Goal: Task Accomplishment & Management: Manage account settings

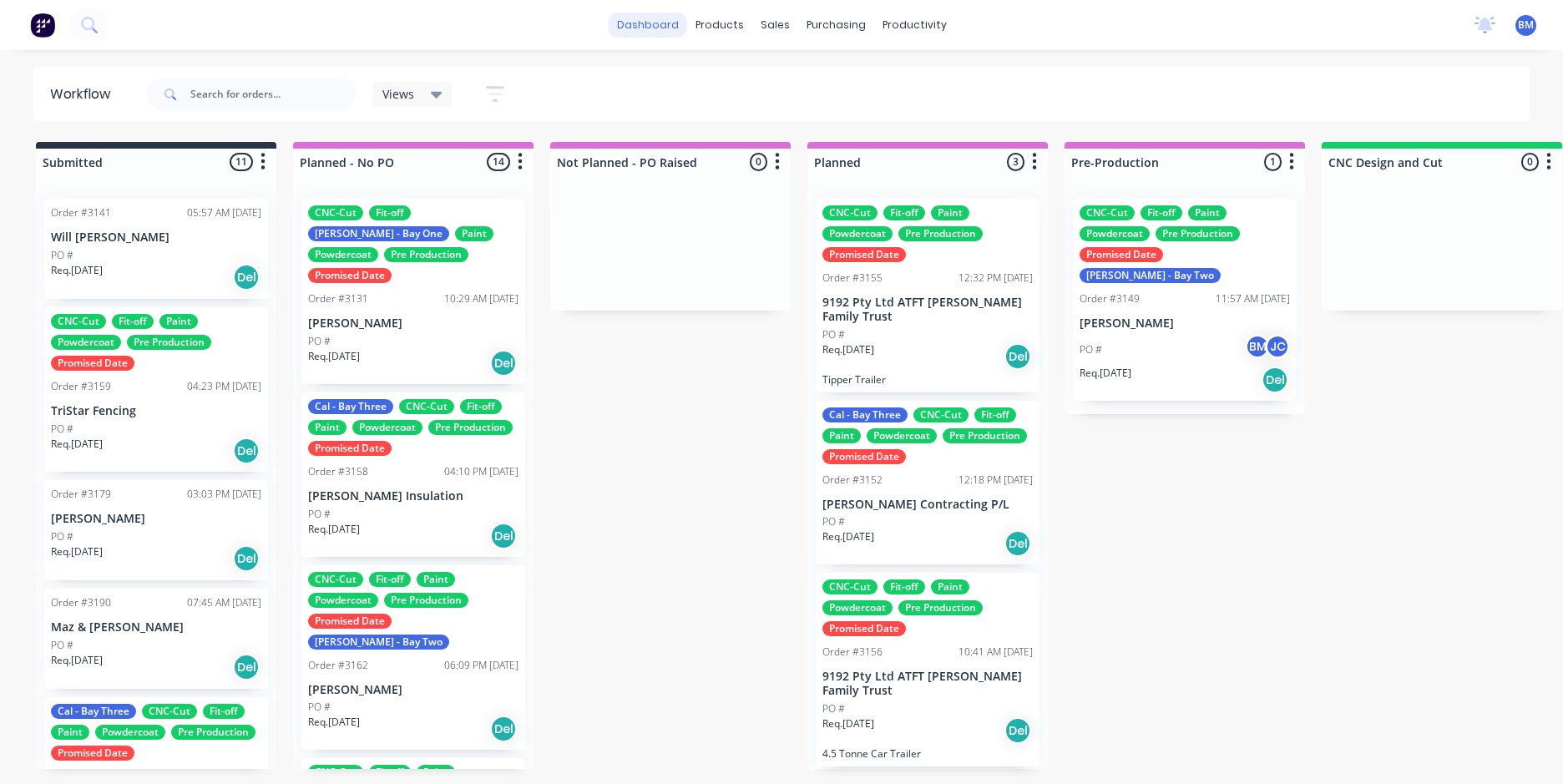
click at [627, 25] on link "dashboard" at bounding box center [648, 25] width 79 height 25
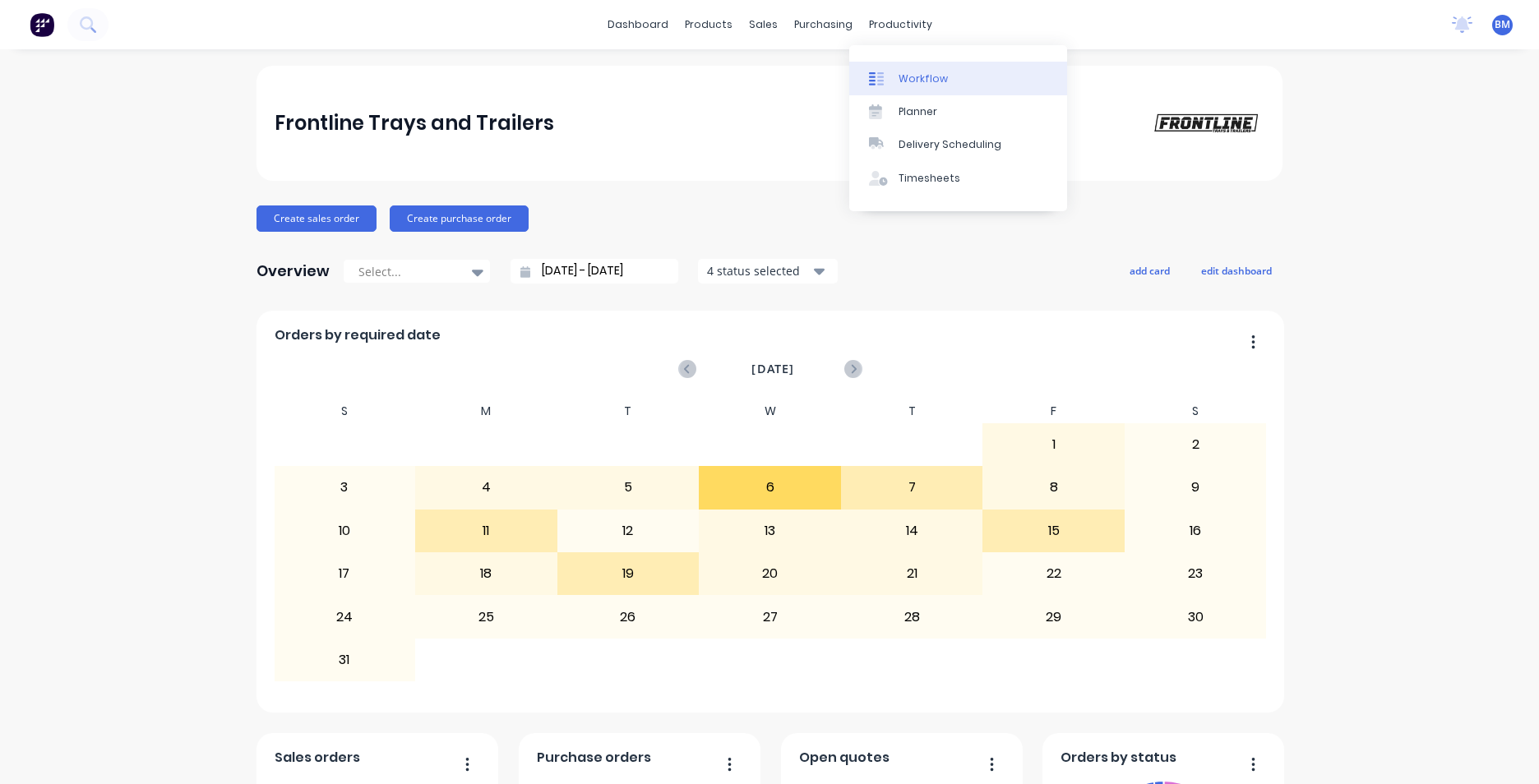
click at [911, 81] on div "Workflow" at bounding box center [923, 79] width 50 height 15
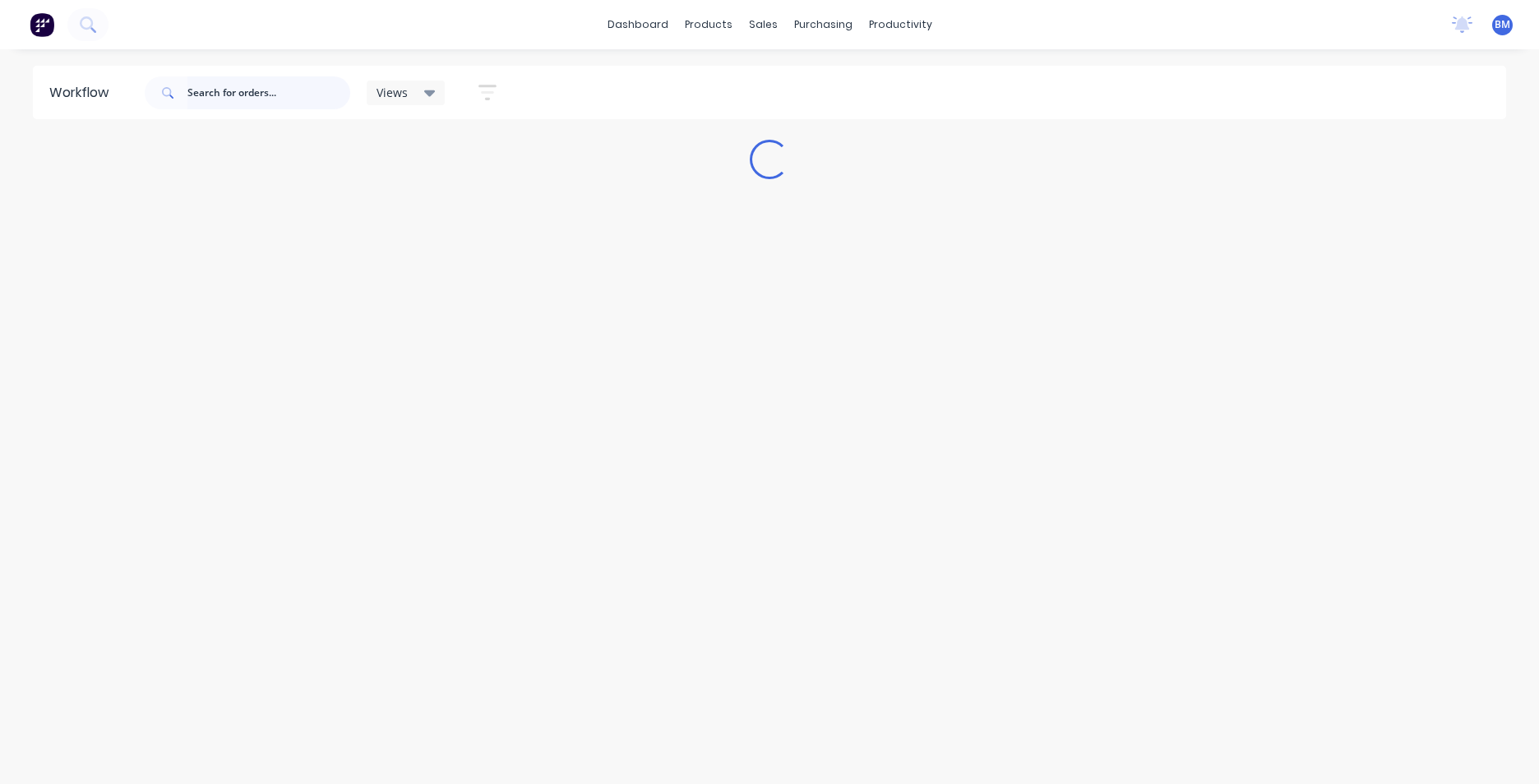
click at [282, 101] on input "text" at bounding box center [269, 93] width 163 height 33
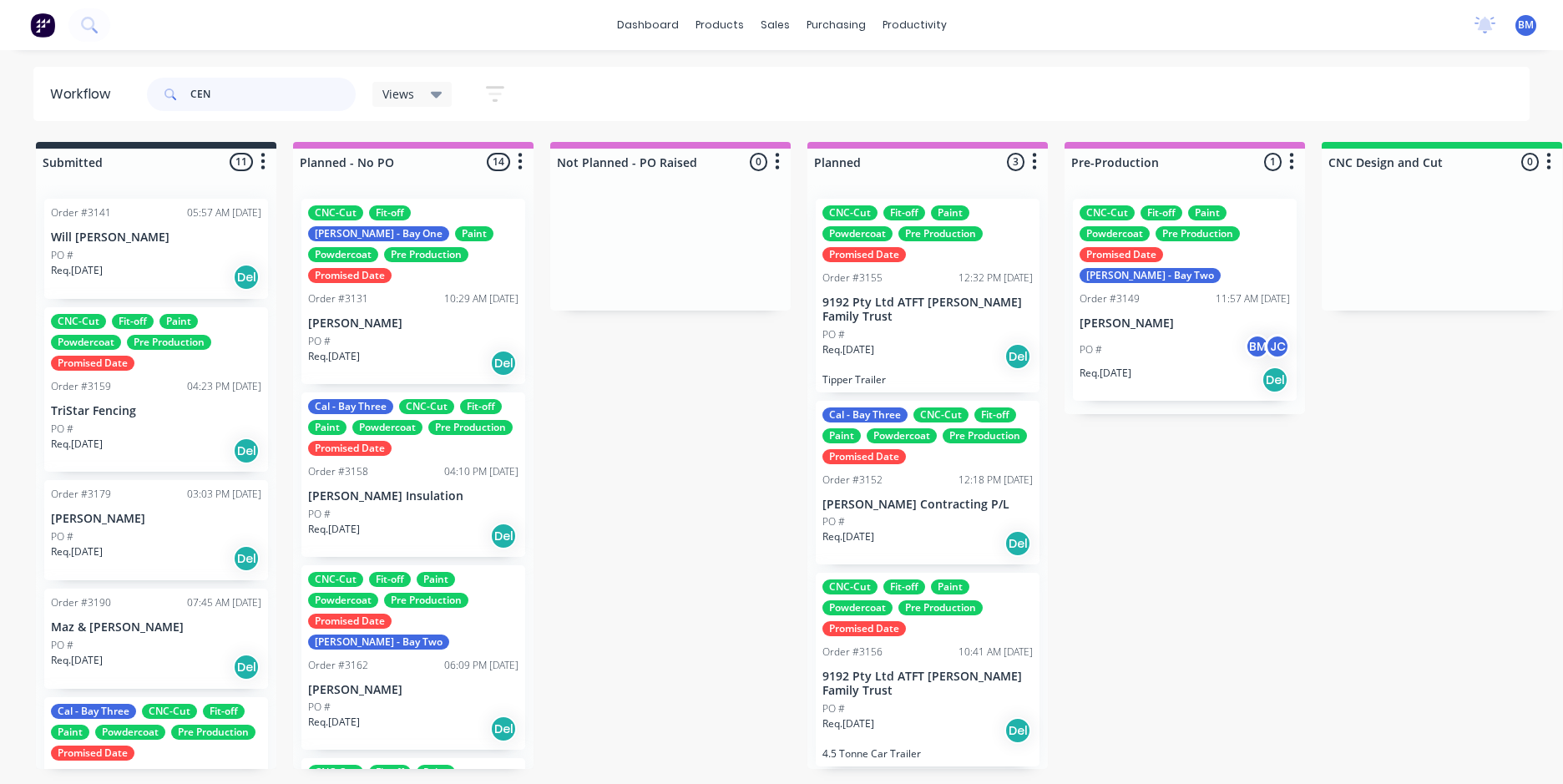
type input "CENT"
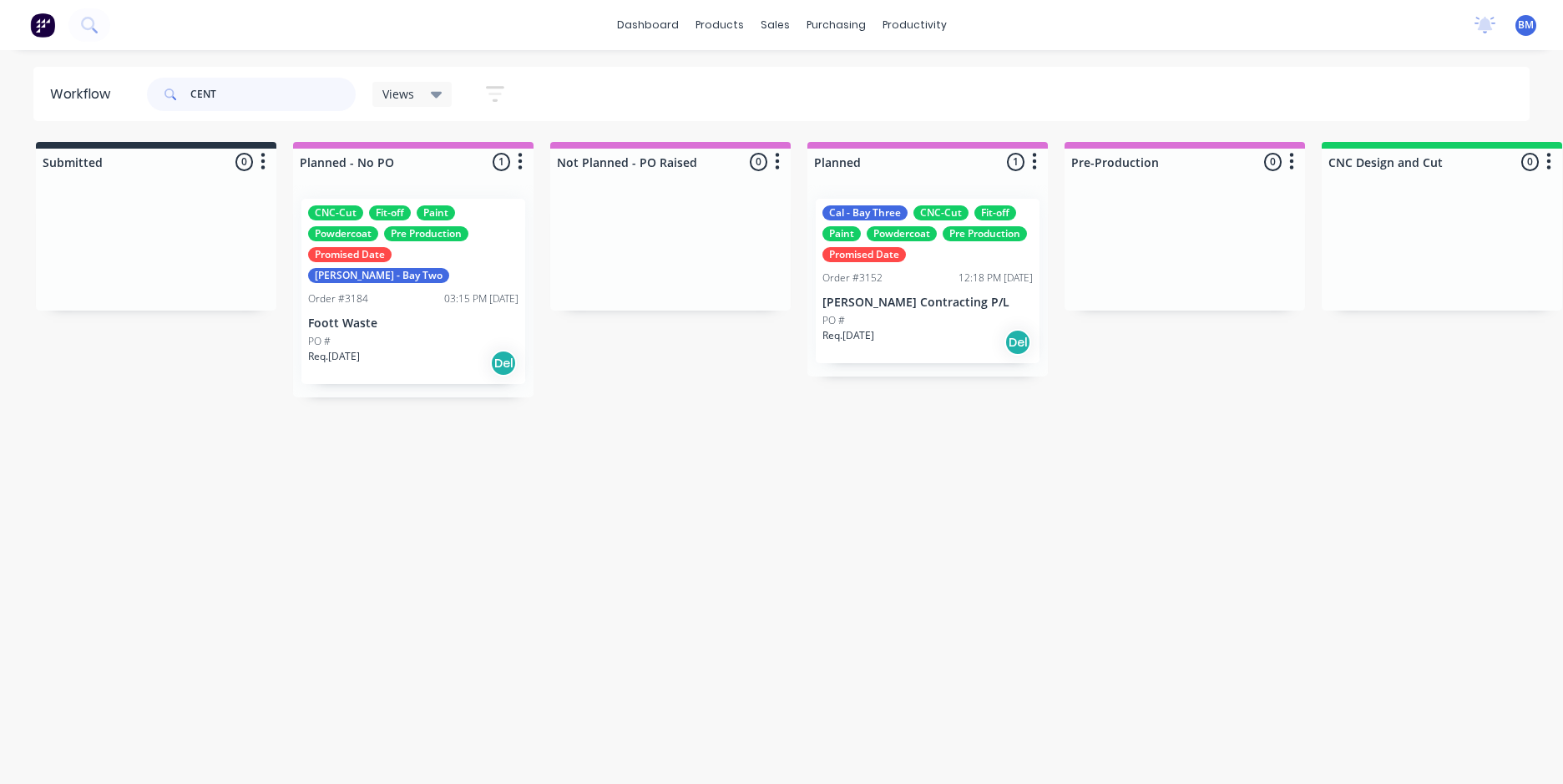
drag, startPoint x: 270, startPoint y: 93, endPoint x: -113, endPoint y: 67, distance: 383.9
click at [0, 67] on html "dashboard products sales purchasing productivity dashboard products Product Cat…" at bounding box center [782, 342] width 1563 height 683
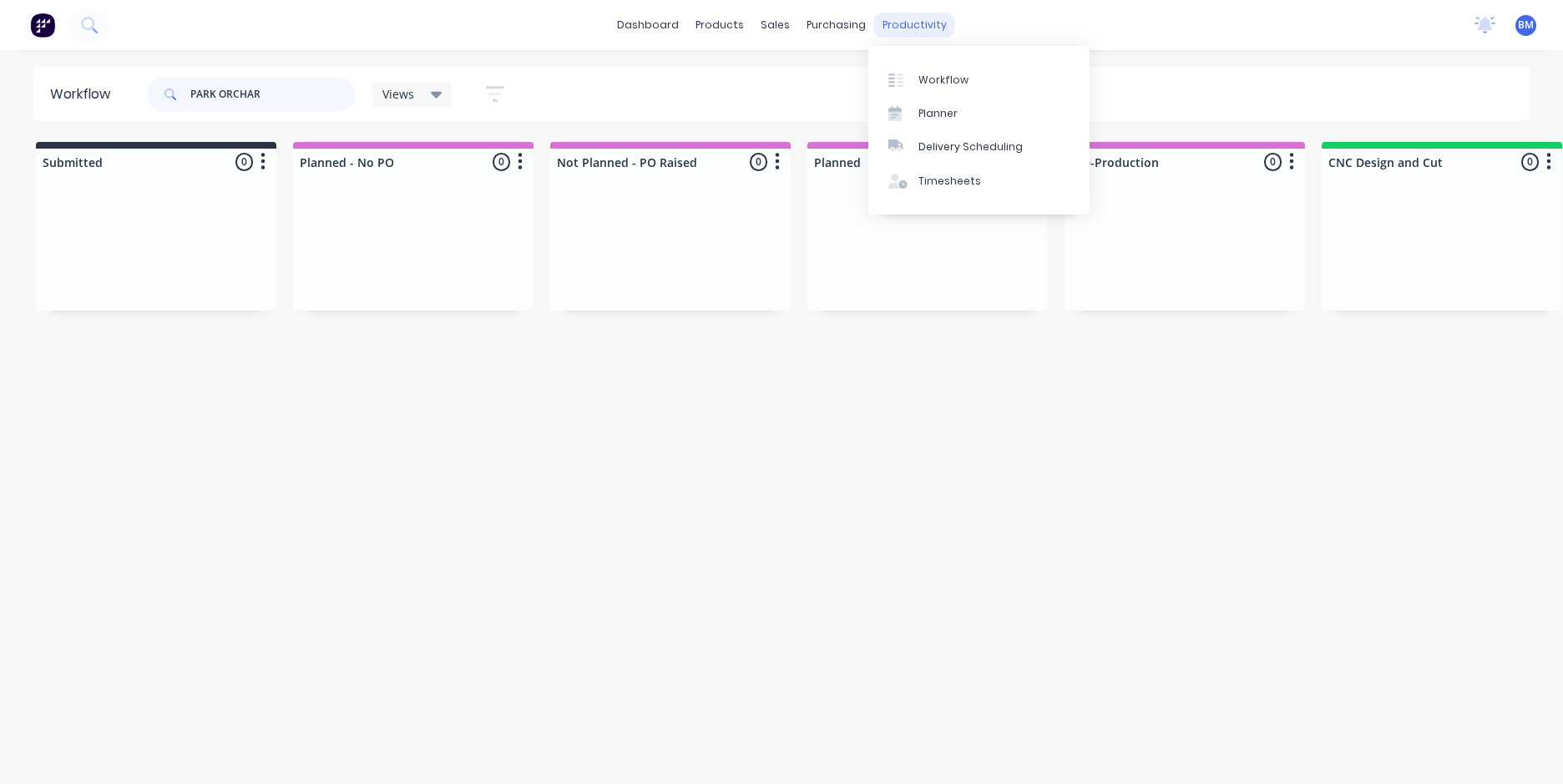
type input "PARK ORCHAR"
click at [930, 18] on div "productivity" at bounding box center [914, 25] width 81 height 25
click at [960, 114] on link "Planner" at bounding box center [979, 113] width 221 height 33
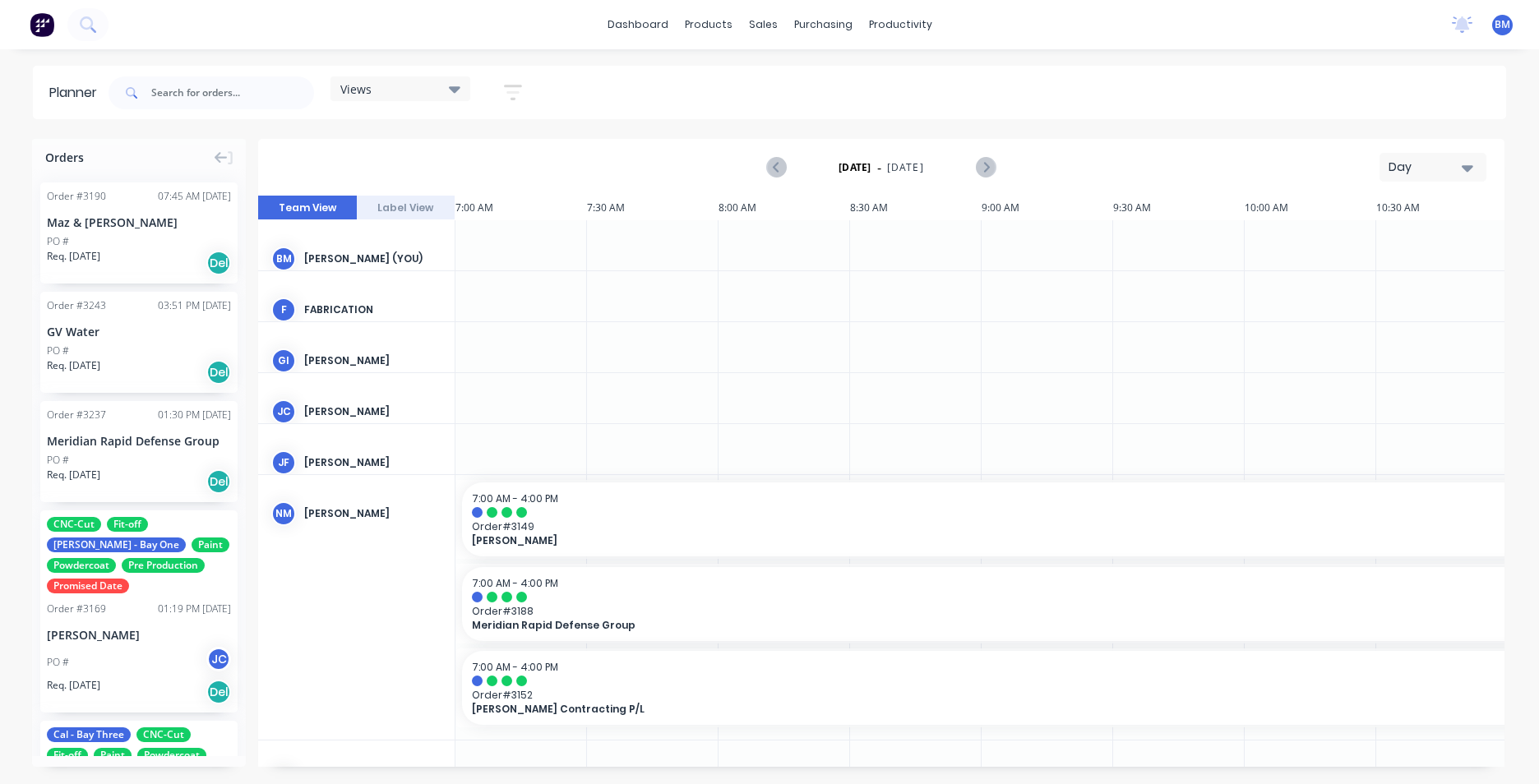
scroll to position [0, 1]
click at [227, 81] on input "text" at bounding box center [233, 93] width 163 height 33
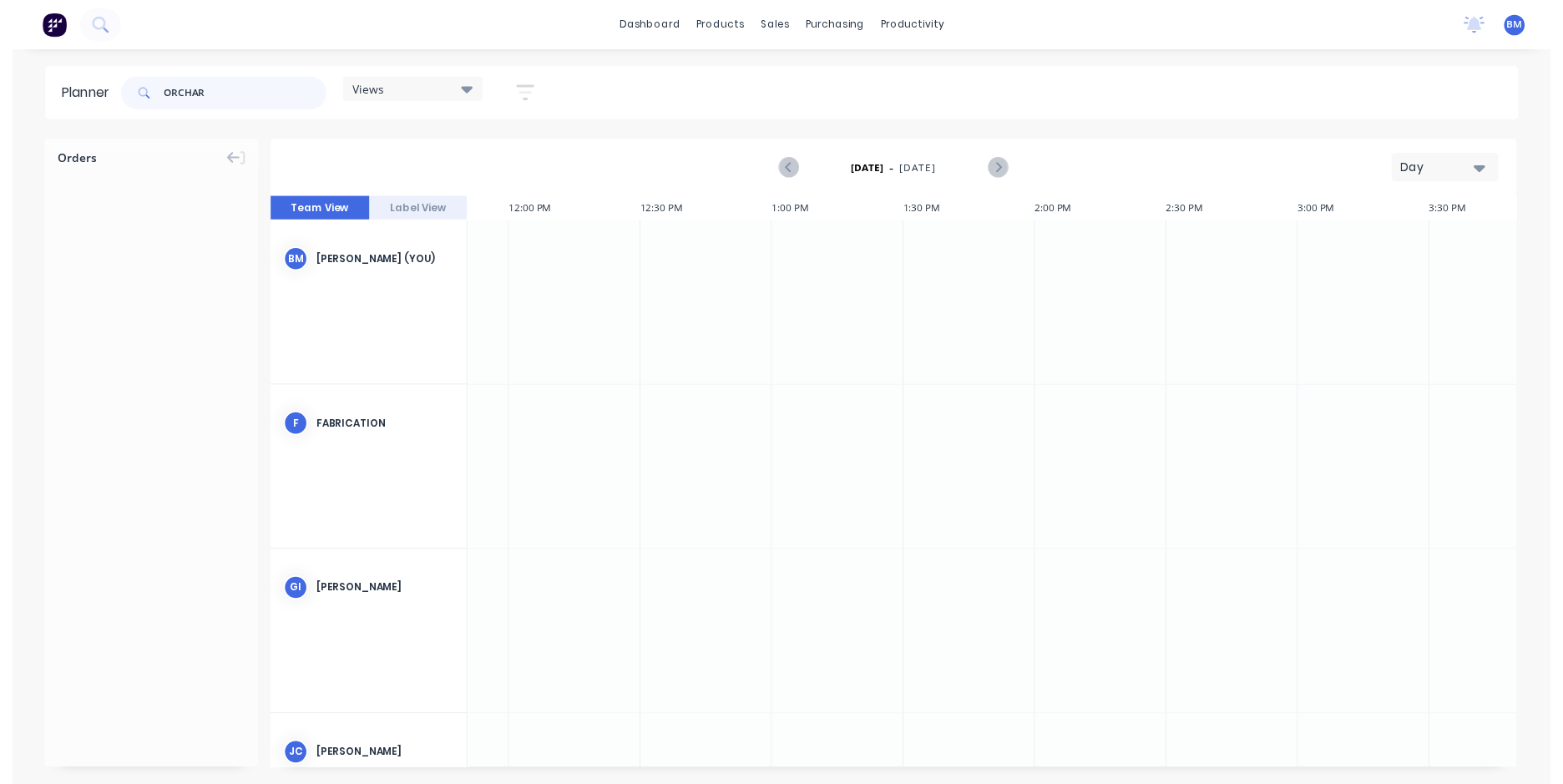
scroll to position [0, 1346]
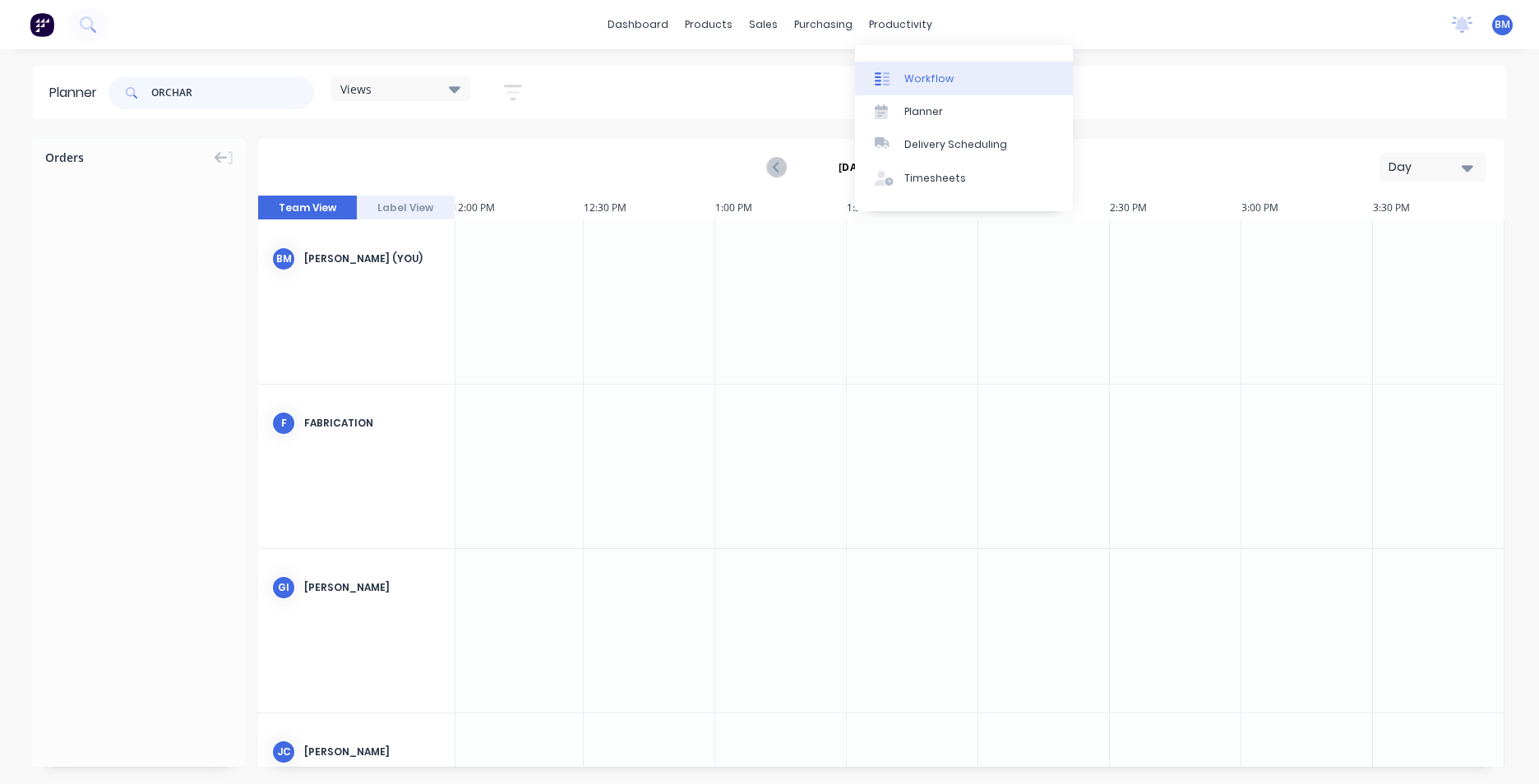
type input "ORCHAR"
click at [936, 73] on div "Workflow" at bounding box center [928, 79] width 50 height 15
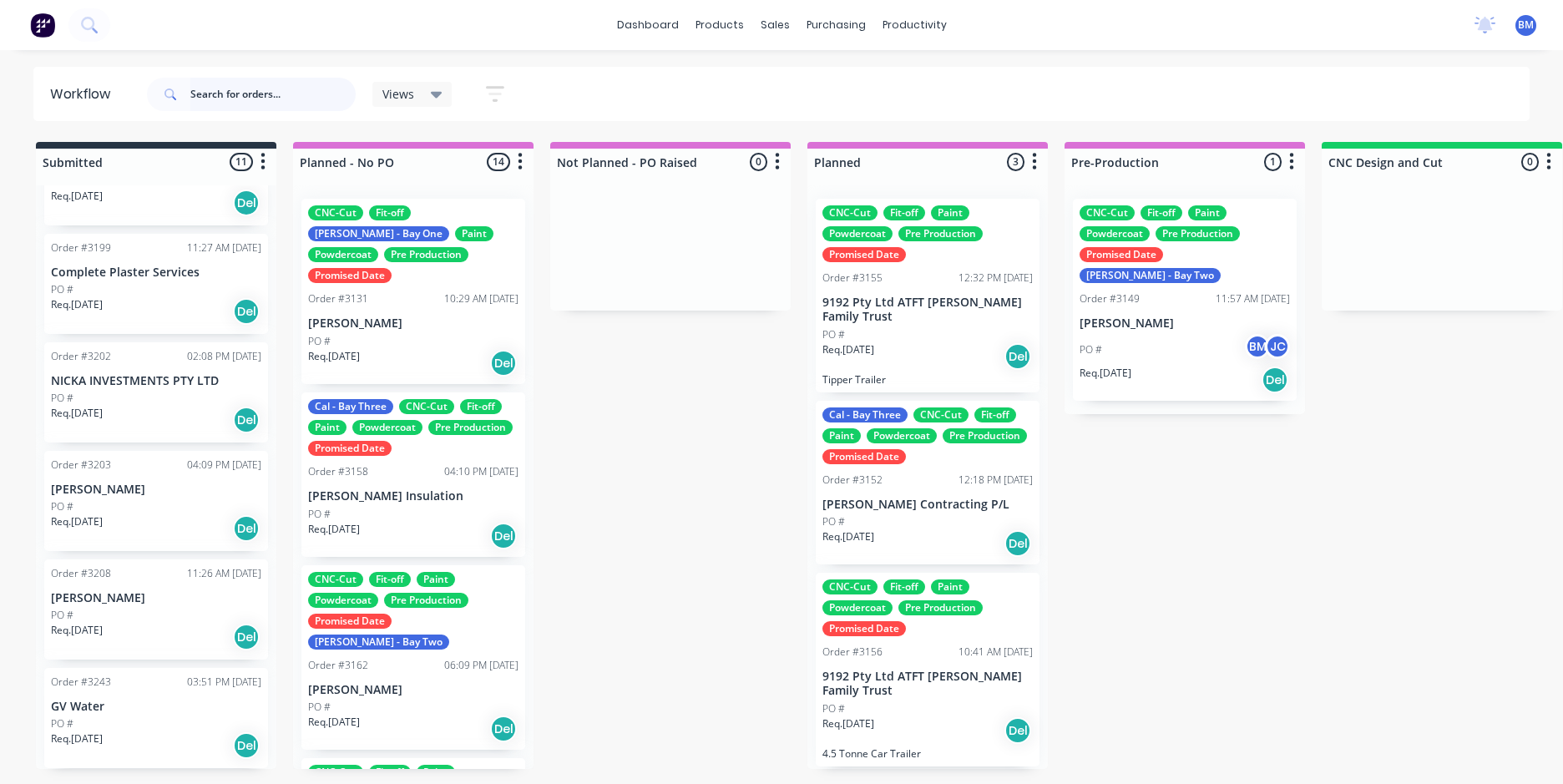
click at [232, 100] on input "text" at bounding box center [273, 94] width 165 height 33
type input "ORCHAR"
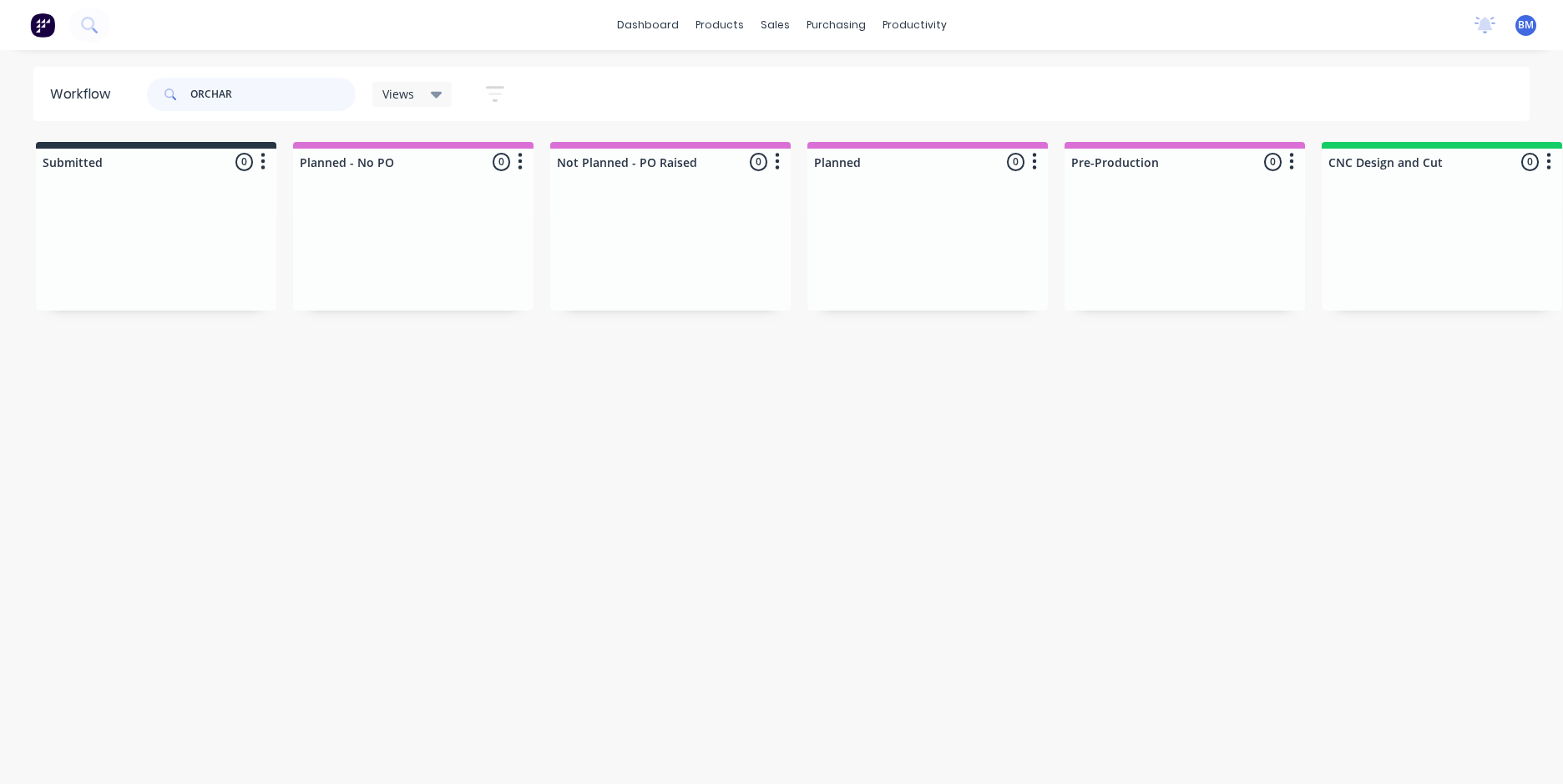
drag, startPoint x: 253, startPoint y: 94, endPoint x: 123, endPoint y: 94, distance: 130.0
click at [123, 94] on header "Workflow ORCHAR Views Save new view None (Default) edit FRONTLINE WORKFLOW edit…" at bounding box center [782, 93] width 1497 height 54
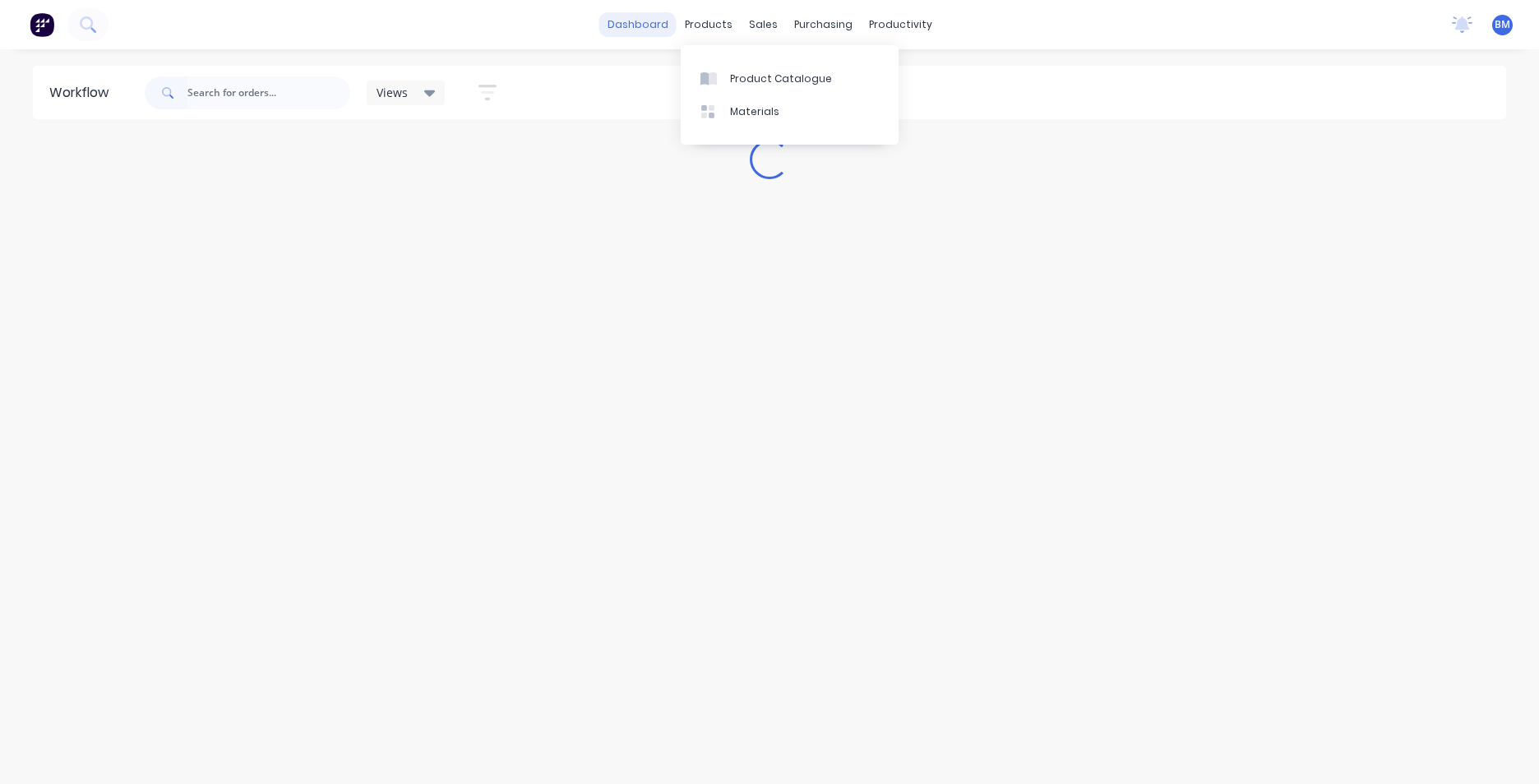
click at [676, 21] on link "dashboard" at bounding box center [638, 24] width 78 height 24
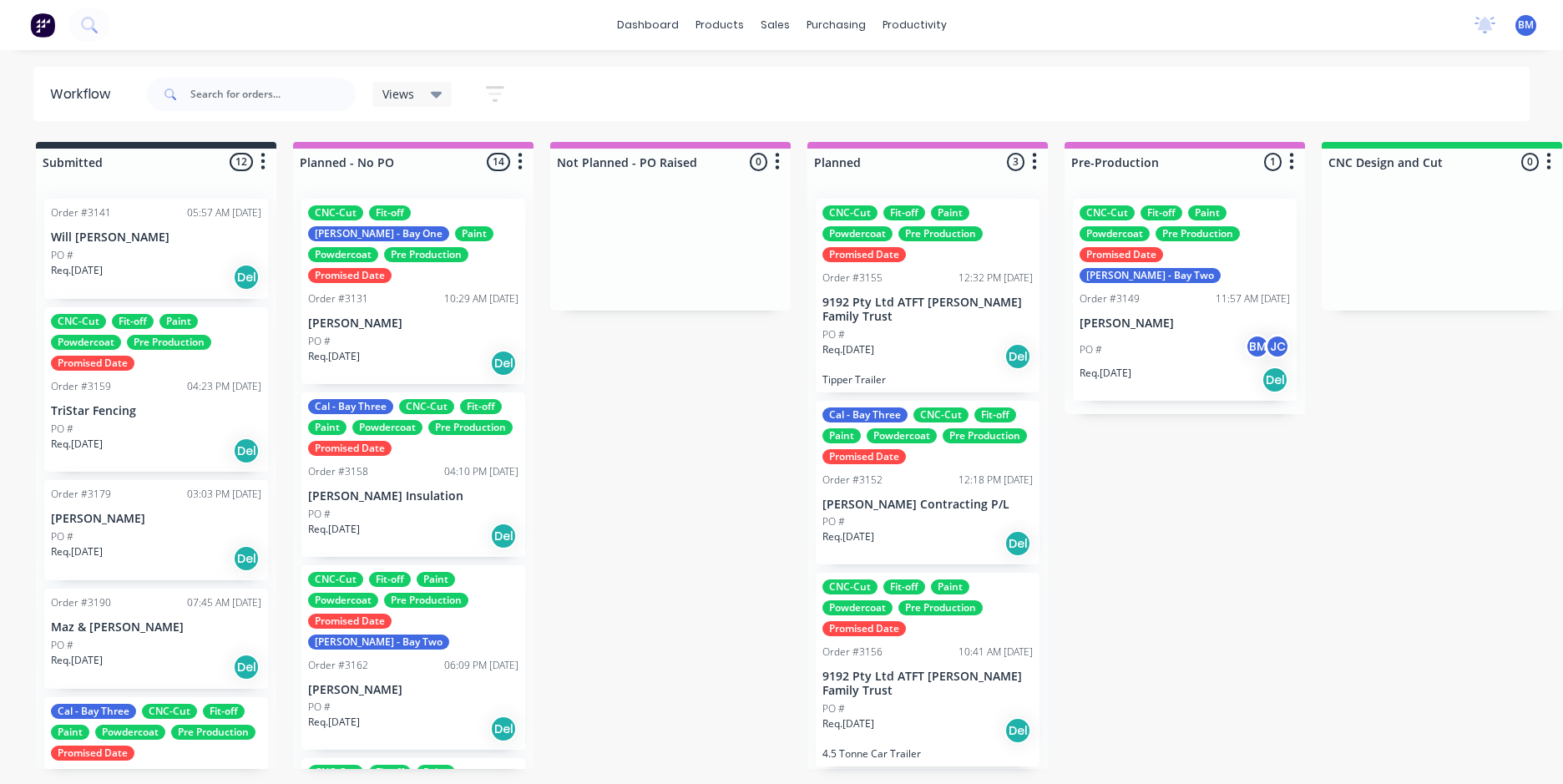
click at [45, 40] on button at bounding box center [42, 25] width 35 height 33
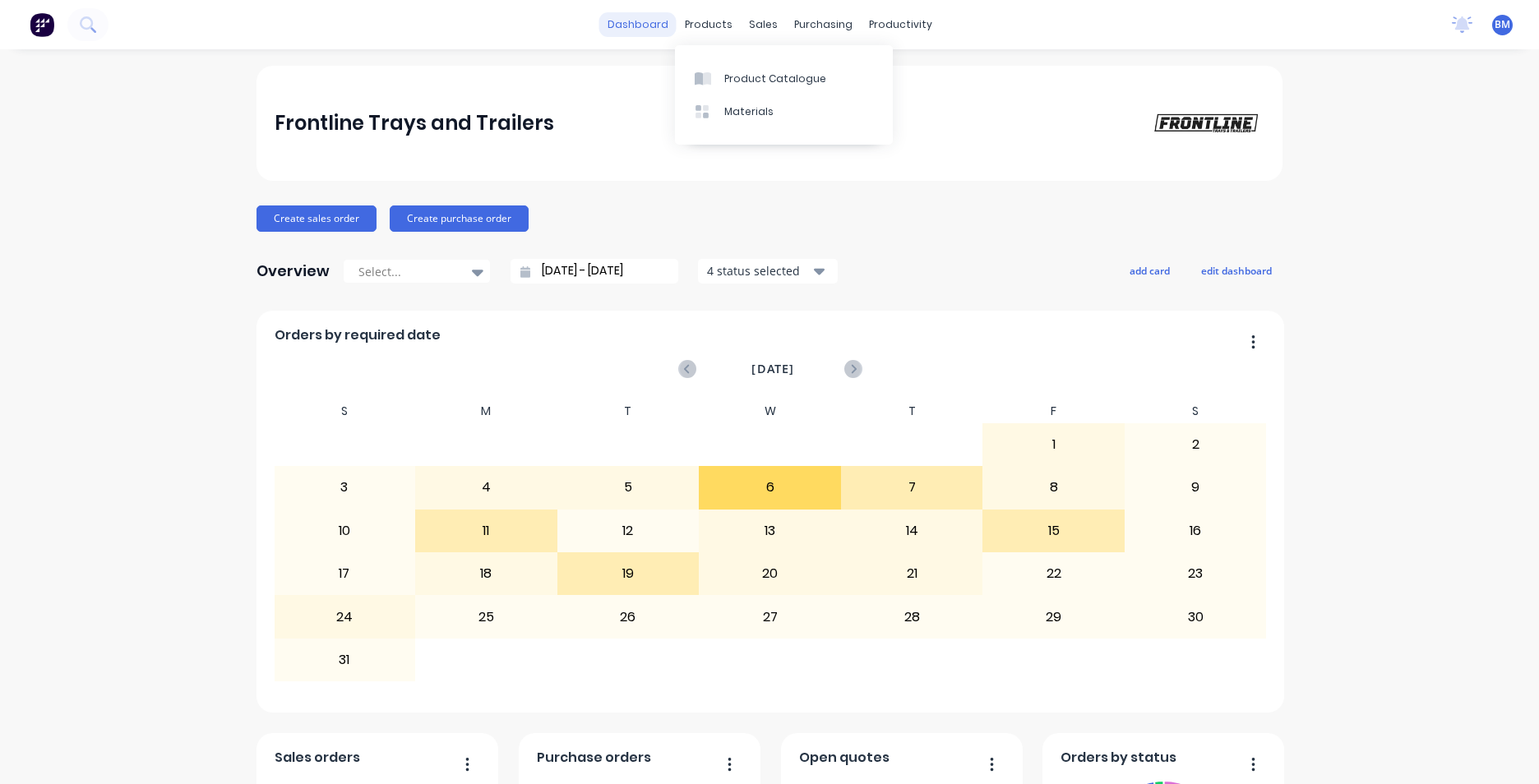
click at [640, 20] on link "dashboard" at bounding box center [638, 24] width 78 height 24
click at [82, 21] on icon at bounding box center [86, 23] width 13 height 13
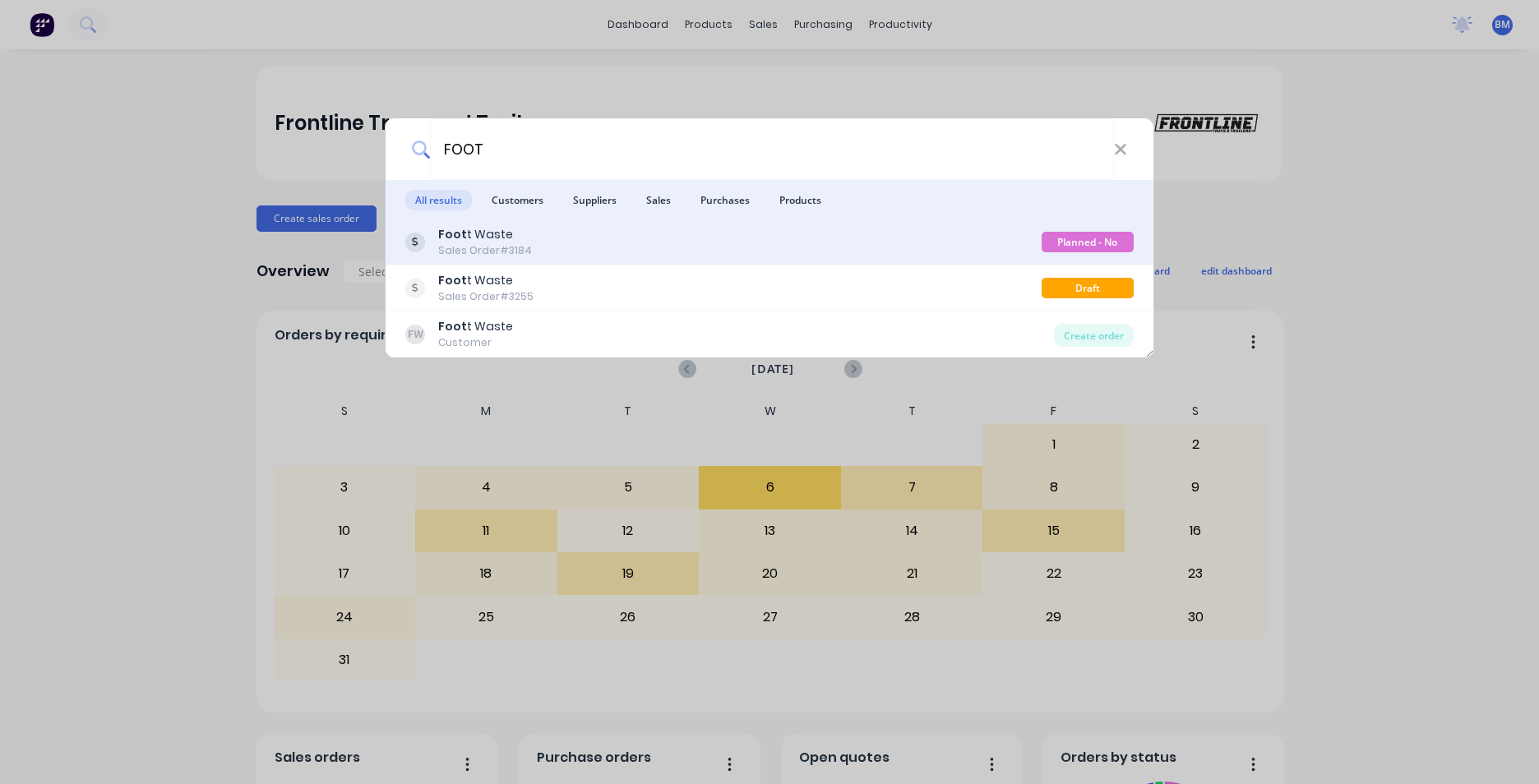
type input "FOOT"
click at [464, 249] on div "Sales Order #3184" at bounding box center [485, 250] width 93 height 15
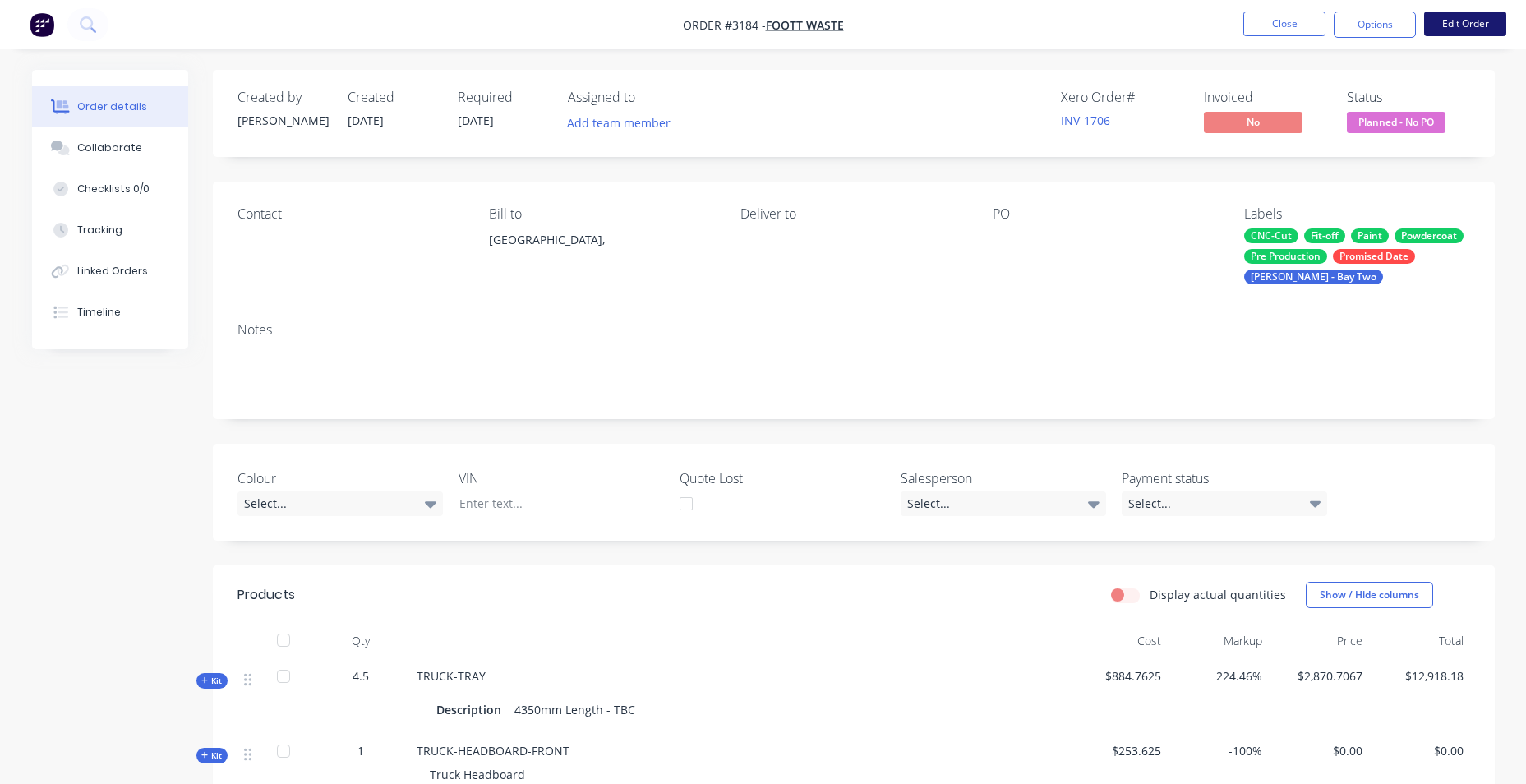
click at [1464, 29] on button "Edit Order" at bounding box center [1465, 23] width 82 height 24
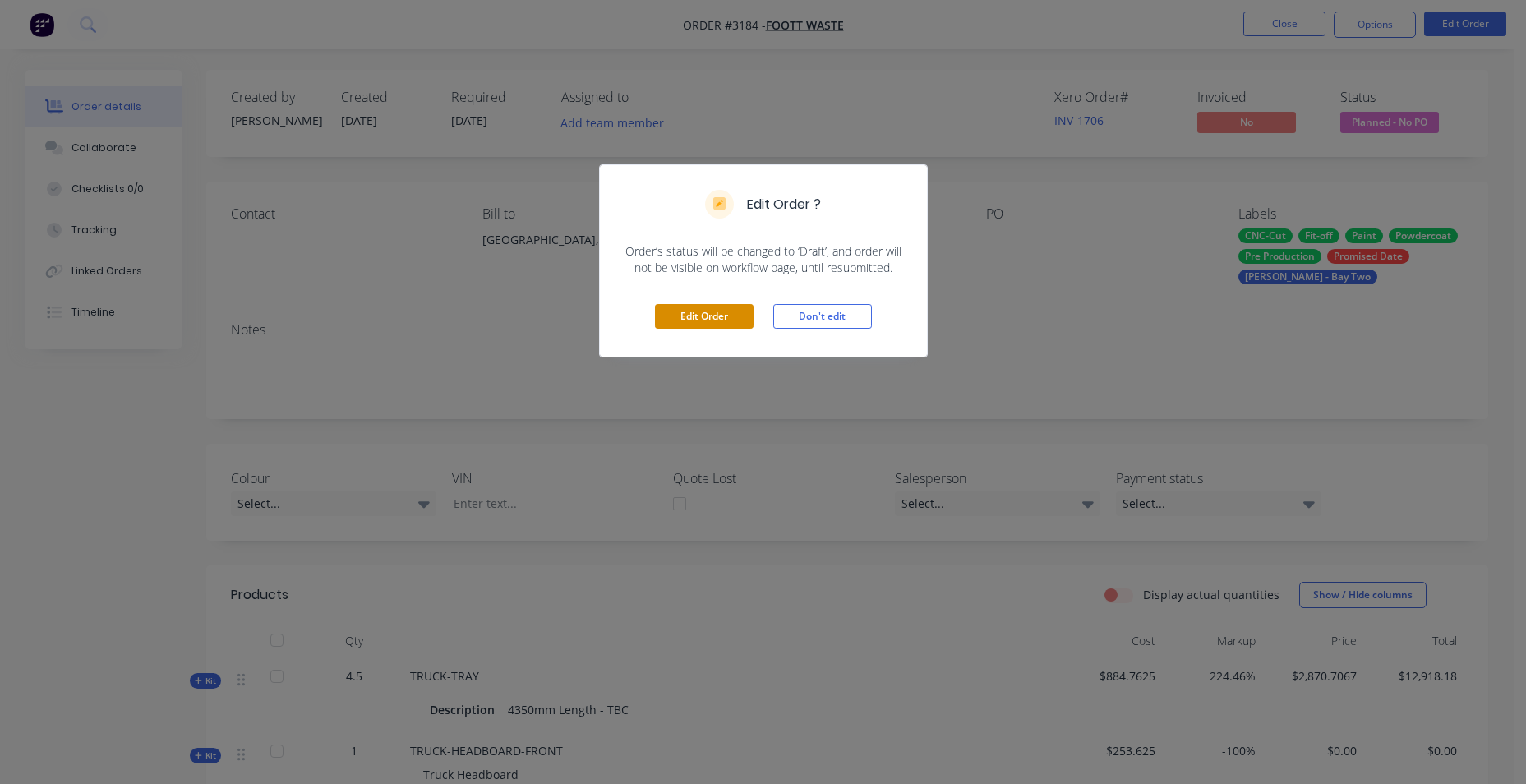
click at [676, 311] on button "Edit Order" at bounding box center [705, 316] width 99 height 24
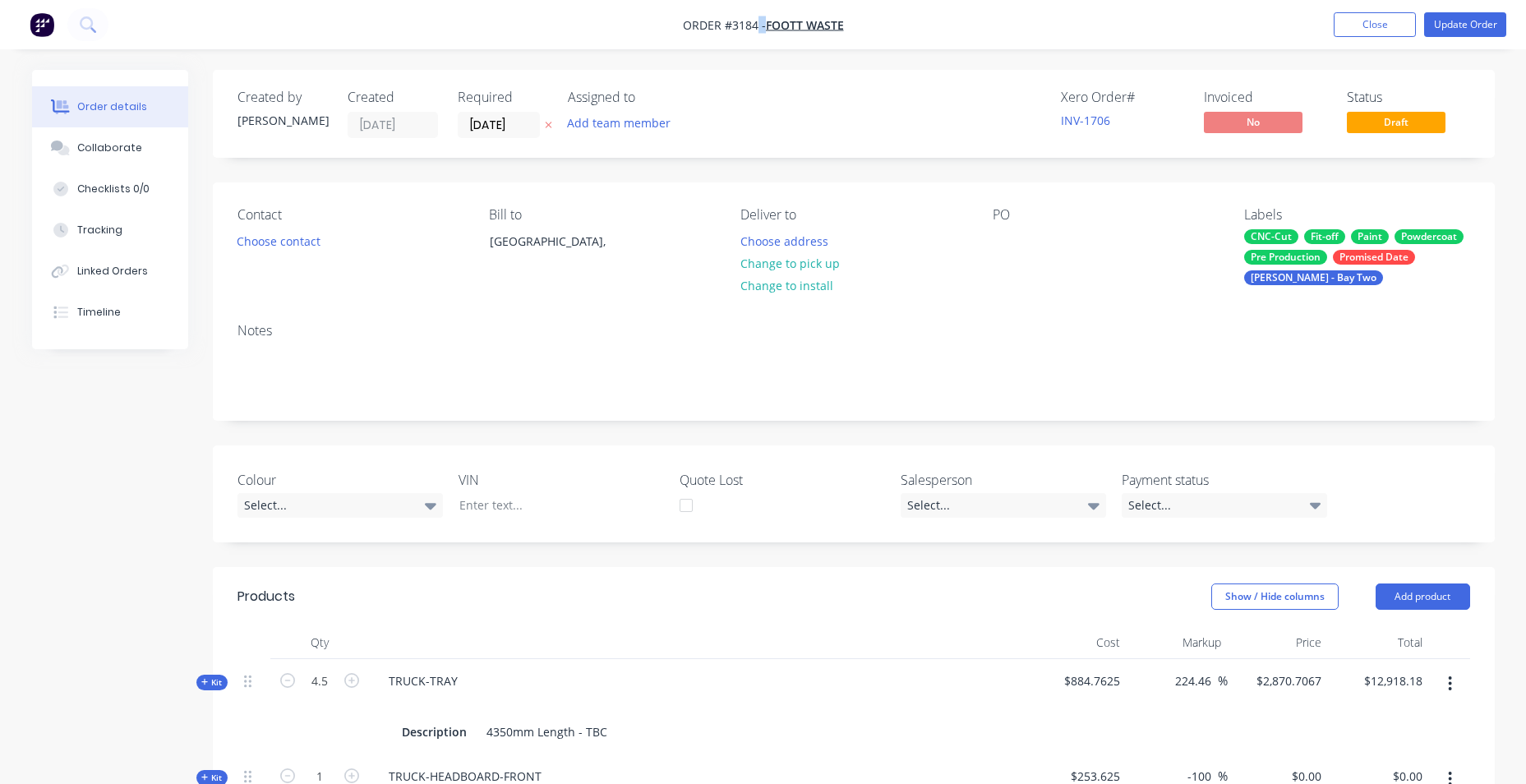
drag, startPoint x: 801, startPoint y: 36, endPoint x: 755, endPoint y: 32, distance: 46.2
click at [755, 32] on nav "Order #3184 - Foott Waste Add product Close Update Order" at bounding box center [763, 24] width 1526 height 50
drag, startPoint x: 755, startPoint y: 32, endPoint x: 910, endPoint y: 13, distance: 156.2
click at [910, 13] on nav "Order #3184 - Foott Waste Add product Close Update Order" at bounding box center [763, 24] width 1526 height 50
drag, startPoint x: 849, startPoint y: 28, endPoint x: 827, endPoint y: 23, distance: 22.6
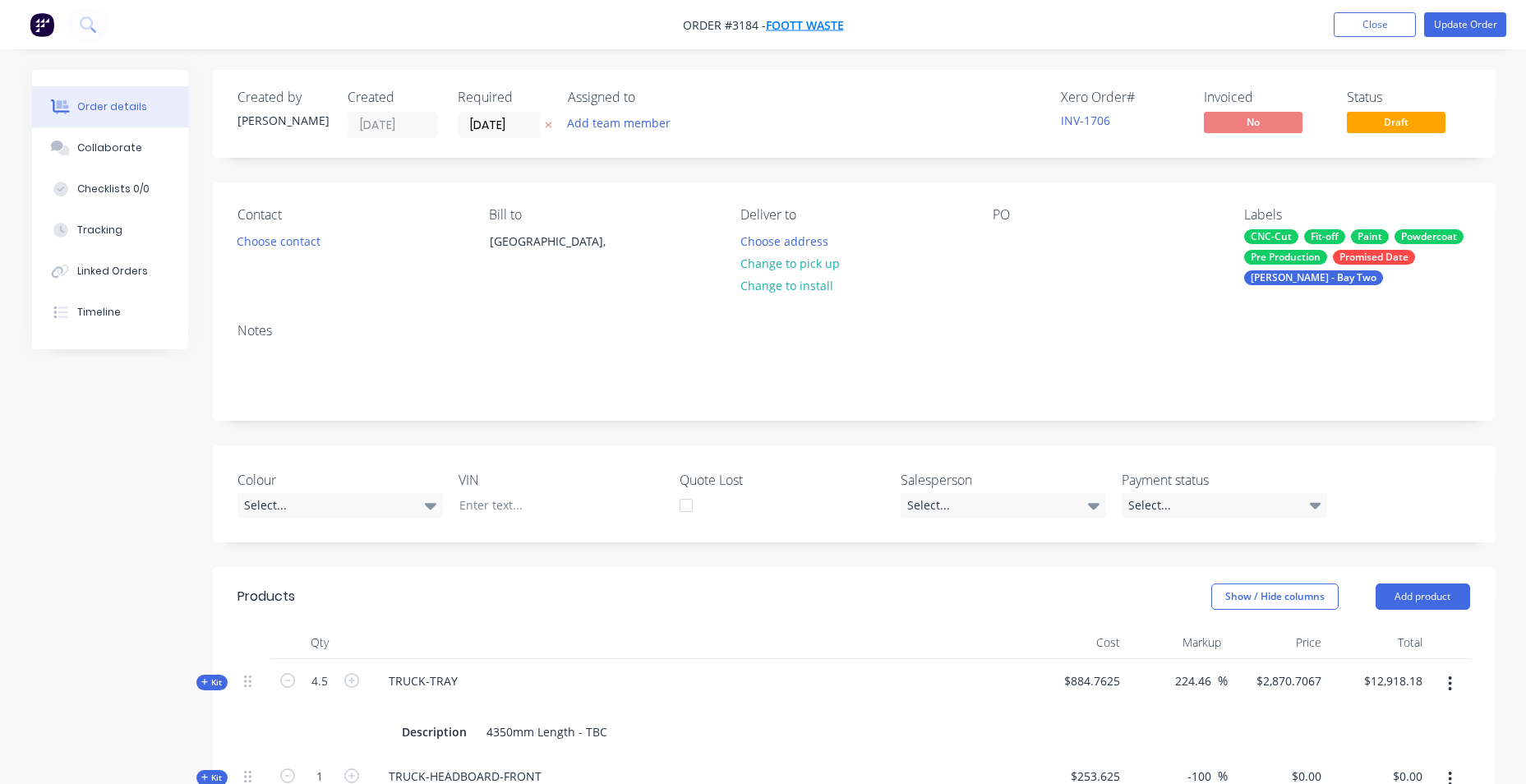
click at [827, 23] on nav "Order #3184 - Foott Waste Add product Close Update Order" at bounding box center [763, 24] width 1526 height 50
copy div "Foott Waste Add product Close Update Order"
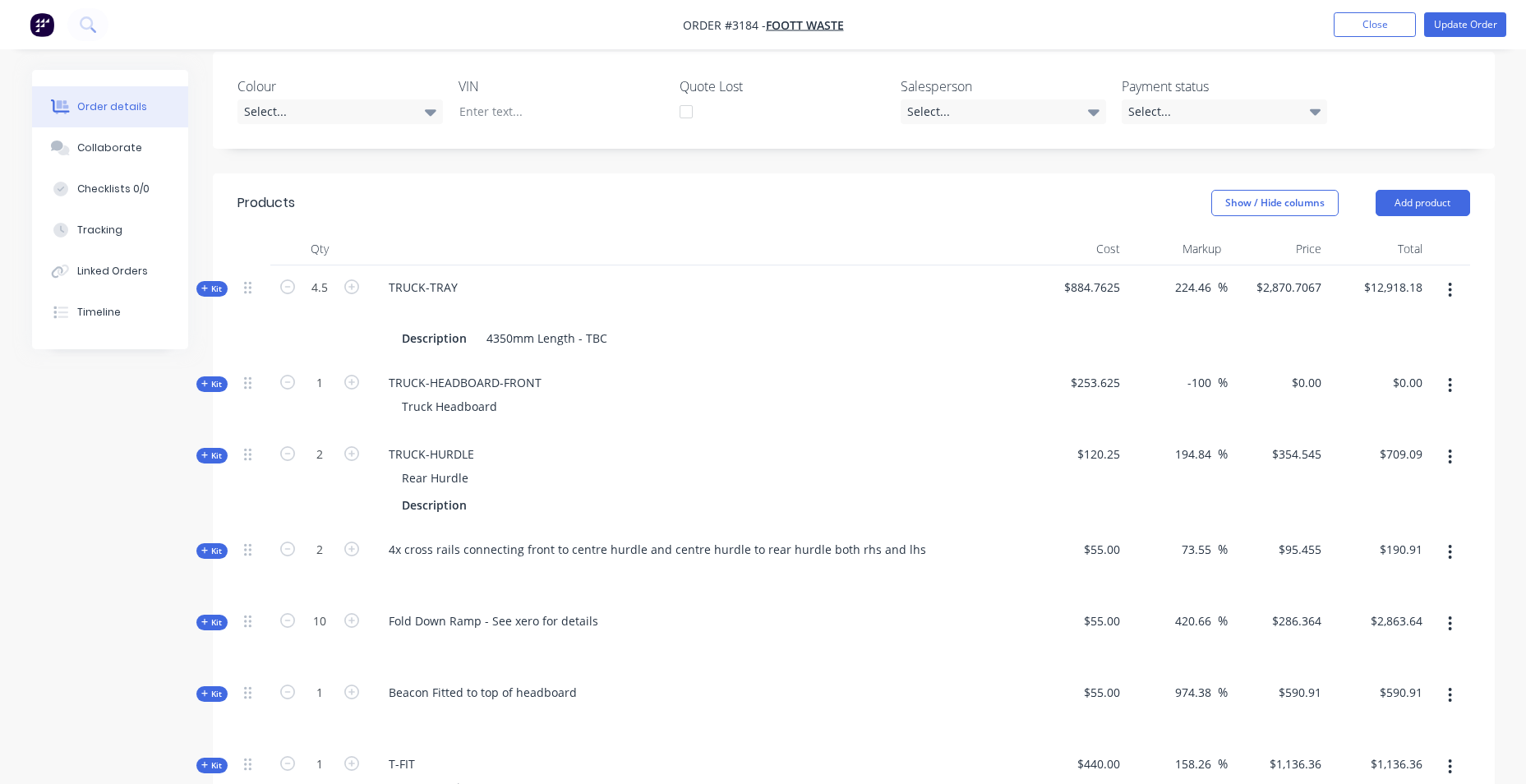
scroll to position [493, 0]
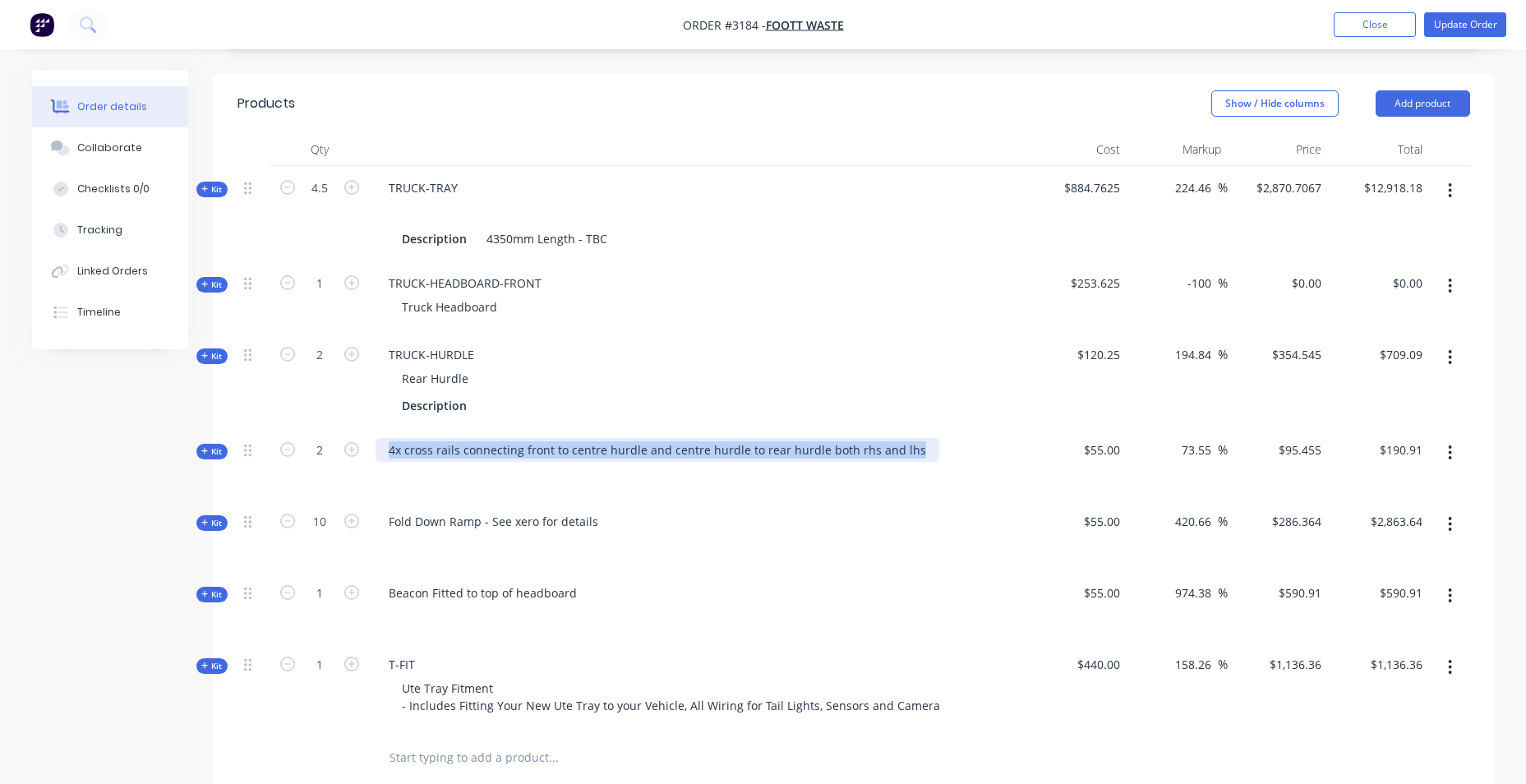
drag, startPoint x: 387, startPoint y: 449, endPoint x: 903, endPoint y: 454, distance: 516.0
click at [907, 448] on div "4x cross rails connecting front to centre hurdle and centre hurdle to rear hurd…" at bounding box center [657, 450] width 563 height 24
copy div "4x cross rails connecting front to centre hurdle and centre hurdle to rear hurd…"
click at [1391, 113] on button "Add product" at bounding box center [1422, 104] width 94 height 26
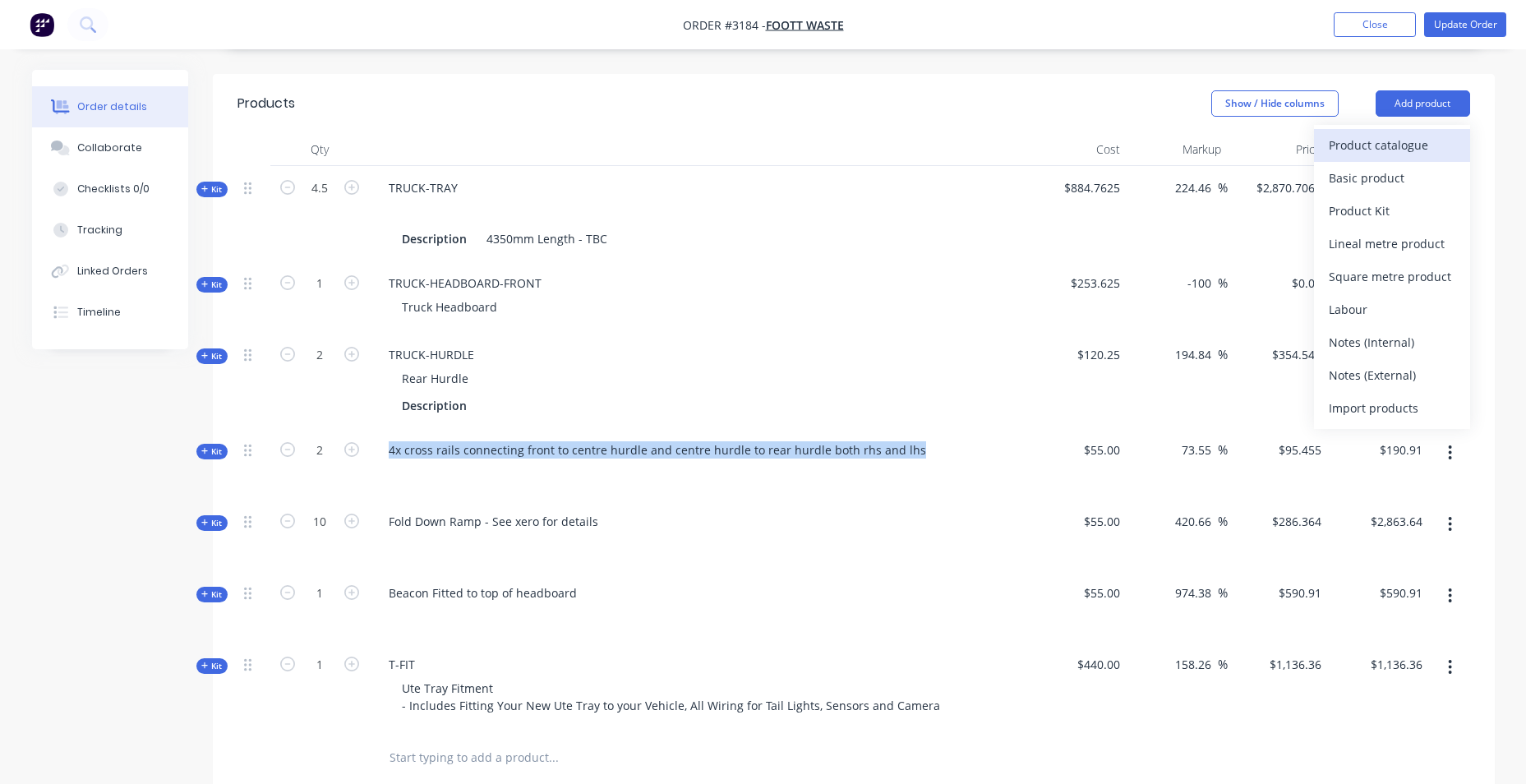
click at [1415, 141] on div "Product catalogue" at bounding box center [1391, 145] width 126 height 24
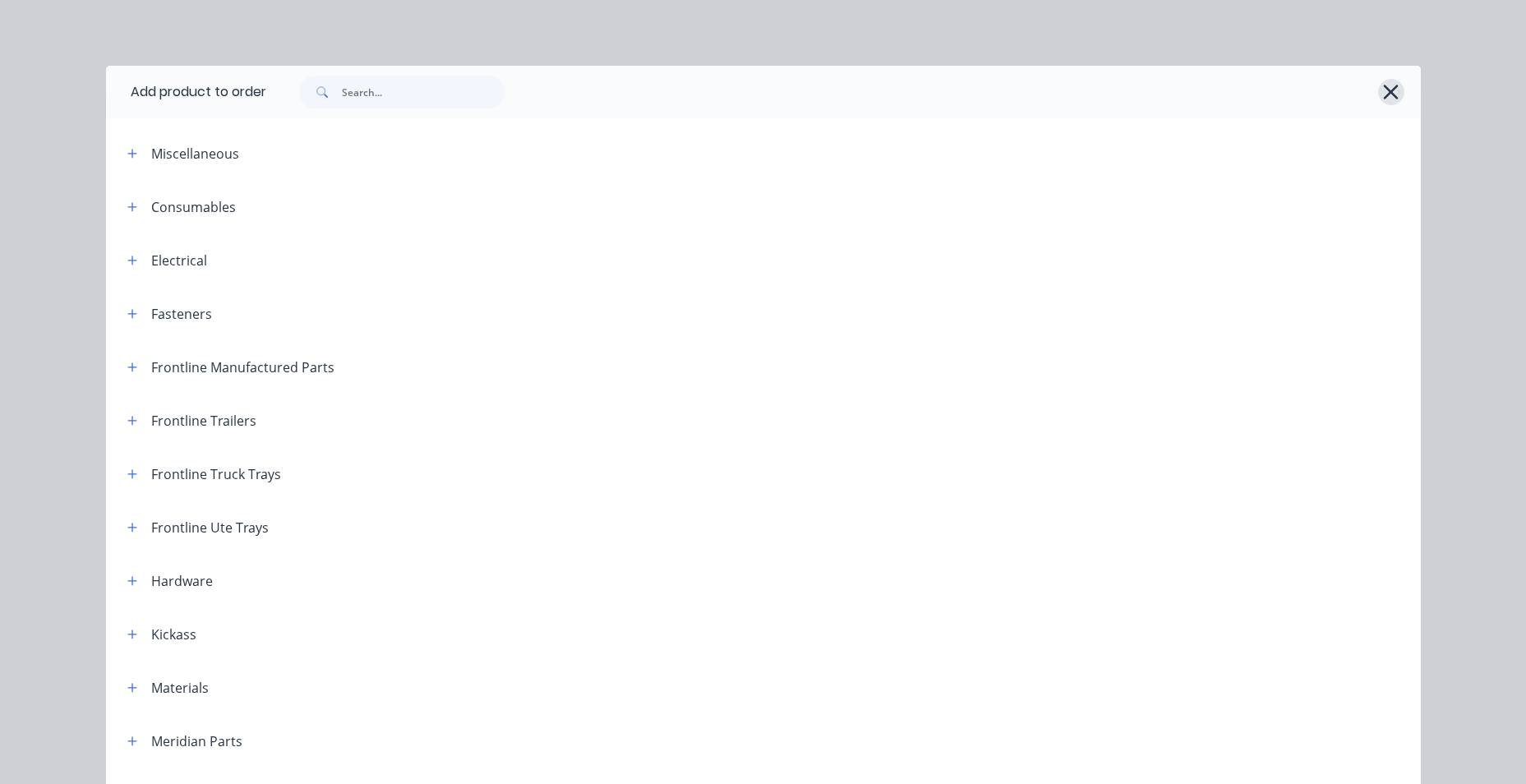
click at [1385, 99] on icon "button" at bounding box center [1391, 92] width 17 height 23
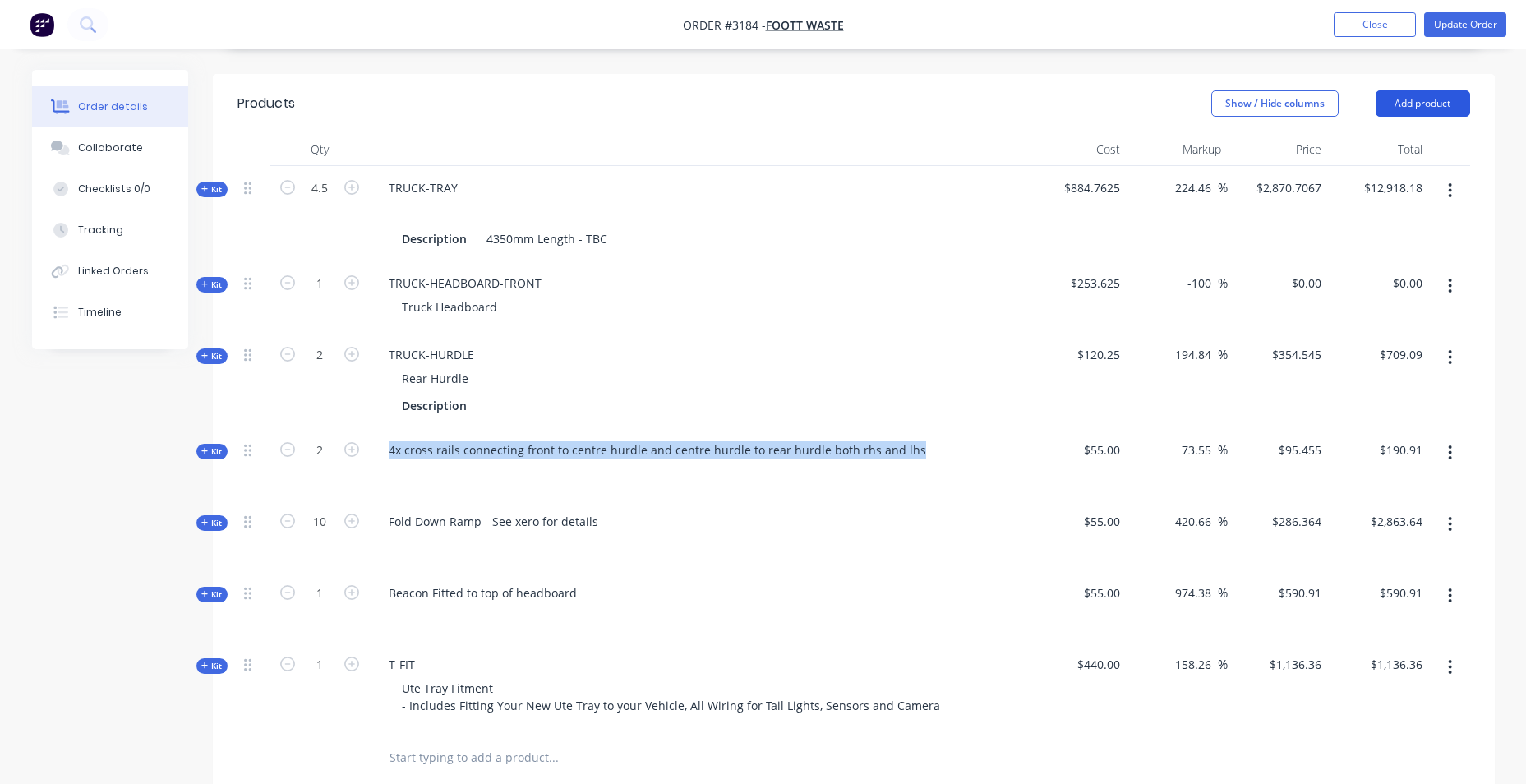
click at [1394, 109] on button "Add product" at bounding box center [1422, 104] width 94 height 26
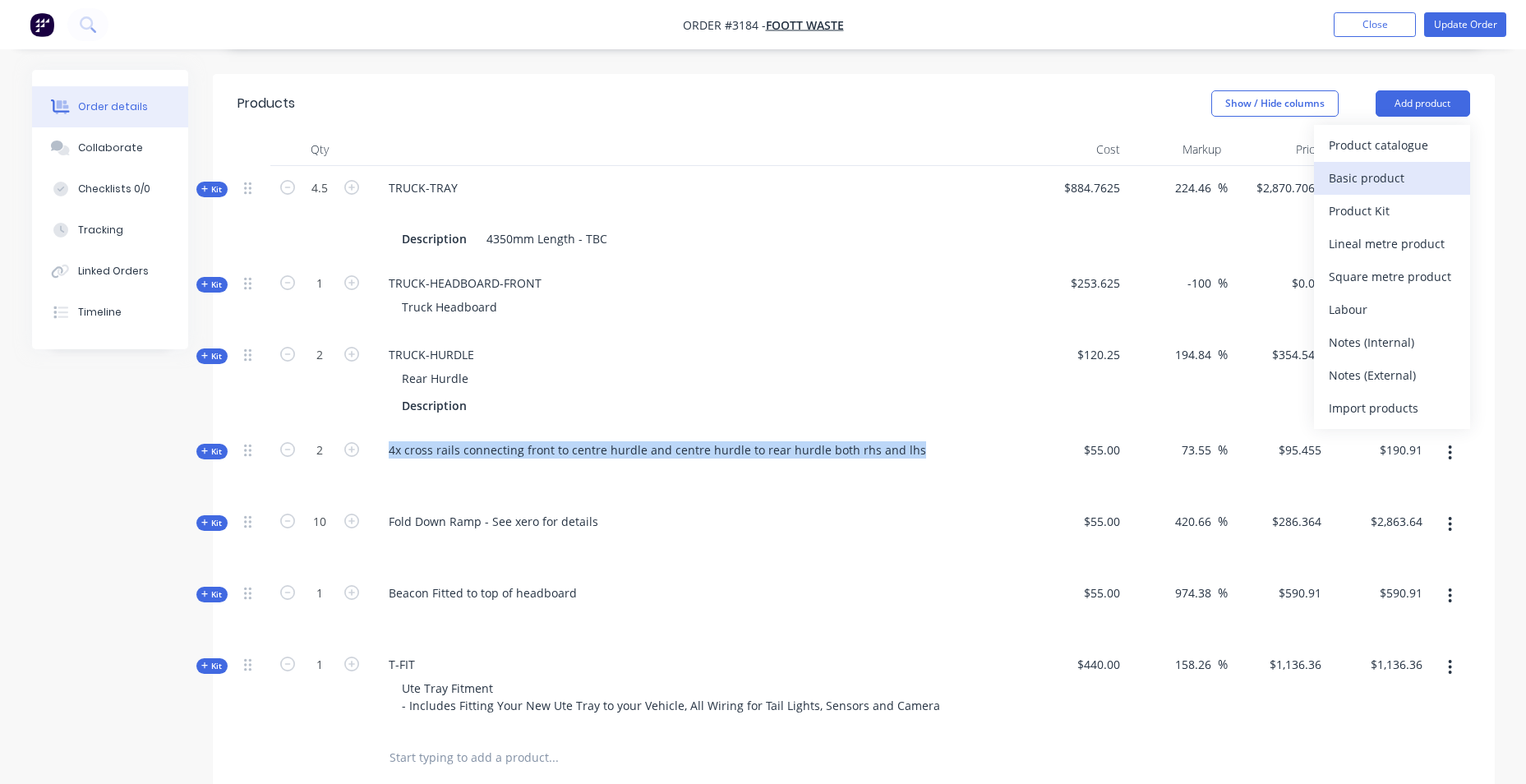
click at [1393, 166] on div "Basic product" at bounding box center [1391, 178] width 126 height 24
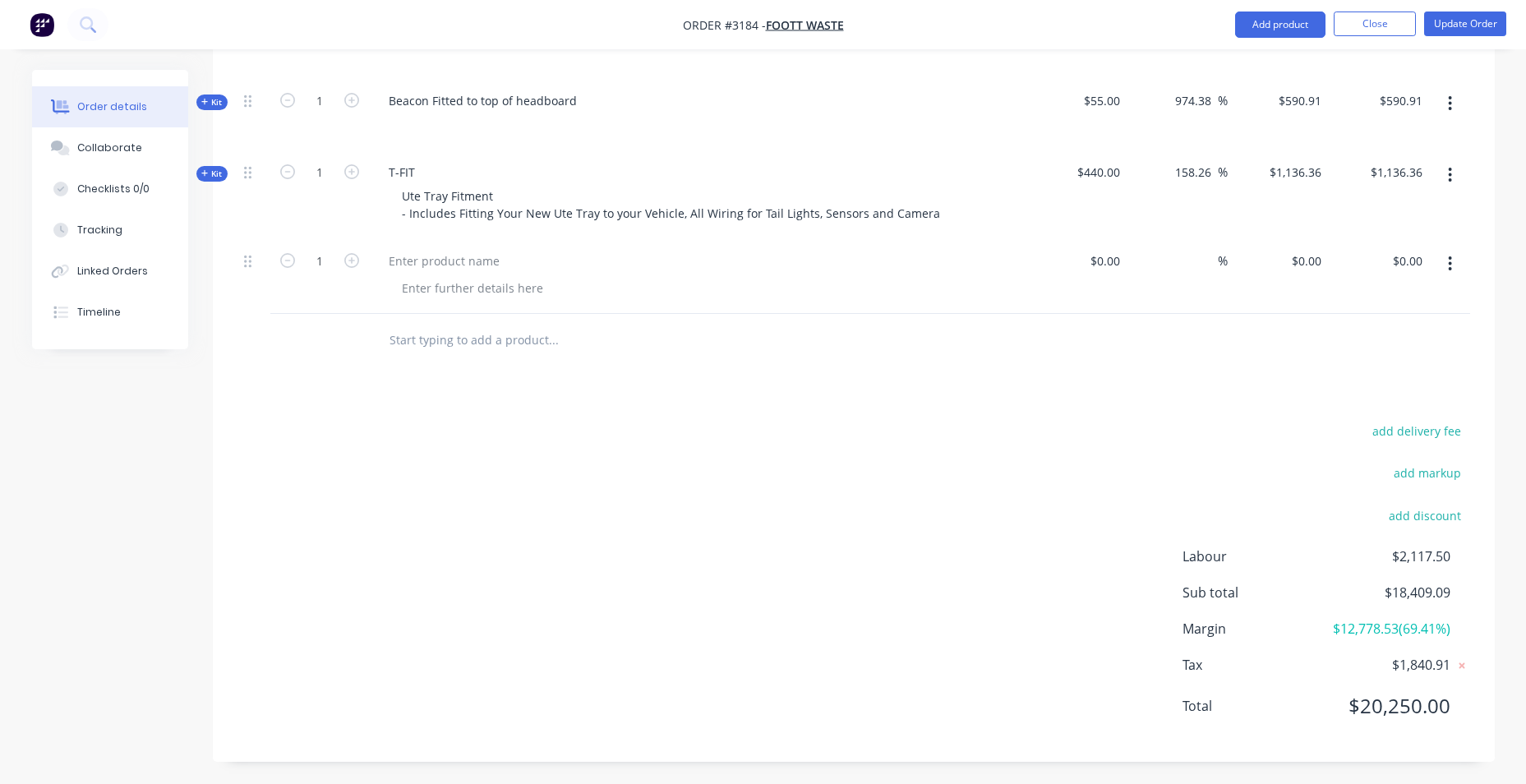
scroll to position [986, 0]
click at [448, 262] on div at bounding box center [444, 261] width 137 height 24
click at [408, 255] on div at bounding box center [444, 261] width 137 height 24
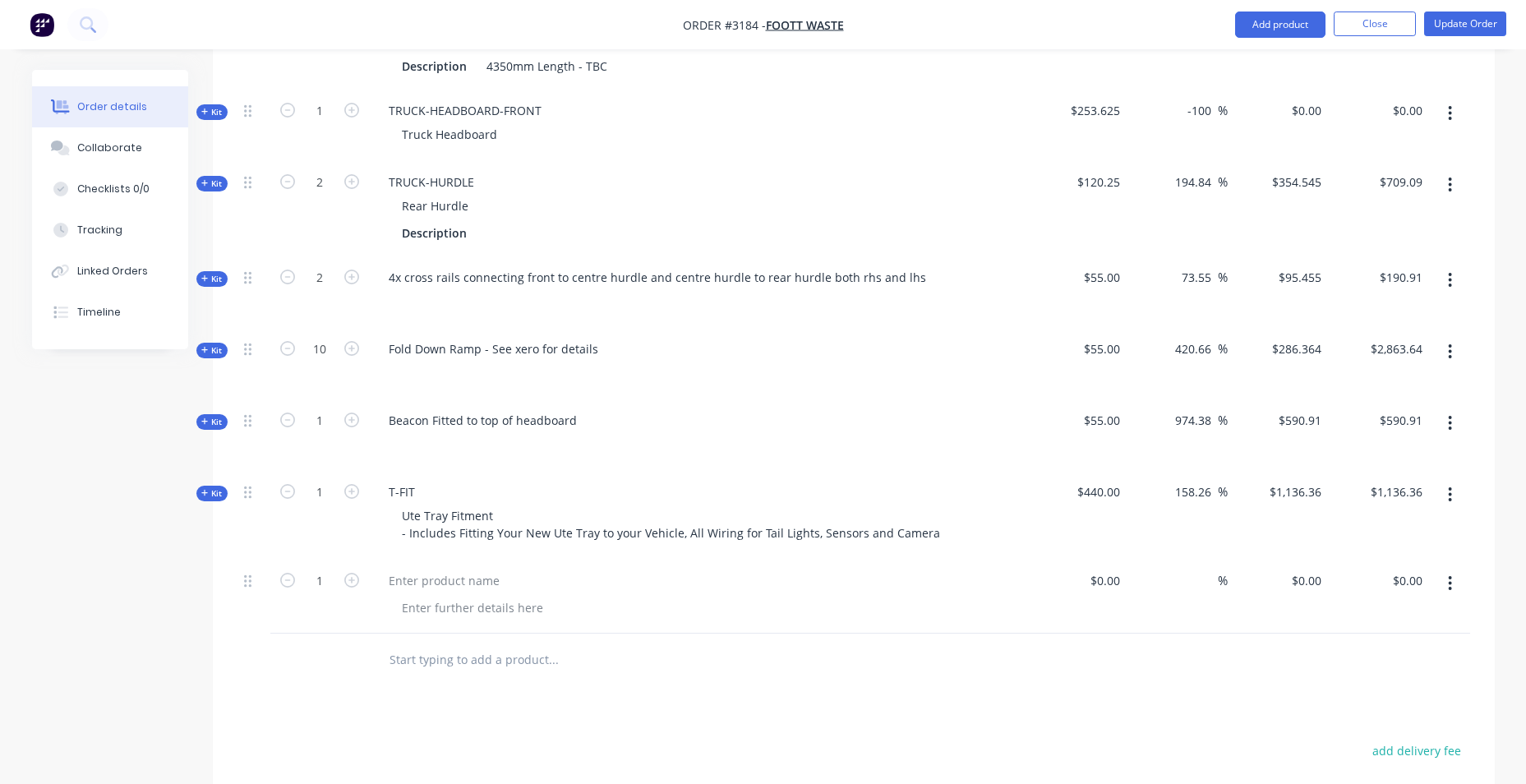
scroll to position [658, 0]
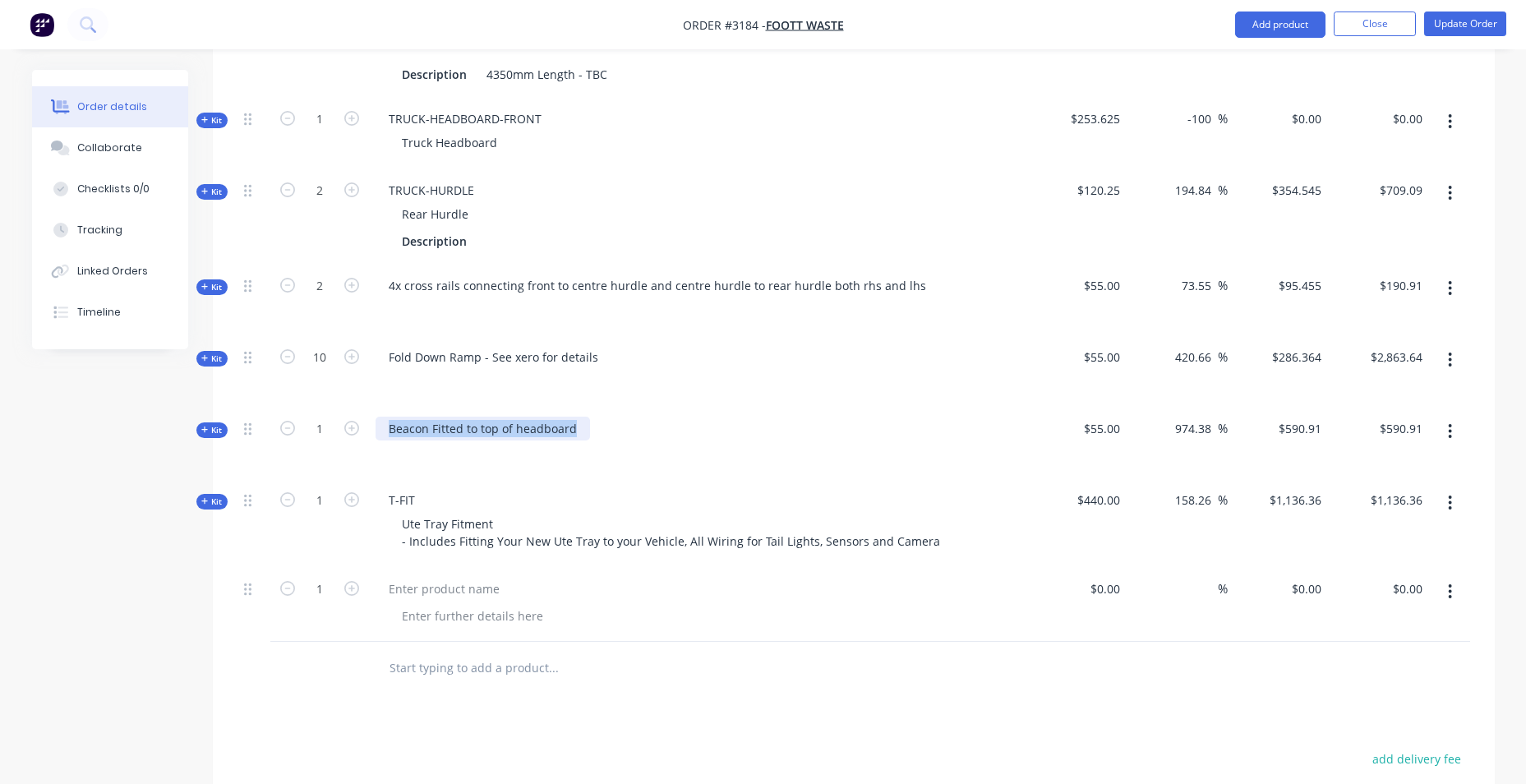
drag, startPoint x: 578, startPoint y: 429, endPoint x: 390, endPoint y: 433, distance: 188.0
click at [390, 433] on div "Beacon Fitted to top of headboard" at bounding box center [483, 429] width 215 height 24
copy div "Beacon Fitted to top of headboard"
click at [1453, 592] on button "button" at bounding box center [1449, 592] width 38 height 30
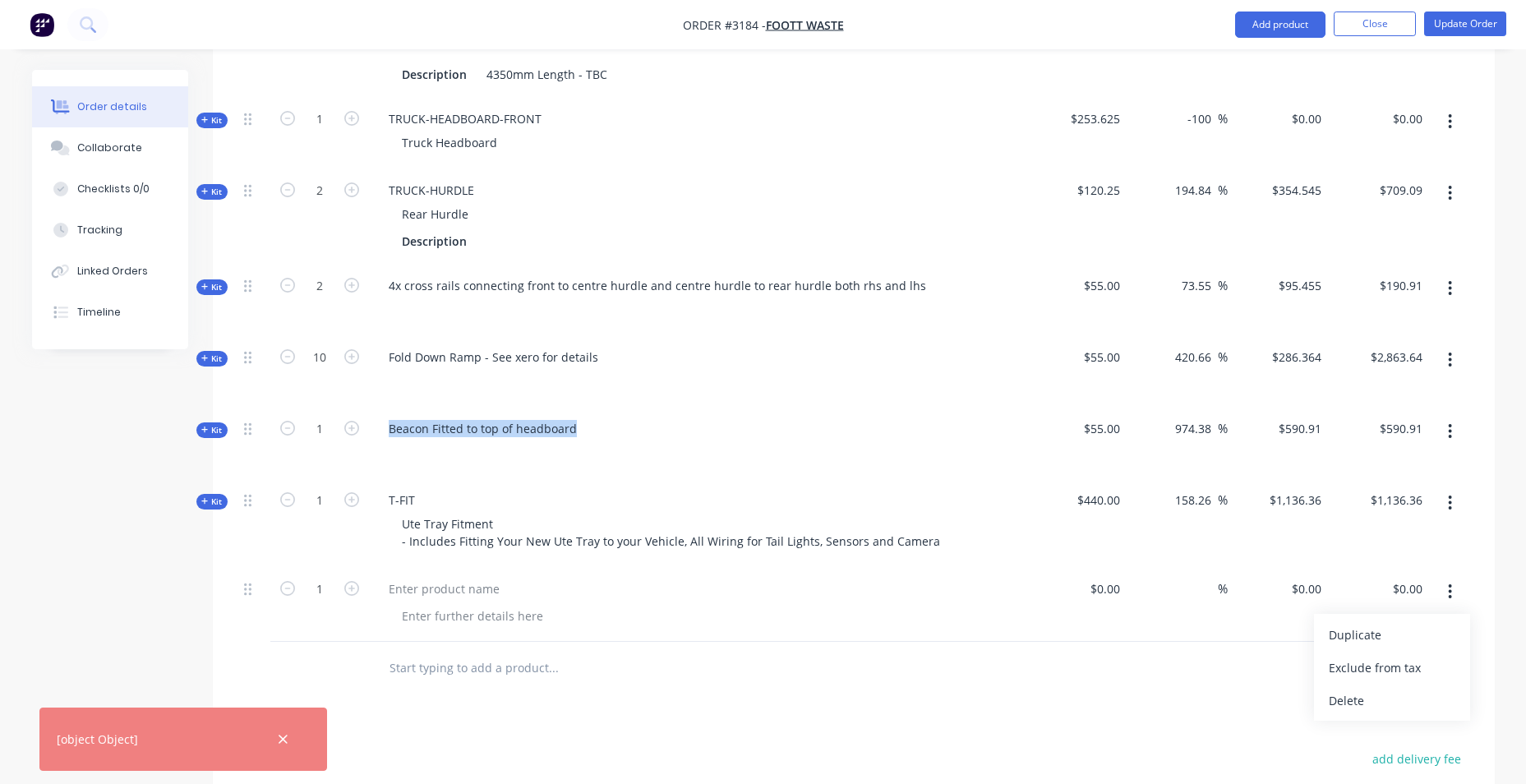
click at [1412, 709] on div "Delete" at bounding box center [1391, 701] width 126 height 24
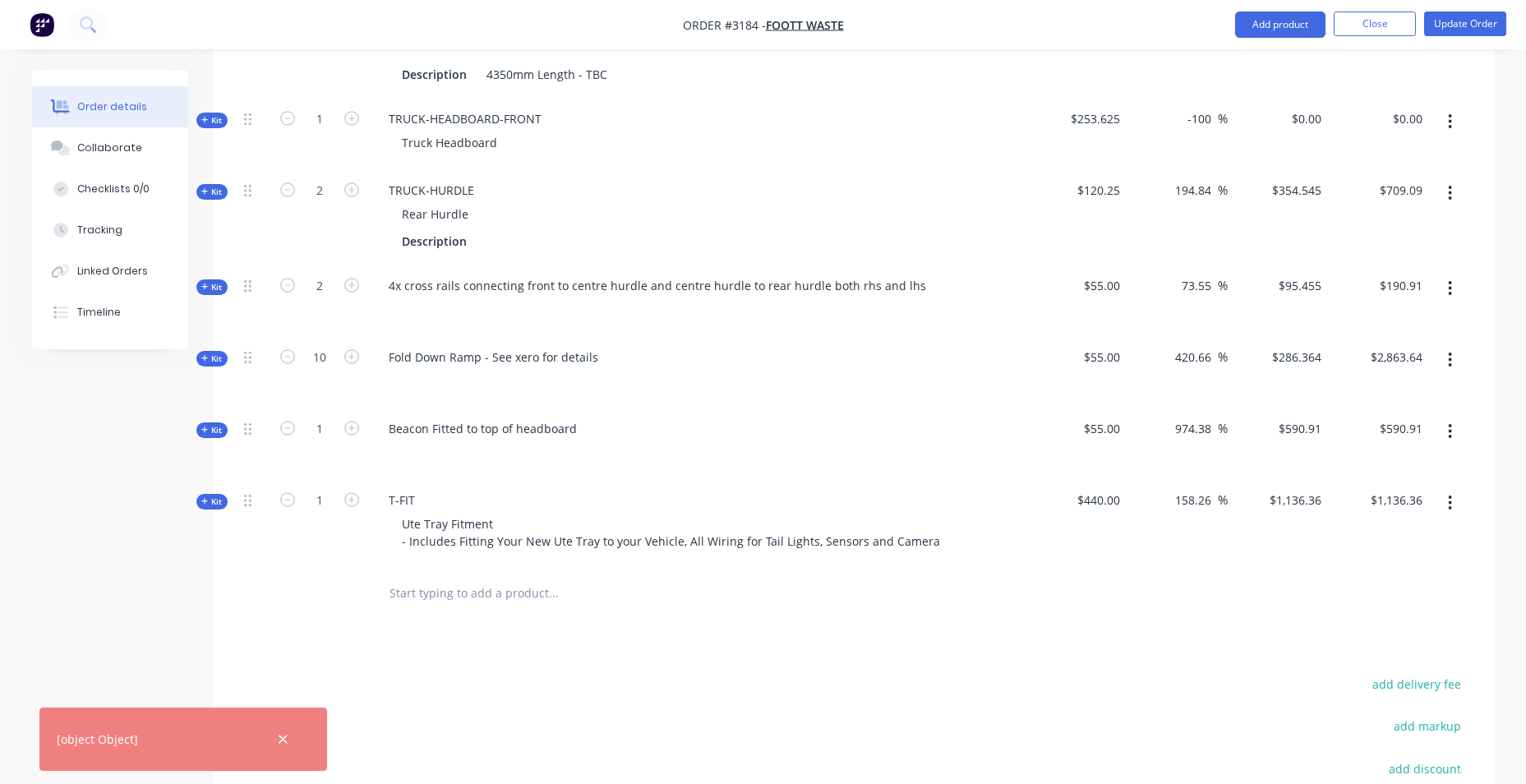
click at [1199, 606] on div at bounding box center [853, 593] width 1233 height 53
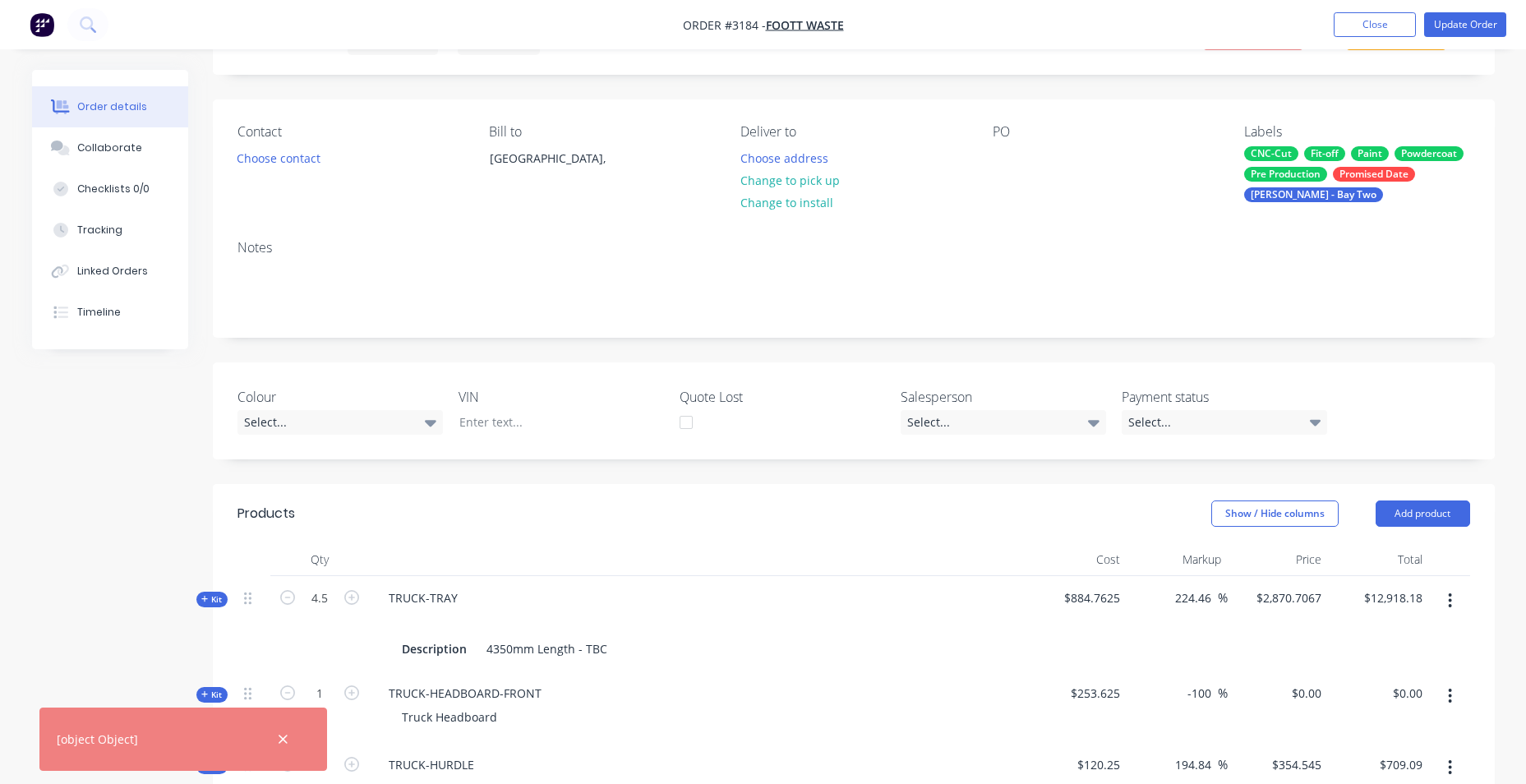
scroll to position [0, 0]
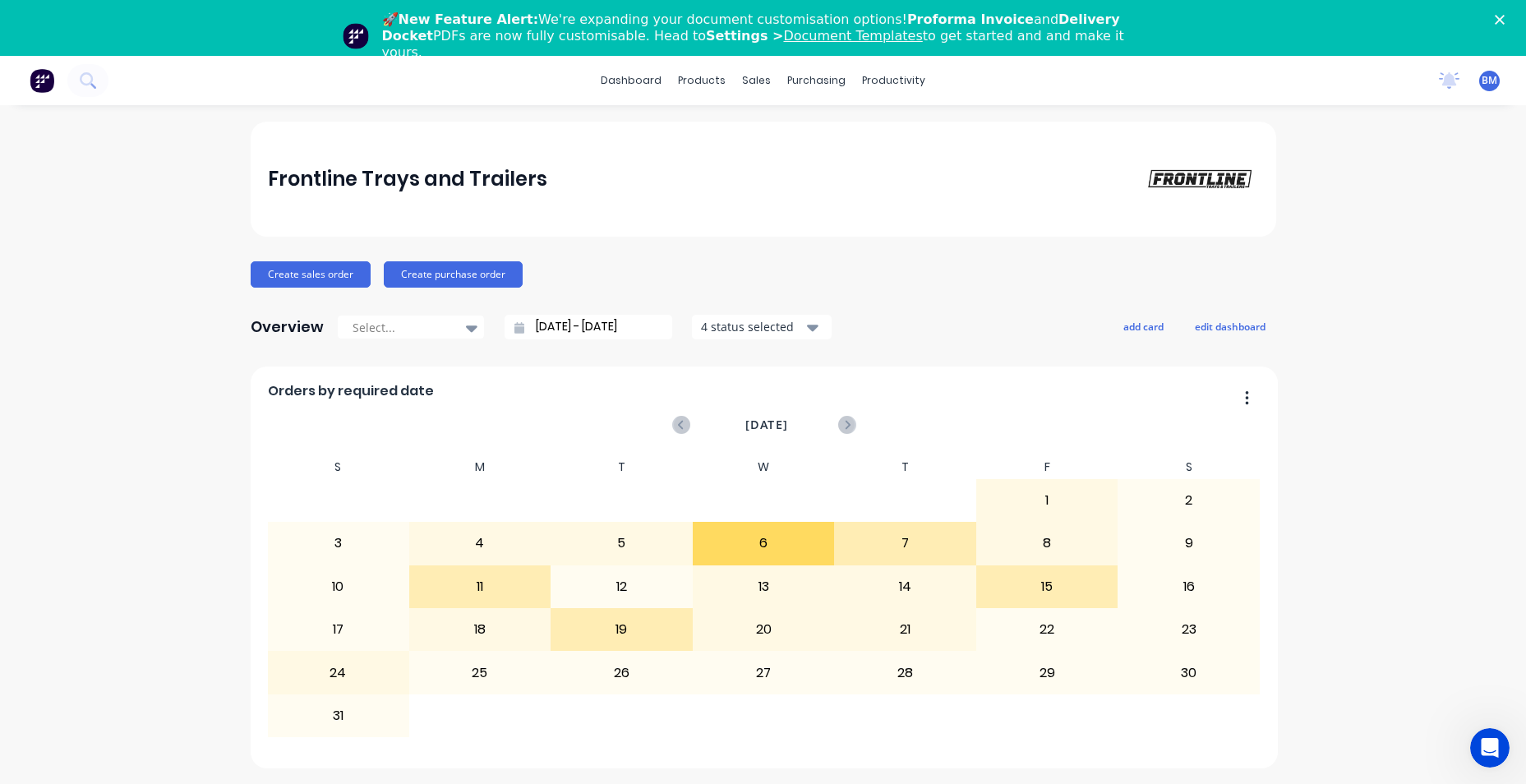
click at [1505, 21] on icon "Close" at bounding box center [1500, 20] width 10 height 10
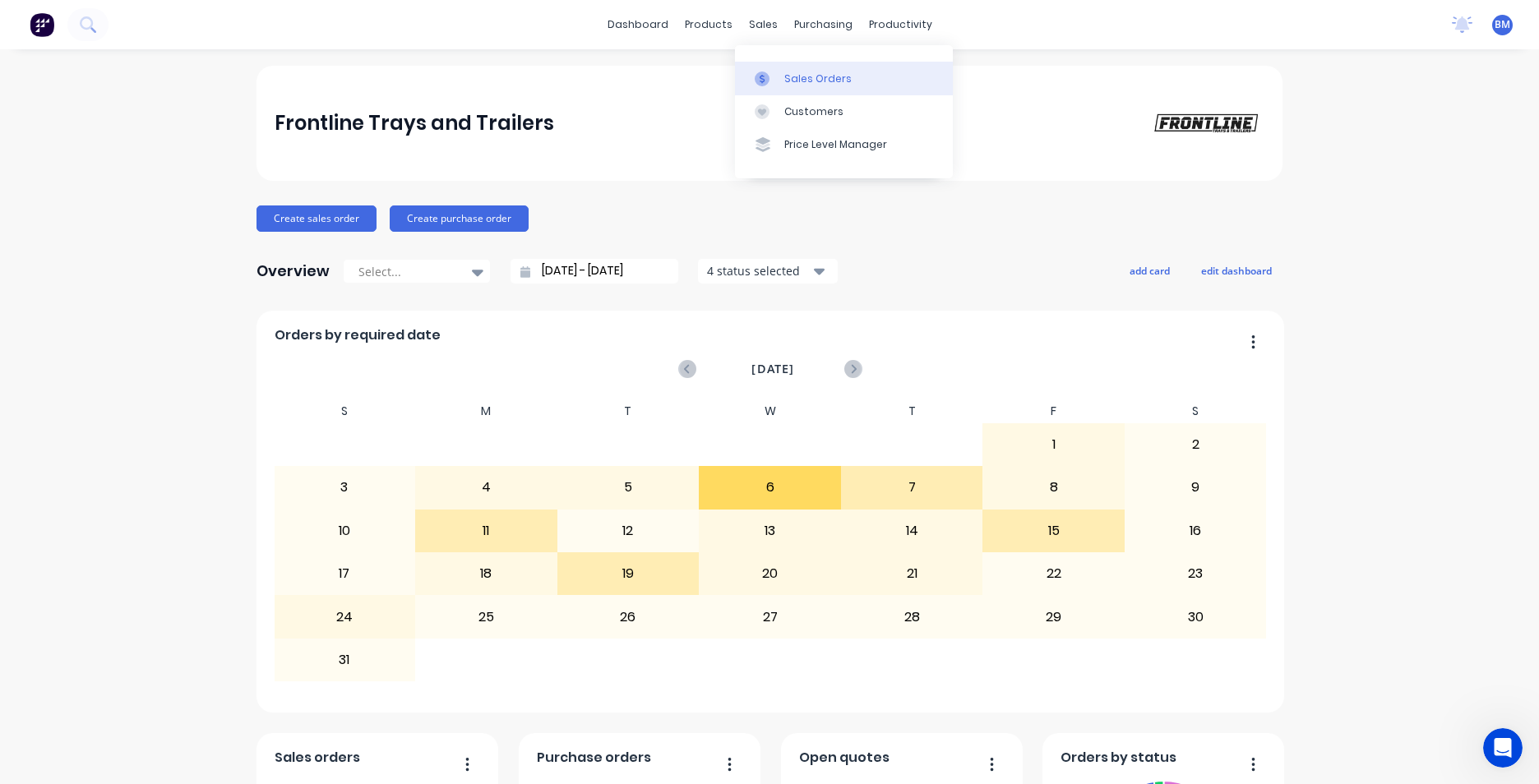
click at [849, 78] on link "Sales Orders" at bounding box center [843, 78] width 218 height 33
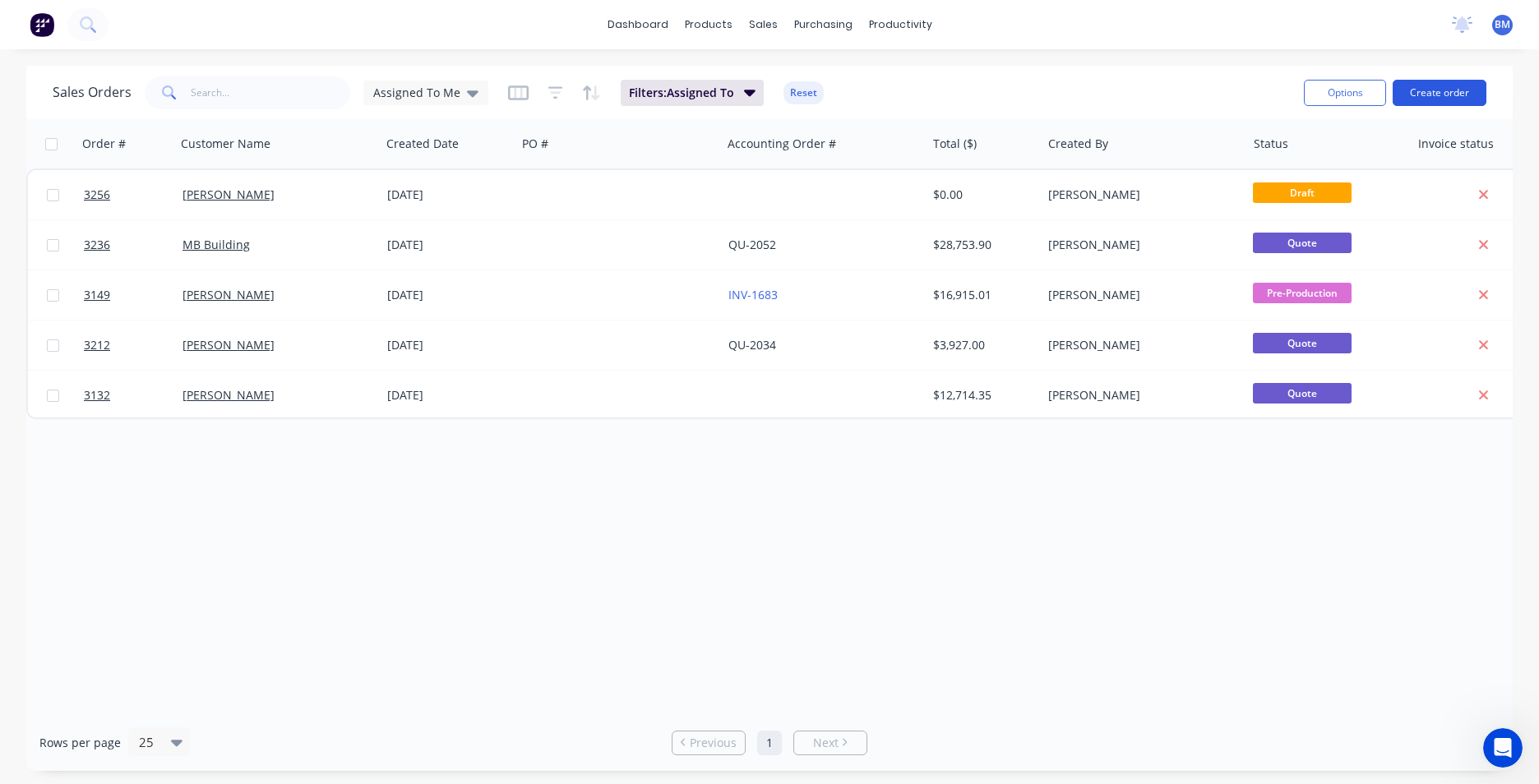
click at [1456, 100] on button "Create order" at bounding box center [1440, 93] width 93 height 26
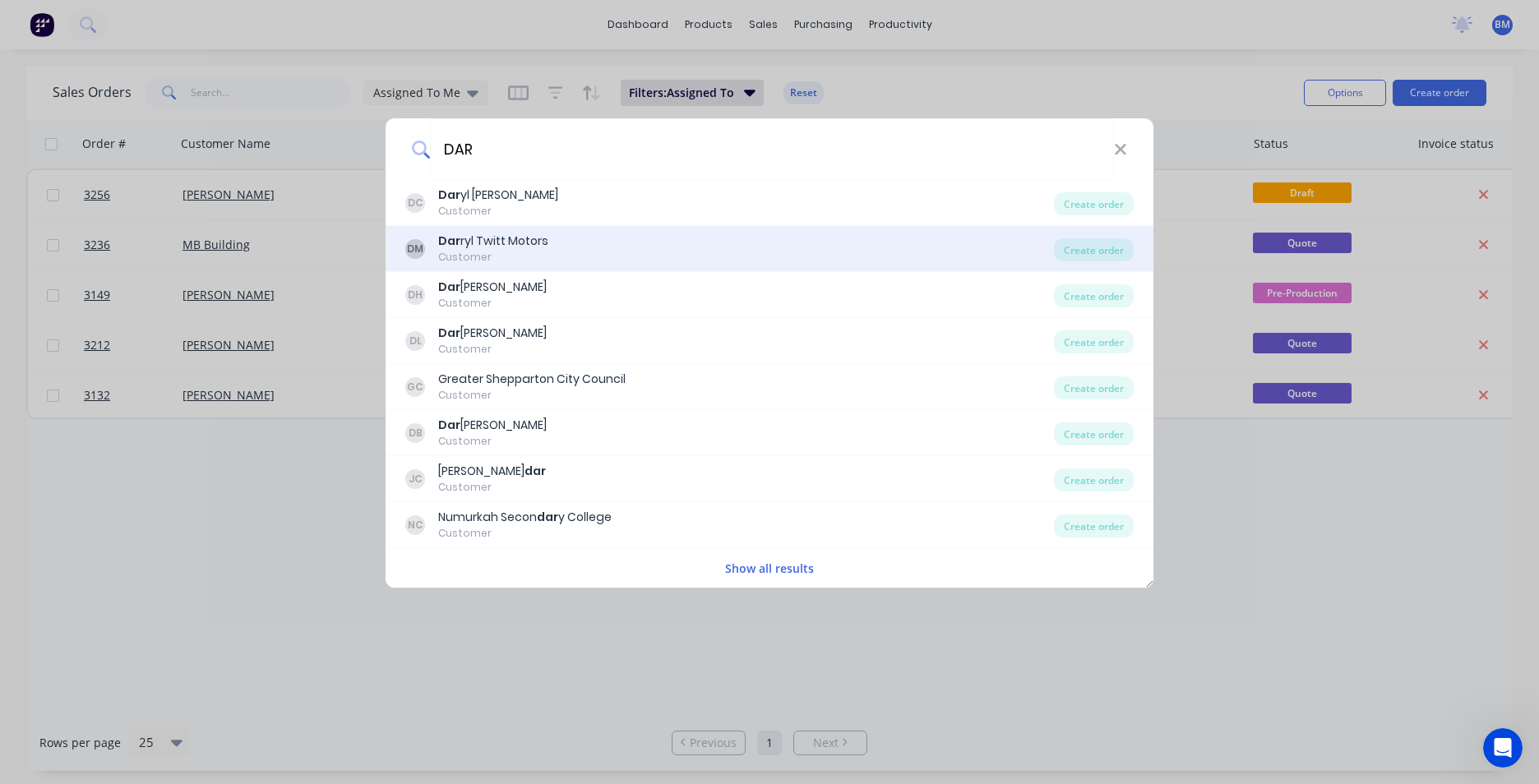
type input "DAR"
click at [680, 255] on div "DM Dar ryl Twitt Motors Customer" at bounding box center [730, 249] width 649 height 32
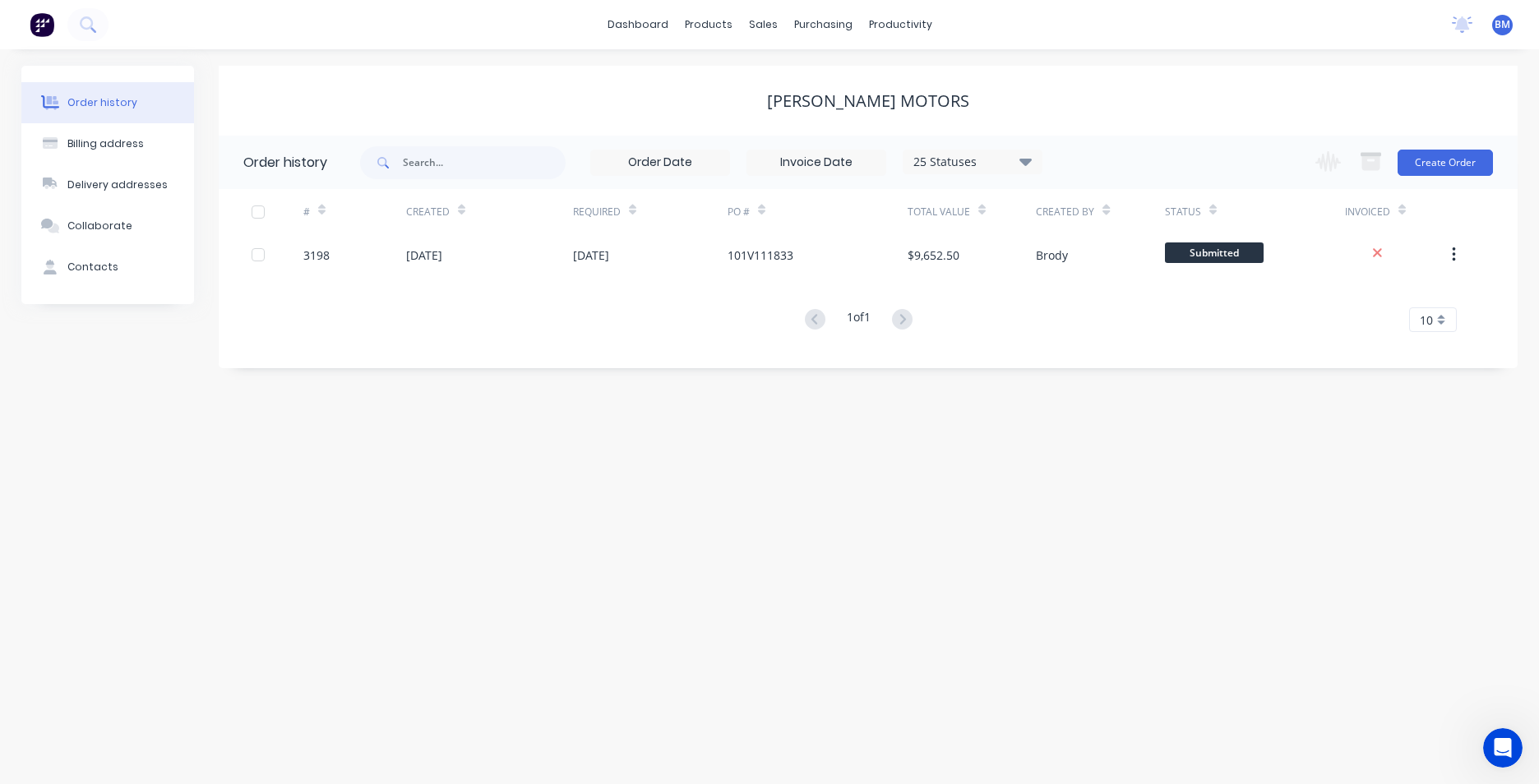
click at [1449, 177] on div "Change order status Submitted Planned - No PO Not Planned - PO Raised Planned P…" at bounding box center [1400, 162] width 188 height 53
click at [1449, 165] on button "Create Order" at bounding box center [1446, 163] width 95 height 26
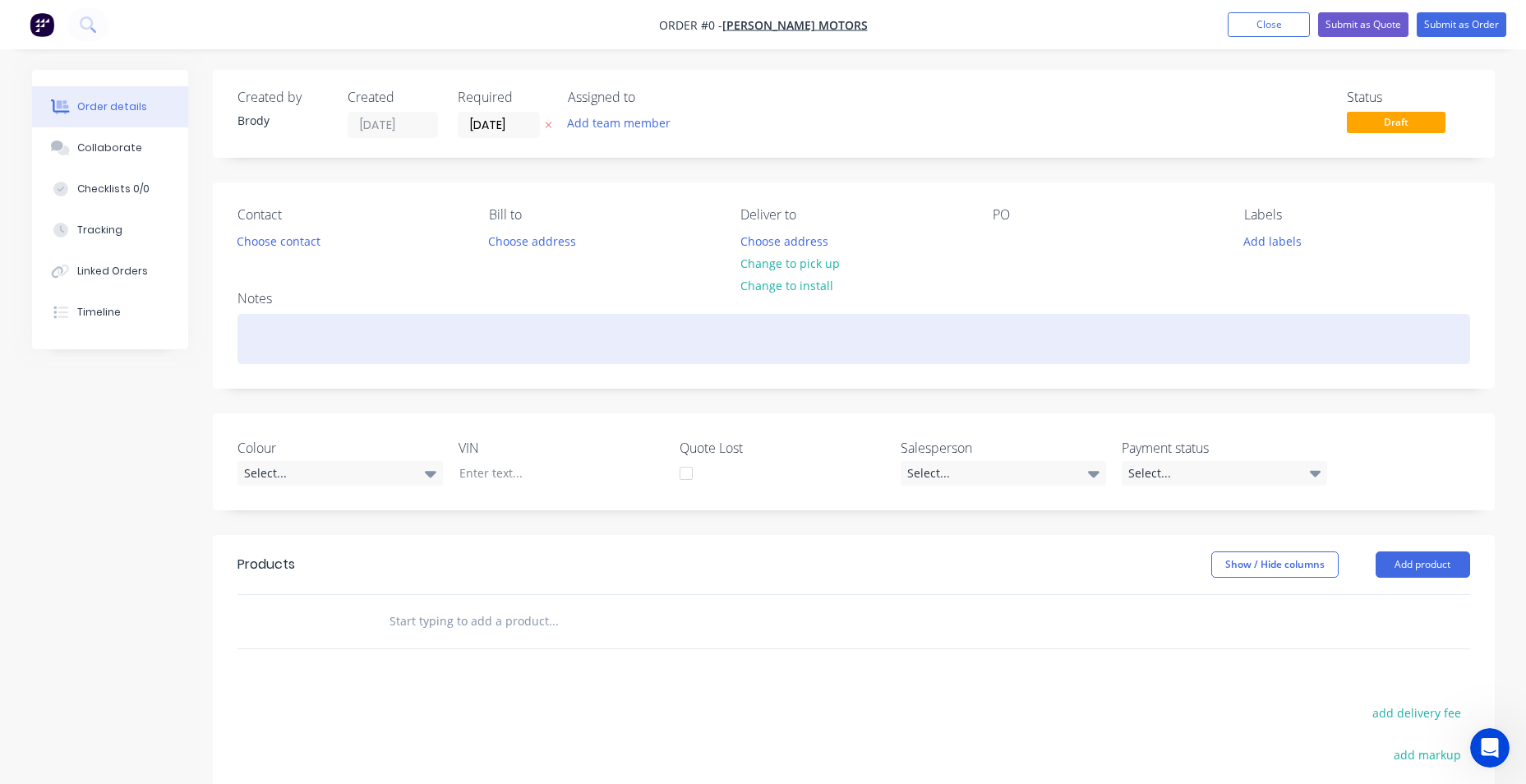
click at [257, 332] on div at bounding box center [853, 339] width 1233 height 50
click at [317, 323] on div at bounding box center [853, 339] width 1233 height 50
paste div
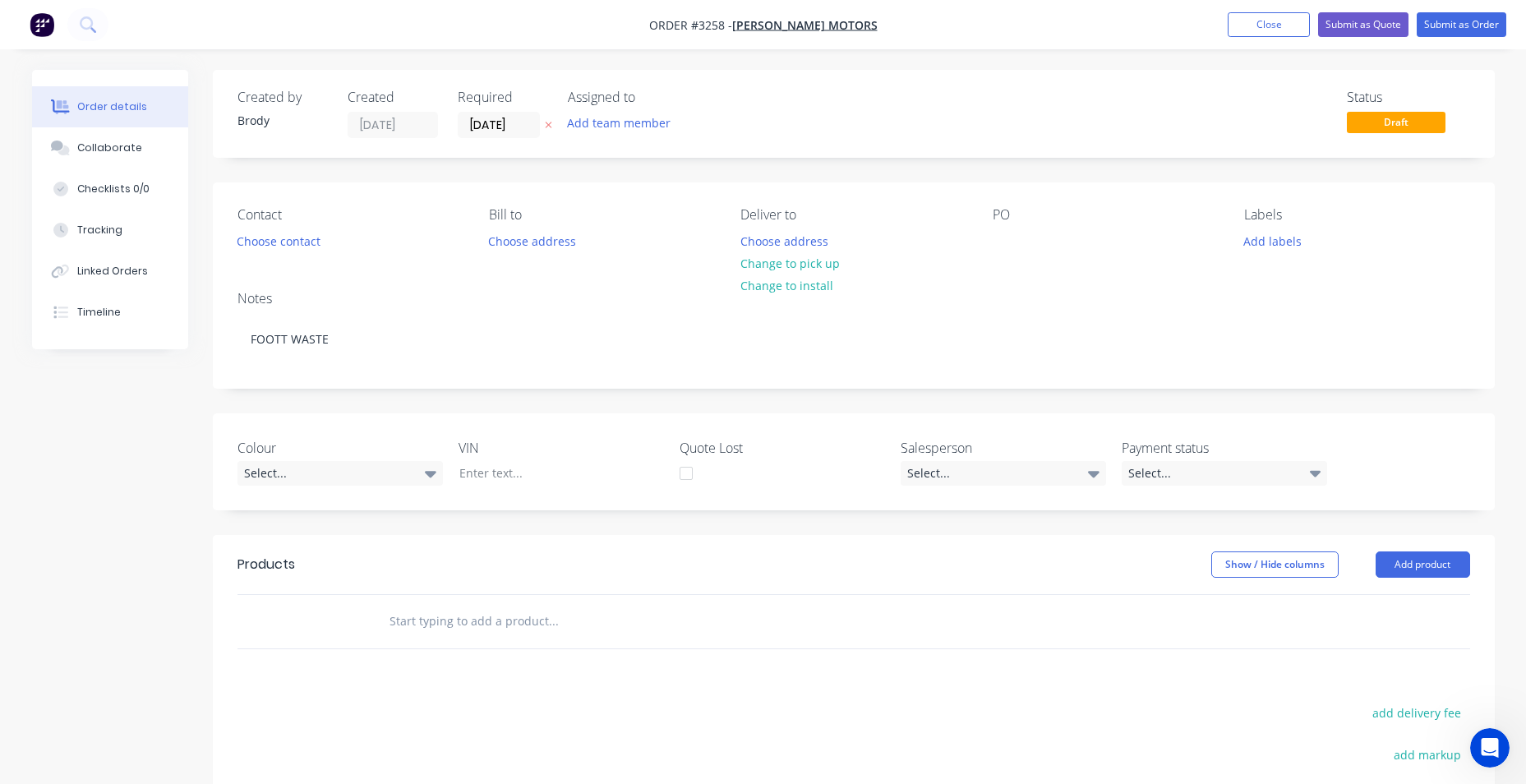
click at [1014, 214] on div "PO" at bounding box center [1105, 215] width 225 height 16
click at [1013, 215] on div "PO" at bounding box center [1105, 215] width 225 height 16
click at [999, 221] on div "PO" at bounding box center [1105, 215] width 225 height 16
click at [1005, 221] on div "PO" at bounding box center [1105, 215] width 225 height 16
drag, startPoint x: 1005, startPoint y: 221, endPoint x: 996, endPoint y: 229, distance: 12.0
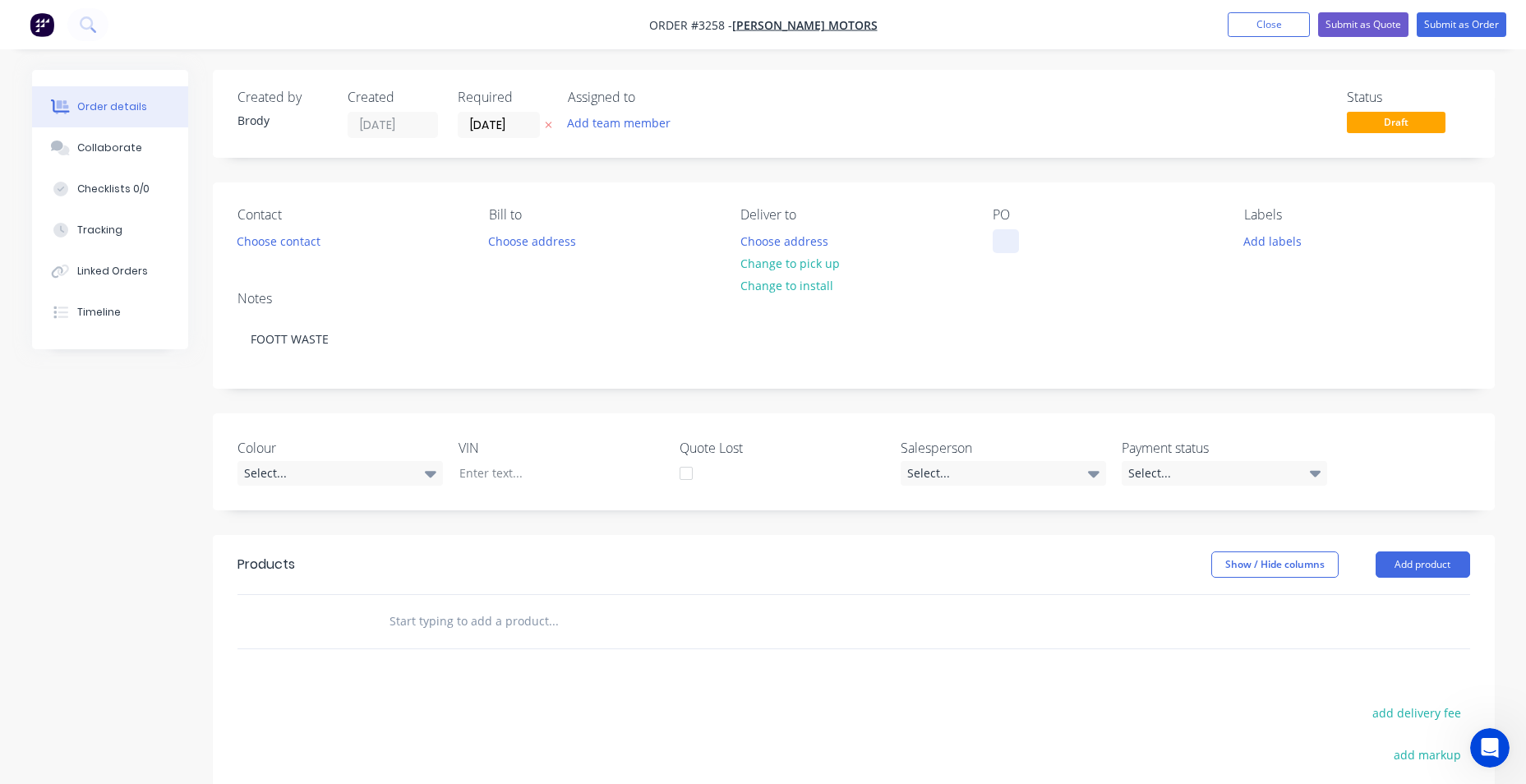
click at [992, 228] on div "PO" at bounding box center [1105, 230] width 225 height 46
click at [1003, 233] on div at bounding box center [1005, 241] width 26 height 24
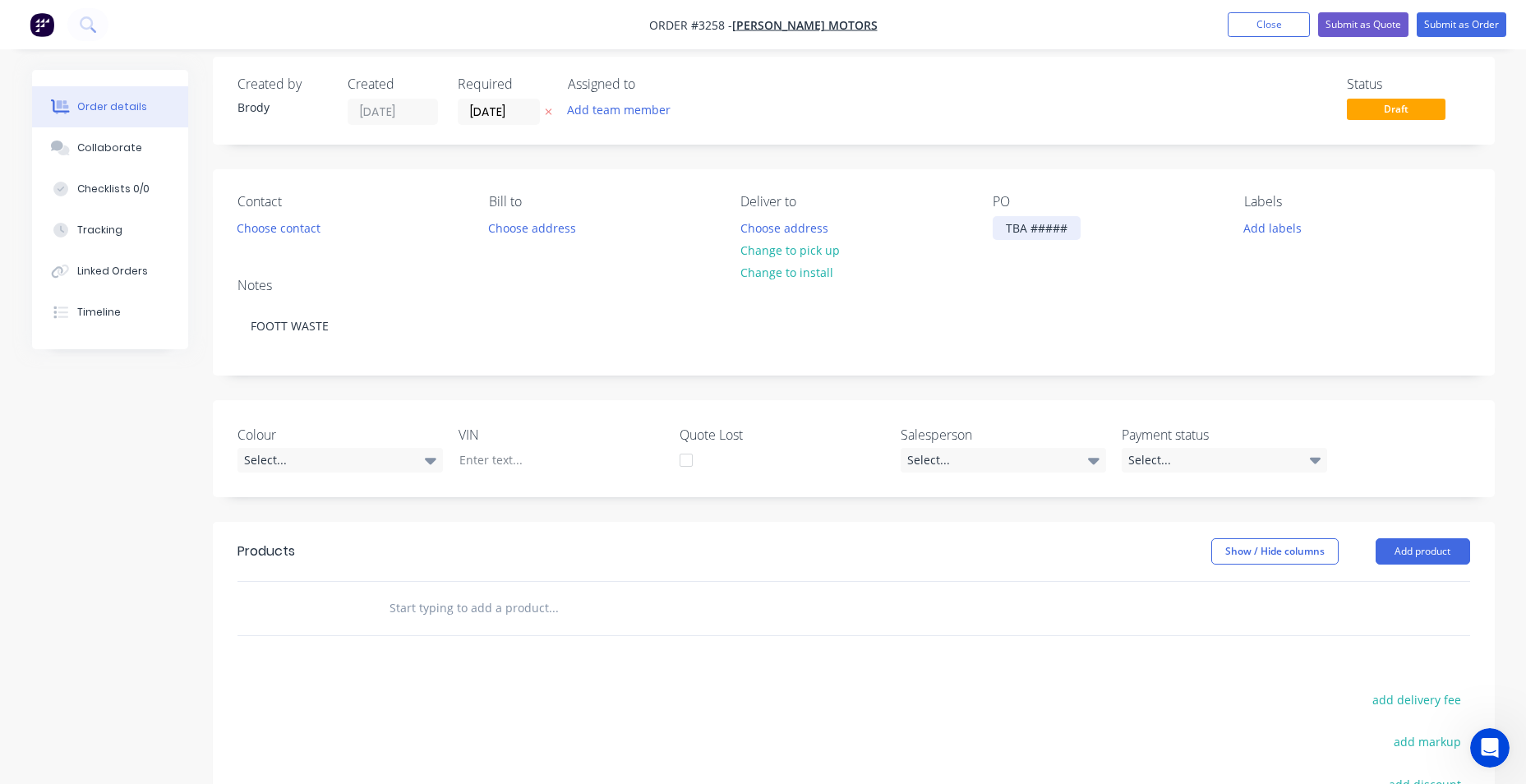
scroll to position [247, 0]
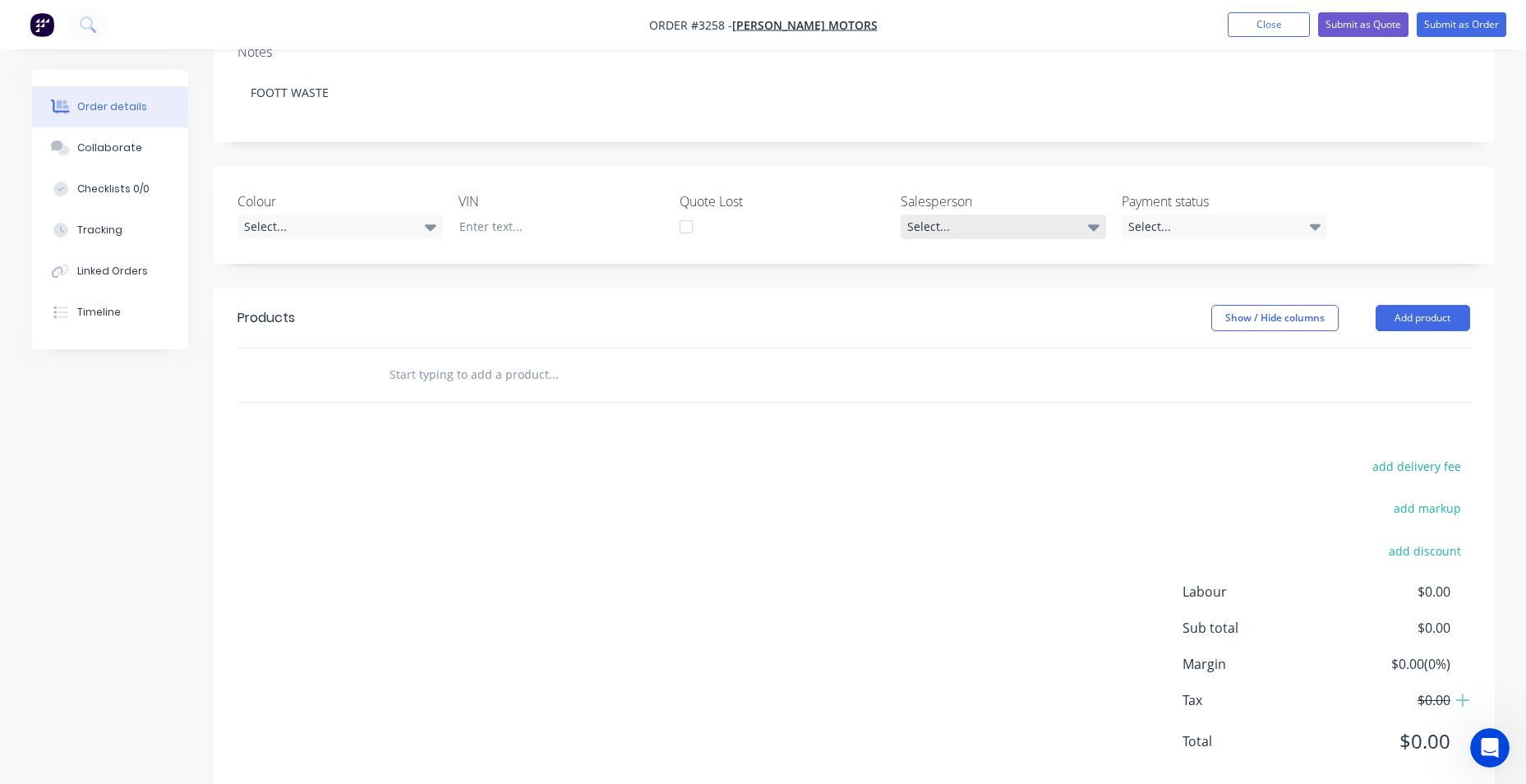
click at [909, 230] on div "Select..." at bounding box center [1004, 227] width 206 height 24
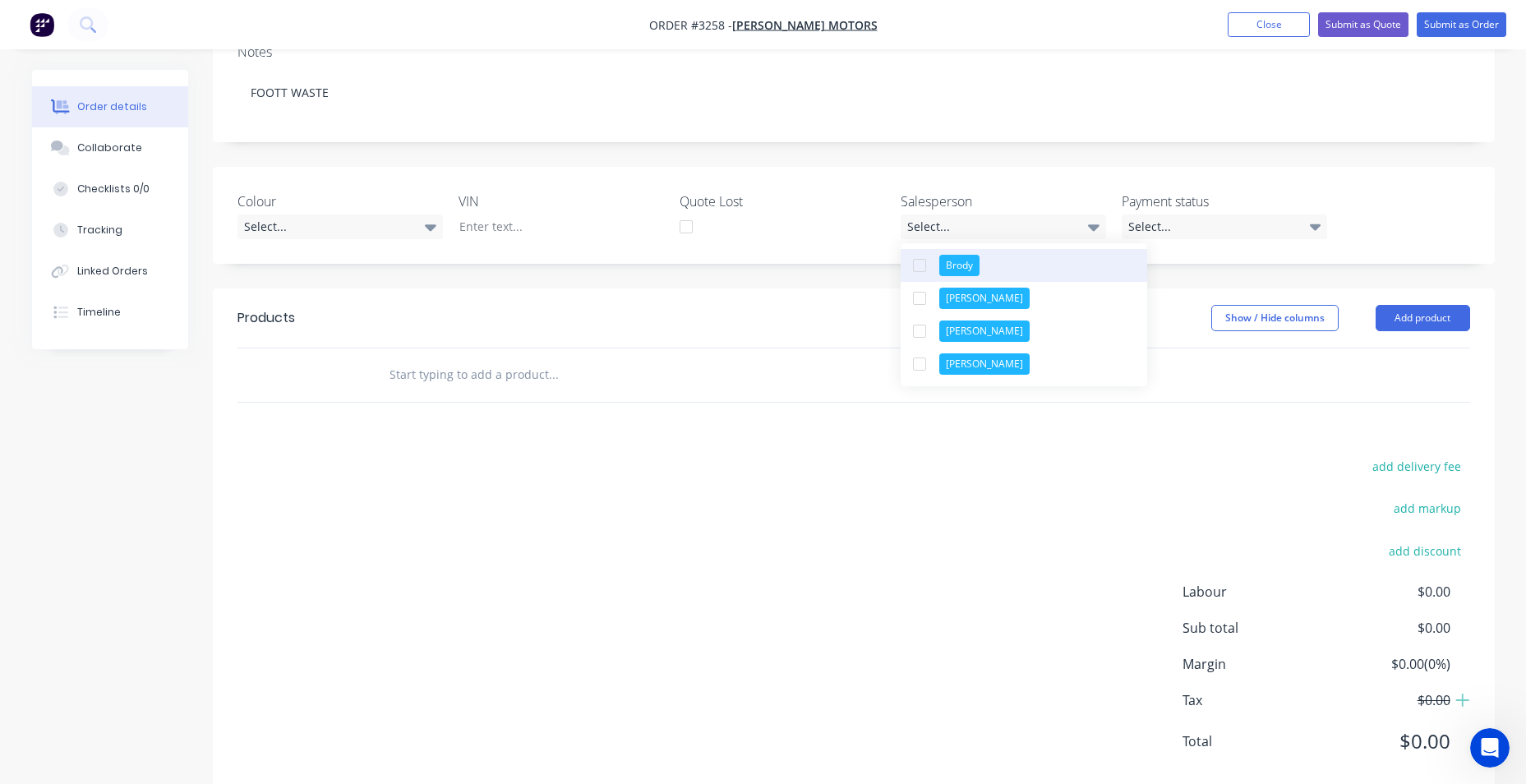
click at [946, 272] on div "Brody" at bounding box center [959, 265] width 40 height 21
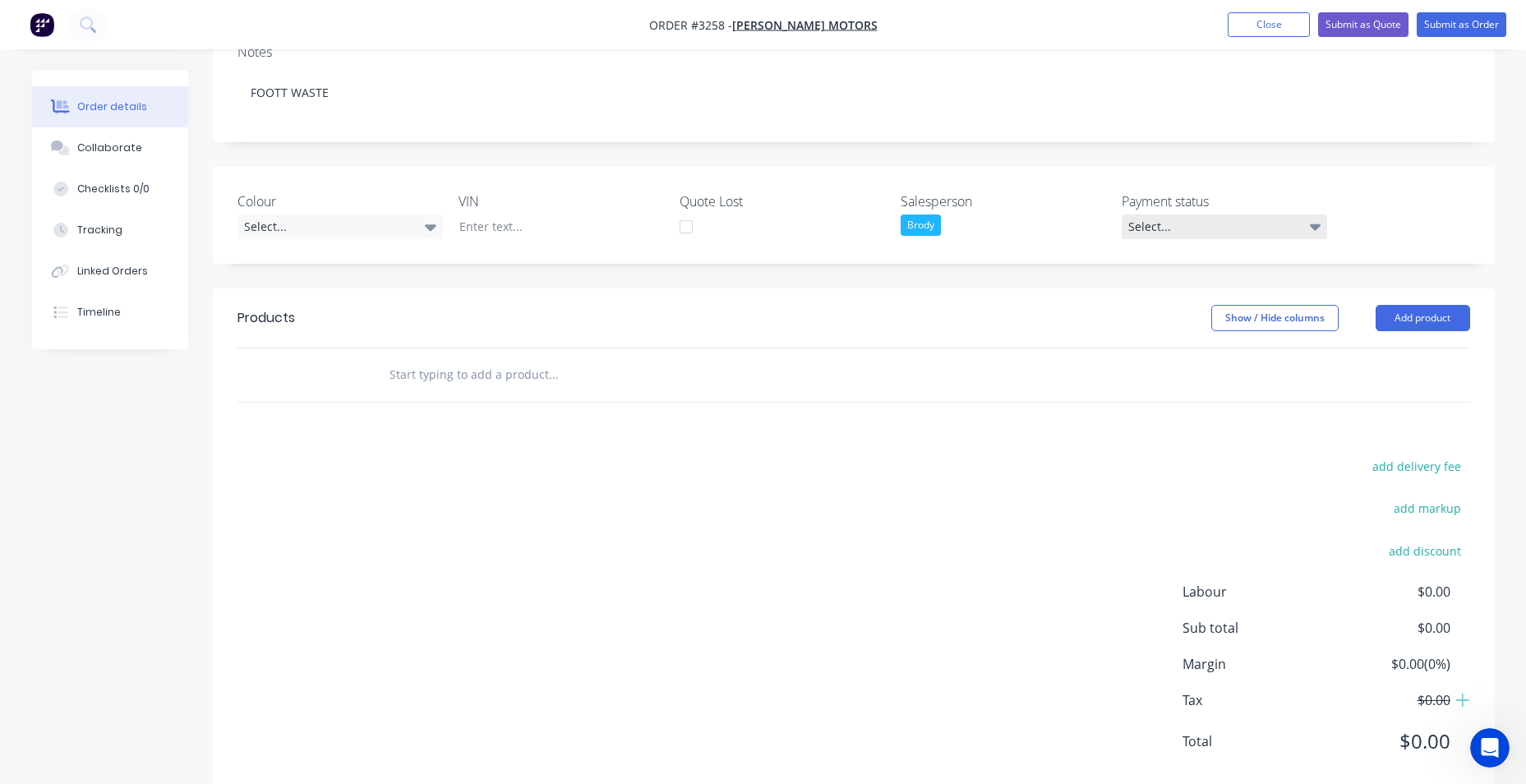
click at [1244, 236] on div "Select..." at bounding box center [1224, 227] width 206 height 24
click at [1412, 317] on button "Add product" at bounding box center [1422, 318] width 94 height 26
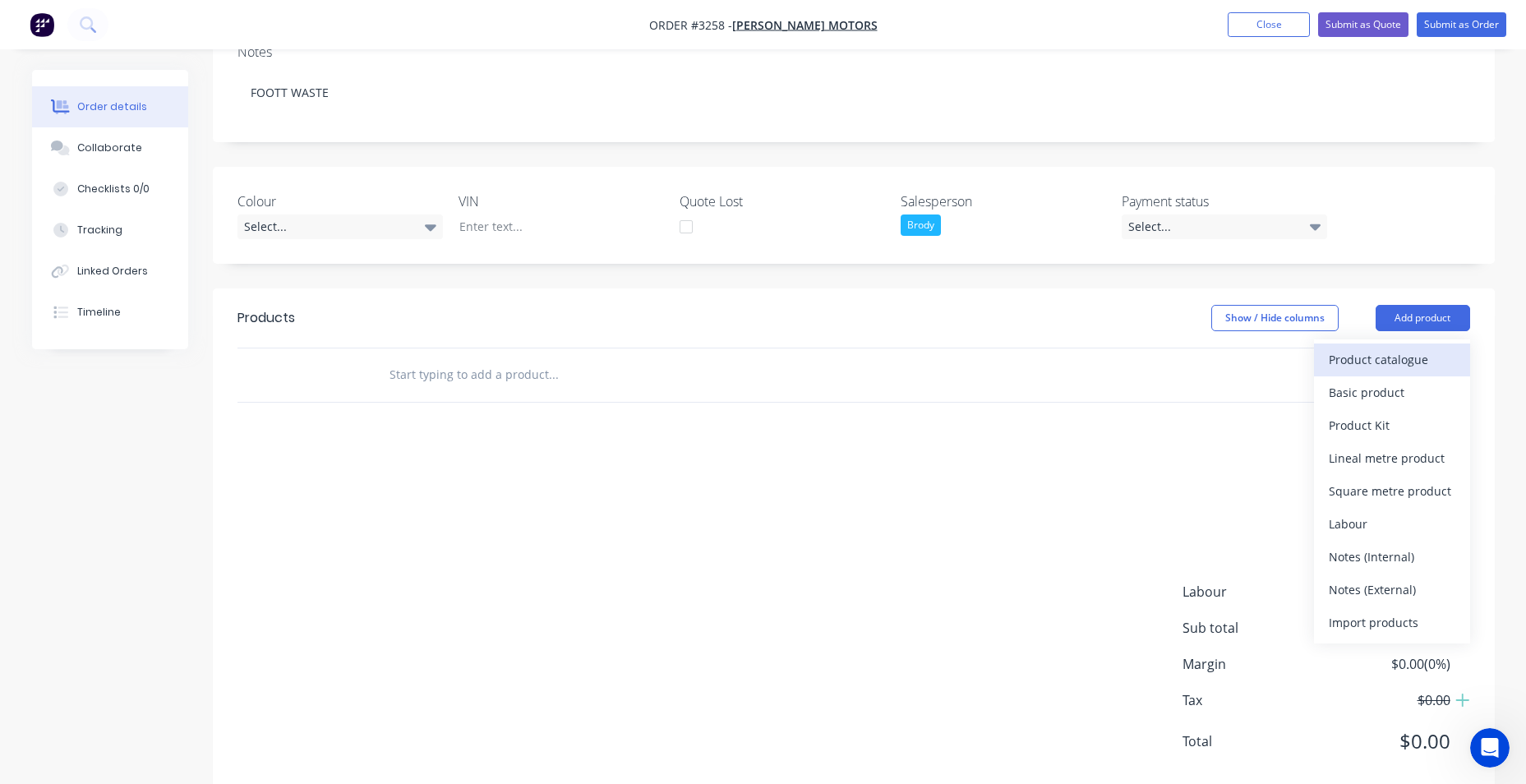
click at [1381, 365] on div "Product catalogue" at bounding box center [1391, 360] width 126 height 24
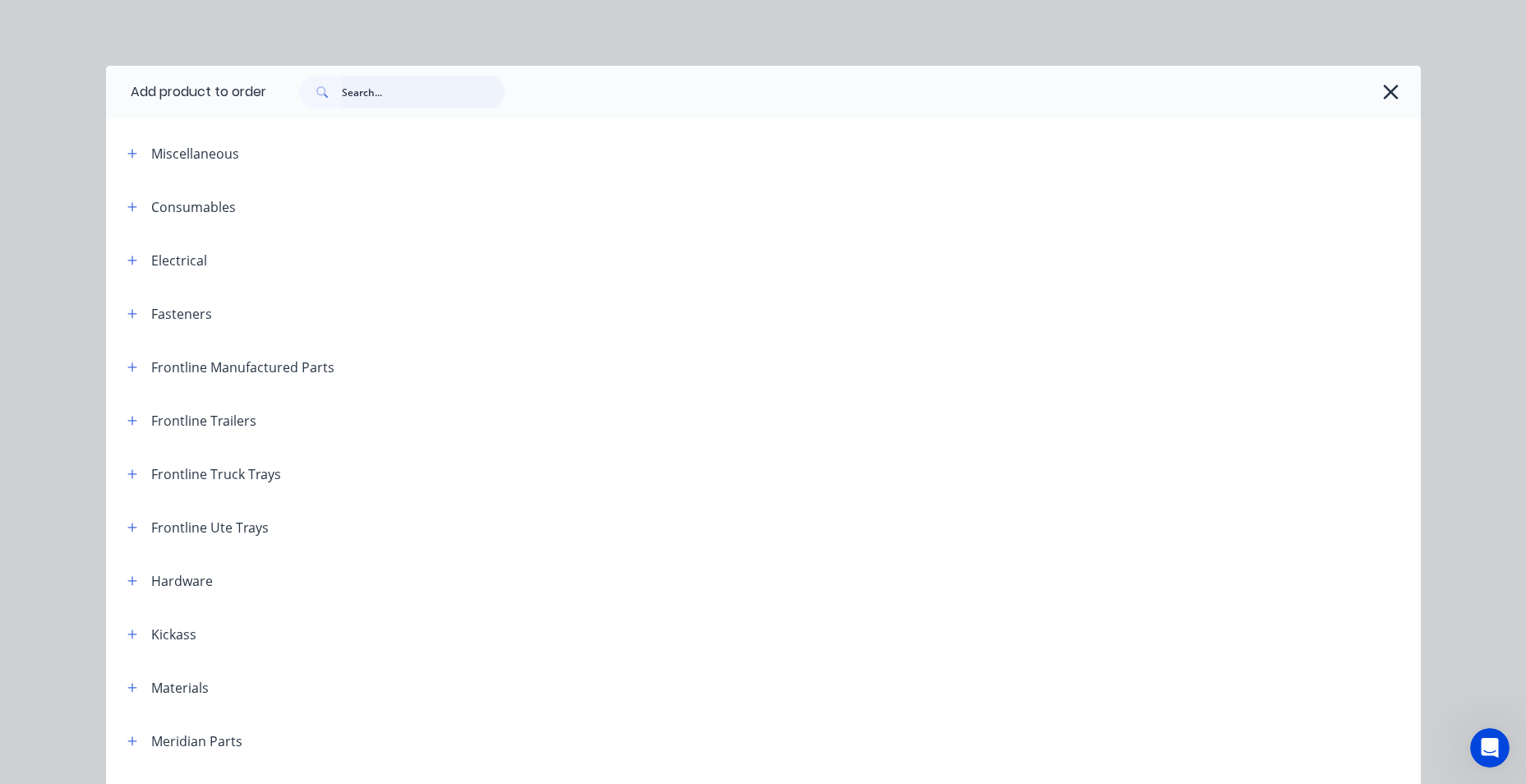
click at [454, 96] on input "text" at bounding box center [423, 92] width 163 height 33
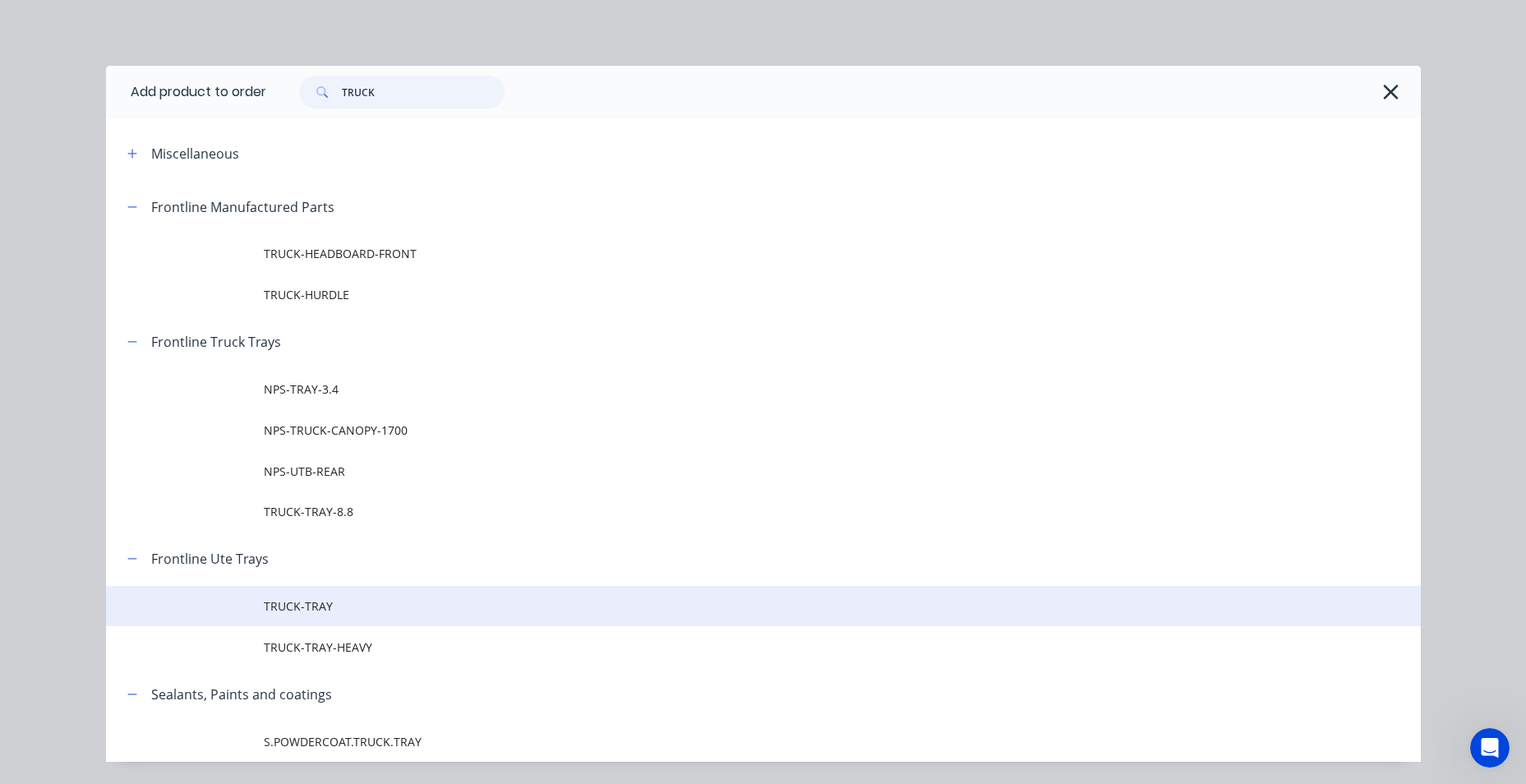
type input "TRUCK"
click at [406, 607] on span "TRUCK-TRAY" at bounding box center [726, 606] width 925 height 17
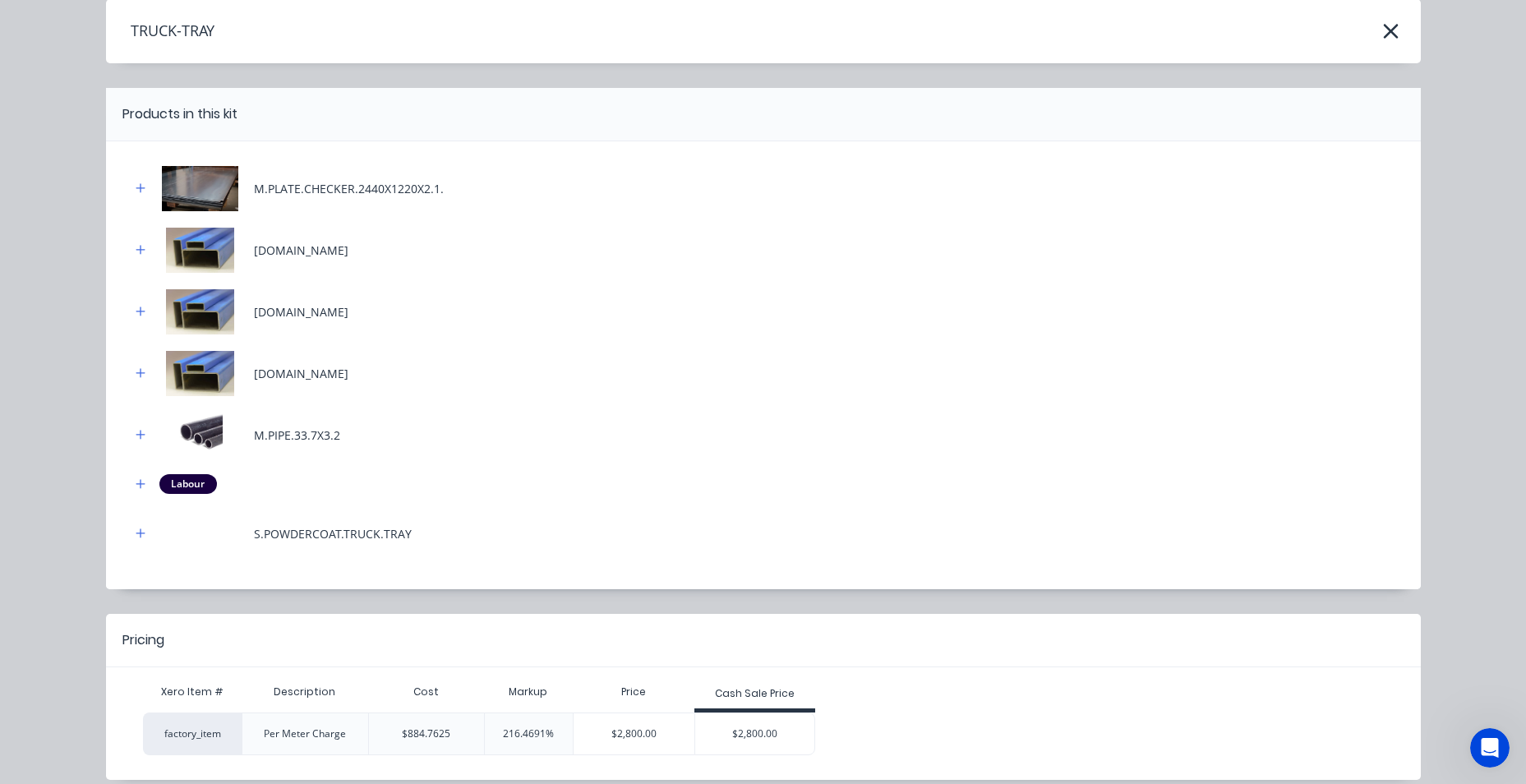
scroll to position [135, 0]
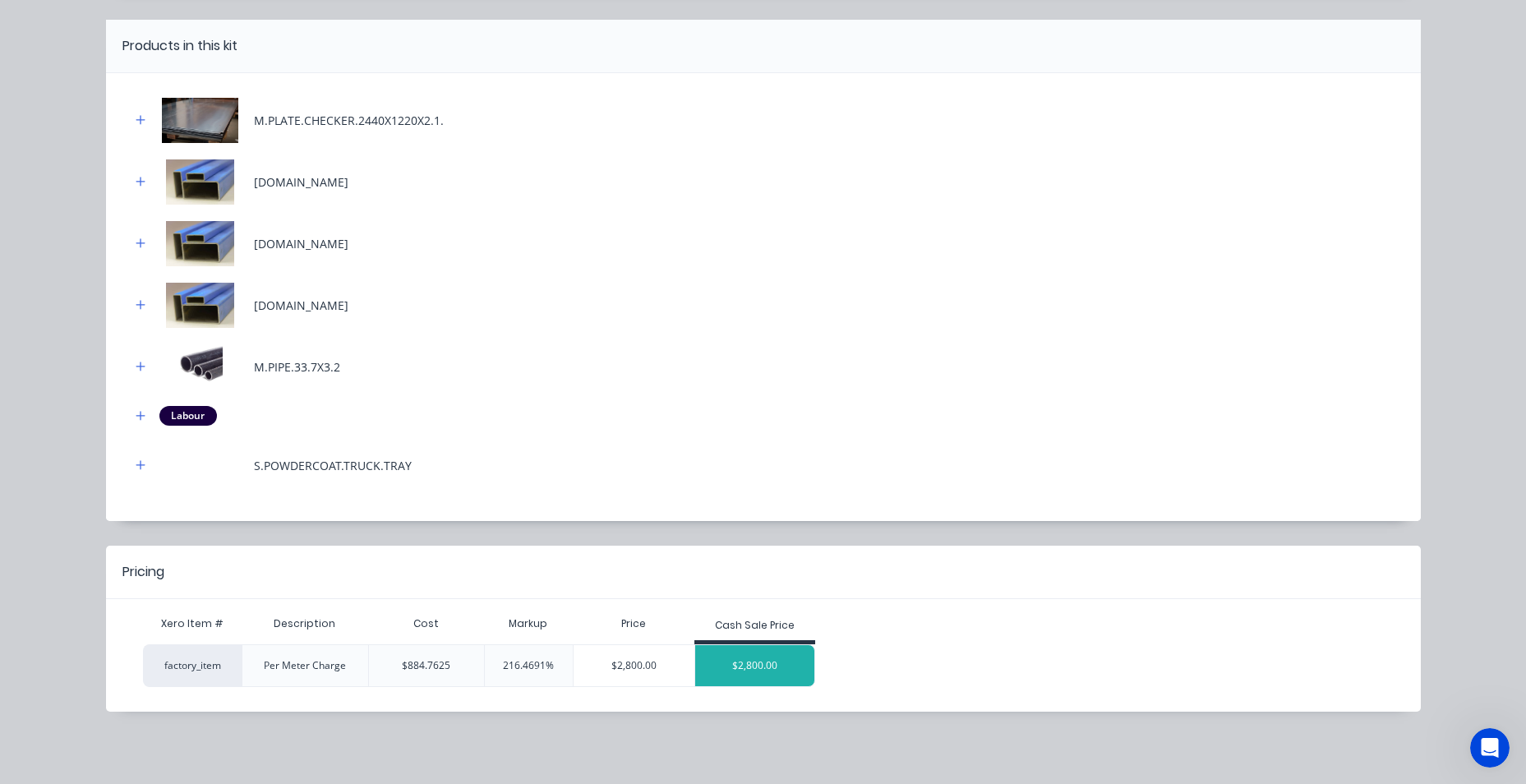
click at [735, 652] on div "$2,800.00" at bounding box center [755, 665] width 120 height 41
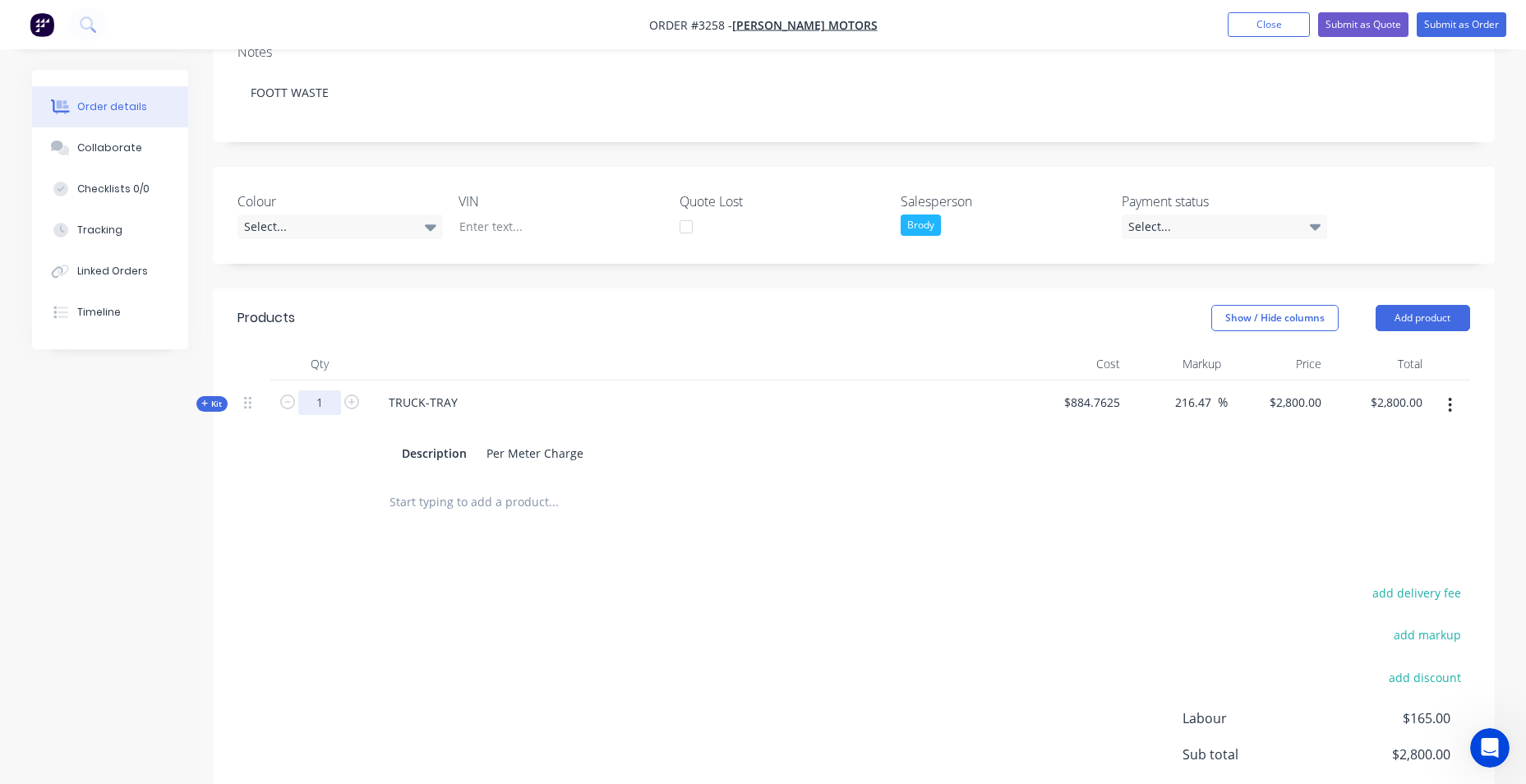
click at [308, 403] on input "1" at bounding box center [320, 403] width 43 height 24
type input "4.5"
click at [514, 631] on div "add delivery fee add markup add discount Labour $165.00 Sub total $2,800.00 Mar…" at bounding box center [853, 740] width 1233 height 317
type input "$12,600.00"
click at [1301, 404] on input "2800" at bounding box center [1310, 403] width 35 height 24
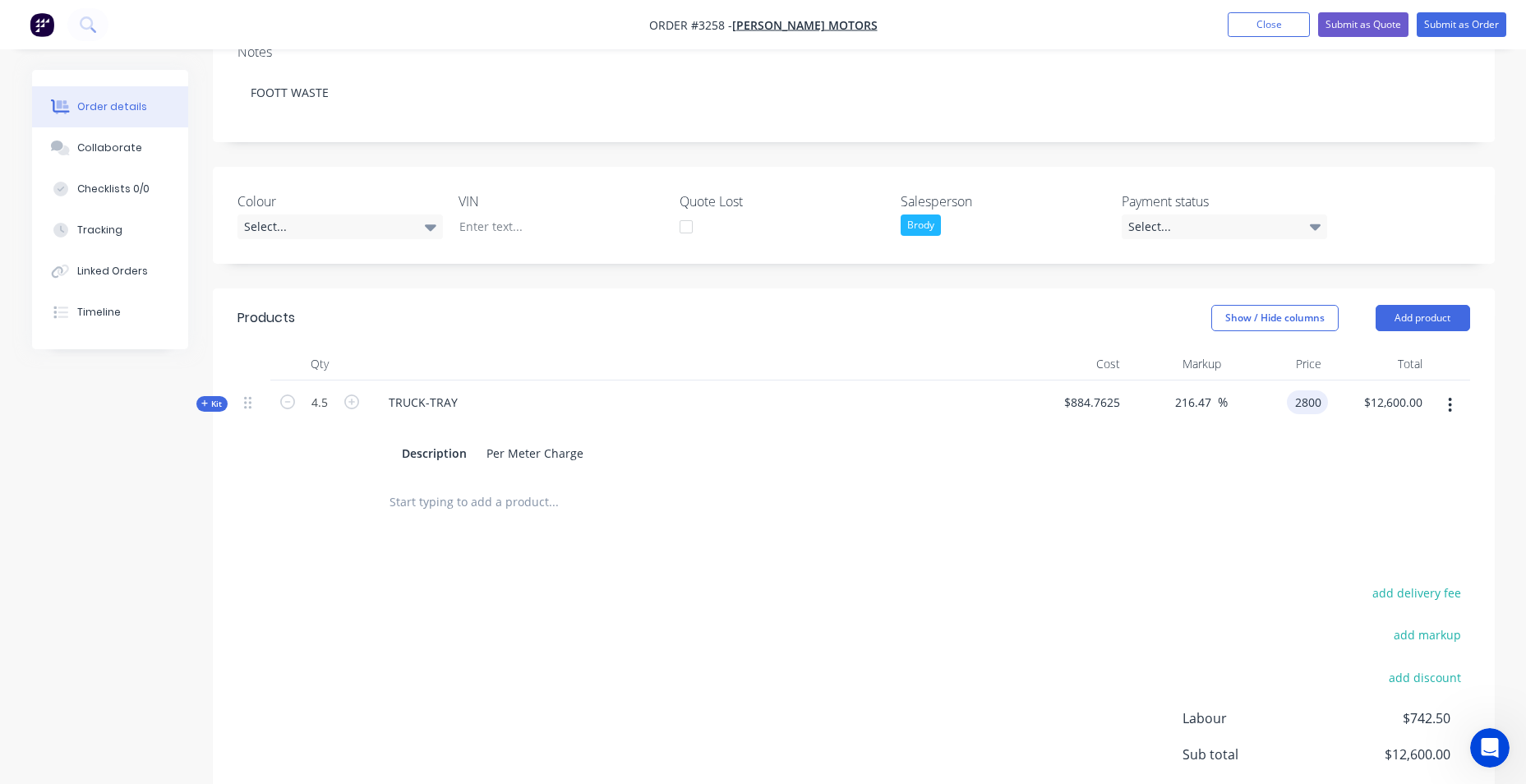
click at [1313, 399] on input "2800" at bounding box center [1310, 403] width 35 height 24
click at [1306, 401] on input "2800" at bounding box center [1310, 403] width 35 height 24
type input "2870.70"
type input "224.46"
type input "$2,870.70"
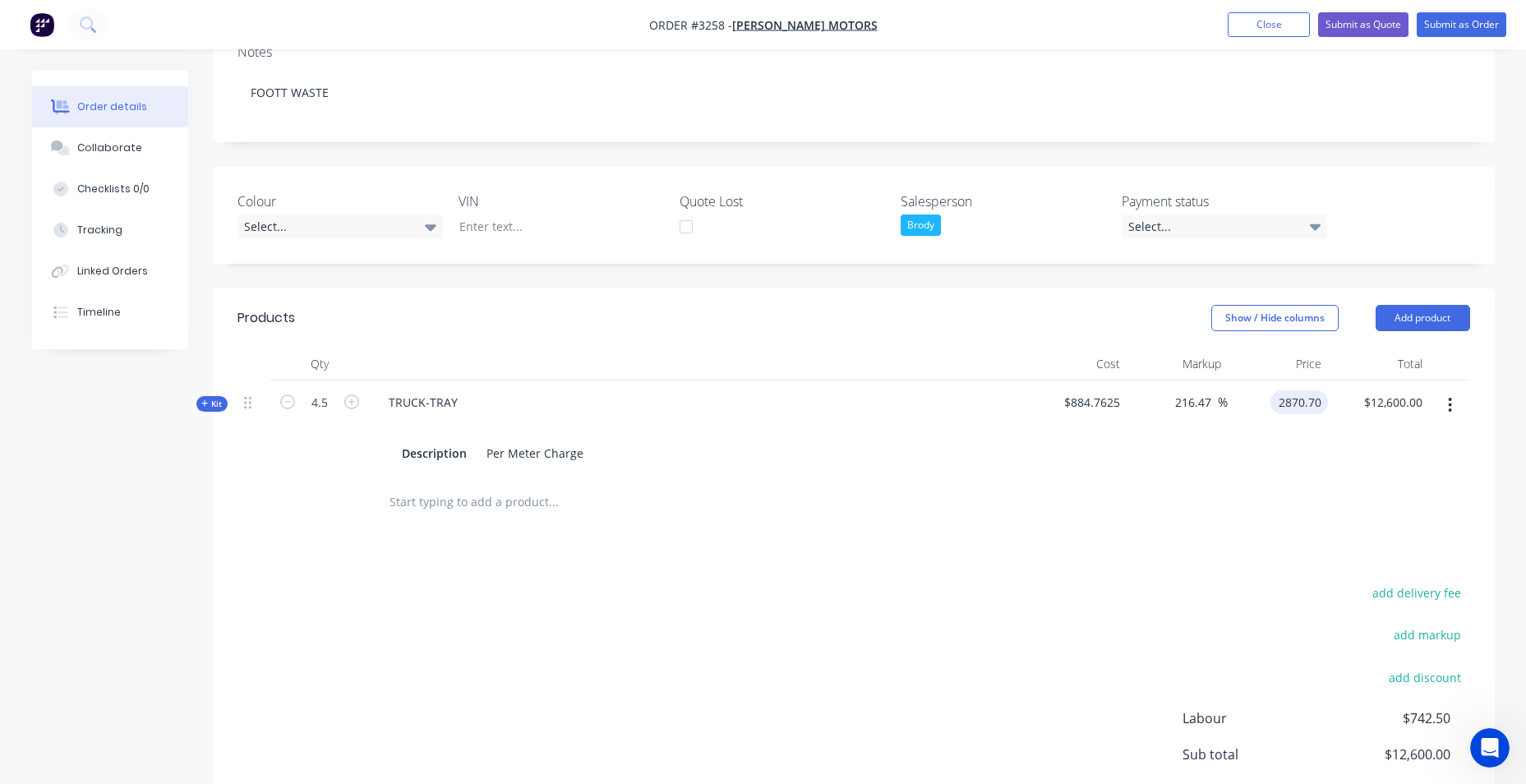
type input "$12,918.15"
click at [1276, 481] on div at bounding box center [853, 502] width 1233 height 53
click at [1309, 394] on input "2870.7" at bounding box center [1298, 403] width 60 height 24
click at [1319, 406] on input "2870.7" at bounding box center [1305, 403] width 44 height 24
click at [1319, 404] on input "2870.7" at bounding box center [1305, 403] width 44 height 24
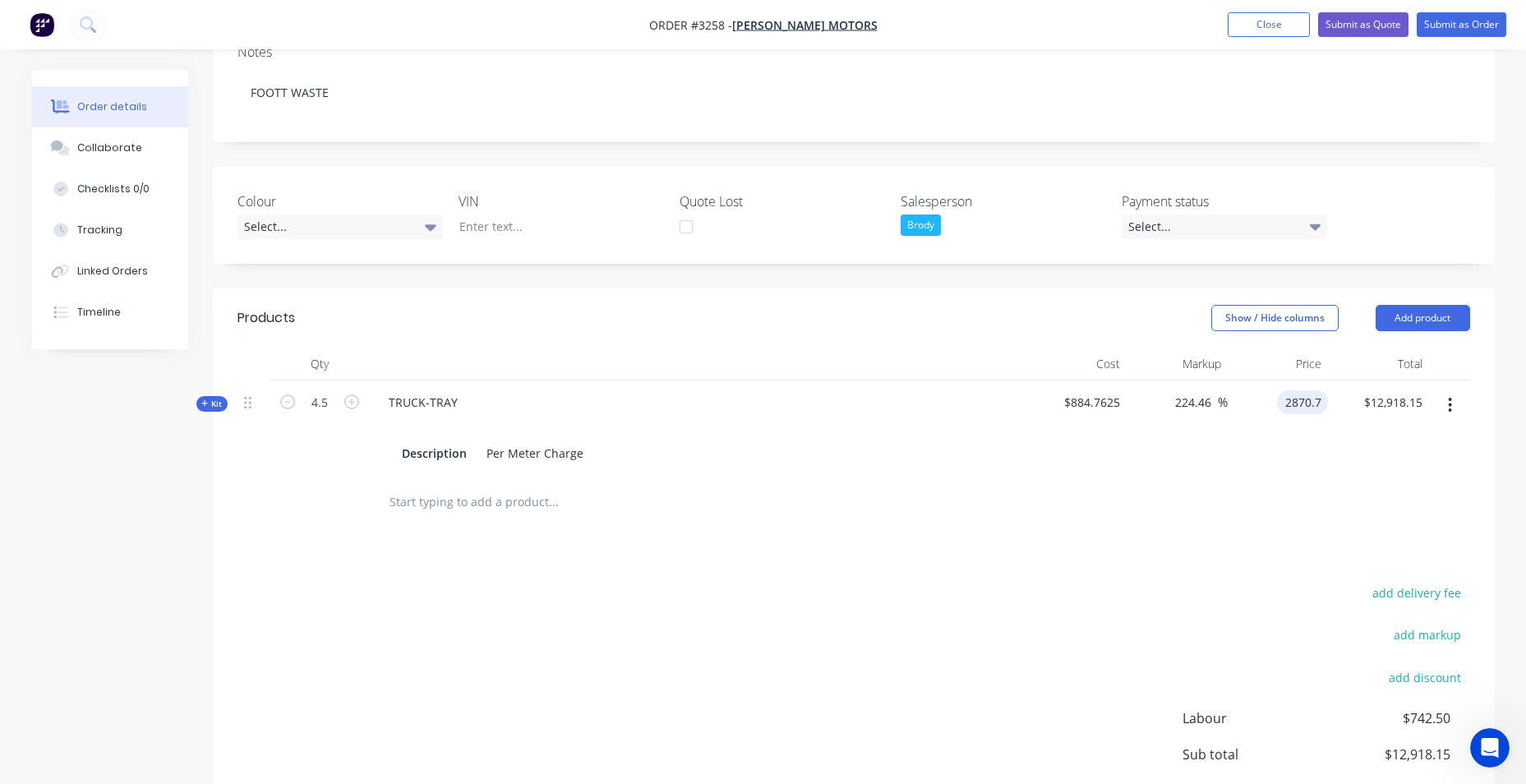
click at [1319, 404] on input "2870.7" at bounding box center [1305, 403] width 44 height 24
click at [1312, 406] on input "2870.7" at bounding box center [1305, 403] width 44 height 24
click at [1274, 406] on div "$2,870.70 2870.7" at bounding box center [1278, 428] width 101 height 95
click at [1318, 398] on input "2870.7" at bounding box center [1298, 403] width 60 height 24
type input "$2,870.7067"
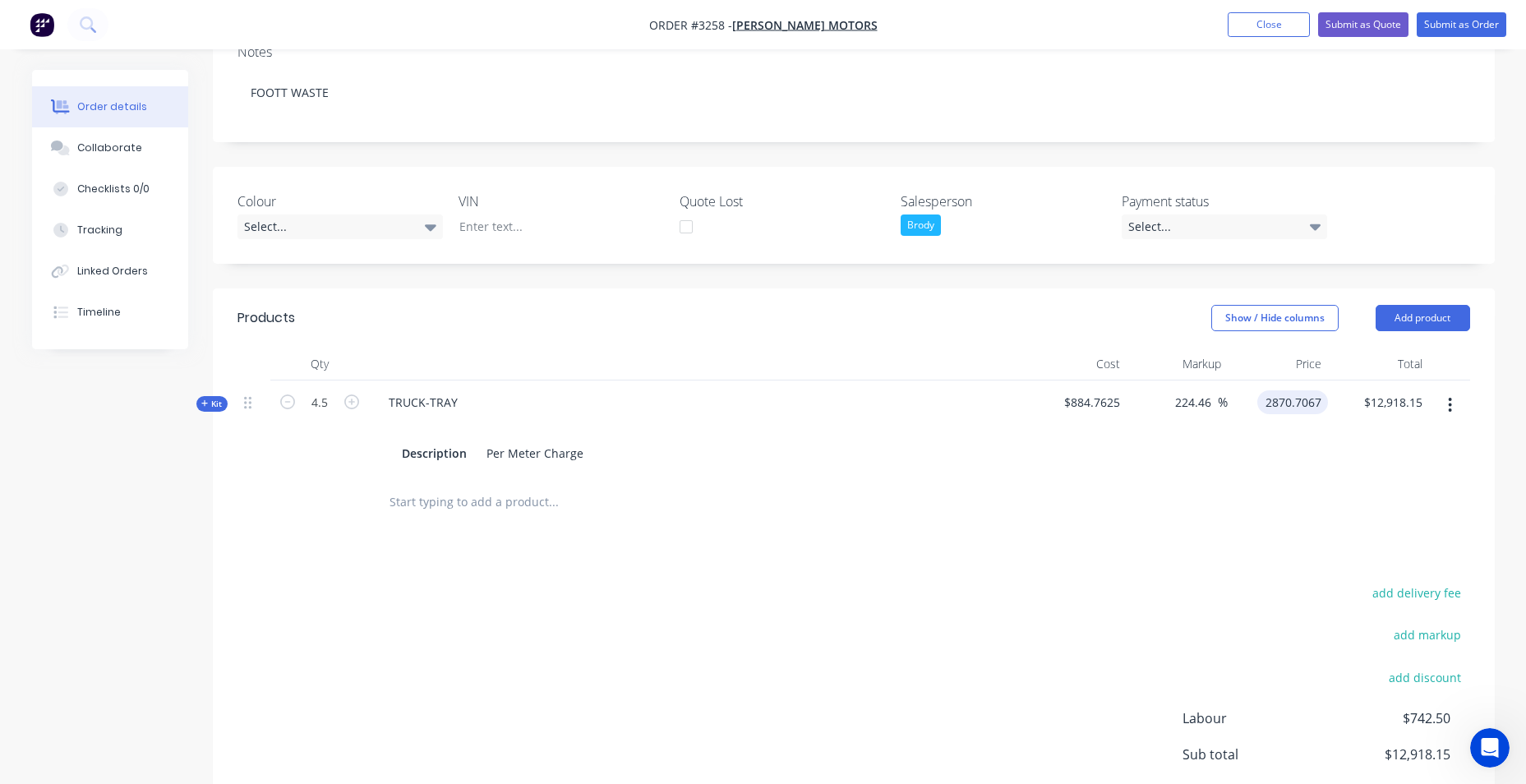
type input "$12,918.18"
click at [1205, 567] on div "Products Show / Hide columns Add product Qty Cost Markup Price Total Kit 4.5 TR…" at bounding box center [854, 606] width 1282 height 635
click at [1421, 317] on button "Add product" at bounding box center [1422, 318] width 94 height 26
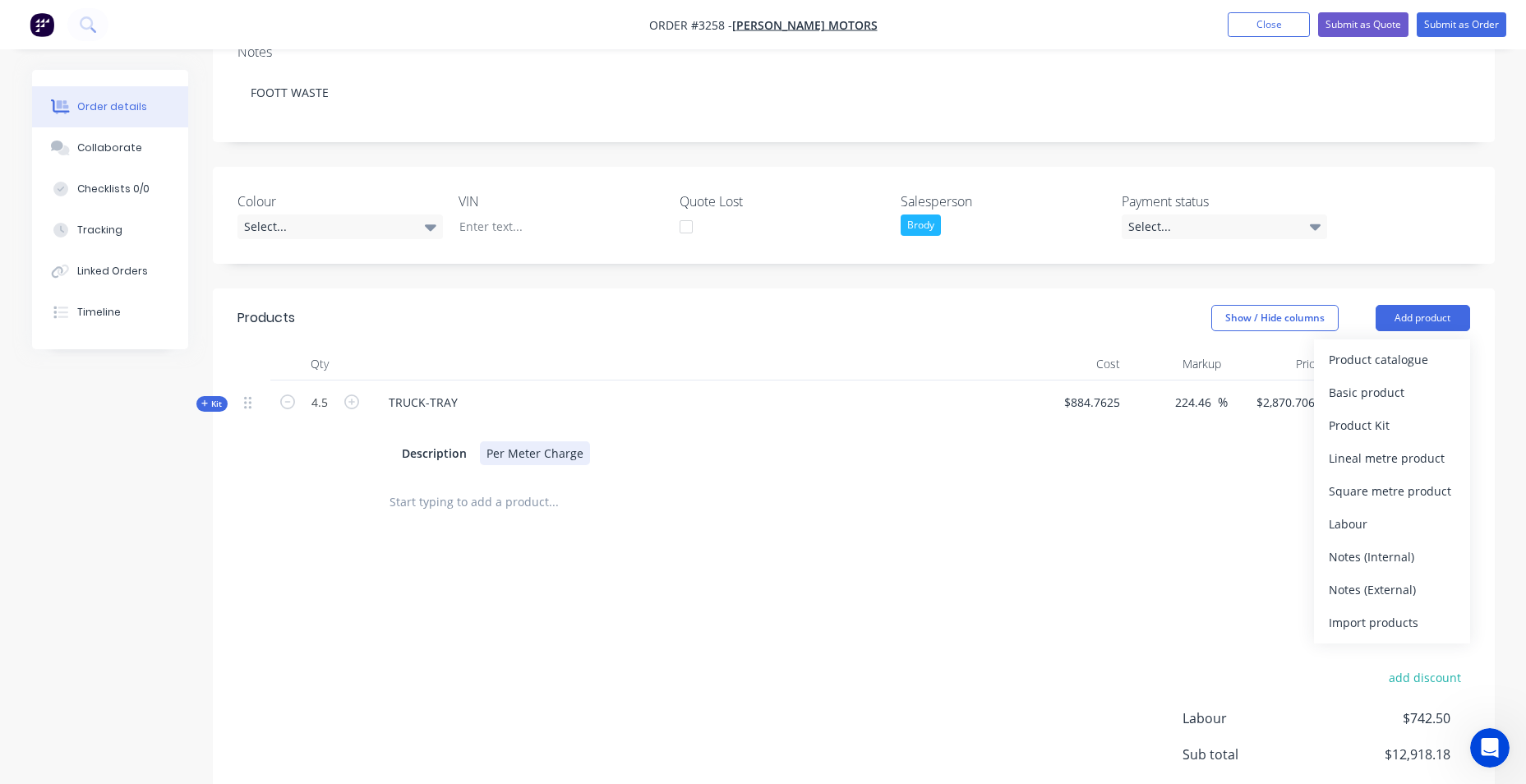
click at [519, 458] on div "Per Meter Charge" at bounding box center [535, 453] width 110 height 24
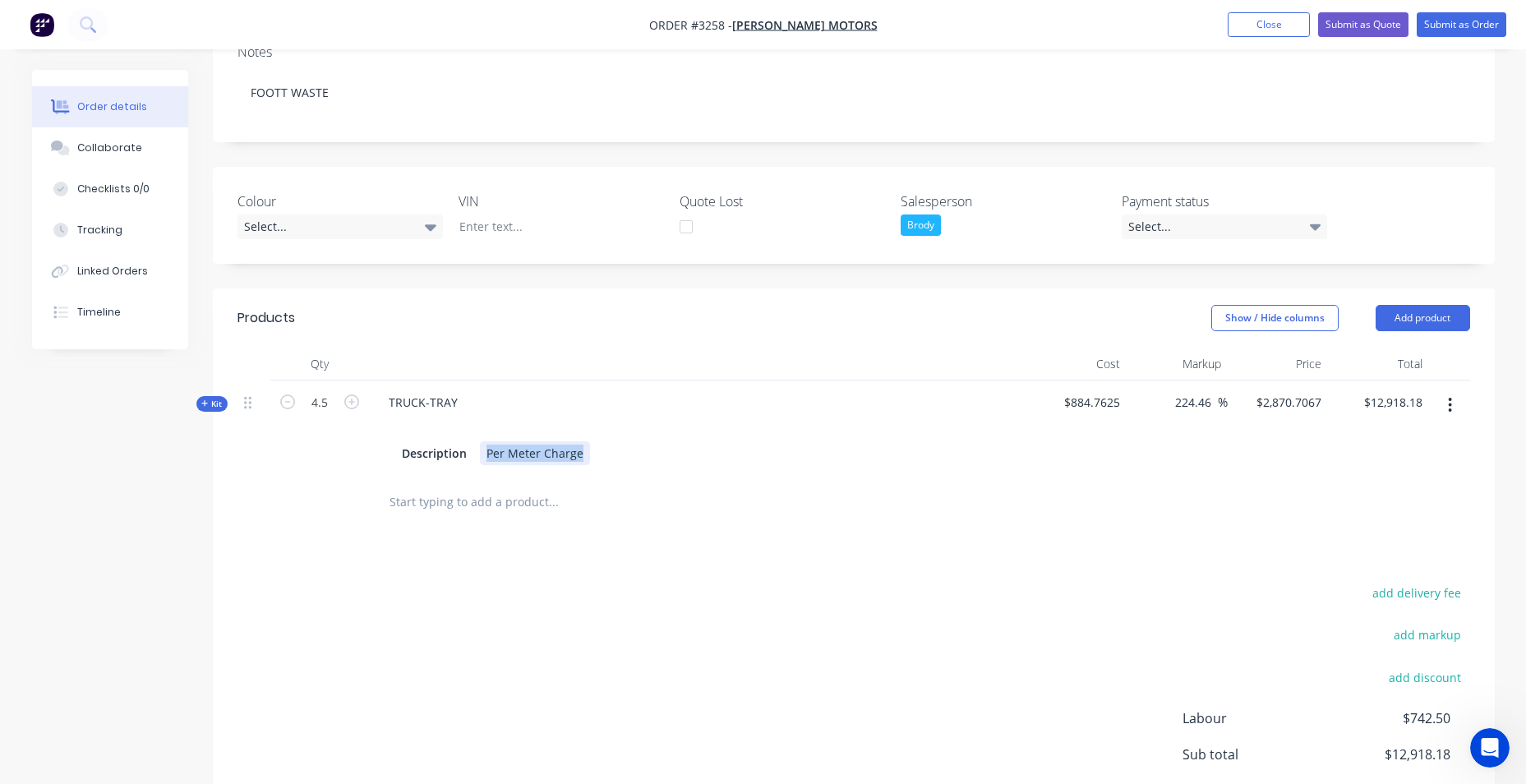
drag, startPoint x: 479, startPoint y: 457, endPoint x: 717, endPoint y: 444, distance: 238.4
click at [715, 445] on div "Description Per Meter Charge" at bounding box center [697, 453] width 605 height 24
click at [1410, 326] on button "Add product" at bounding box center [1422, 318] width 94 height 26
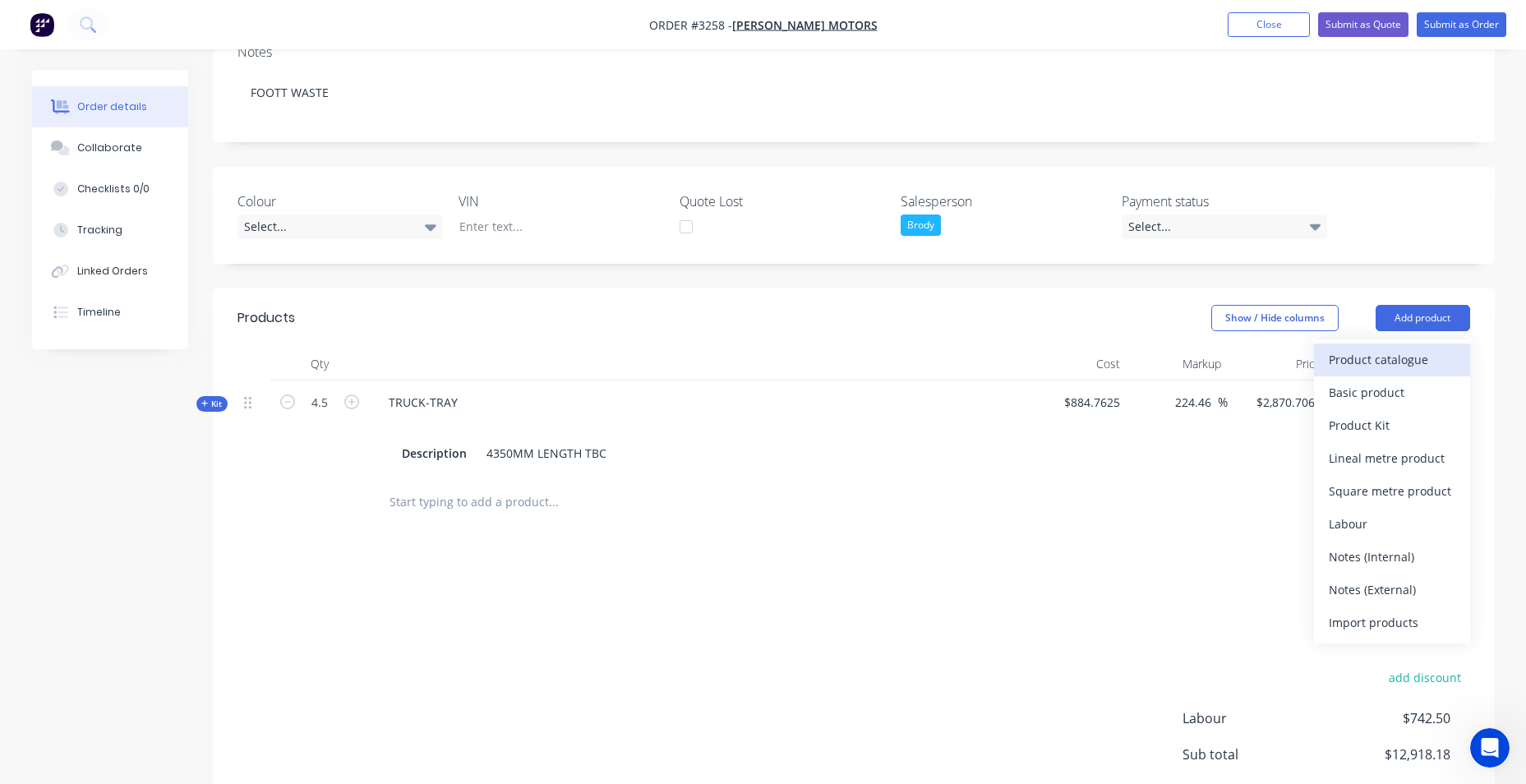
click at [1421, 358] on div "Product catalogue" at bounding box center [1391, 360] width 126 height 24
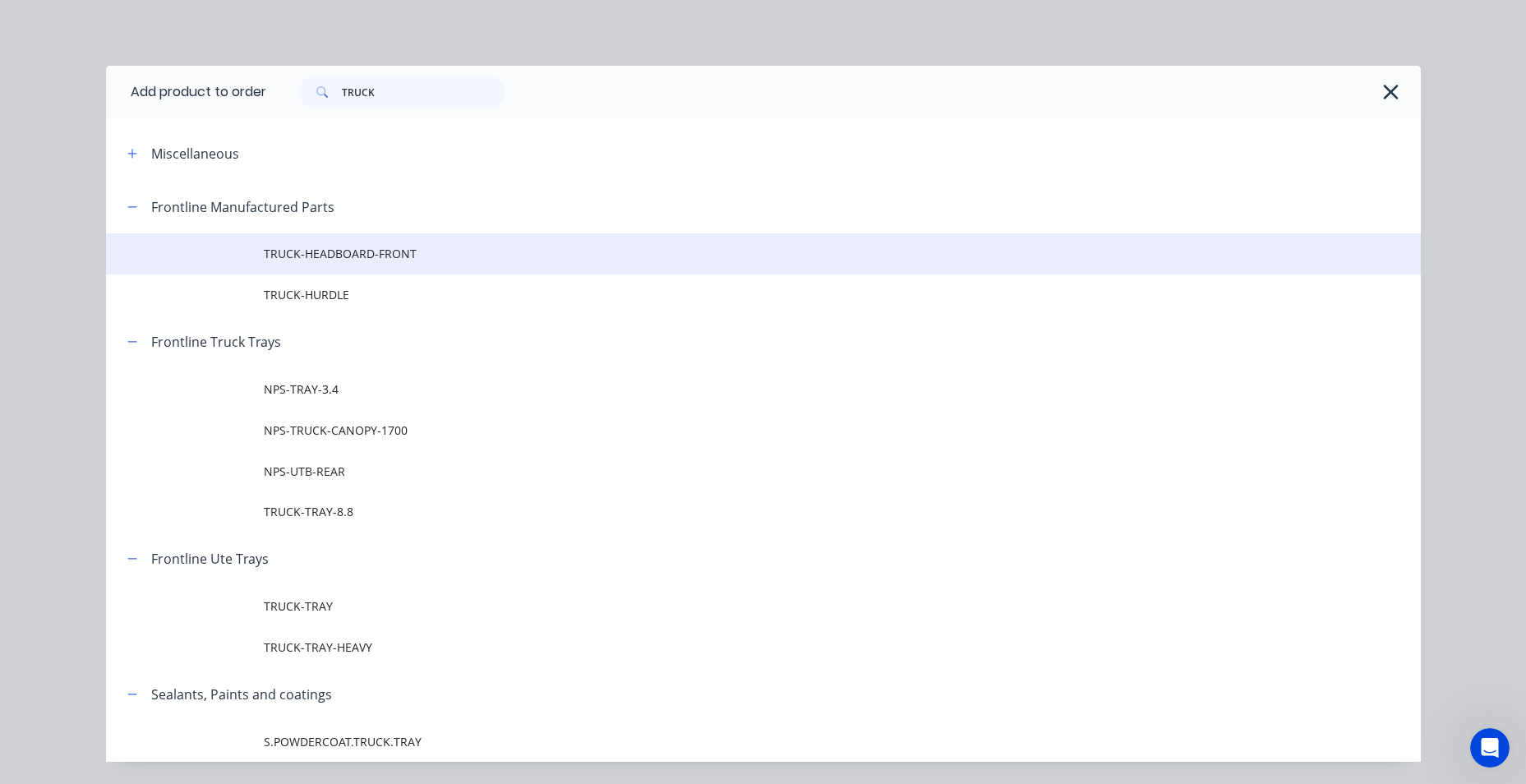
click at [405, 255] on span "TRUCK-HEADBOARD-FRONT" at bounding box center [726, 253] width 925 height 17
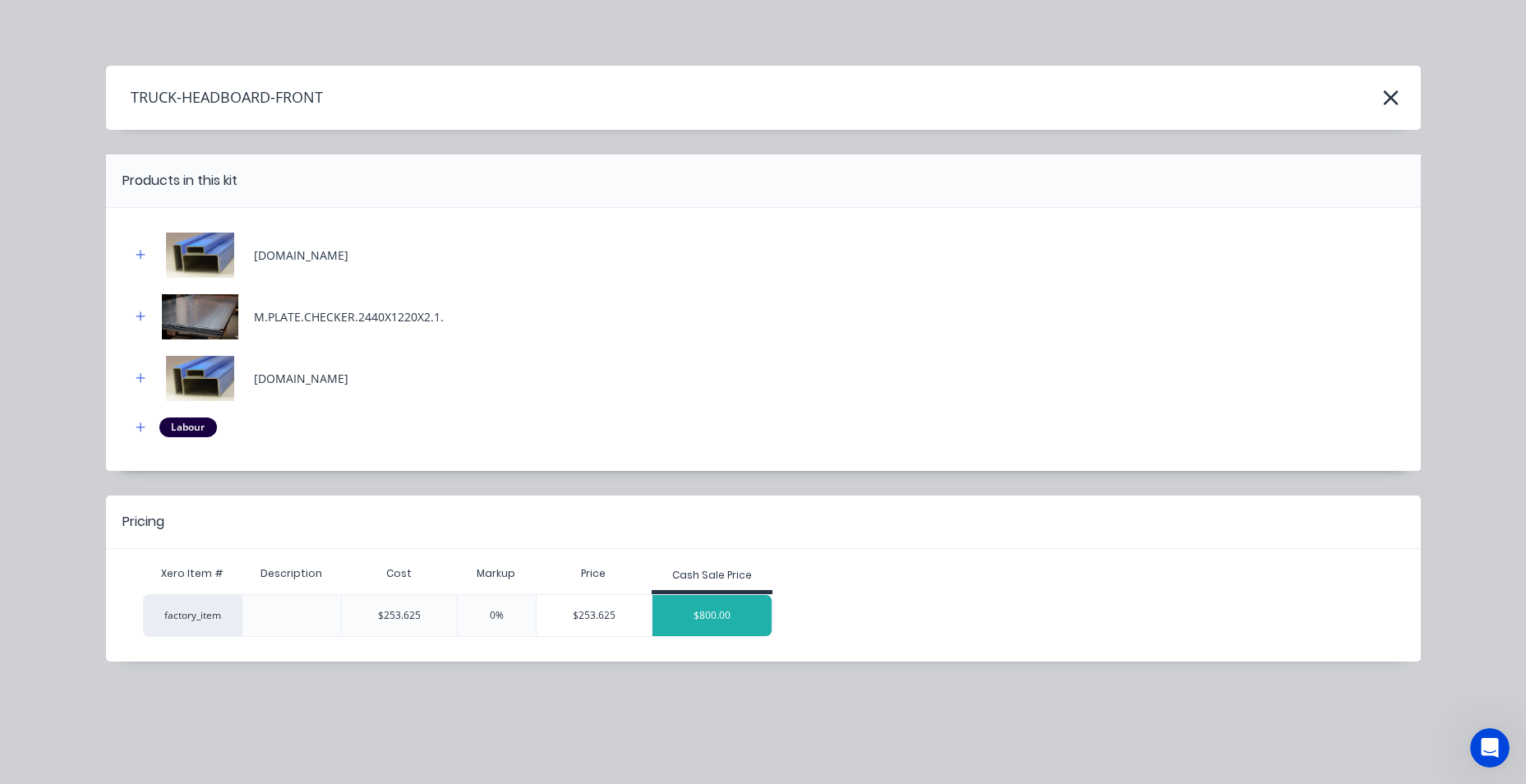
click at [705, 620] on div "$800.00" at bounding box center [712, 616] width 120 height 41
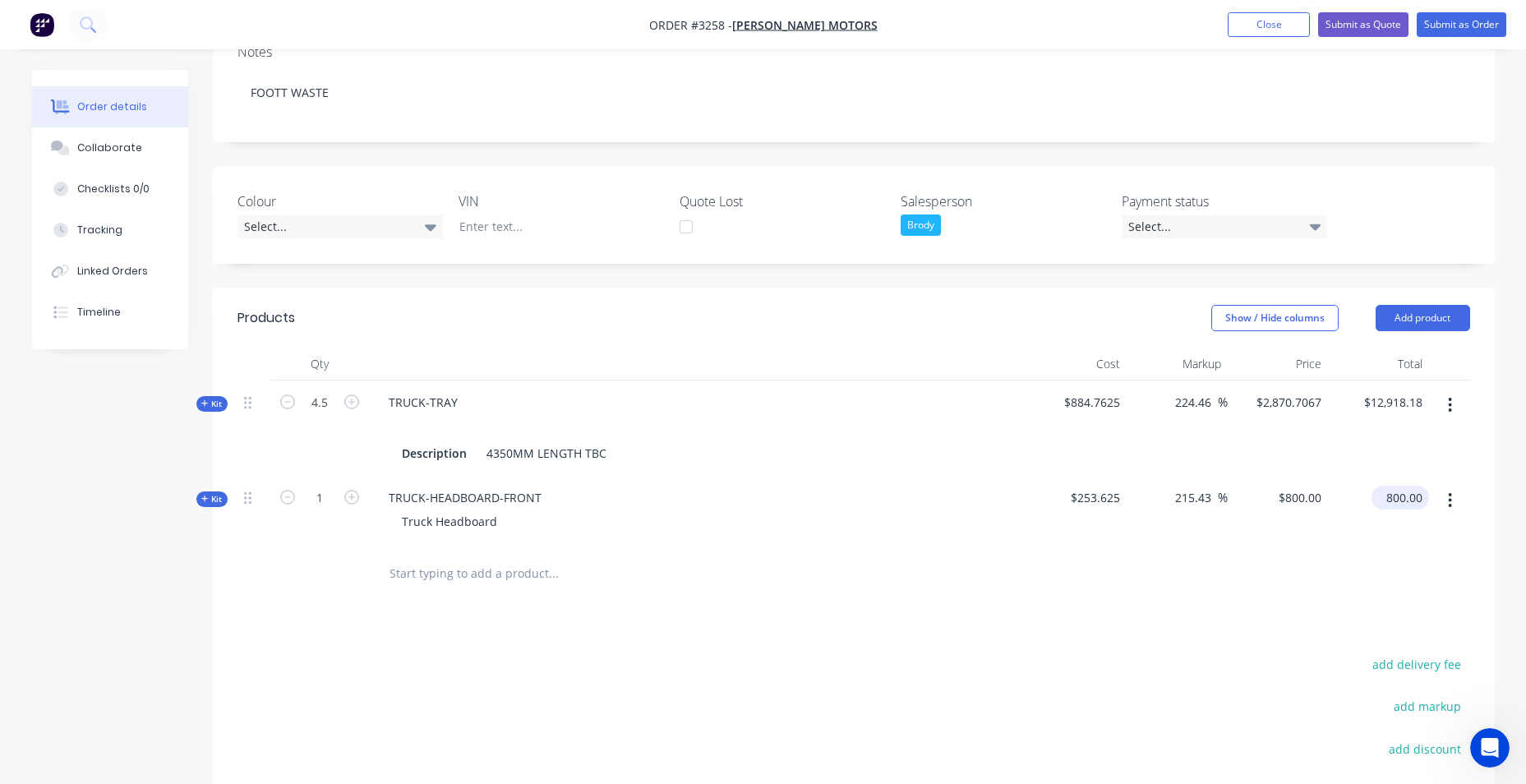
click at [1395, 496] on input "800.00" at bounding box center [1404, 498] width 51 height 24
type input "0"
type input "-100"
type input "$0.00"
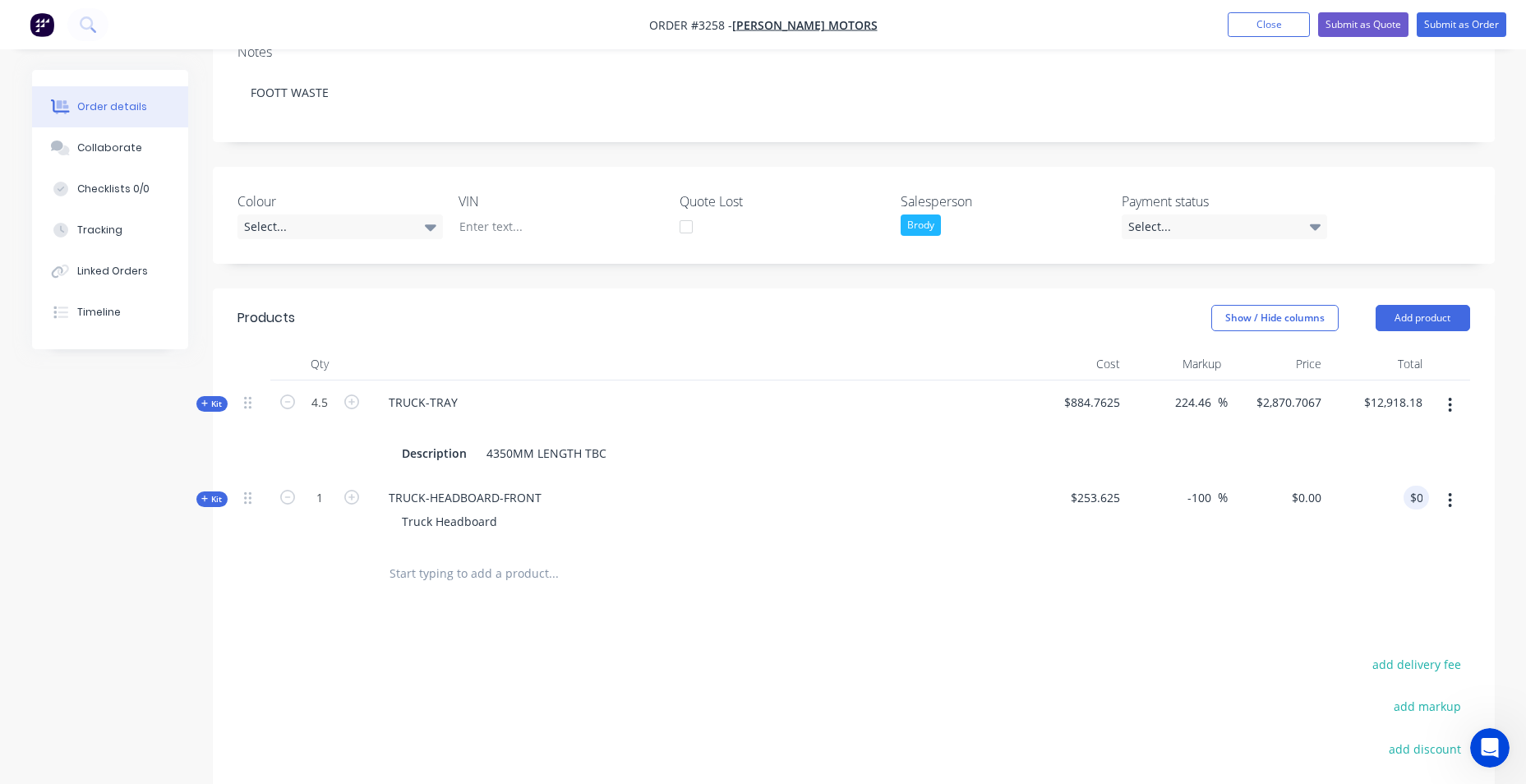
click at [1264, 577] on div at bounding box center [853, 574] width 1233 height 53
click at [1434, 316] on button "Add product" at bounding box center [1422, 318] width 94 height 26
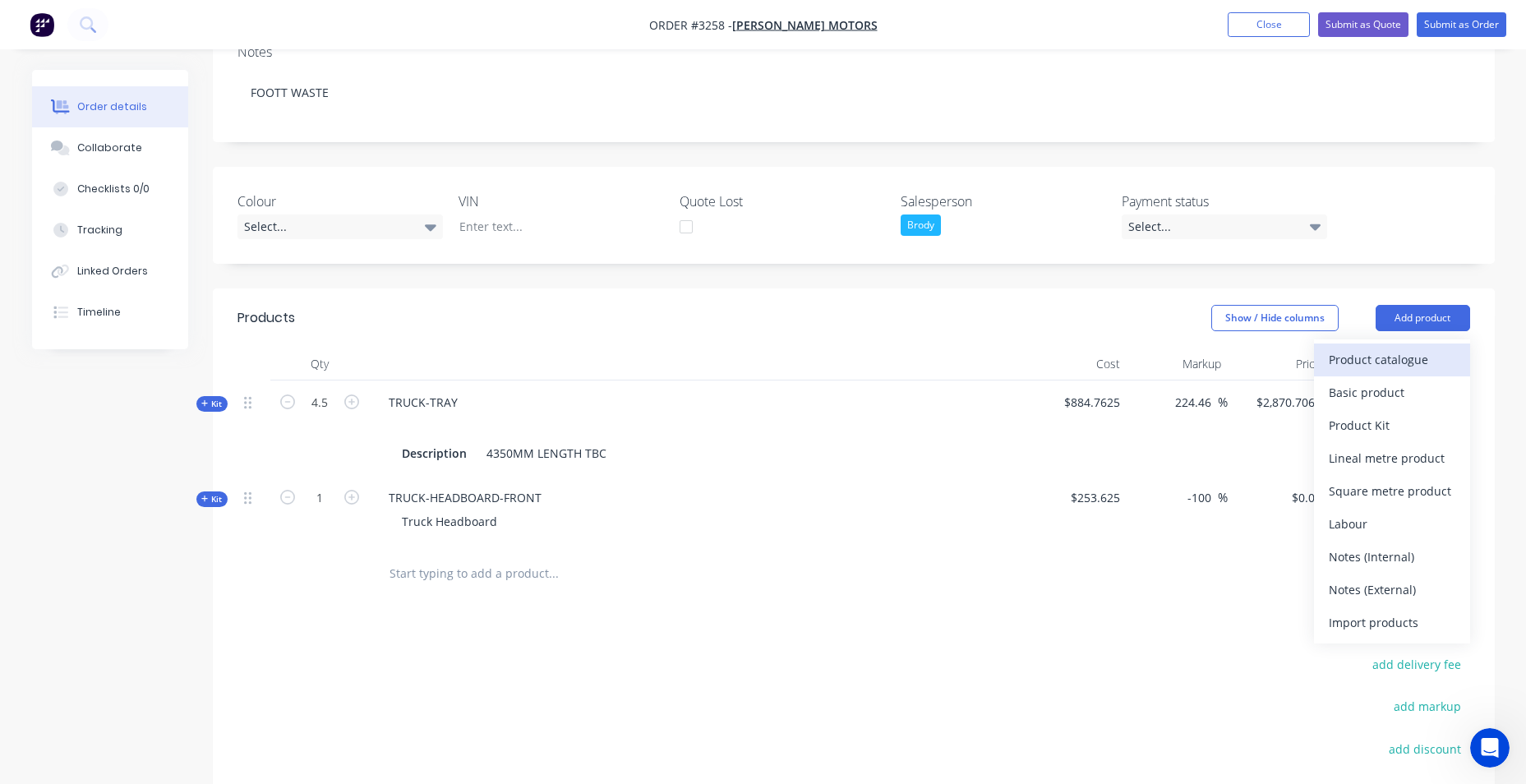
click at [1412, 373] on button "Product catalogue" at bounding box center [1391, 360] width 156 height 33
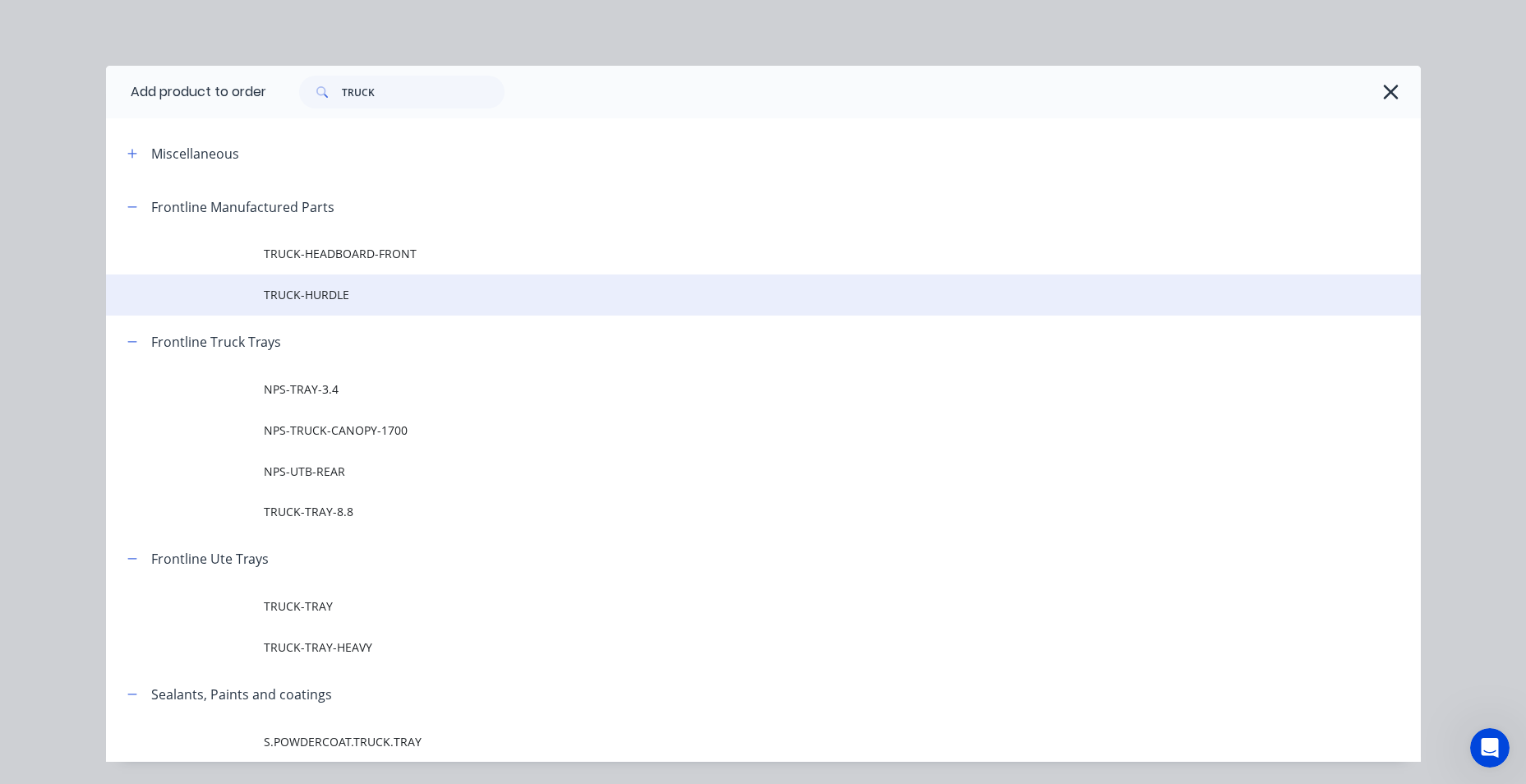
click at [371, 291] on span "TRUCK-HURDLE" at bounding box center [726, 294] width 925 height 17
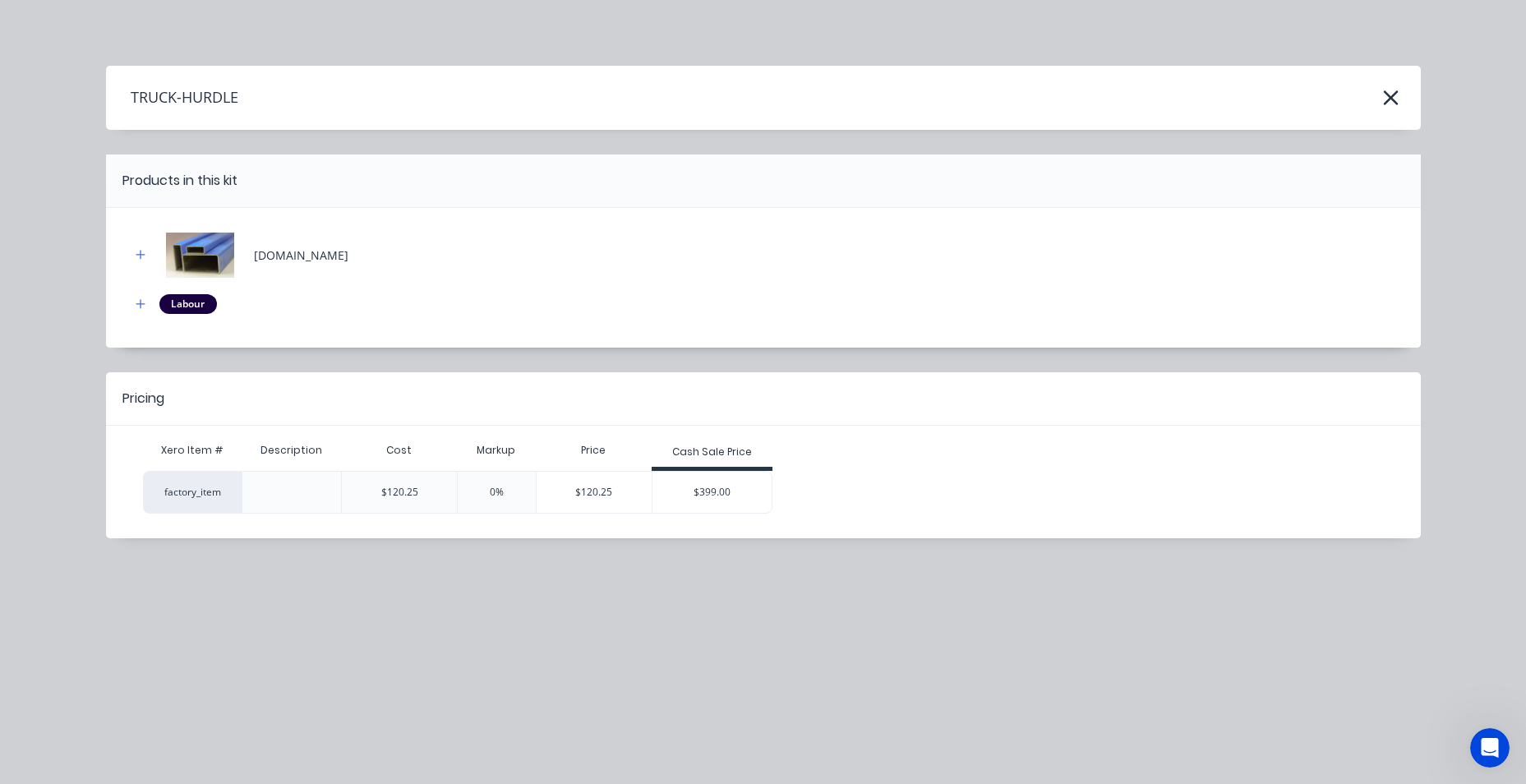
click at [671, 491] on div "$399.00" at bounding box center [712, 492] width 120 height 41
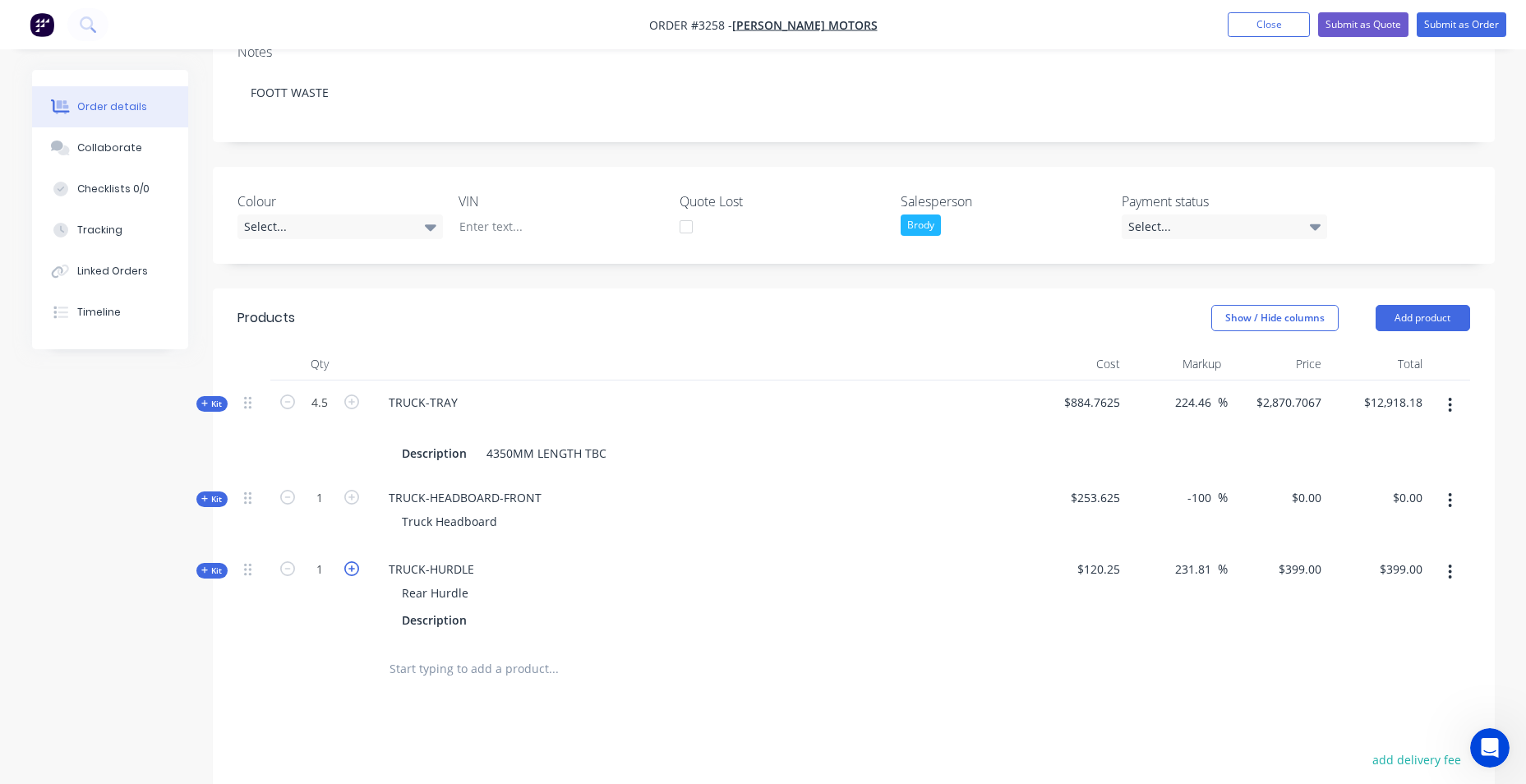
click at [355, 568] on icon "button" at bounding box center [351, 569] width 15 height 15
type input "2"
type input "$798.00"
click at [1073, 648] on div at bounding box center [853, 669] width 1233 height 53
click at [1291, 566] on div "399 $399.00" at bounding box center [1278, 595] width 101 height 95
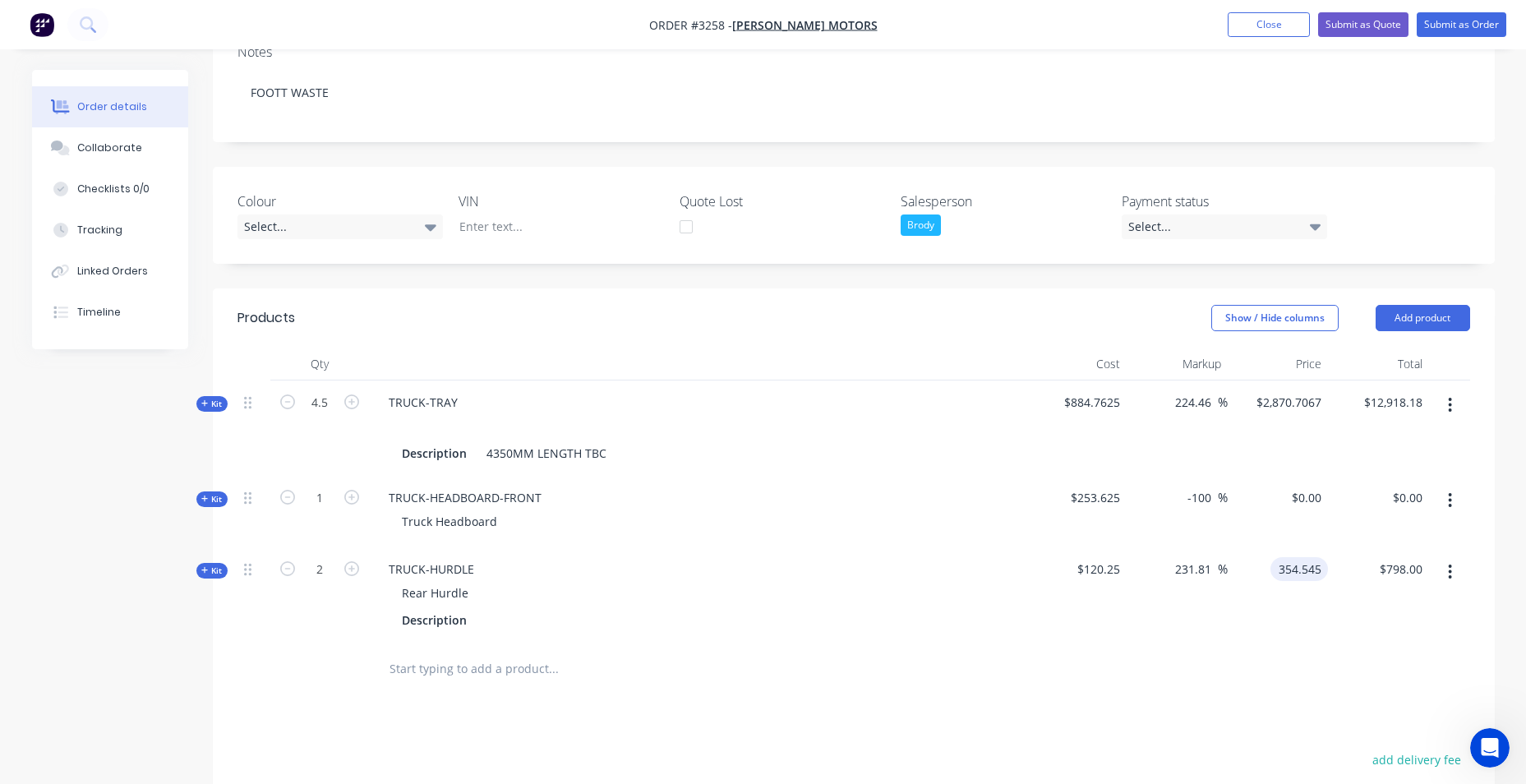
type input "354.545"
type input "194.84"
type input "$354.545"
type input "$709.09"
click at [1004, 667] on div at bounding box center [853, 669] width 1233 height 53
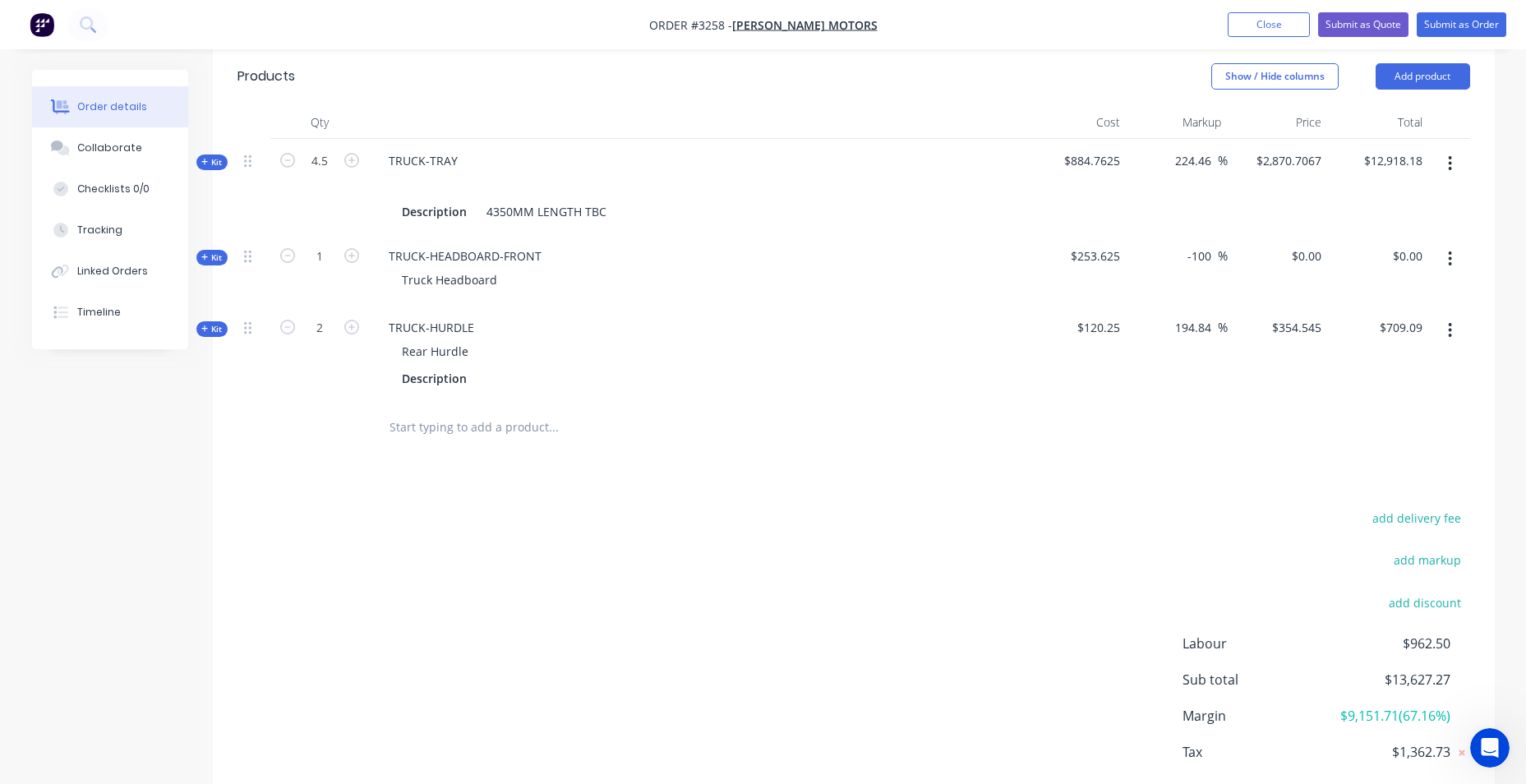
scroll to position [493, 0]
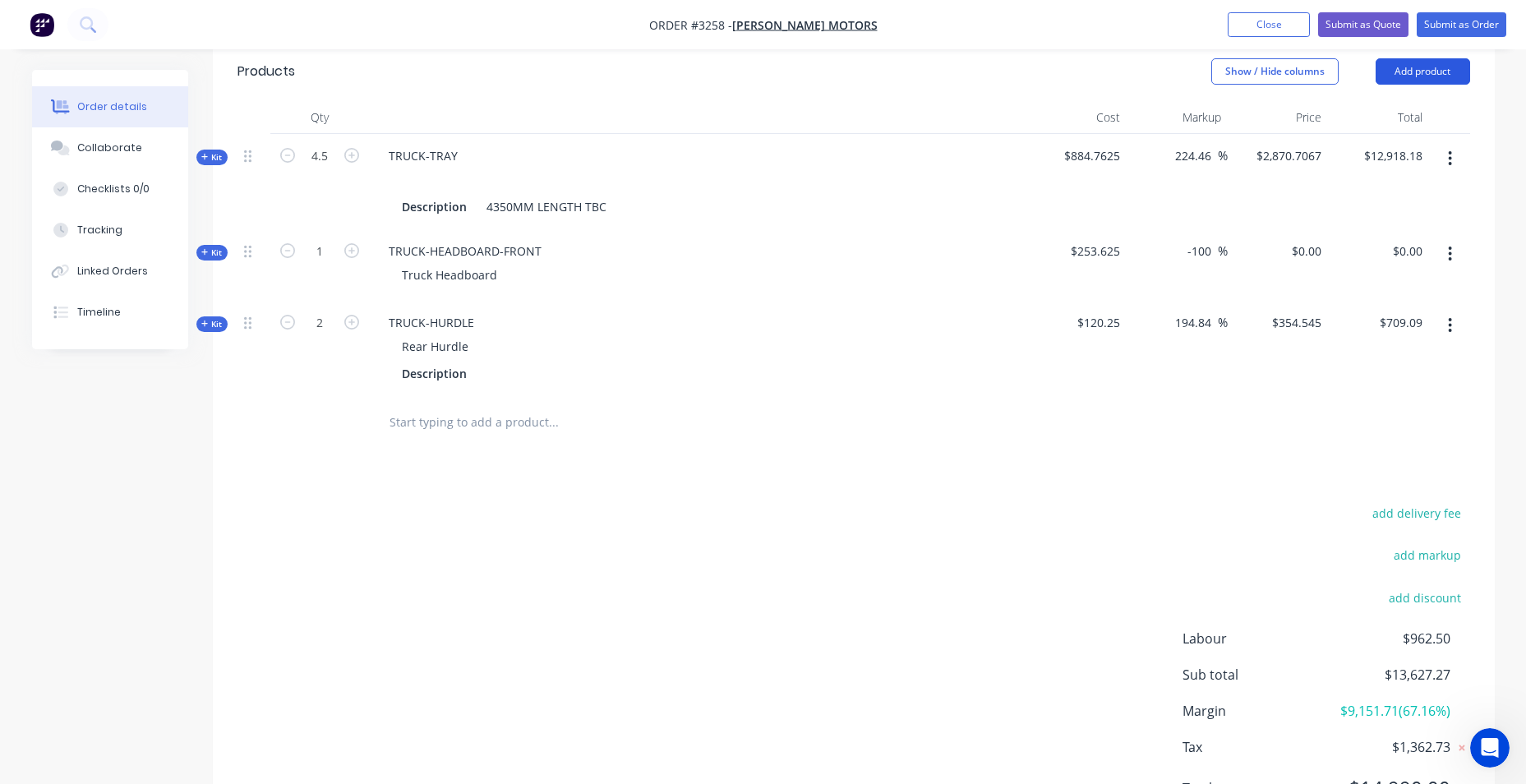
click at [1410, 69] on button "Add product" at bounding box center [1422, 71] width 94 height 26
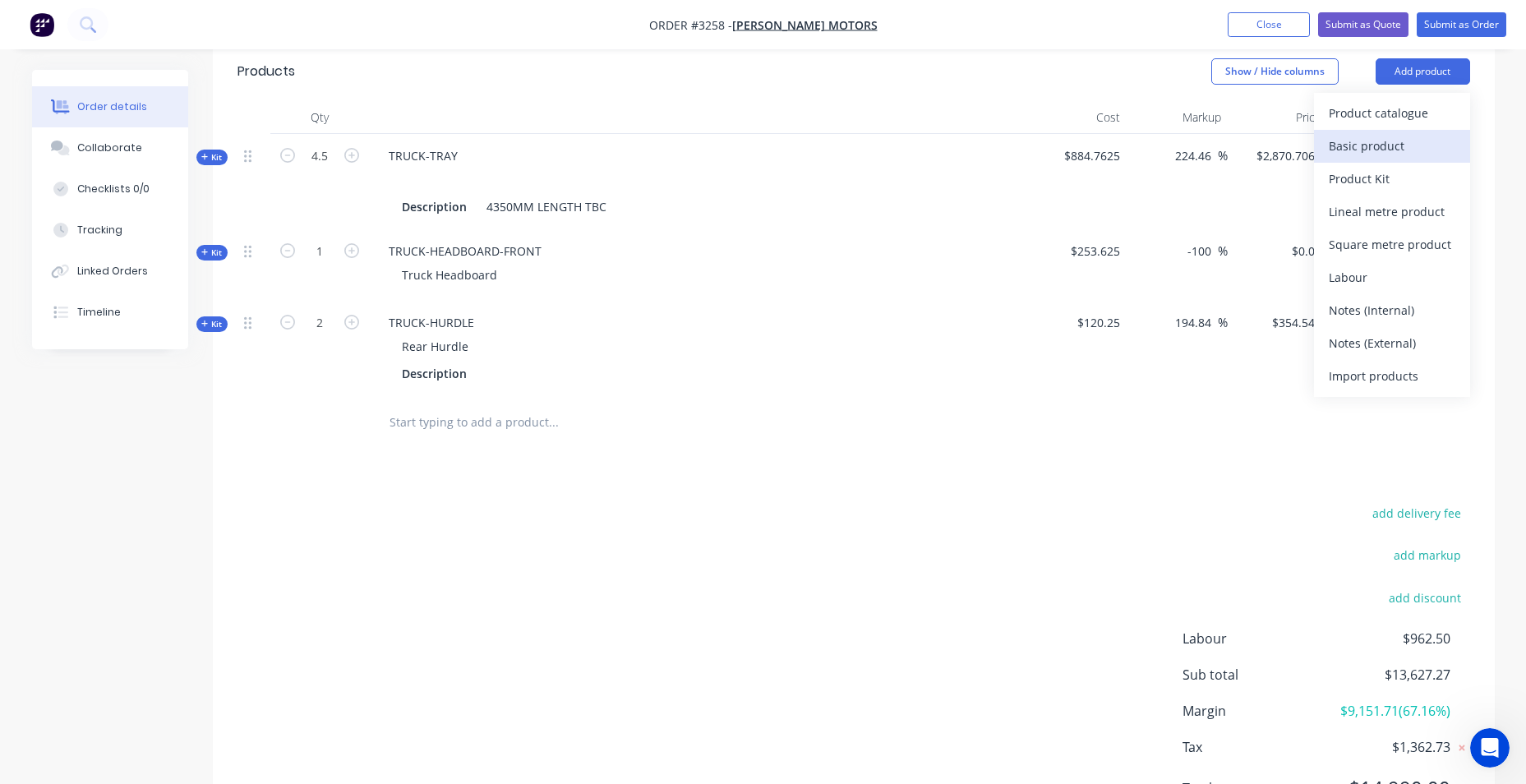
click at [1446, 153] on div "Basic product" at bounding box center [1391, 146] width 126 height 24
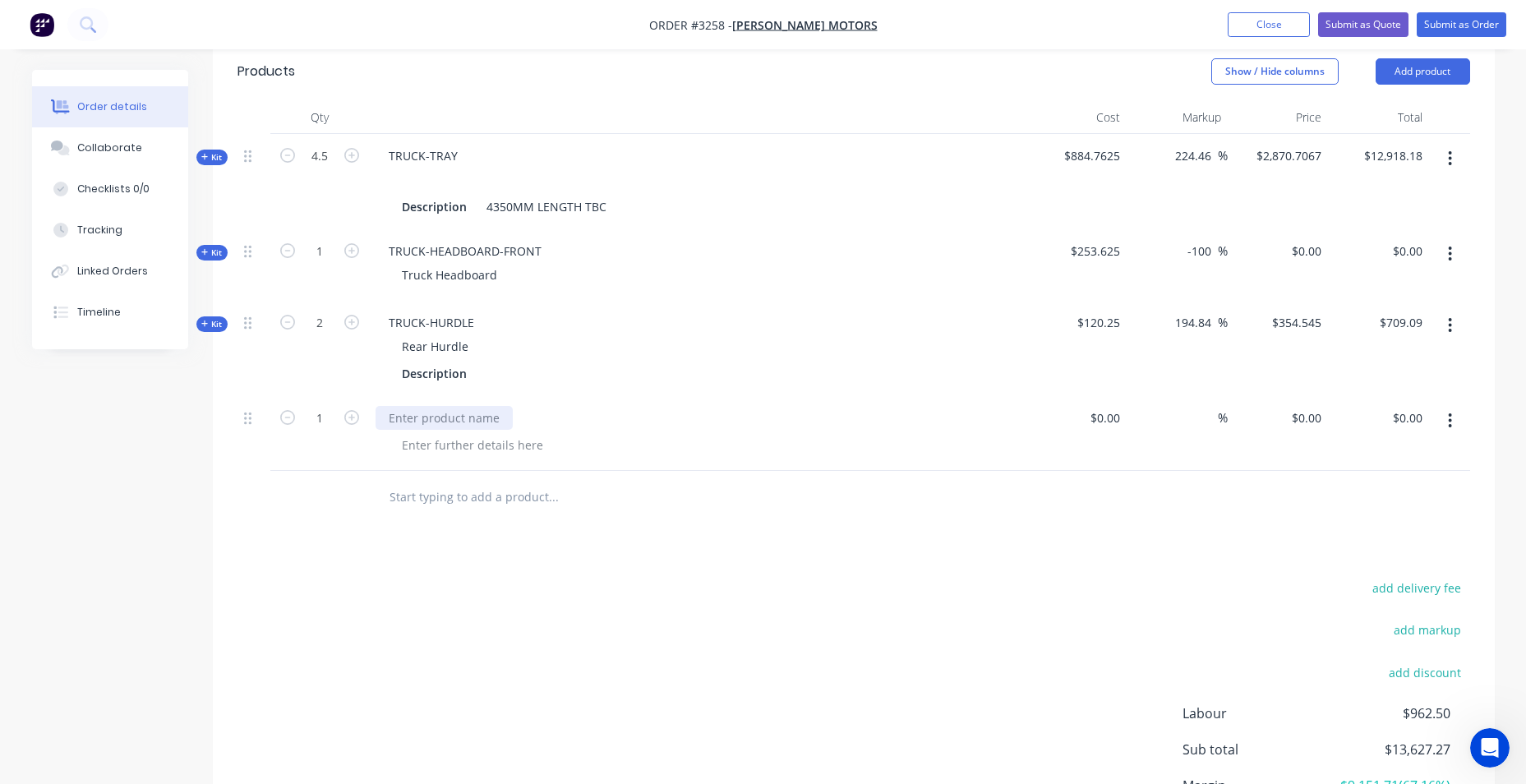
click at [459, 420] on div at bounding box center [444, 418] width 137 height 24
click at [504, 446] on div at bounding box center [472, 445] width 167 height 24
click at [497, 449] on div at bounding box center [472, 445] width 167 height 24
paste div
click at [346, 416] on icon "button" at bounding box center [351, 418] width 15 height 15
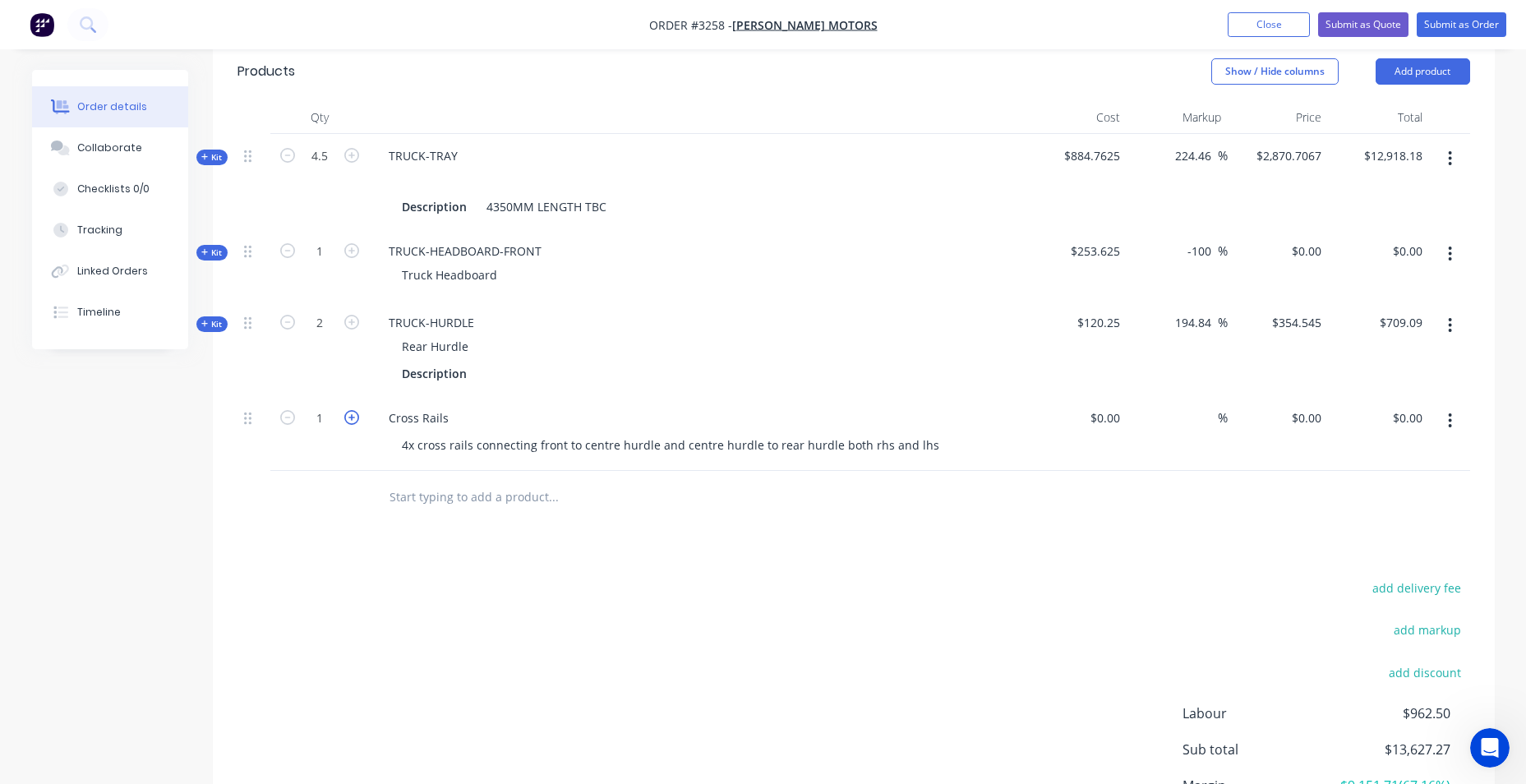
type input "2"
click at [1109, 419] on input at bounding box center [1107, 418] width 37 height 24
type input "$55.00"
click at [1400, 420] on input "110.00" at bounding box center [1410, 418] width 37 height 24
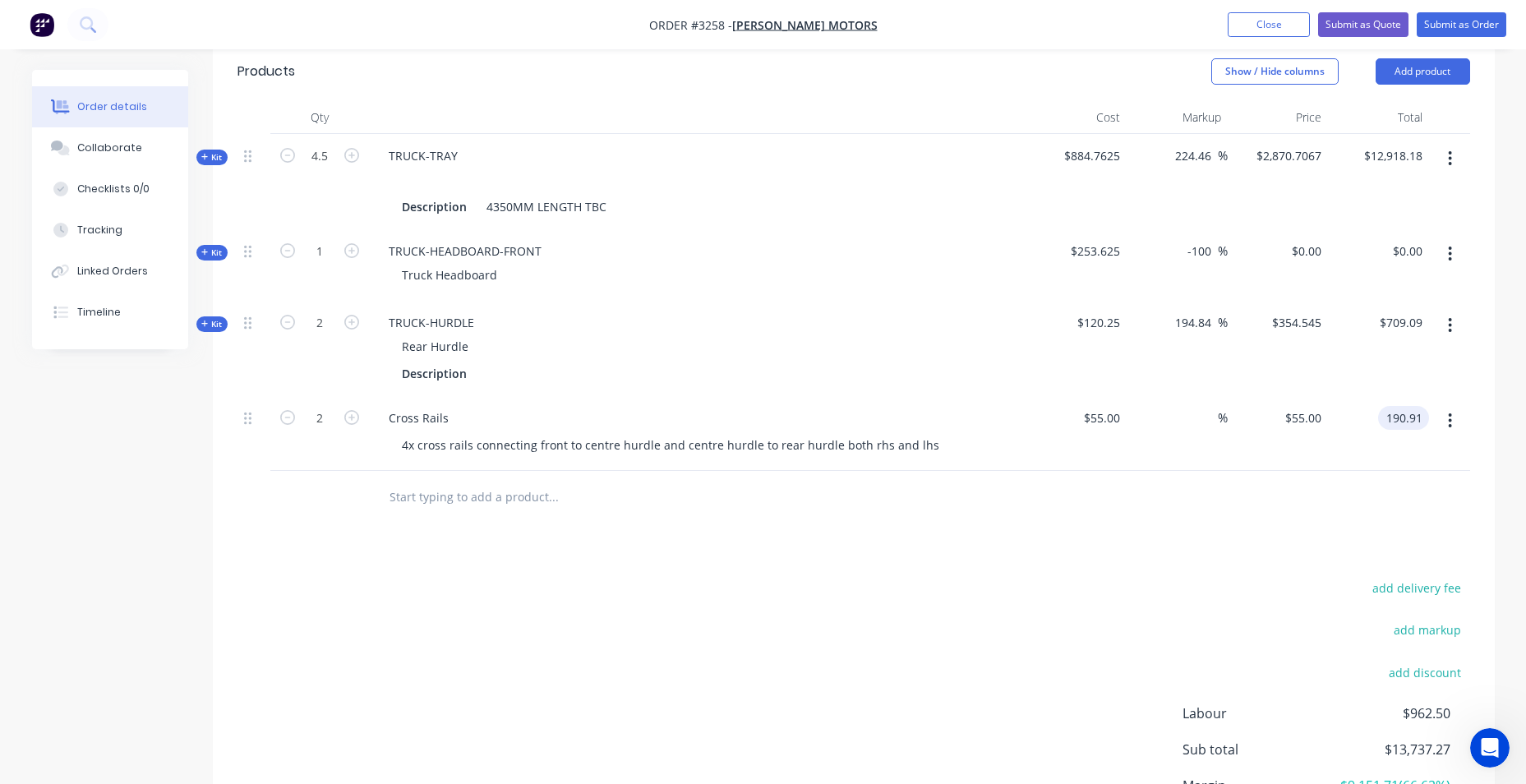
type input "190.91"
type input "73.55"
type input "$95.455"
type input "$190.91"
click at [901, 337] on div "Rear Hurdle" at bounding box center [697, 347] width 644 height 24
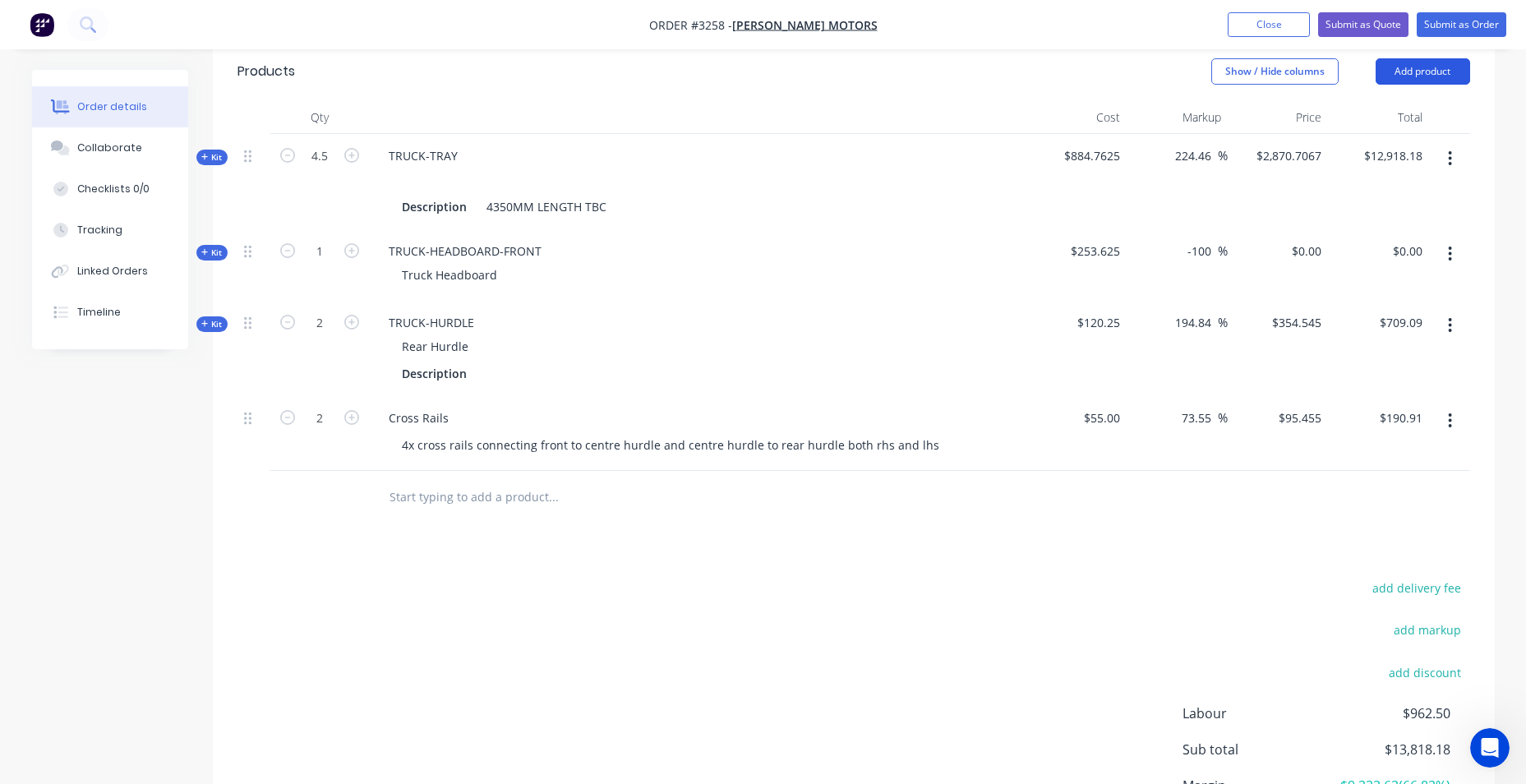
click at [1435, 75] on button "Add product" at bounding box center [1422, 71] width 94 height 26
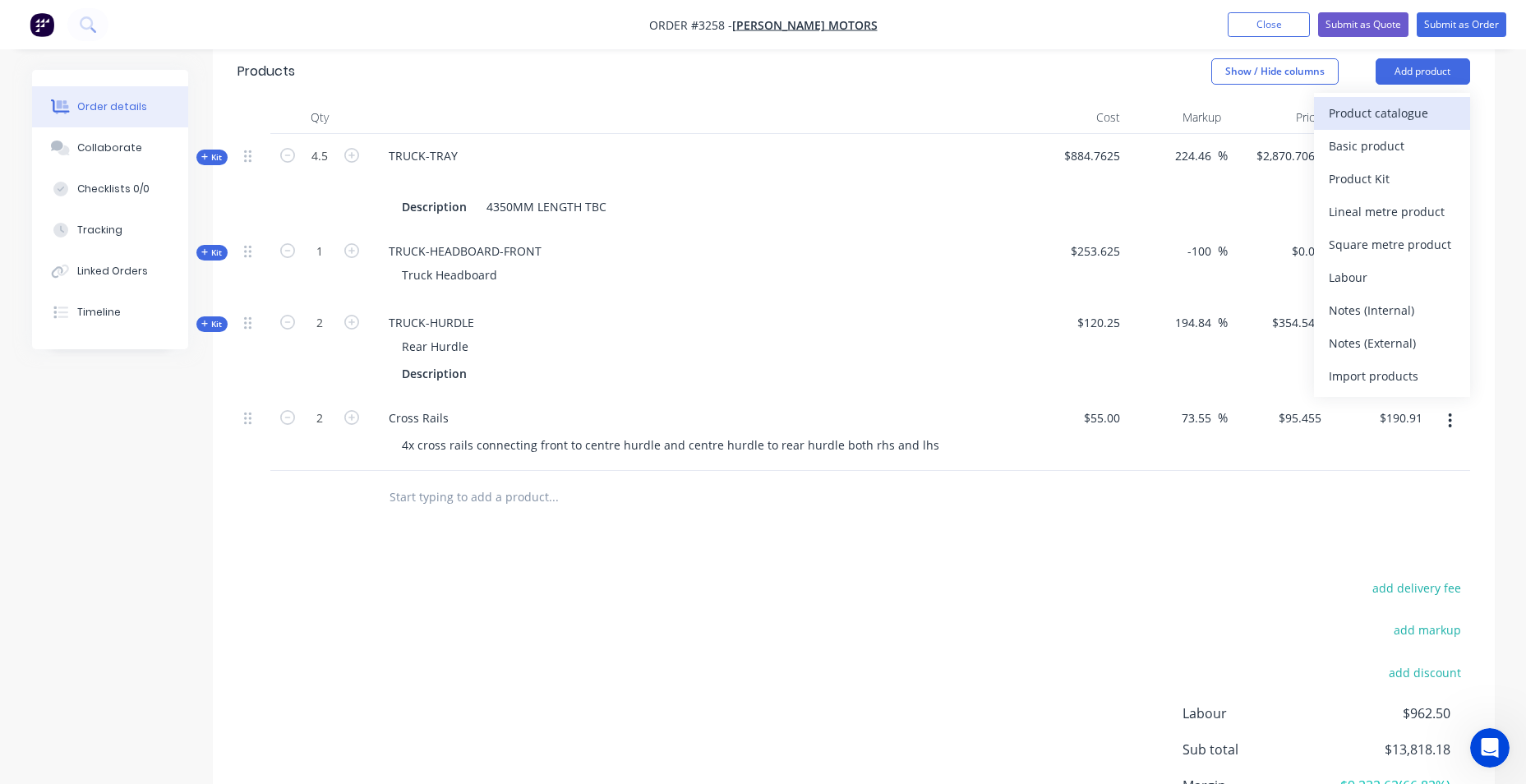
click at [1426, 120] on div "Product catalogue" at bounding box center [1391, 113] width 126 height 24
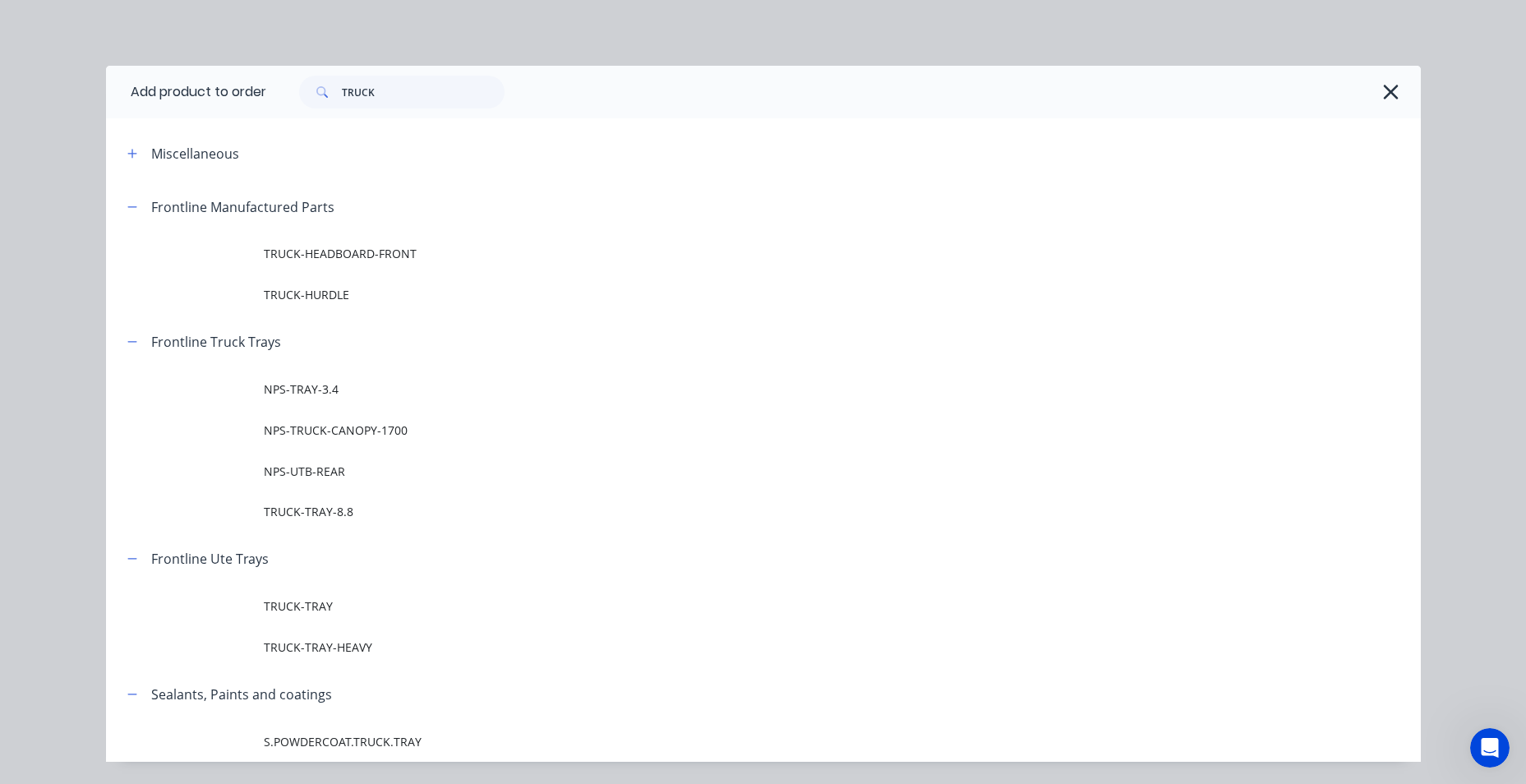
click at [1404, 91] on div "TRUCK" at bounding box center [844, 92] width 1155 height 52
click at [1387, 95] on icon "button" at bounding box center [1391, 92] width 17 height 23
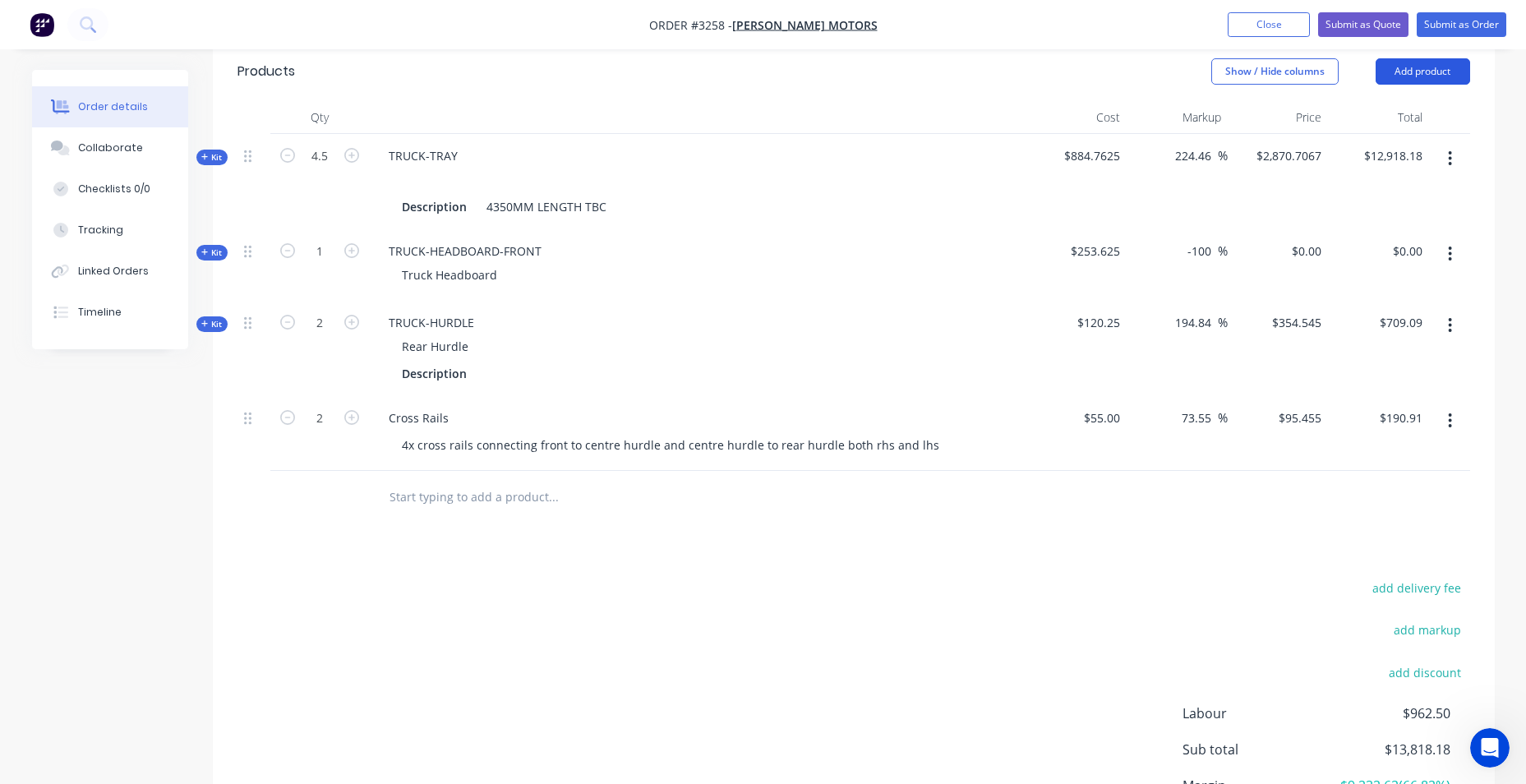
click at [1405, 71] on button "Add product" at bounding box center [1422, 71] width 94 height 26
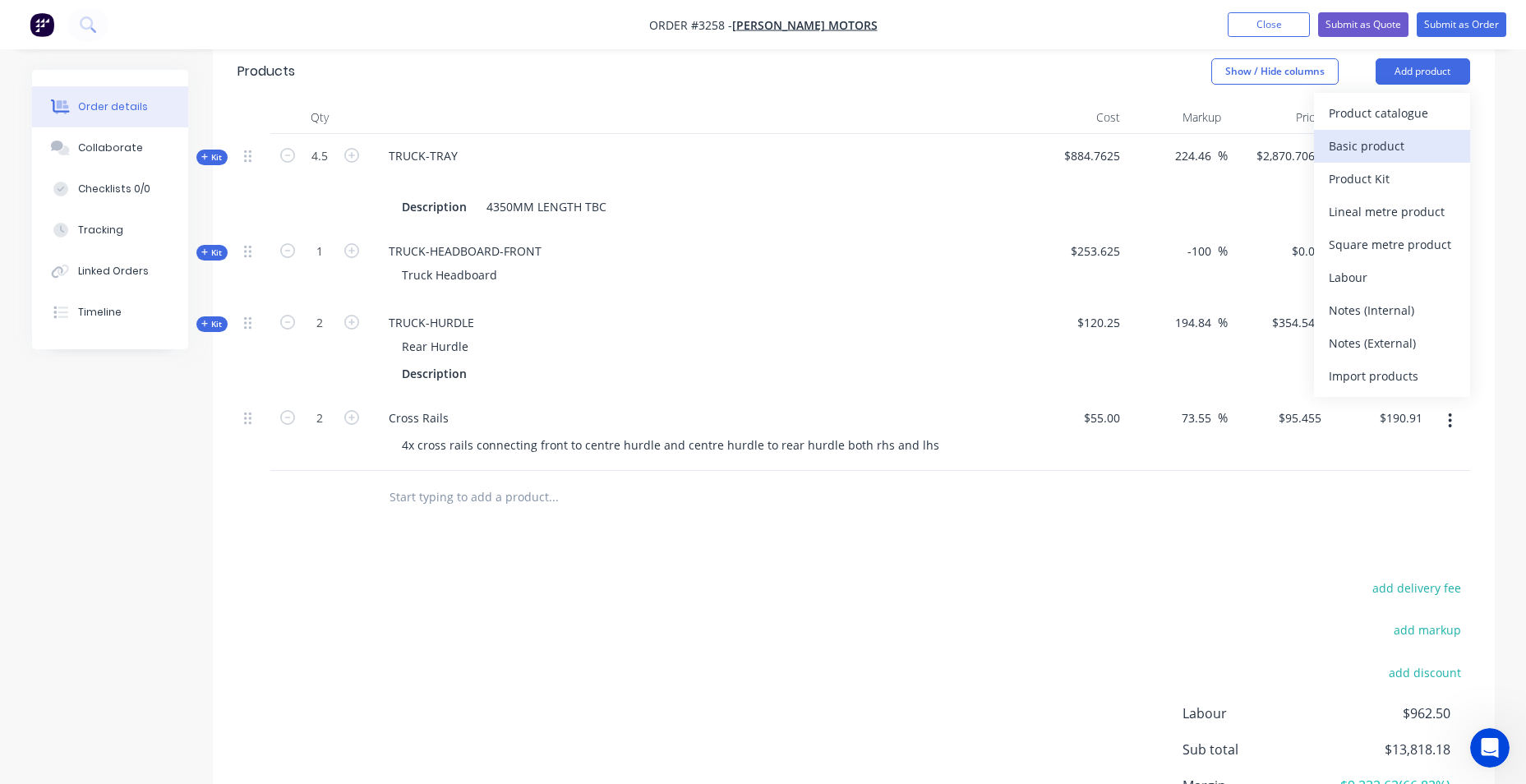
click at [1405, 136] on div "Basic product" at bounding box center [1391, 146] width 126 height 24
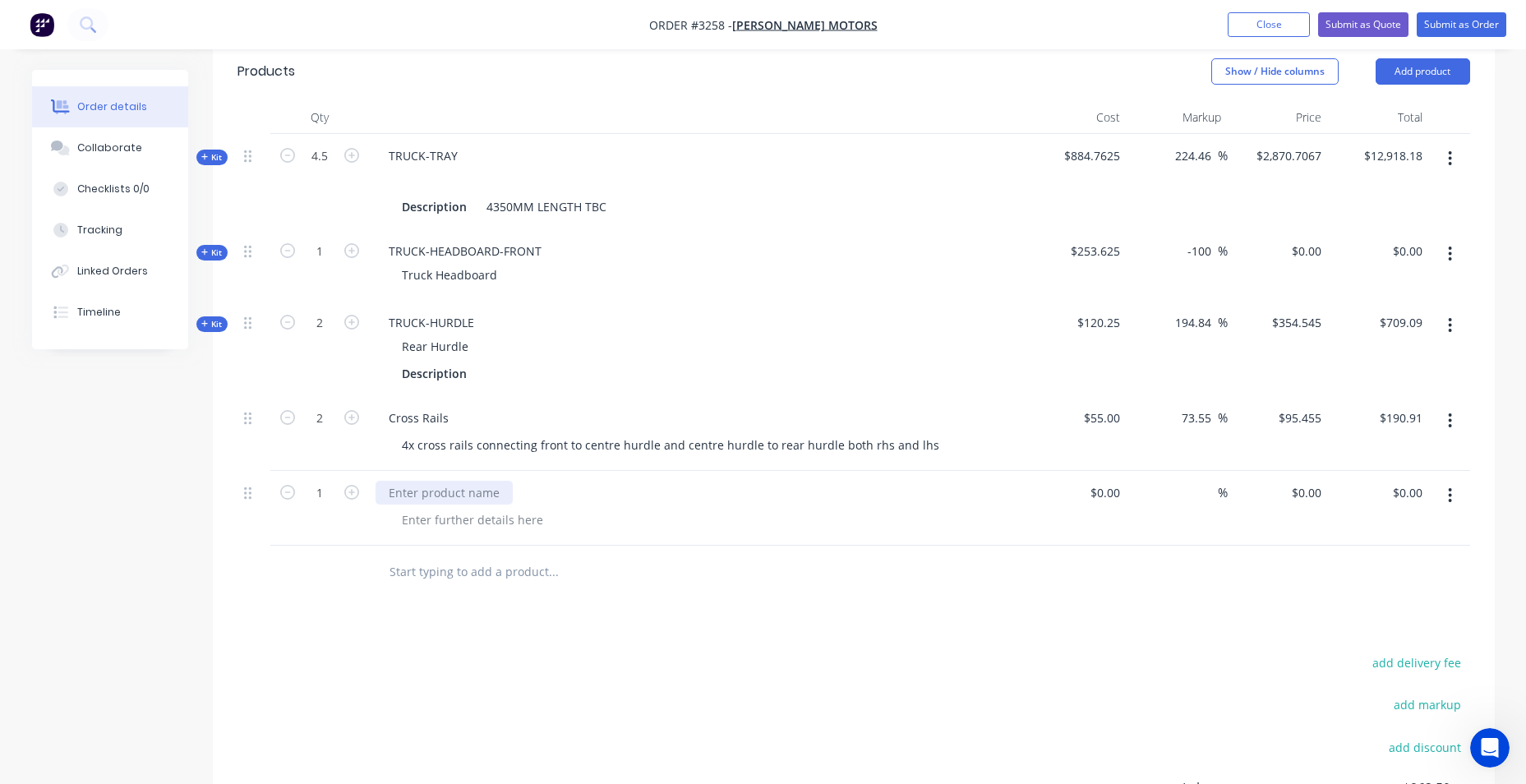
click at [438, 501] on div at bounding box center [444, 492] width 137 height 24
click at [528, 523] on div at bounding box center [472, 520] width 167 height 24
click at [505, 520] on div at bounding box center [472, 520] width 167 height 24
paste div
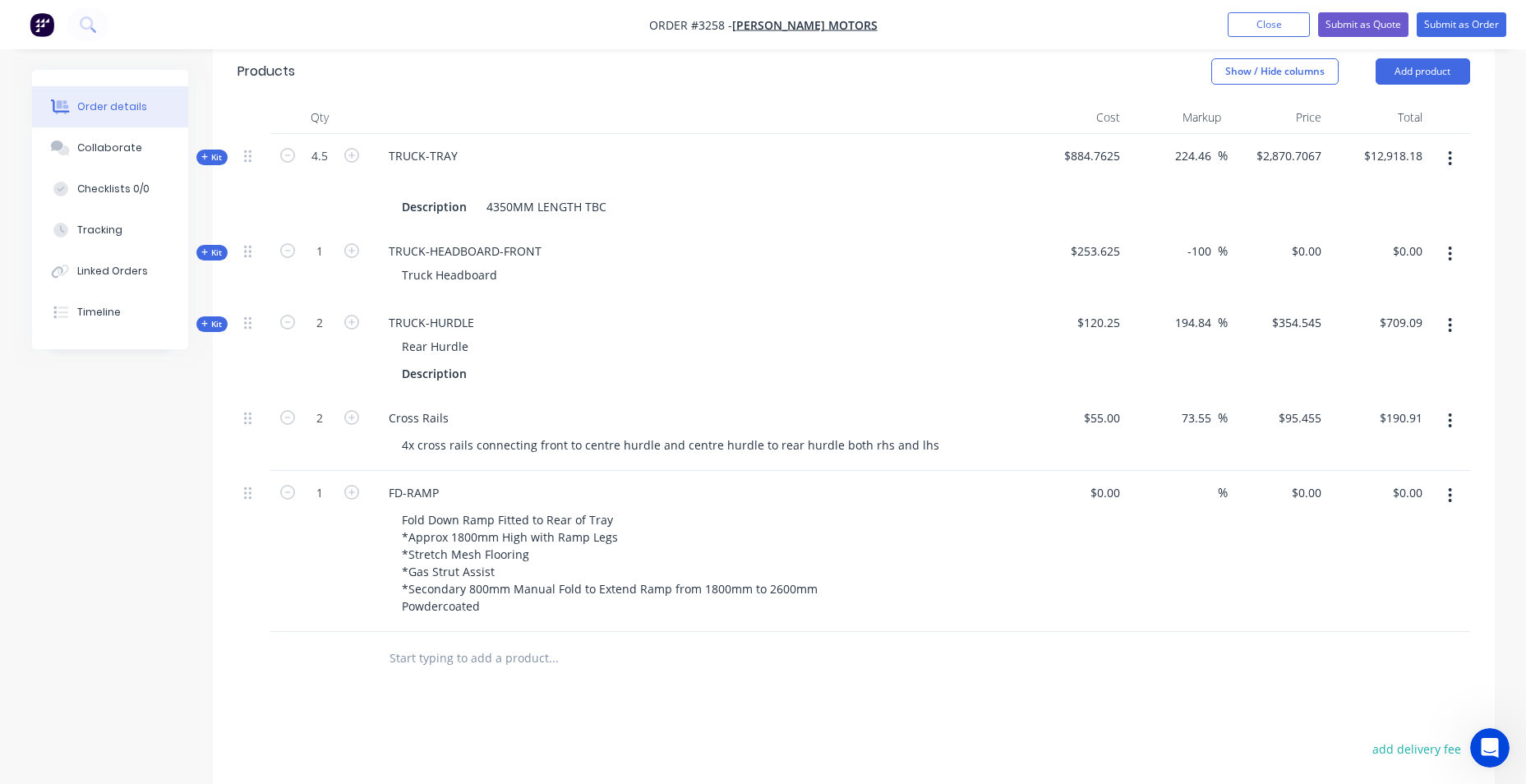
click at [1029, 618] on div "$0.00 $0.00" at bounding box center [1077, 551] width 101 height 161
click at [1117, 491] on input at bounding box center [1117, 492] width 19 height 24
type input "$55.00"
click at [1404, 494] on input "55.00" at bounding box center [1410, 492] width 37 height 24
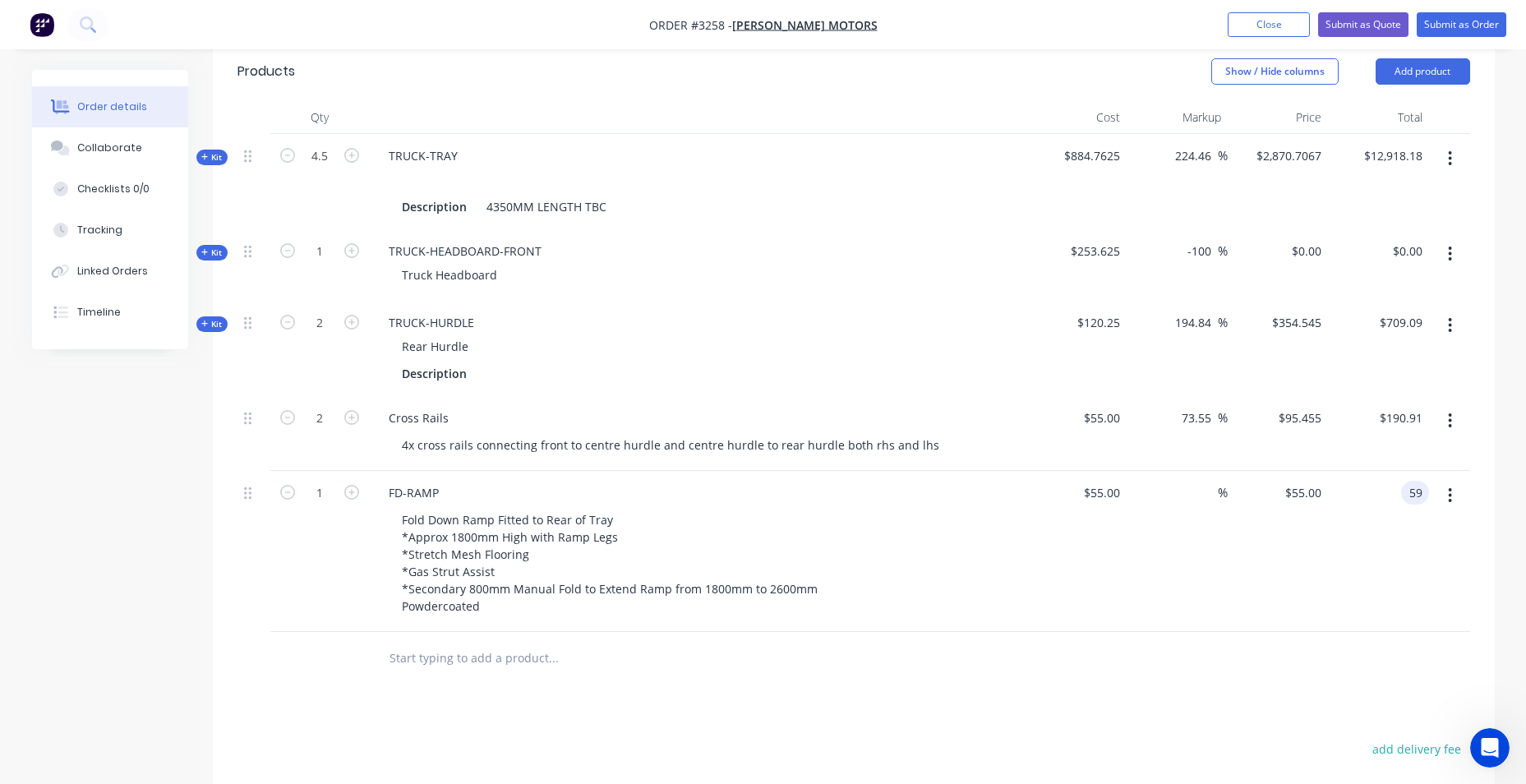
type input "5"
type input "2863.64"
type input "5106.62"
type input "$2,863.64"
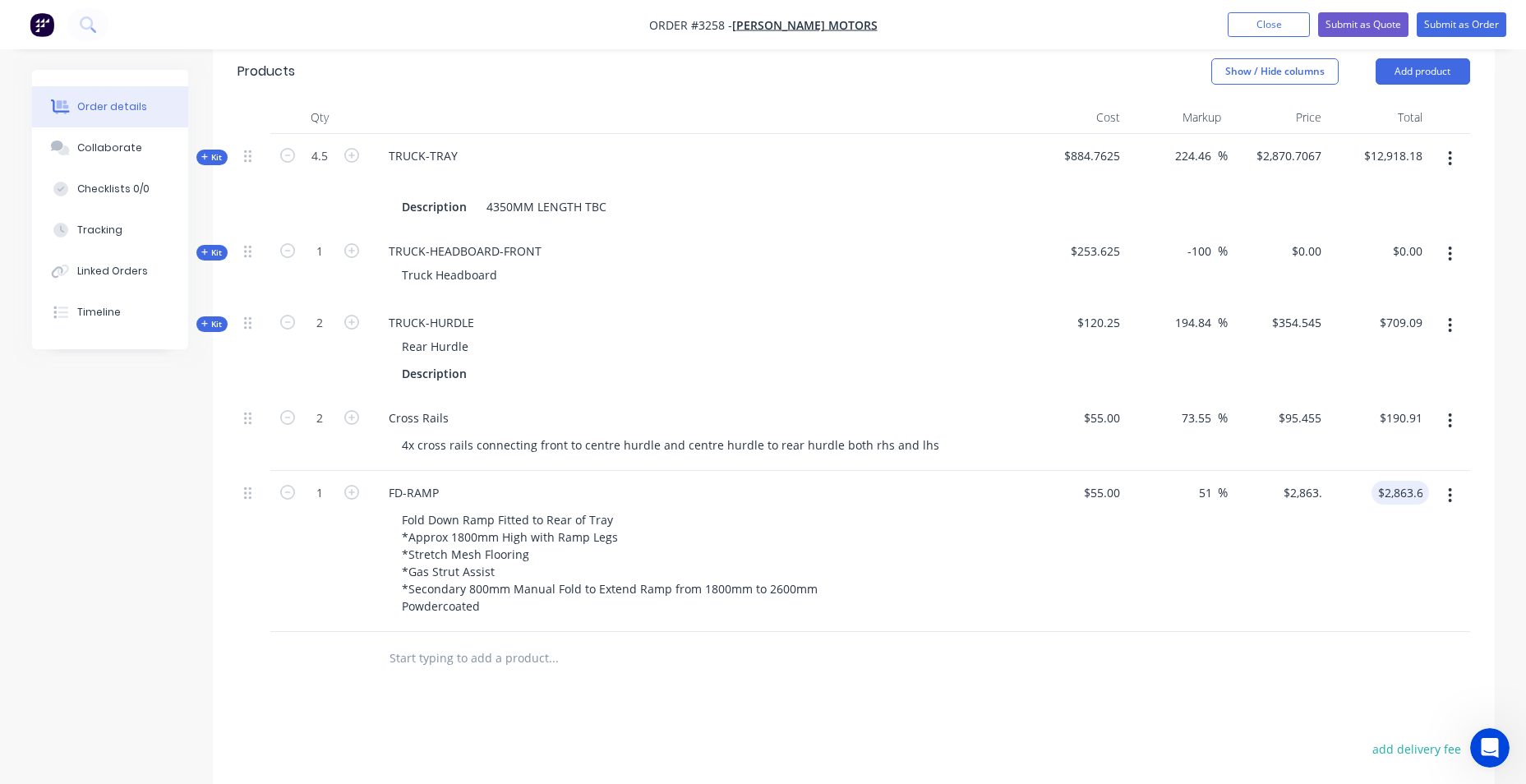
click at [1219, 645] on div at bounding box center [853, 658] width 1233 height 53
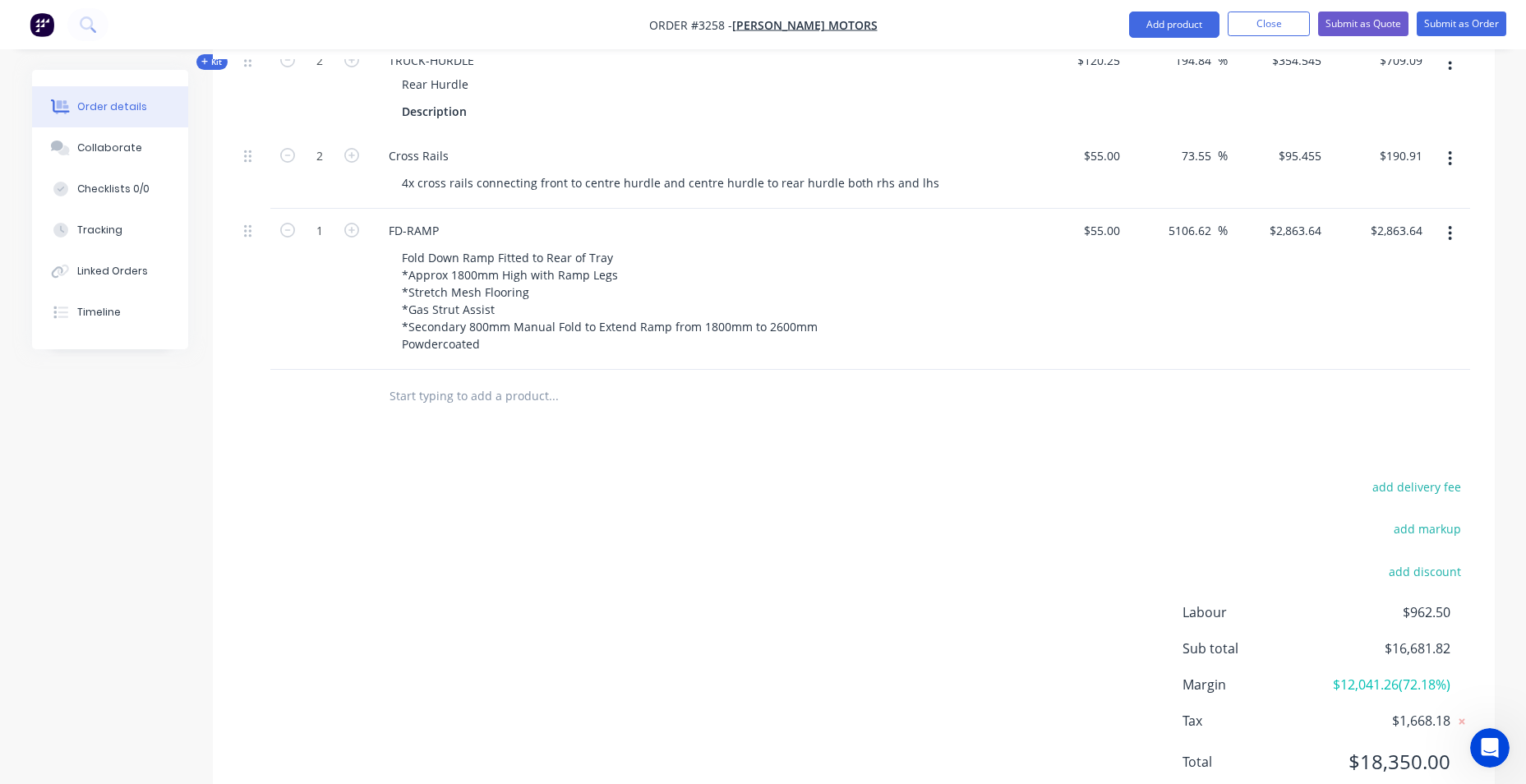
scroll to position [669, 0]
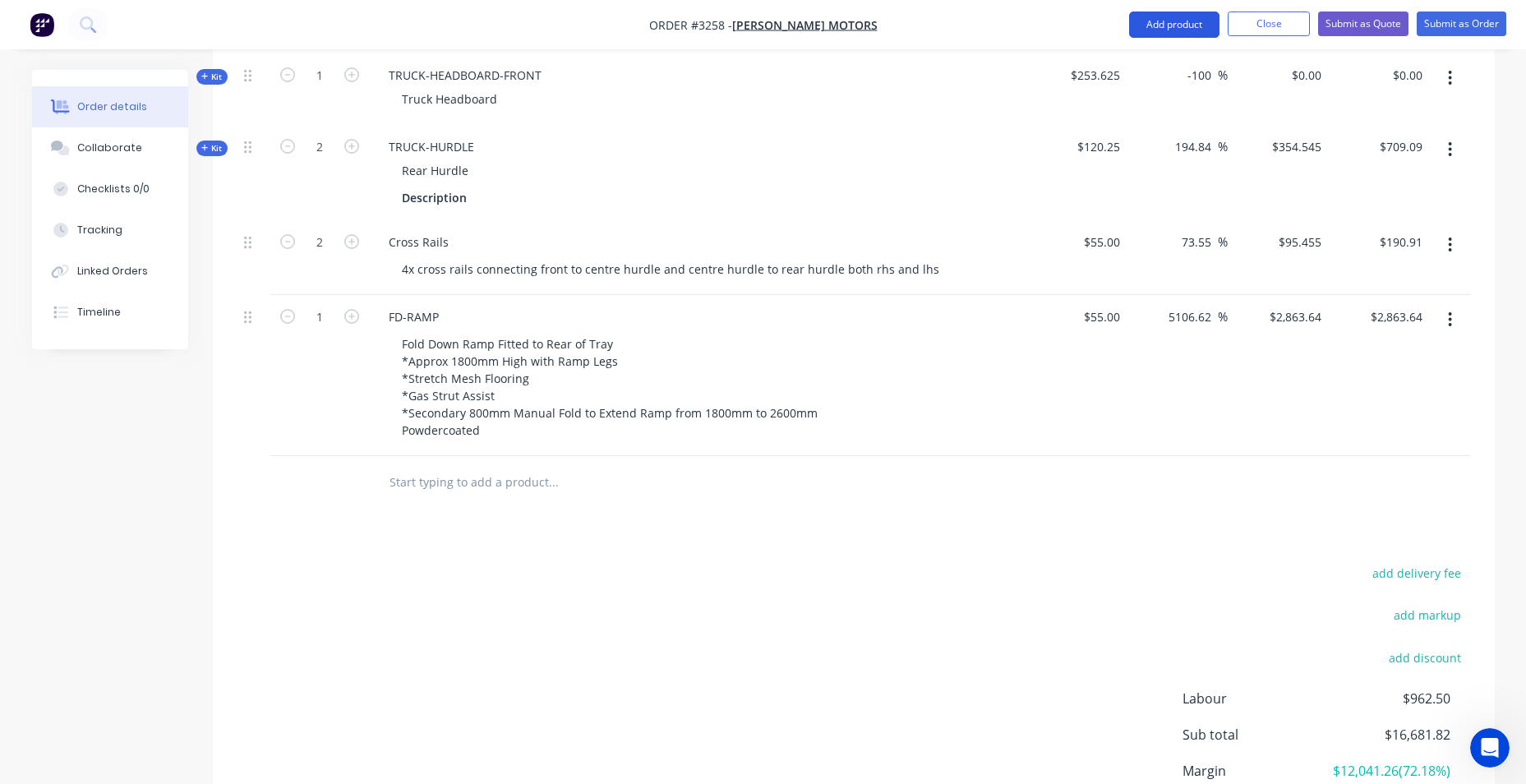
click at [1170, 19] on button "Add product" at bounding box center [1174, 24] width 91 height 26
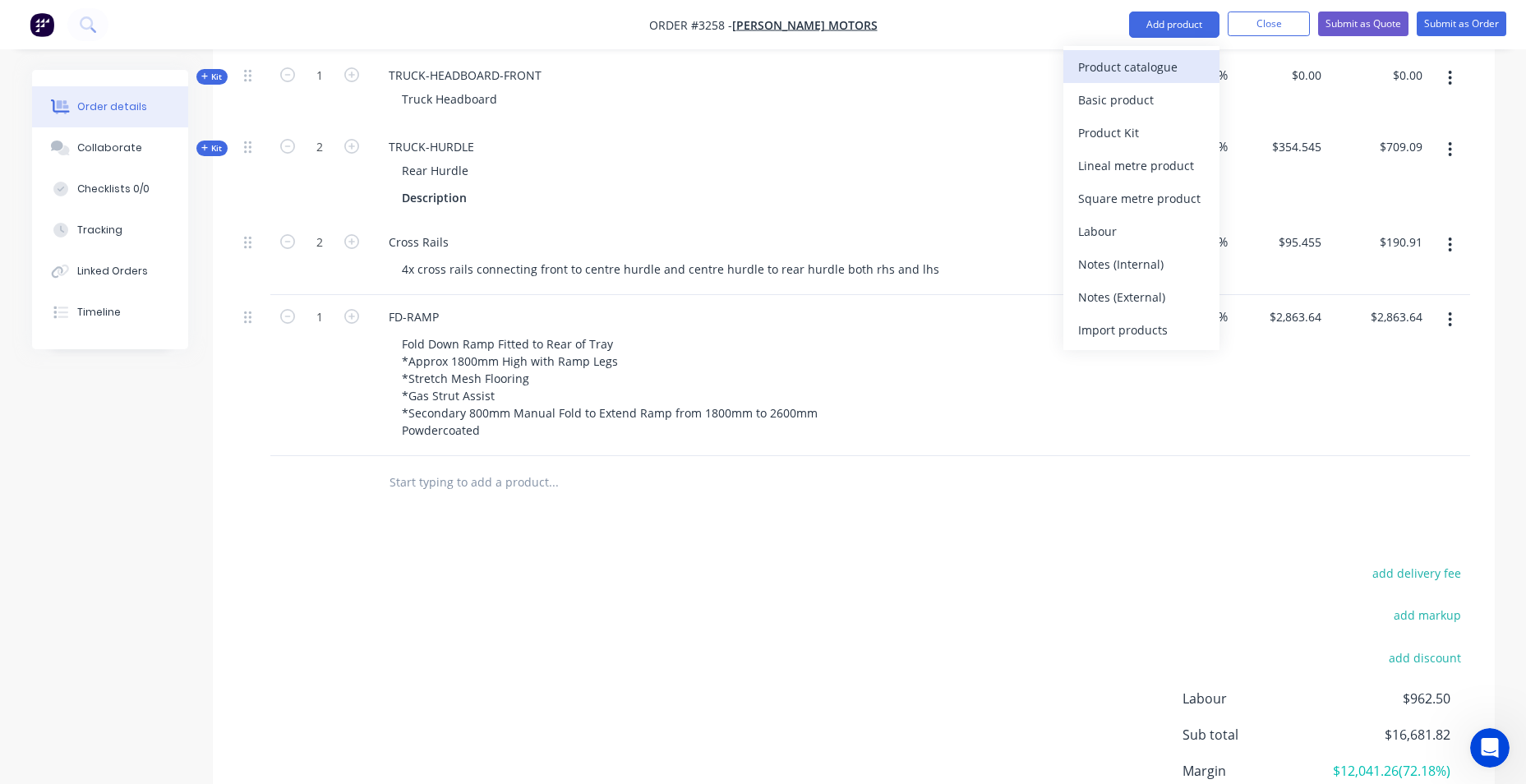
click at [1163, 77] on div "Product catalogue" at bounding box center [1141, 67] width 126 height 24
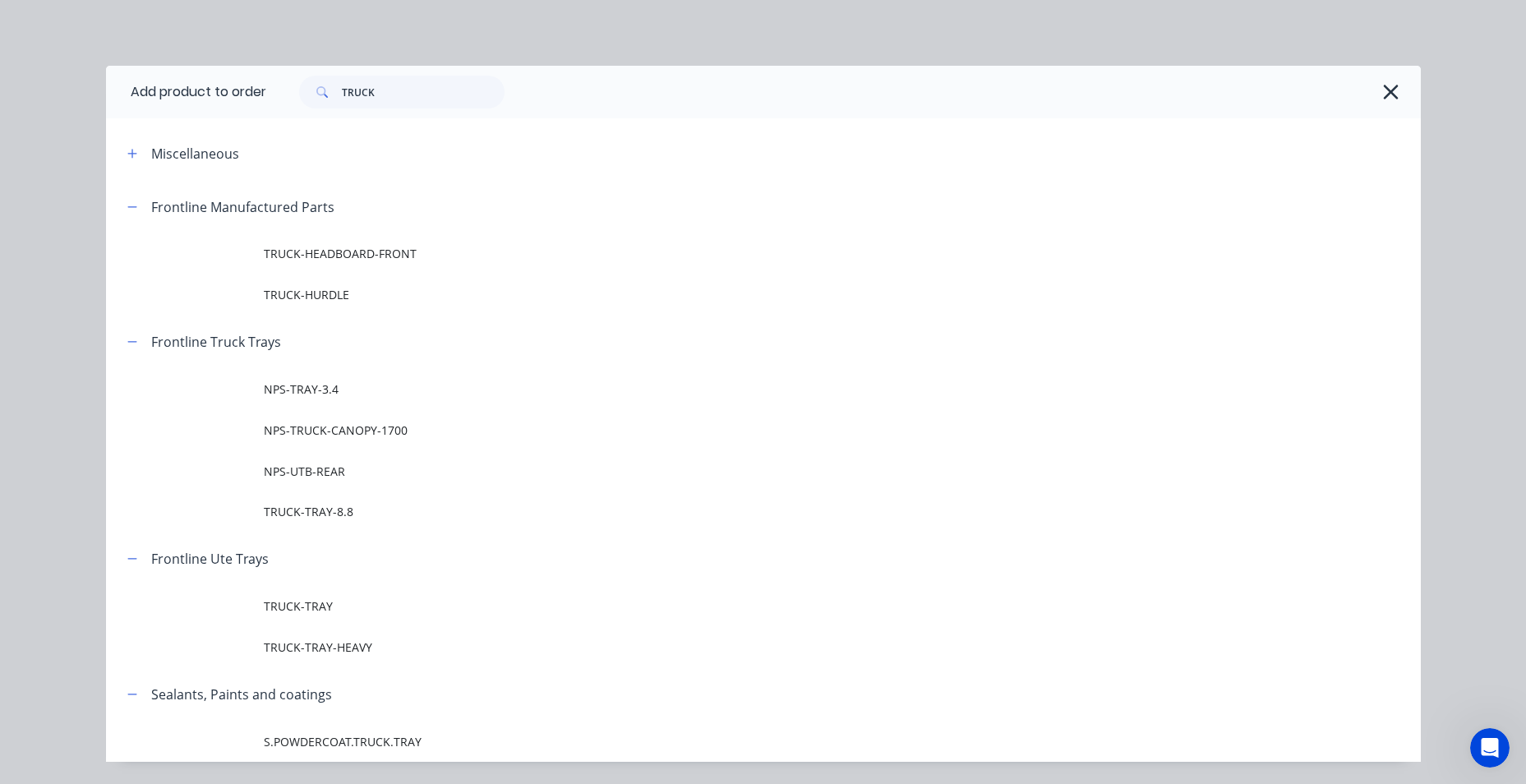
click at [1382, 93] on icon "button" at bounding box center [1391, 92] width 17 height 23
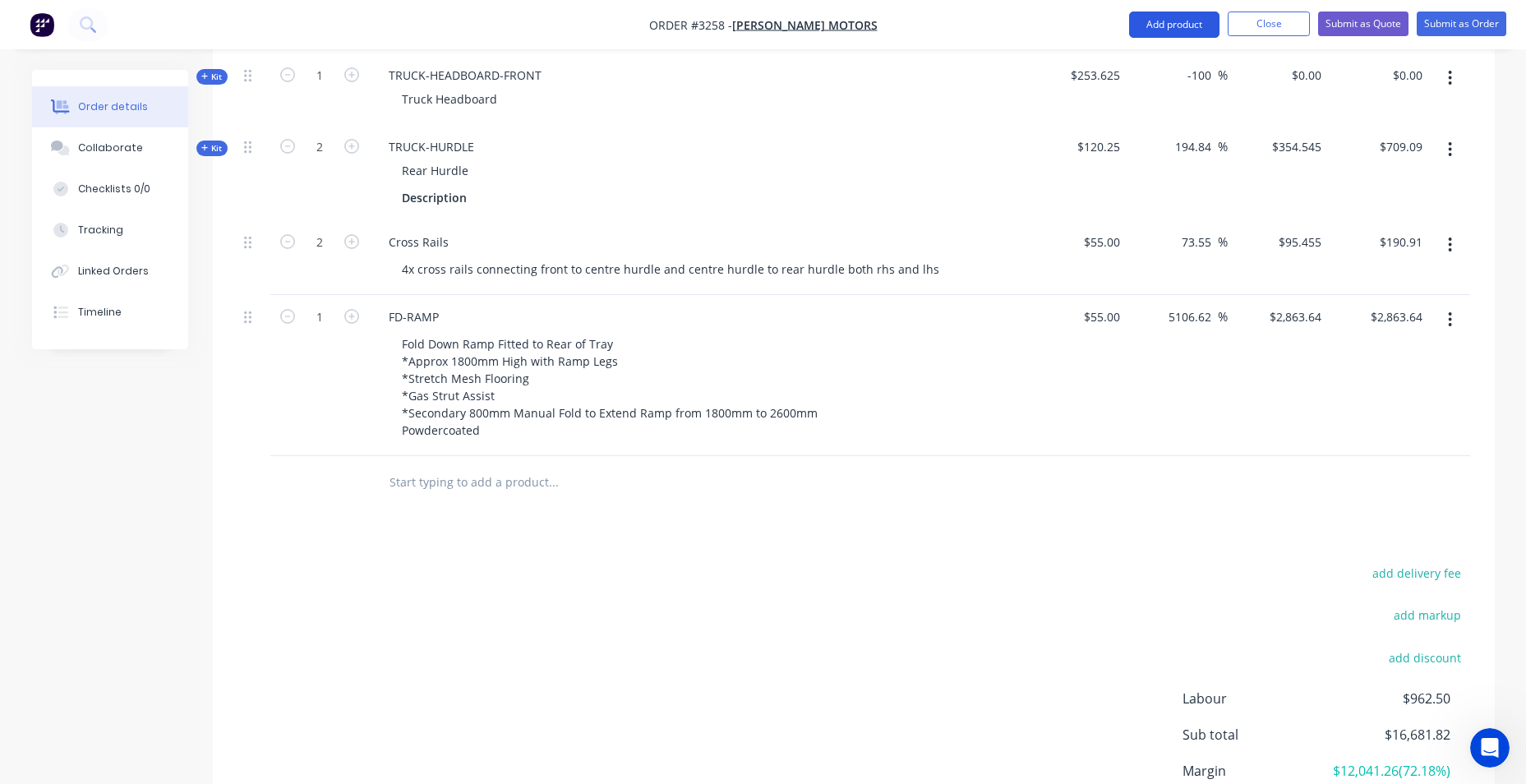
click at [1159, 31] on button "Add product" at bounding box center [1174, 24] width 91 height 26
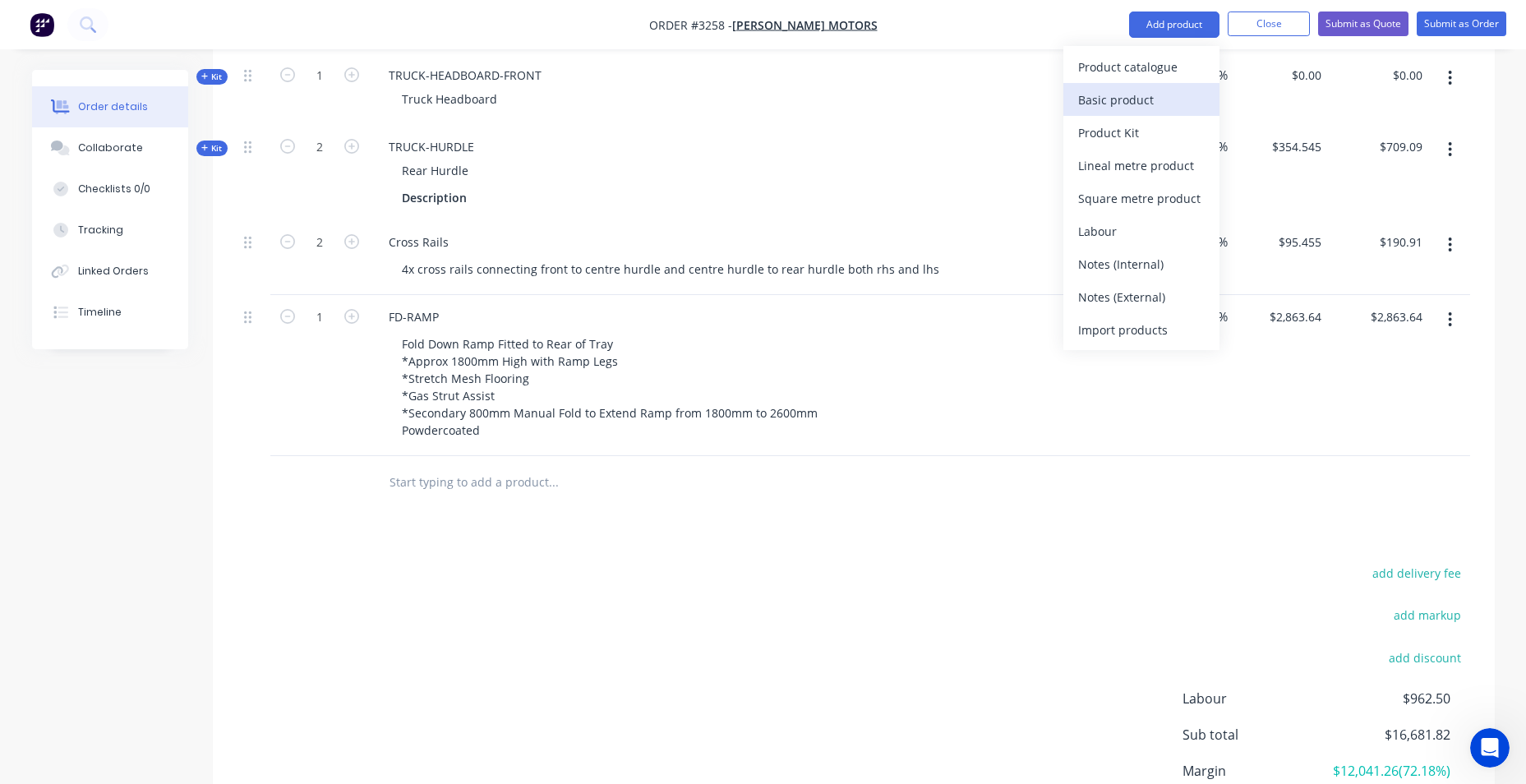
click at [1125, 107] on div "Basic product" at bounding box center [1141, 100] width 126 height 24
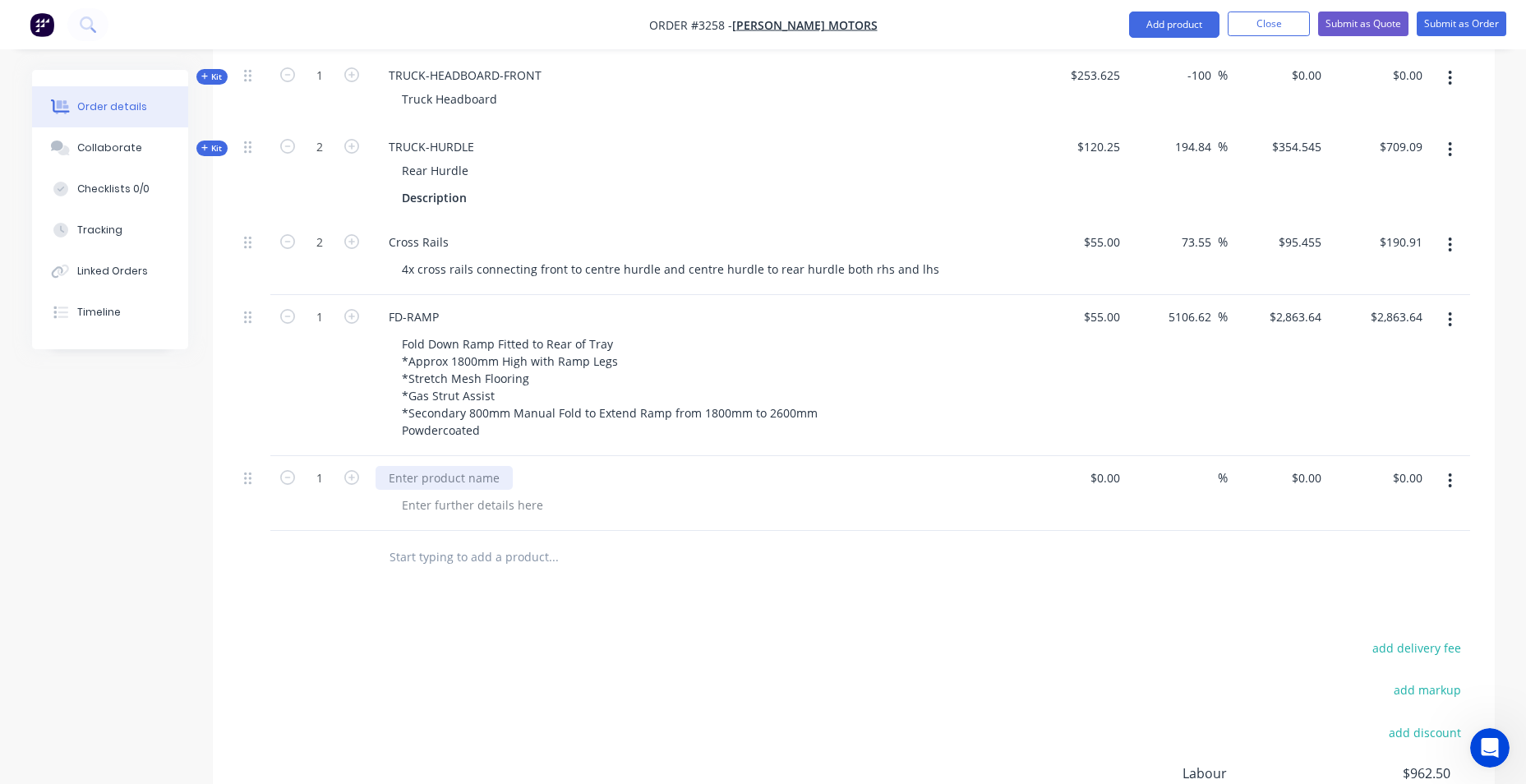
click at [430, 477] on div at bounding box center [444, 478] width 137 height 24
click at [488, 512] on div at bounding box center [472, 506] width 167 height 24
click at [521, 511] on div at bounding box center [472, 506] width 167 height 24
paste div
click at [1405, 478] on input "0.00" at bounding box center [1413, 478] width 31 height 24
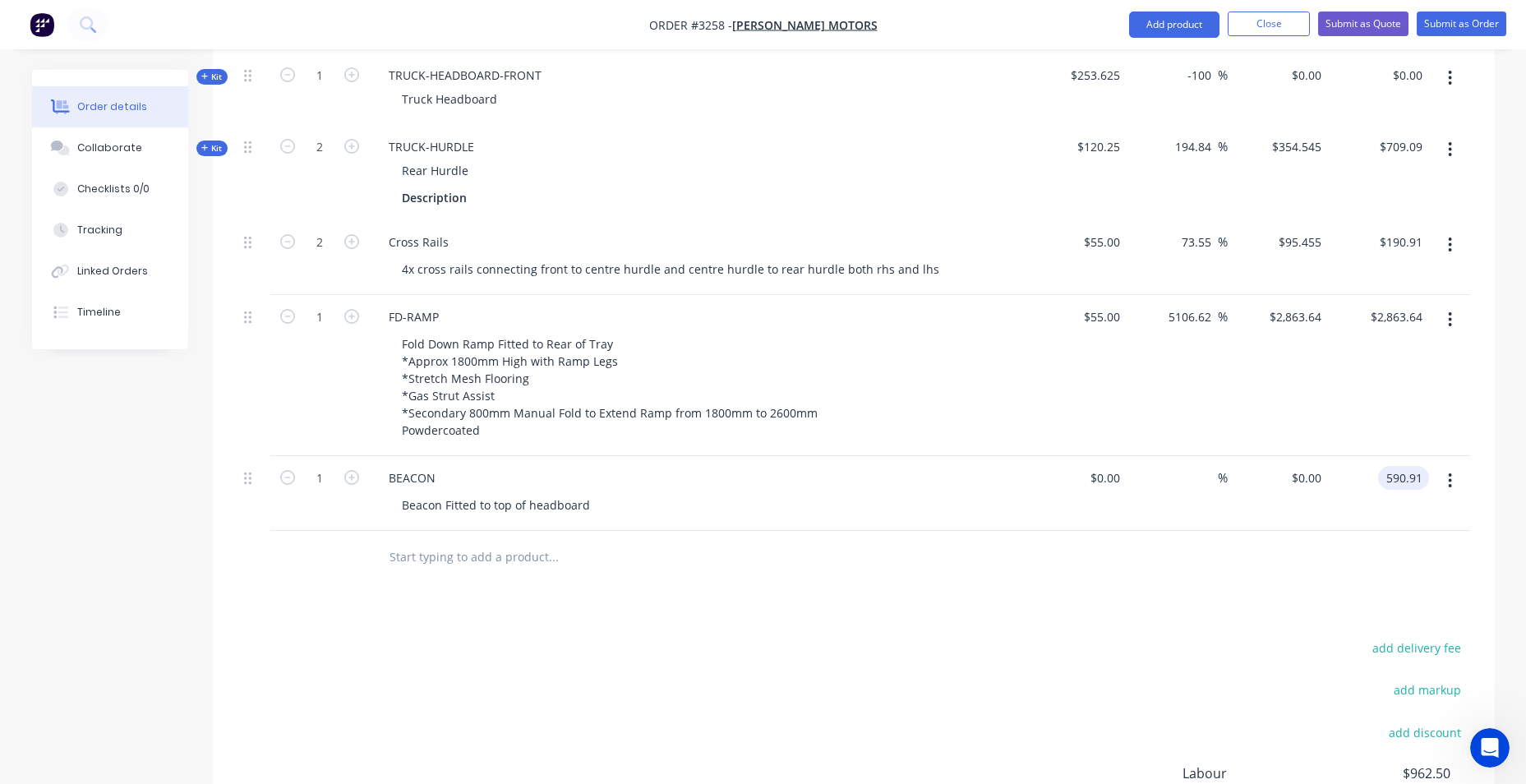
type input "590.91"
type input "$590.91"
click at [808, 610] on div "Products Show / Hide columns Add product Qty Cost Markup Price Total Kit 4.5 TR…" at bounding box center [854, 422] width 1282 height 1113
click at [1184, 24] on button "Add product" at bounding box center [1174, 24] width 91 height 26
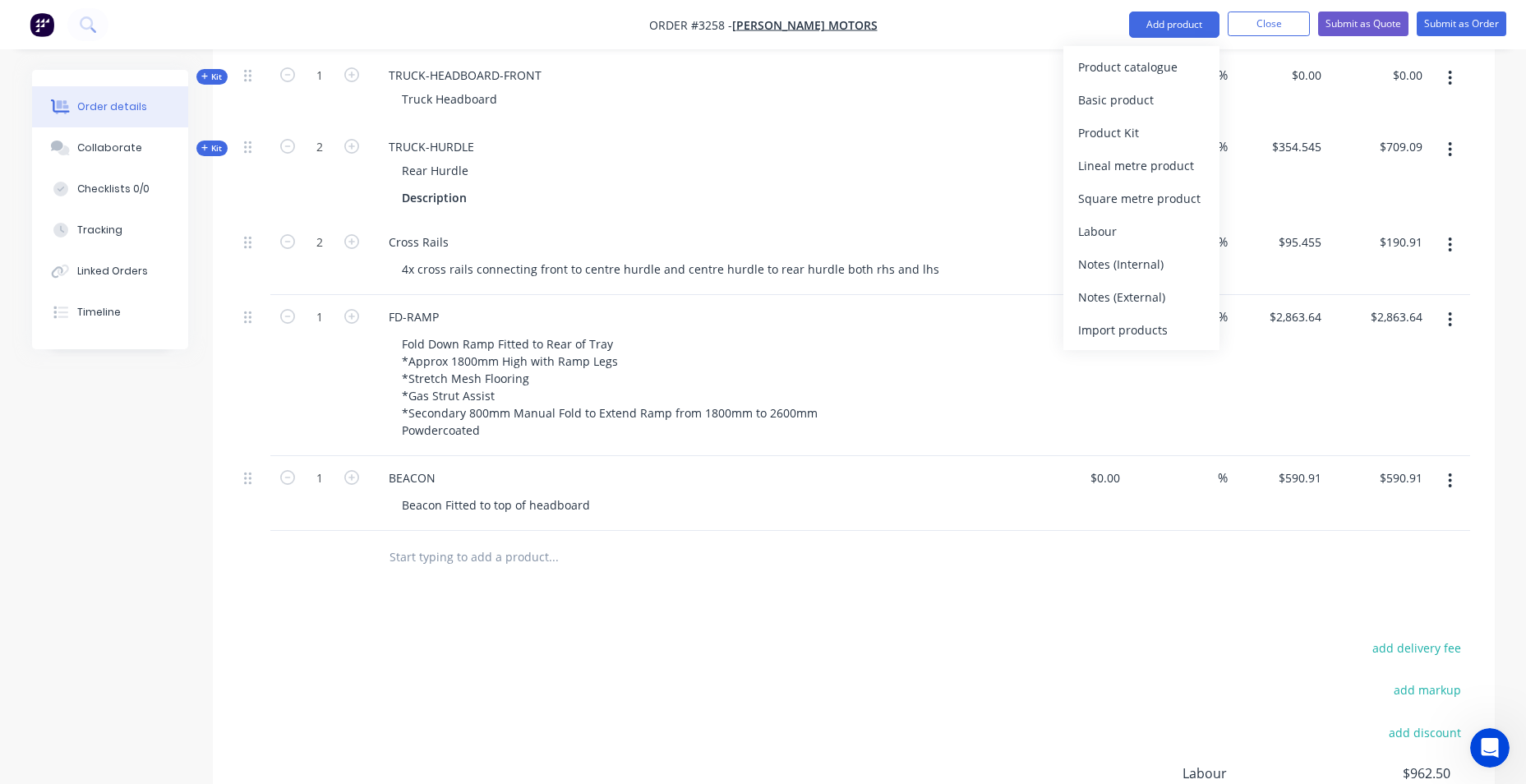
click at [412, 556] on input "text" at bounding box center [553, 557] width 329 height 33
type input "T"
type input "-"
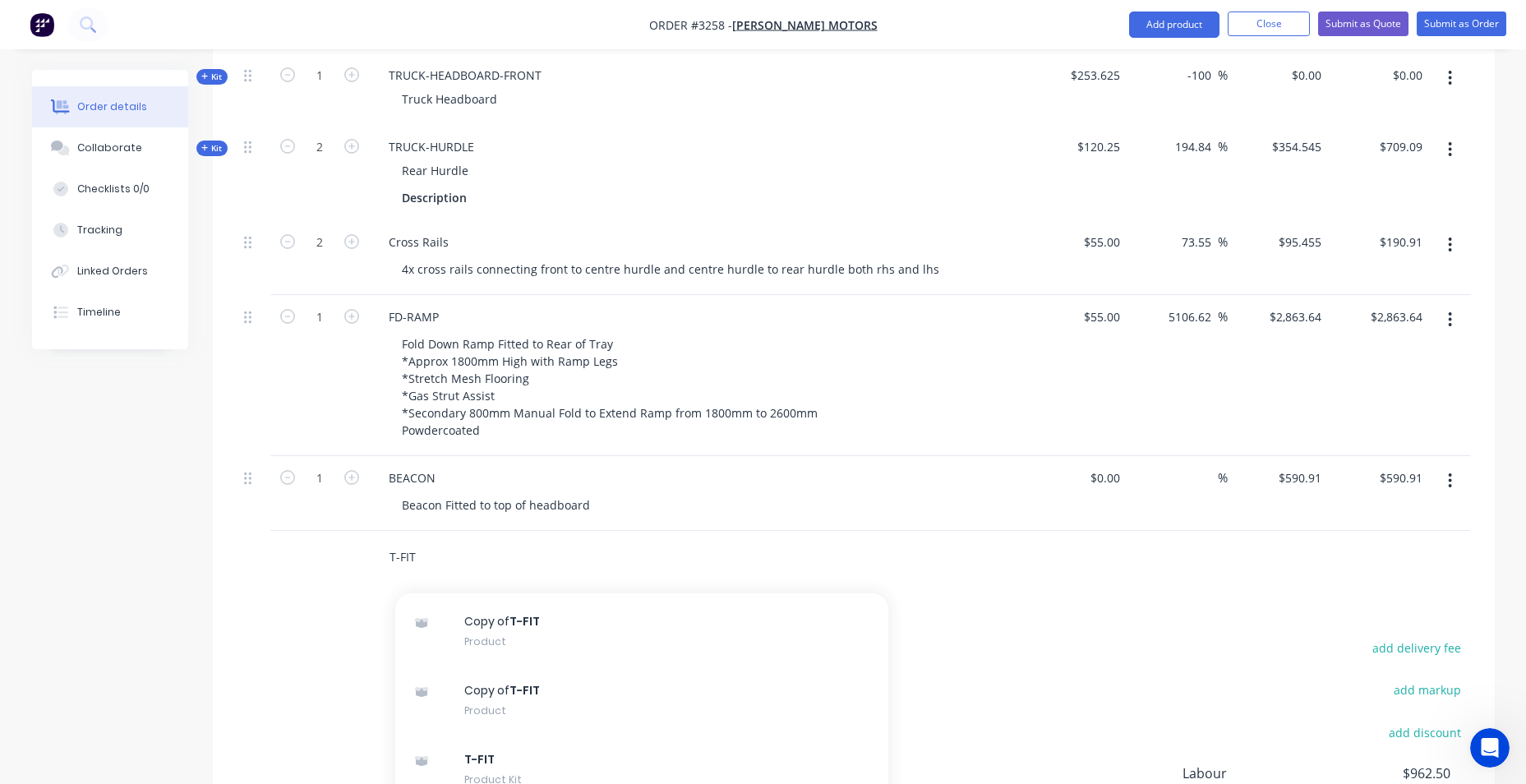
scroll to position [411, 0]
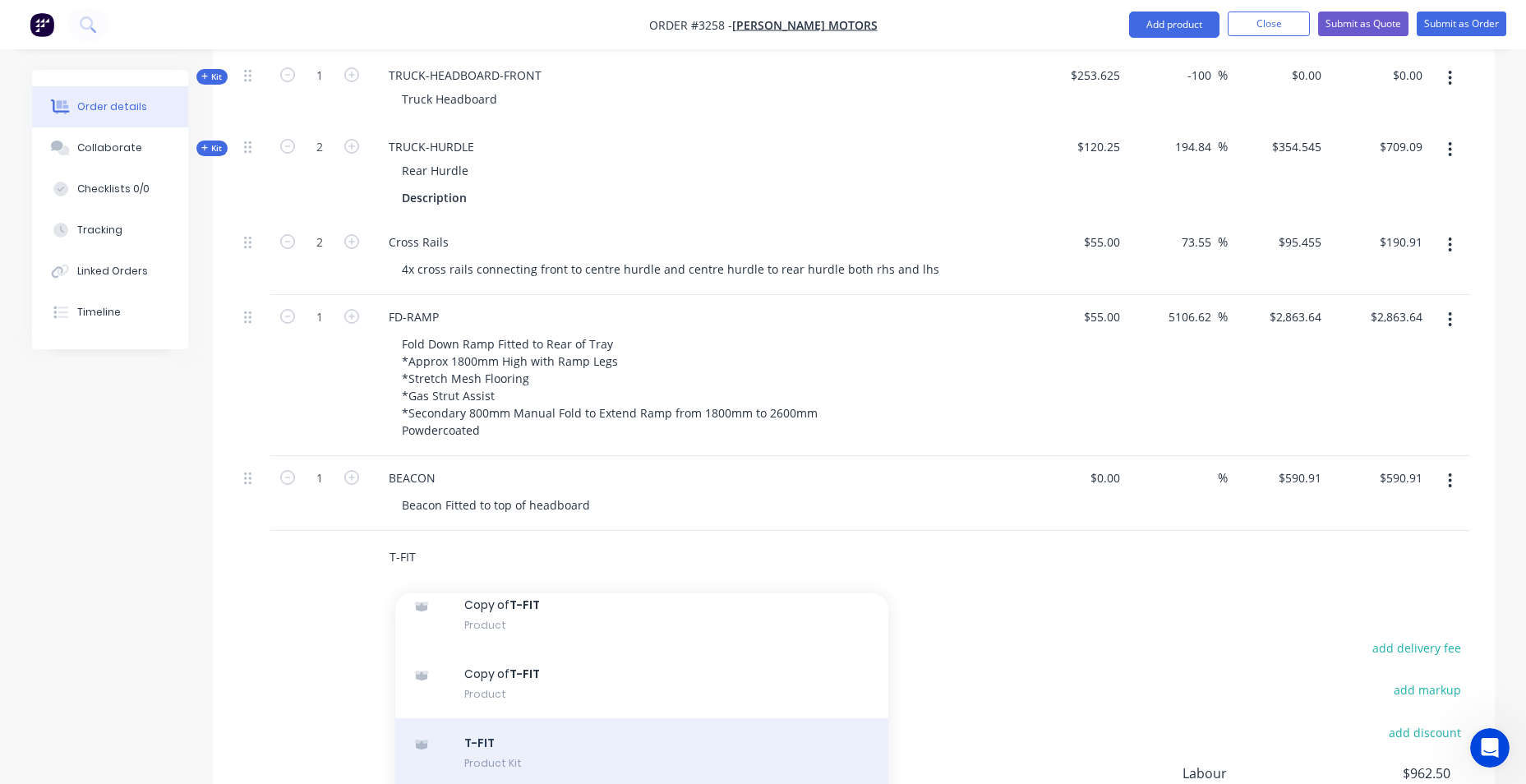
type input "T-FIT"
click at [563, 739] on div "T-FIT Product Kit" at bounding box center [642, 753] width 493 height 69
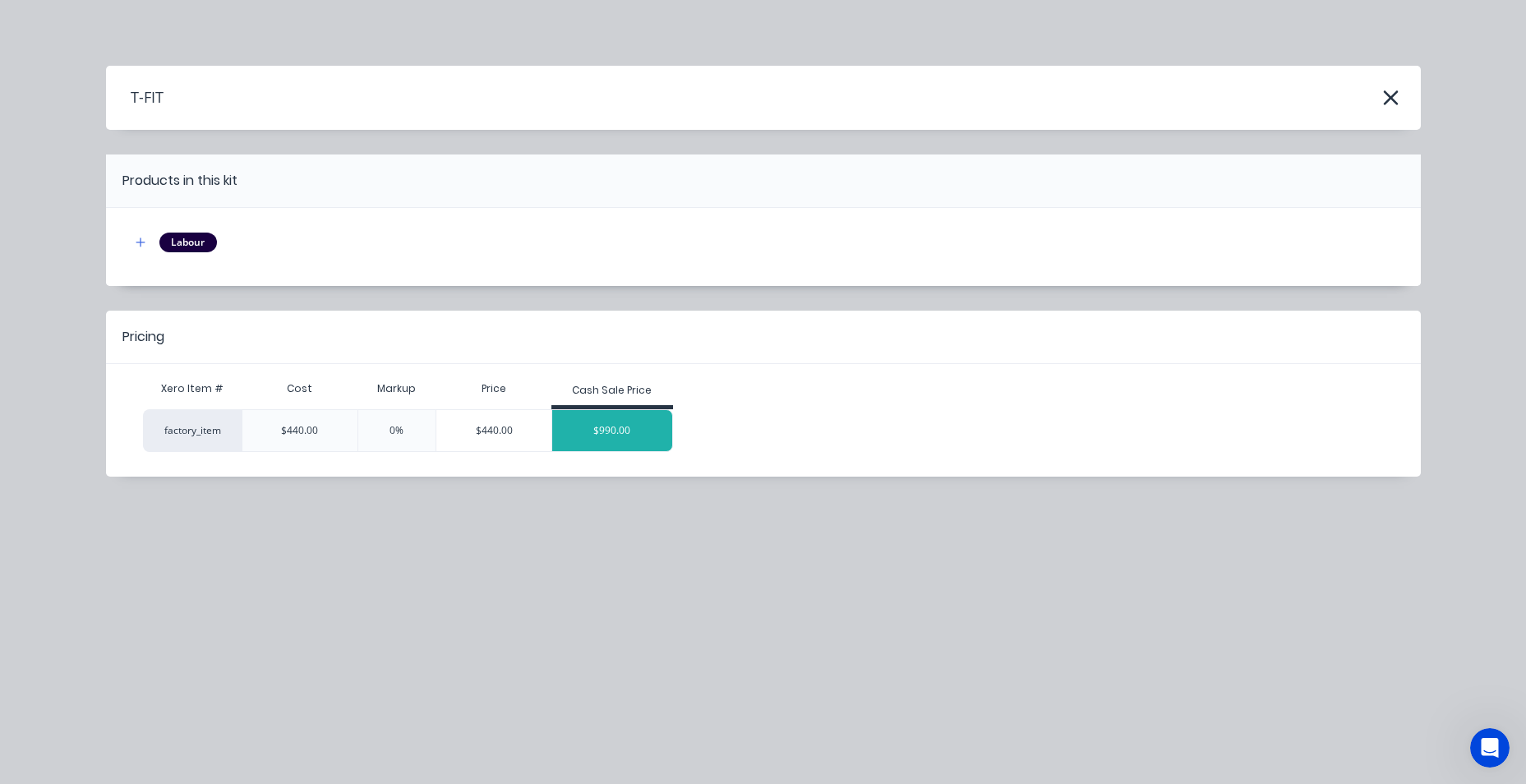
click at [600, 431] on div "$990.00" at bounding box center [612, 431] width 120 height 41
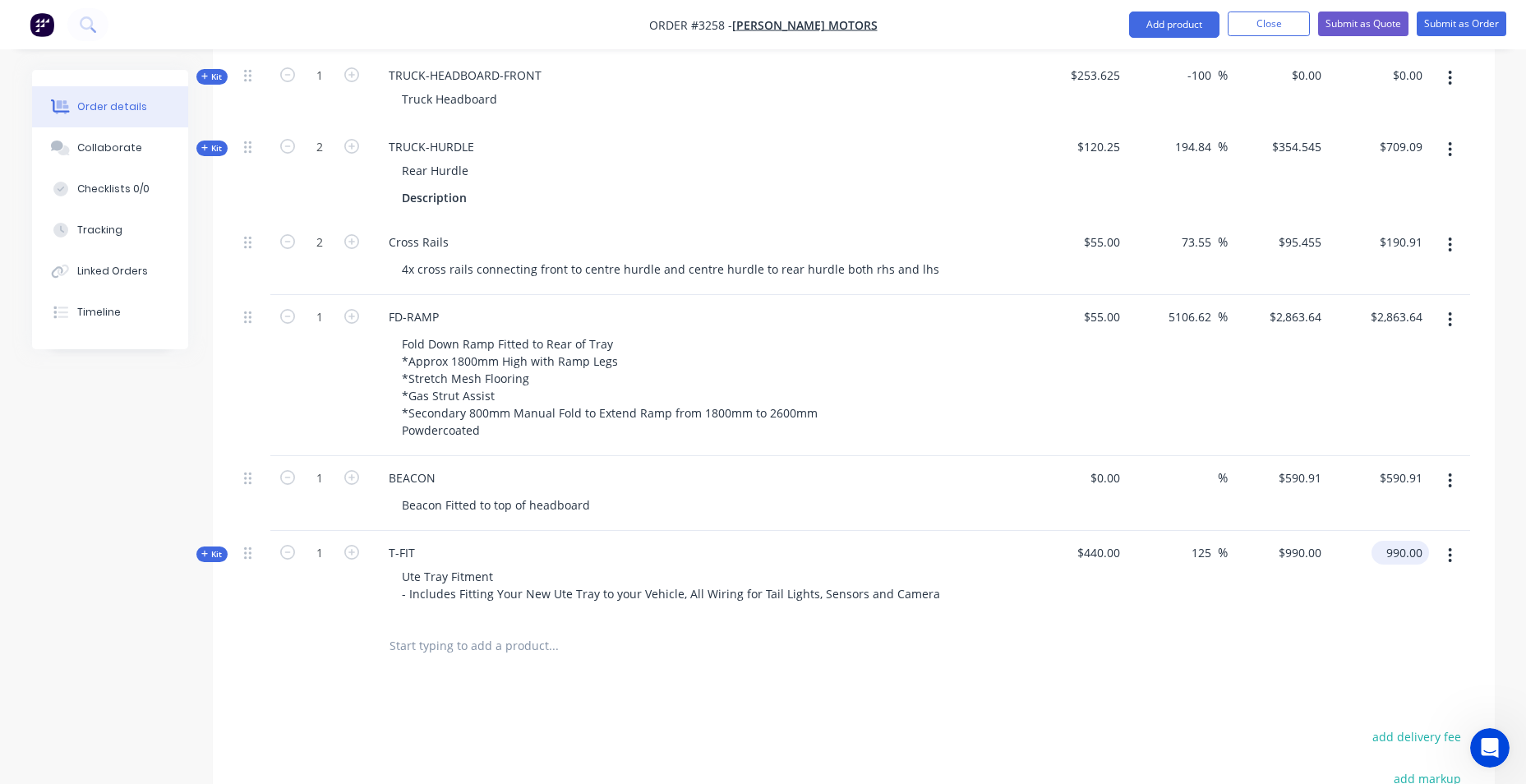
click at [1398, 549] on input "990.00" at bounding box center [1404, 553] width 51 height 24
click at [1399, 546] on input "990.00" at bounding box center [1404, 553] width 51 height 24
type input "1136.36"
type input "158.26"
type input "$1,136.36"
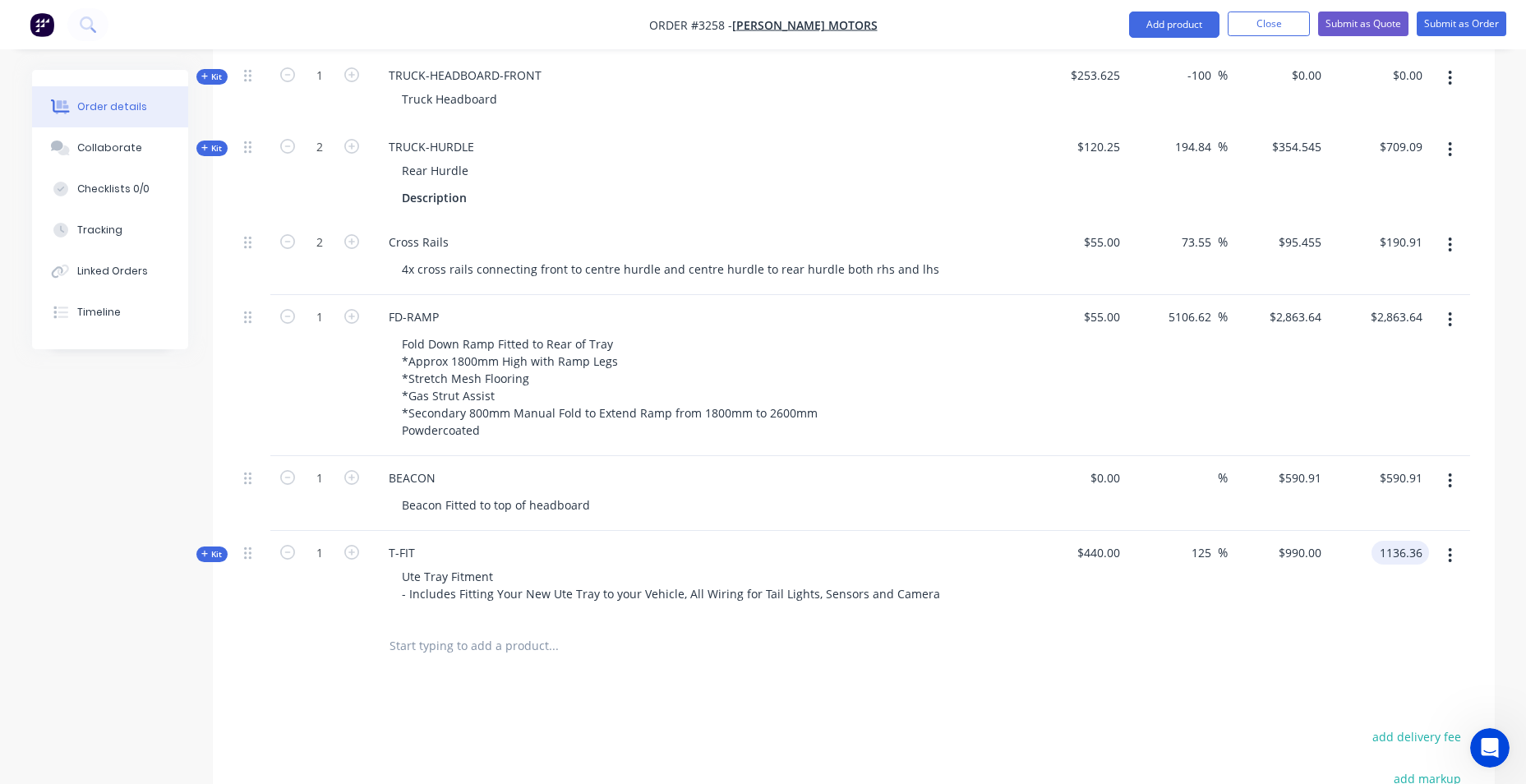
type input "$1,136.36"
drag, startPoint x: 1307, startPoint y: 627, endPoint x: 1305, endPoint y: 618, distance: 9.2
click at [1305, 618] on div "Qty Cost Markup Price Total Kit 4.5 TRUCK-TRAY Description 4350MM LENGTH TBC $8…" at bounding box center [854, 299] width 1282 height 748
click at [999, 660] on div at bounding box center [853, 646] width 1233 height 53
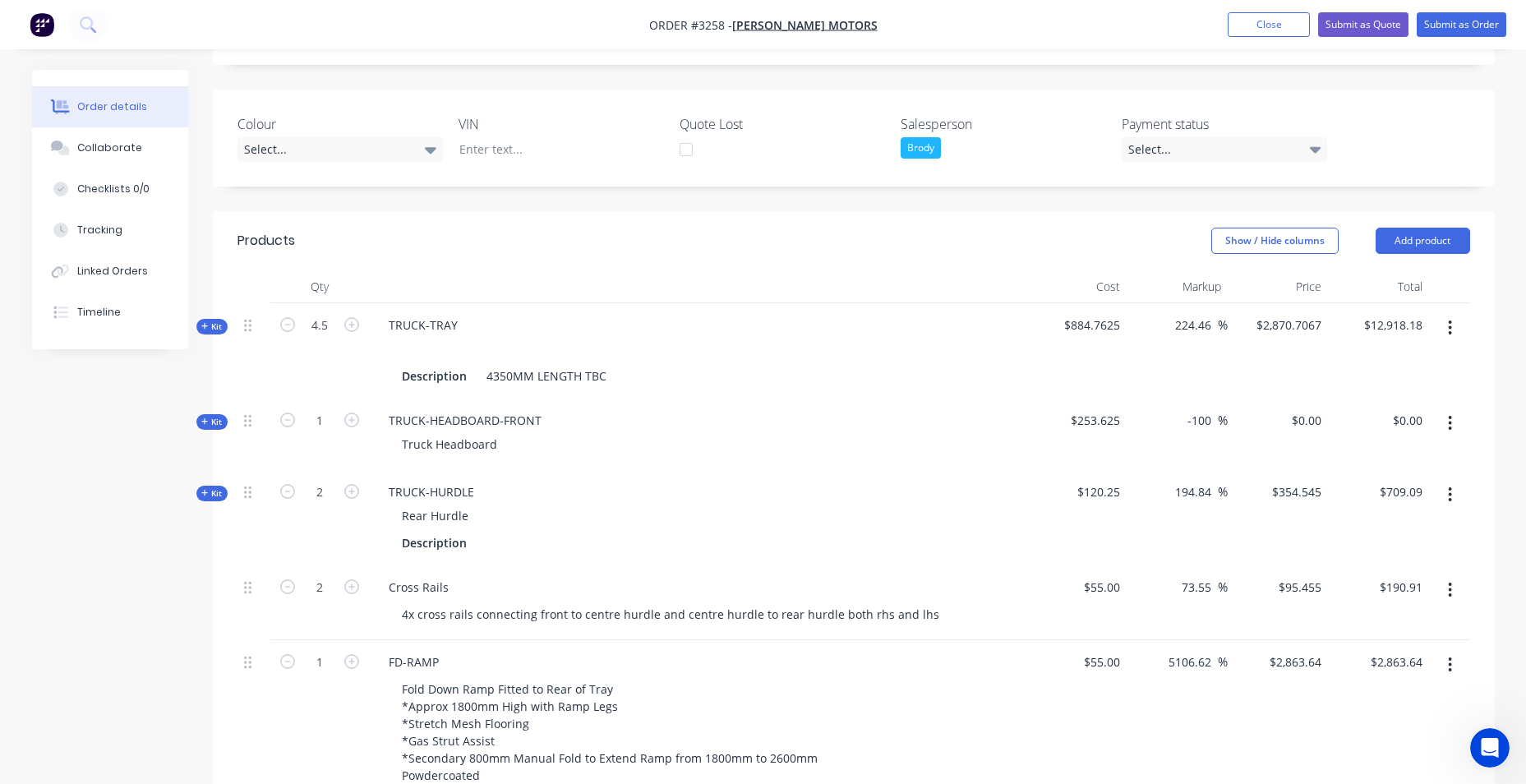
scroll to position [0, 0]
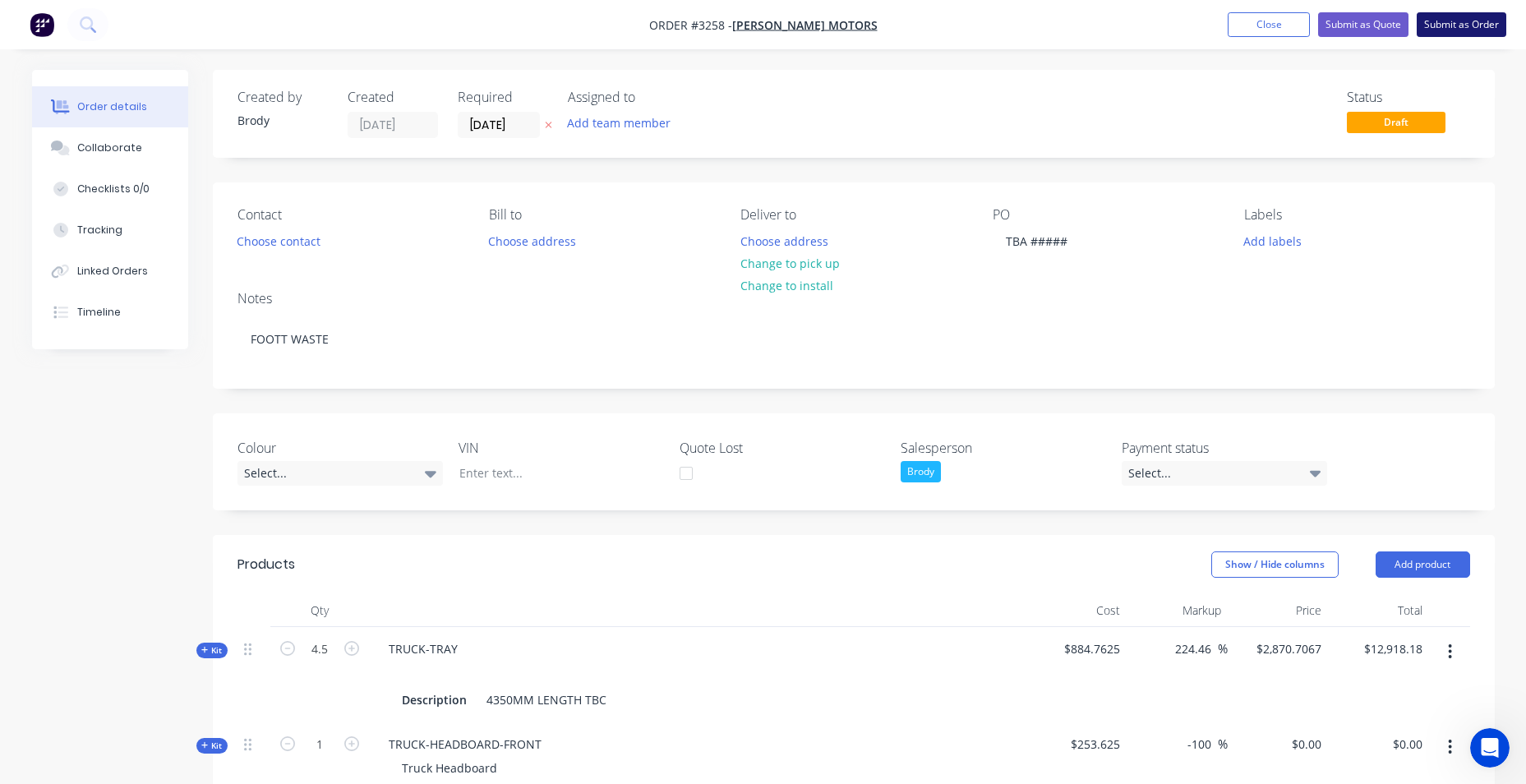
click at [1442, 25] on button "Submit as Order" at bounding box center [1462, 24] width 90 height 24
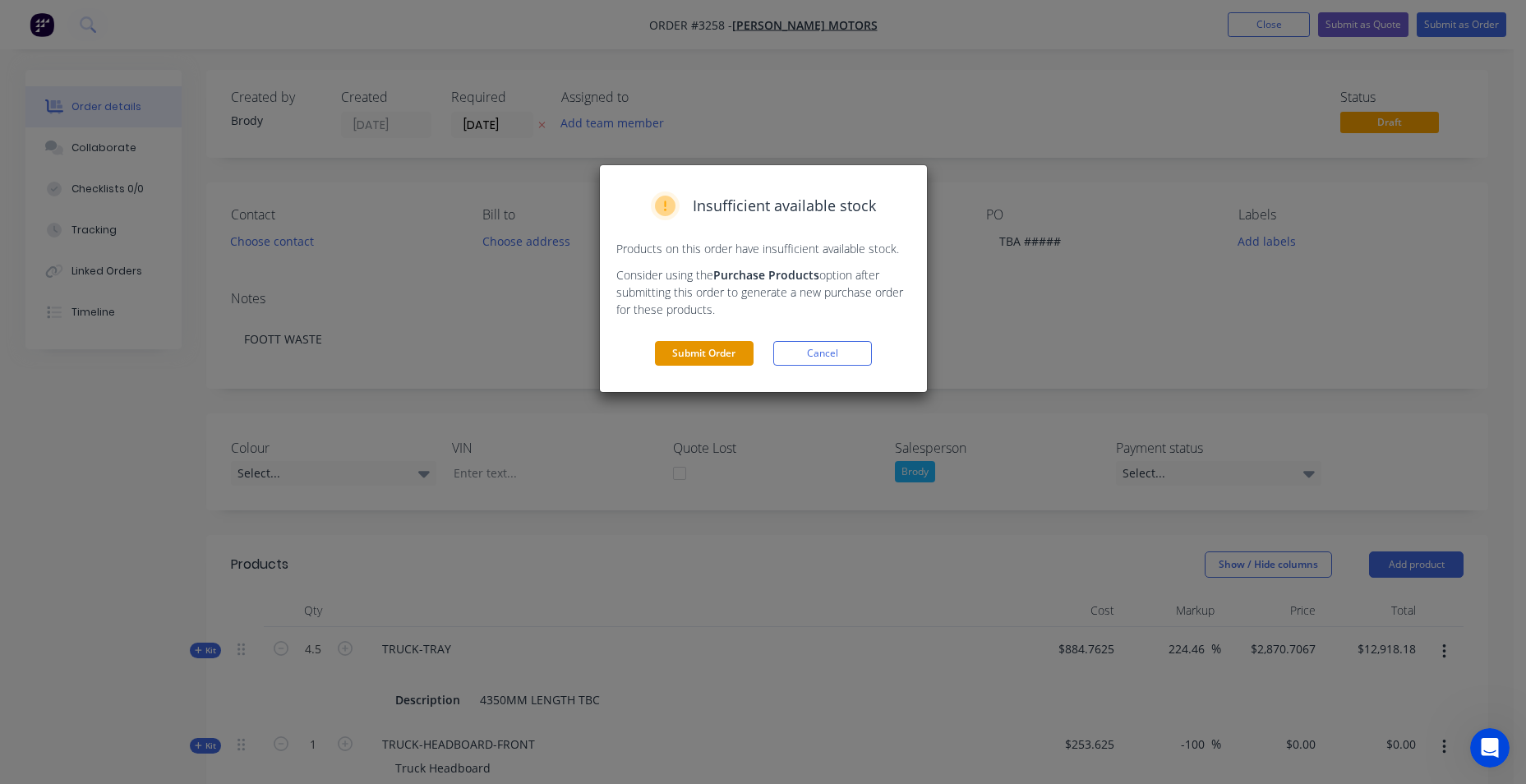
click at [727, 350] on button "Submit Order" at bounding box center [705, 353] width 99 height 24
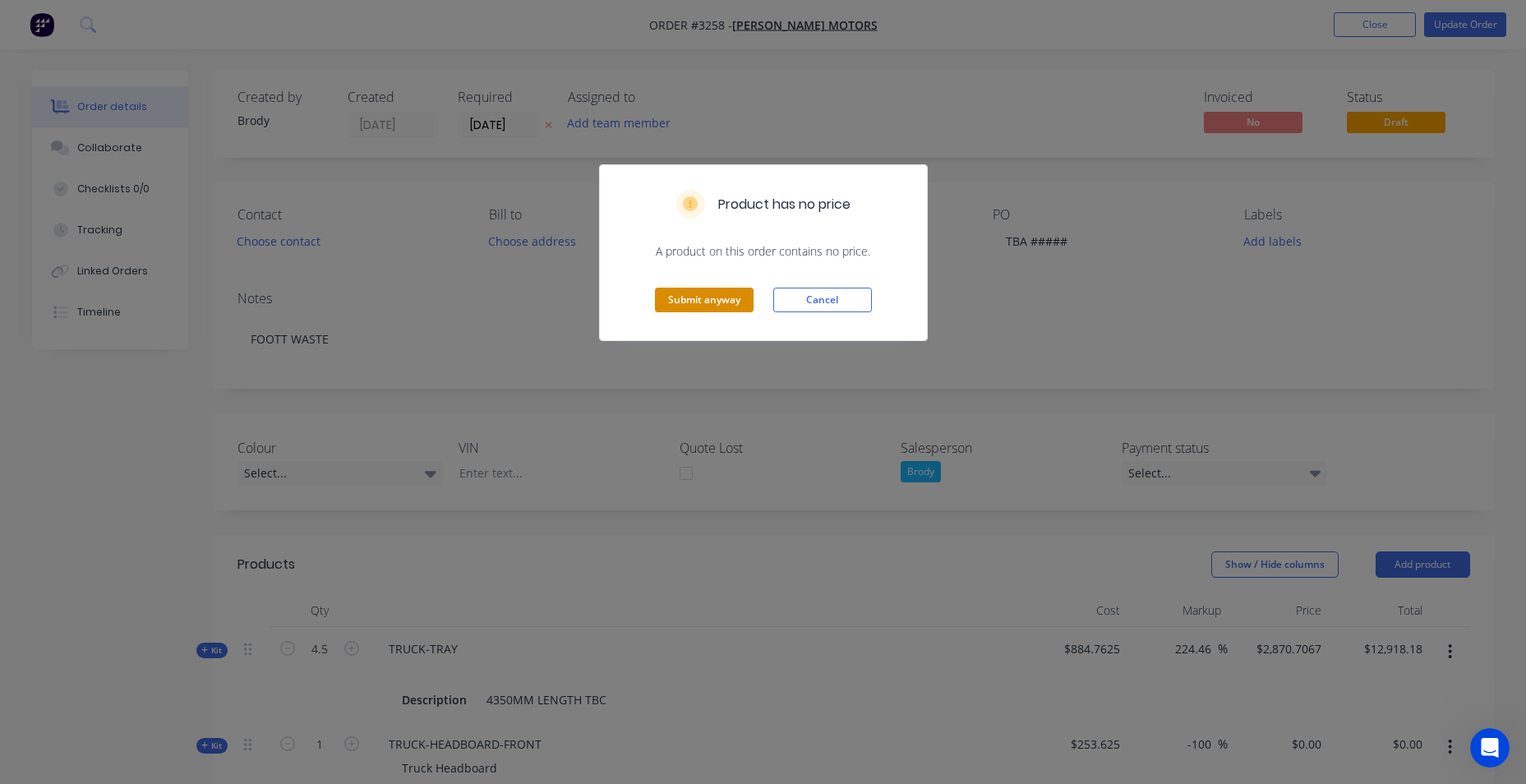
click at [730, 308] on button "Submit anyway" at bounding box center [705, 300] width 99 height 24
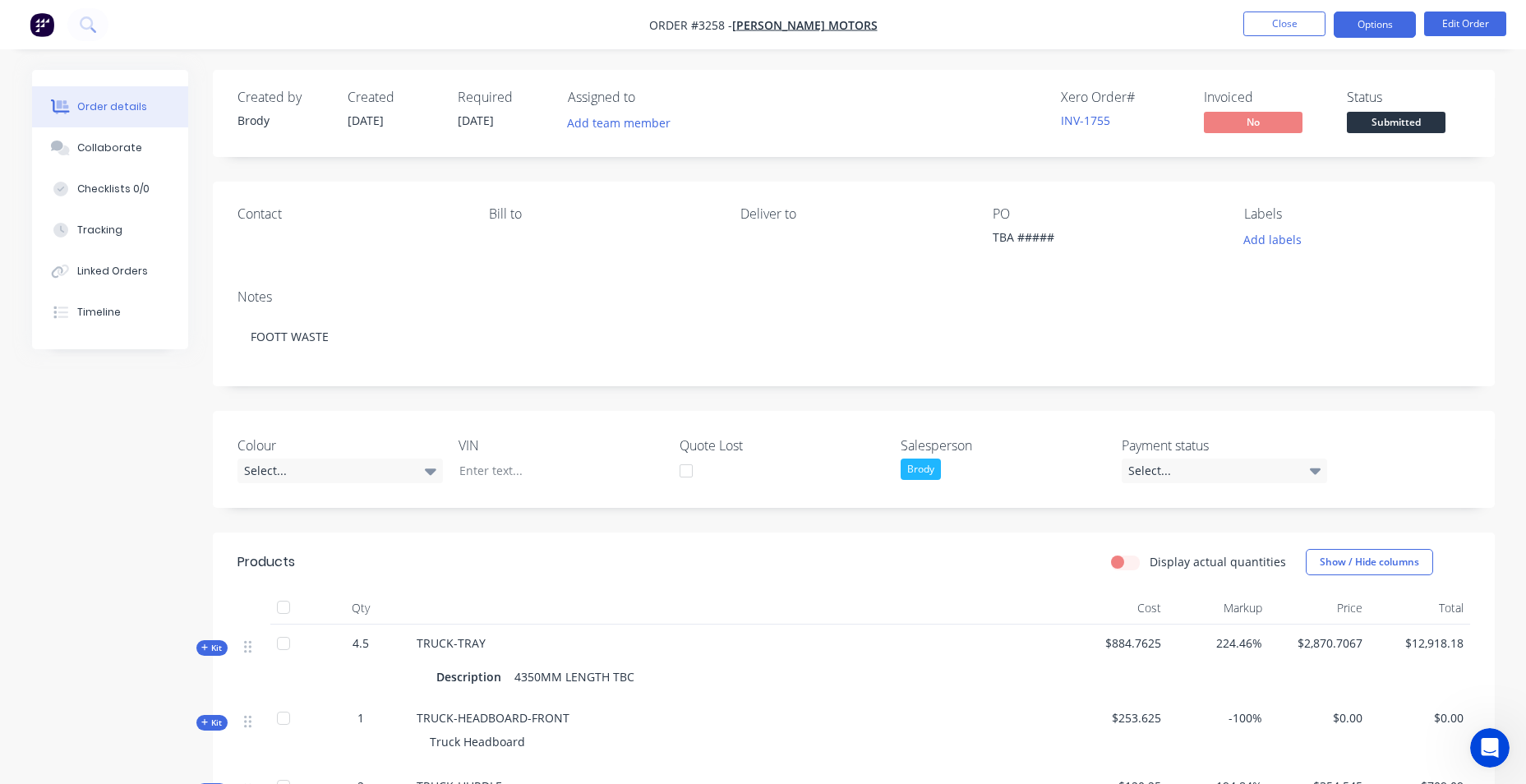
click at [1404, 28] on button "Options" at bounding box center [1375, 24] width 82 height 26
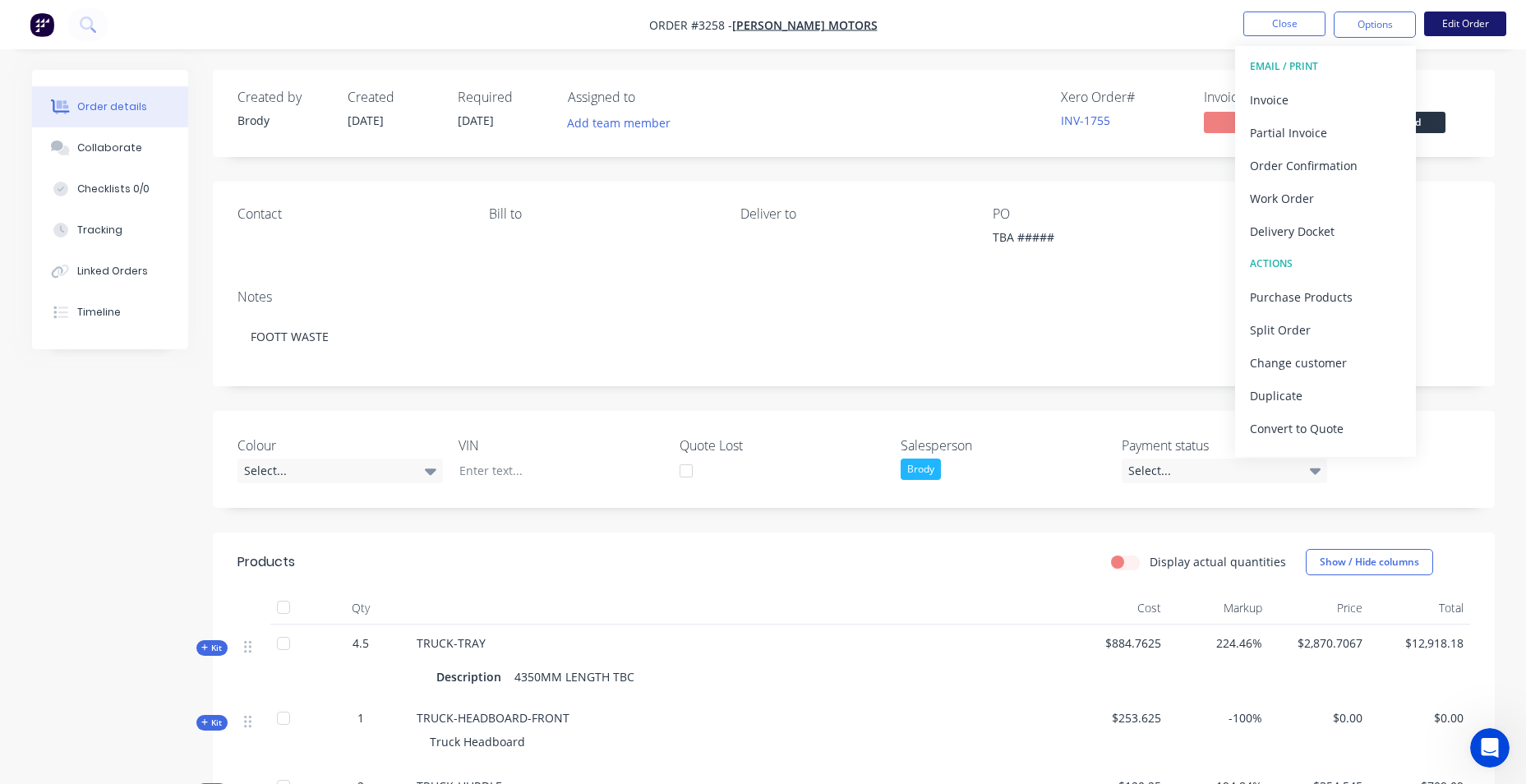
click at [1472, 18] on button "Edit Order" at bounding box center [1465, 23] width 82 height 24
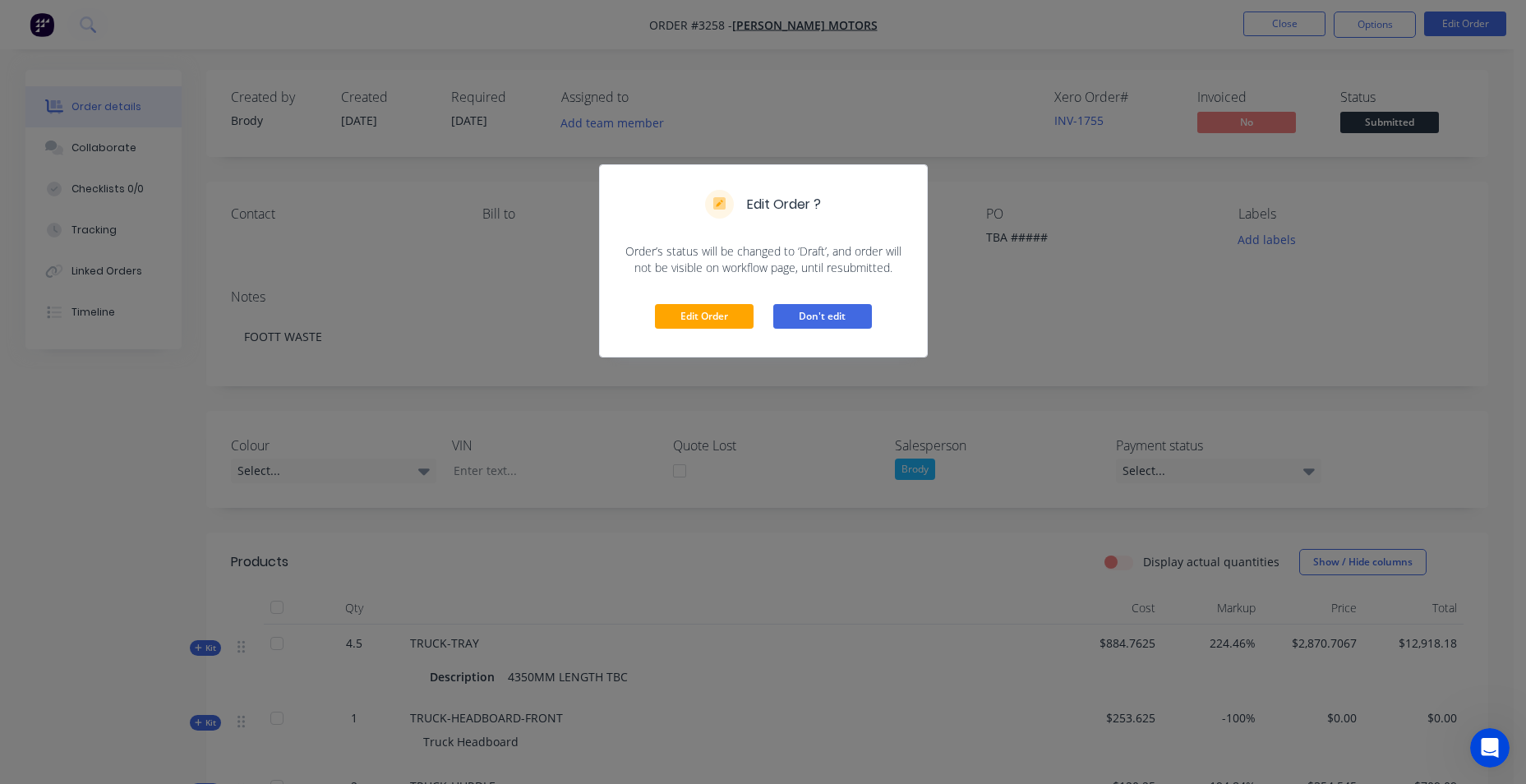
click at [820, 319] on button "Don't edit" at bounding box center [823, 316] width 99 height 24
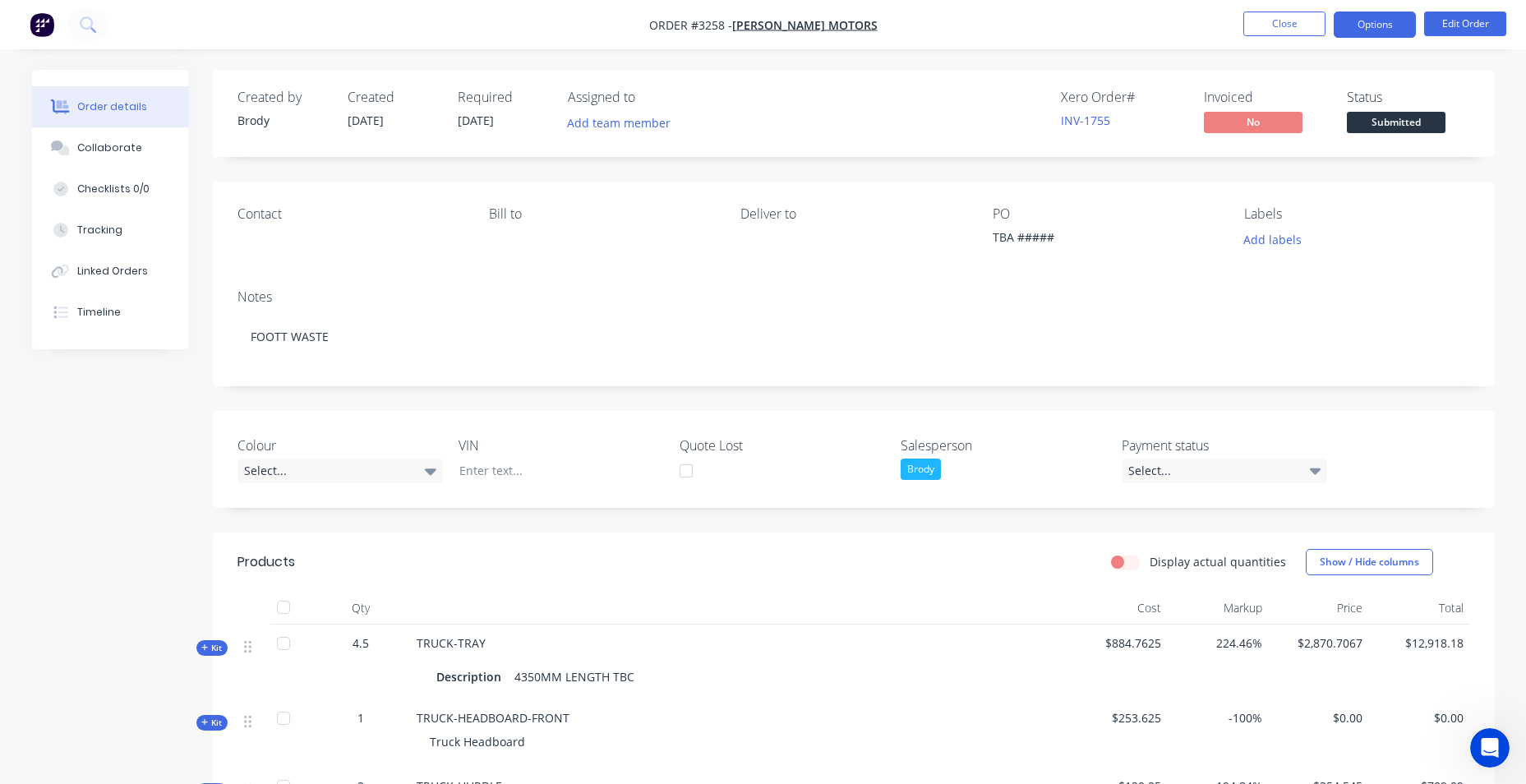
click at [1352, 24] on button "Options" at bounding box center [1375, 24] width 82 height 26
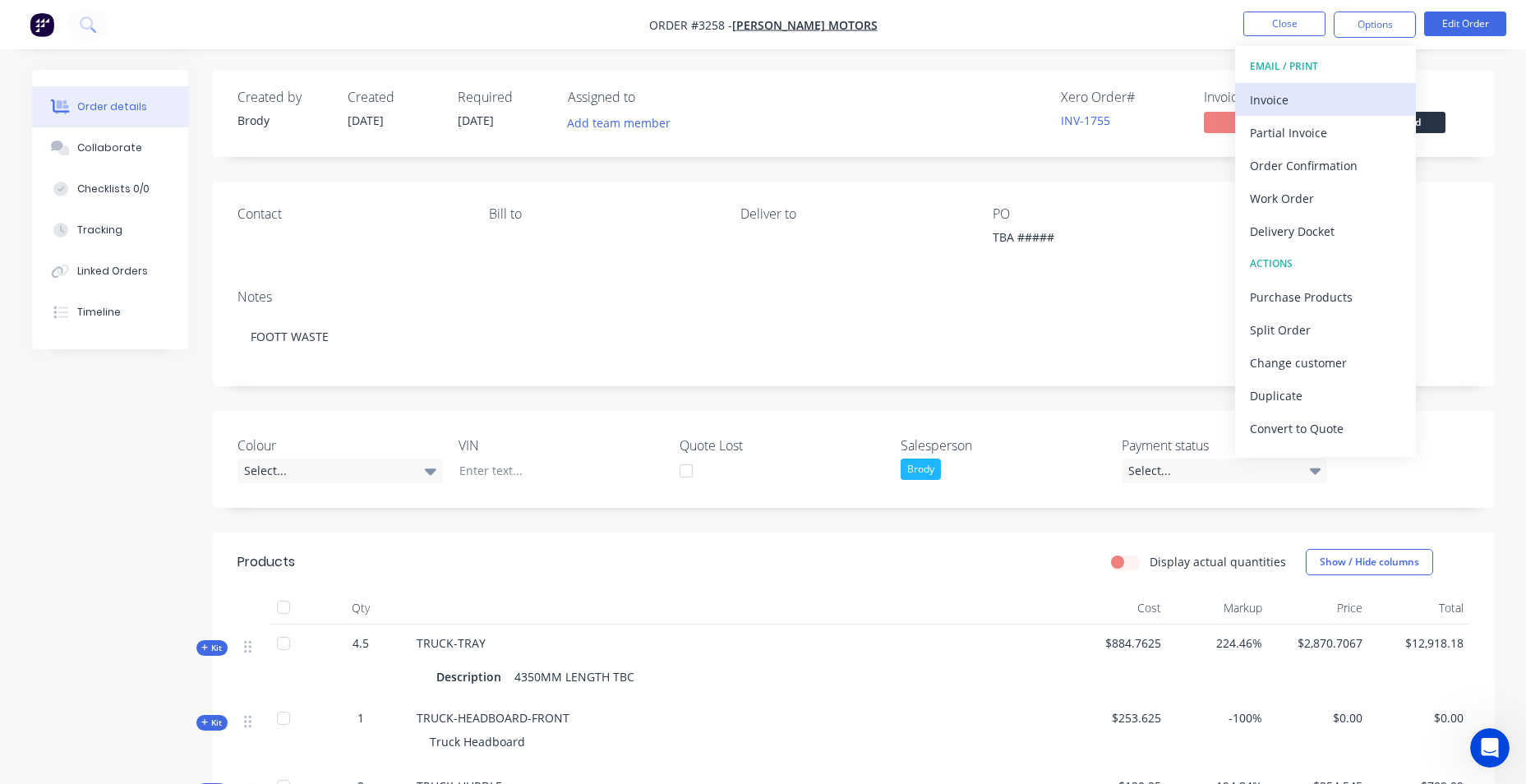
click at [1322, 94] on div "Invoice" at bounding box center [1326, 100] width 151 height 24
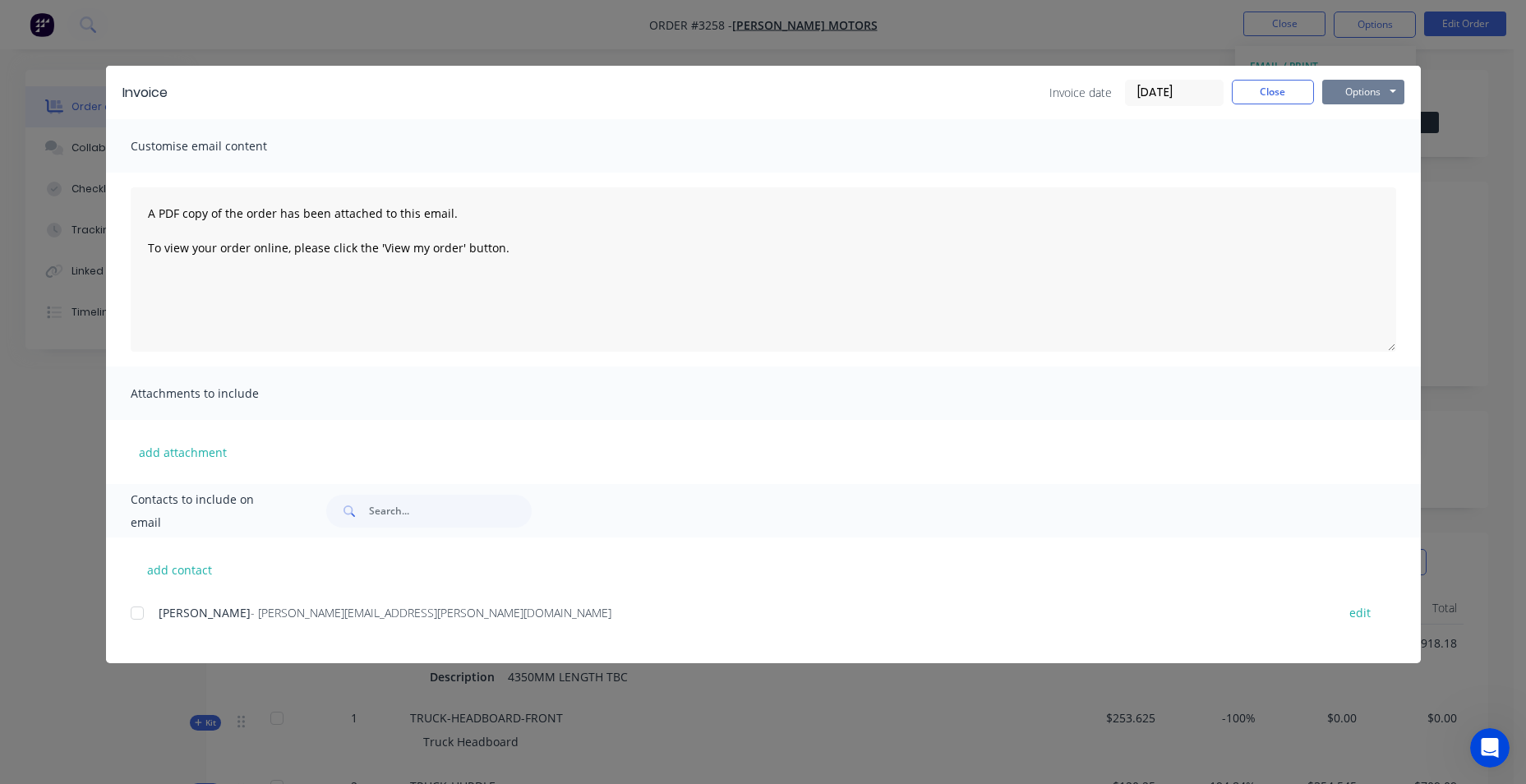
click at [1401, 83] on button "Options" at bounding box center [1363, 92] width 82 height 24
click at [1381, 170] on button "Email" at bounding box center [1375, 175] width 106 height 27
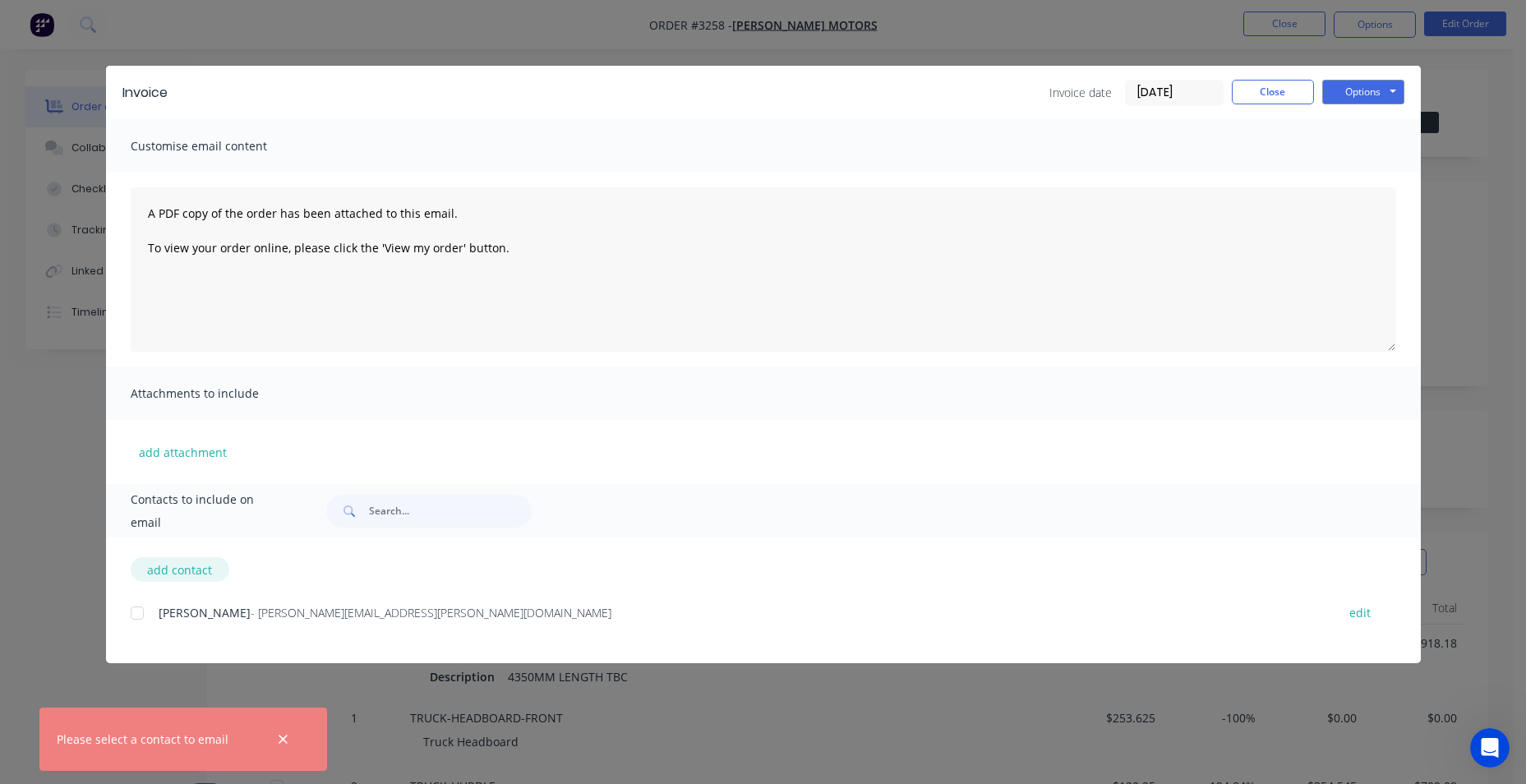
click at [180, 568] on button "add contact" at bounding box center [180, 569] width 99 height 24
select select "AU"
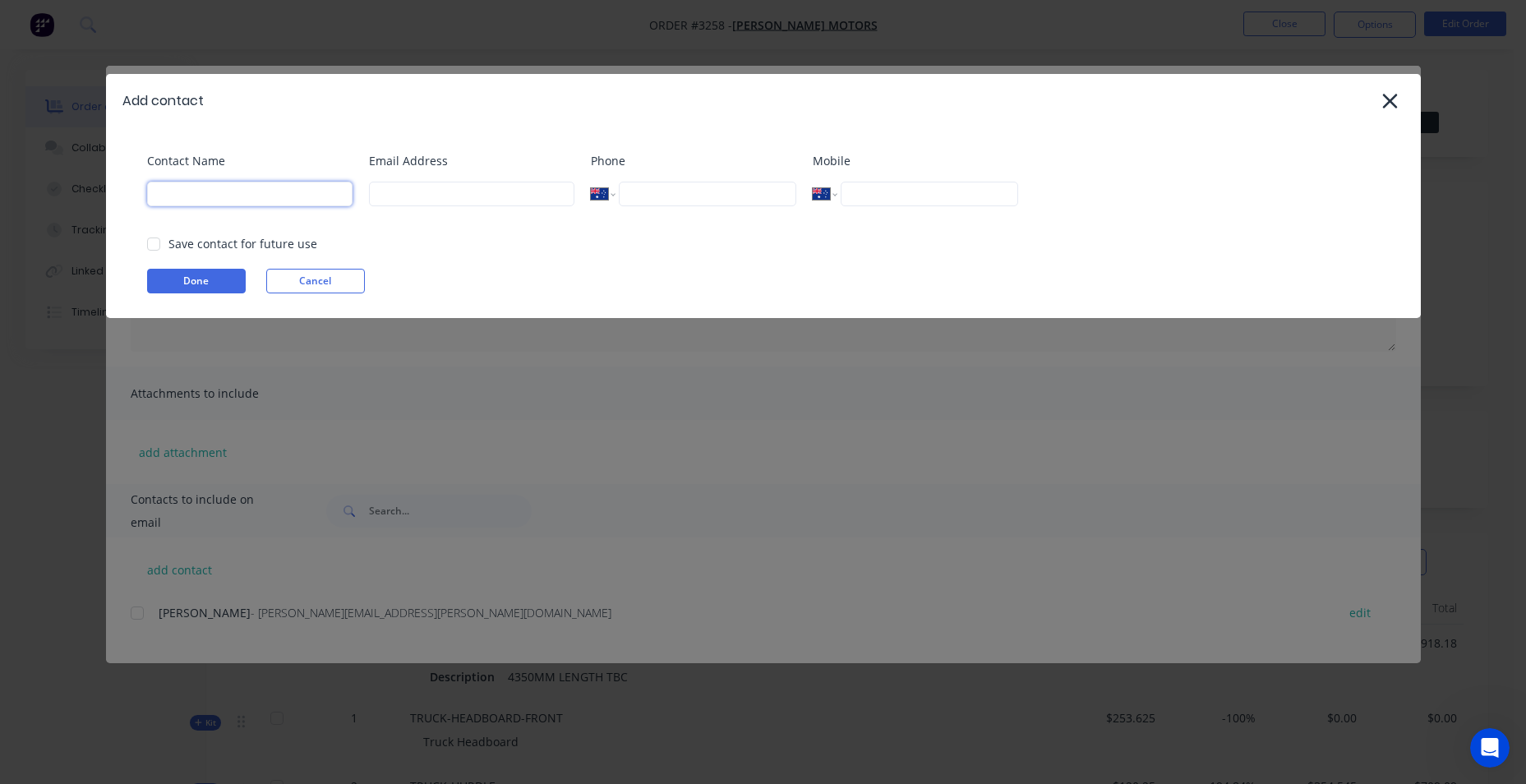
click at [227, 190] on input at bounding box center [250, 193] width 206 height 24
type input "C"
drag, startPoint x: 343, startPoint y: 195, endPoint x: 112, endPoint y: 189, distance: 231.1
click at [112, 189] on div "Contact Name lachlan.koonan@darryltwitt.com.au Email Address Phone Internationa…" at bounding box center [763, 222] width 1315 height 191
type input "lachlan.koonan@darryltwitt.com.au"
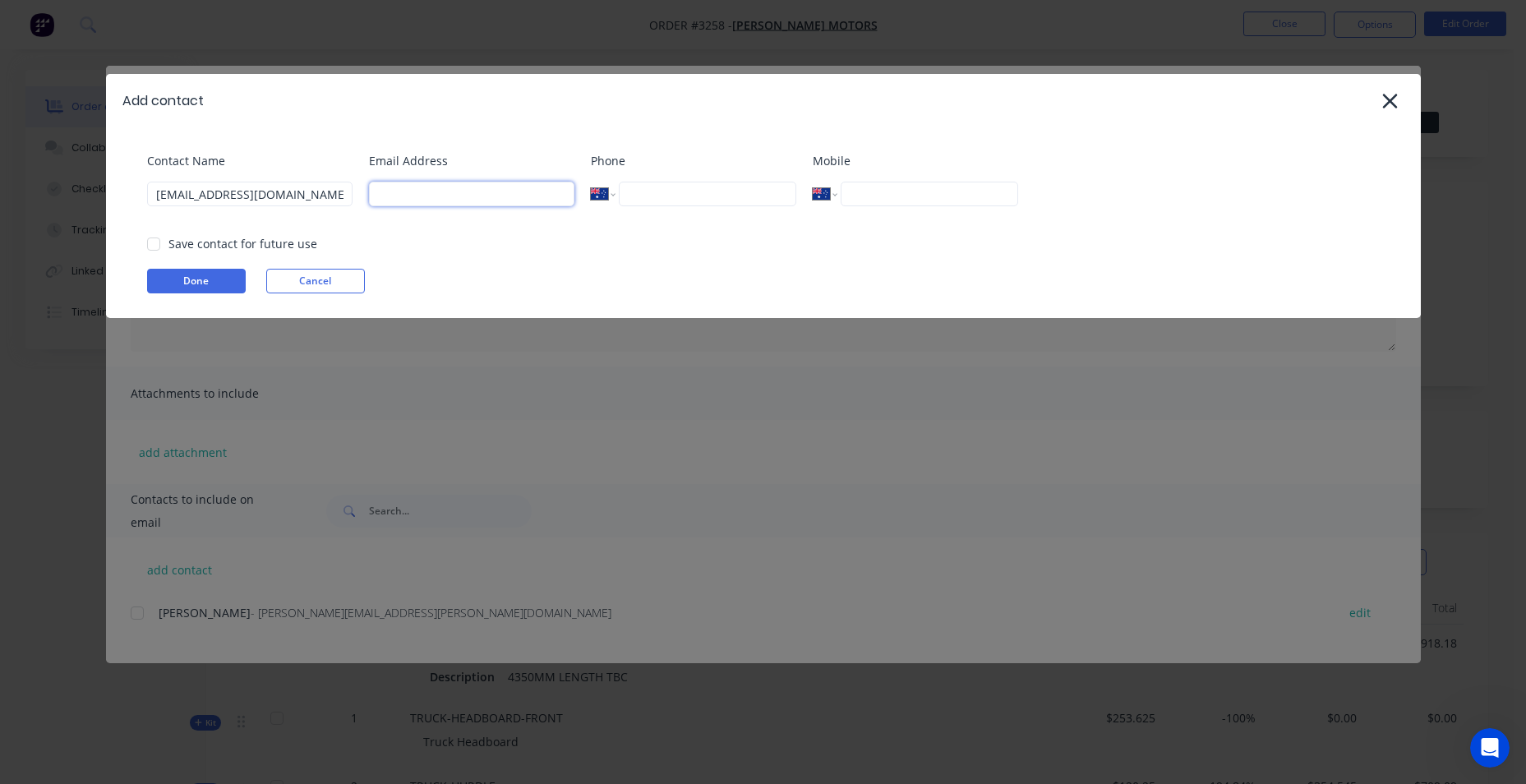
click at [446, 201] on input at bounding box center [472, 193] width 206 height 24
paste input "lachlan.koonan@darryltwitt.com.au"
type input "lachlan.koonan@darryltwitt.com.au"
drag, startPoint x: 345, startPoint y: 192, endPoint x: 235, endPoint y: 194, distance: 110.0
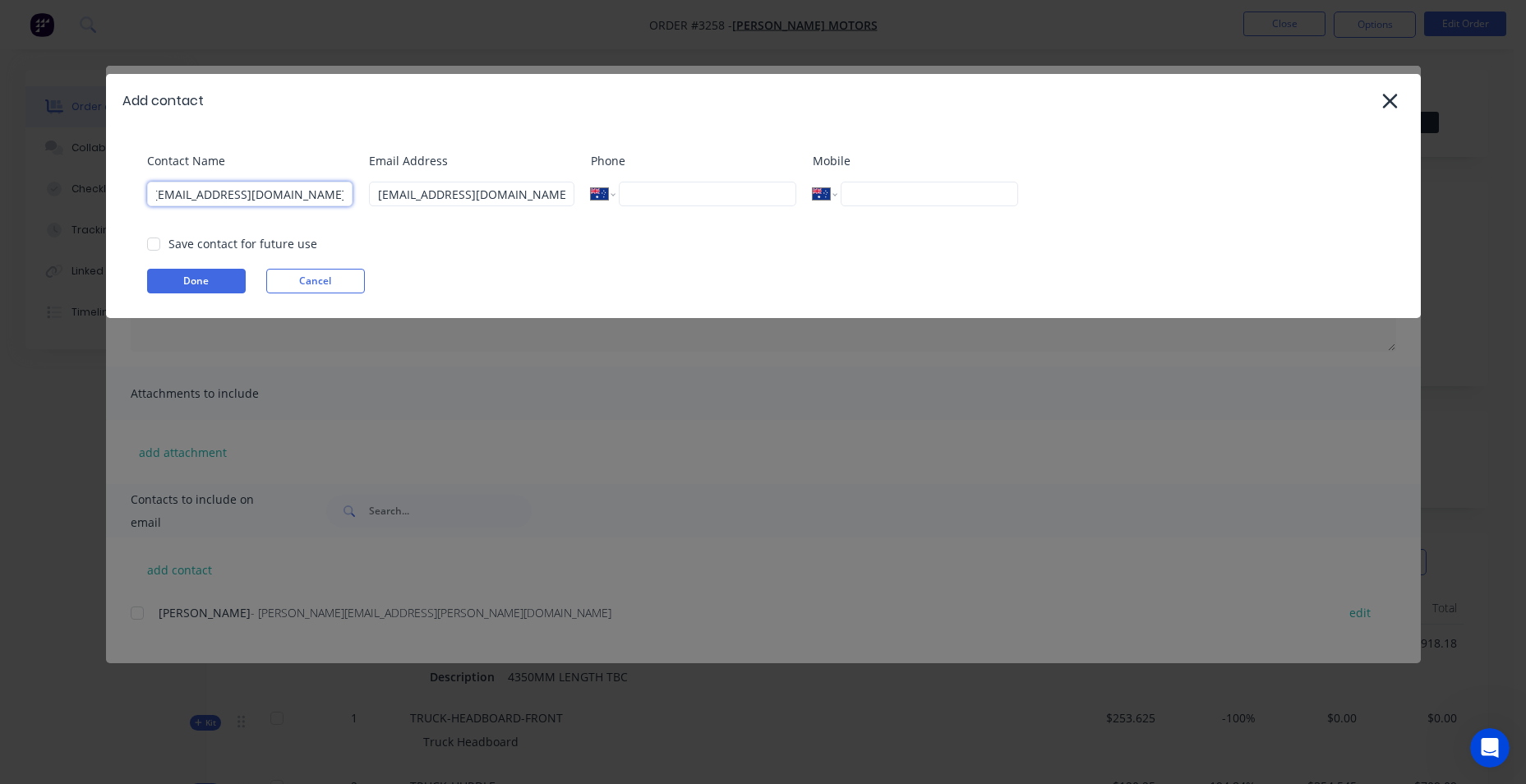
click at [235, 194] on input "lachlan.koonan@darryltwitt.com.au" at bounding box center [250, 193] width 206 height 24
click at [197, 194] on input "lachlan.koonan" at bounding box center [250, 193] width 206 height 24
type input "Lachlan Koonan"
click at [737, 200] on input "tel" at bounding box center [706, 193] width 177 height 24
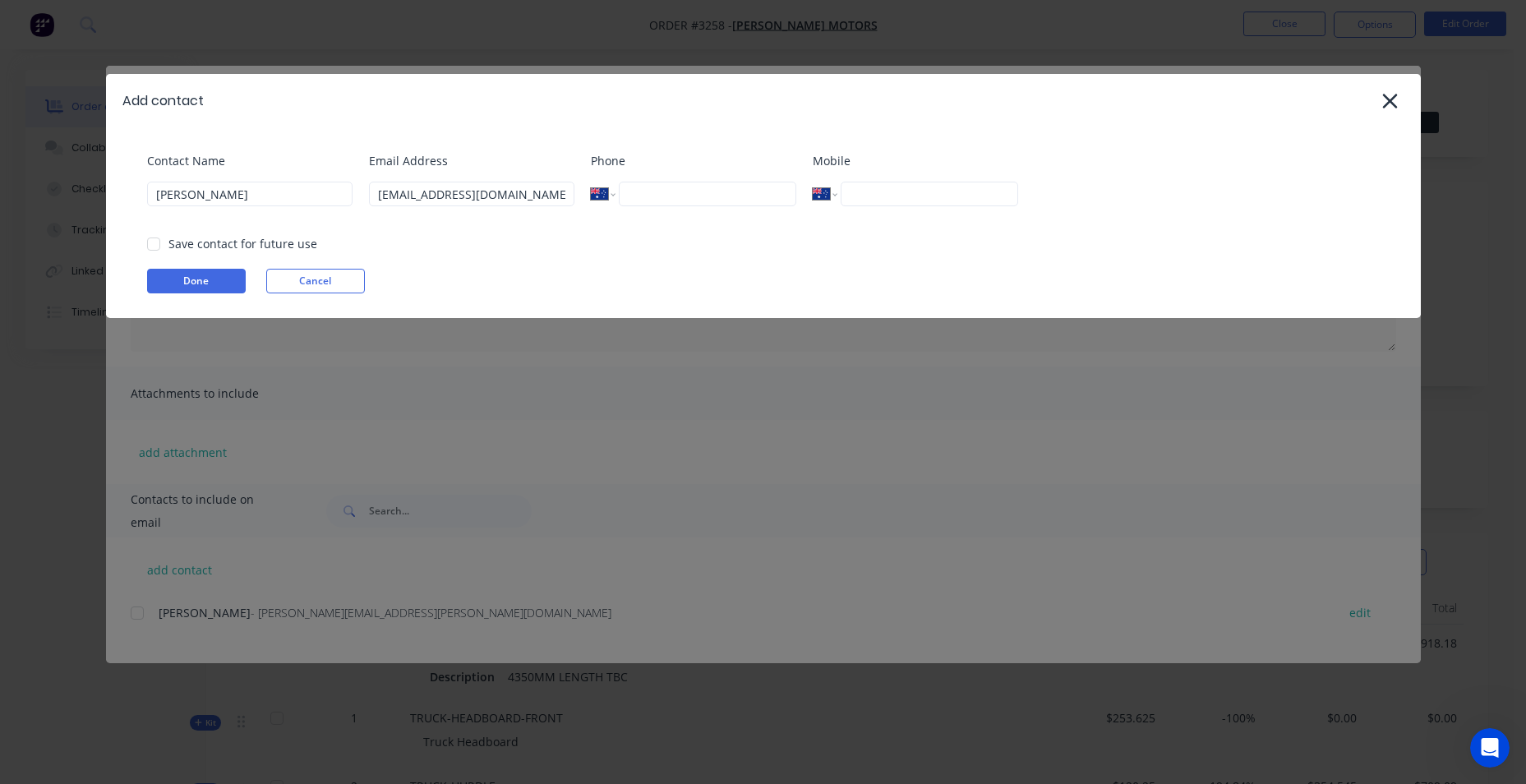
click at [1024, 140] on div "Contact Name Lachlan Koonan Email Address lachlan.koonan@darryltwitt.com.au Pho…" at bounding box center [763, 222] width 1315 height 191
drag, startPoint x: 155, startPoint y: 247, endPoint x: 170, endPoint y: 263, distance: 21.9
click at [161, 243] on div at bounding box center [153, 244] width 33 height 33
click at [176, 278] on button "Done" at bounding box center [196, 281] width 99 height 24
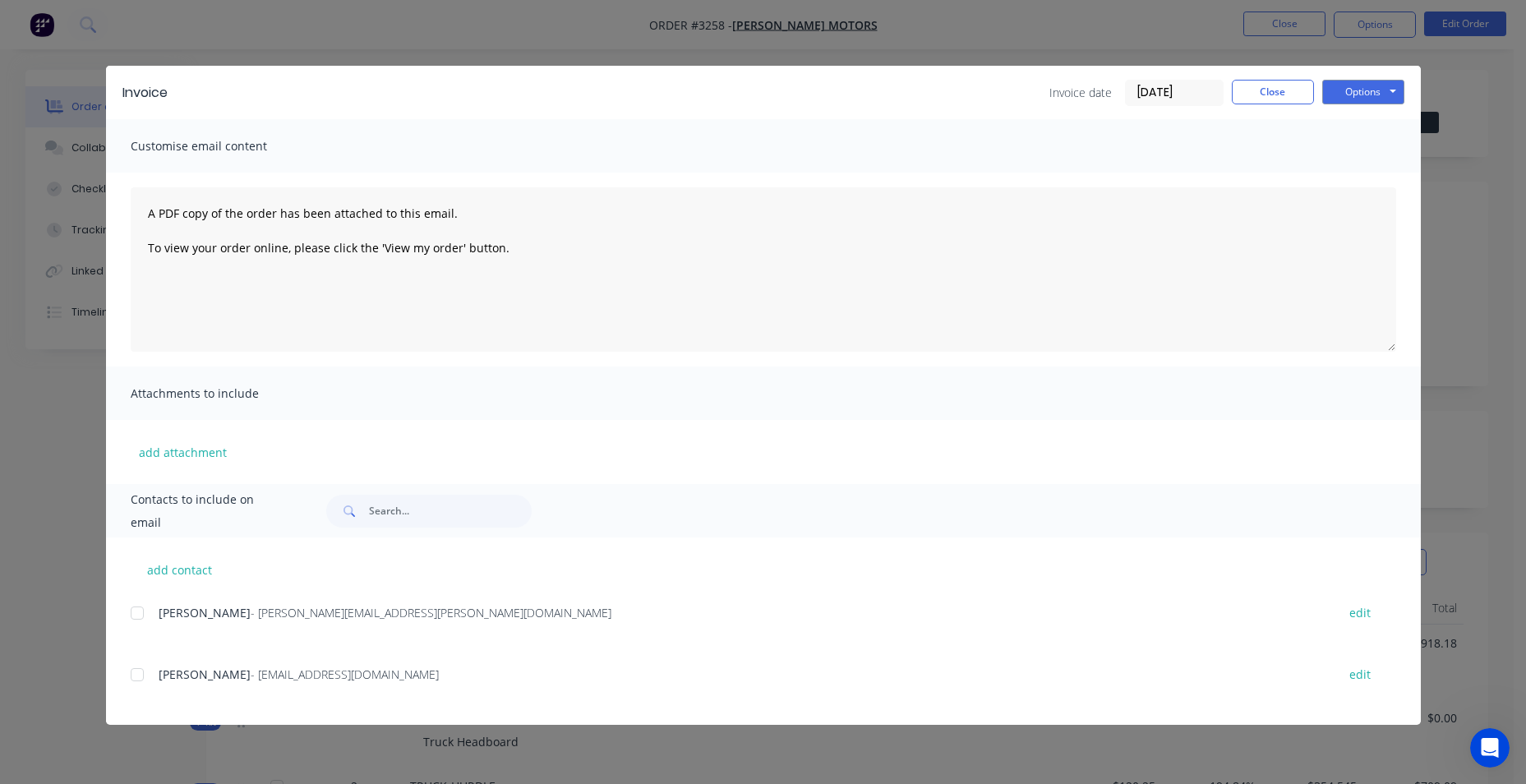
click at [133, 675] on div at bounding box center [136, 674] width 33 height 33
click at [1367, 97] on button "Options" at bounding box center [1363, 92] width 82 height 24
click at [1390, 167] on button "Email" at bounding box center [1375, 175] width 106 height 27
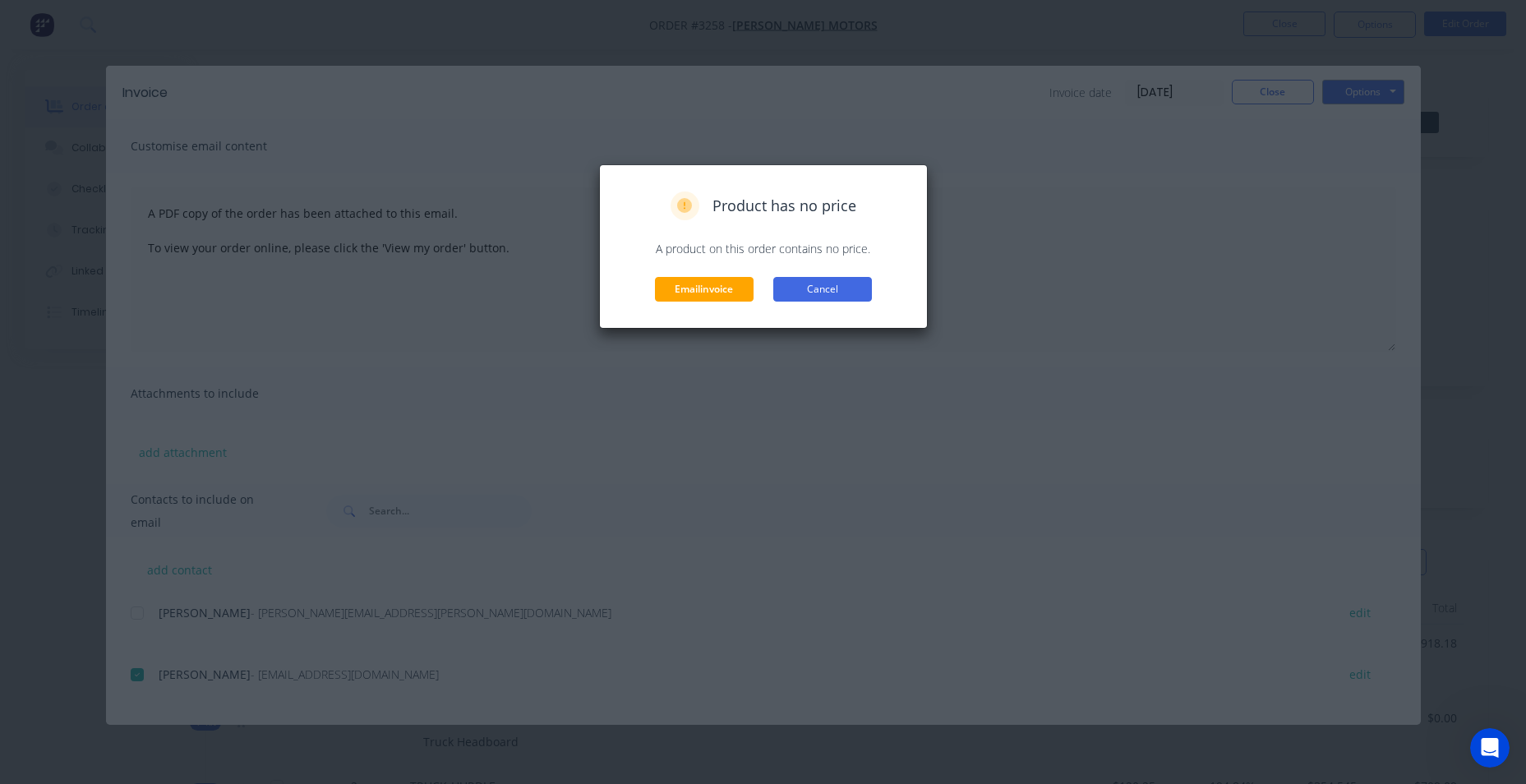
click at [804, 296] on button "Cancel" at bounding box center [823, 289] width 99 height 24
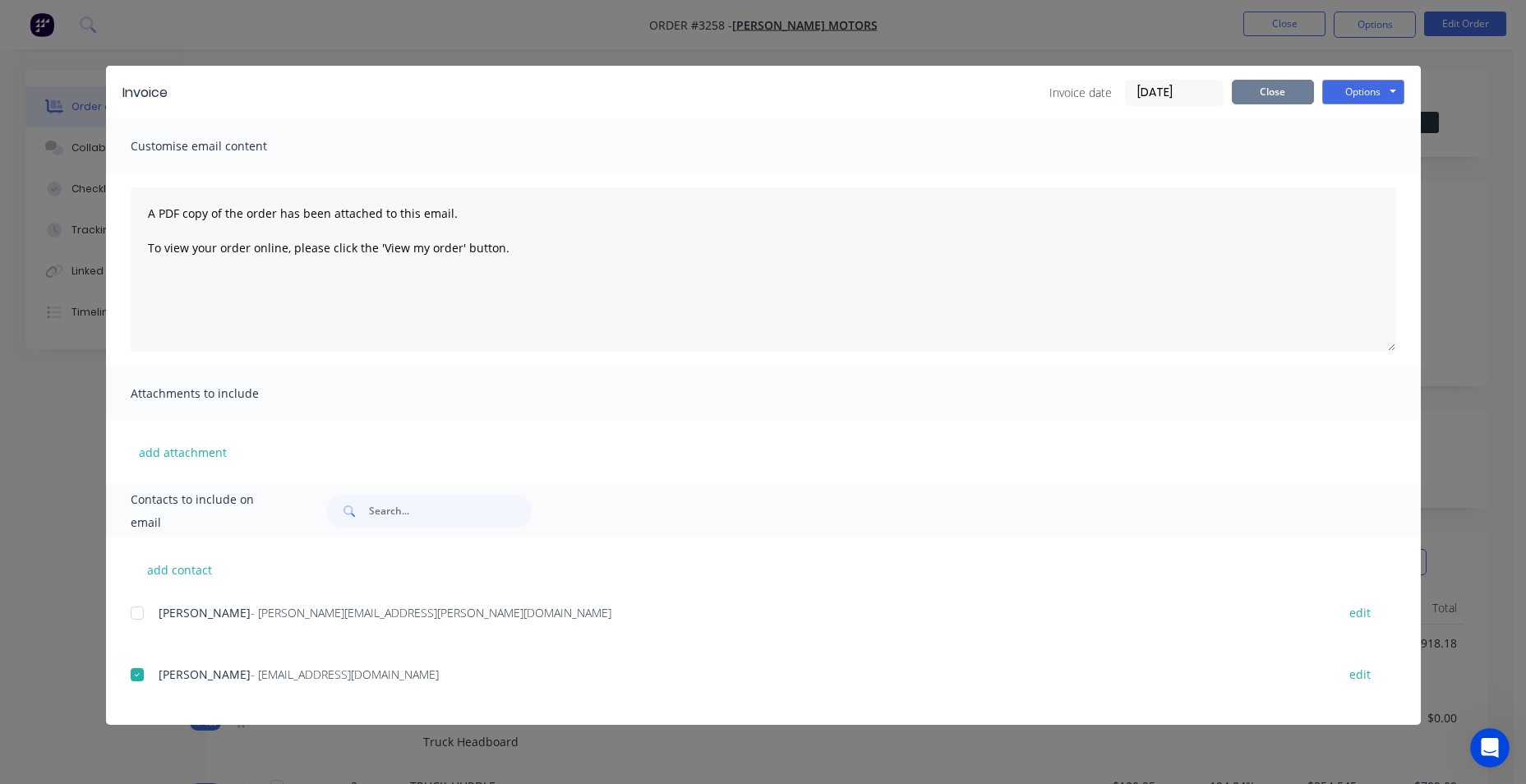
click at [1246, 91] on button "Close" at bounding box center [1273, 92] width 82 height 24
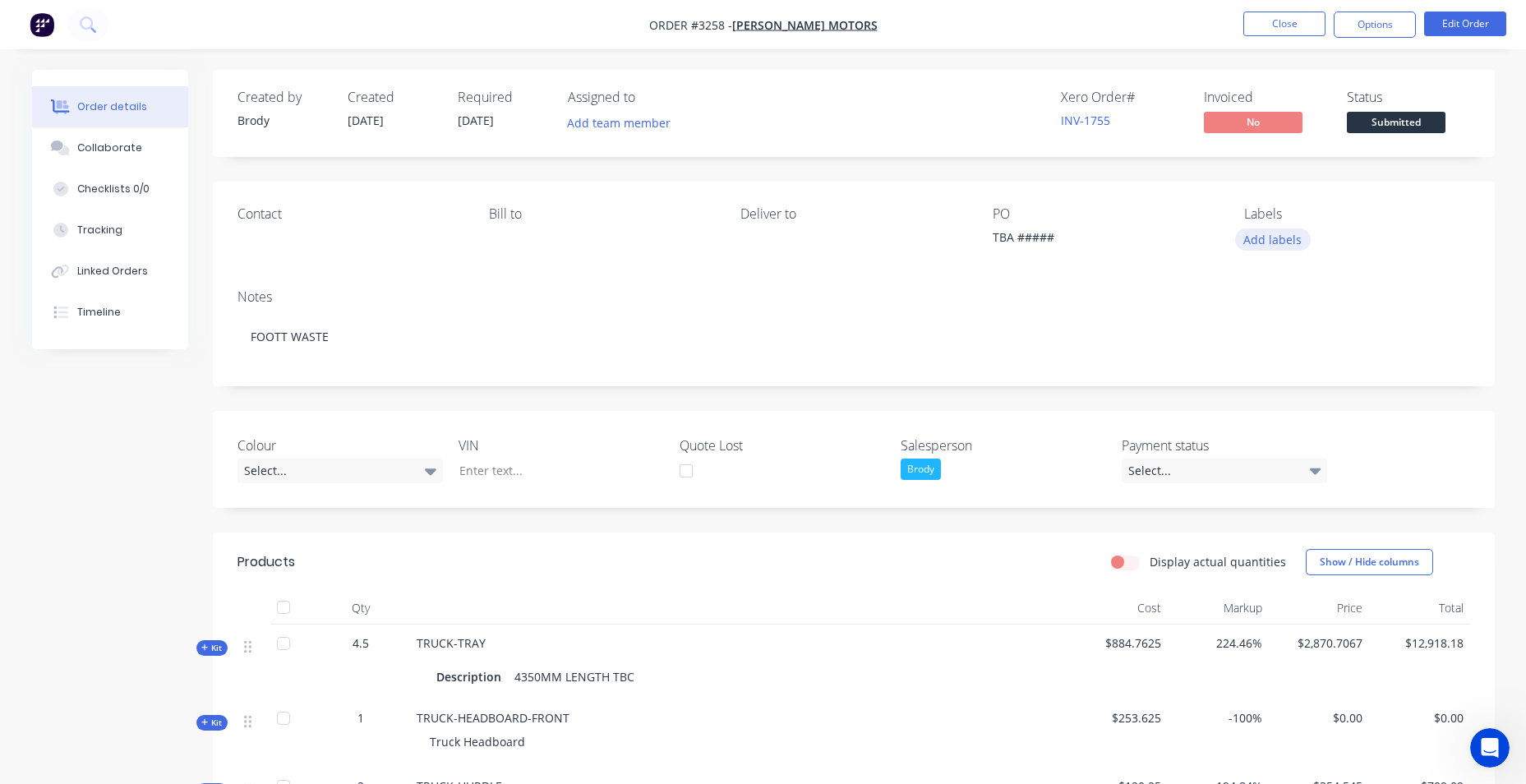
click at [1275, 239] on button "Add labels" at bounding box center [1273, 239] width 76 height 22
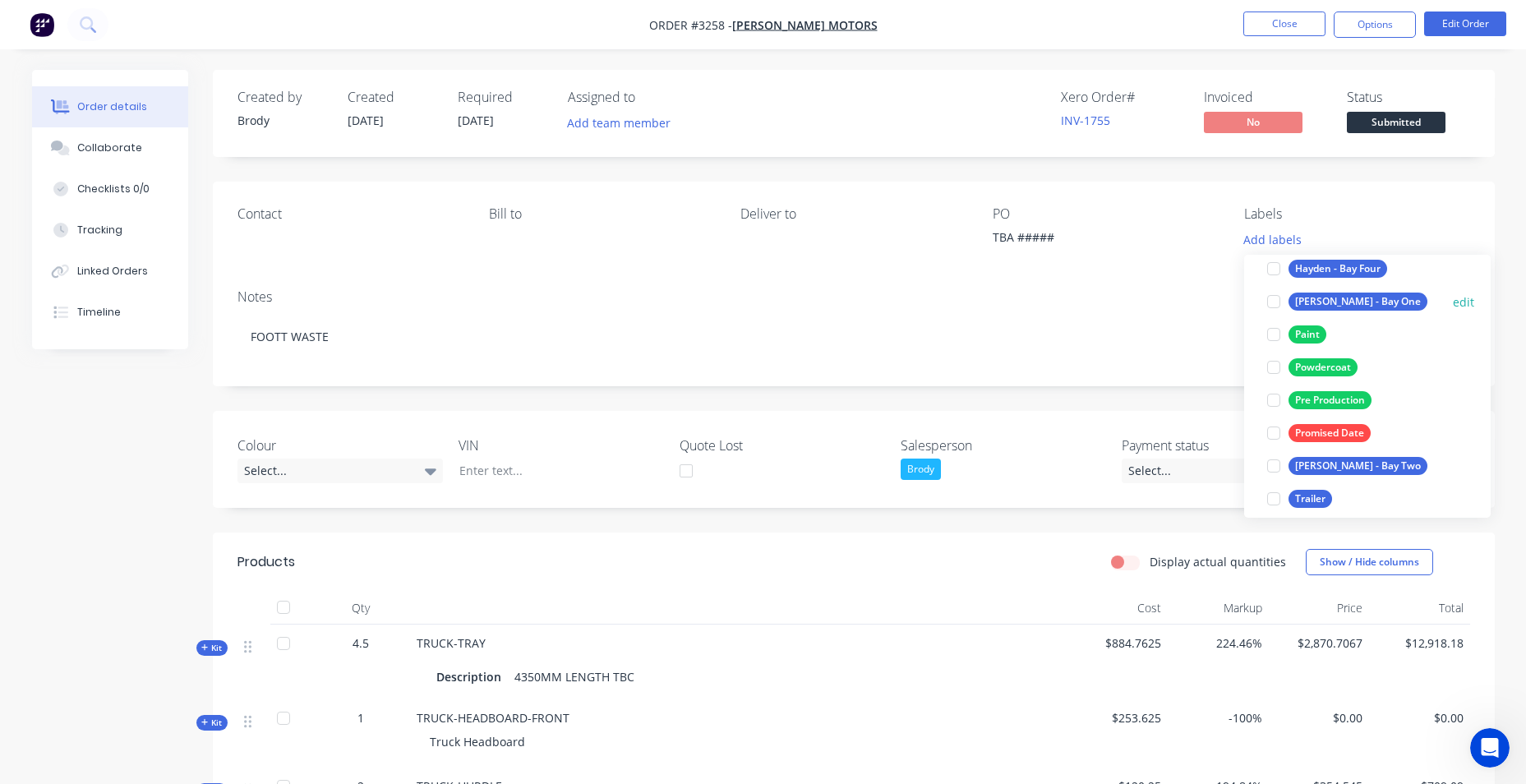
scroll to position [230, 0]
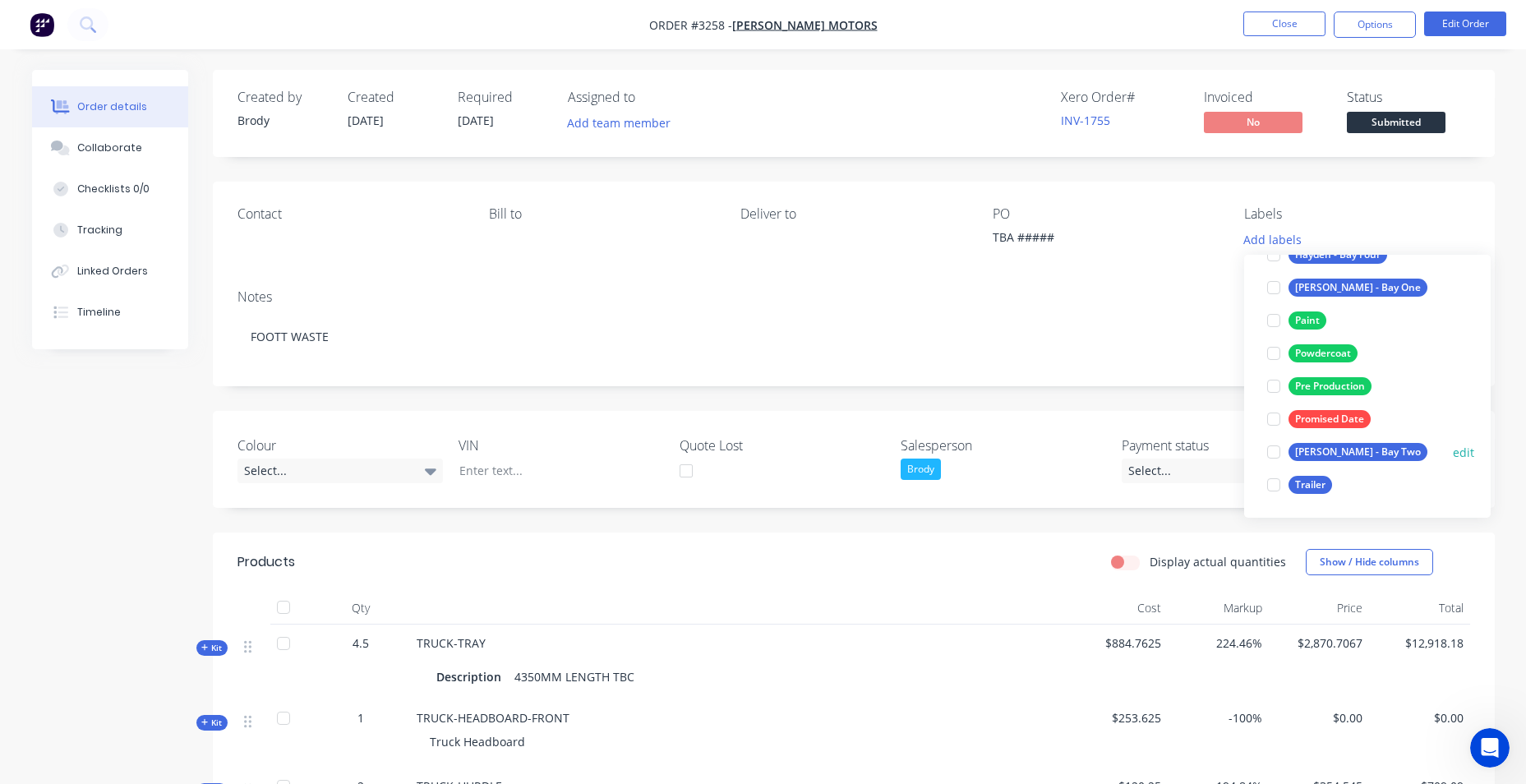
click at [1269, 447] on div at bounding box center [1274, 451] width 33 height 33
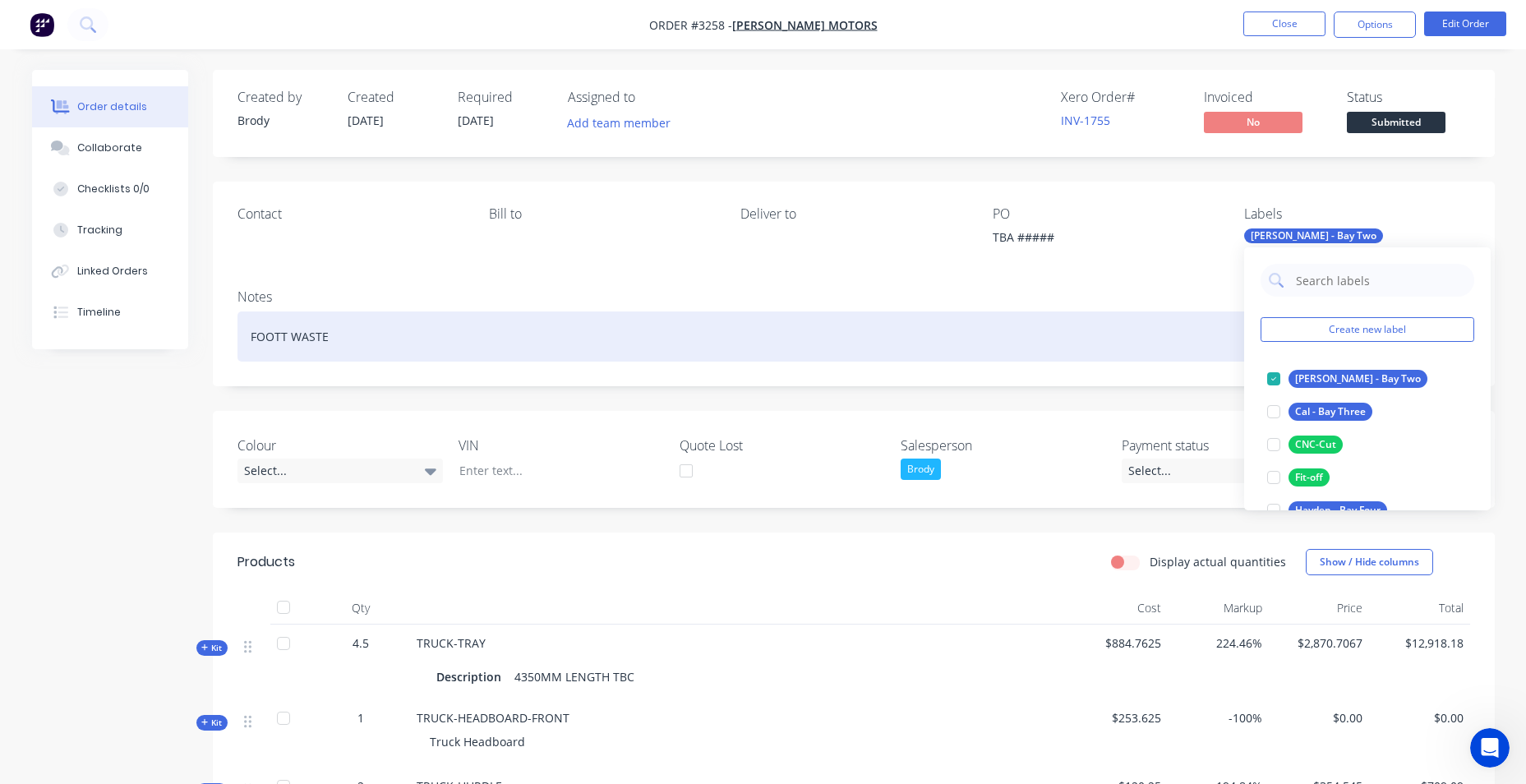
click at [1134, 347] on div "FOOTT WASTE" at bounding box center [853, 336] width 1233 height 50
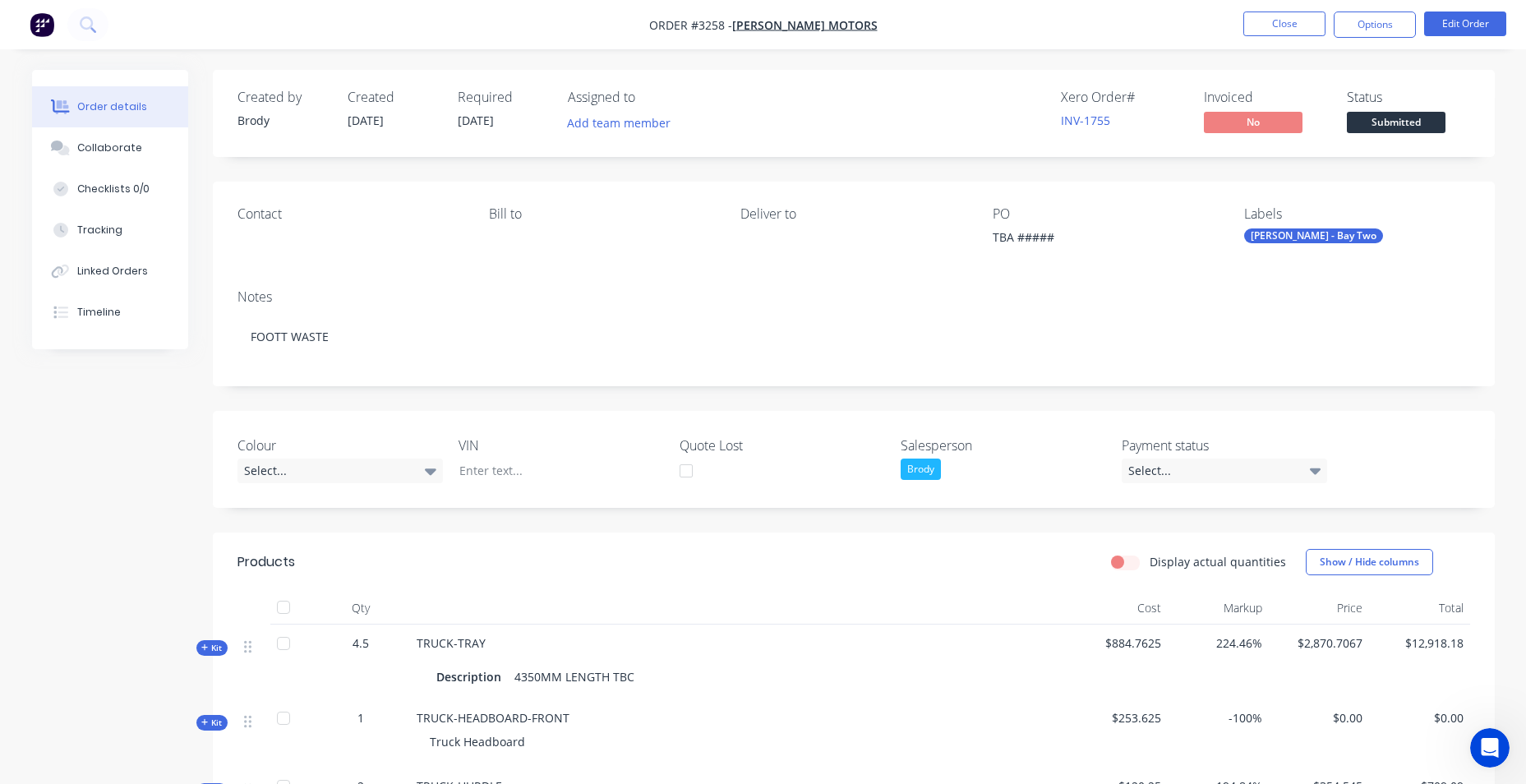
click at [46, 36] on img "button" at bounding box center [42, 24] width 24 height 24
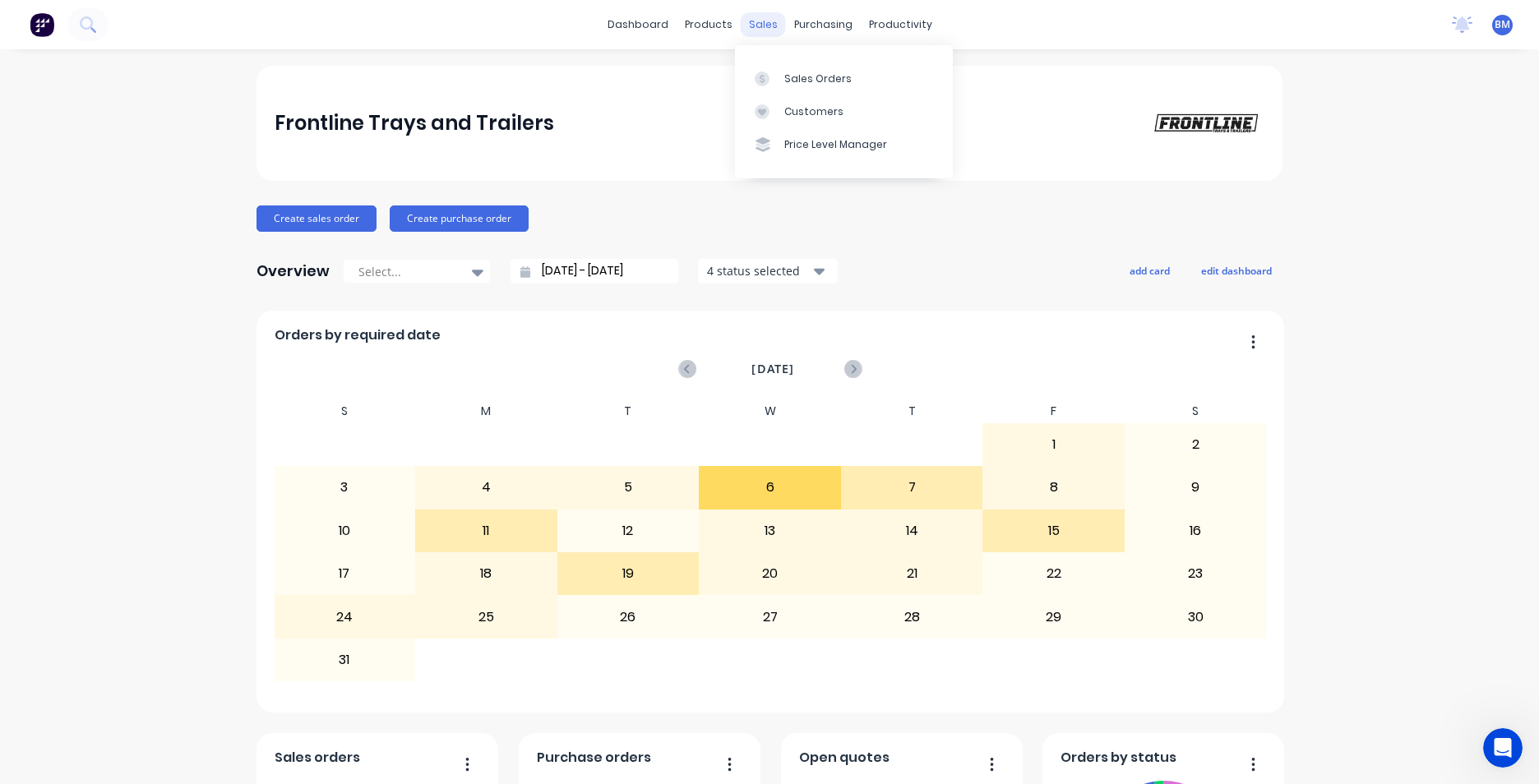
click at [765, 27] on div "sales" at bounding box center [763, 24] width 45 height 24
click at [776, 79] on div at bounding box center [767, 79] width 24 height 15
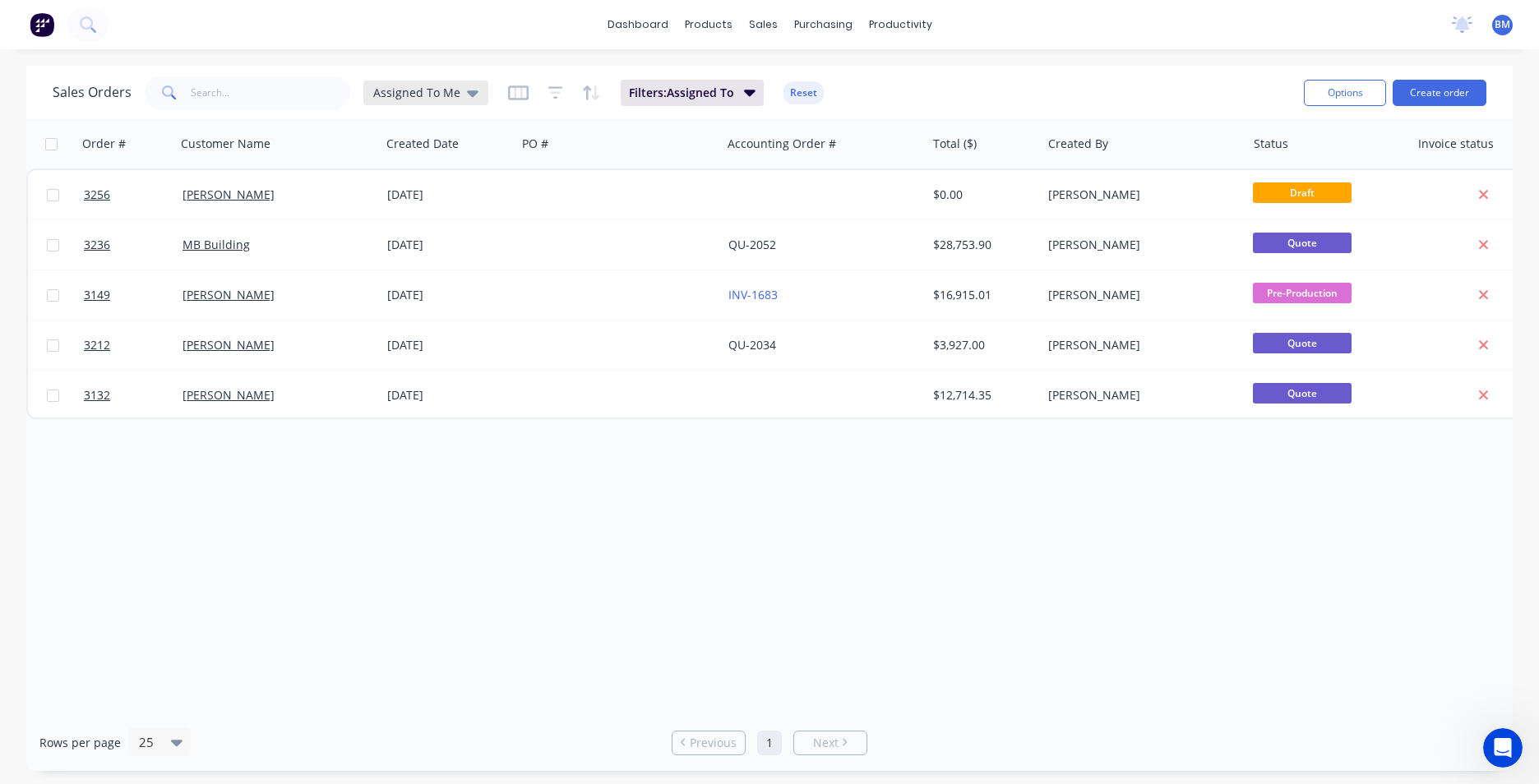
click at [456, 95] on div "Assigned To Me" at bounding box center [425, 93] width 106 height 15
click at [386, 223] on button "None" at bounding box center [462, 233] width 188 height 19
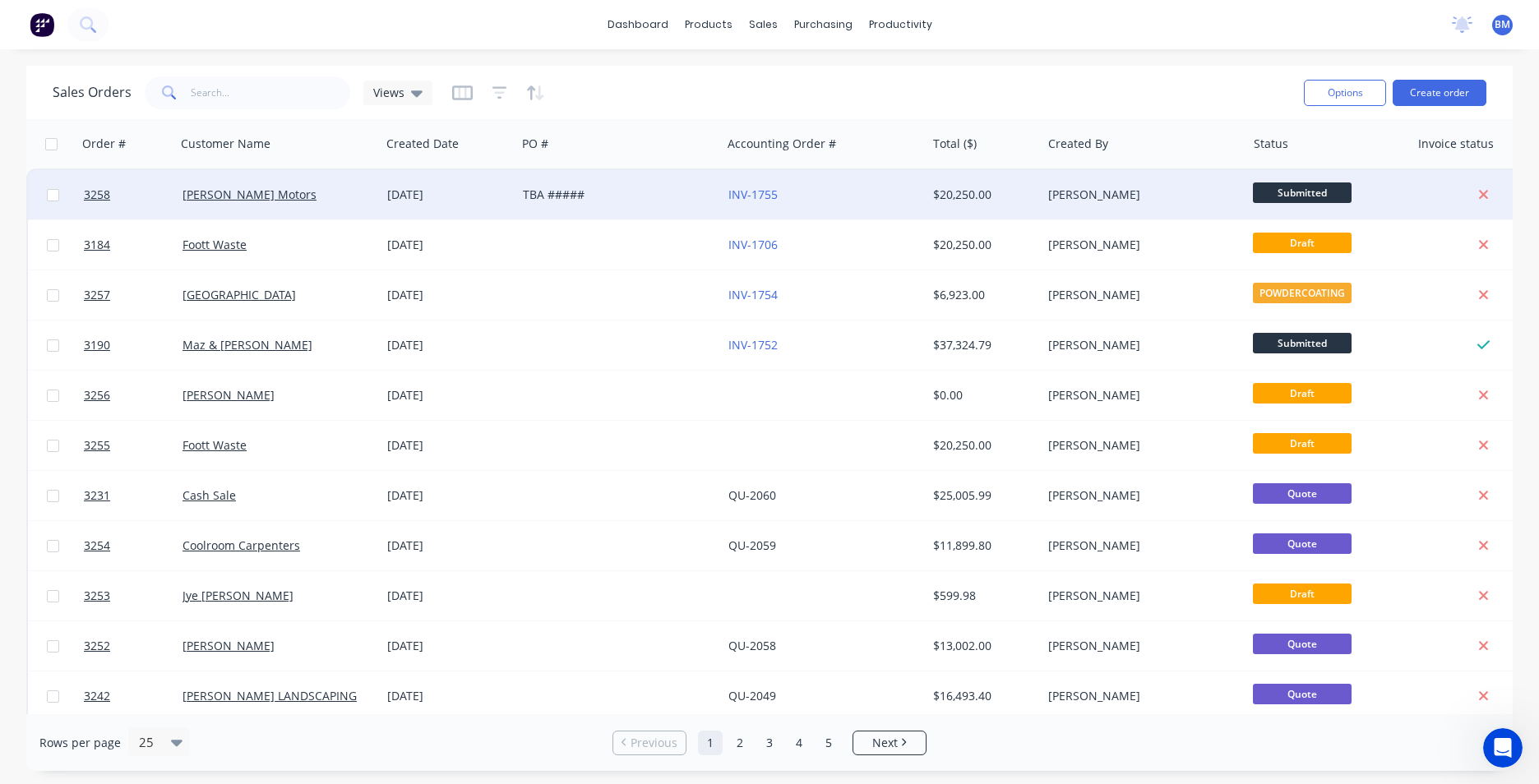
click at [329, 193] on div "[PERSON_NAME] Motors" at bounding box center [273, 195] width 182 height 17
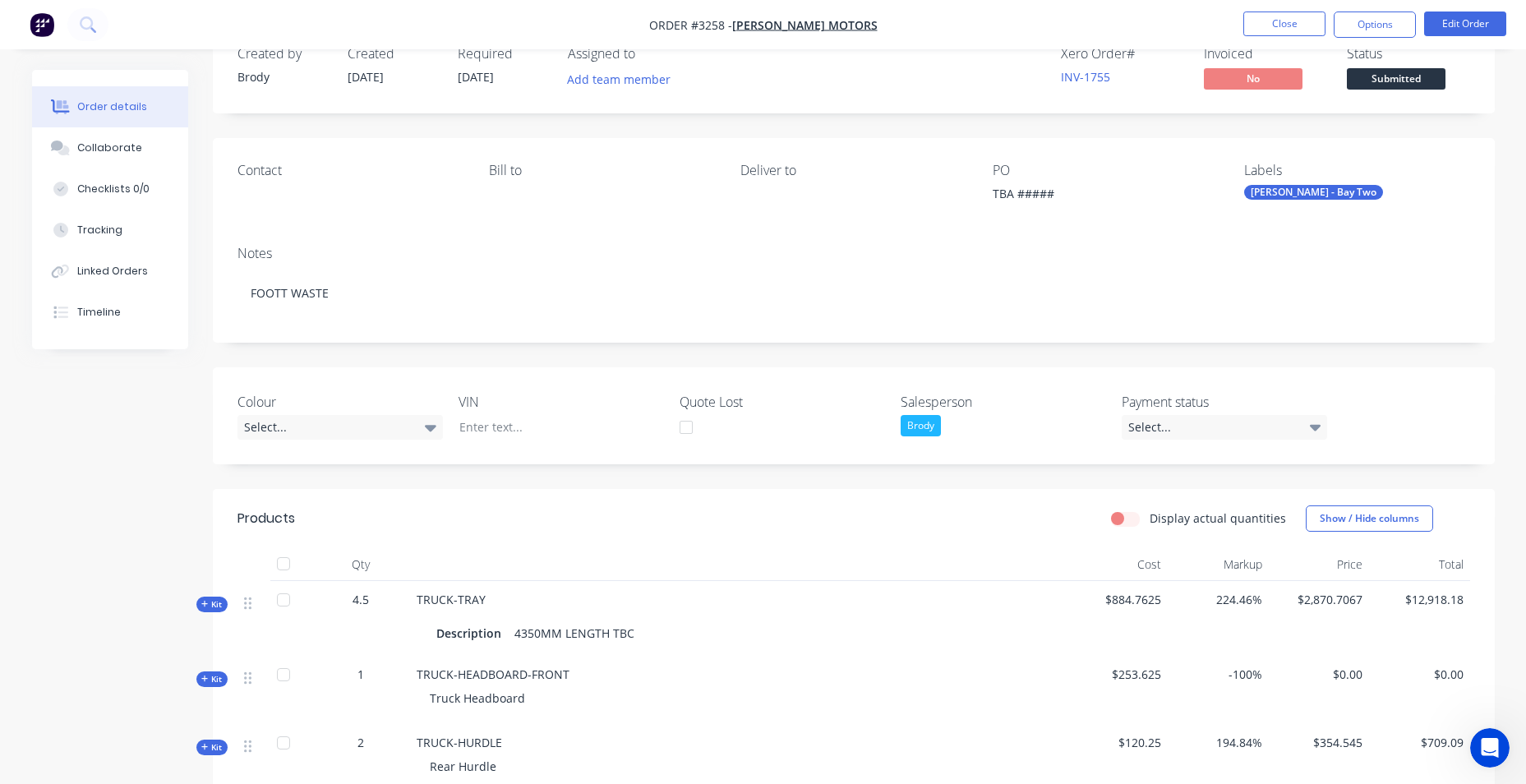
scroll to position [82, 0]
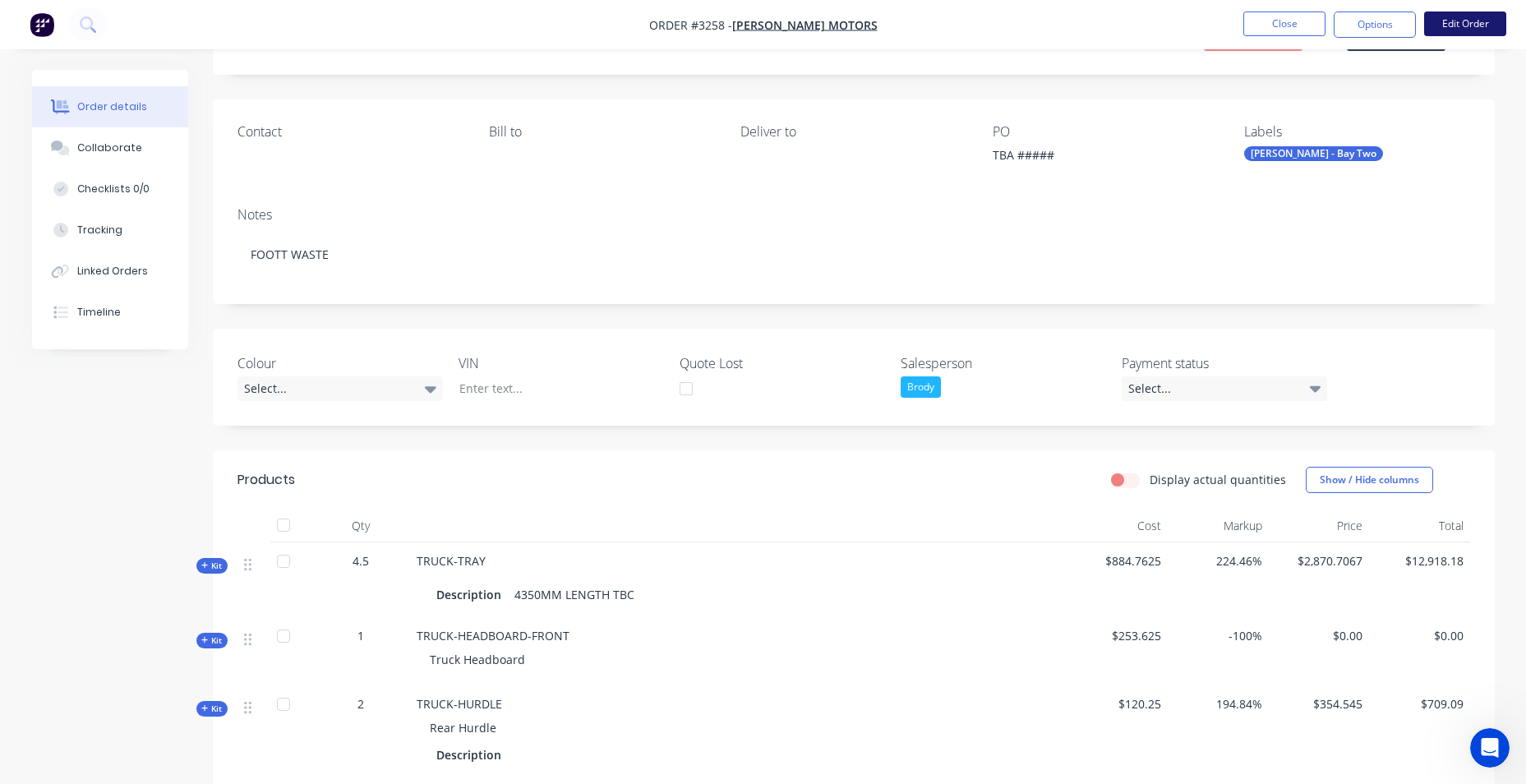
click at [1455, 26] on button "Edit Order" at bounding box center [1465, 23] width 82 height 24
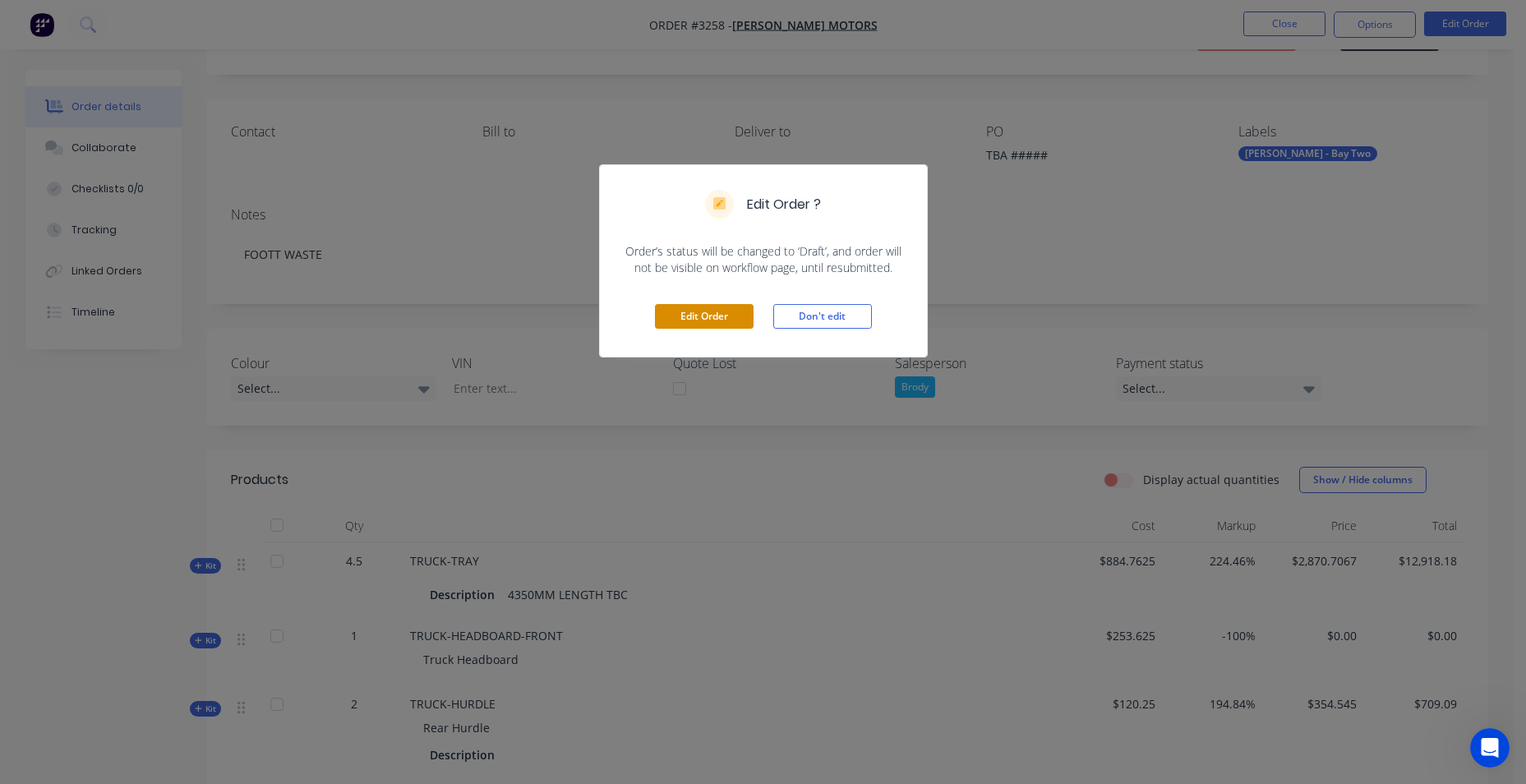
click at [733, 318] on button "Edit Order" at bounding box center [705, 316] width 99 height 24
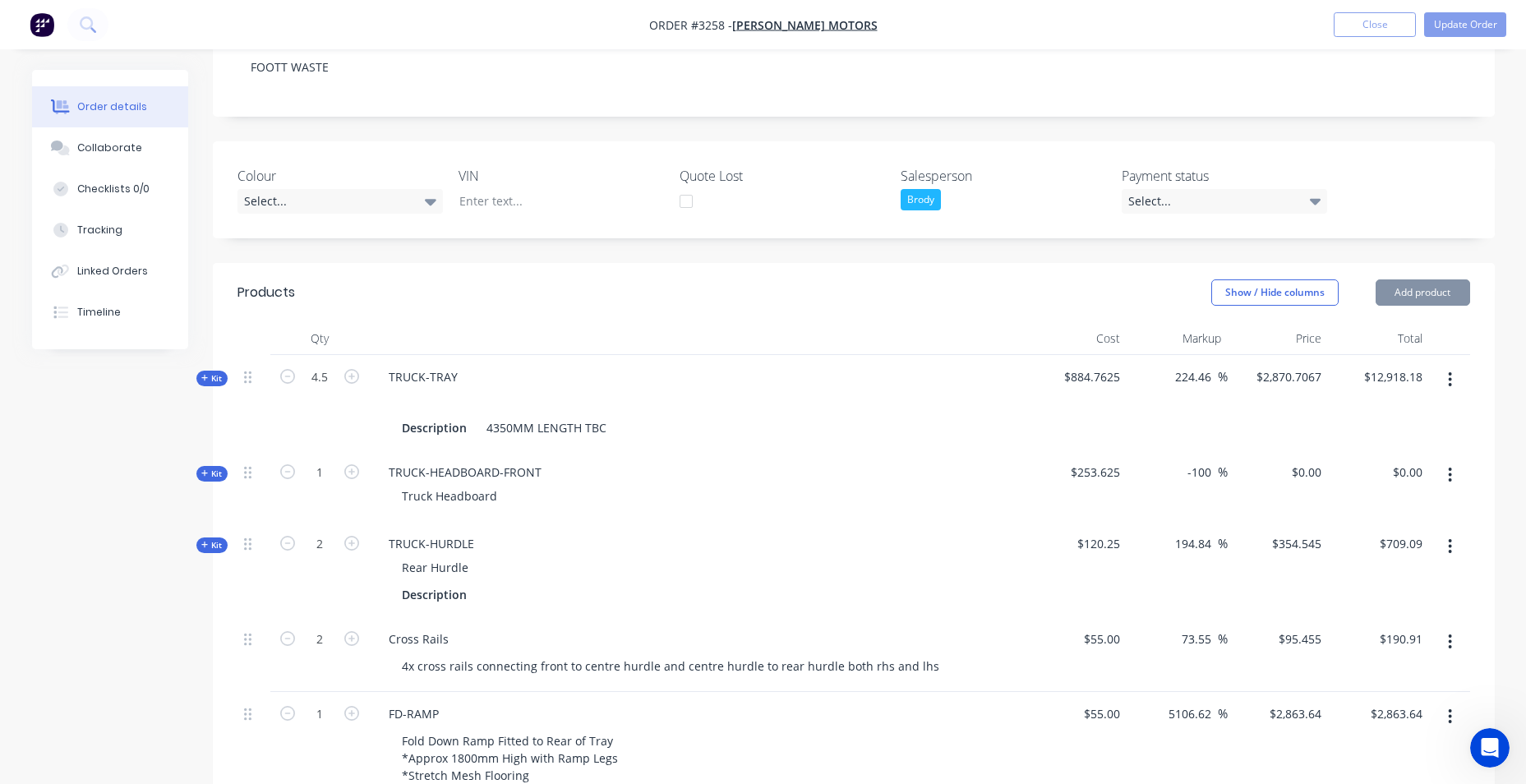
scroll to position [329, 0]
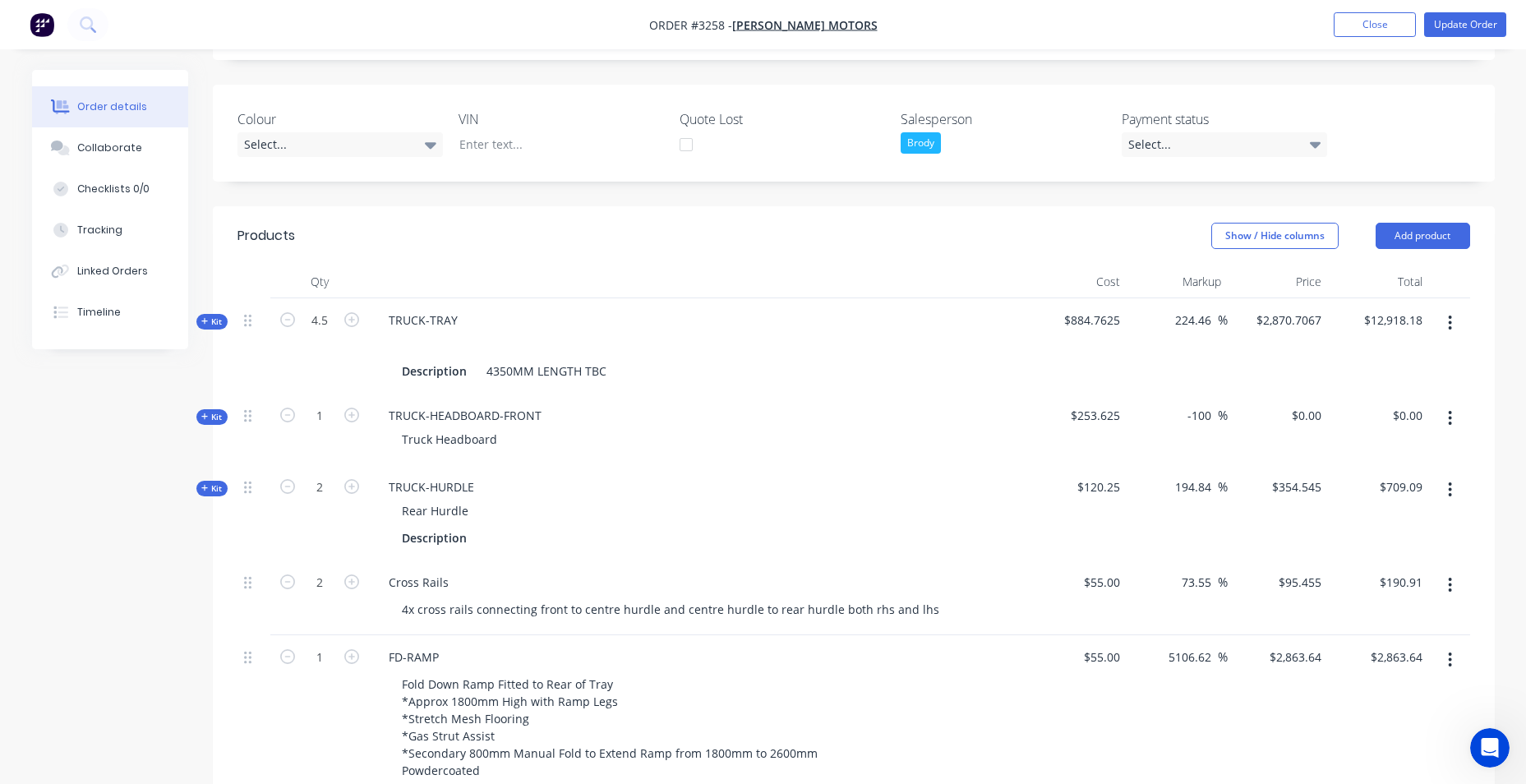
click at [1452, 418] on icon "button" at bounding box center [1450, 418] width 4 height 18
click at [1408, 594] on div "Delete" at bounding box center [1391, 593] width 126 height 24
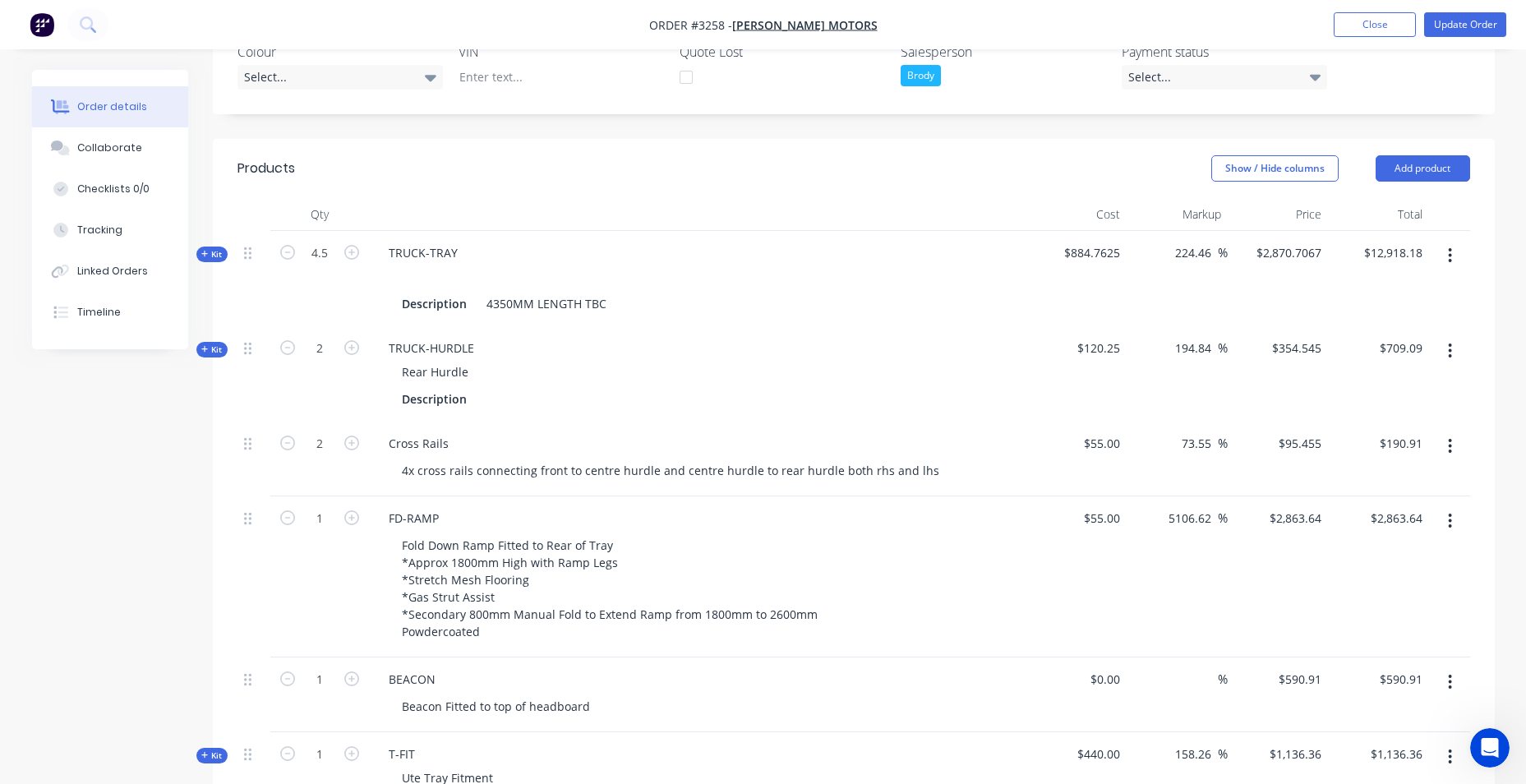
scroll to position [493, 0]
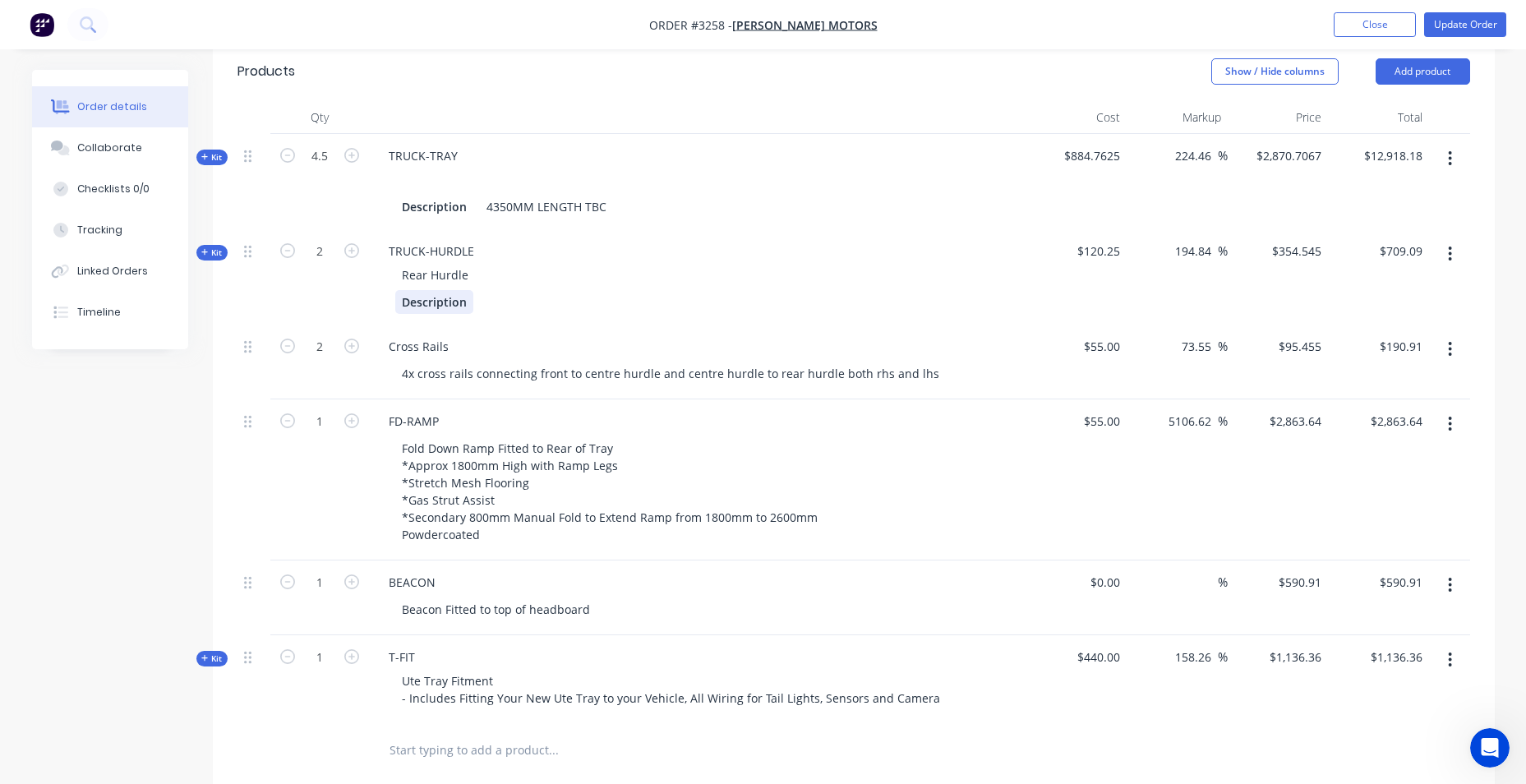
click at [454, 306] on div "Description" at bounding box center [435, 302] width 78 height 24
click at [464, 305] on div "Description" at bounding box center [435, 302] width 78 height 24
drag, startPoint x: 467, startPoint y: 297, endPoint x: 343, endPoint y: 300, distance: 124.0
click at [344, 300] on div "Kit 2 TRUCK-HURDLE Rear Hurdle Description $120.25 194.84 194.84 % $354.545 $35…" at bounding box center [853, 277] width 1233 height 95
paste div
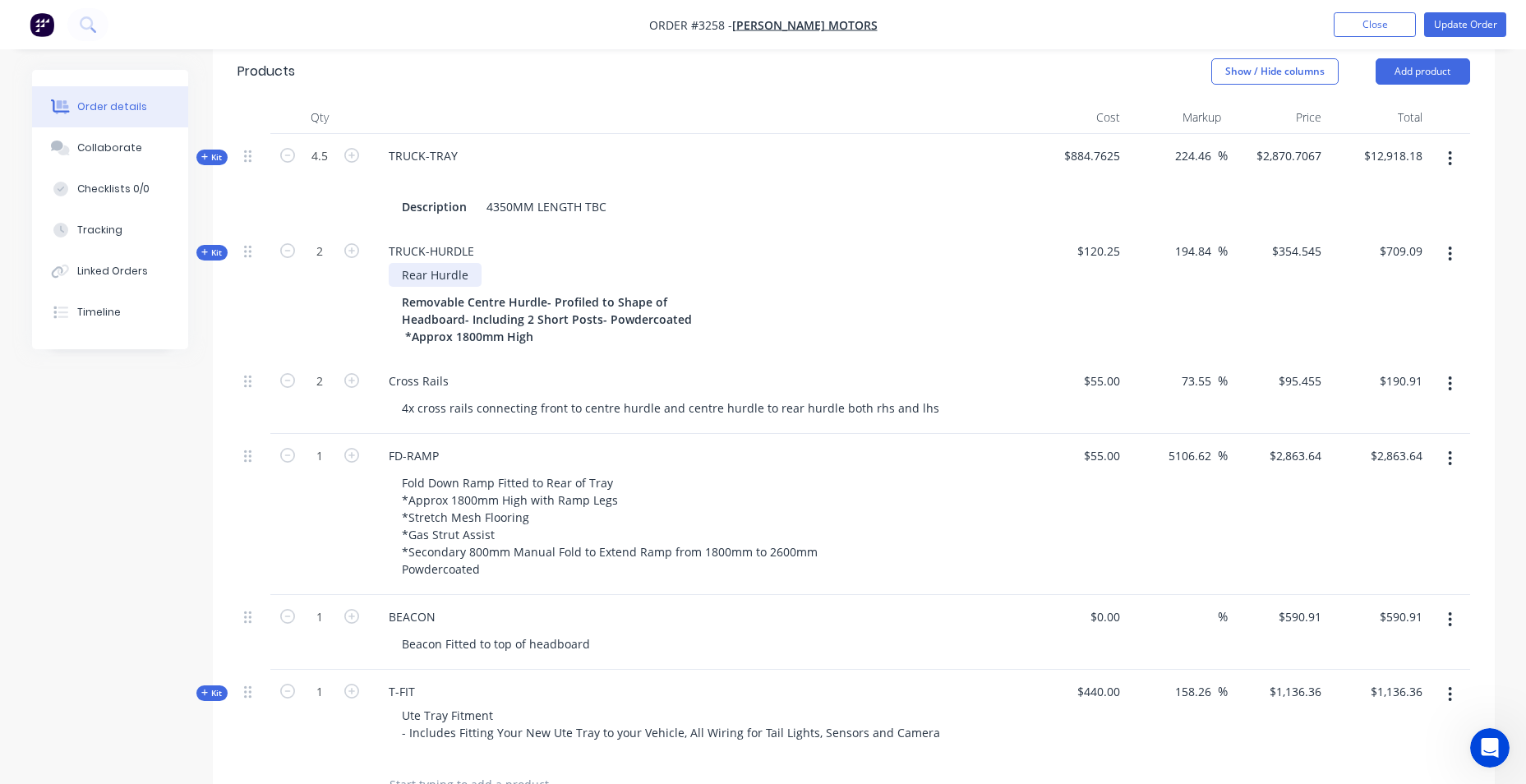
click at [473, 276] on div "Rear Hurdle" at bounding box center [435, 275] width 93 height 24
drag, startPoint x: 420, startPoint y: 270, endPoint x: 385, endPoint y: 266, distance: 35.2
click at [385, 267] on div "Rear Hurdle" at bounding box center [697, 275] width 644 height 24
click at [421, 276] on div at bounding box center [697, 275] width 644 height 24
click at [413, 283] on div at bounding box center [402, 275] width 26 height 24
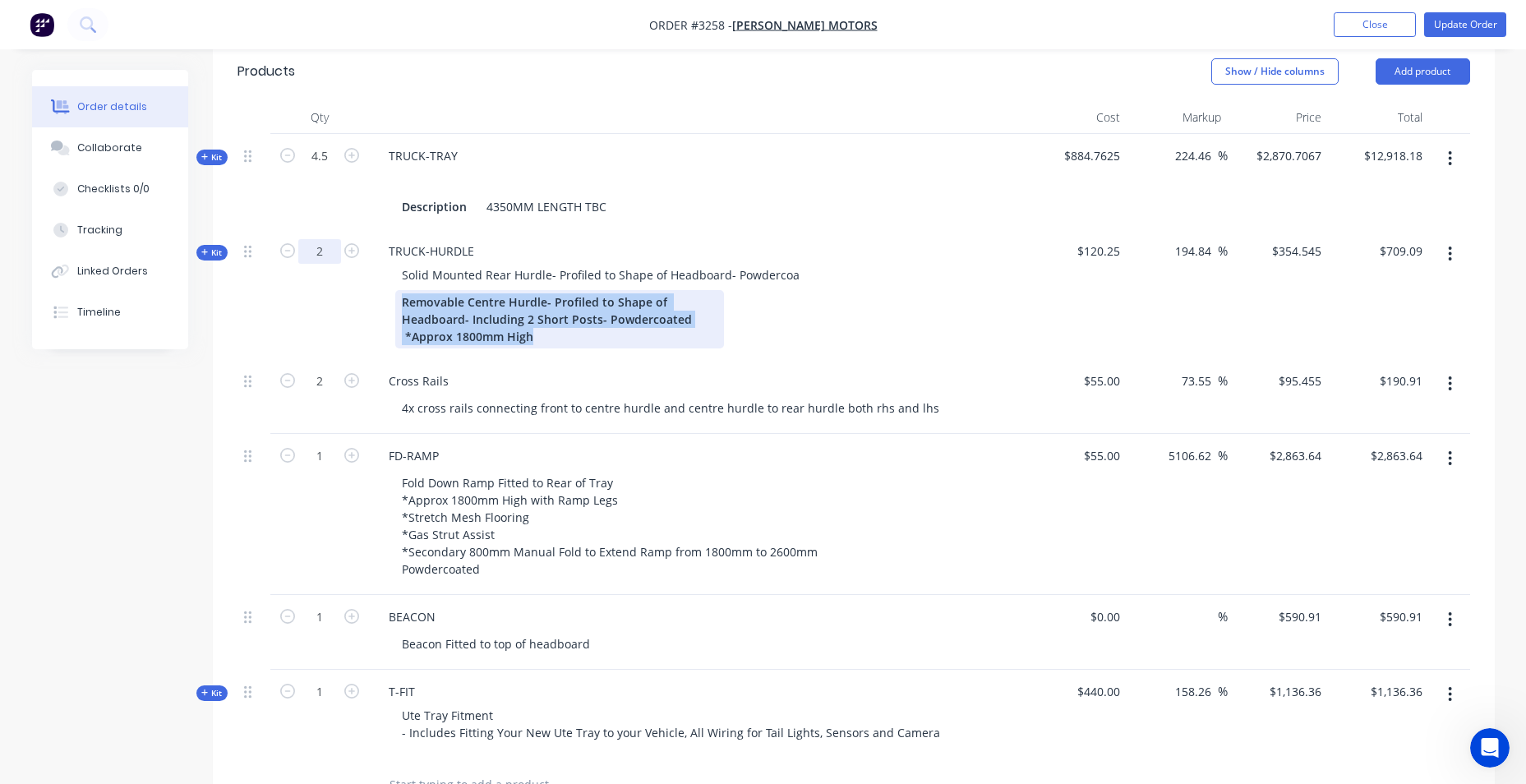
drag, startPoint x: 537, startPoint y: 331, endPoint x: 302, endPoint y: 248, distance: 249.2
click at [302, 248] on div "Kit 2 TRUCK-HURDLE Solid Mounted Rear Hurdle- Profiled to Shape of Headboard- P…" at bounding box center [853, 293] width 1233 height 130
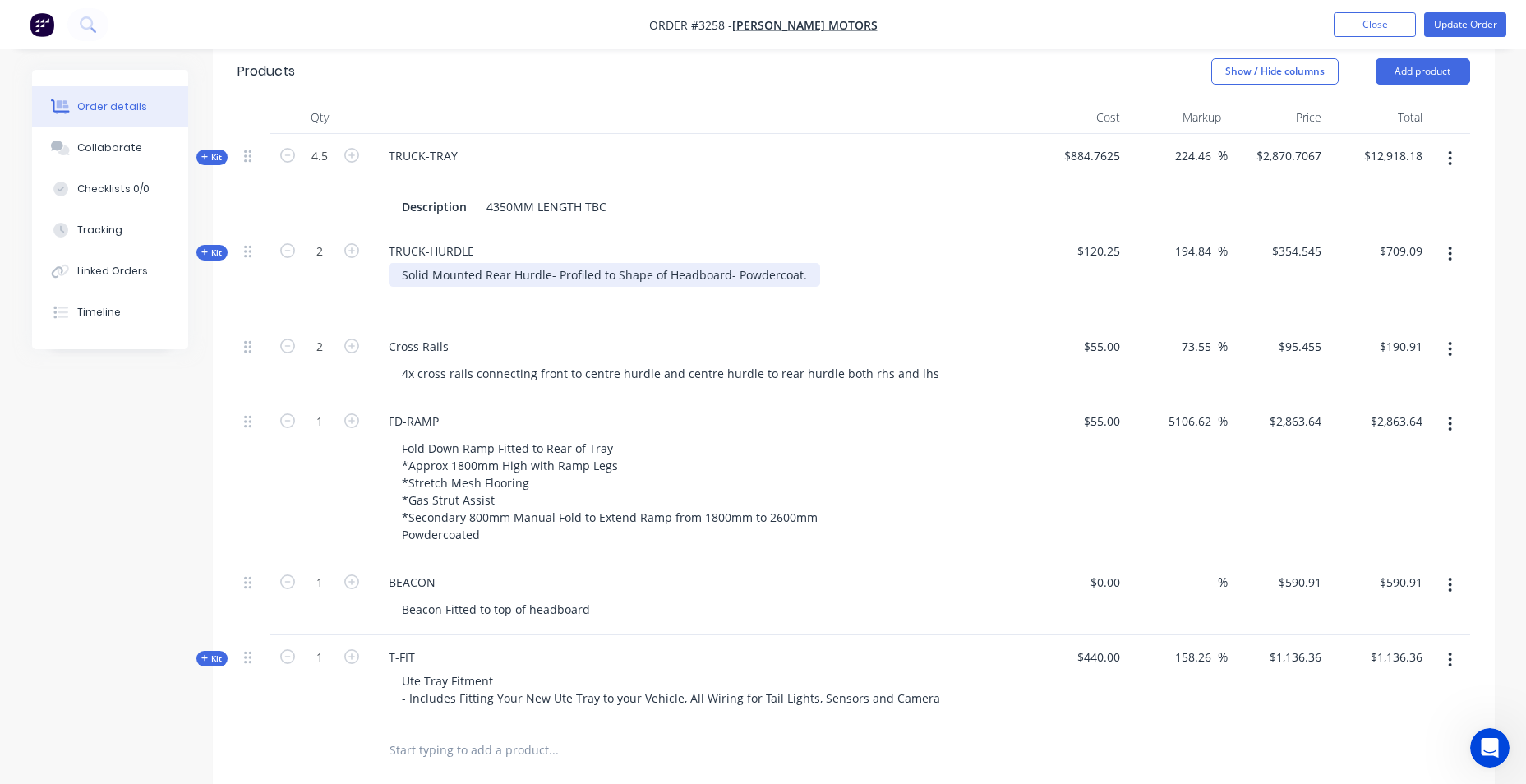
click at [800, 278] on div "Solid Mounted Rear Hurdle- Profiled to Shape of Headboard- Powdercoat." at bounding box center [605, 275] width 432 height 24
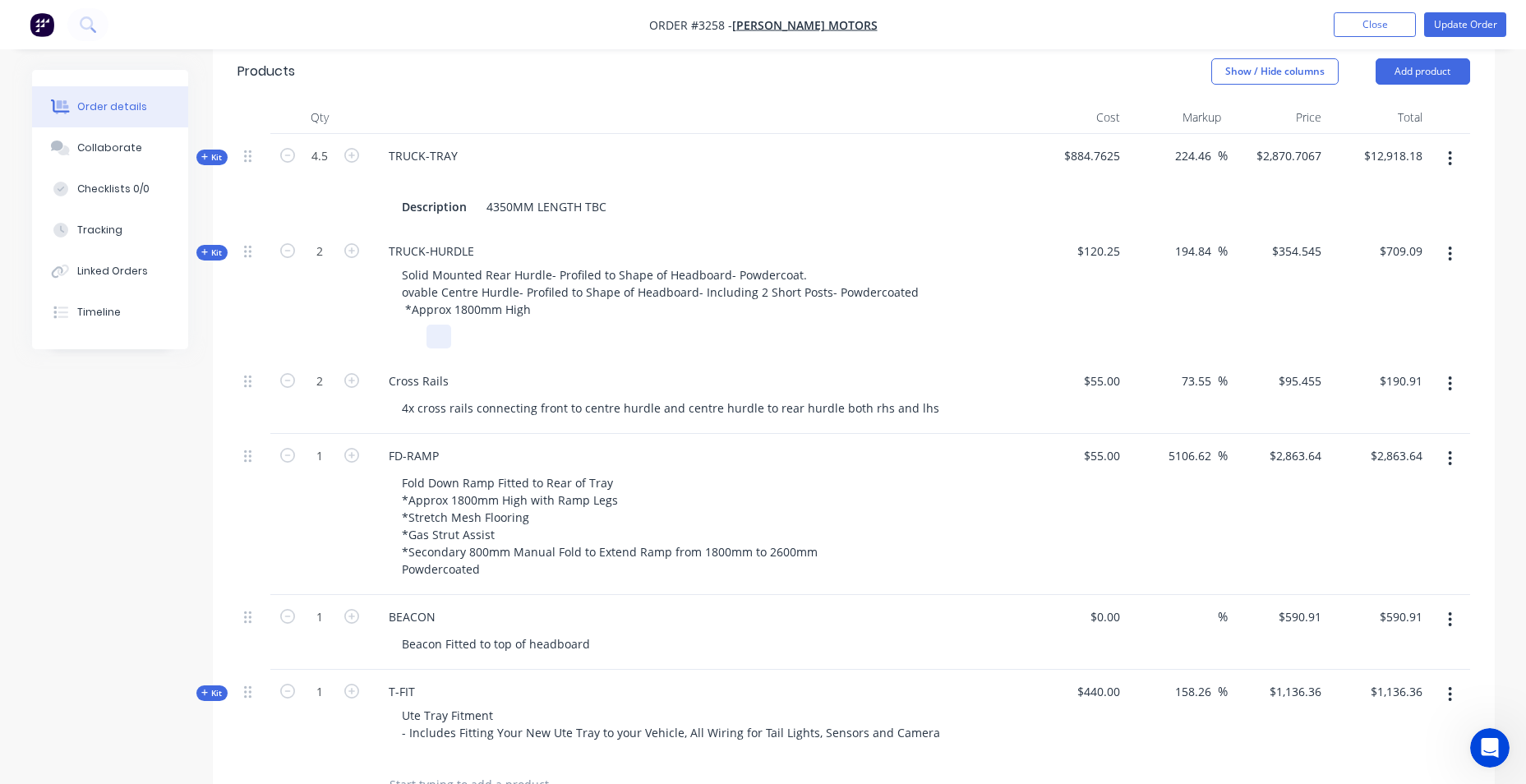
drag, startPoint x: 421, startPoint y: 292, endPoint x: 616, endPoint y: 339, distance: 200.6
click at [702, 348] on div "TRUCK-HURDLE Solid Mounted Rear Hurdle- Profiled to Shape of Headboard- Powderc…" at bounding box center [698, 293] width 658 height 130
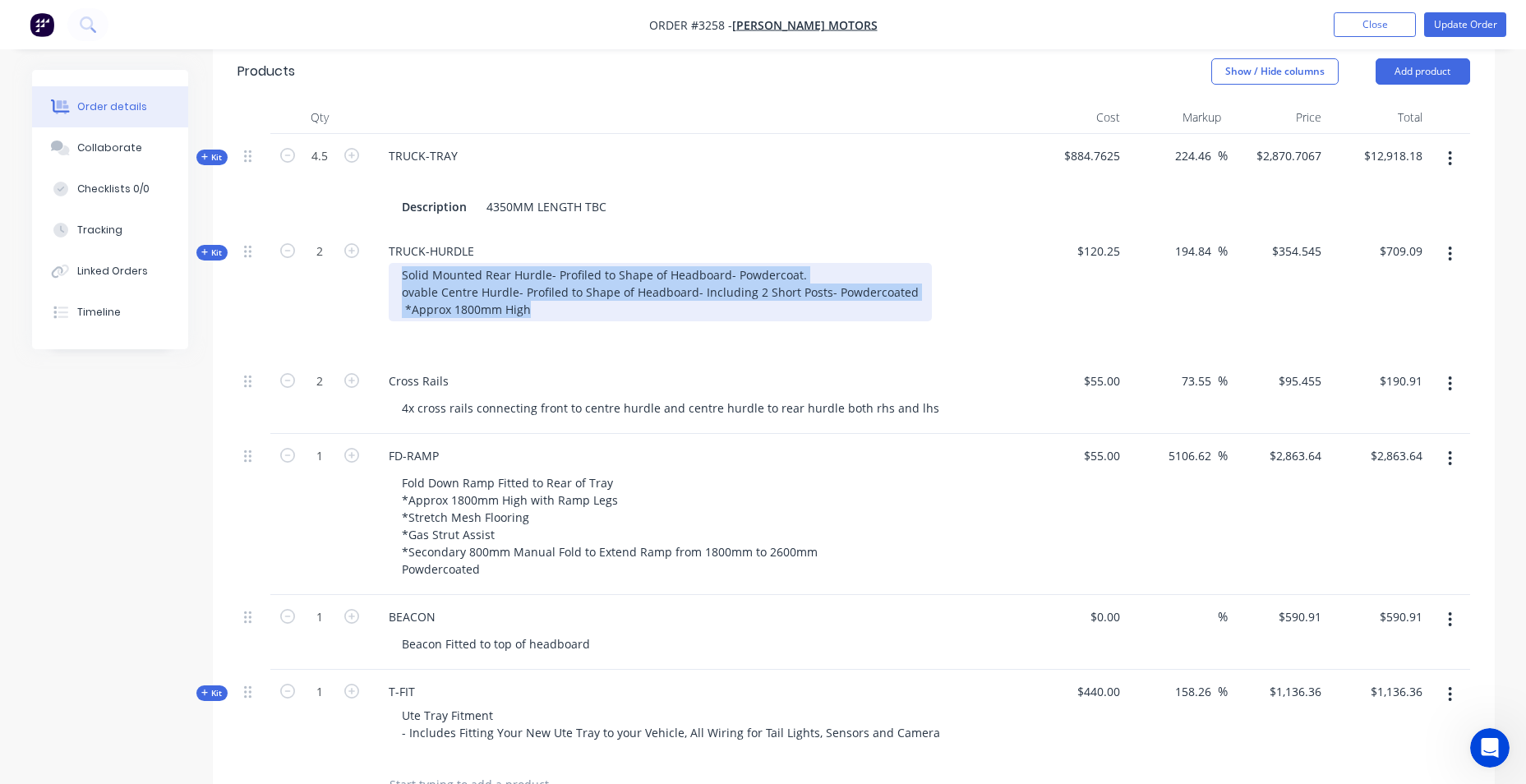
drag, startPoint x: 399, startPoint y: 276, endPoint x: 560, endPoint y: 310, distance: 164.6
click at [560, 310] on div "Solid Mounted Rear Hurdle- Profiled to Shape of Headboard- Powdercoat. ovable C…" at bounding box center [660, 292] width 543 height 58
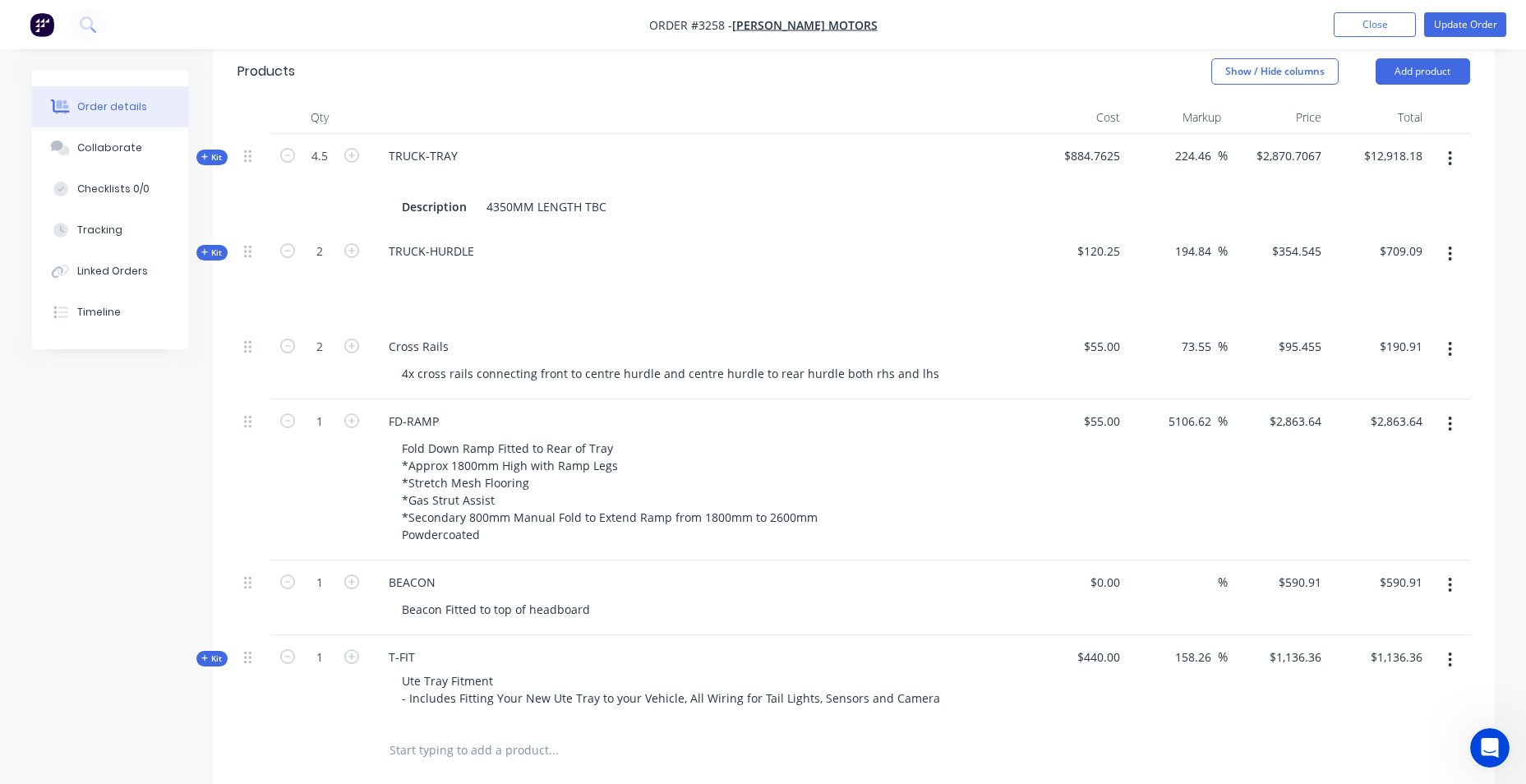
click at [420, 279] on div at bounding box center [697, 275] width 644 height 24
click at [400, 279] on div at bounding box center [402, 275] width 26 height 24
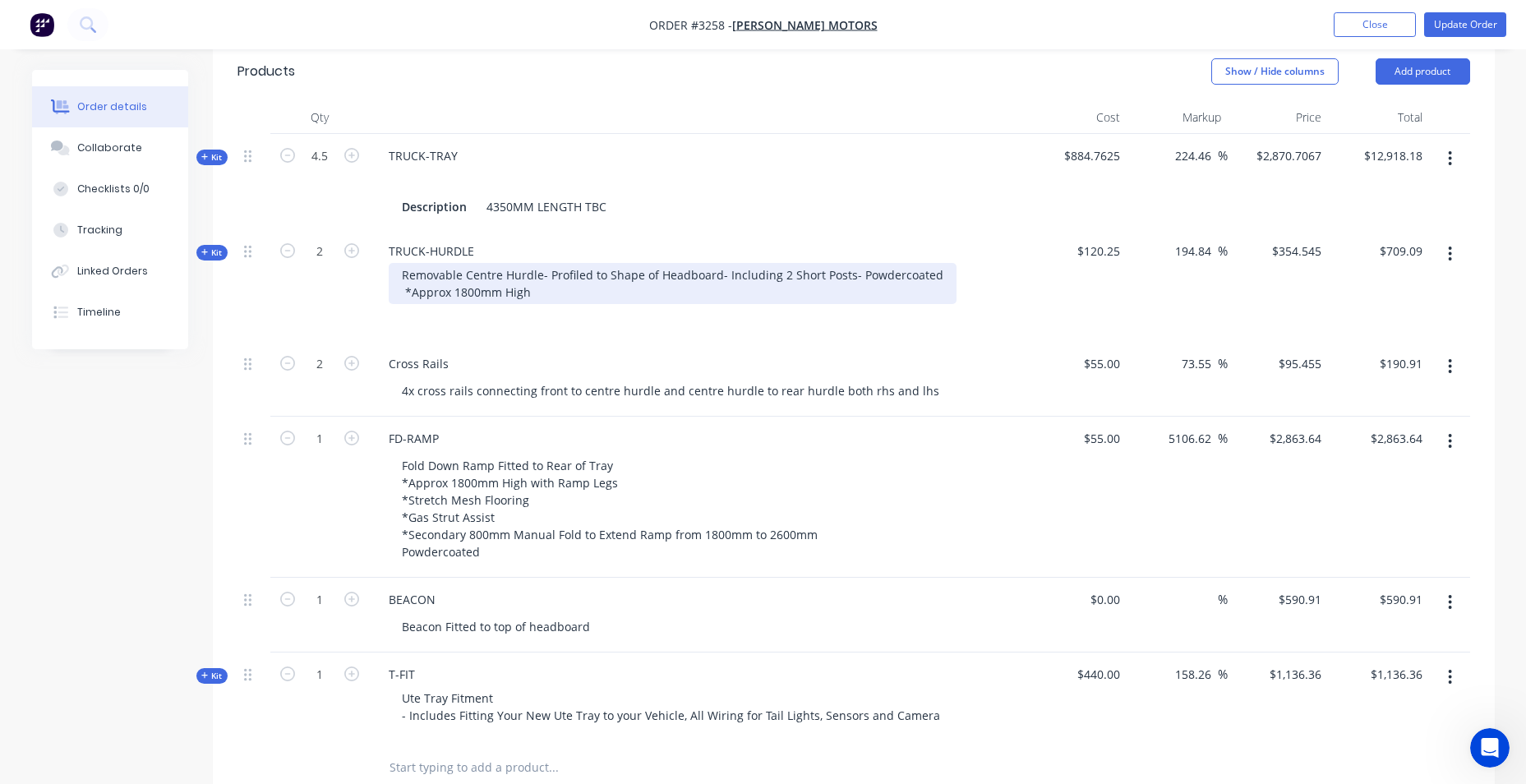
click at [701, 280] on div "Removable Centre Hurdle- Profiled to Shape of Headboard- Including 2 Short Post…" at bounding box center [673, 283] width 568 height 41
click at [660, 287] on div "Removable Centre Hurdle- Profiled to Shape of Headboard- Including 2 Short Post…" at bounding box center [673, 283] width 568 height 41
click at [543, 300] on div "Removable Centre Hurdle- Profiled to Shape of Headboard- Including 2 Short Post…" at bounding box center [673, 283] width 568 height 41
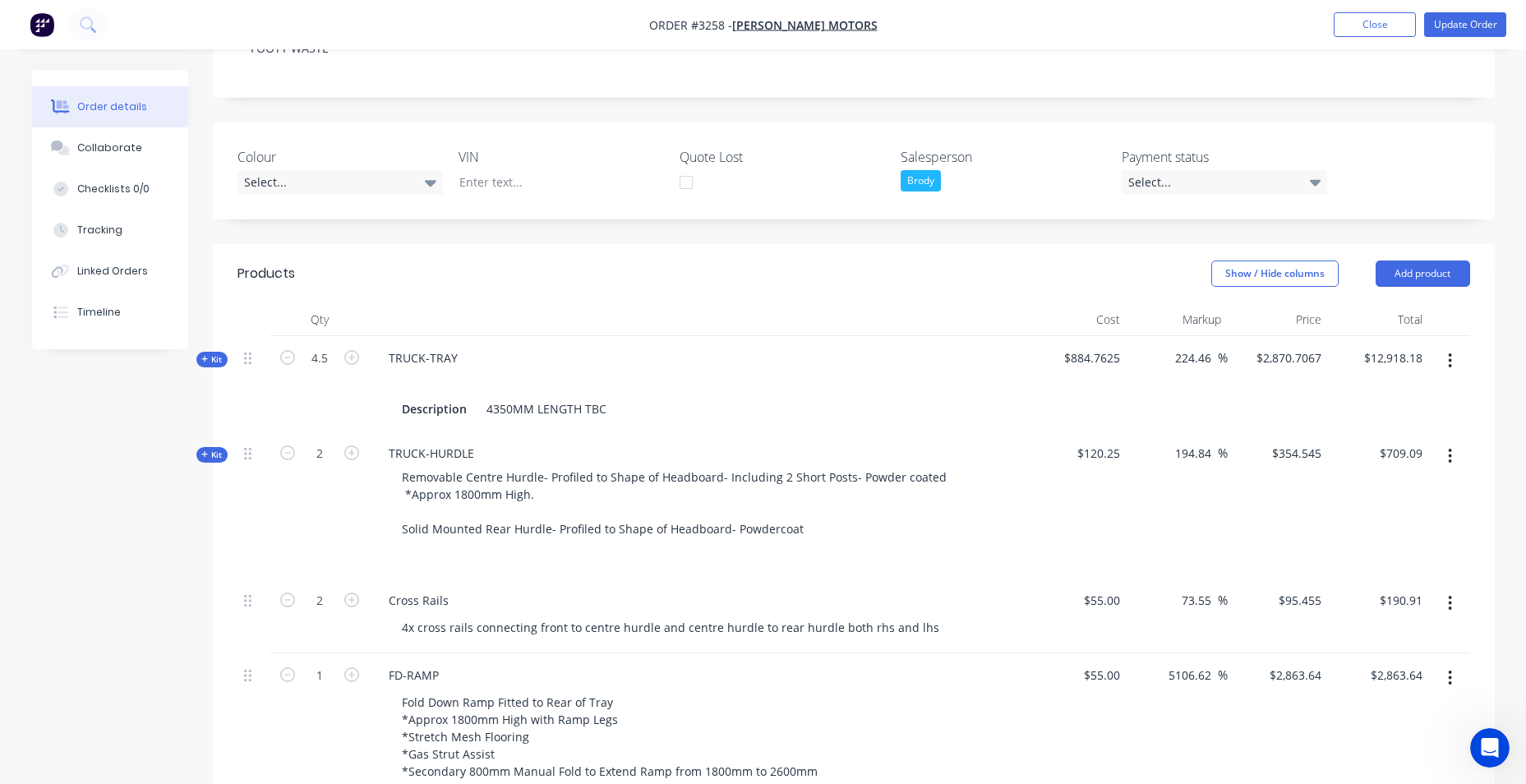
scroll to position [247, 0]
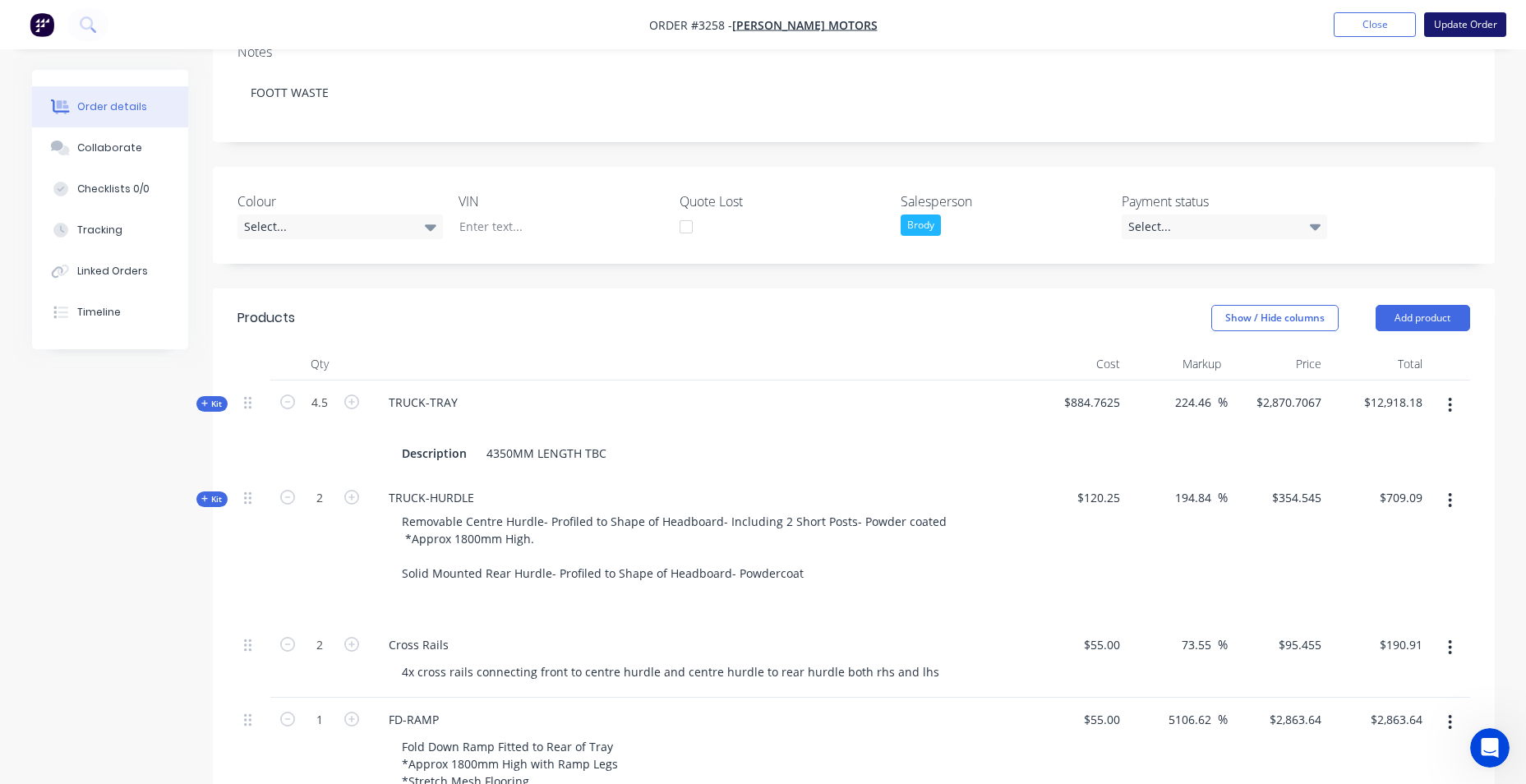
click at [1469, 31] on button "Update Order" at bounding box center [1465, 24] width 82 height 24
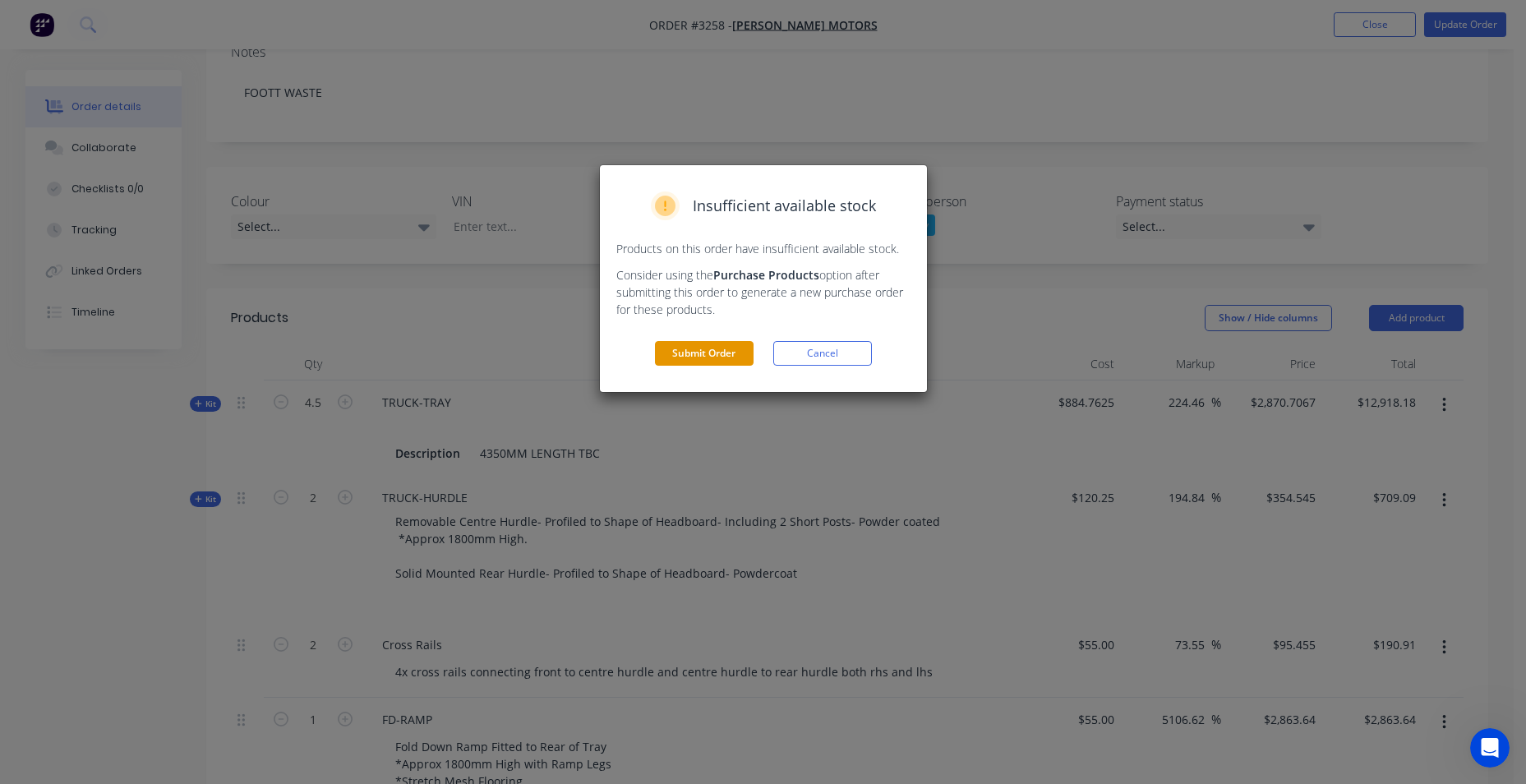
click at [677, 358] on button "Submit Order" at bounding box center [705, 353] width 99 height 24
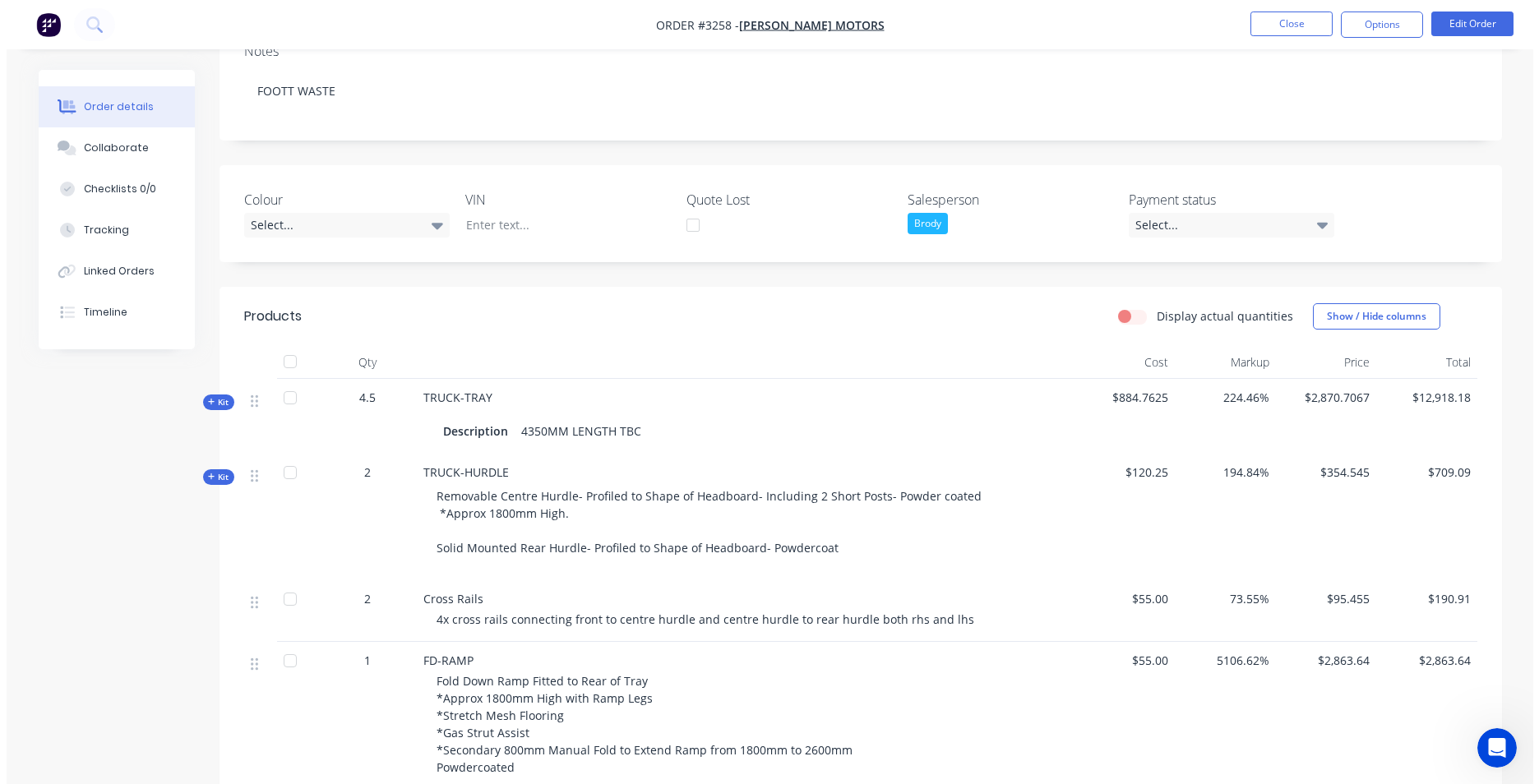
scroll to position [0, 0]
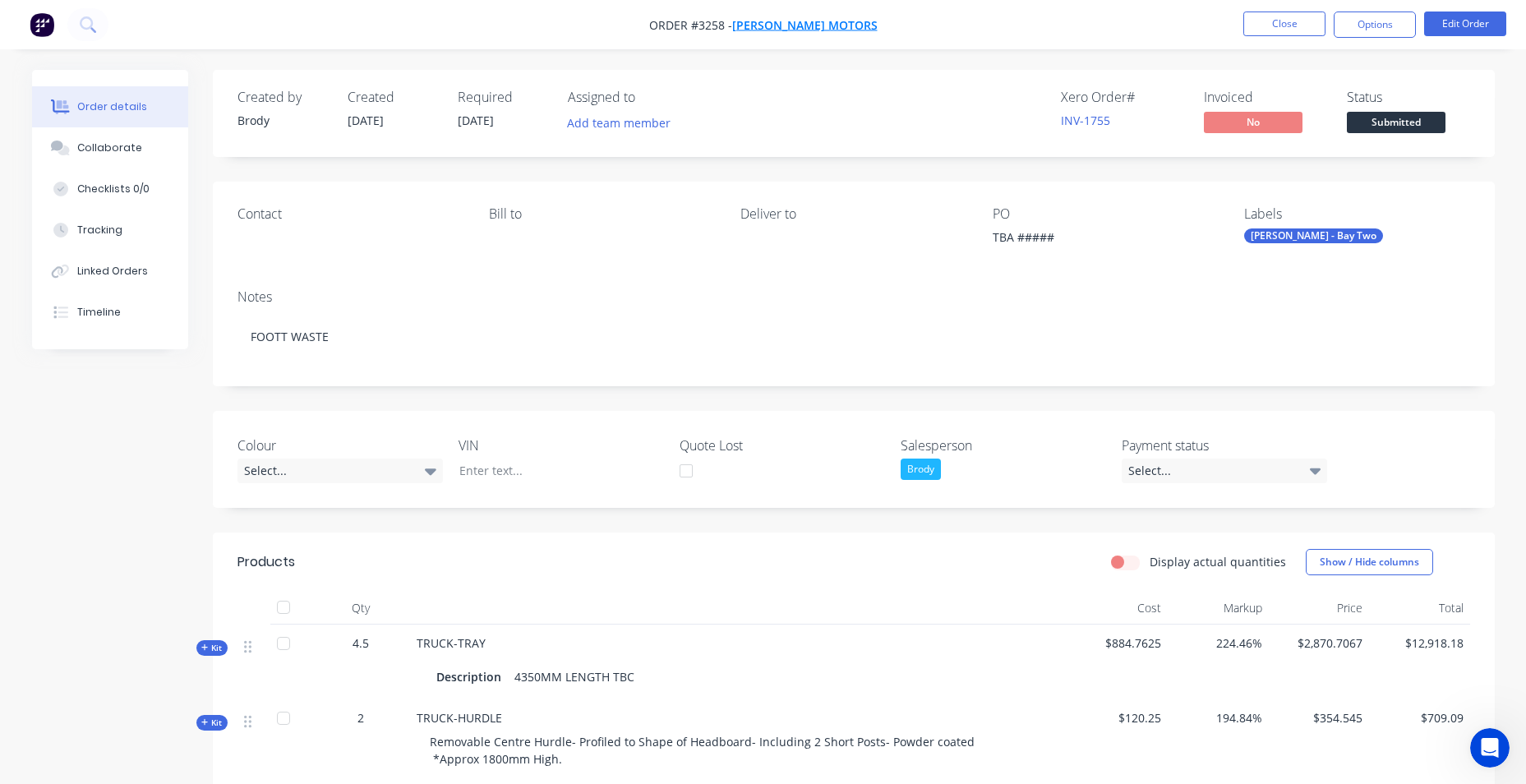
click at [789, 21] on span "[PERSON_NAME] Motors" at bounding box center [806, 24] width 146 height 16
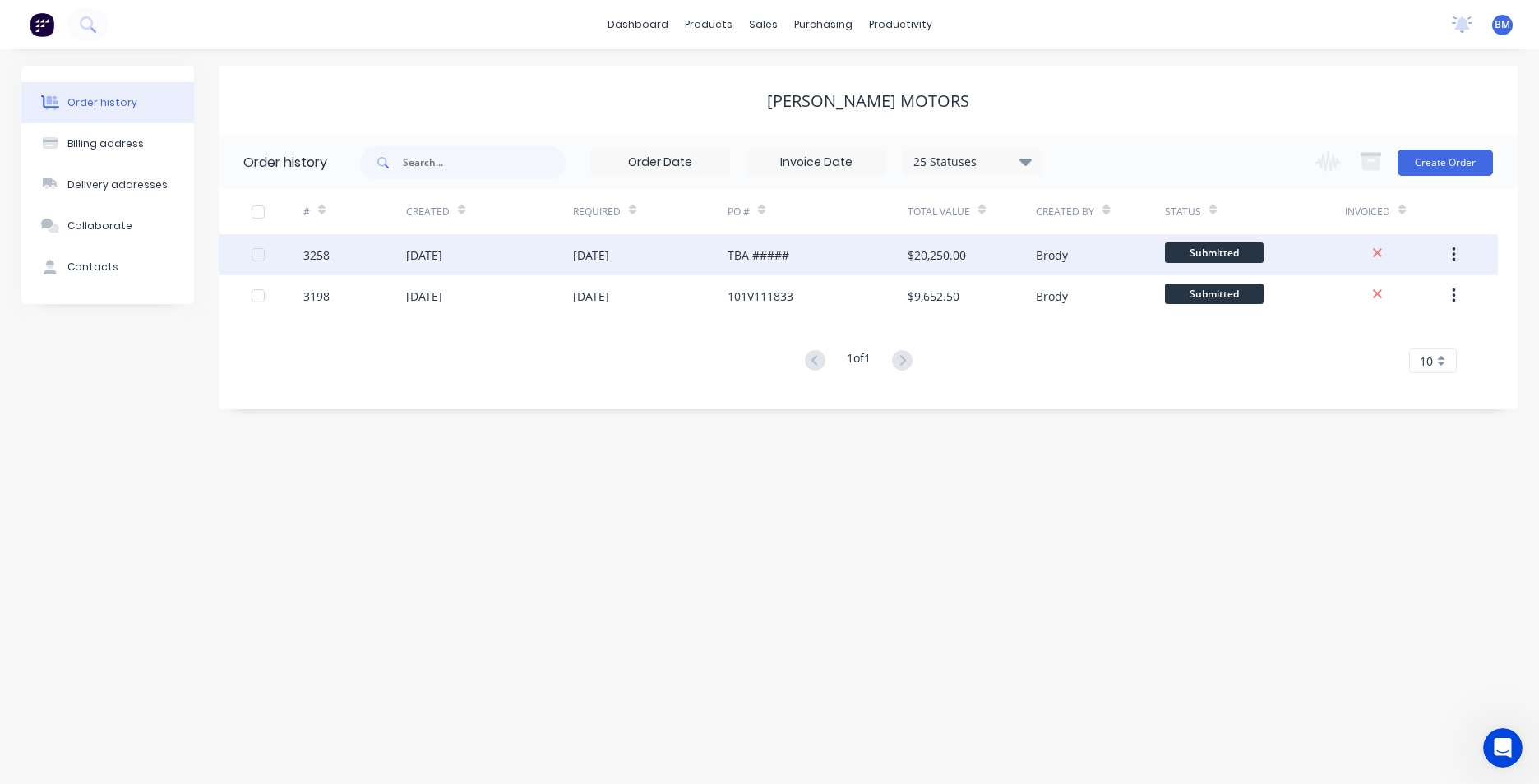
click at [665, 258] on div "[DATE]" at bounding box center [650, 255] width 154 height 41
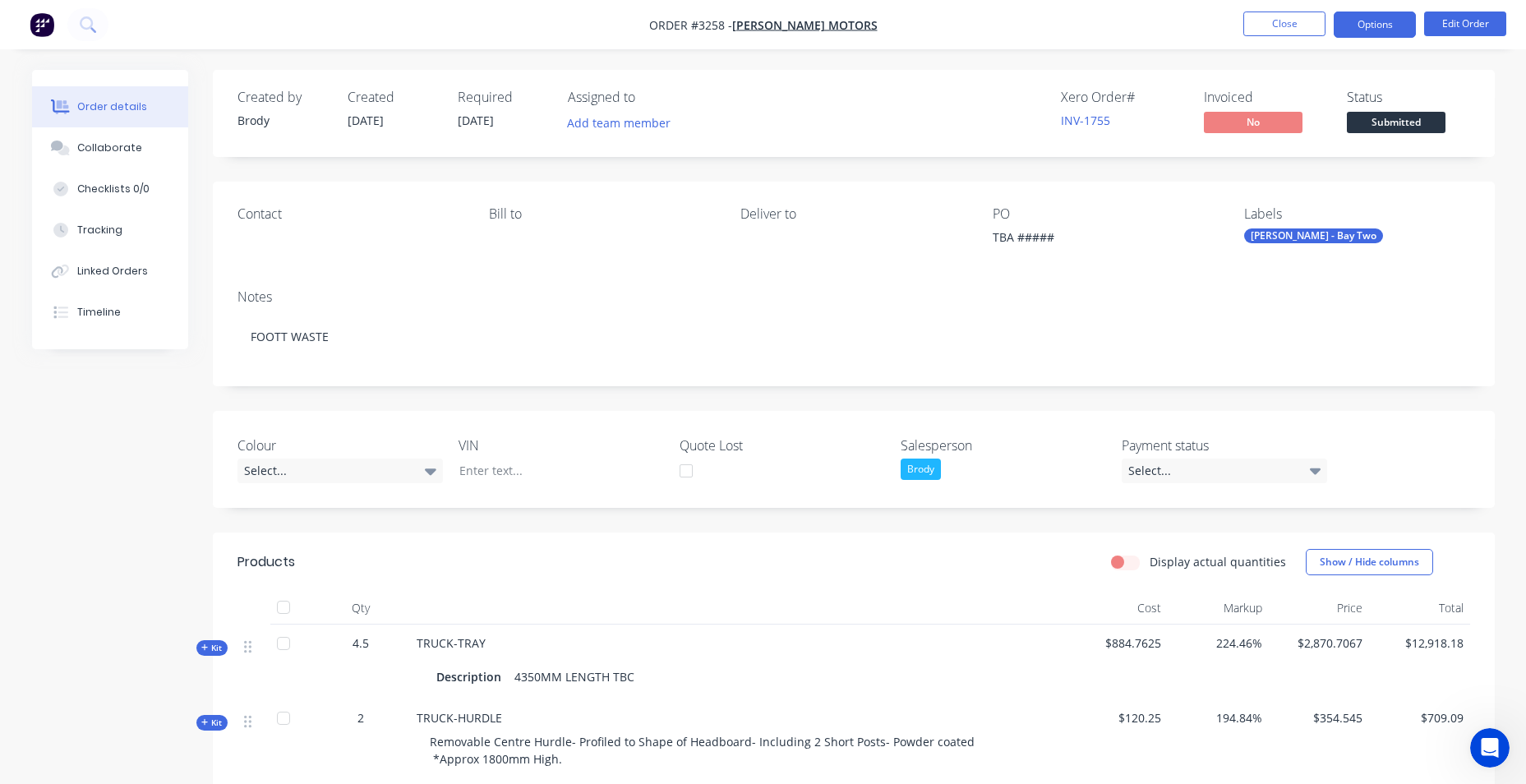
click at [1382, 20] on button "Options" at bounding box center [1375, 24] width 82 height 26
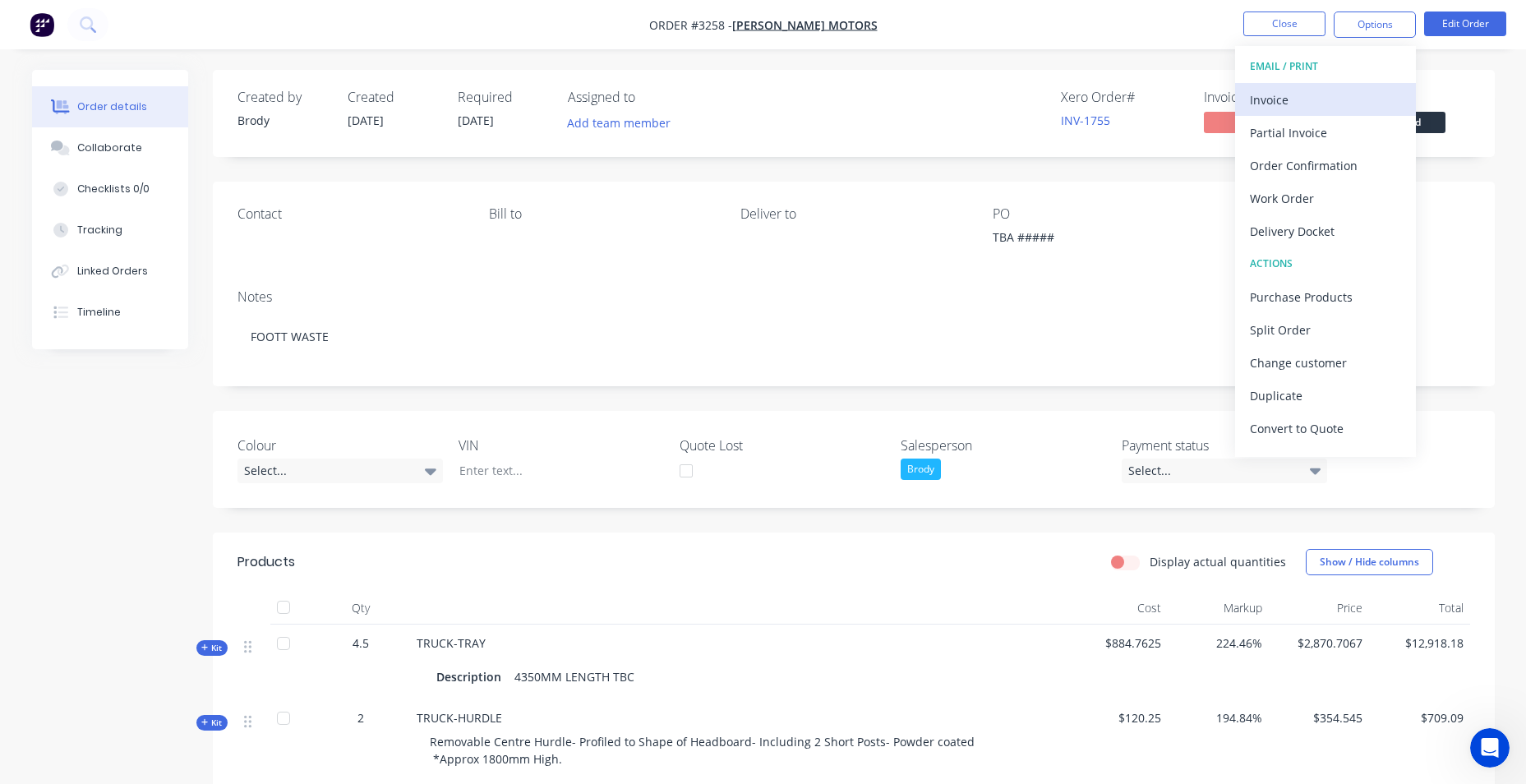
click at [1342, 96] on div "Invoice" at bounding box center [1326, 100] width 151 height 24
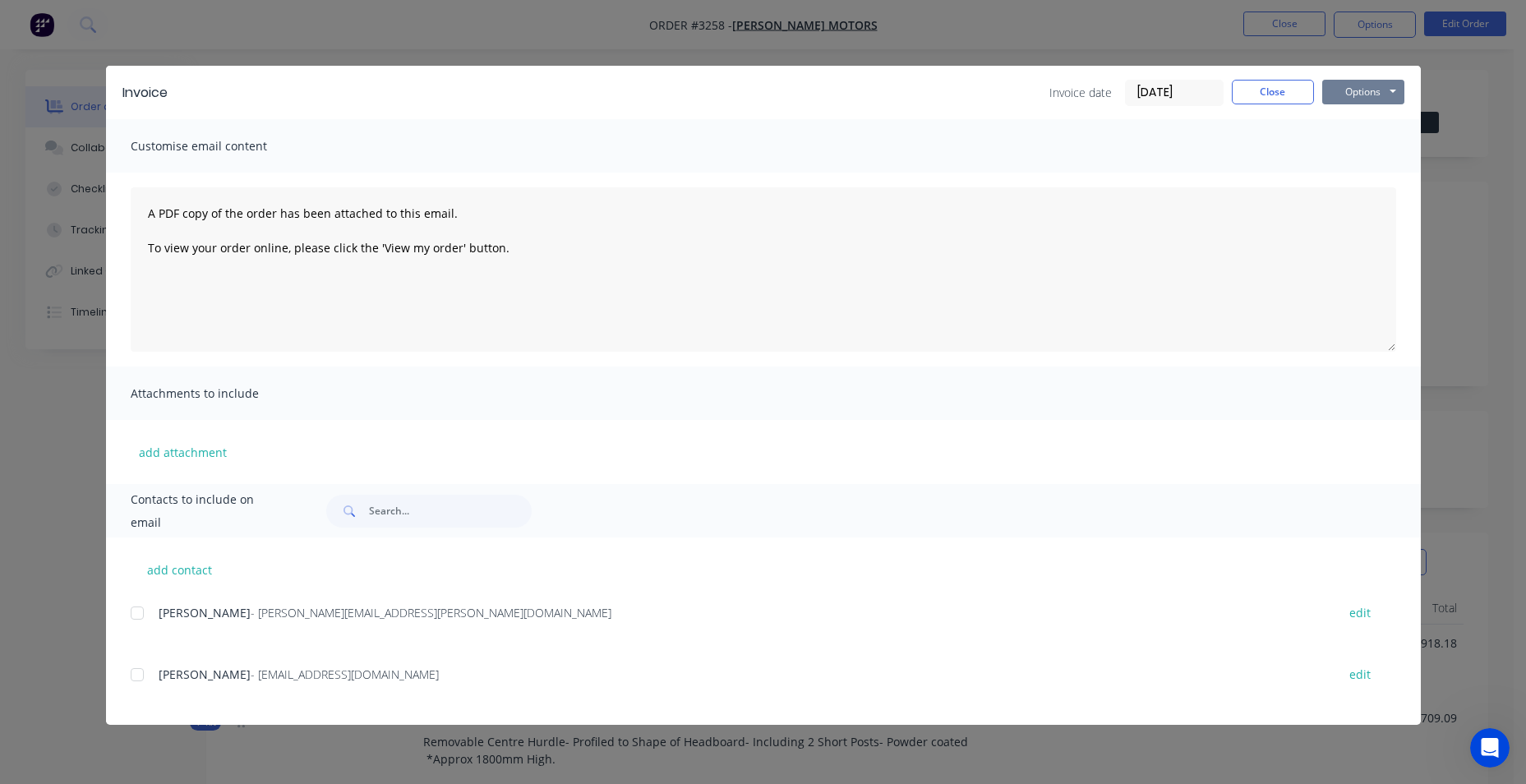
click at [1372, 84] on button "Options" at bounding box center [1363, 92] width 82 height 24
click at [1386, 150] on button "Print" at bounding box center [1375, 148] width 106 height 27
click at [1353, 92] on button "Options" at bounding box center [1363, 92] width 82 height 24
click at [1379, 173] on button "Email" at bounding box center [1375, 175] width 106 height 27
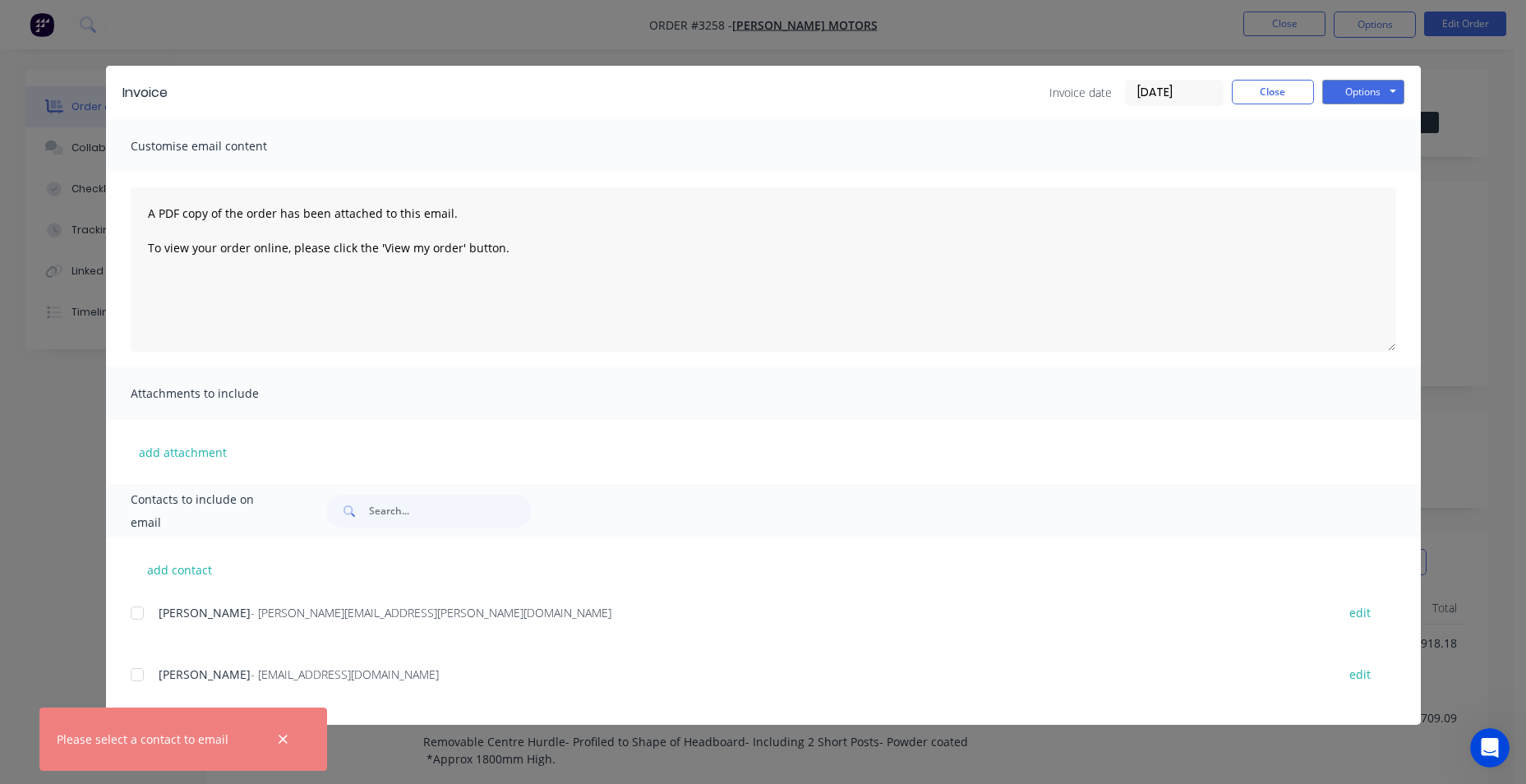
click at [141, 676] on div at bounding box center [136, 674] width 33 height 33
click at [1359, 95] on button "Options" at bounding box center [1363, 92] width 82 height 24
click at [1361, 178] on button "Email" at bounding box center [1375, 175] width 106 height 27
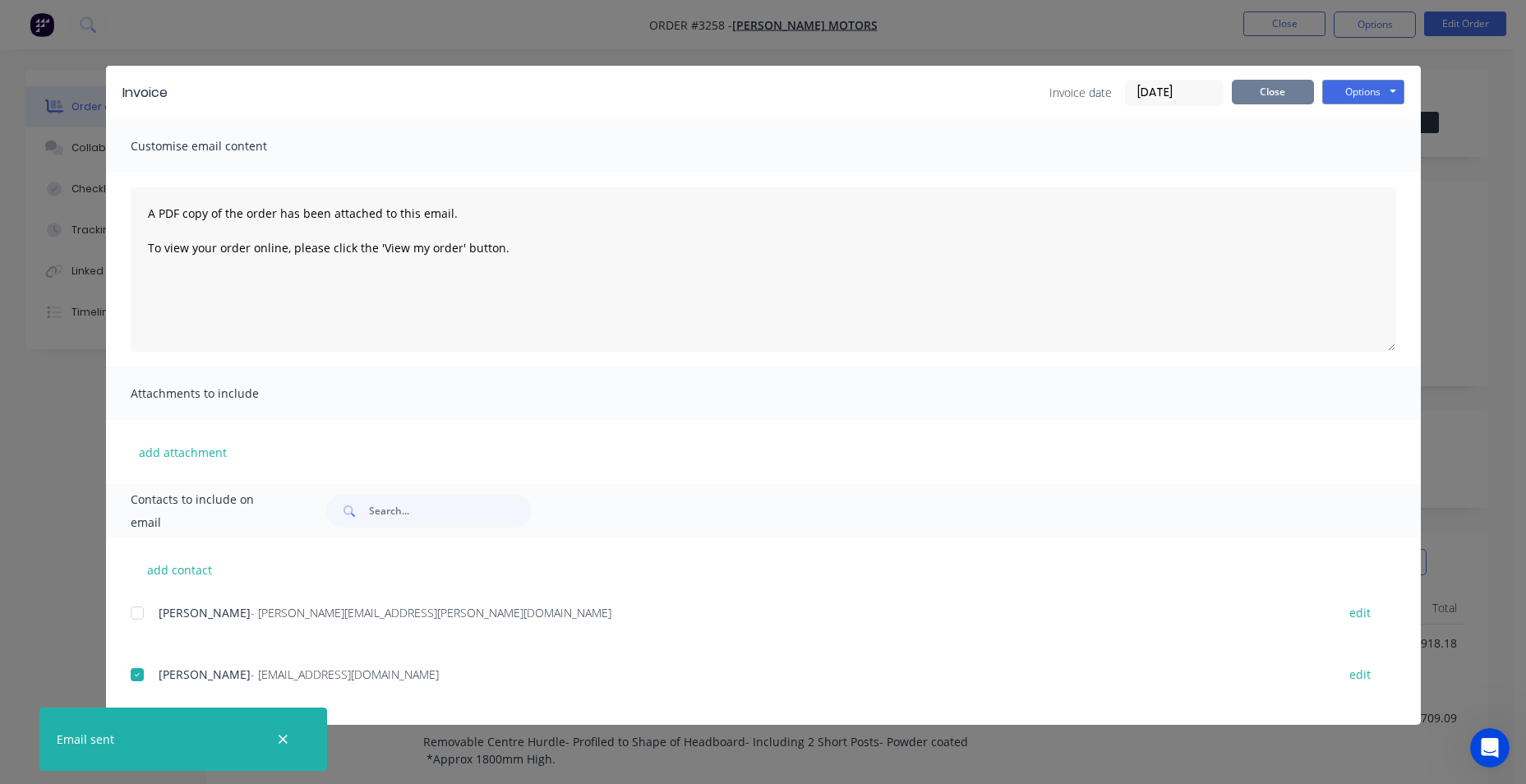
click at [1277, 90] on button "Close" at bounding box center [1273, 92] width 82 height 24
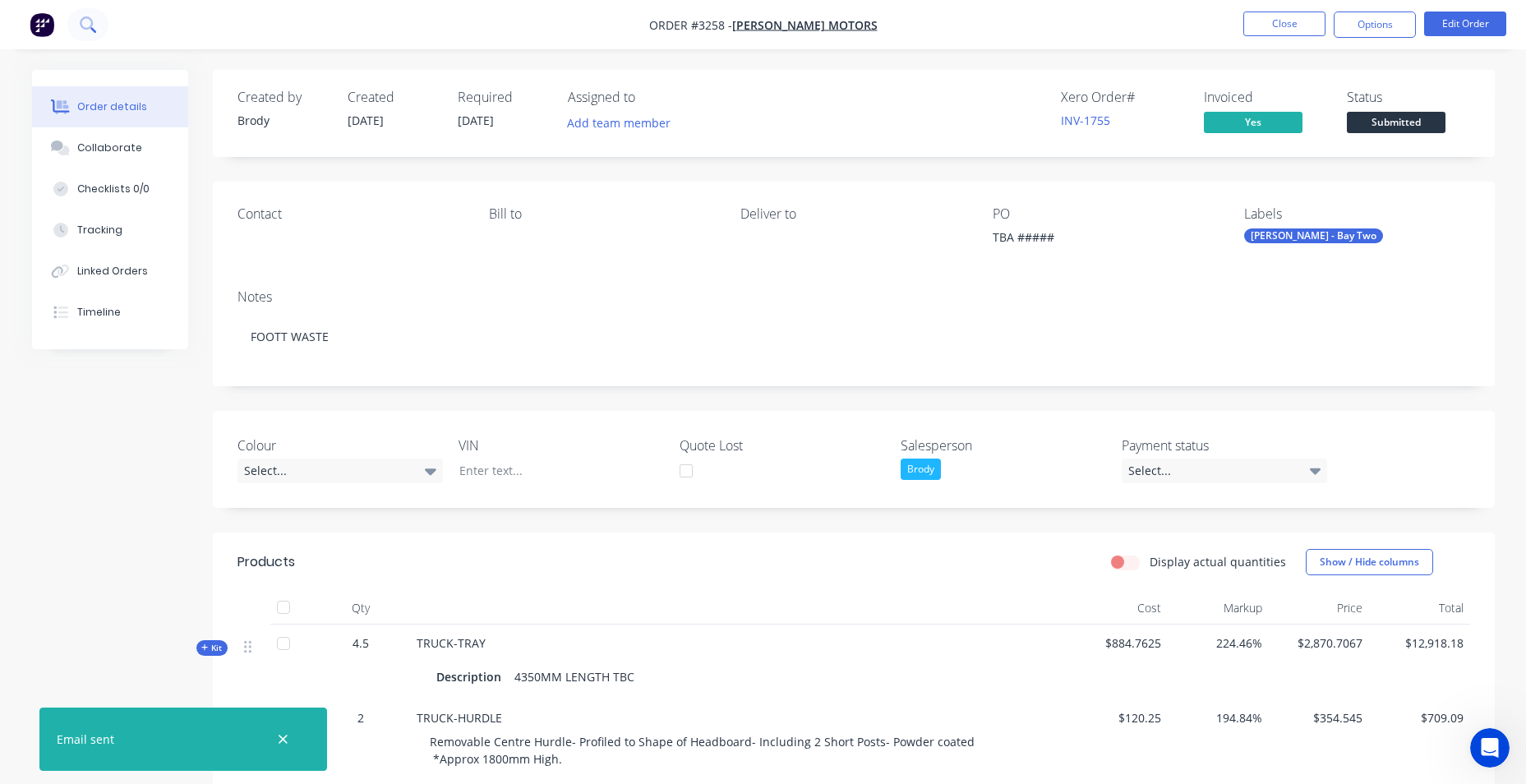
click at [95, 21] on icon at bounding box center [87, 24] width 16 height 16
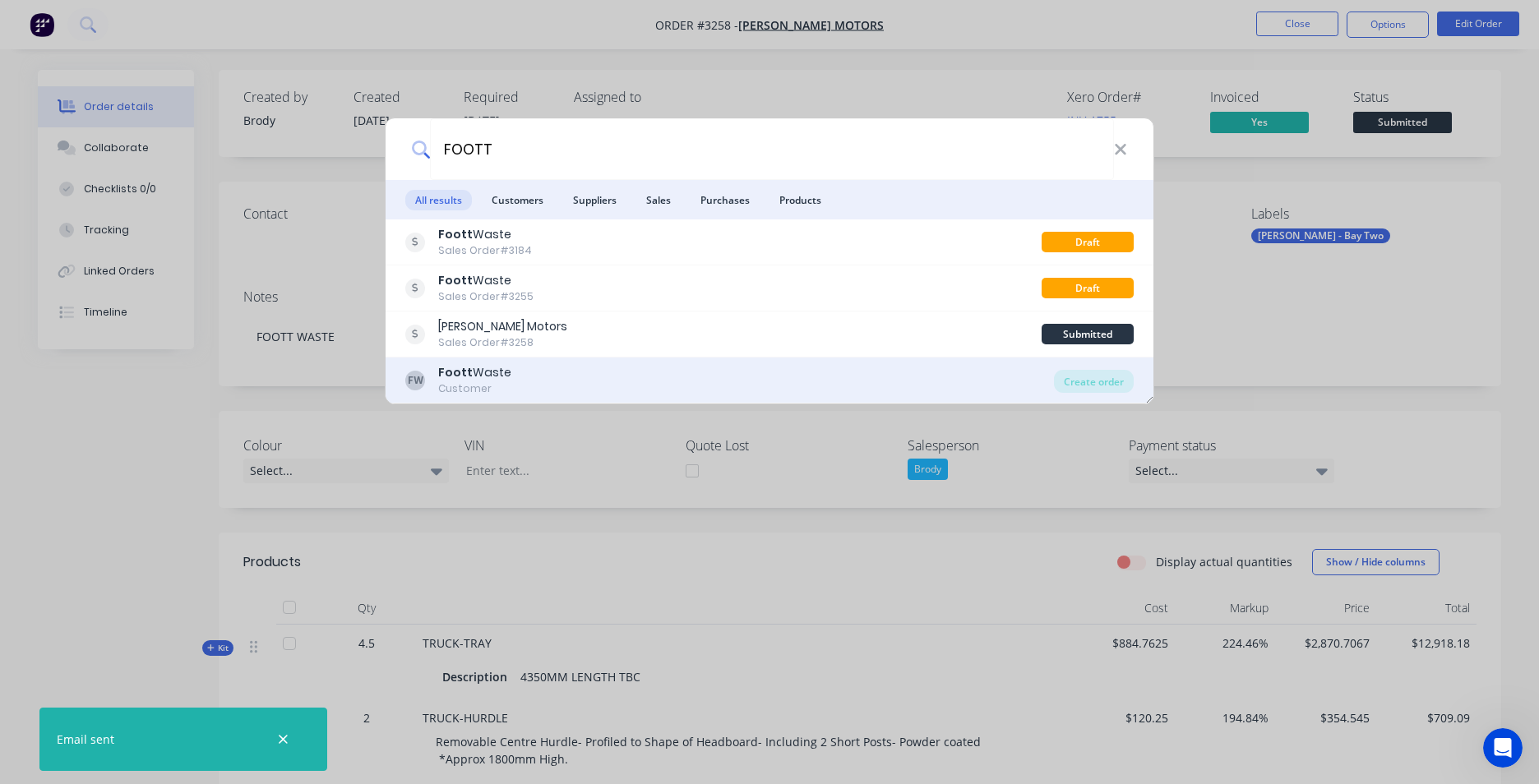
type input "FOOTT"
click at [559, 399] on div "FW Foott Waste Customer Create order" at bounding box center [769, 380] width 768 height 46
click at [459, 391] on div "Customer" at bounding box center [475, 389] width 73 height 15
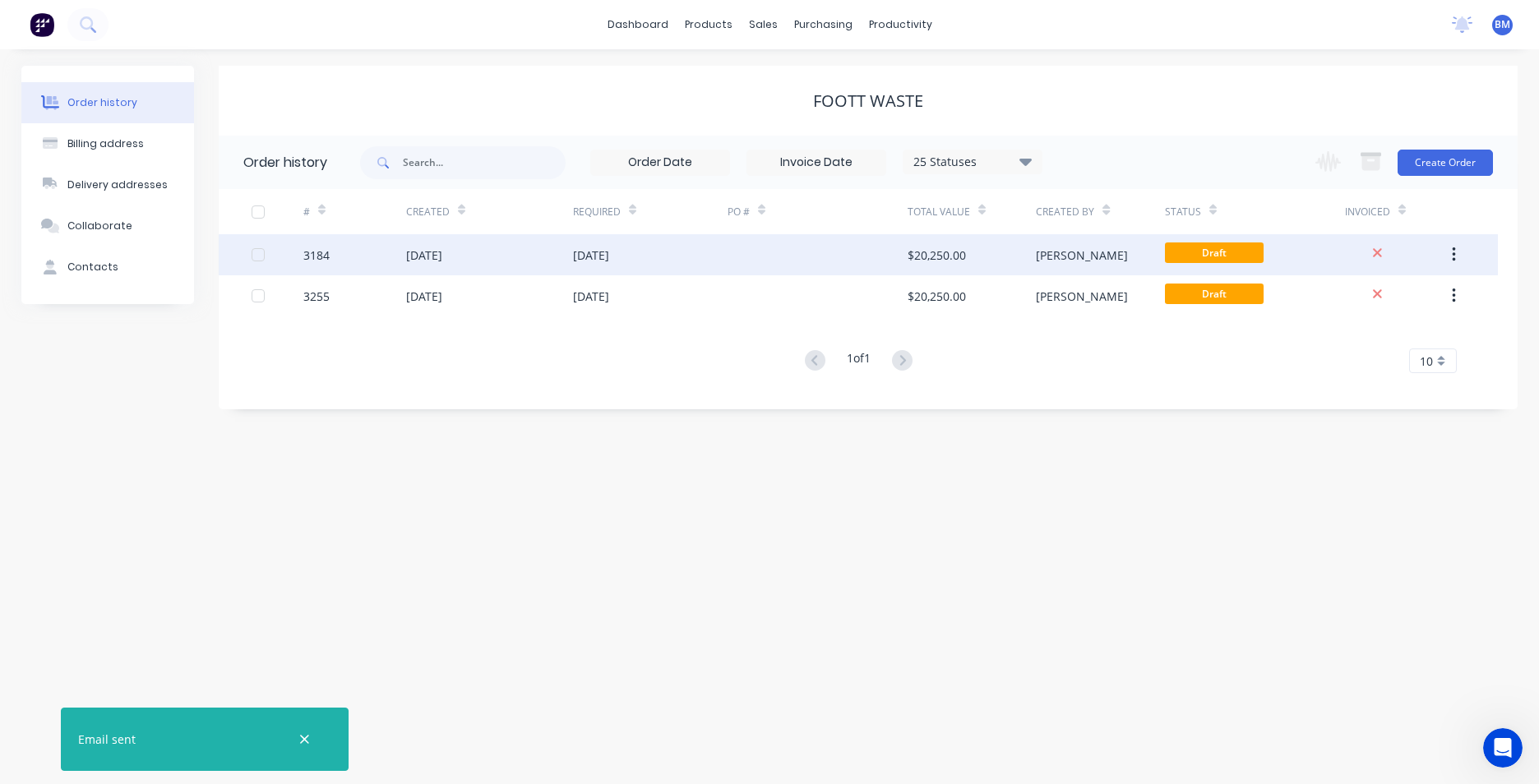
click at [1454, 249] on icon "button" at bounding box center [1454, 255] width 4 height 15
click at [1416, 304] on div "Archive" at bounding box center [1395, 298] width 126 height 24
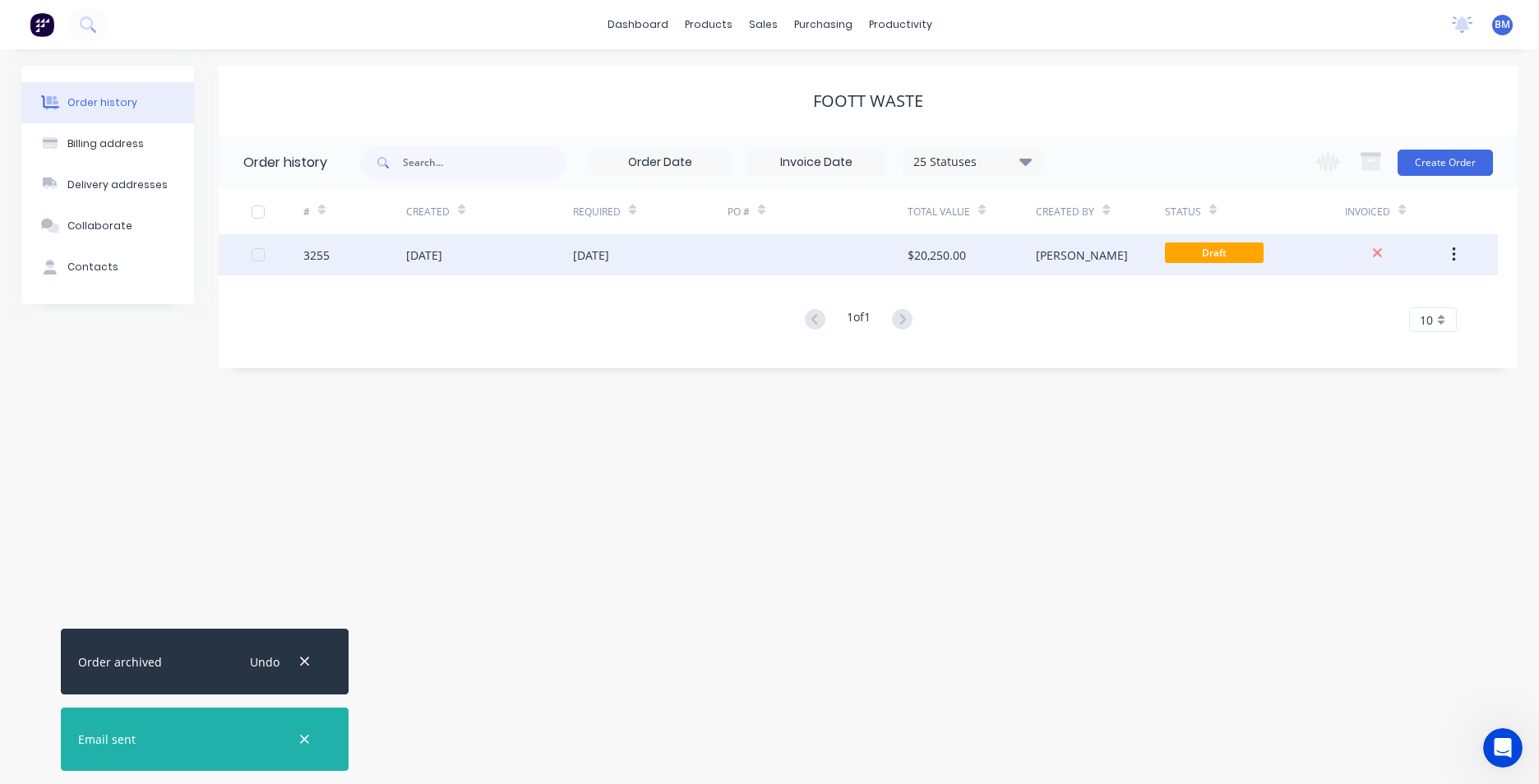
click at [1462, 259] on button "button" at bounding box center [1454, 255] width 38 height 30
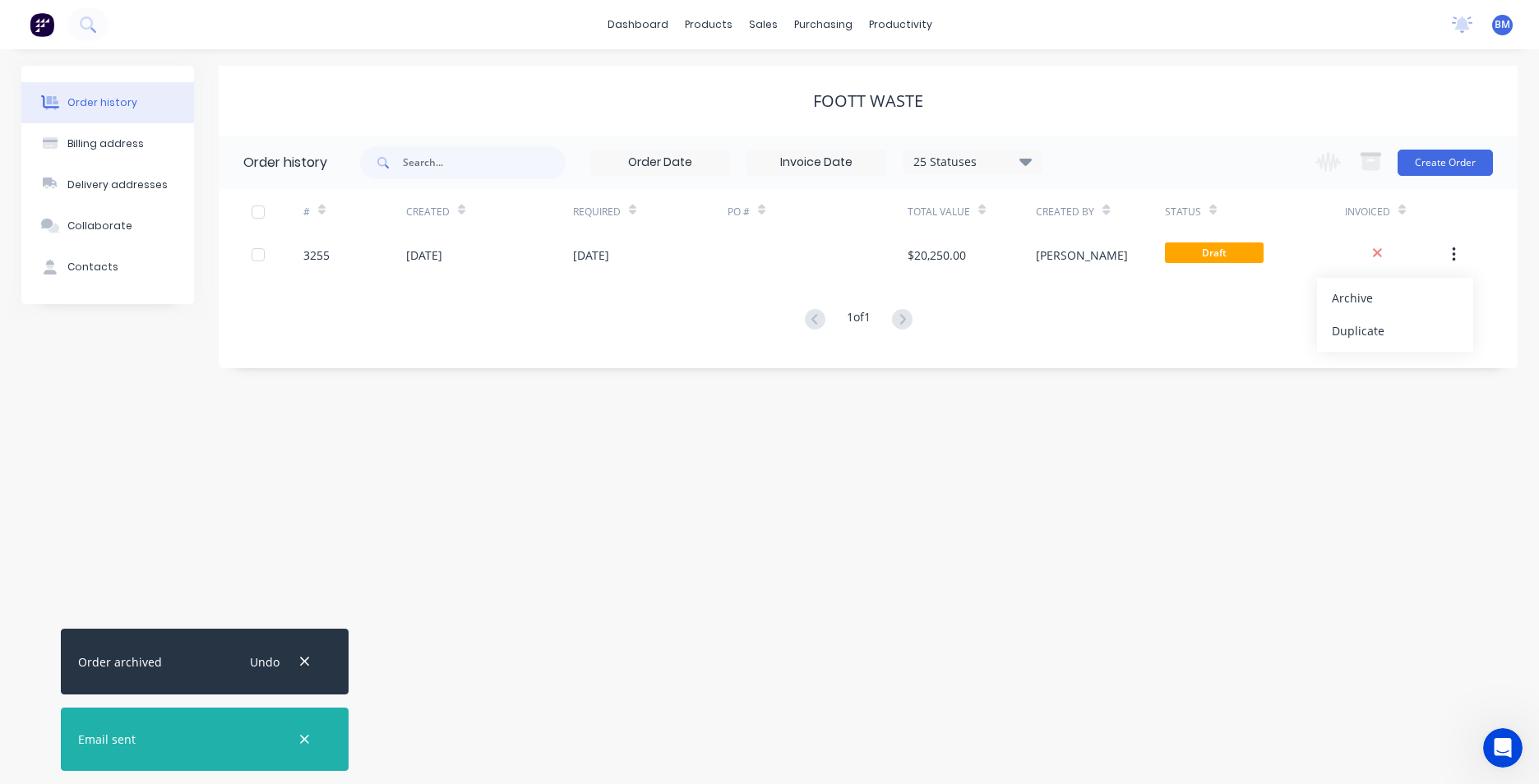
drag, startPoint x: 1388, startPoint y: 290, endPoint x: 1402, endPoint y: 276, distance: 19.8
click at [1388, 287] on div "Archive" at bounding box center [1395, 298] width 126 height 24
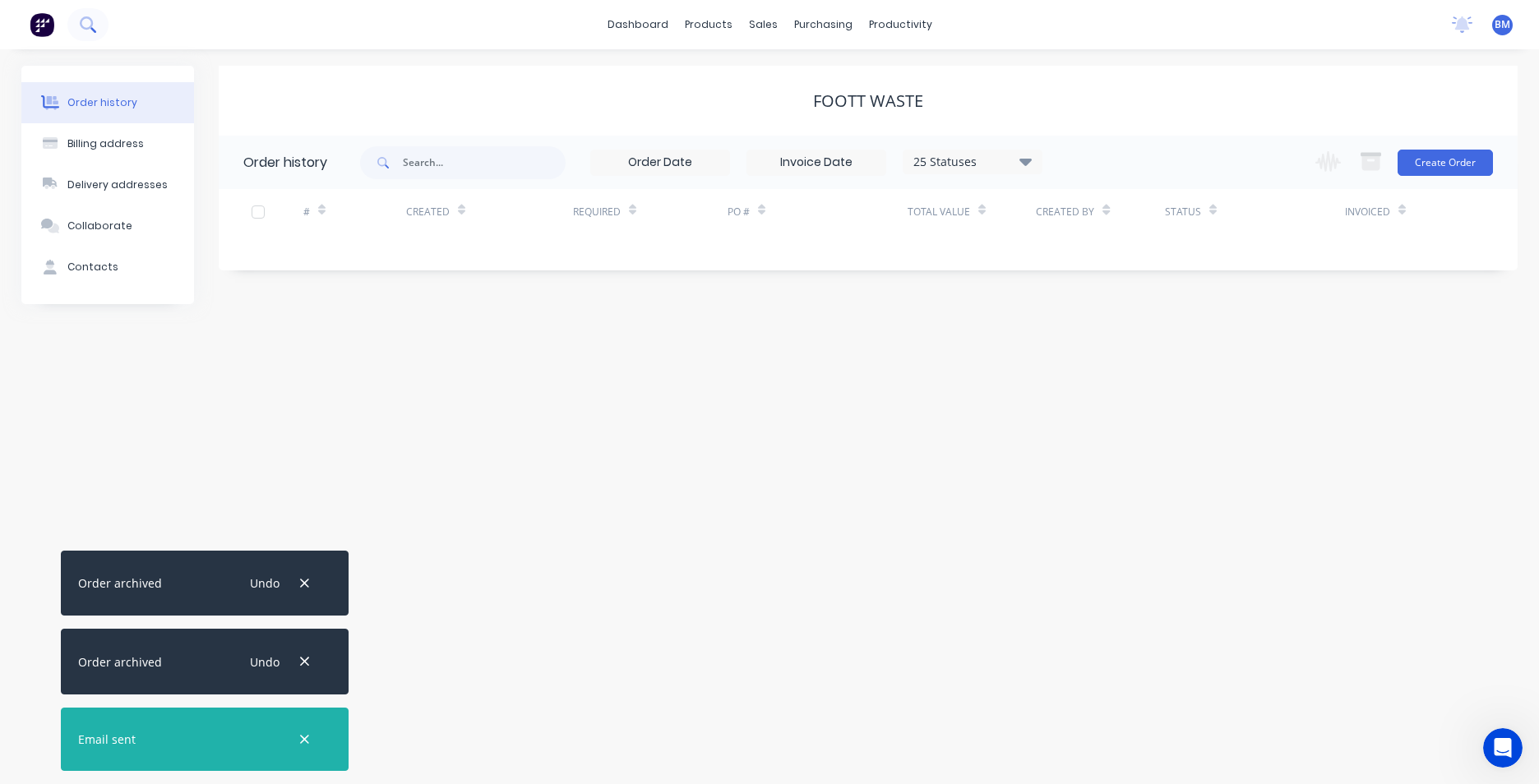
click at [78, 31] on button at bounding box center [88, 24] width 41 height 33
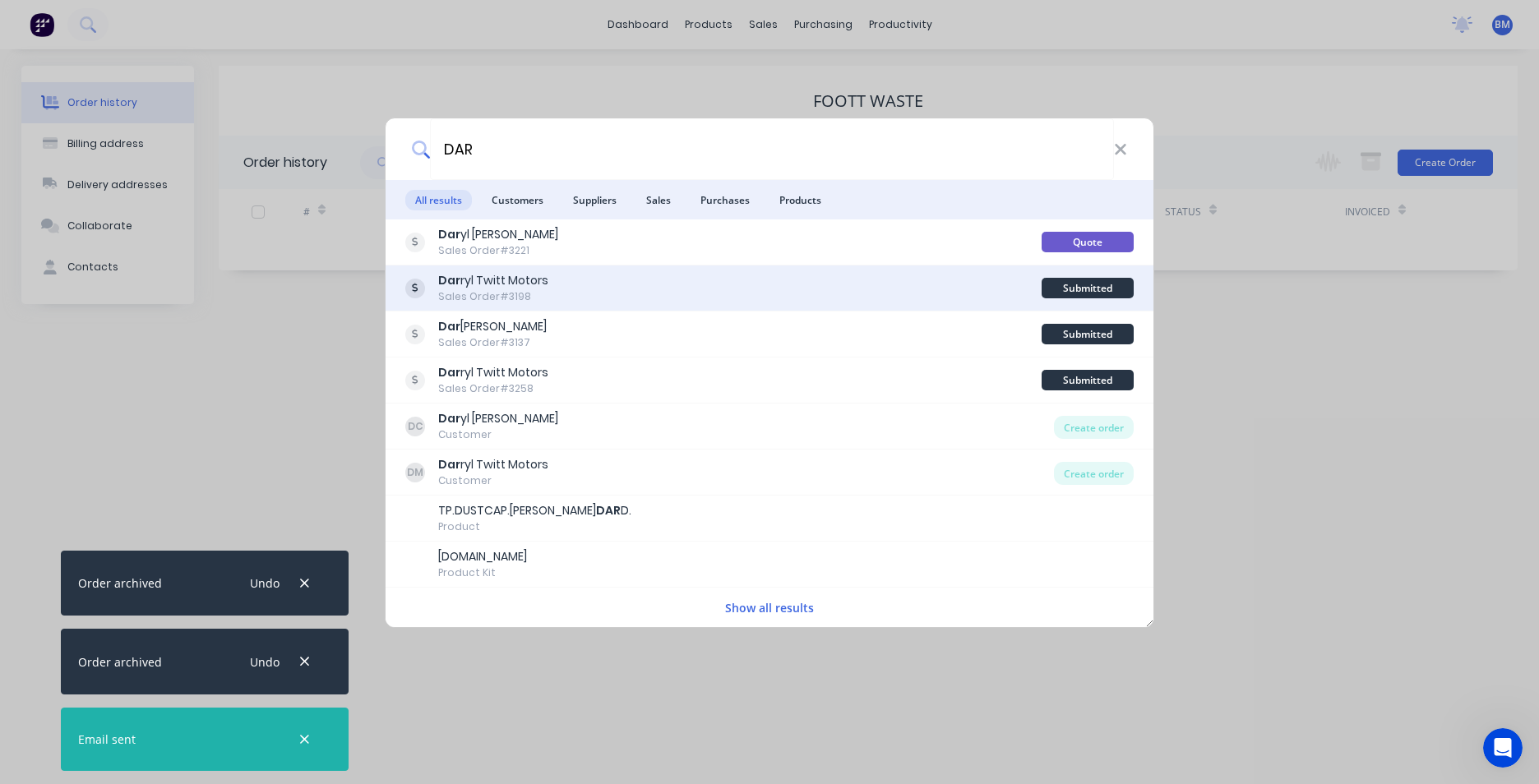
type input "DAR"
click at [635, 285] on div "Dar ryl Twitt Motors Sales Order #3198" at bounding box center [724, 288] width 637 height 32
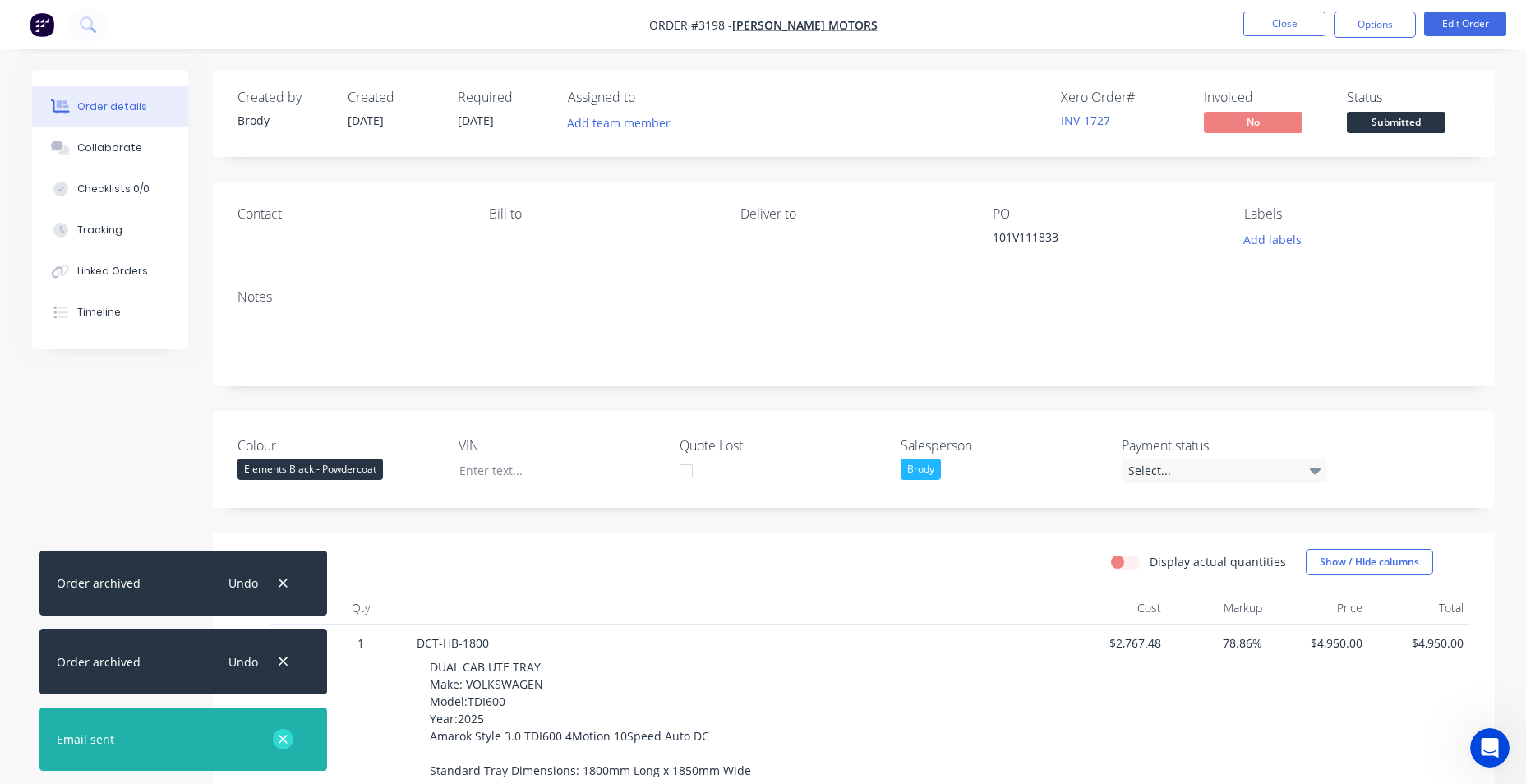
click at [283, 740] on icon "button" at bounding box center [283, 739] width 9 height 9
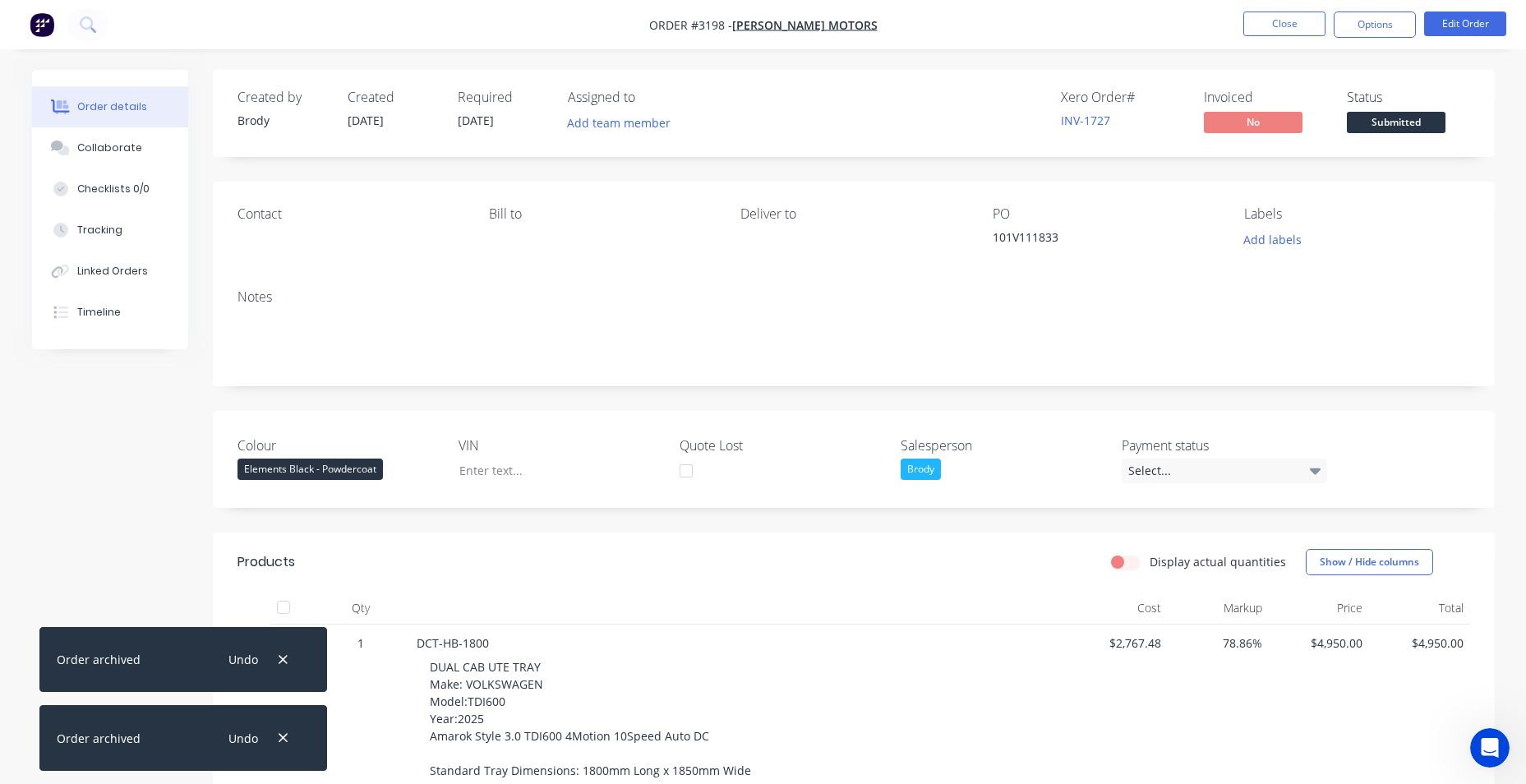
click at [283, 740] on icon "button" at bounding box center [282, 738] width 10 height 15
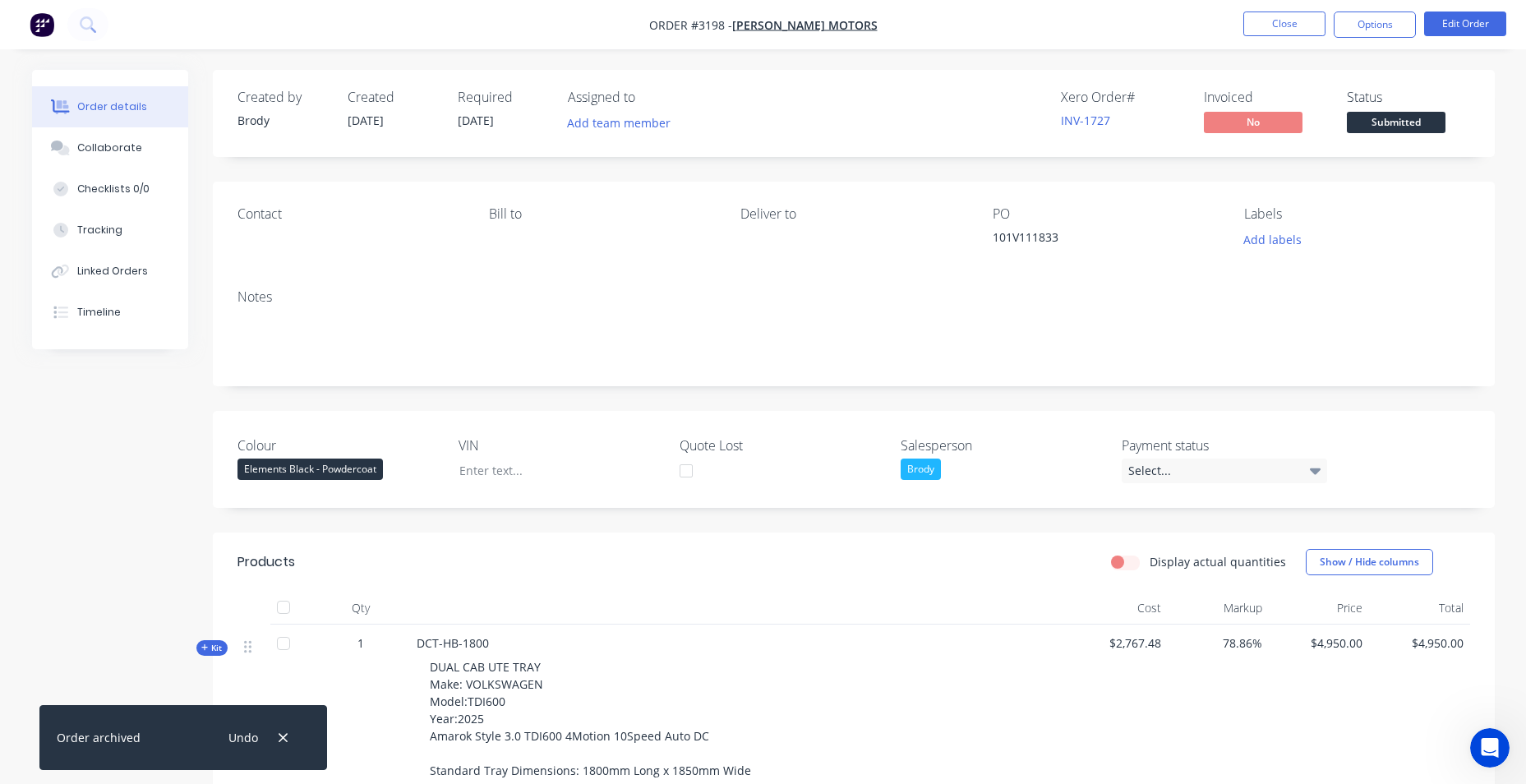
click at [283, 740] on icon "button" at bounding box center [282, 738] width 10 height 15
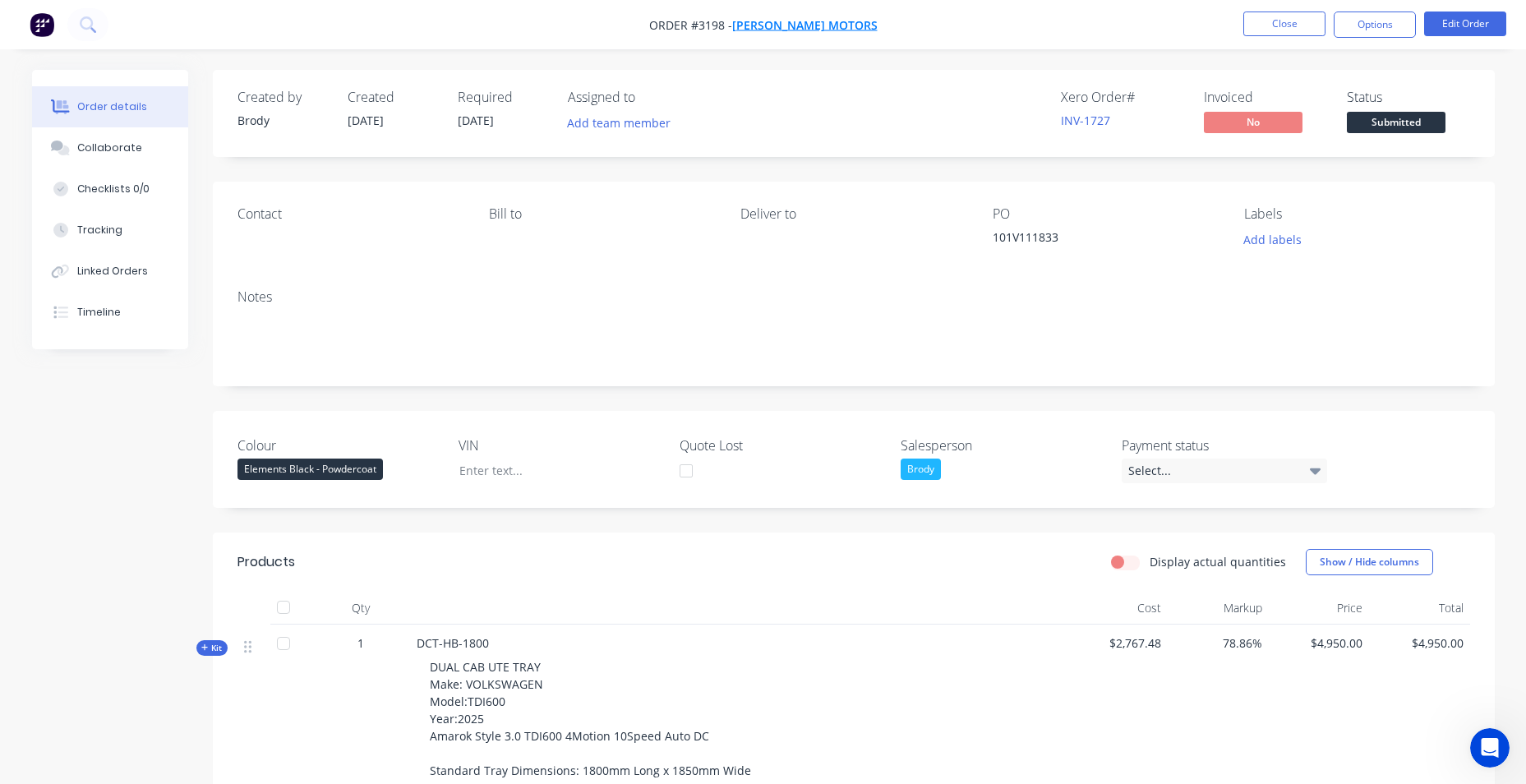
click at [796, 23] on span "[PERSON_NAME] Motors" at bounding box center [806, 24] width 146 height 16
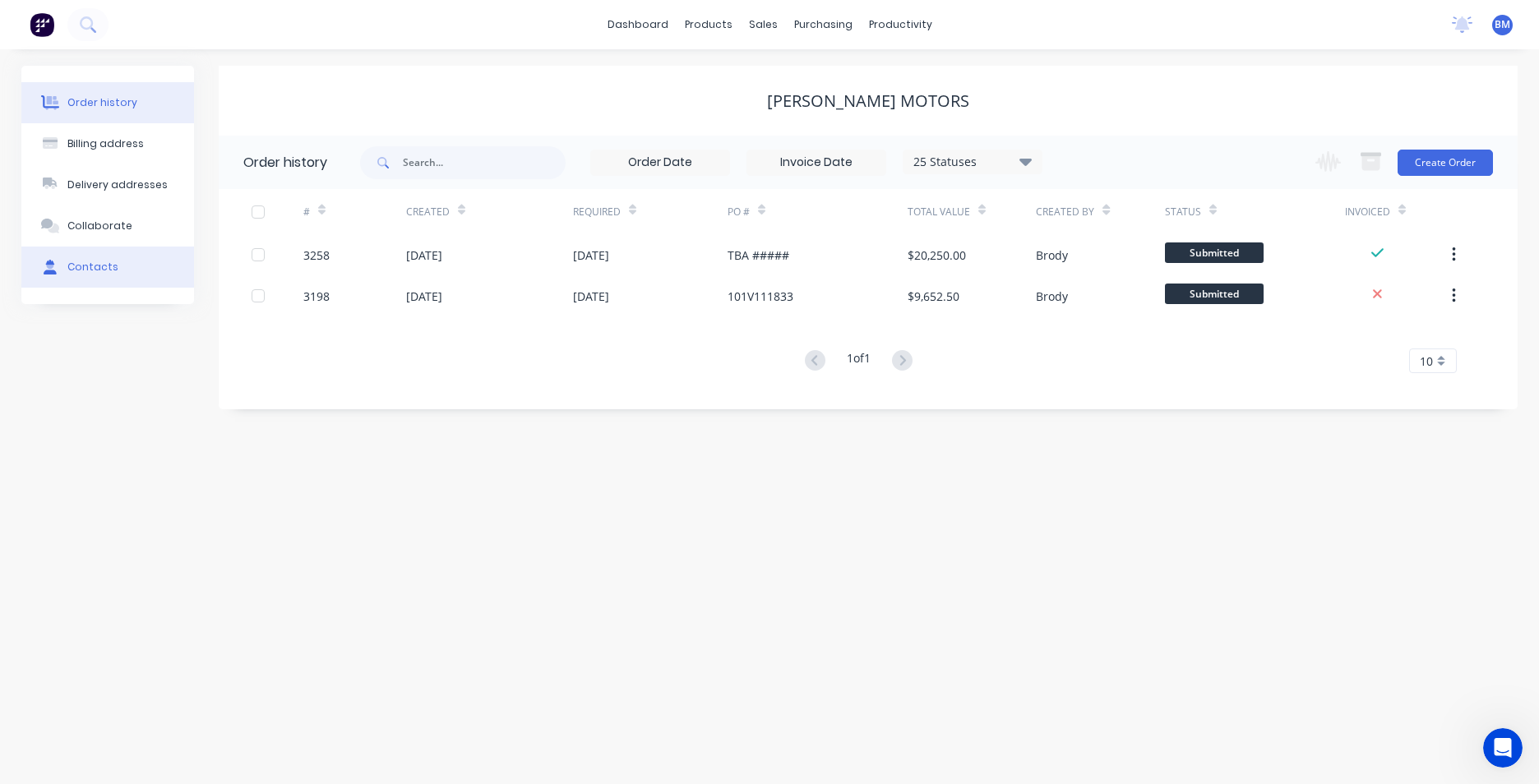
click at [106, 269] on button "Contacts" at bounding box center [108, 267] width 173 height 41
select select "AU"
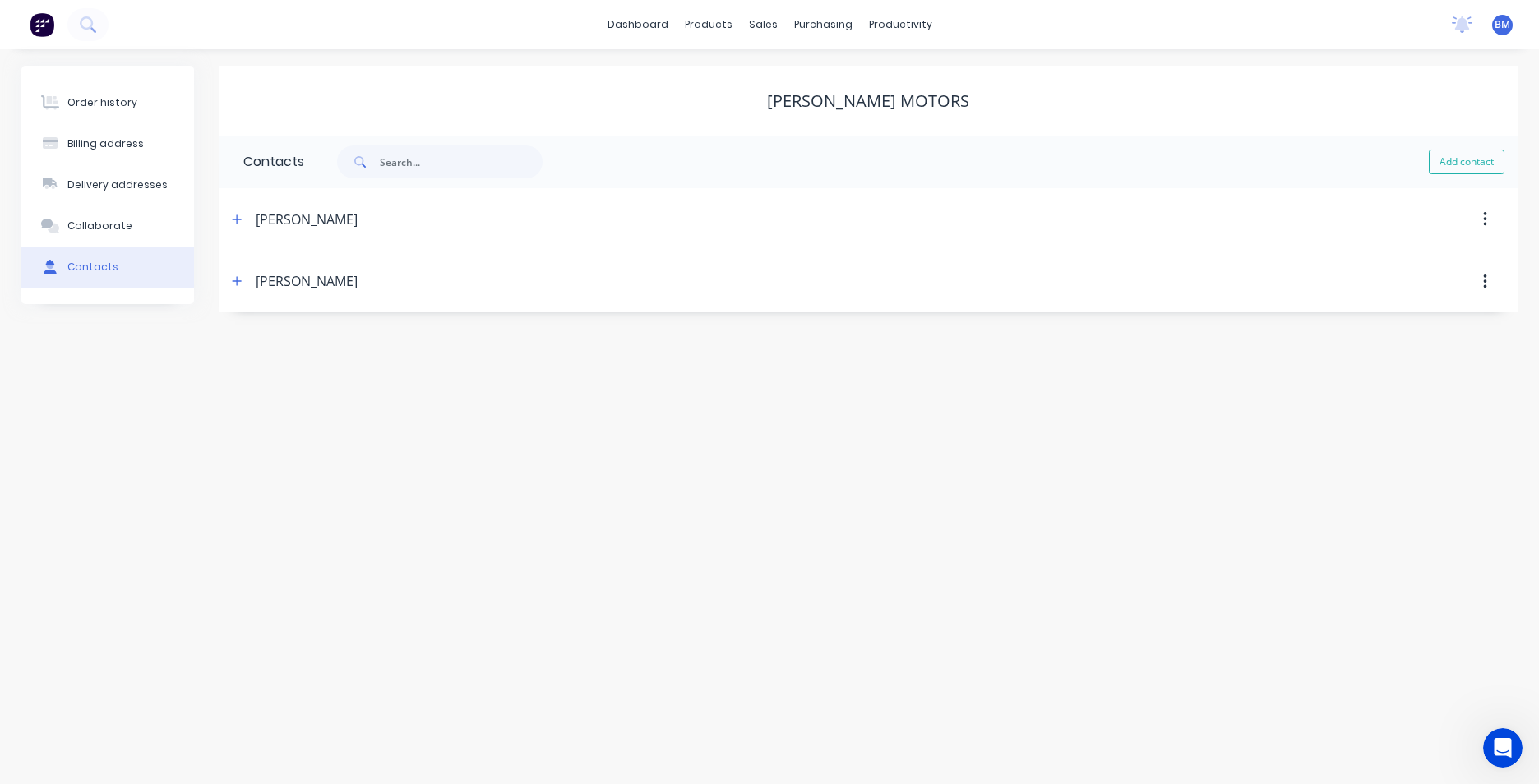
drag, startPoint x: 237, startPoint y: 280, endPoint x: 308, endPoint y: 297, distance: 73.0
click at [240, 282] on icon "button" at bounding box center [237, 281] width 9 height 9
drag, startPoint x: 467, startPoint y: 414, endPoint x: 271, endPoint y: 417, distance: 196.0
click at [0, 0] on input "lachlan.koonan@darryltwitt.com.au" at bounding box center [0, 0] width 0 height 0
drag, startPoint x: 687, startPoint y: 340, endPoint x: 671, endPoint y: 281, distance: 61.1
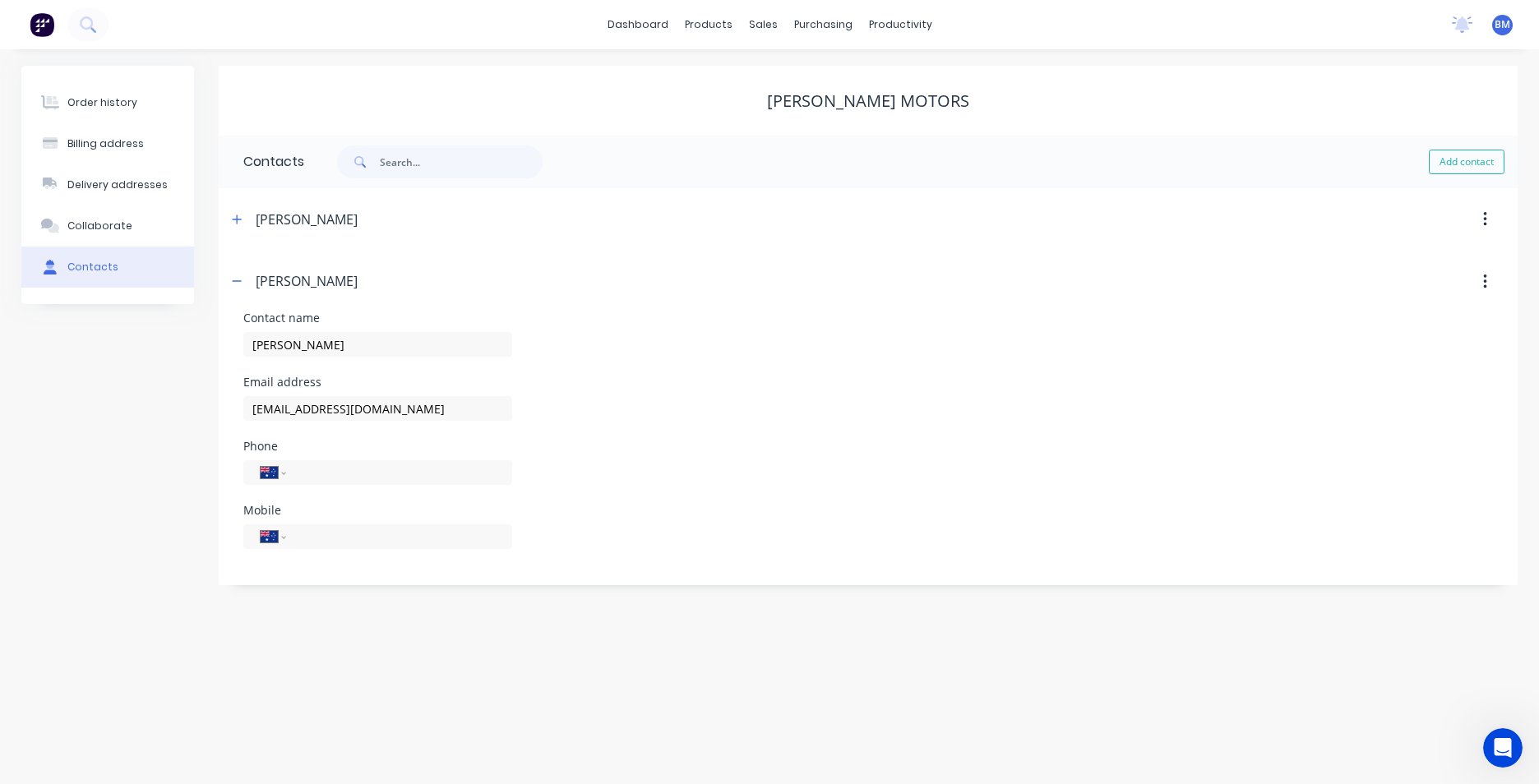
click at [698, 326] on div "Contact name Lachlan Koonan" at bounding box center [868, 344] width 1250 height 64
click at [236, 278] on icon "button" at bounding box center [237, 281] width 10 height 11
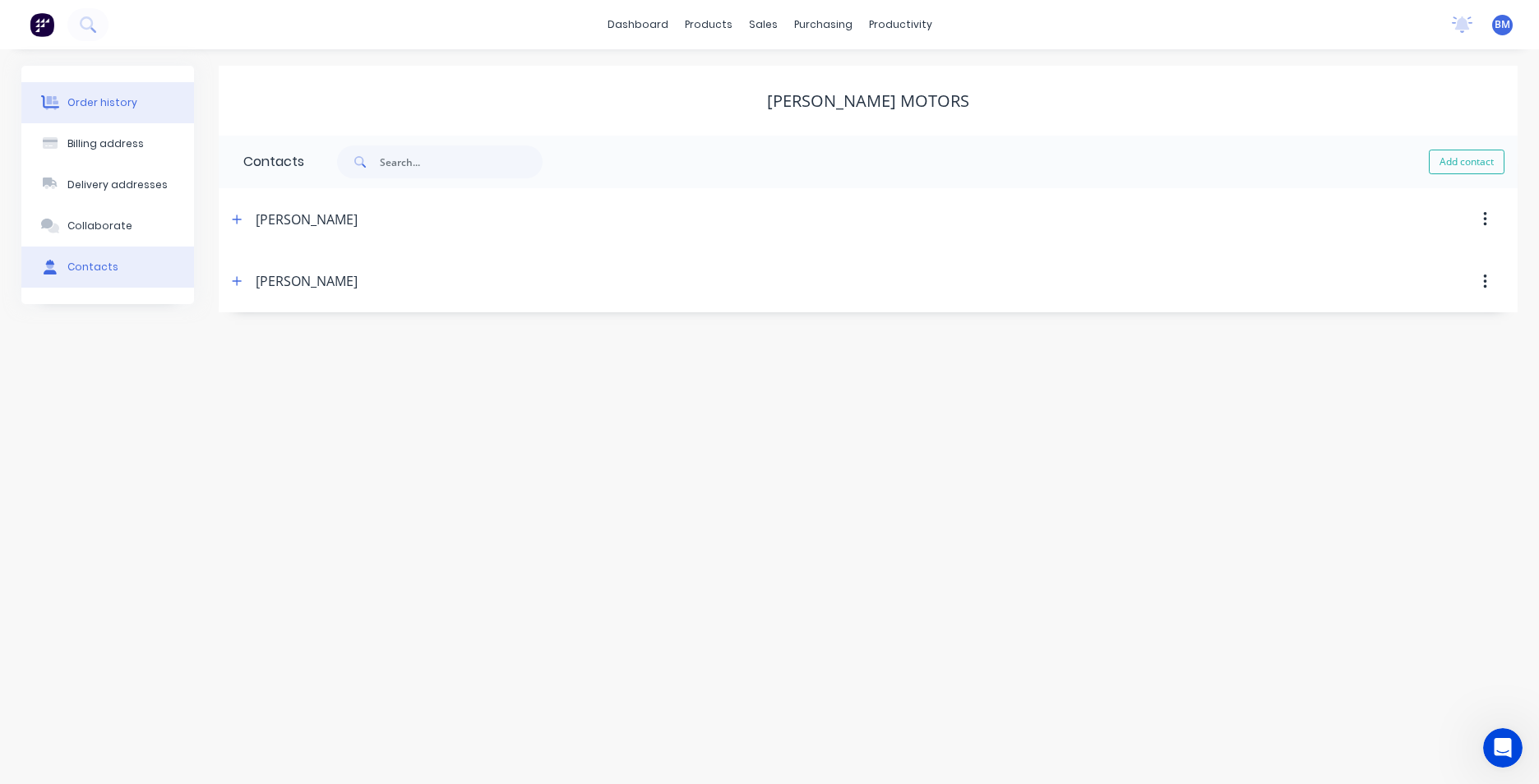
drag, startPoint x: 138, startPoint y: 113, endPoint x: 151, endPoint y: 113, distance: 13.0
click at [151, 113] on button "Order history" at bounding box center [108, 103] width 173 height 41
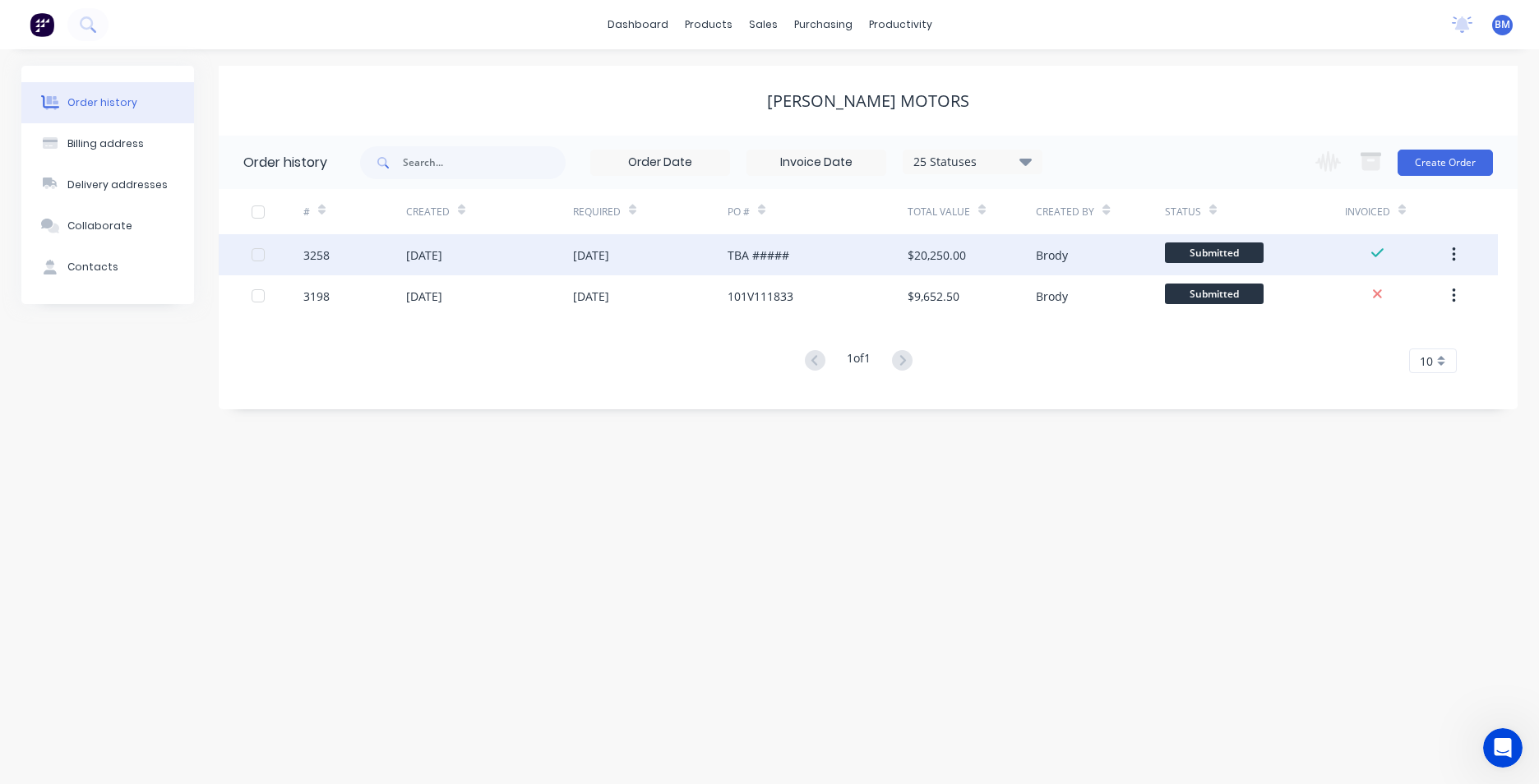
click at [334, 261] on div "3258" at bounding box center [355, 255] width 103 height 41
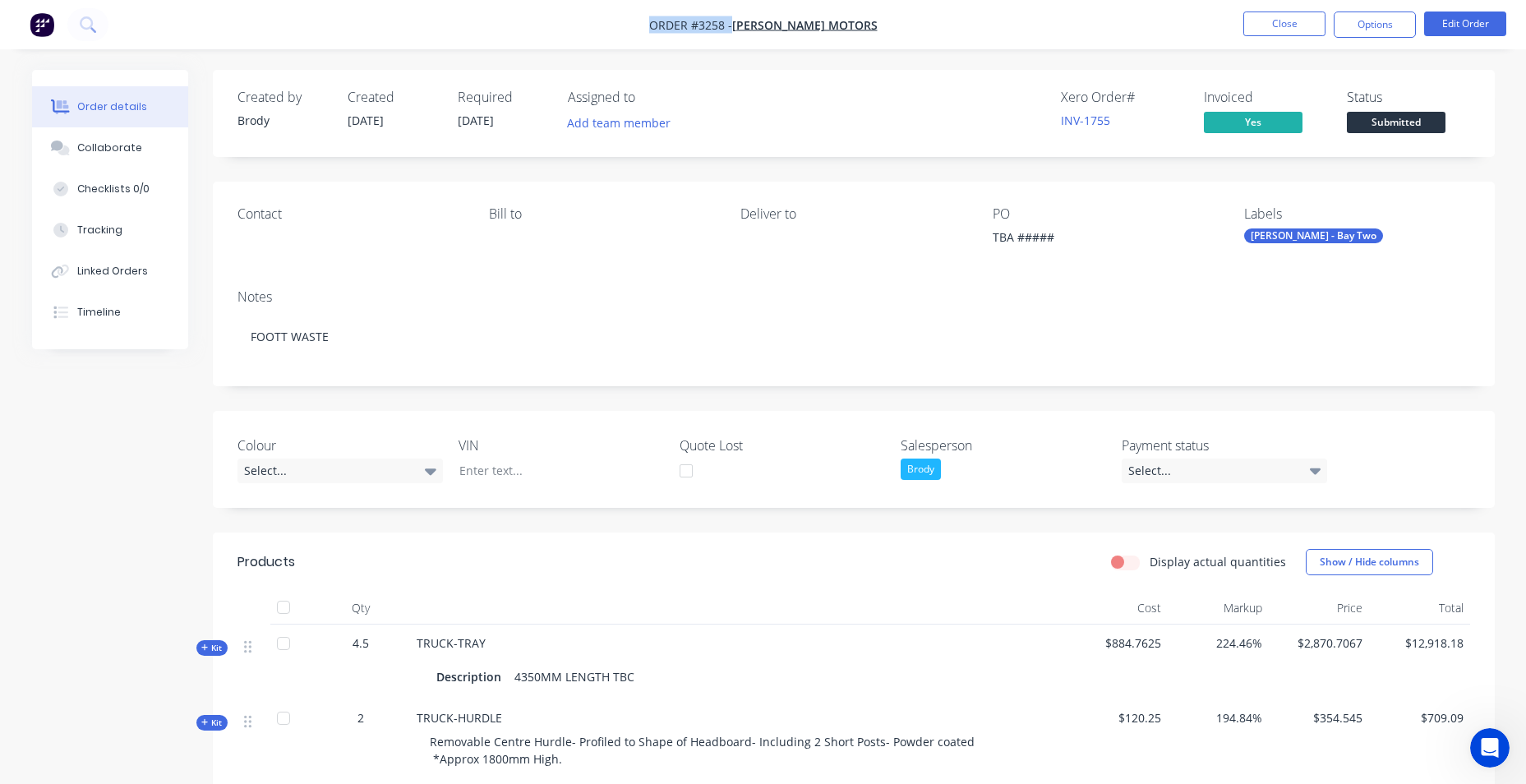
drag, startPoint x: 646, startPoint y: 25, endPoint x: 876, endPoint y: 21, distance: 230.0
click at [876, 21] on nav "Order #3258 - Darryl Twitt Motors Close Options Edit Order" at bounding box center [763, 24] width 1526 height 50
copy div "Order #3258 - Darryl Twitt Motors Close Options Edit Order"
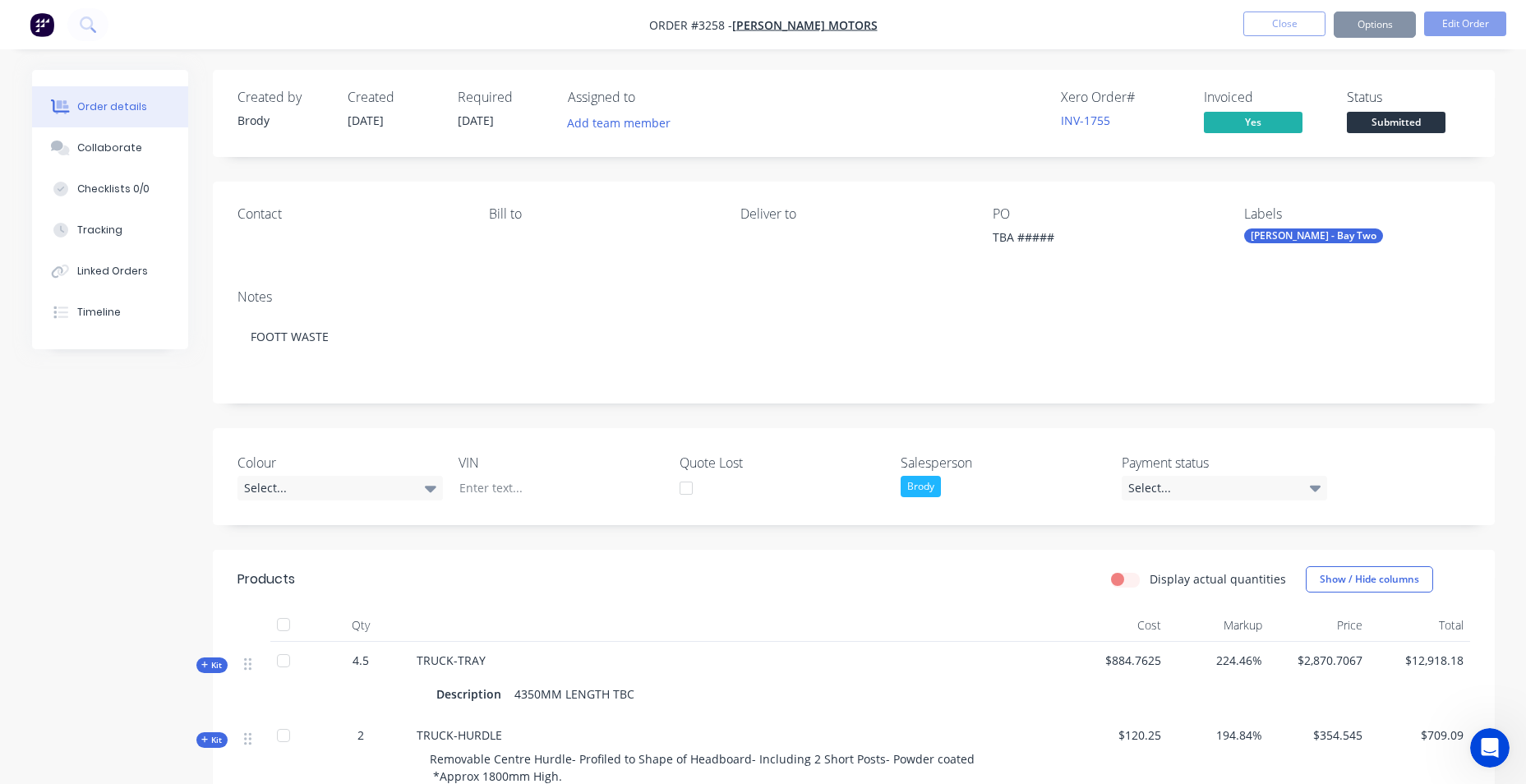
click at [31, 25] on img "button" at bounding box center [42, 24] width 24 height 24
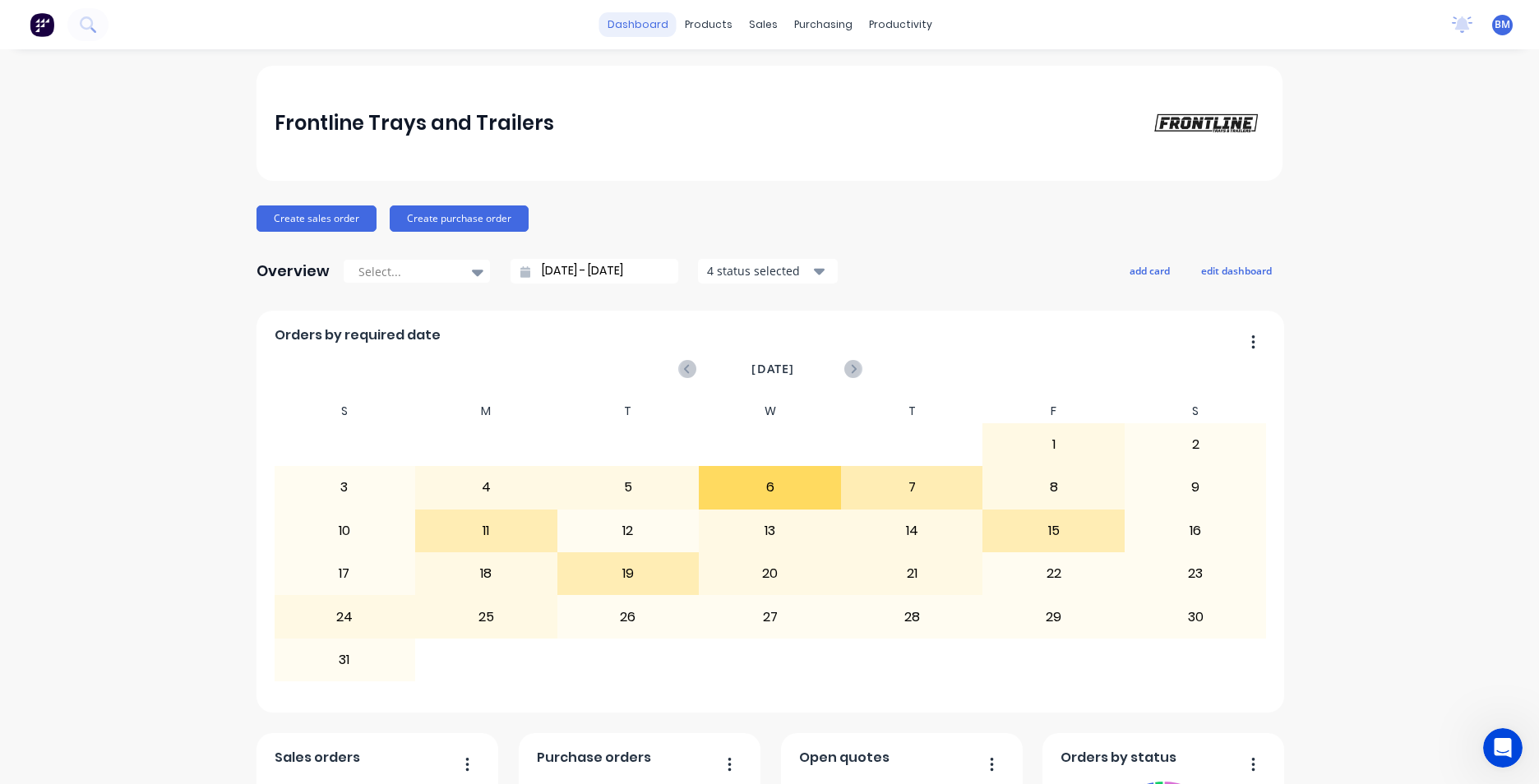
click at [651, 20] on link "dashboard" at bounding box center [638, 24] width 78 height 24
click at [47, 24] on img at bounding box center [42, 24] width 24 height 24
click at [795, 79] on div "Sales Orders" at bounding box center [818, 79] width 67 height 15
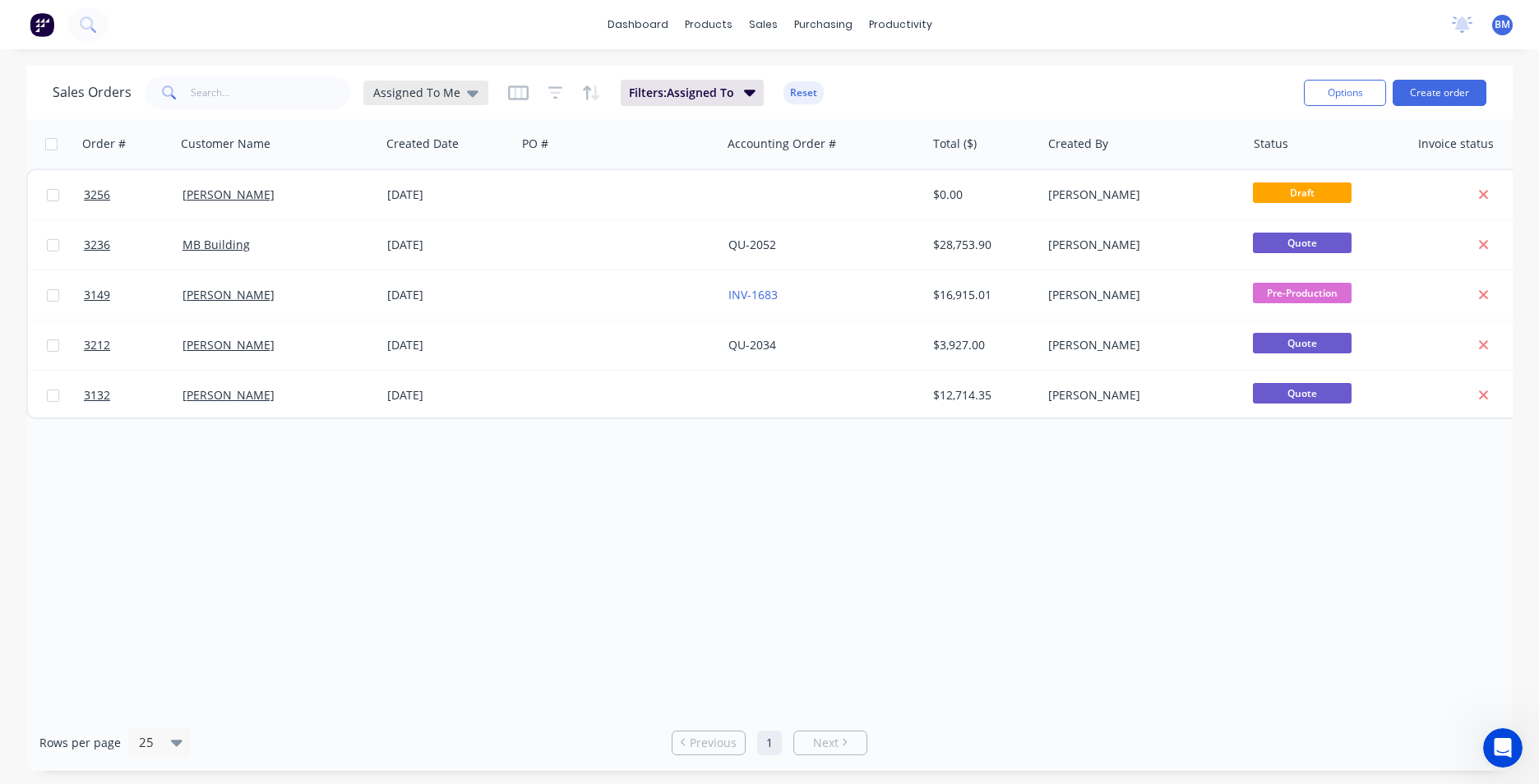
click at [471, 92] on icon at bounding box center [473, 93] width 11 height 7
click at [393, 233] on button "None" at bounding box center [462, 233] width 188 height 19
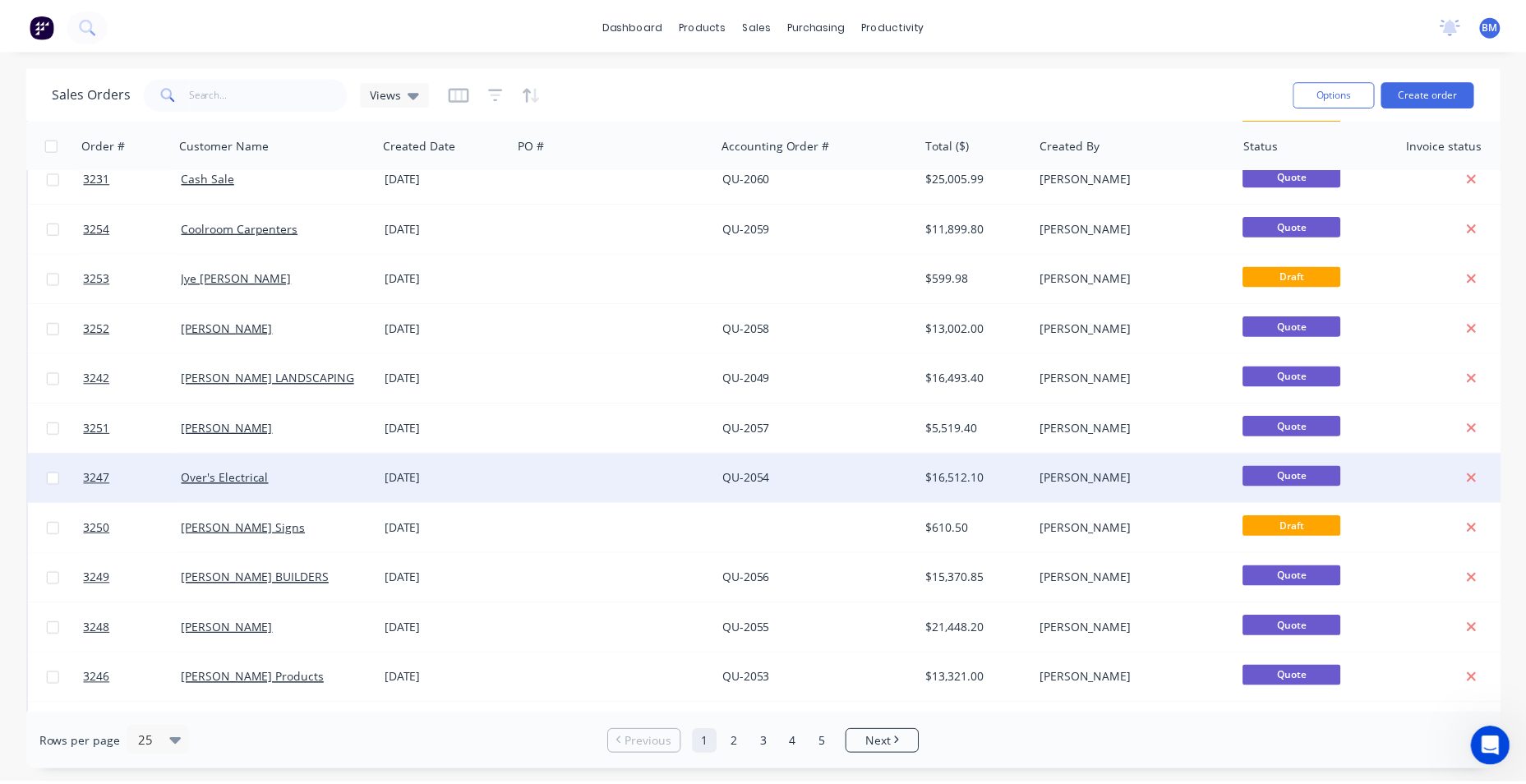
scroll to position [247, 0]
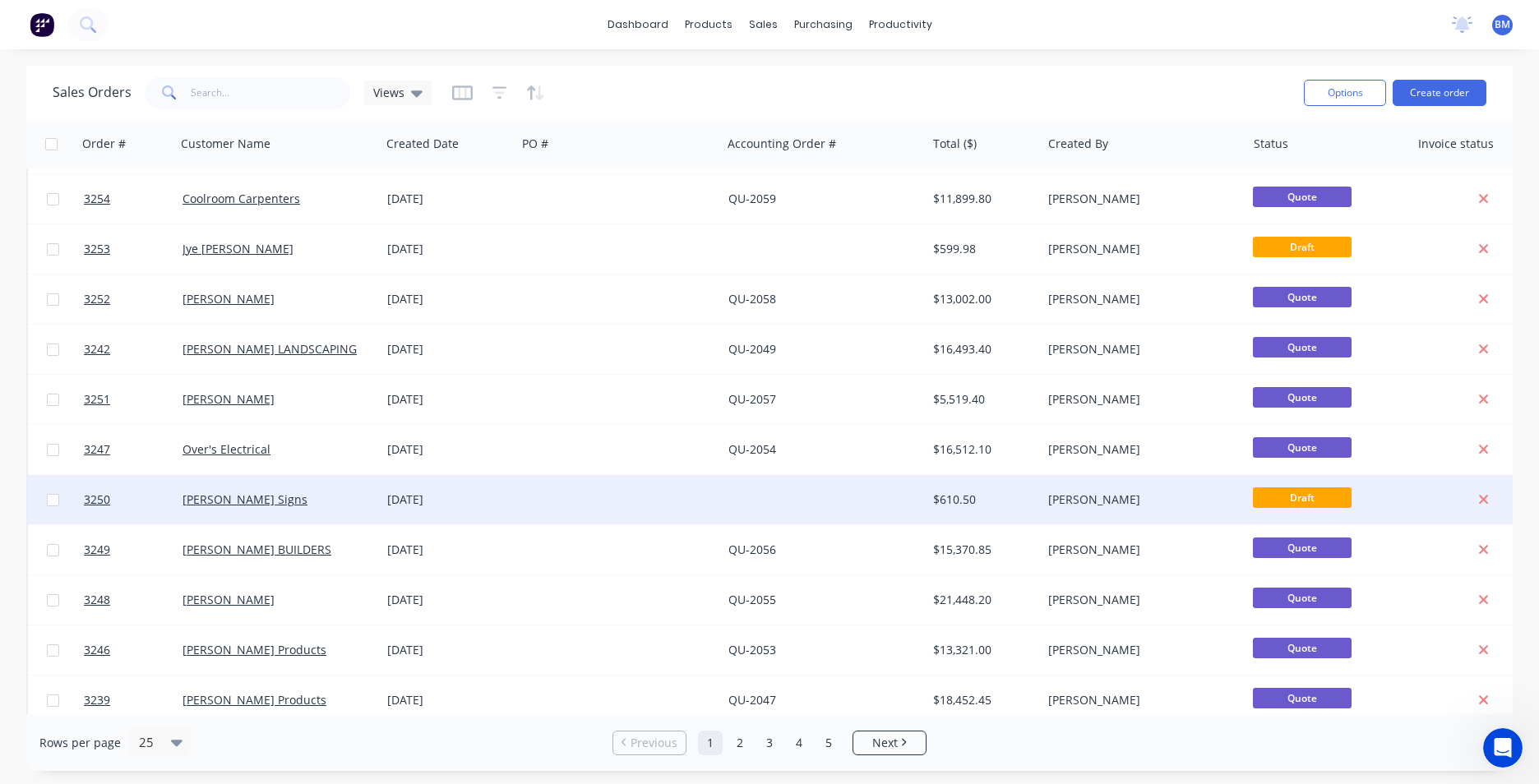
click at [372, 497] on div "[PERSON_NAME] Signs" at bounding box center [278, 500] width 192 height 17
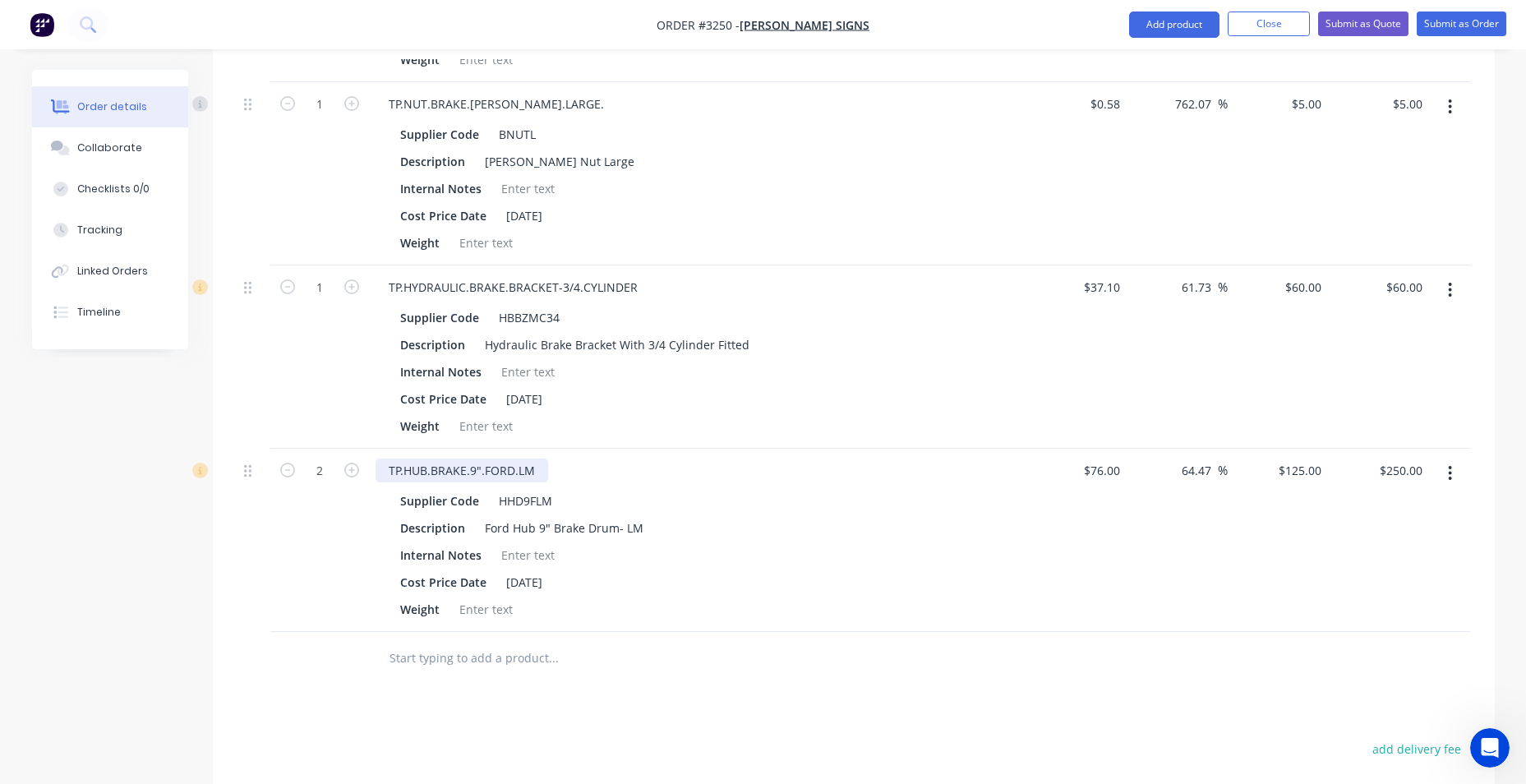
scroll to position [1479, 0]
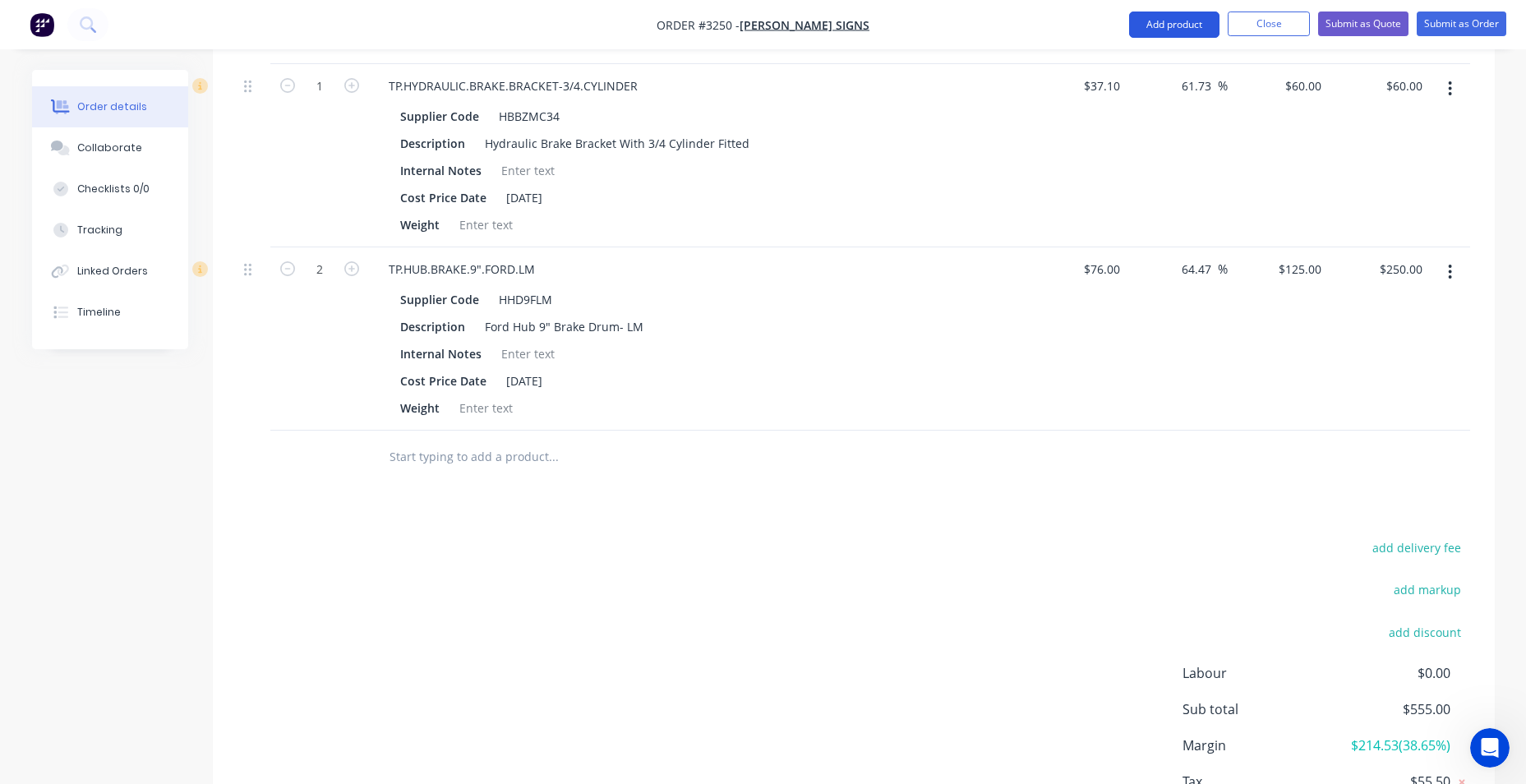
click at [1176, 29] on button "Add product" at bounding box center [1174, 24] width 91 height 26
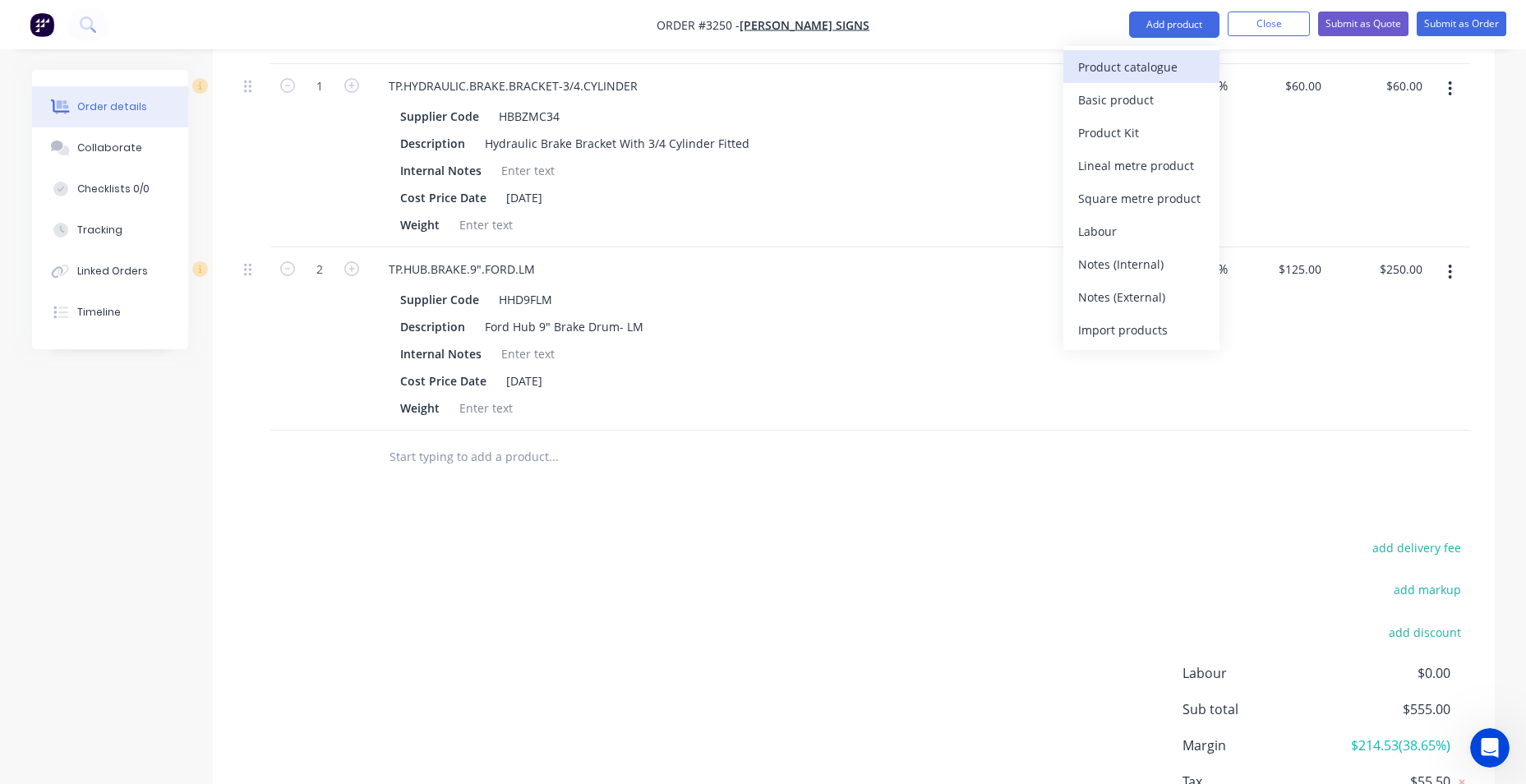
click at [1127, 71] on div "Product catalogue" at bounding box center [1141, 67] width 126 height 24
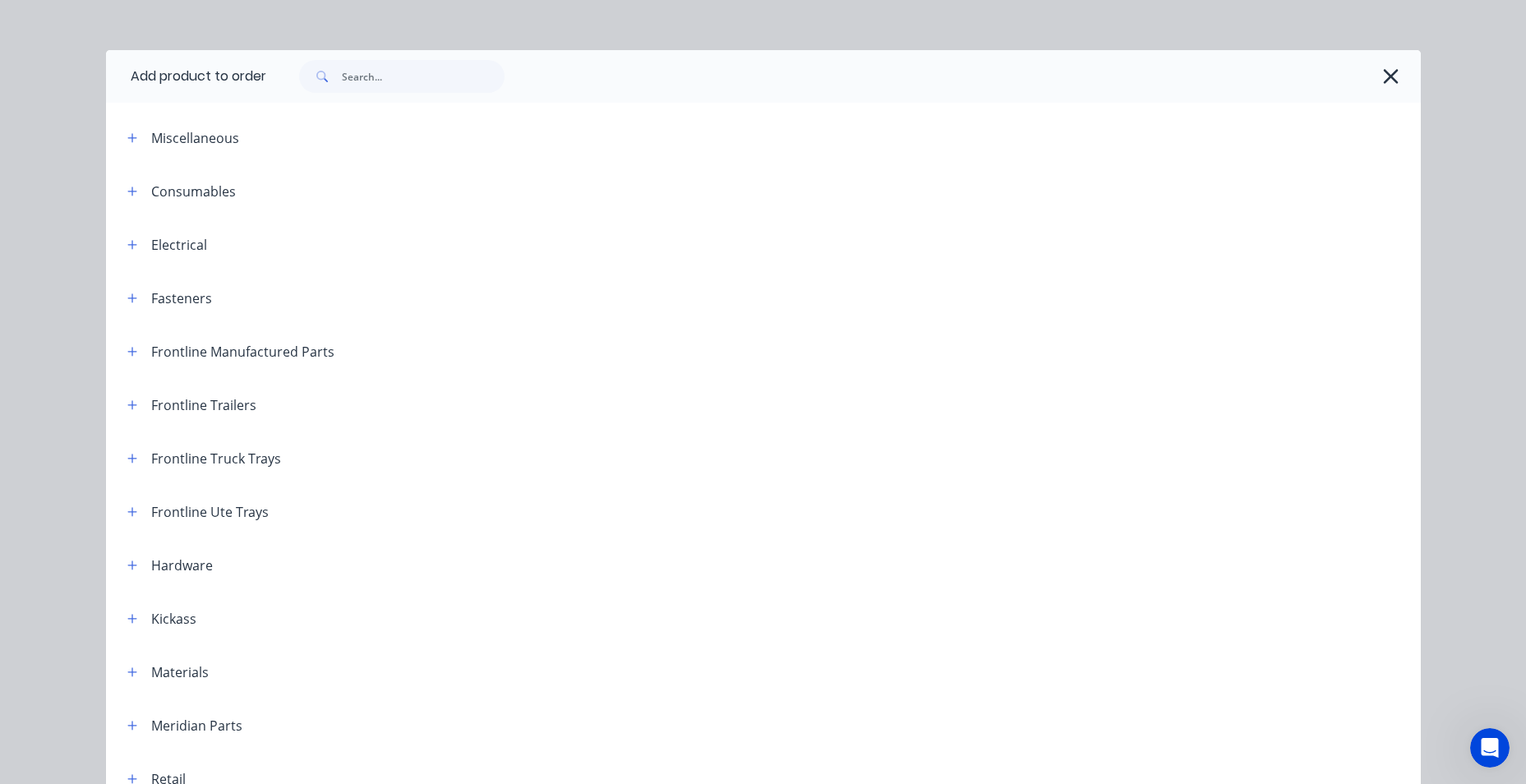
scroll to position [0, 0]
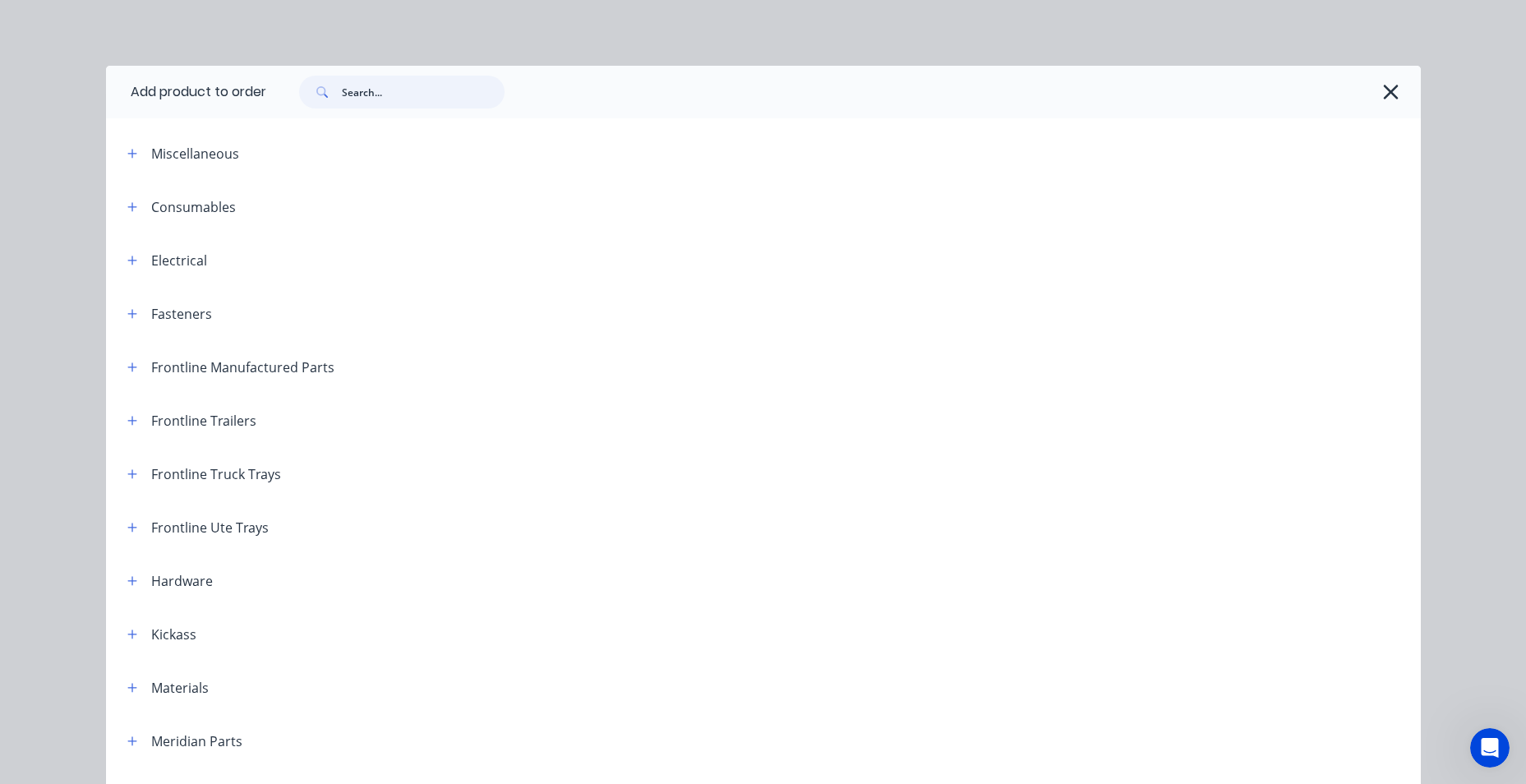
click at [388, 95] on input "text" at bounding box center [423, 92] width 163 height 33
type input "labour"
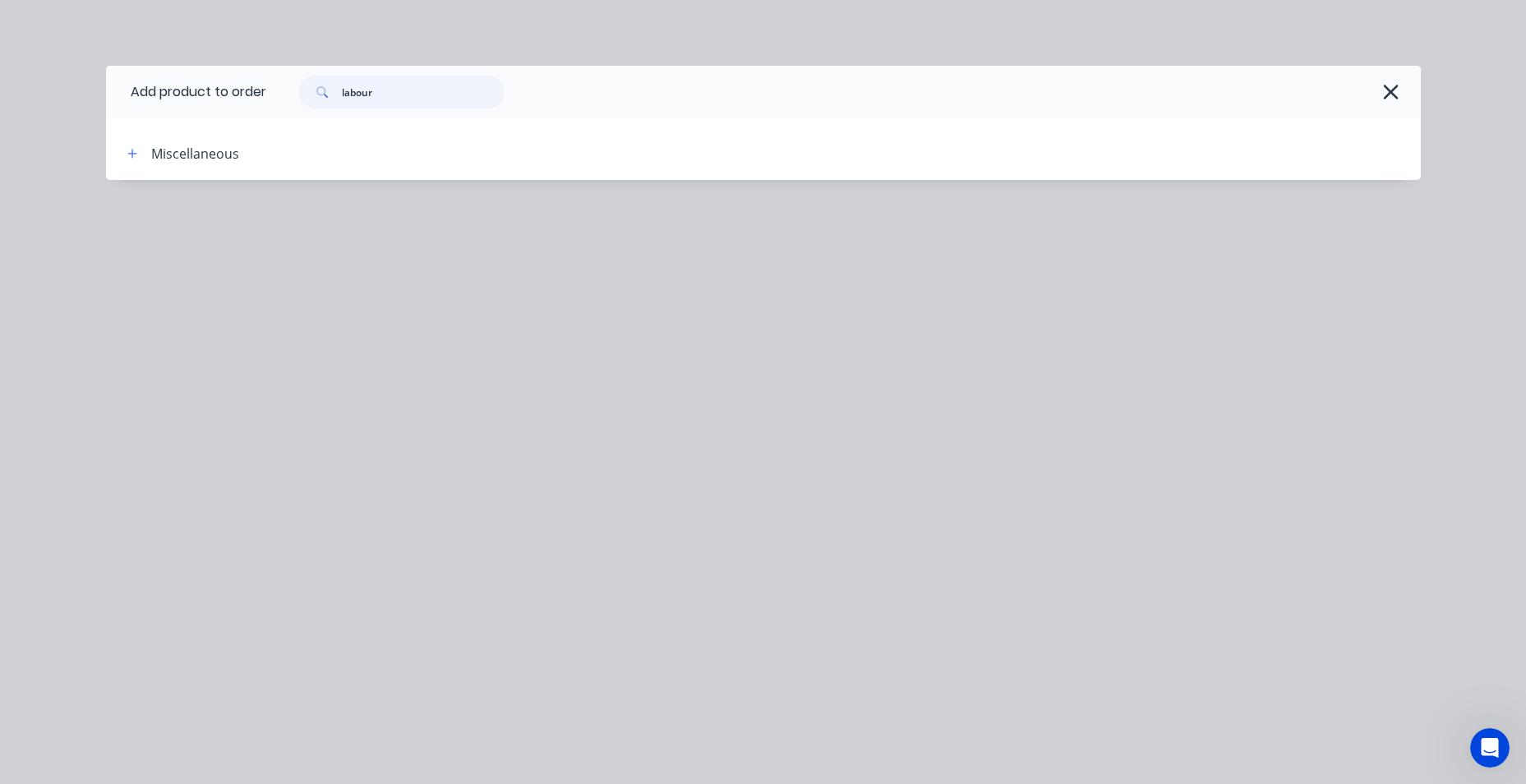
drag, startPoint x: 405, startPoint y: 97, endPoint x: 235, endPoint y: 93, distance: 170.0
click at [235, 93] on header "Add product to order labour" at bounding box center [763, 92] width 1315 height 52
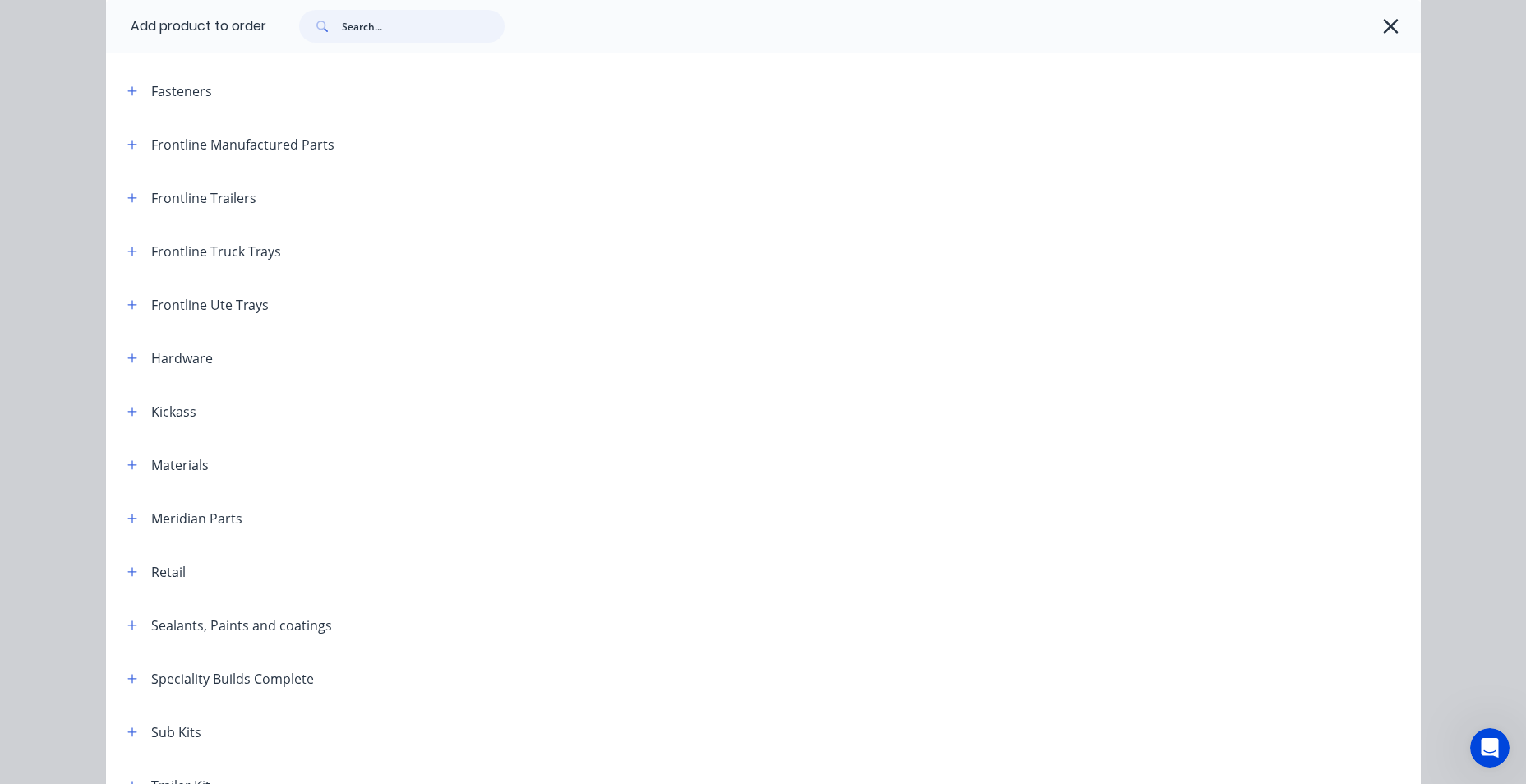
scroll to position [493, 0]
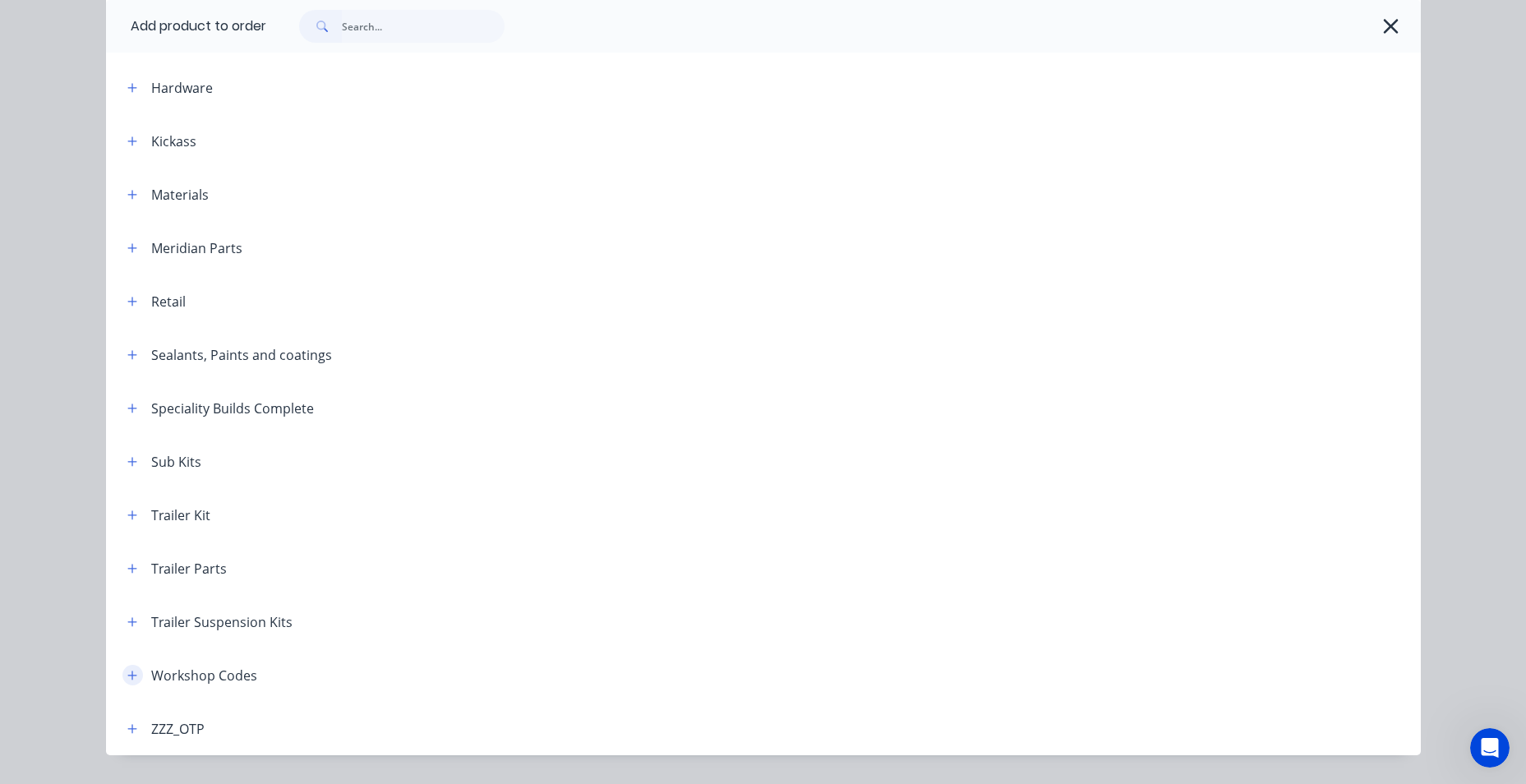
click at [129, 677] on icon "button" at bounding box center [132, 676] width 10 height 11
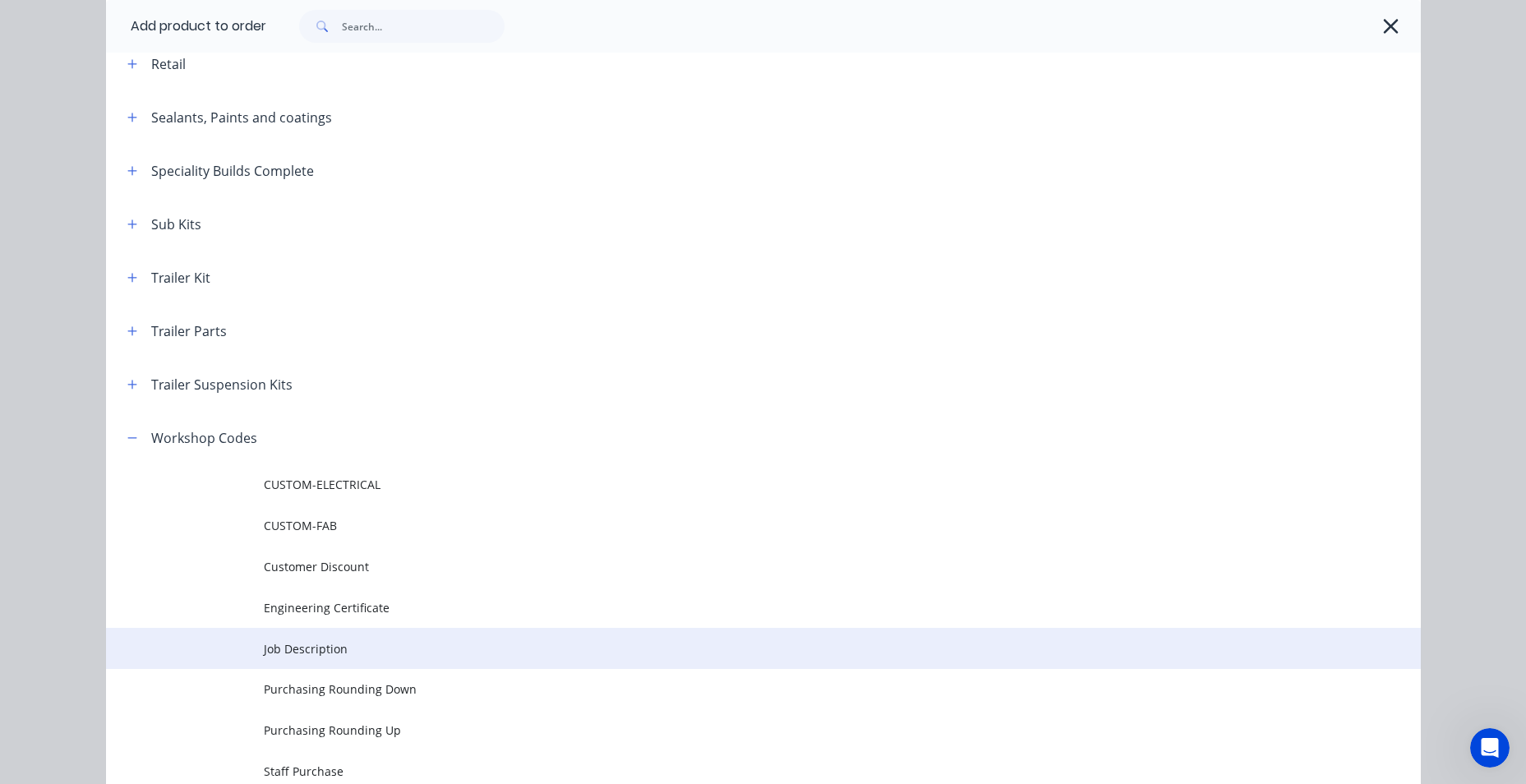
scroll to position [739, 0]
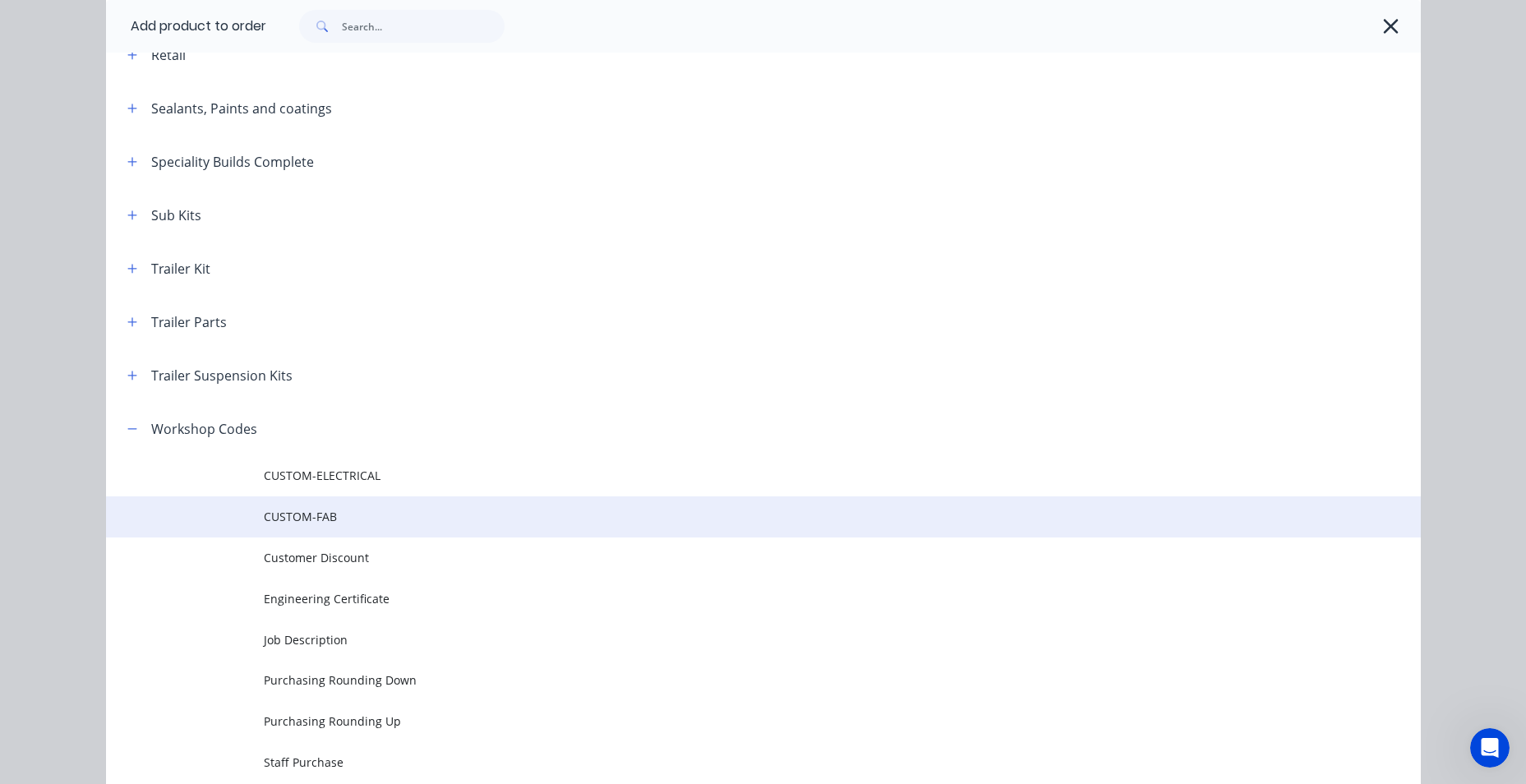
click at [317, 515] on span "CUSTOM-FAB" at bounding box center [726, 516] width 925 height 17
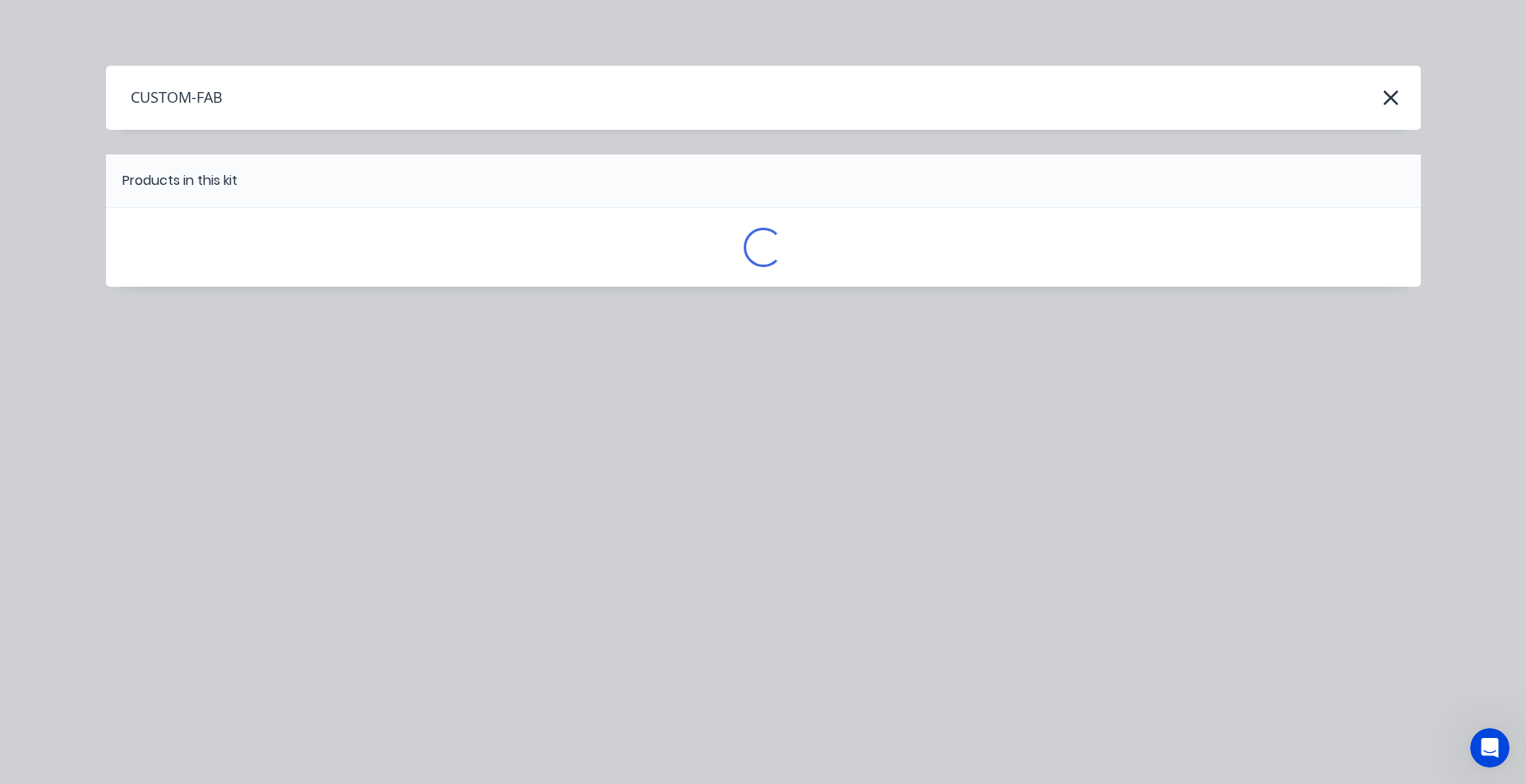
scroll to position [0, 0]
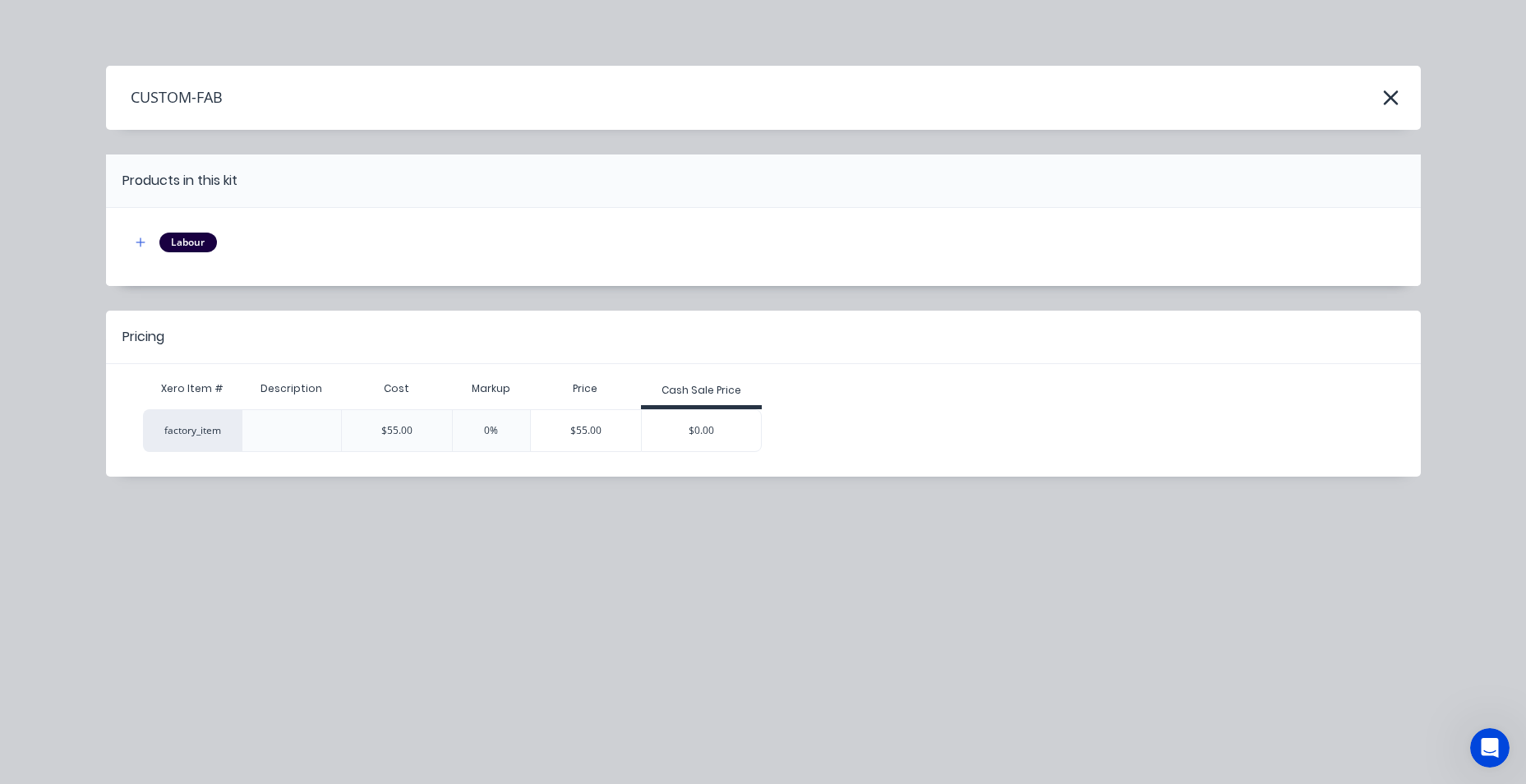
click at [716, 439] on div "$0.00" at bounding box center [702, 431] width 120 height 41
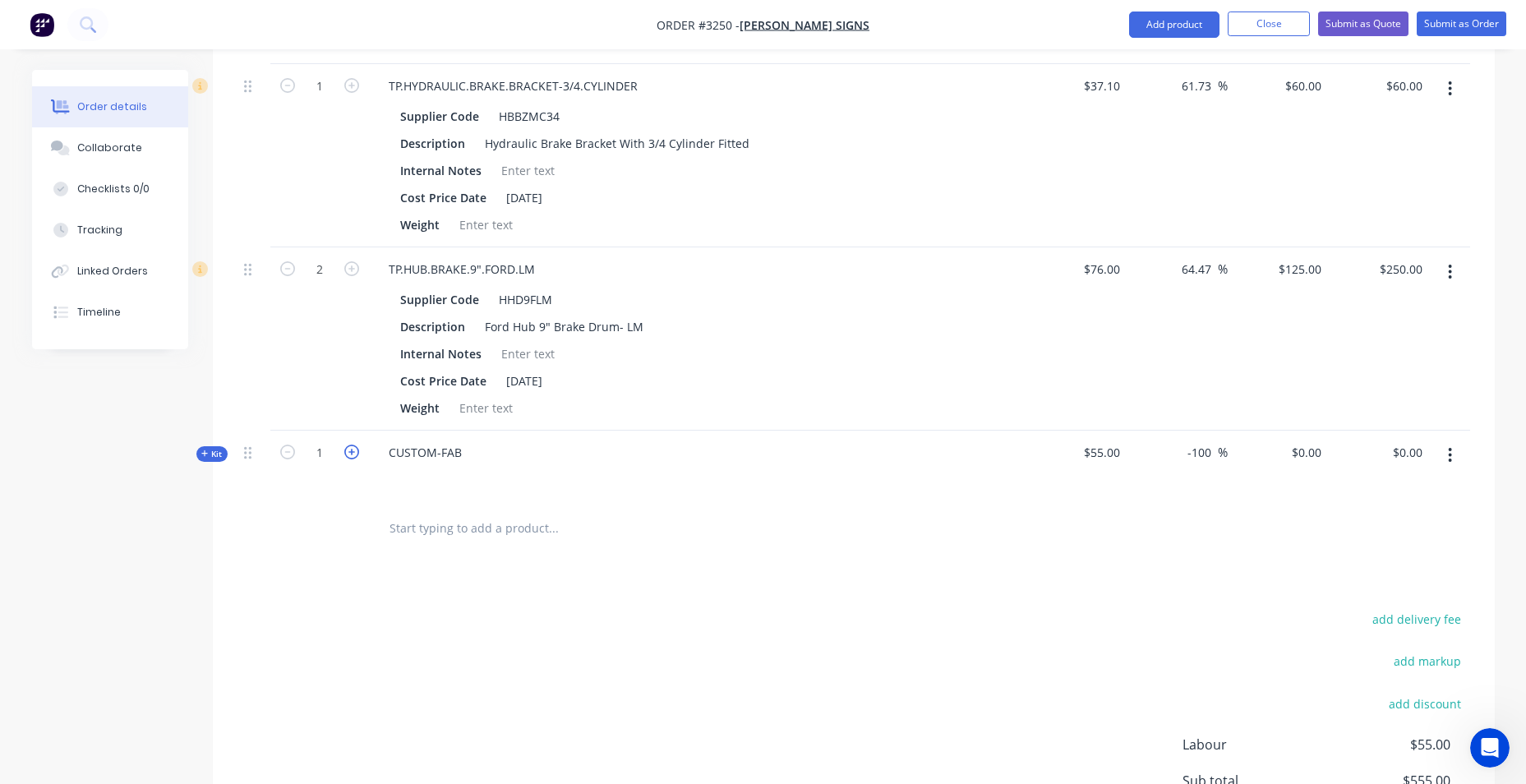
click at [349, 455] on icon "button" at bounding box center [351, 452] width 15 height 15
click at [350, 455] on icon "button" at bounding box center [351, 452] width 15 height 15
type input "3"
click at [1403, 454] on input "0.00" at bounding box center [1413, 452] width 31 height 24
type input "120"
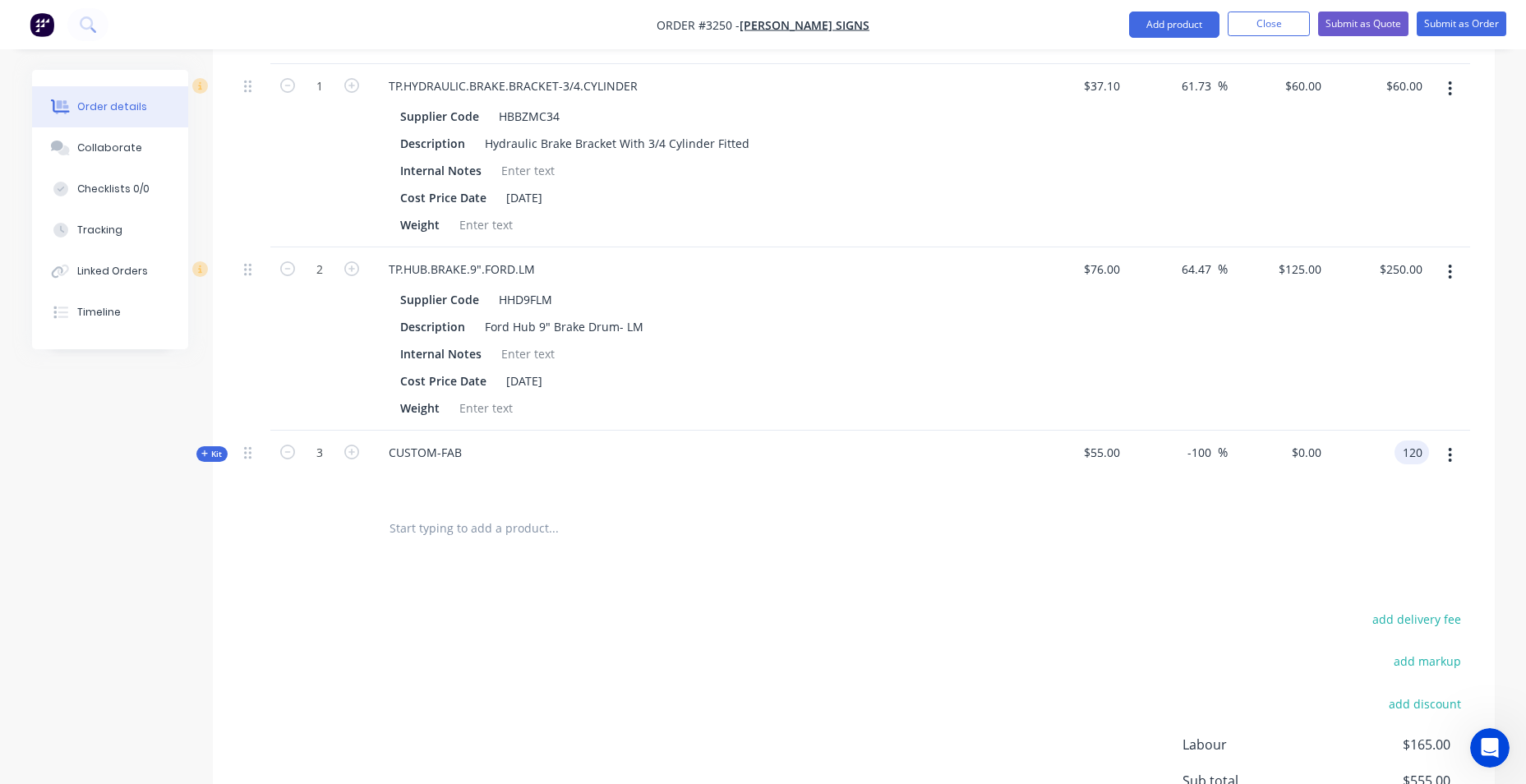
type input "-27.27"
type input "$40.00"
type input "$120.00"
click at [1258, 536] on div at bounding box center [853, 528] width 1233 height 53
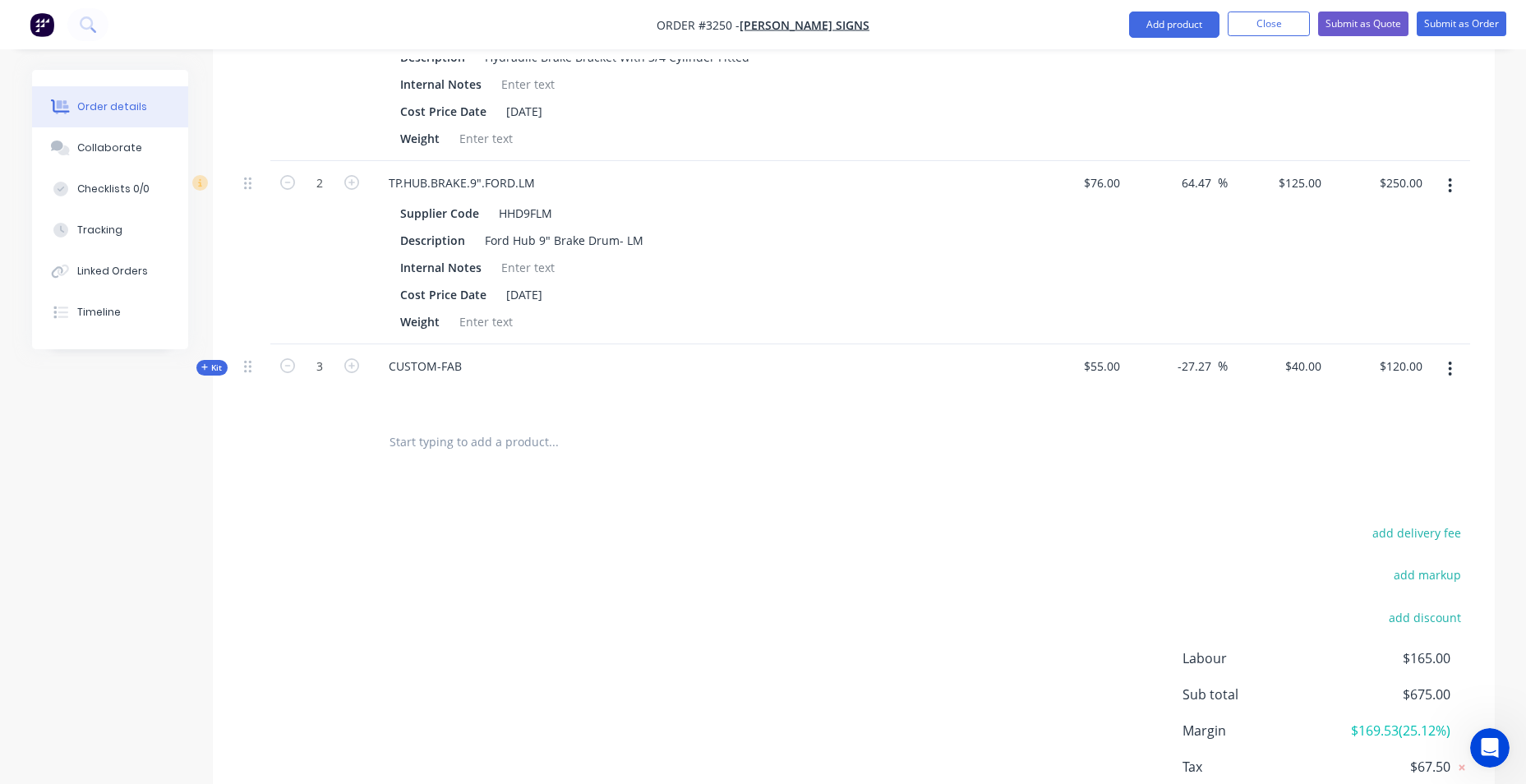
scroll to position [1670, 0]
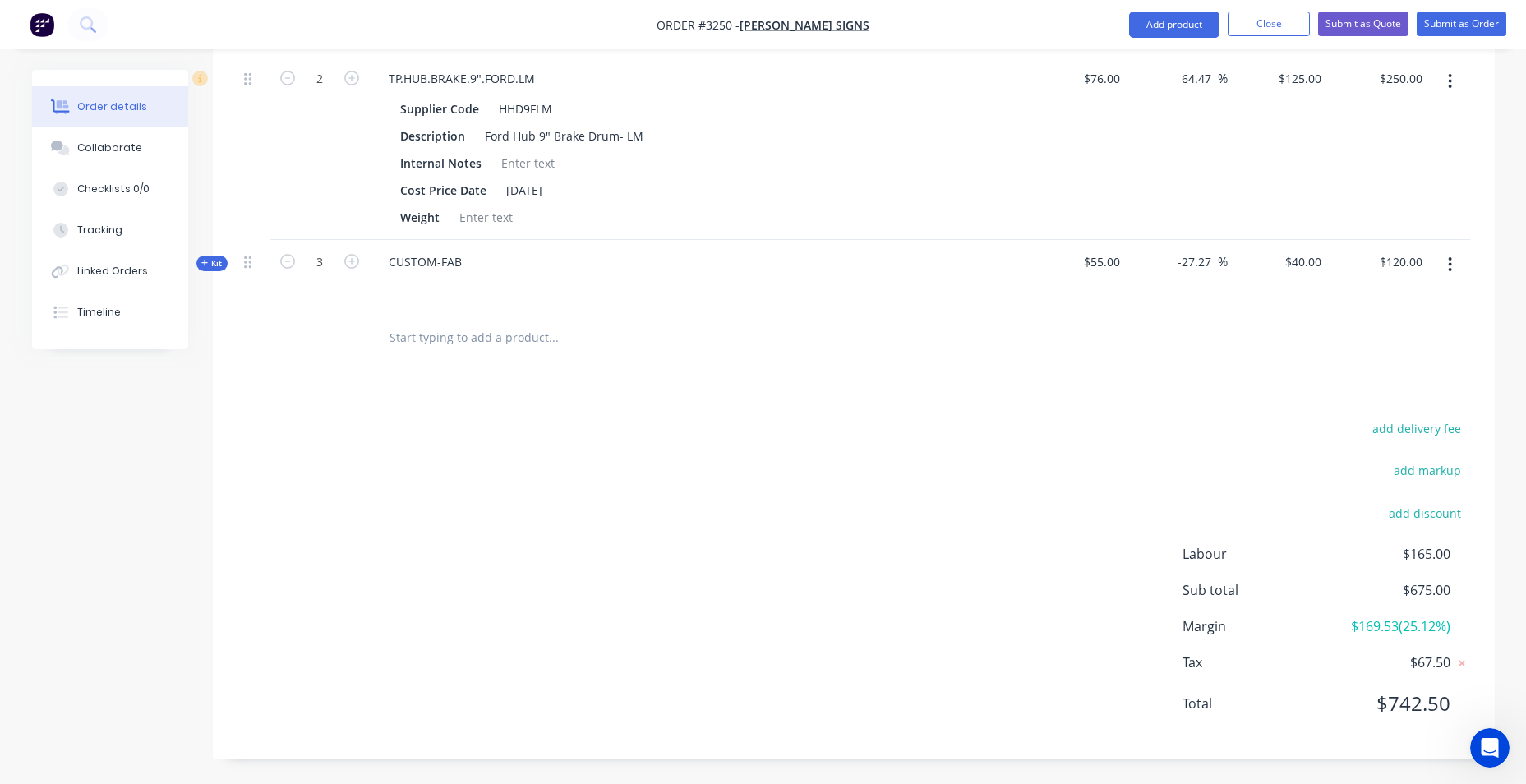
drag, startPoint x: 906, startPoint y: 486, endPoint x: 923, endPoint y: 480, distance: 18.0
click at [911, 486] on div "add delivery fee add markup add discount Labour $165.00 Sub total $675.00 Margi…" at bounding box center [853, 576] width 1233 height 317
click at [1297, 266] on div "40 40" at bounding box center [1278, 276] width 101 height 72
type input "120"
type input "118.18"
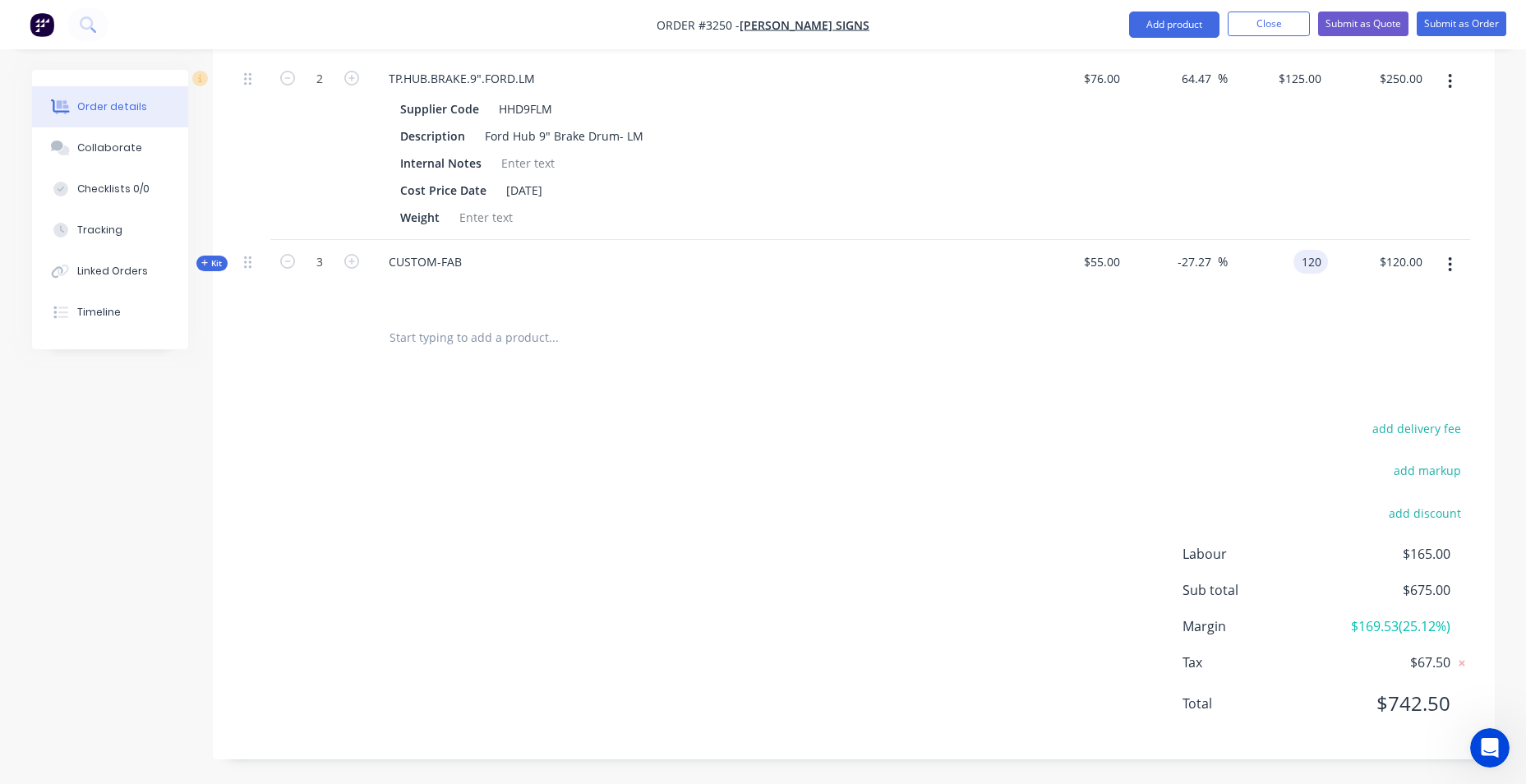
type input "$120.00"
type input "$360.00"
click at [909, 467] on div "add delivery fee add markup add discount Labour $165.00 Sub total $675.00 Margi…" at bounding box center [853, 576] width 1233 height 317
click at [600, 531] on div "add delivery fee add markup add discount Labour $165.00 Sub total $915.00 Margi…" at bounding box center [853, 576] width 1233 height 317
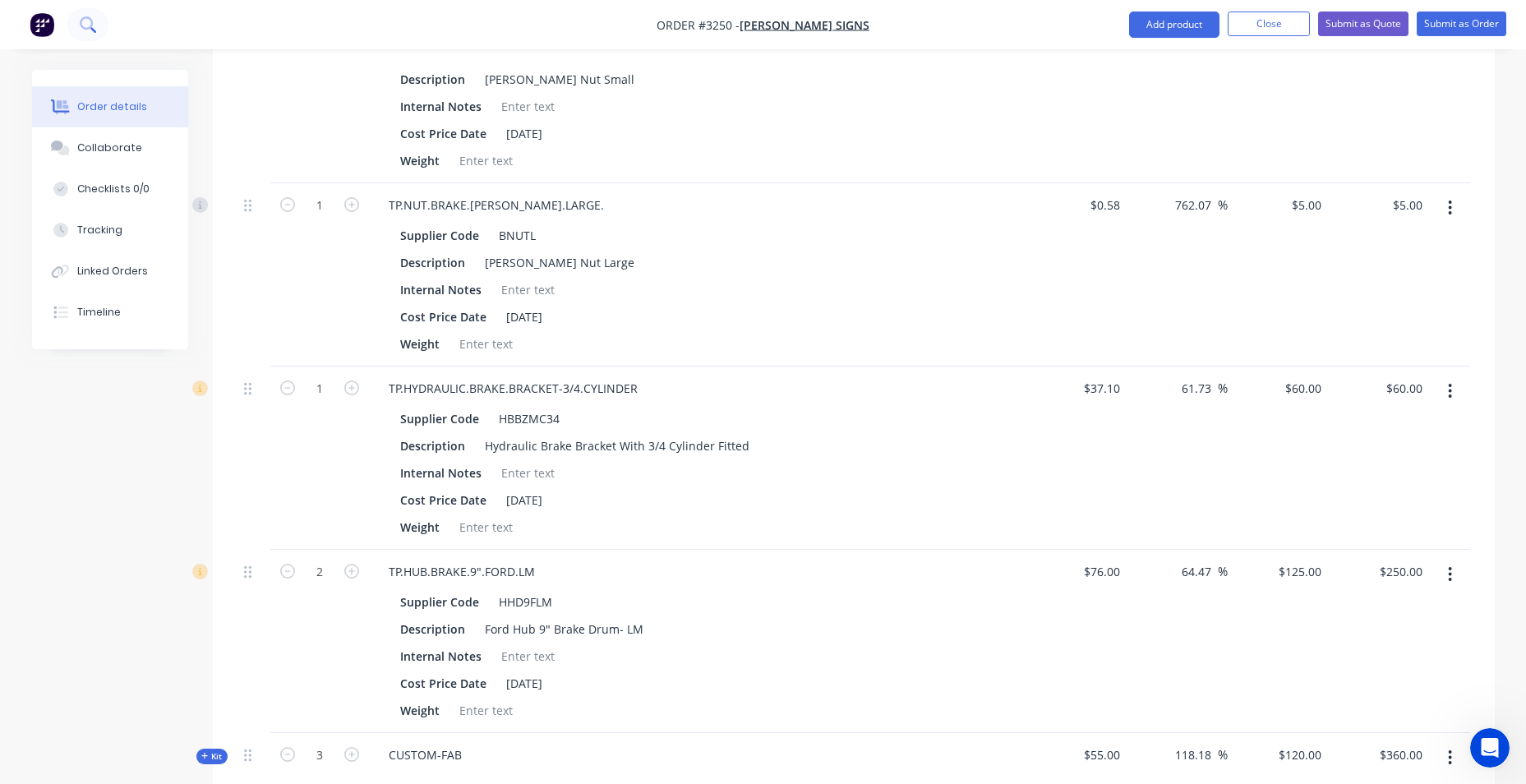
click at [91, 21] on icon at bounding box center [87, 24] width 16 height 16
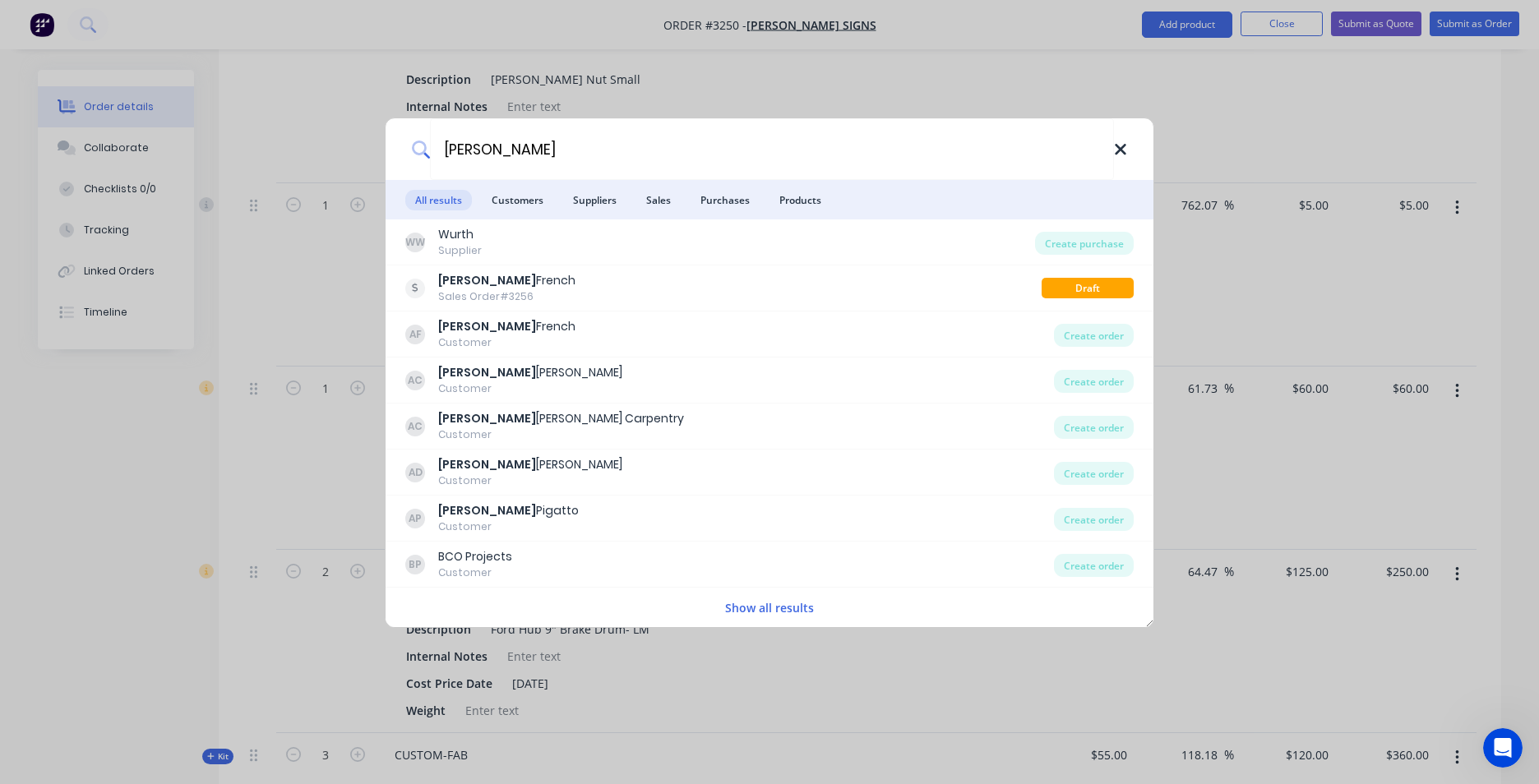
type input "ADAM"
drag, startPoint x: 1119, startPoint y: 146, endPoint x: 1128, endPoint y: 143, distance: 9.5
click at [1122, 146] on icon at bounding box center [1121, 149] width 13 height 18
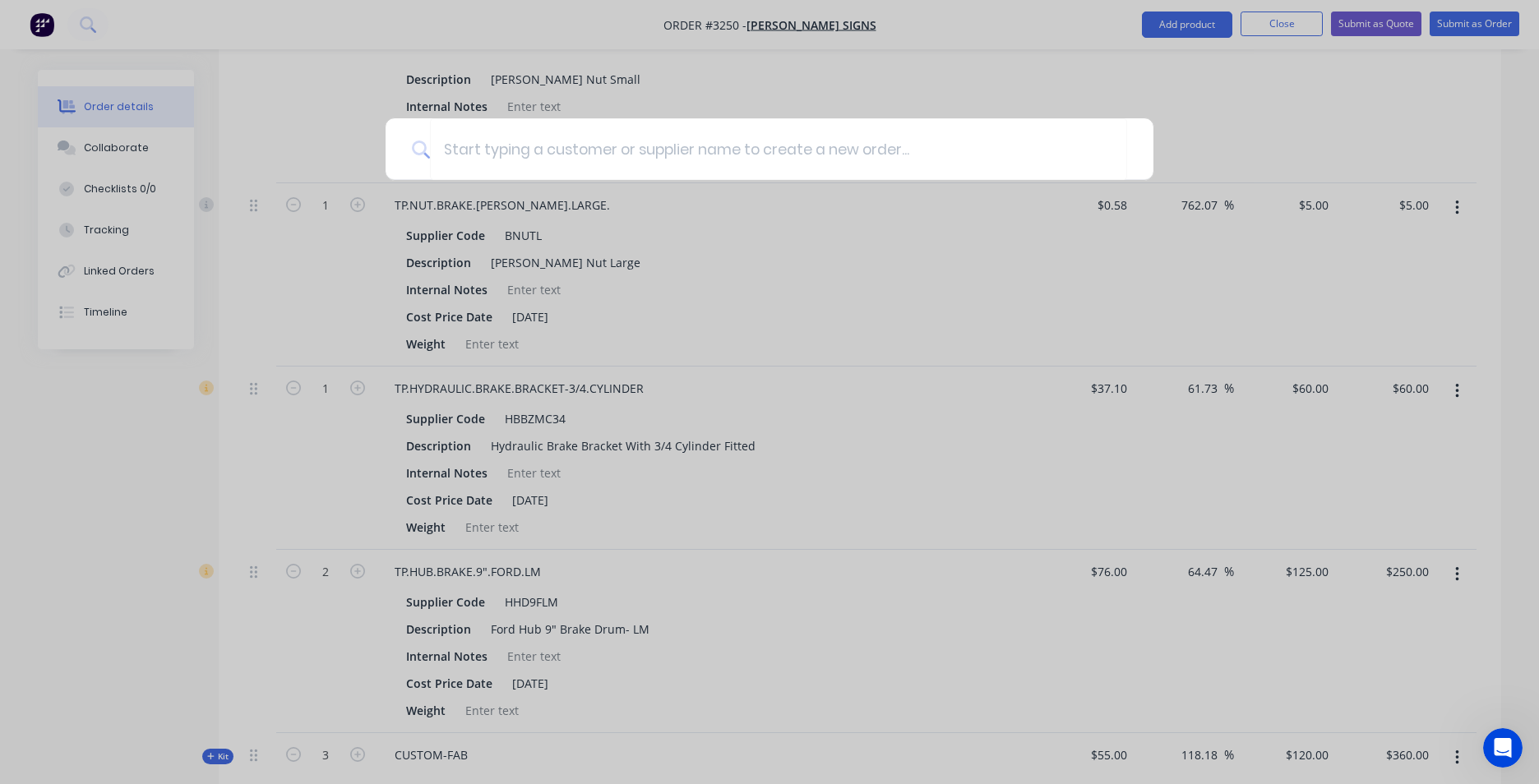
click at [524, 17] on div at bounding box center [770, 392] width 1539 height 784
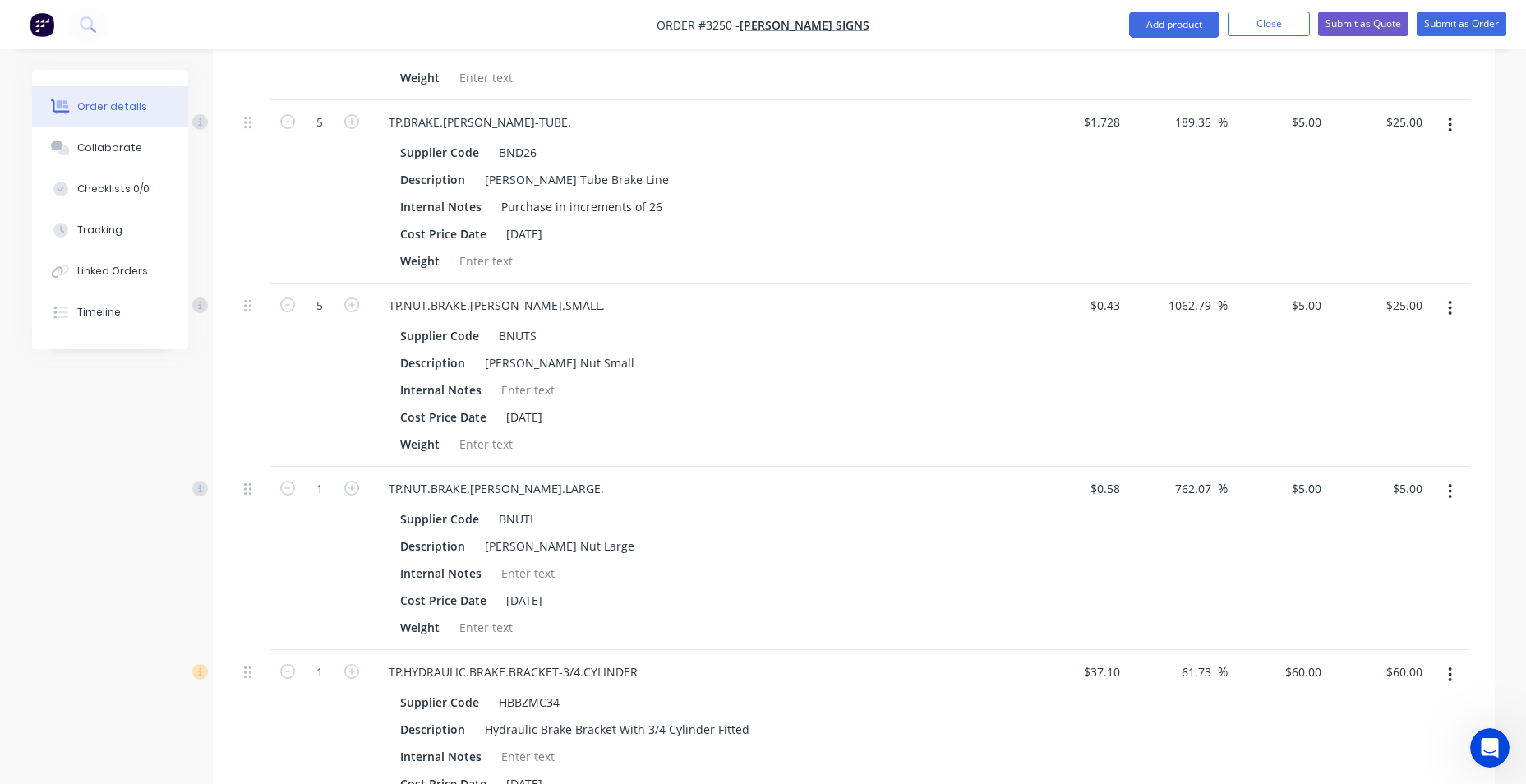
scroll to position [684, 0]
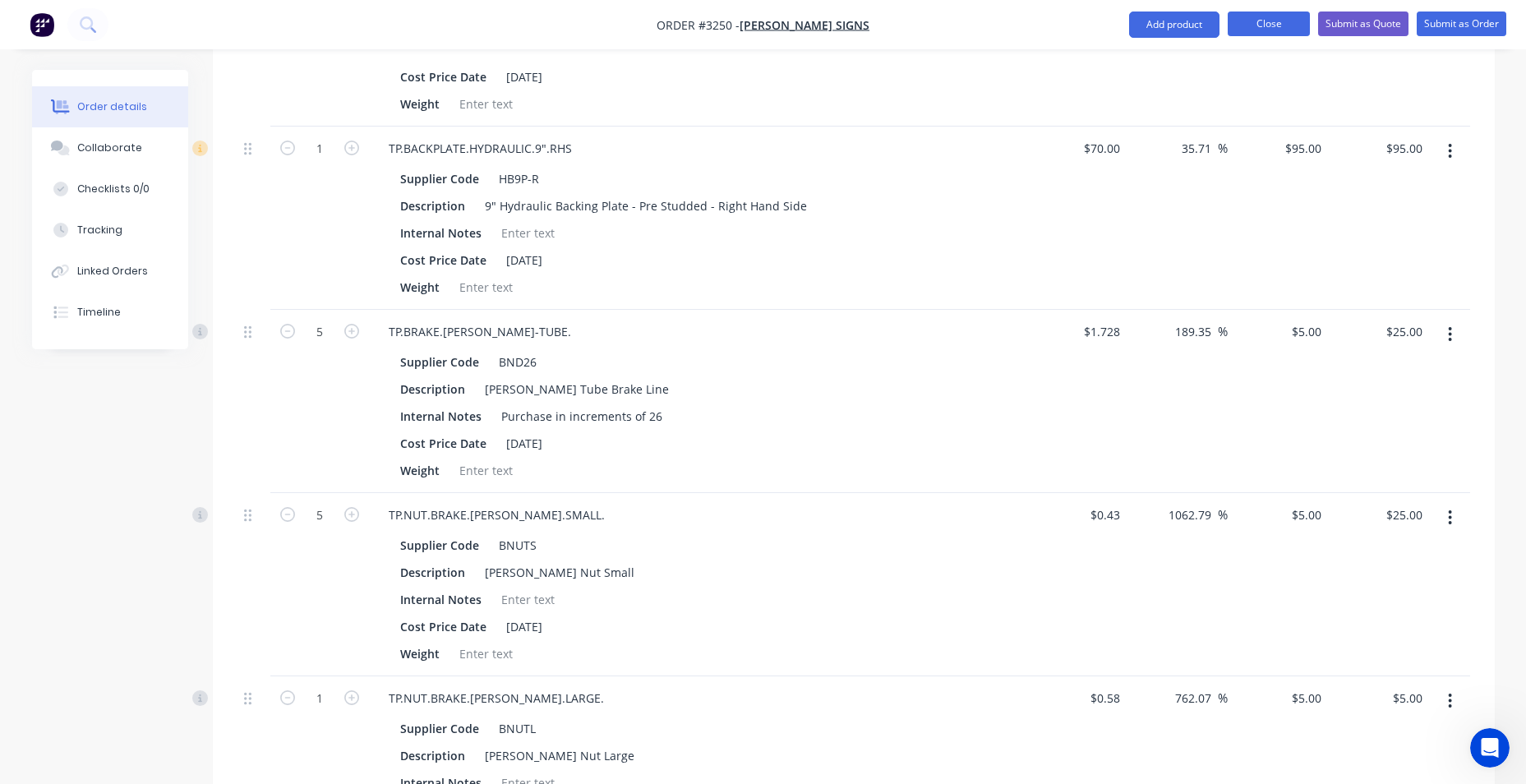
click at [1252, 21] on button "Close" at bounding box center [1269, 23] width 82 height 24
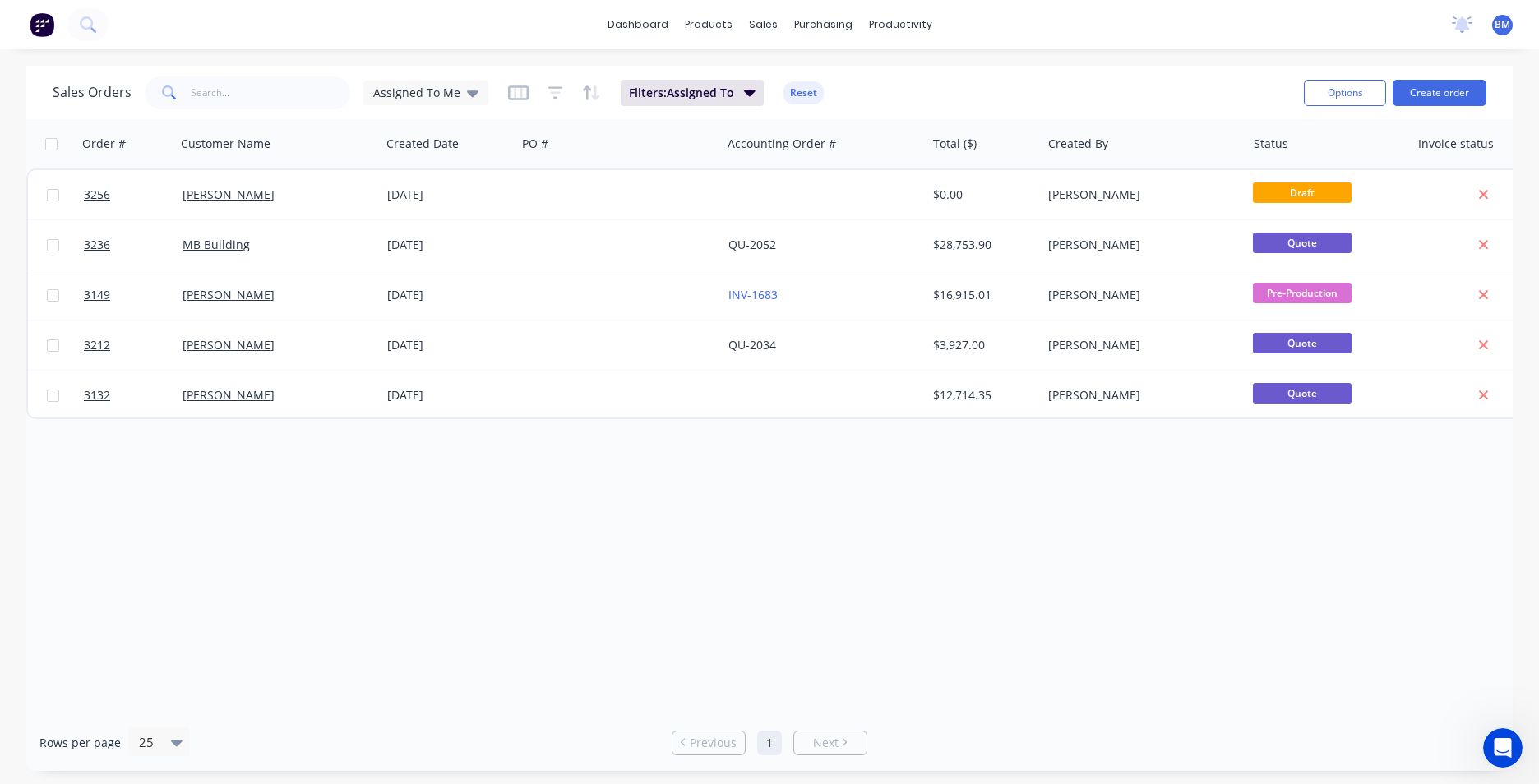
click at [46, 23] on img at bounding box center [42, 24] width 24 height 24
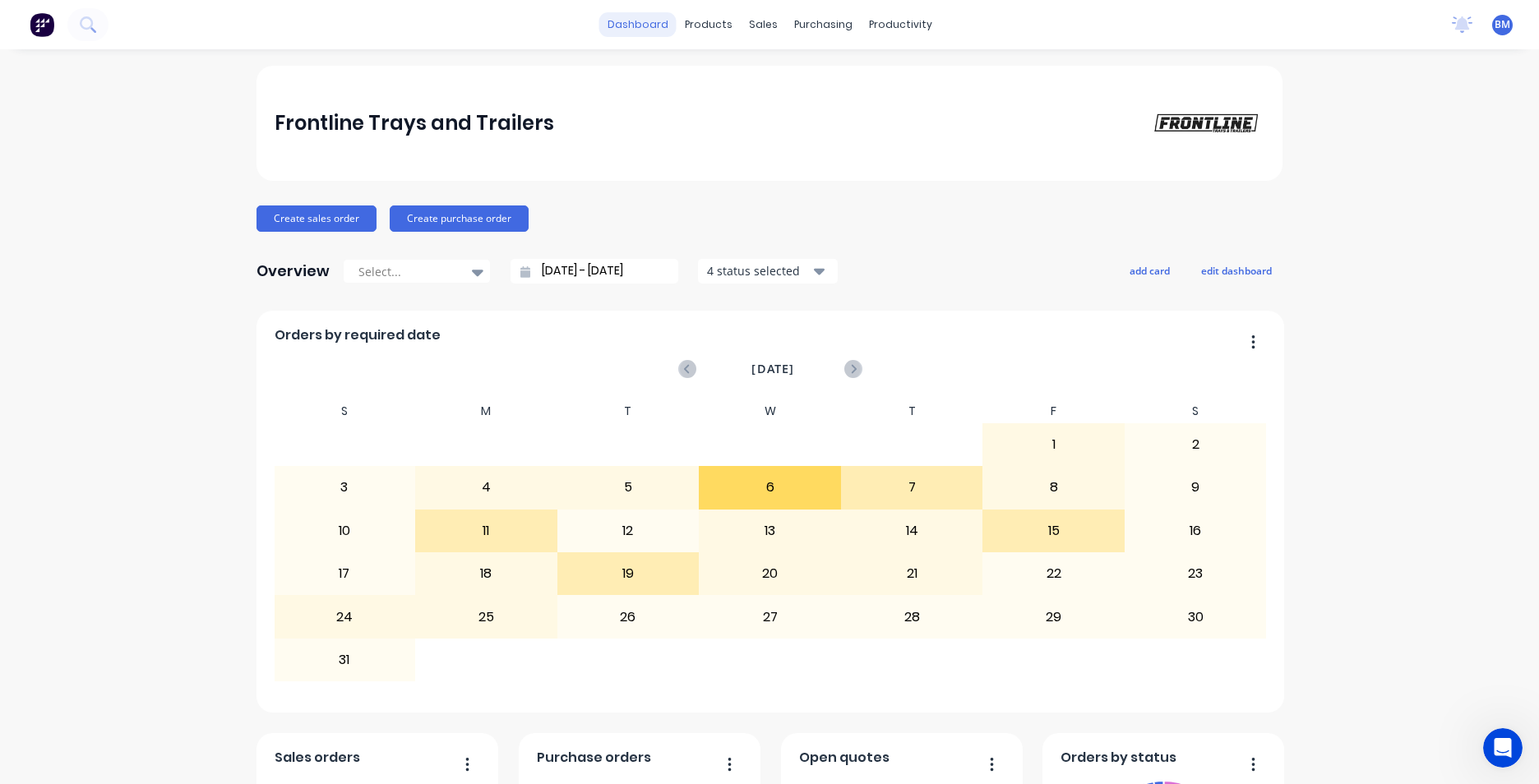
click at [640, 28] on link "dashboard" at bounding box center [638, 24] width 78 height 24
click at [654, 24] on link "dashboard" at bounding box center [638, 24] width 78 height 24
click at [764, 116] on icon at bounding box center [762, 112] width 15 height 15
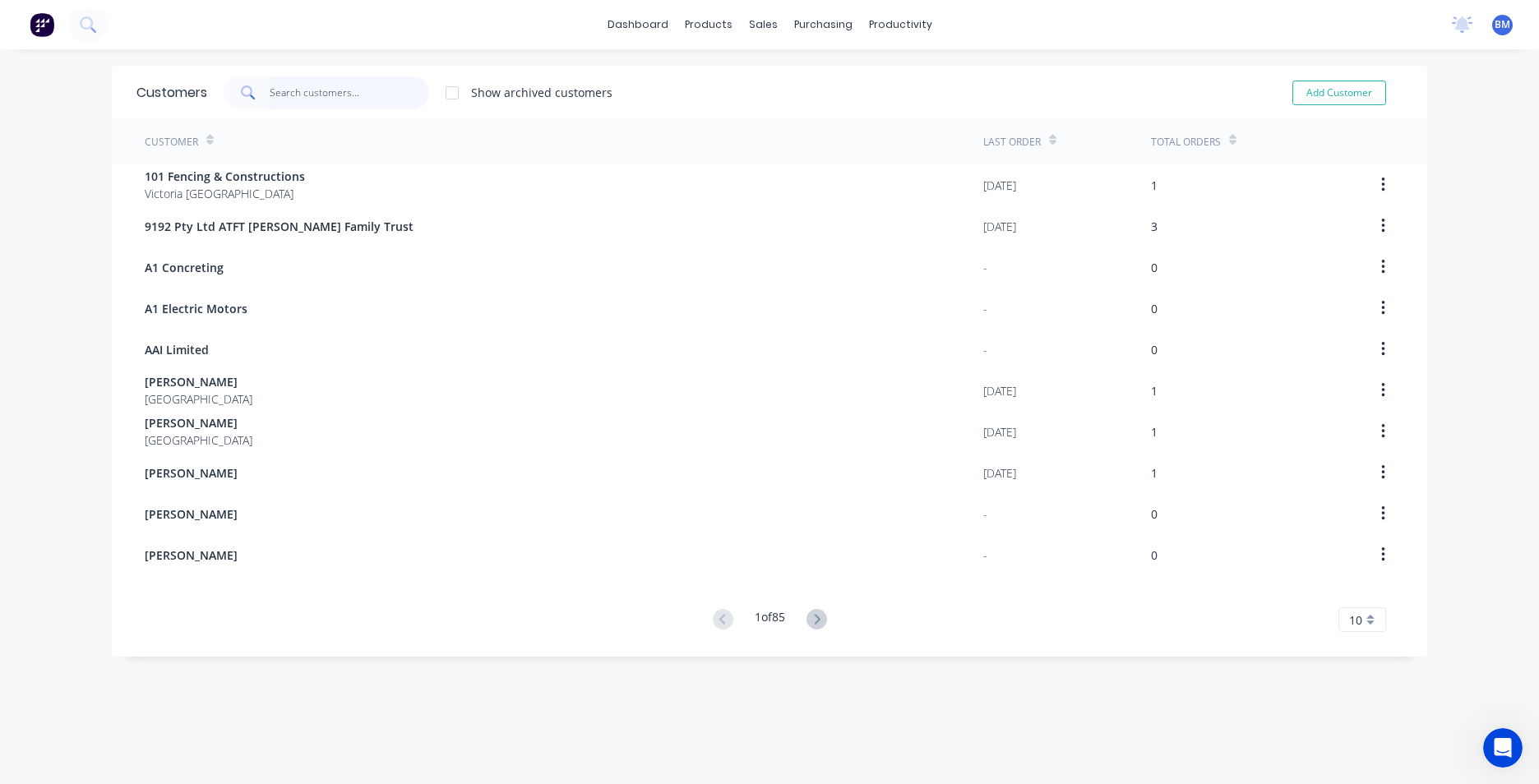
click at [363, 96] on input "text" at bounding box center [349, 93] width 160 height 33
click at [787, 110] on div "Customers" at bounding box center [813, 112] width 59 height 15
click at [1501, 127] on div "dashboard products sales purchasing productivity dashboard products Product Cat…" at bounding box center [770, 392] width 1539 height 784
click at [403, 94] on input "text" at bounding box center [349, 93] width 160 height 33
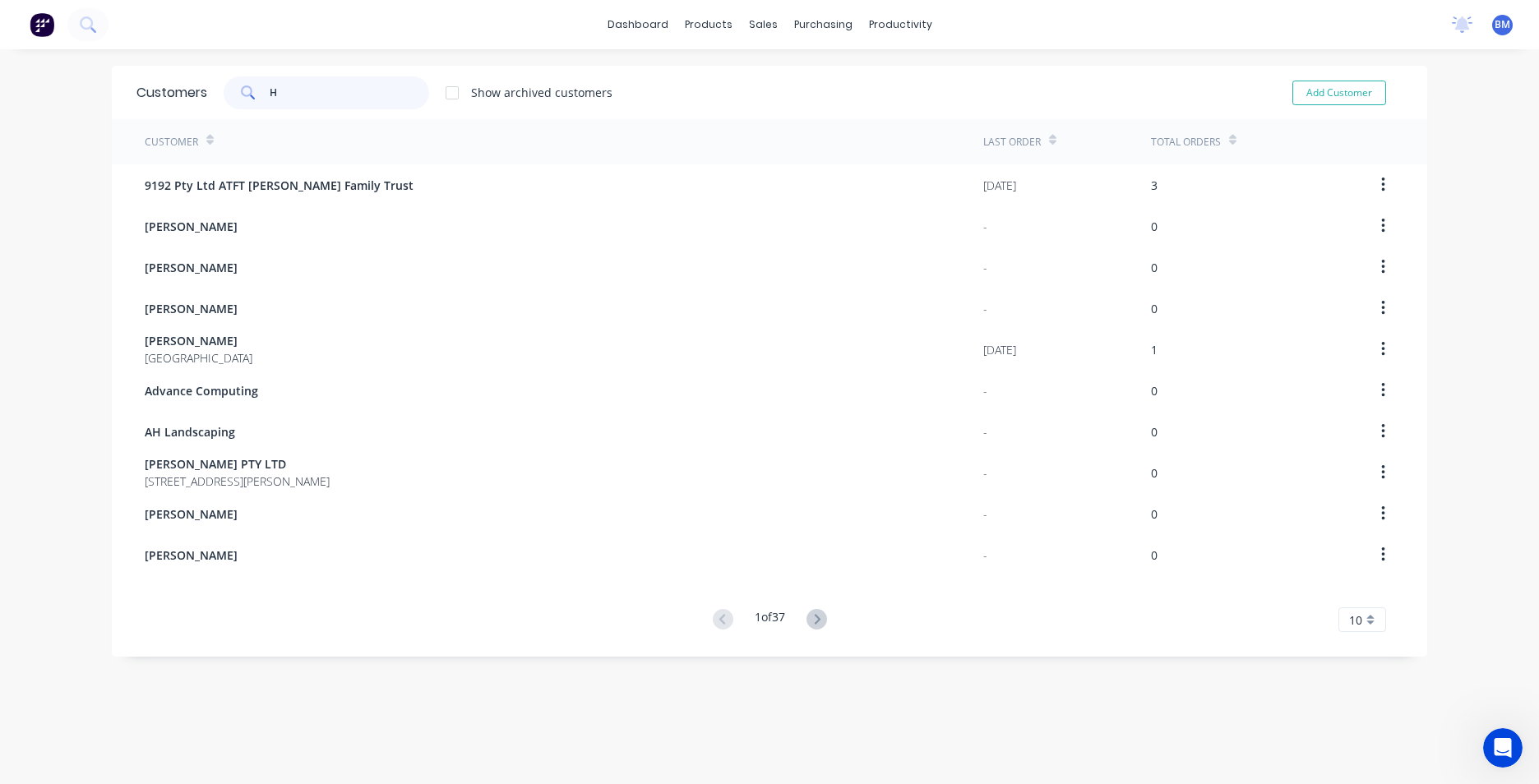
click at [373, 97] on input "H" at bounding box center [349, 93] width 160 height 33
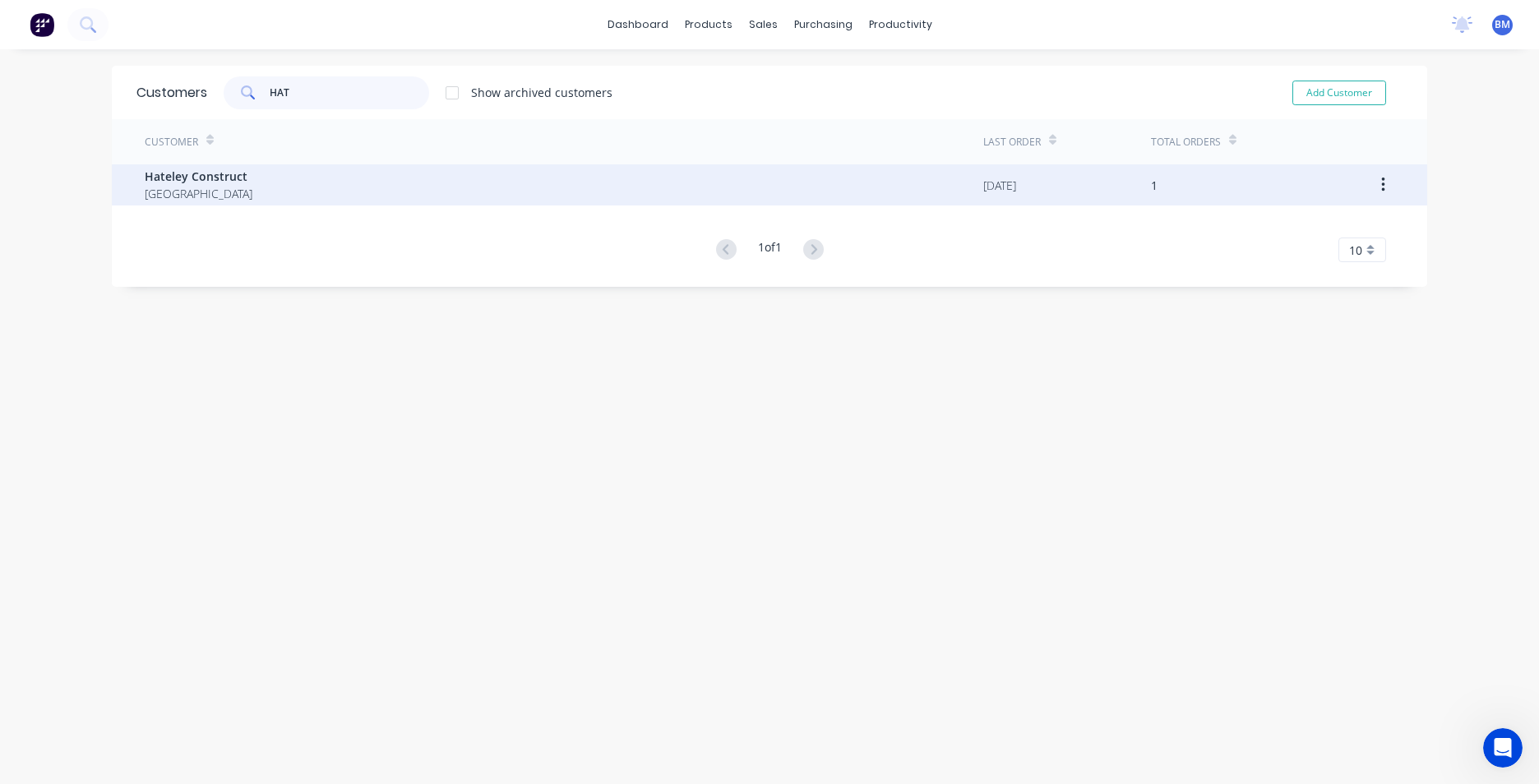
type input "HAT"
click at [475, 180] on div "Hateley Construct Australia" at bounding box center [564, 185] width 839 height 41
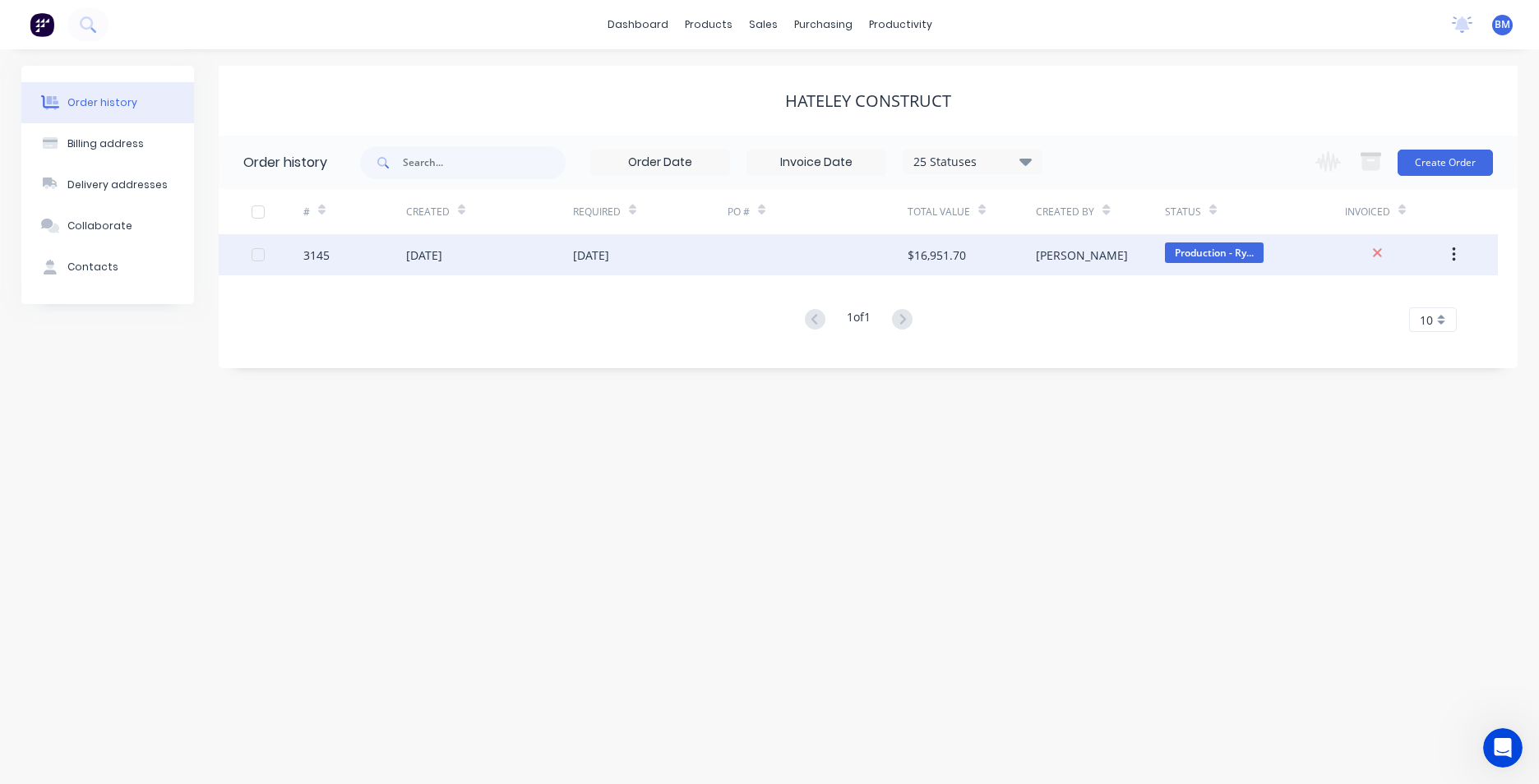
click at [539, 268] on div "[DATE]" at bounding box center [489, 255] width 167 height 41
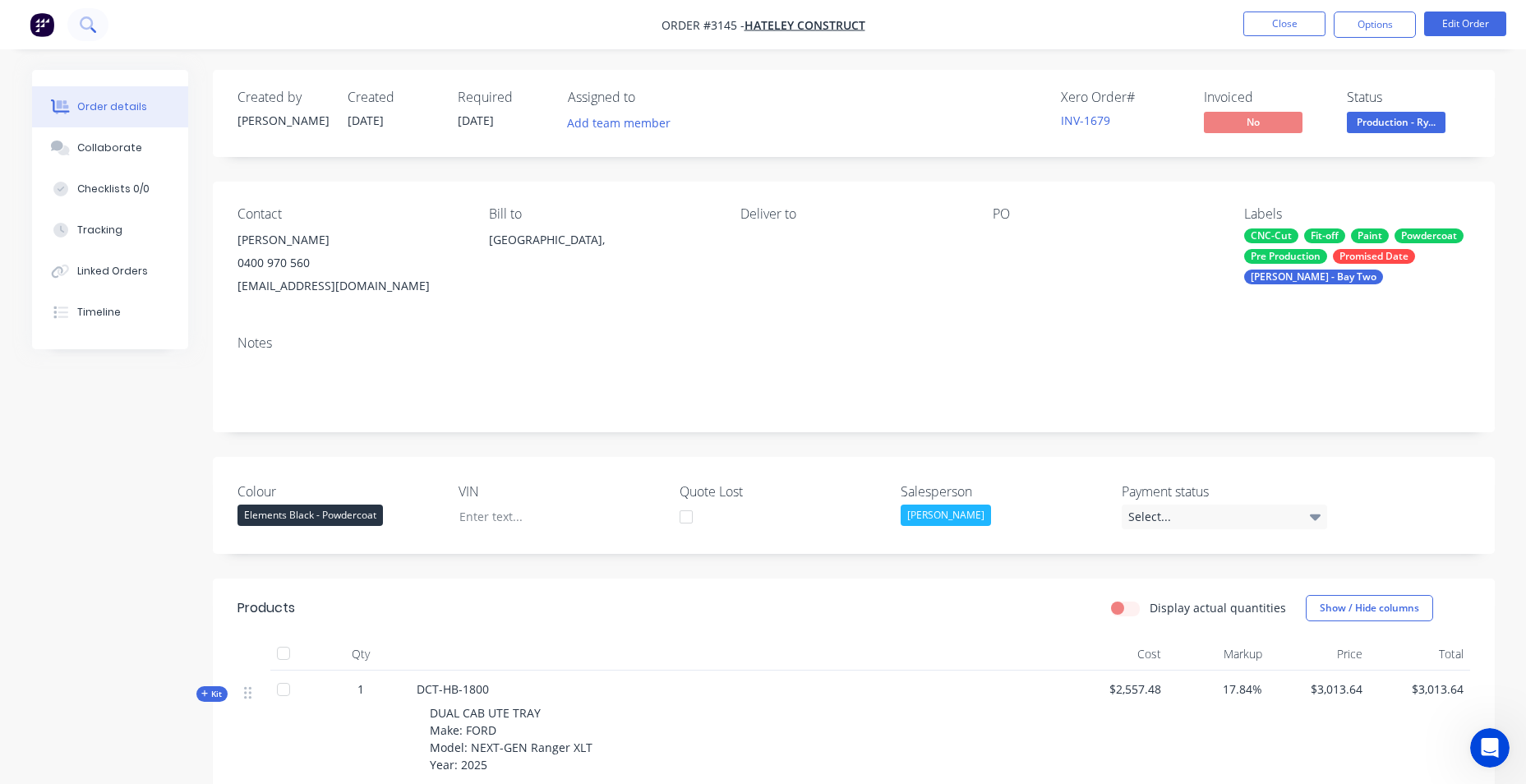
click at [92, 26] on icon at bounding box center [86, 23] width 13 height 13
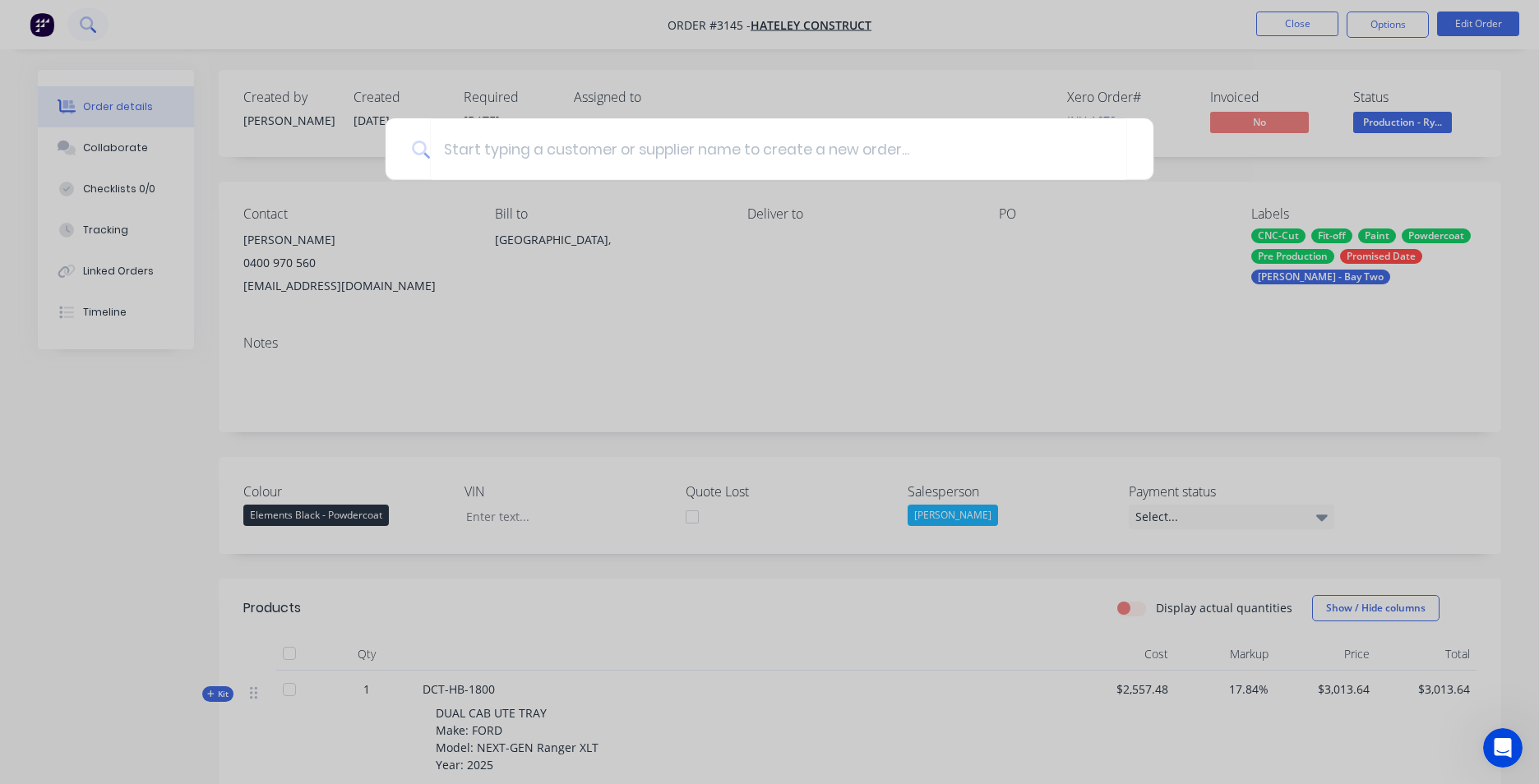
click at [92, 26] on div at bounding box center [770, 392] width 1539 height 784
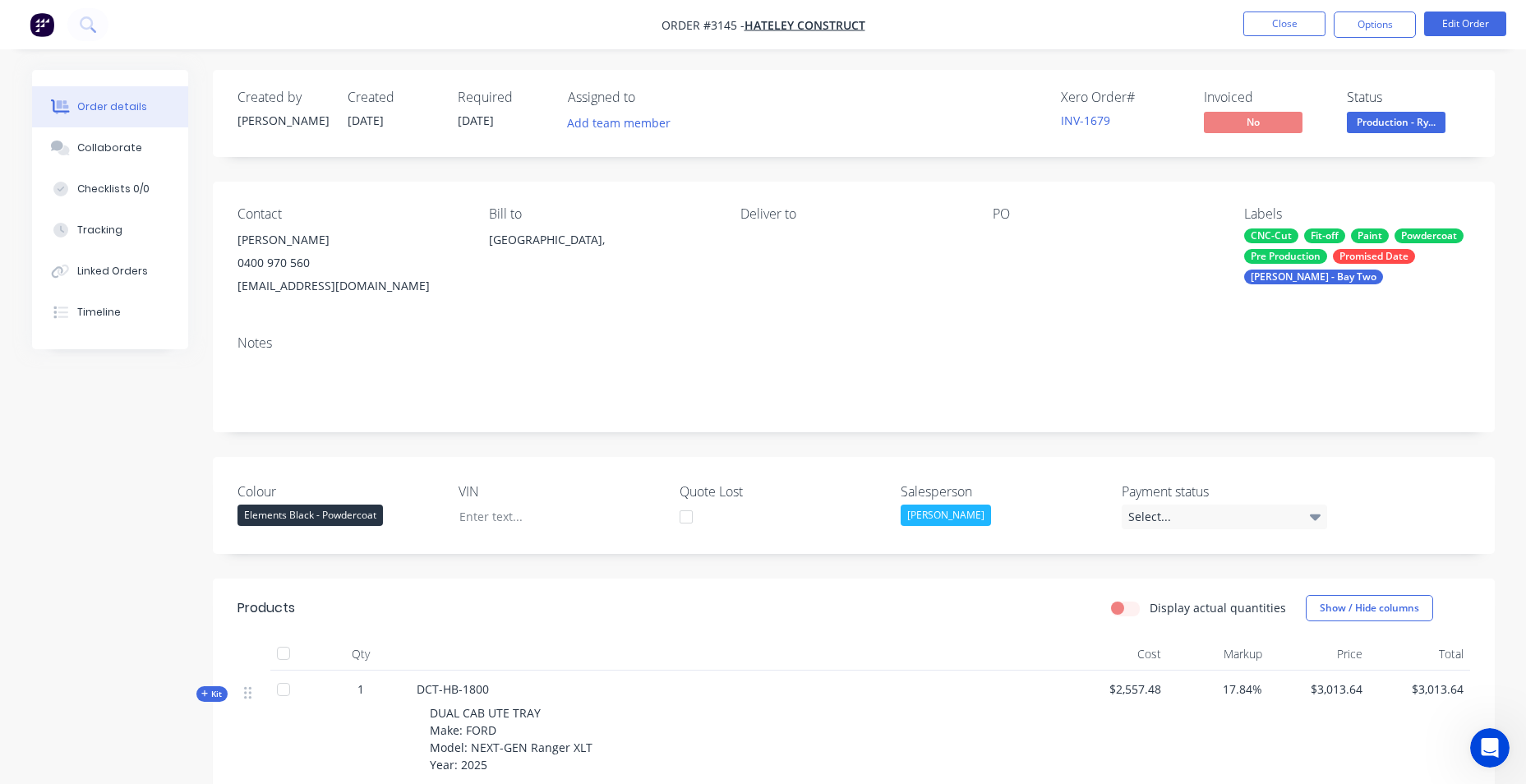
click at [52, 26] on img "button" at bounding box center [42, 24] width 24 height 24
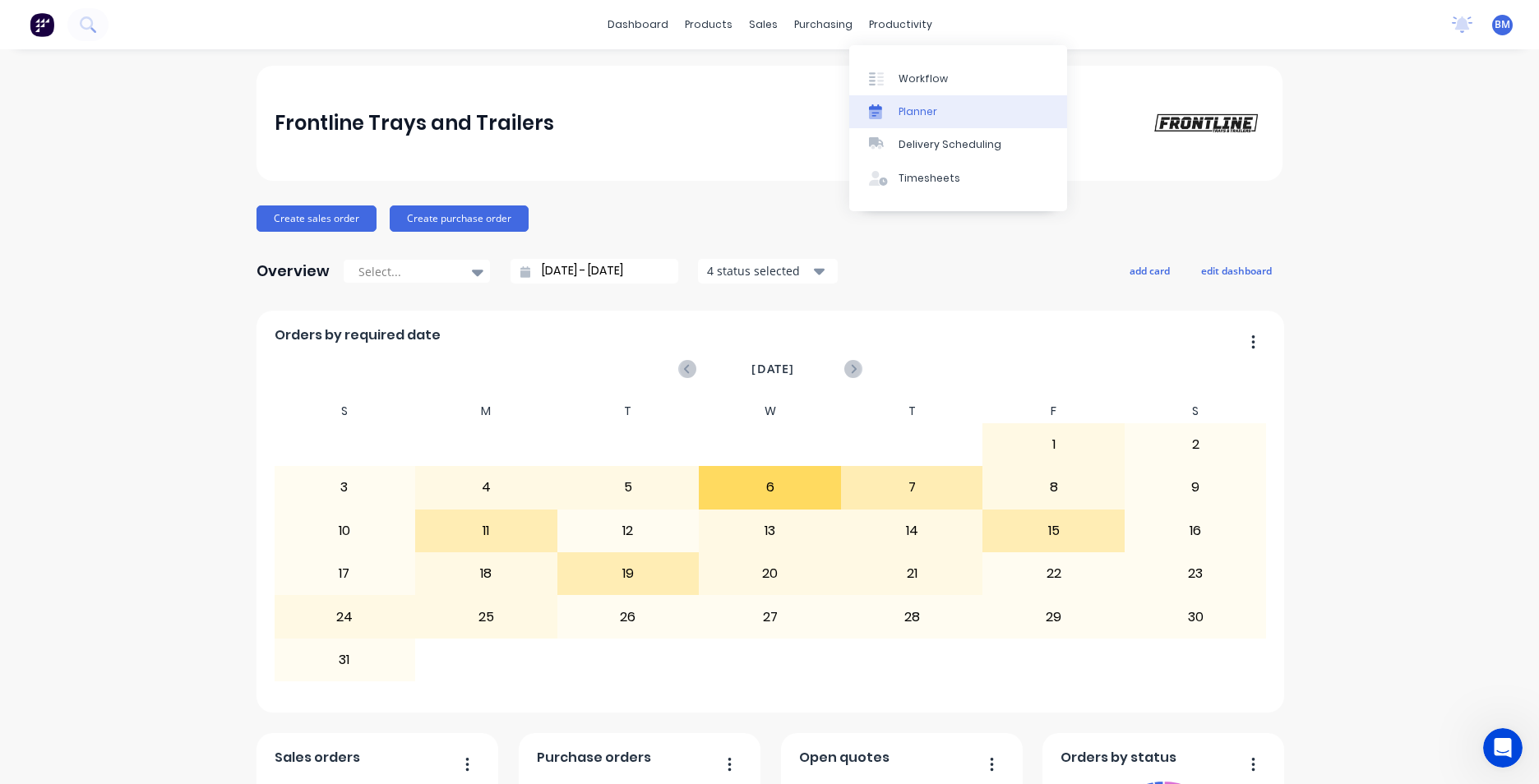
click at [911, 105] on div "Planner" at bounding box center [917, 112] width 38 height 15
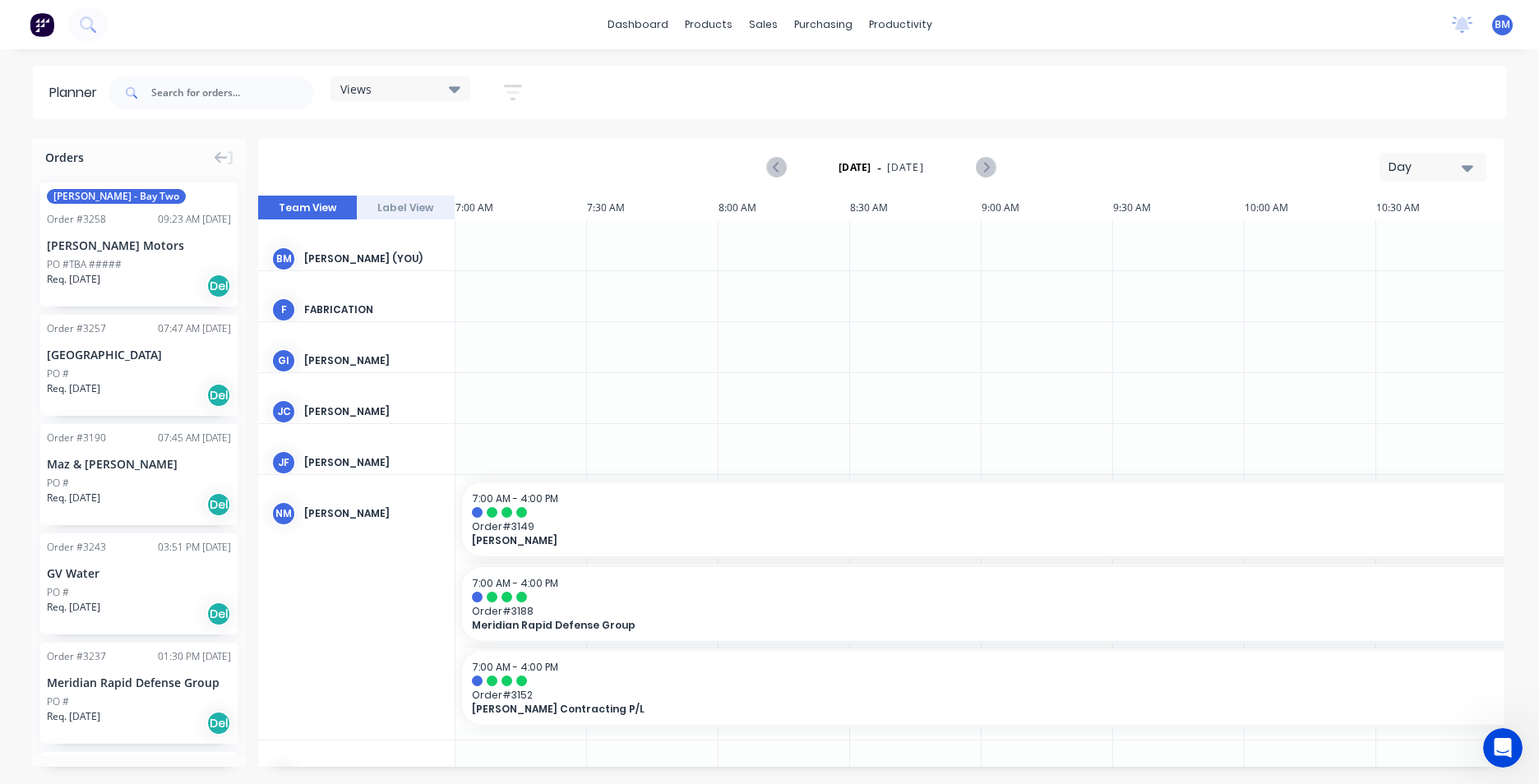
scroll to position [0, 1054]
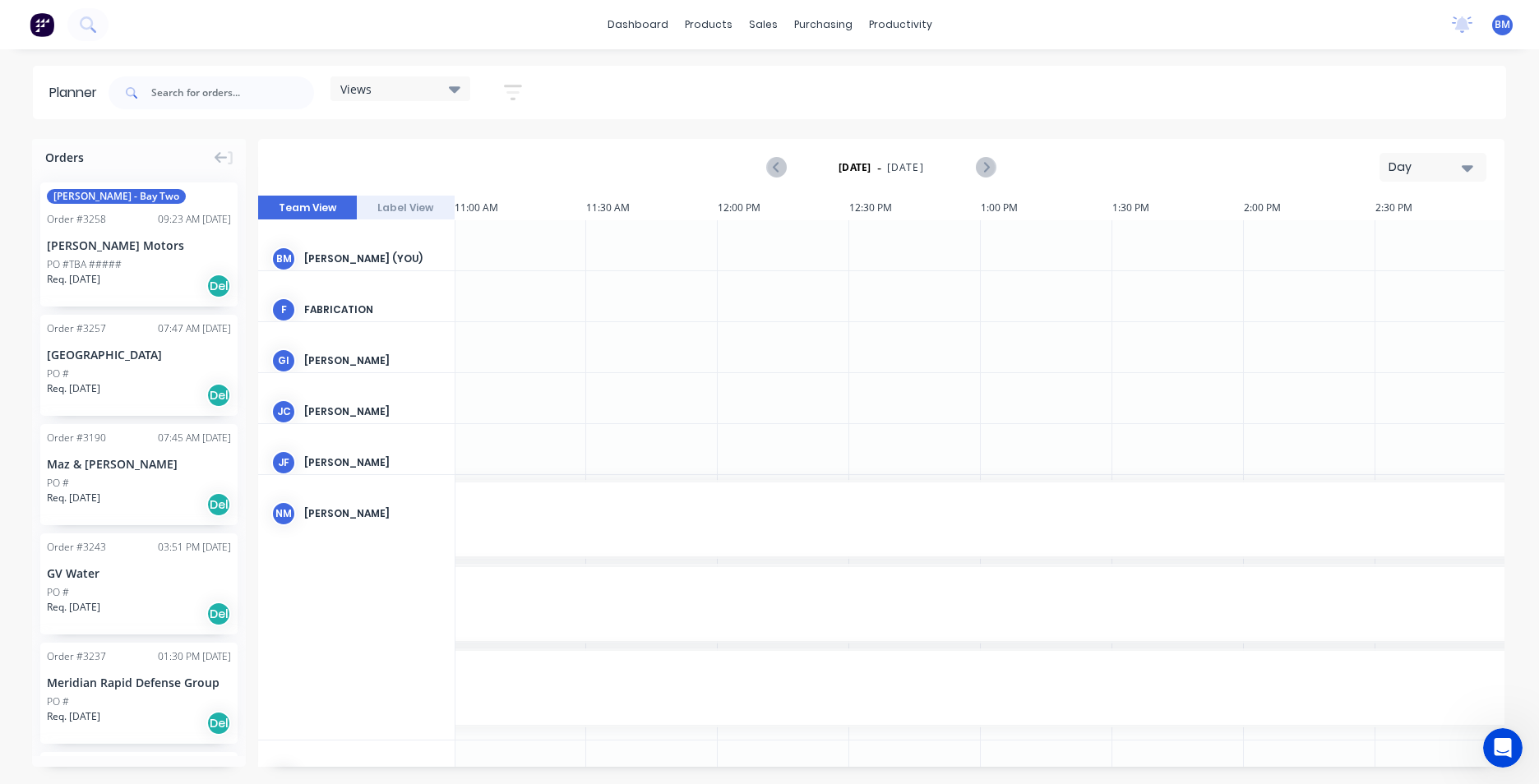
click at [1458, 170] on div "Day" at bounding box center [1426, 167] width 76 height 17
click at [1446, 282] on div "Month" at bounding box center [1403, 277] width 163 height 33
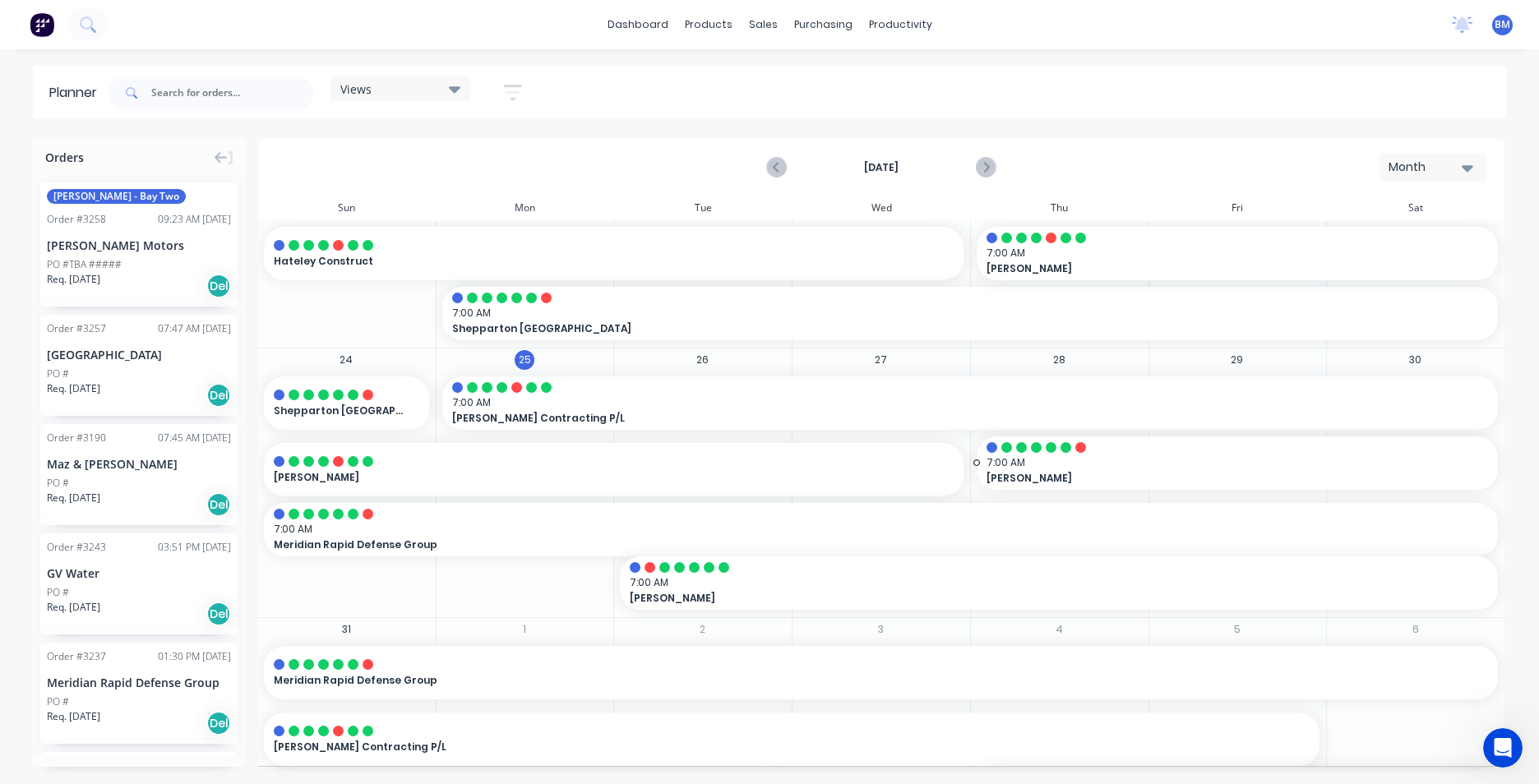
scroll to position [658, 0]
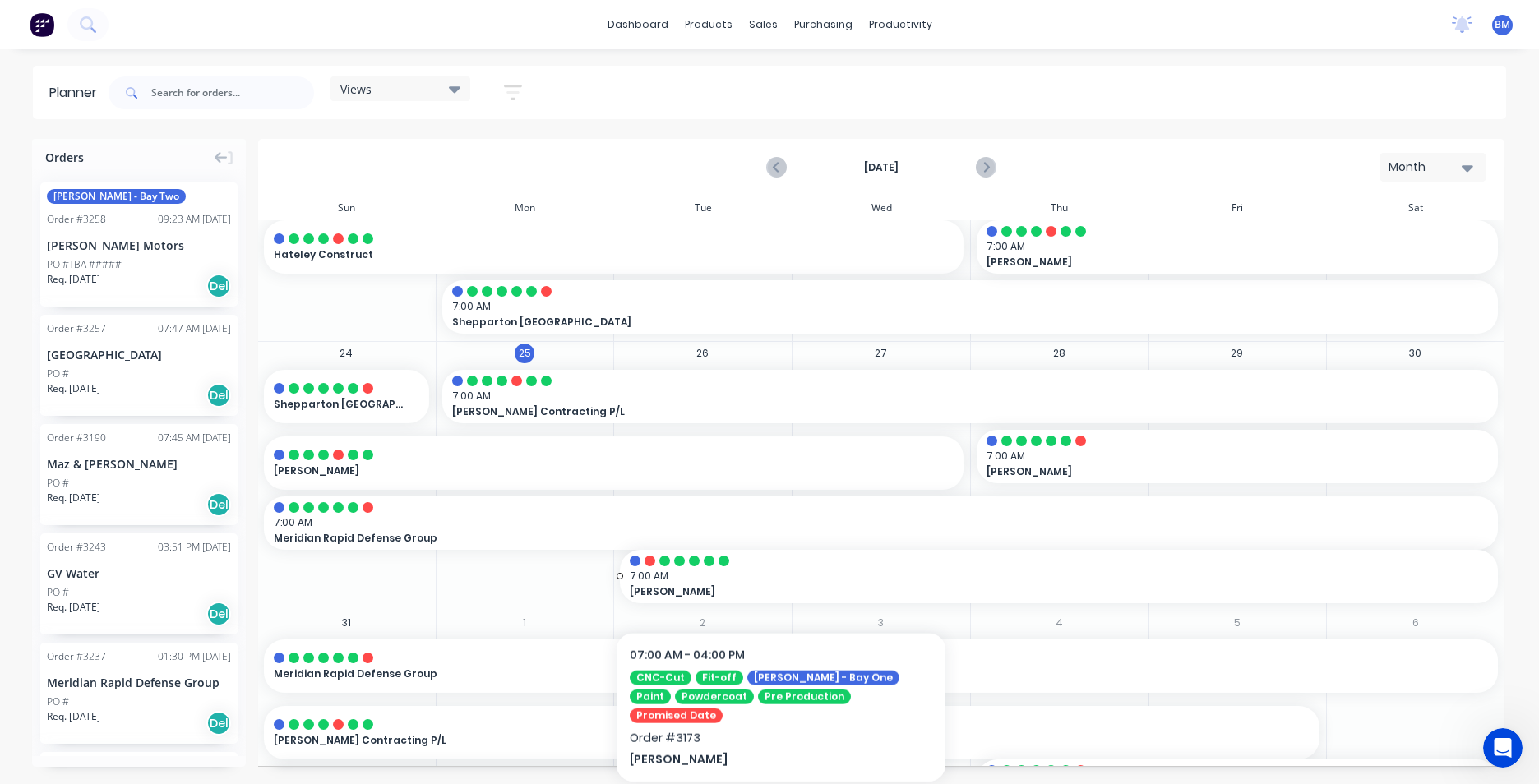
click at [781, 582] on span "7:00 AM" at bounding box center [1055, 577] width 850 height 15
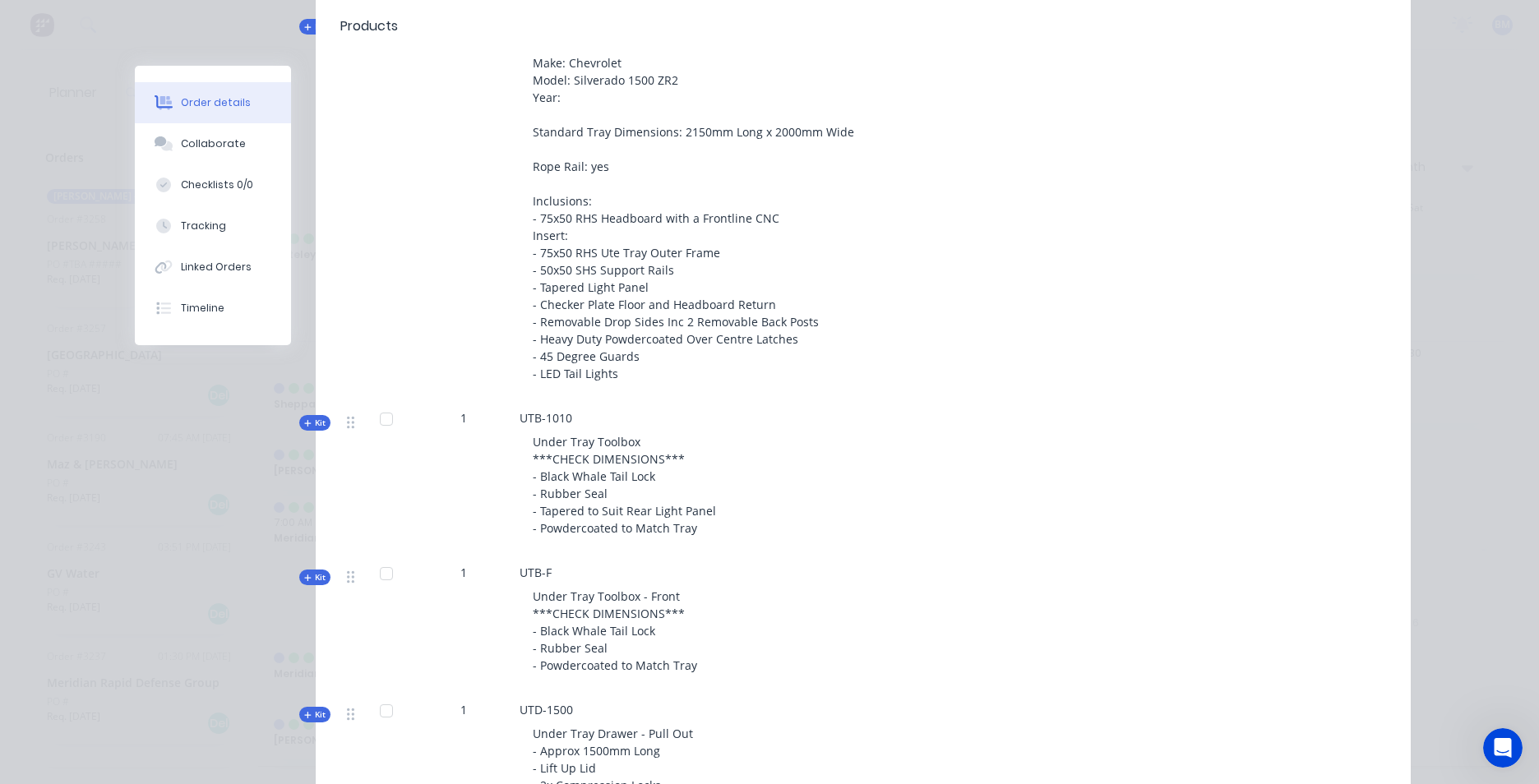
scroll to position [821, 0]
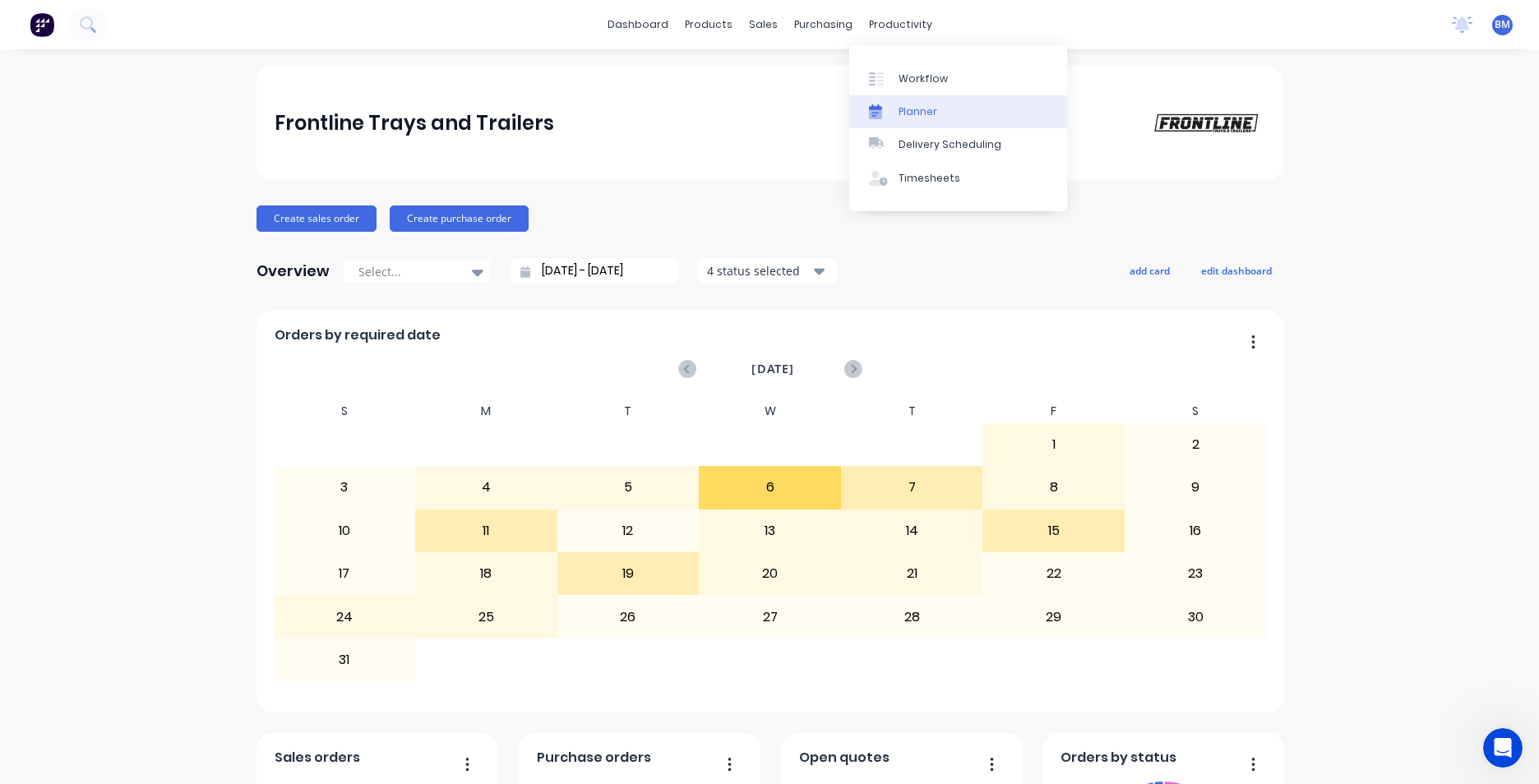
click at [918, 118] on div "Planner" at bounding box center [917, 112] width 38 height 15
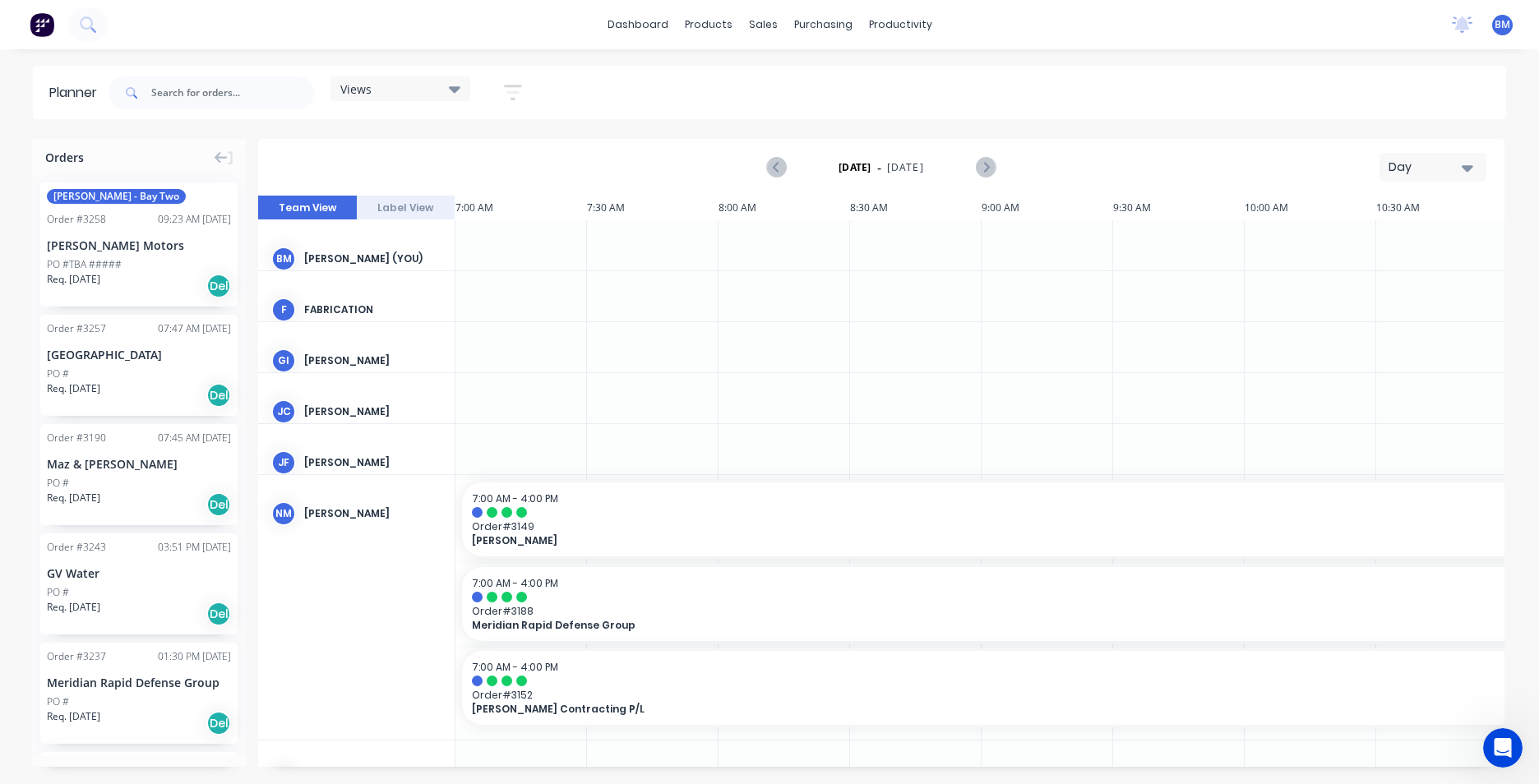
scroll to position [0, 1054]
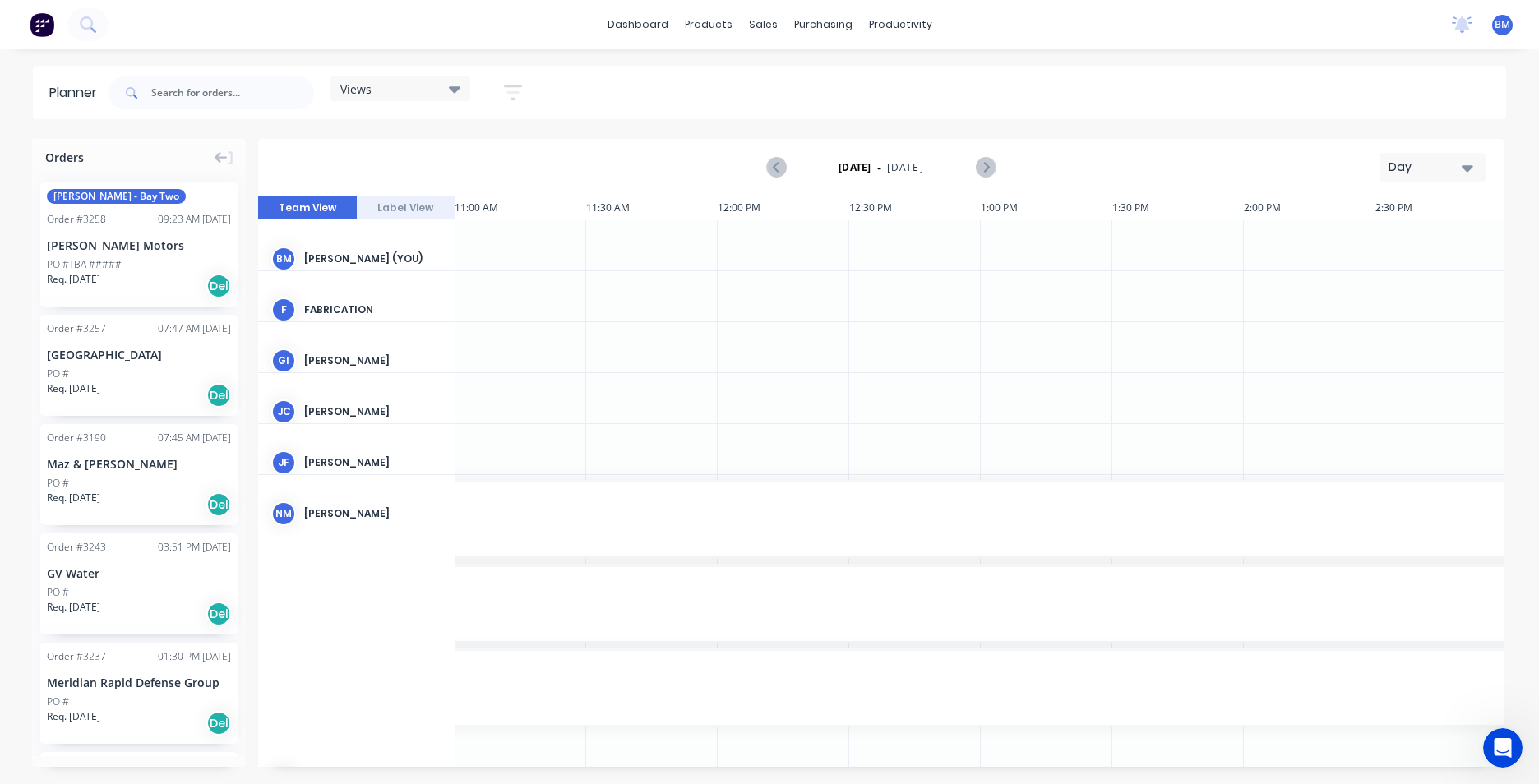
click at [1470, 166] on icon "button" at bounding box center [1468, 168] width 11 height 7
click at [1413, 269] on div "Month" at bounding box center [1403, 277] width 163 height 33
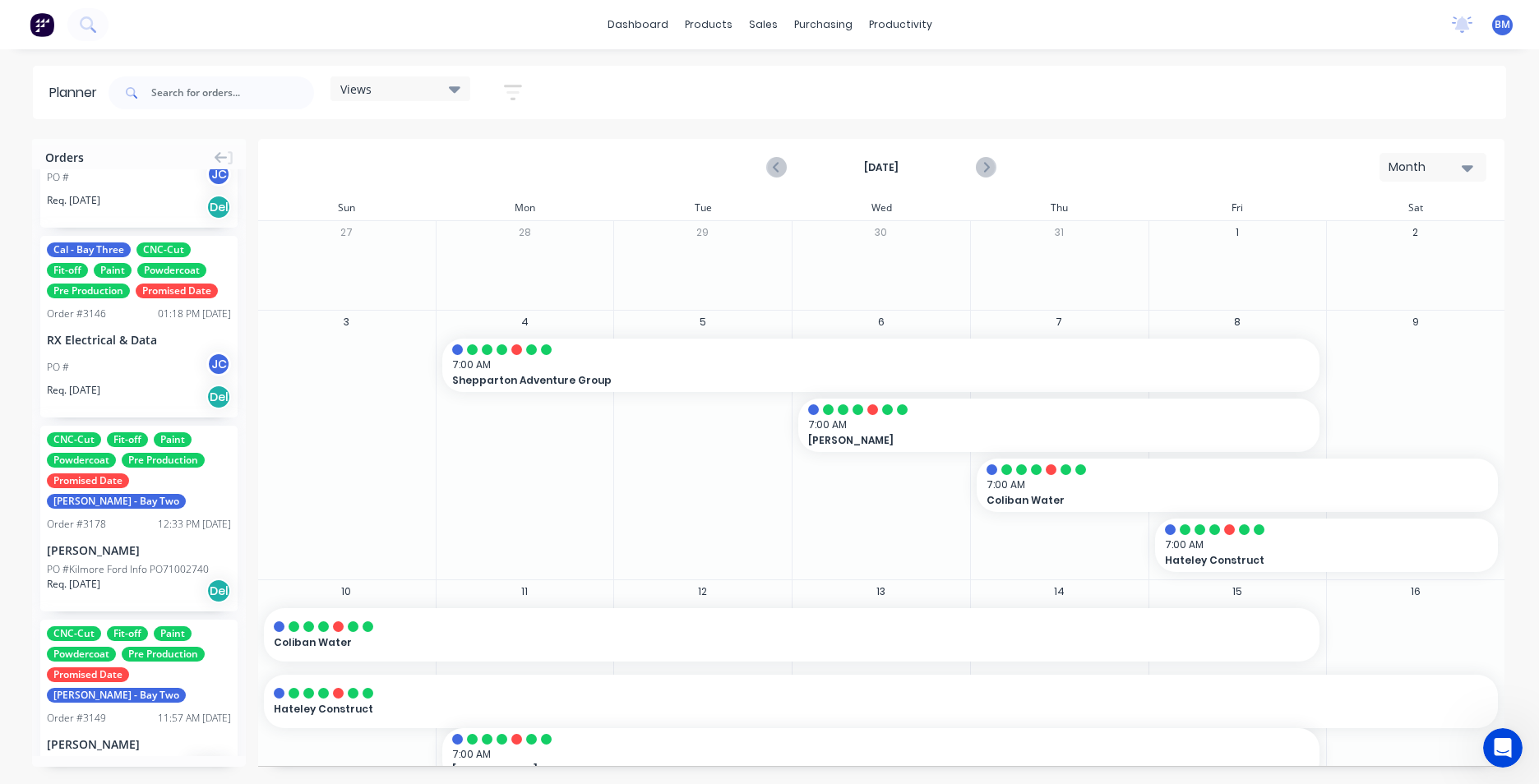
scroll to position [904, 0]
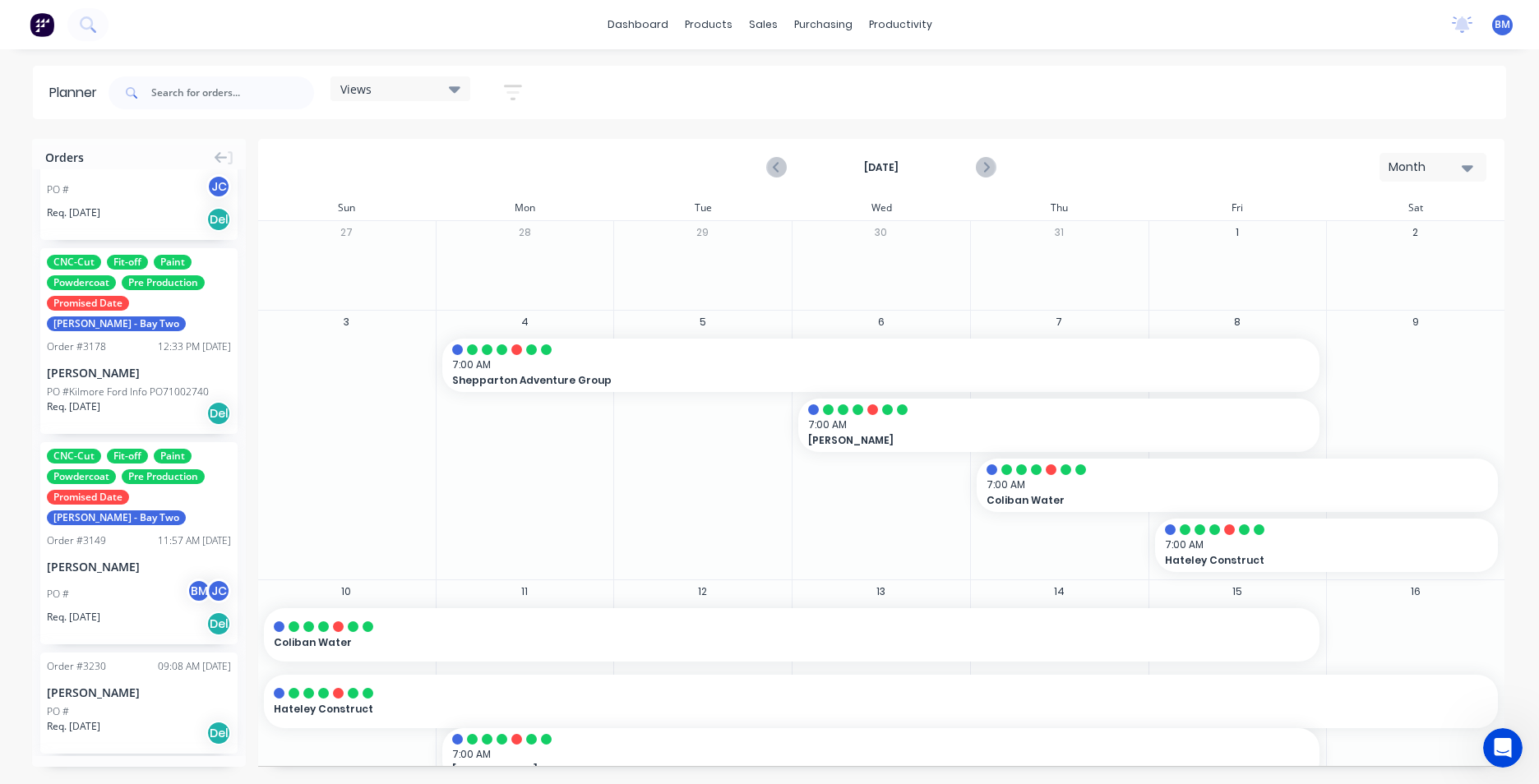
click at [122, 362] on div "CNC-Cut Fit-off Paint Powdercoat Pre Production Promised Date Ryan - Bay Two Or…" at bounding box center [138, 341] width 197 height 186
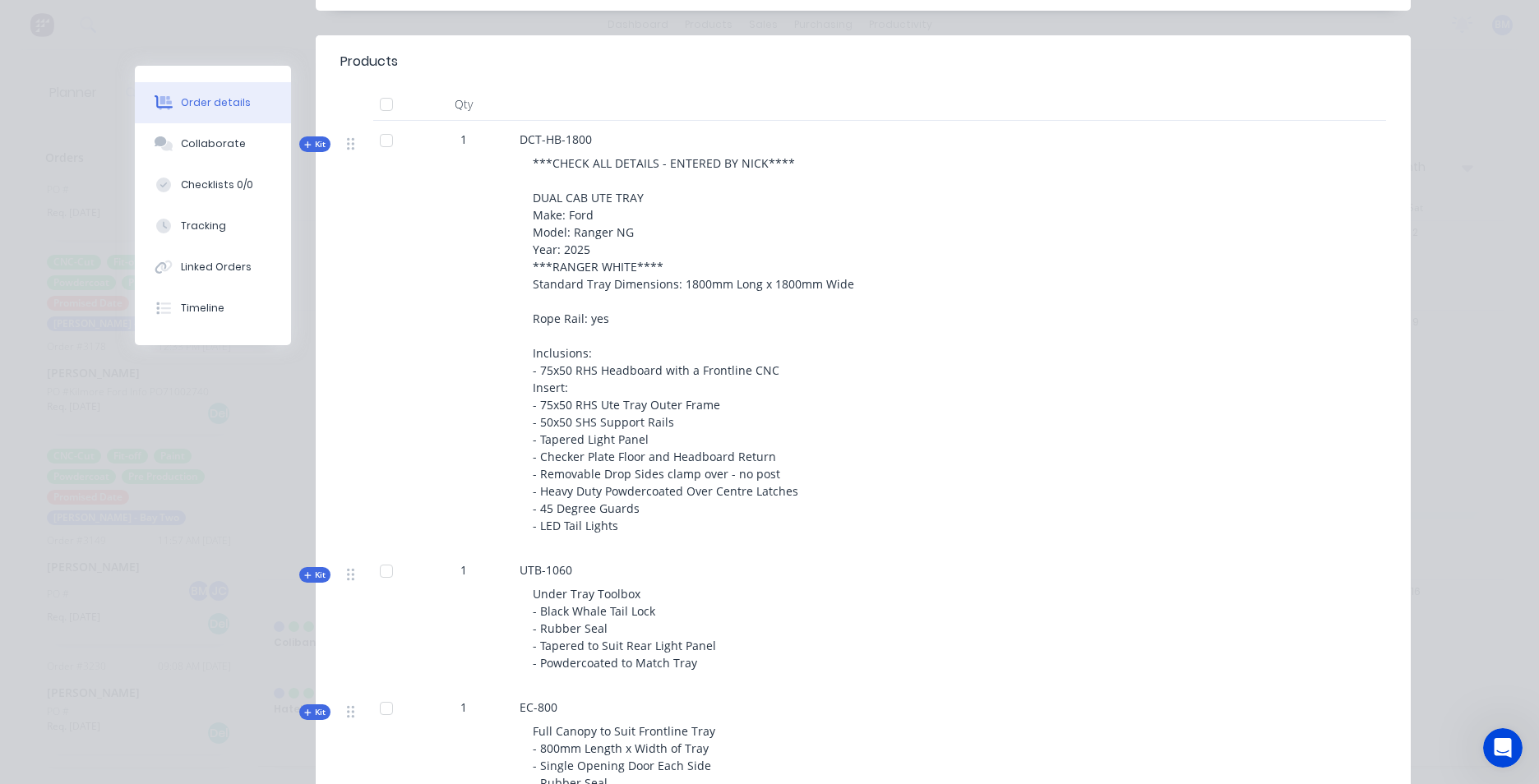
scroll to position [576, 0]
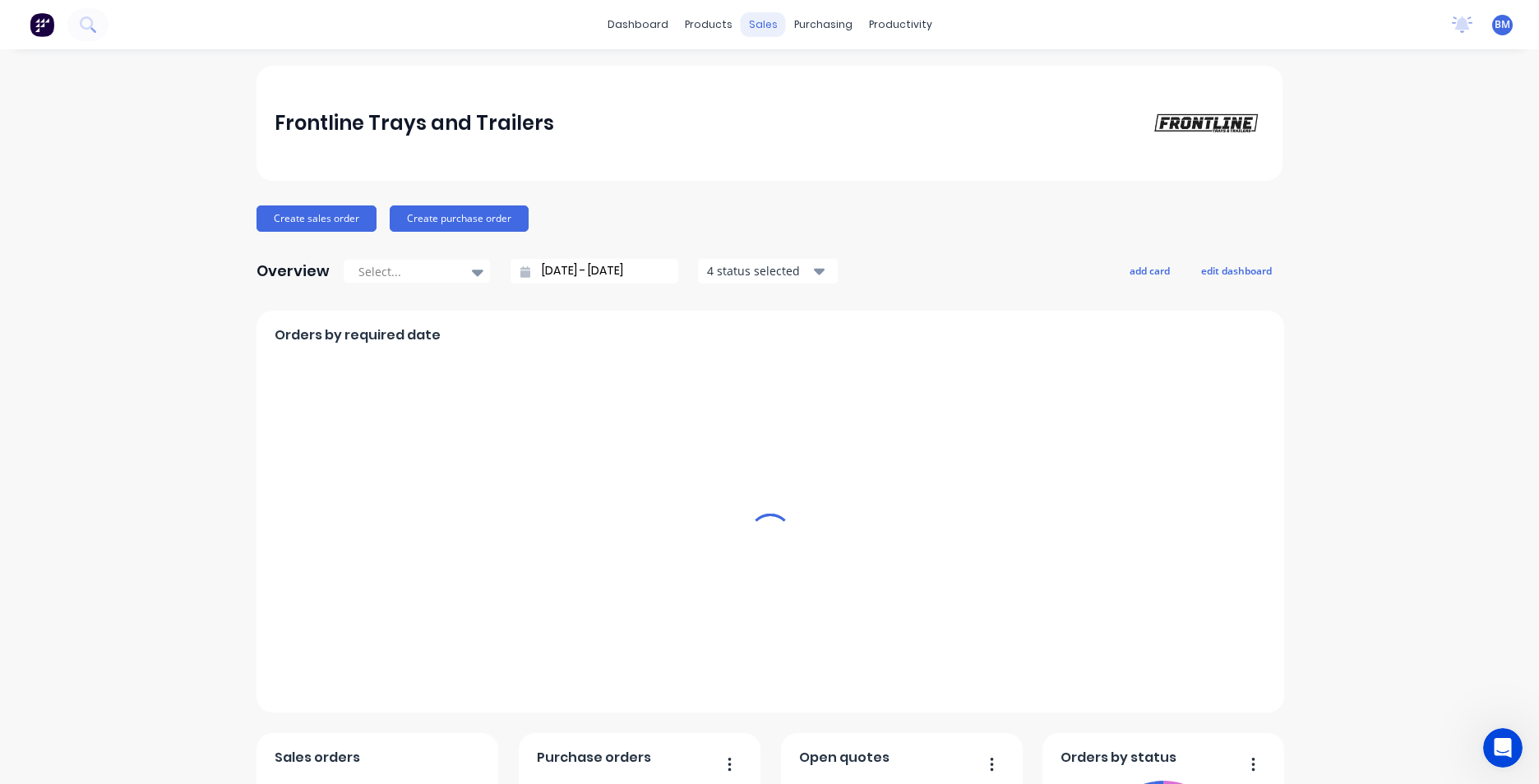
click at [754, 25] on div "sales" at bounding box center [763, 24] width 45 height 24
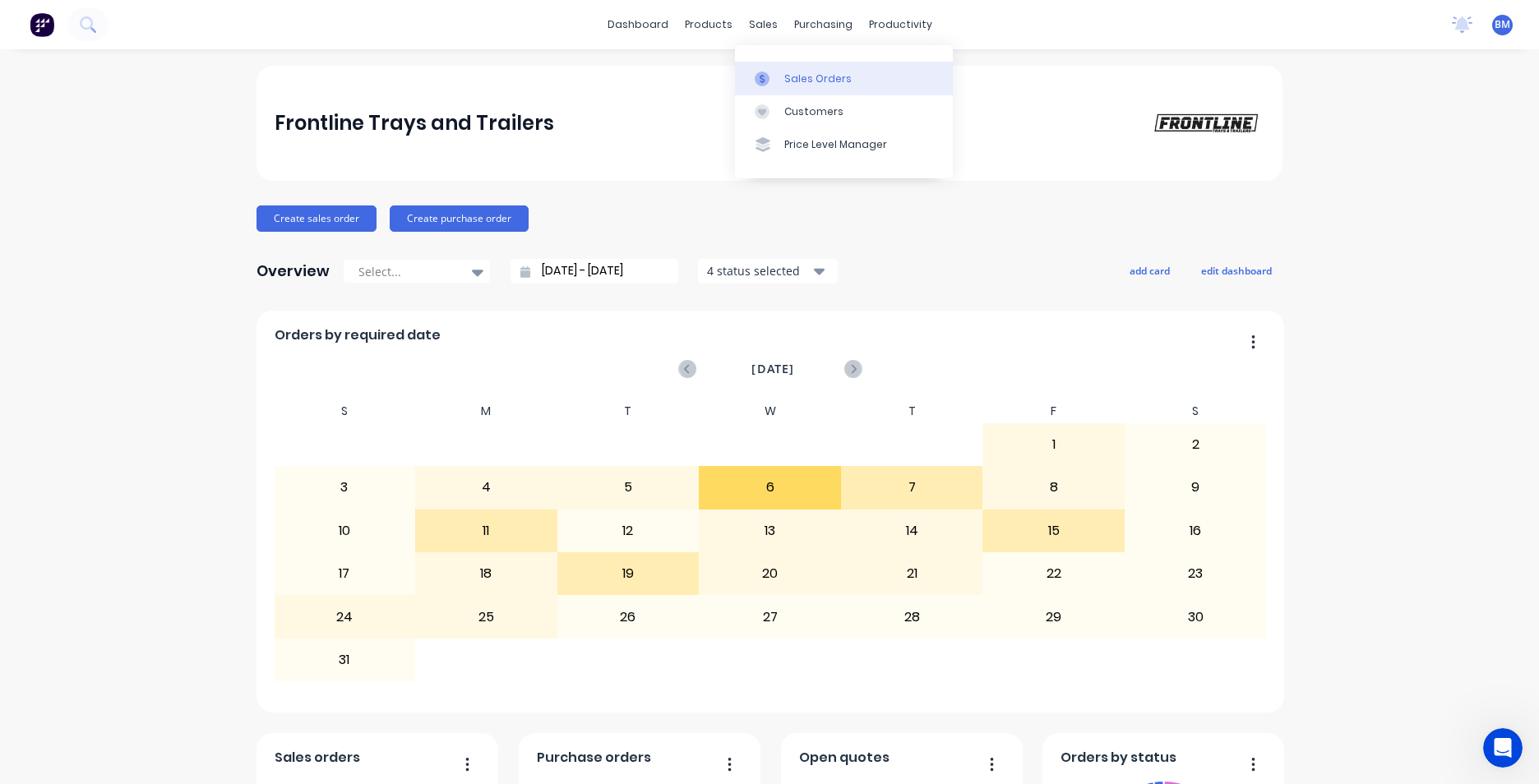
click at [798, 72] on div "Sales Orders" at bounding box center [818, 79] width 67 height 15
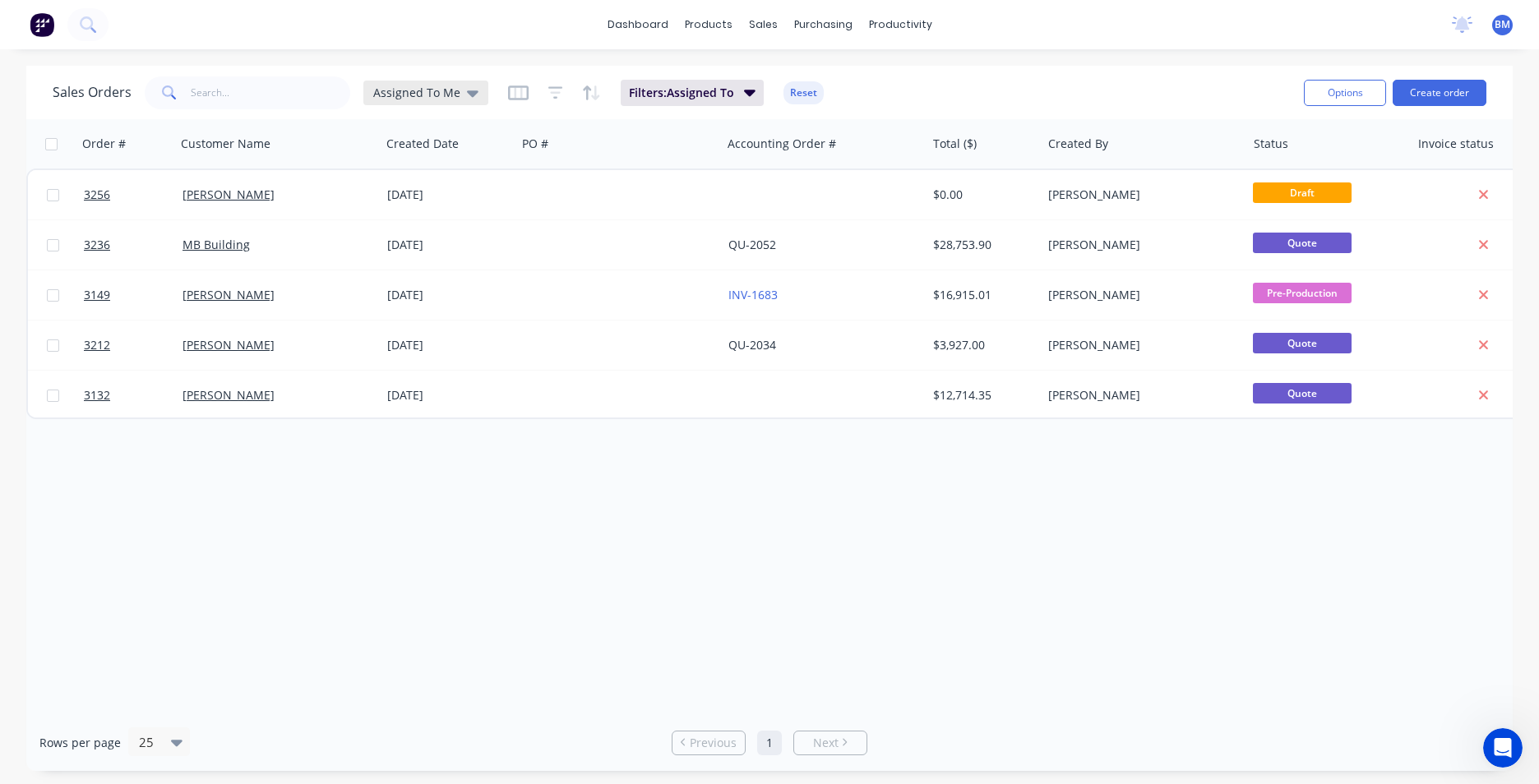
click at [467, 92] on icon at bounding box center [473, 93] width 11 height 7
click at [433, 230] on button "None" at bounding box center [462, 233] width 188 height 19
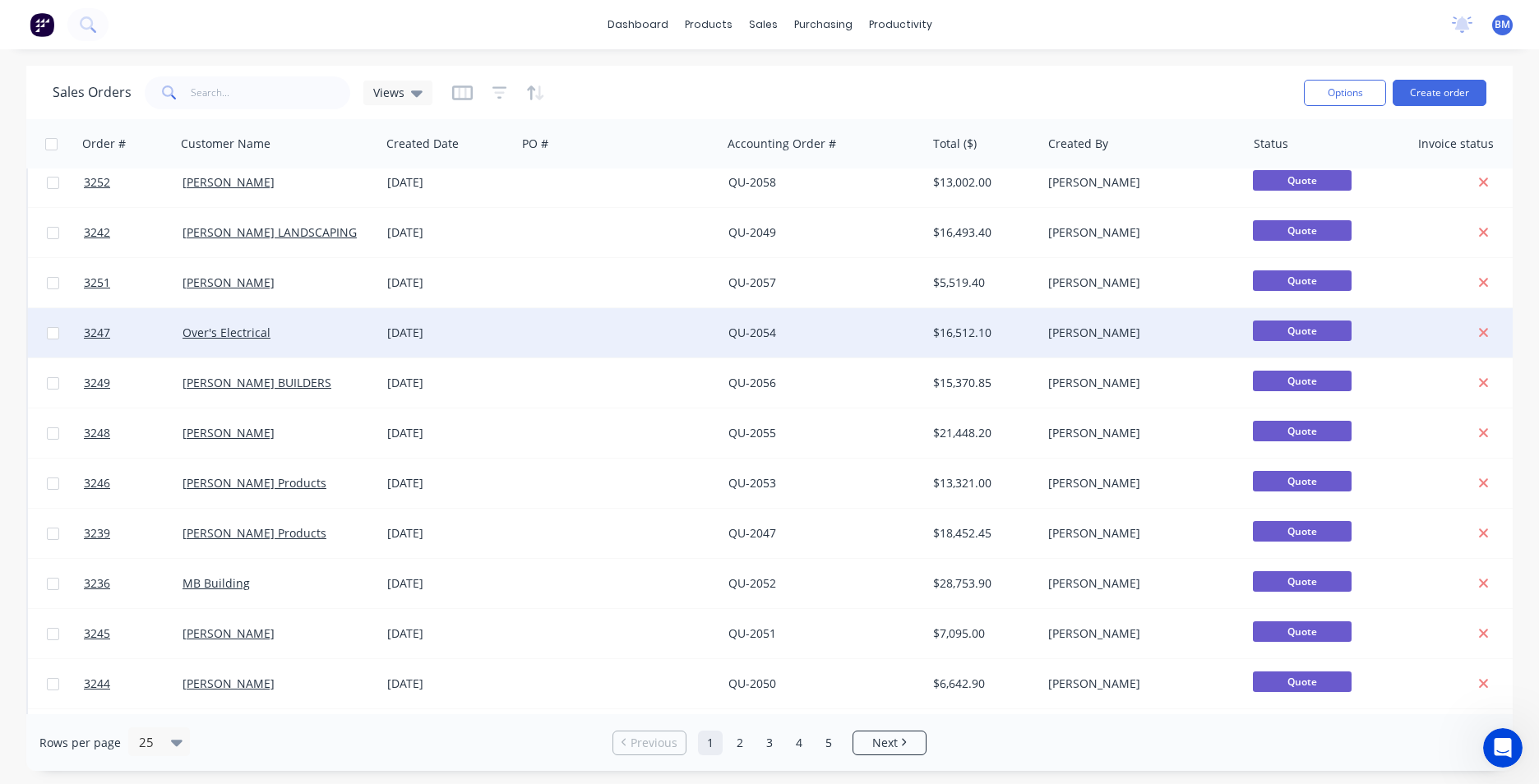
scroll to position [716, 0]
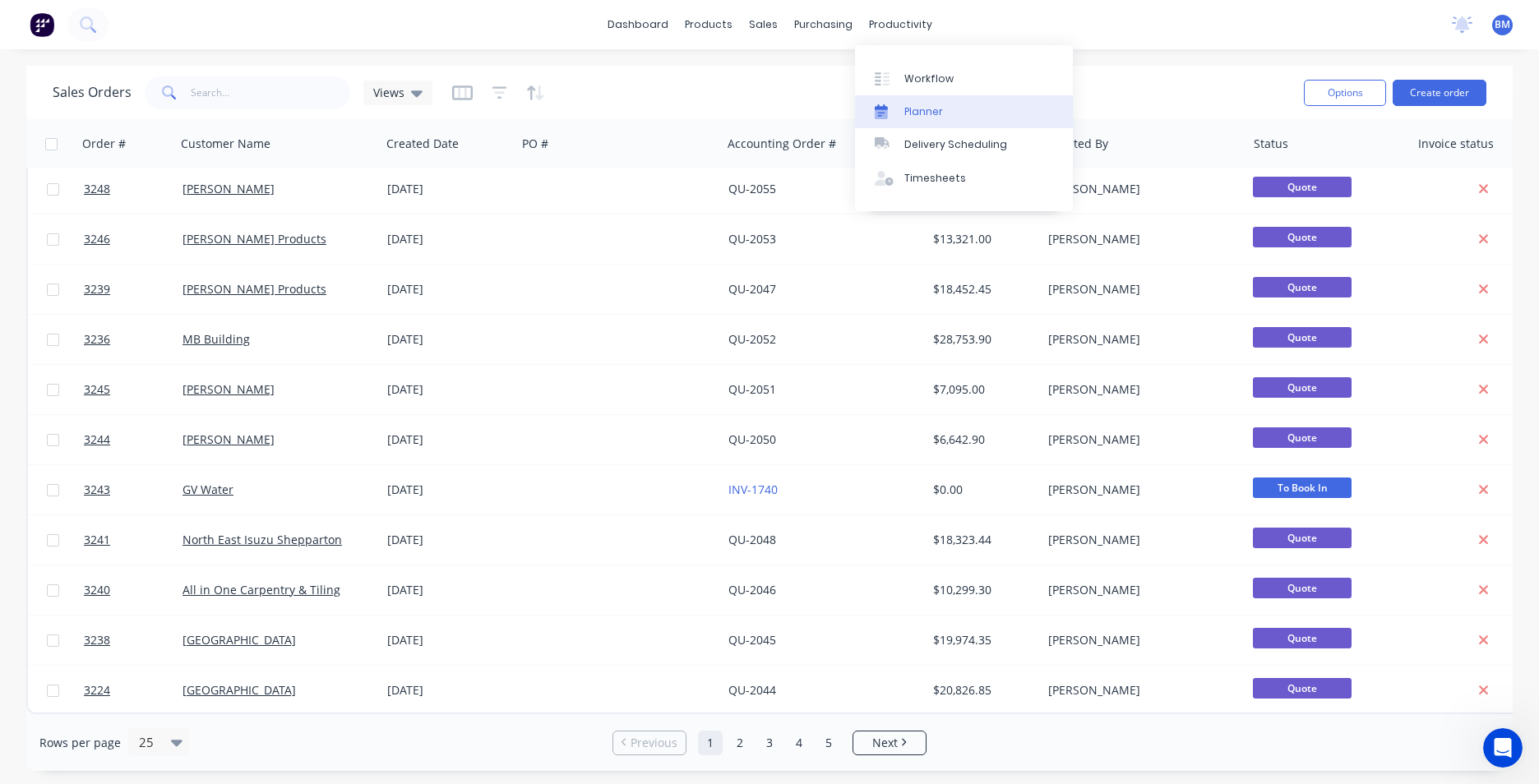
click at [906, 112] on div "Planner" at bounding box center [923, 112] width 38 height 15
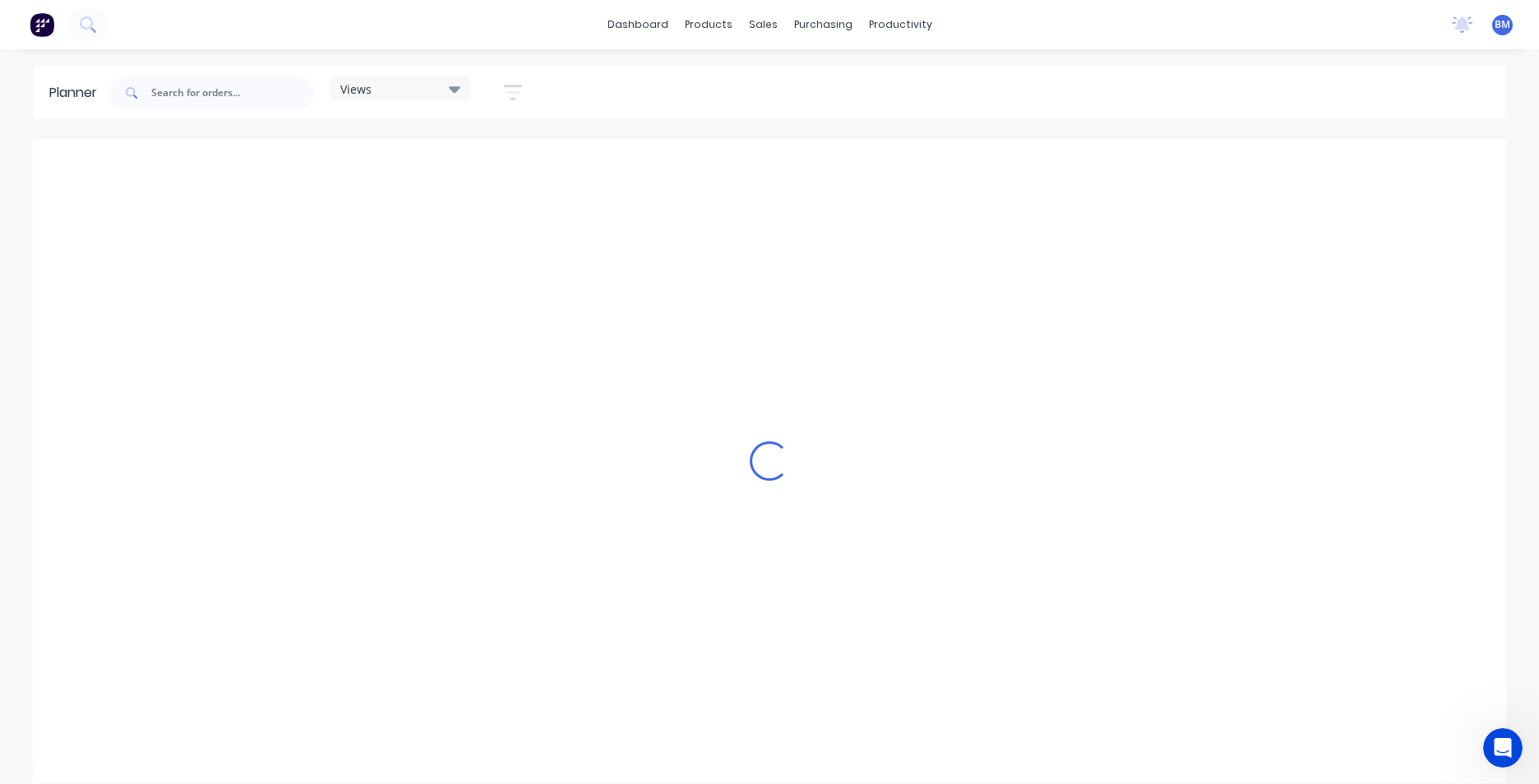
scroll to position [0, 1054]
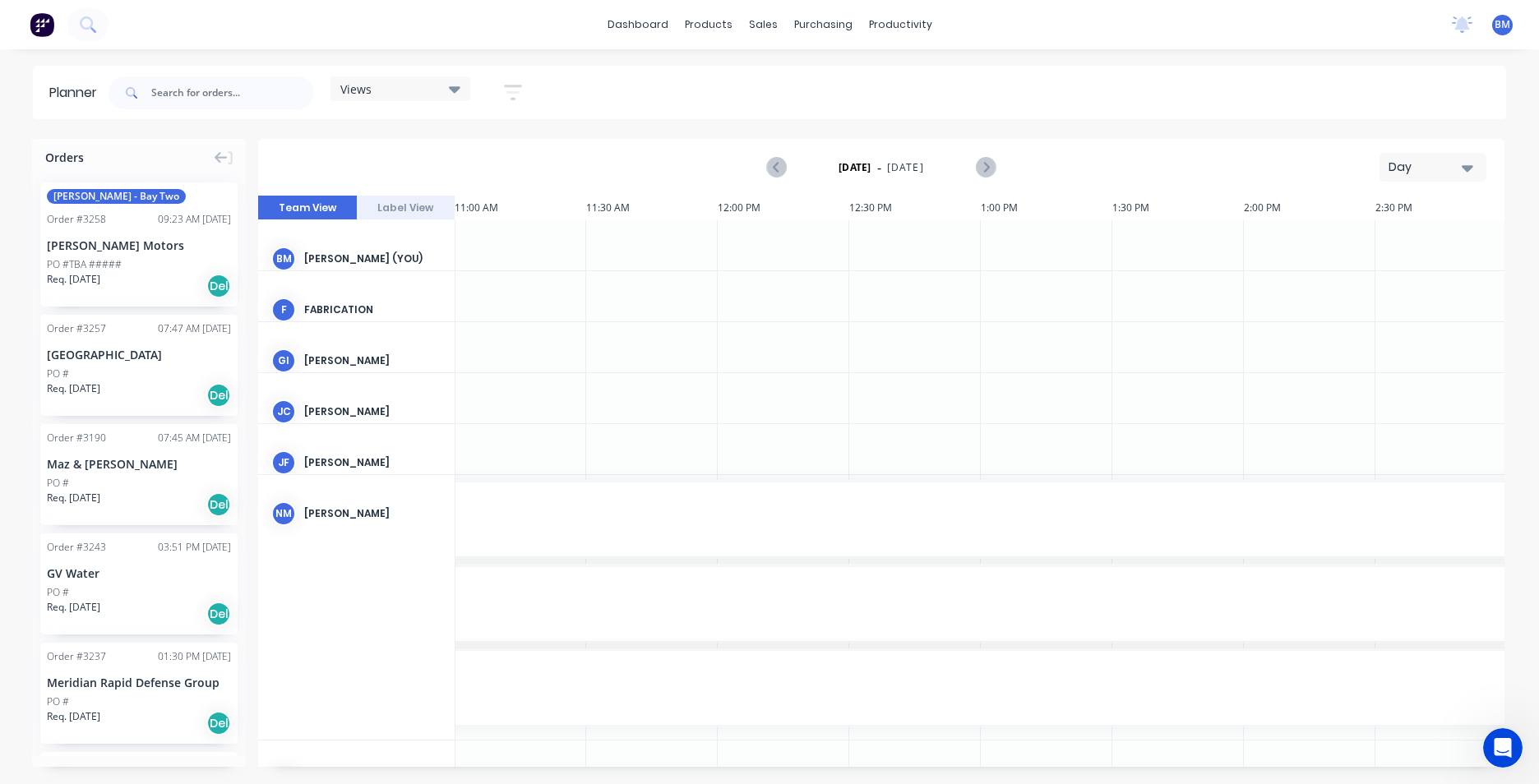
click at [1449, 167] on div "Day" at bounding box center [1426, 167] width 76 height 17
click at [1429, 269] on div "Month" at bounding box center [1403, 277] width 163 height 33
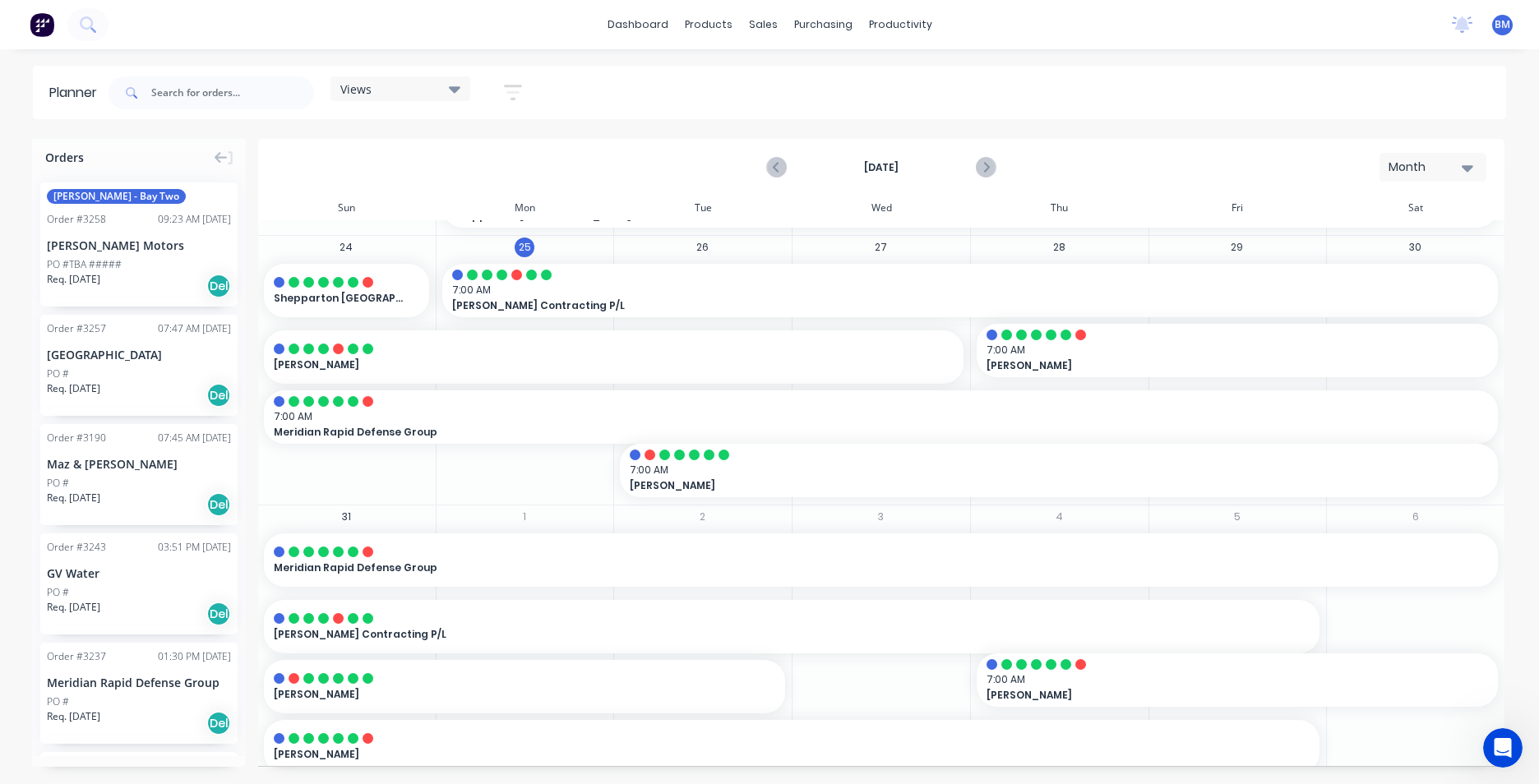
scroll to position [777, 0]
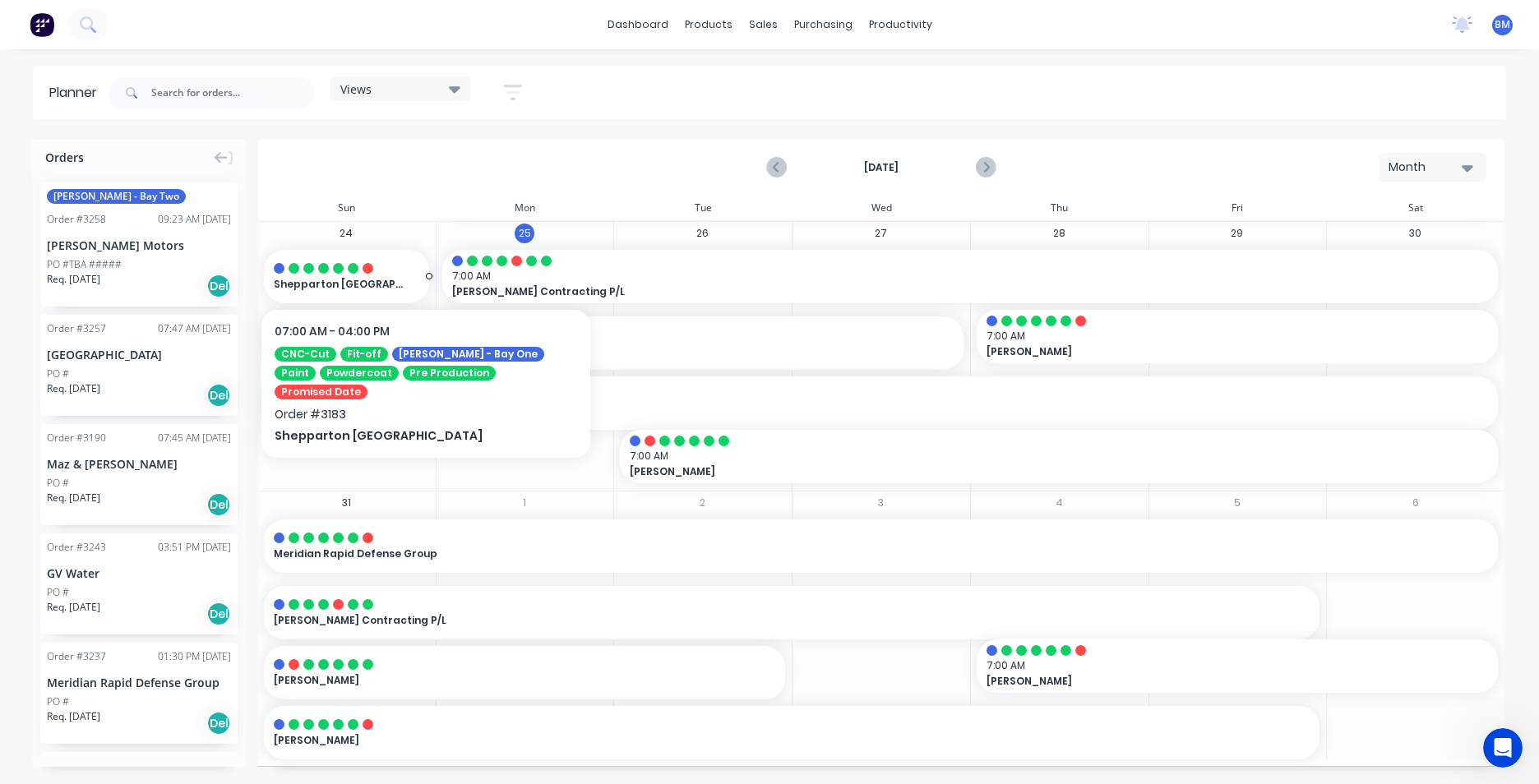
click at [330, 287] on span "Shepparton South Plaster" at bounding box center [339, 284] width 131 height 15
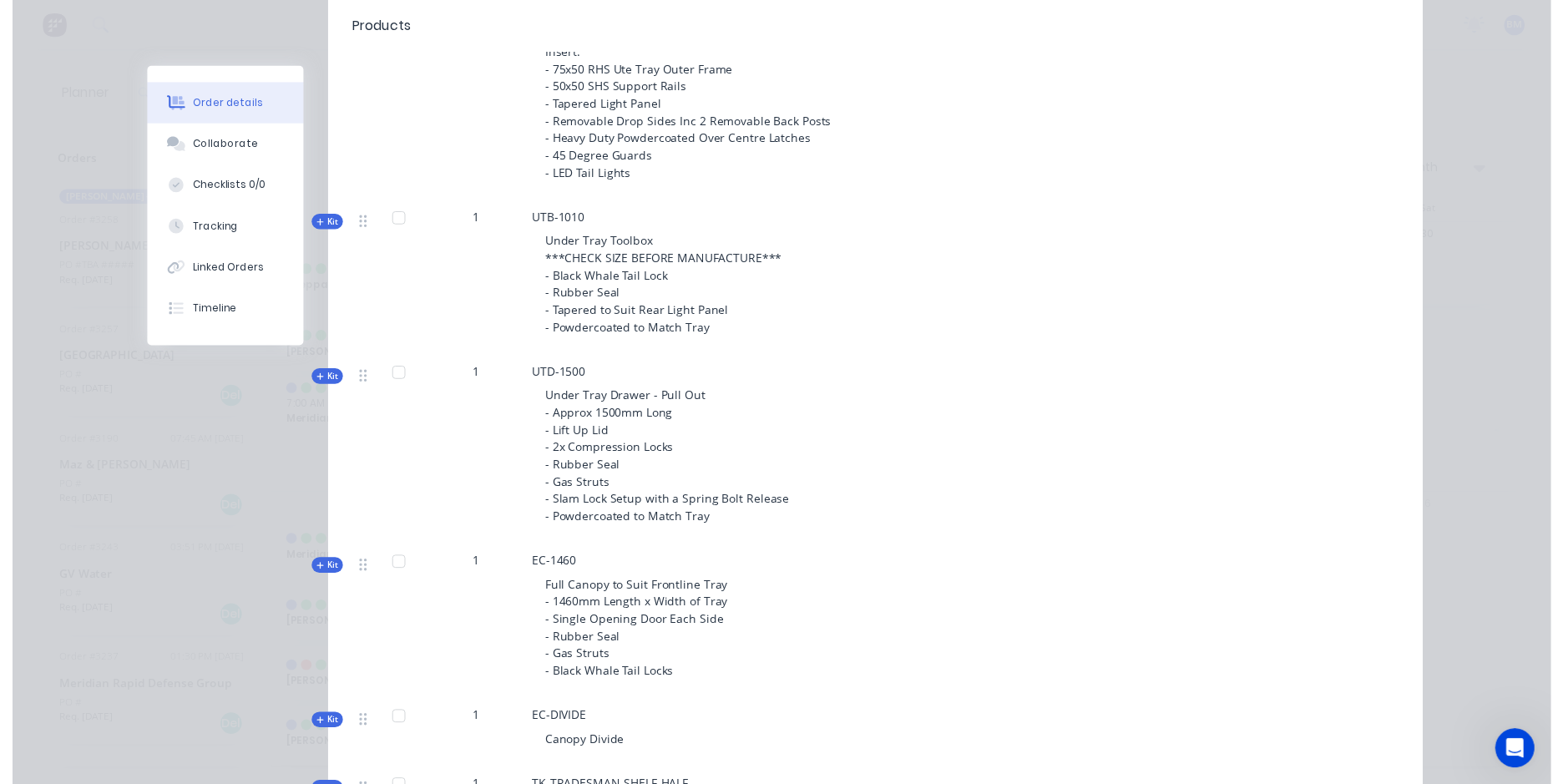
scroll to position [939, 0]
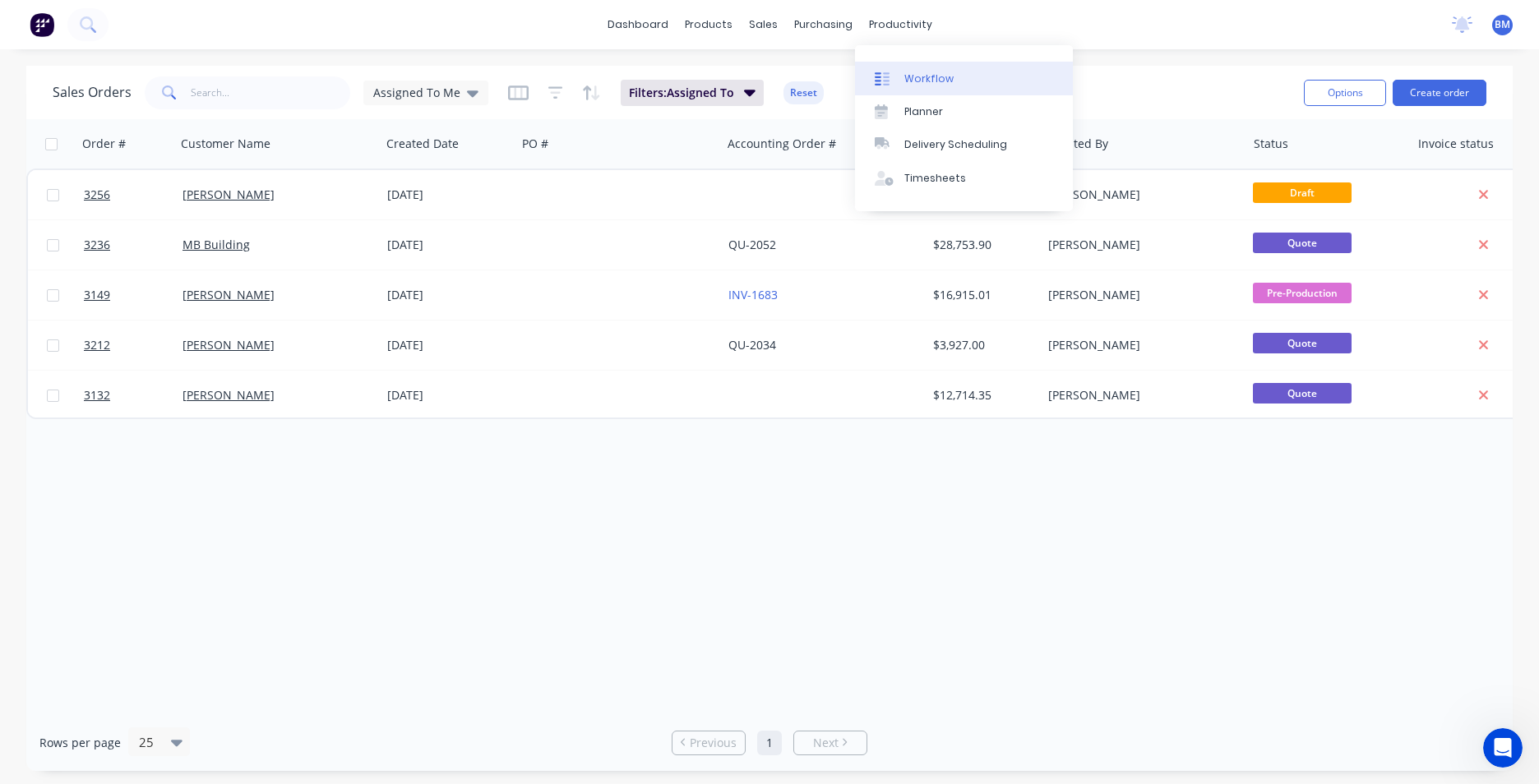
click at [916, 80] on div "Workflow" at bounding box center [928, 79] width 50 height 15
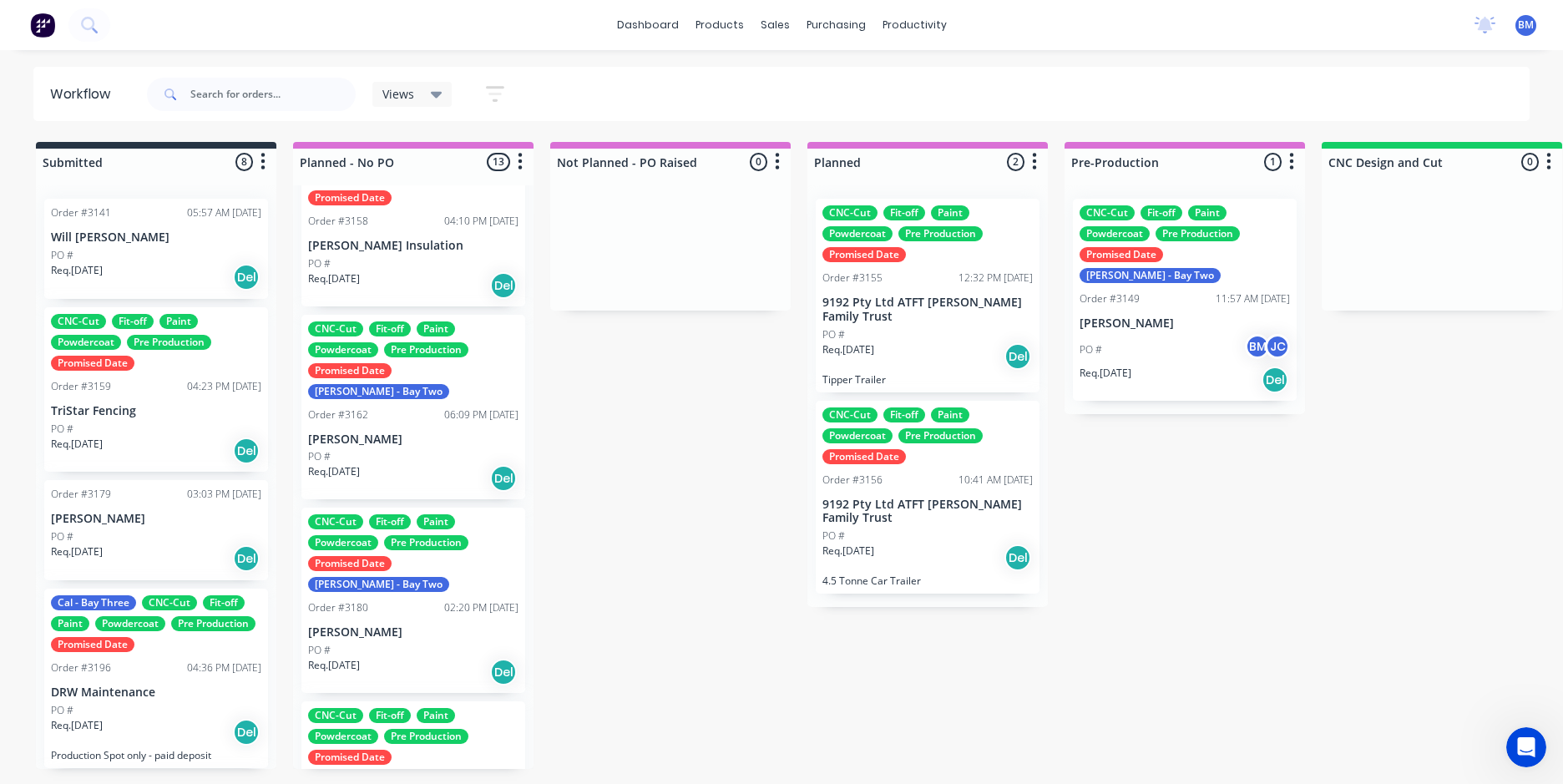
scroll to position [334, 0]
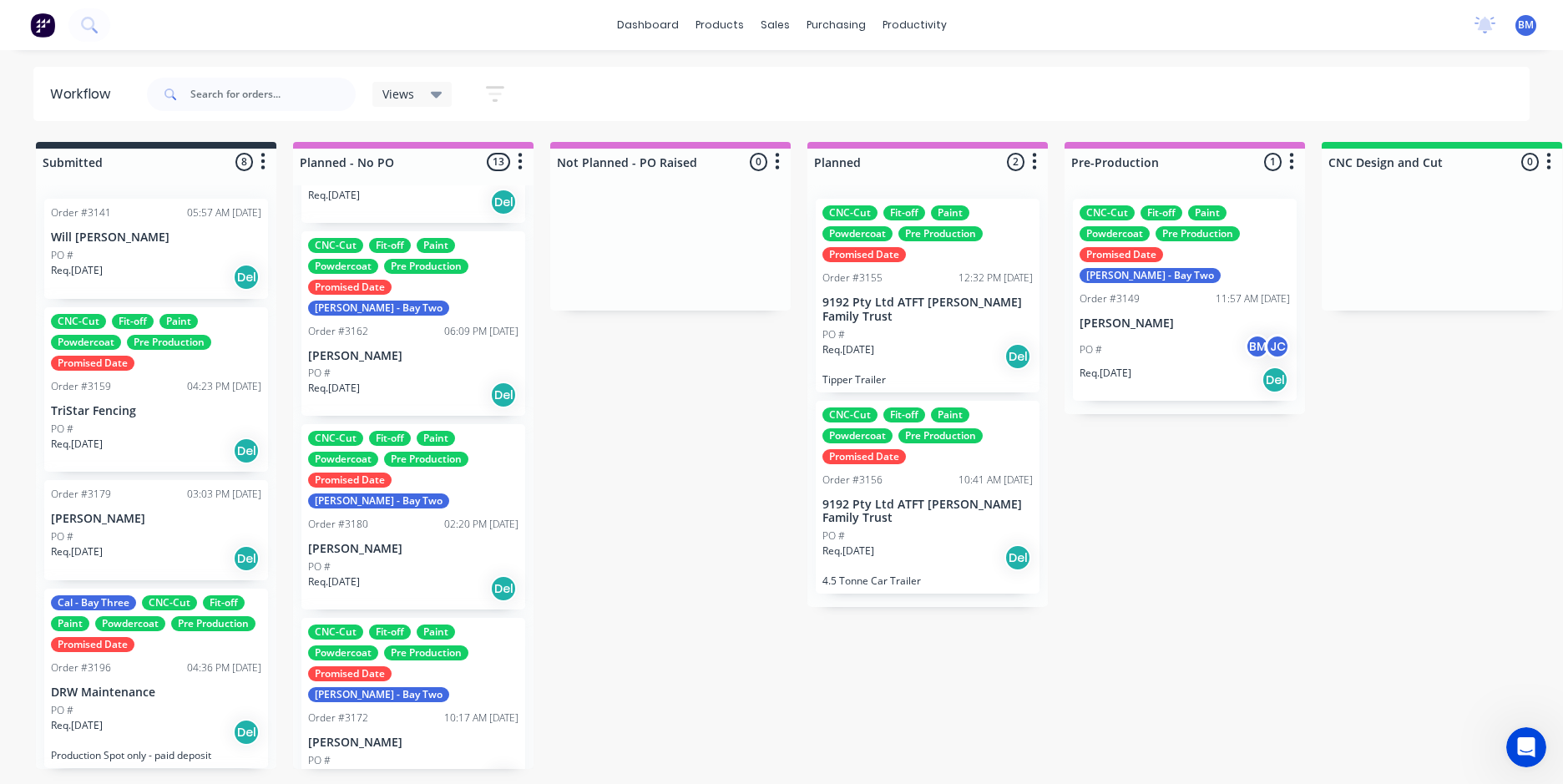
click at [446, 574] on div "Req. 06/08/25 Del" at bounding box center [414, 588] width 211 height 28
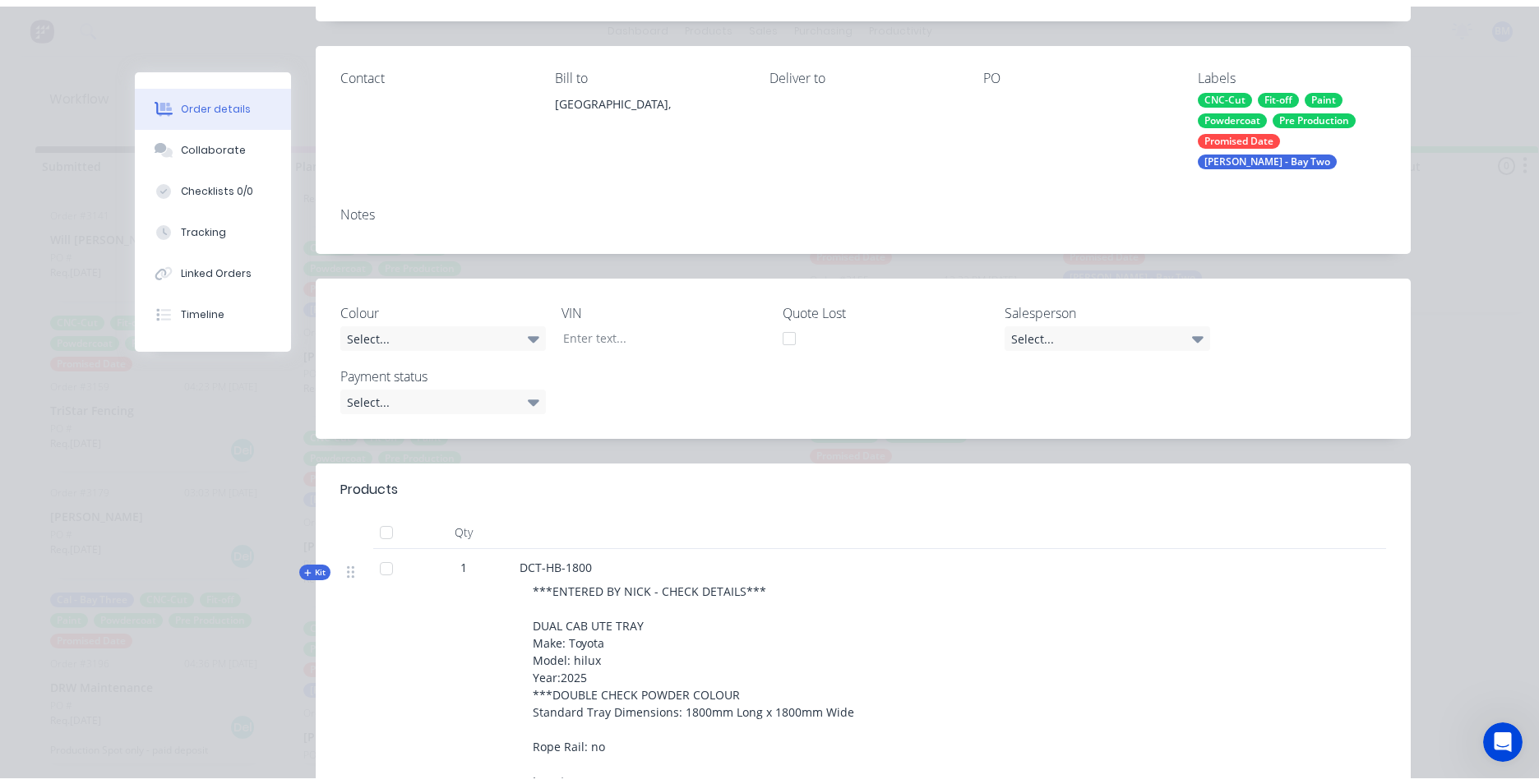
scroll to position [0, 0]
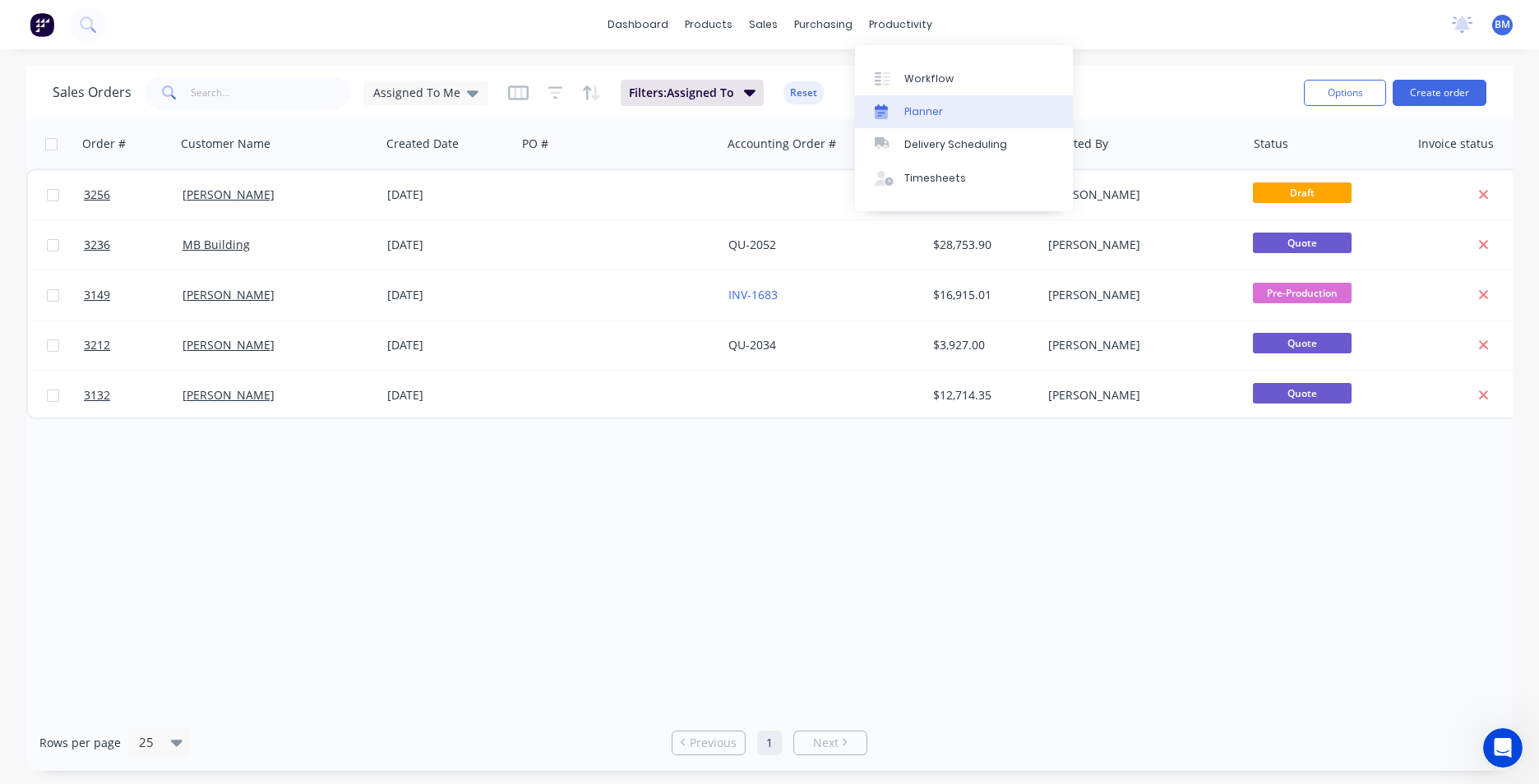
click at [913, 109] on div "Planner" at bounding box center [923, 112] width 38 height 15
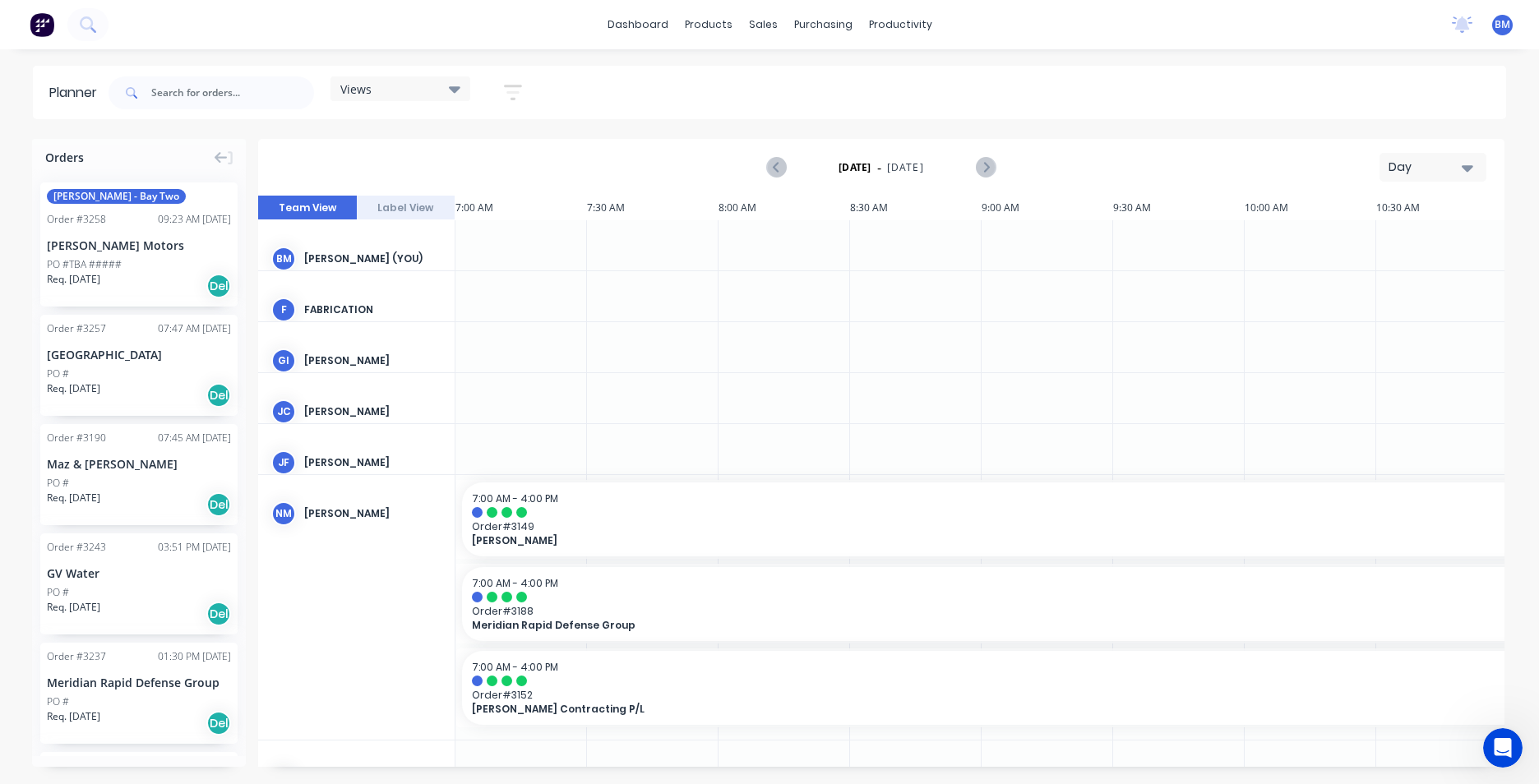
scroll to position [0, 1054]
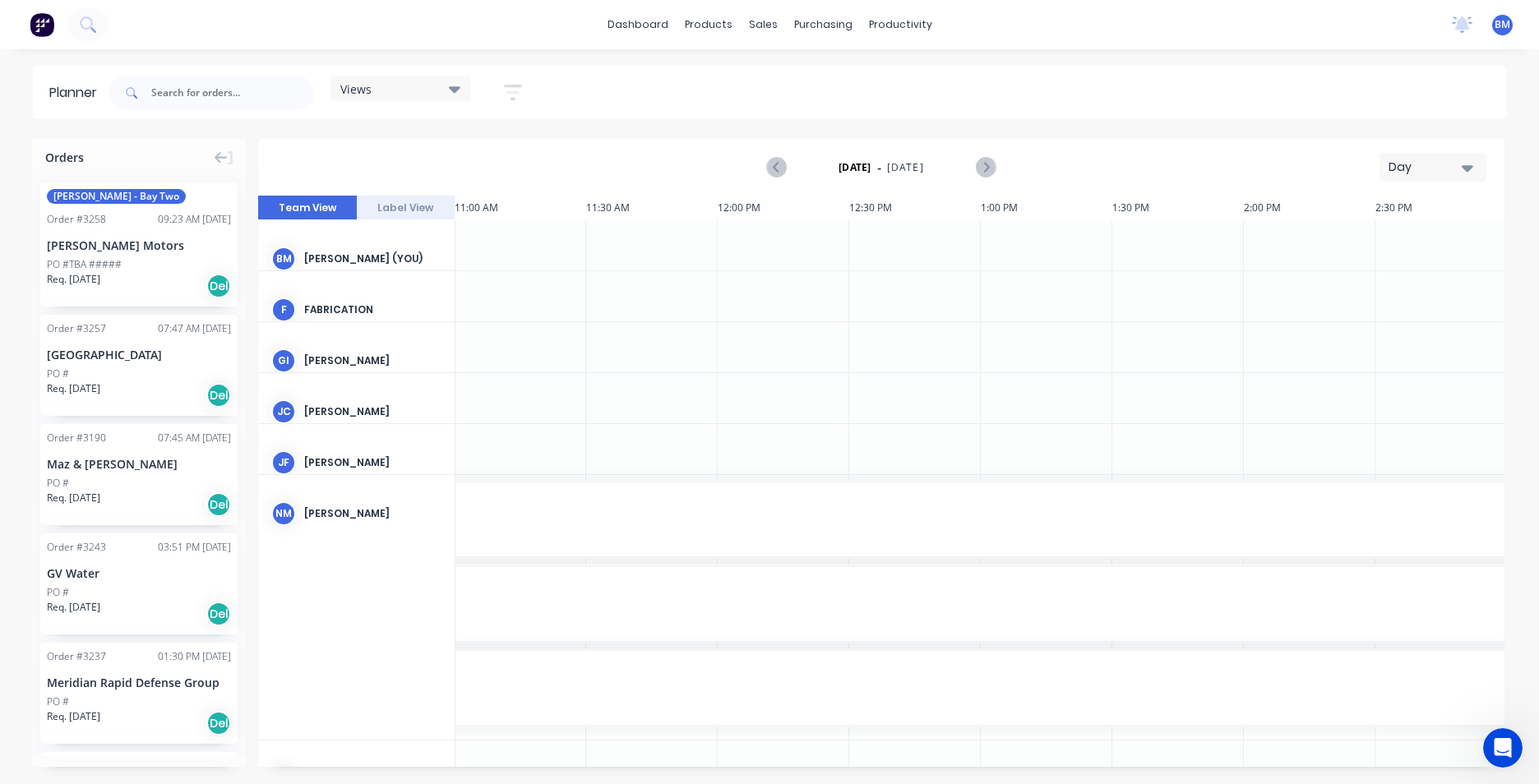
click at [1461, 159] on div "Day" at bounding box center [1426, 167] width 76 height 17
click at [1449, 278] on div "Month" at bounding box center [1403, 277] width 163 height 33
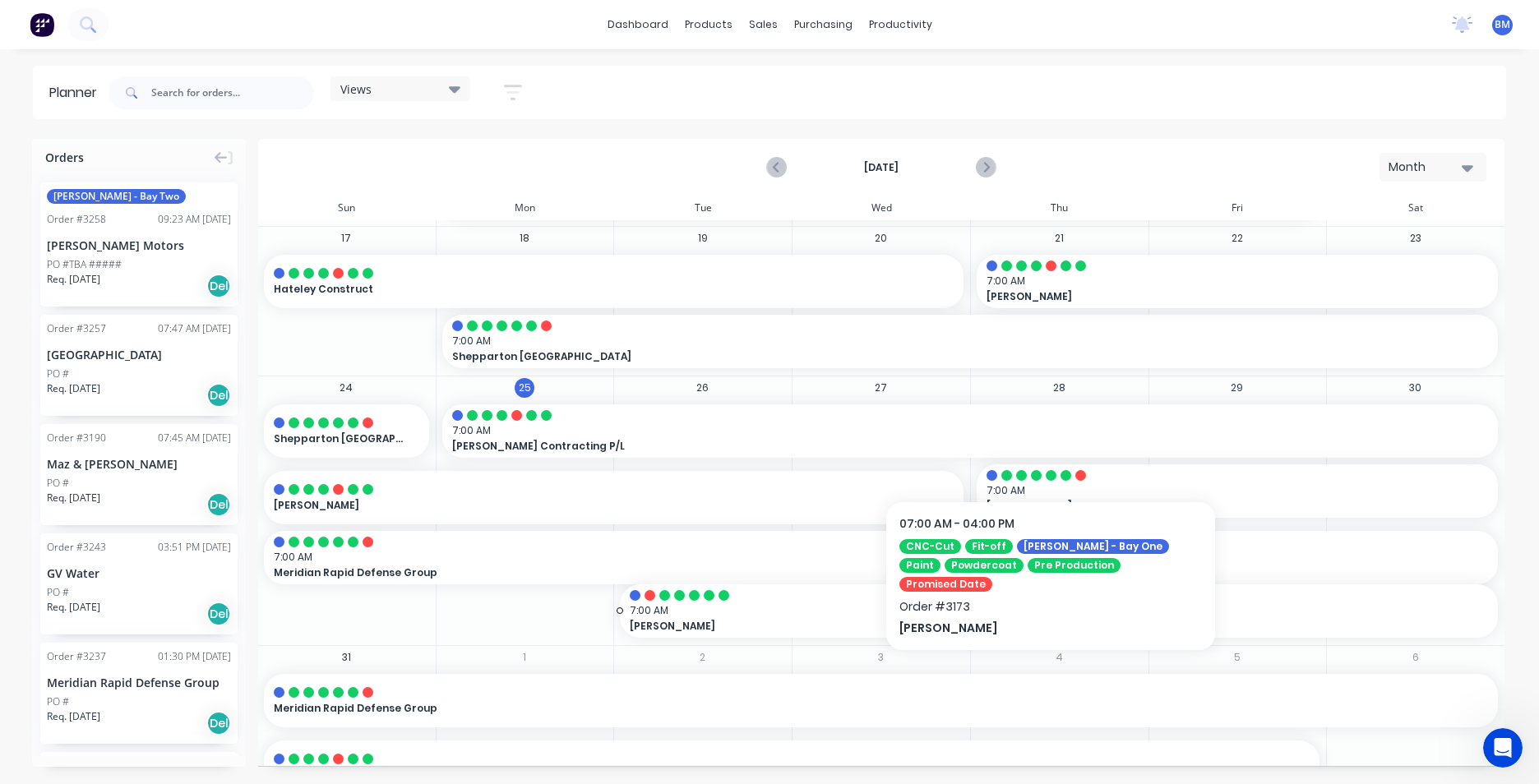
scroll to position [777, 0]
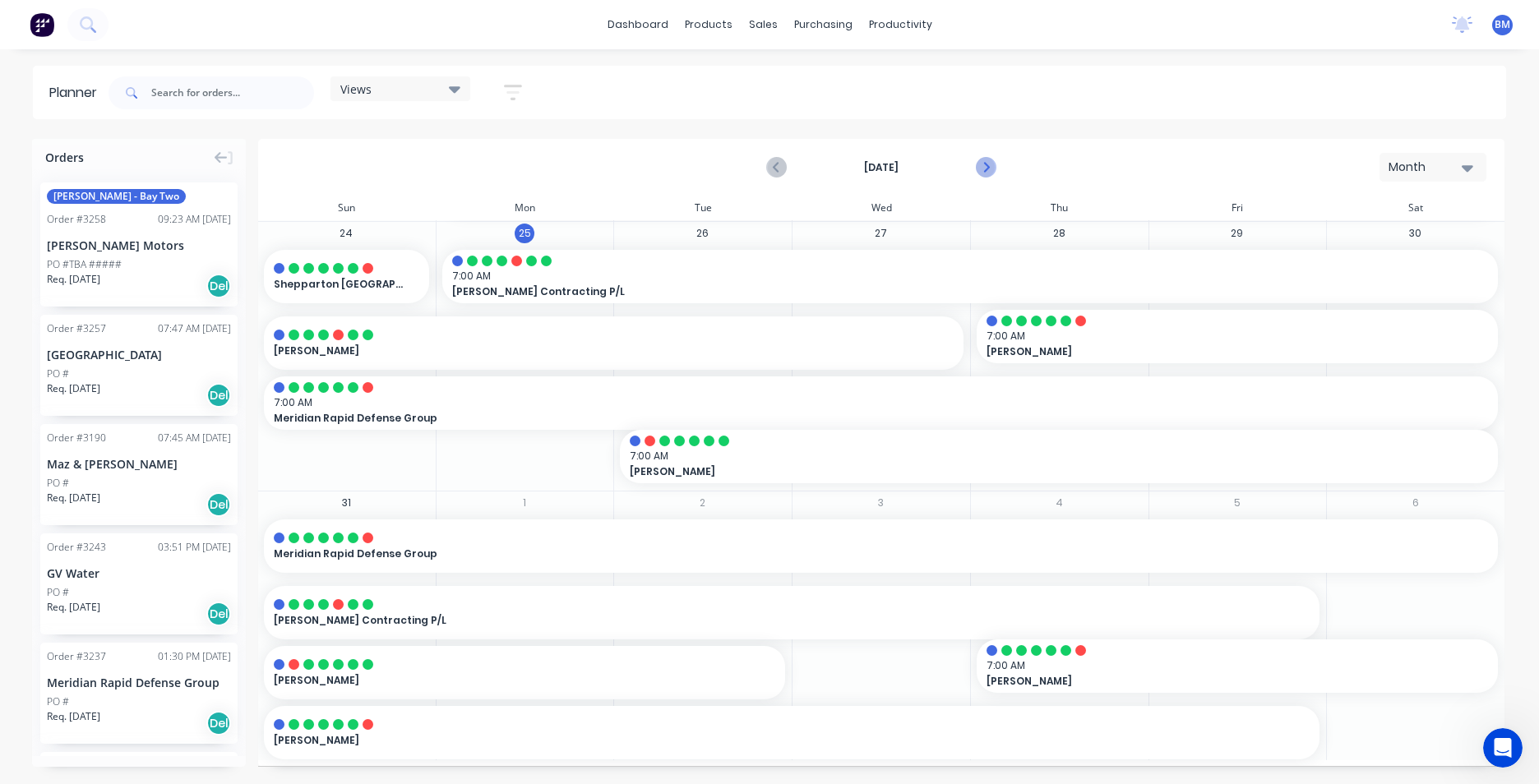
click at [986, 169] on icon "Next page" at bounding box center [985, 167] width 7 height 13
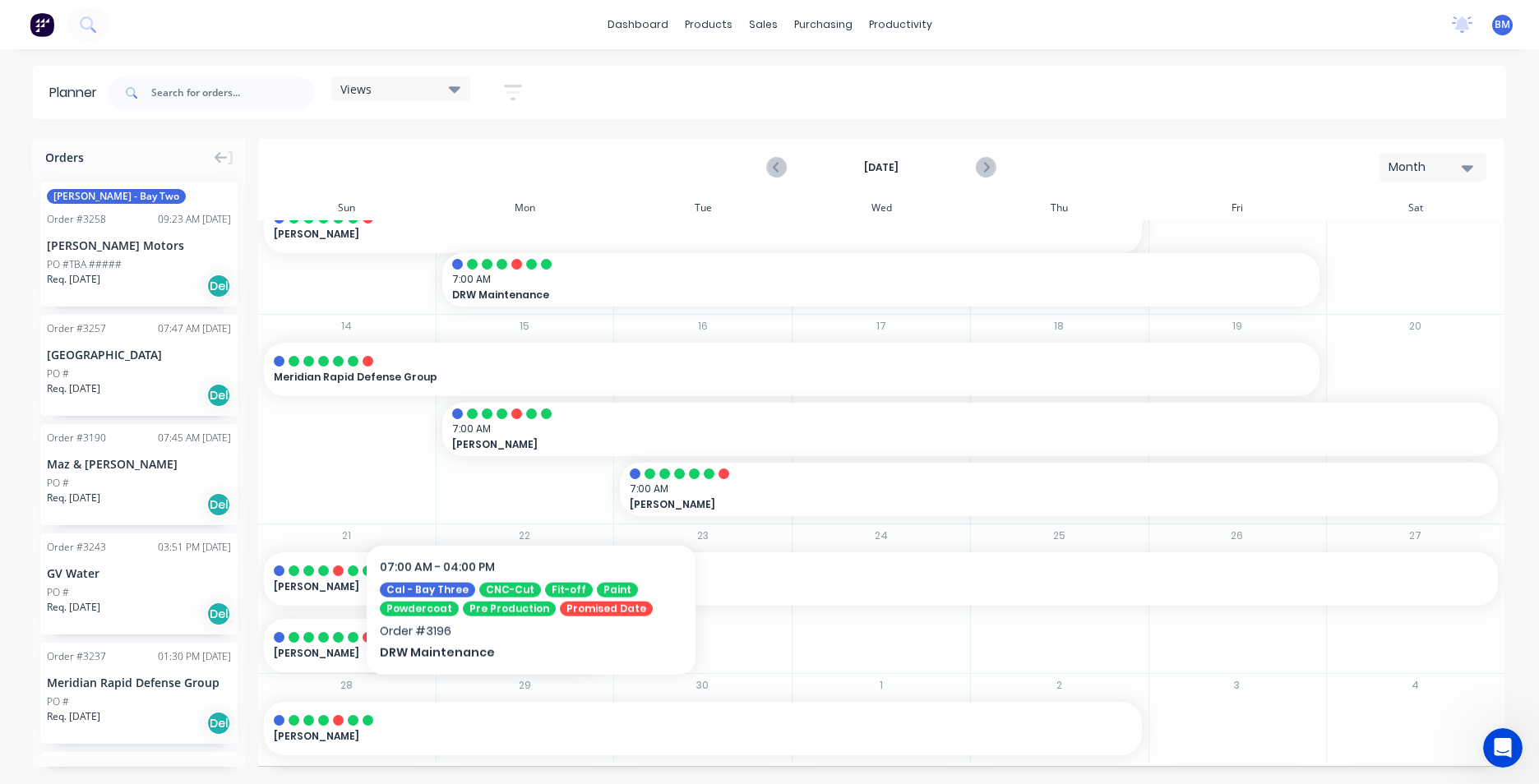
scroll to position [388, 0]
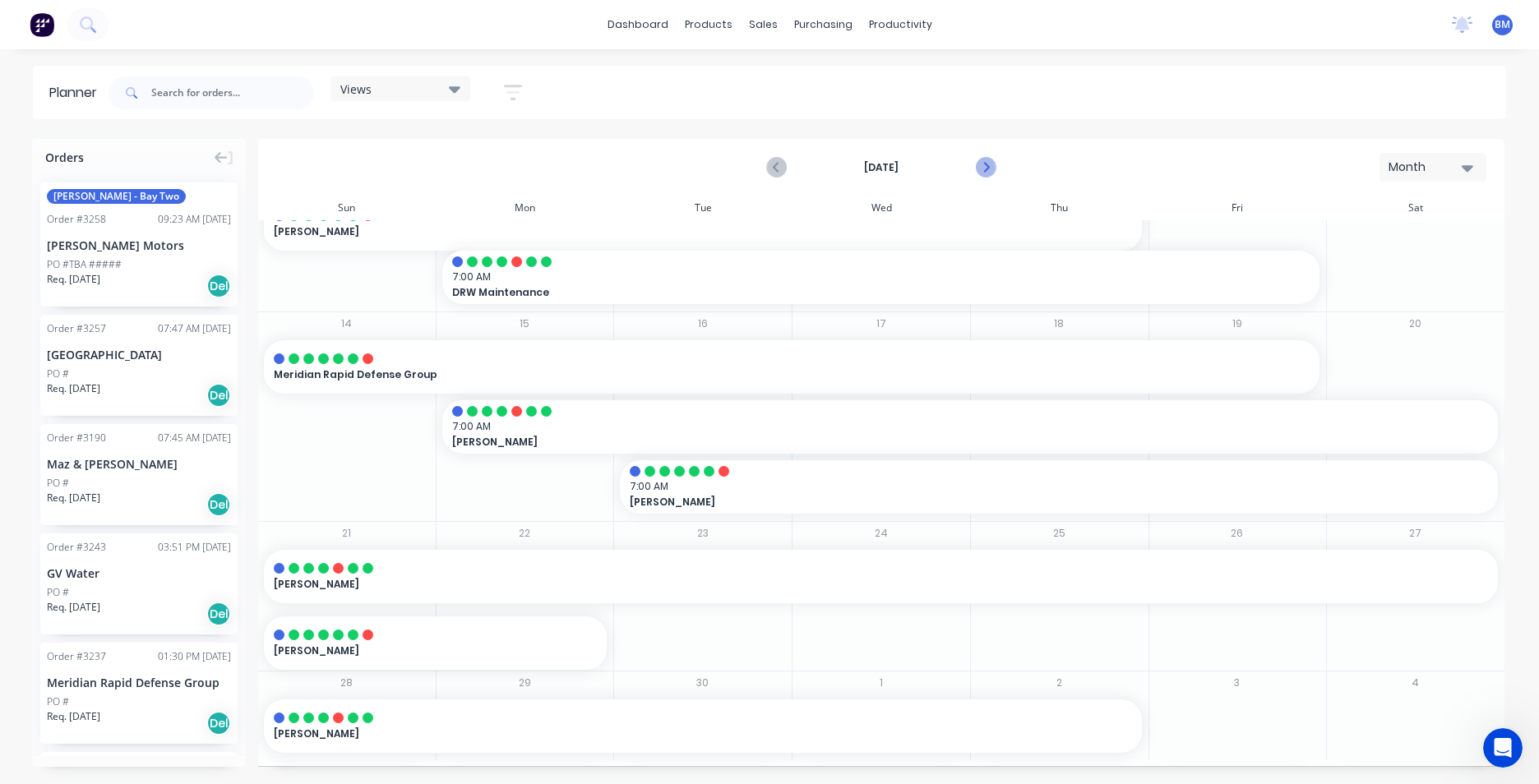
click at [981, 164] on icon "Next page" at bounding box center [985, 167] width 20 height 20
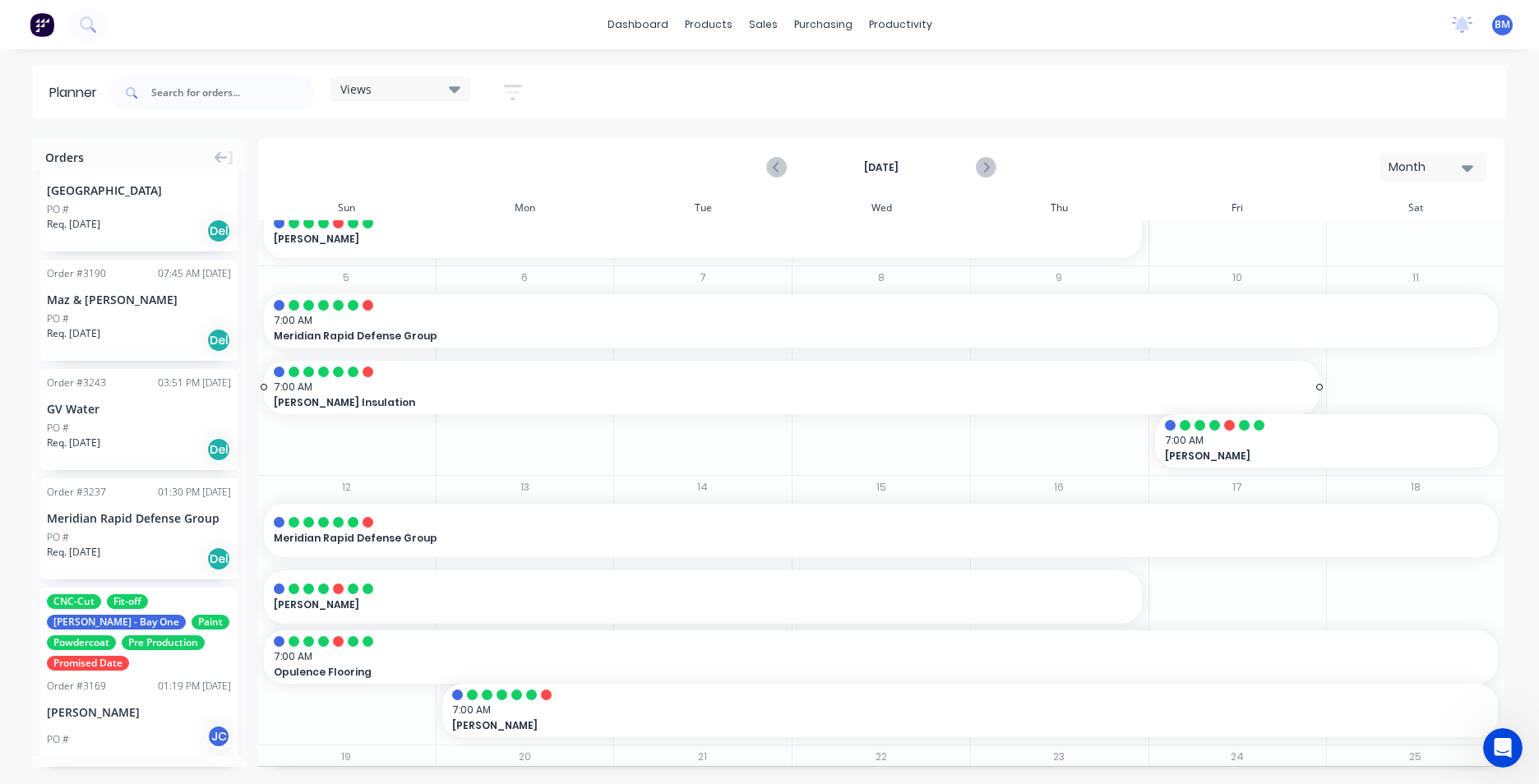
scroll to position [164, 0]
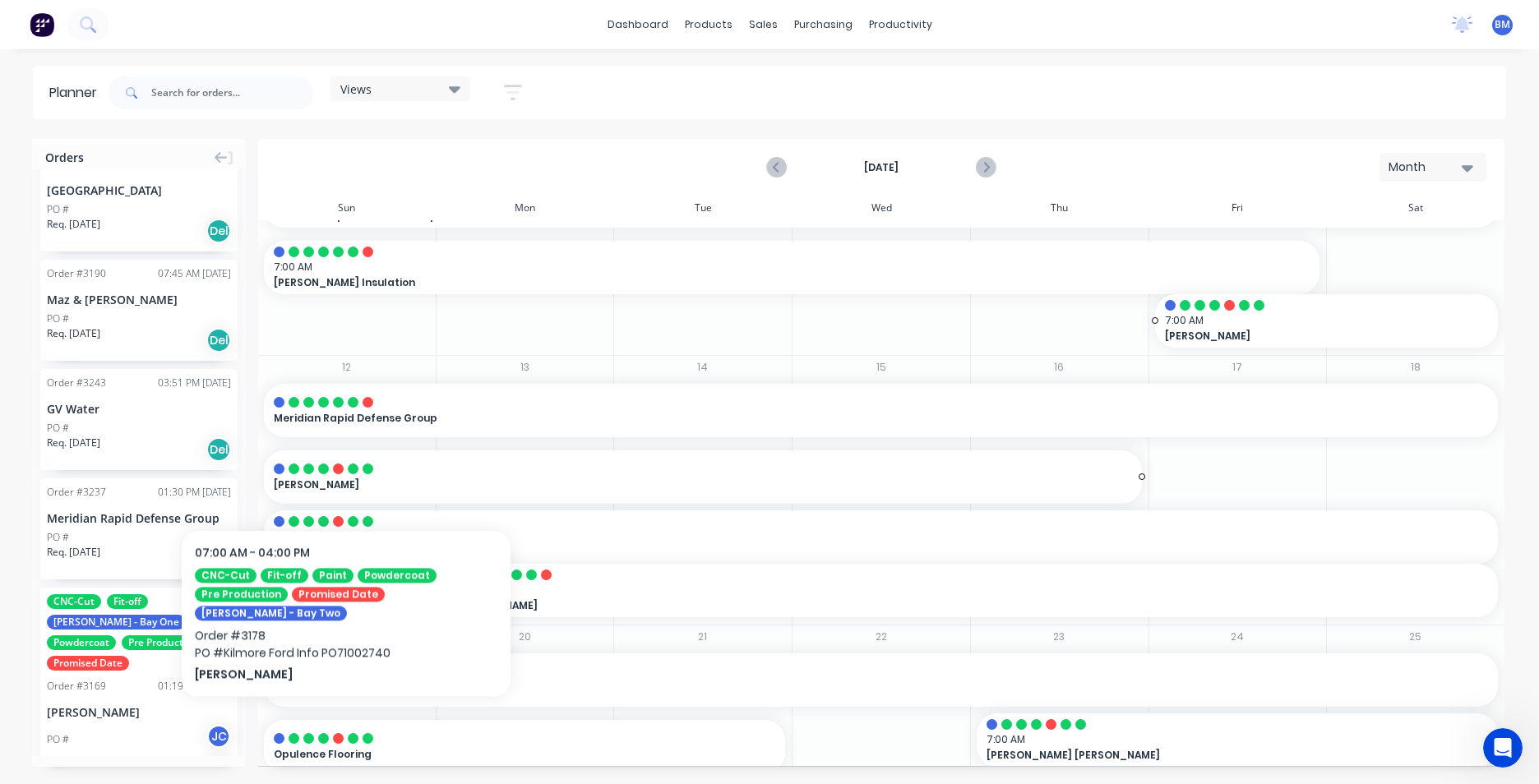
click at [346, 474] on div at bounding box center [703, 468] width 858 height 10
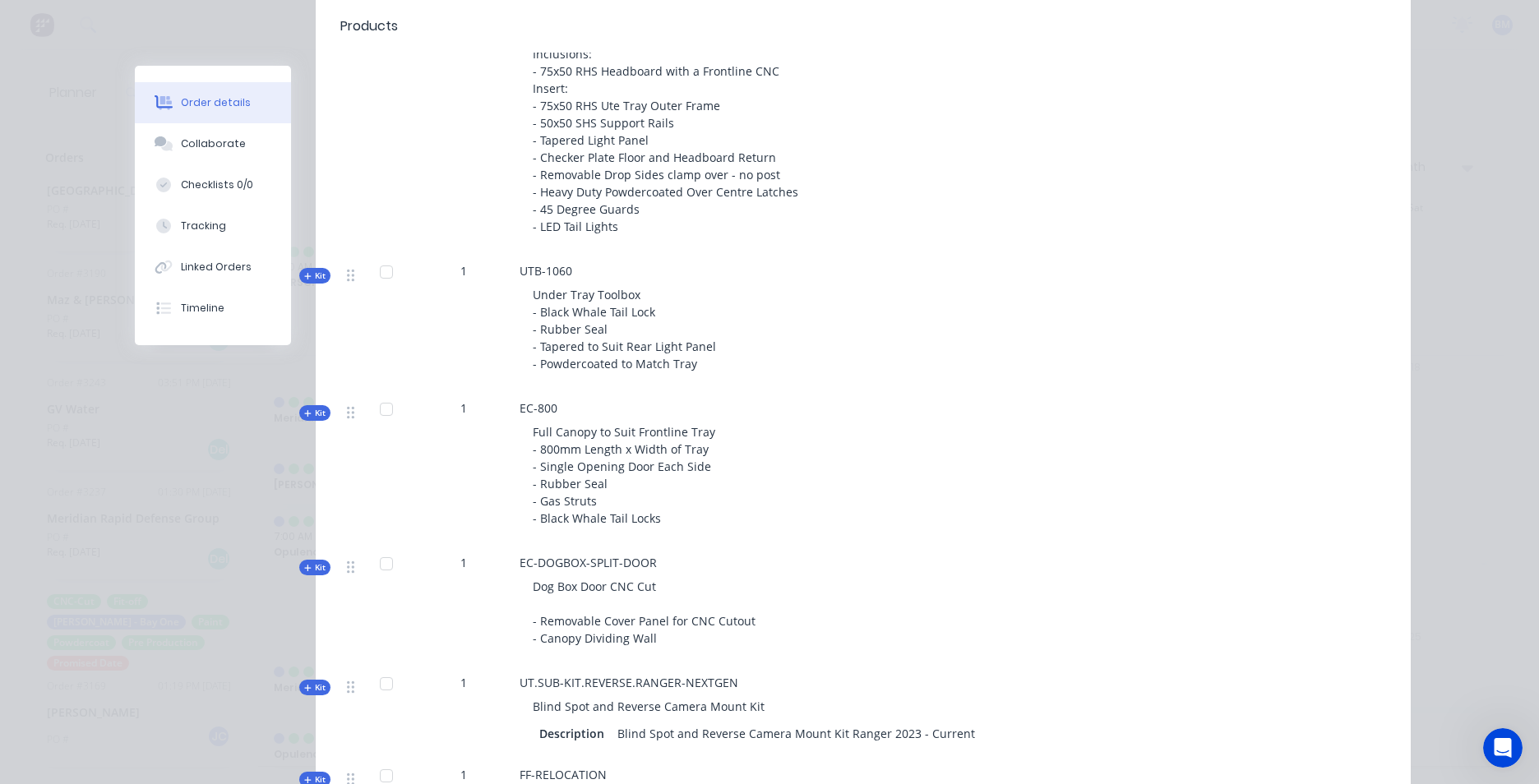
scroll to position [904, 0]
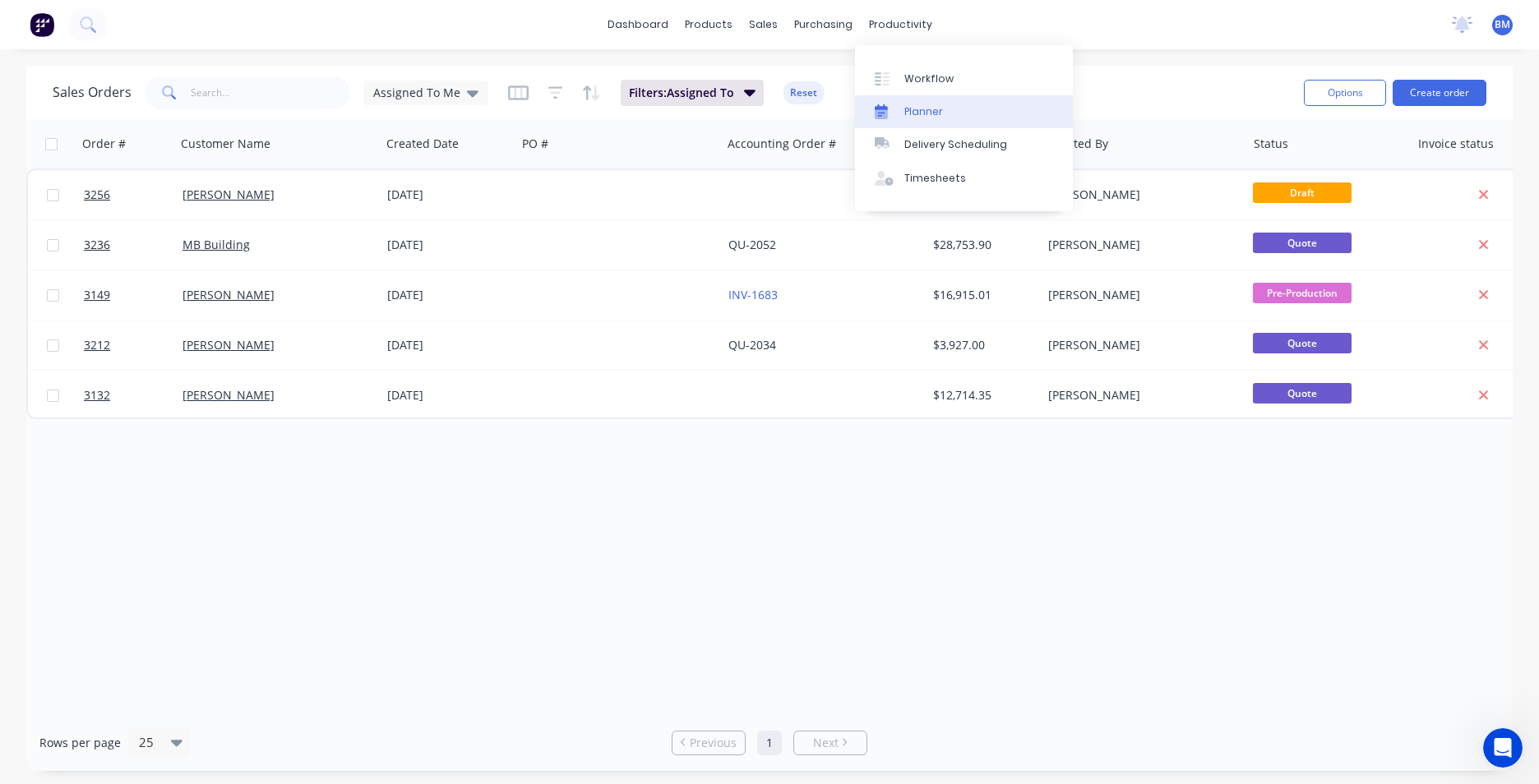
click at [931, 113] on div "Planner" at bounding box center [923, 112] width 38 height 15
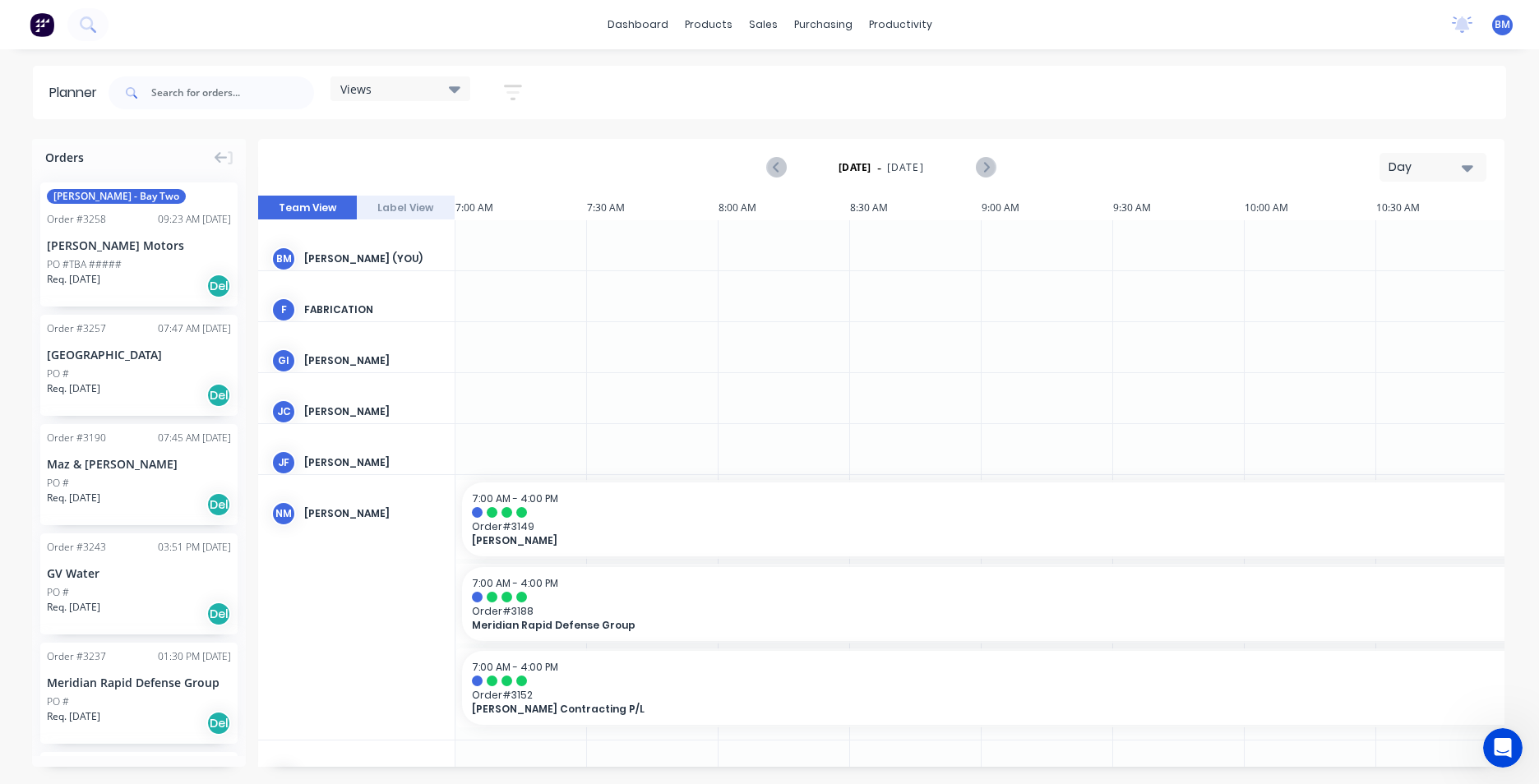
scroll to position [0, 1054]
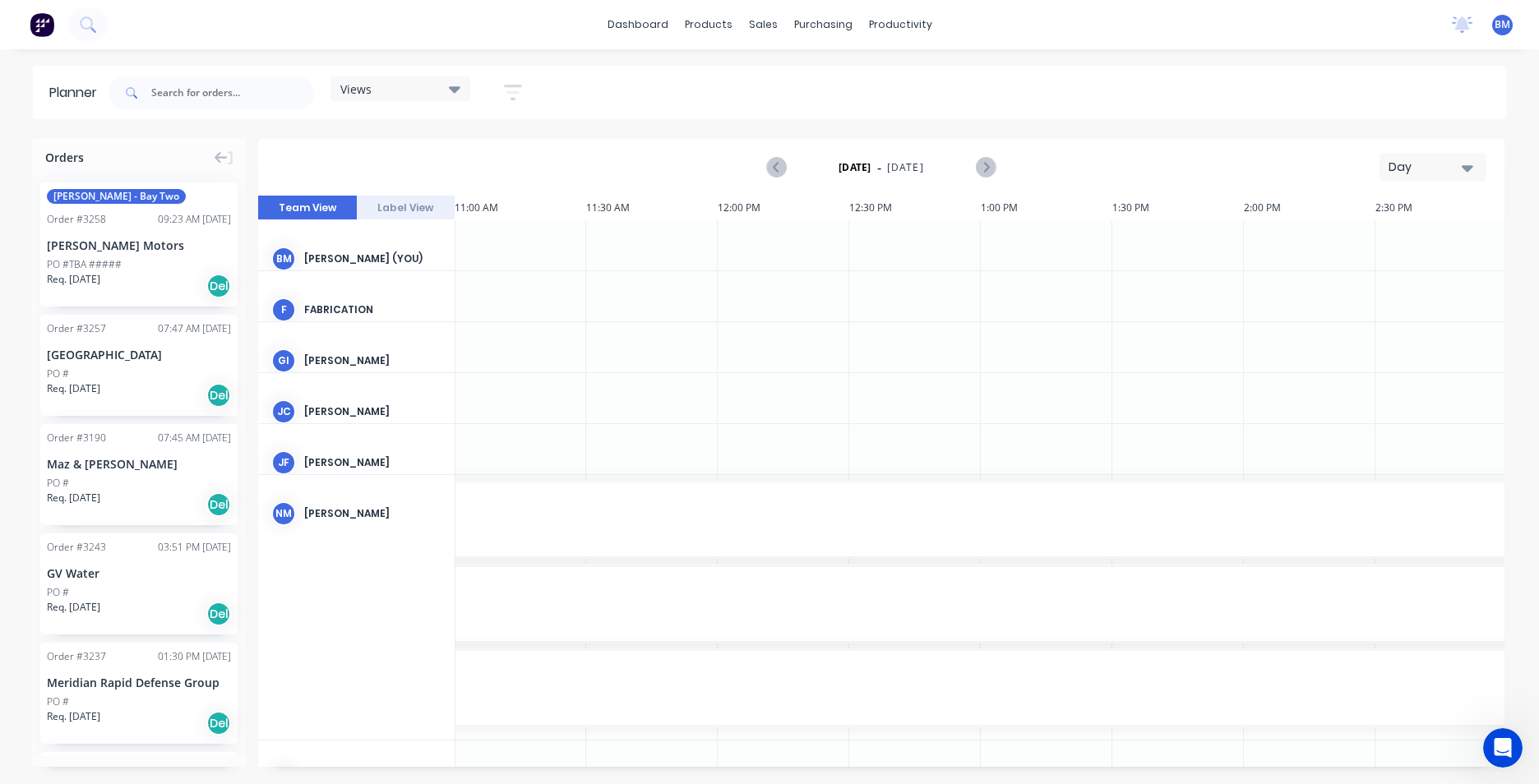
click at [1456, 166] on div "Day" at bounding box center [1426, 167] width 76 height 17
click at [1407, 274] on div "Month" at bounding box center [1403, 277] width 163 height 33
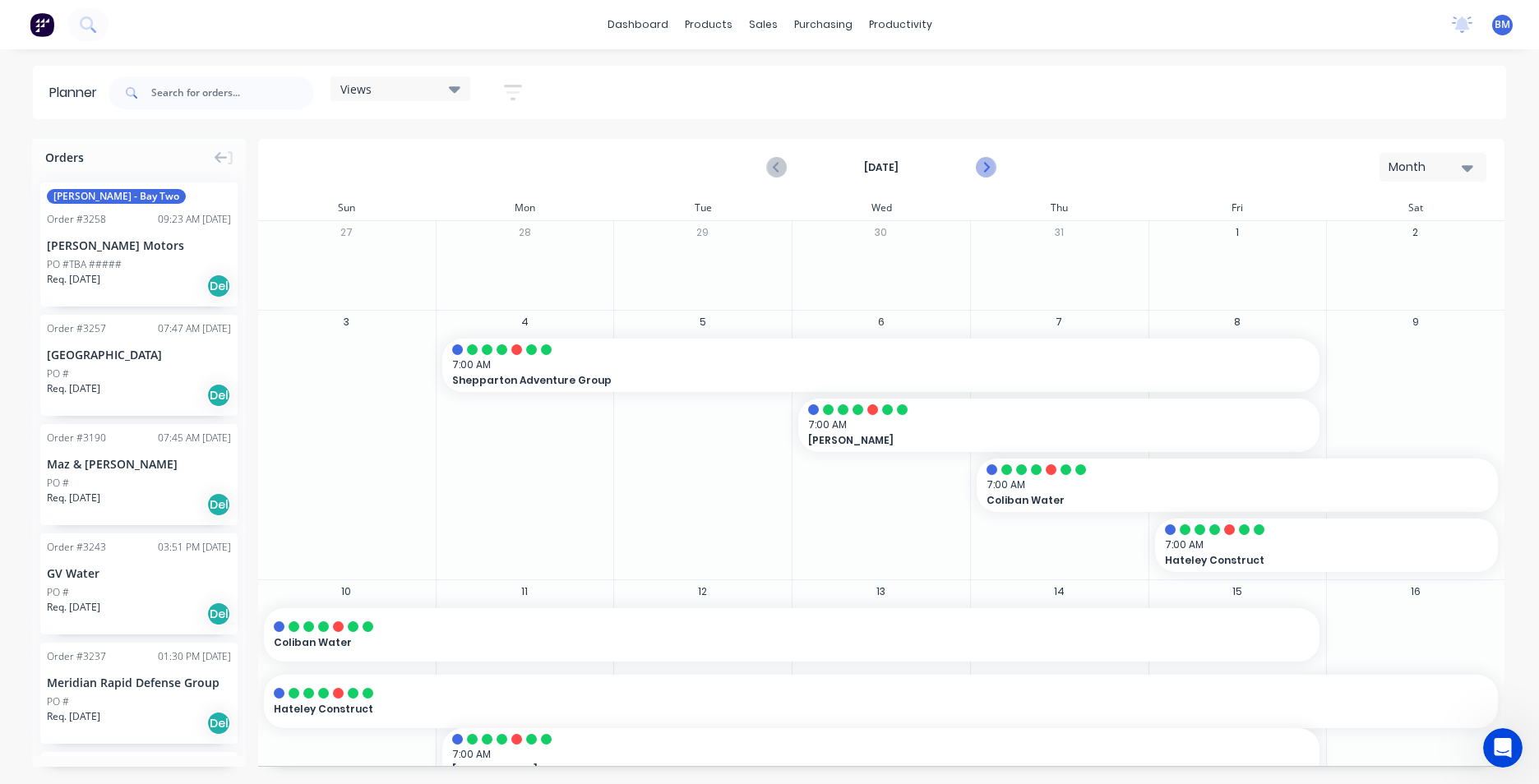
click at [994, 164] on icon "Next page" at bounding box center [985, 167] width 20 height 20
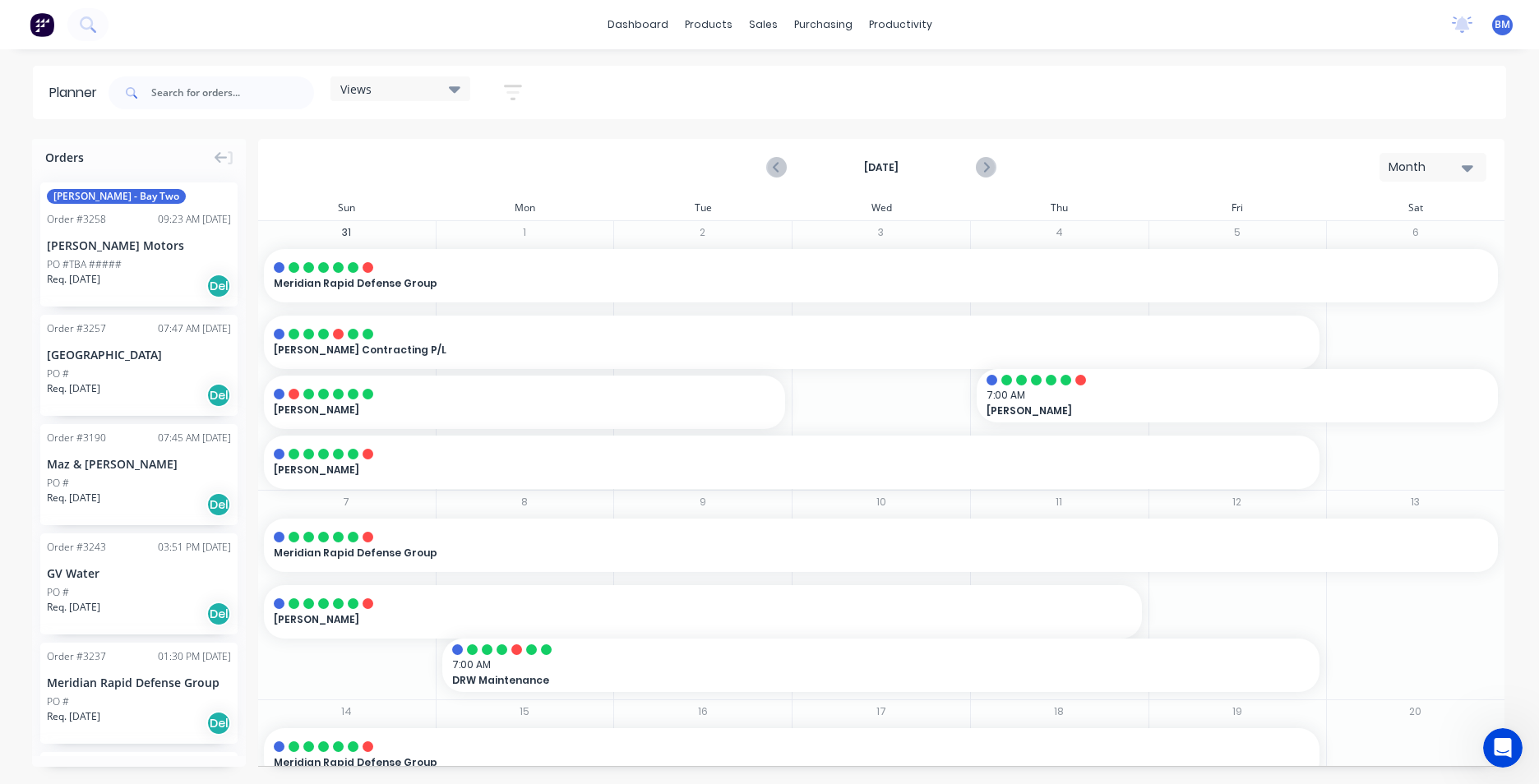
click at [1400, 166] on div "Month" at bounding box center [1426, 167] width 76 height 17
click at [1399, 249] on div "Week" at bounding box center [1403, 244] width 163 height 33
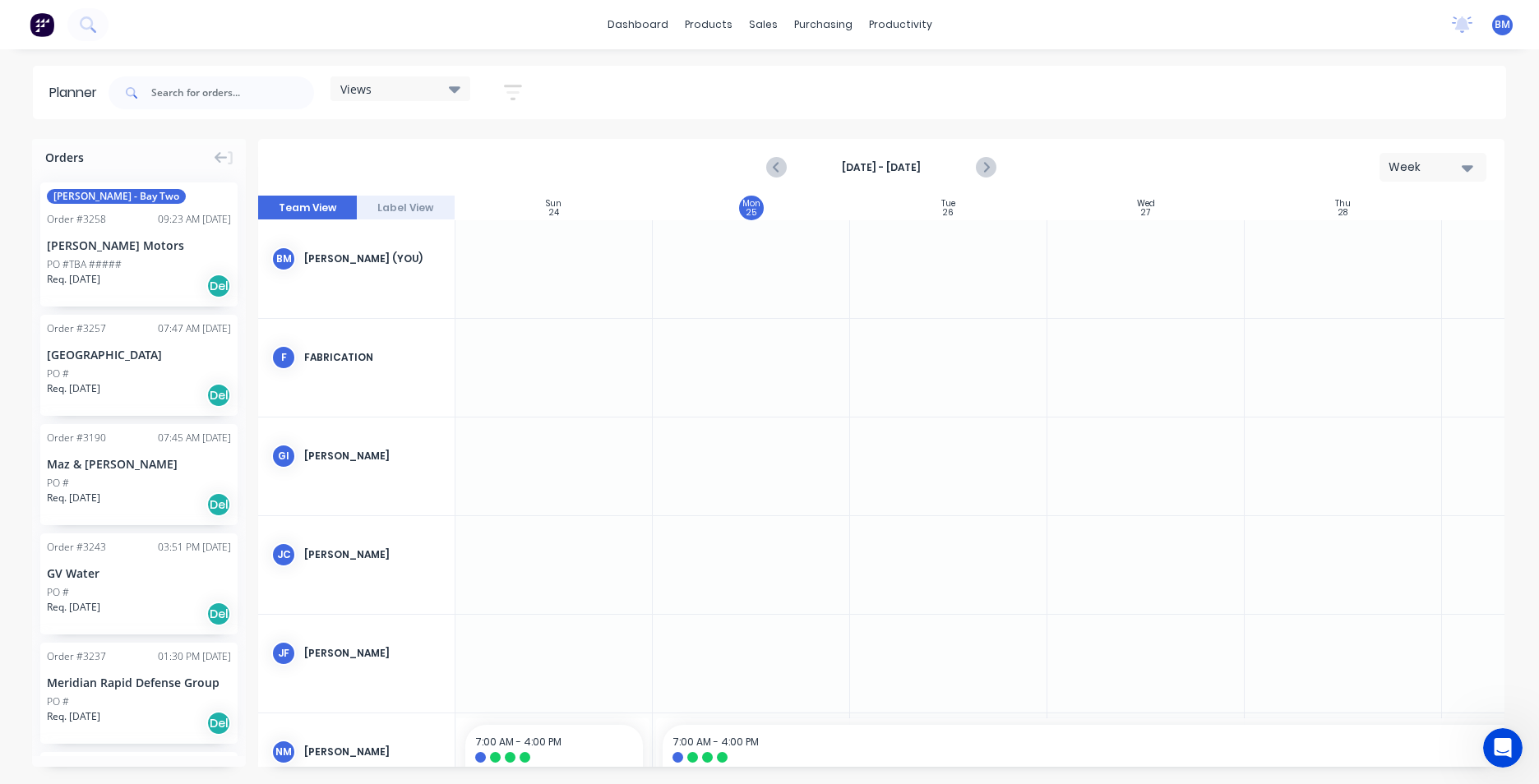
scroll to position [0, 1]
click at [1439, 166] on div "Week" at bounding box center [1426, 167] width 76 height 17
click at [1429, 269] on div "Month" at bounding box center [1403, 277] width 163 height 33
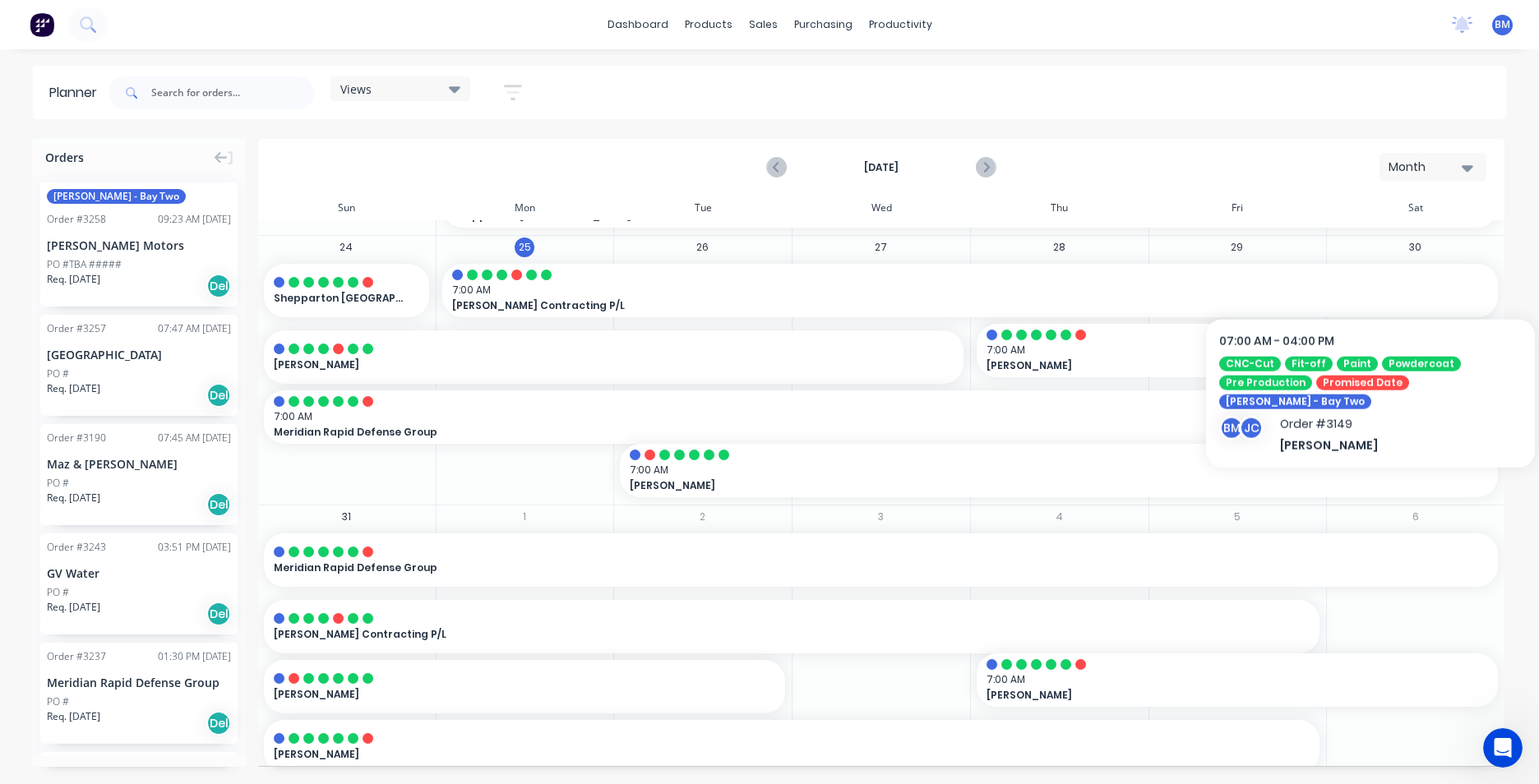
scroll to position [777, 0]
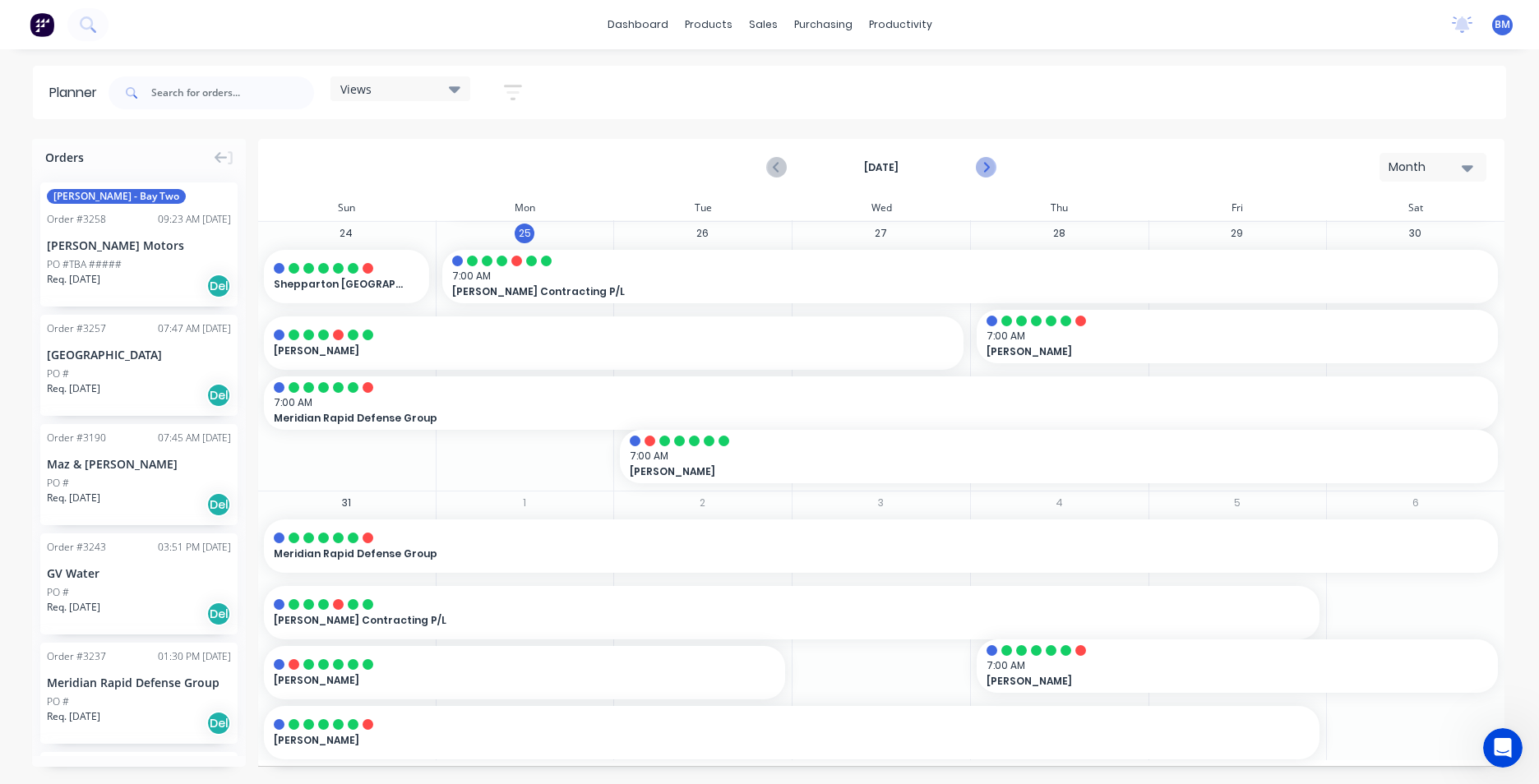
click at [984, 165] on icon "Next page" at bounding box center [985, 167] width 20 height 20
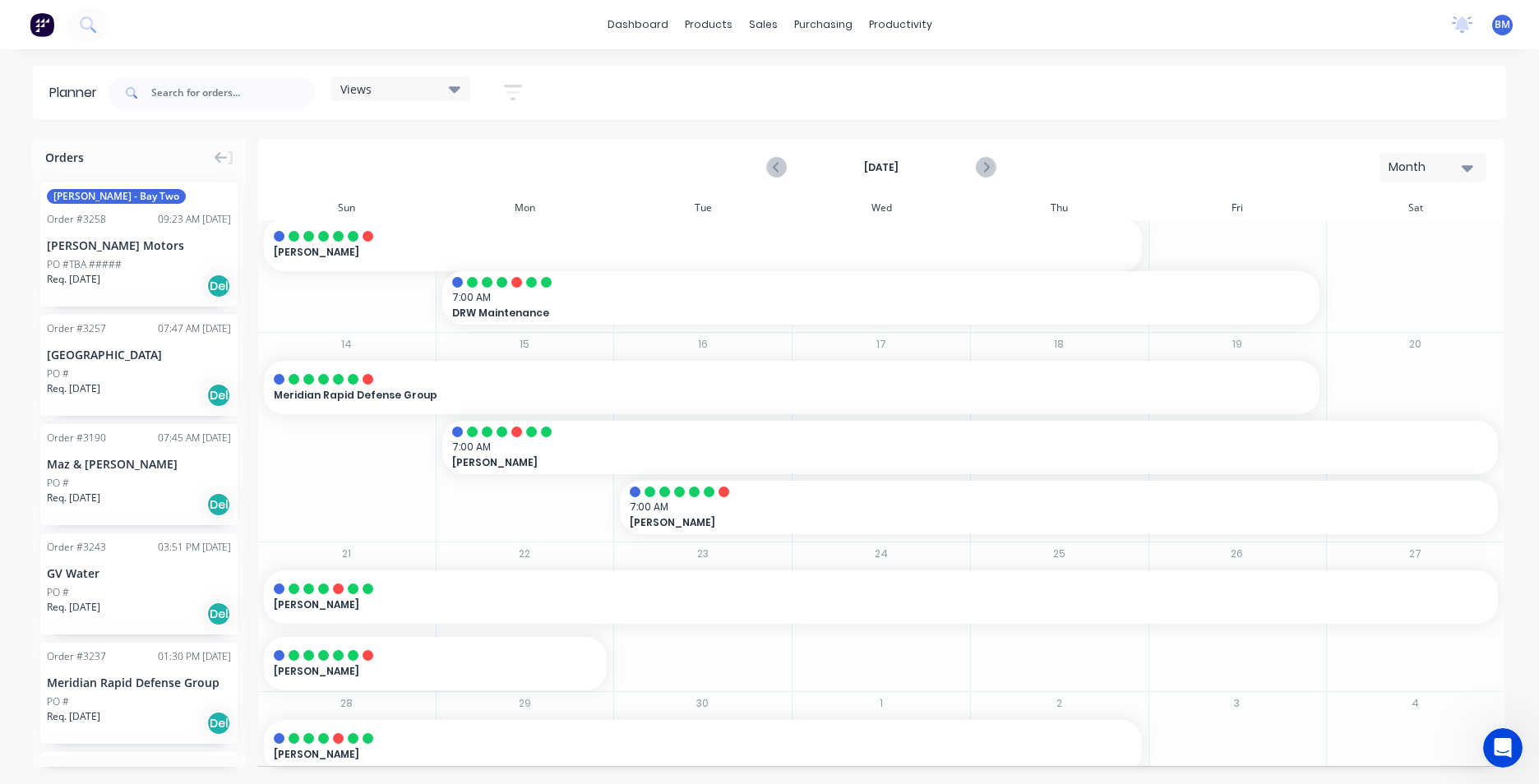
scroll to position [388, 0]
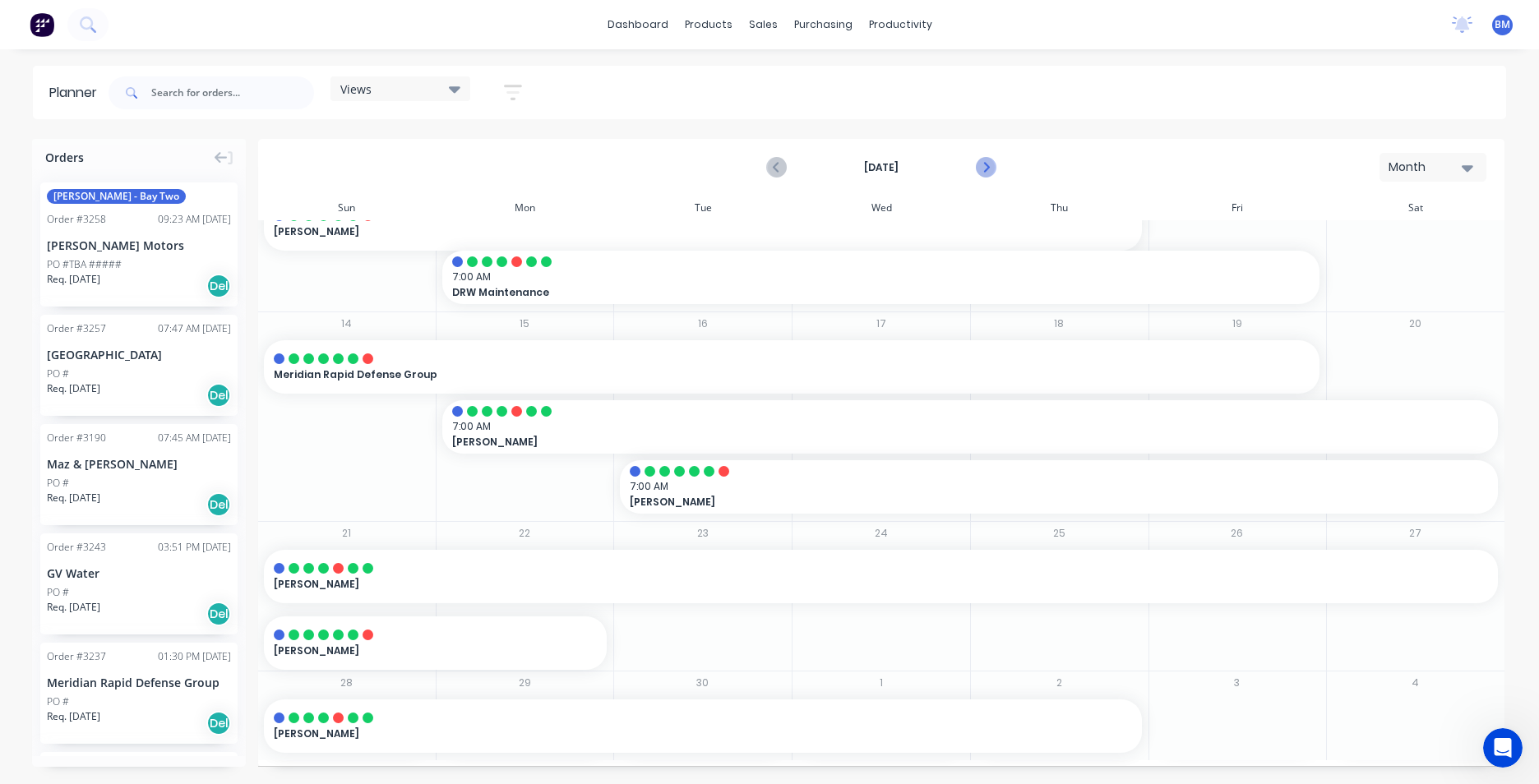
click at [985, 171] on icon "Next page" at bounding box center [985, 167] width 20 height 20
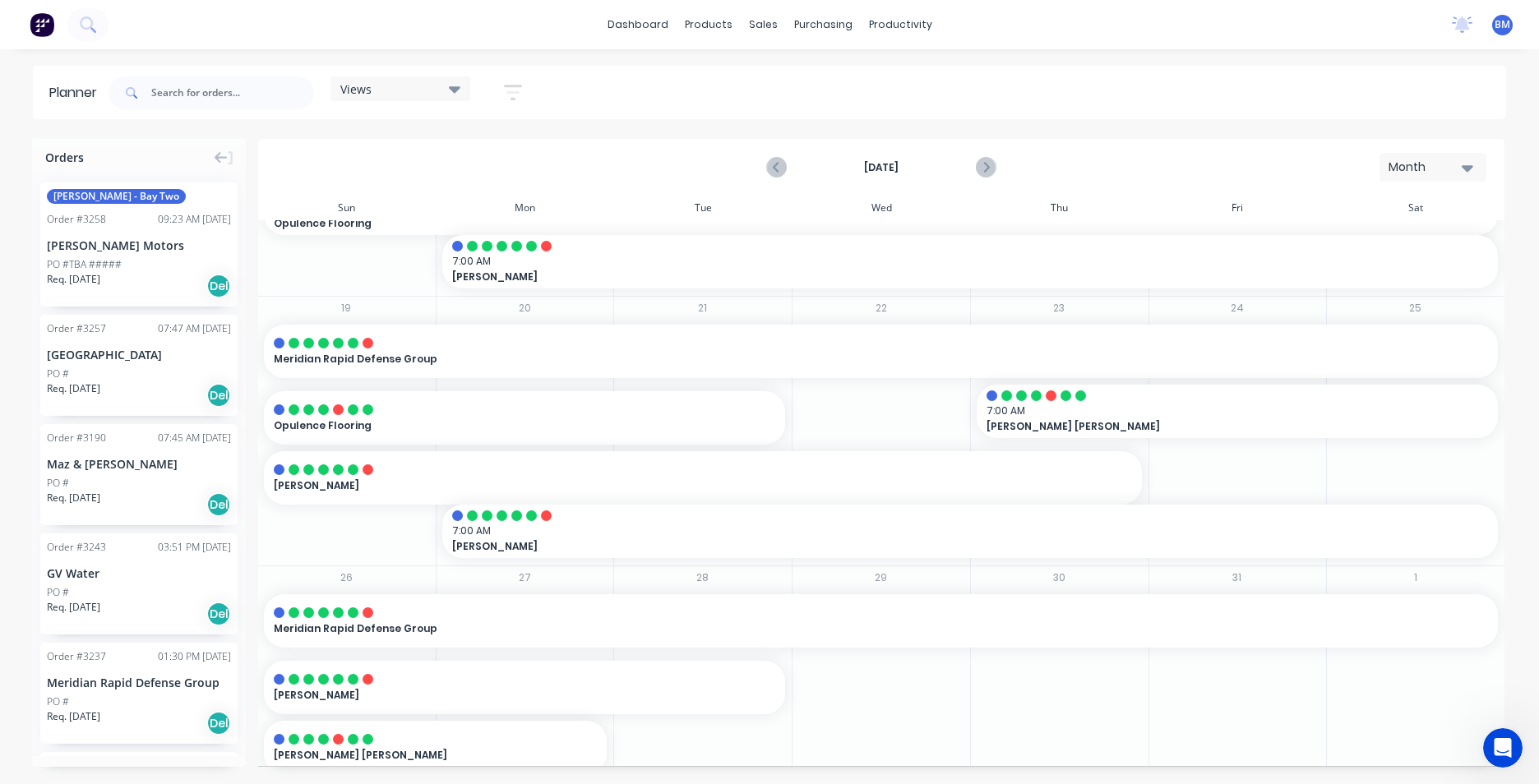
scroll to position [507, 0]
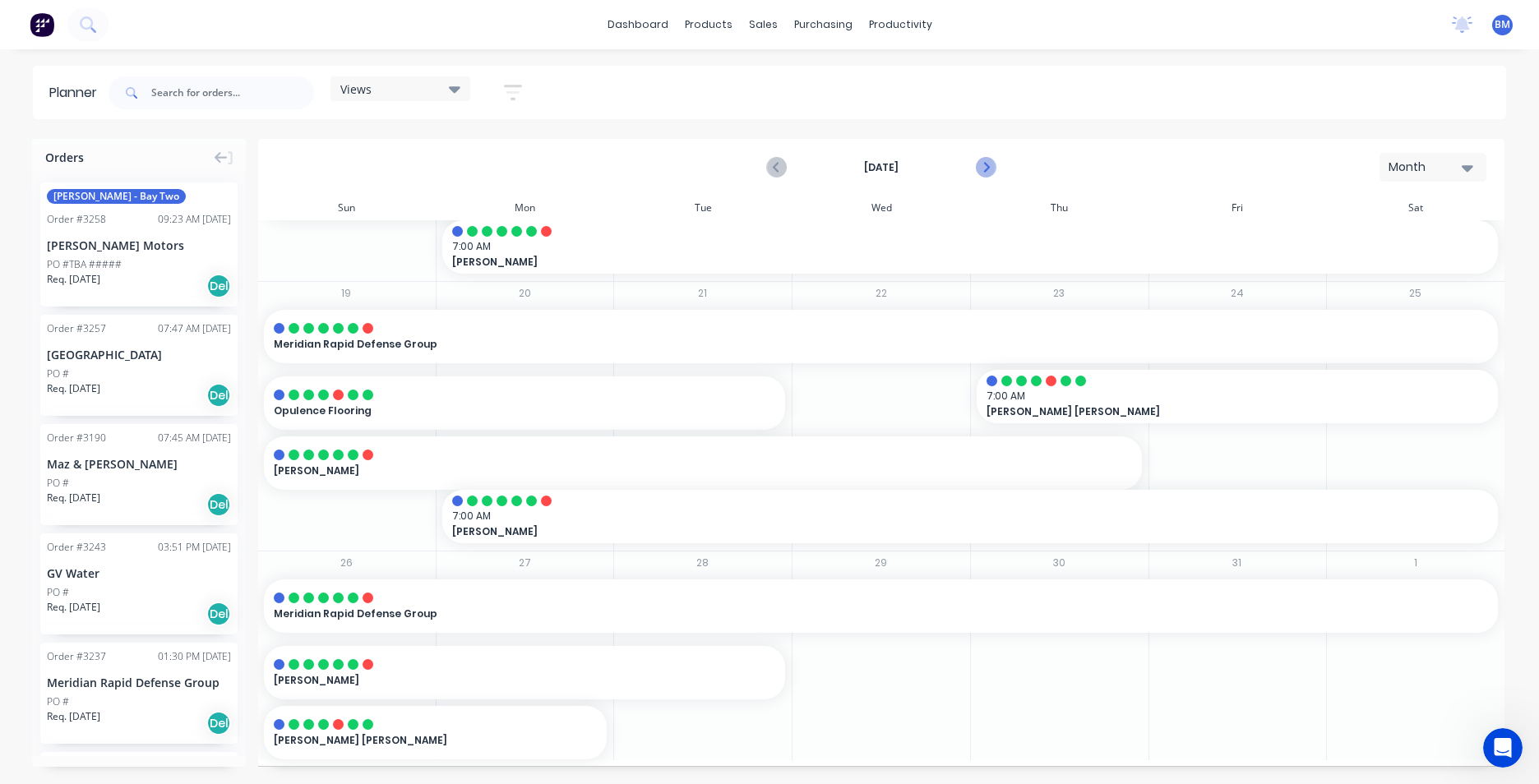
click at [987, 170] on icon "Next page" at bounding box center [985, 167] width 20 height 20
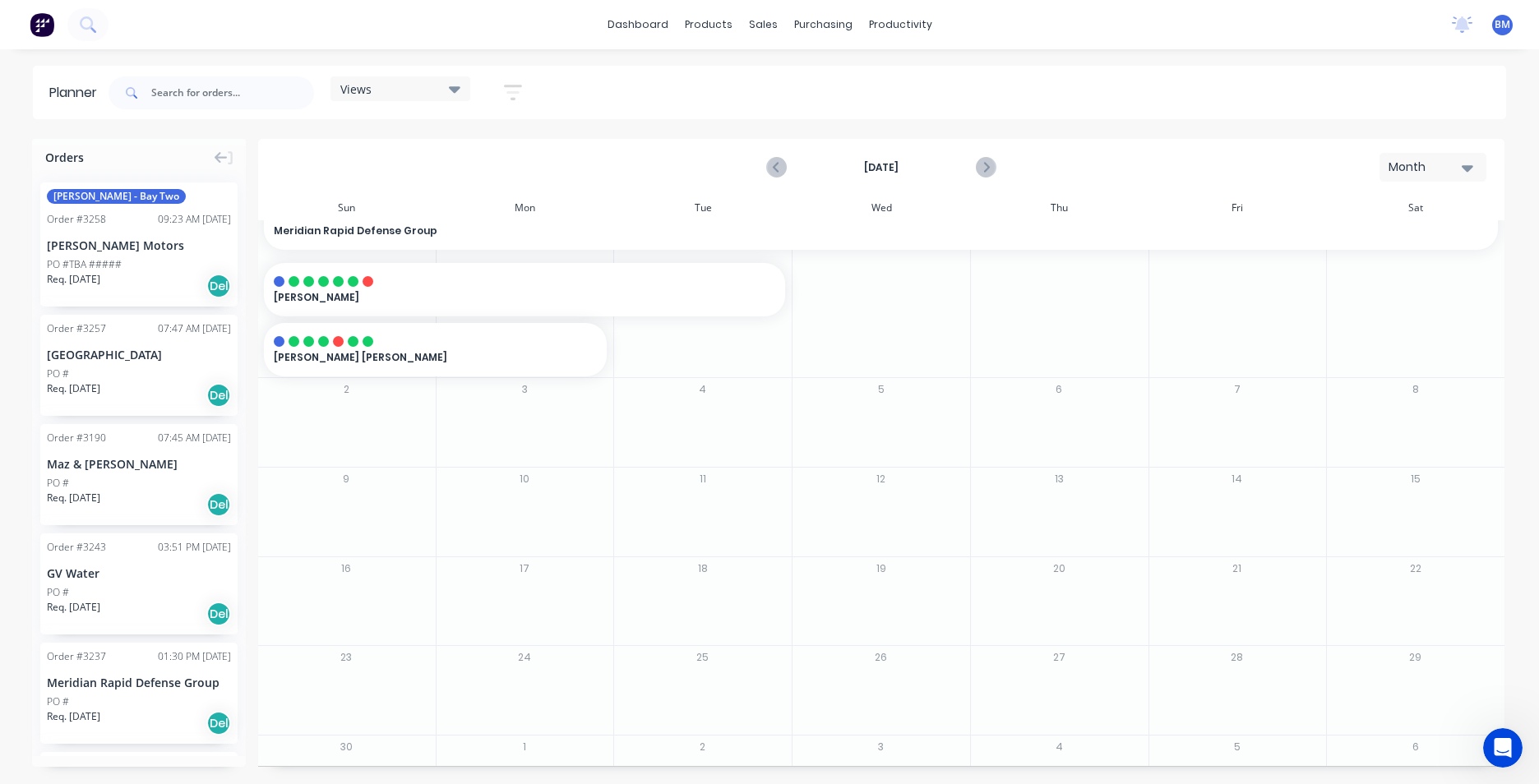
scroll to position [0, 0]
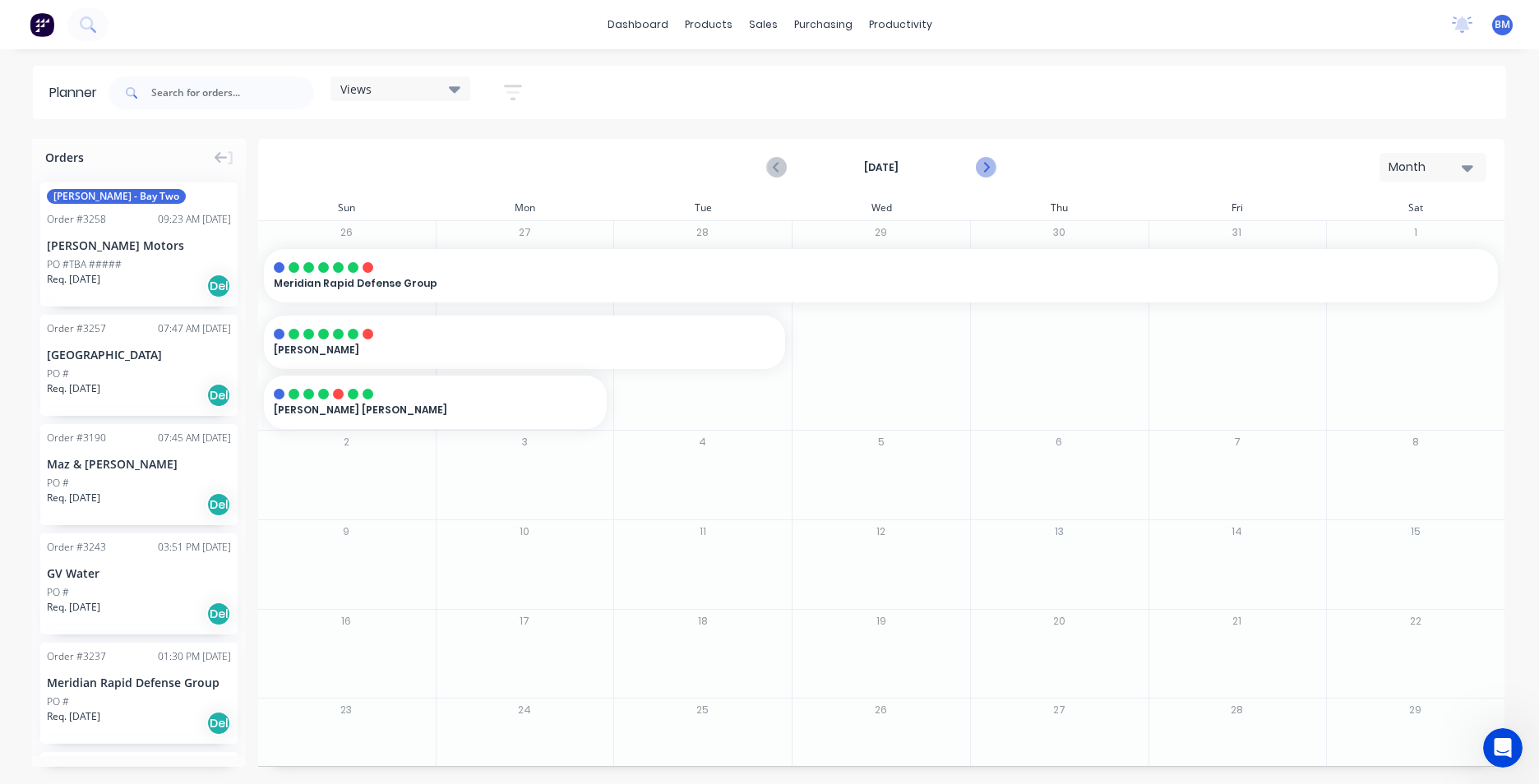
click at [980, 170] on icon "Next page" at bounding box center [985, 167] width 20 height 20
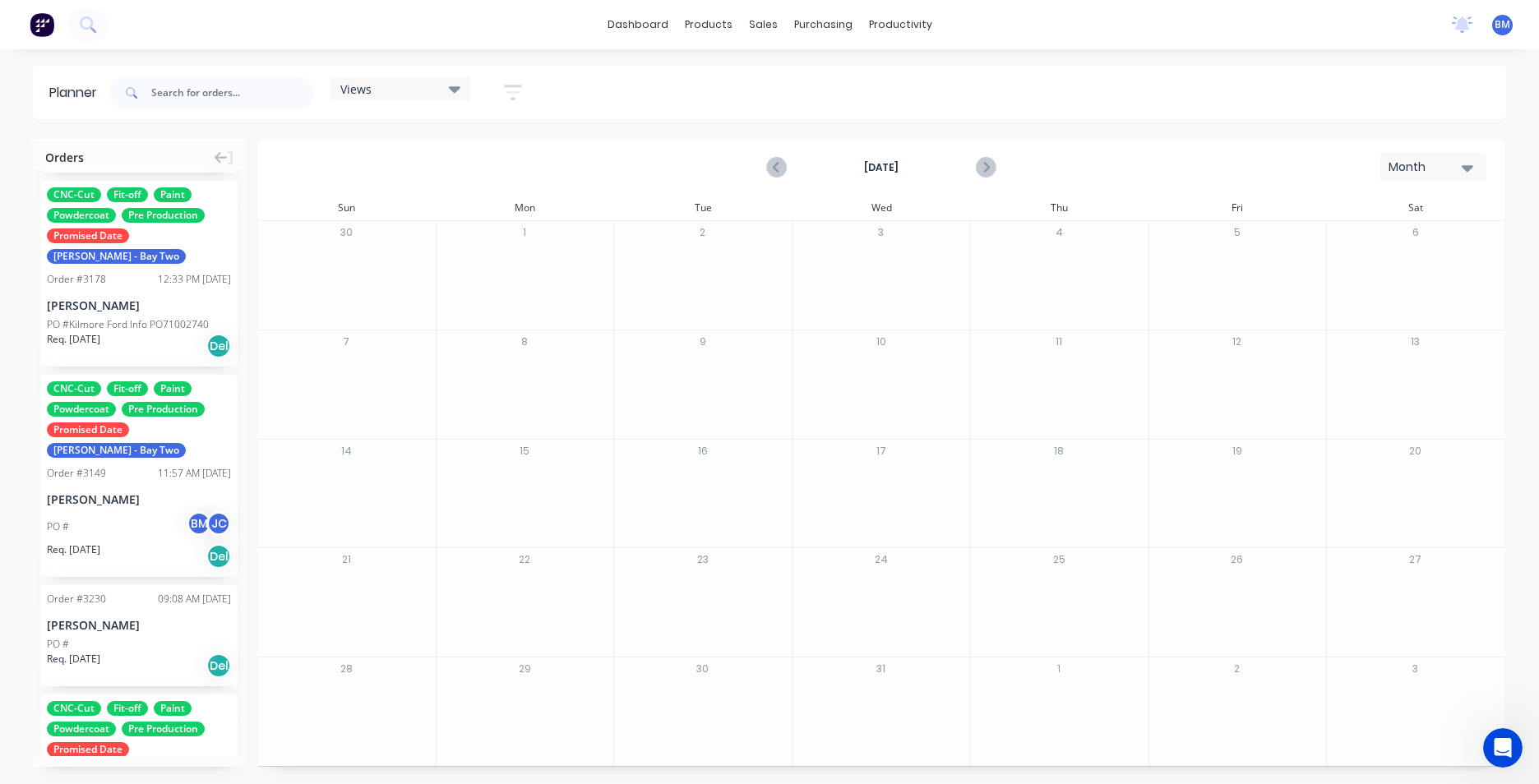
scroll to position [986, 0]
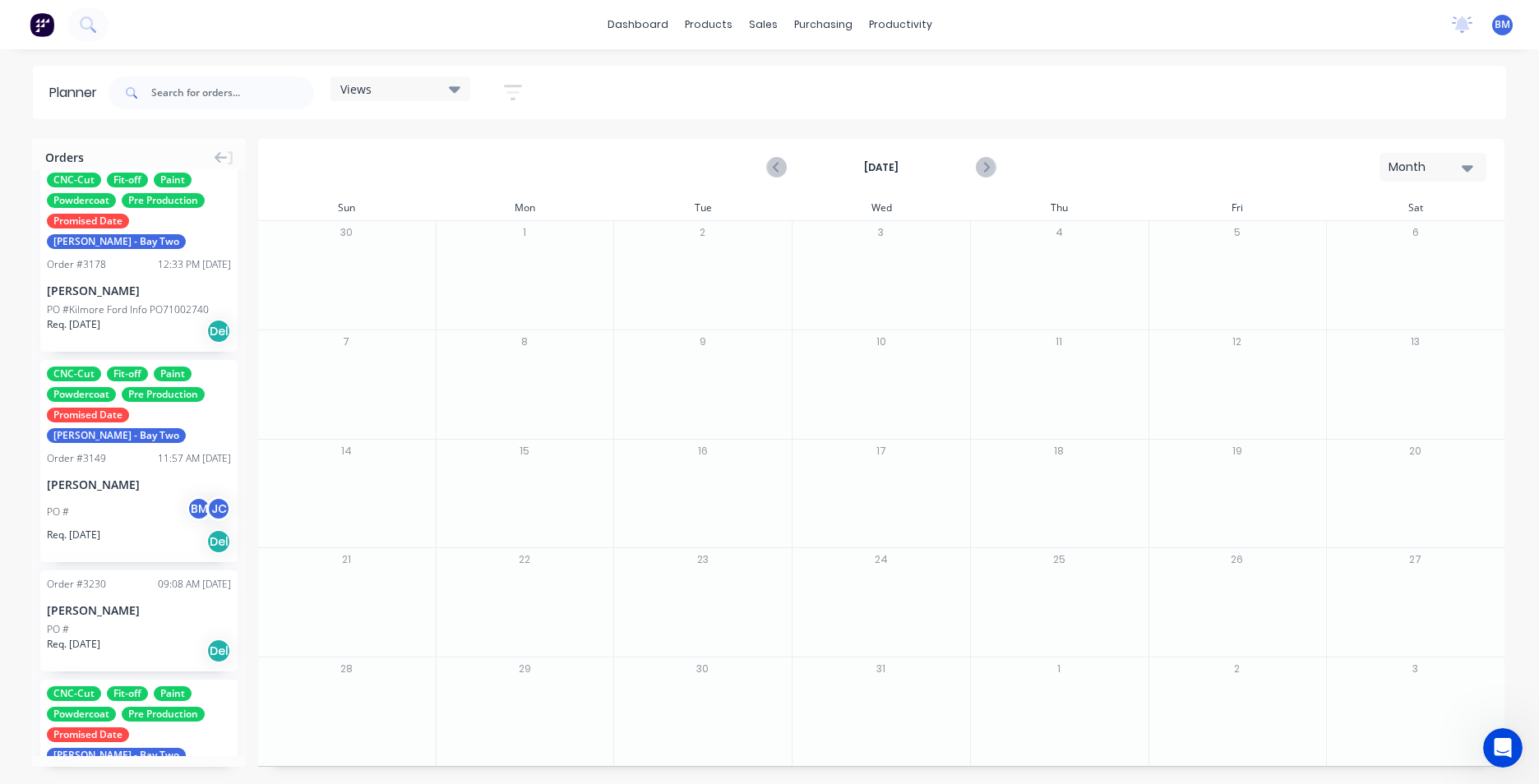
click at [65, 476] on div "[PERSON_NAME]" at bounding box center [138, 484] width 184 height 17
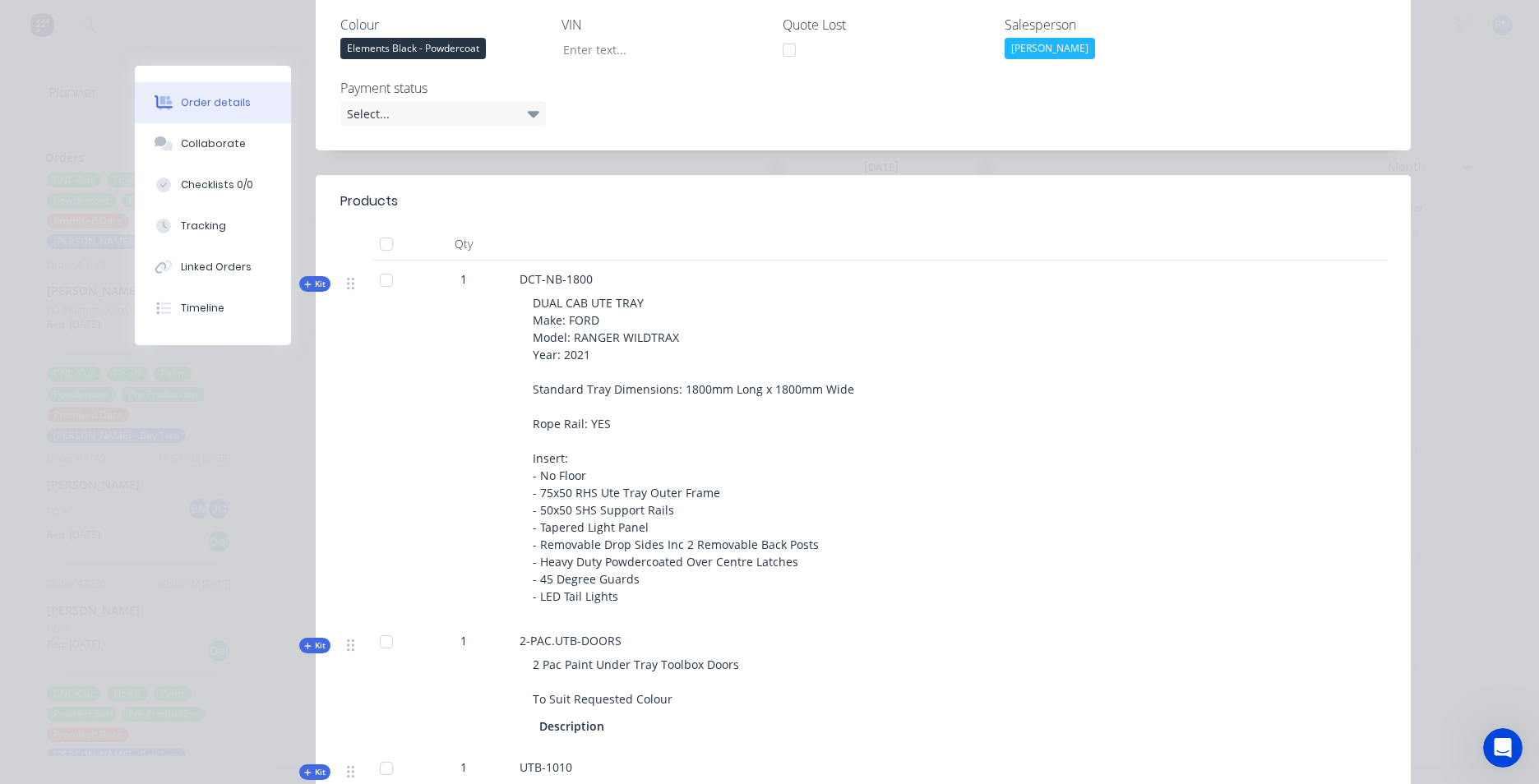
scroll to position [493, 0]
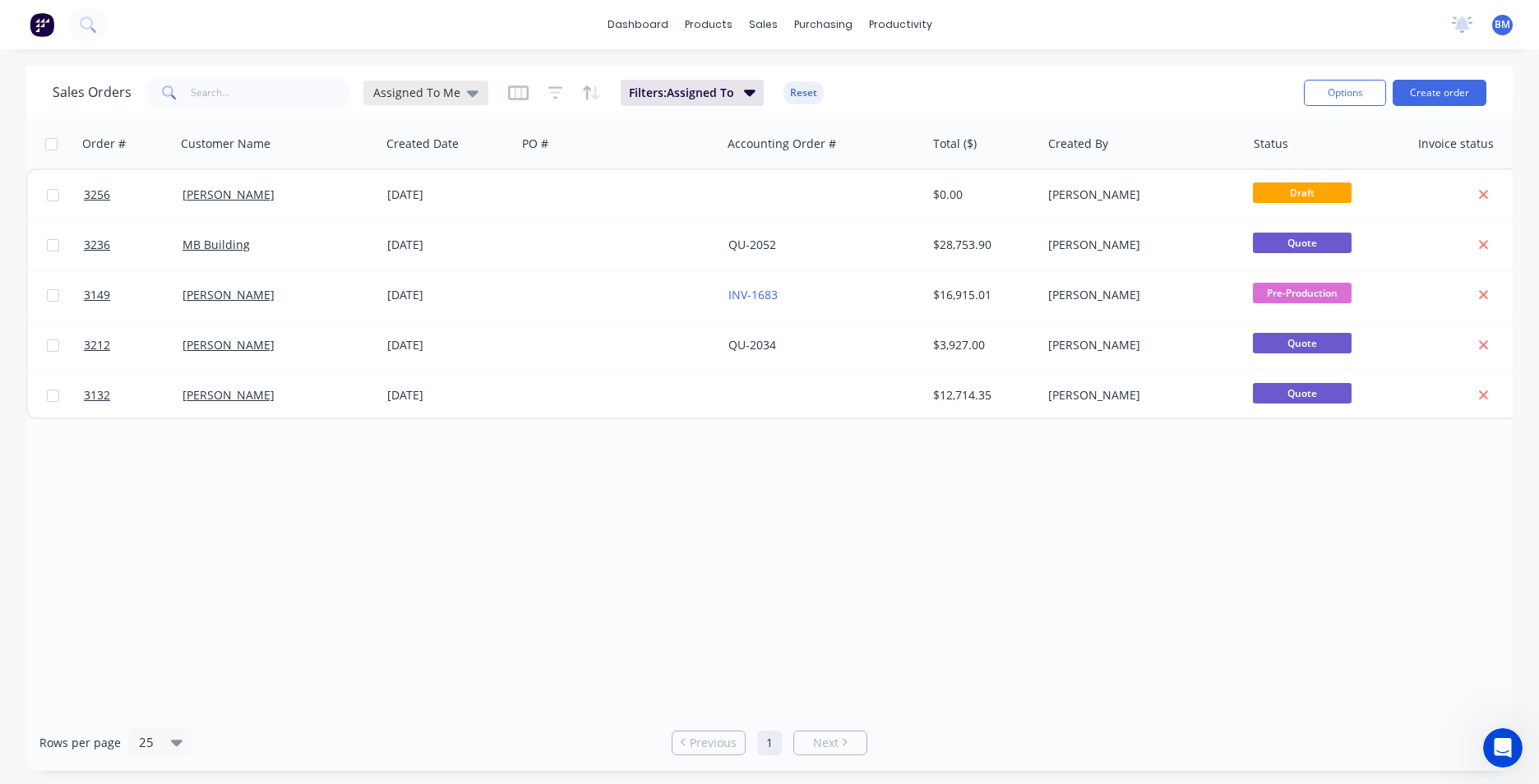
click at [470, 95] on icon at bounding box center [473, 93] width 11 height 18
click at [430, 235] on button "None" at bounding box center [462, 233] width 188 height 19
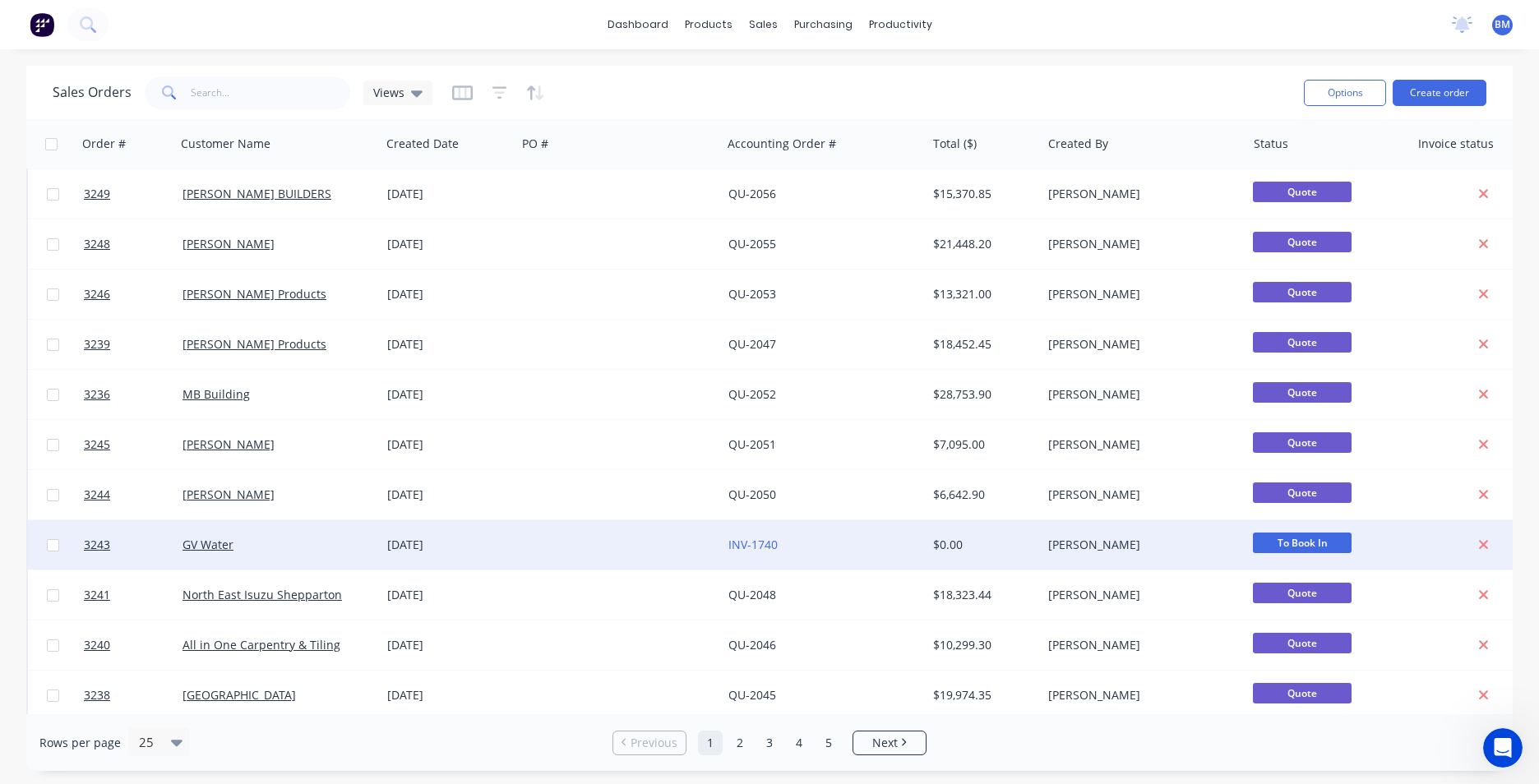
scroll to position [716, 0]
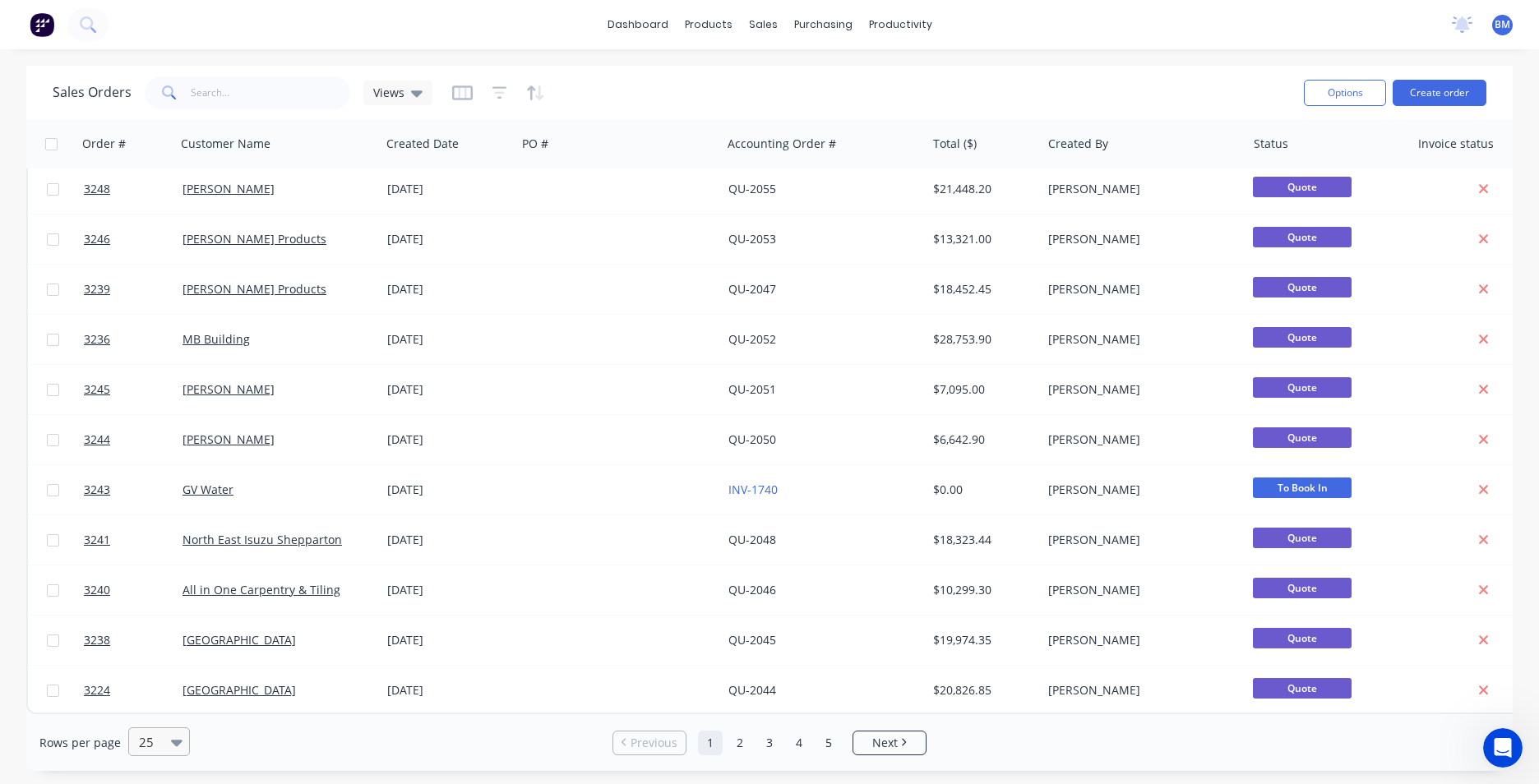
click at [167, 737] on div "25" at bounding box center [151, 741] width 38 height 27
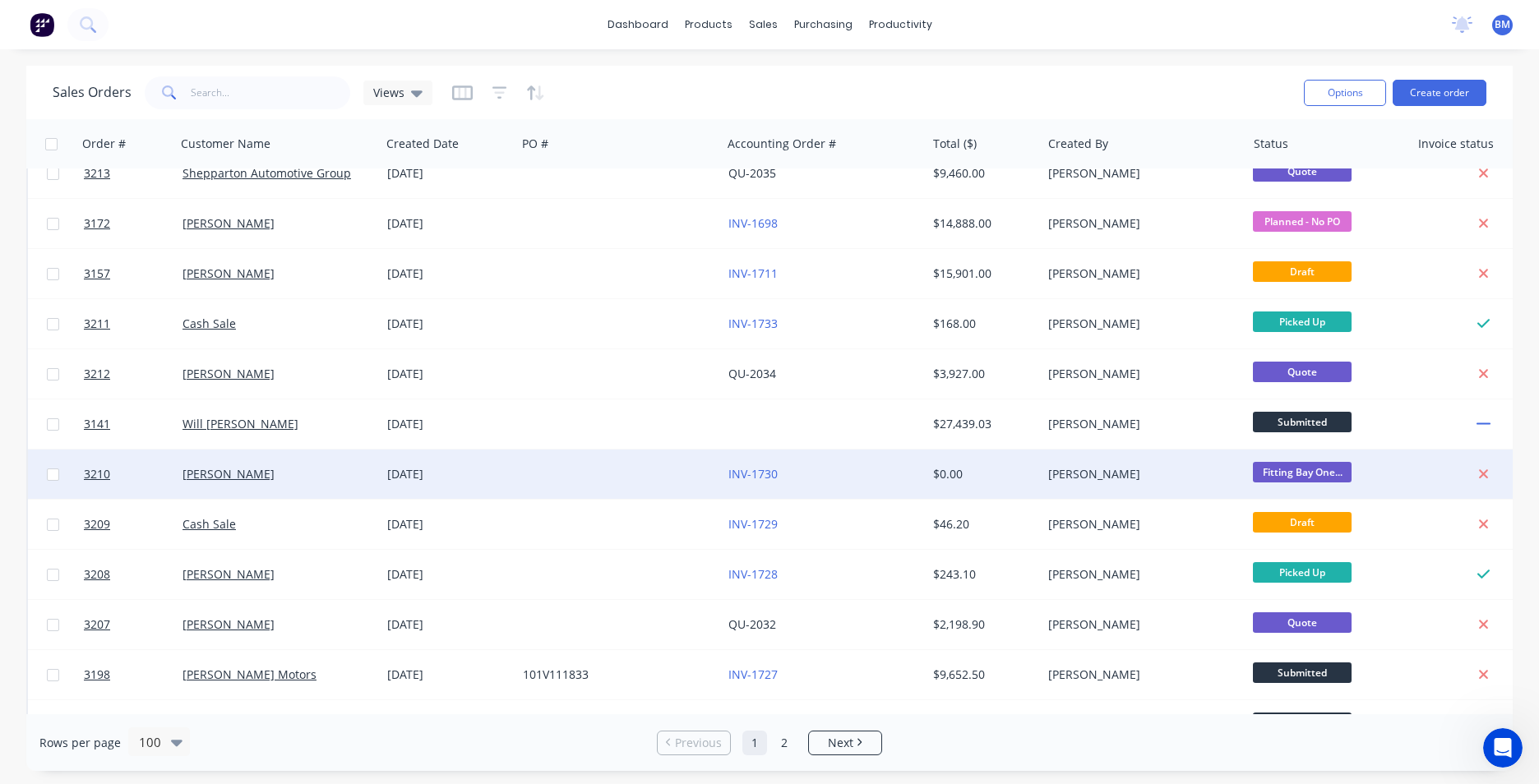
scroll to position [2301, 0]
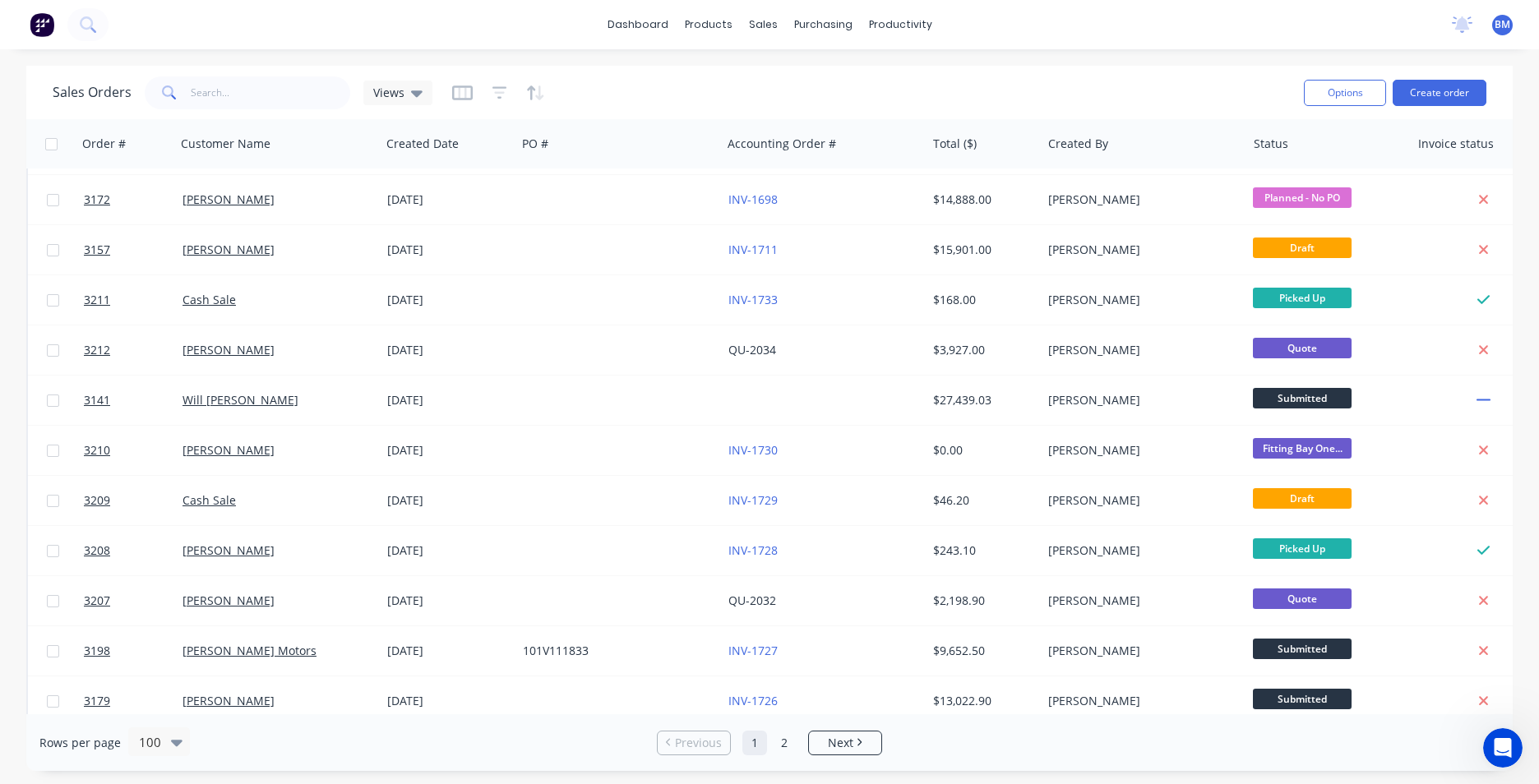
click at [401, 21] on div "dashboard products sales purchasing productivity dashboard products Product Cat…" at bounding box center [770, 24] width 1539 height 50
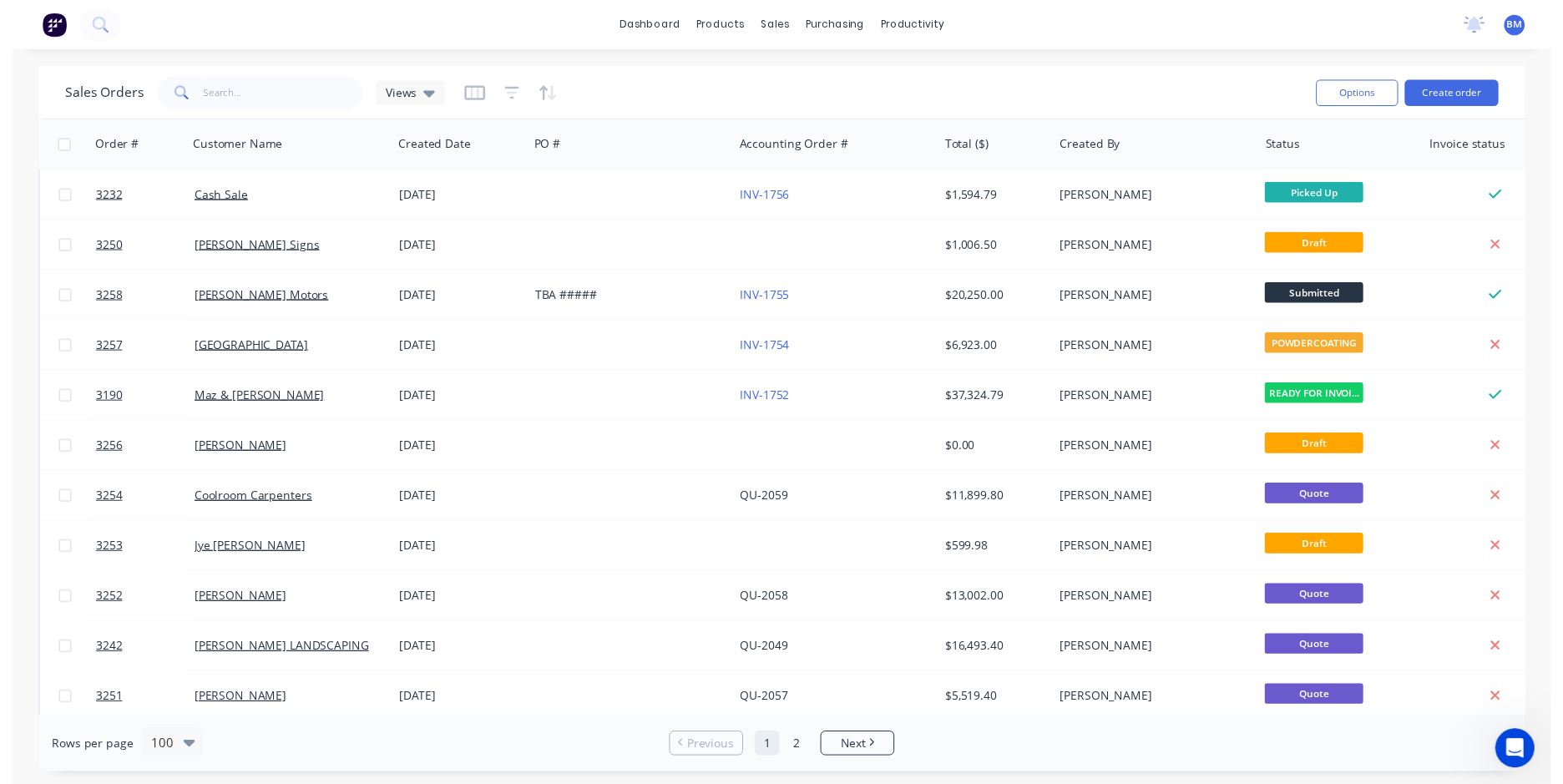
scroll to position [0, 0]
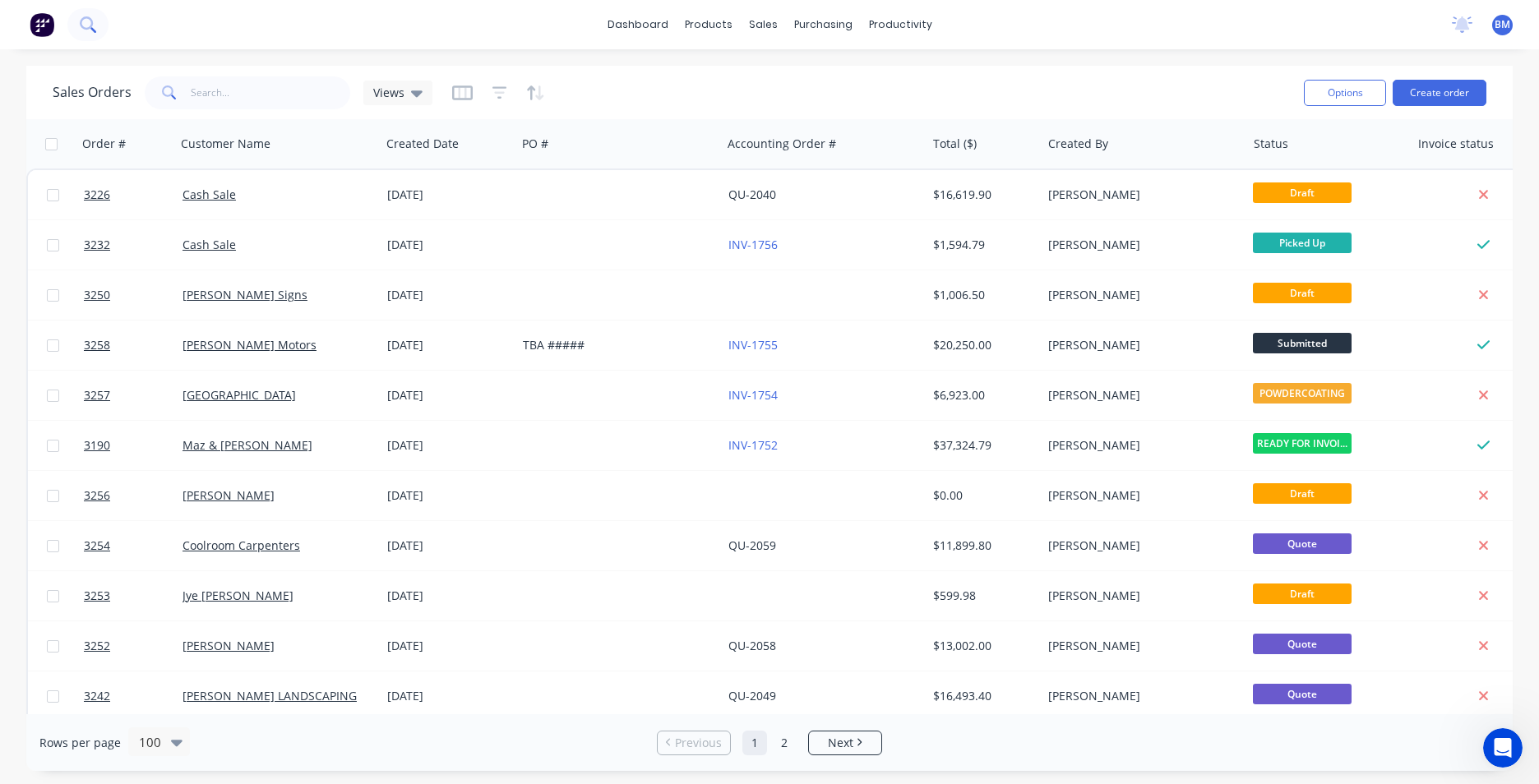
click at [92, 18] on icon at bounding box center [87, 24] width 16 height 16
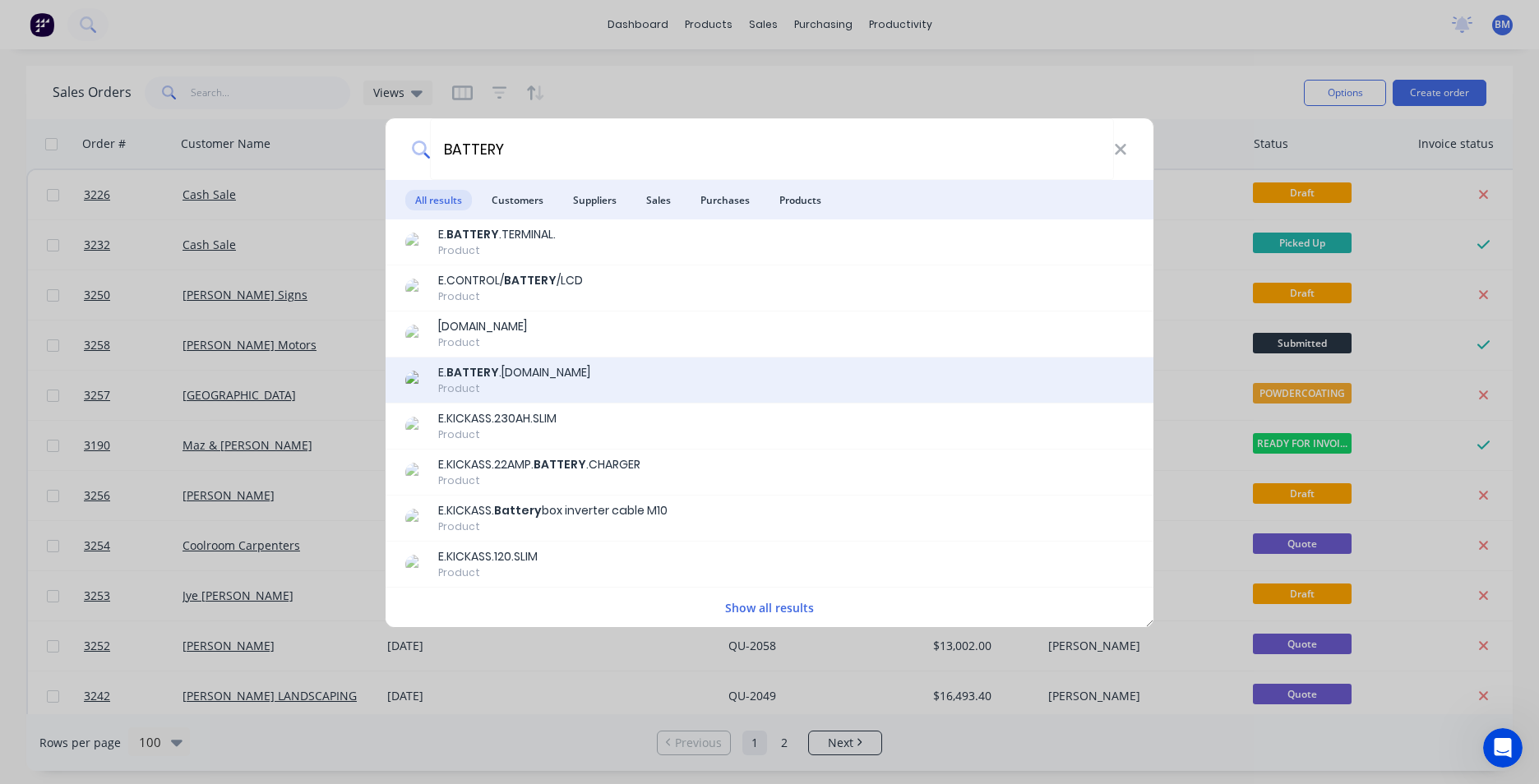
type input "BATTERY"
click at [618, 380] on div "E. BATTERY .CCA610.SO Product" at bounding box center [770, 380] width 728 height 32
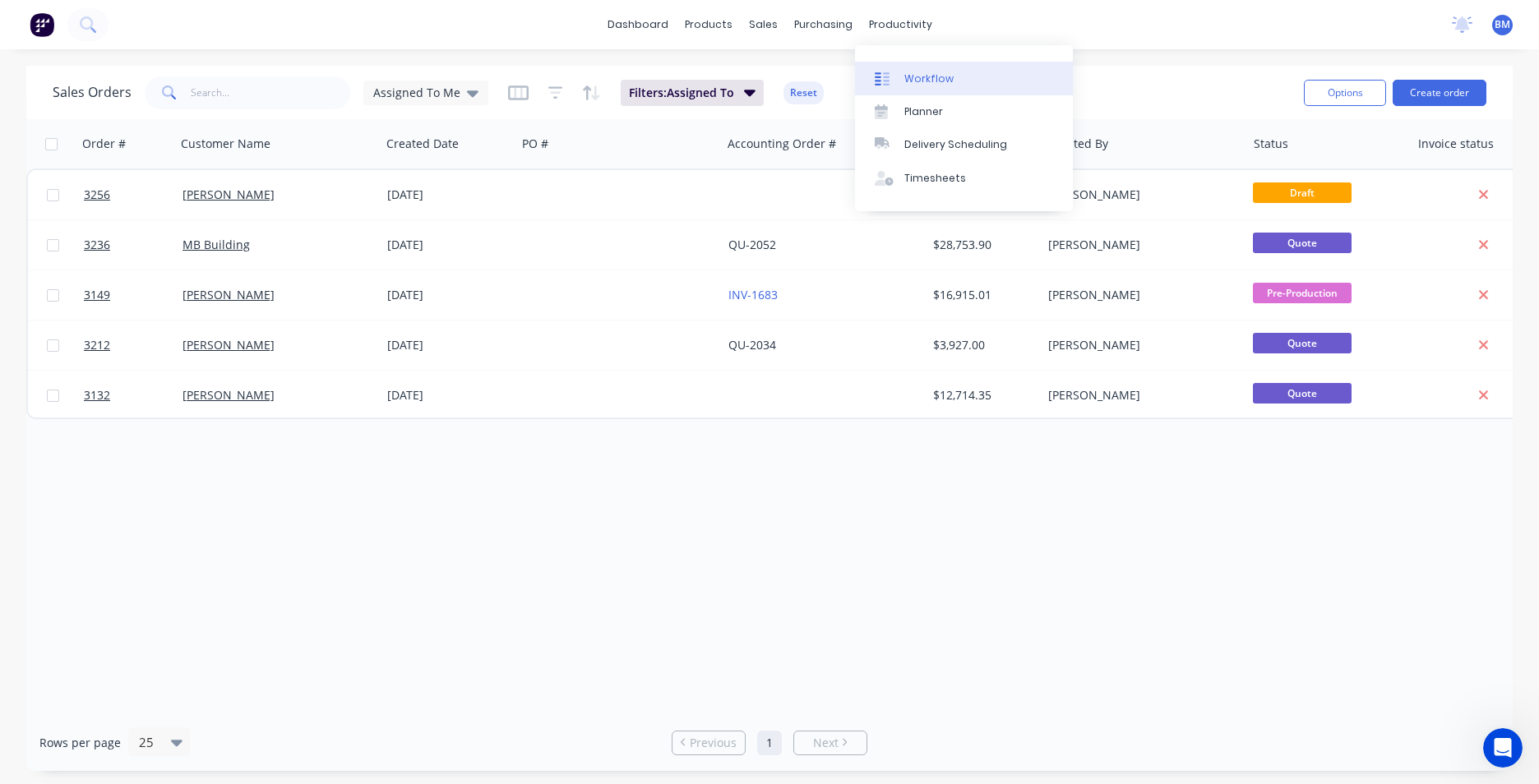
click at [902, 85] on link "Workflow" at bounding box center [964, 78] width 218 height 33
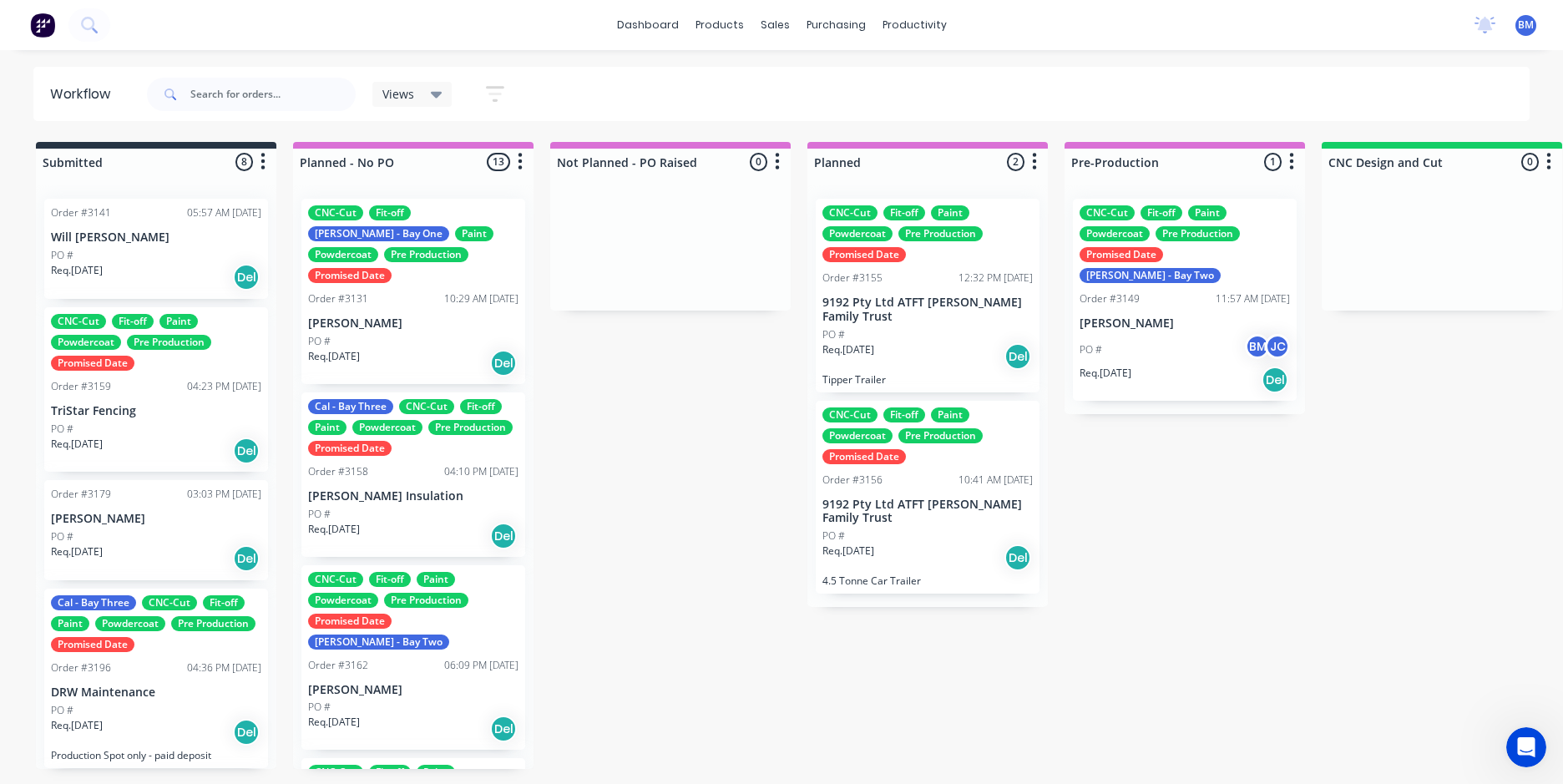
click at [436, 96] on icon at bounding box center [437, 95] width 11 height 7
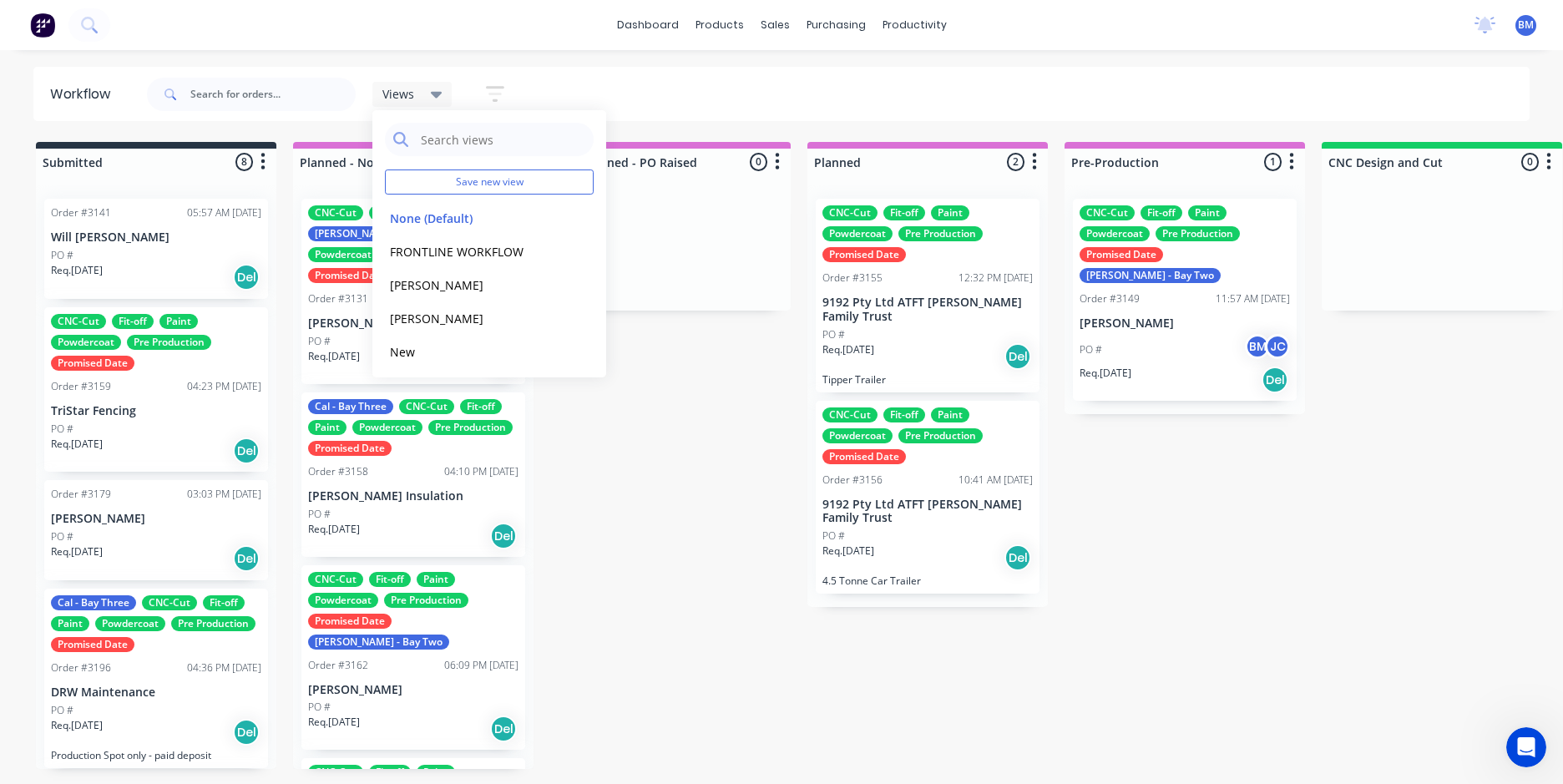
click at [436, 96] on icon at bounding box center [437, 95] width 11 height 7
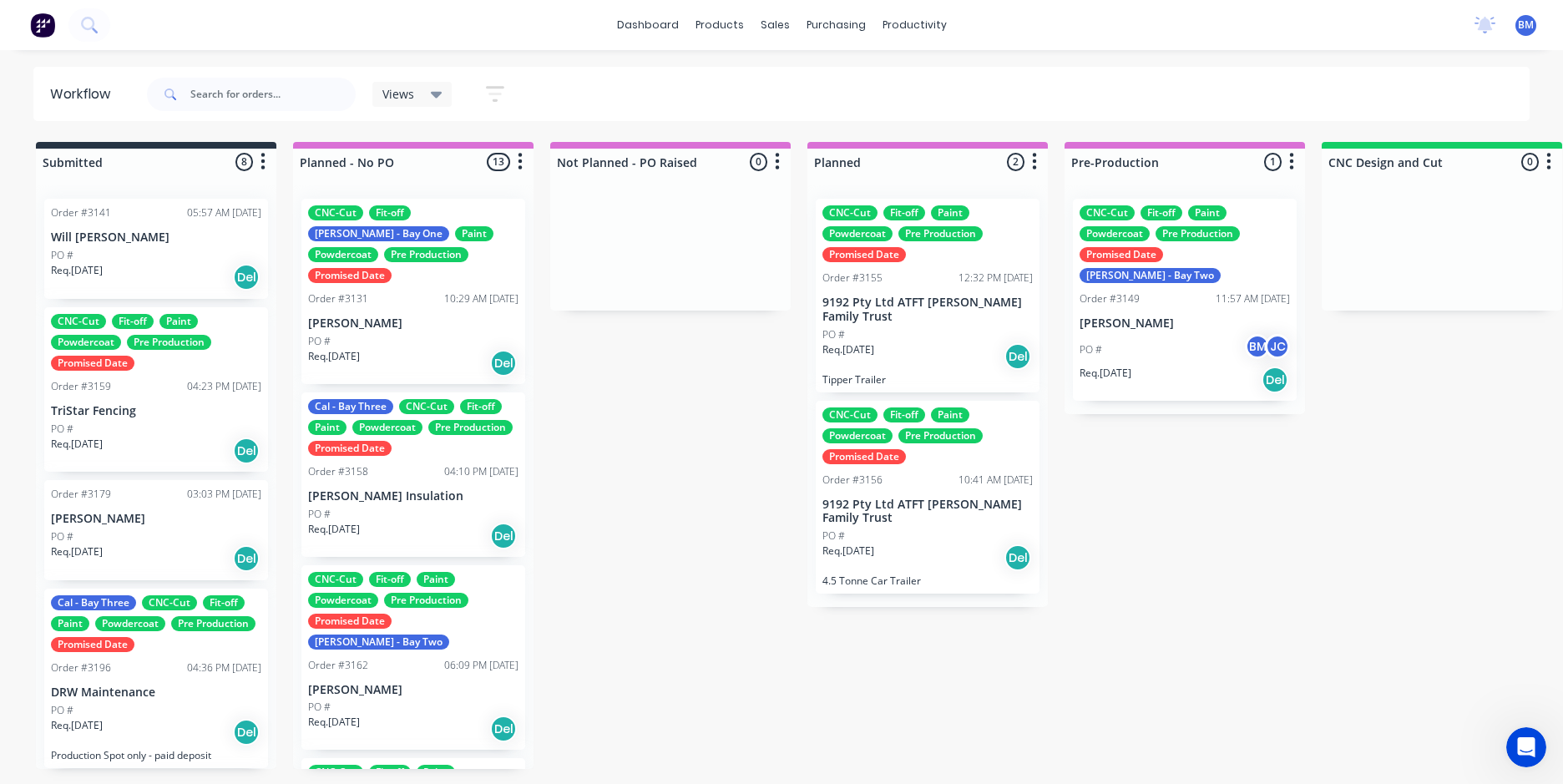
click at [488, 93] on icon "button" at bounding box center [495, 94] width 18 height 21
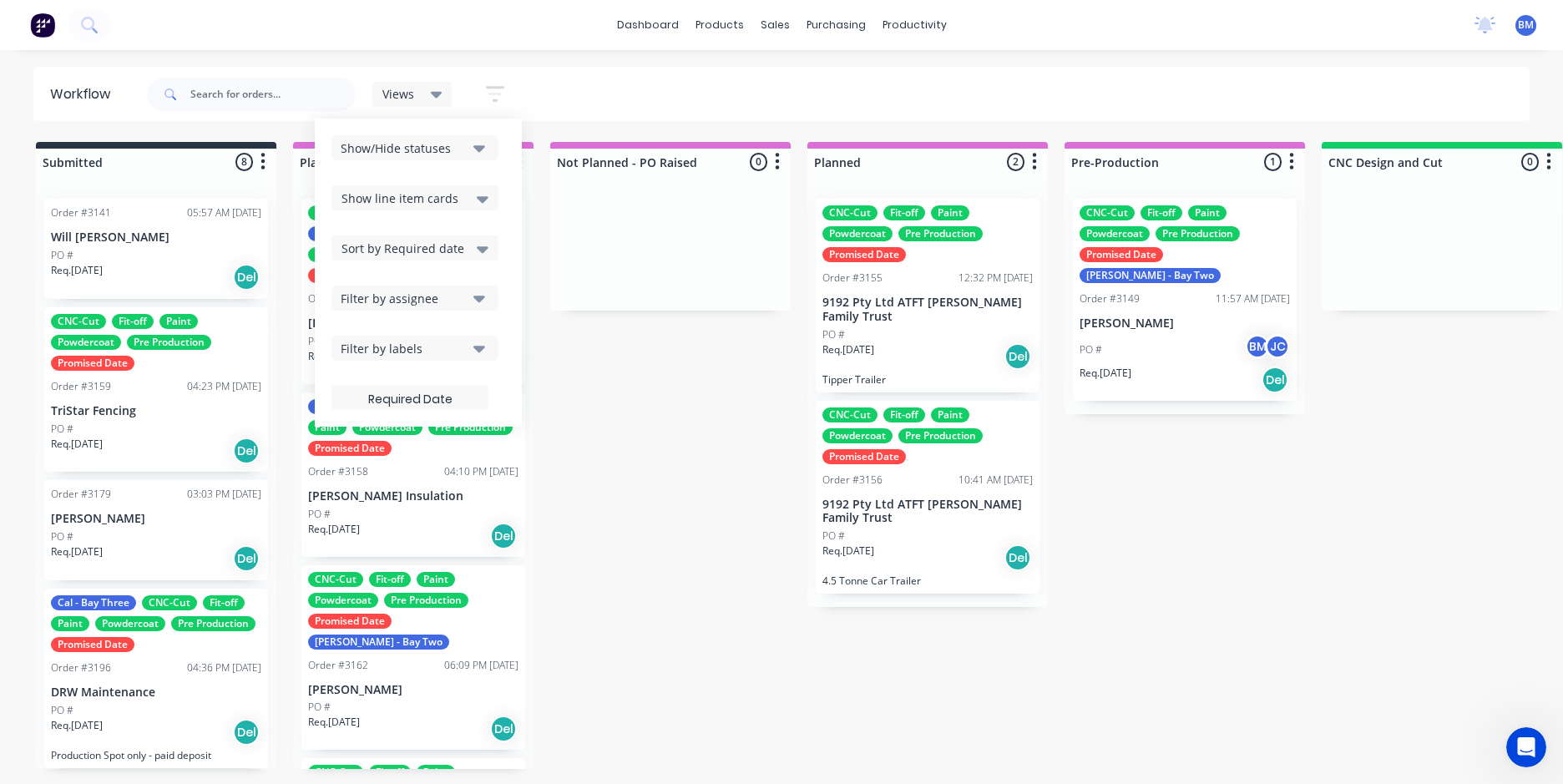
click at [492, 92] on icon "button" at bounding box center [495, 94] width 18 height 21
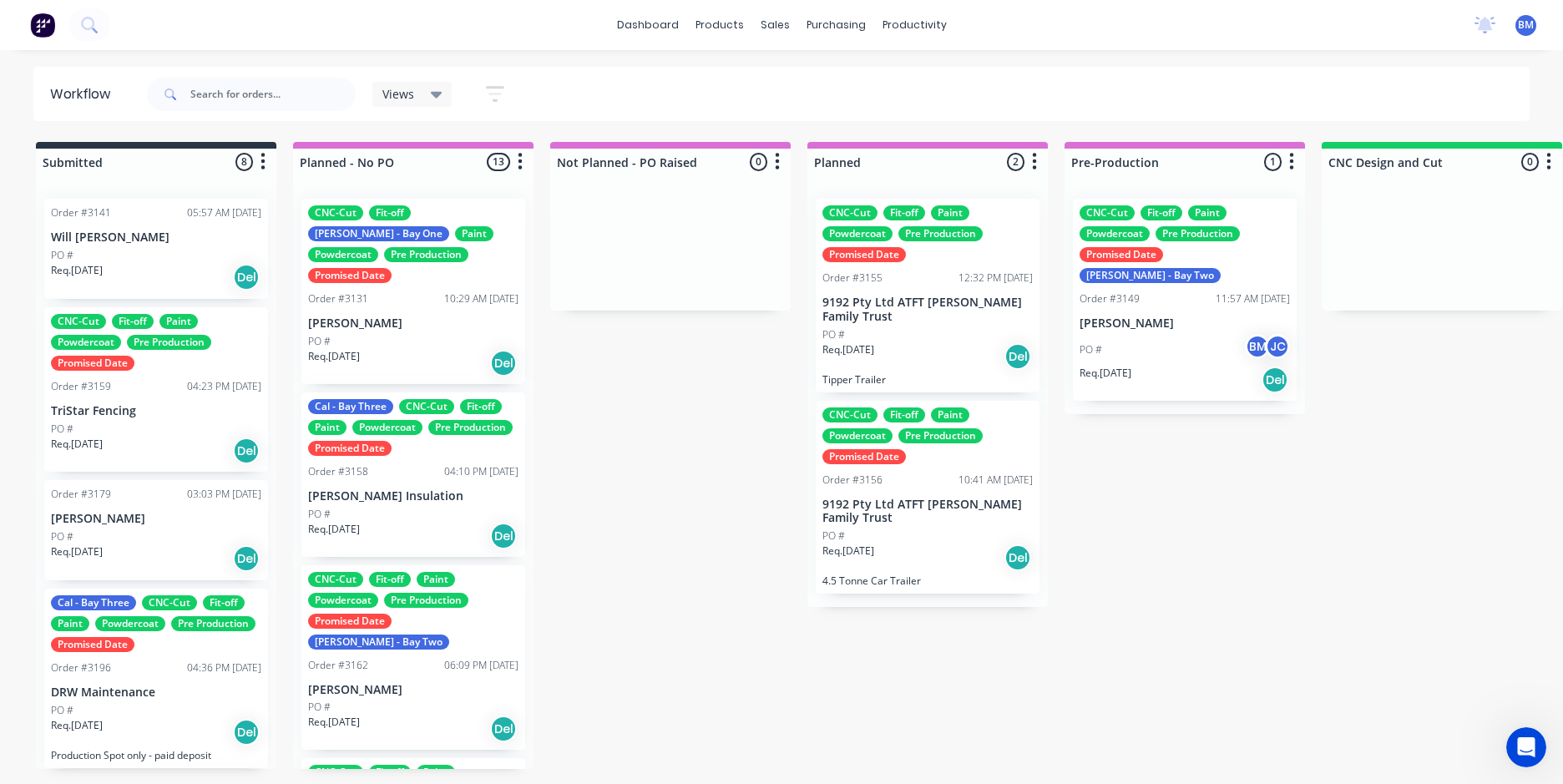
click at [22, 65] on div "dashboard products sales purchasing productivity dashboard products Product Cat…" at bounding box center [782, 342] width 1563 height 683
click at [389, 47] on div "dashboard products sales purchasing productivity dashboard products Product Cat…" at bounding box center [782, 25] width 1563 height 50
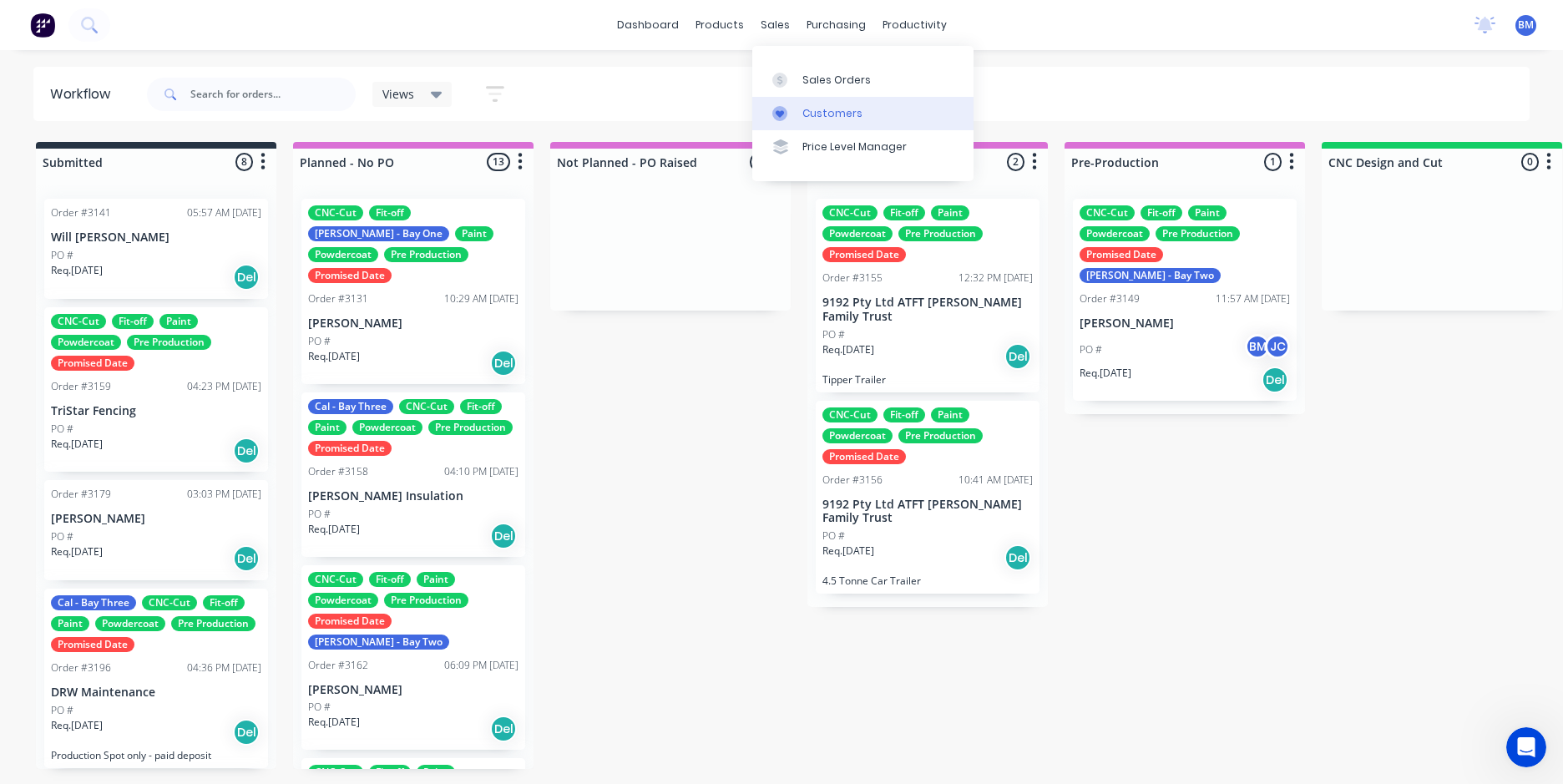
click at [816, 115] on div "Customers" at bounding box center [832, 114] width 60 height 15
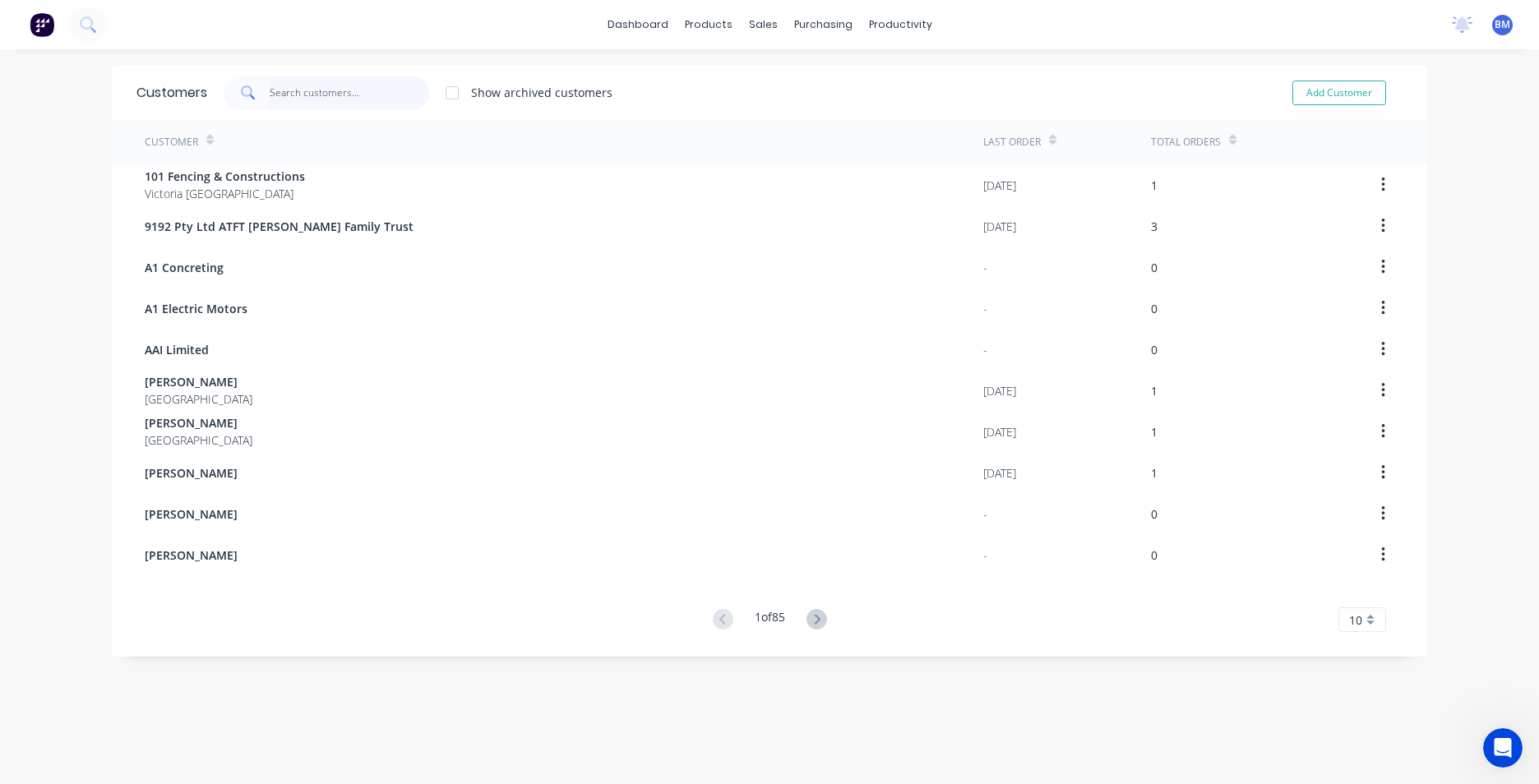
click at [384, 99] on input "text" at bounding box center [349, 93] width 160 height 33
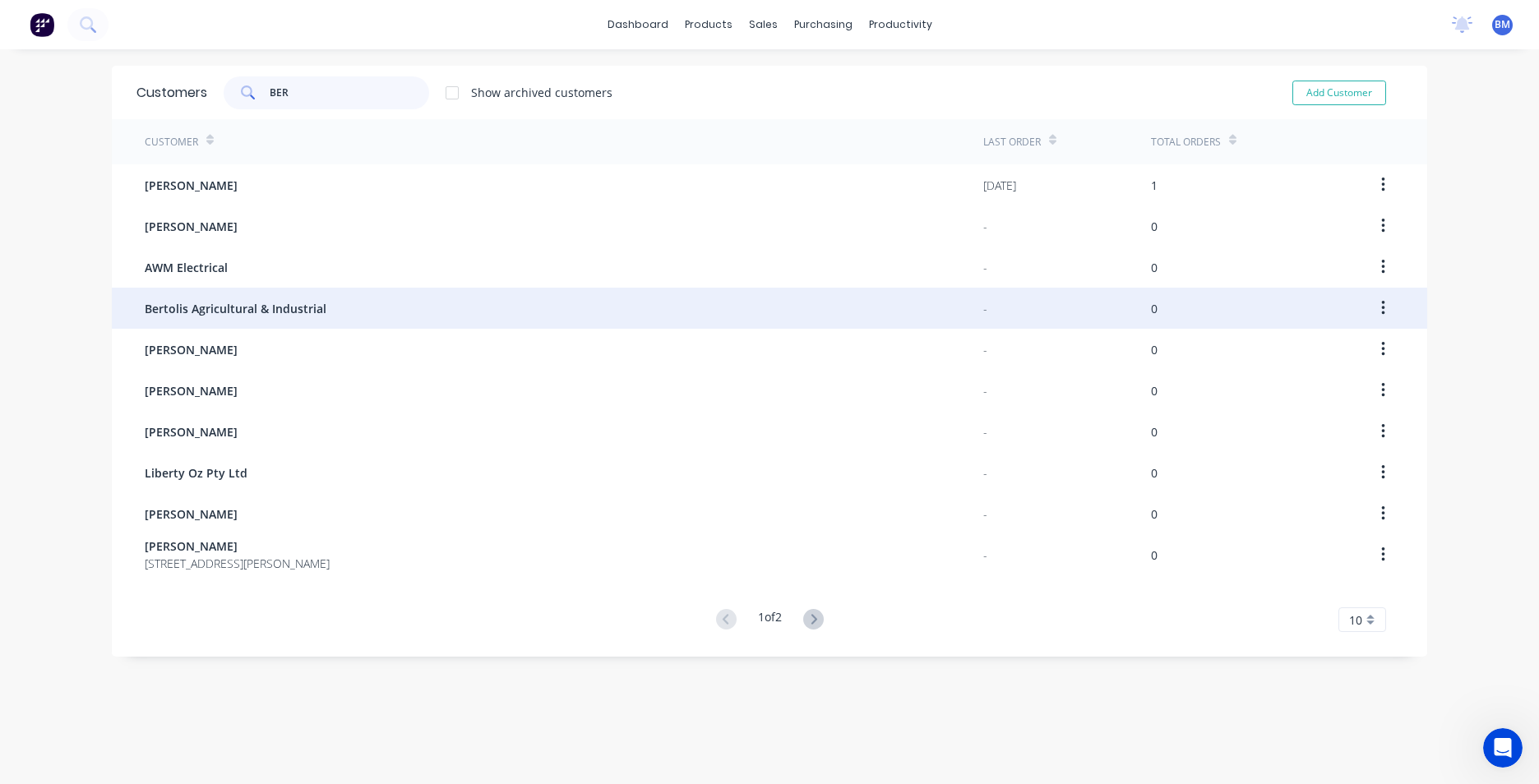
type input "BER"
click at [290, 321] on div "Bertolis Agricultural & Industrial" at bounding box center [564, 308] width 839 height 41
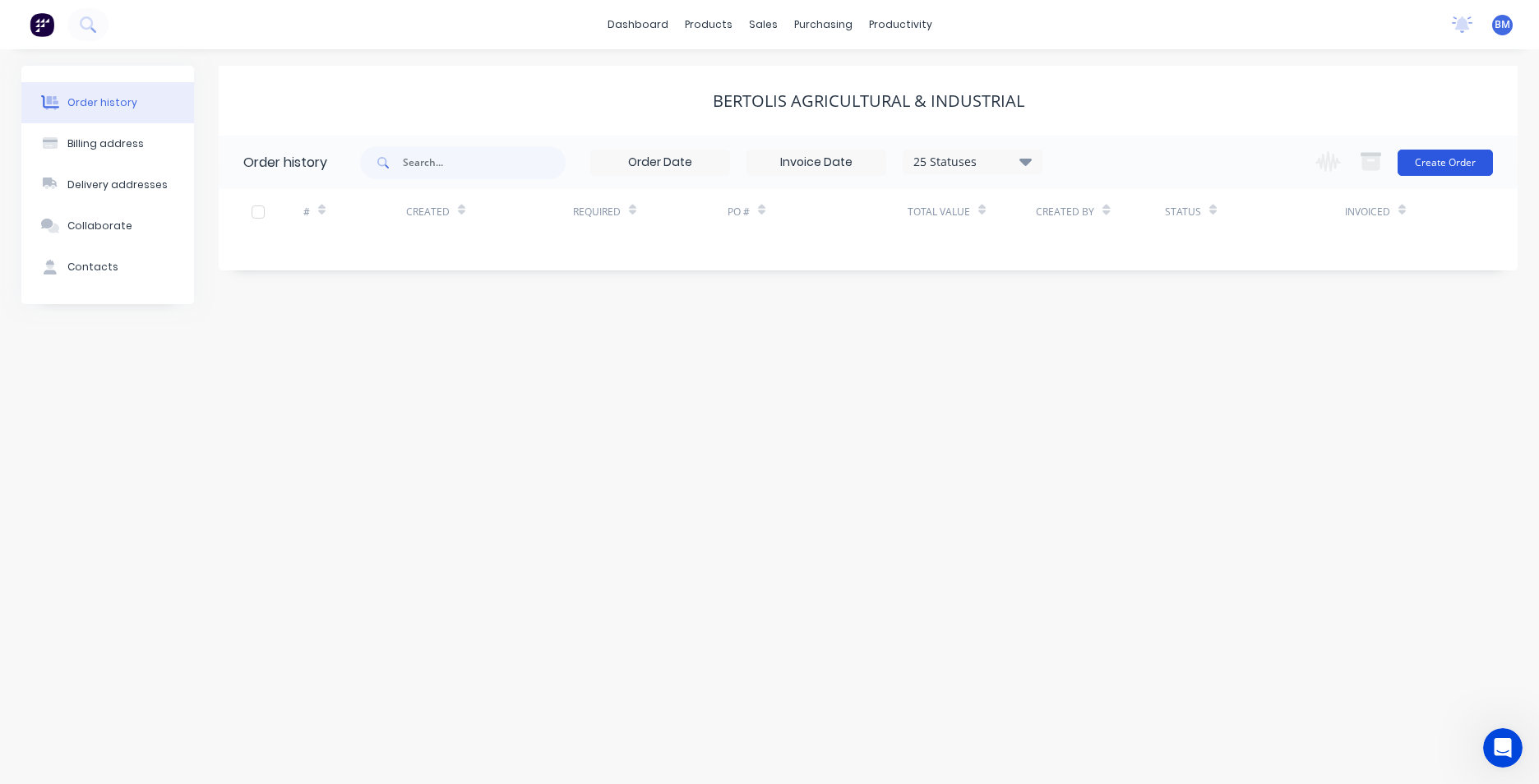
click at [1460, 174] on button "Create Order" at bounding box center [1446, 163] width 95 height 26
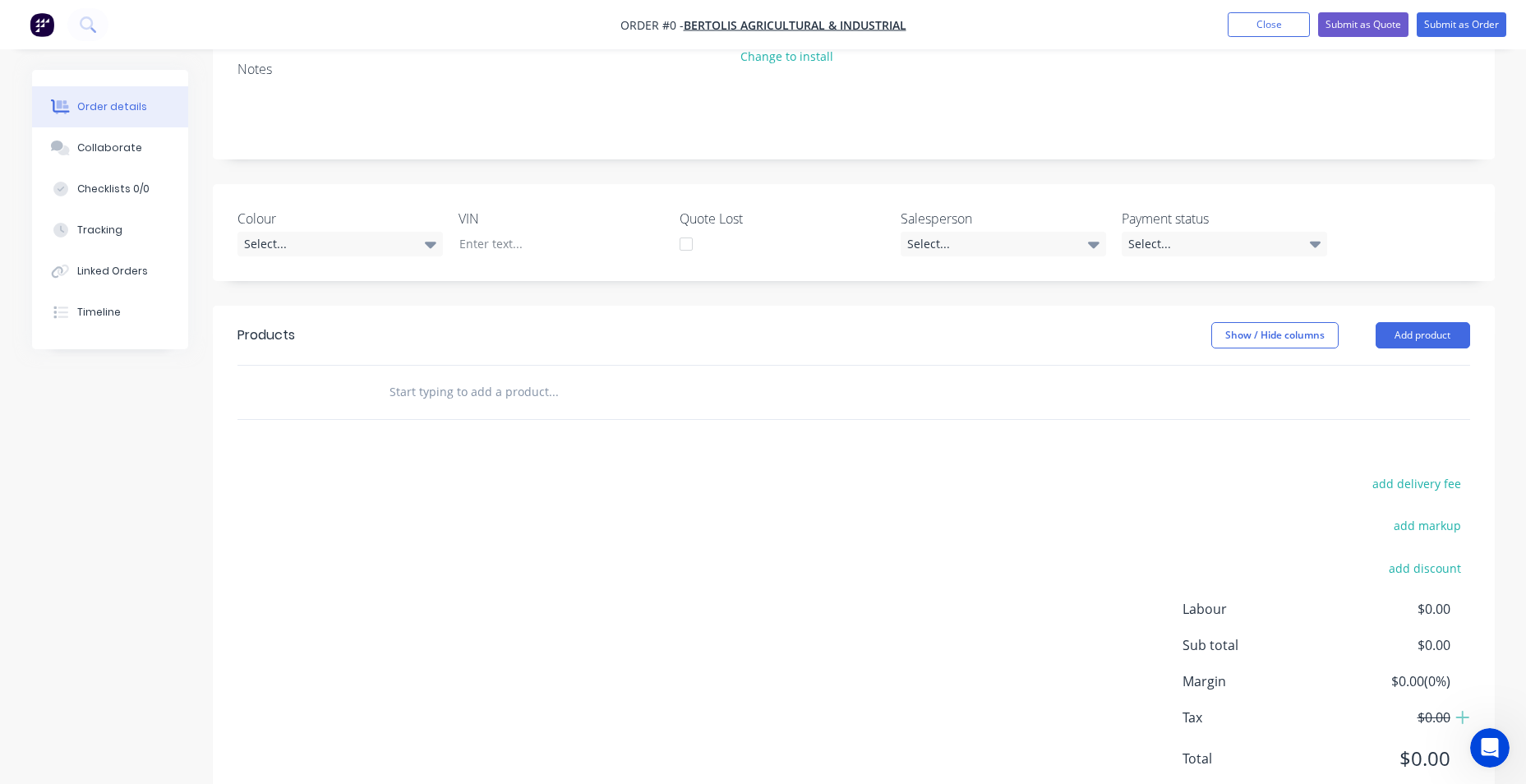
scroll to position [247, 0]
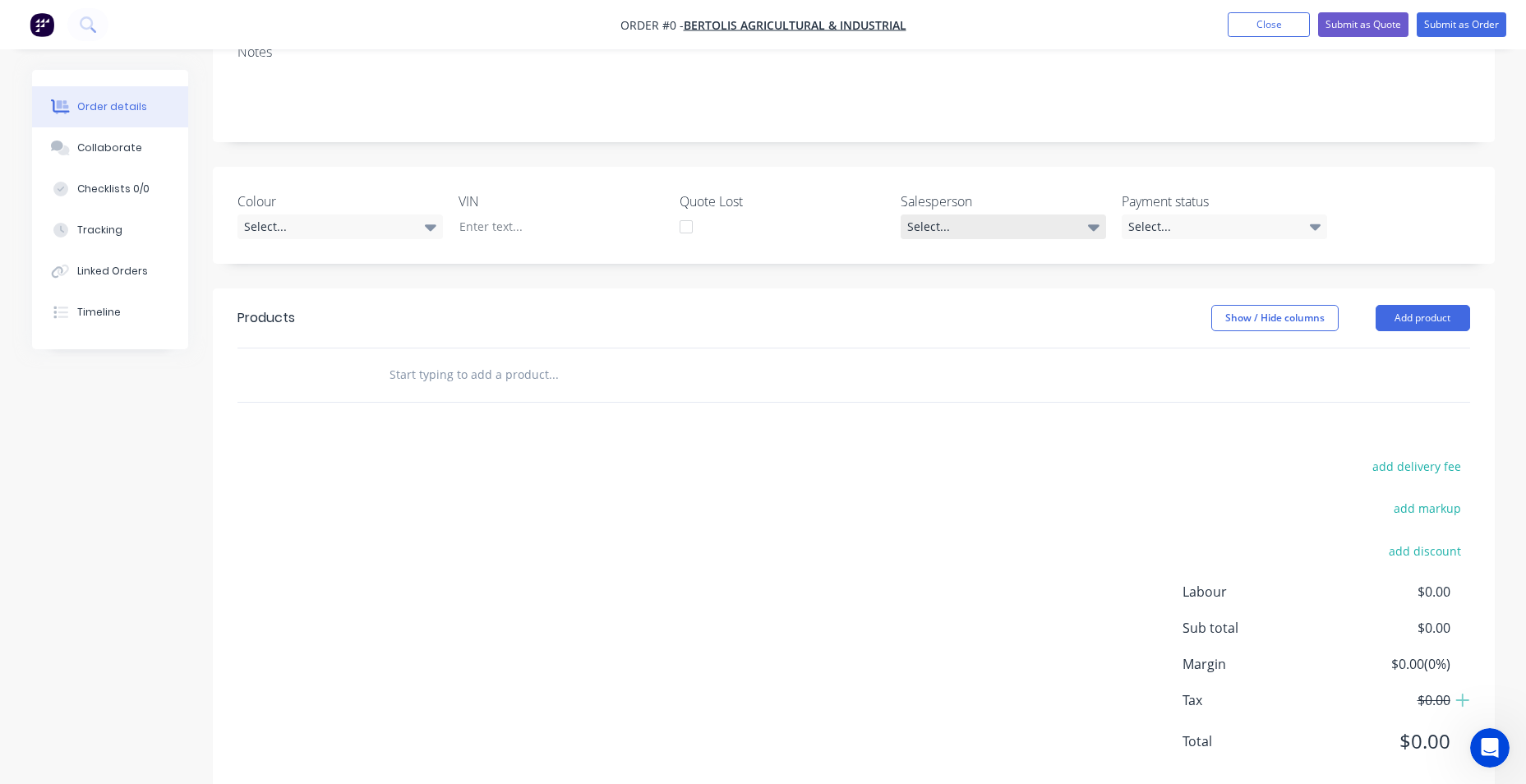
click at [1047, 224] on div "Select..." at bounding box center [1004, 227] width 206 height 24
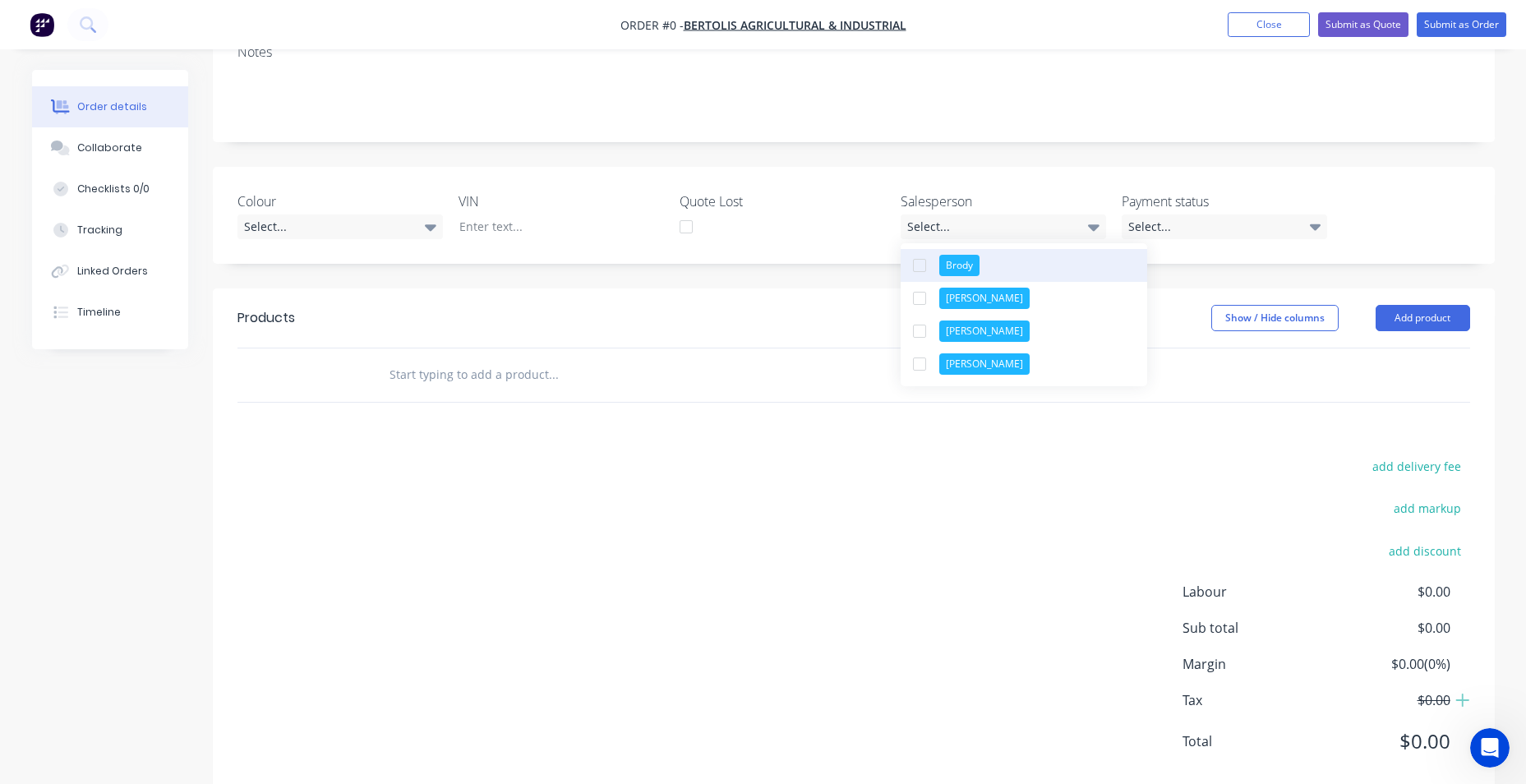
click at [995, 264] on button "Brody" at bounding box center [1024, 264] width 247 height 33
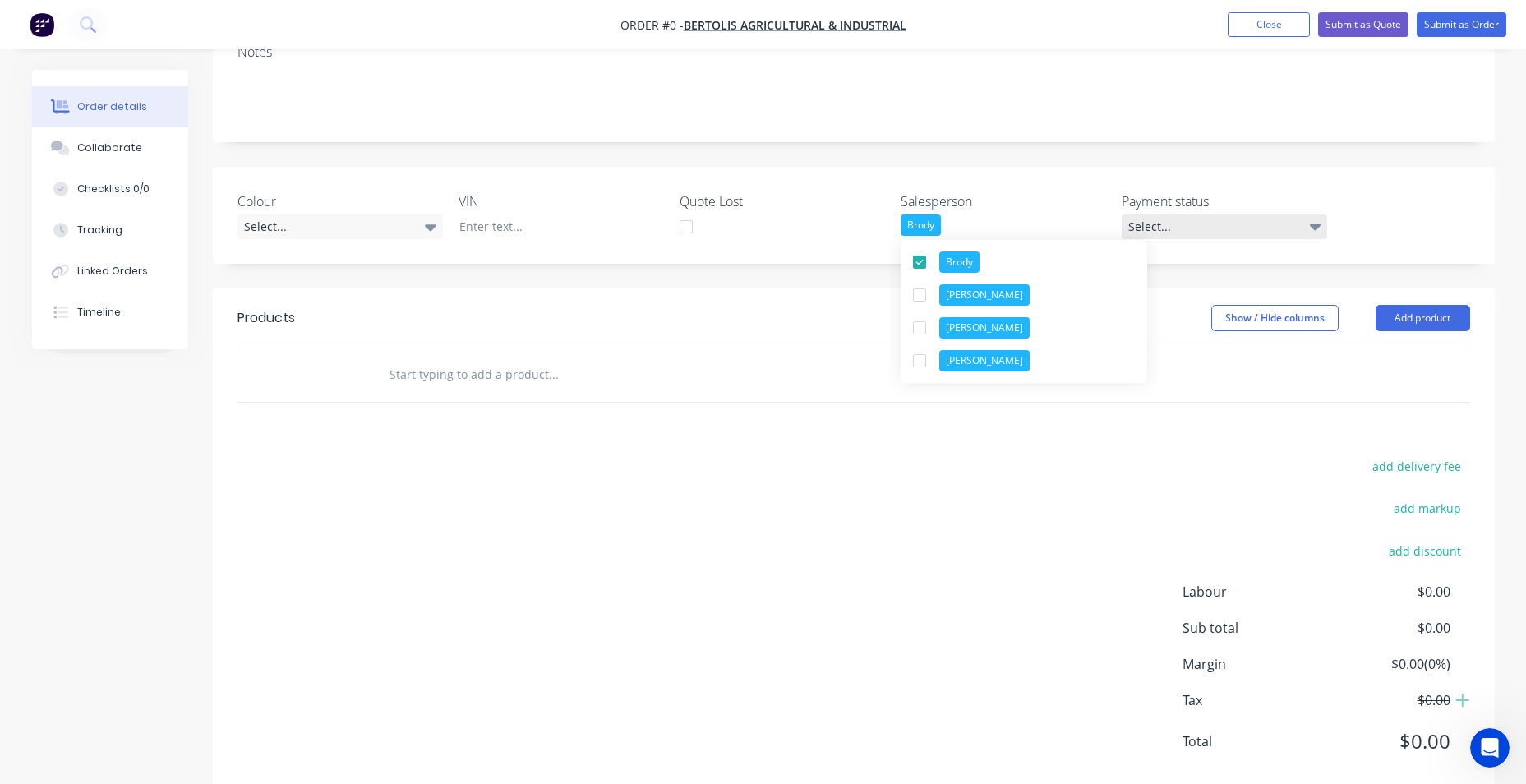
click at [1261, 235] on div "Order details Collaborate Checklists 0/0 Tracking Linked Orders Timeline Order …" at bounding box center [763, 322] width 1496 height 999
click at [1274, 230] on div "Select..." at bounding box center [1224, 227] width 206 height 24
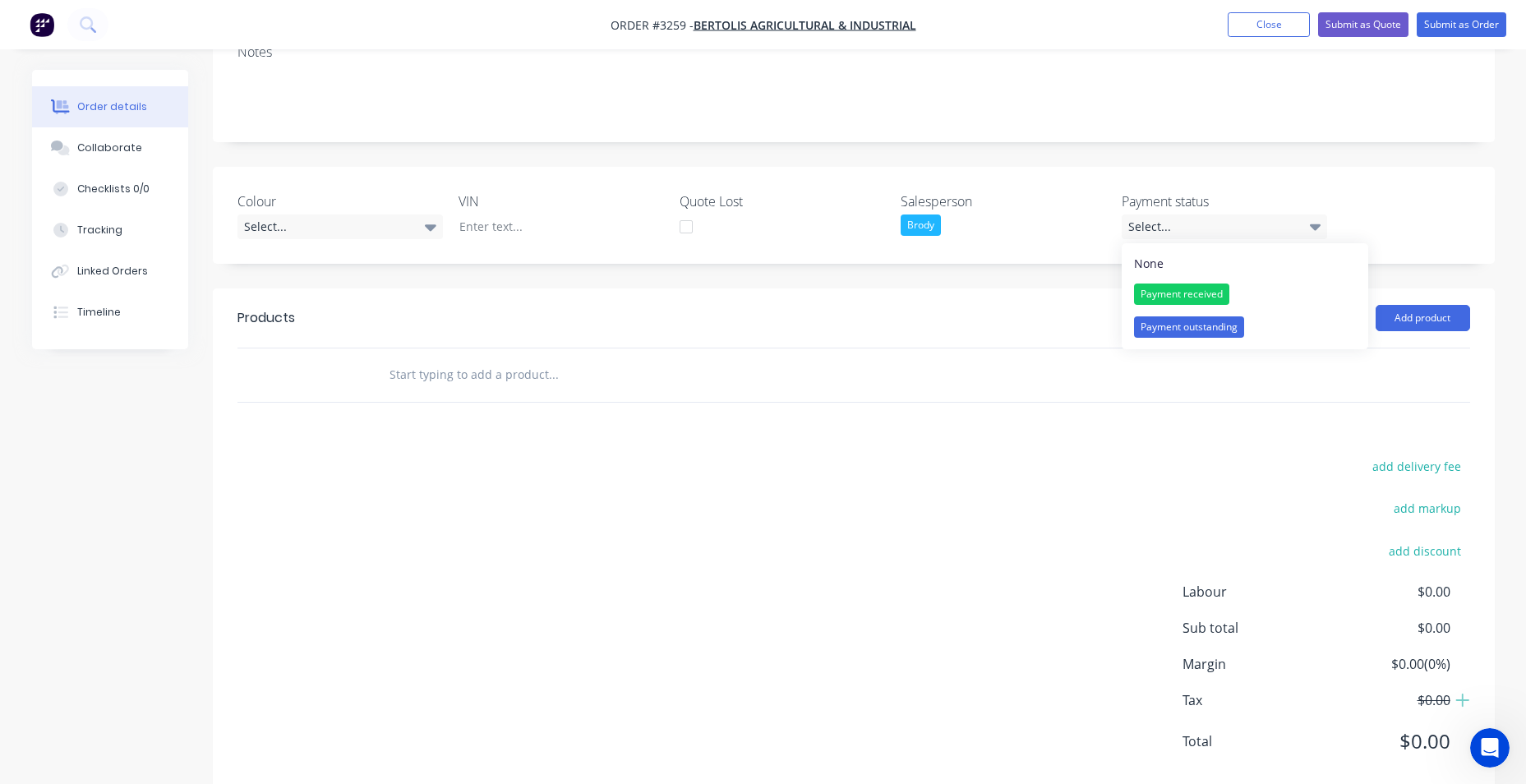
click at [1086, 187] on div "Colour Select... VIN Quote Lost Salesperson Brody Payment status Select..." at bounding box center [854, 216] width 1282 height 97
click at [1447, 322] on button "Add product" at bounding box center [1422, 318] width 94 height 26
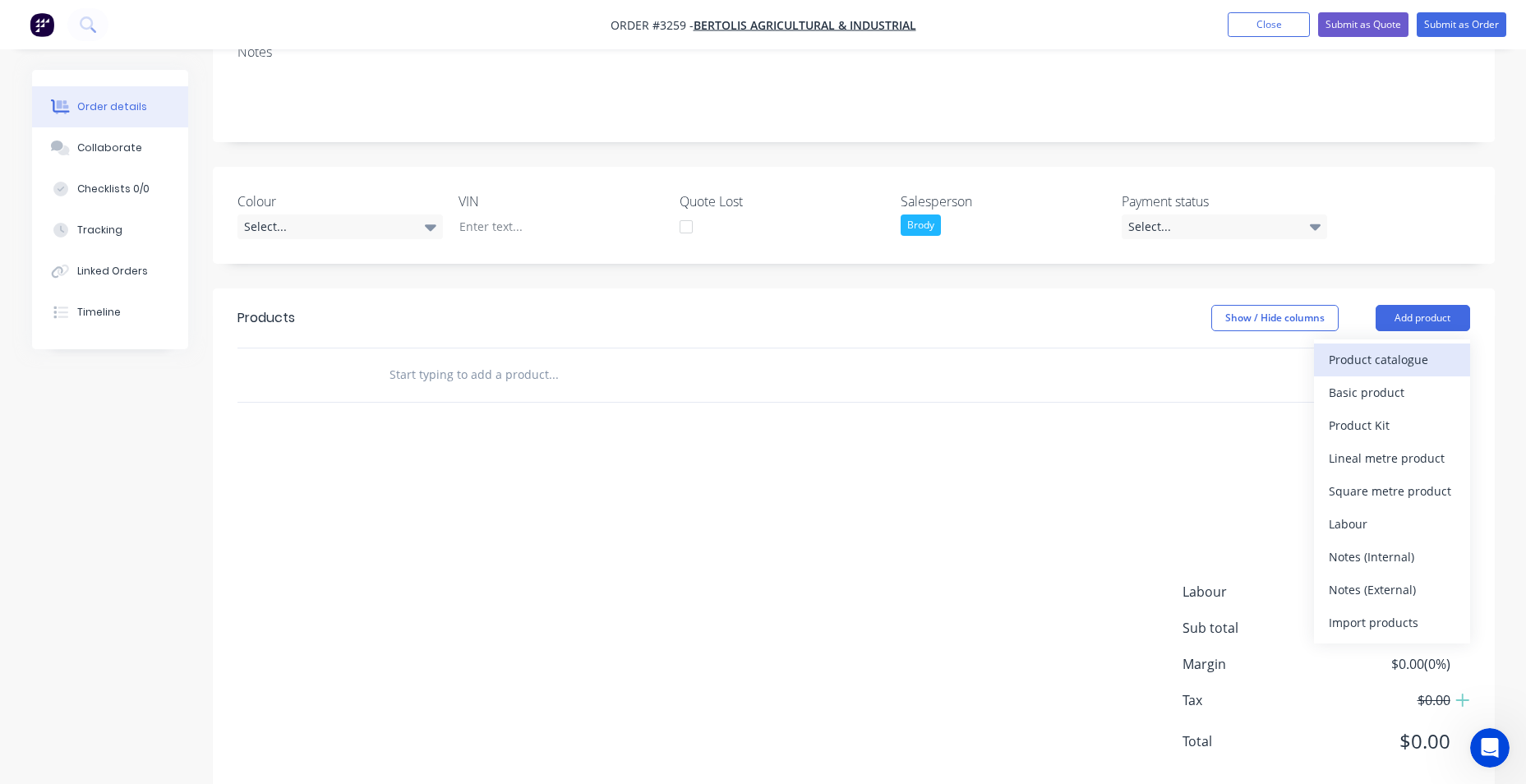
click at [1367, 363] on div "Product catalogue" at bounding box center [1391, 360] width 126 height 24
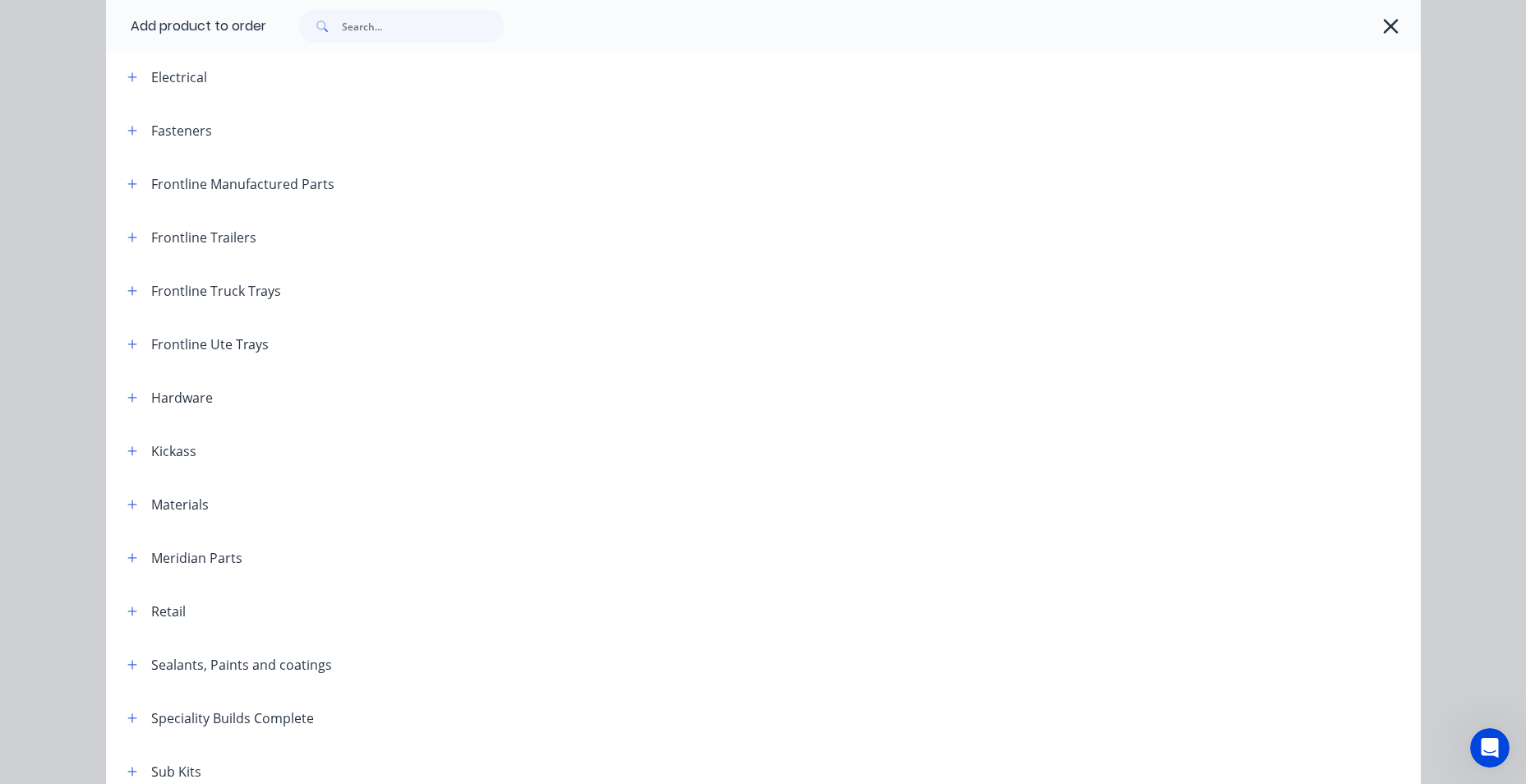
scroll to position [164, 0]
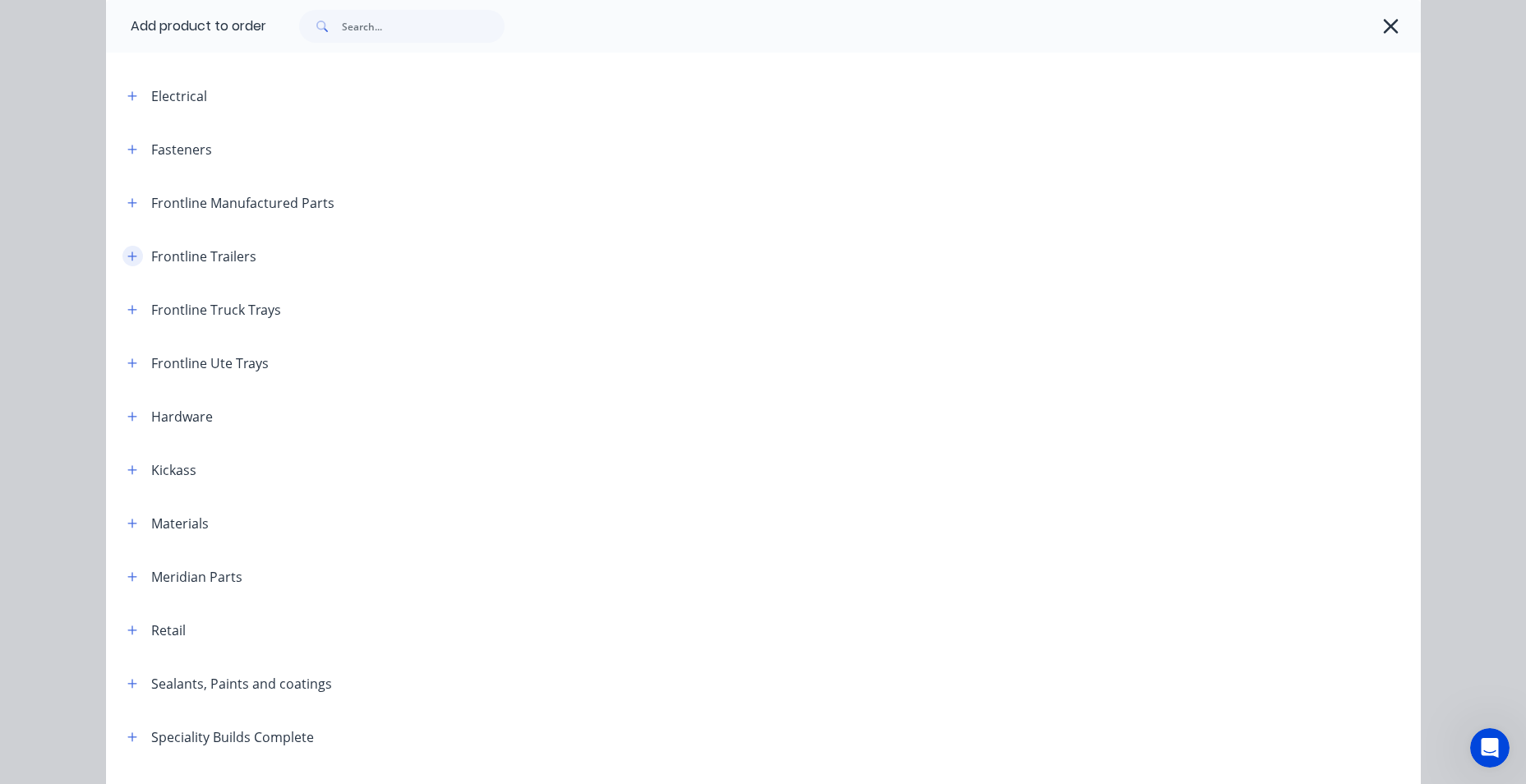
click at [127, 257] on icon "button" at bounding box center [132, 256] width 10 height 11
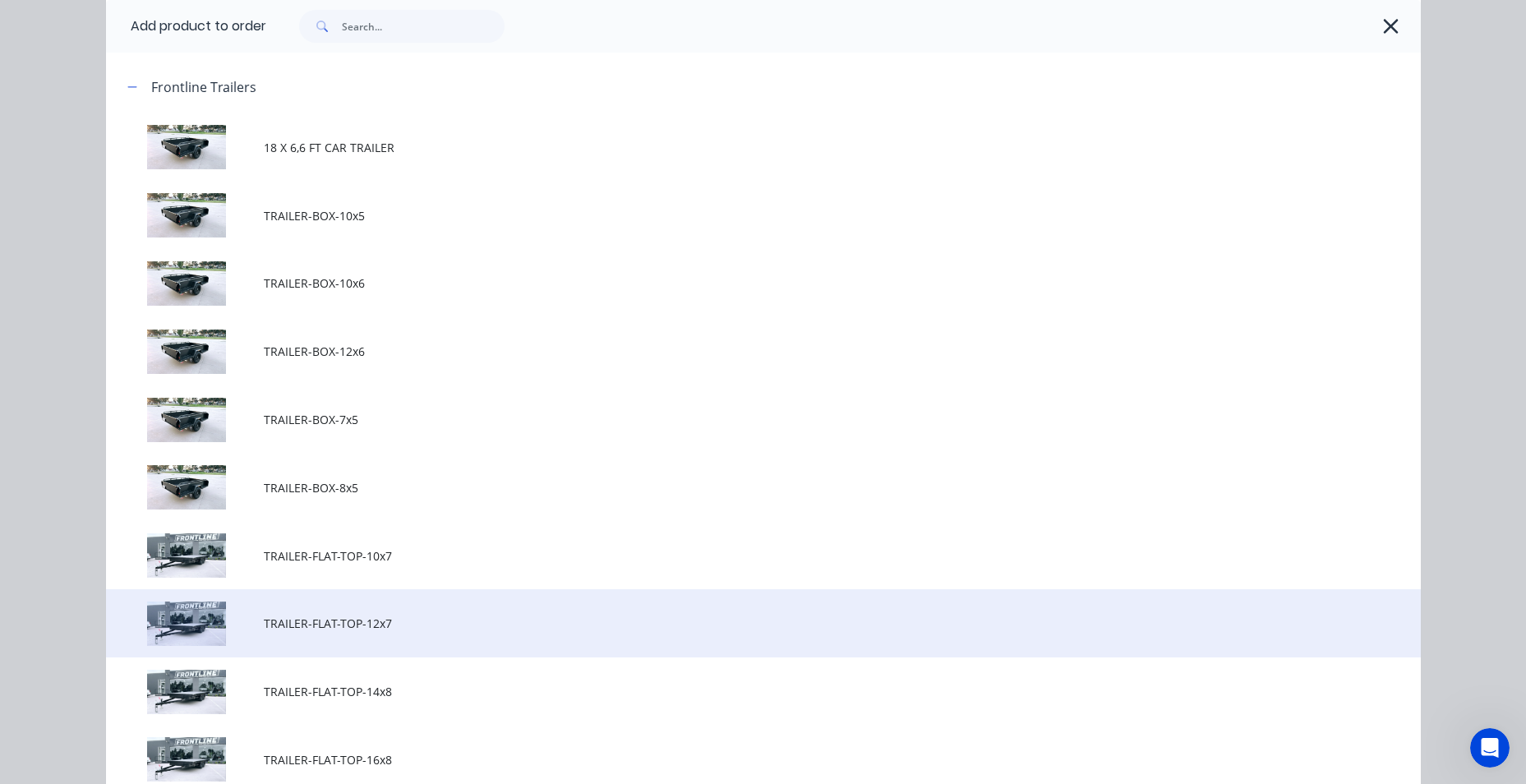
scroll to position [247, 0]
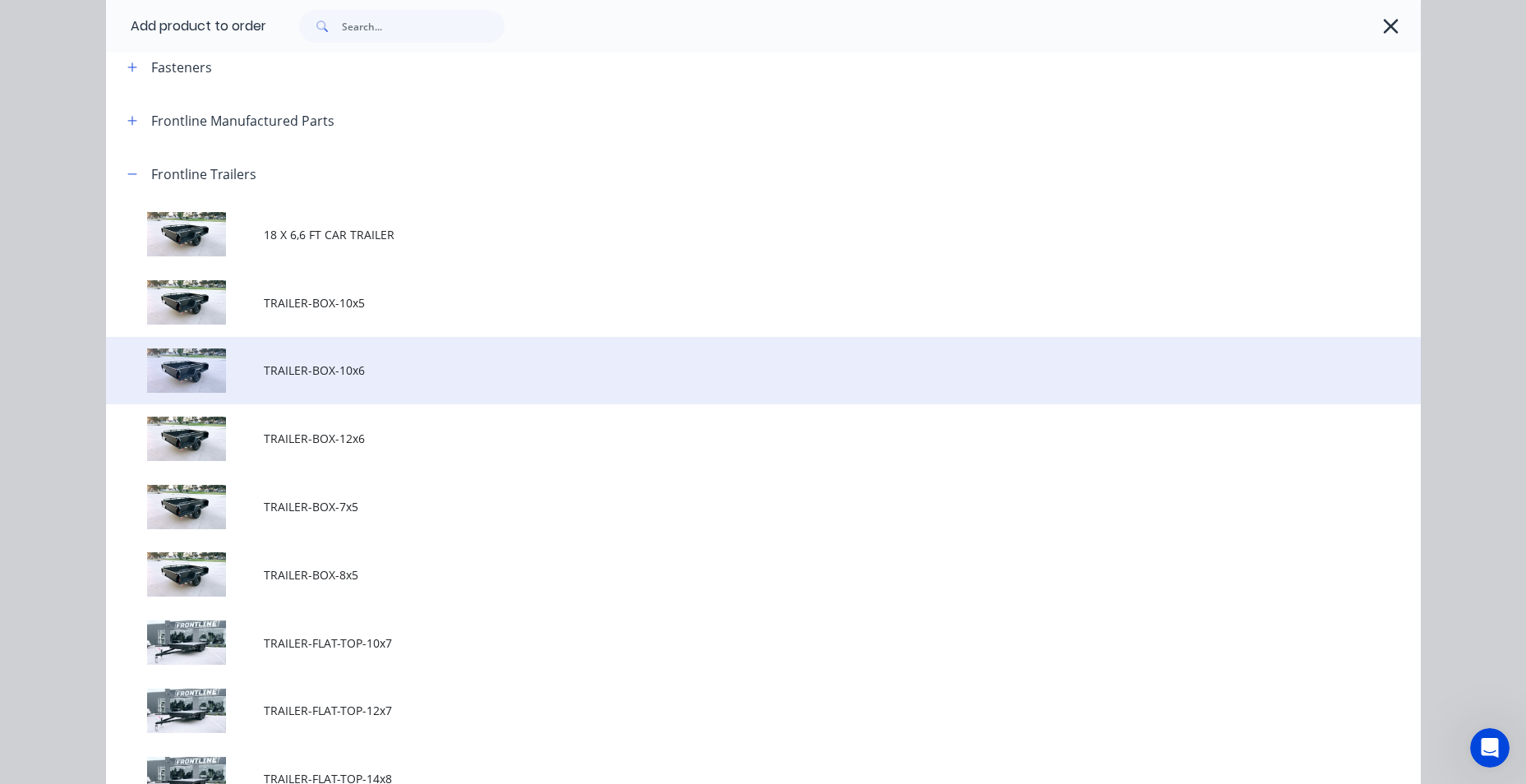
click at [457, 372] on span "TRAILER-BOX-10x6" at bounding box center [726, 370] width 925 height 17
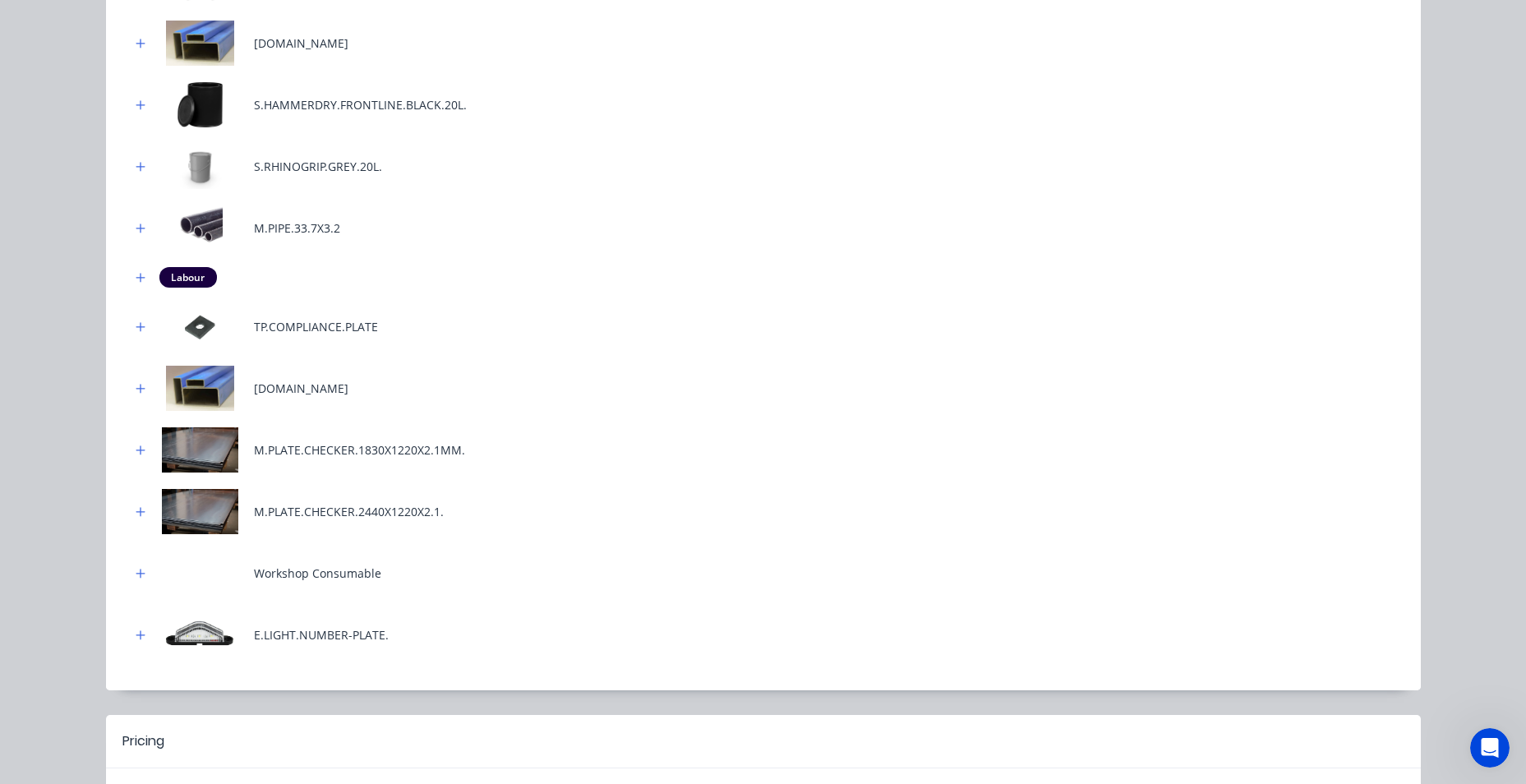
scroll to position [842, 0]
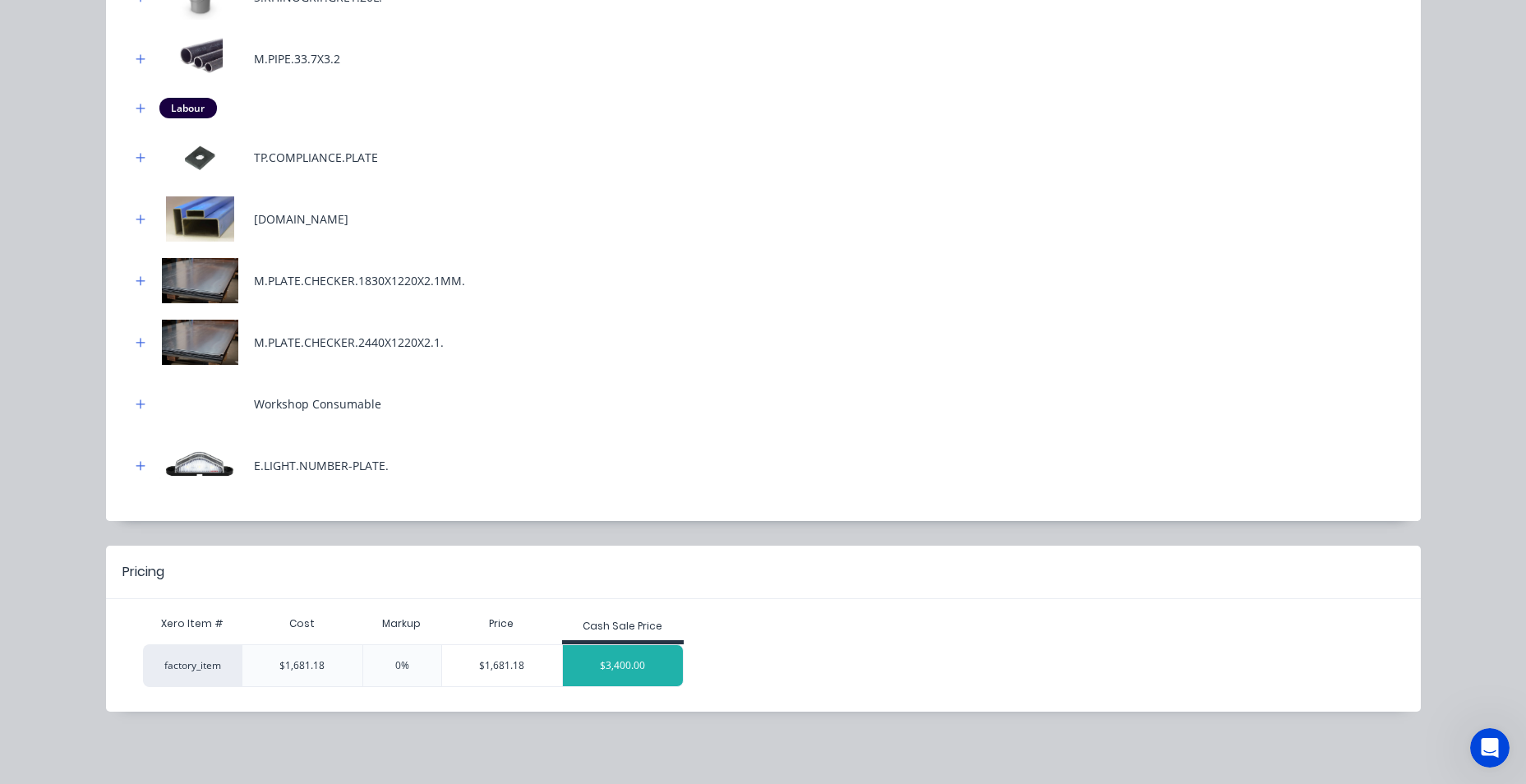
click at [604, 661] on div "$3,400.00" at bounding box center [622, 665] width 120 height 41
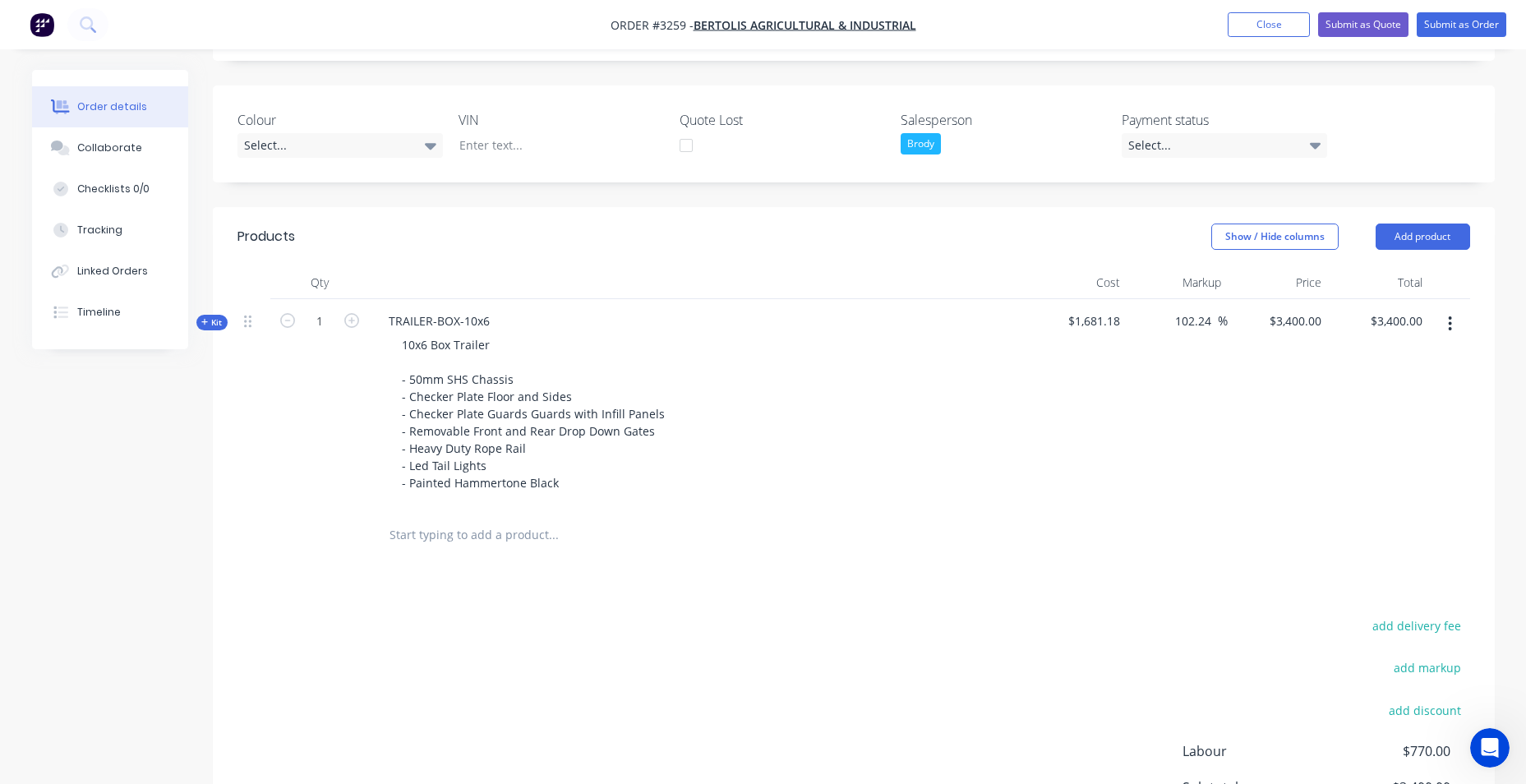
scroll to position [329, 0]
click at [1401, 232] on button "Add product" at bounding box center [1422, 235] width 94 height 26
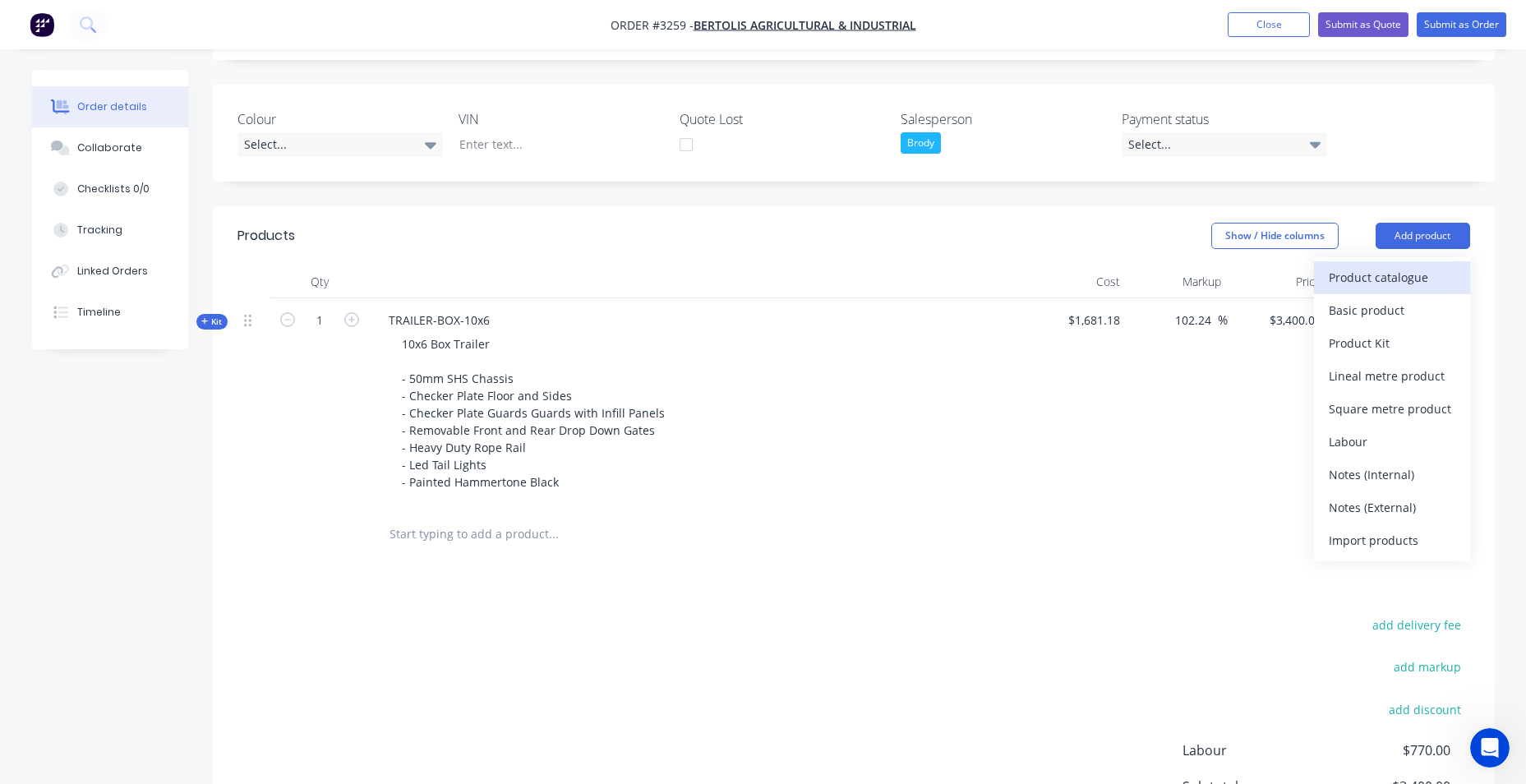
click at [1393, 276] on div "Product catalogue" at bounding box center [1391, 278] width 126 height 24
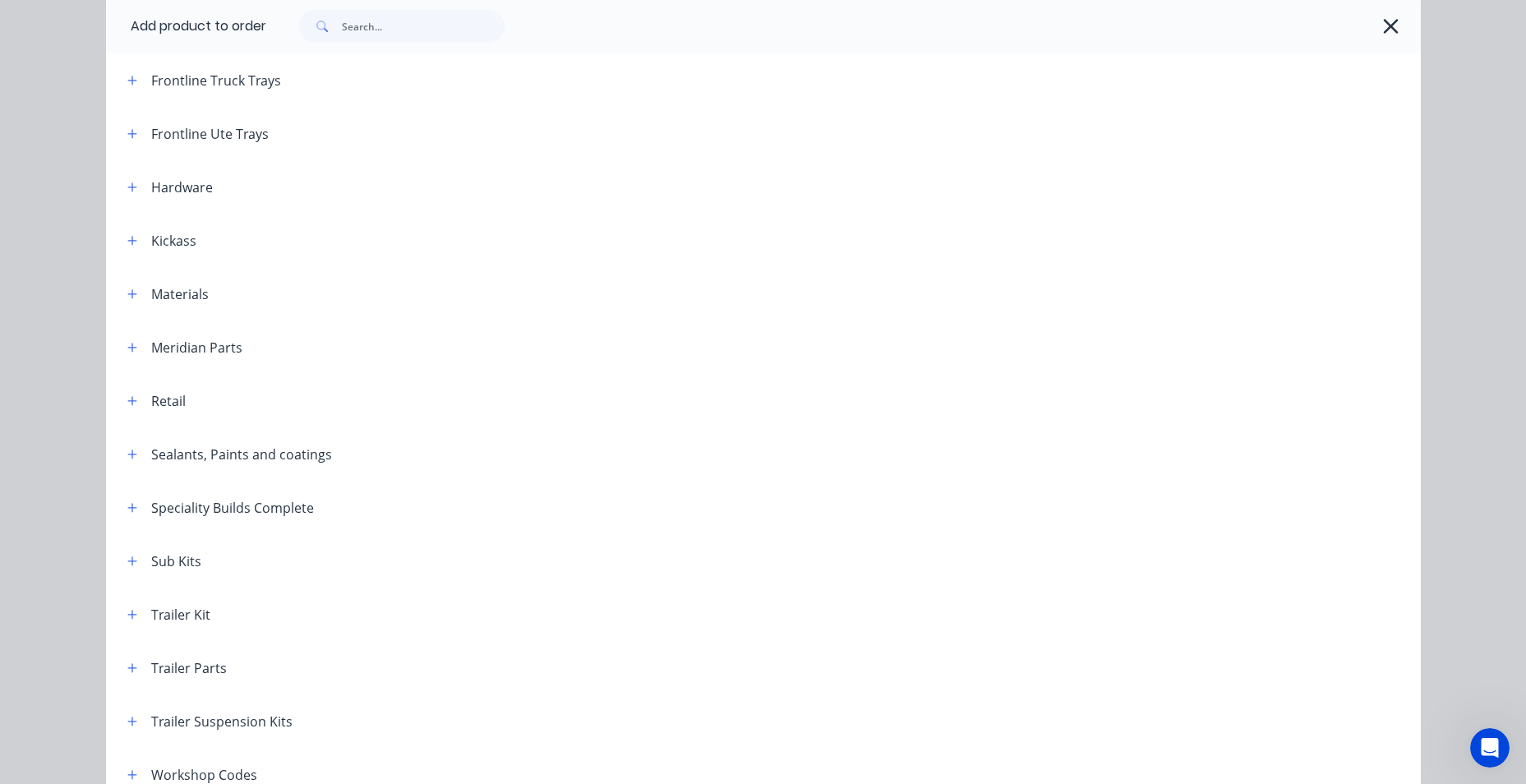
scroll to position [536, 0]
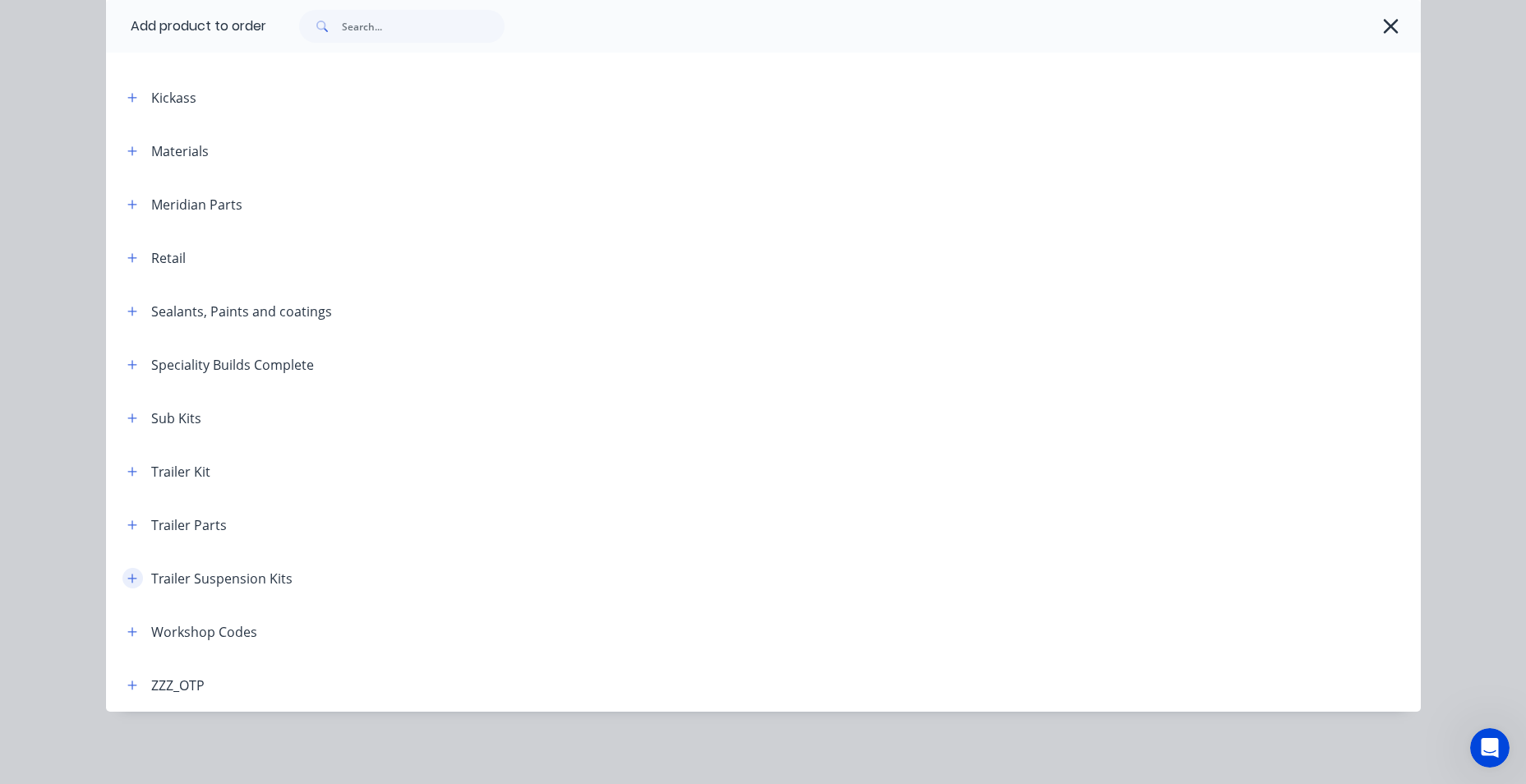
click at [127, 576] on icon "button" at bounding box center [132, 578] width 10 height 11
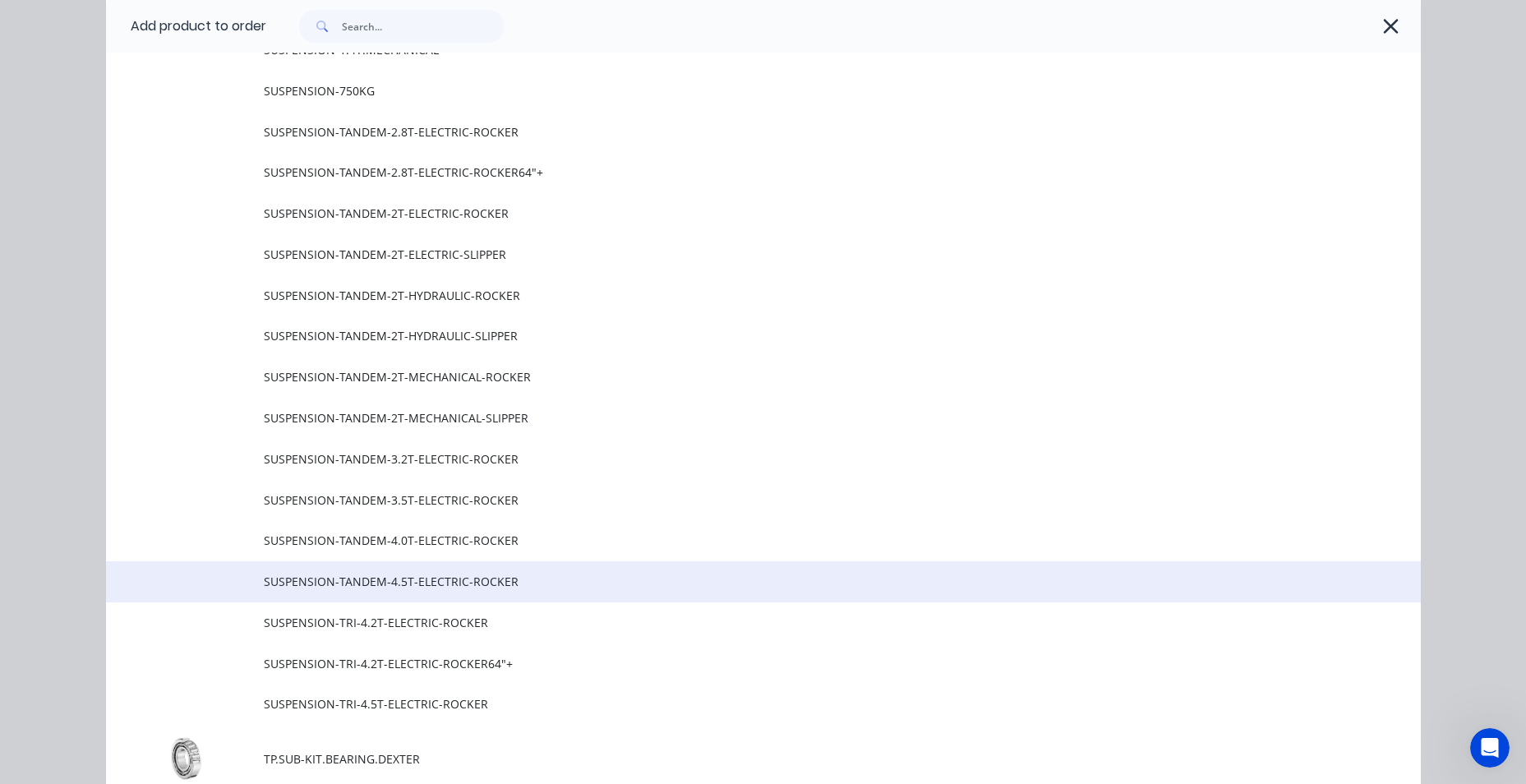
scroll to position [1276, 0]
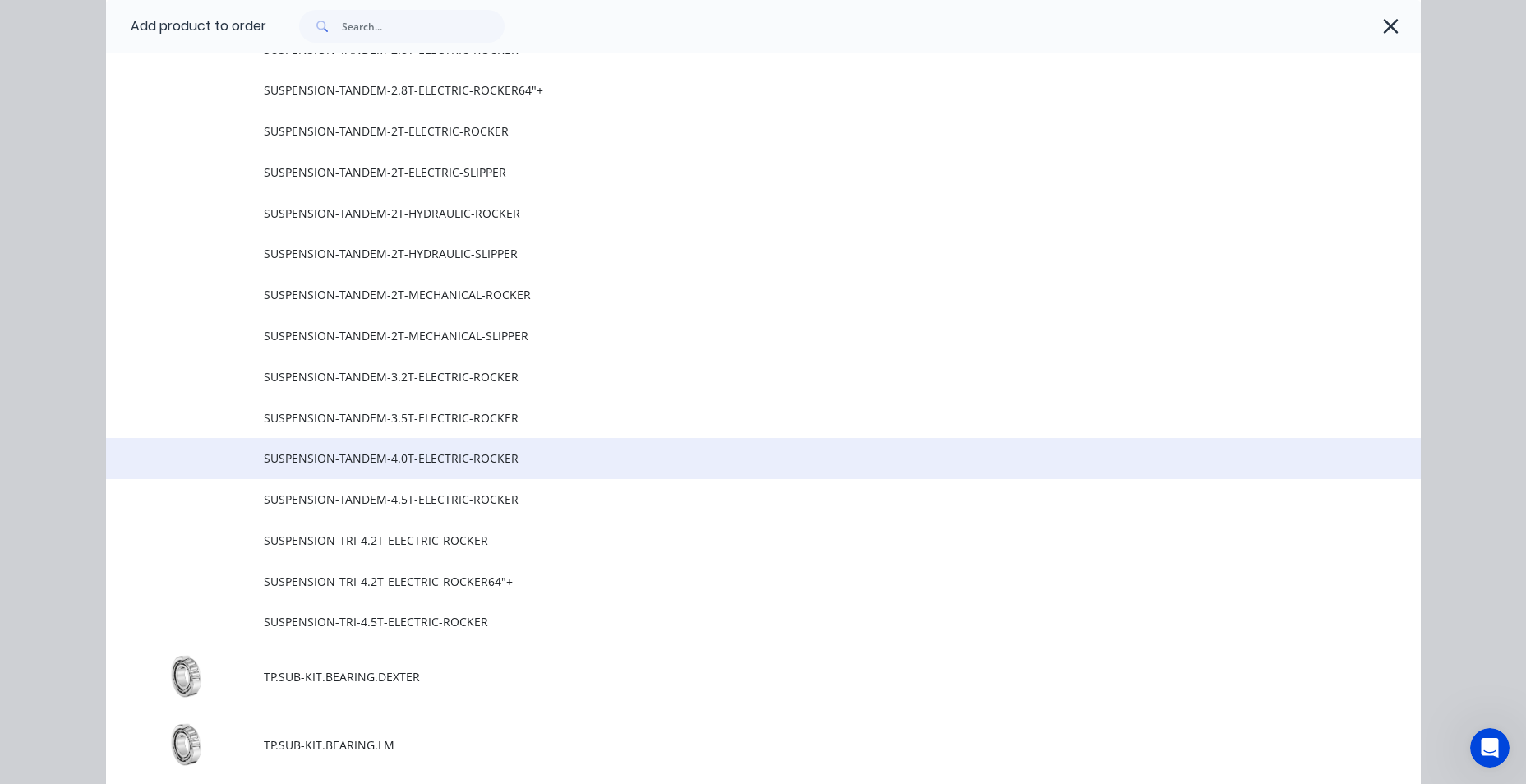
click at [526, 457] on span "SUSPENSION-TANDEM-4.0T-ELECTRIC-ROCKER" at bounding box center [726, 458] width 925 height 17
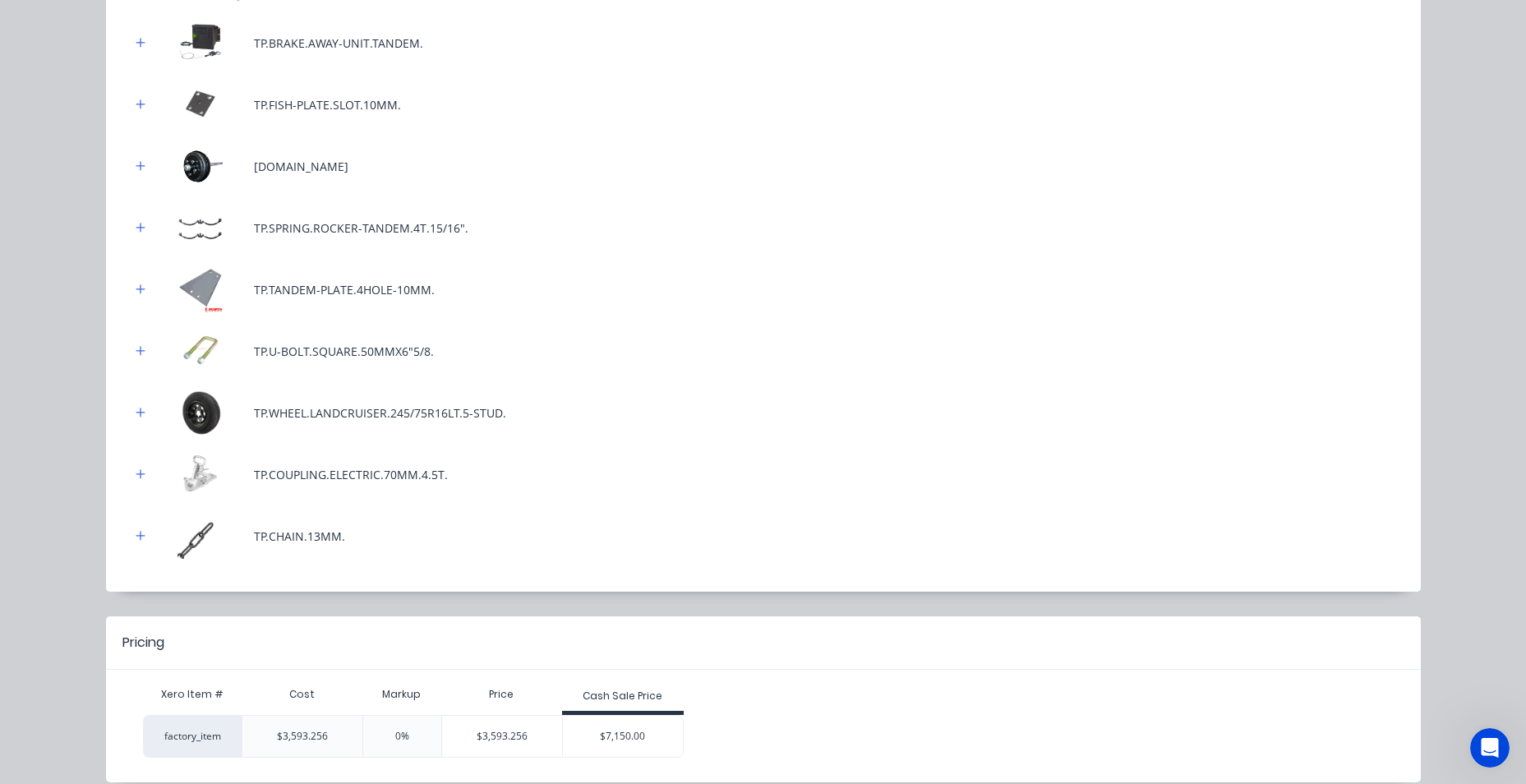
scroll to position [690, 0]
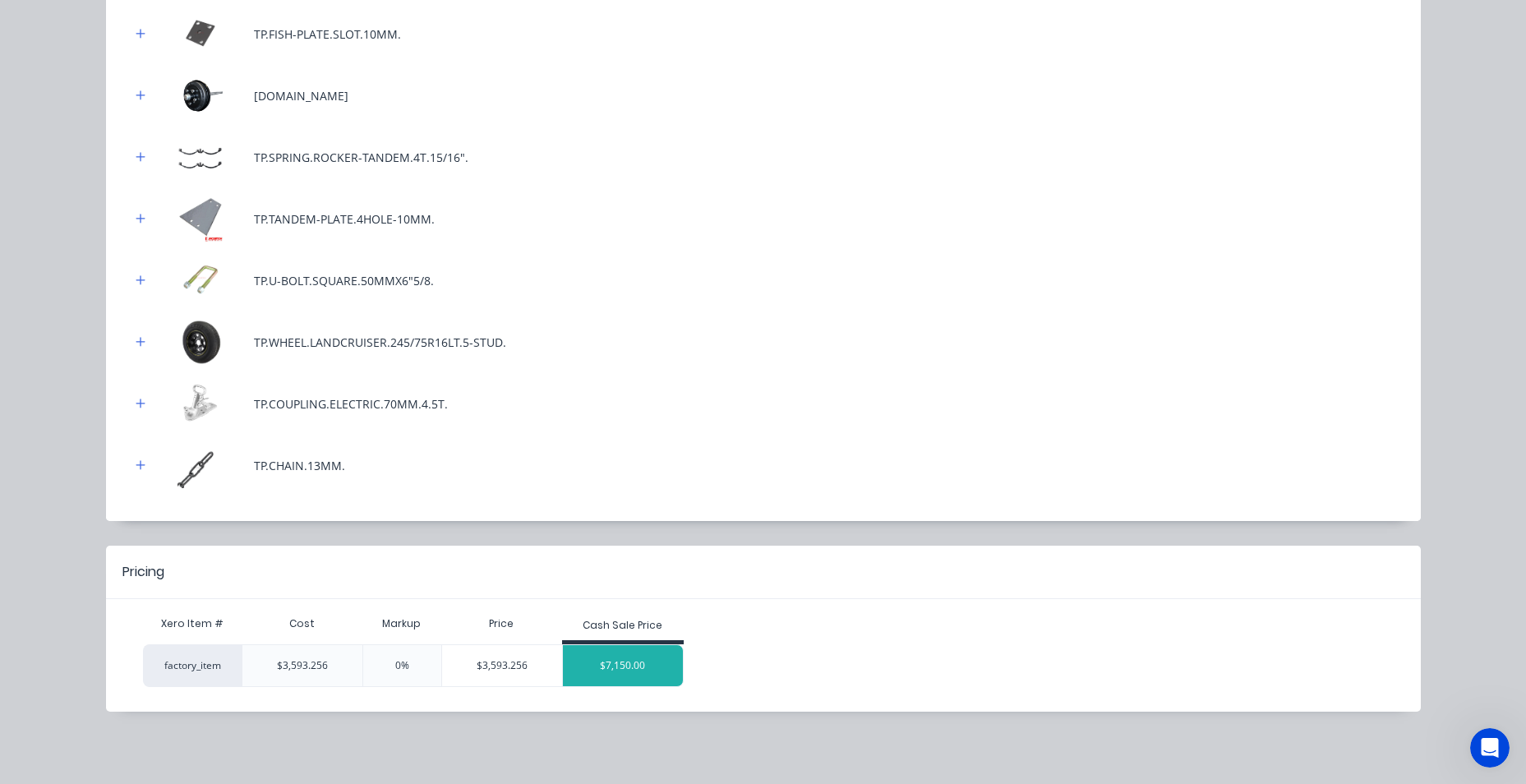
click at [627, 662] on div "$7,150.00" at bounding box center [622, 665] width 120 height 41
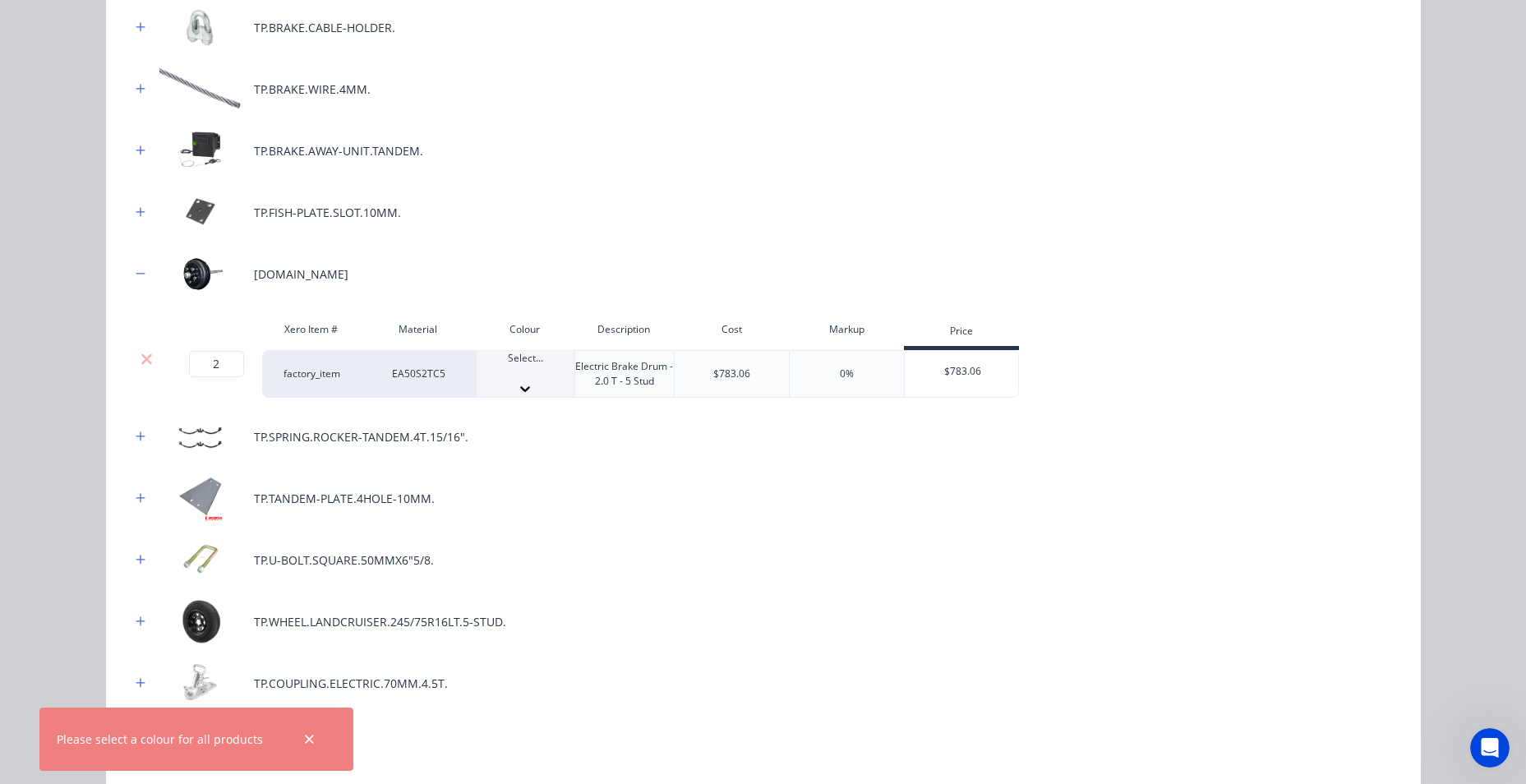
scroll to position [525, 0]
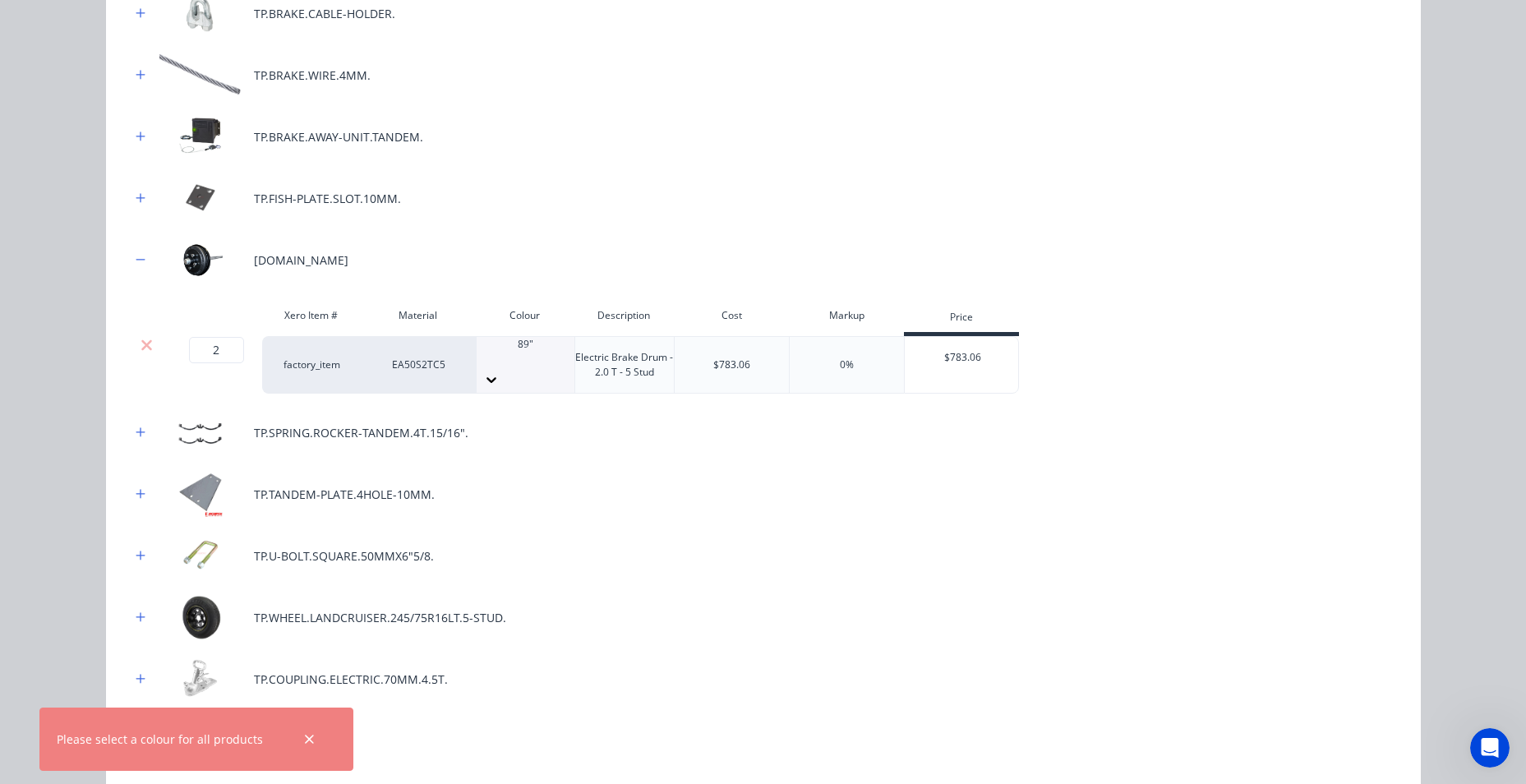
click at [839, 474] on div "TP.TANDEM-PLATE.4HOLE-10MM." at bounding box center [763, 494] width 1265 height 45
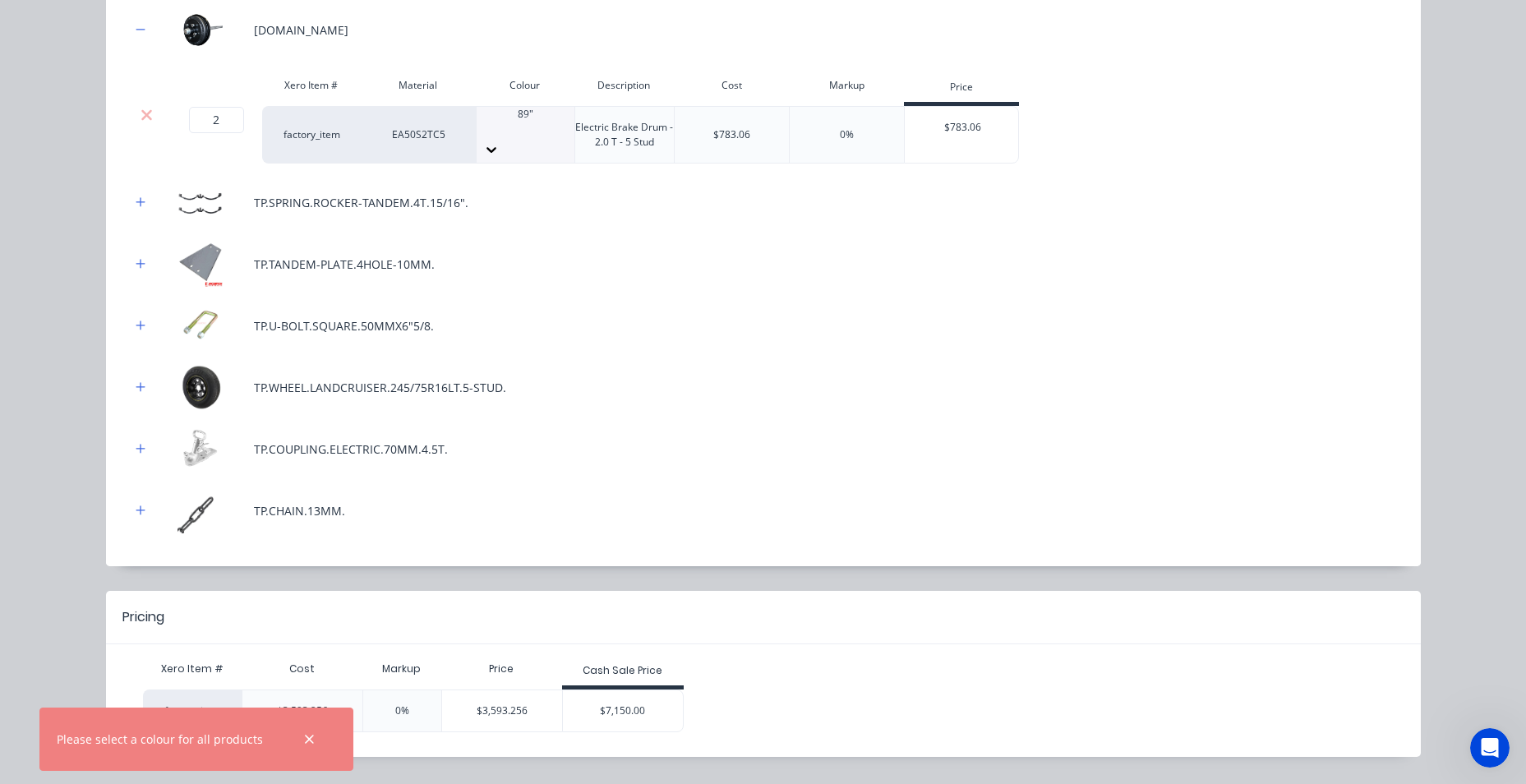
scroll to position [786, 0]
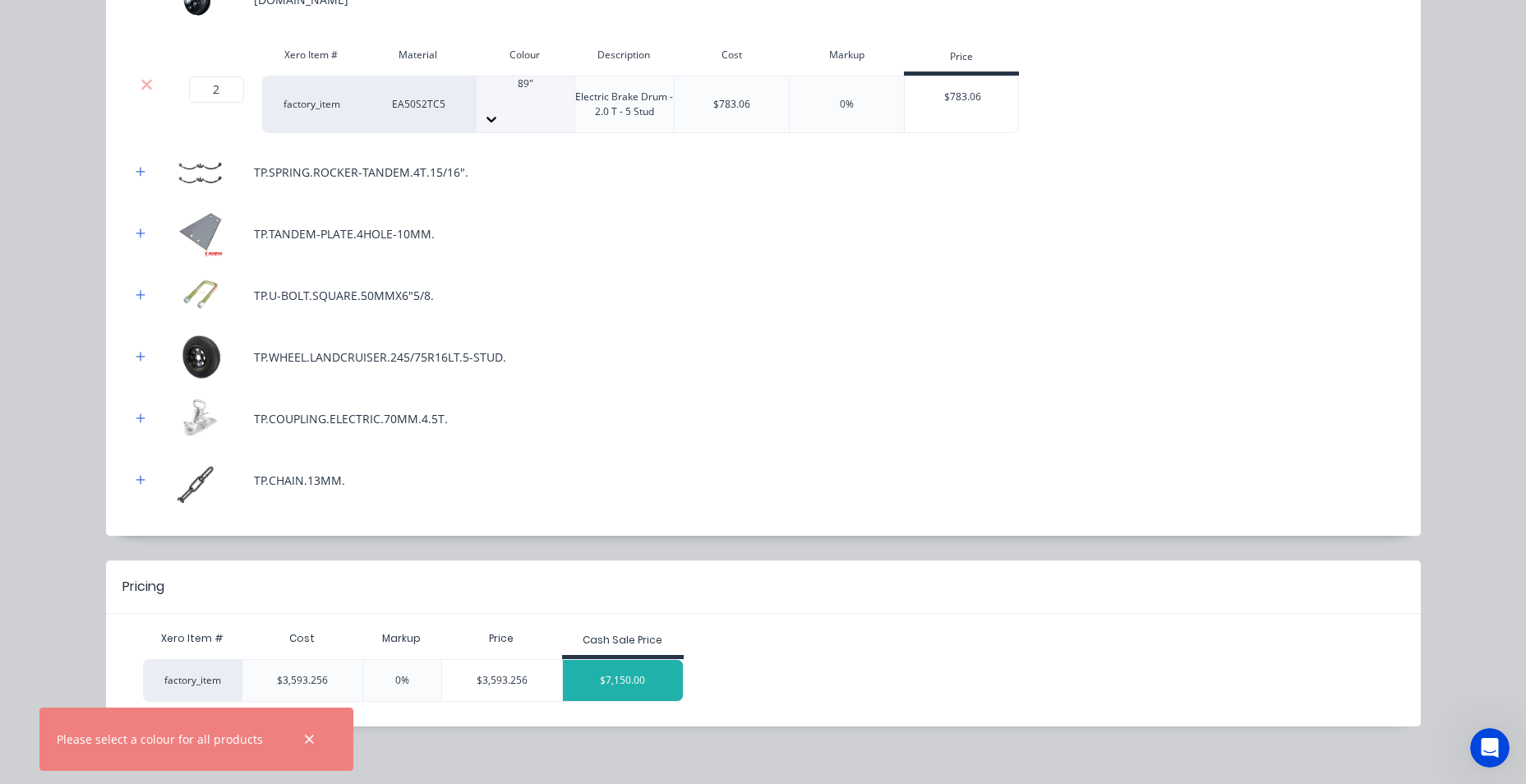
click at [661, 679] on div "$7,150.00" at bounding box center [622, 680] width 120 height 41
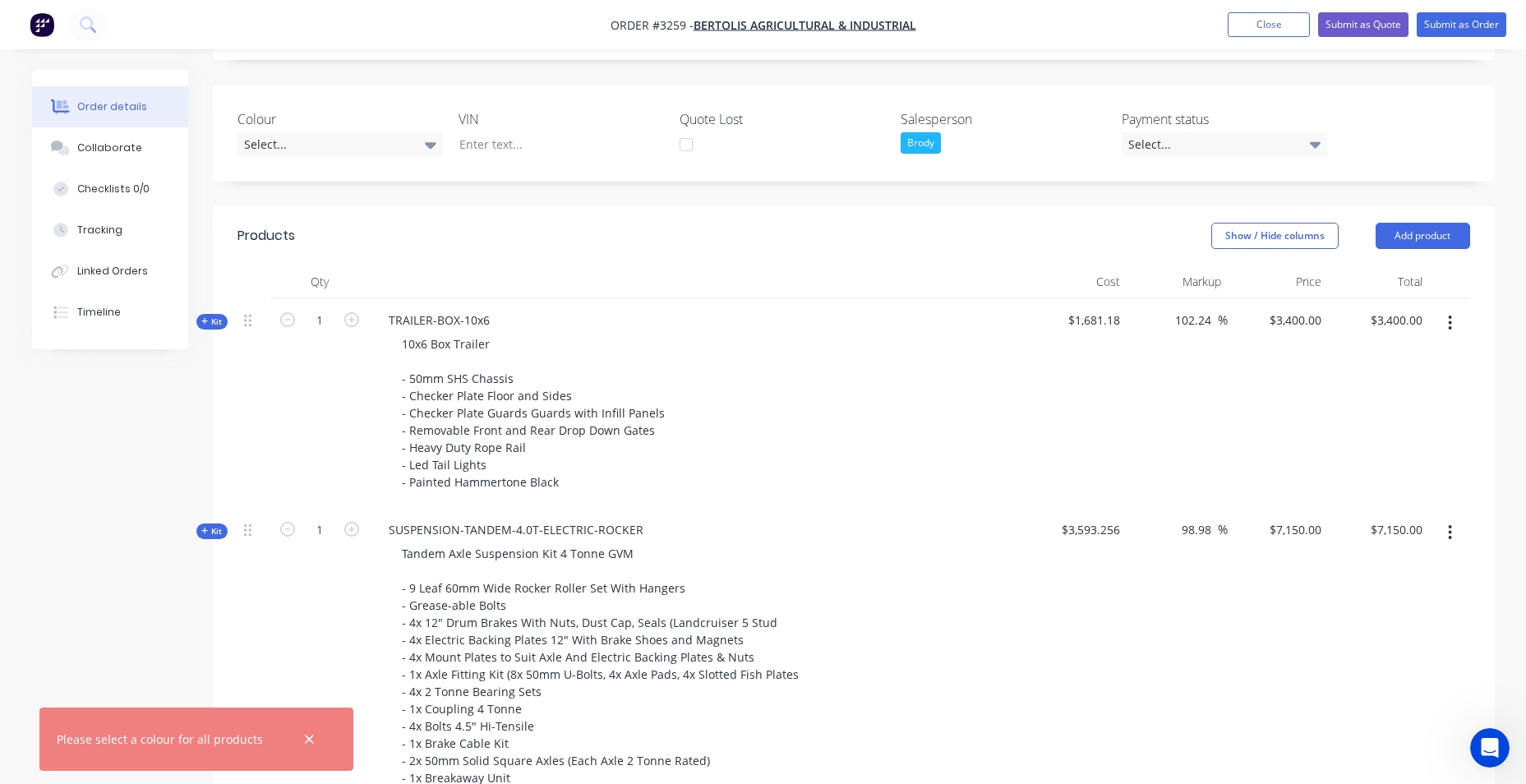
scroll to position [493, 0]
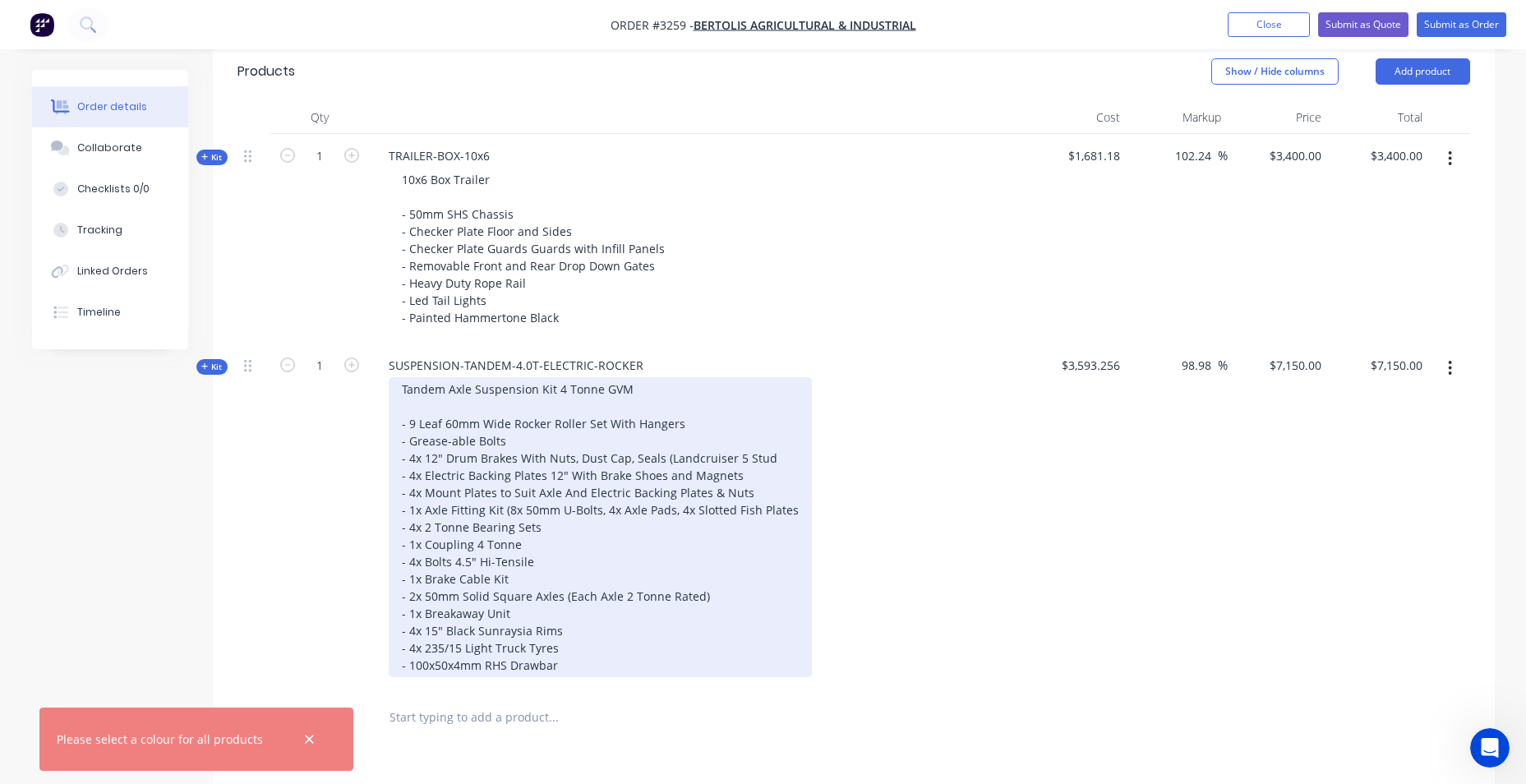
click at [645, 396] on div "Tandem Axle Suspension Kit 4 Tonne GVM - 9 Leaf 60mm Wide Rocker Roller Set Wit…" at bounding box center [600, 527] width 423 height 300
click at [420, 408] on div "Tandem Axle Suspension Kit 4 Tonne GVM - 9 Leaf 60mm Wide Rocker Roller Set Wit…" at bounding box center [600, 527] width 423 height 300
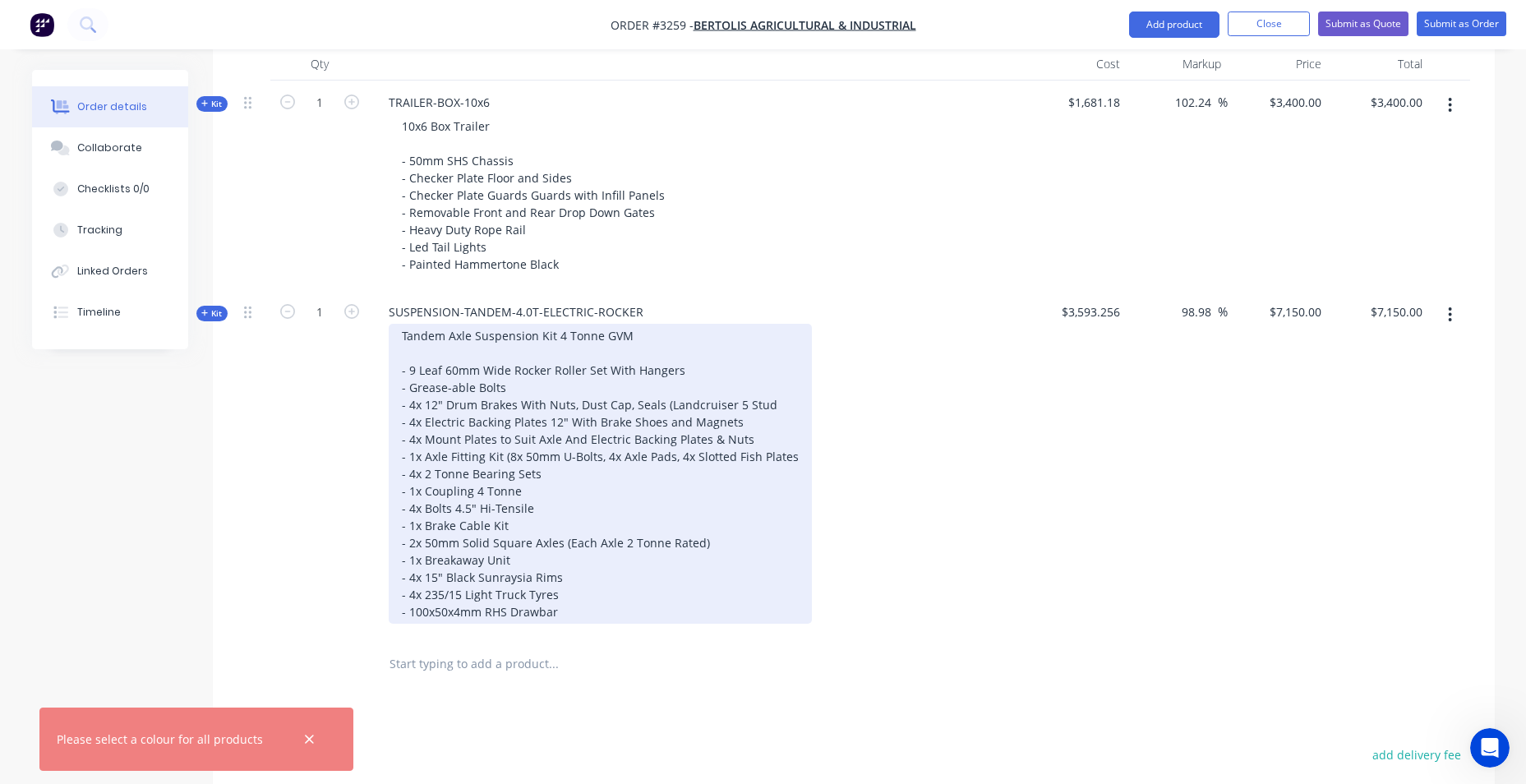
scroll to position [576, 0]
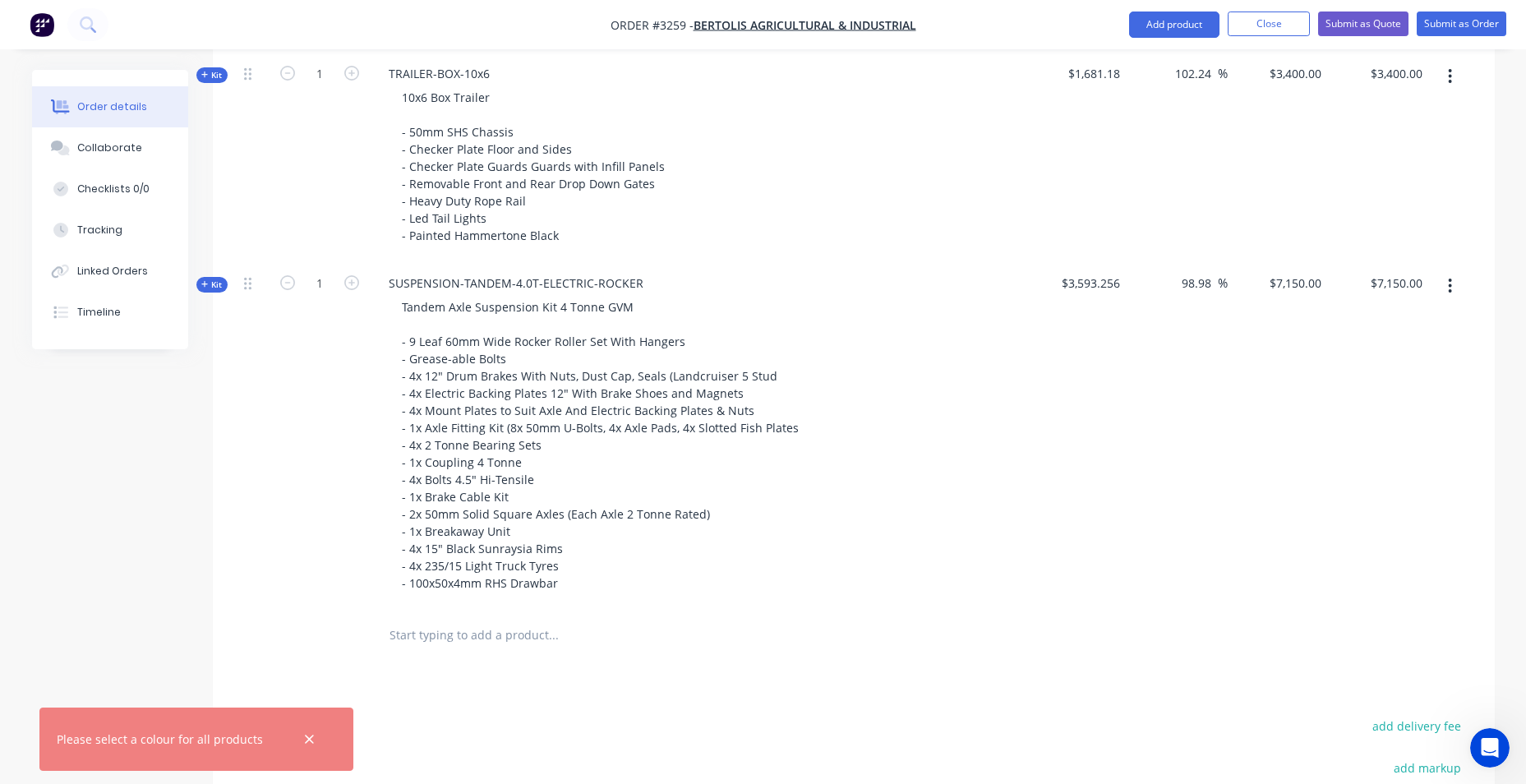
click at [207, 290] on span "Kit" at bounding box center [211, 284] width 21 height 12
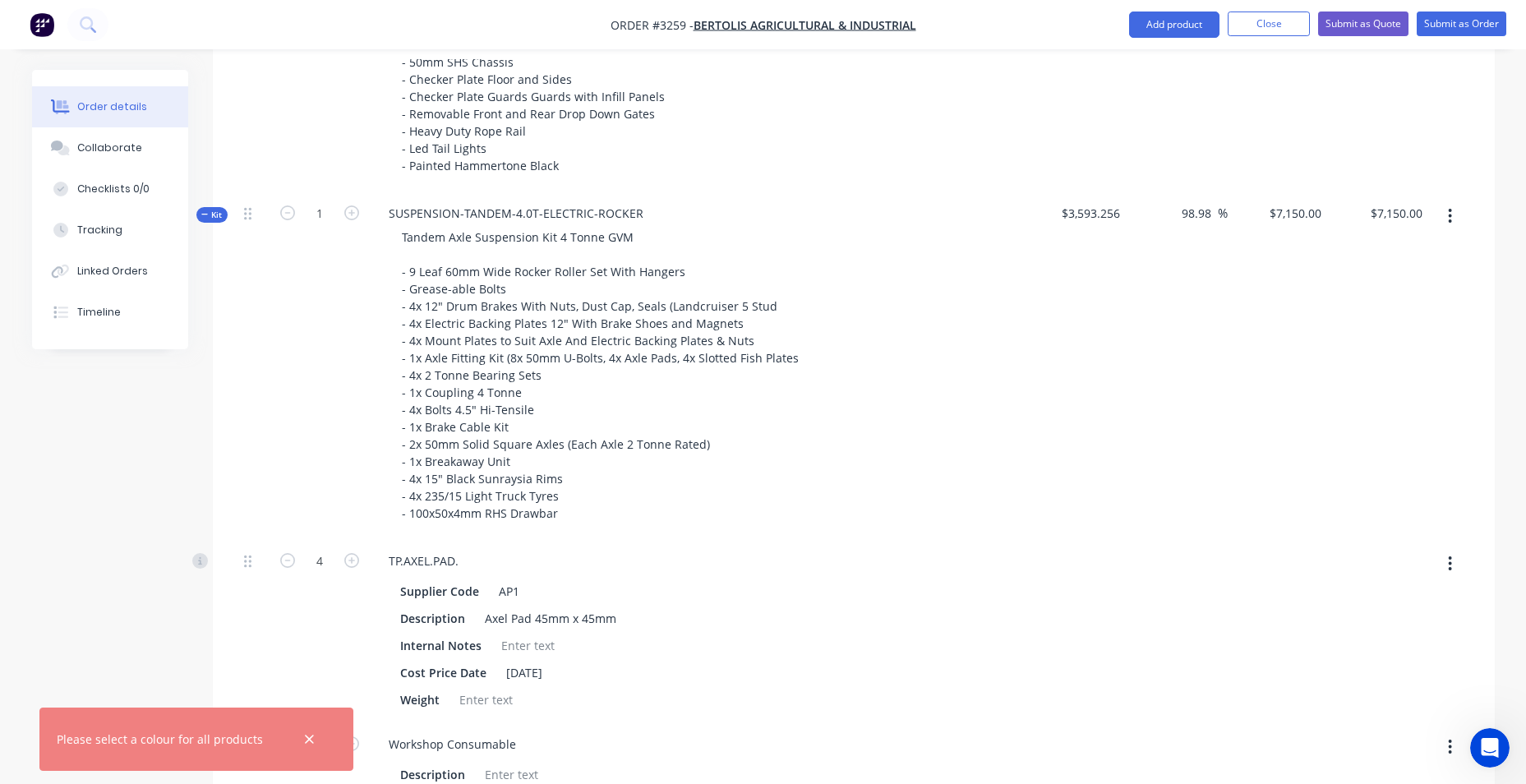
scroll to position [493, 0]
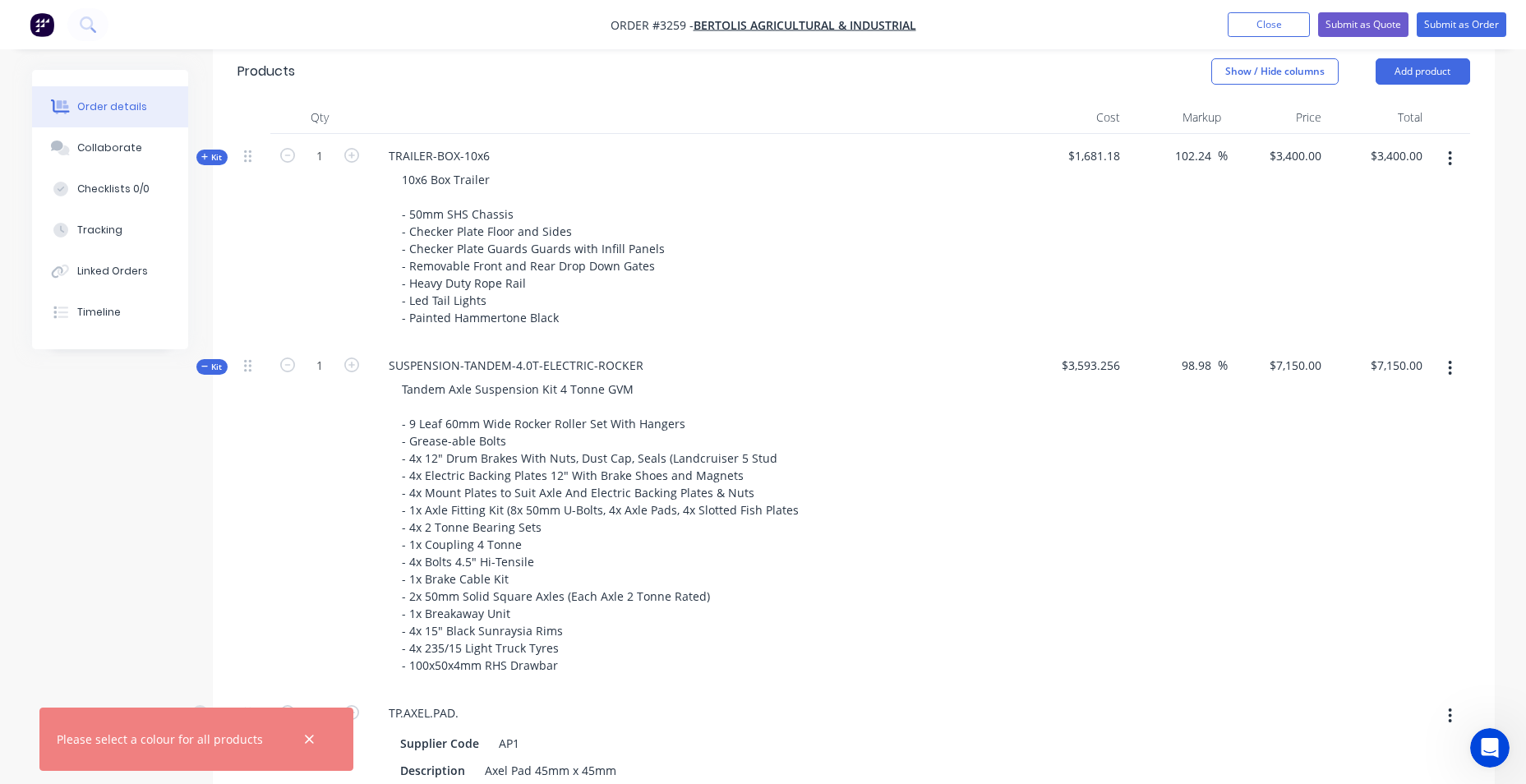
click at [1448, 369] on icon "button" at bounding box center [1450, 367] width 4 height 18
click at [1407, 532] on div "Delete" at bounding box center [1391, 543] width 126 height 24
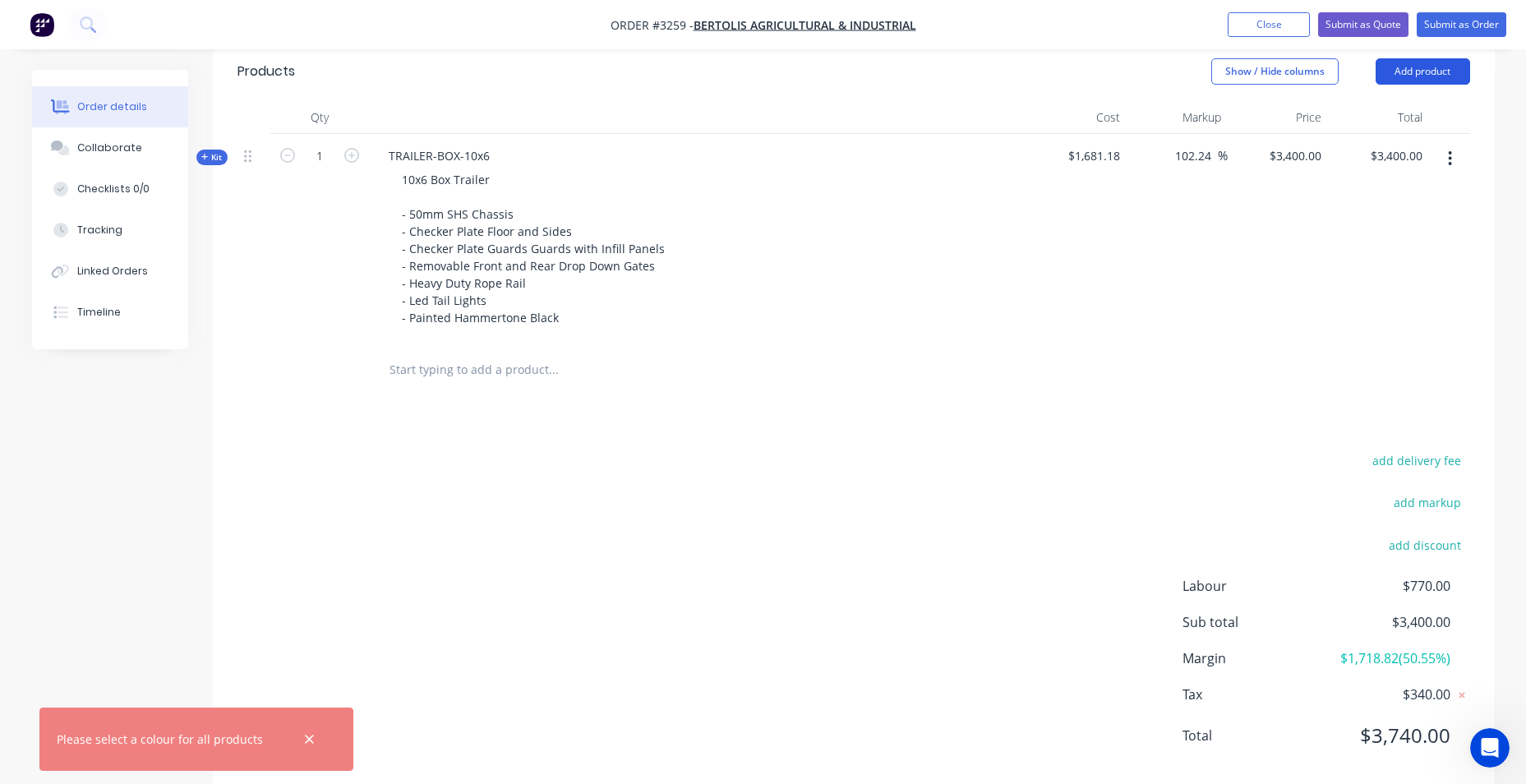
click at [1433, 76] on button "Add product" at bounding box center [1422, 71] width 94 height 26
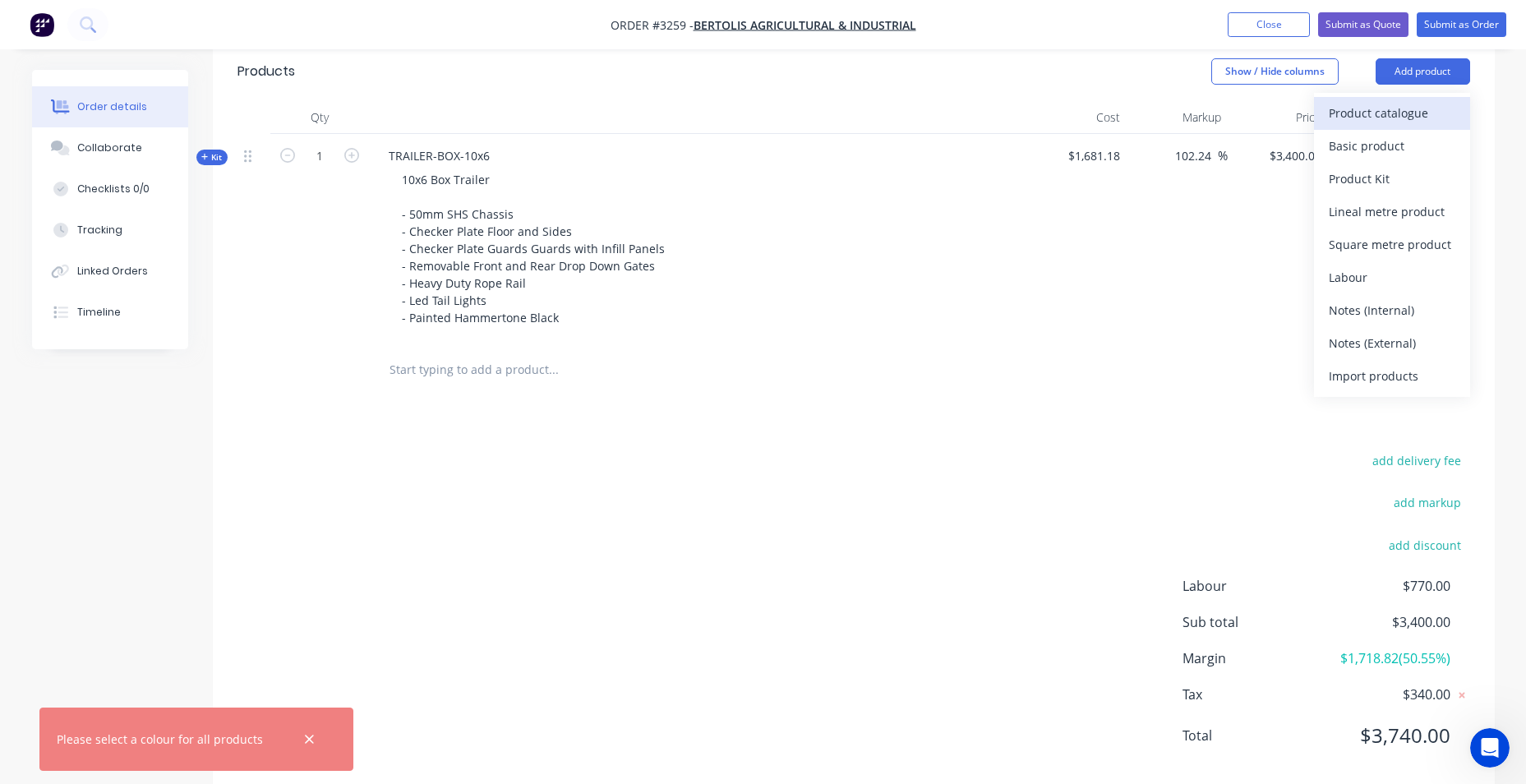
click at [1367, 109] on div "Product catalogue" at bounding box center [1391, 113] width 126 height 24
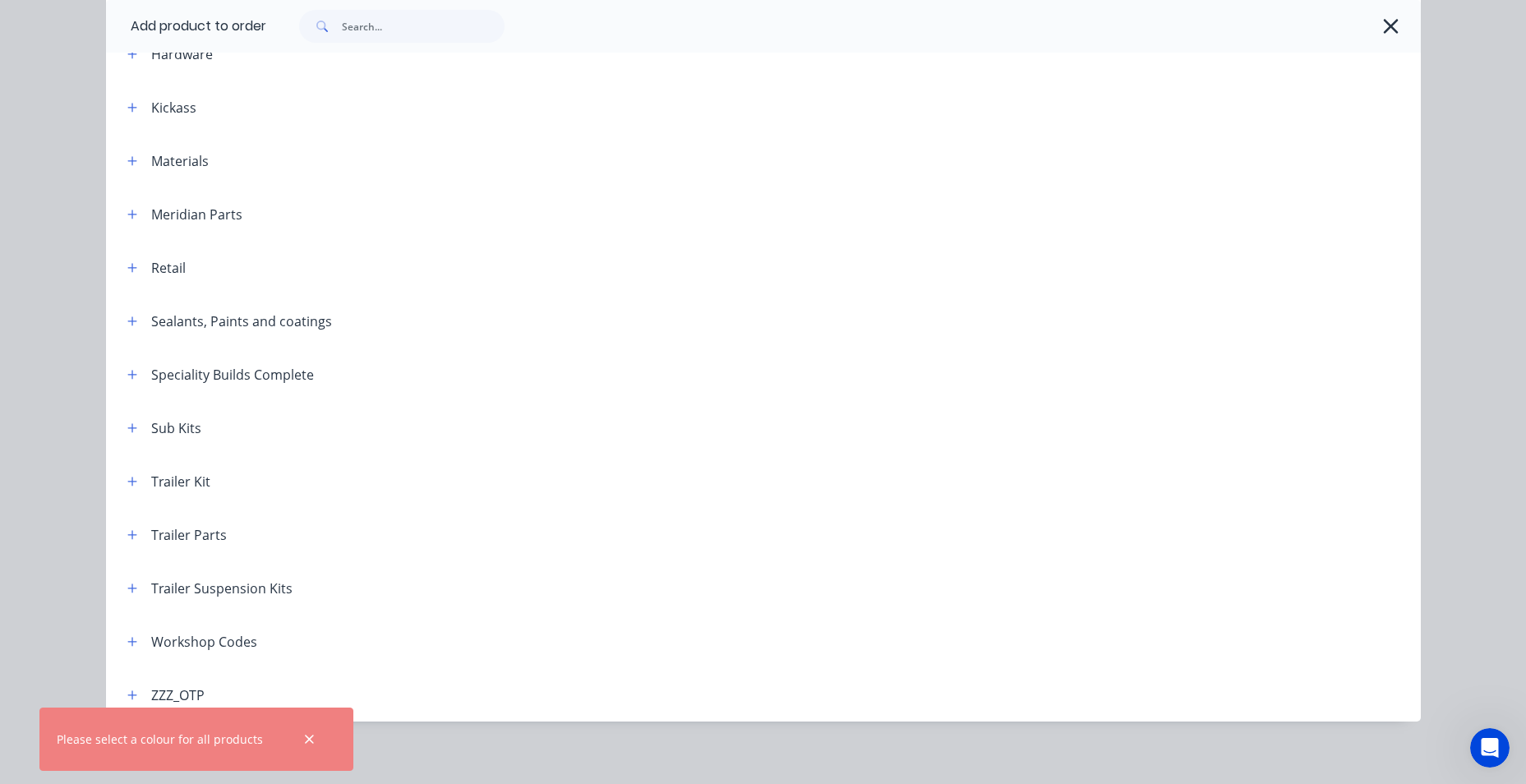
scroll to position [536, 0]
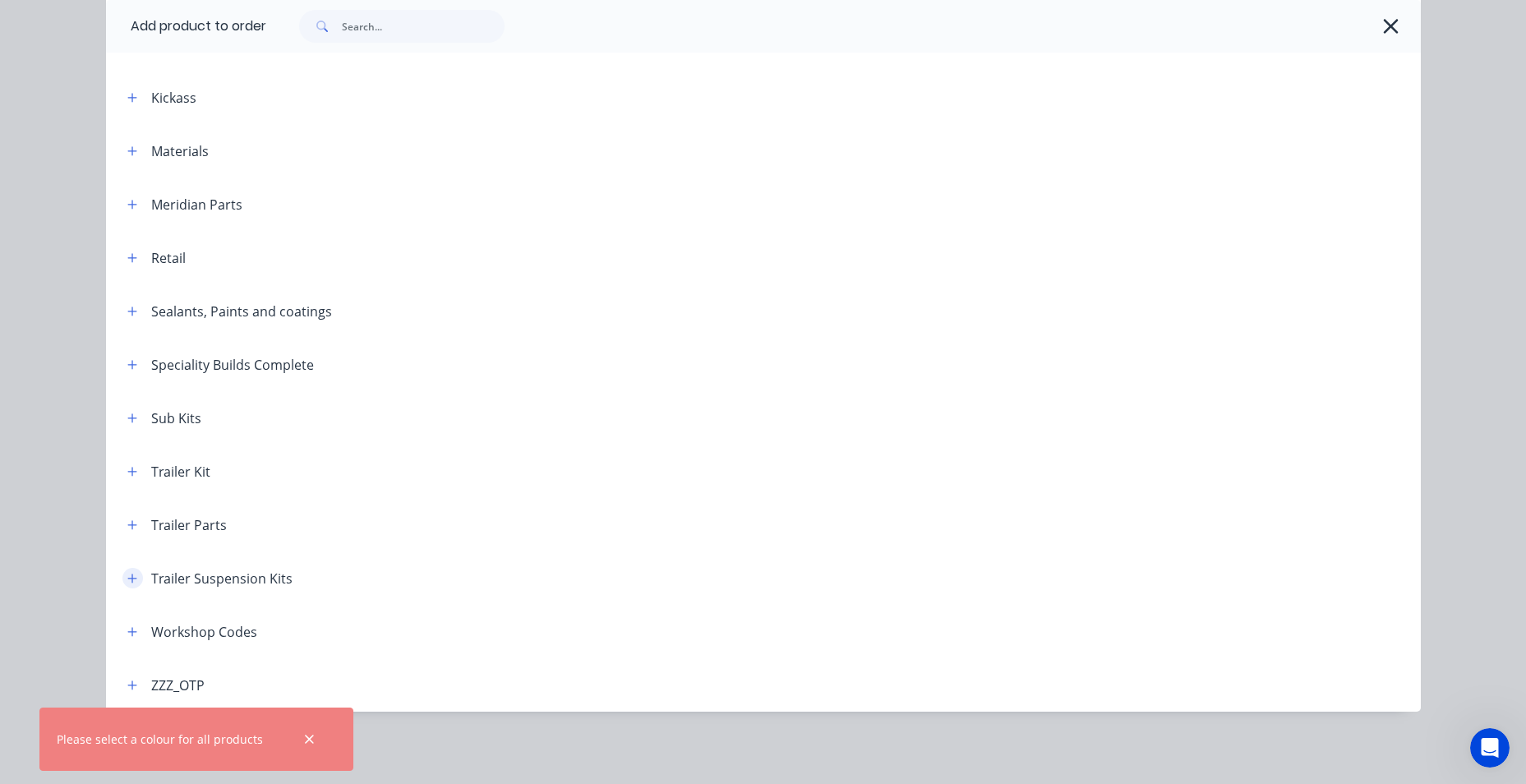
click at [127, 583] on icon "button" at bounding box center [132, 578] width 10 height 11
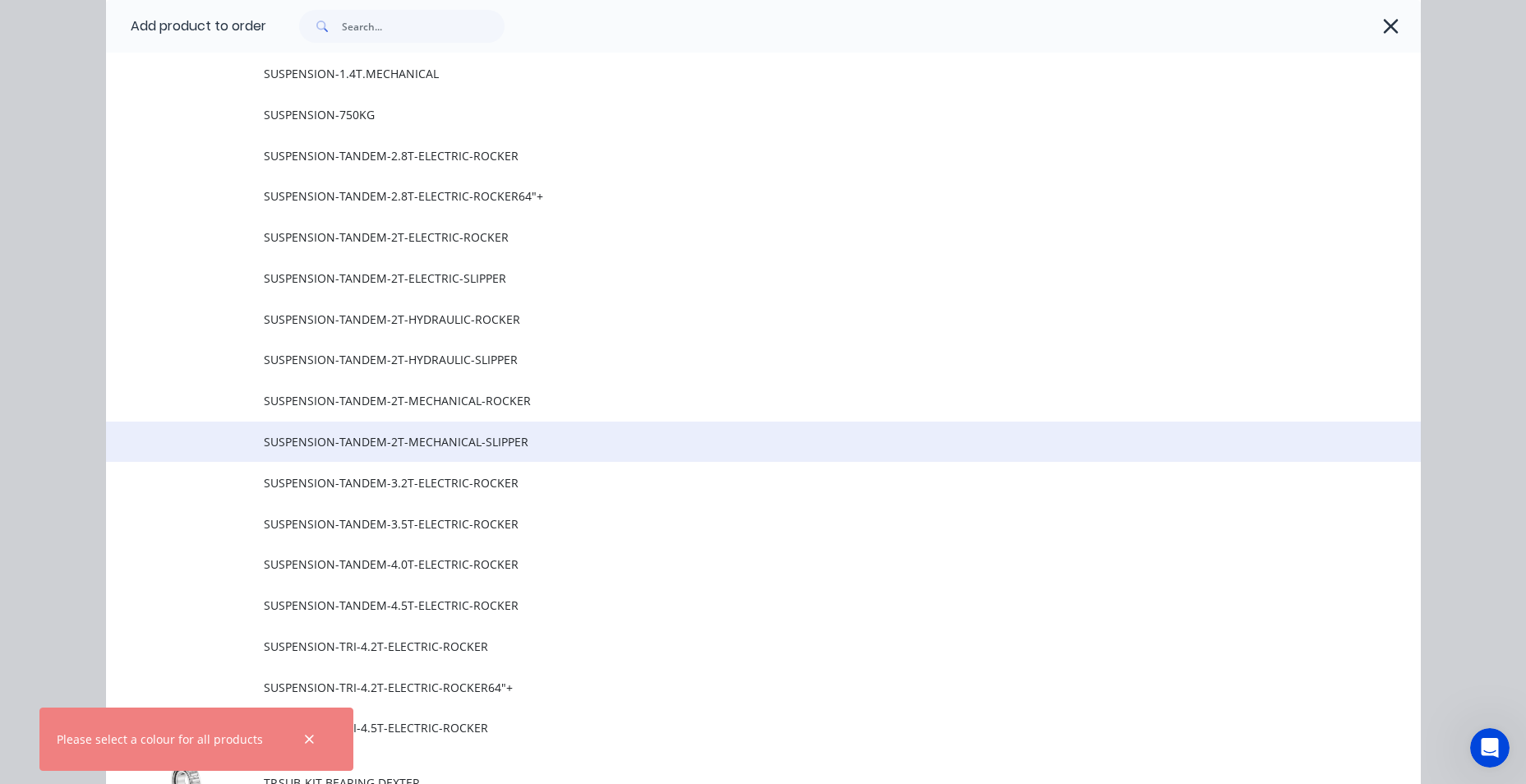
scroll to position [1194, 0]
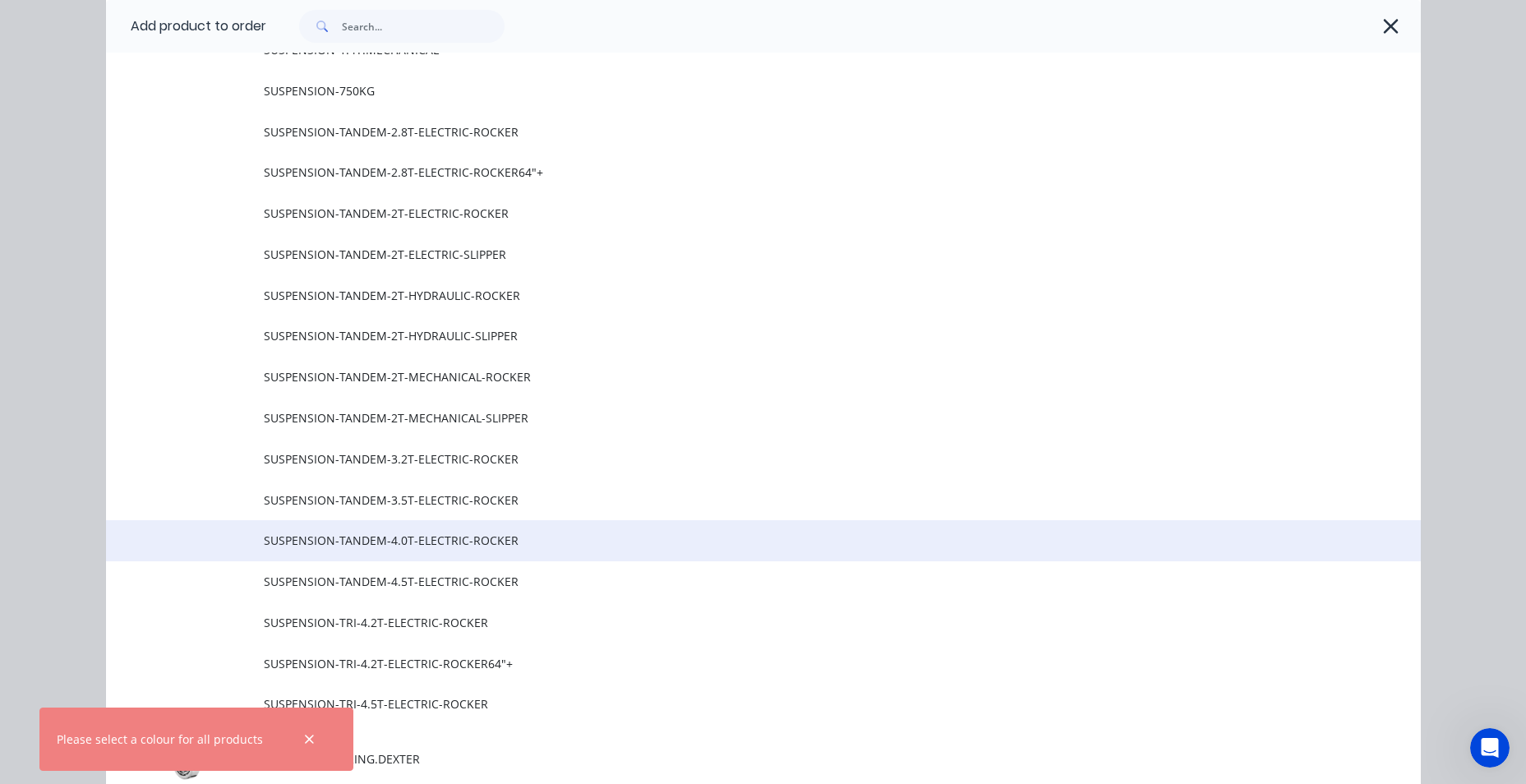
click at [377, 543] on span "SUSPENSION-TANDEM-4.0T-ELECTRIC-ROCKER" at bounding box center [726, 540] width 925 height 17
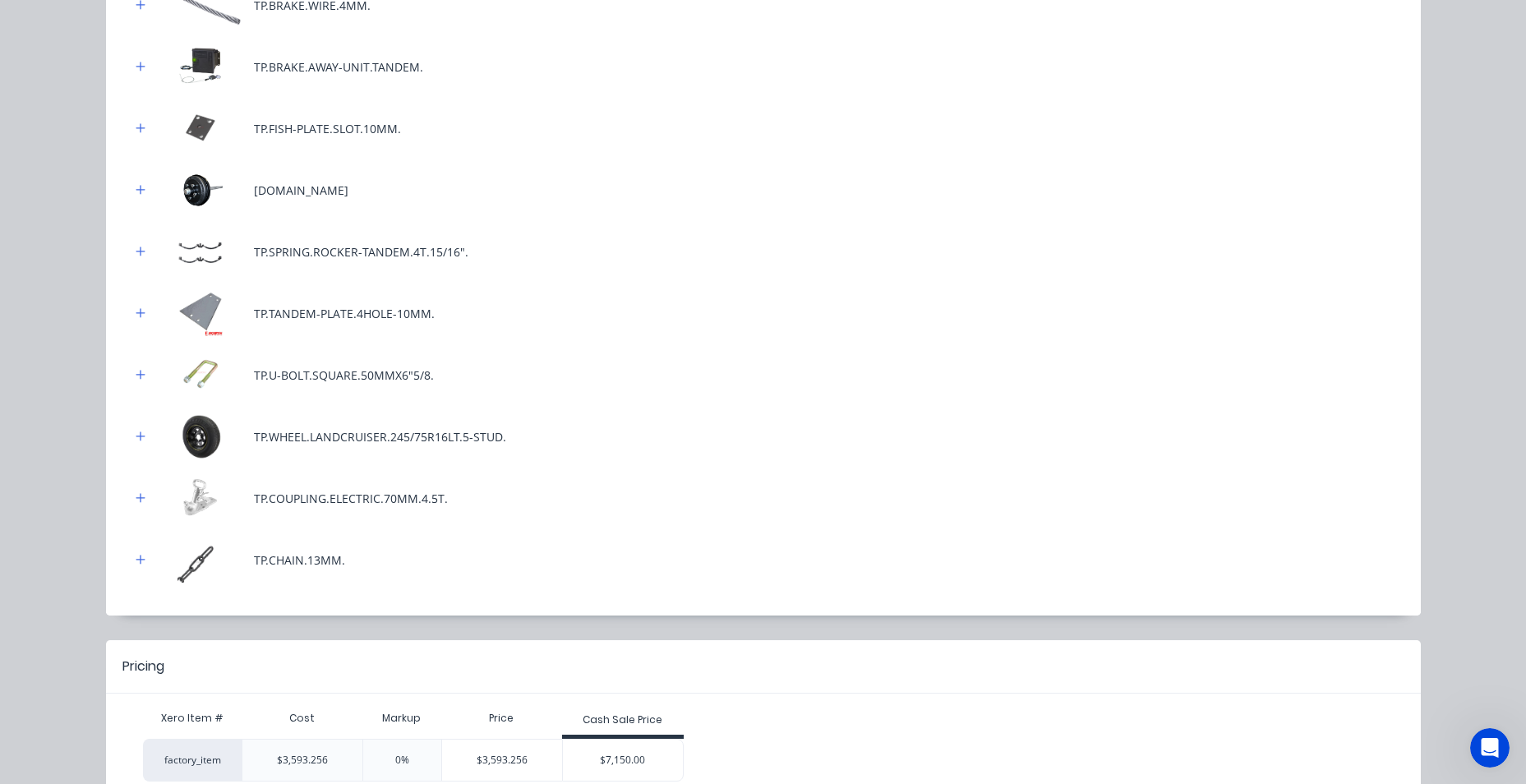
scroll to position [690, 0]
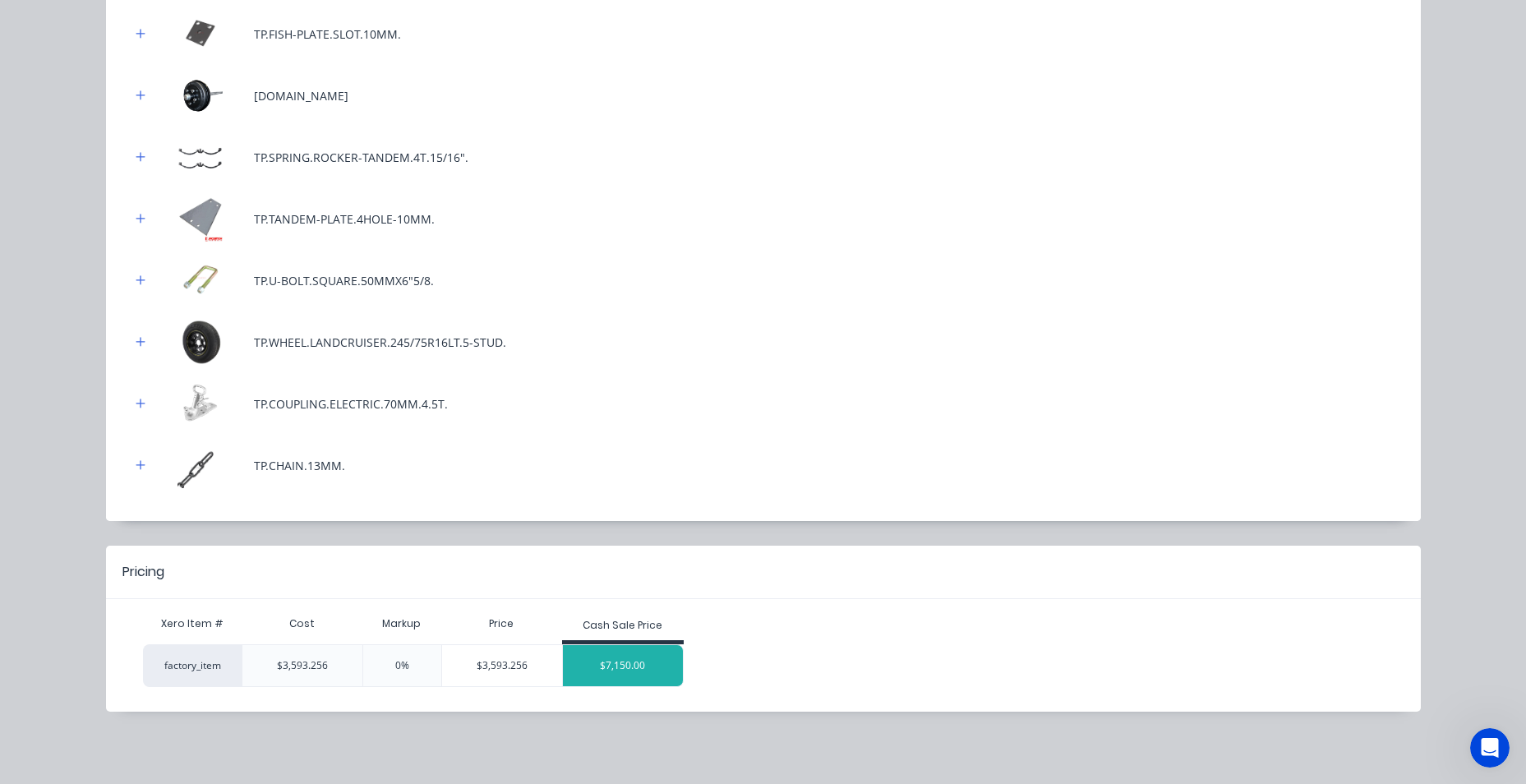
click at [589, 663] on div "$7,150.00" at bounding box center [622, 665] width 120 height 41
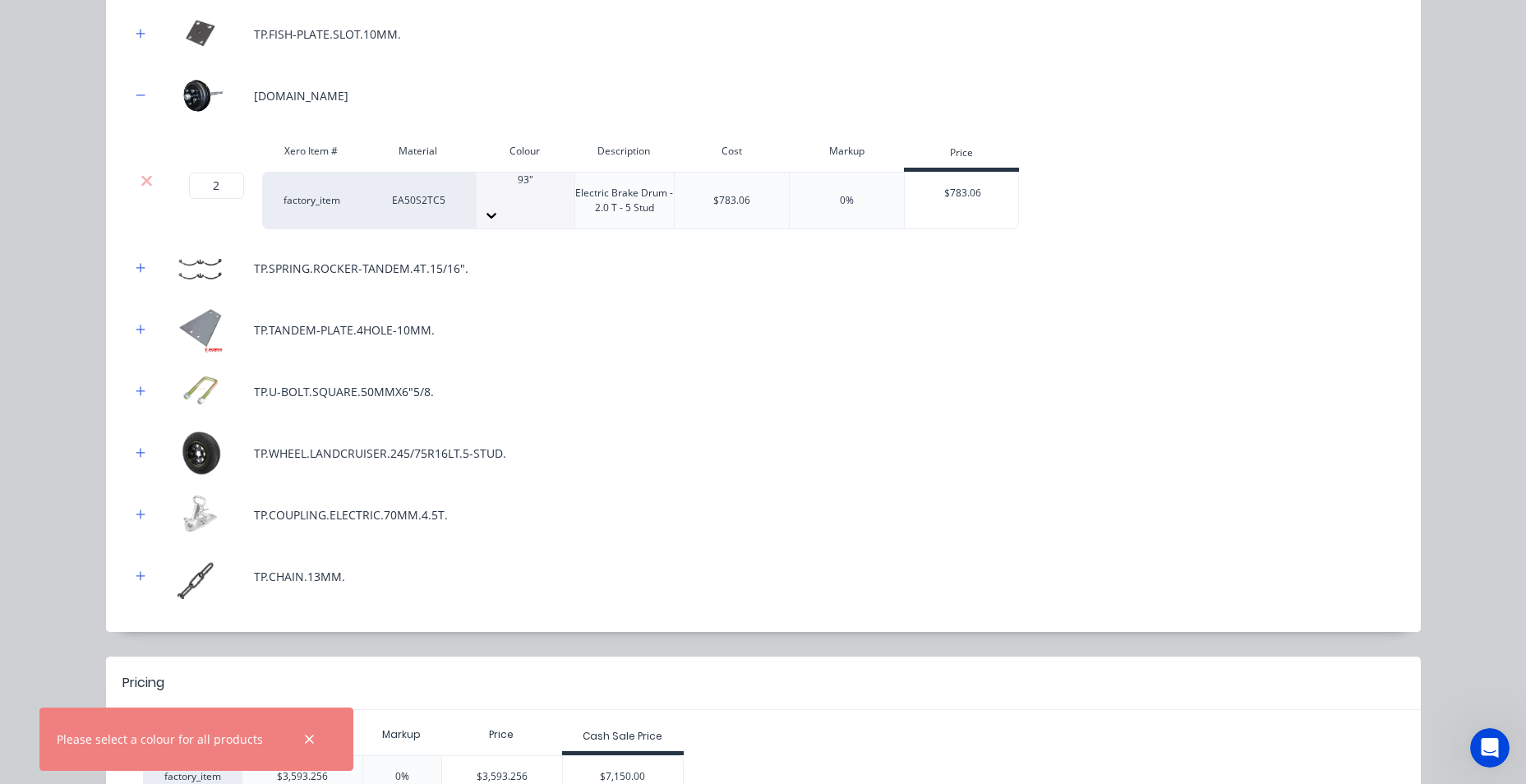
click at [649, 329] on div "TP.TANDEM-PLATE.4HOLE-10MM." at bounding box center [763, 330] width 1265 height 45
click at [634, 756] on div "$7,150.00" at bounding box center [622, 777] width 120 height 41
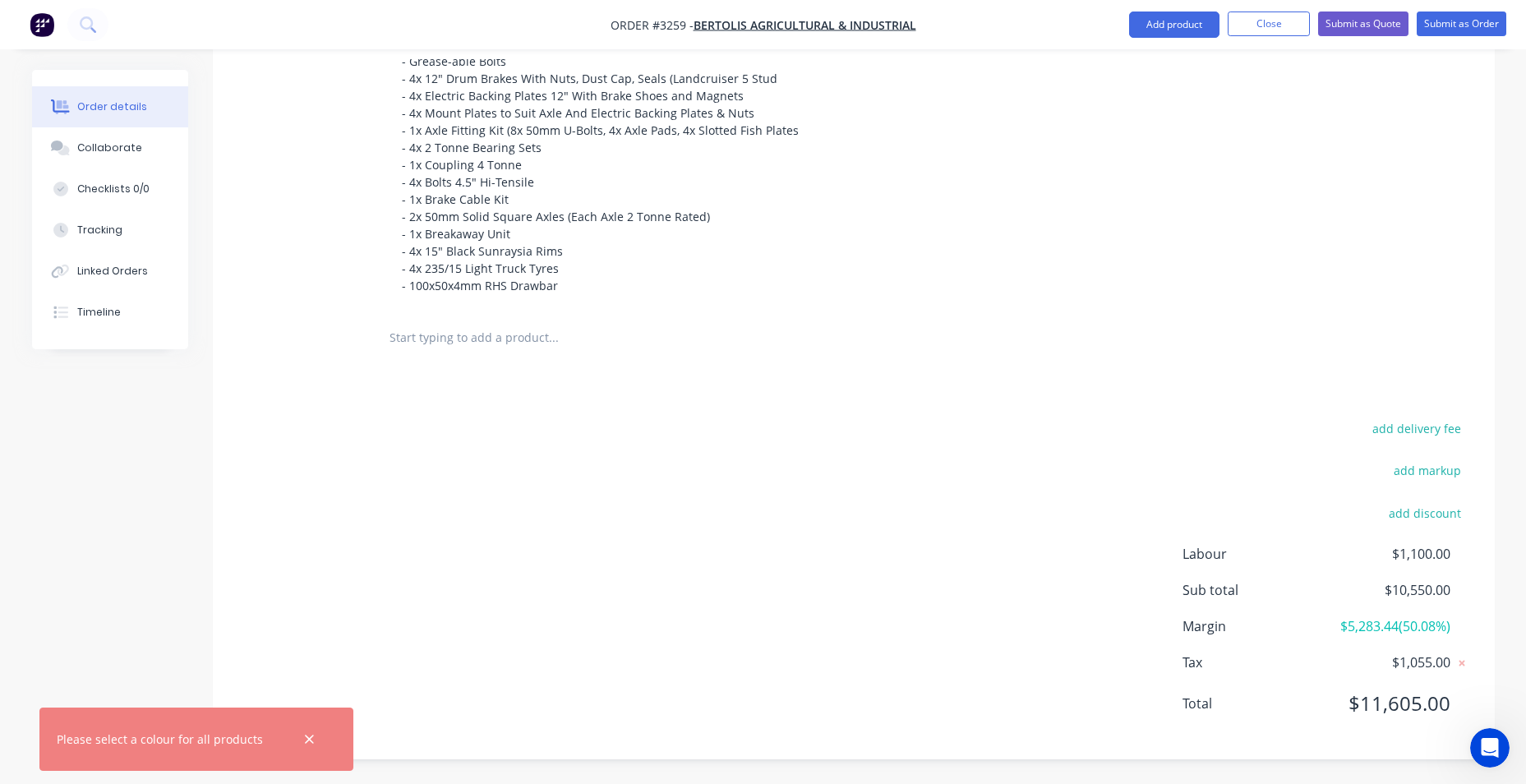
scroll to position [462, 0]
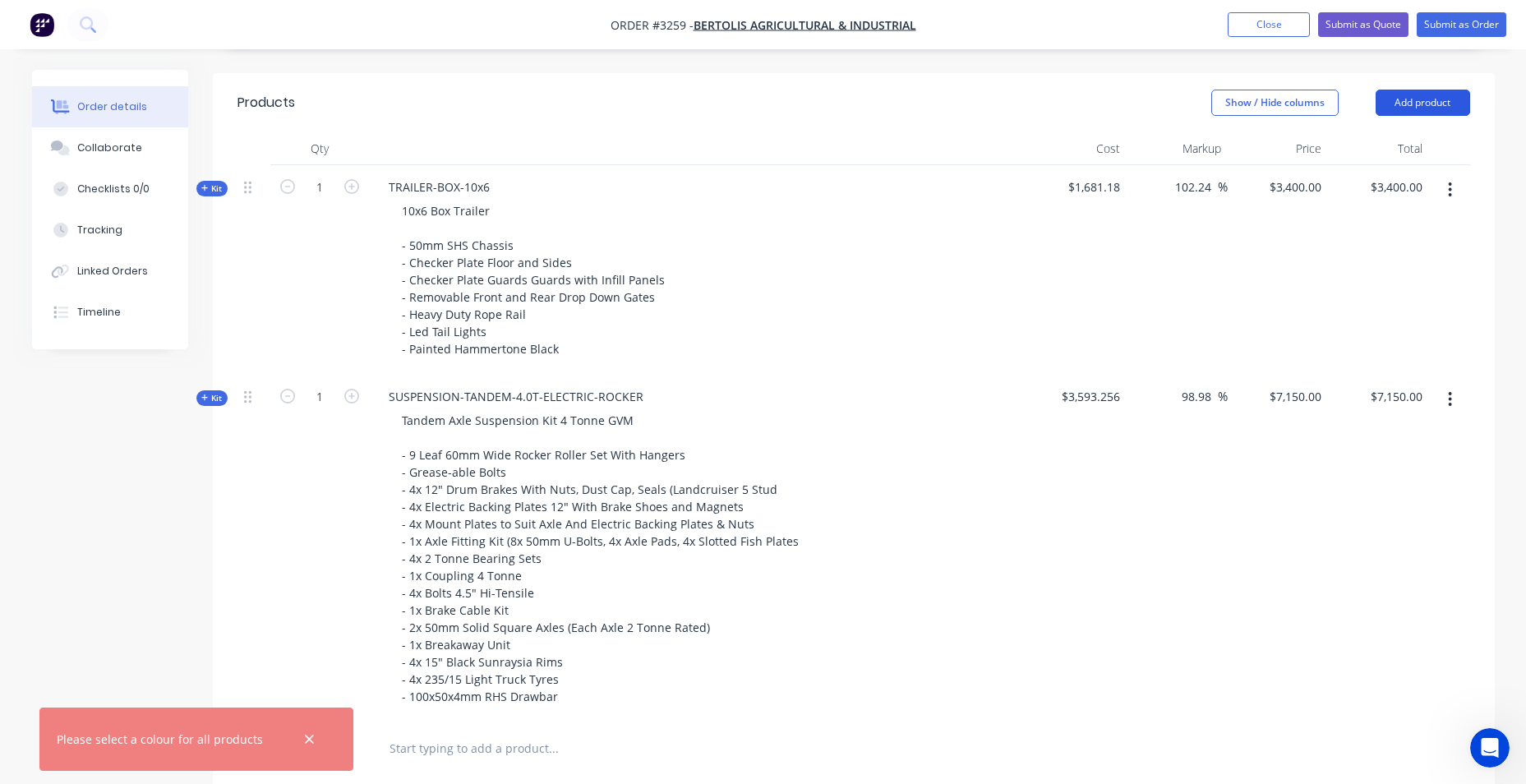
click at [1397, 110] on button "Add product" at bounding box center [1422, 103] width 94 height 26
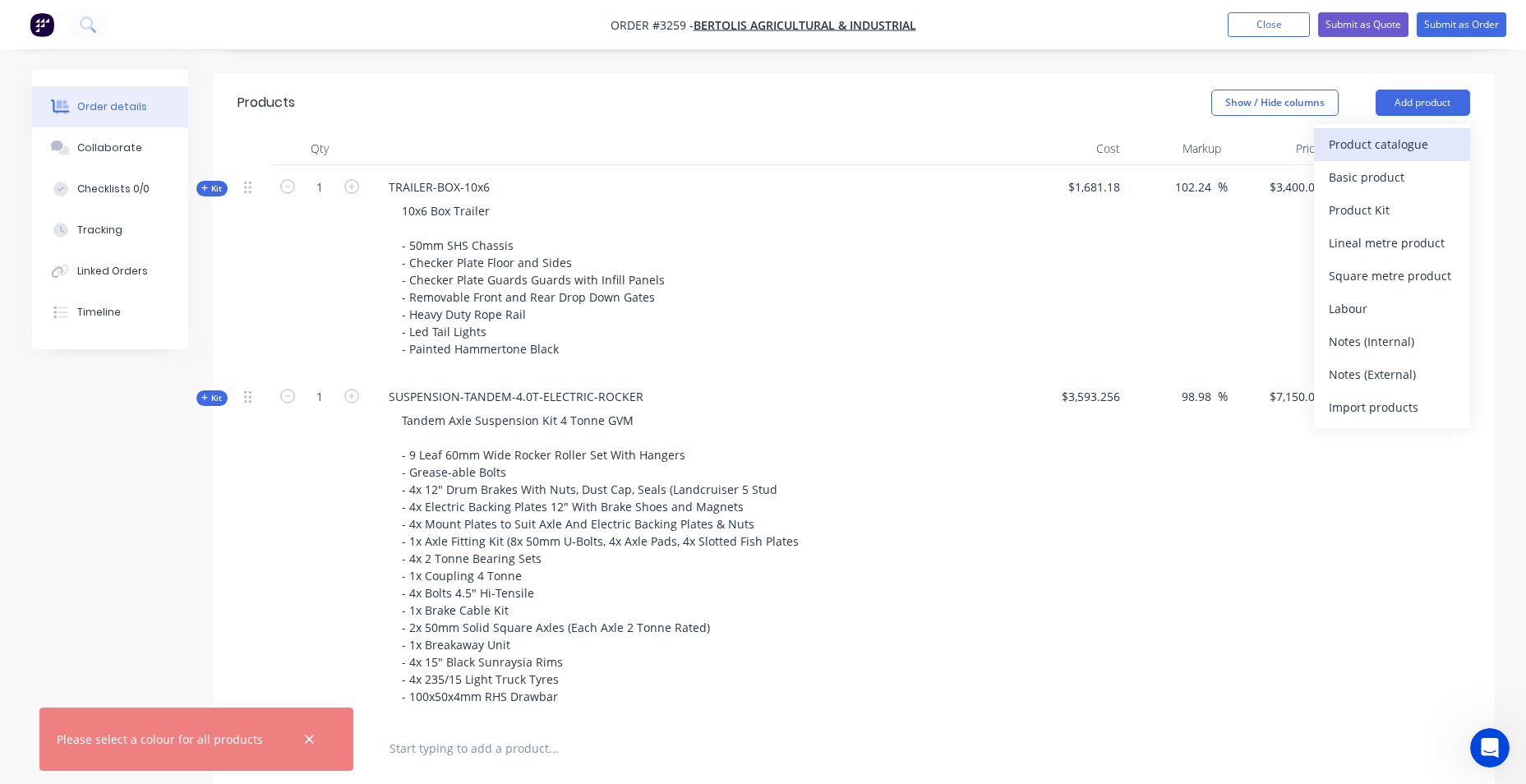
click at [1394, 147] on div "Product catalogue" at bounding box center [1391, 145] width 126 height 24
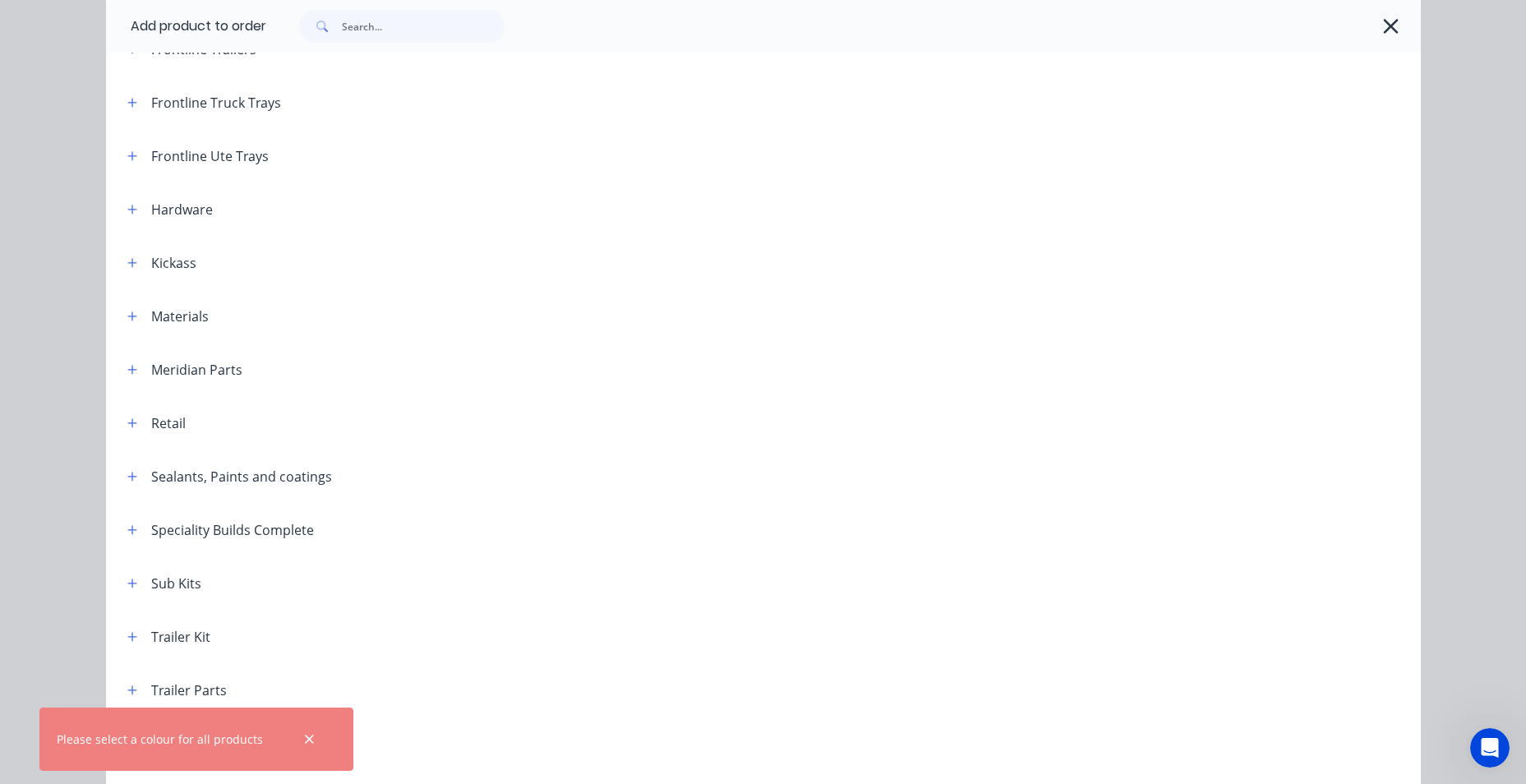
scroll to position [126, 0]
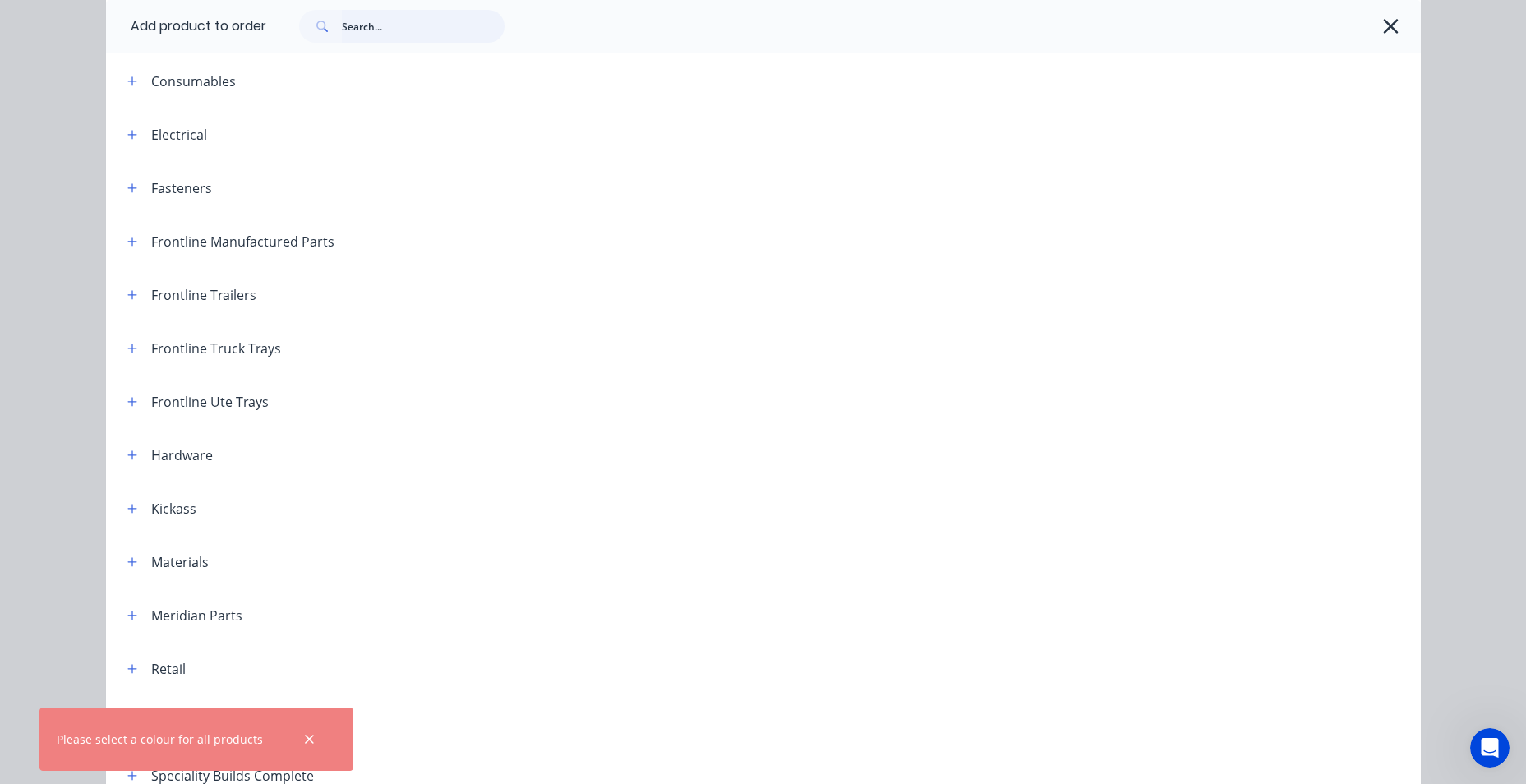
click at [417, 29] on input "text" at bounding box center [423, 26] width 163 height 33
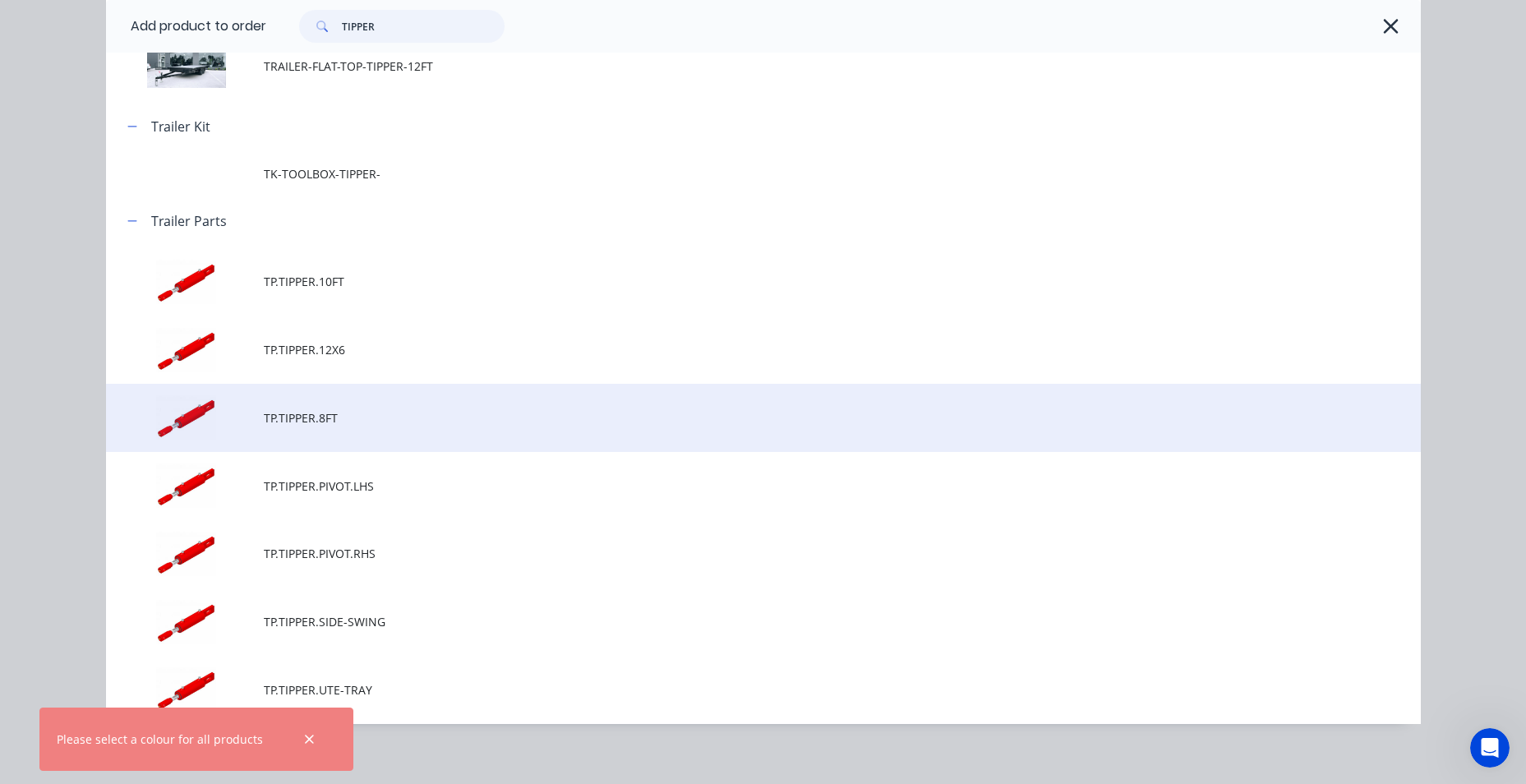
scroll to position [282, 0]
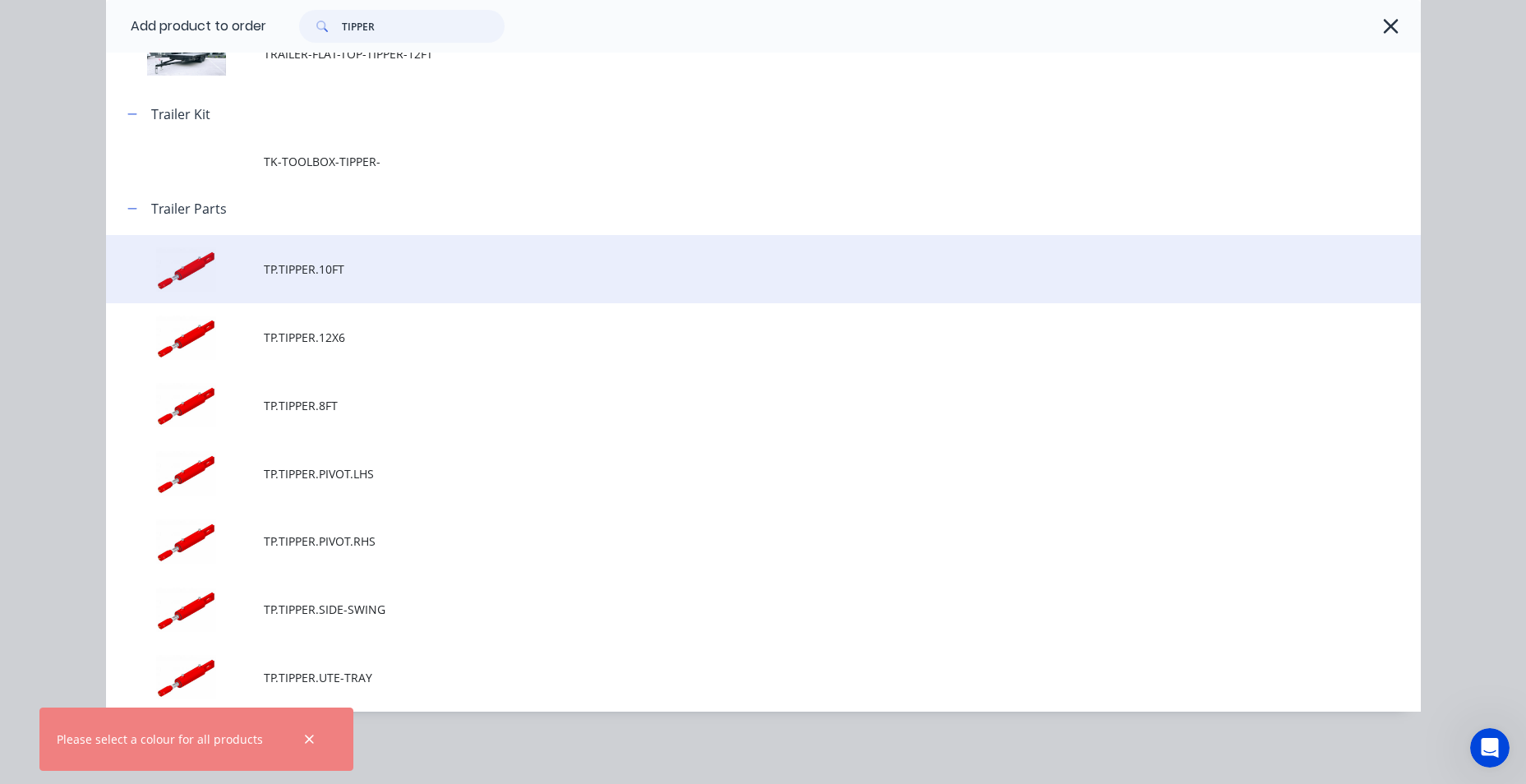
type input "TIPPER"
click at [515, 269] on span "TP.TIPPER.10FT" at bounding box center [726, 269] width 925 height 17
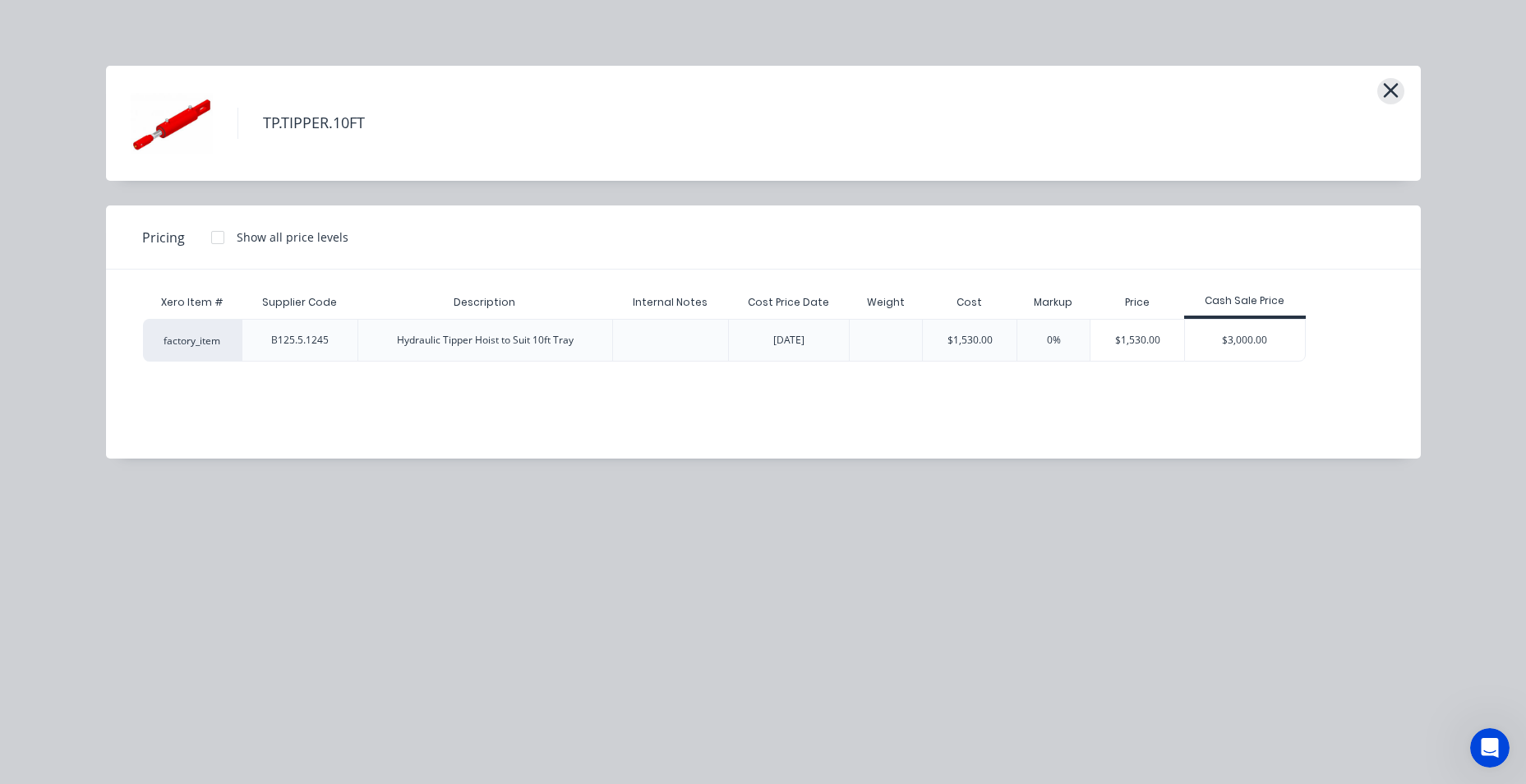
click at [1390, 85] on icon "button" at bounding box center [1391, 90] width 17 height 23
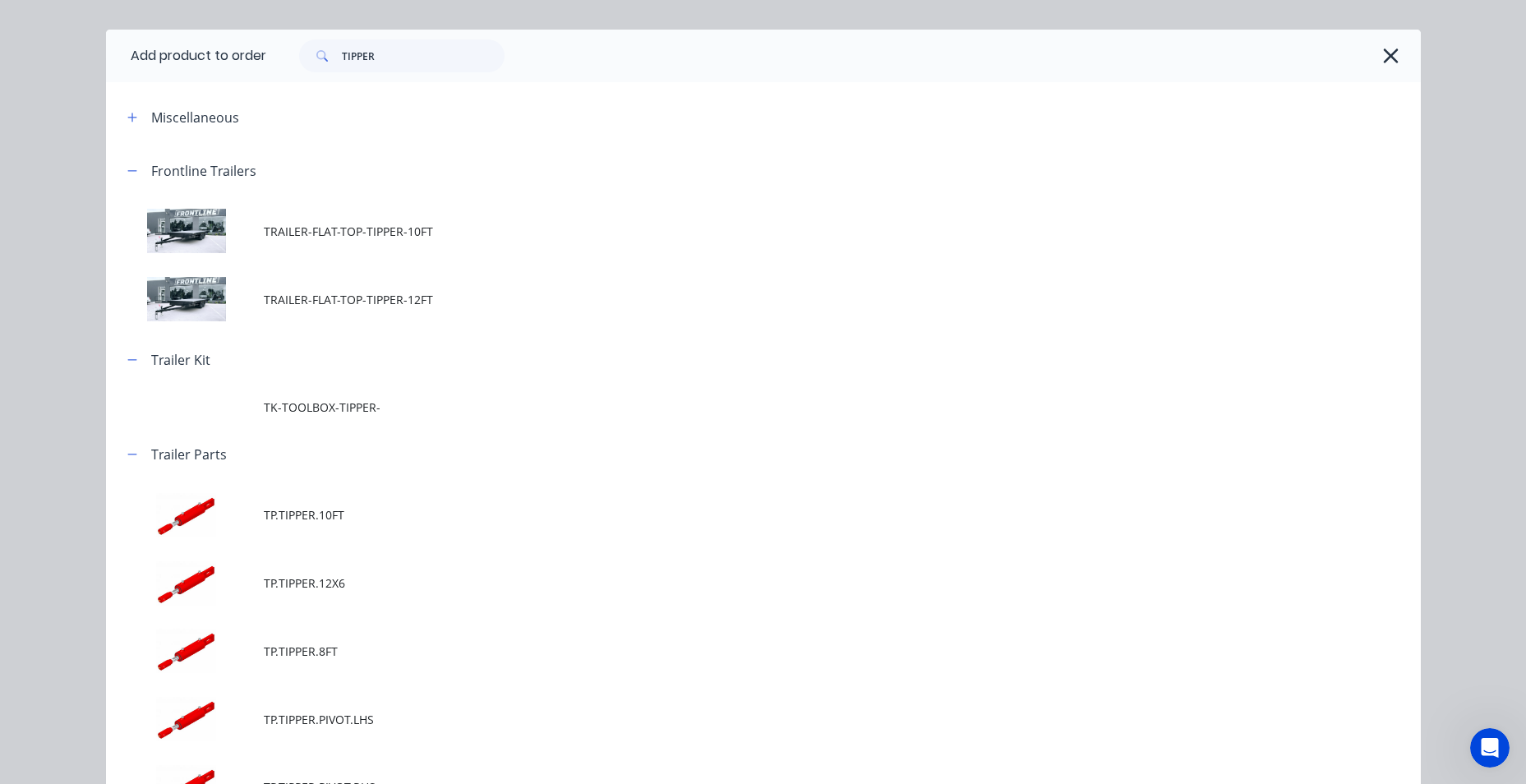
scroll to position [36, 0]
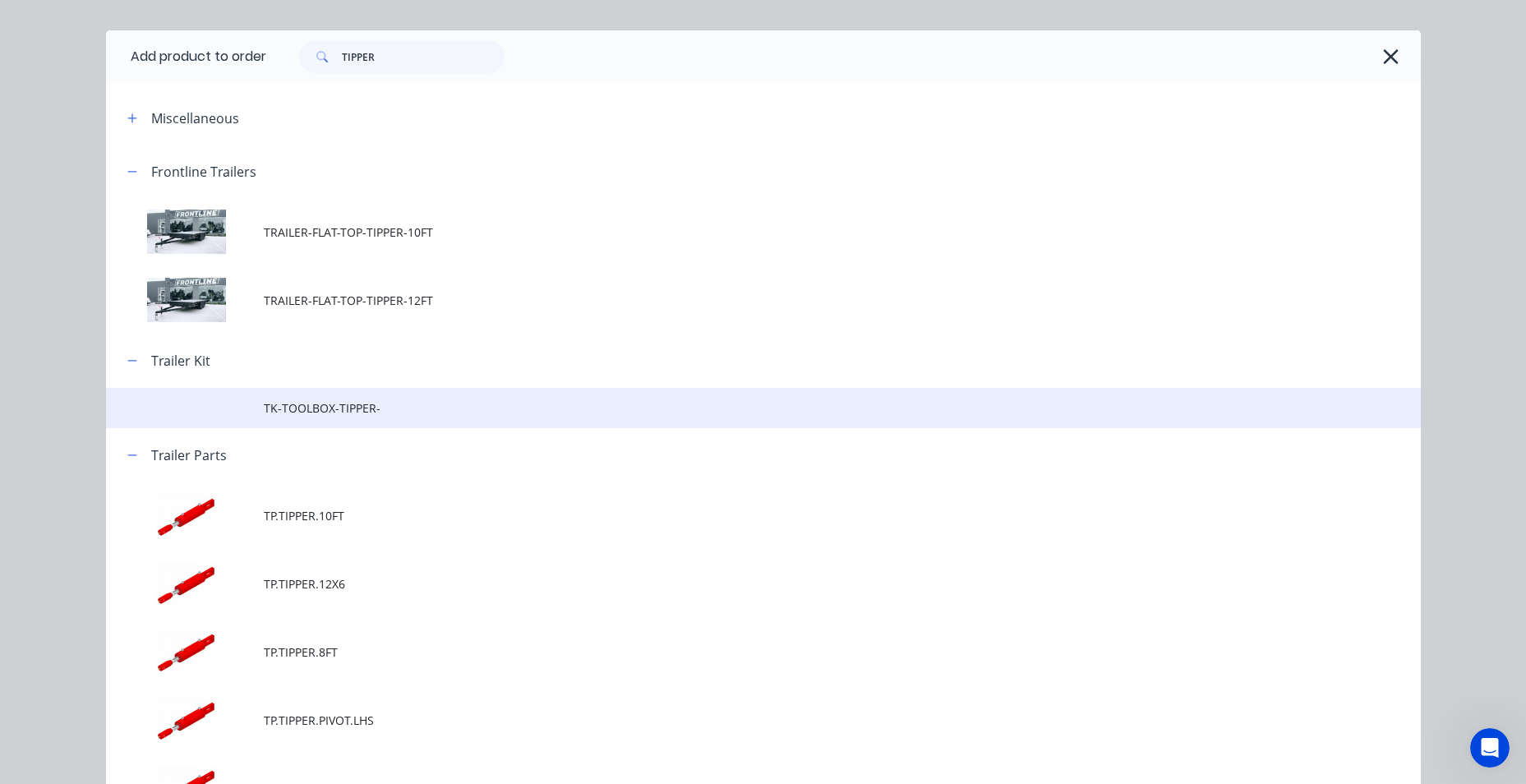
click at [357, 412] on span "TK-TOOLBOX-TIPPER-" at bounding box center [726, 407] width 925 height 17
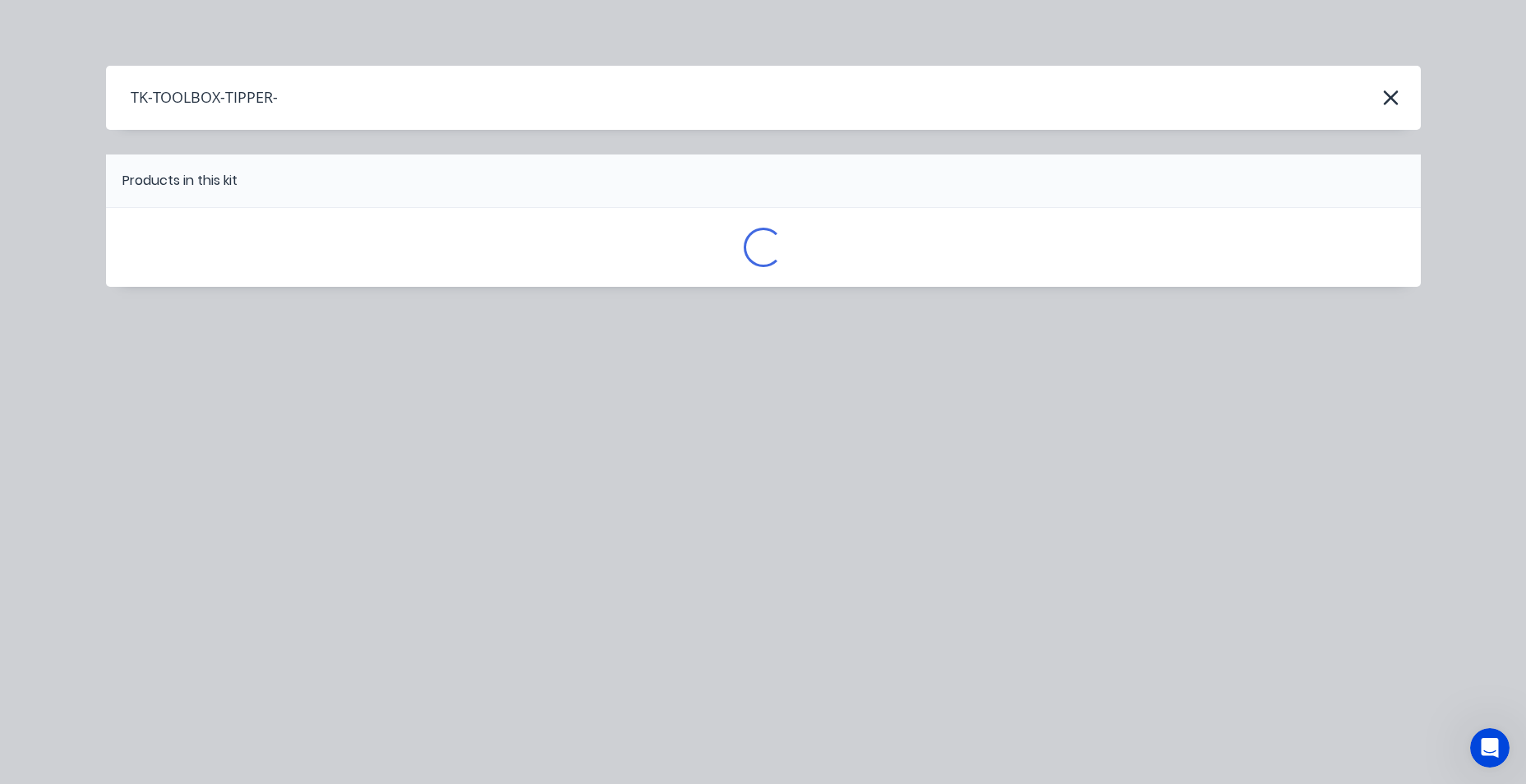
scroll to position [0, 0]
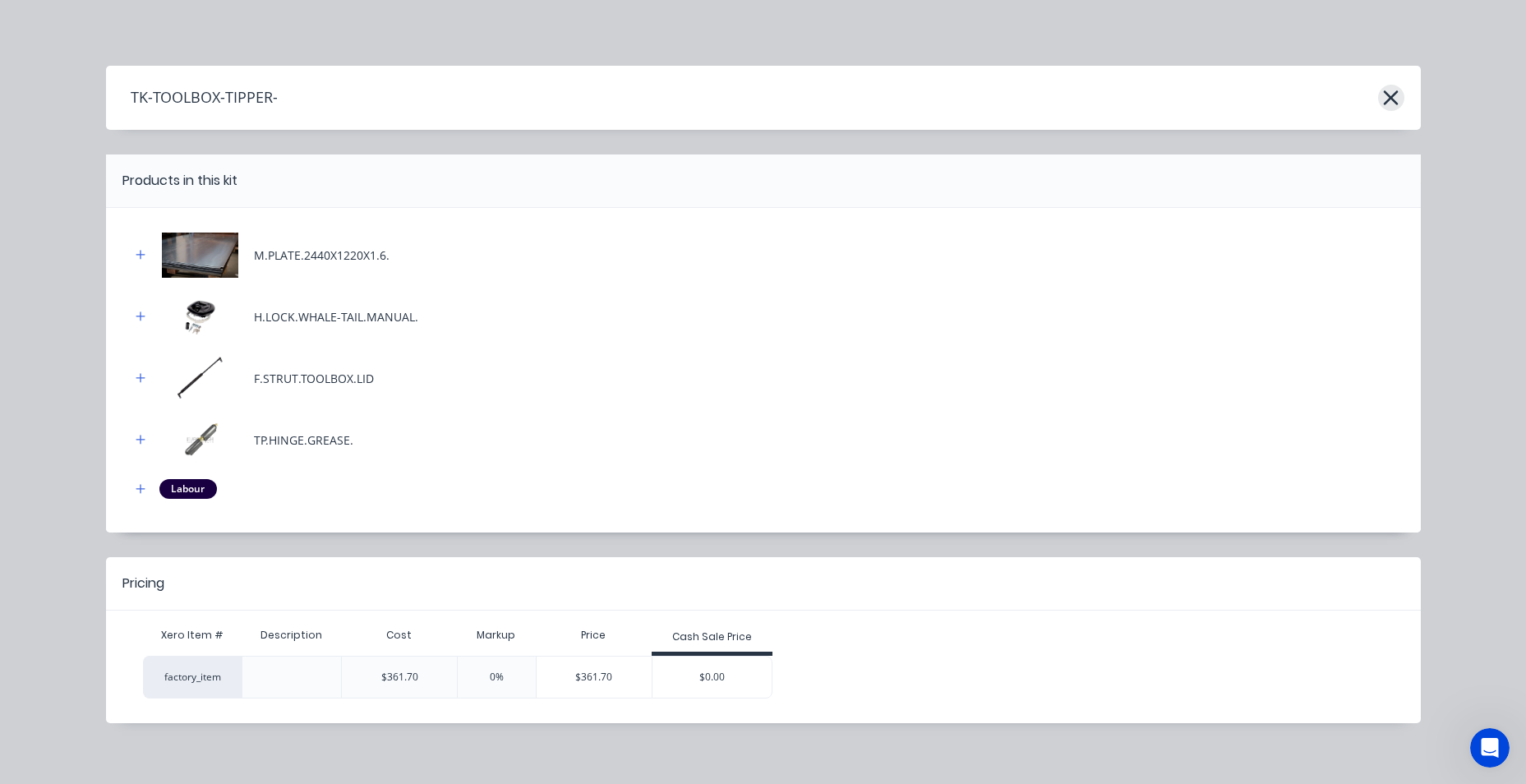
click at [1387, 96] on icon "button" at bounding box center [1391, 98] width 15 height 15
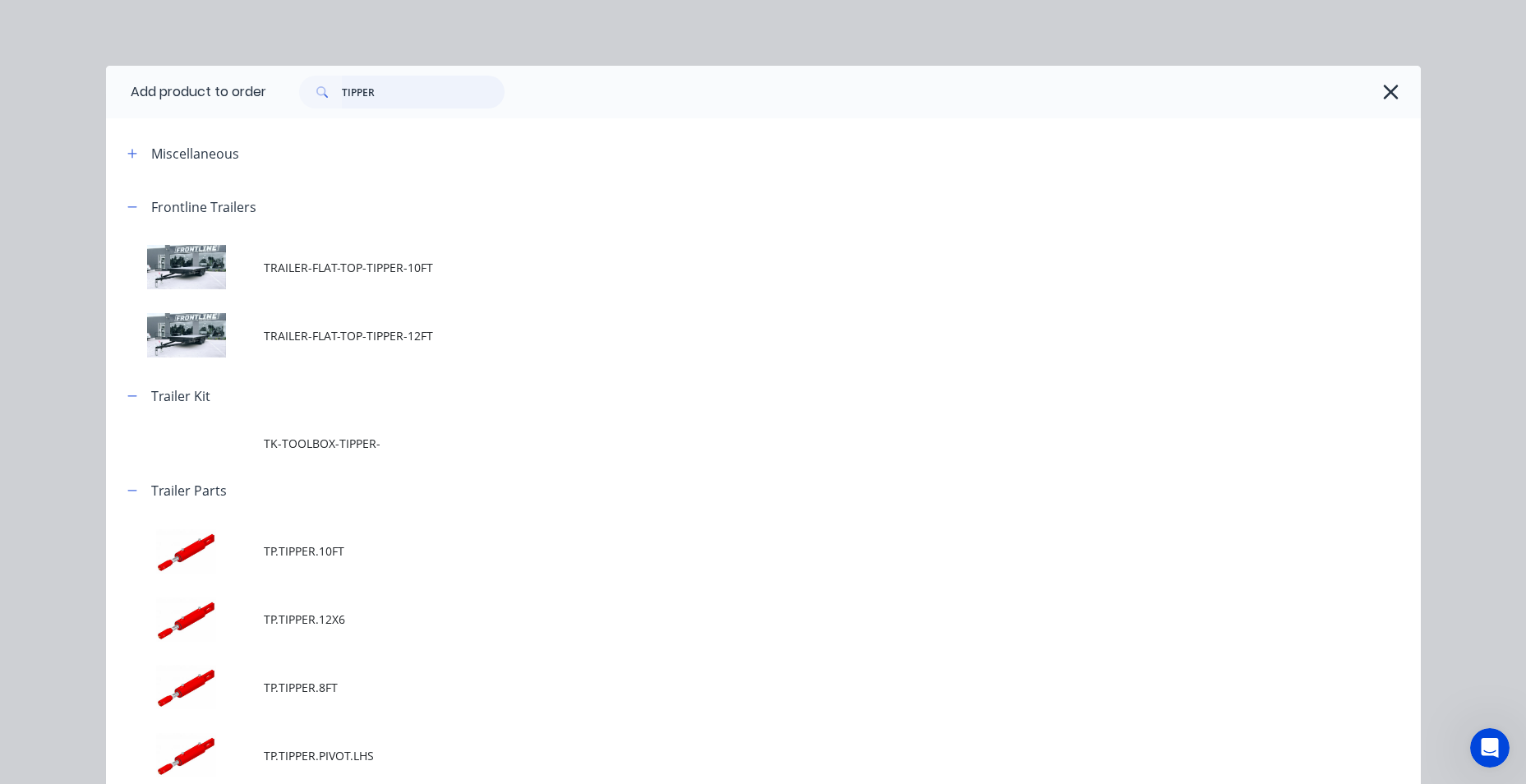
click at [390, 87] on input "TIPPER" at bounding box center [423, 92] width 163 height 33
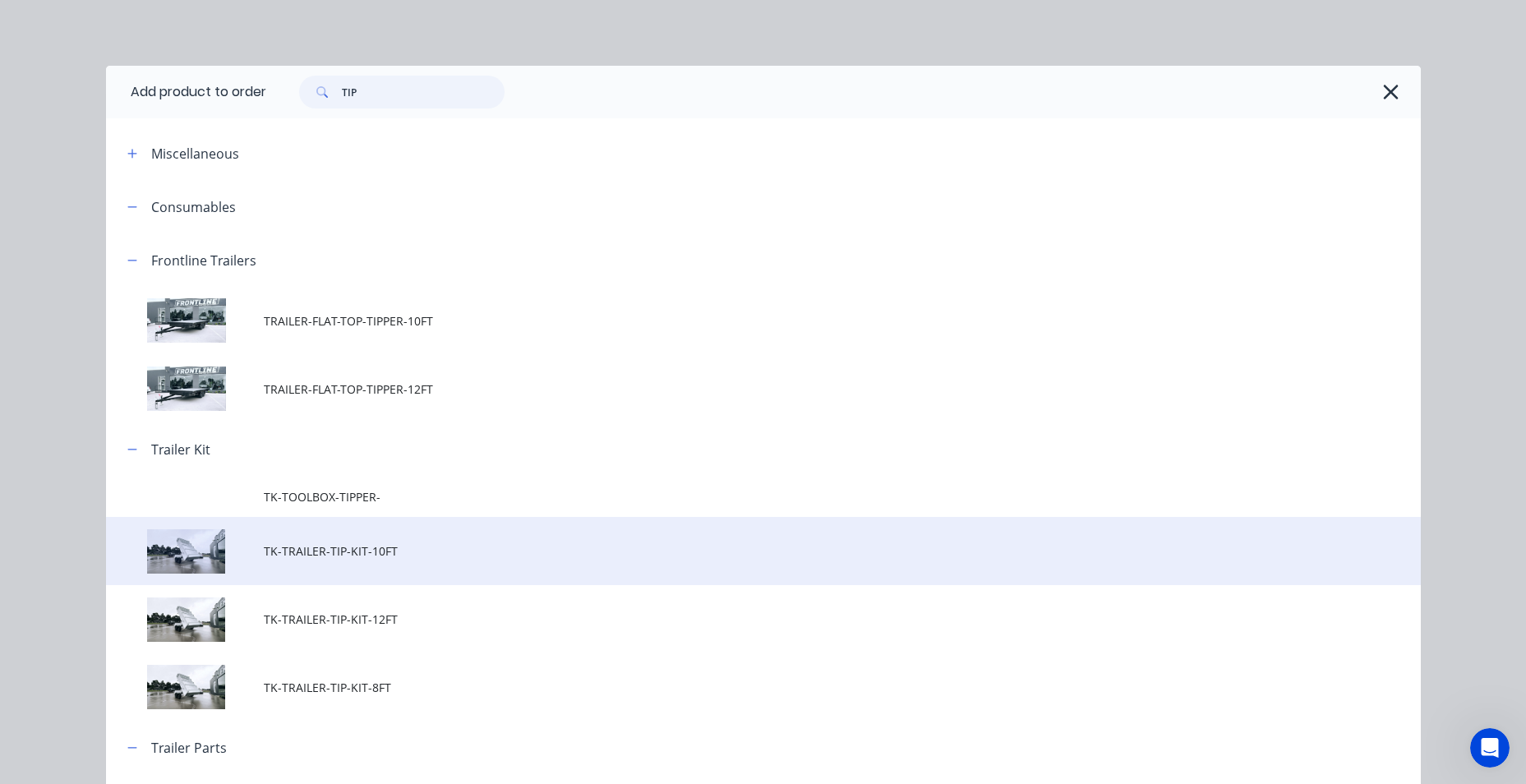
type input "TIP"
click at [467, 567] on td "TK-TRAILER-TIP-KIT-10FT" at bounding box center [842, 550] width 1157 height 68
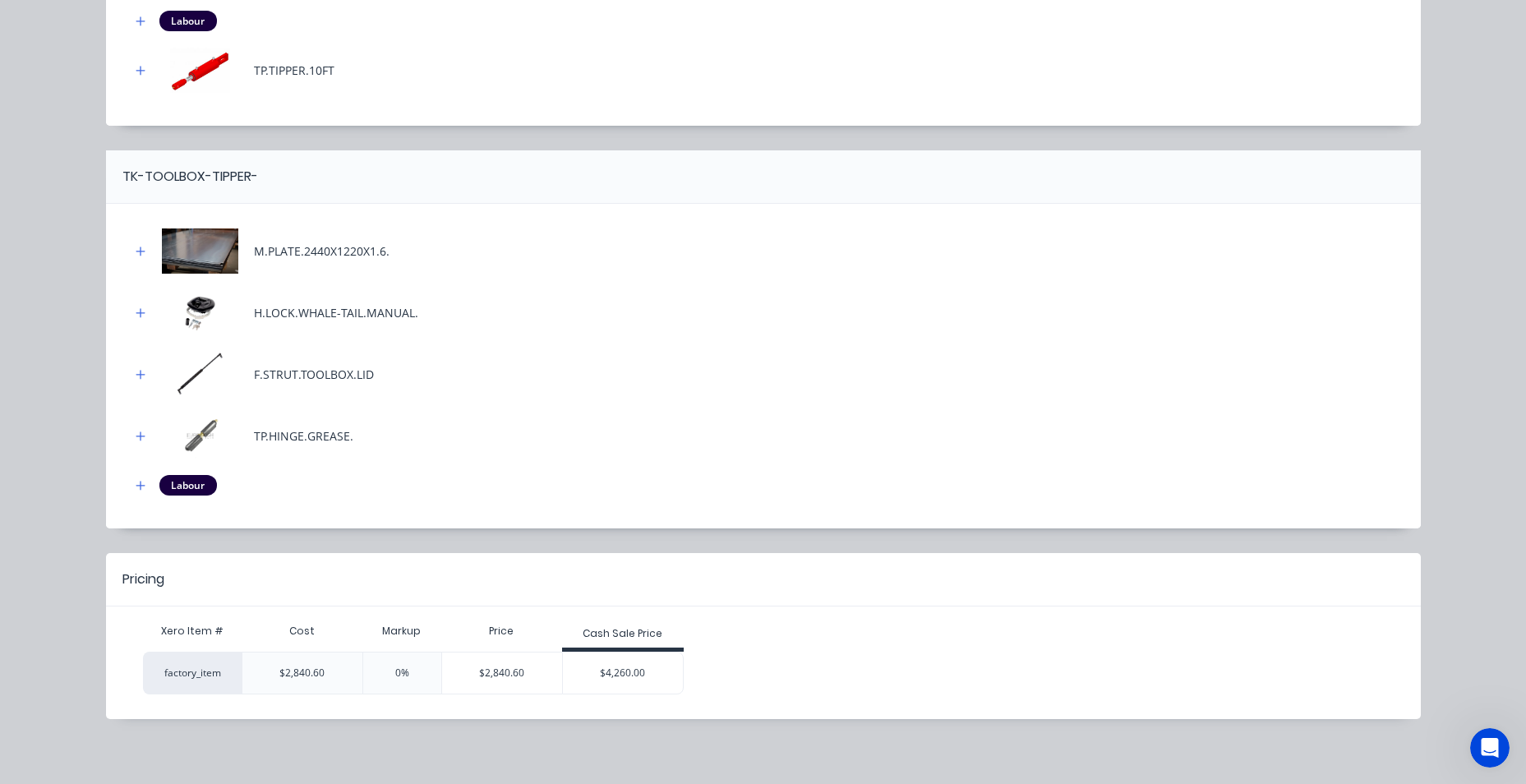
scroll to position [690, 0]
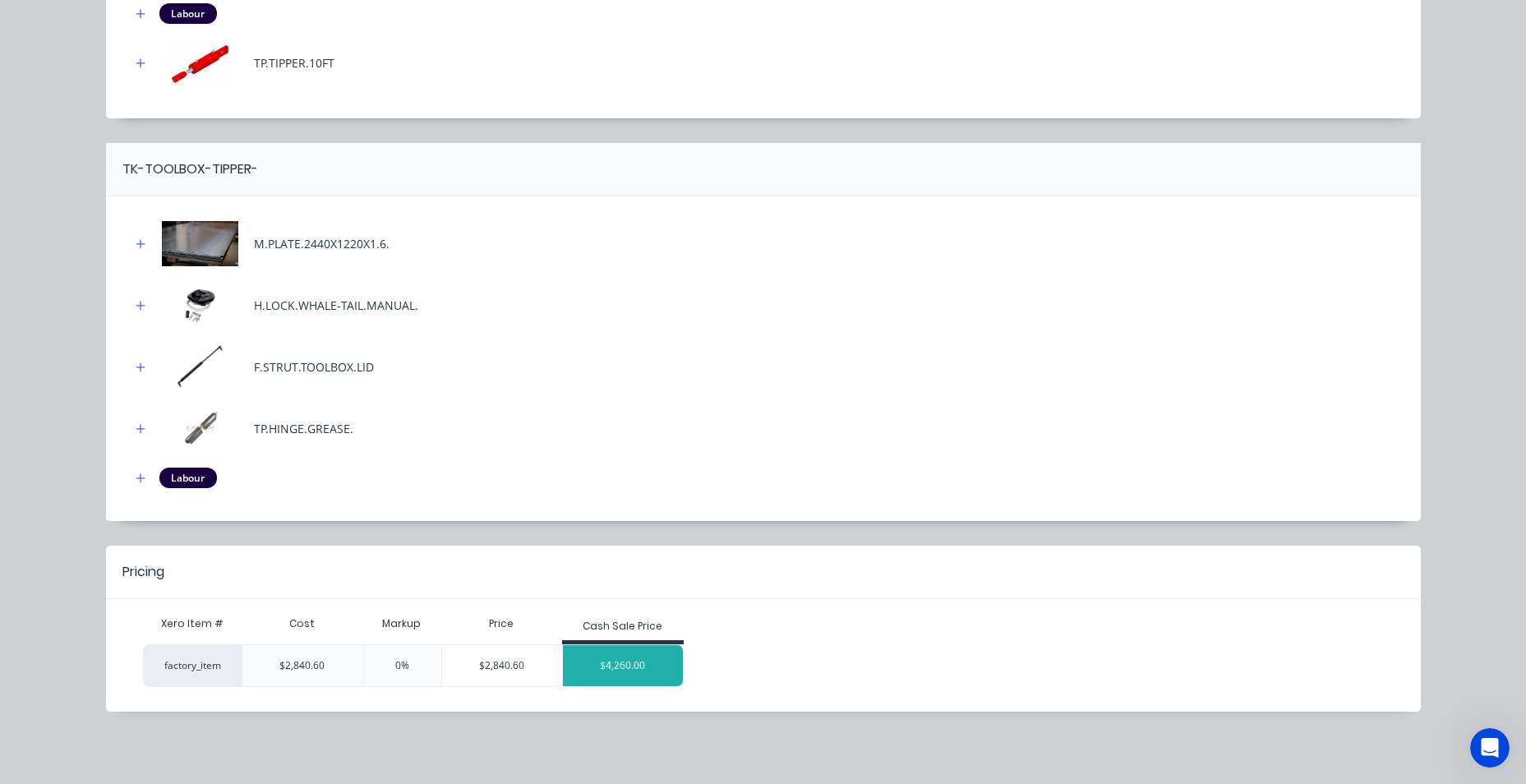
click at [594, 672] on div "$4,260.00" at bounding box center [622, 665] width 120 height 41
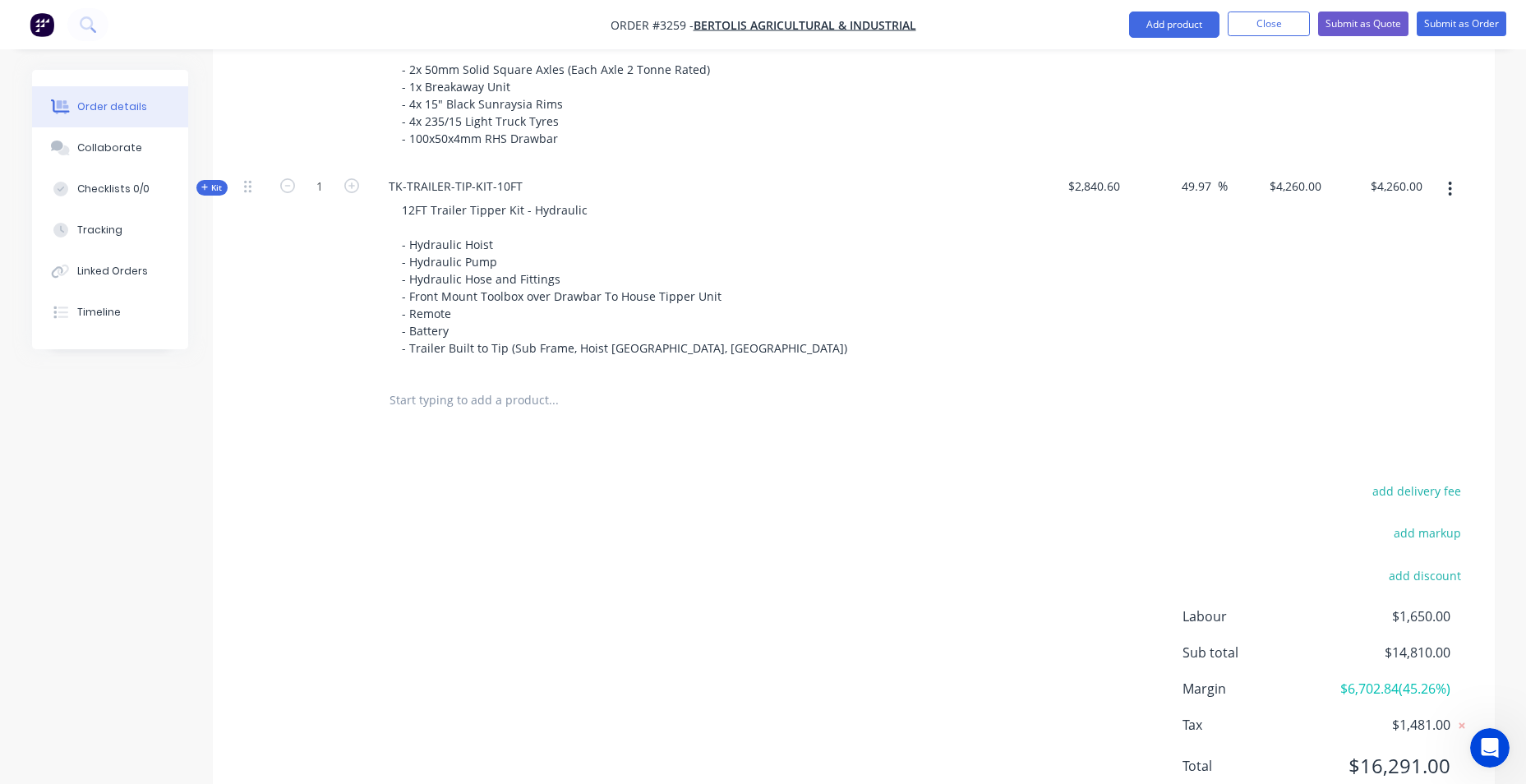
scroll to position [1082, 0]
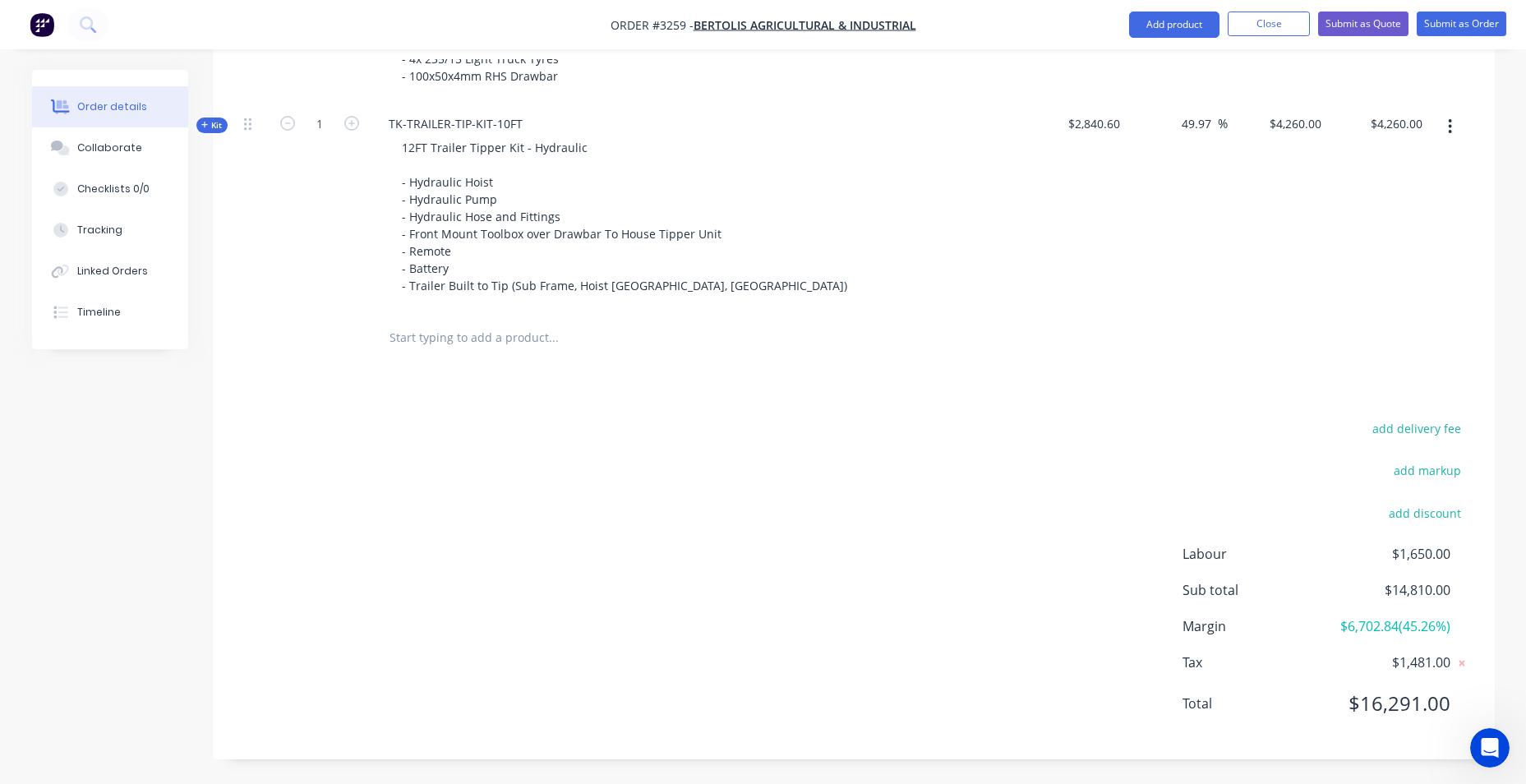
click at [528, 350] on input "text" at bounding box center [553, 337] width 329 height 33
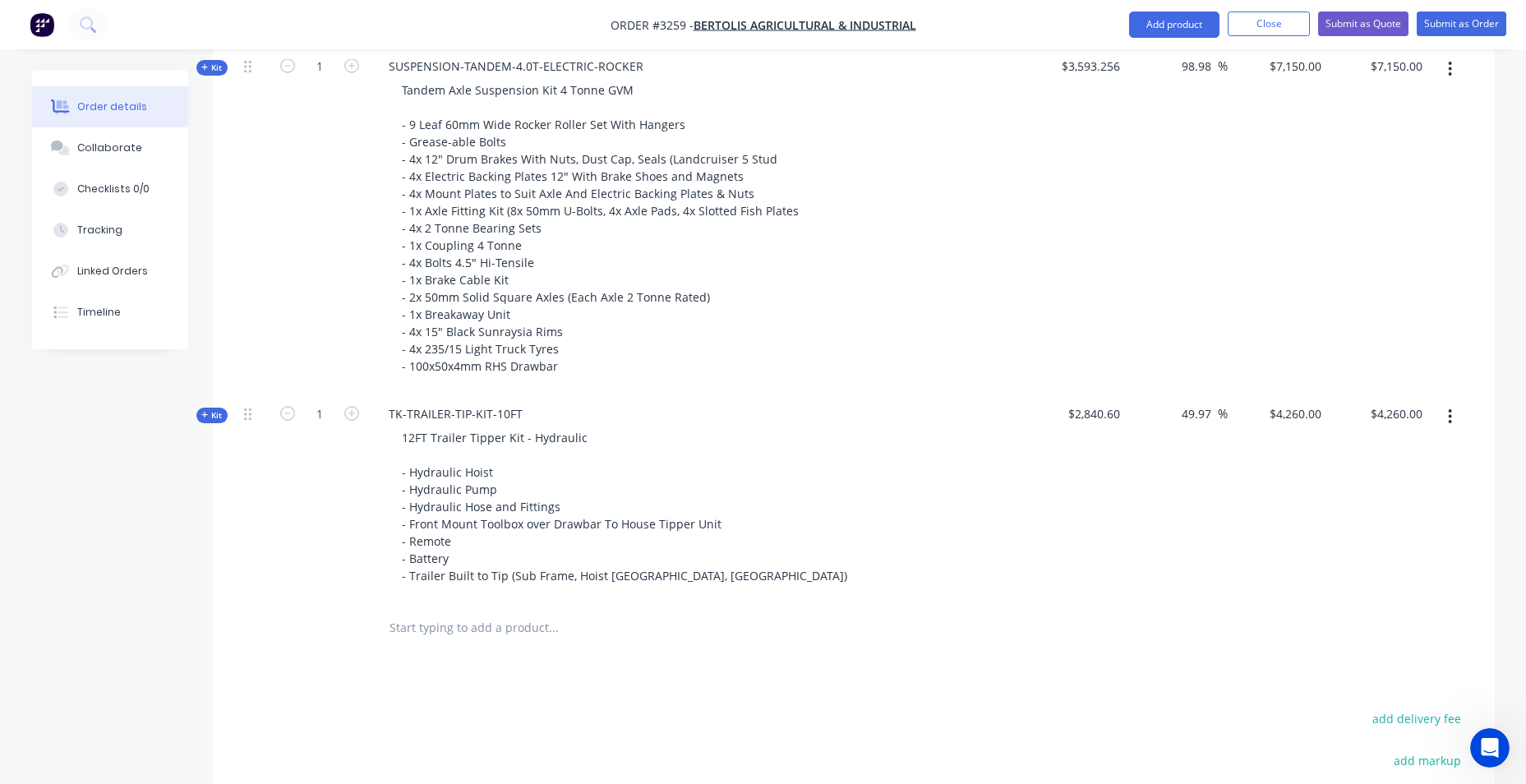
scroll to position [1000, 0]
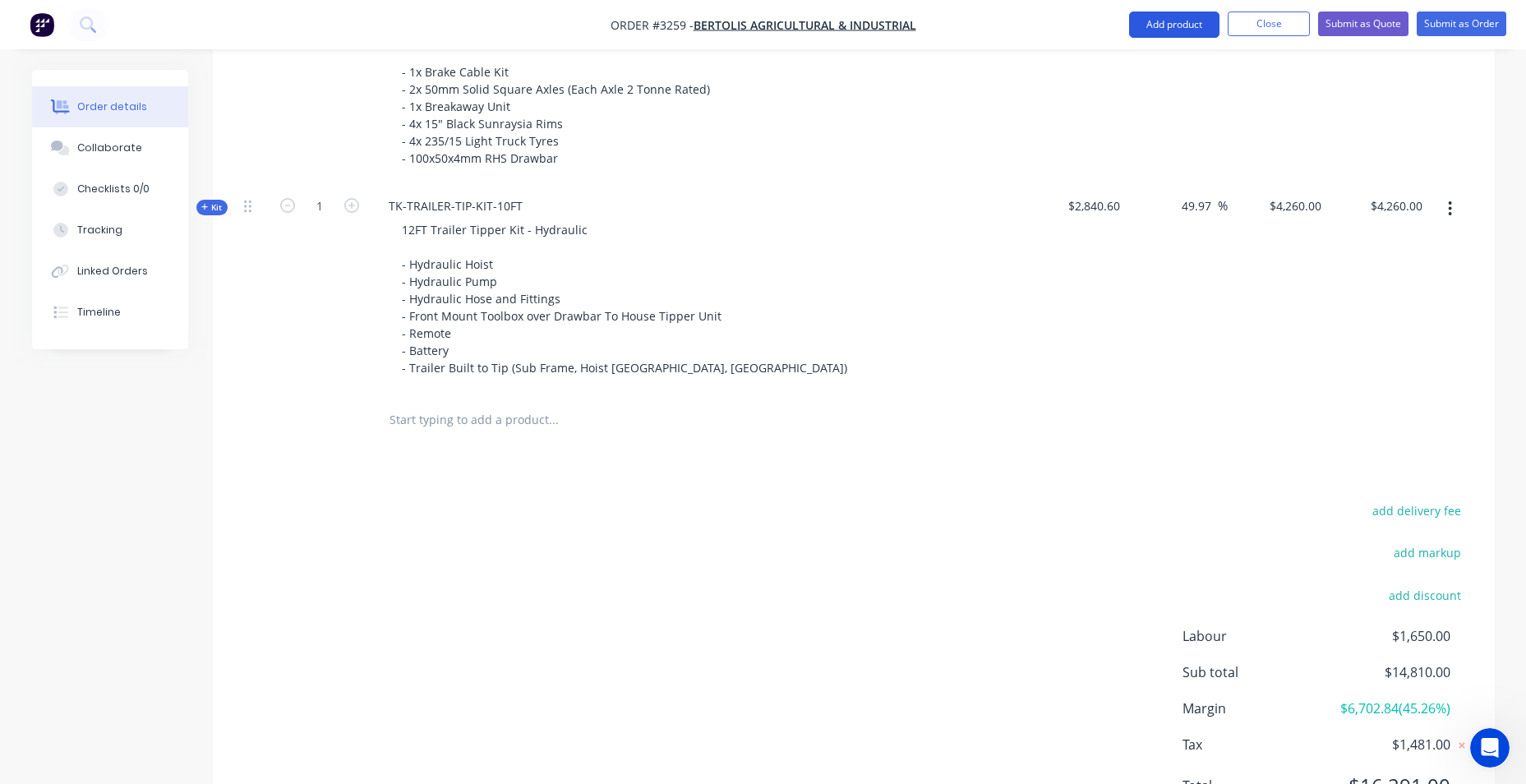
click at [1157, 32] on button "Add product" at bounding box center [1174, 24] width 91 height 26
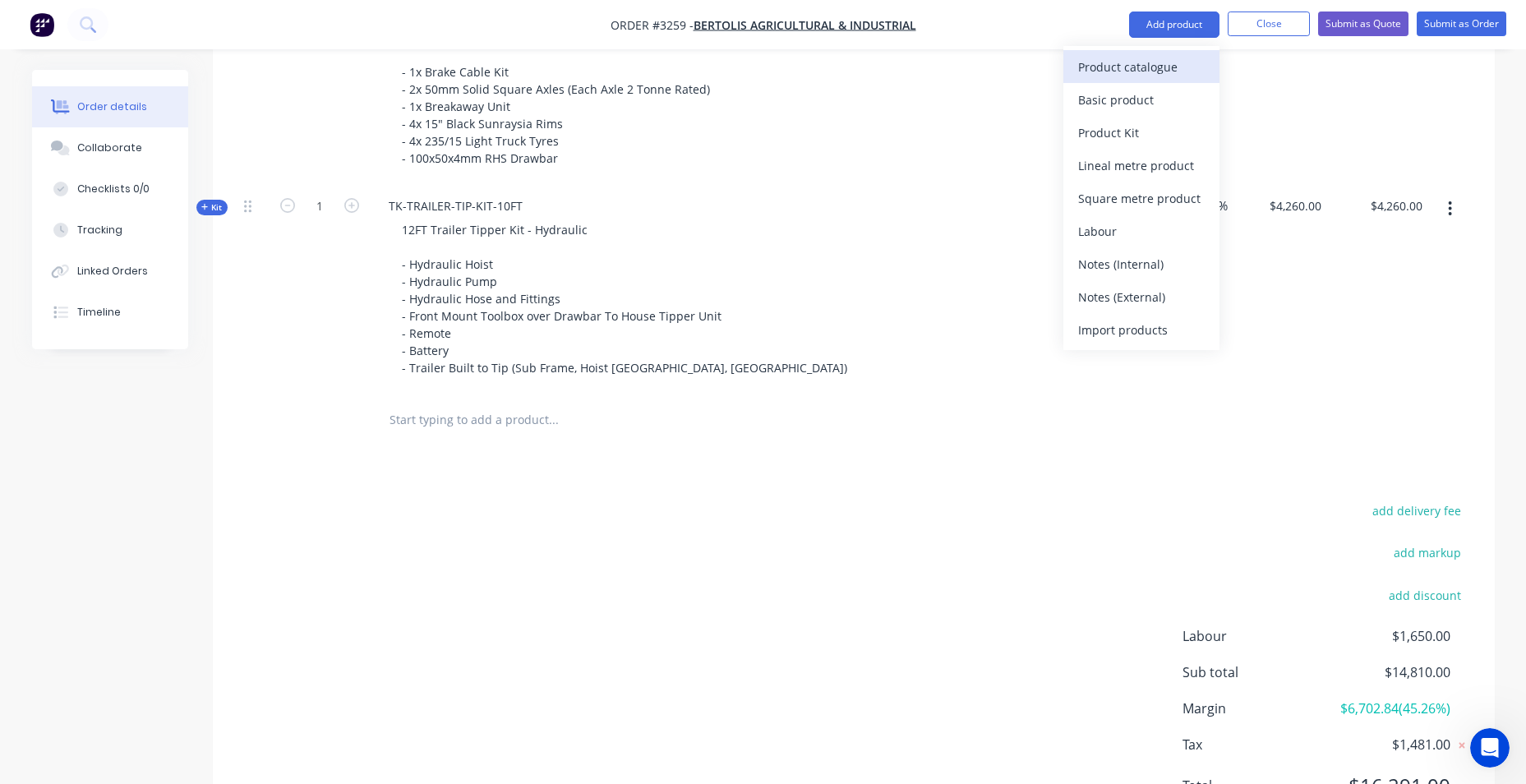
click at [1126, 72] on div "Product catalogue" at bounding box center [1141, 67] width 126 height 24
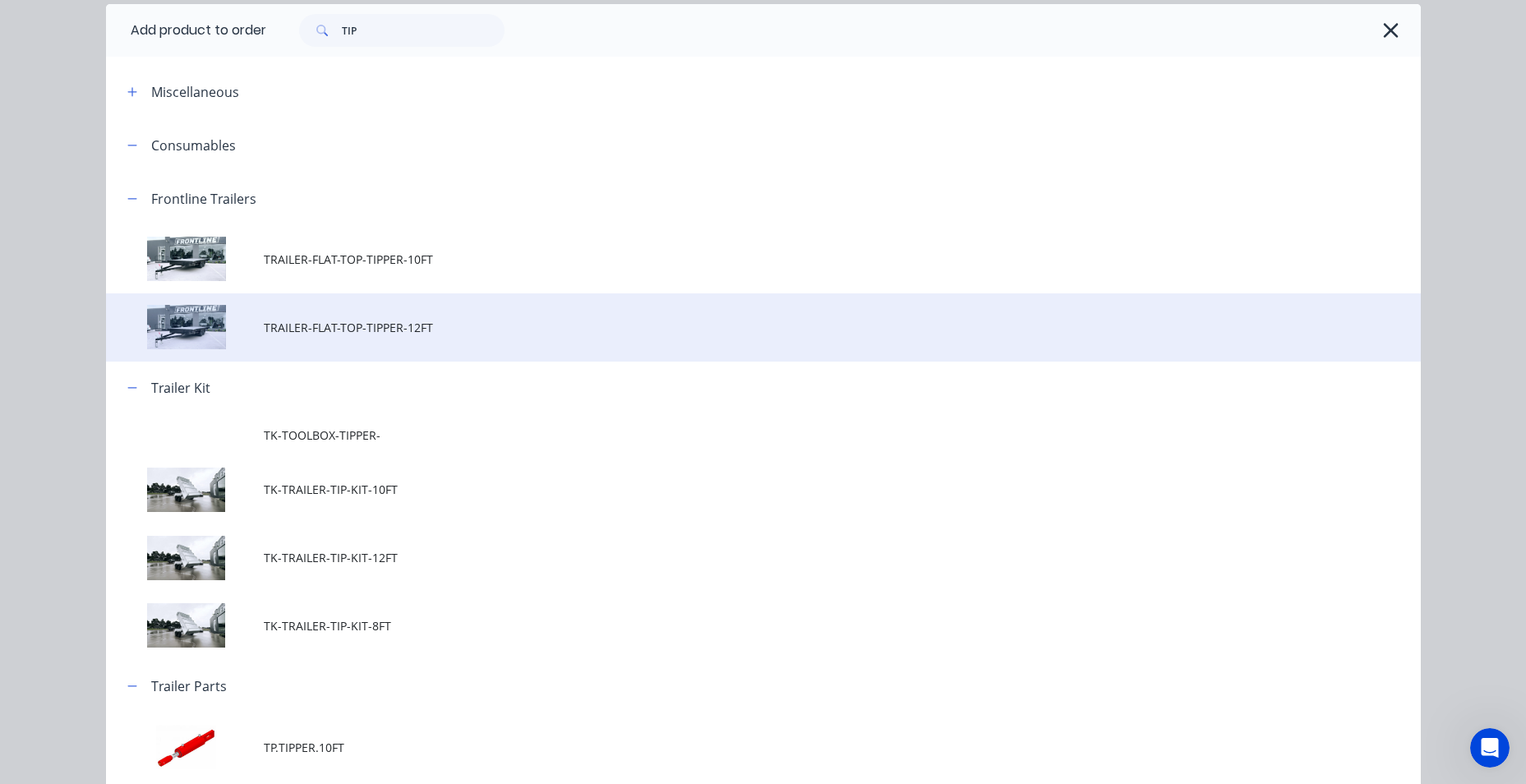
scroll to position [0, 0]
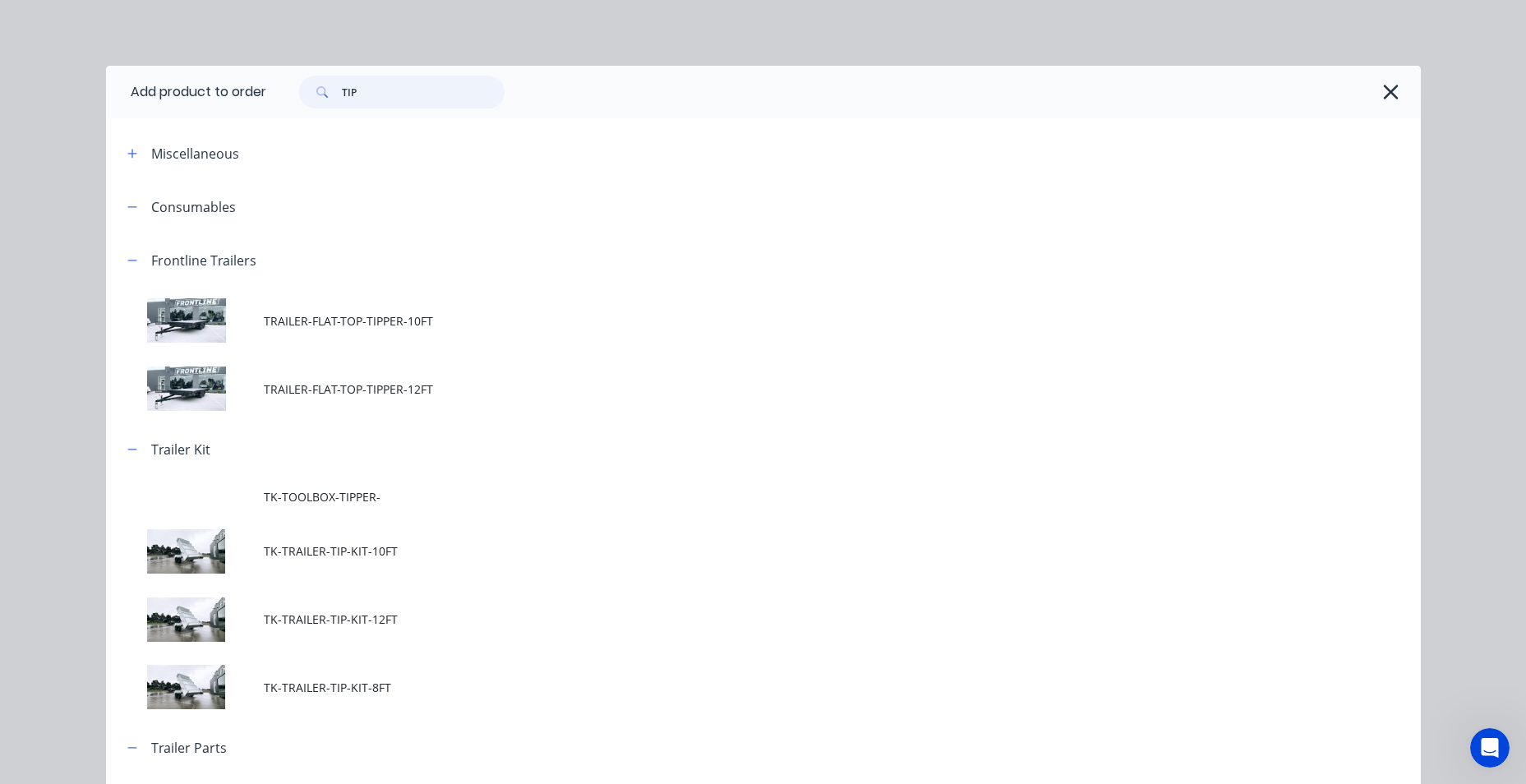
drag, startPoint x: 358, startPoint y: 100, endPoint x: 316, endPoint y: 107, distance: 42.6
click at [316, 107] on div "TIP" at bounding box center [402, 92] width 206 height 33
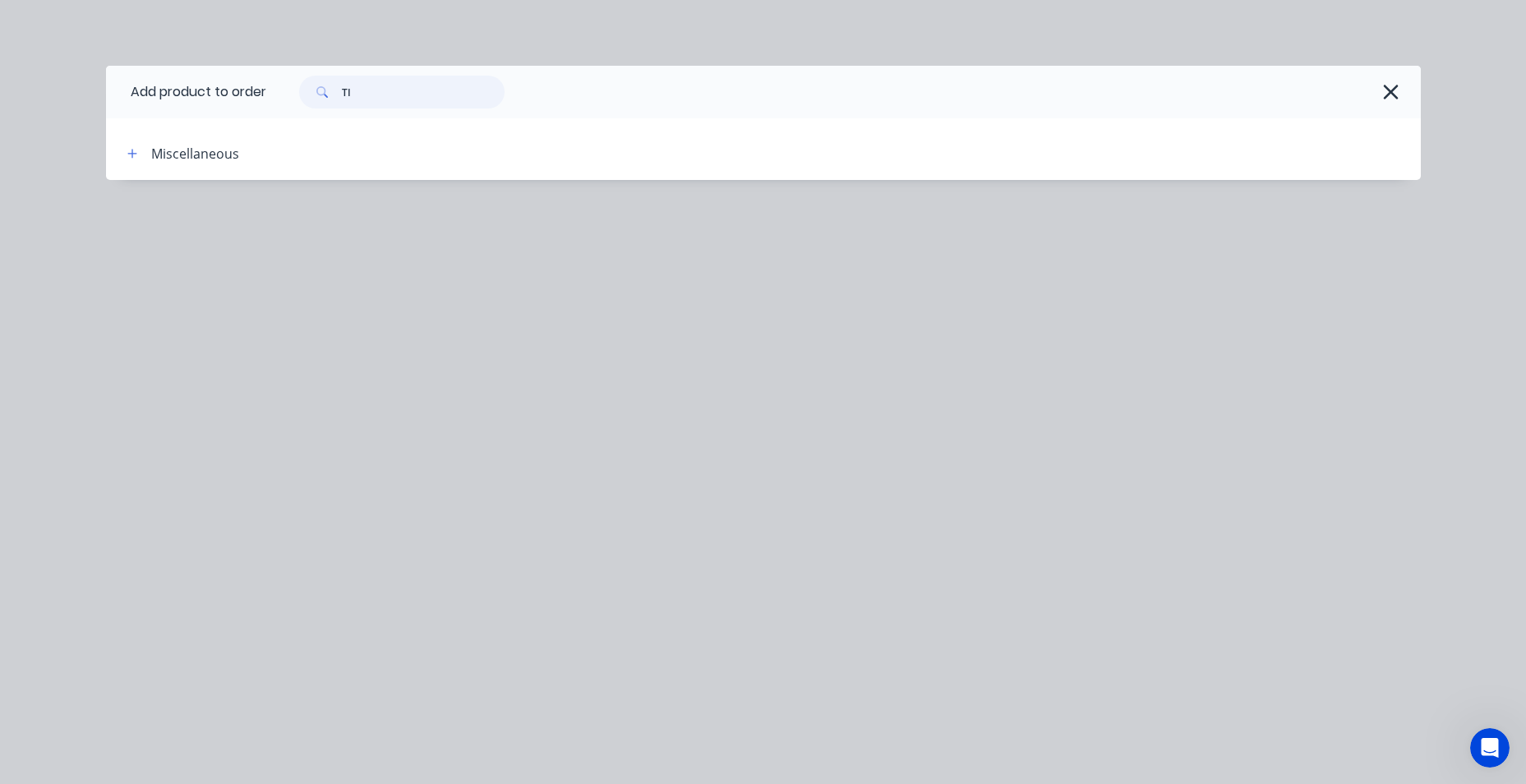
type input "T"
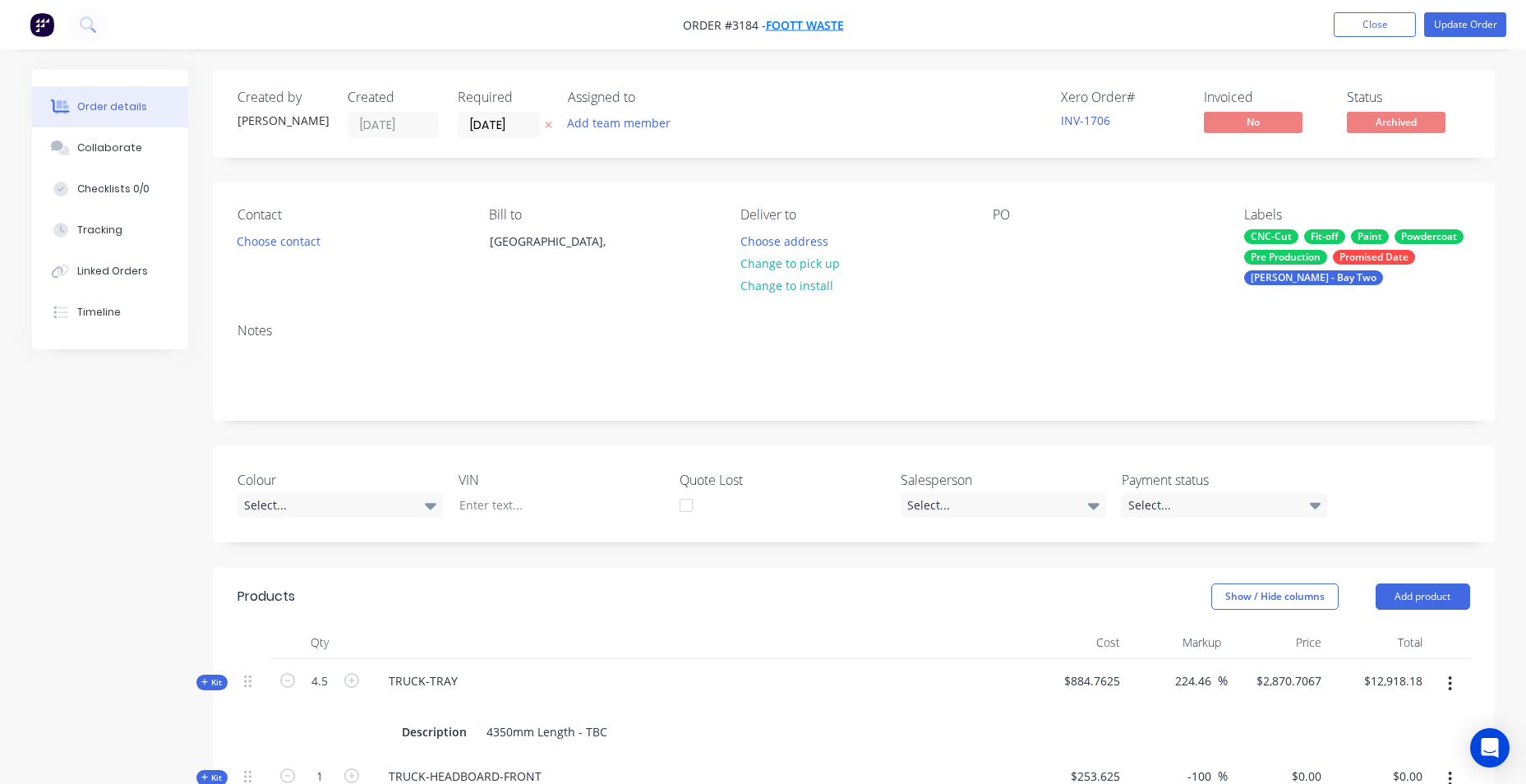
click at [802, 18] on span "Foott Waste" at bounding box center [806, 24] width 78 height 16
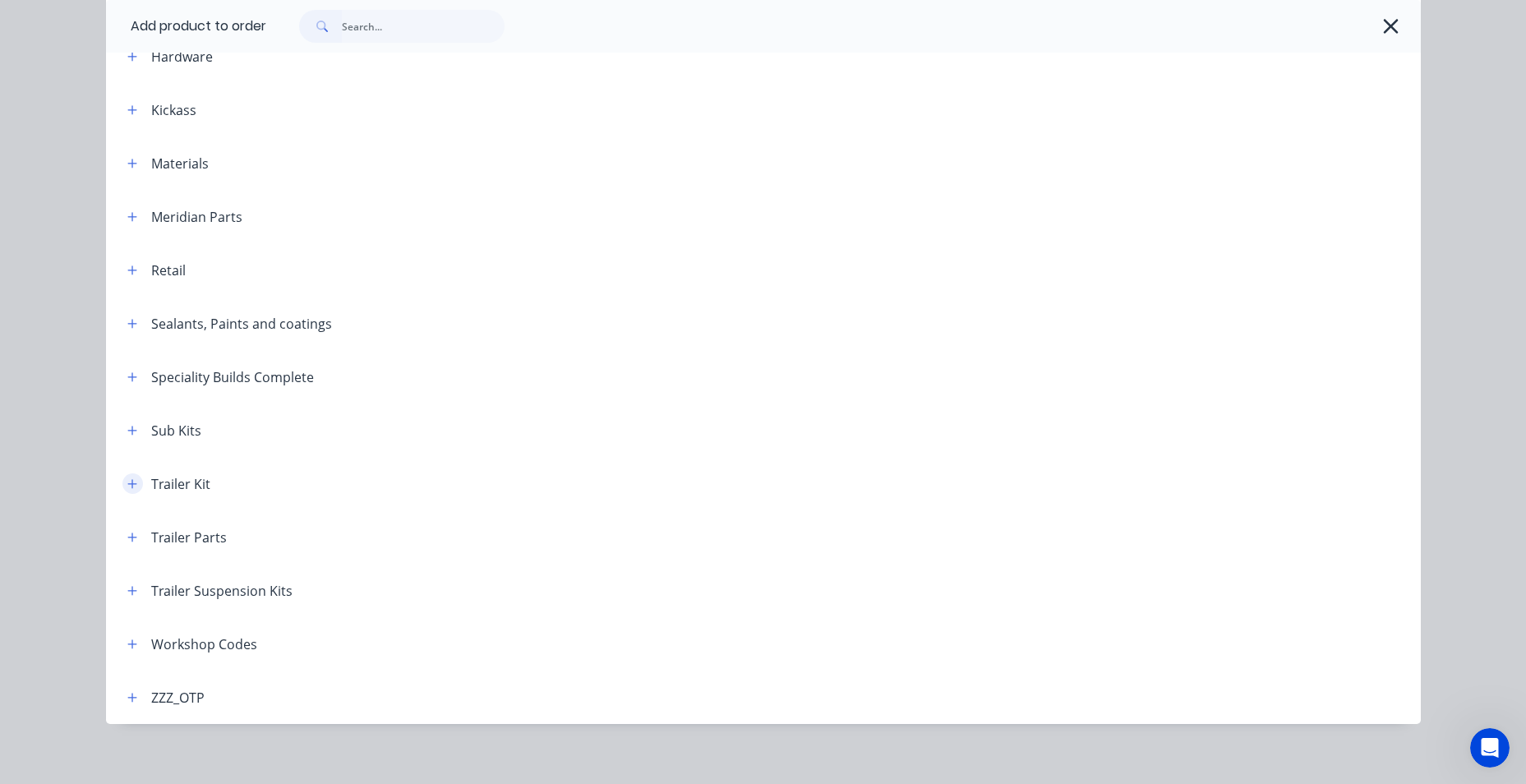
scroll to position [536, 0]
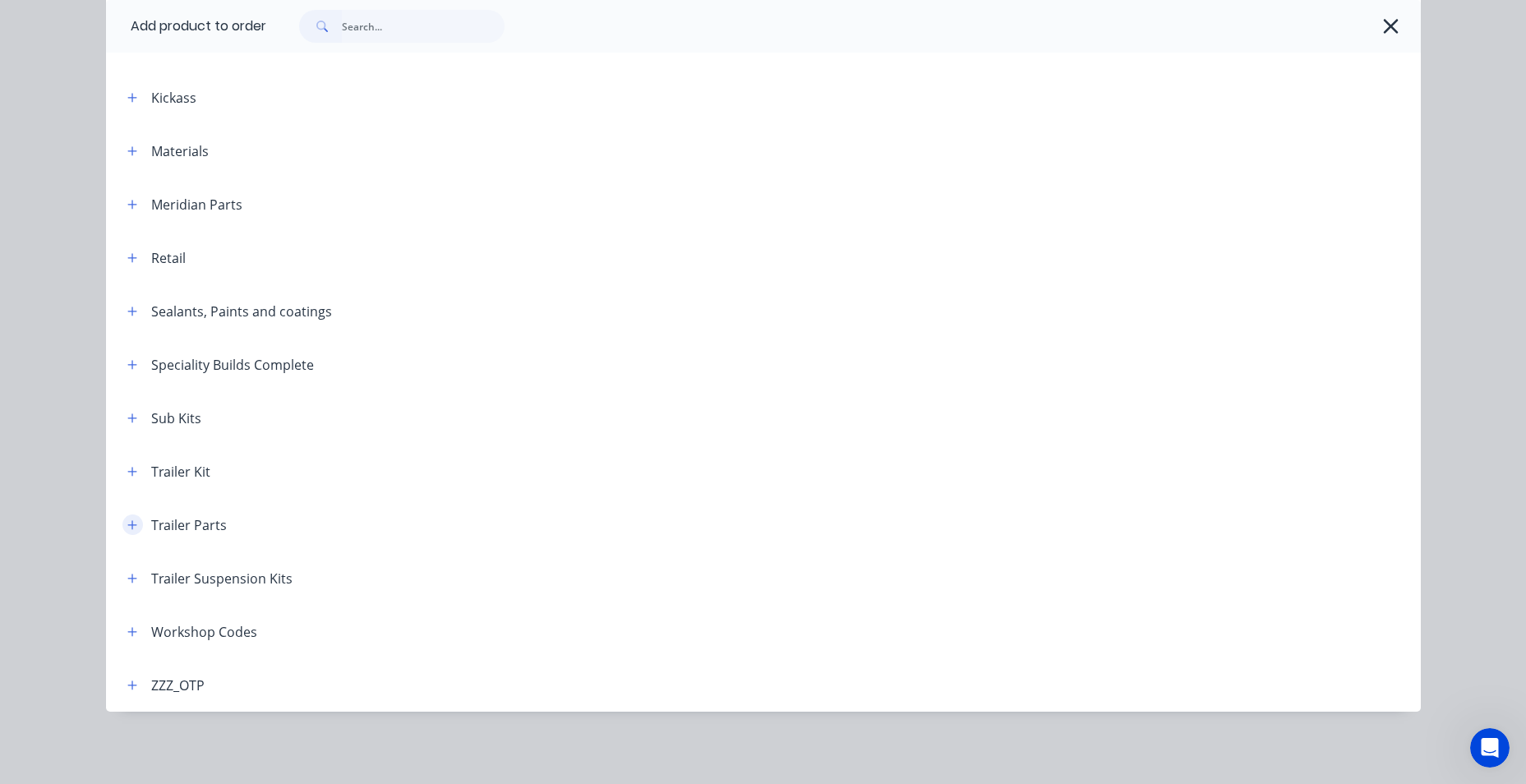
click at [127, 521] on icon "button" at bounding box center [132, 525] width 10 height 11
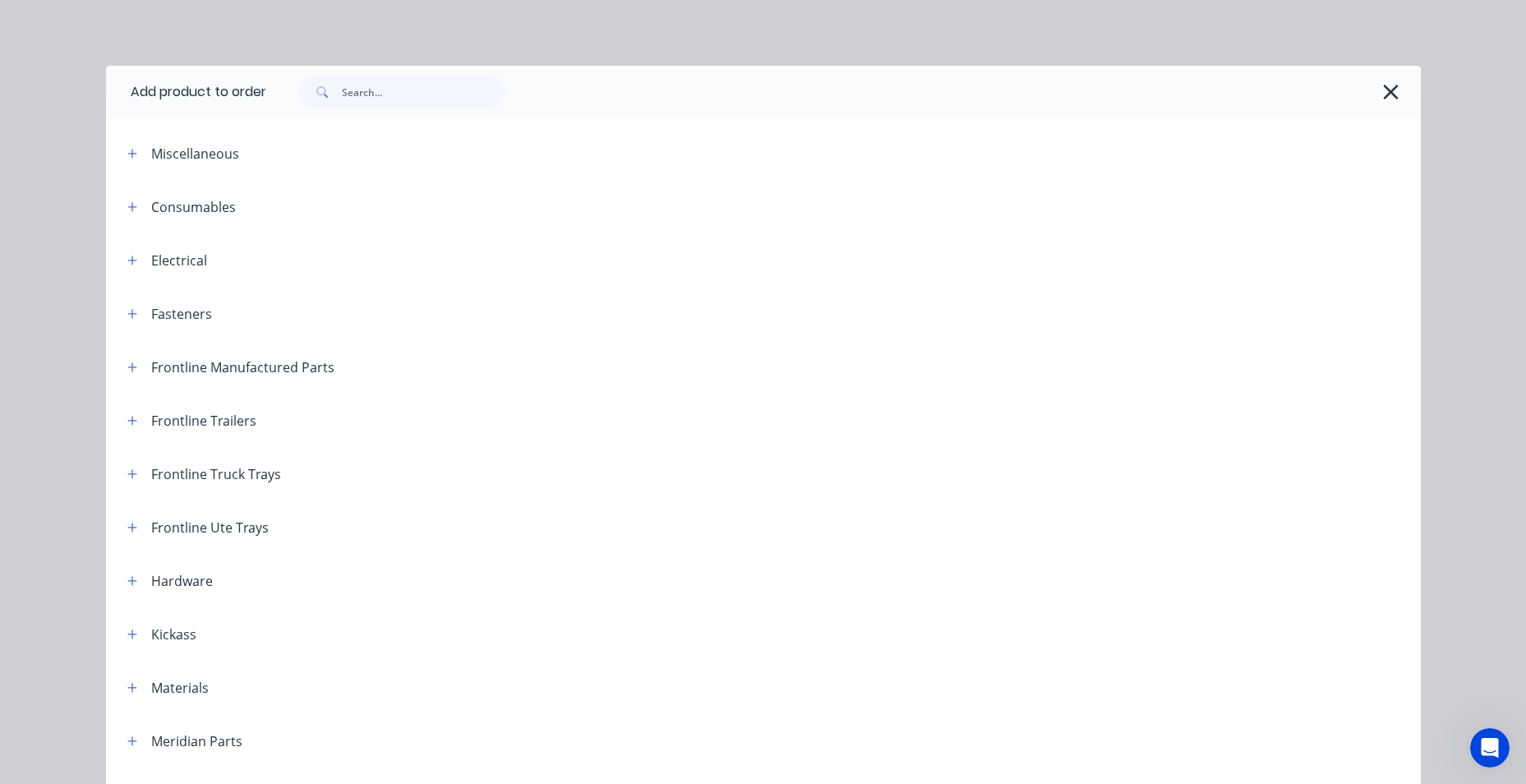
scroll to position [96, 0]
click at [365, 90] on input "text" at bounding box center [423, 92] width 163 height 33
type input "ANCH"
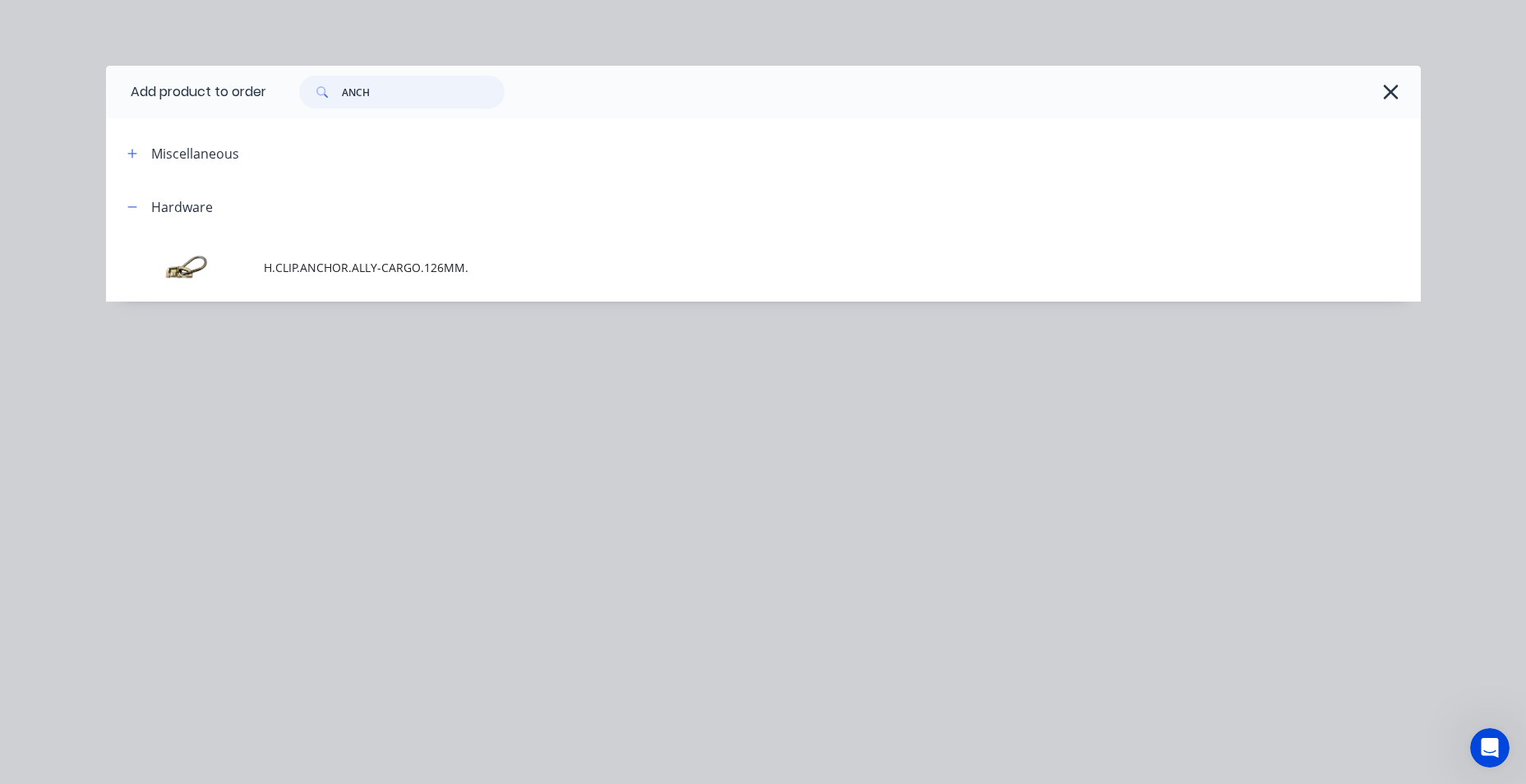
drag, startPoint x: 378, startPoint y: 92, endPoint x: 315, endPoint y: 99, distance: 63.4
click at [315, 99] on div "ANCH" at bounding box center [402, 92] width 206 height 33
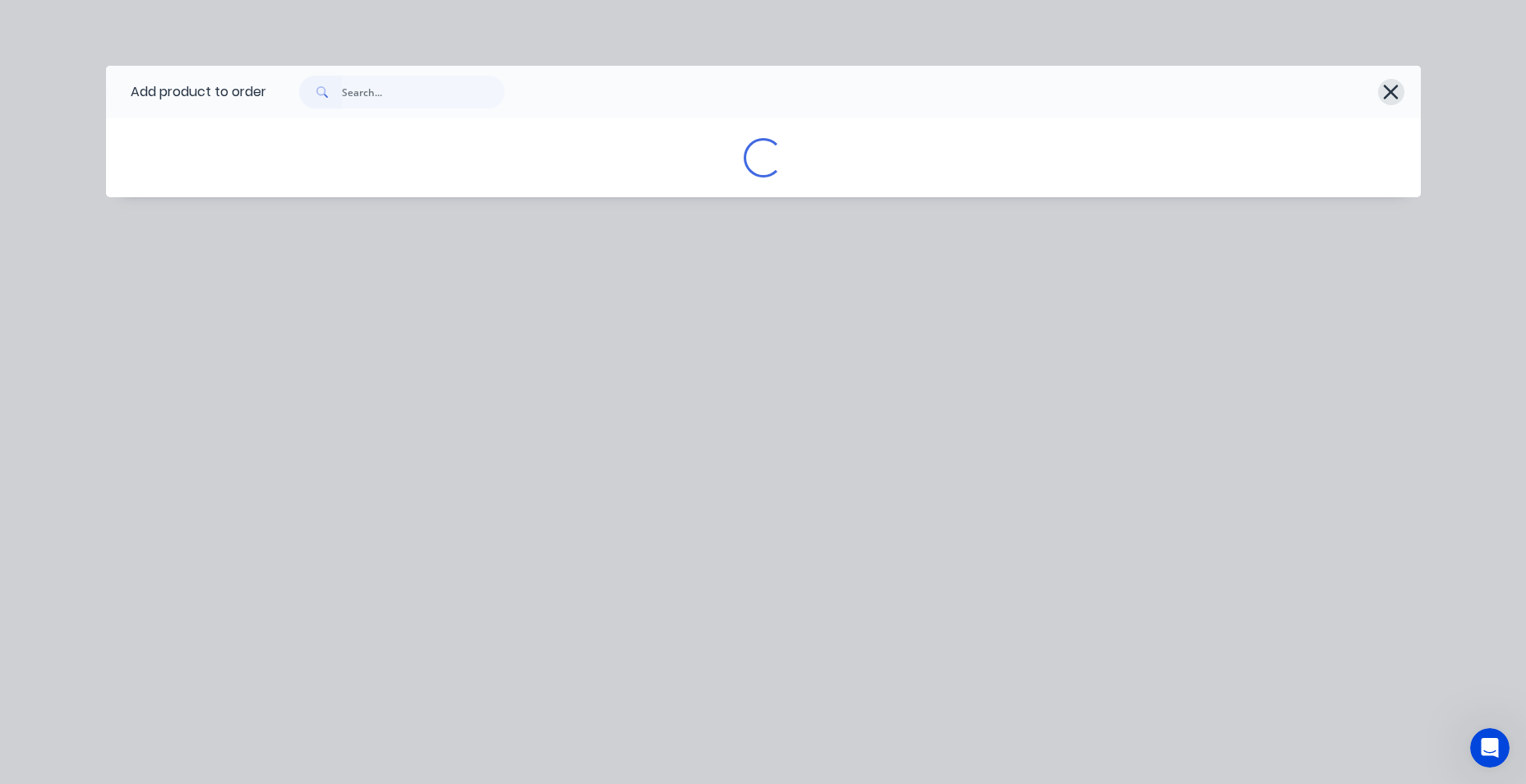
click at [1395, 96] on icon "button" at bounding box center [1391, 93] width 15 height 15
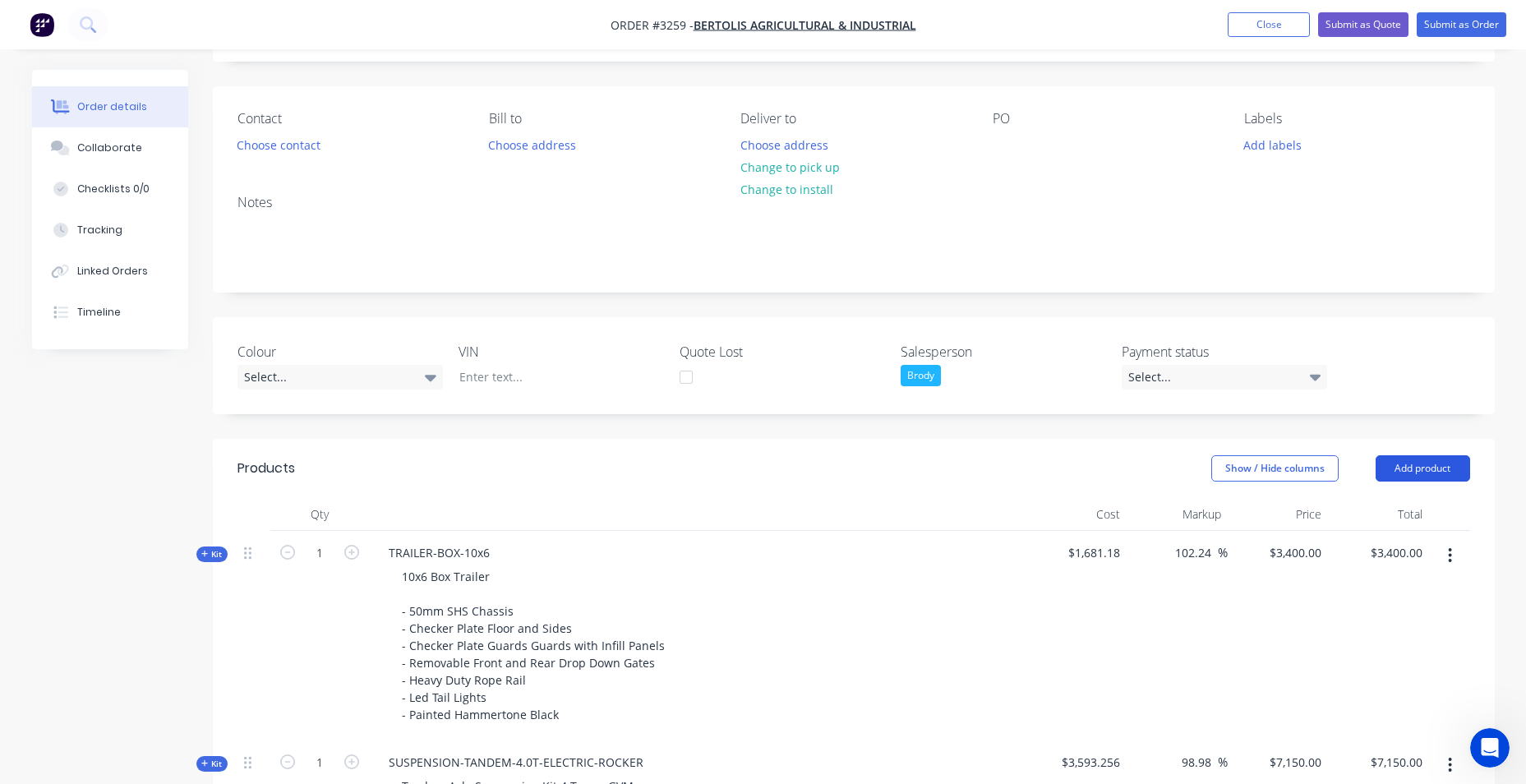
click at [1425, 470] on button "Add product" at bounding box center [1422, 468] width 94 height 26
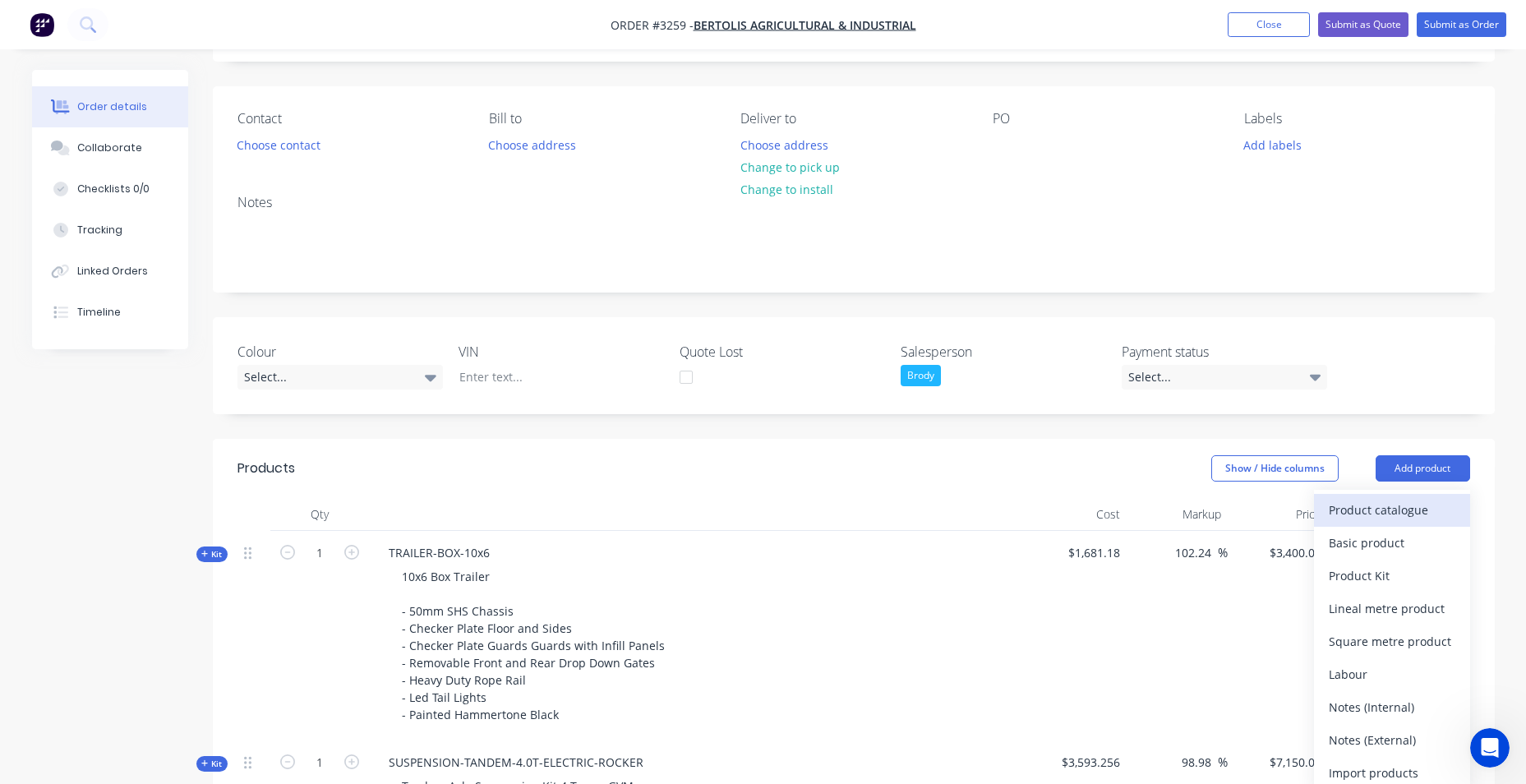
click at [1405, 506] on div "Product catalogue" at bounding box center [1391, 510] width 126 height 24
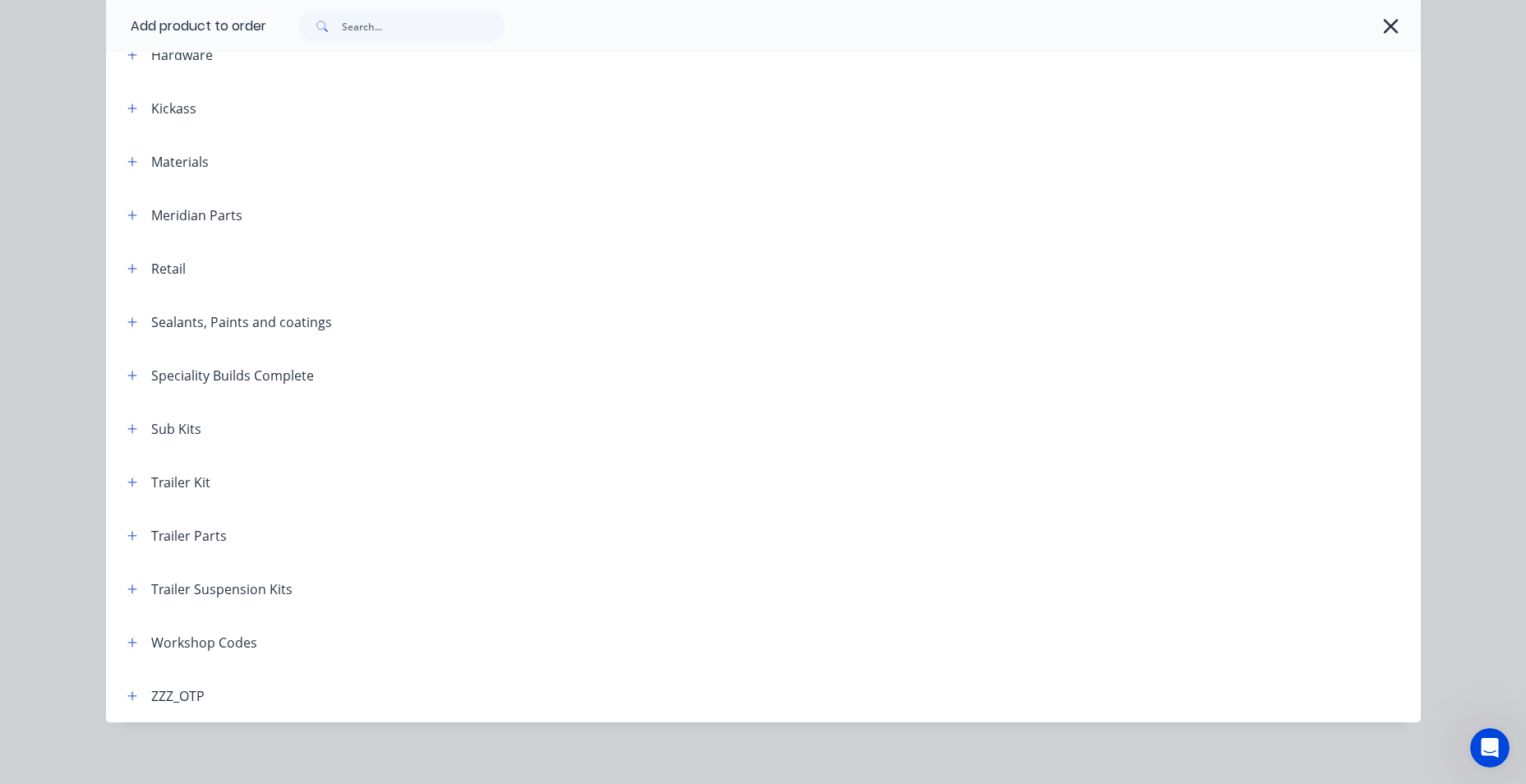
scroll to position [536, 0]
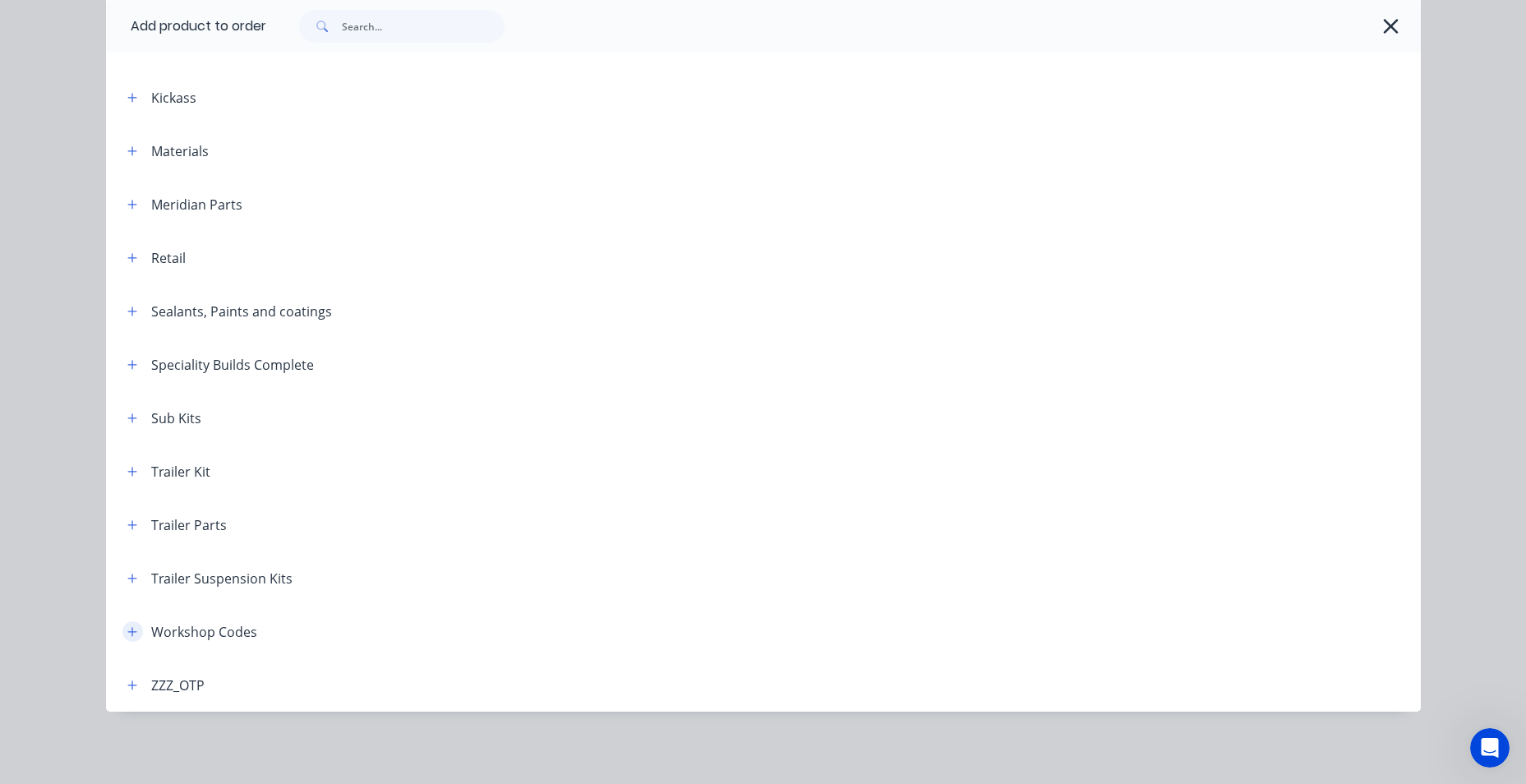
click at [127, 634] on icon "button" at bounding box center [132, 632] width 9 height 9
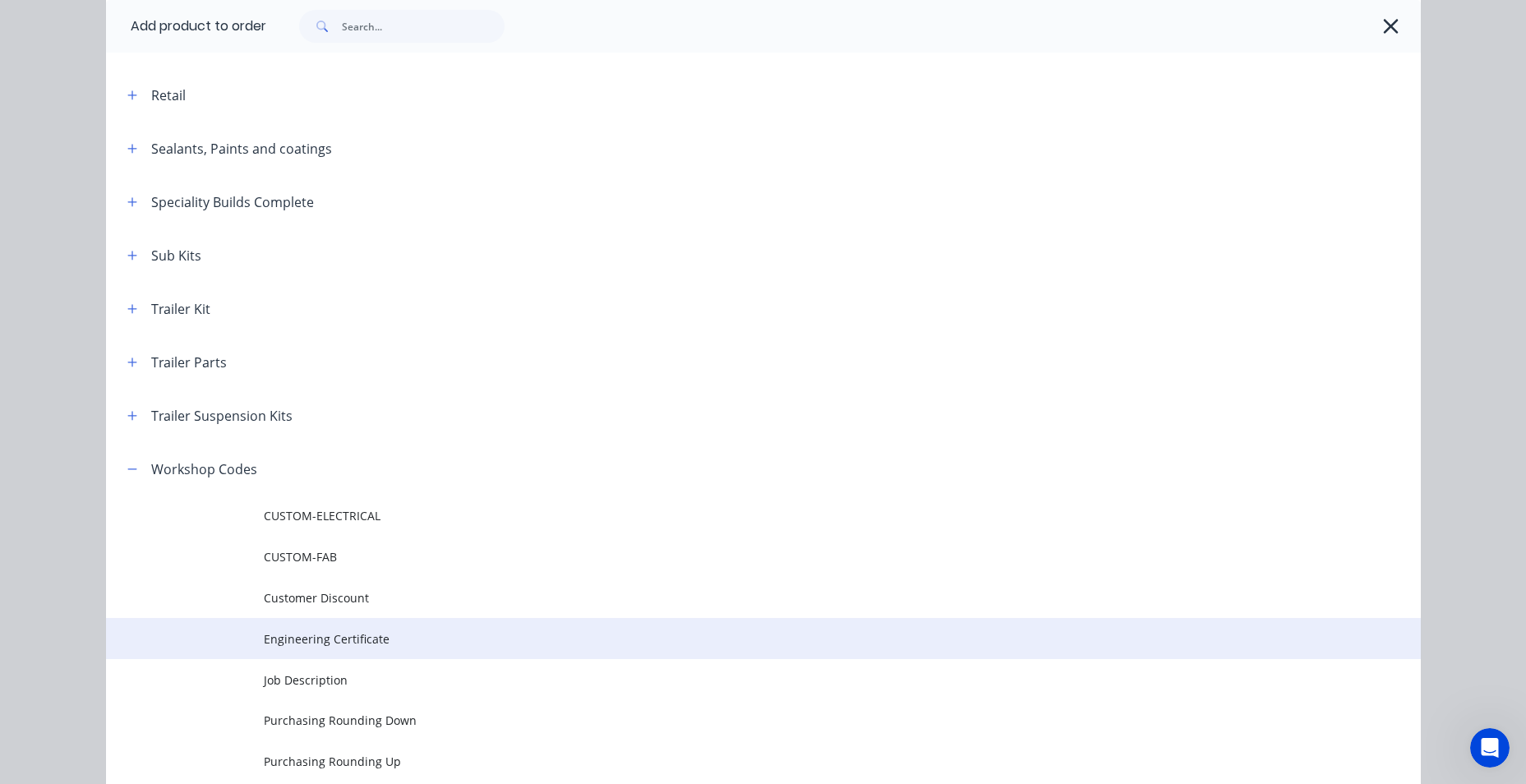
scroll to position [701, 0]
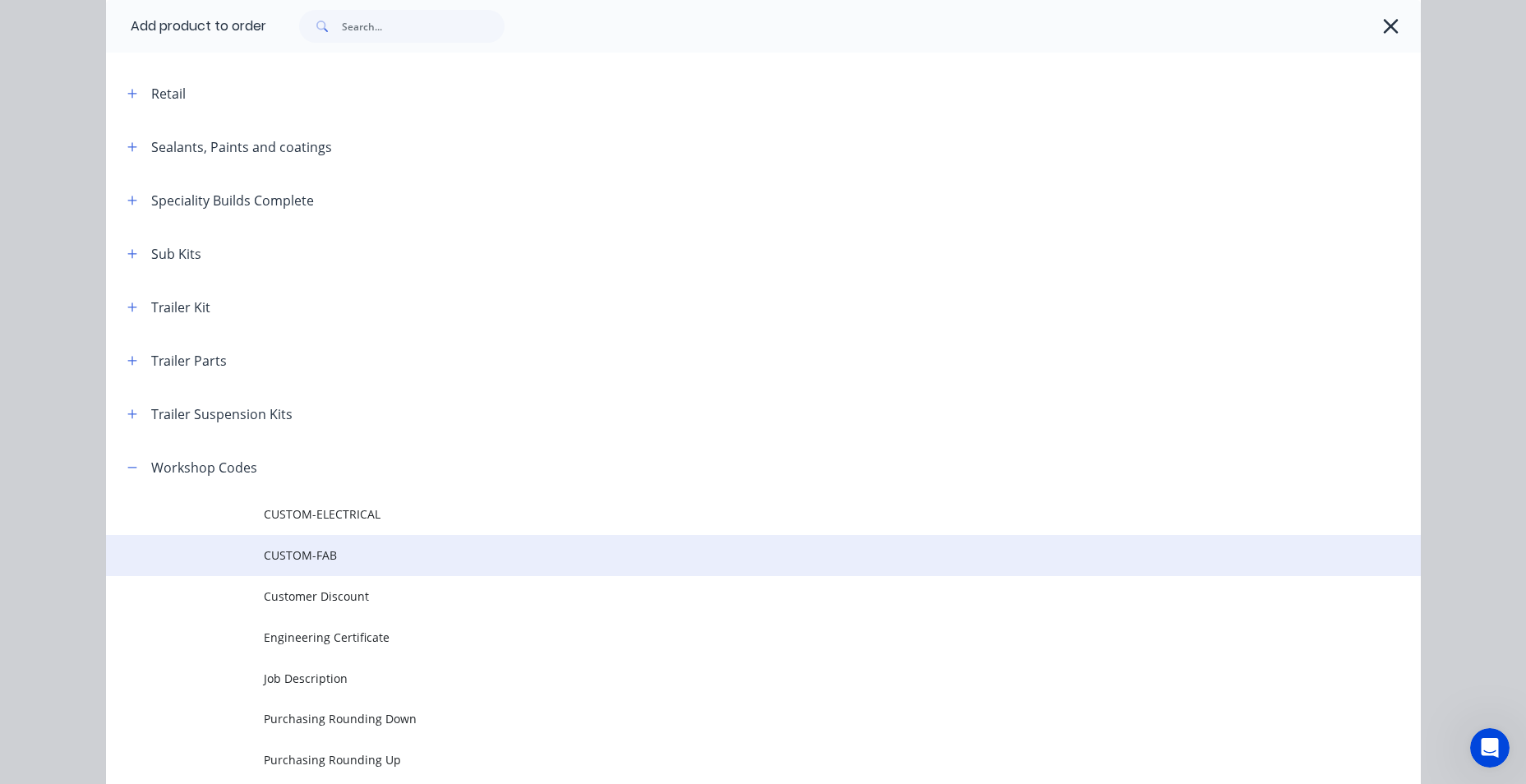
click at [256, 555] on td at bounding box center [184, 556] width 158 height 41
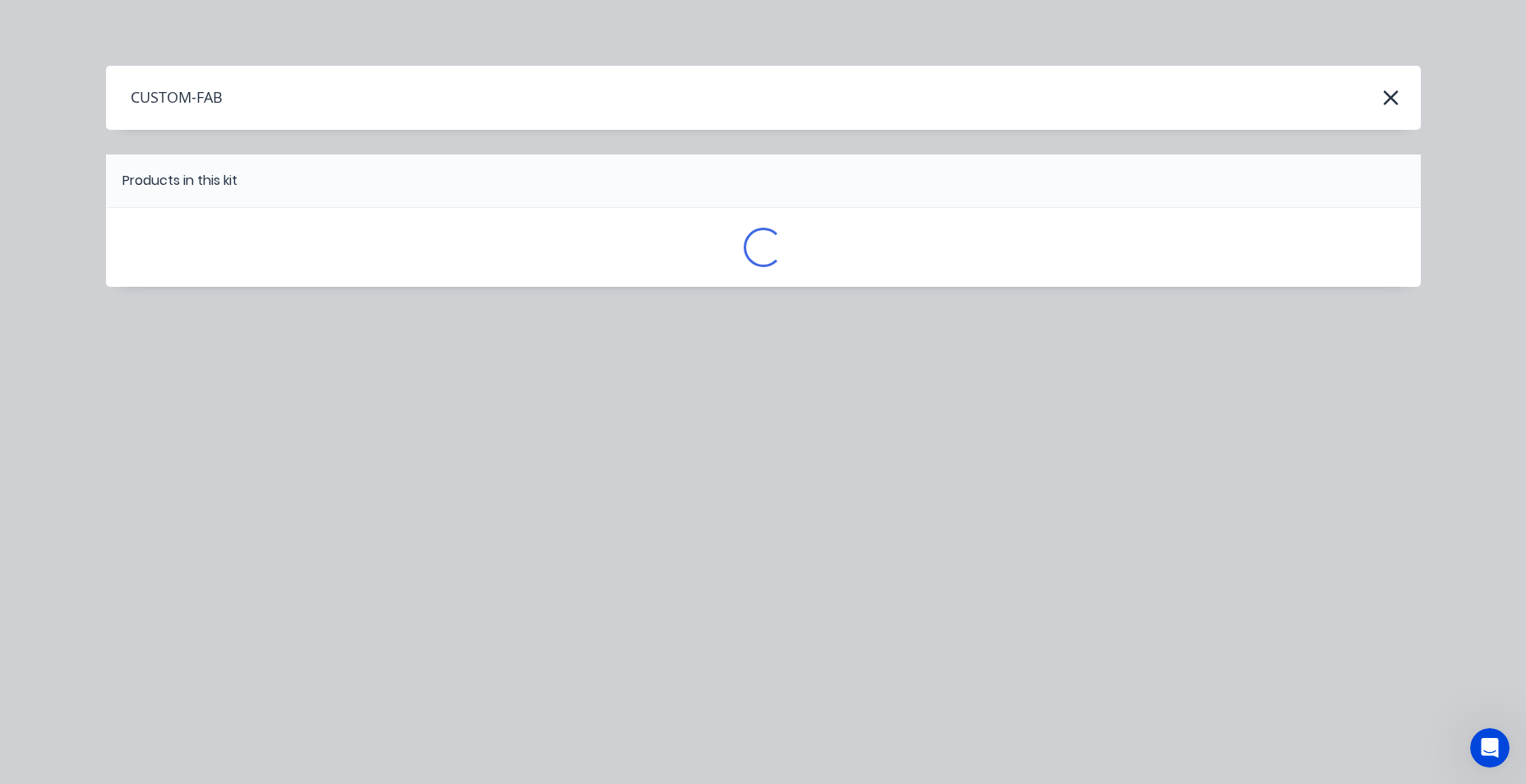
scroll to position [0, 0]
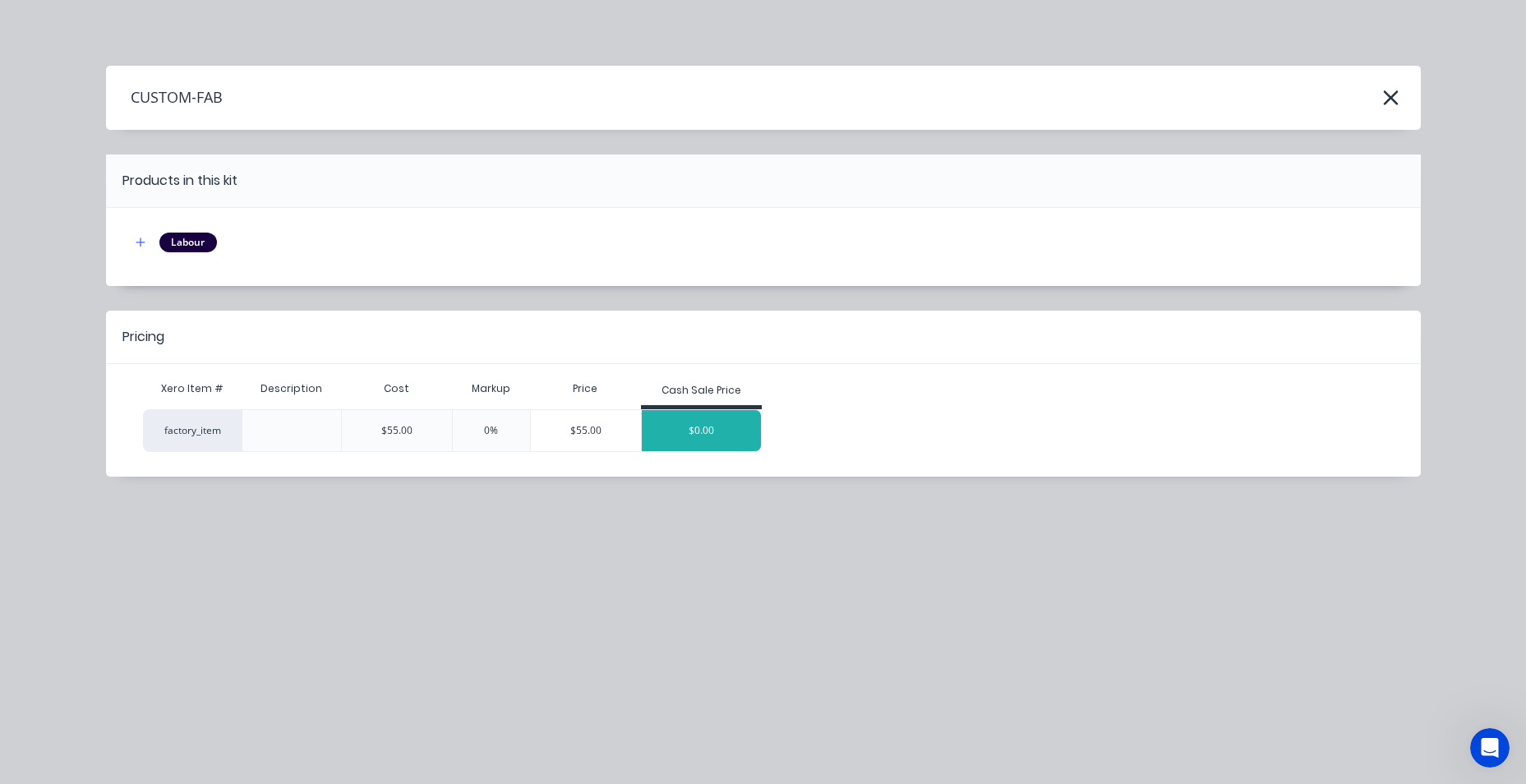
click at [693, 430] on div "$0.00" at bounding box center [702, 431] width 120 height 41
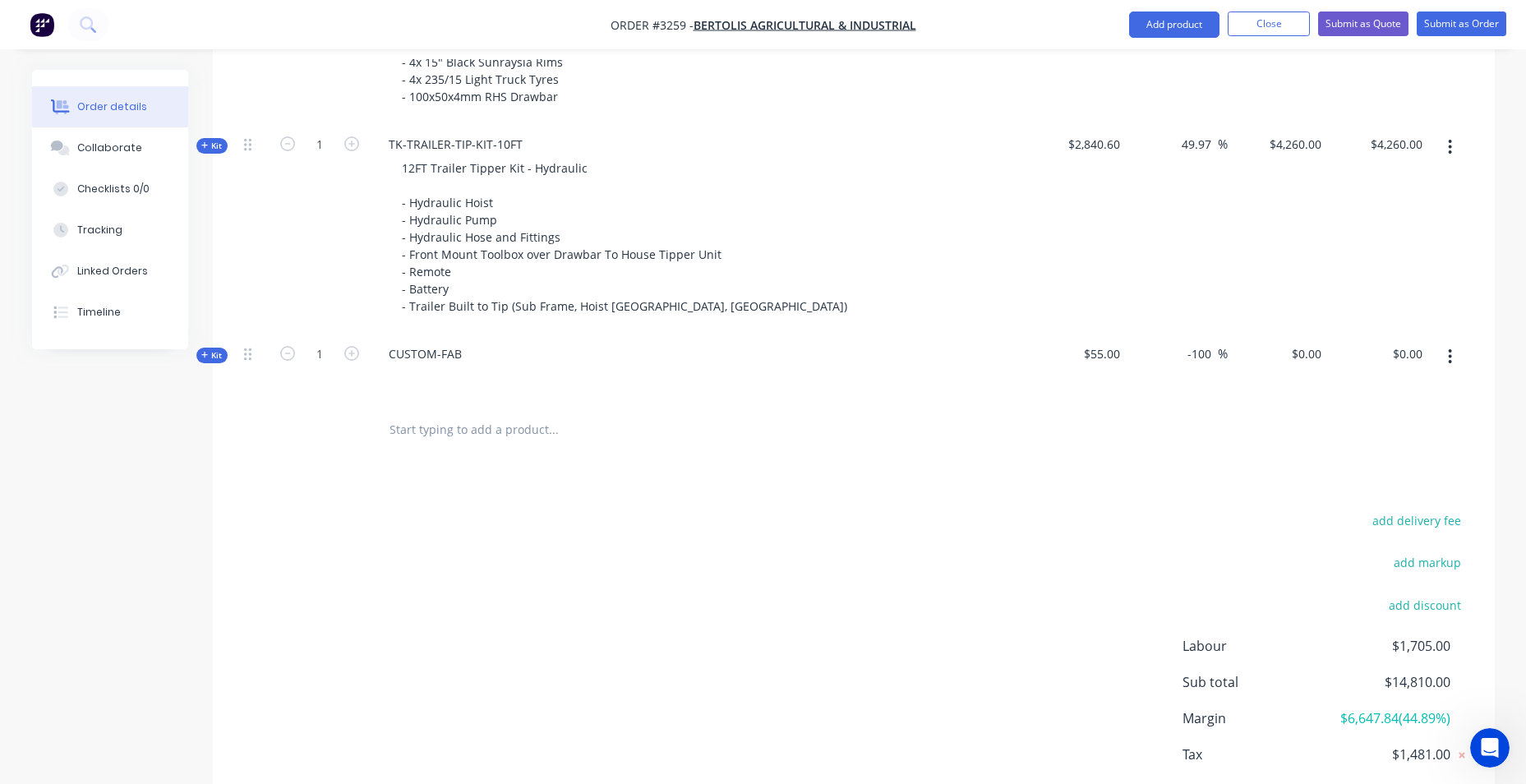
scroll to position [1082, 0]
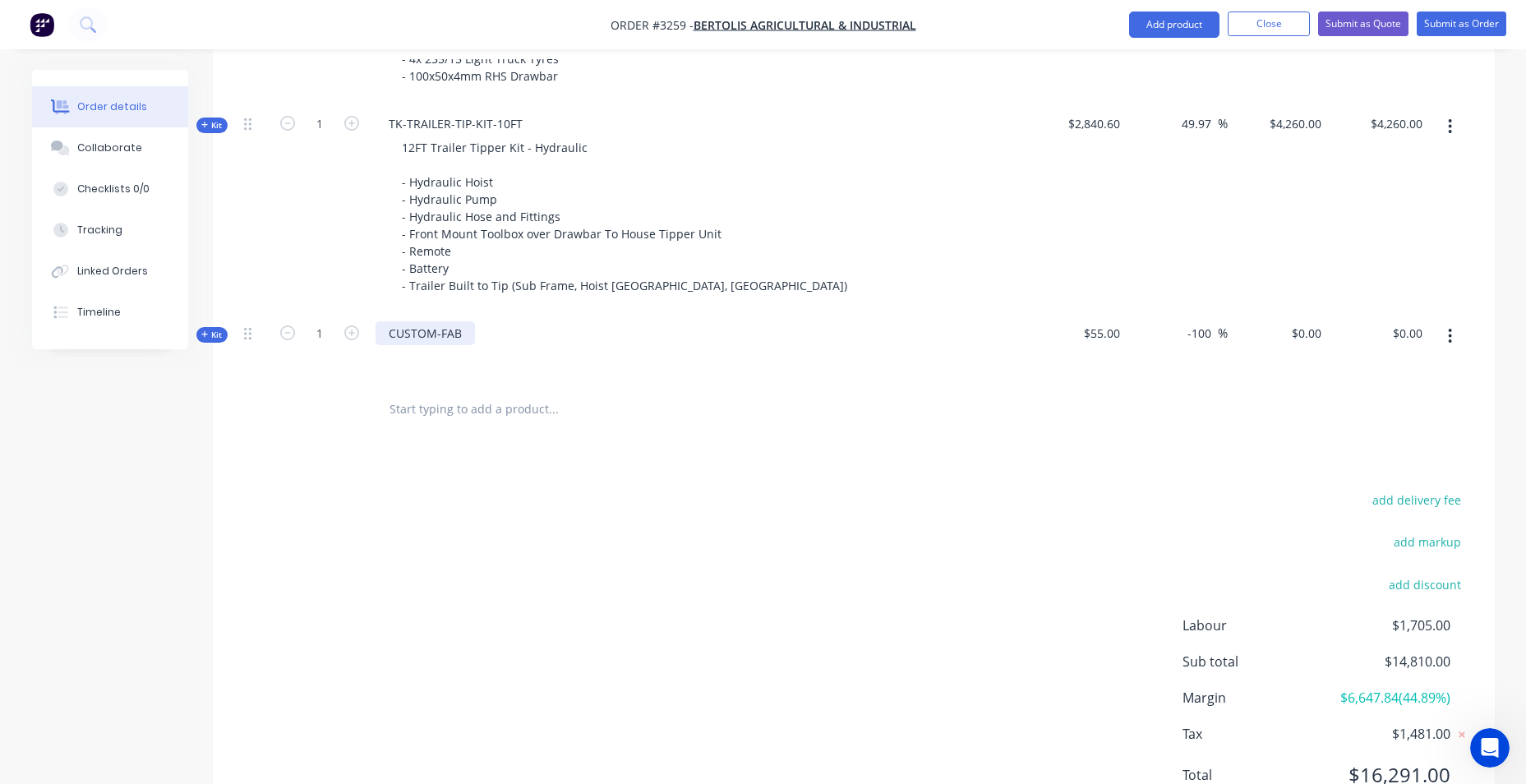
click at [464, 331] on div "CUSTOM-FAB" at bounding box center [425, 334] width 99 height 24
click at [1185, 27] on button "Add product" at bounding box center [1174, 24] width 91 height 26
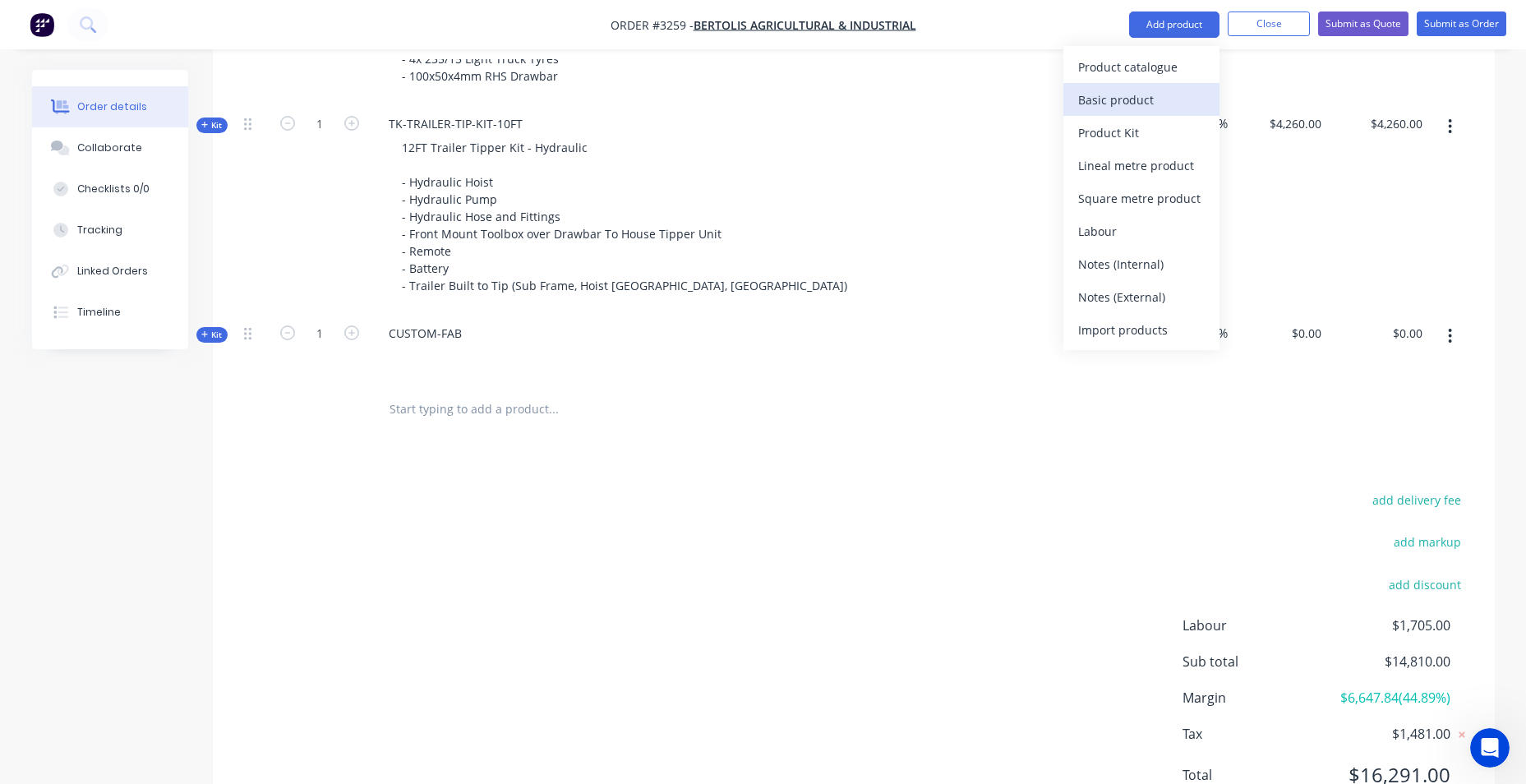
click at [1159, 99] on div "Basic product" at bounding box center [1141, 100] width 126 height 24
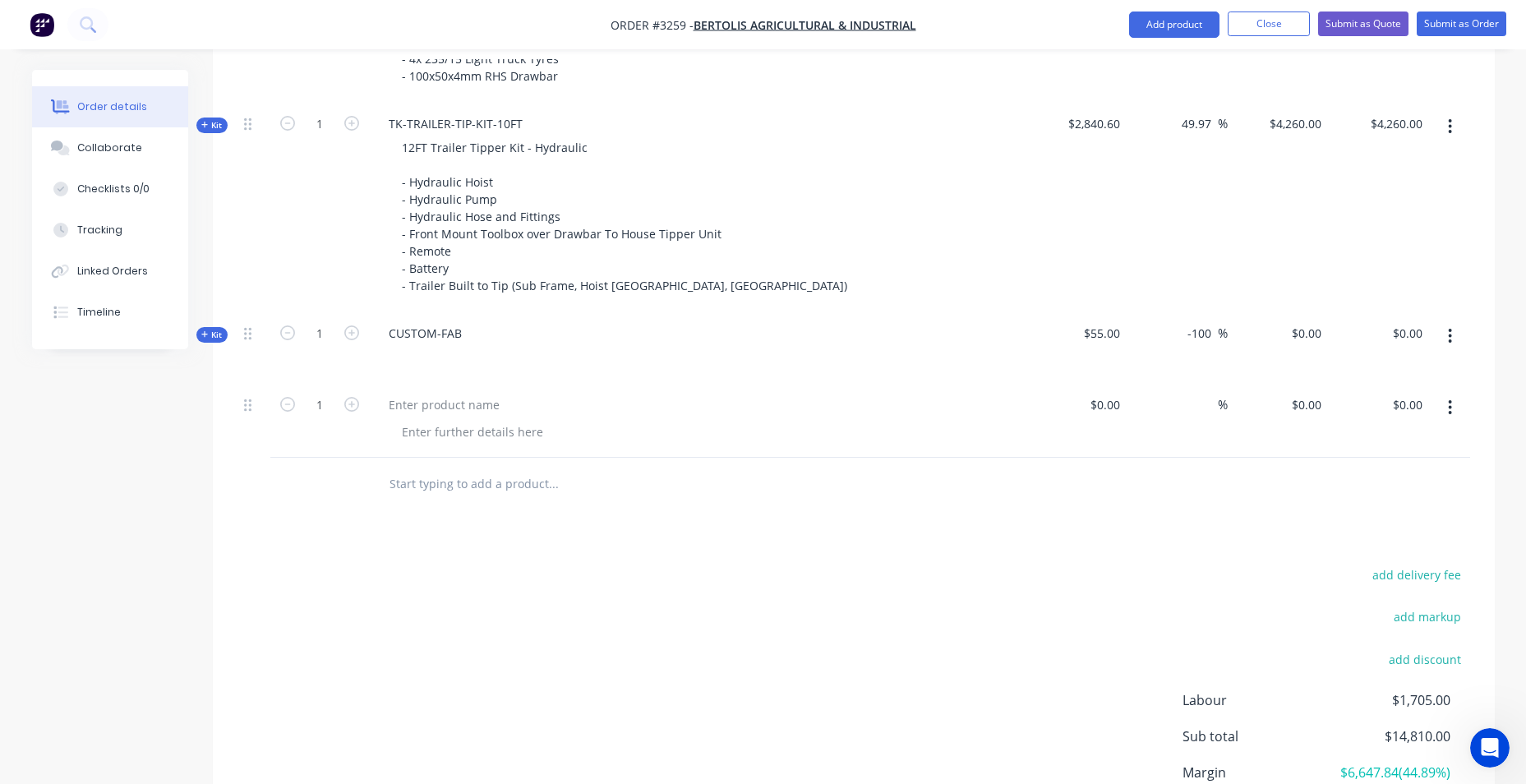
click at [1446, 334] on button "button" at bounding box center [1449, 336] width 38 height 30
drag, startPoint x: 1413, startPoint y: 507, endPoint x: 1405, endPoint y: 497, distance: 12.8
click at [1413, 506] on div "Delete" at bounding box center [1391, 511] width 126 height 24
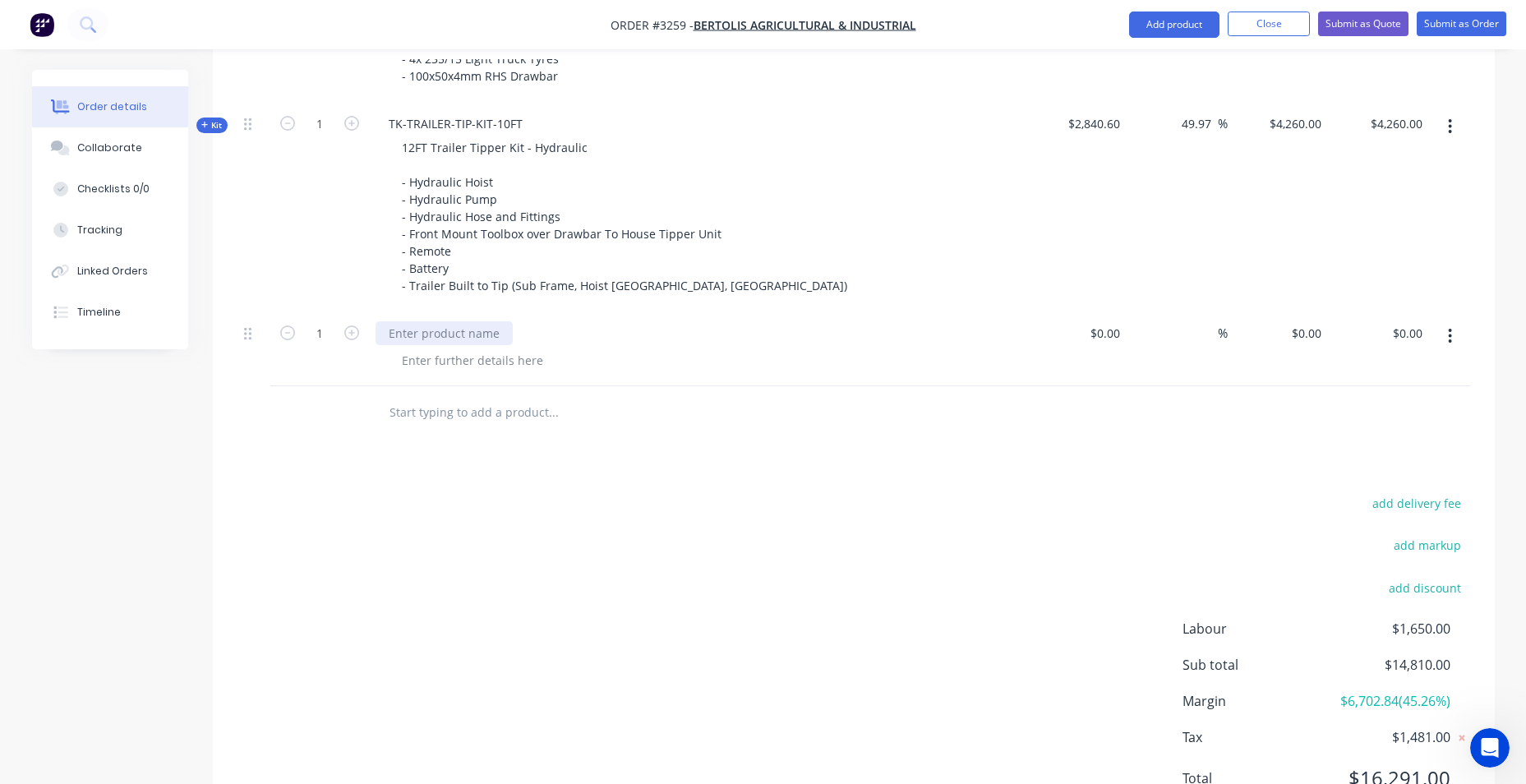
click at [447, 331] on div at bounding box center [444, 334] width 137 height 24
paste div
click at [497, 364] on div at bounding box center [472, 361] width 167 height 24
click at [473, 358] on div at bounding box center [472, 361] width 167 height 24
paste div
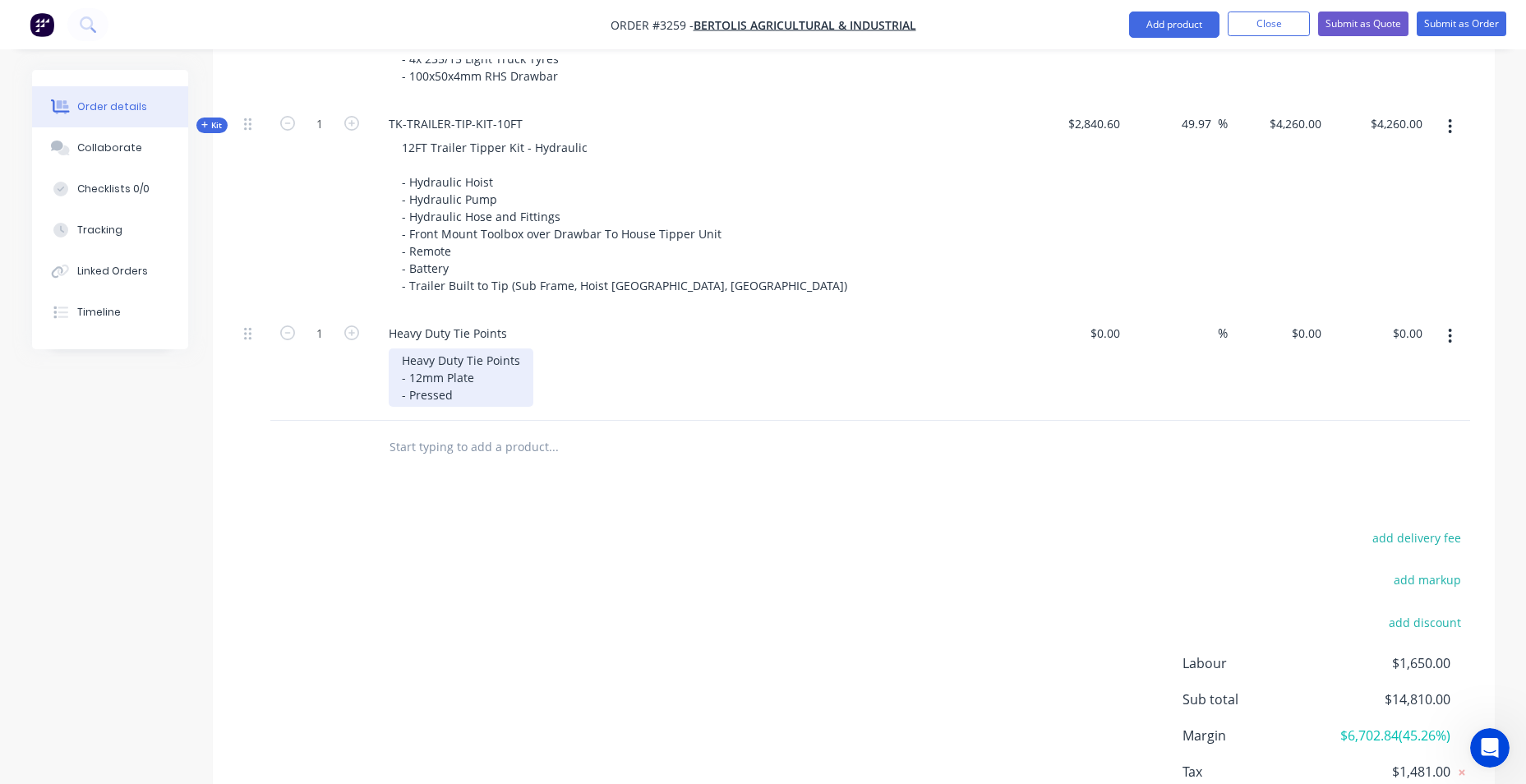
click at [515, 395] on div "Heavy Duty Tie Points - 12mm Plate - Pressed" at bounding box center [461, 378] width 145 height 58
click at [1306, 331] on div "0 $0.00" at bounding box center [1305, 334] width 44 height 24
type input "$65.00"
click at [1221, 565] on div "add delivery fee add markup add discount Labour $1,650.00 Sub total $14,810.00 …" at bounding box center [853, 685] width 1233 height 317
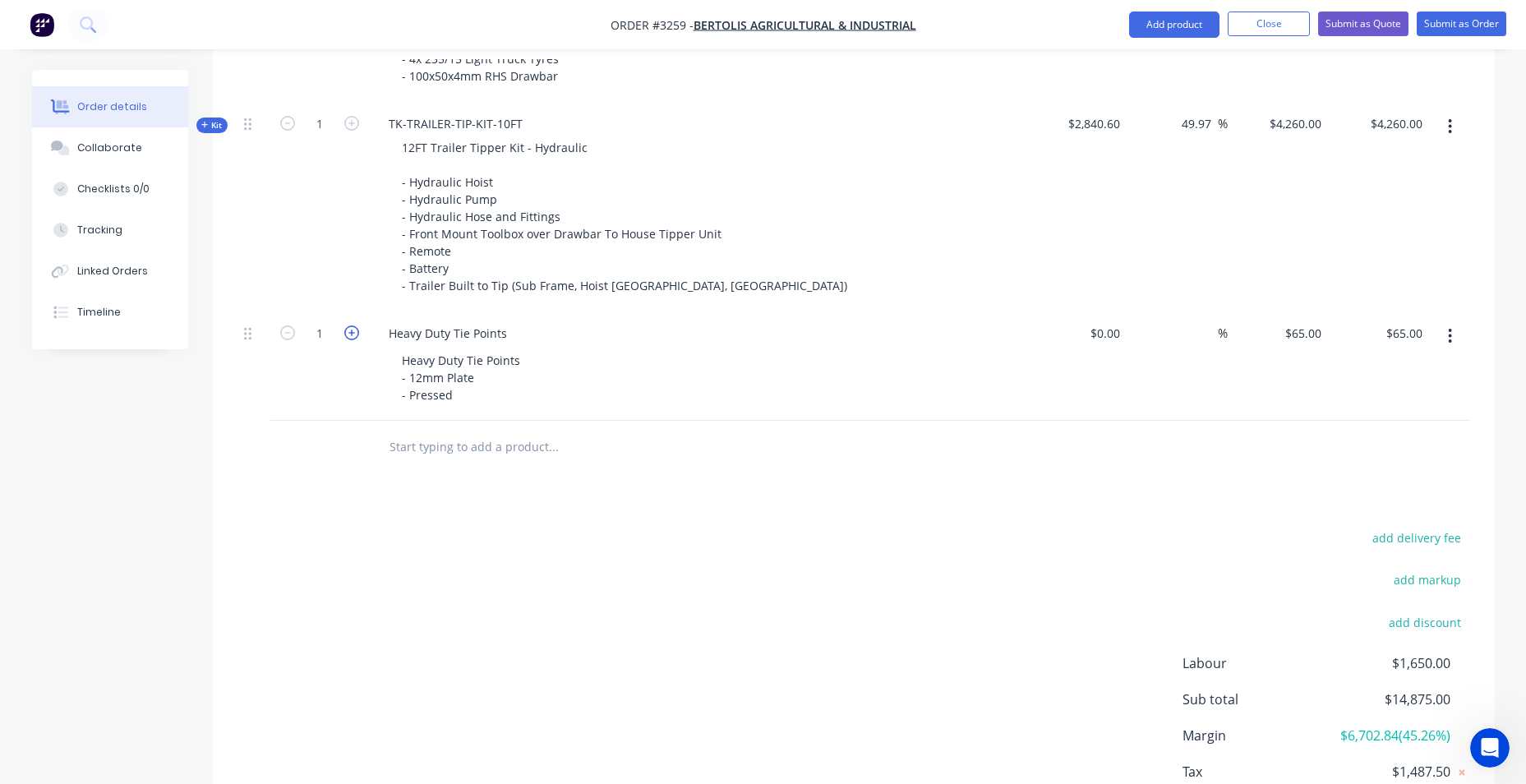
click at [355, 336] on icon "button" at bounding box center [351, 333] width 15 height 15
type input "2"
type input "$130.00"
click at [352, 337] on icon "button" at bounding box center [351, 333] width 15 height 15
type input "3"
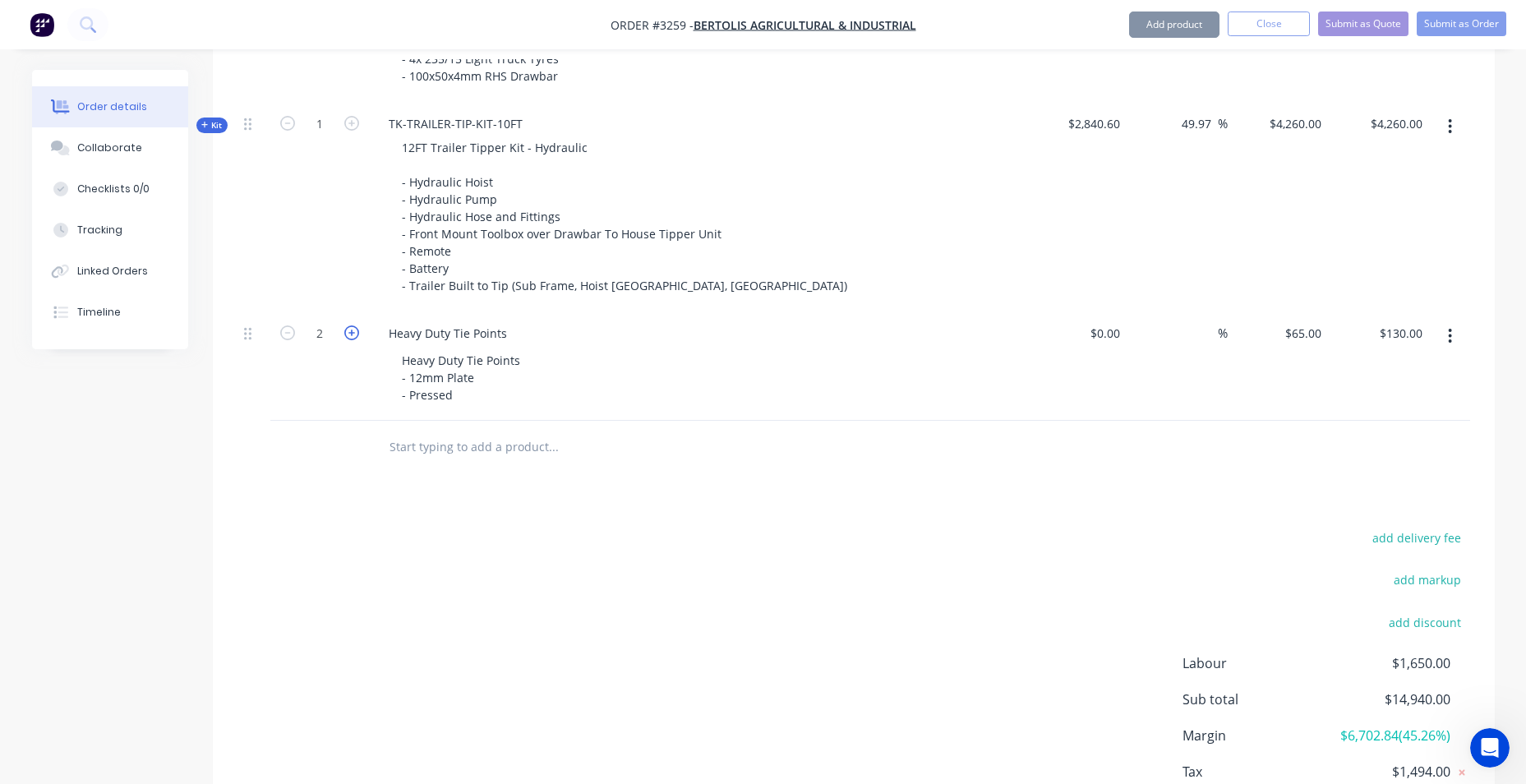
type input "$195.00"
click at [352, 337] on icon "button" at bounding box center [351, 333] width 15 height 15
type input "4"
type input "$260.00"
click at [1071, 540] on div "add delivery fee add markup add discount Labour $1,650.00 Sub total $15,070.00 …" at bounding box center [853, 685] width 1233 height 317
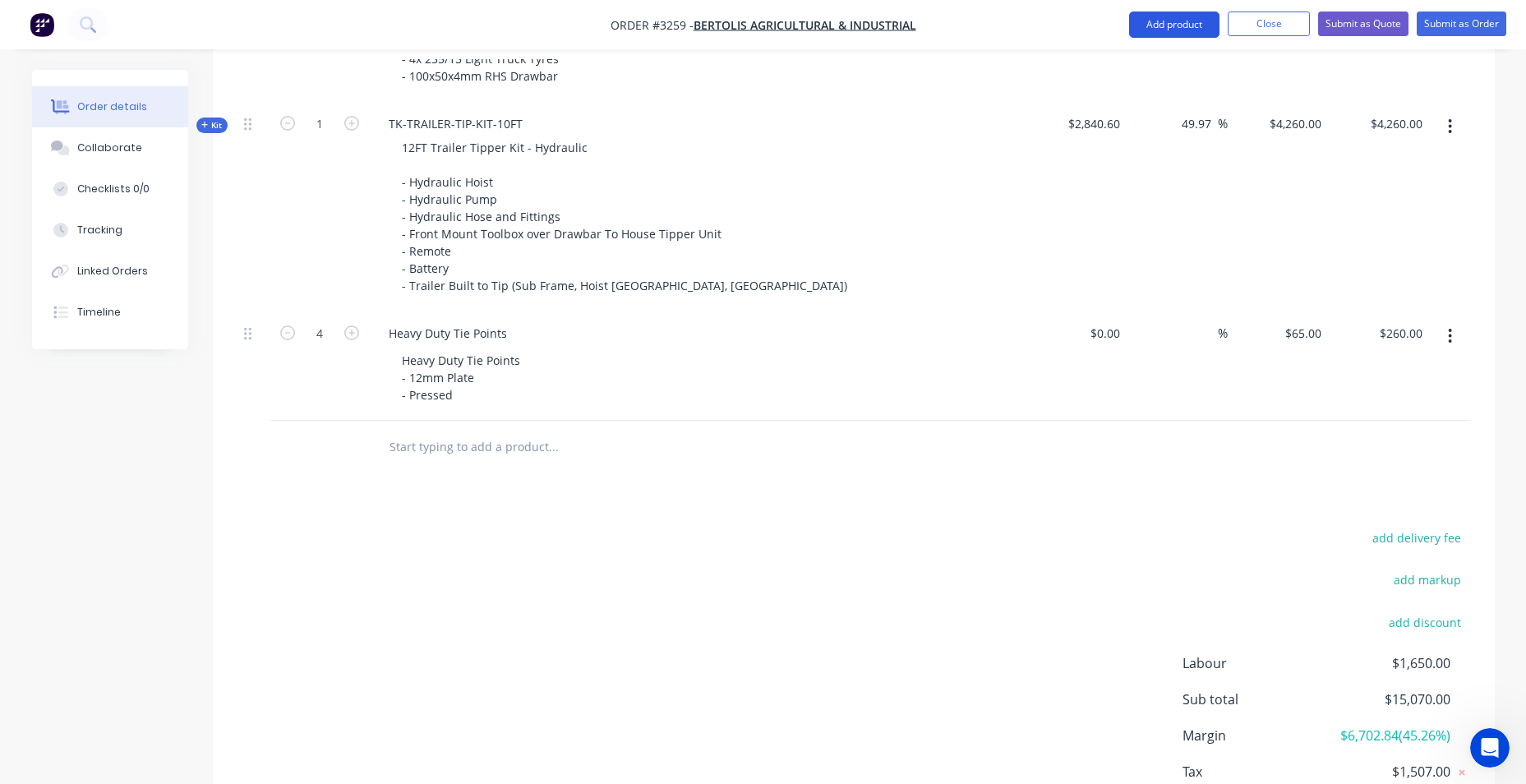
click at [1146, 30] on button "Add product" at bounding box center [1174, 24] width 91 height 26
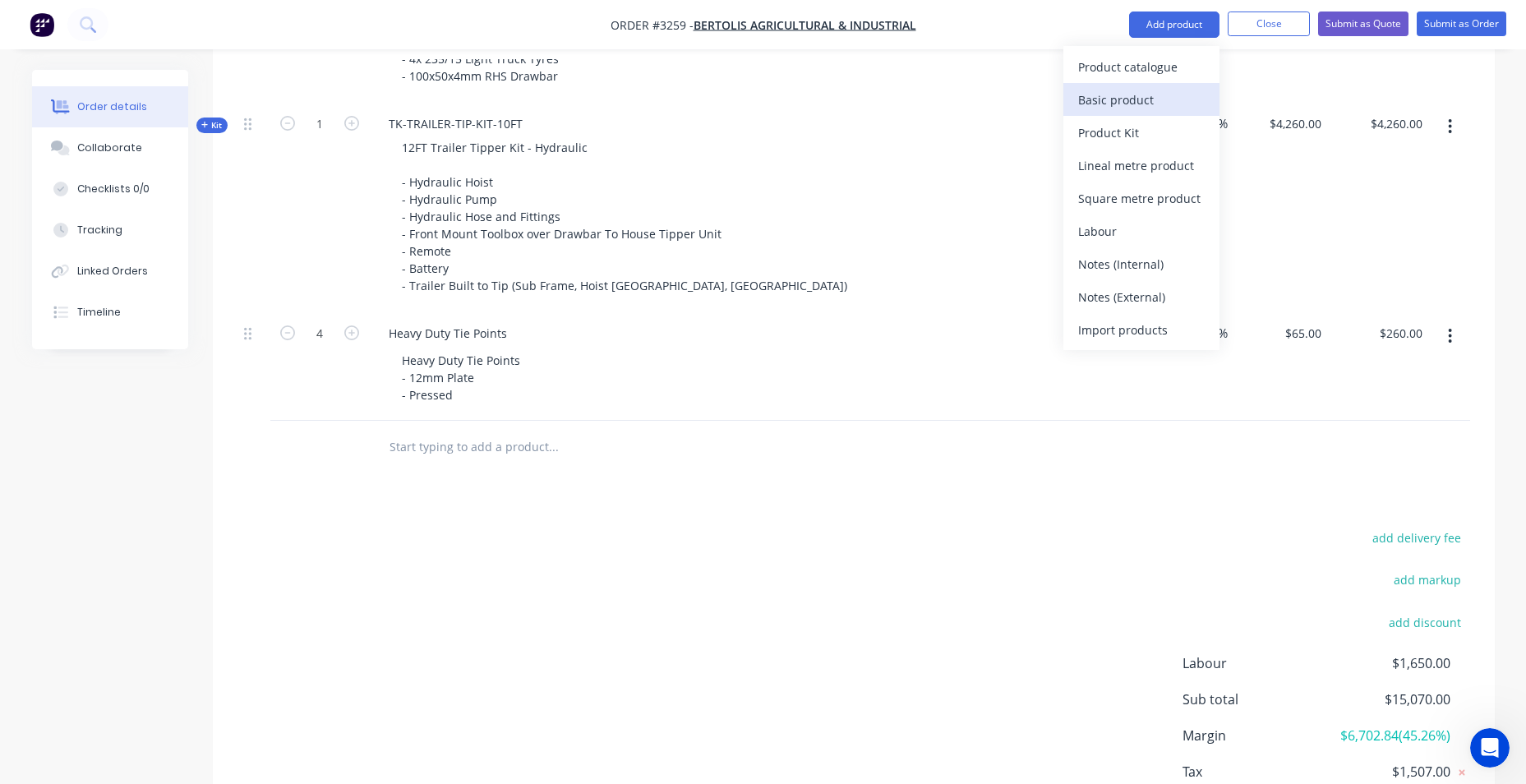
click at [1122, 89] on div "Basic product" at bounding box center [1141, 100] width 126 height 24
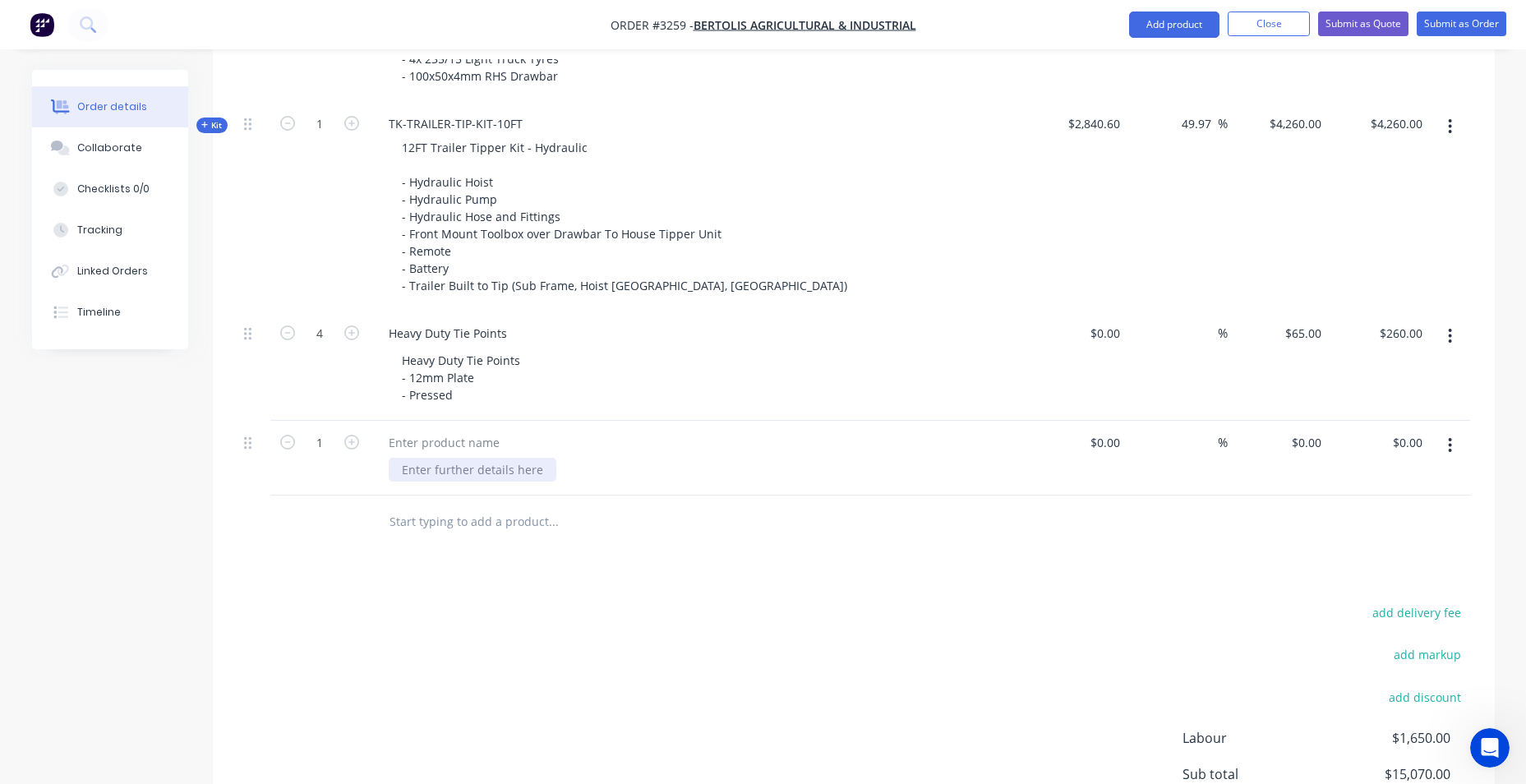
click at [490, 475] on div at bounding box center [472, 470] width 167 height 24
paste div
click at [440, 447] on div at bounding box center [444, 443] width 137 height 24
drag, startPoint x: 430, startPoint y: 437, endPoint x: 387, endPoint y: 447, distance: 44.1
click at [387, 447] on div "ANGLE" at bounding box center [407, 443] width 64 height 24
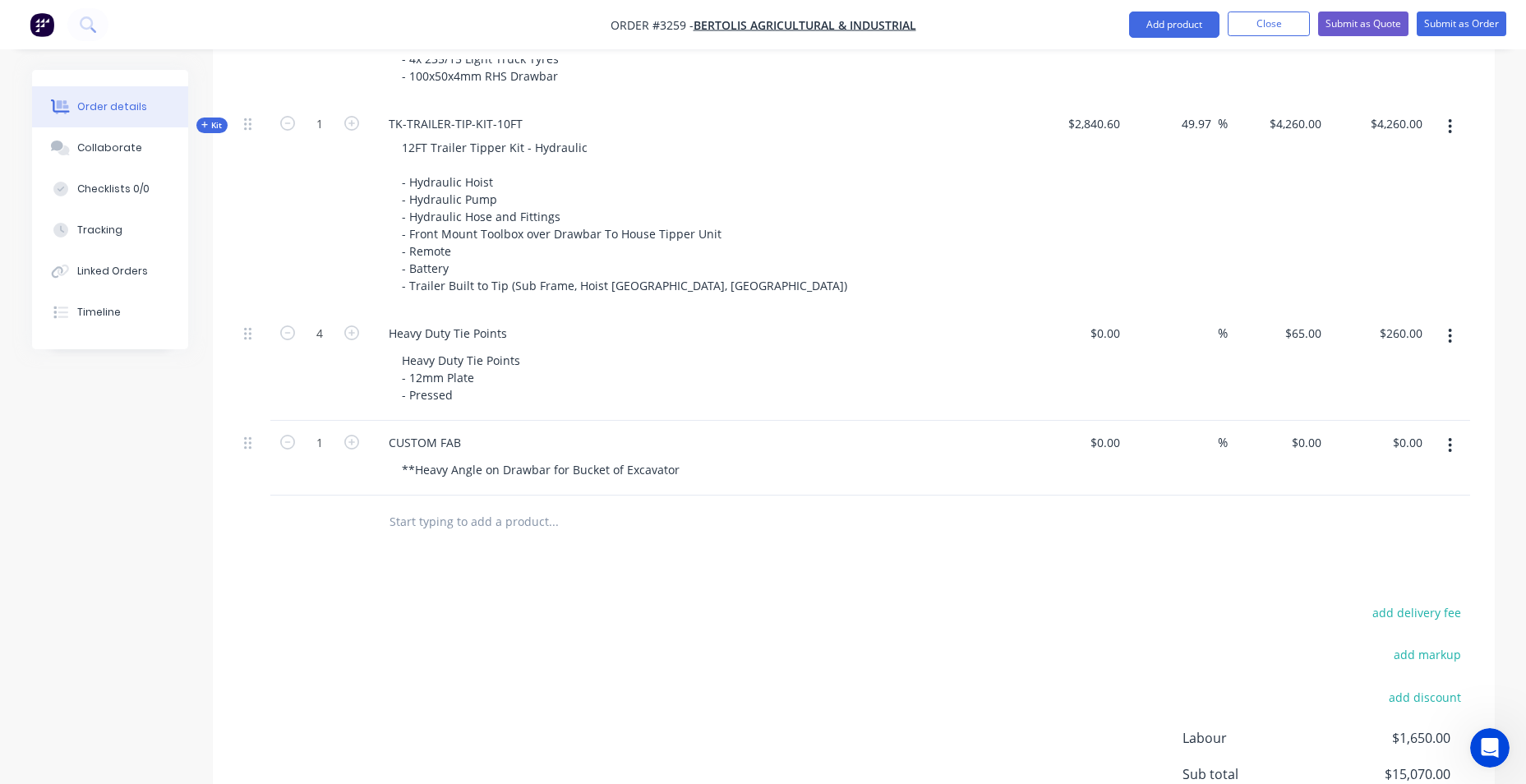
click at [540, 434] on div "CUSTOM FAB" at bounding box center [697, 443] width 644 height 24
click at [460, 449] on div "CUSTOM FAB" at bounding box center [425, 443] width 99 height 24
click at [460, 447] on div "CUSTOM FAB" at bounding box center [425, 443] width 99 height 24
drag, startPoint x: 678, startPoint y: 606, endPoint x: 686, endPoint y: 603, distance: 8.5
click at [681, 606] on div "add delivery fee add markup add discount Labour $1,650.00 Sub total $15,070.00 …" at bounding box center [853, 760] width 1233 height 317
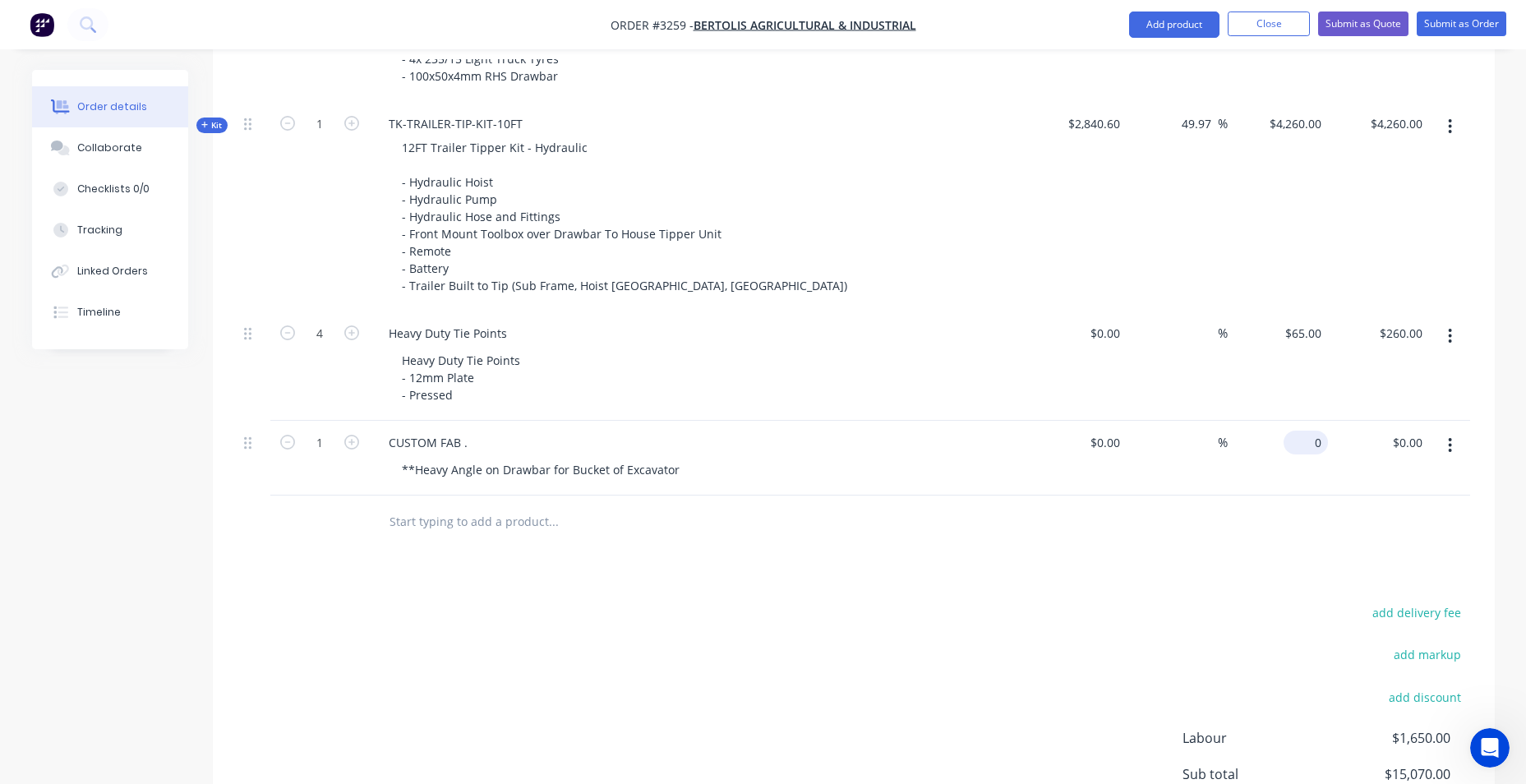
click at [1305, 441] on div "0 $0.00" at bounding box center [1305, 443] width 44 height 24
click at [1188, 631] on div "add delivery fee add markup add discount Labour $1,650.00 Sub total $15,070.00 …" at bounding box center [853, 760] width 1233 height 317
type input "$145.00"
click at [1108, 444] on input at bounding box center [1117, 443] width 19 height 24
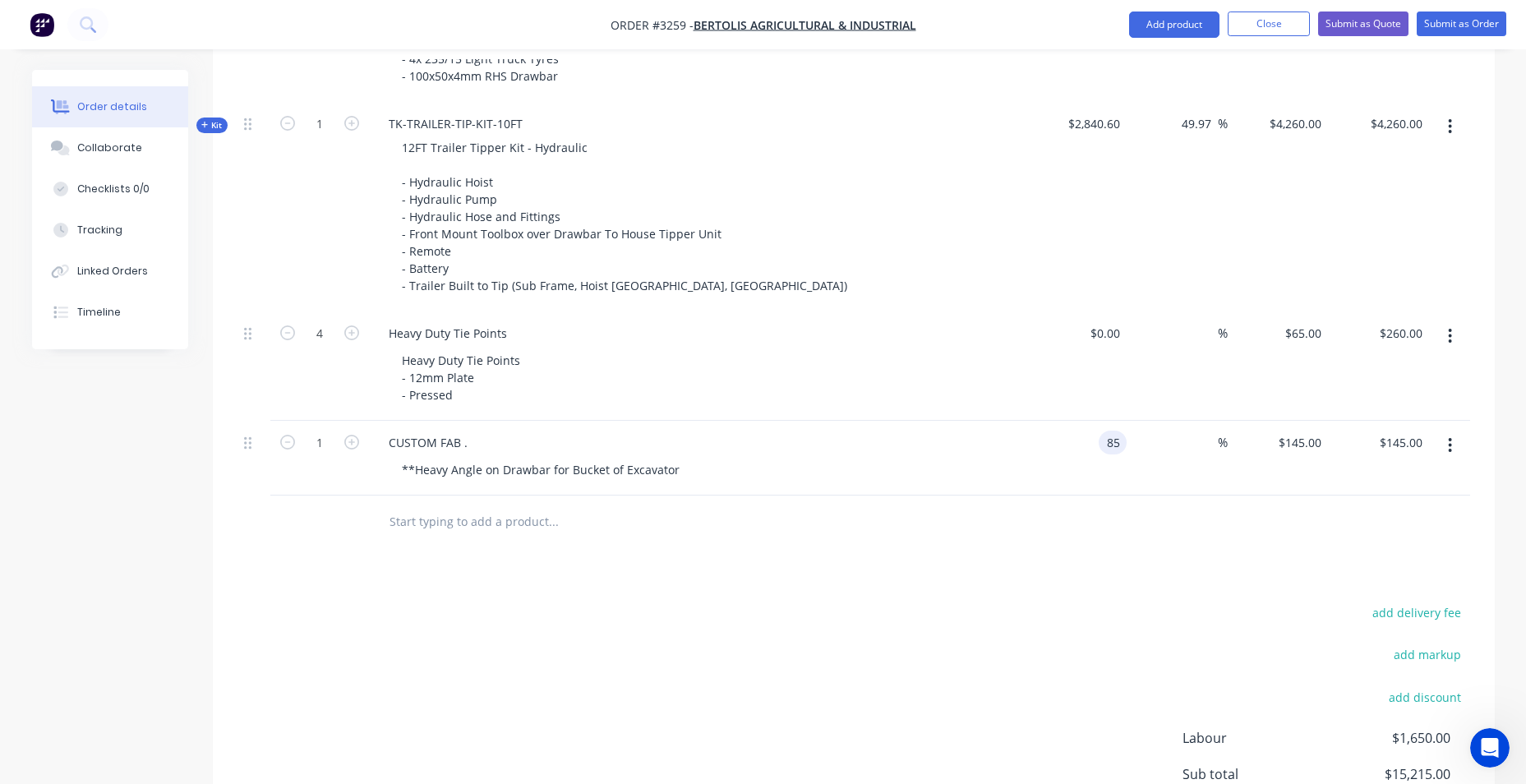
click at [915, 635] on div "add delivery fee add markup add discount Labour $1,650.00 Sub total $15,215.00 …" at bounding box center [853, 760] width 1233 height 317
type input "$85.00"
click at [668, 469] on div "**Heavy Angle on Drawbar for Bucket of Excavator" at bounding box center [540, 470] width 304 height 24
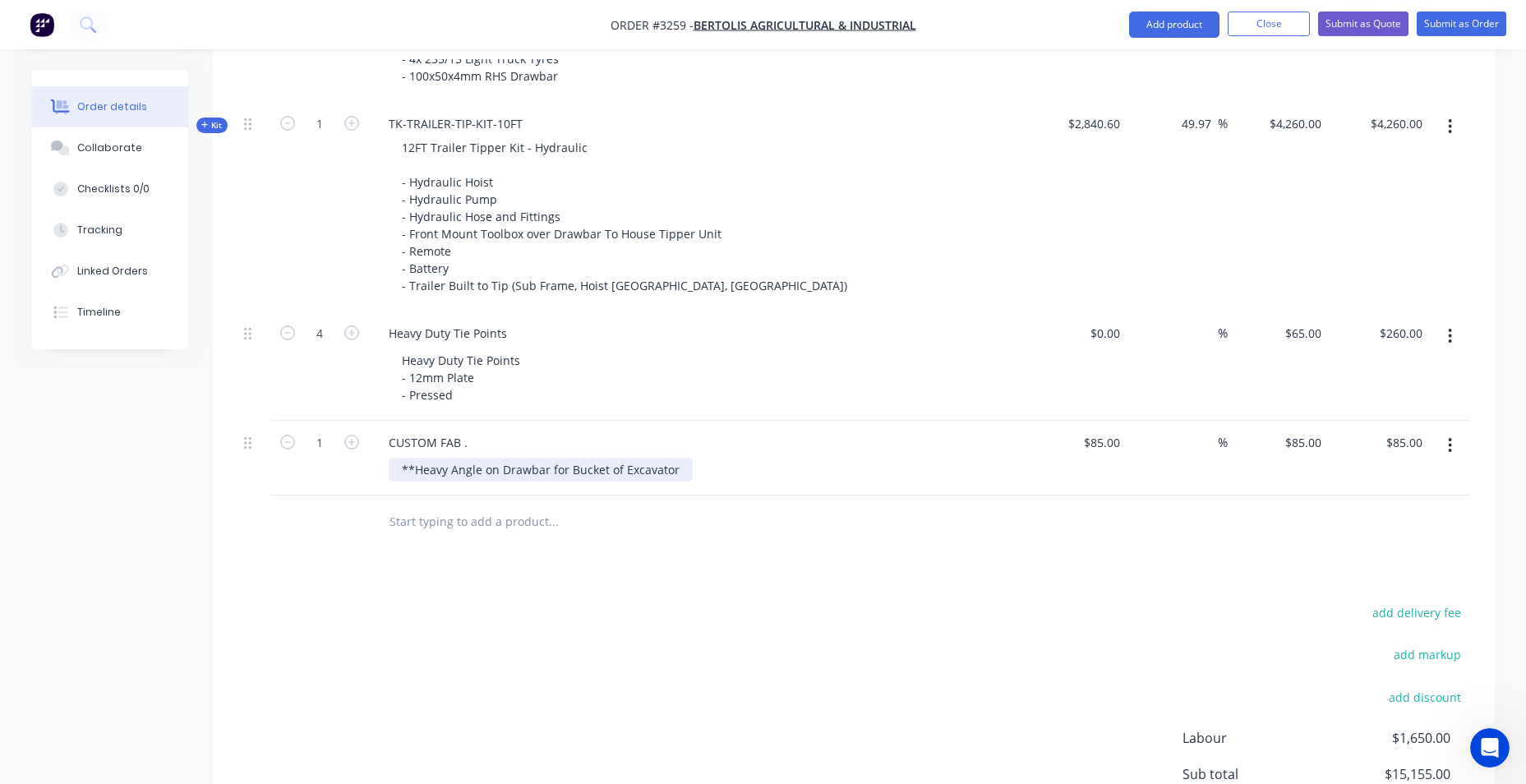
click at [674, 467] on div "**Heavy Angle on Drawbar for Bucket of Excavator" at bounding box center [540, 470] width 304 height 24
click at [795, 315] on div "Heavy Duty Tie Points Heavy Duty Tie Points - 12mm Plate - Pressed" at bounding box center [698, 365] width 658 height 109
click at [1117, 341] on input at bounding box center [1117, 334] width 19 height 24
click at [1059, 583] on div "Products Show / Hide columns Add product Qty Cost Markup Price Total Kit 1 TRAI…" at bounding box center [854, 197] width 1282 height 1490
type input "$55.00"
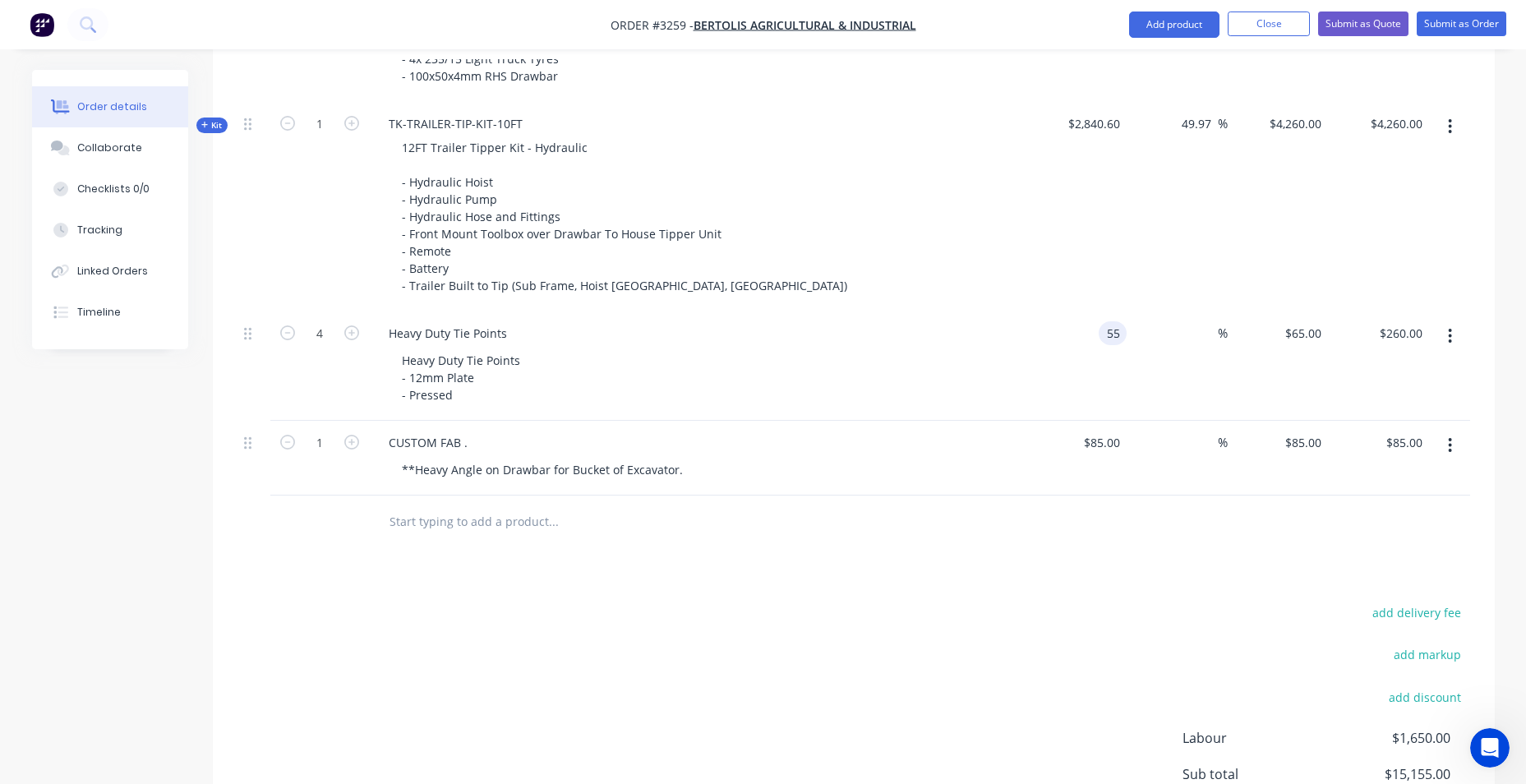
type input "$55.00"
type input "$220.00"
click at [351, 447] on icon "button" at bounding box center [351, 442] width 15 height 15
type input "2"
type input "$170.00"
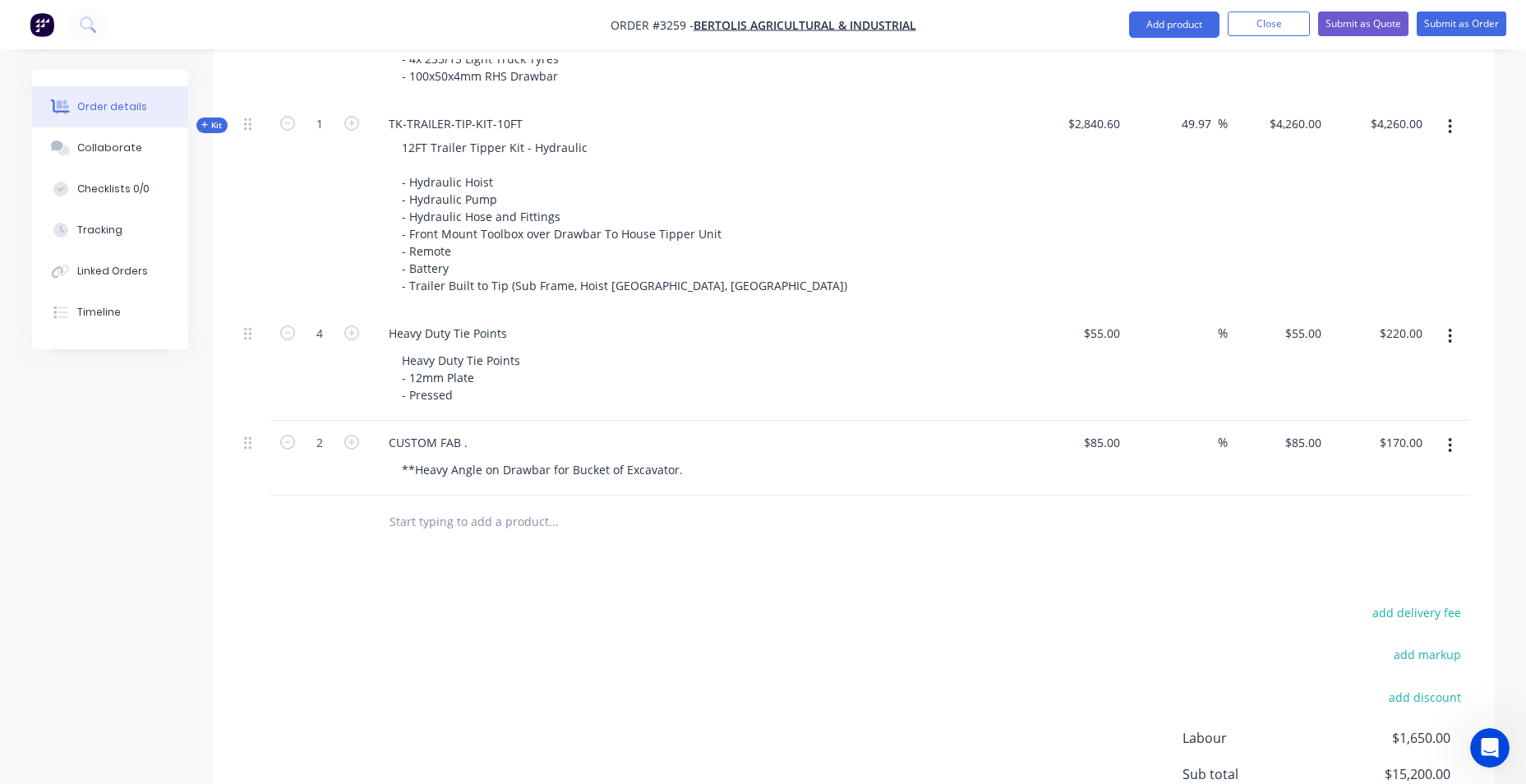
click at [640, 594] on div "Products Show / Hide columns Add product Qty Cost Markup Price Total Kit 1 TRAI…" at bounding box center [854, 197] width 1282 height 1490
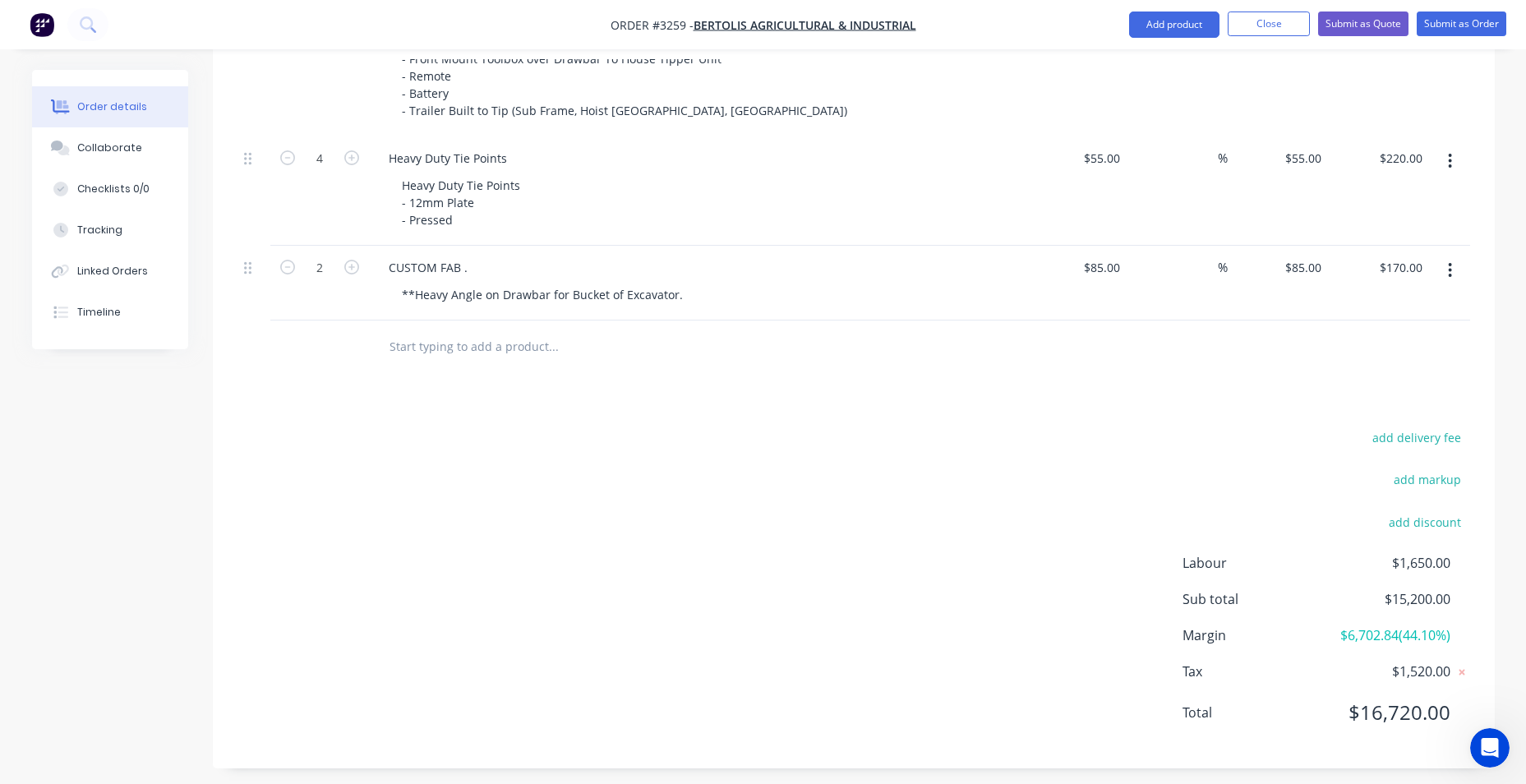
scroll to position [1266, 0]
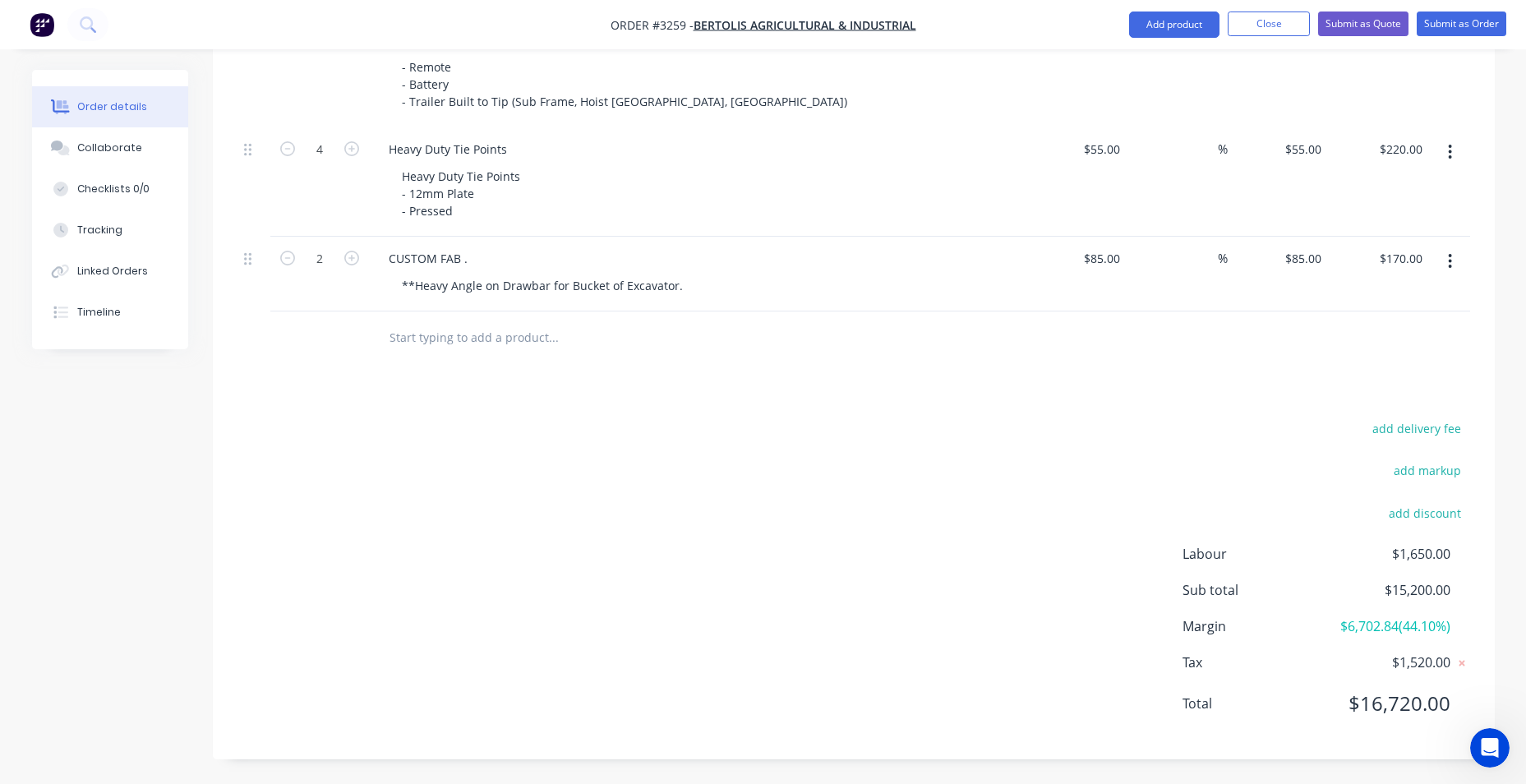
click at [498, 335] on input "text" at bounding box center [553, 337] width 329 height 33
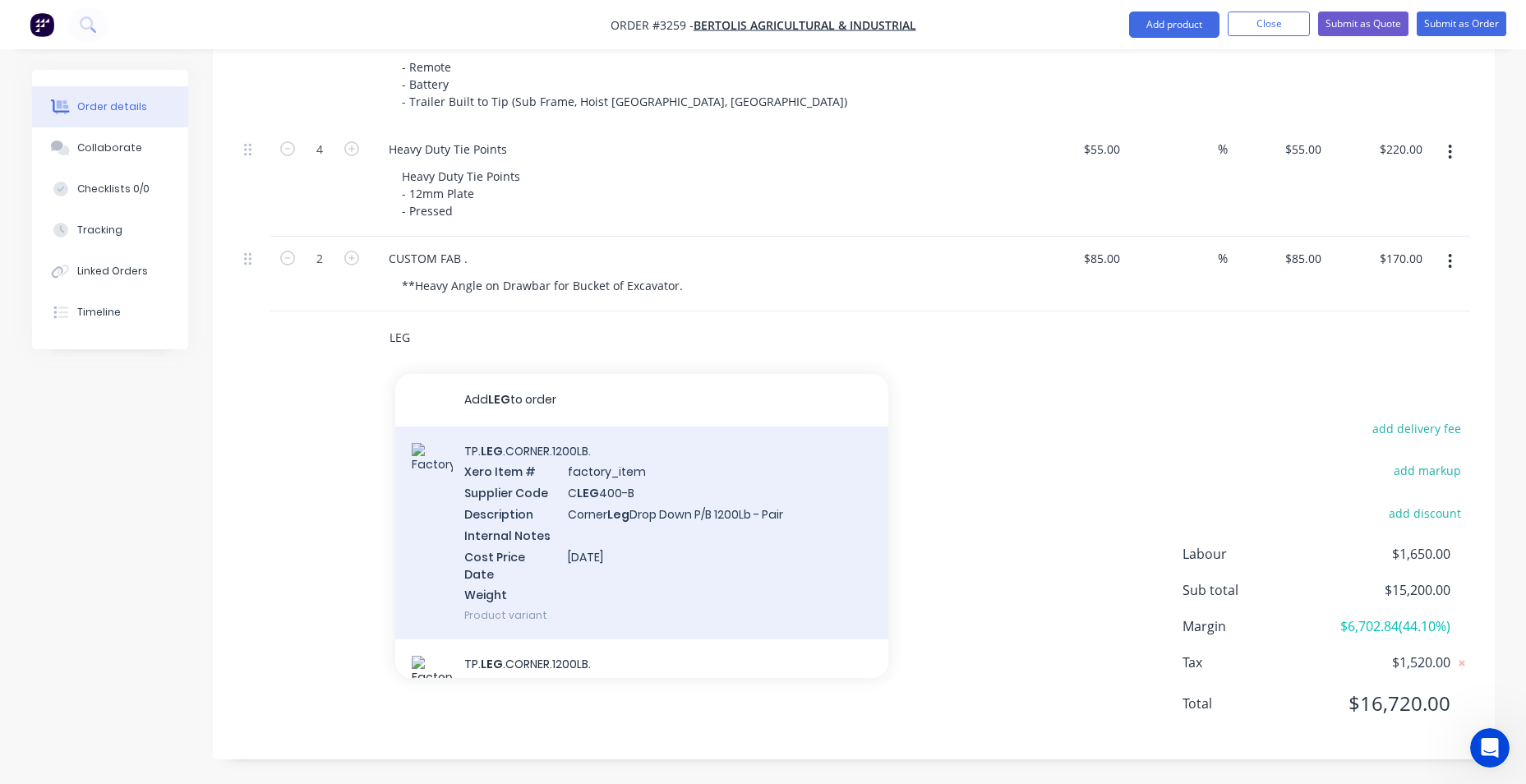
type input "LEG"
click at [575, 480] on div "TP. LEG .CORNER.1200LB. Xero Item # factory_item Supplier Code C LEG 400-B Desc…" at bounding box center [642, 533] width 493 height 214
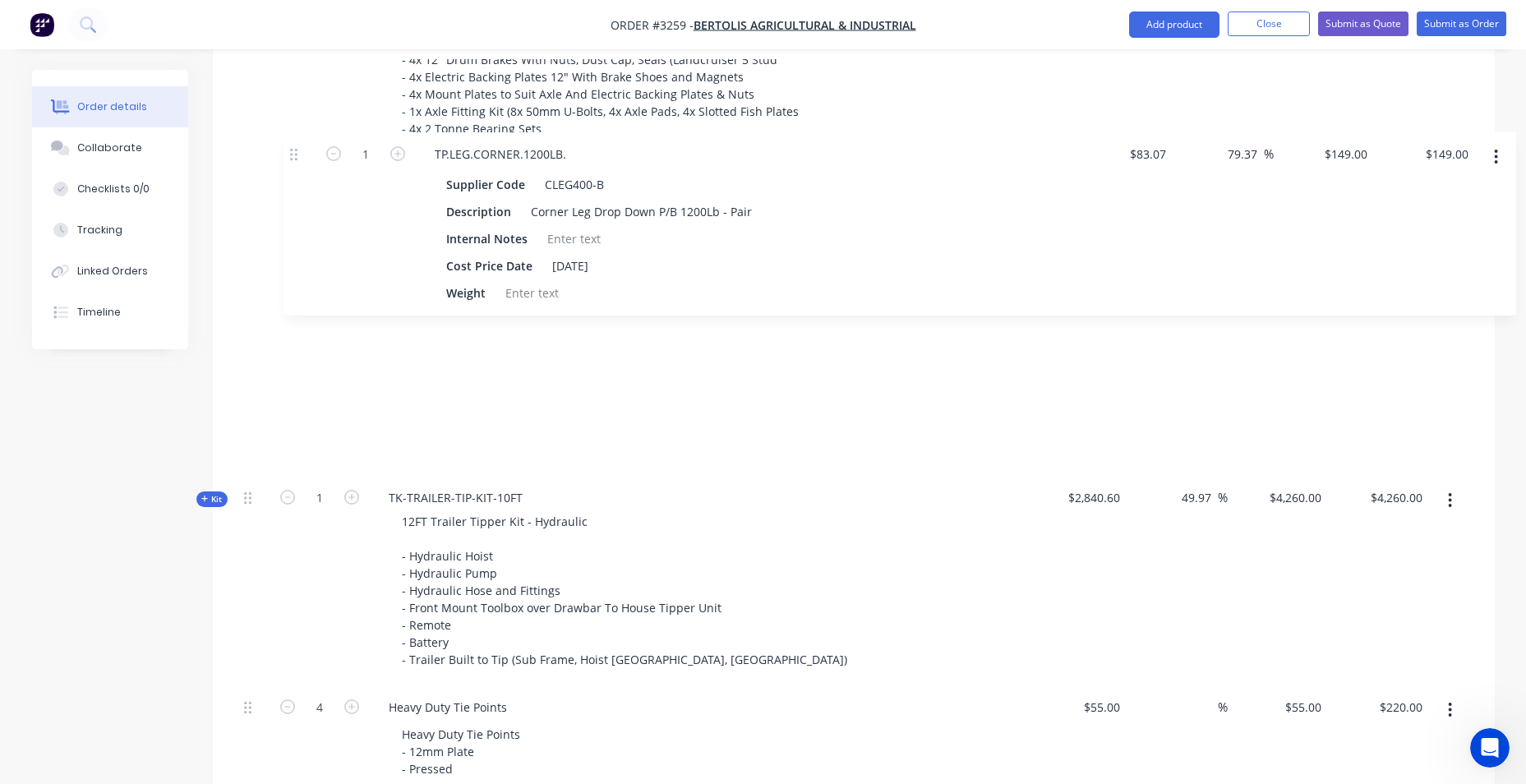
scroll to position [888, 0]
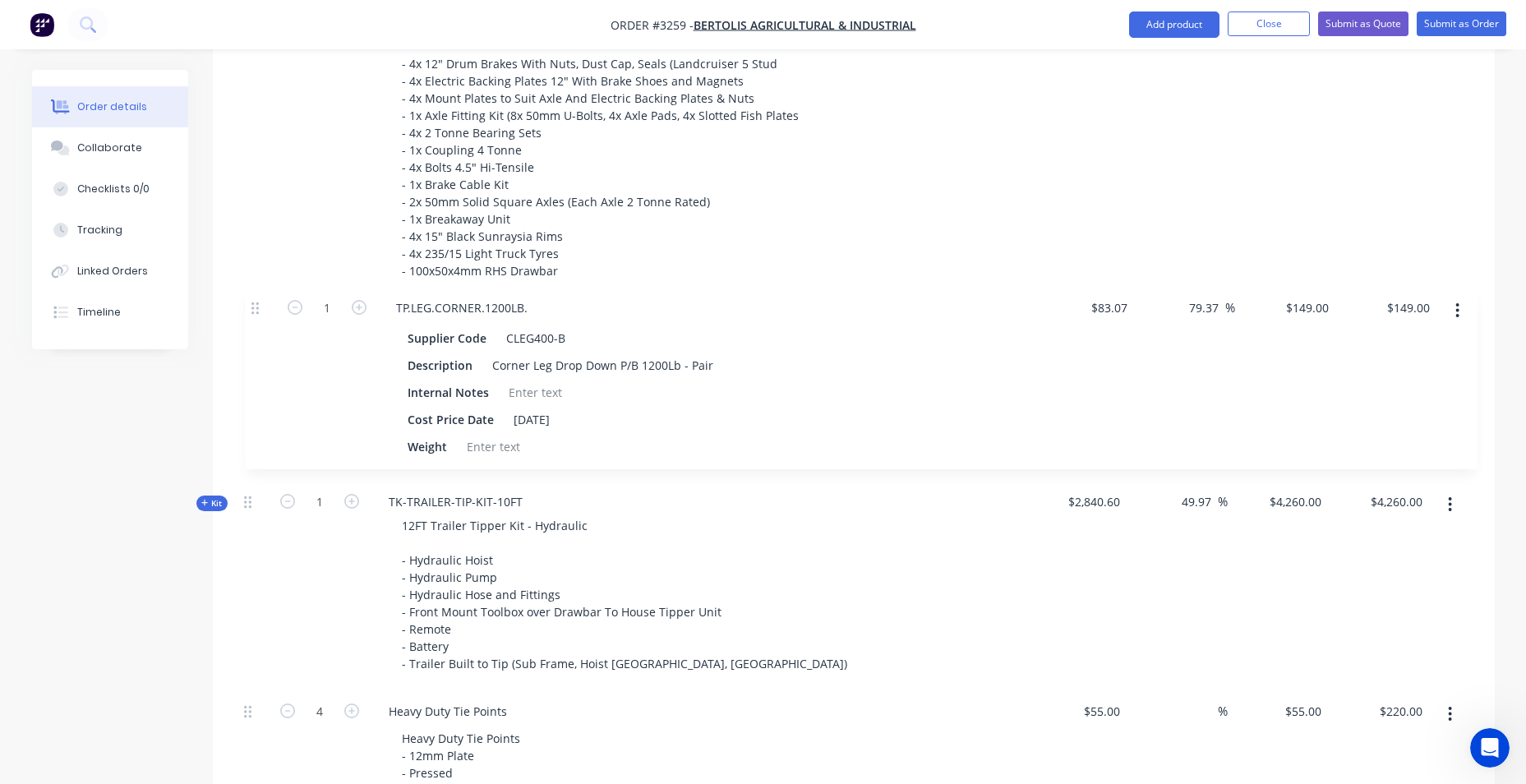
drag, startPoint x: 247, startPoint y: 337, endPoint x: 253, endPoint y: 306, distance: 31.6
click at [253, 306] on div "Kit 1 TRAILER-BOX-10x6 10x6 Box Trailer - 50mm SHS Chassis - Checker Plate Floo…" at bounding box center [853, 306] width 1233 height 1134
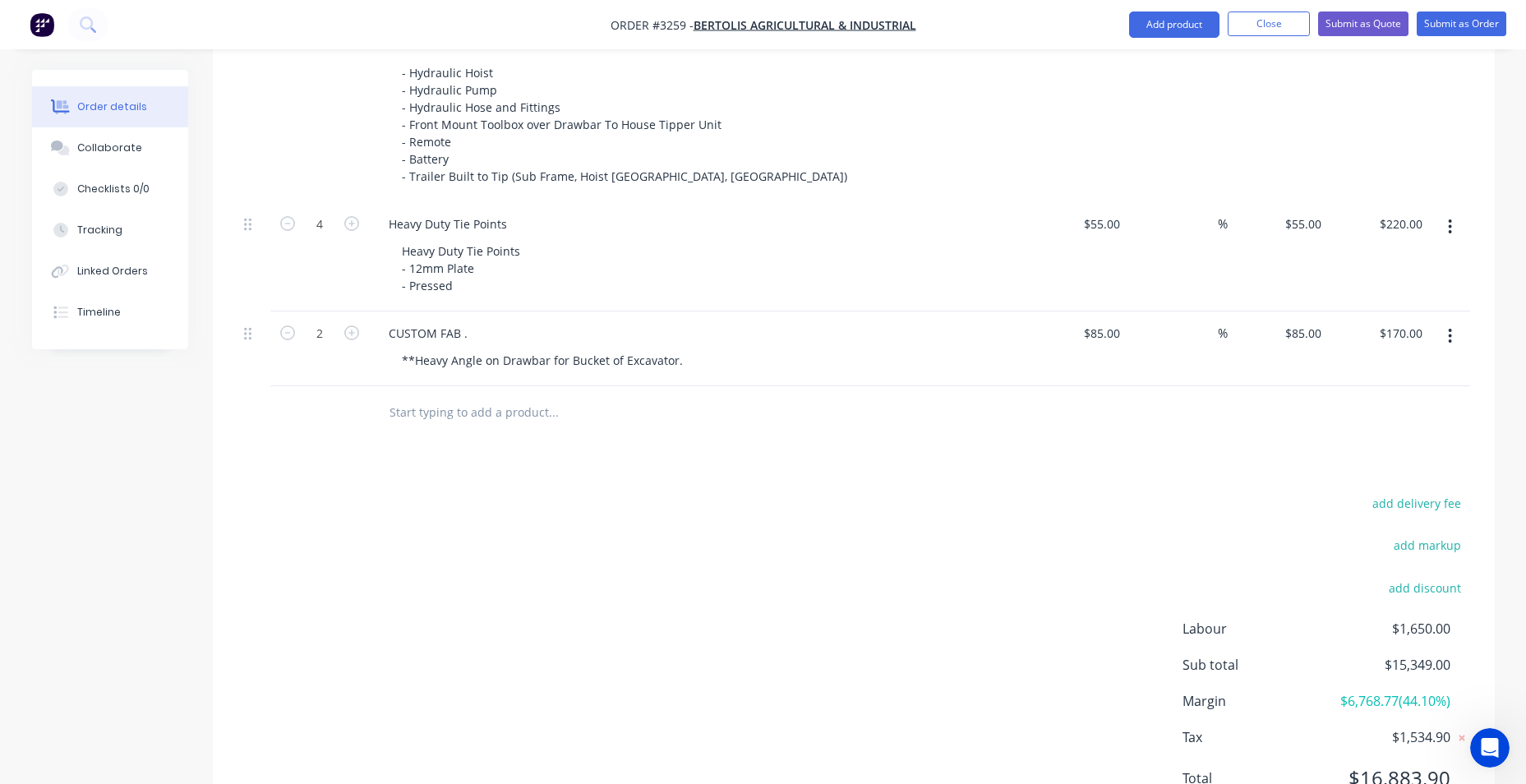
scroll to position [1380, 0]
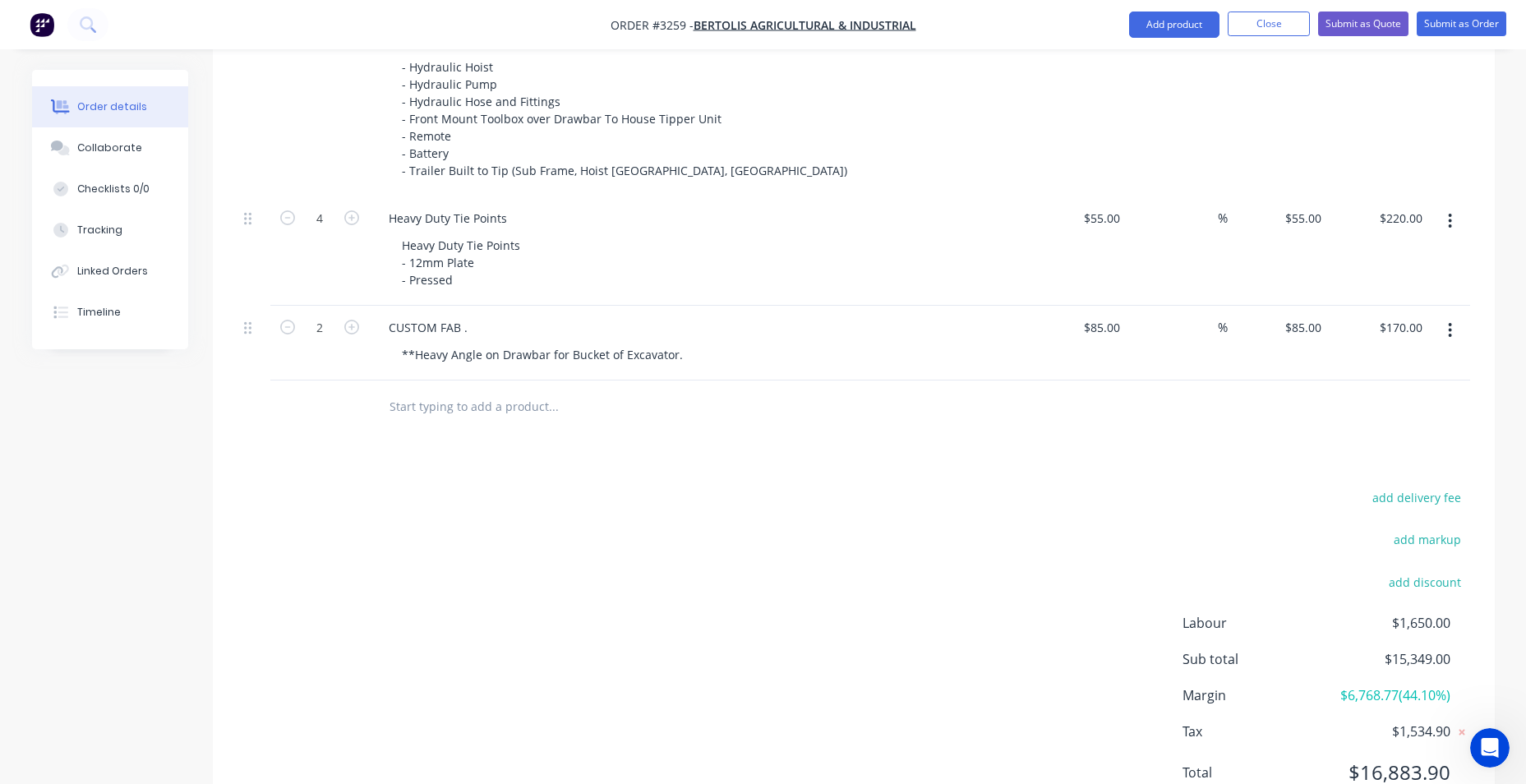
click at [552, 589] on div "add delivery fee add markup add discount Labour $1,650.00 Sub total $15,349.00 …" at bounding box center [853, 645] width 1233 height 317
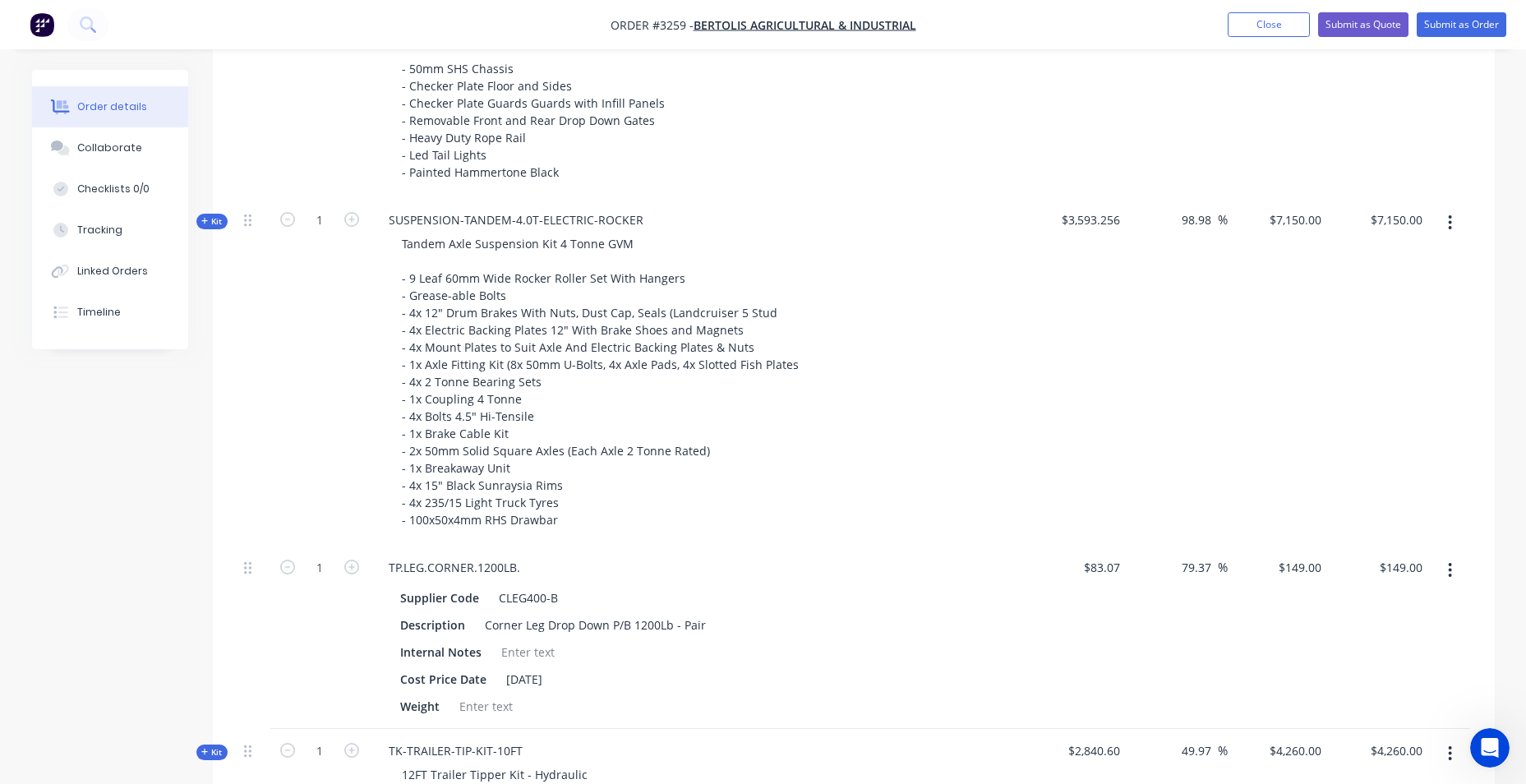
scroll to position [381, 0]
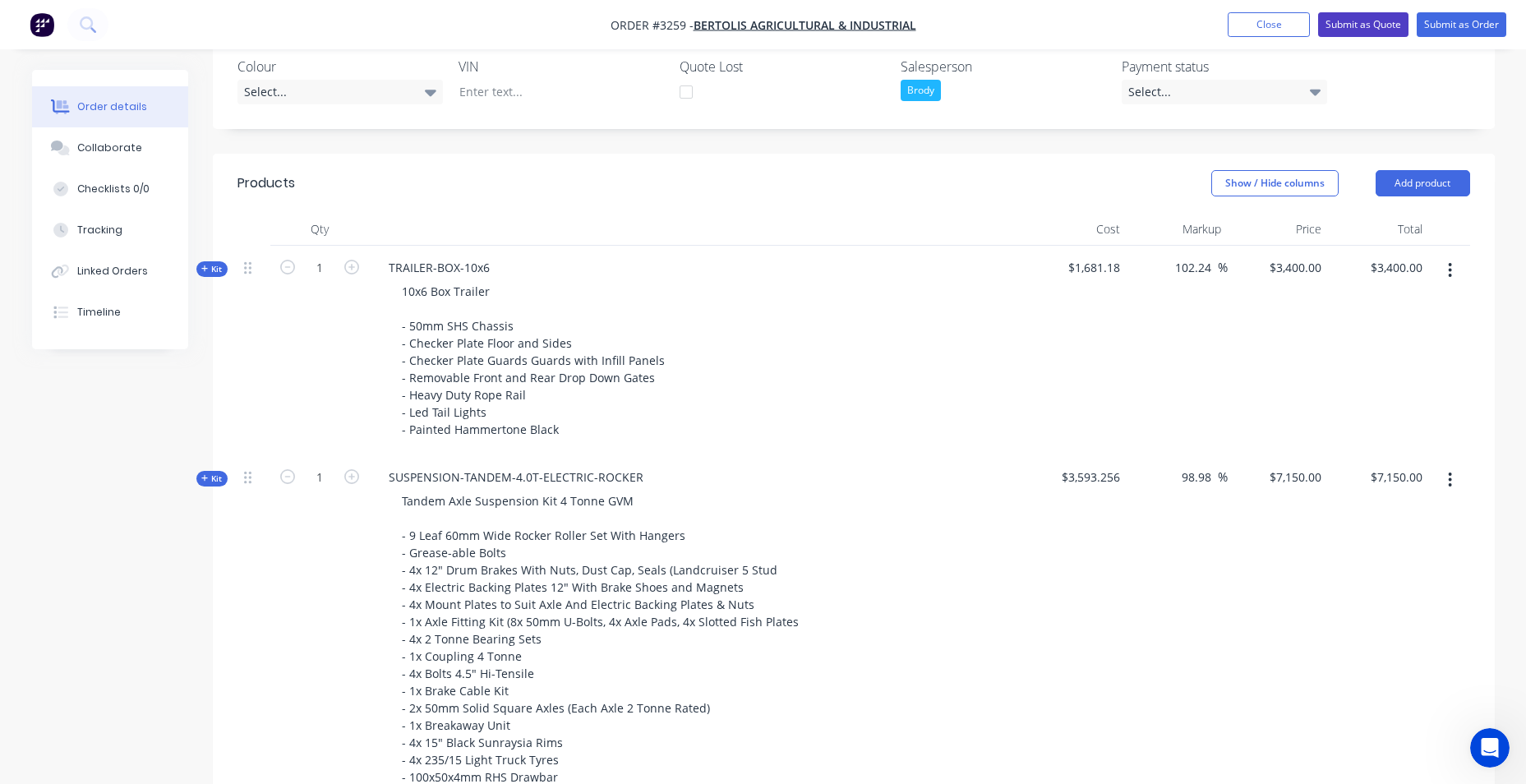
click at [1358, 29] on button "Submit as Quote" at bounding box center [1363, 24] width 91 height 24
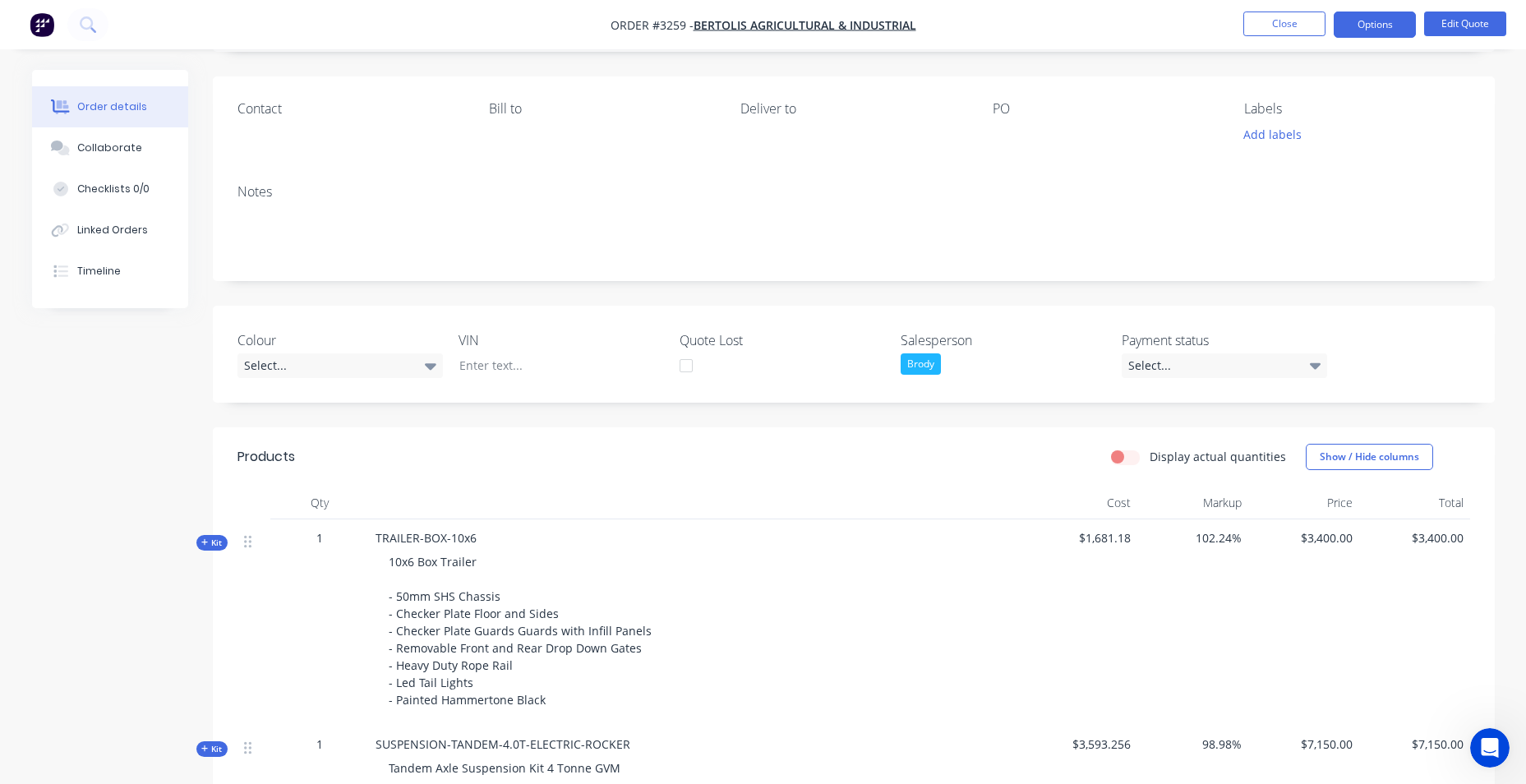
scroll to position [0, 0]
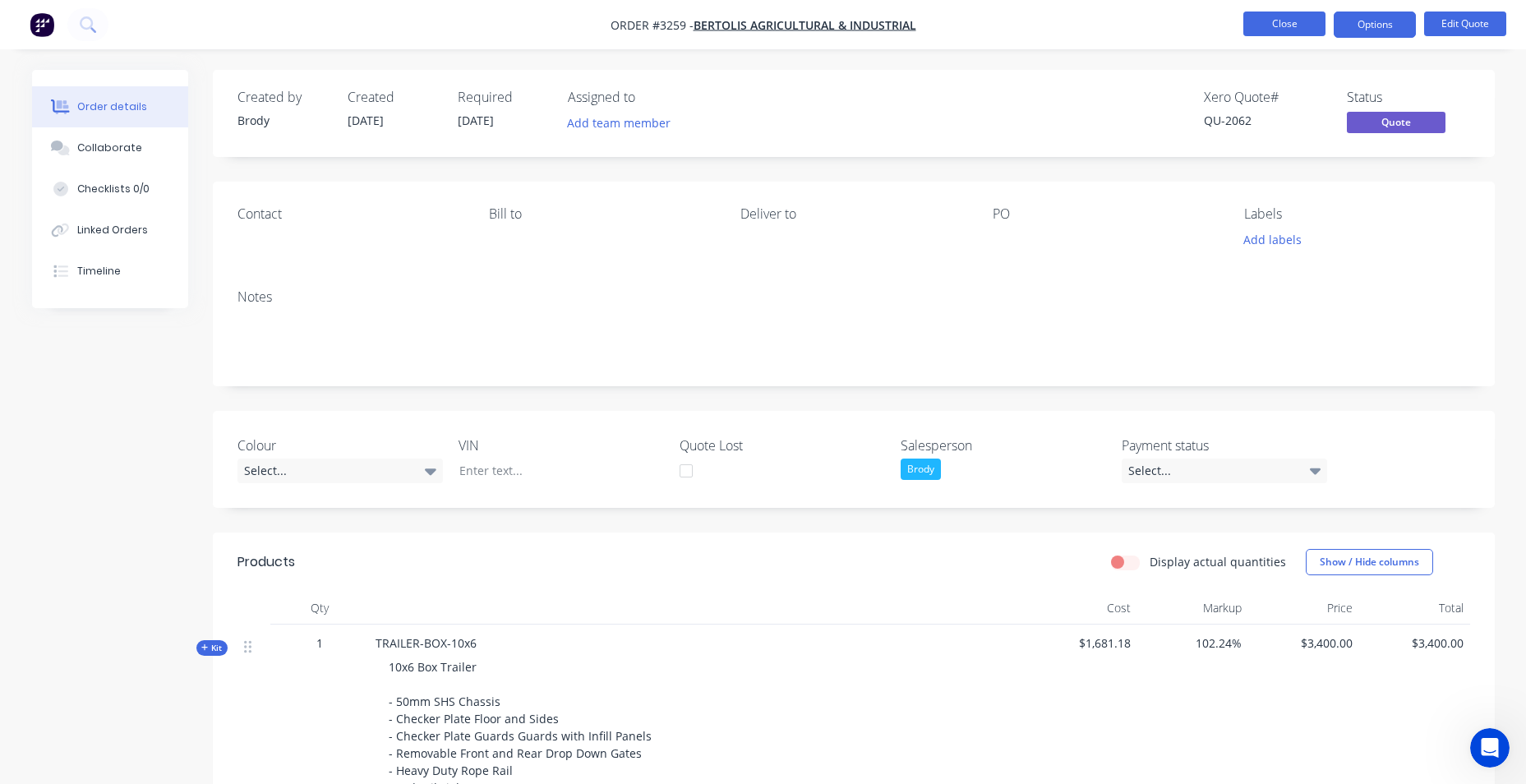
click at [1295, 24] on button "Close" at bounding box center [1285, 23] width 82 height 24
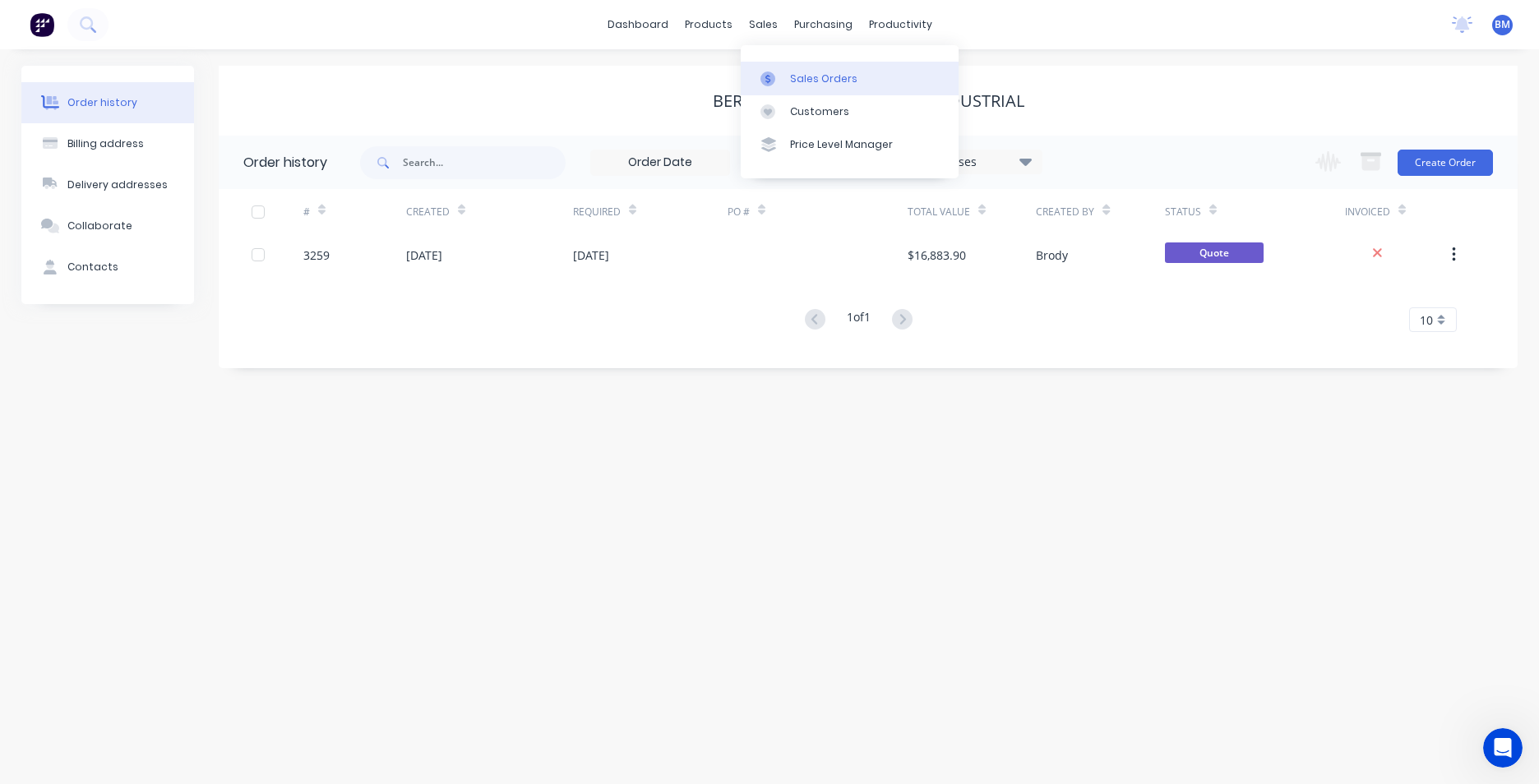
click at [788, 80] on link "Sales Orders" at bounding box center [849, 78] width 218 height 33
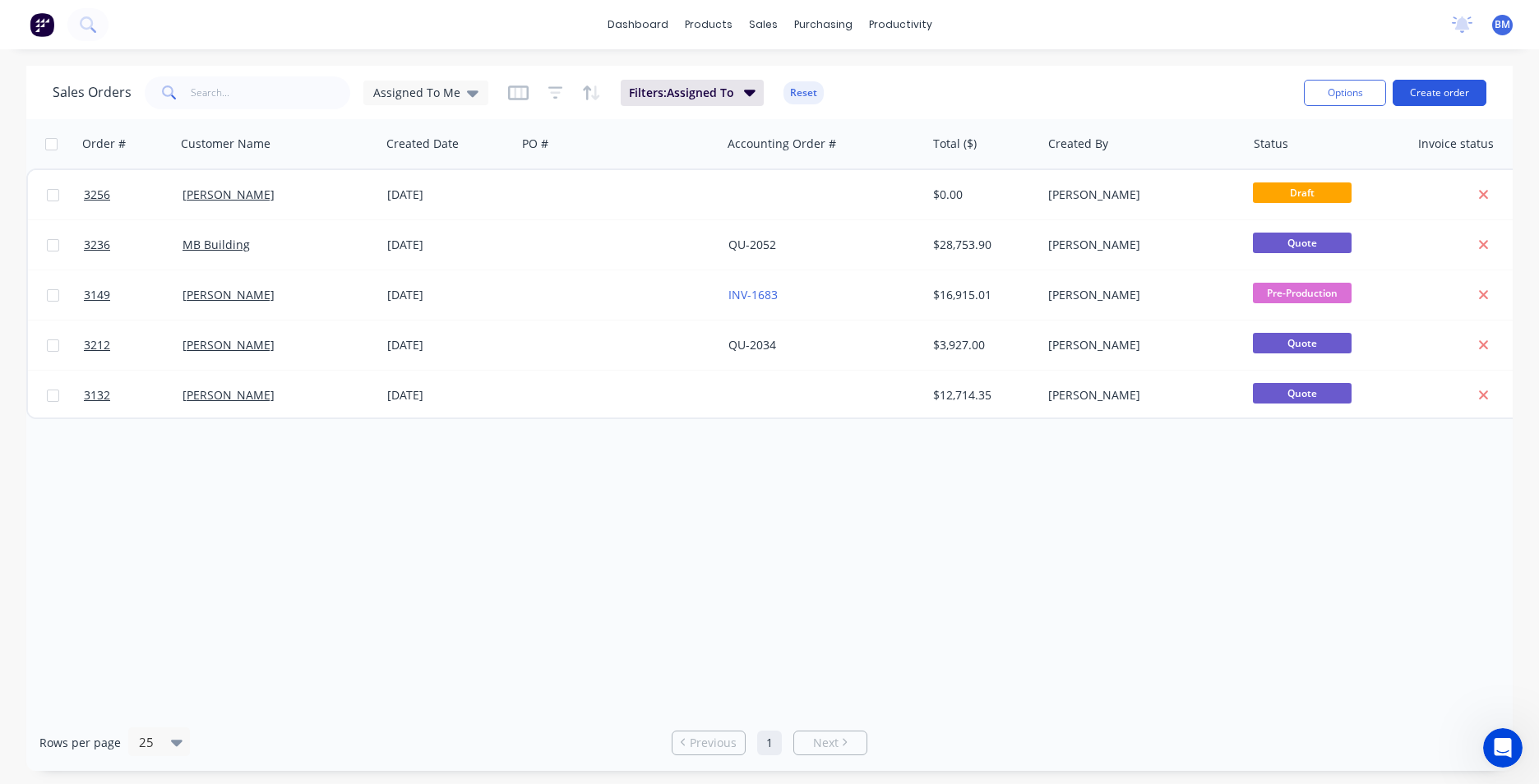
click at [1417, 97] on button "Create order" at bounding box center [1440, 93] width 93 height 26
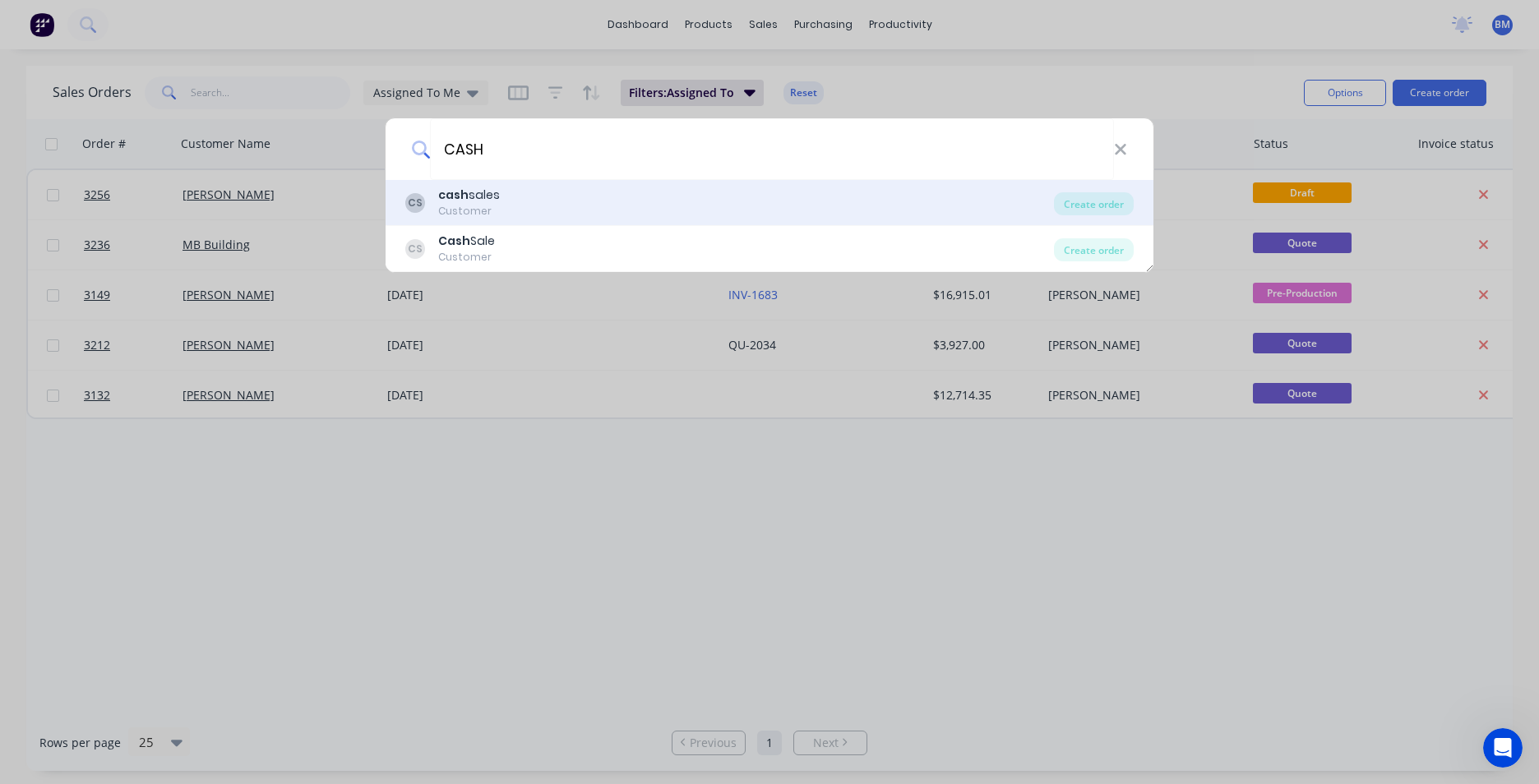
type input "CASH"
click at [571, 207] on div "CS cash sales Customer" at bounding box center [730, 203] width 649 height 32
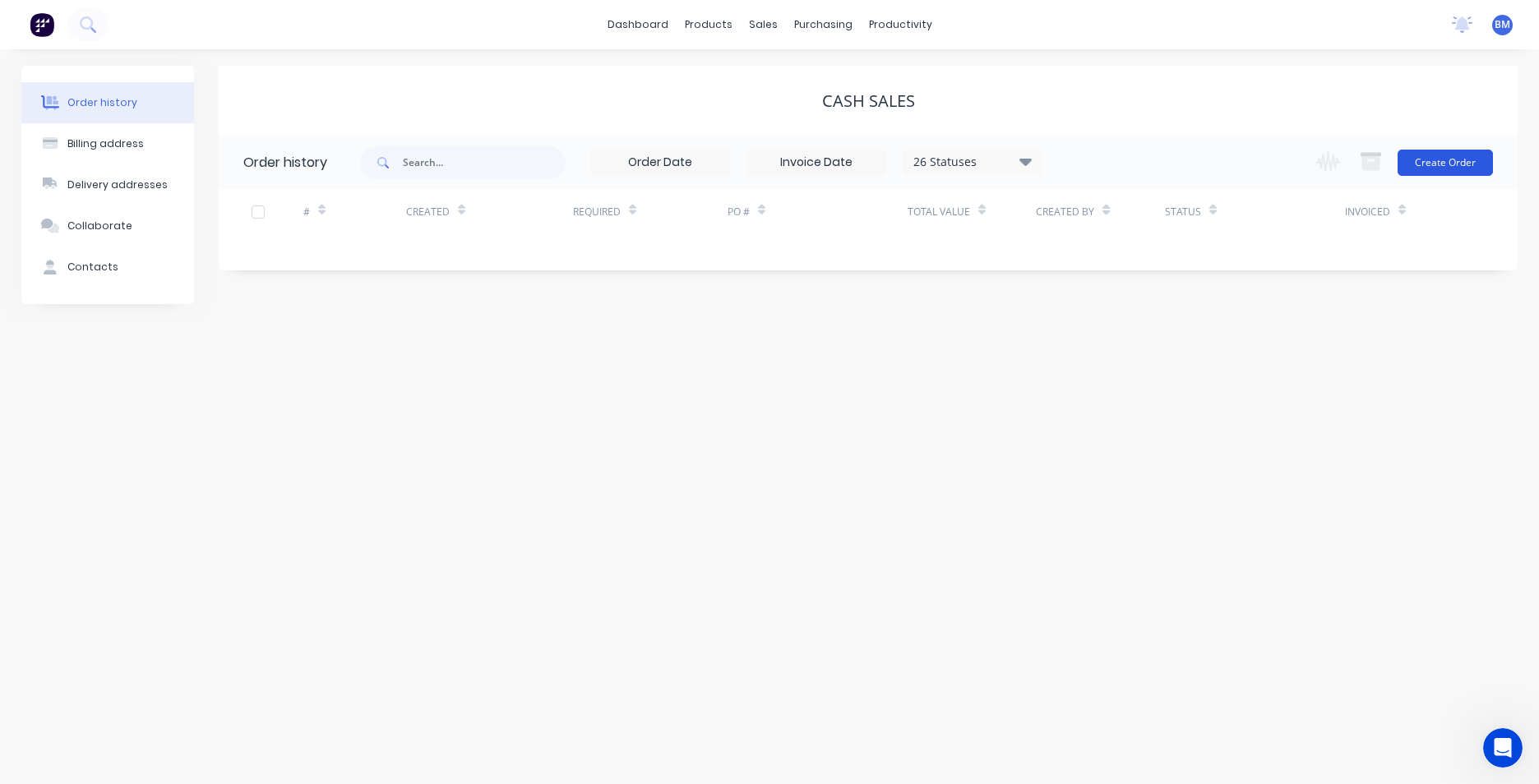
click at [1471, 162] on button "Create Order" at bounding box center [1446, 163] width 95 height 26
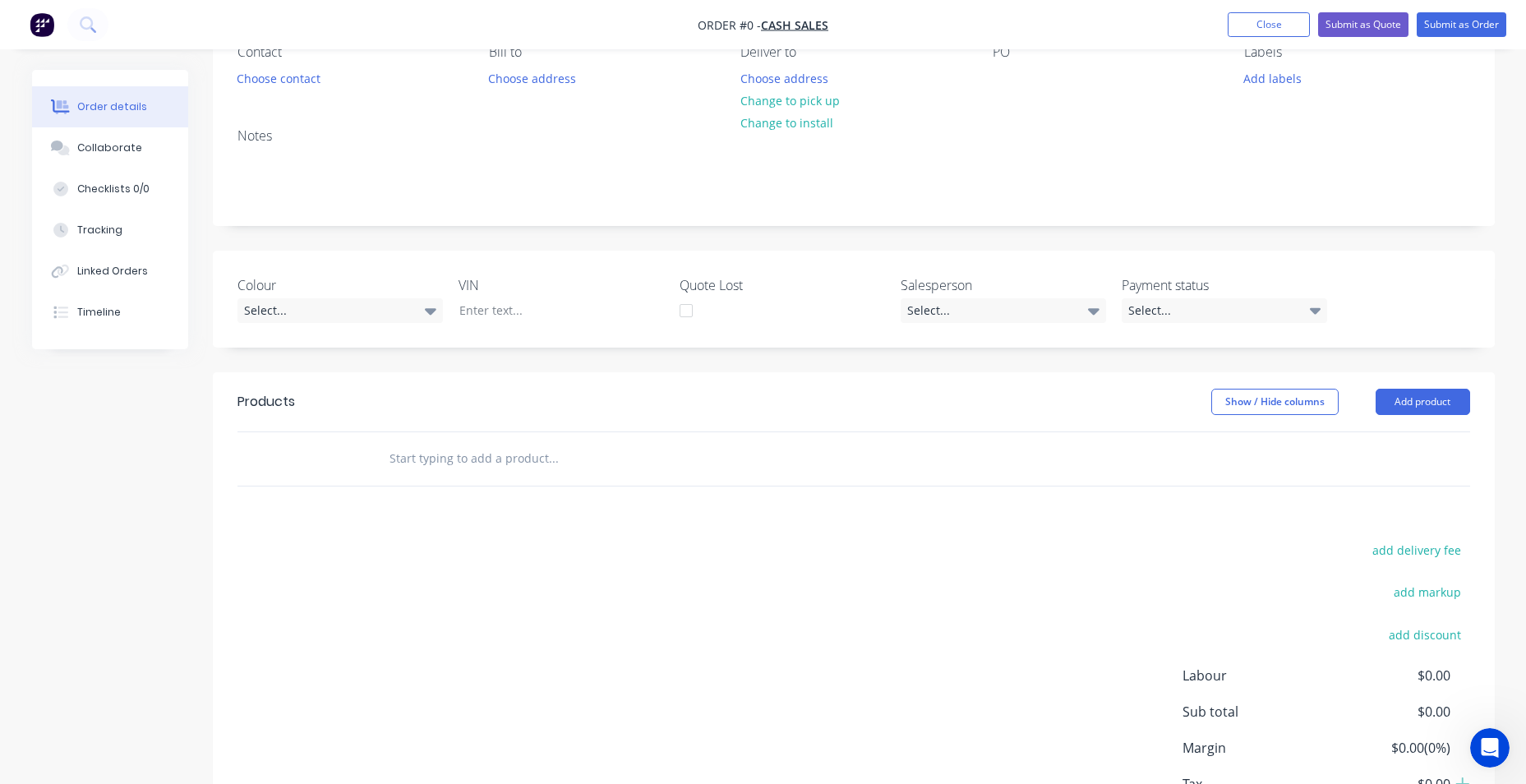
scroll to position [164, 0]
click at [1421, 394] on button "Add product" at bounding box center [1422, 400] width 94 height 26
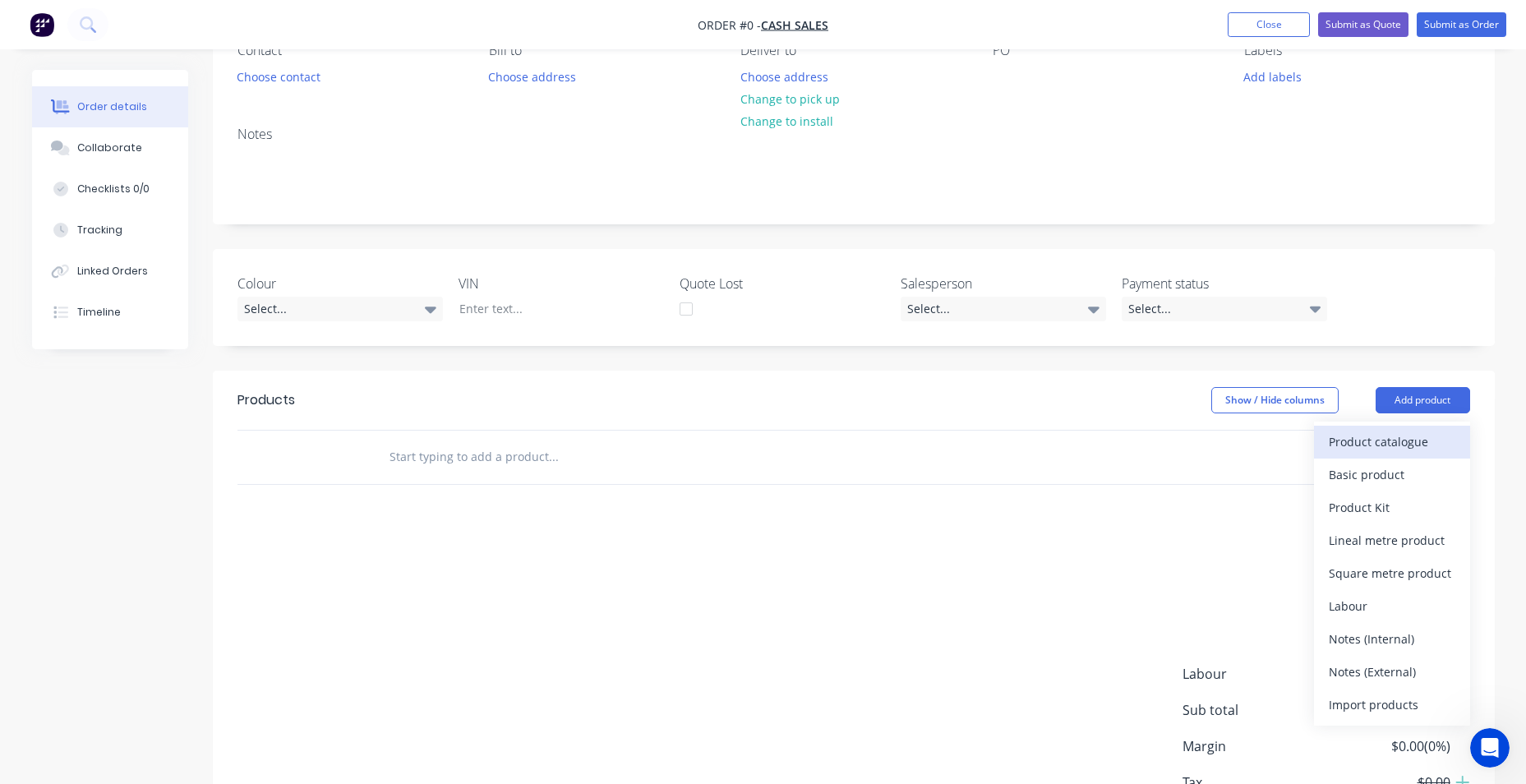
click at [1397, 446] on div "Product catalogue" at bounding box center [1391, 442] width 126 height 24
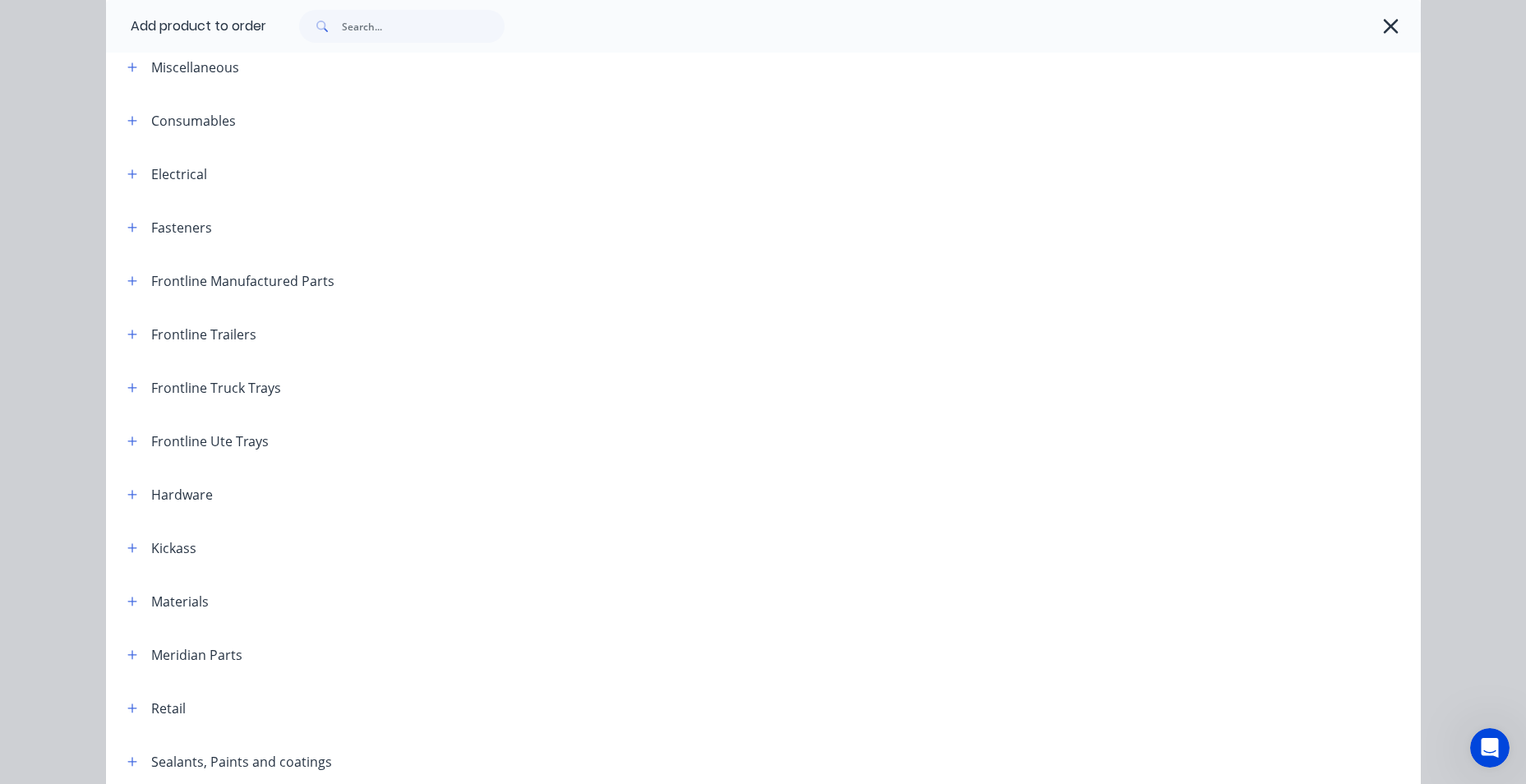
scroll to position [0, 0]
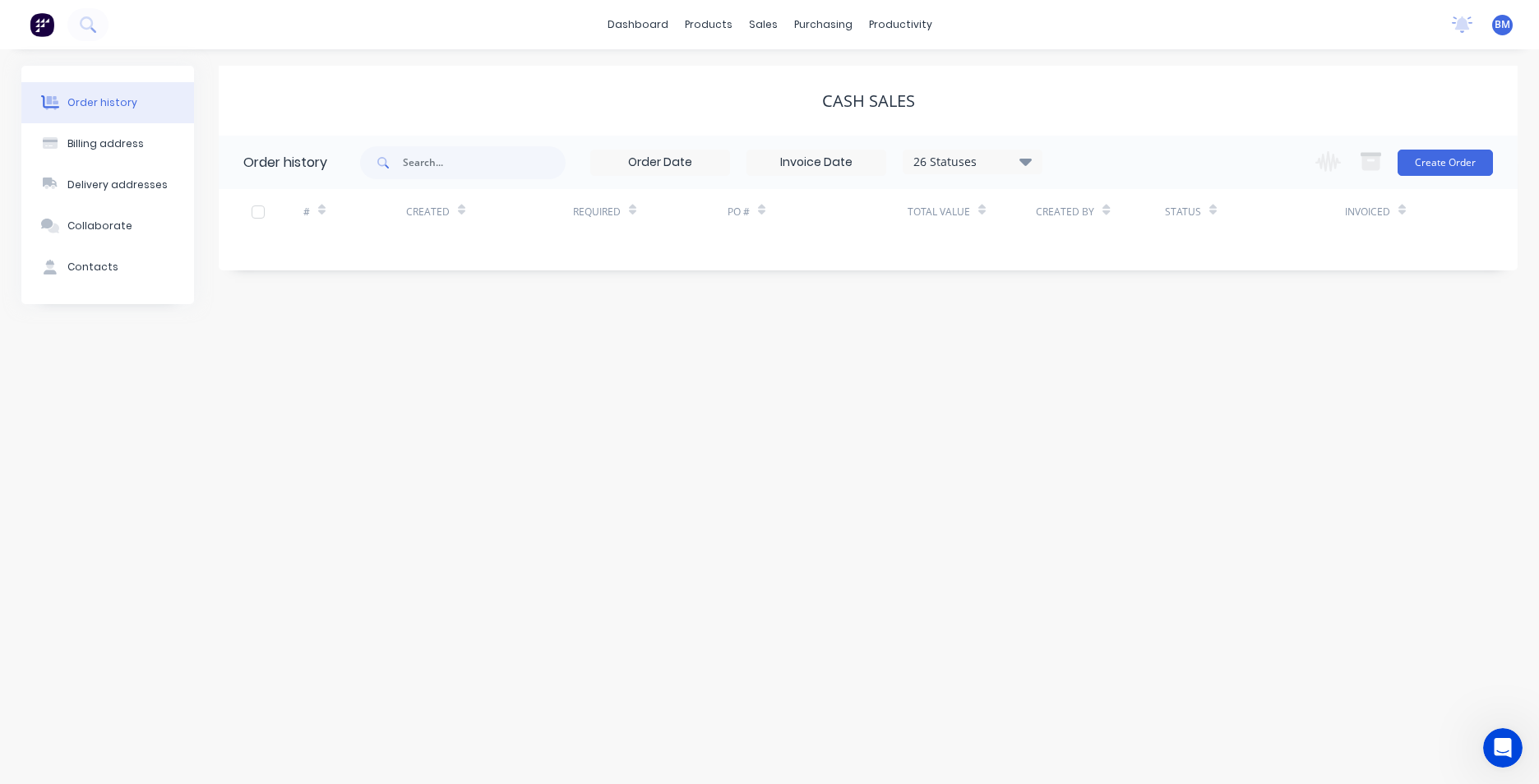
click at [47, 16] on img at bounding box center [42, 24] width 24 height 24
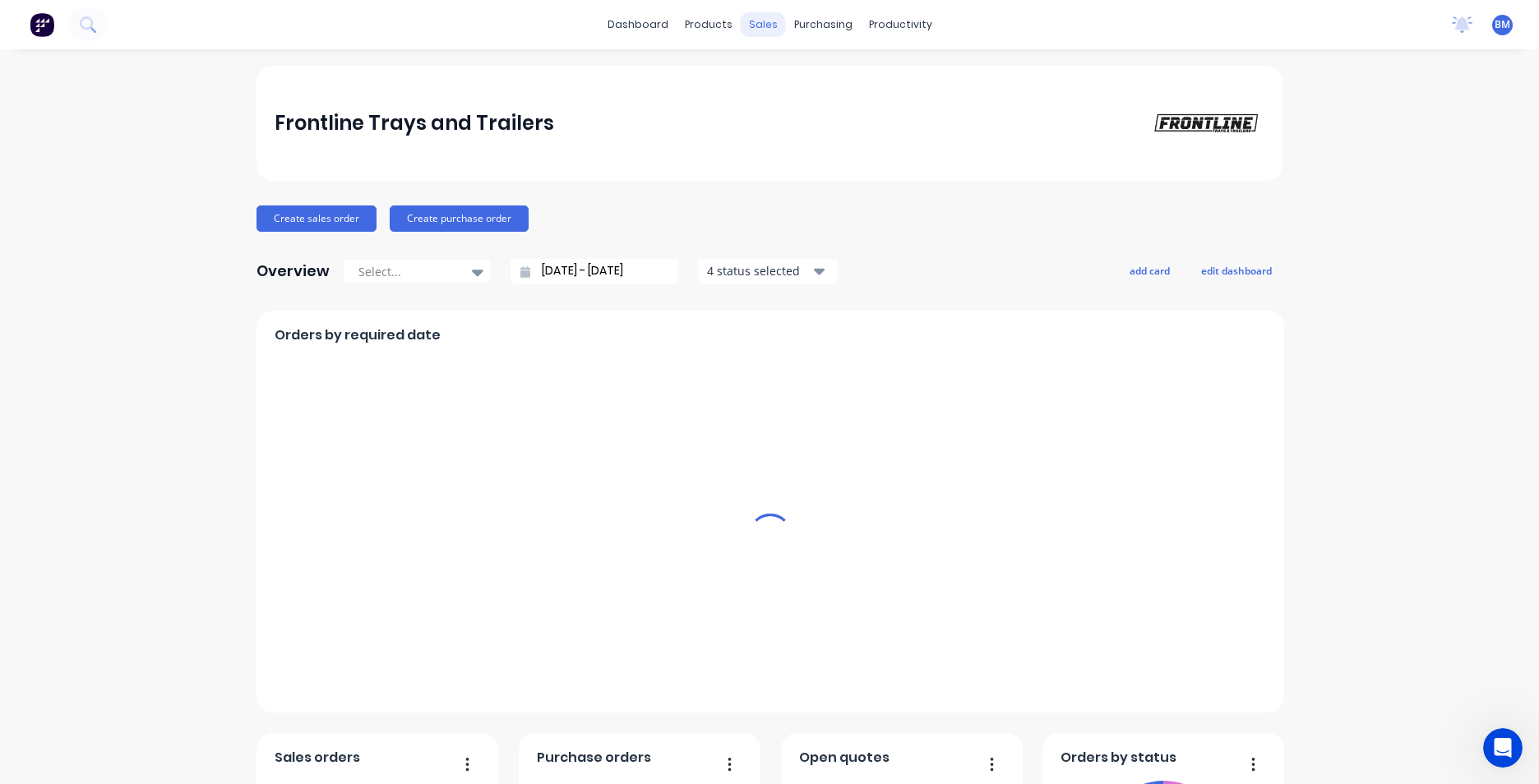
drag, startPoint x: 754, startPoint y: 24, endPoint x: 763, endPoint y: 69, distance: 45.9
click at [754, 24] on div "sales" at bounding box center [763, 24] width 45 height 24
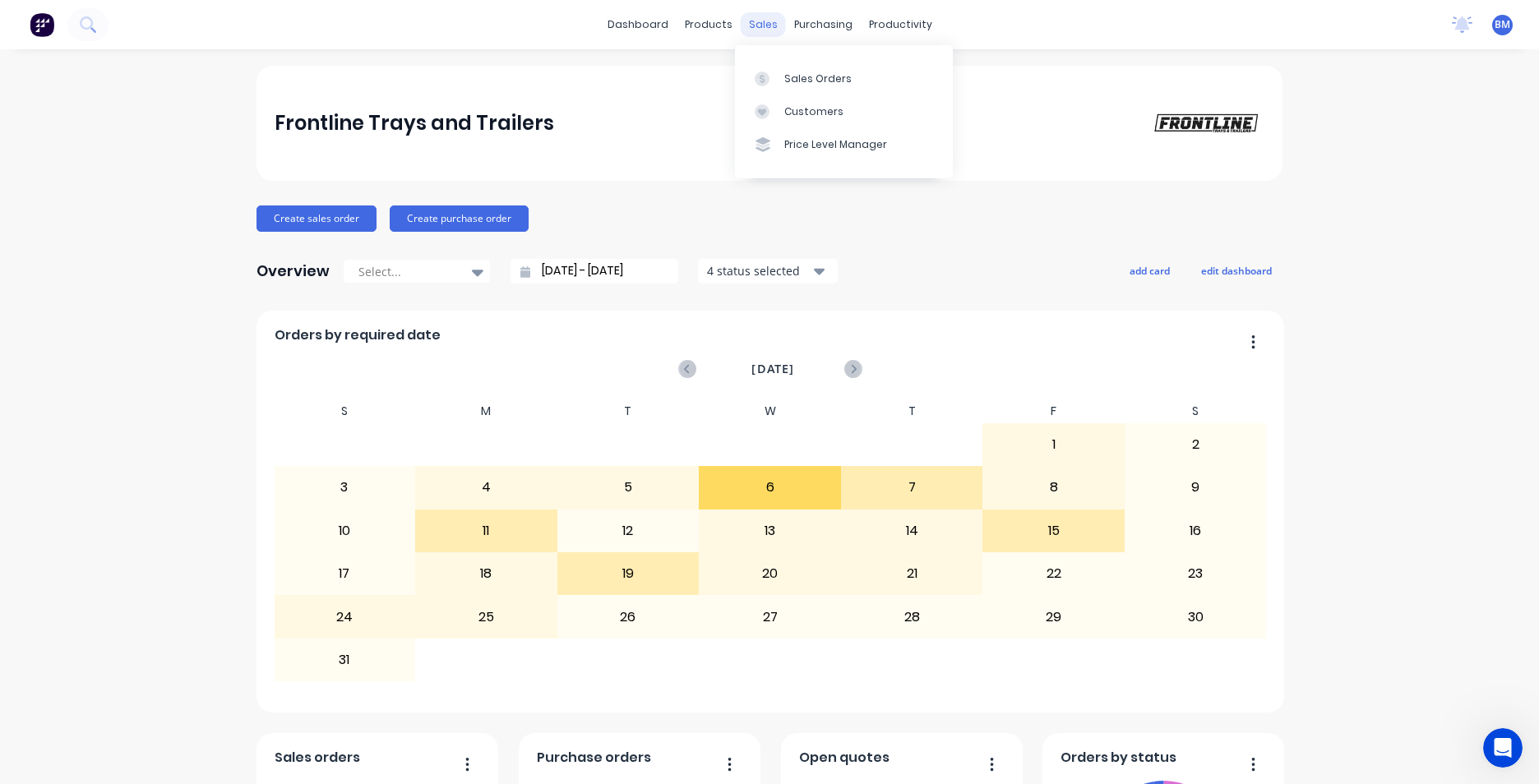
click at [758, 25] on div "sales" at bounding box center [763, 24] width 45 height 24
click at [802, 80] on div "Sales Orders" at bounding box center [818, 79] width 67 height 15
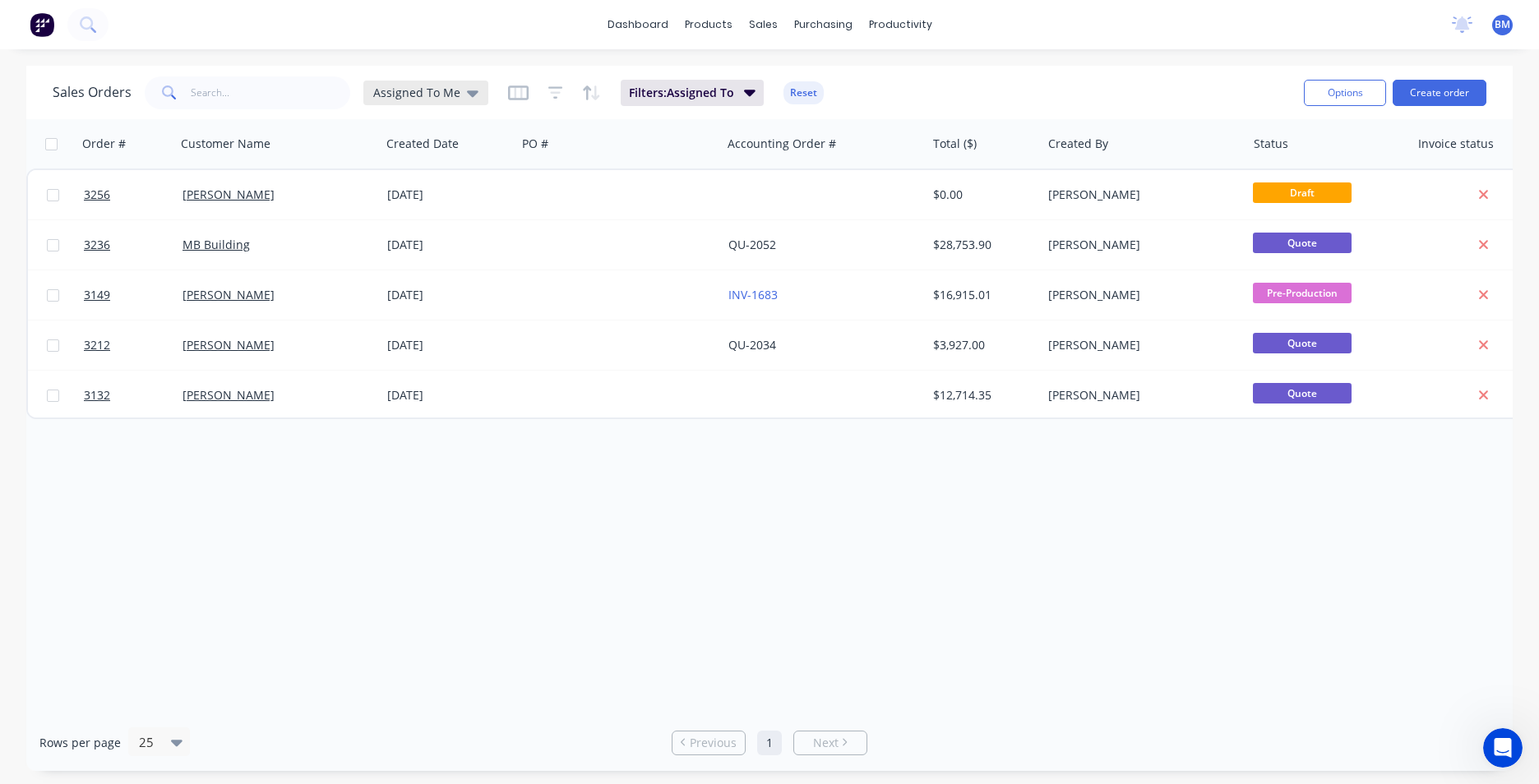
click at [467, 96] on icon at bounding box center [473, 93] width 11 height 7
click at [420, 236] on button "None" at bounding box center [462, 233] width 188 height 19
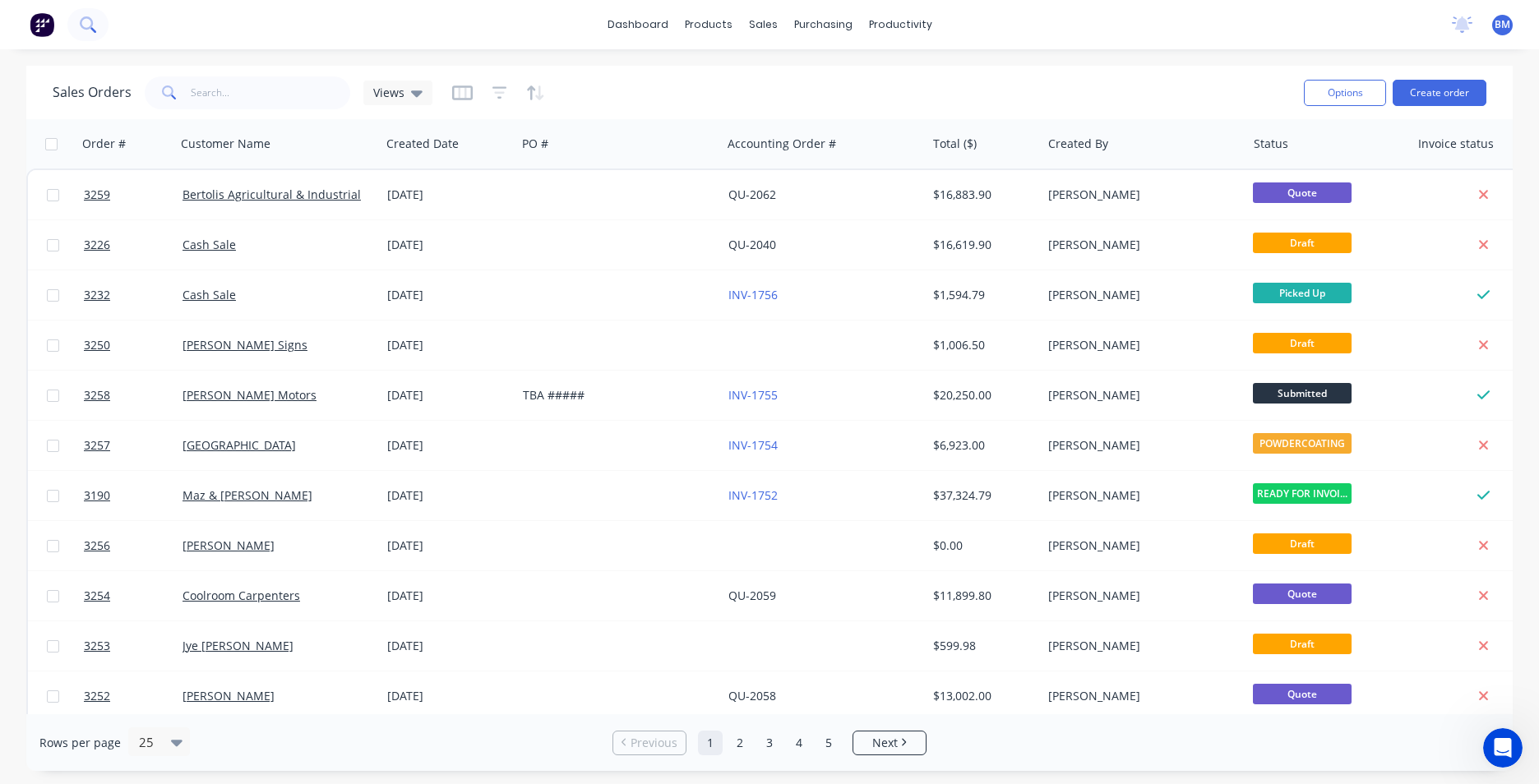
click at [87, 27] on icon at bounding box center [87, 24] width 16 height 16
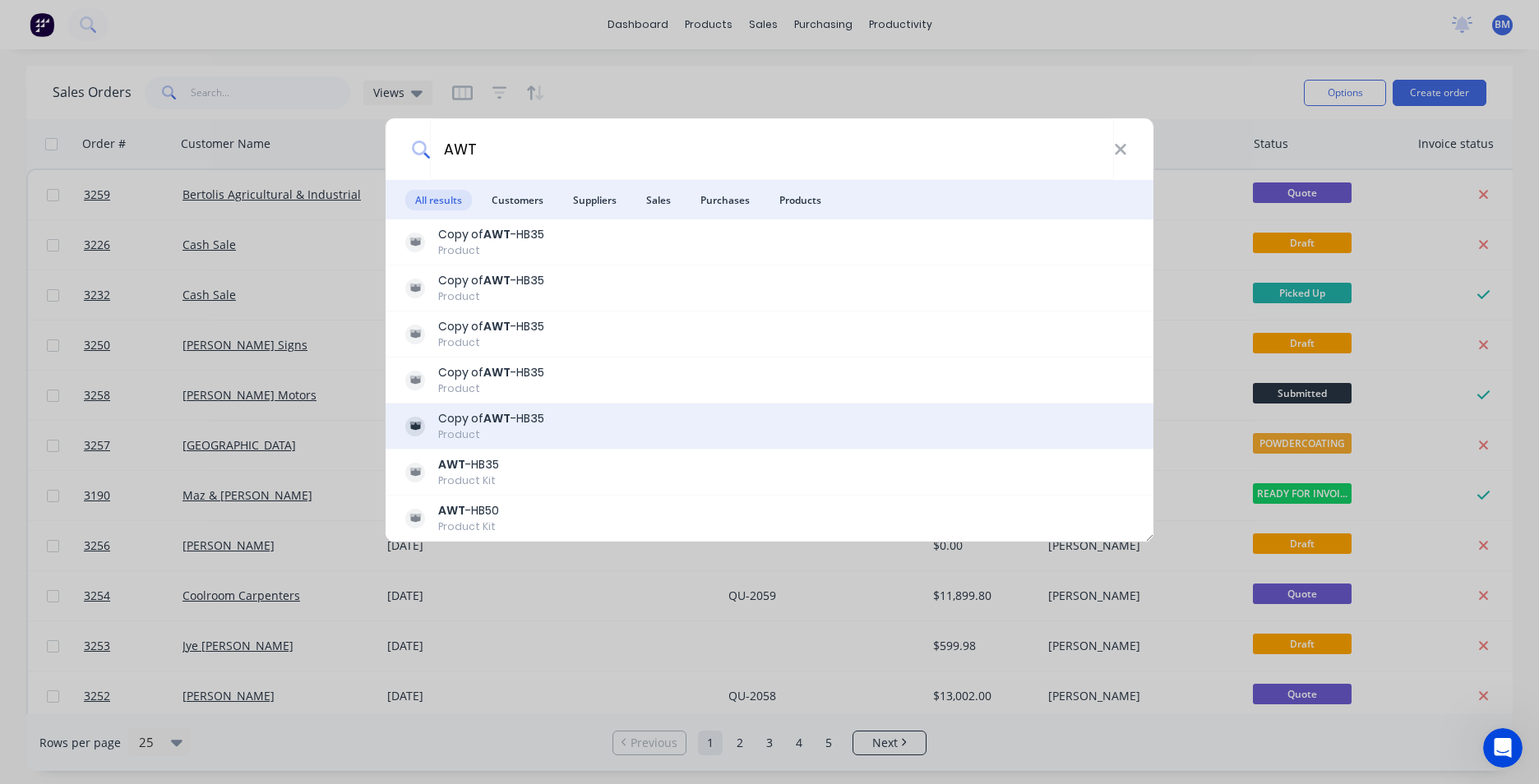
type input "AWT"
click at [580, 433] on div "Copy of AWT -HB35 Product" at bounding box center [770, 426] width 728 height 32
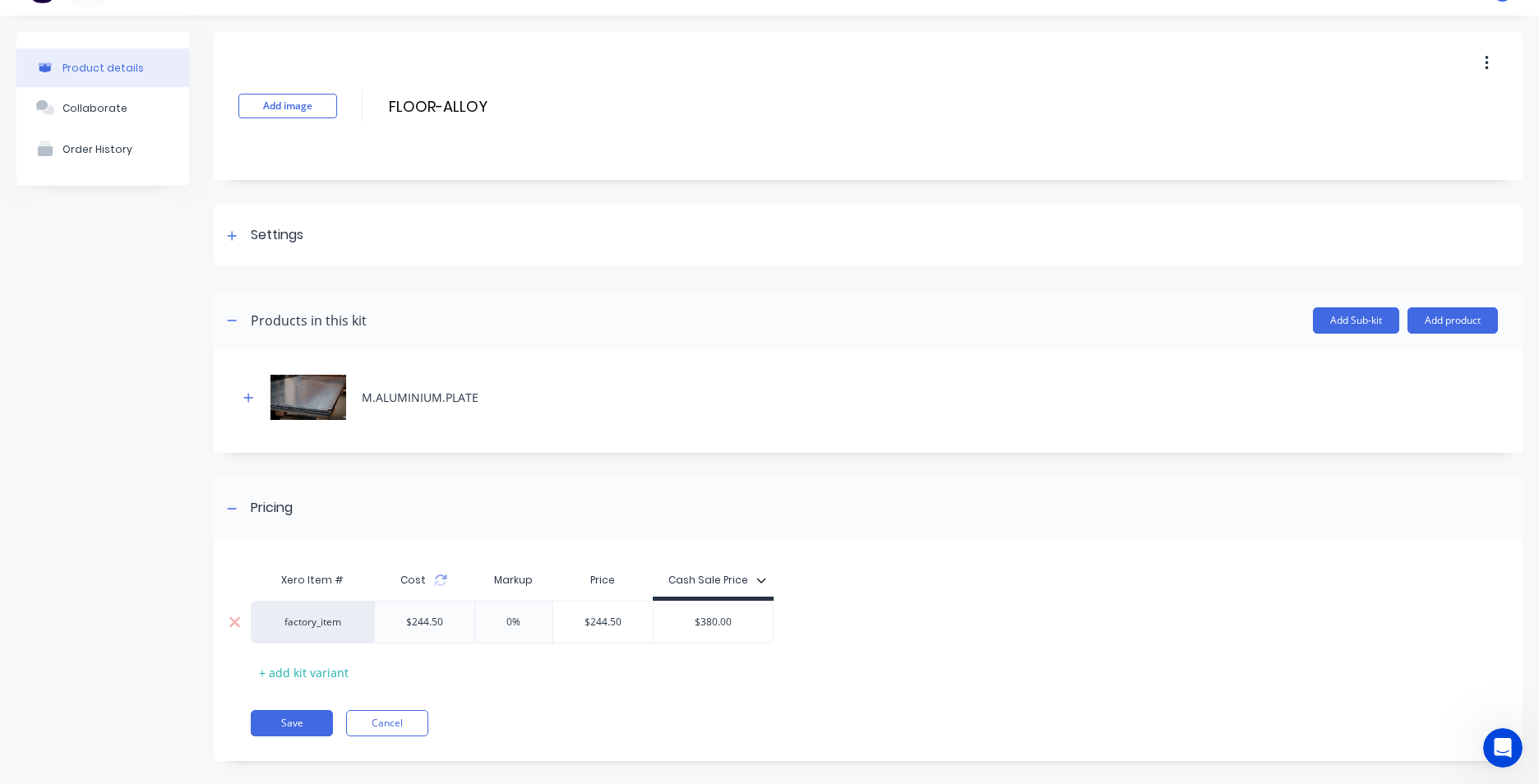
scroll to position [51, 0]
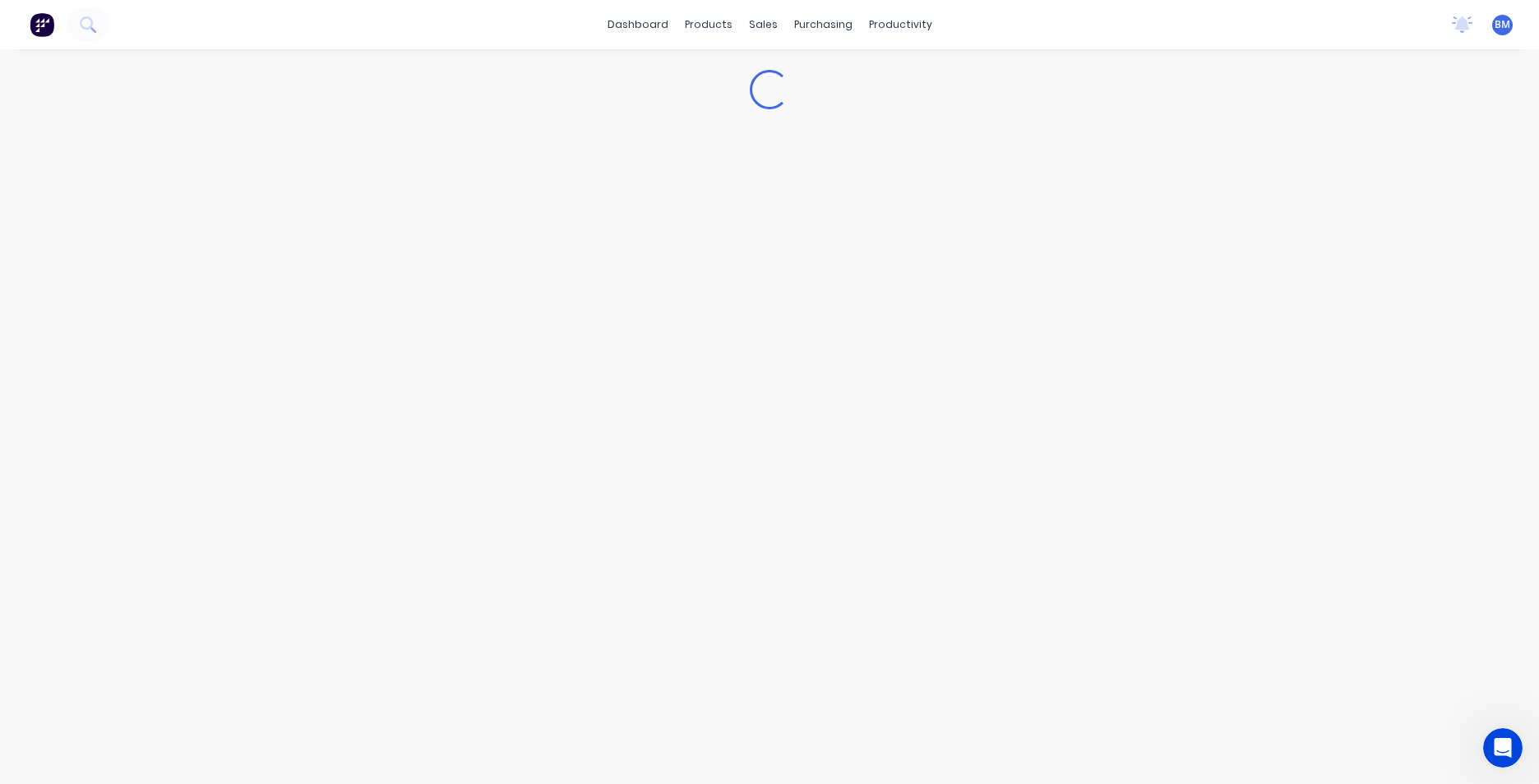
type textarea "x"
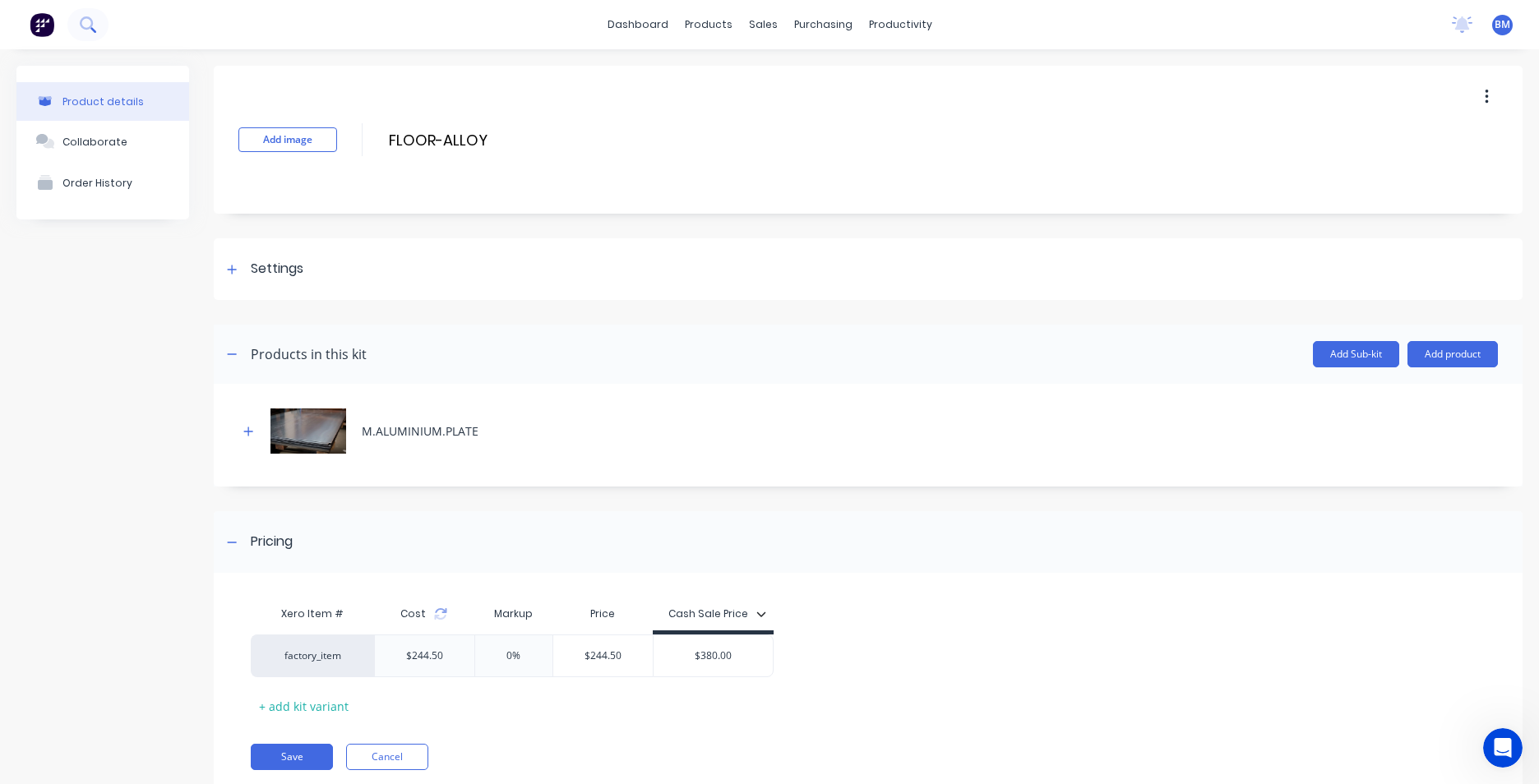
click at [81, 25] on icon at bounding box center [86, 23] width 13 height 13
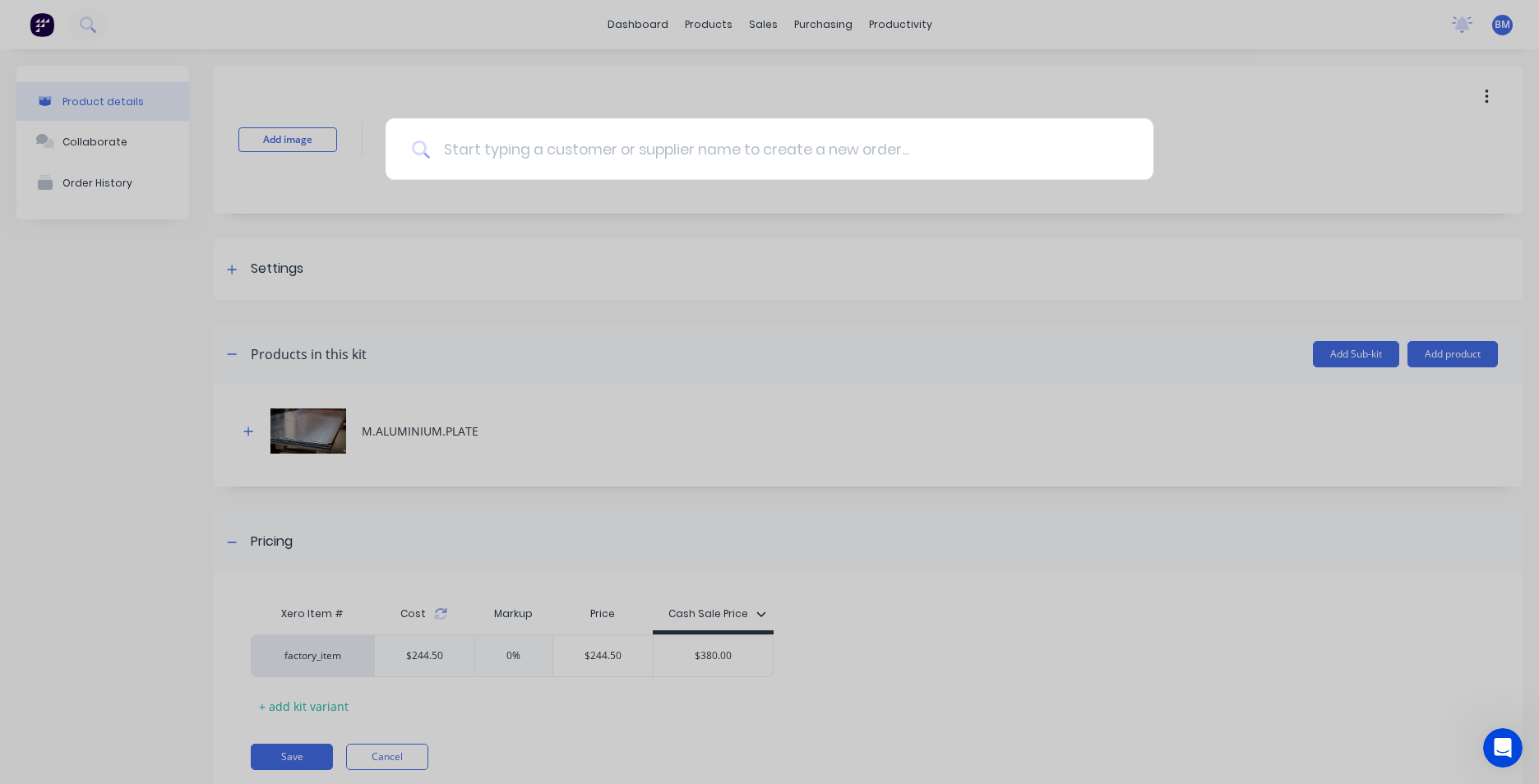
click at [500, 149] on input at bounding box center [779, 150] width 698 height 62
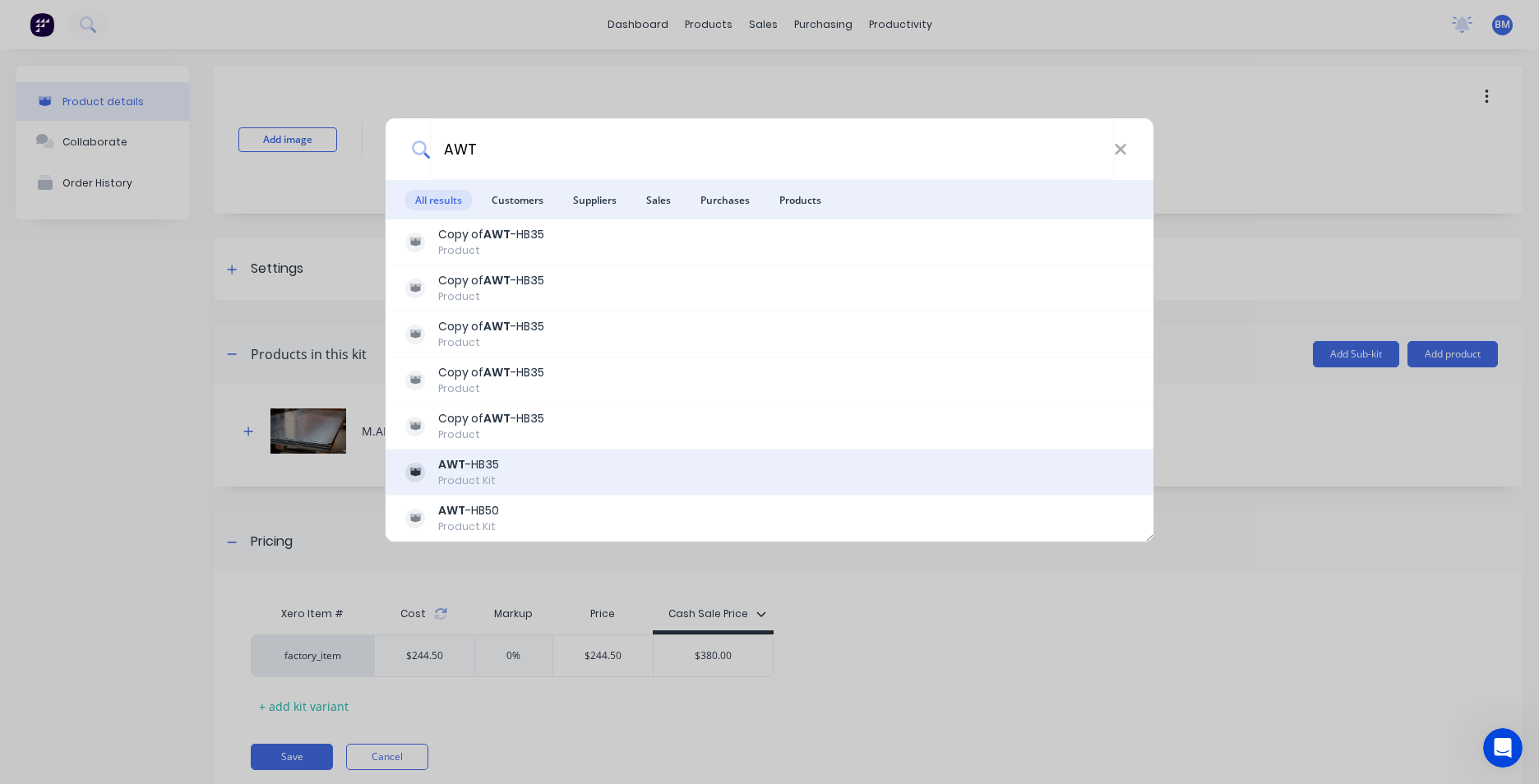
type input "AWT"
click at [570, 472] on div "AWT -HB35 Product Kit" at bounding box center [770, 472] width 728 height 32
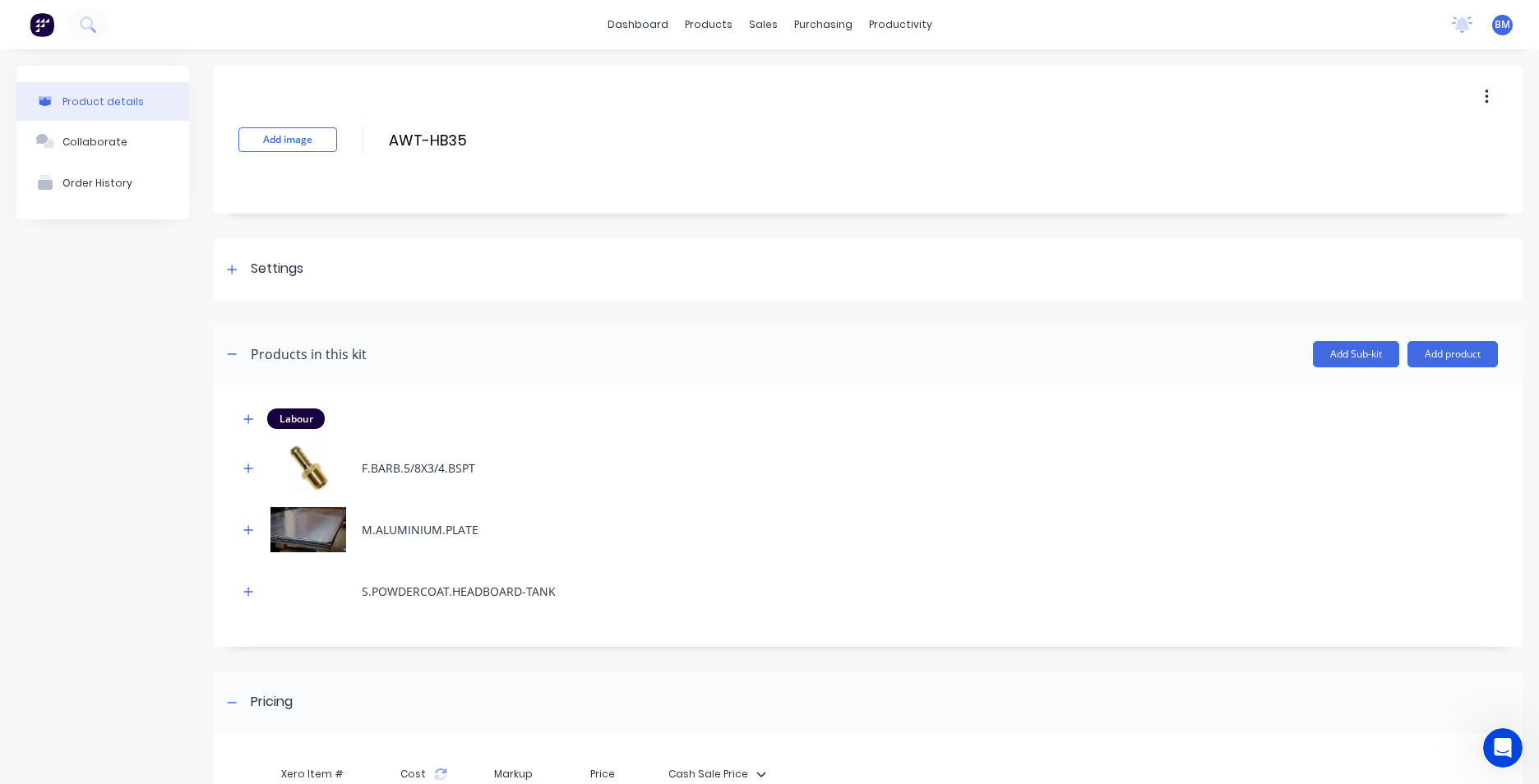
scroll to position [212, 0]
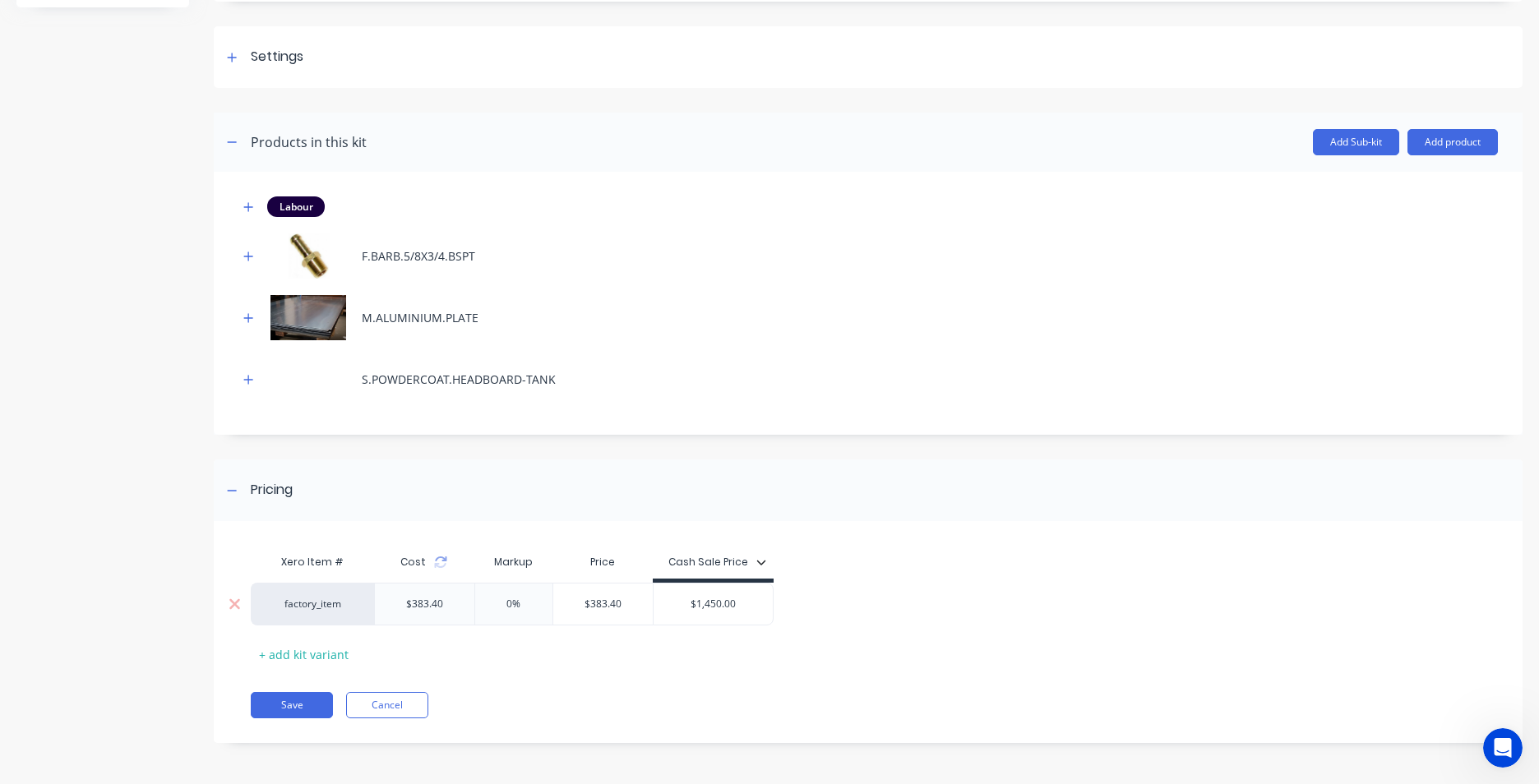
click at [692, 611] on div "$1,450.00" at bounding box center [713, 604] width 120 height 41
type input "$1,450.00"
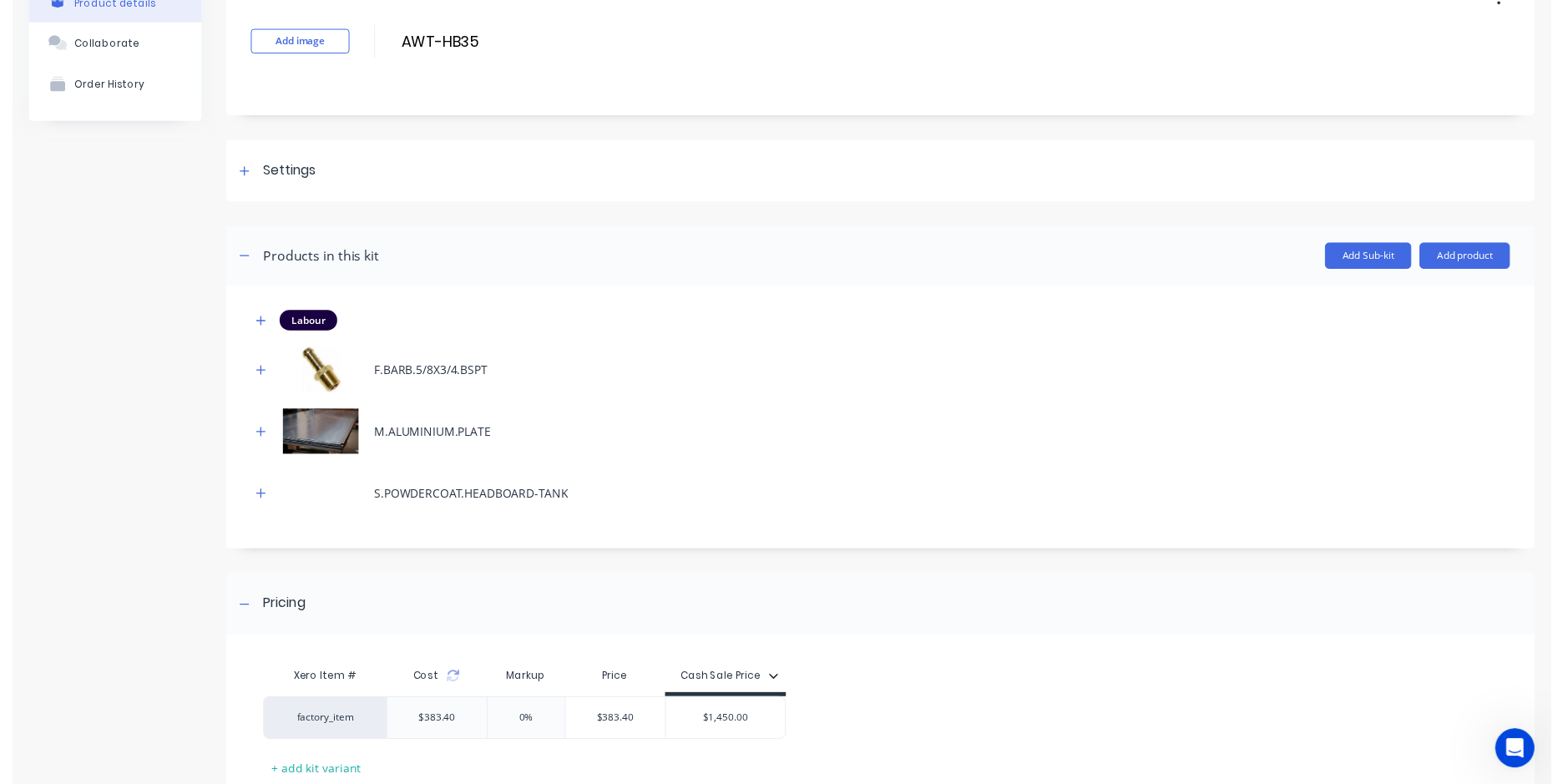
scroll to position [0, 0]
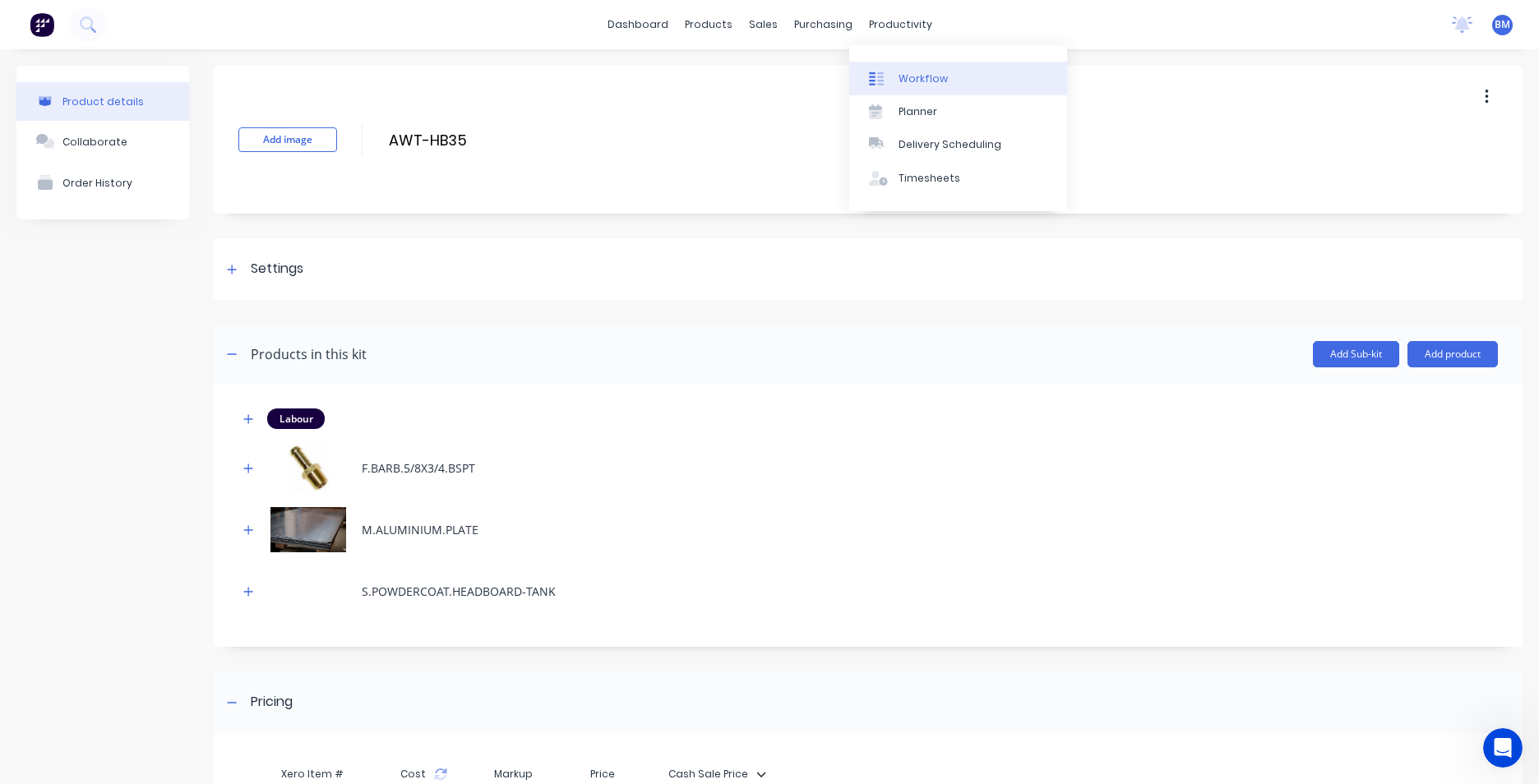
click at [915, 81] on div "Workflow" at bounding box center [923, 79] width 50 height 15
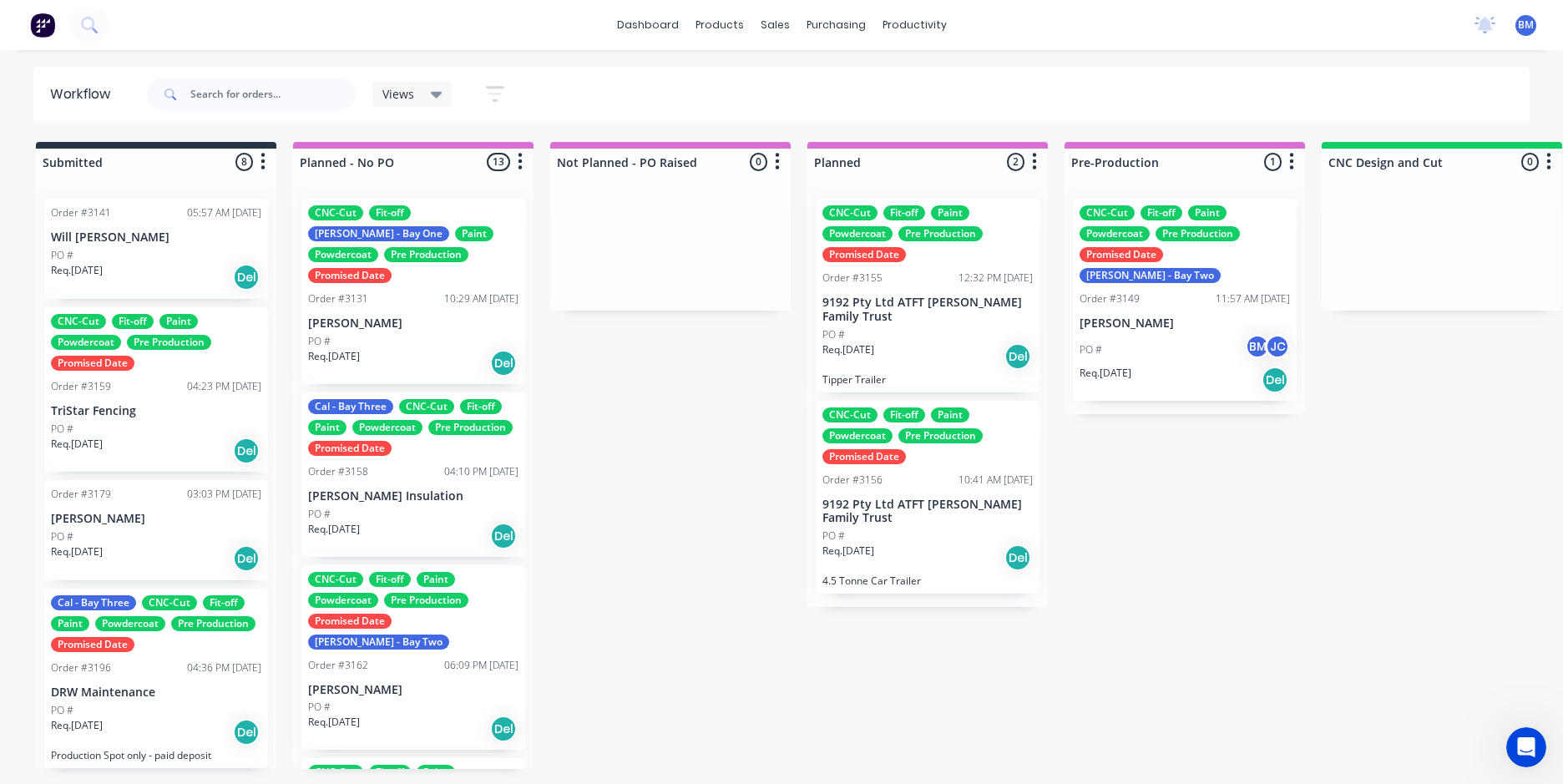
click at [744, 97] on div "Views Save new view None (Default) edit FRONTLINE WORKFLOW edit Jamie edit John…" at bounding box center [837, 94] width 1387 height 50
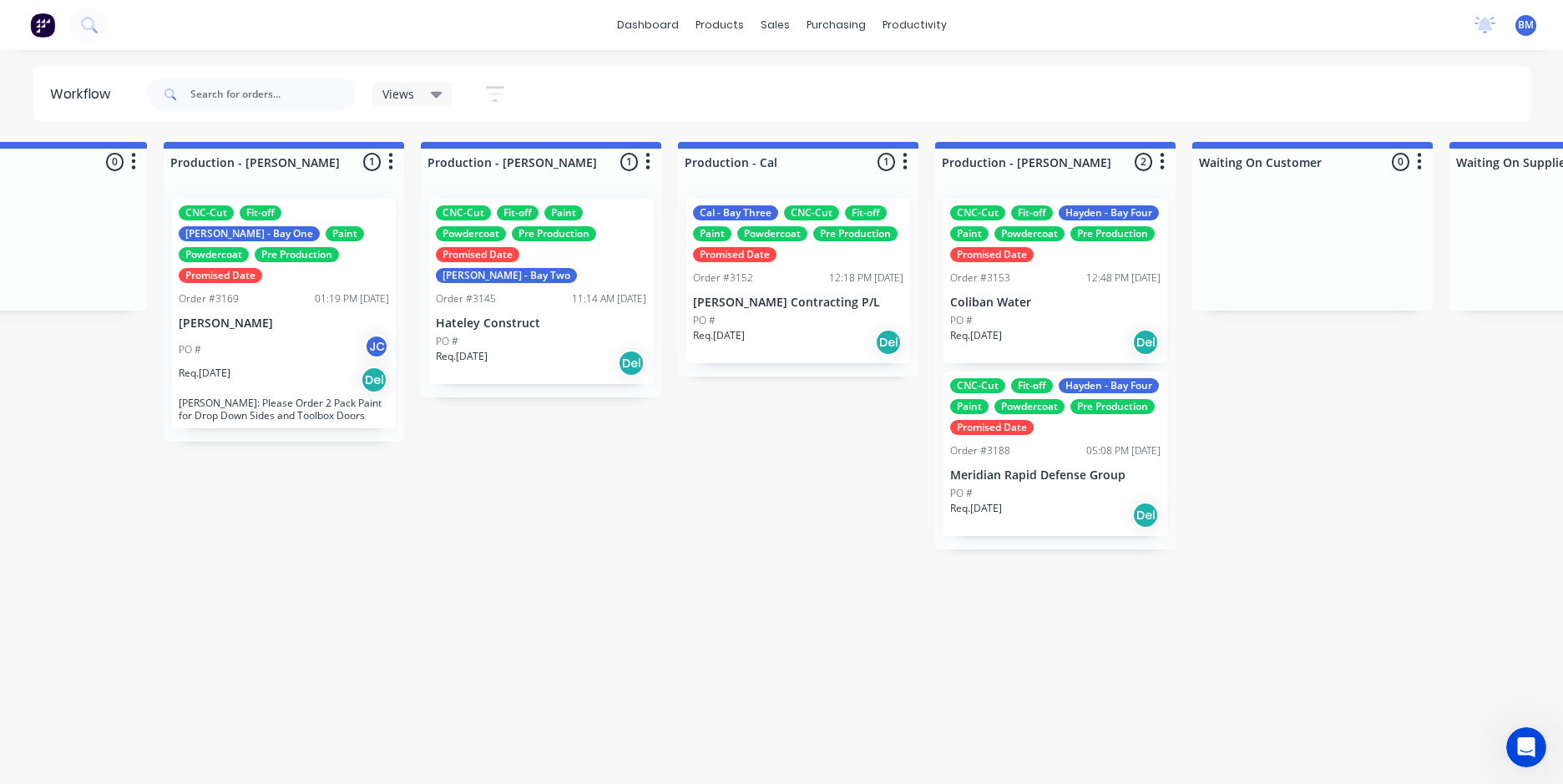
scroll to position [0, 3644]
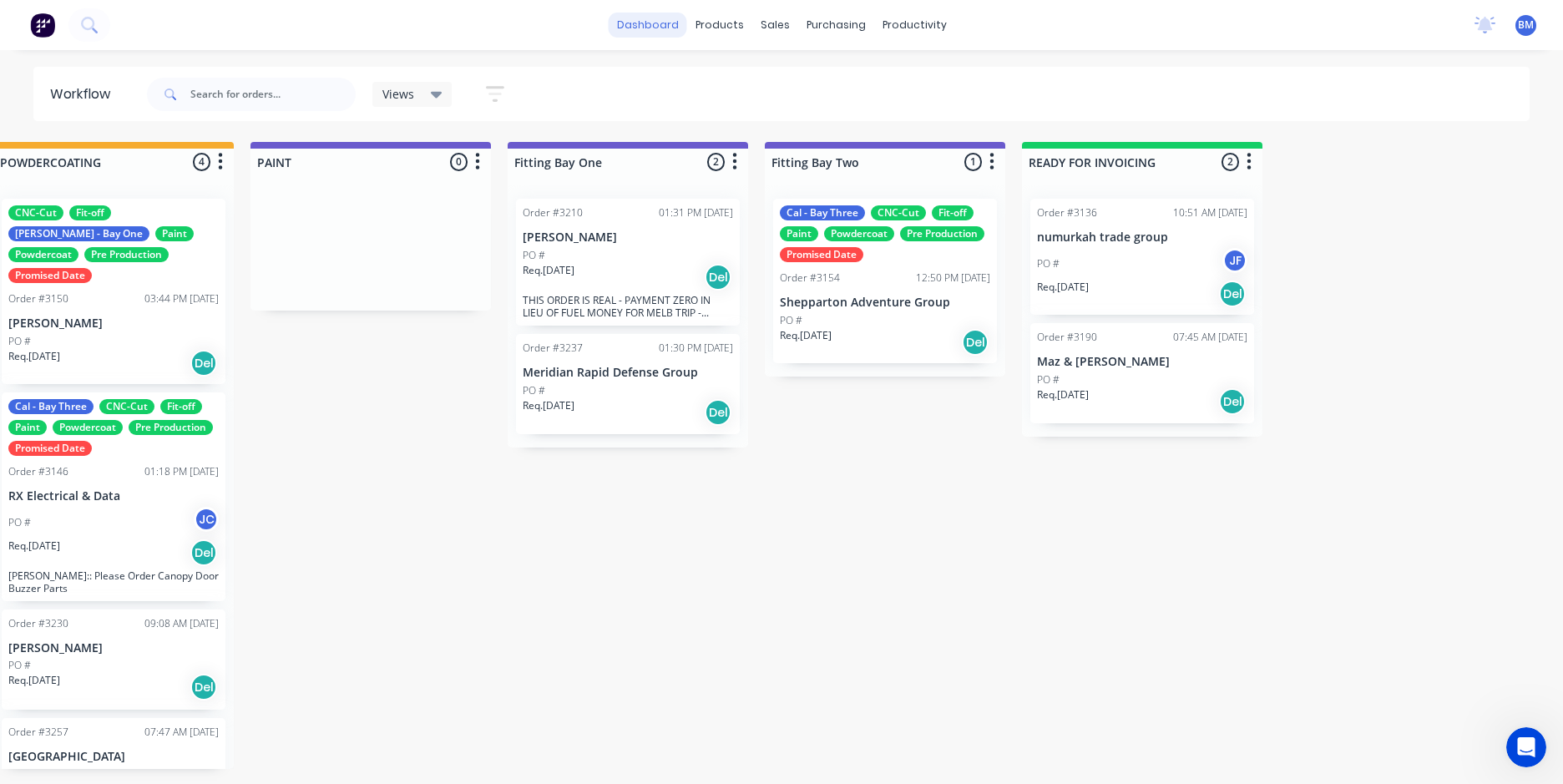
click at [644, 24] on link "dashboard" at bounding box center [648, 25] width 79 height 25
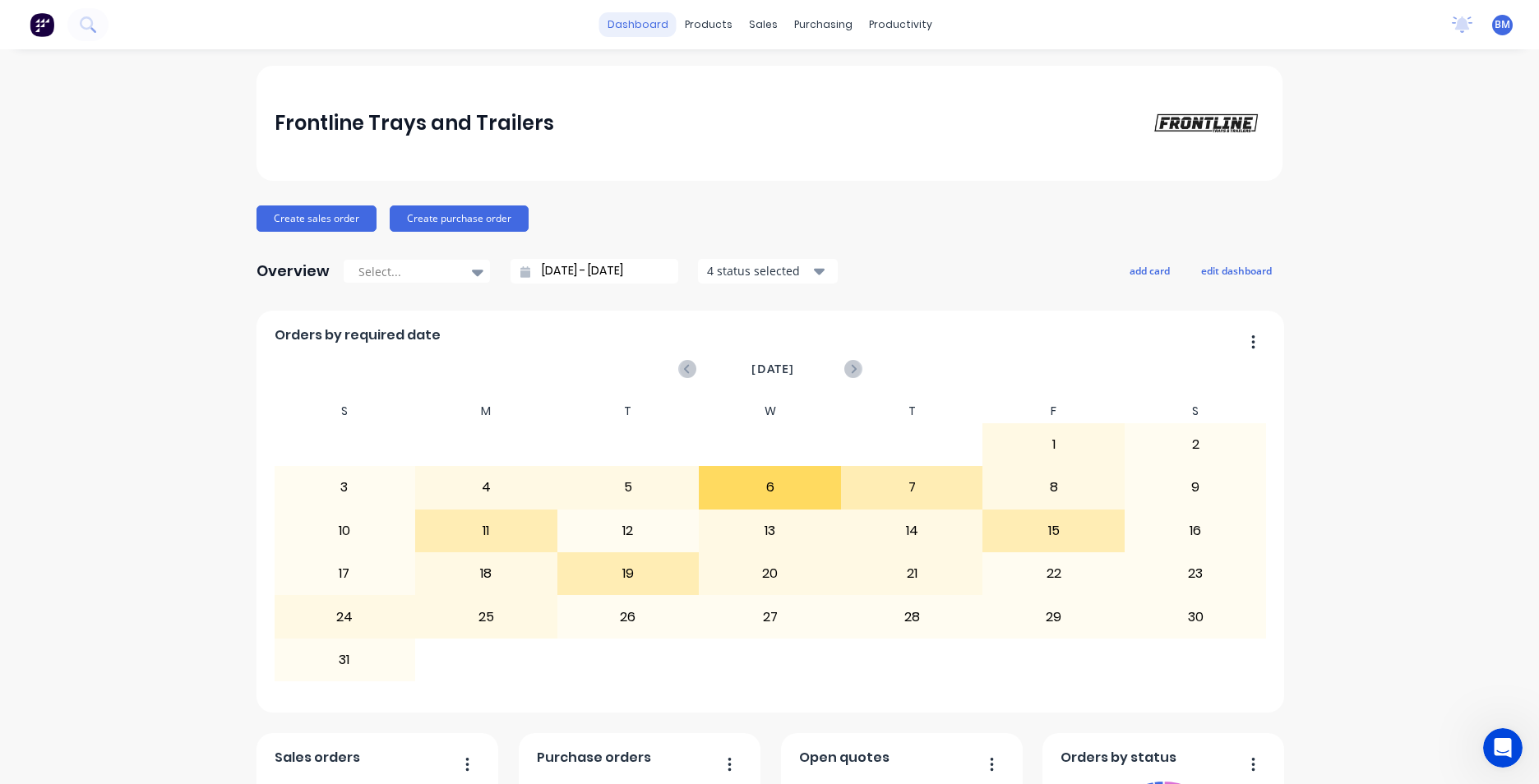
click at [654, 17] on link "dashboard" at bounding box center [638, 24] width 78 height 24
click at [650, 36] on link "dashboard" at bounding box center [638, 24] width 78 height 24
click at [781, 103] on link "Customers" at bounding box center [843, 111] width 218 height 33
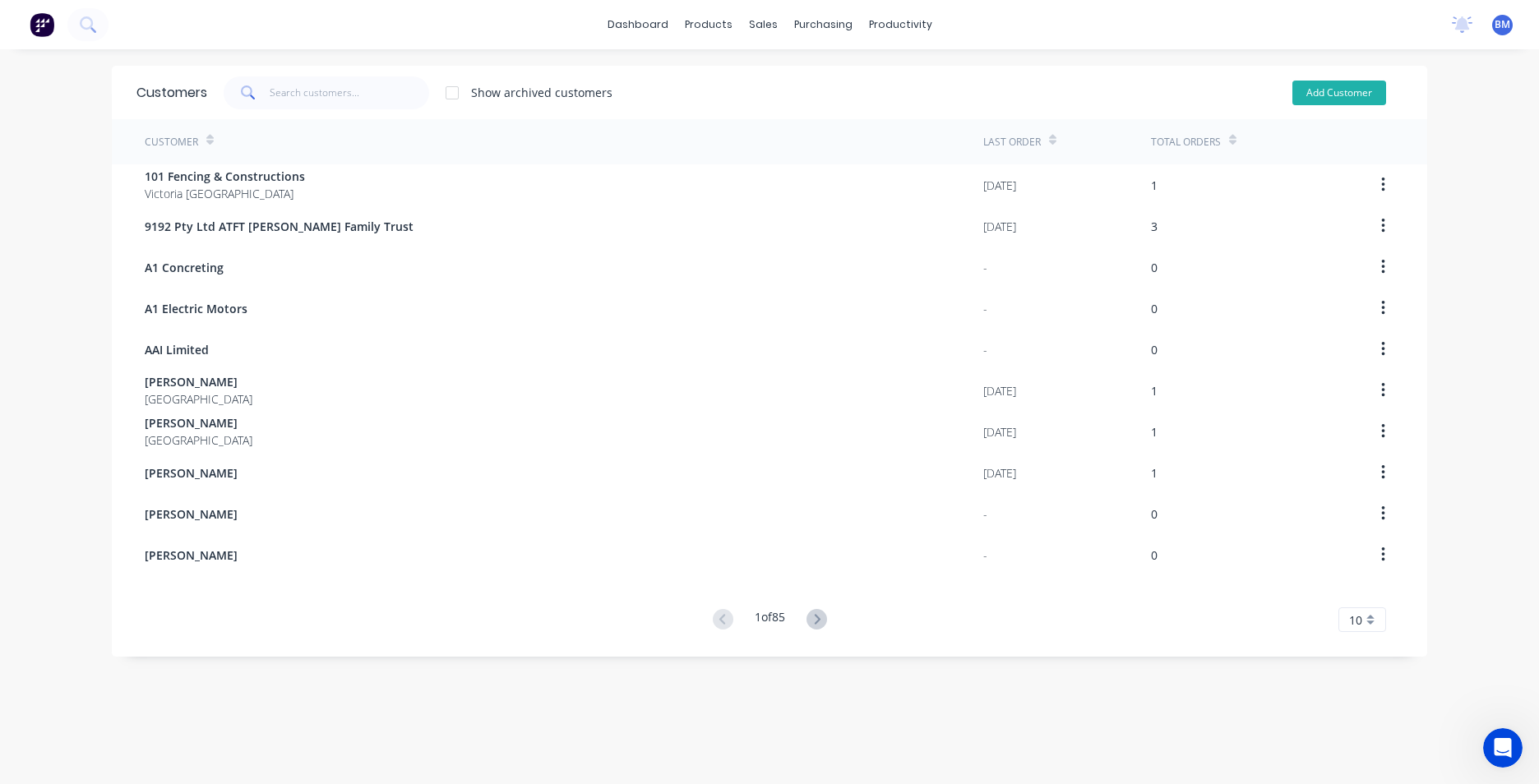
click at [1330, 103] on button "Add Customer" at bounding box center [1339, 93] width 93 height 24
select select "AU"
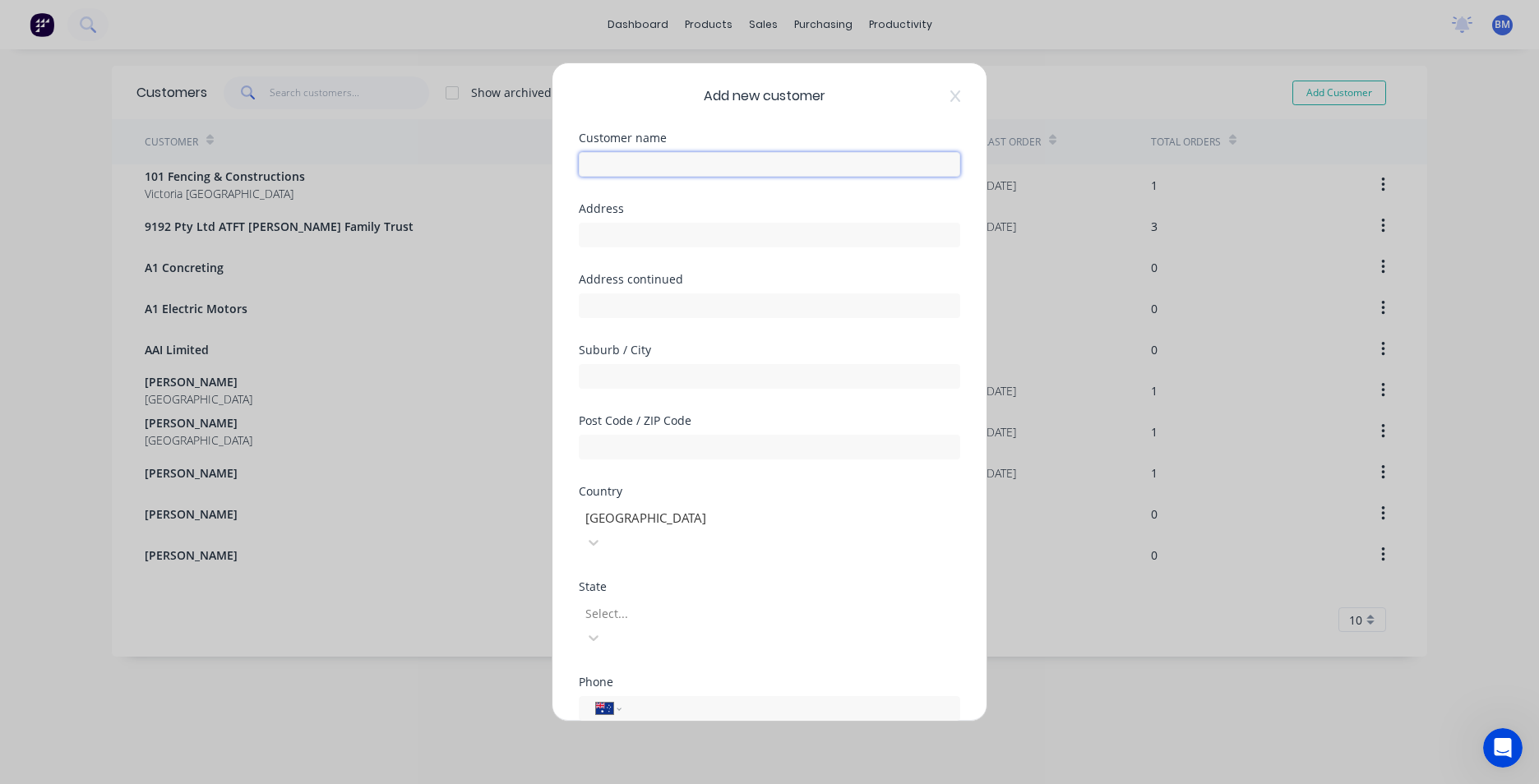
drag, startPoint x: 679, startPoint y: 154, endPoint x: 686, endPoint y: 165, distance: 13.0
click at [679, 154] on input "text" at bounding box center [770, 164] width 381 height 24
paste input "[PERSON_NAME] Concrete Finishes"
type input "[PERSON_NAME] Concrete Finishes"
click at [669, 699] on input "tel" at bounding box center [788, 708] width 310 height 19
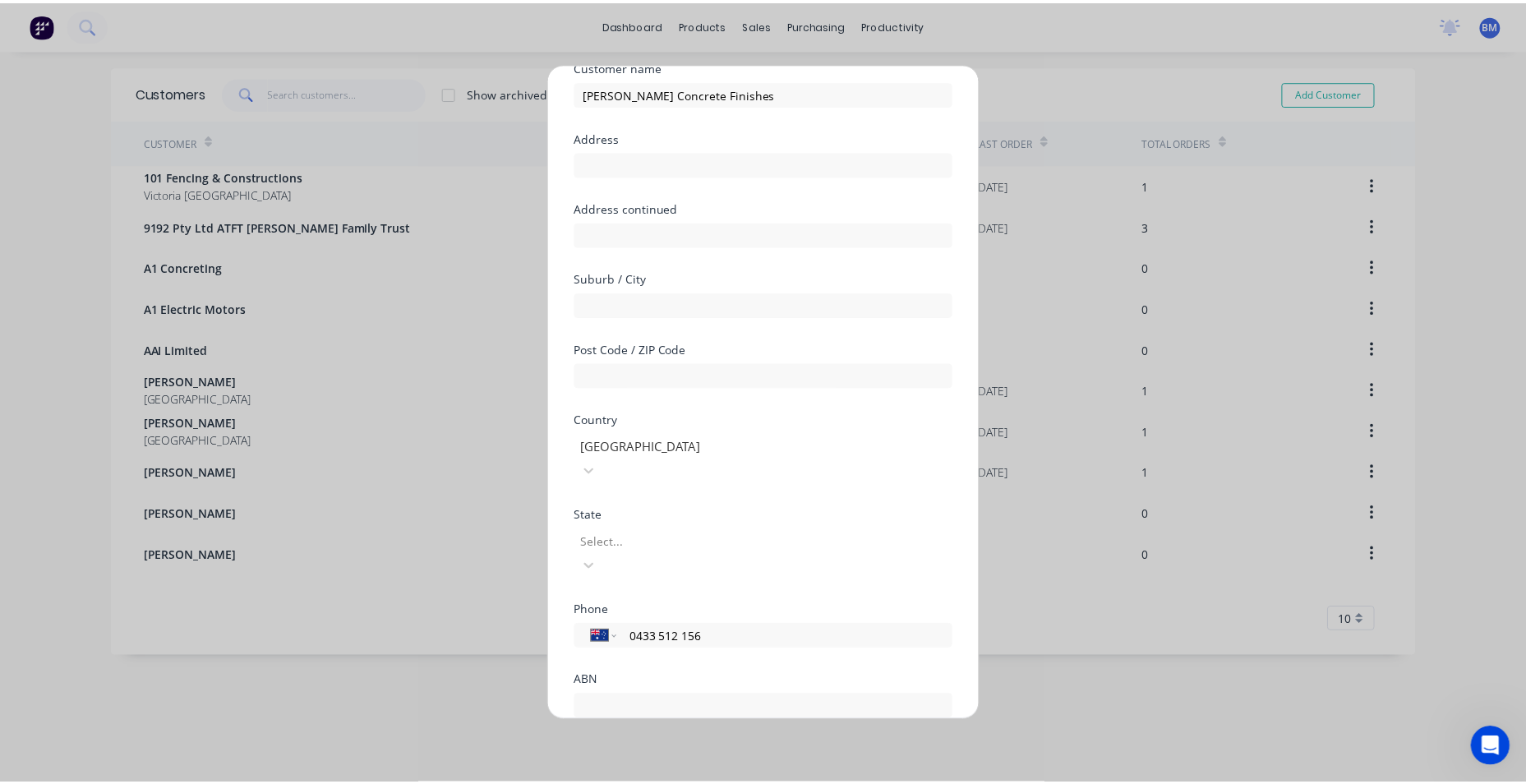
scroll to position [145, 0]
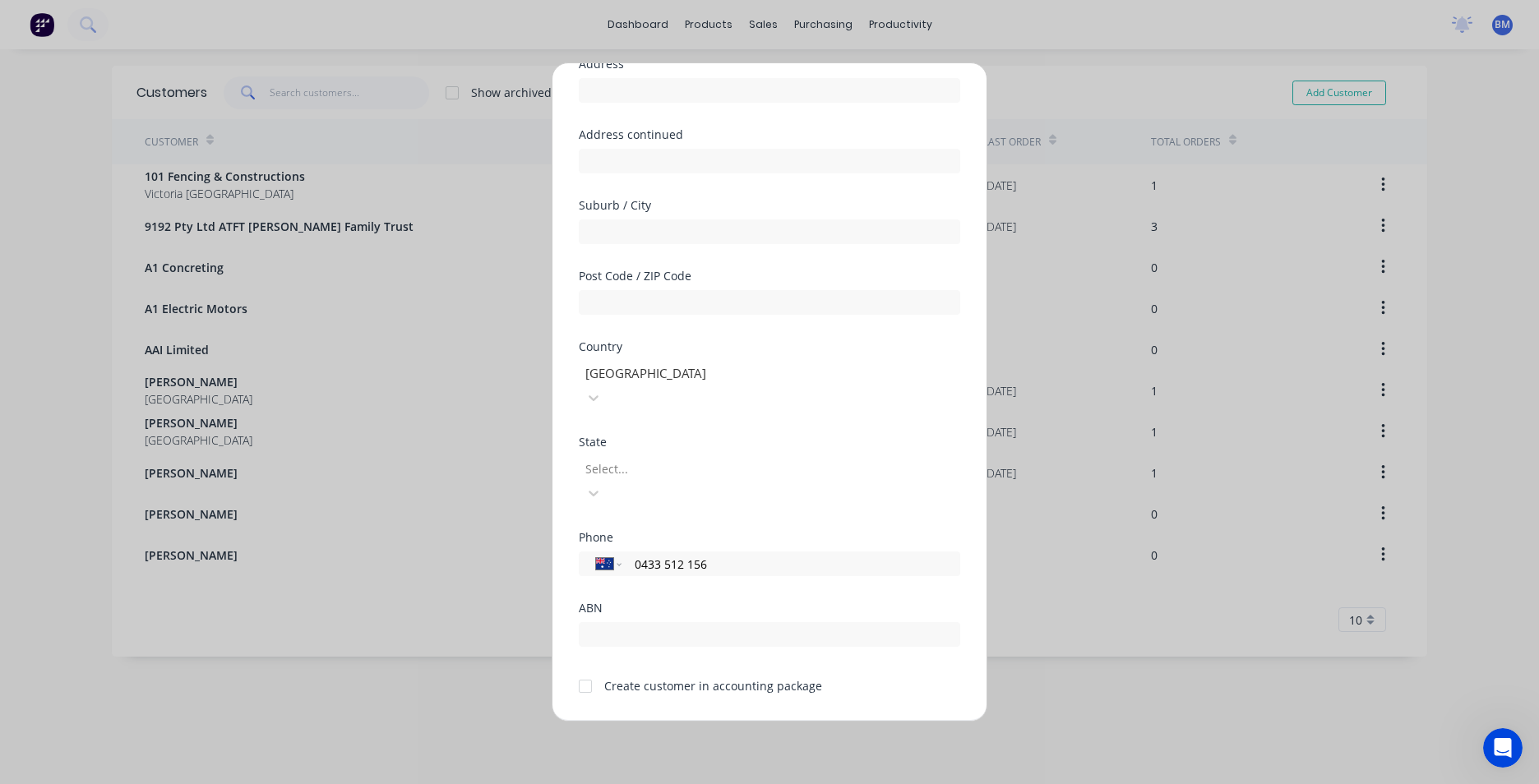
type input "0433 512 156"
click at [587, 670] on div at bounding box center [585, 686] width 33 height 33
click at [698, 720] on button "Save" at bounding box center [717, 734] width 91 height 26
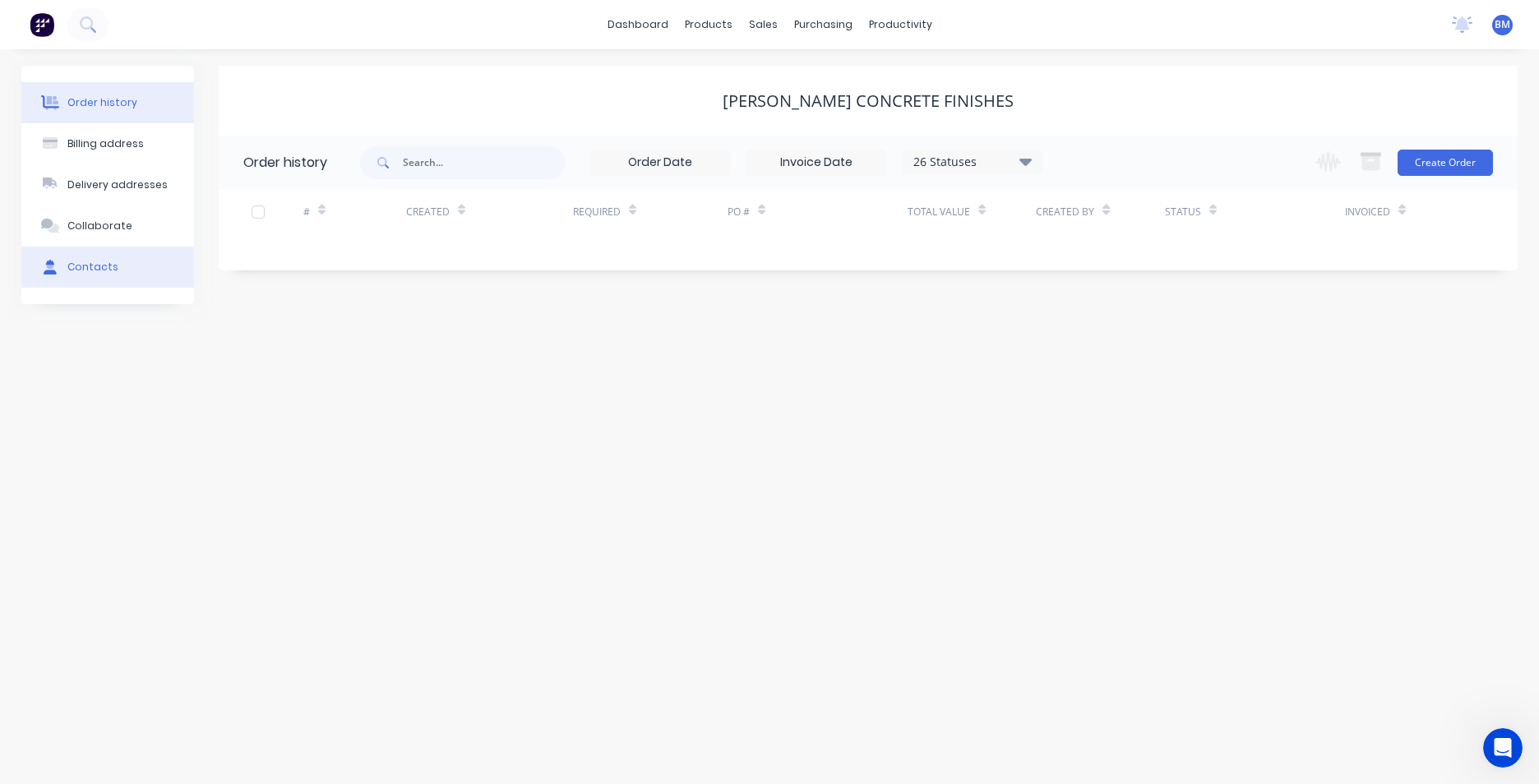
click at [79, 271] on div "Contacts" at bounding box center [93, 267] width 51 height 15
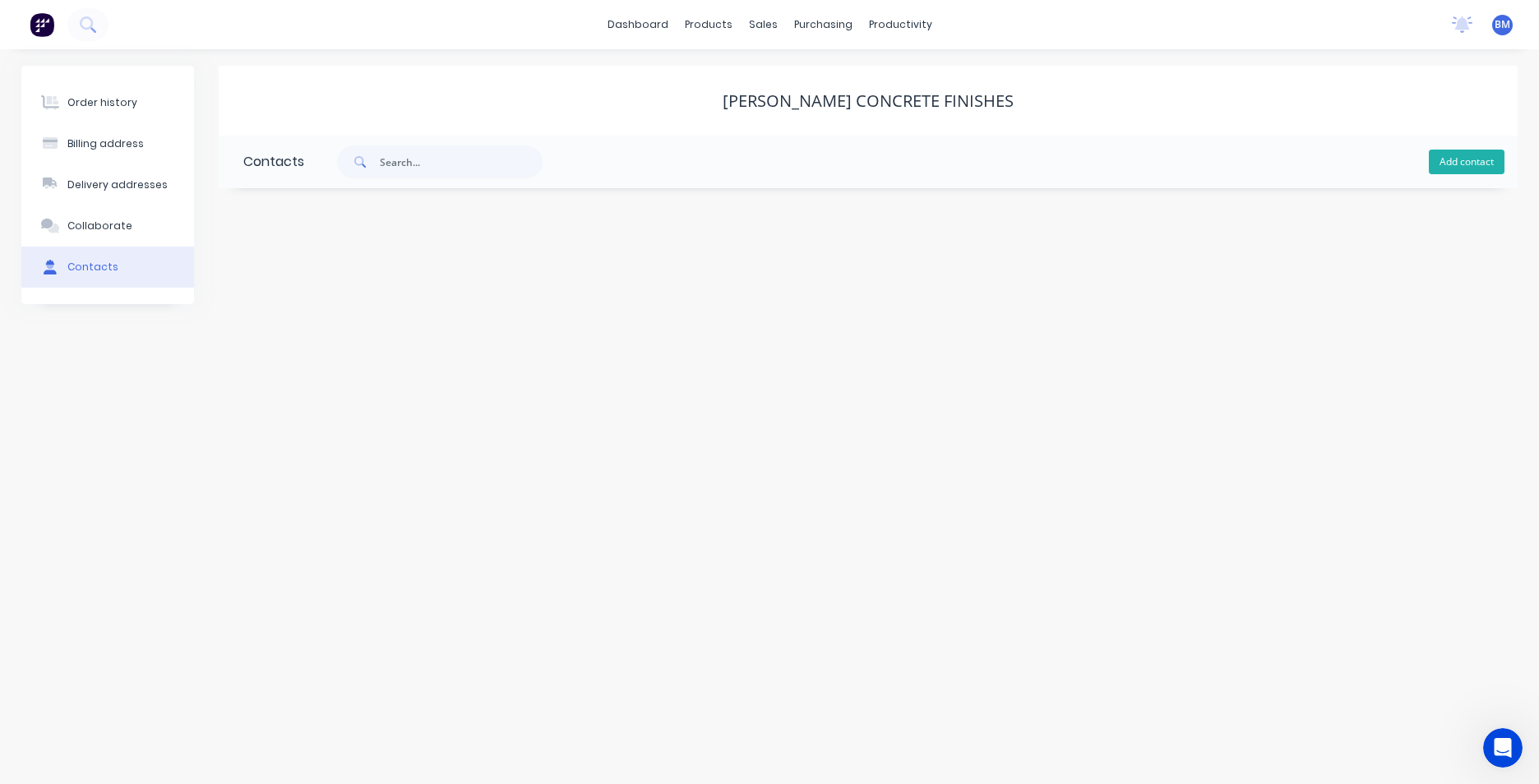
click at [1437, 166] on button "Add contact" at bounding box center [1466, 162] width 76 height 24
select select "AU"
click at [352, 276] on input "text" at bounding box center [378, 282] width 269 height 24
type input "JAKE"
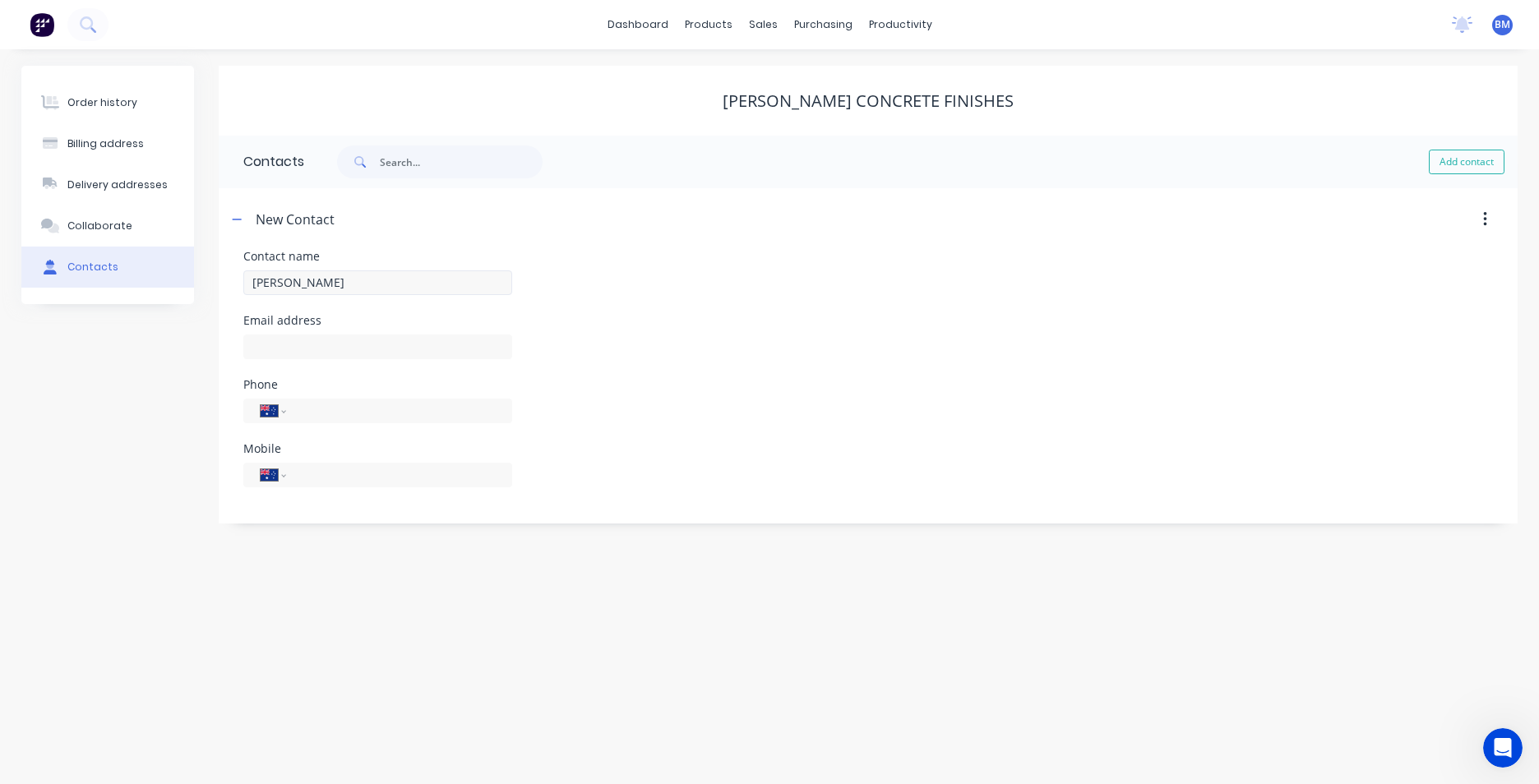
select select "AU"
click at [331, 343] on input "text" at bounding box center [378, 347] width 269 height 24
paste input "coulsonsconcretefinishes@outlook.com"
drag, startPoint x: 387, startPoint y: 347, endPoint x: 439, endPoint y: 344, distance: 52.1
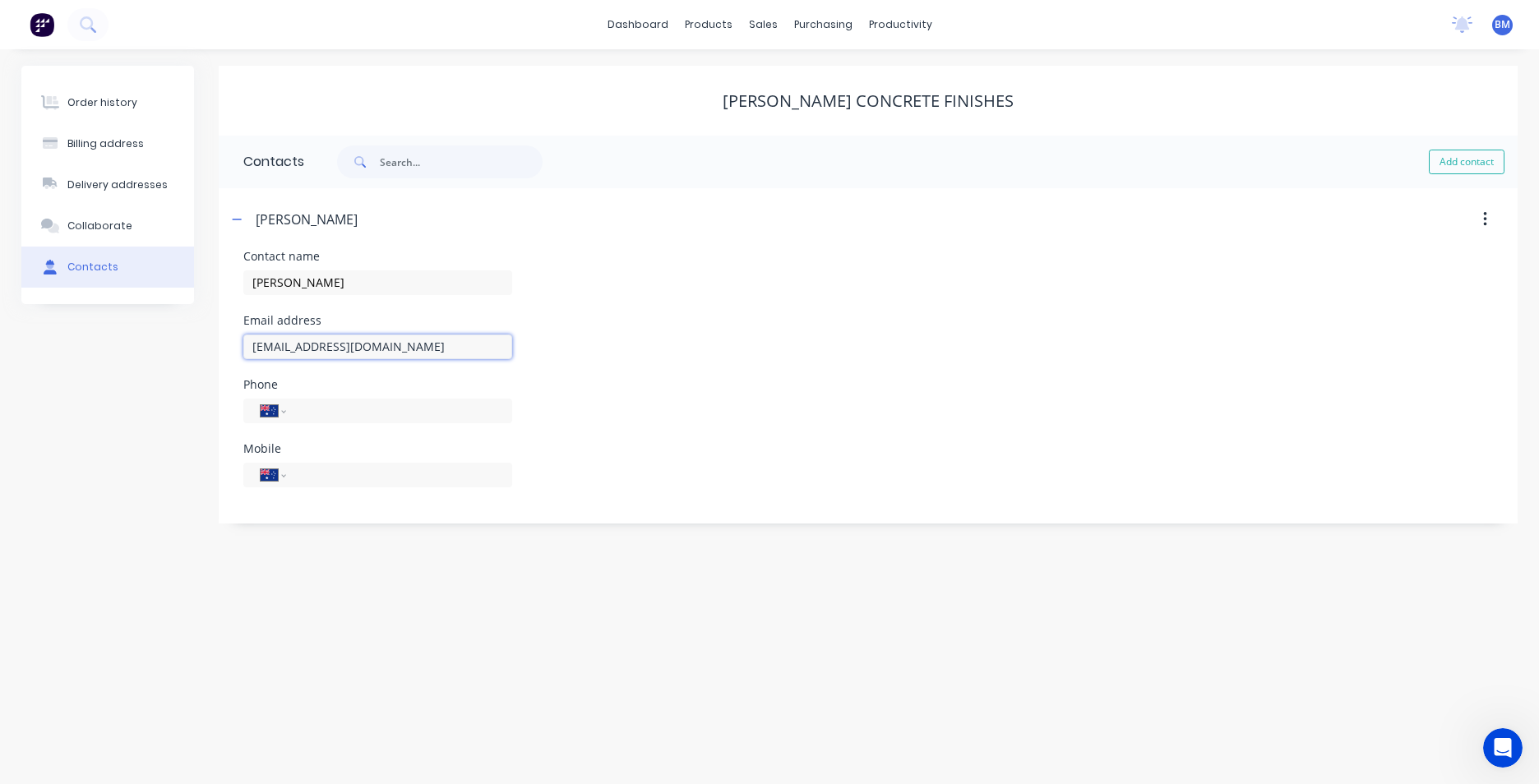
click at [439, 344] on input "coulsonsconcretefinishes@outlook.com" at bounding box center [378, 347] width 269 height 24
click at [429, 344] on input "coulsonsconcretefinishes.com" at bounding box center [378, 347] width 269 height 24
click at [252, 349] on input "coulsonsconcretefinishes.com.au" at bounding box center [378, 347] width 269 height 24
type input "info@coulsonsconcretefinishes.com.au"
click at [408, 419] on input "tel" at bounding box center [396, 410] width 197 height 19
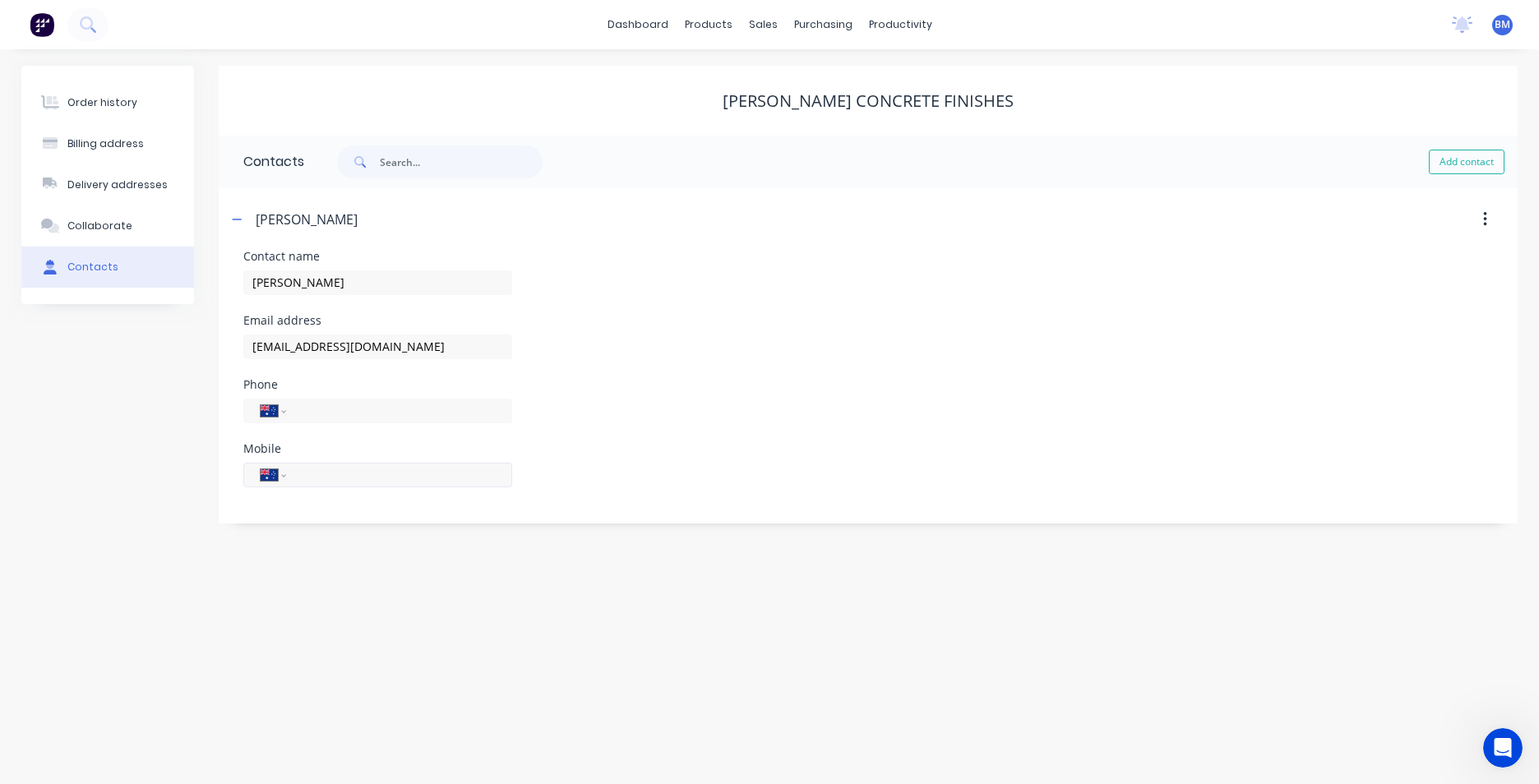
click at [309, 479] on input "tel" at bounding box center [396, 475] width 197 height 19
type input "0433 512 156"
click at [773, 617] on div "Order history Billing address Delivery addresses Collaborate Contacts Coulson's…" at bounding box center [770, 417] width 1539 height 734
click at [90, 217] on button "Collaborate" at bounding box center [108, 226] width 173 height 41
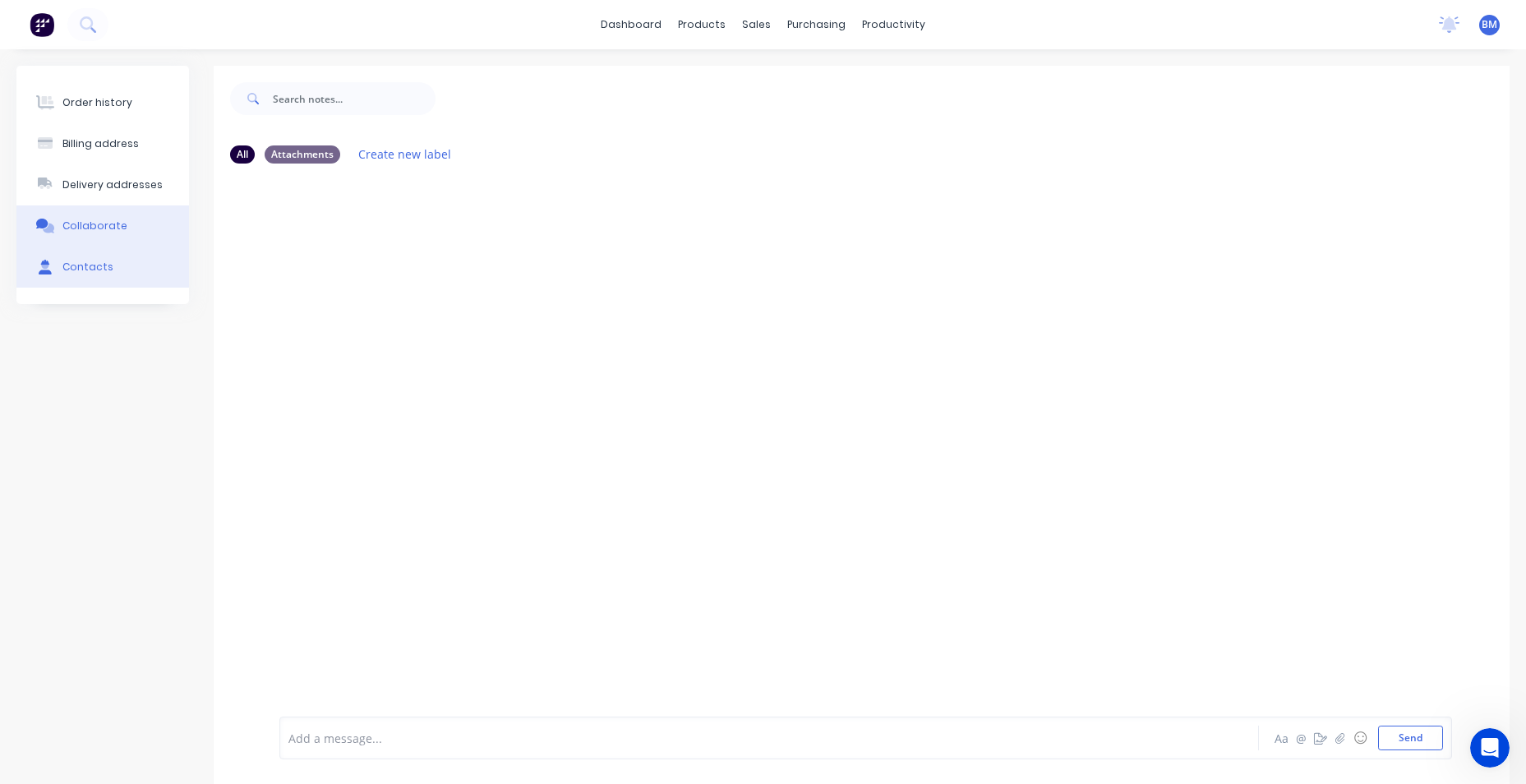
click at [105, 265] on div "Contacts" at bounding box center [88, 267] width 51 height 15
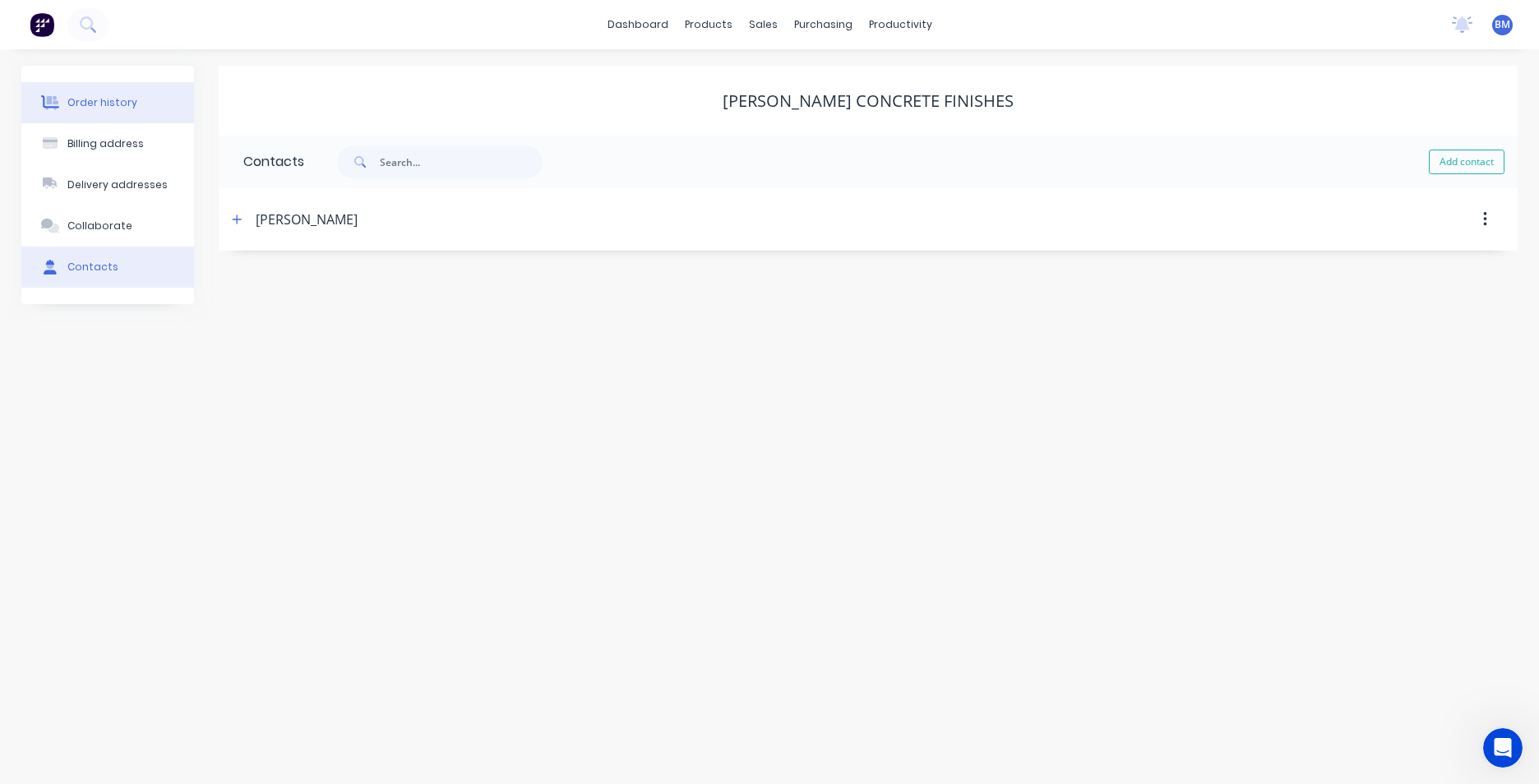
click at [140, 110] on button "Order history" at bounding box center [108, 103] width 173 height 41
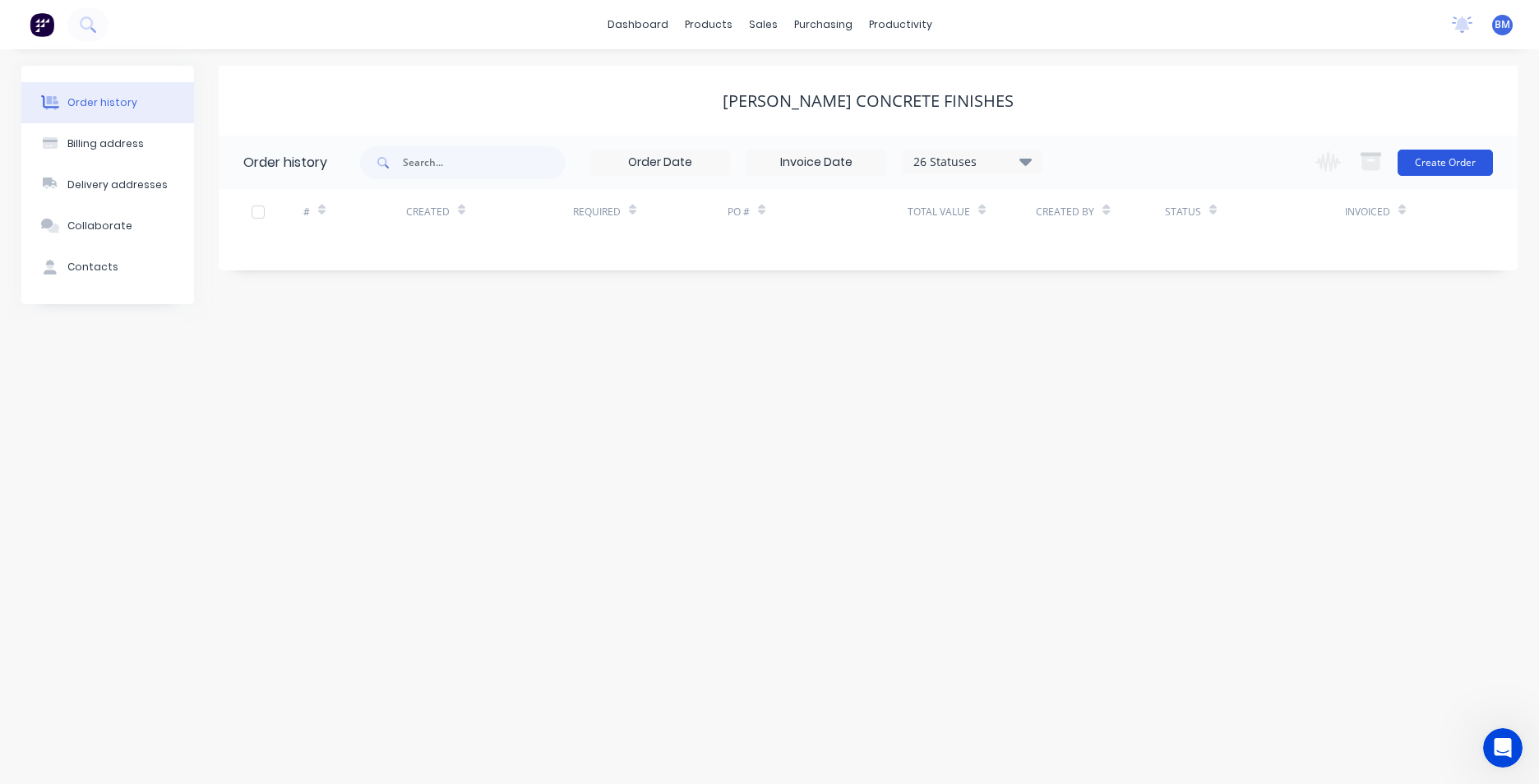
click at [1465, 163] on button "Create Order" at bounding box center [1446, 163] width 95 height 26
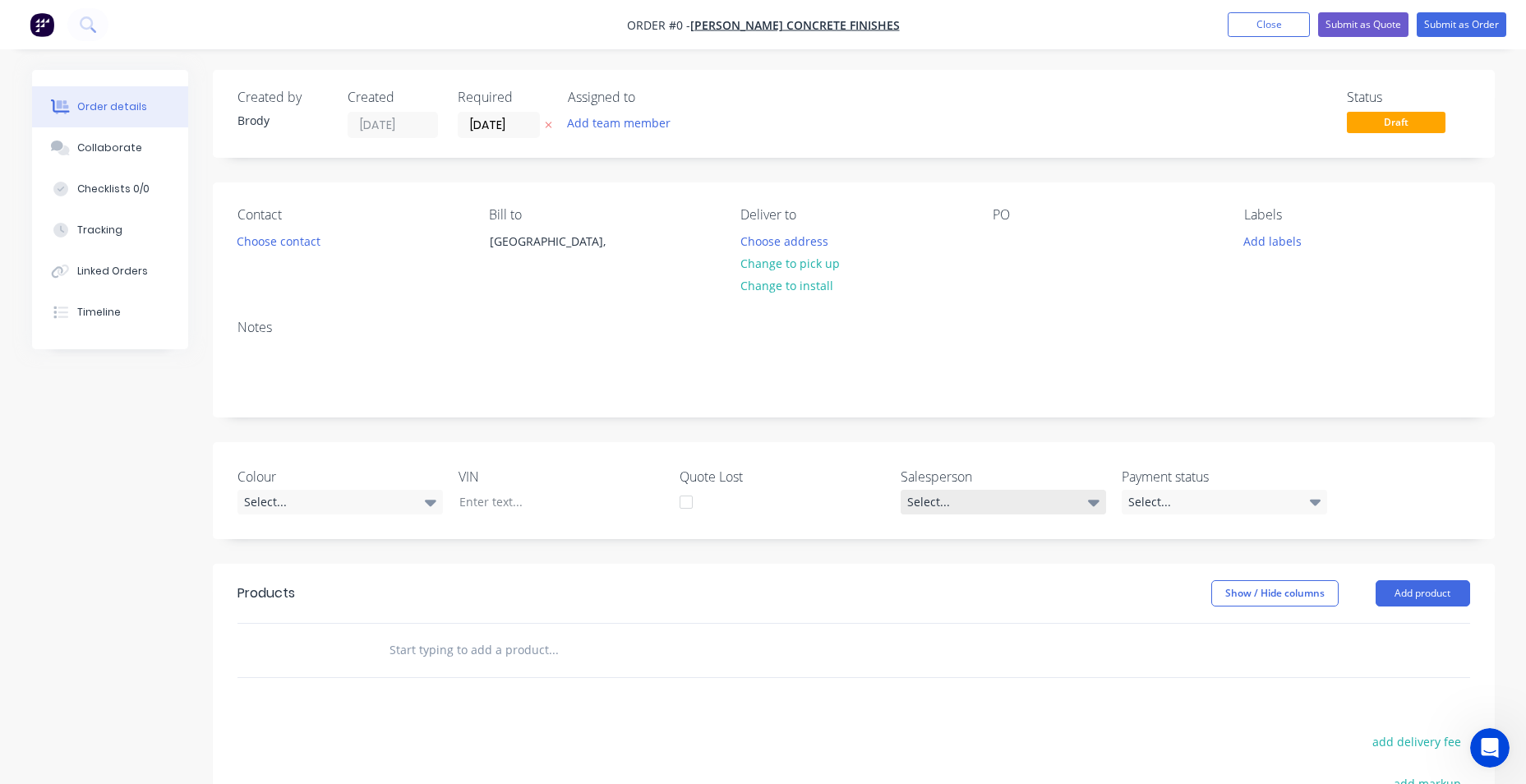
click at [1053, 495] on div "Select..." at bounding box center [1004, 502] width 206 height 24
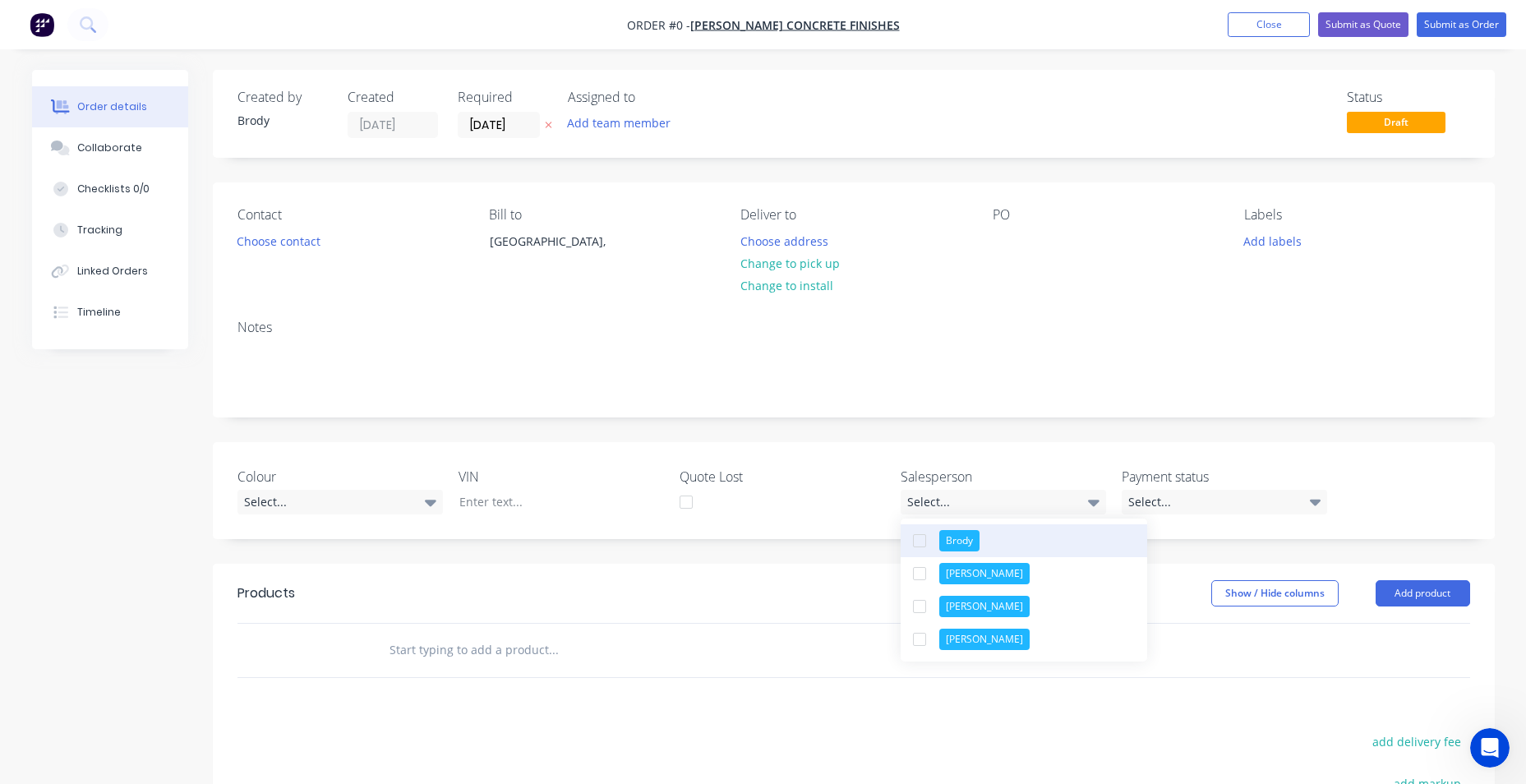
drag, startPoint x: 993, startPoint y: 544, endPoint x: 1119, endPoint y: 528, distance: 127.0
click at [995, 543] on button "Brody" at bounding box center [1024, 540] width 247 height 33
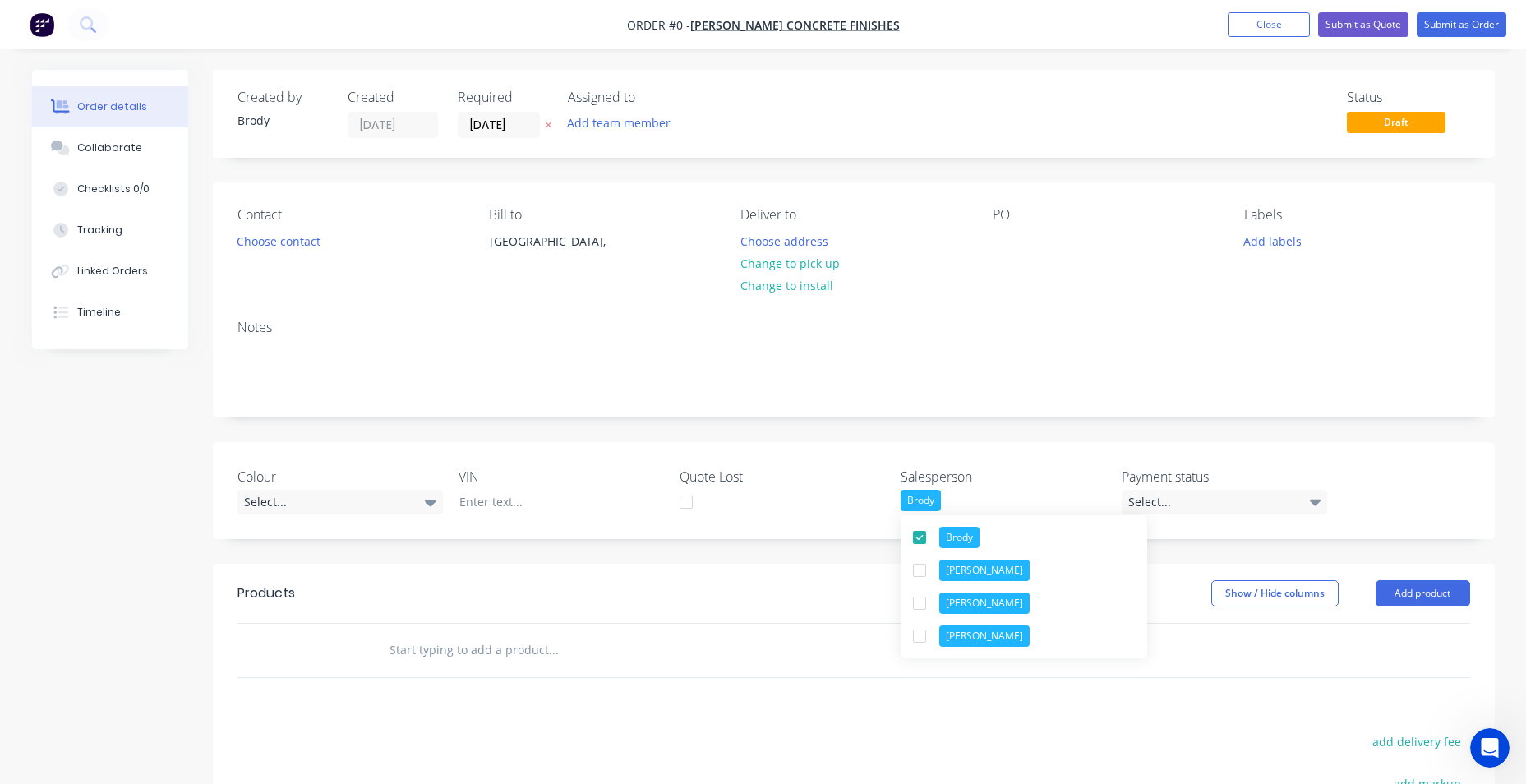
click at [622, 599] on div "Order details Collaborate Checklists 0/0 Tracking Linked Orders Timeline Order …" at bounding box center [763, 583] width 1496 height 1027
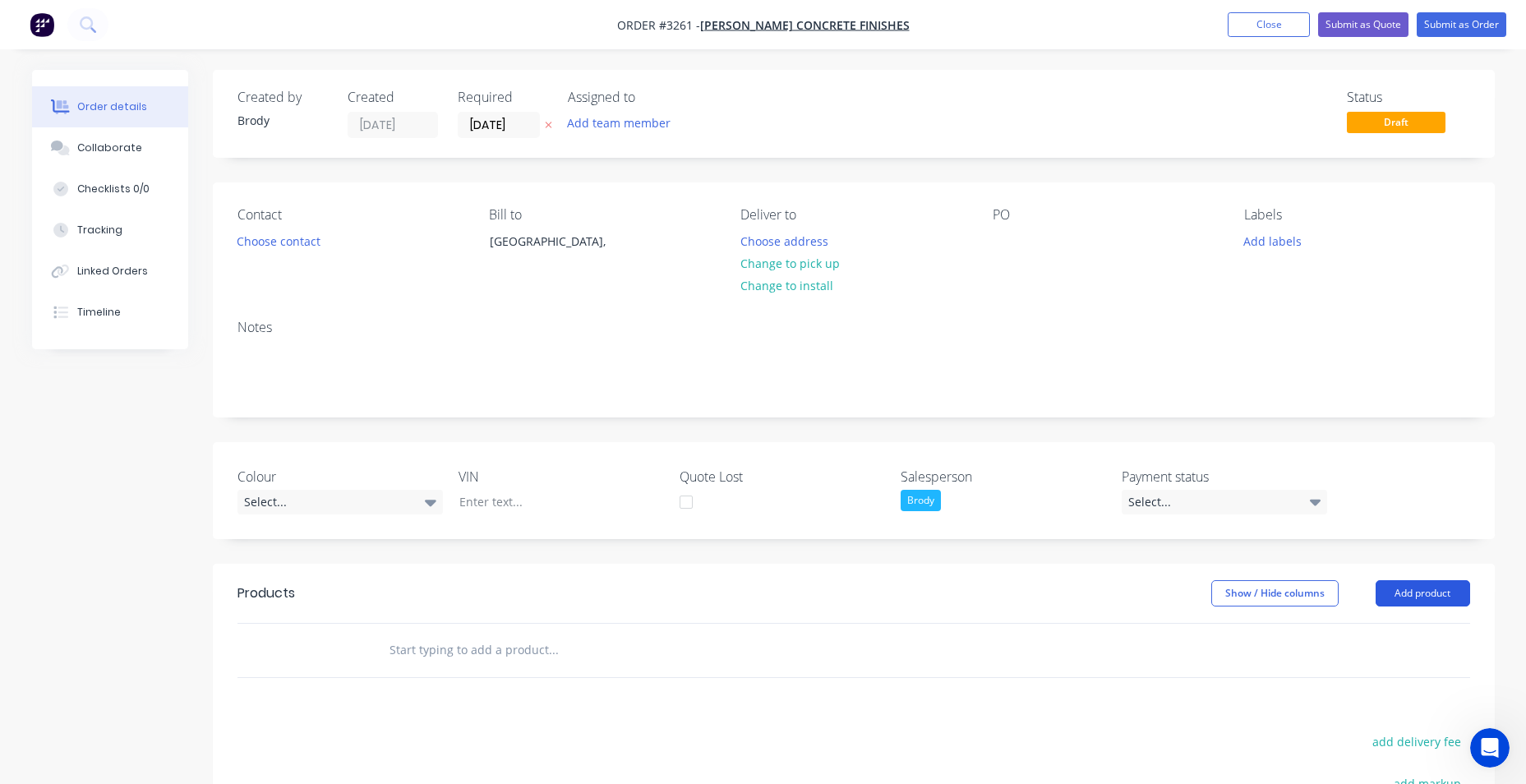
click at [1437, 595] on button "Add product" at bounding box center [1422, 593] width 94 height 26
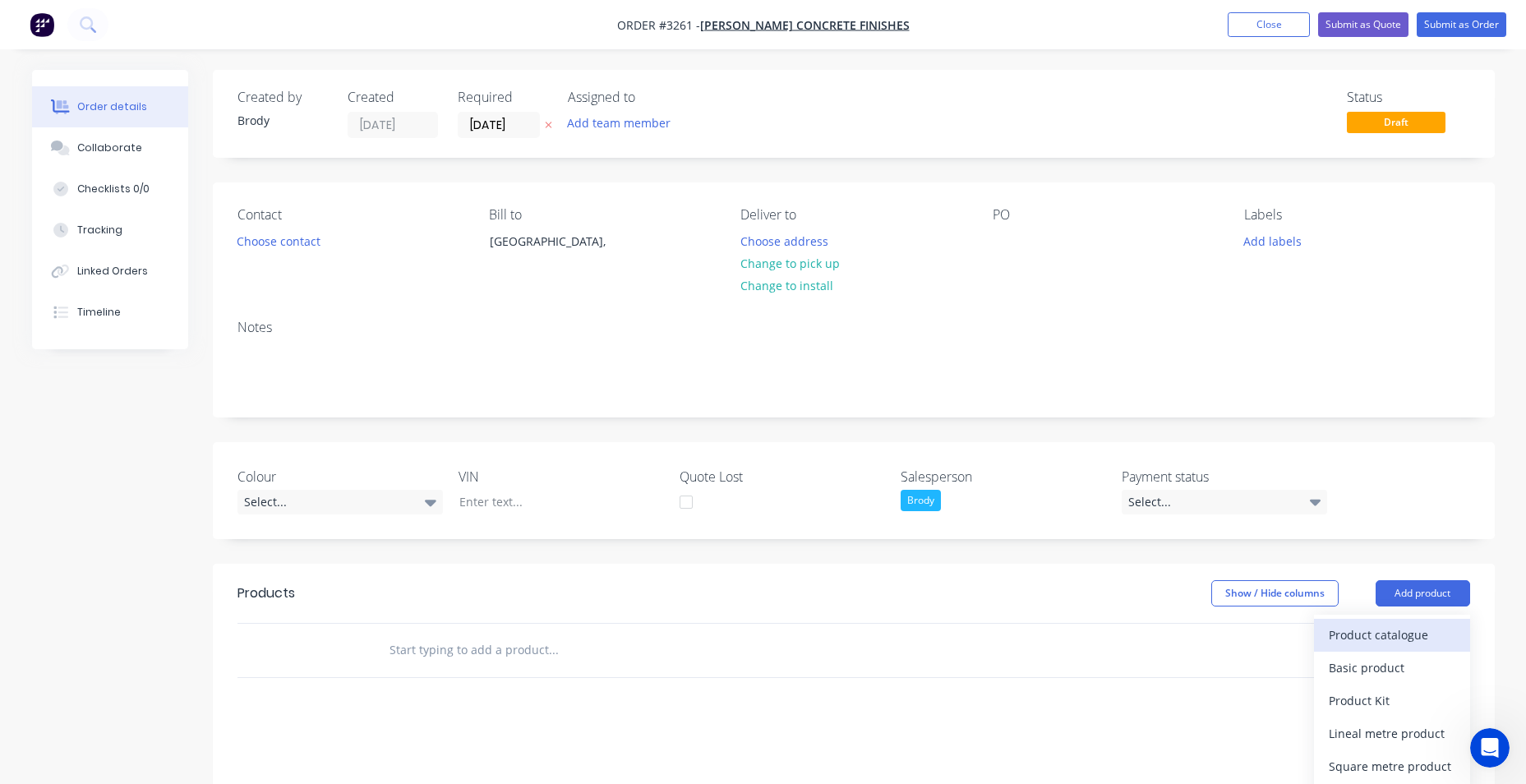
click at [1413, 634] on div "Product catalogue" at bounding box center [1391, 635] width 126 height 24
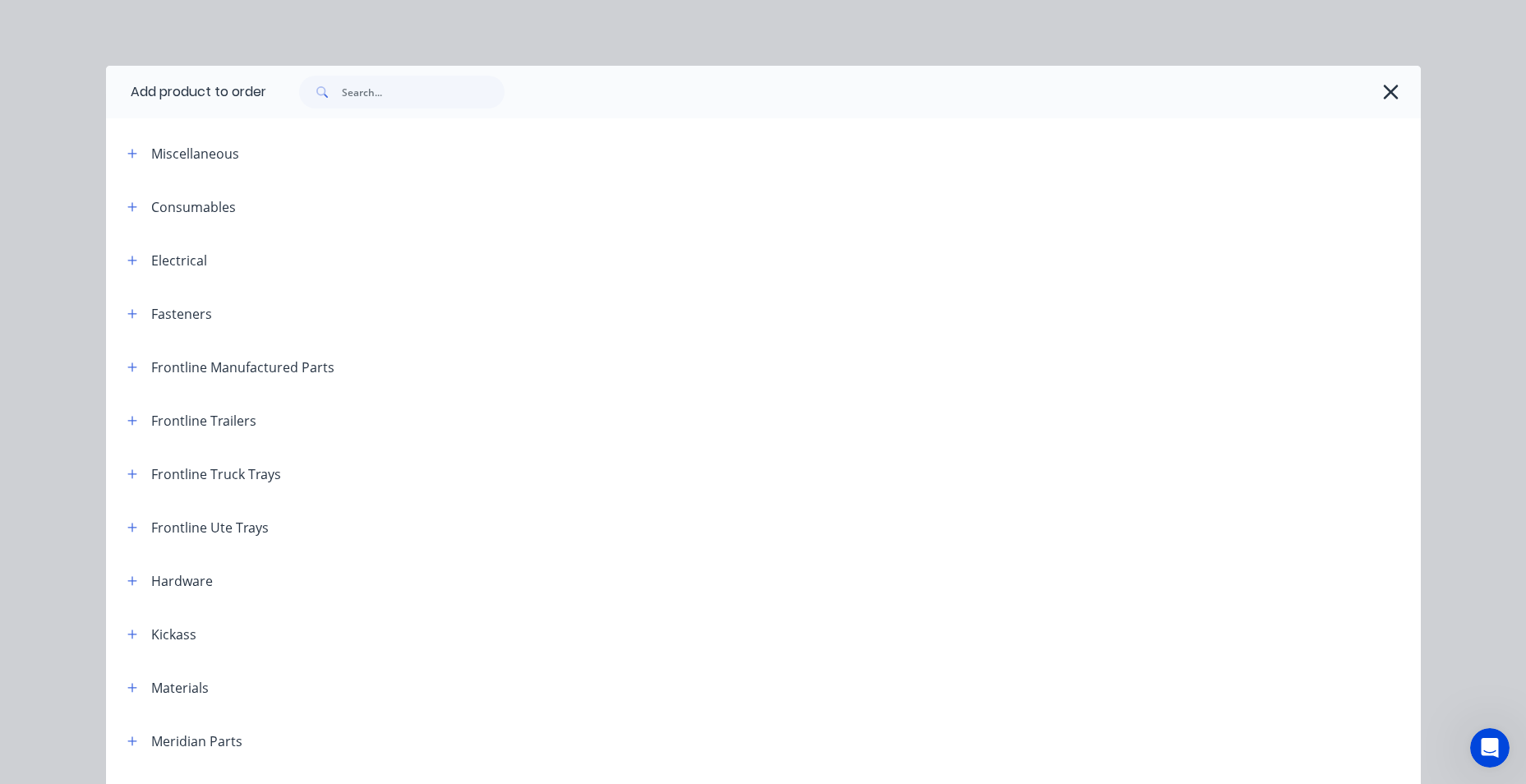
click at [204, 371] on div "Frontline Manufactured Parts" at bounding box center [243, 367] width 183 height 20
click at [127, 364] on icon "button" at bounding box center [132, 367] width 9 height 9
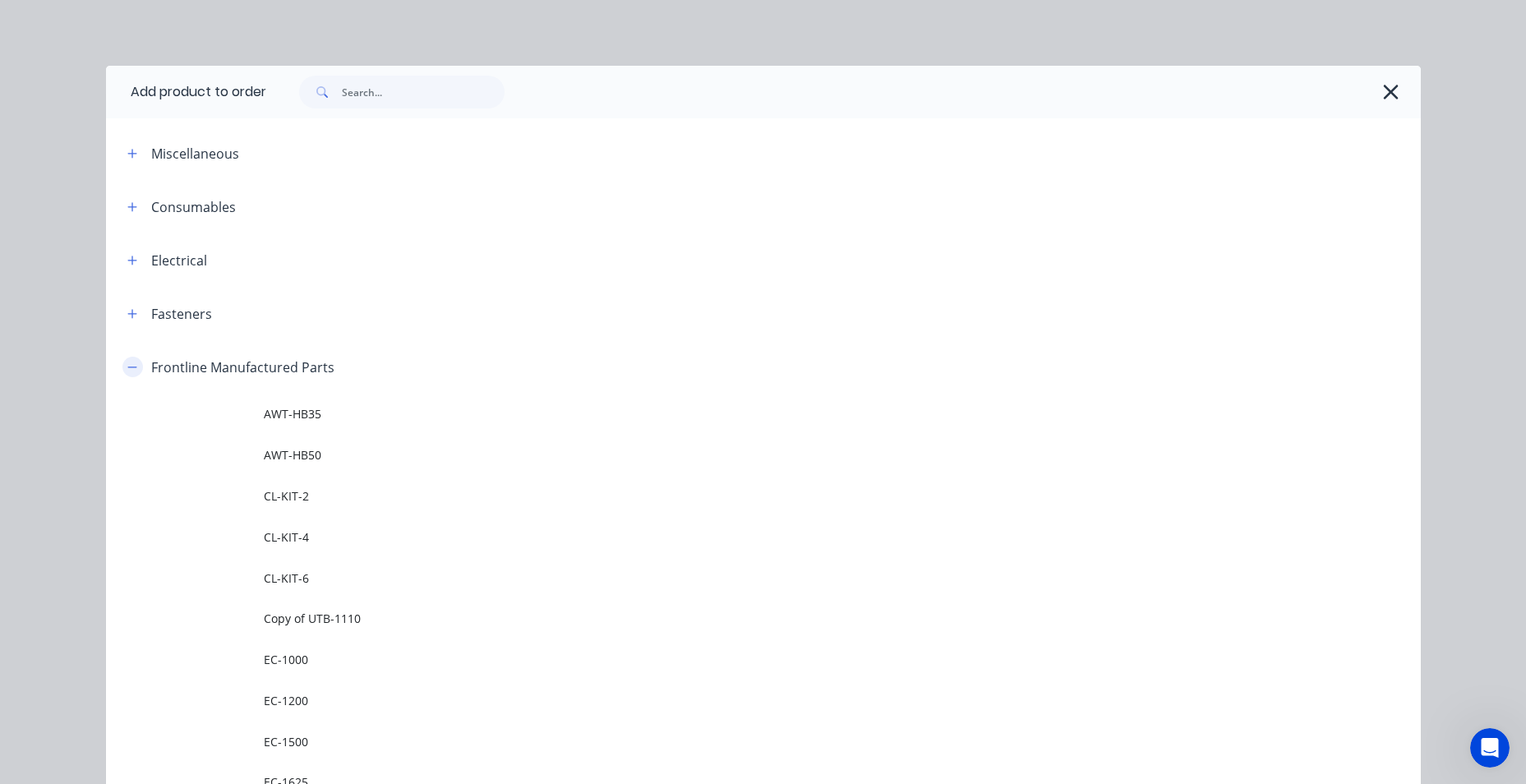
click at [127, 364] on icon "button" at bounding box center [132, 367] width 10 height 11
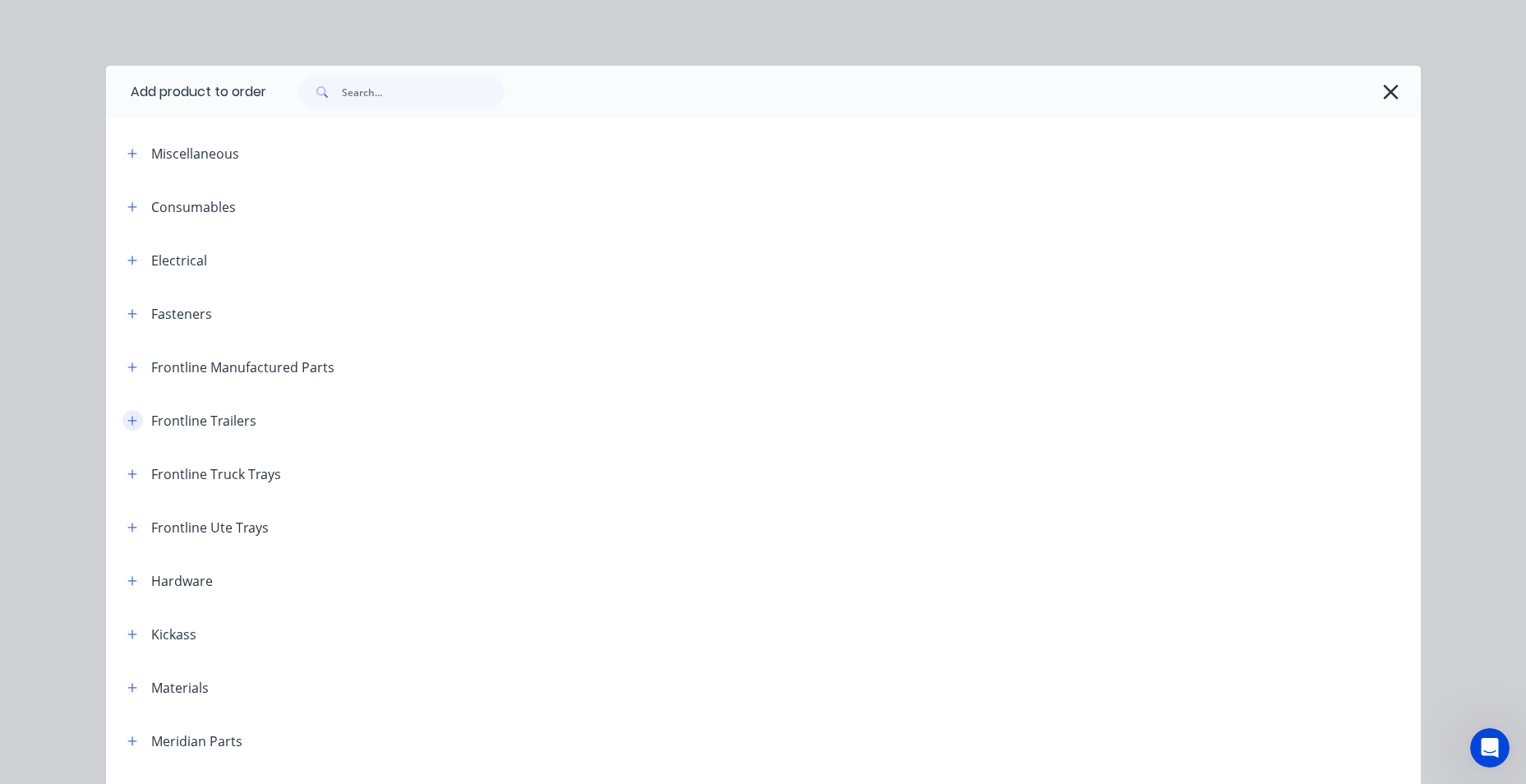
click at [127, 425] on icon "button" at bounding box center [132, 421] width 10 height 11
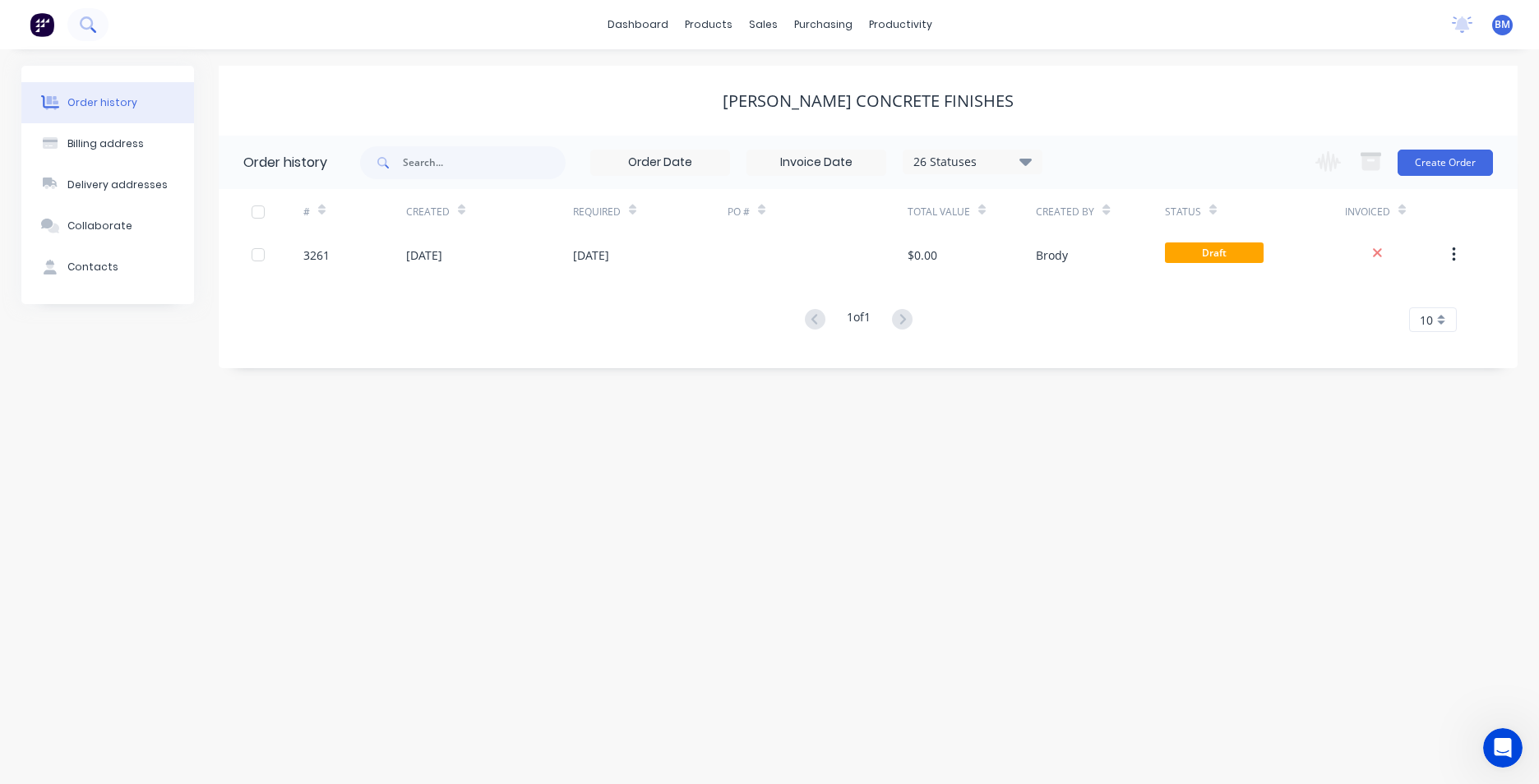
click at [91, 34] on button at bounding box center [88, 24] width 41 height 33
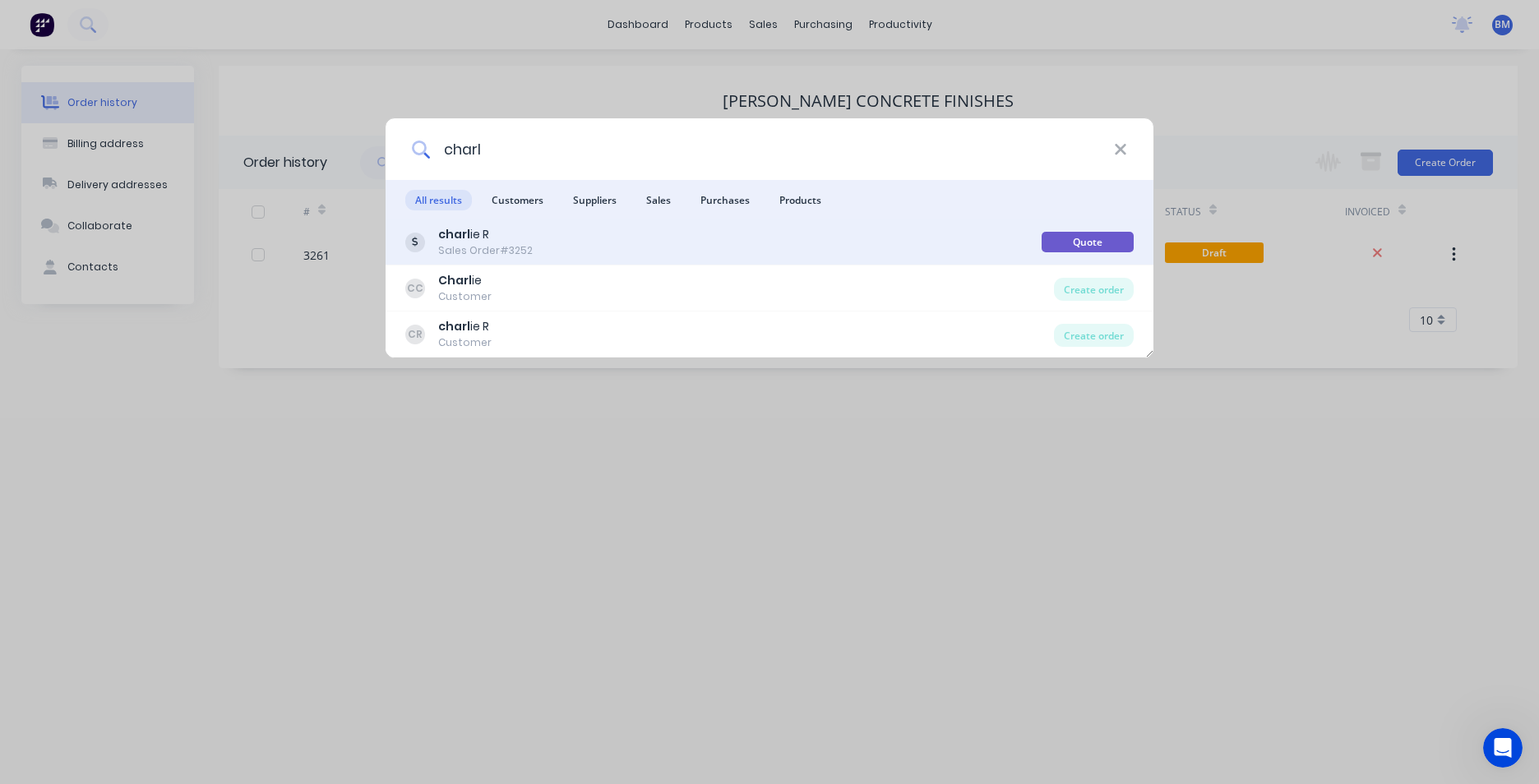
type input "charl"
click at [573, 257] on div "charl ie R Sales Order #3252" at bounding box center [724, 242] width 637 height 32
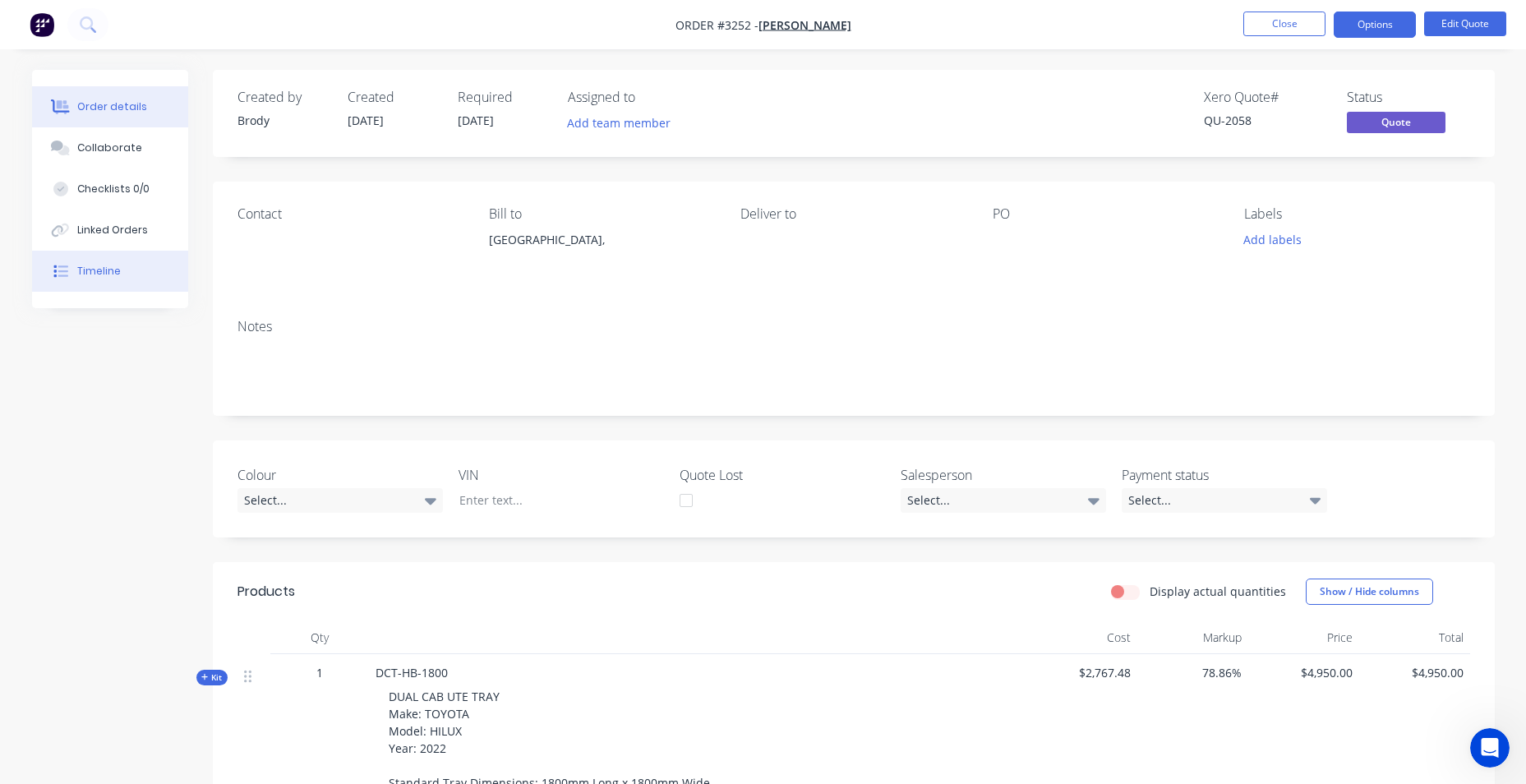
click at [92, 277] on div "Timeline" at bounding box center [99, 271] width 44 height 15
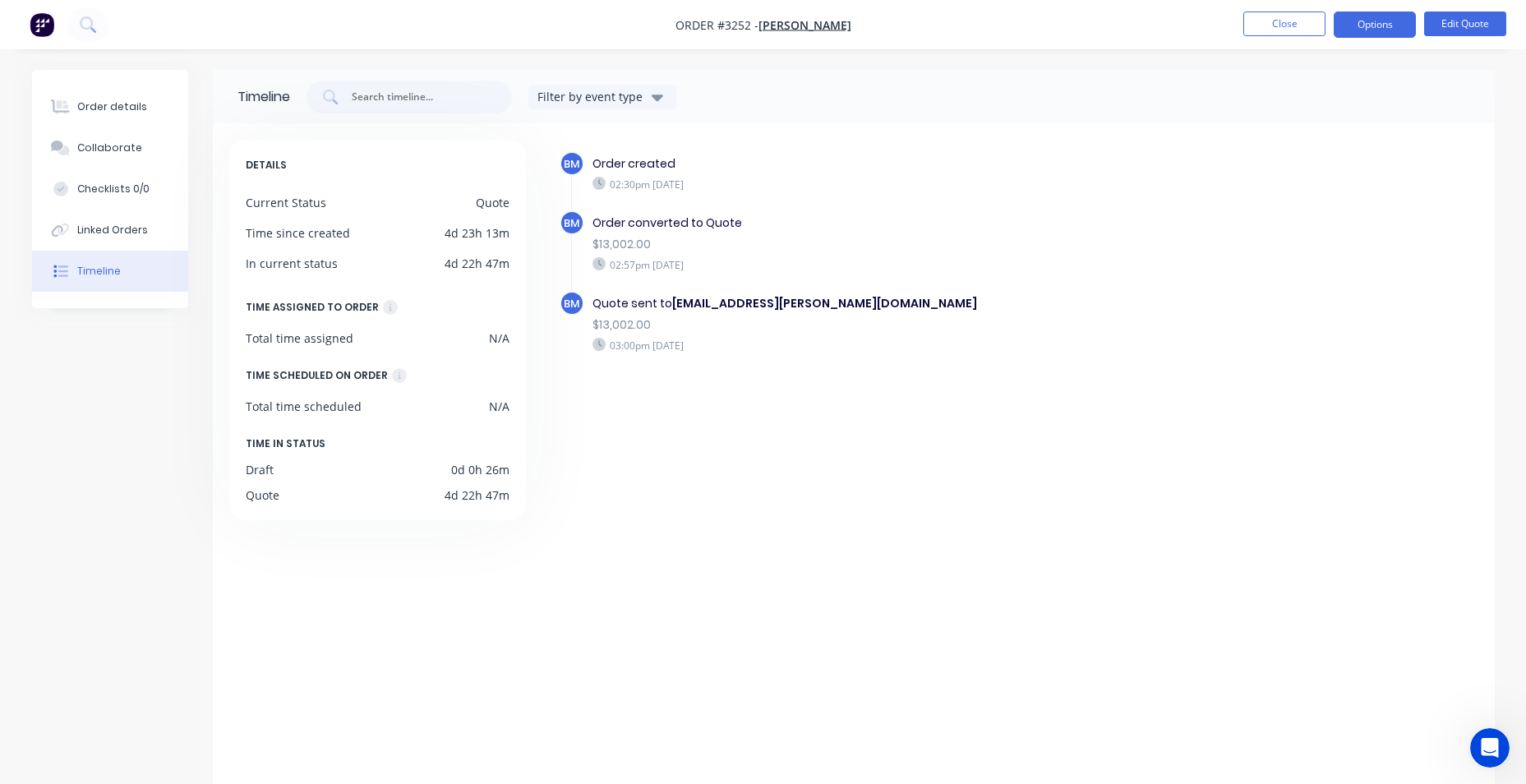
click at [37, 32] on img "button" at bounding box center [42, 24] width 24 height 24
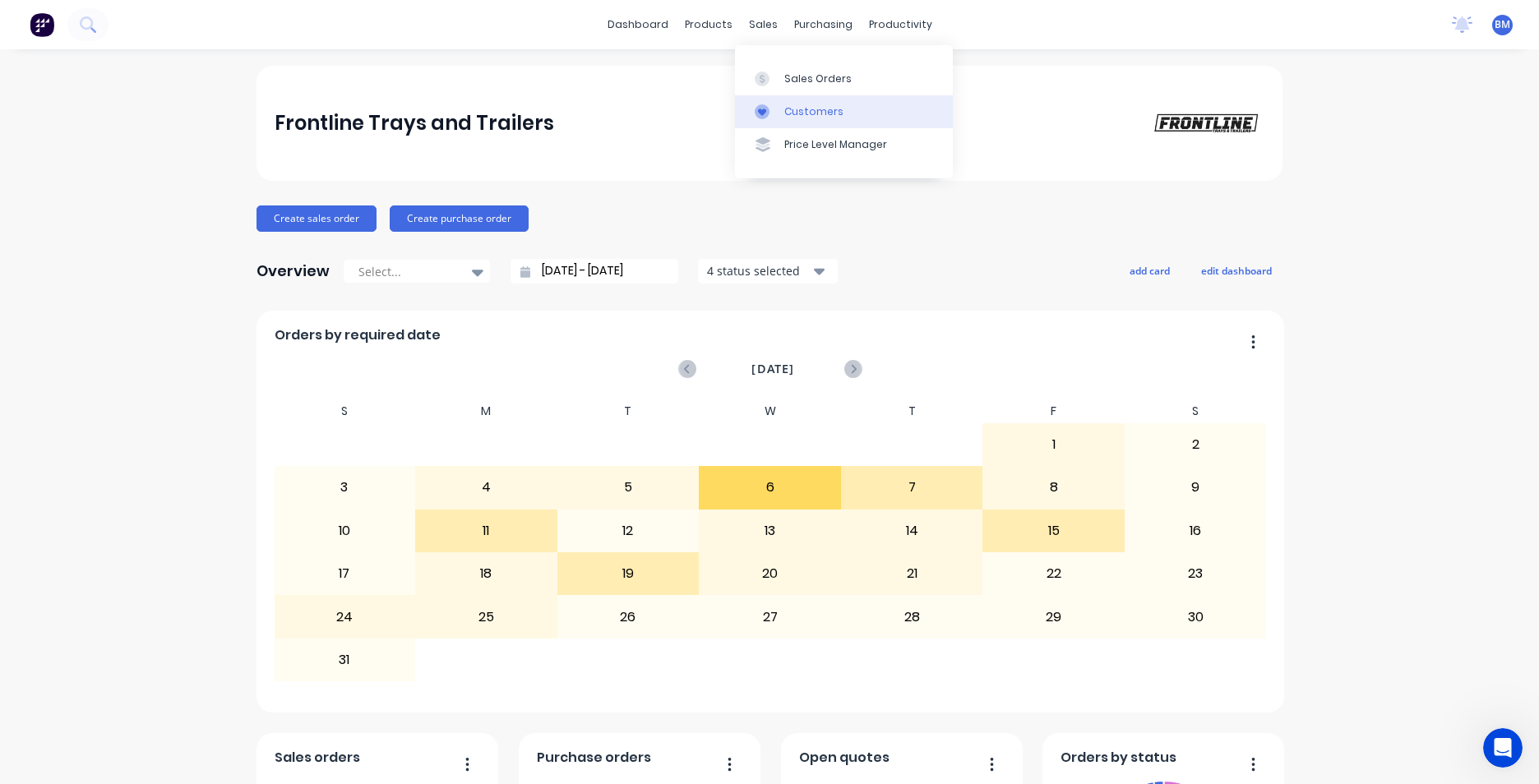
click at [788, 103] on link "Customers" at bounding box center [843, 111] width 218 height 33
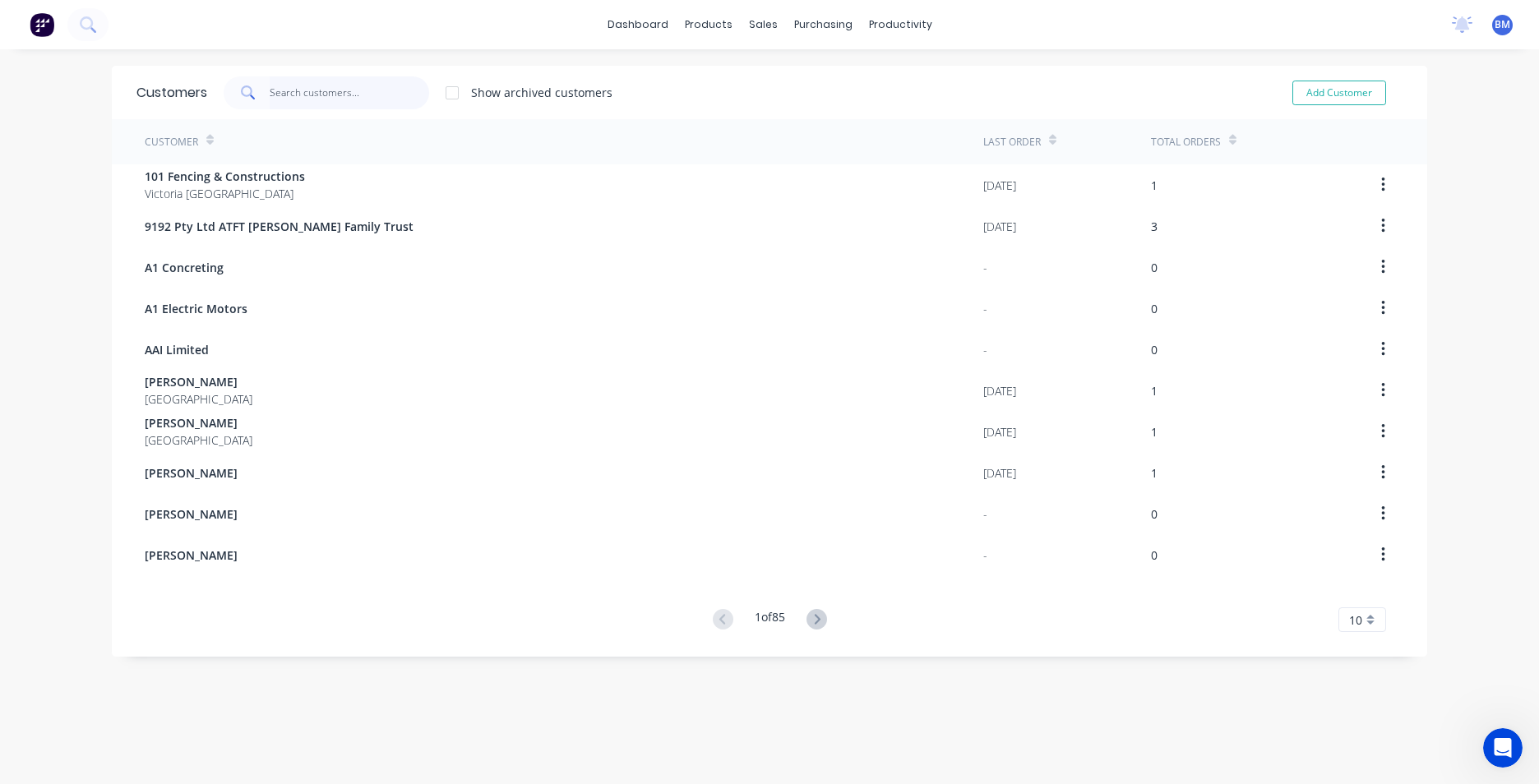
click at [305, 93] on input "text" at bounding box center [349, 93] width 160 height 33
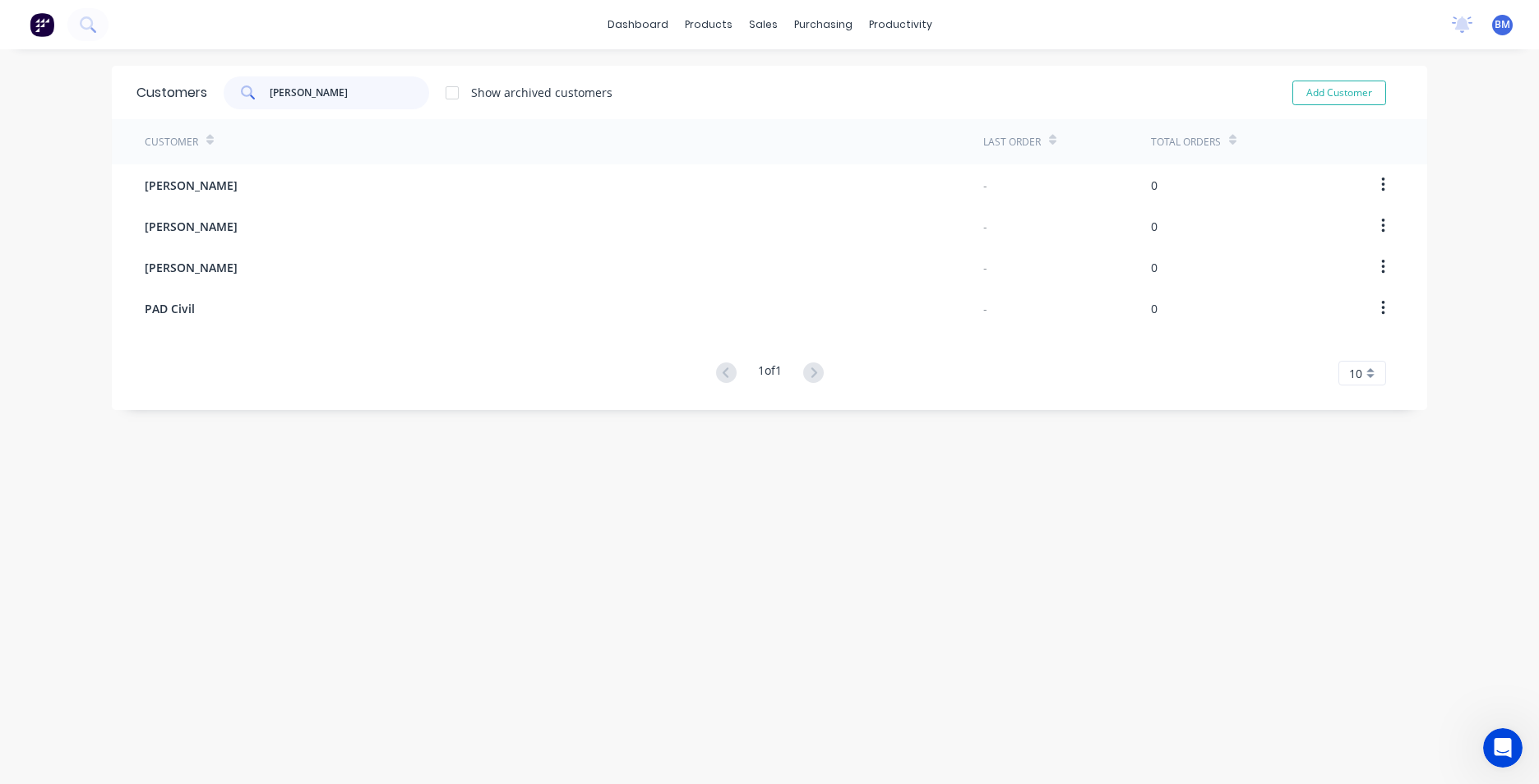
drag, startPoint x: 295, startPoint y: 91, endPoint x: 222, endPoint y: 97, distance: 73.2
click at [223, 97] on div "jake" at bounding box center [326, 93] width 206 height 33
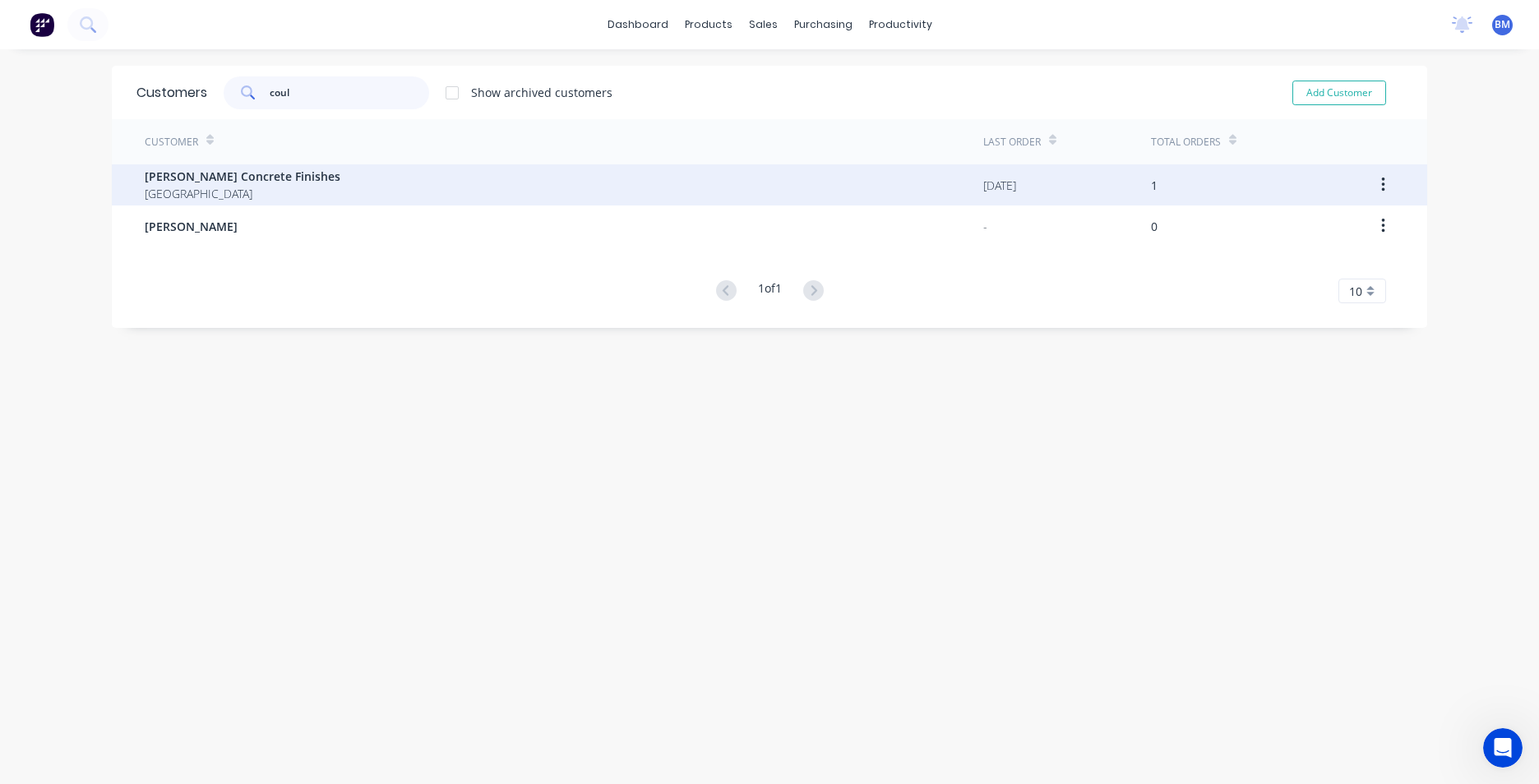
type input "coul"
click at [176, 192] on span "Australia" at bounding box center [242, 193] width 195 height 17
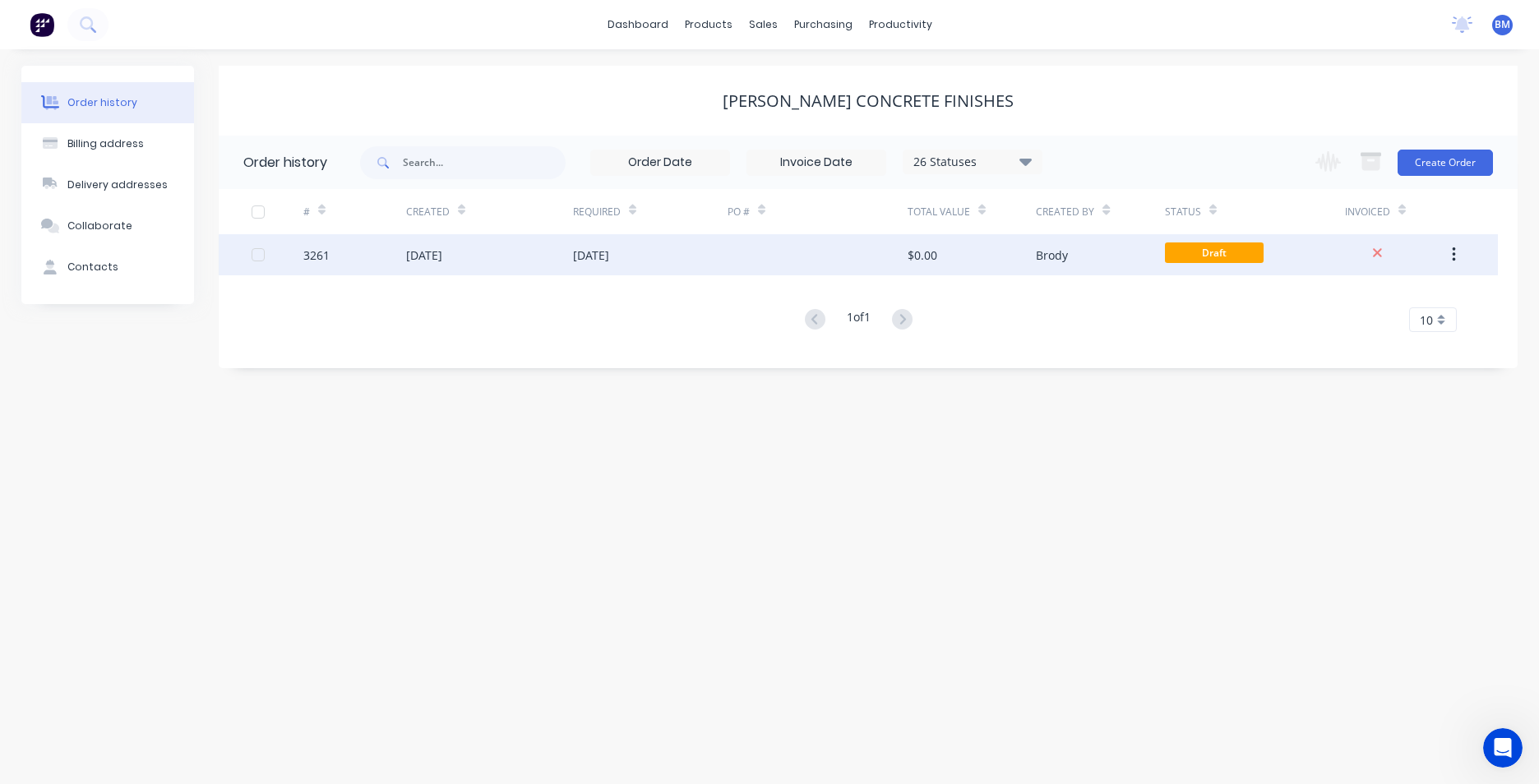
click at [848, 255] on div at bounding box center [817, 255] width 180 height 41
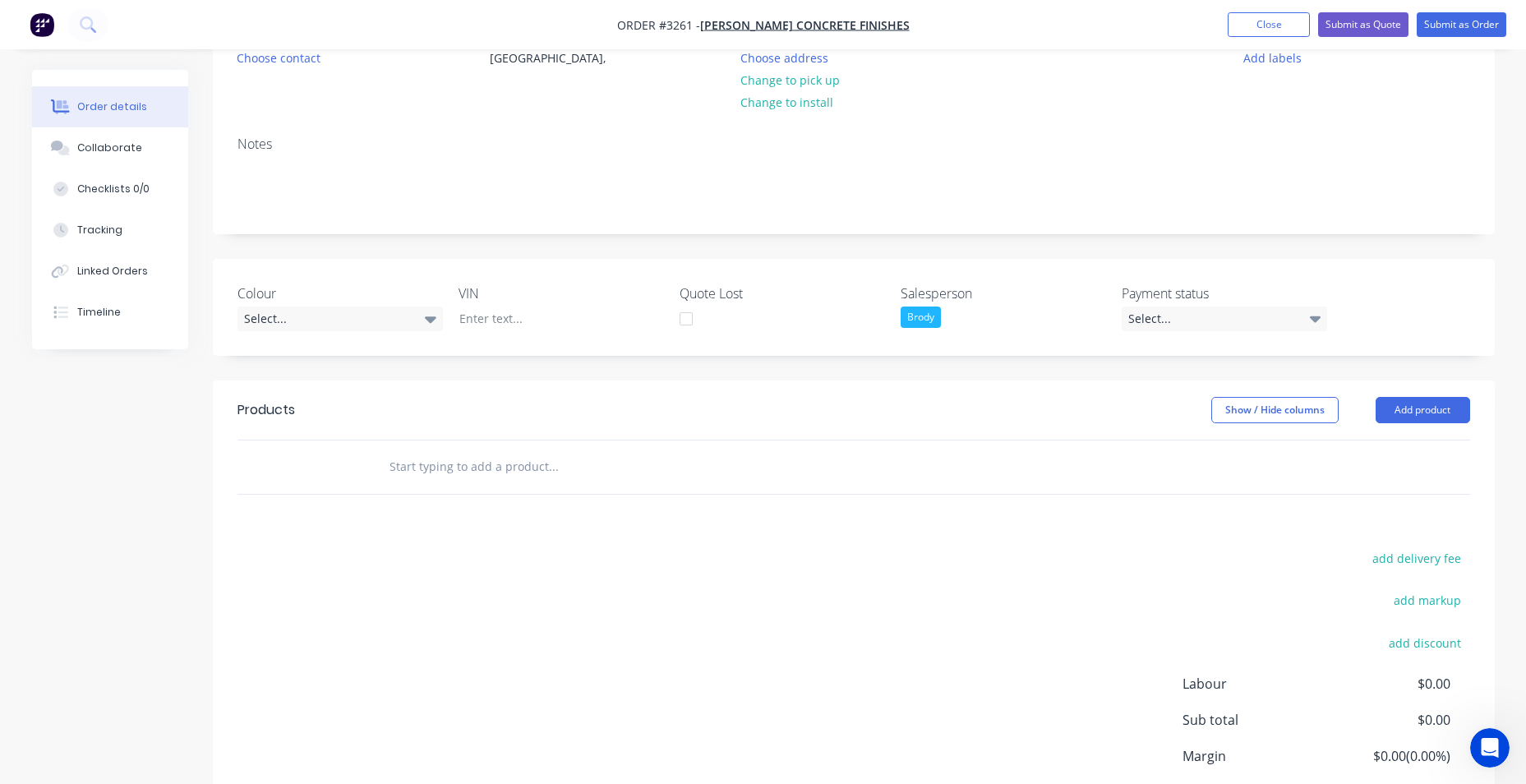
scroll to position [247, 0]
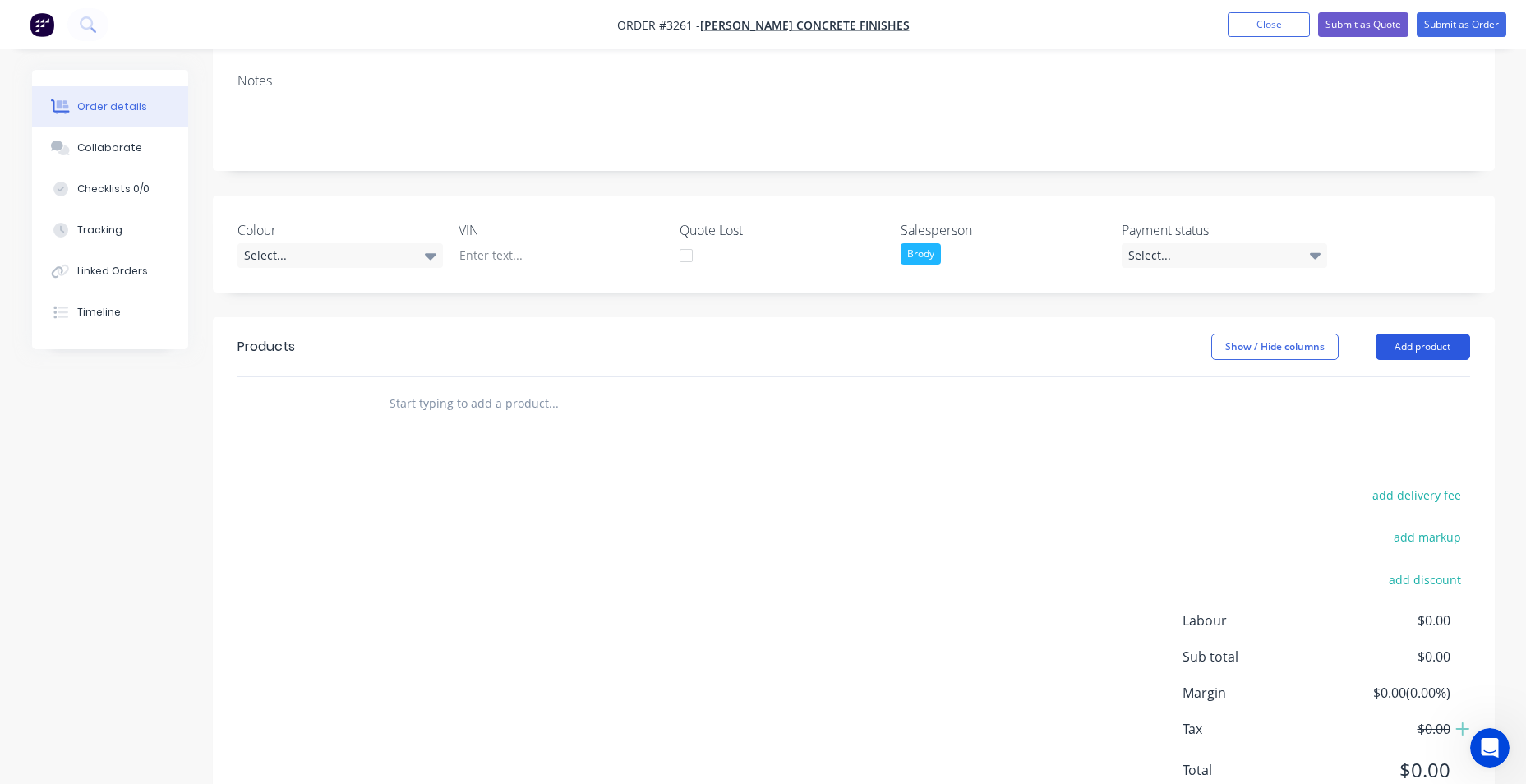
click at [1390, 350] on button "Add product" at bounding box center [1422, 347] width 94 height 26
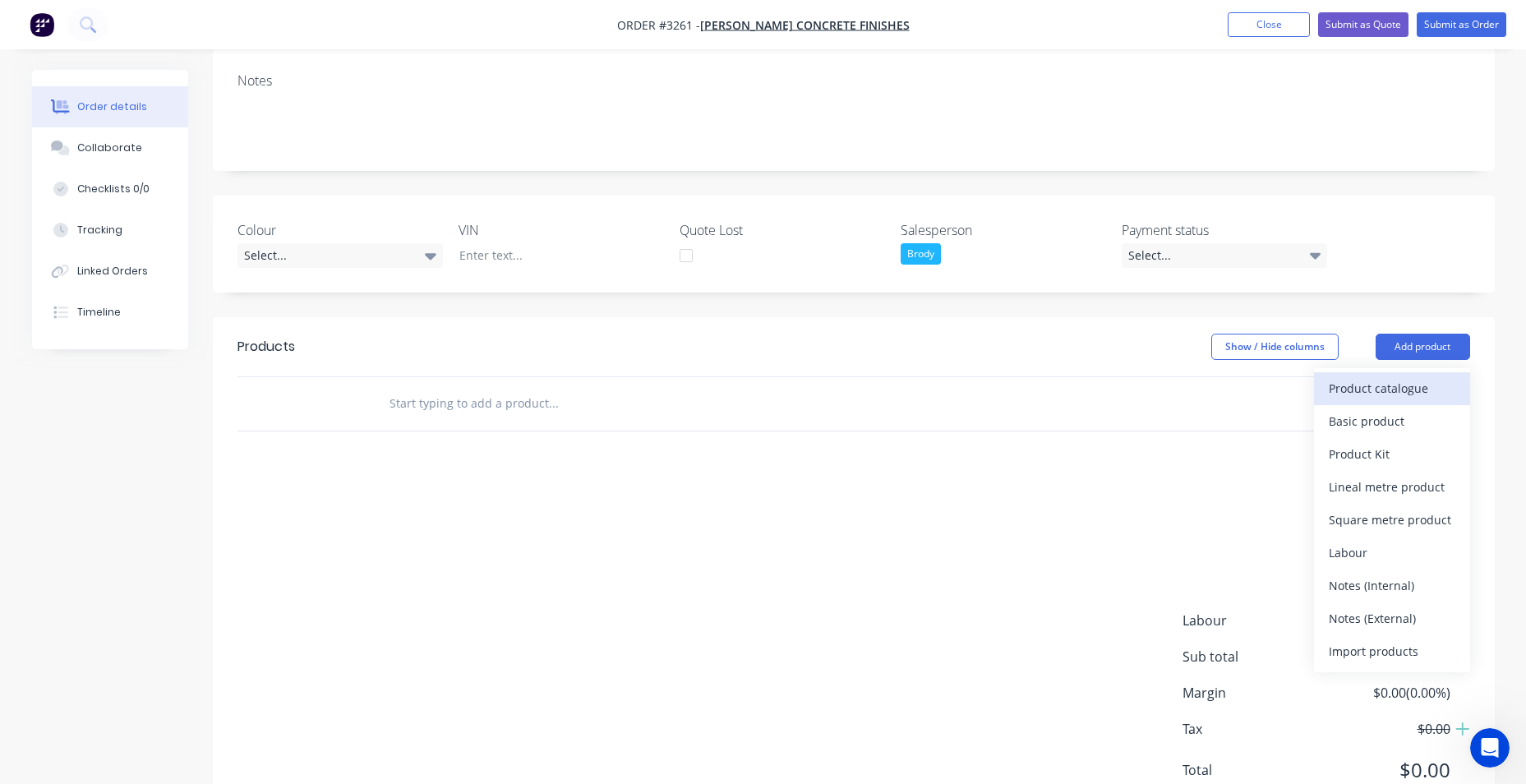
click at [1407, 387] on div "Product catalogue" at bounding box center [1391, 389] width 126 height 24
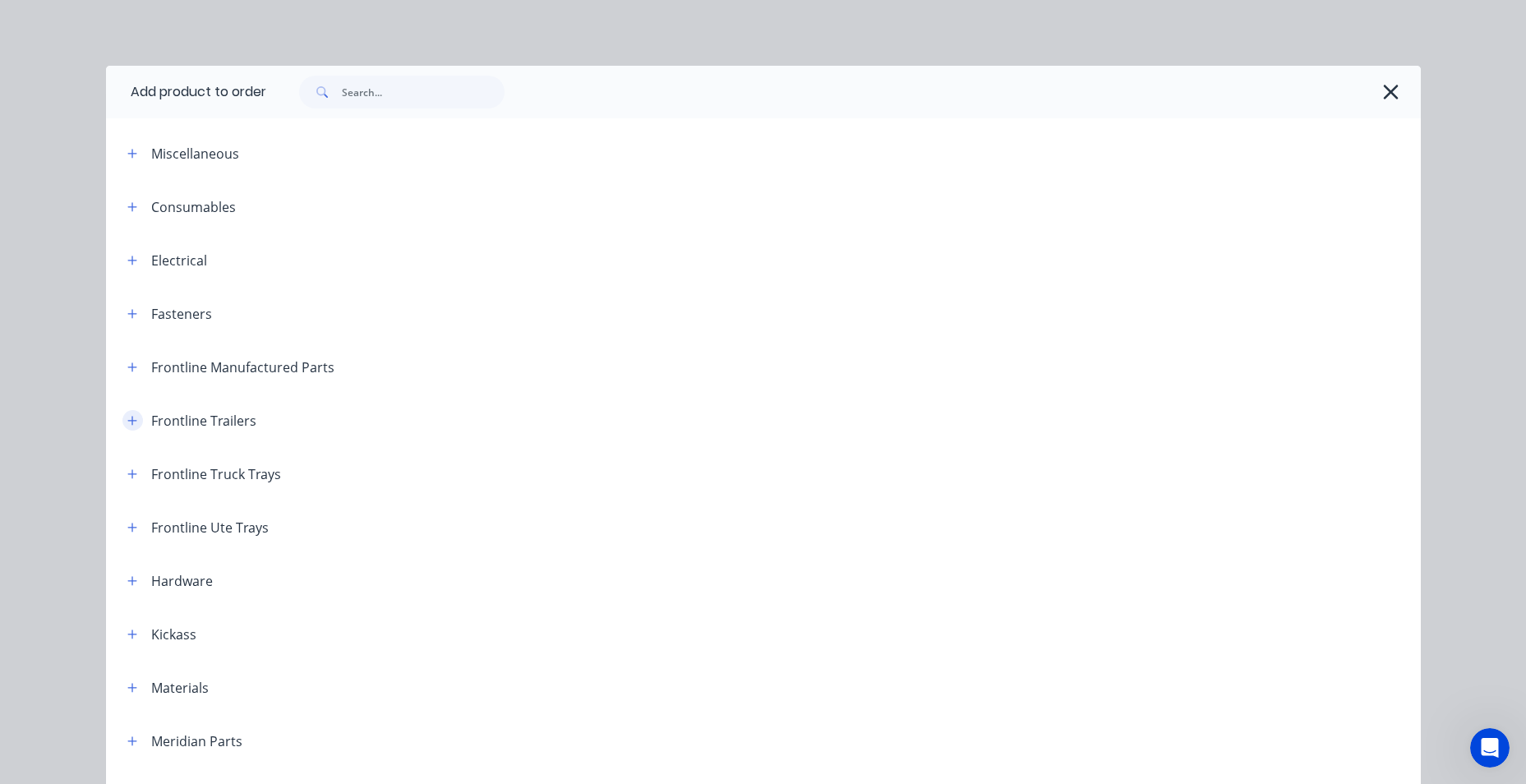
click at [127, 419] on icon "button" at bounding box center [132, 421] width 10 height 11
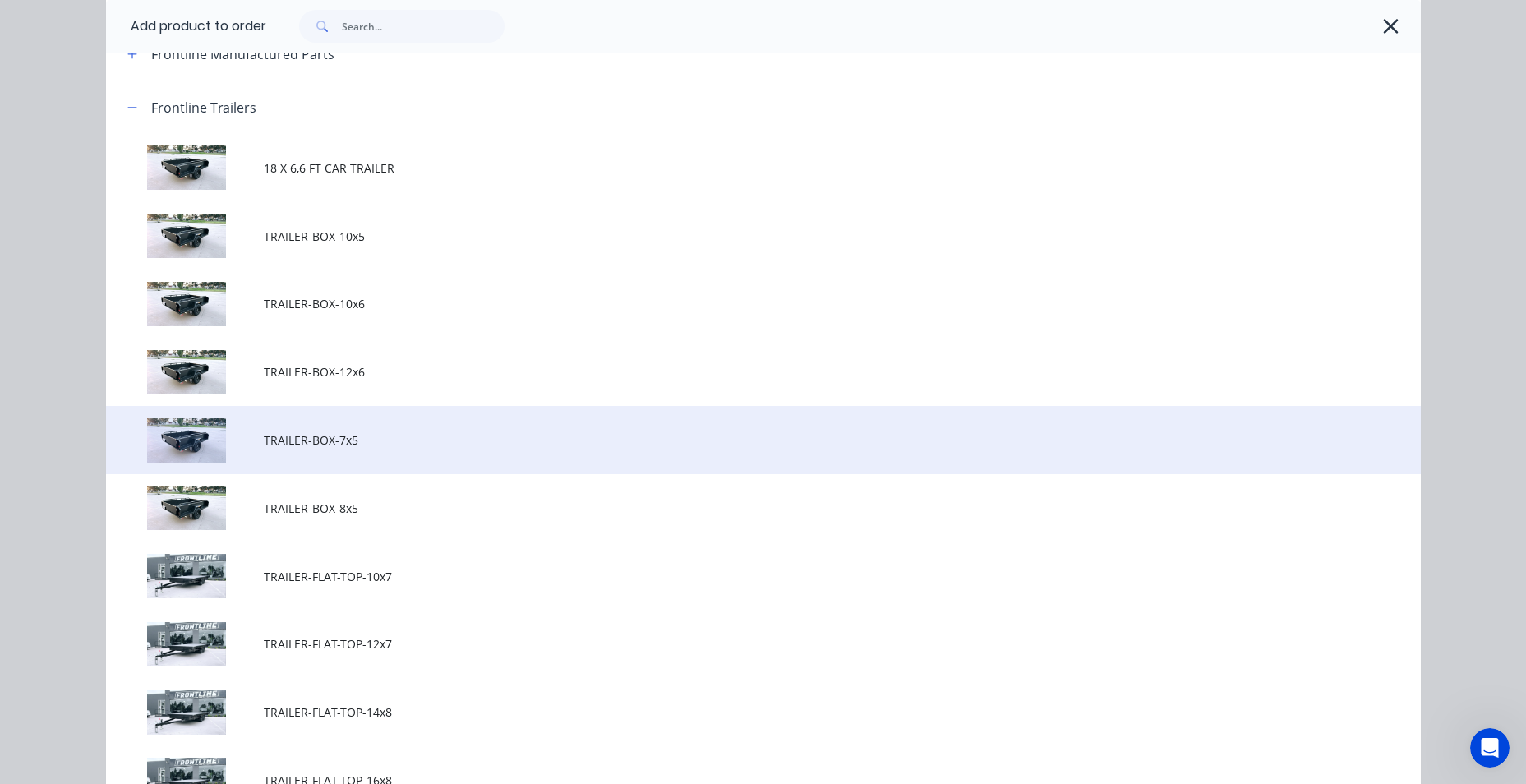
scroll to position [329, 0]
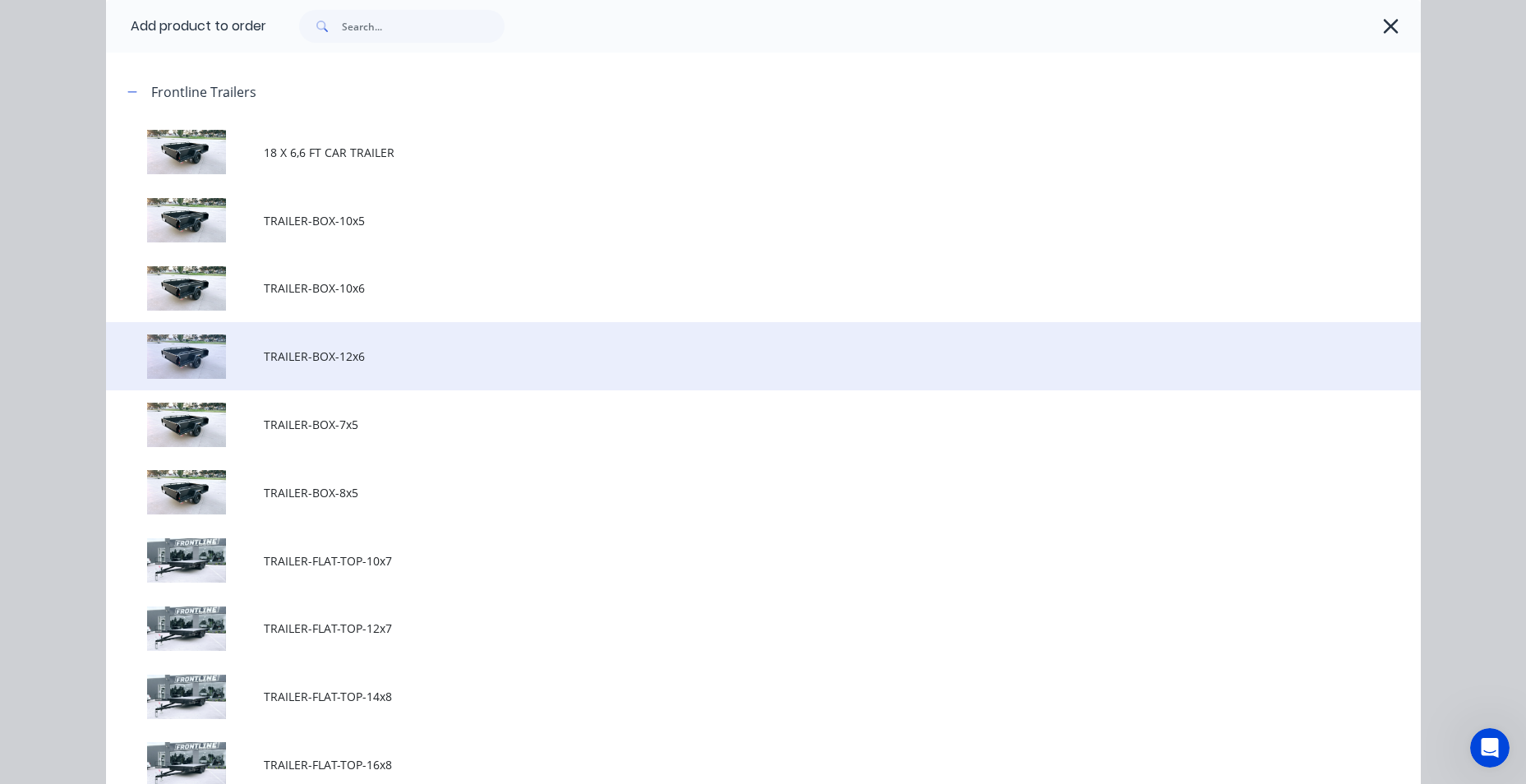
click at [378, 347] on td "TRAILER-BOX-12x6" at bounding box center [842, 356] width 1157 height 68
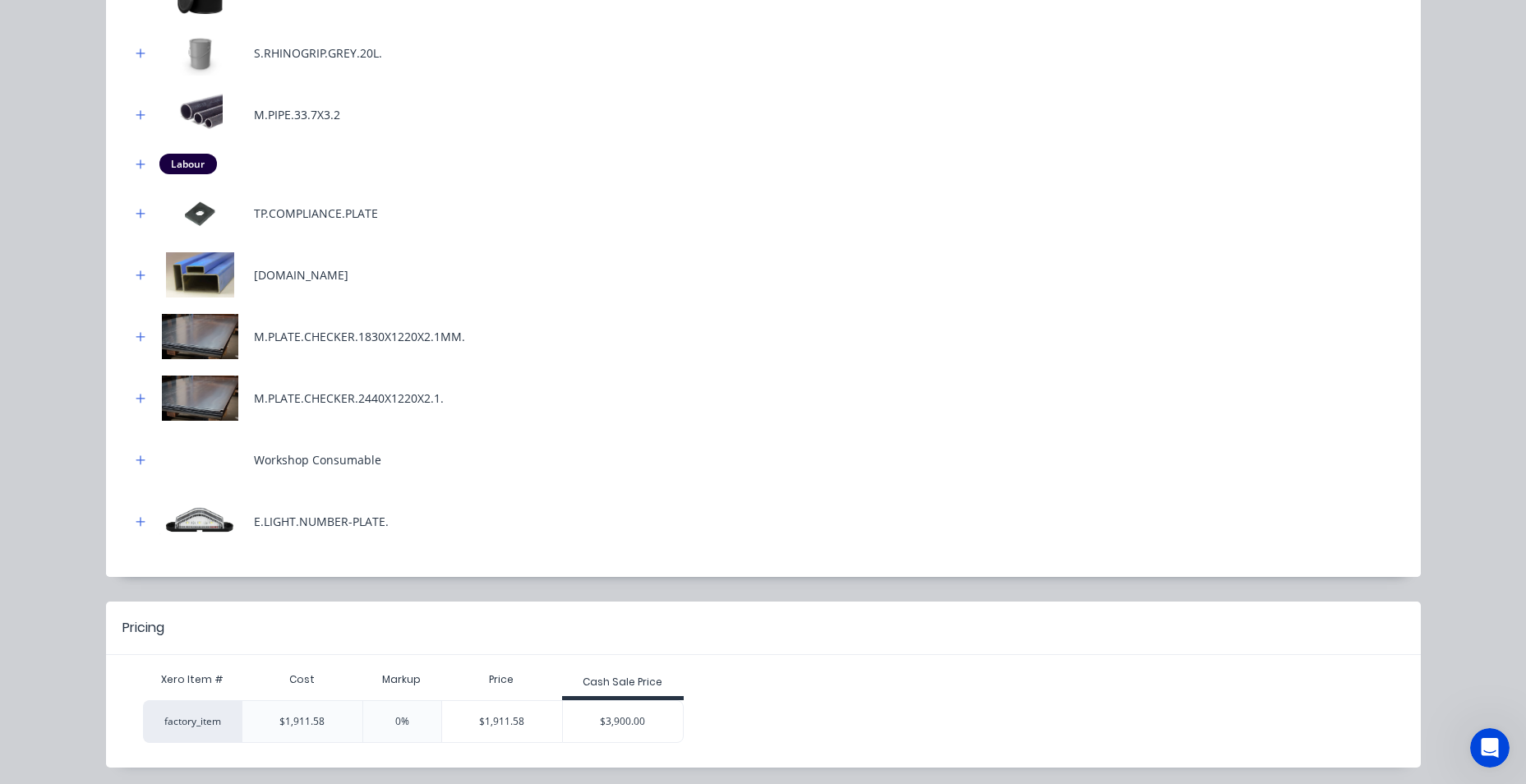
scroll to position [842, 0]
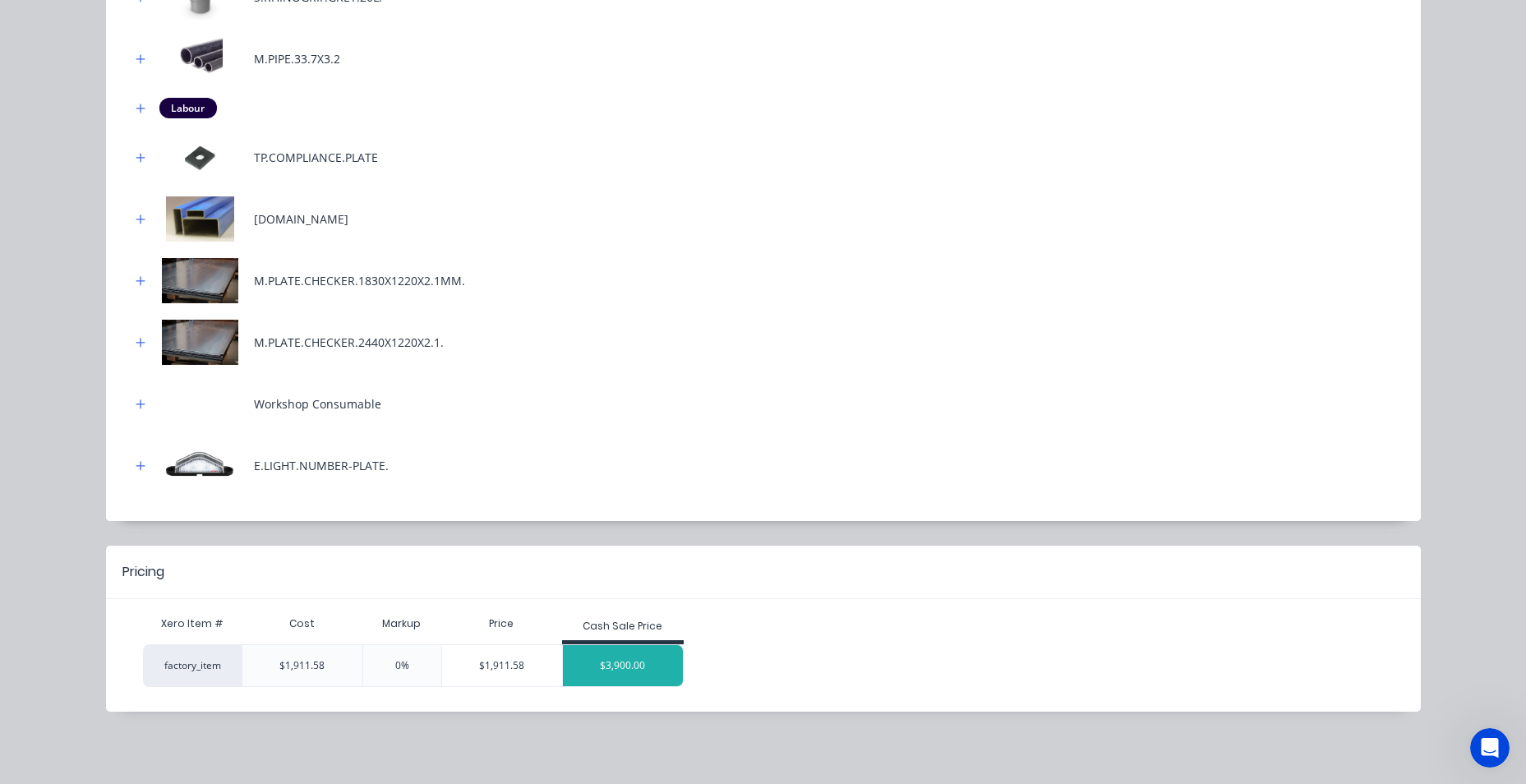
click at [611, 673] on div "$3,900.00" at bounding box center [622, 665] width 120 height 41
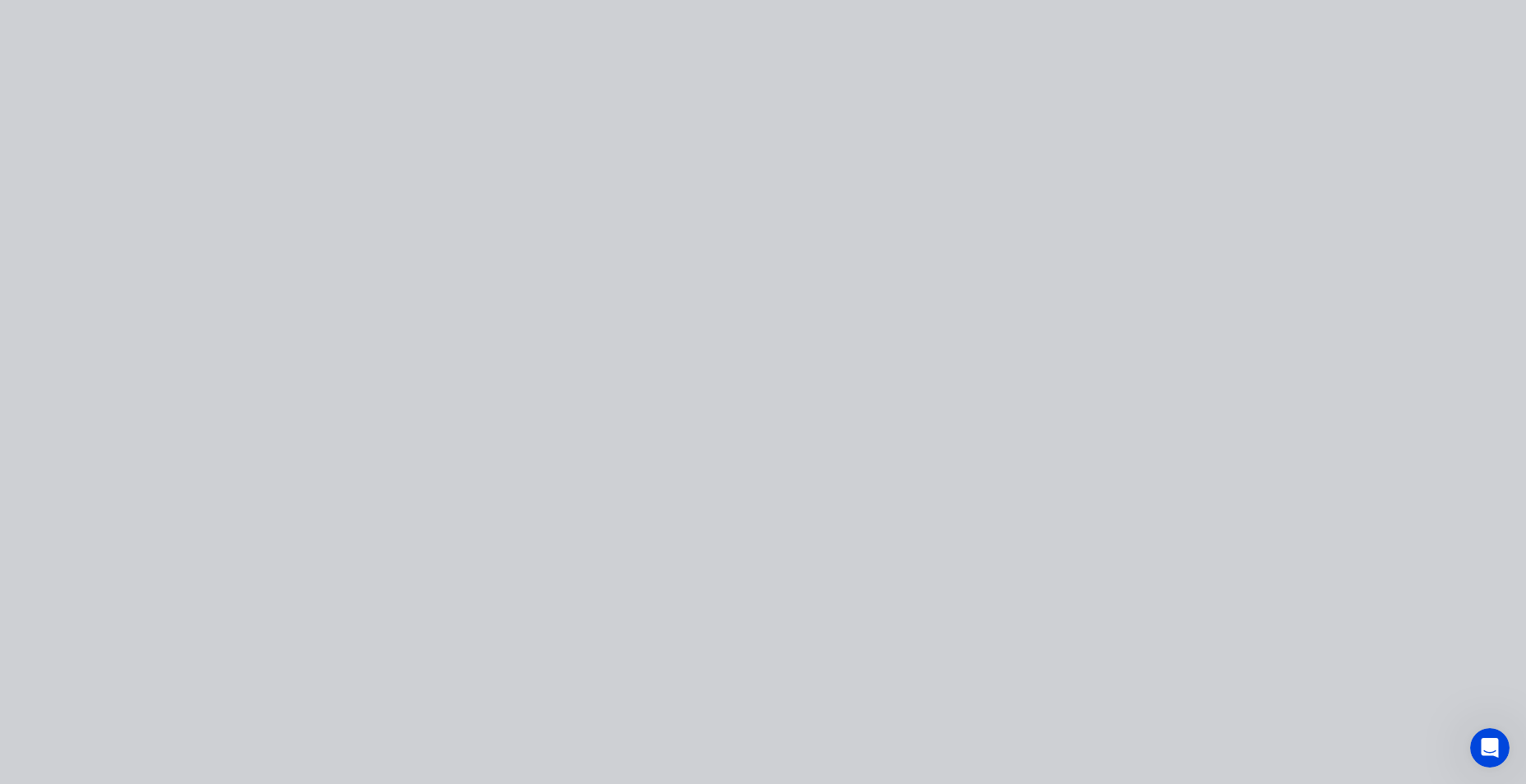
scroll to position [0, 0]
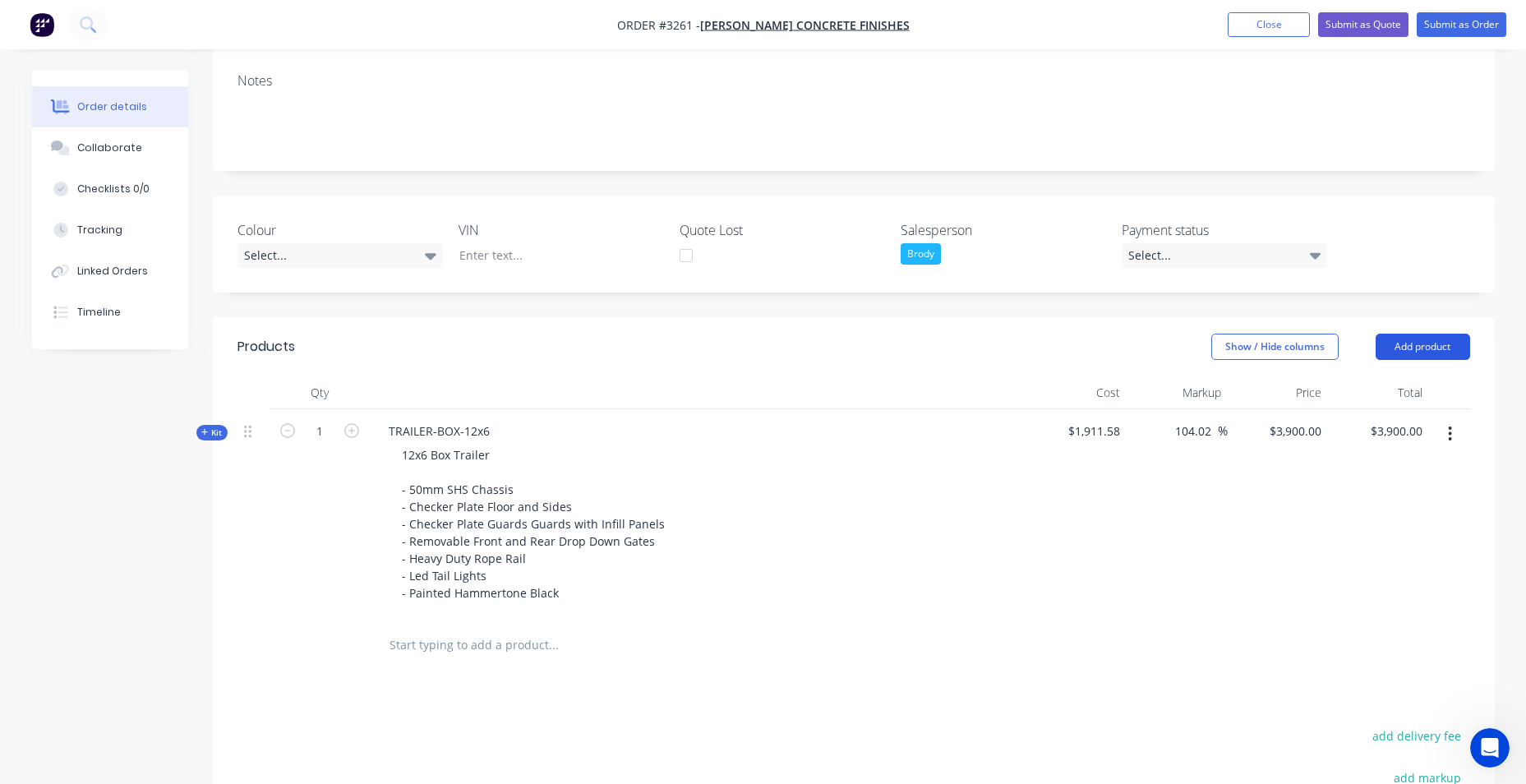
click at [1418, 344] on button "Add product" at bounding box center [1422, 347] width 94 height 26
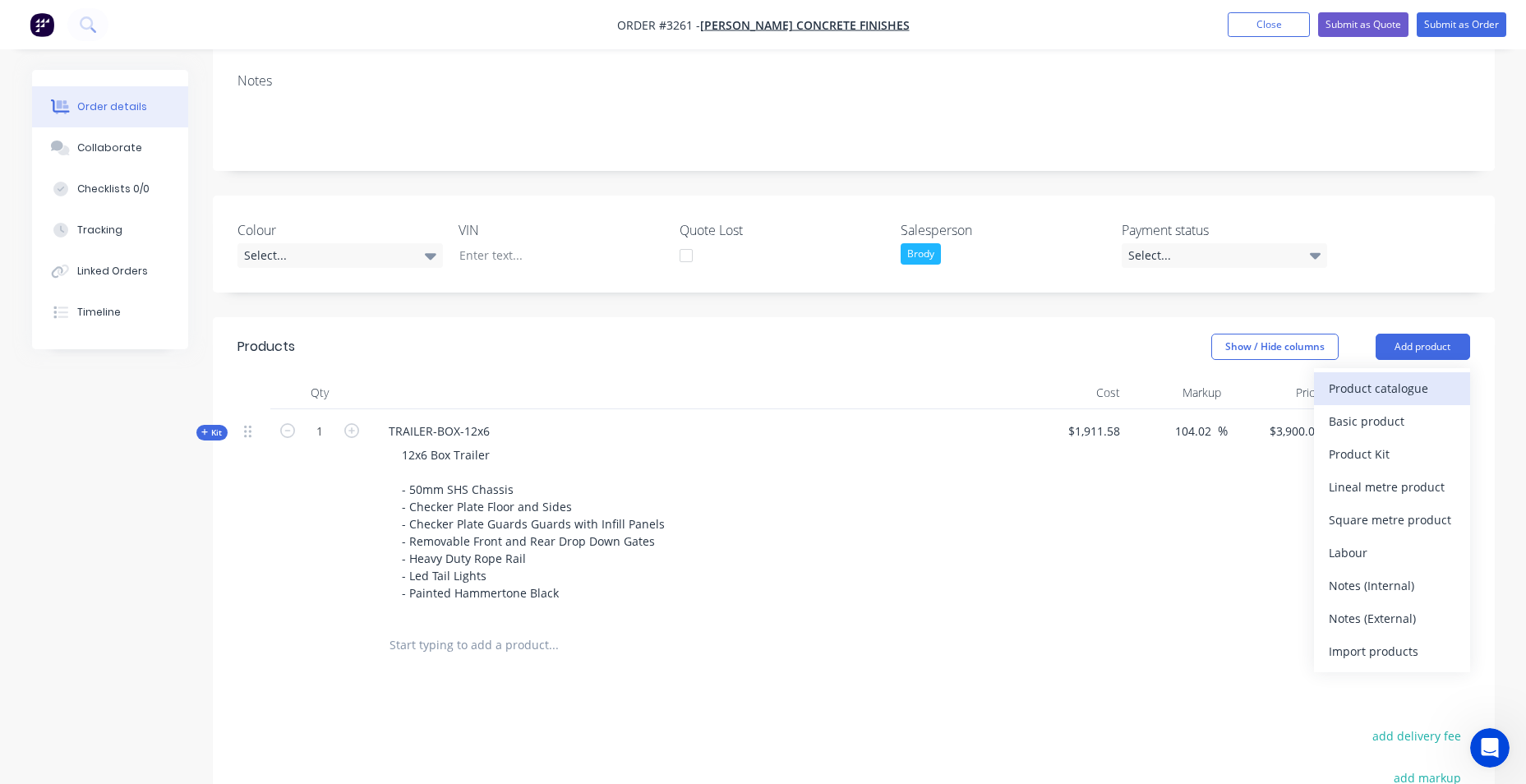
click at [1429, 396] on div "Product catalogue" at bounding box center [1391, 389] width 126 height 24
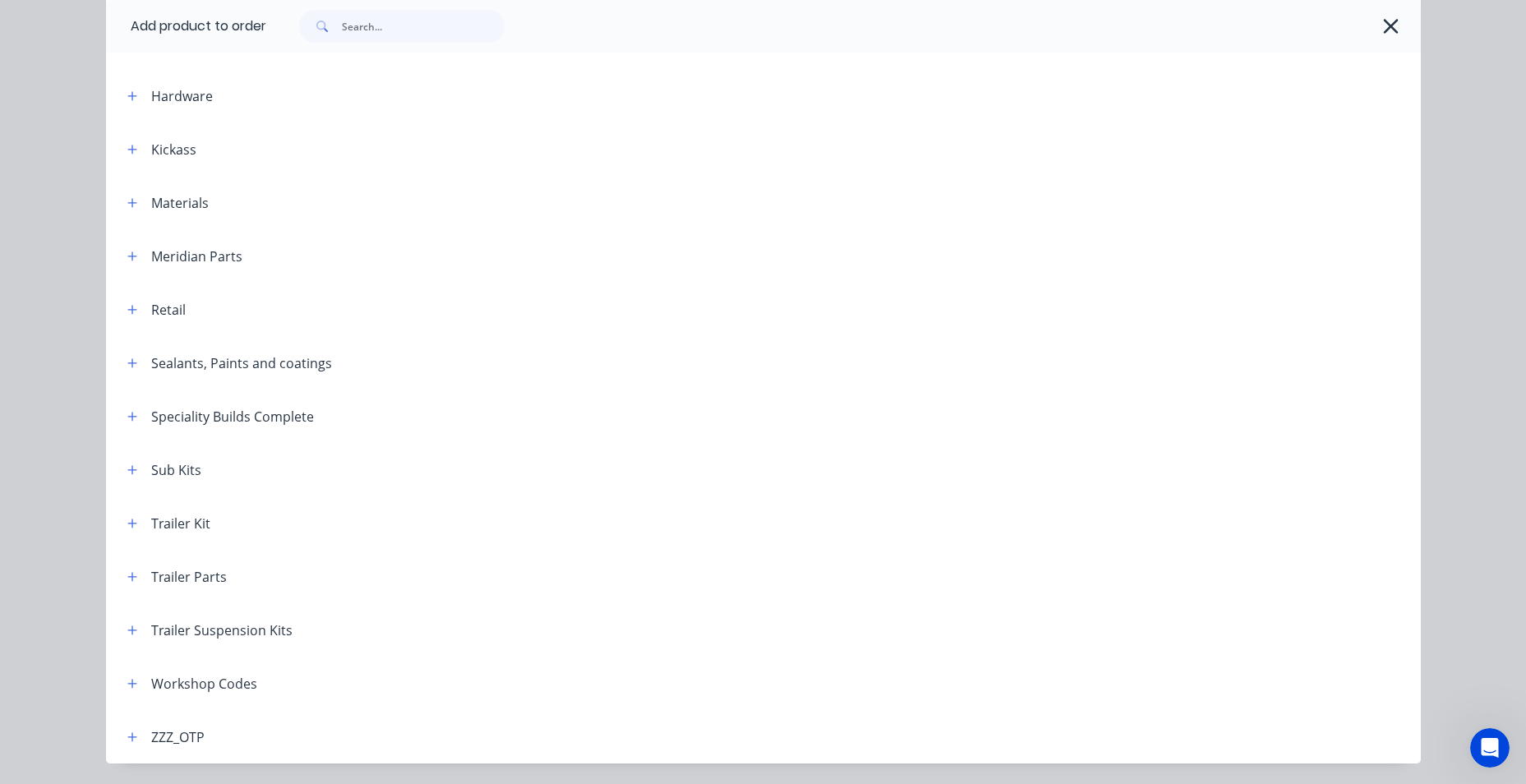
scroll to position [493, 0]
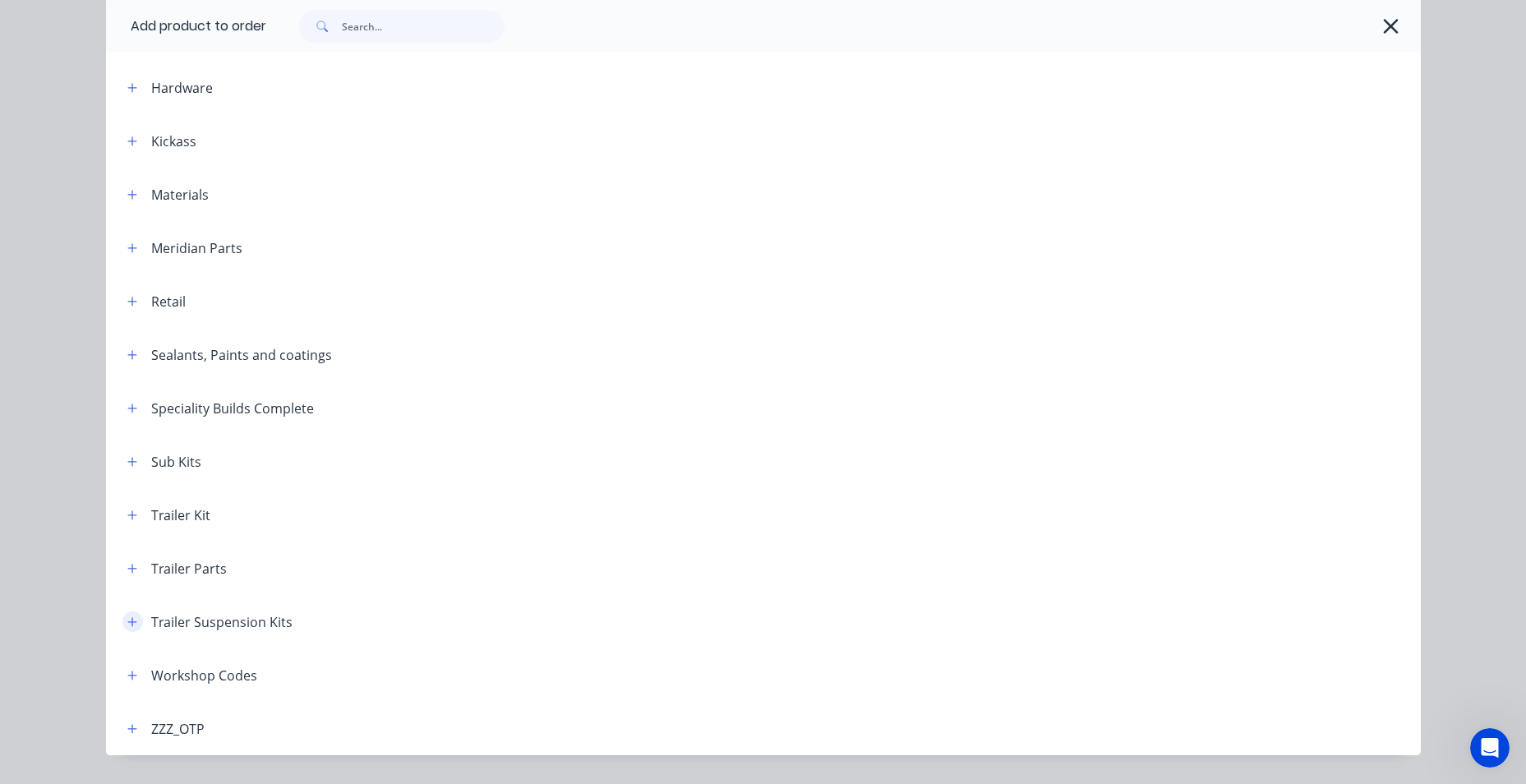
click at [127, 620] on icon "button" at bounding box center [132, 622] width 10 height 11
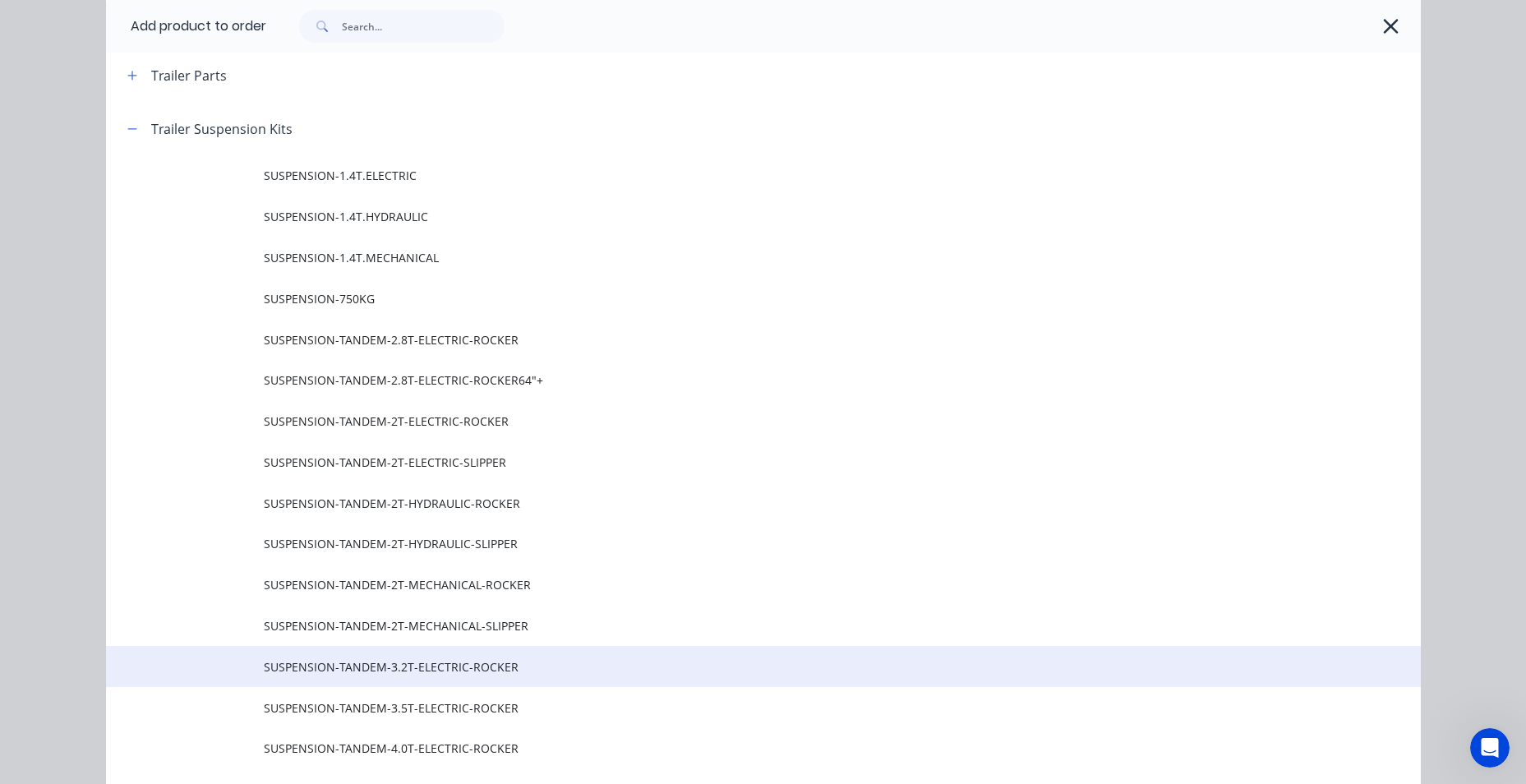
scroll to position [1068, 0]
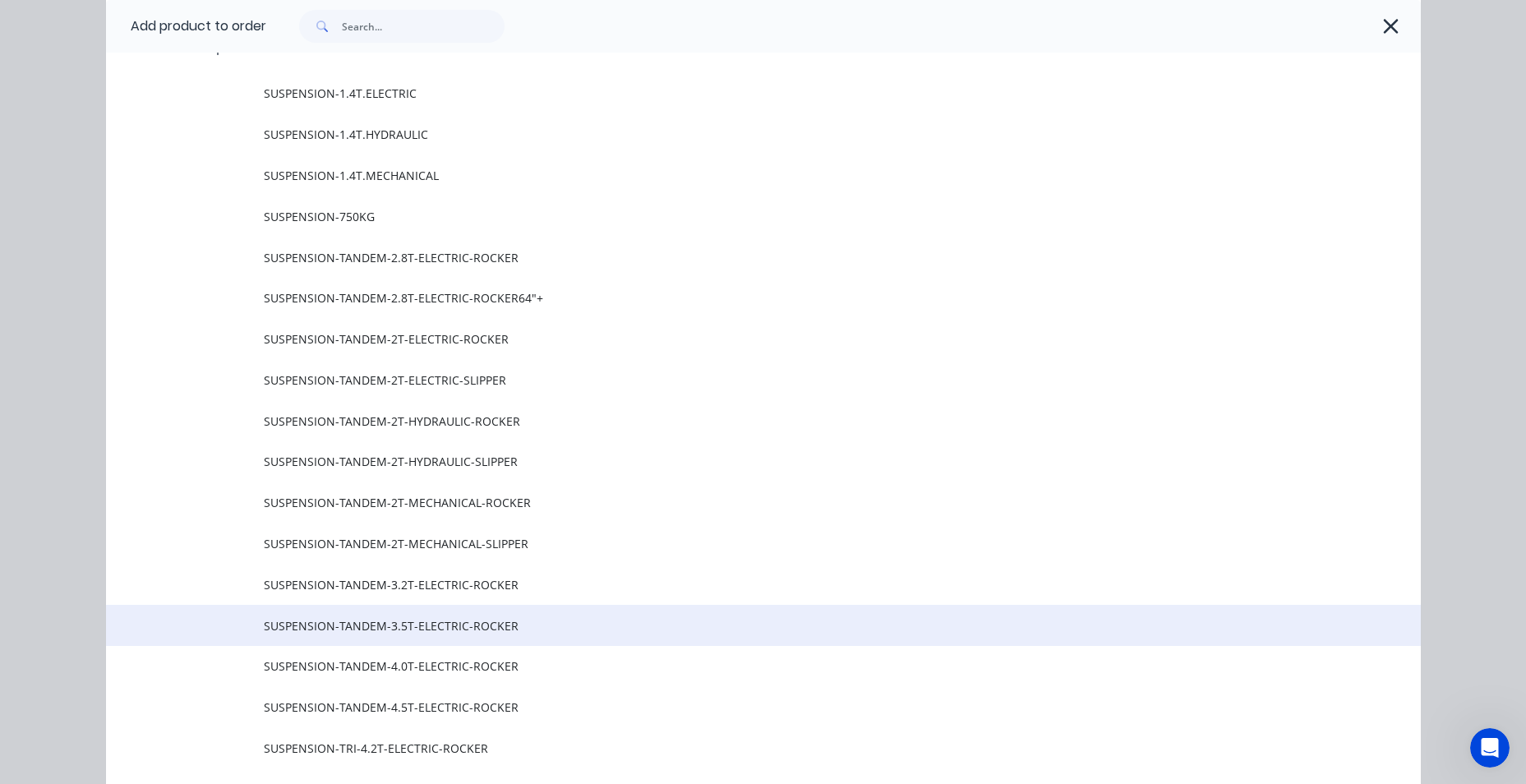
click at [515, 628] on span "SUSPENSION-TANDEM-3.5T-ELECTRIC-ROCKER" at bounding box center [726, 625] width 925 height 17
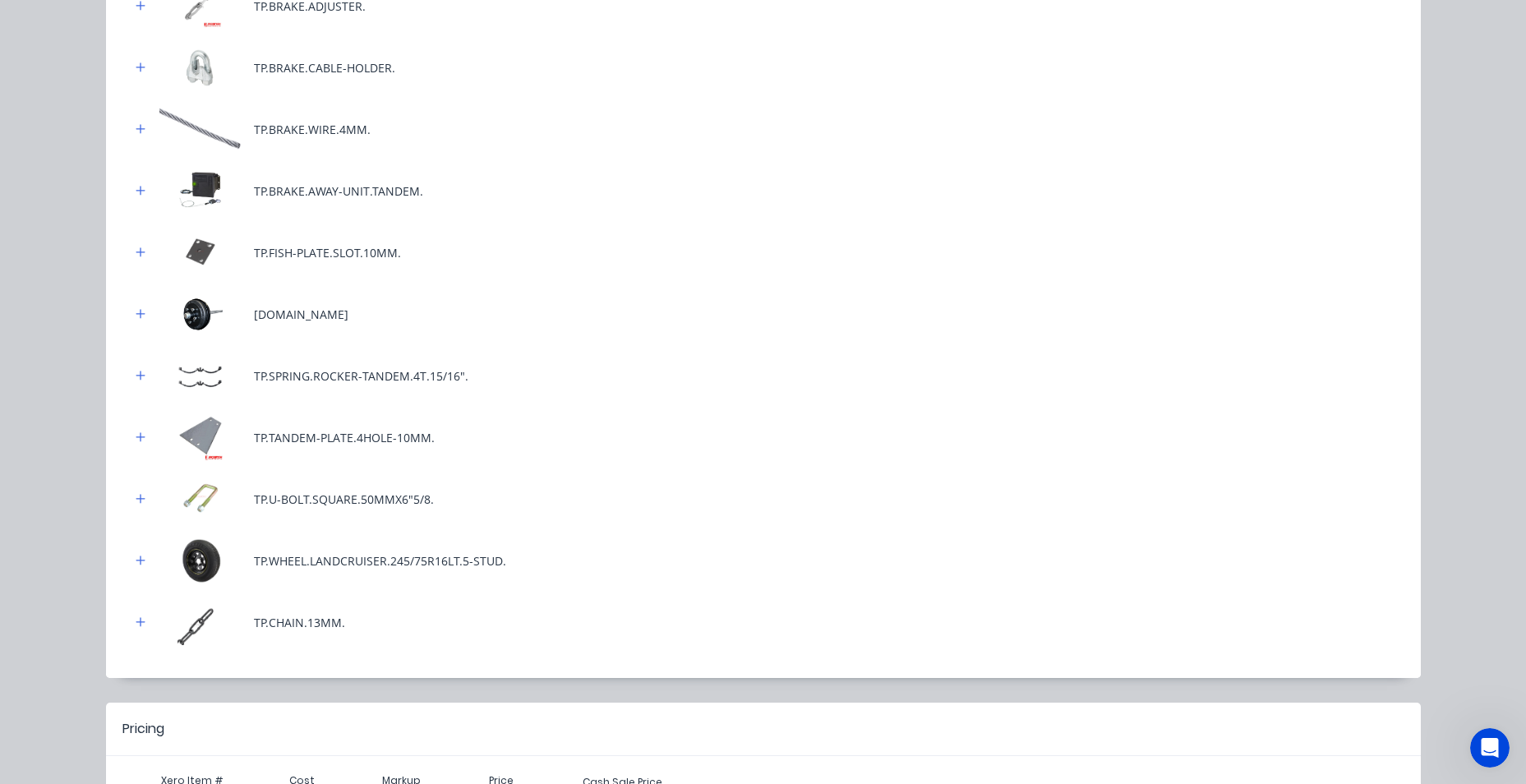
scroll to position [690, 0]
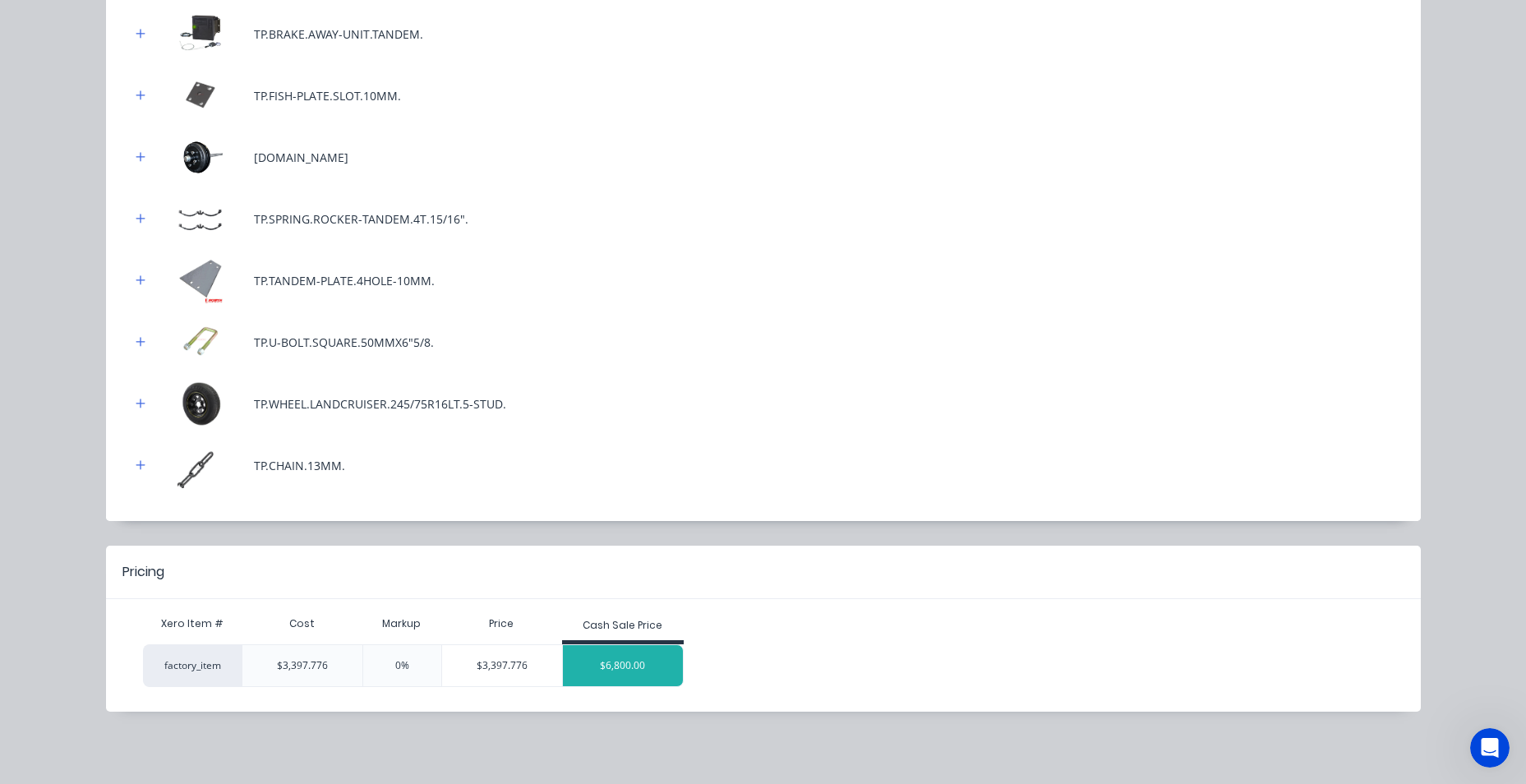
click at [608, 652] on div "$6,800.00" at bounding box center [622, 665] width 120 height 41
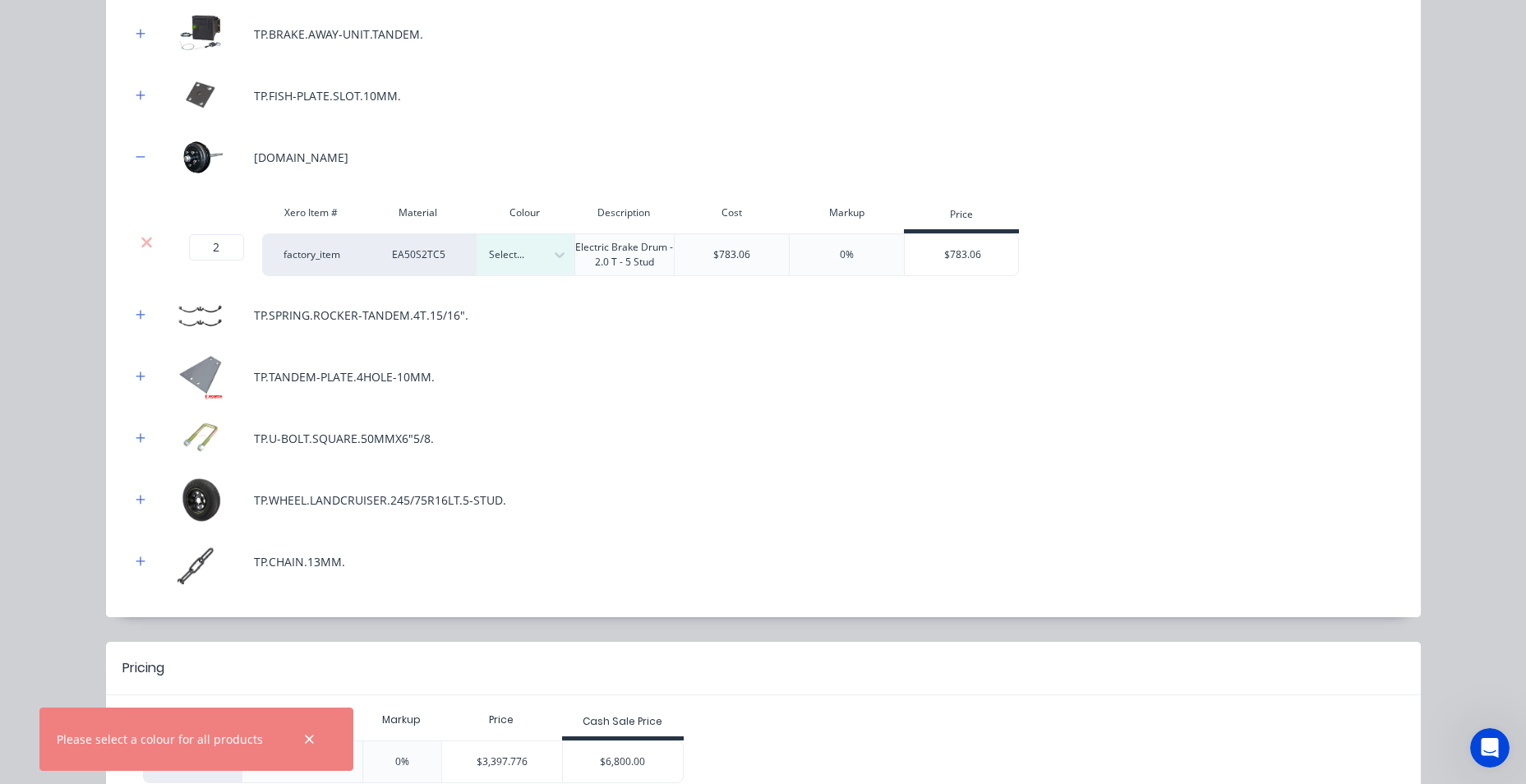
click at [206, 669] on div "92"" at bounding box center [103, 684] width 206 height 31
click at [1106, 339] on div "TP.AXEL.PAD. Workshop Consumable M.RHS.100X50X4.BLUE Labour TP.COUPLING.ELECTRI…" at bounding box center [763, 64] width 1265 height 1041
click at [624, 763] on div "$6,800.00" at bounding box center [622, 762] width 120 height 41
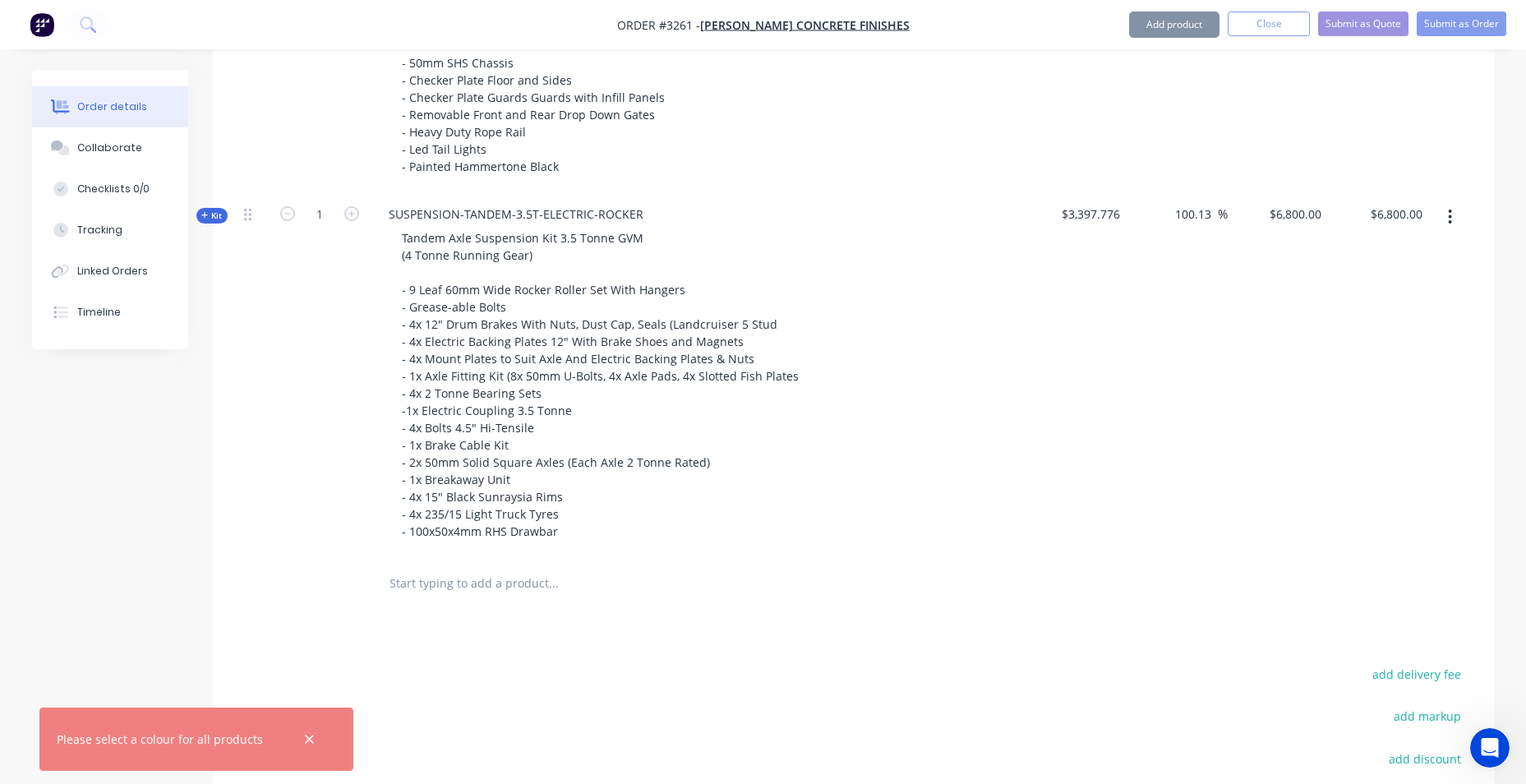
scroll to position [739, 0]
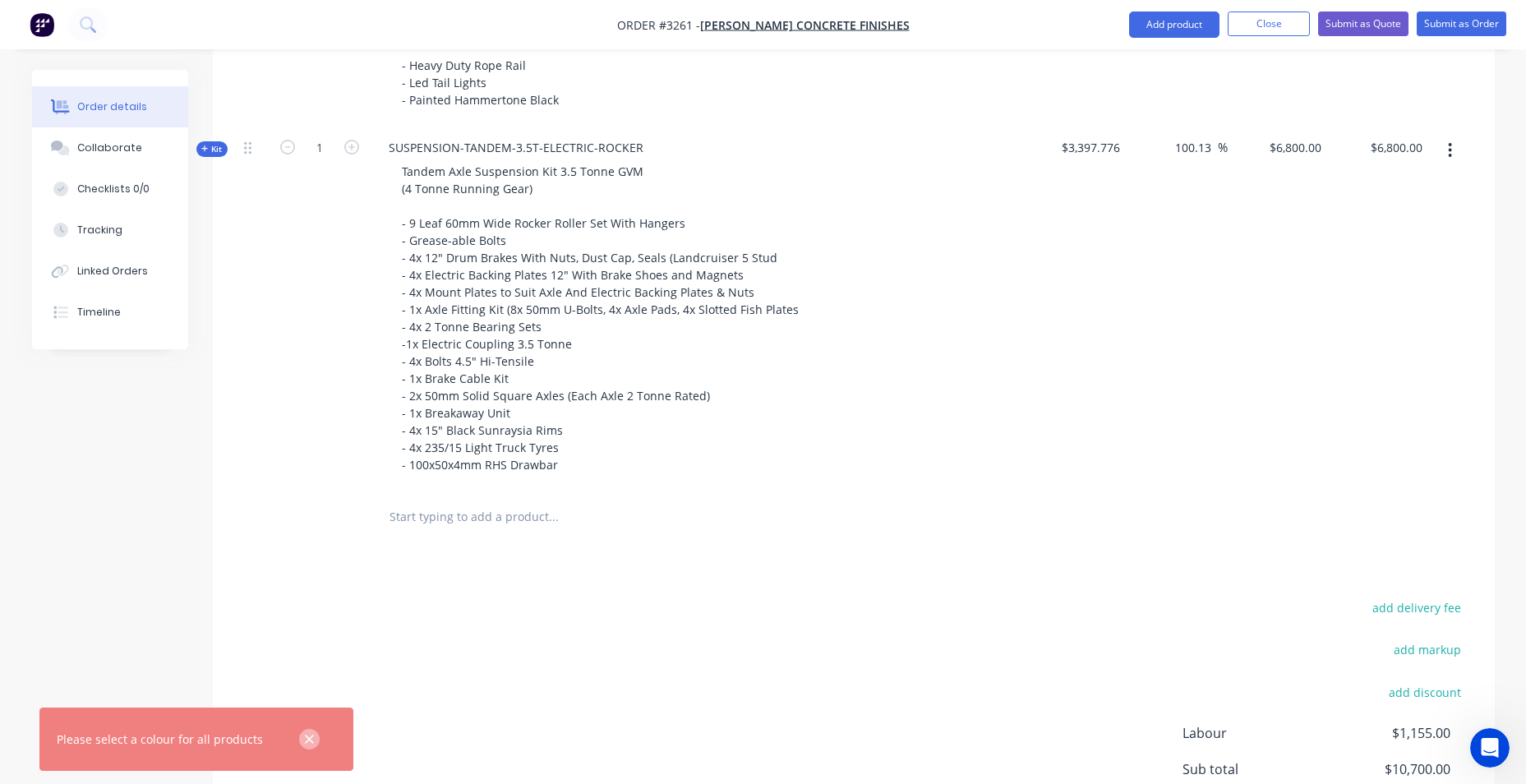
click at [307, 734] on icon "button" at bounding box center [308, 740] width 10 height 15
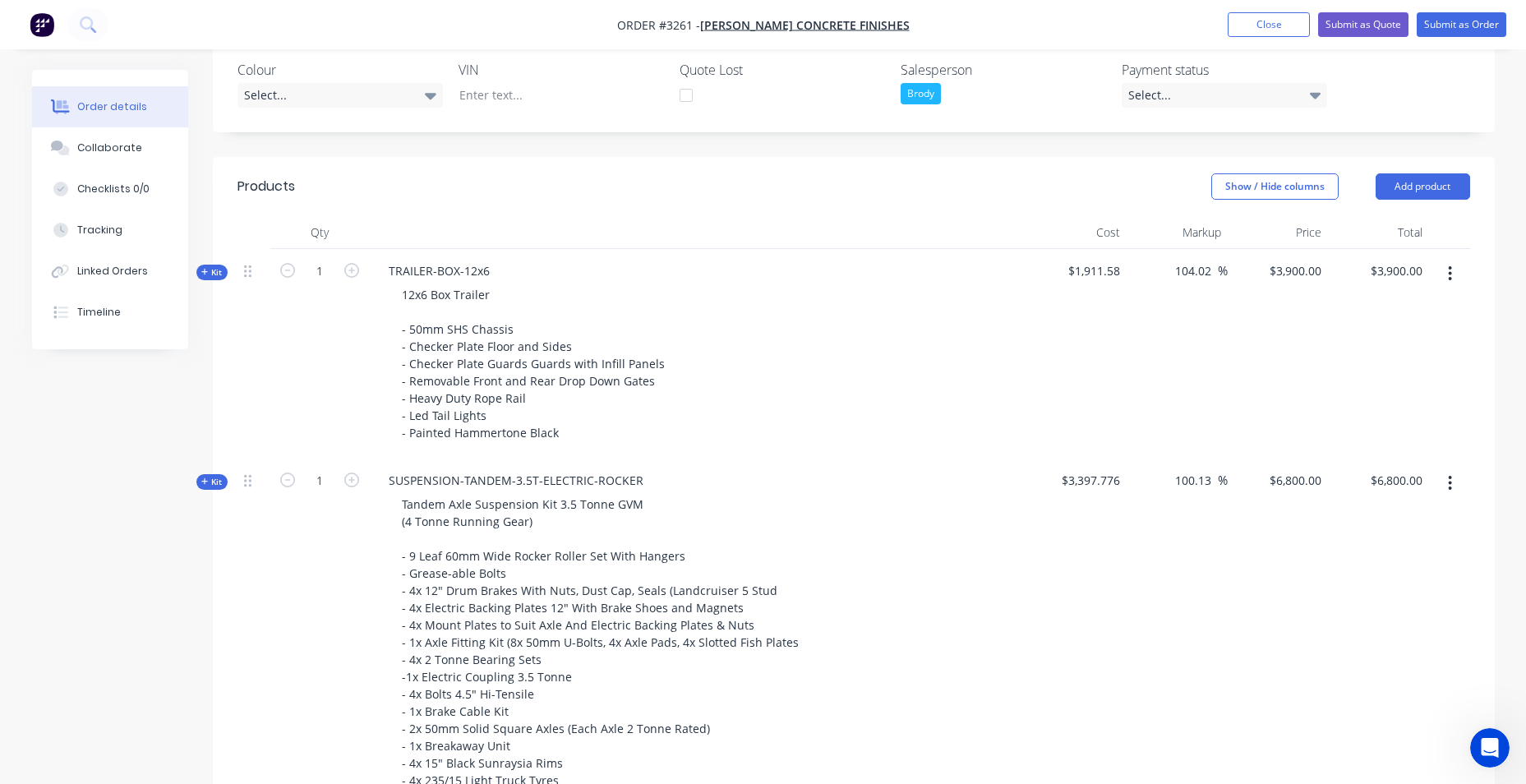
scroll to position [411, 0]
click at [1418, 178] on button "Add product" at bounding box center [1422, 182] width 94 height 26
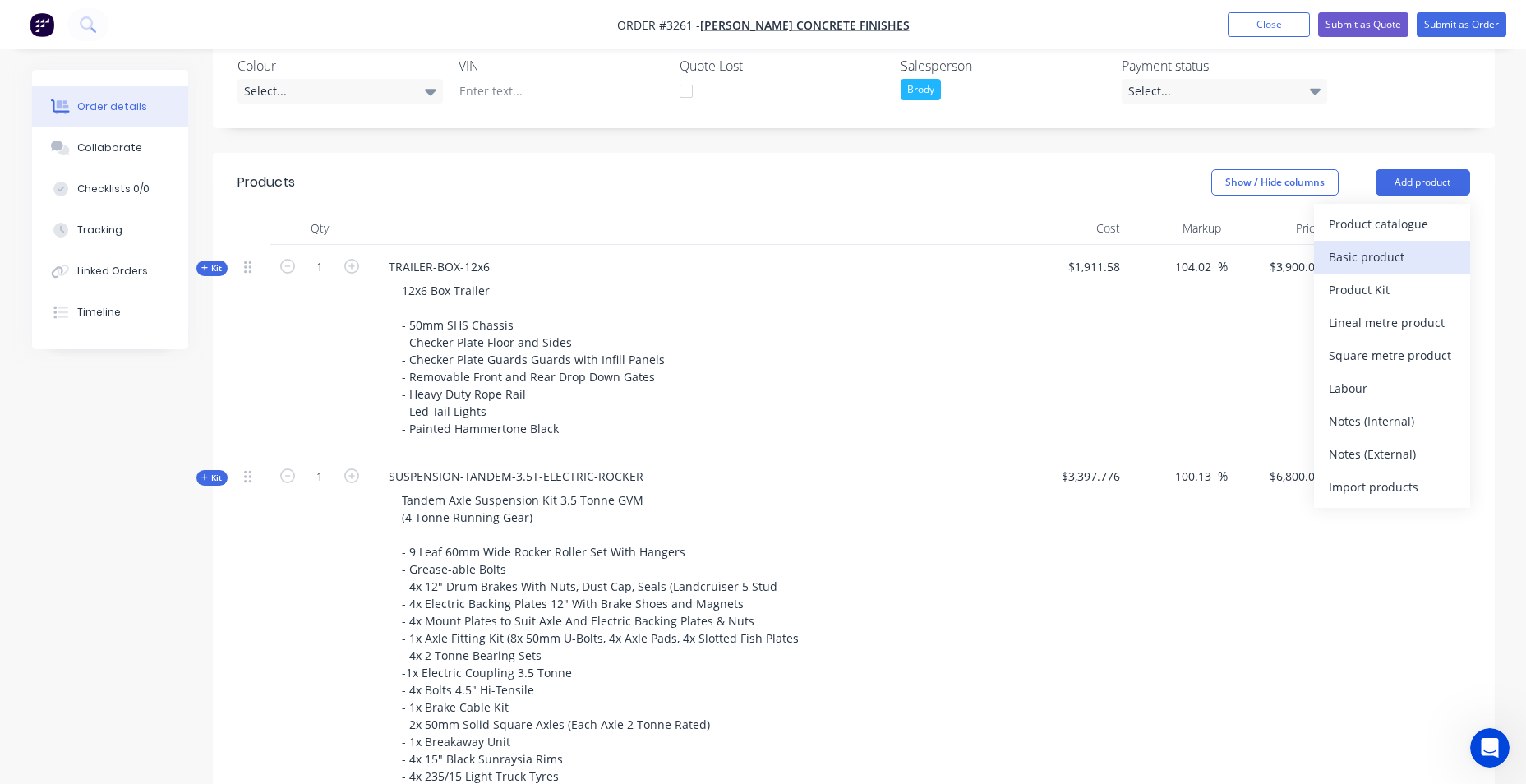
click at [1419, 266] on div "Basic product" at bounding box center [1391, 257] width 126 height 24
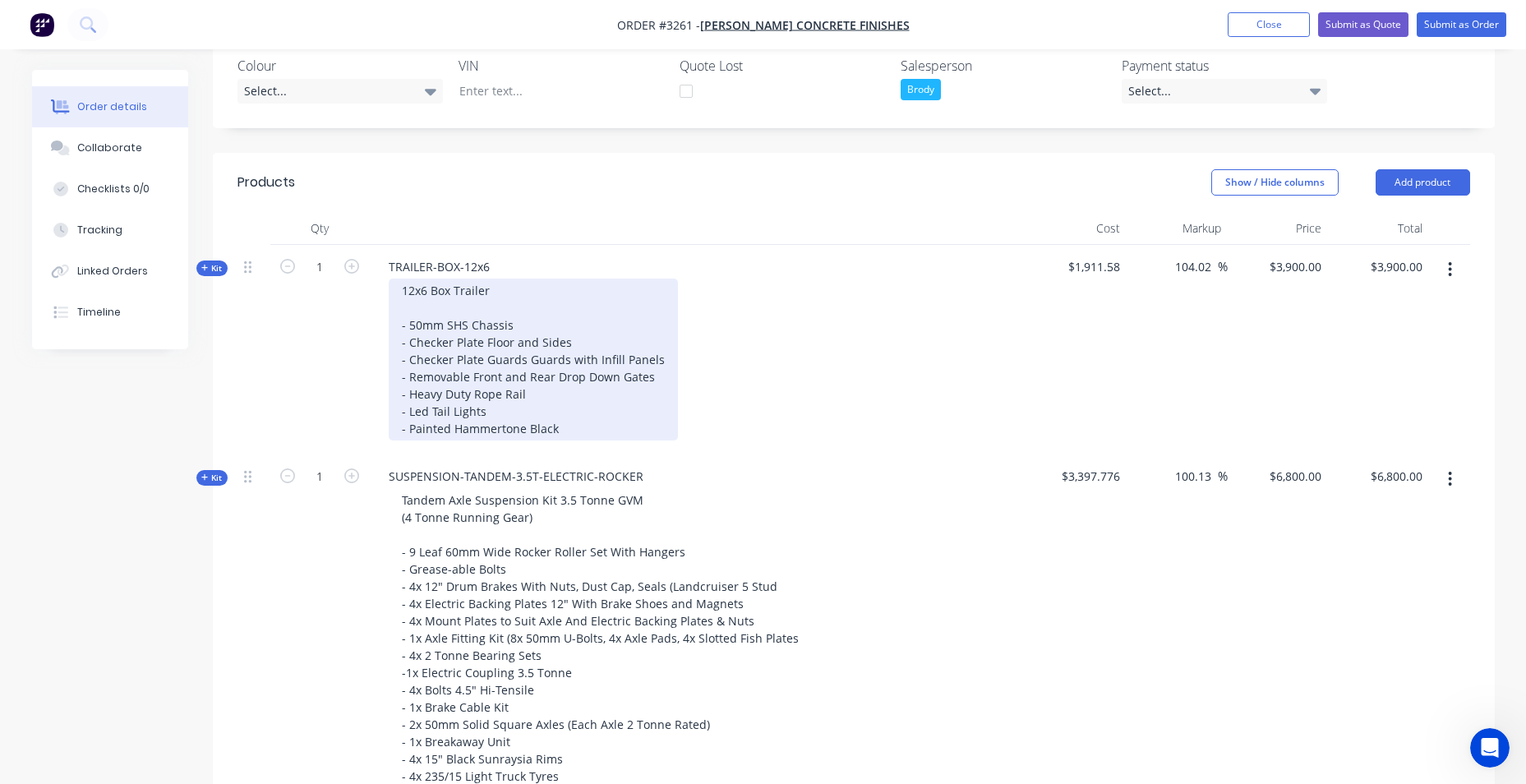
scroll to position [739, 0]
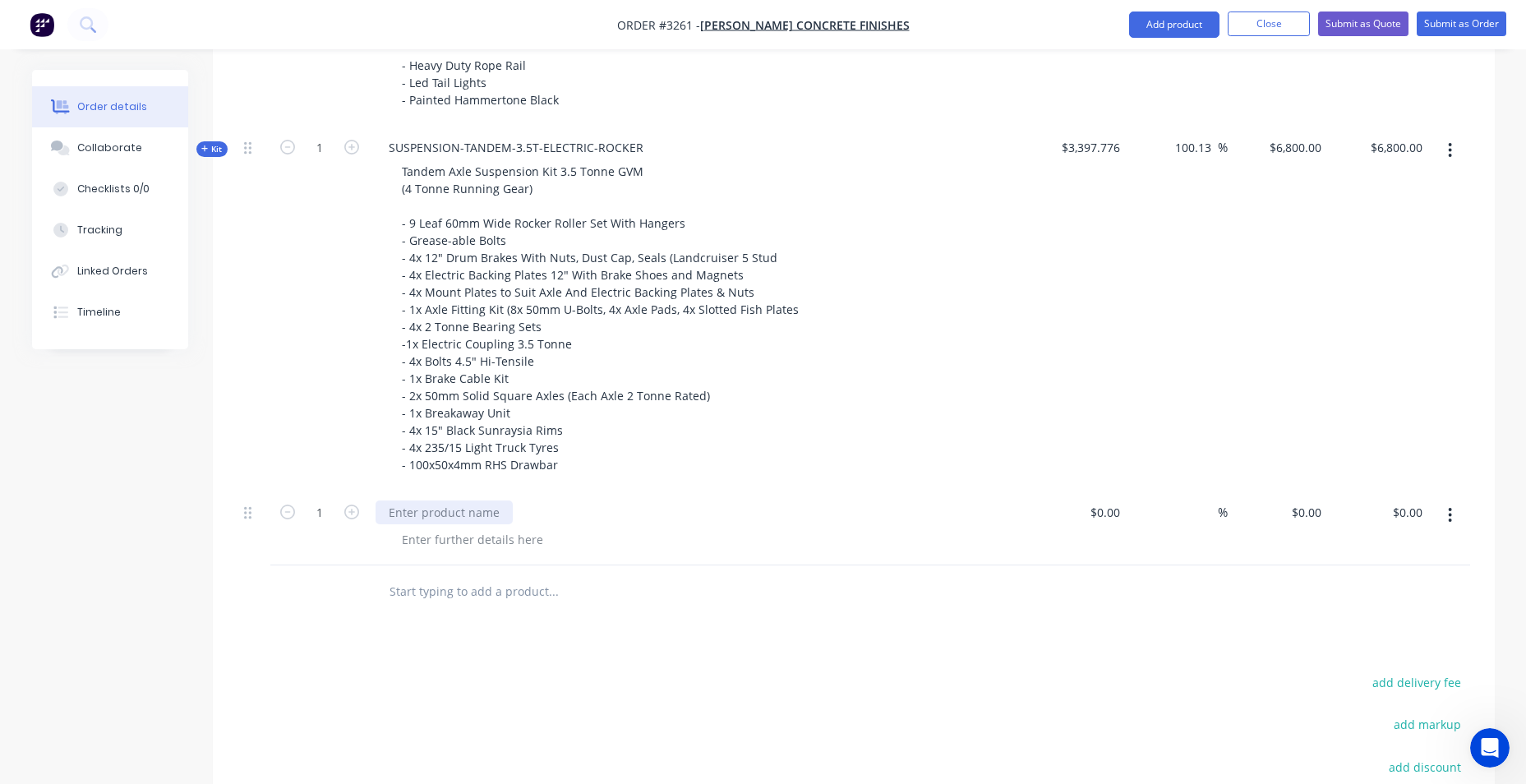
click at [460, 513] on div at bounding box center [444, 513] width 137 height 24
click at [484, 541] on div at bounding box center [472, 540] width 167 height 24
click at [431, 499] on div at bounding box center [698, 528] width 658 height 75
click at [409, 506] on div at bounding box center [697, 513] width 644 height 24
click at [424, 528] on div at bounding box center [472, 540] width 167 height 24
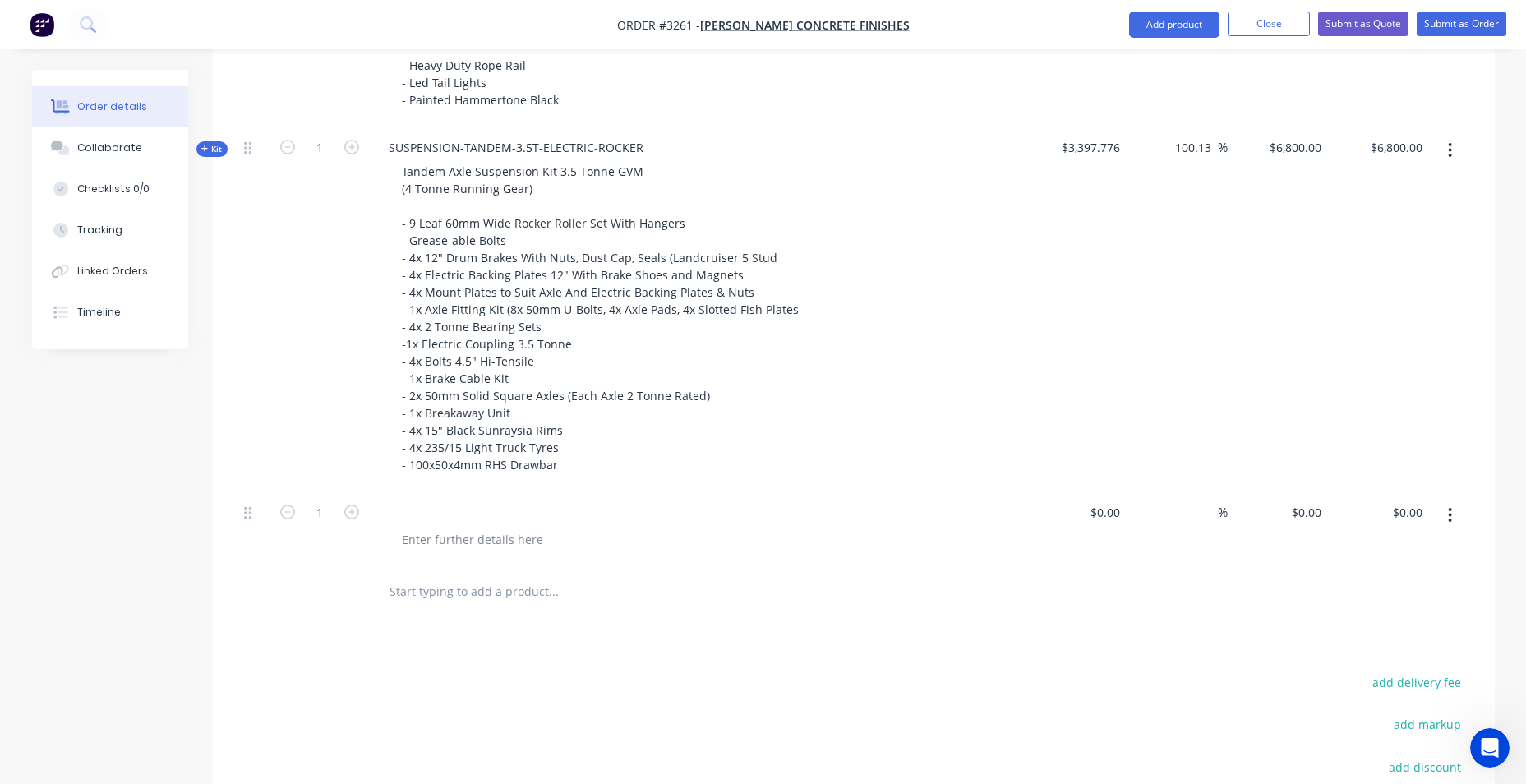
click at [413, 501] on div at bounding box center [697, 513] width 644 height 24
click at [1455, 520] on button "button" at bounding box center [1449, 516] width 38 height 30
click at [1407, 621] on div "Delete" at bounding box center [1391, 624] width 126 height 24
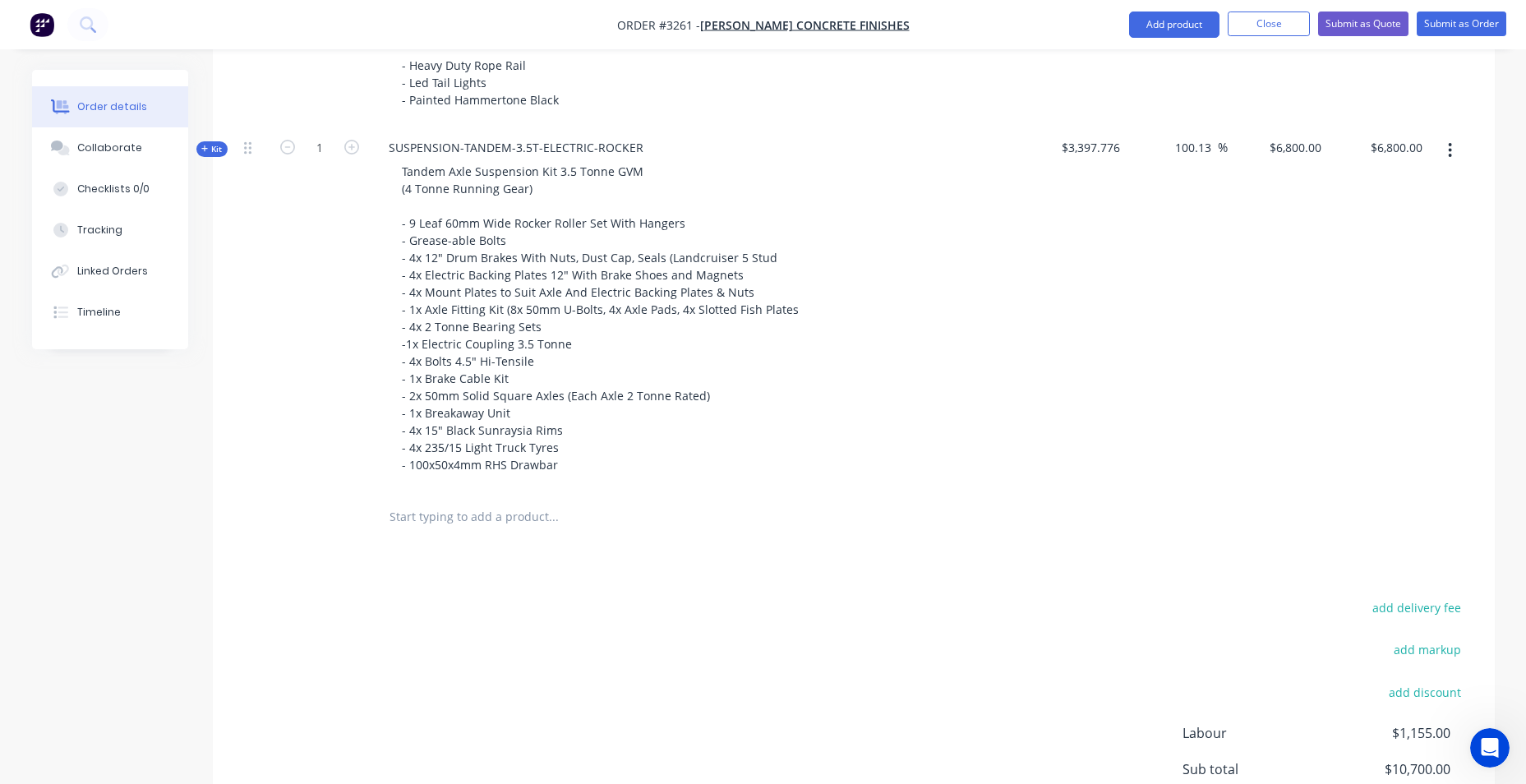
drag, startPoint x: 1158, startPoint y: 20, endPoint x: 1171, endPoint y: 44, distance: 27.3
click at [1159, 20] on button "Add product" at bounding box center [1174, 24] width 91 height 26
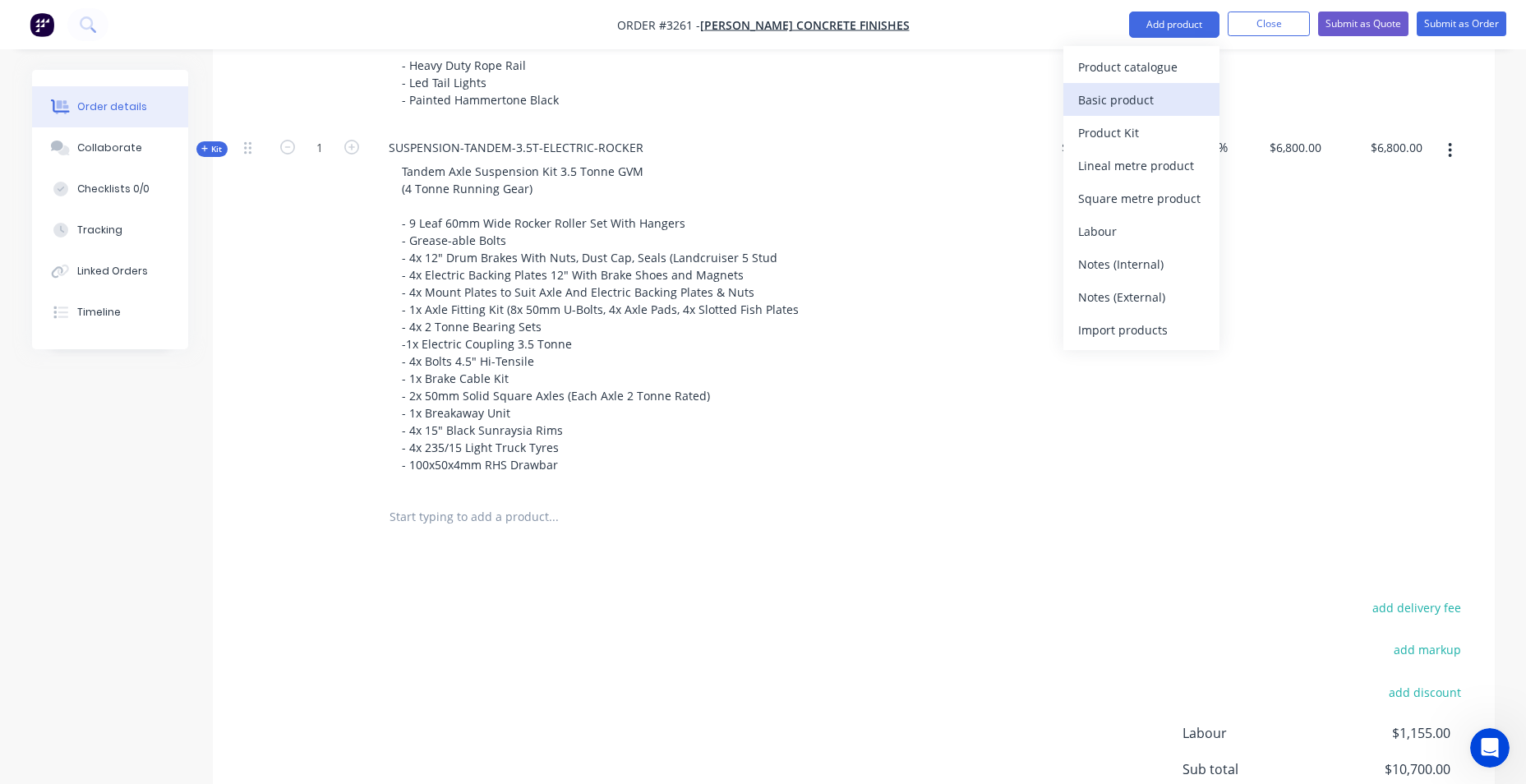
click at [1168, 97] on div "Basic product" at bounding box center [1141, 100] width 126 height 24
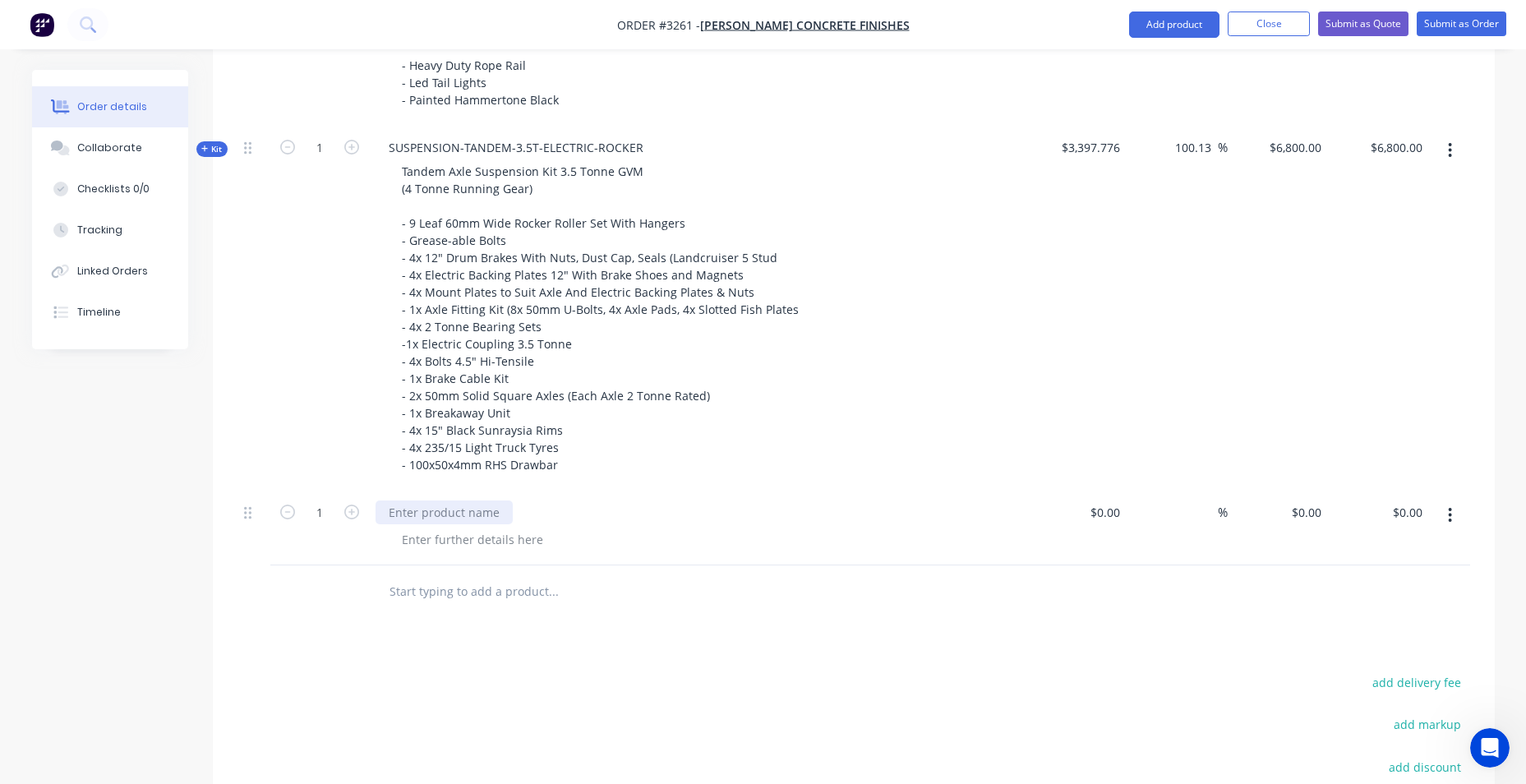
click at [480, 510] on div at bounding box center [444, 513] width 137 height 24
paste div
click at [484, 533] on div at bounding box center [472, 540] width 167 height 24
click at [428, 547] on div at bounding box center [472, 540] width 167 height 24
paste div
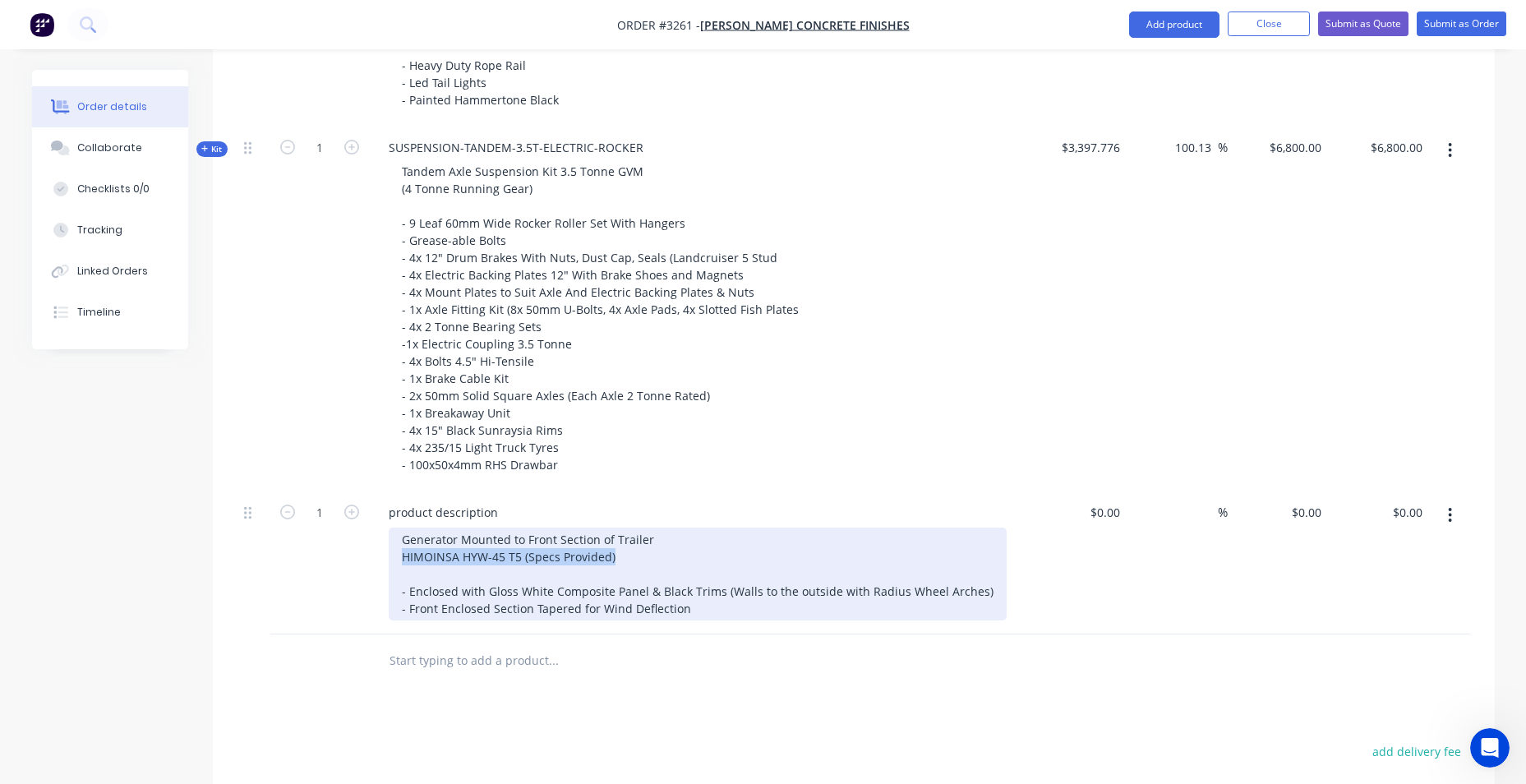
drag, startPoint x: 567, startPoint y: 557, endPoint x: 402, endPoint y: 557, distance: 165.0
click at [401, 557] on div "Generator Mounted to Front Section of Trailer HIMOINSA HYW-45 T5 (Specs Provide…" at bounding box center [697, 574] width 618 height 93
click at [481, 586] on div "Generator Mounted to Front Section of Trailer specs: TBC - Enclosed with Gloss …" at bounding box center [697, 574] width 618 height 93
click at [402, 592] on div "Generator Mounted to Front Section of Trailer specs: TBC - Enclosed with Gloss …" at bounding box center [697, 574] width 618 height 93
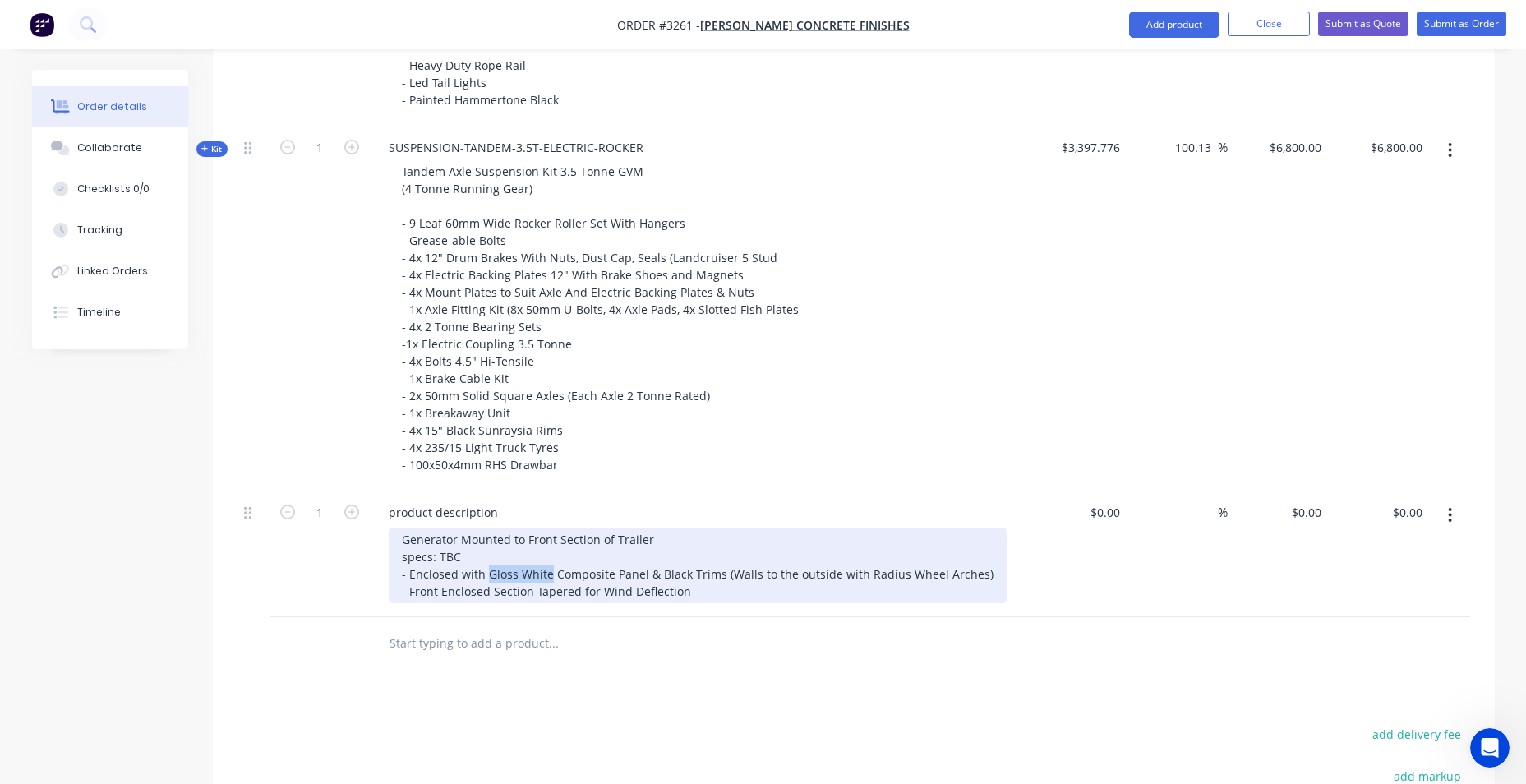
drag, startPoint x: 487, startPoint y: 571, endPoint x: 547, endPoint y: 567, distance: 60.1
click at [547, 567] on div "Generator Mounted to Front Section of Trailer specs: TBC - Enclosed with Gloss …" at bounding box center [697, 565] width 618 height 76
drag, startPoint x: 614, startPoint y: 576, endPoint x: 601, endPoint y: 576, distance: 13.0
click at [593, 577] on div "Generator Mounted to Front Section of Trailer specs: TBC - Enclosed with Compos…" at bounding box center [663, 565] width 549 height 76
click at [692, 592] on div "Generator Mounted to Front Section of Trailer specs: TBC - Enclosed with Compos…" at bounding box center [648, 565] width 518 height 76
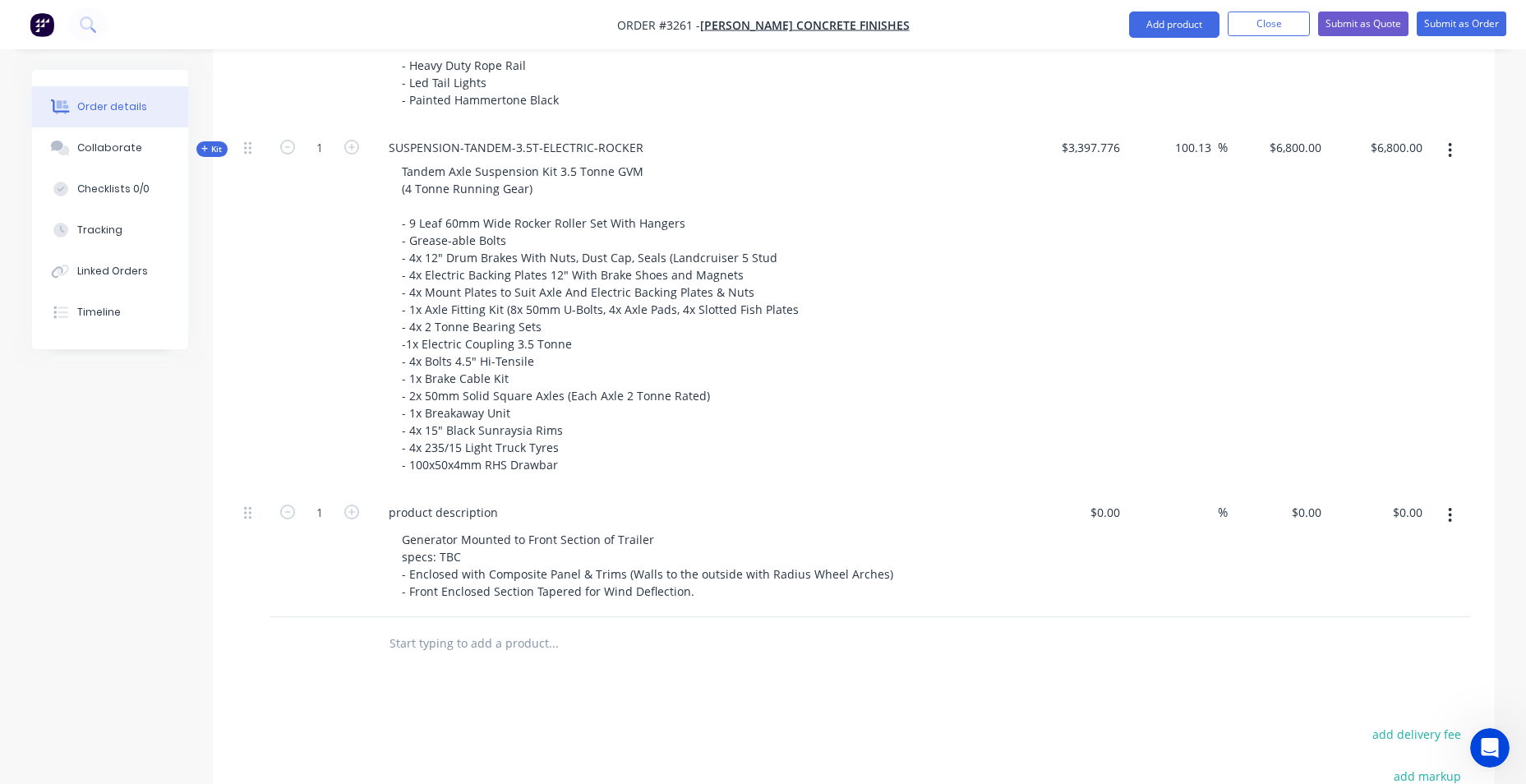
click at [563, 610] on div "product description Generator Mounted to Front Section of Trailer specs: TBC - …" at bounding box center [698, 553] width 658 height 126
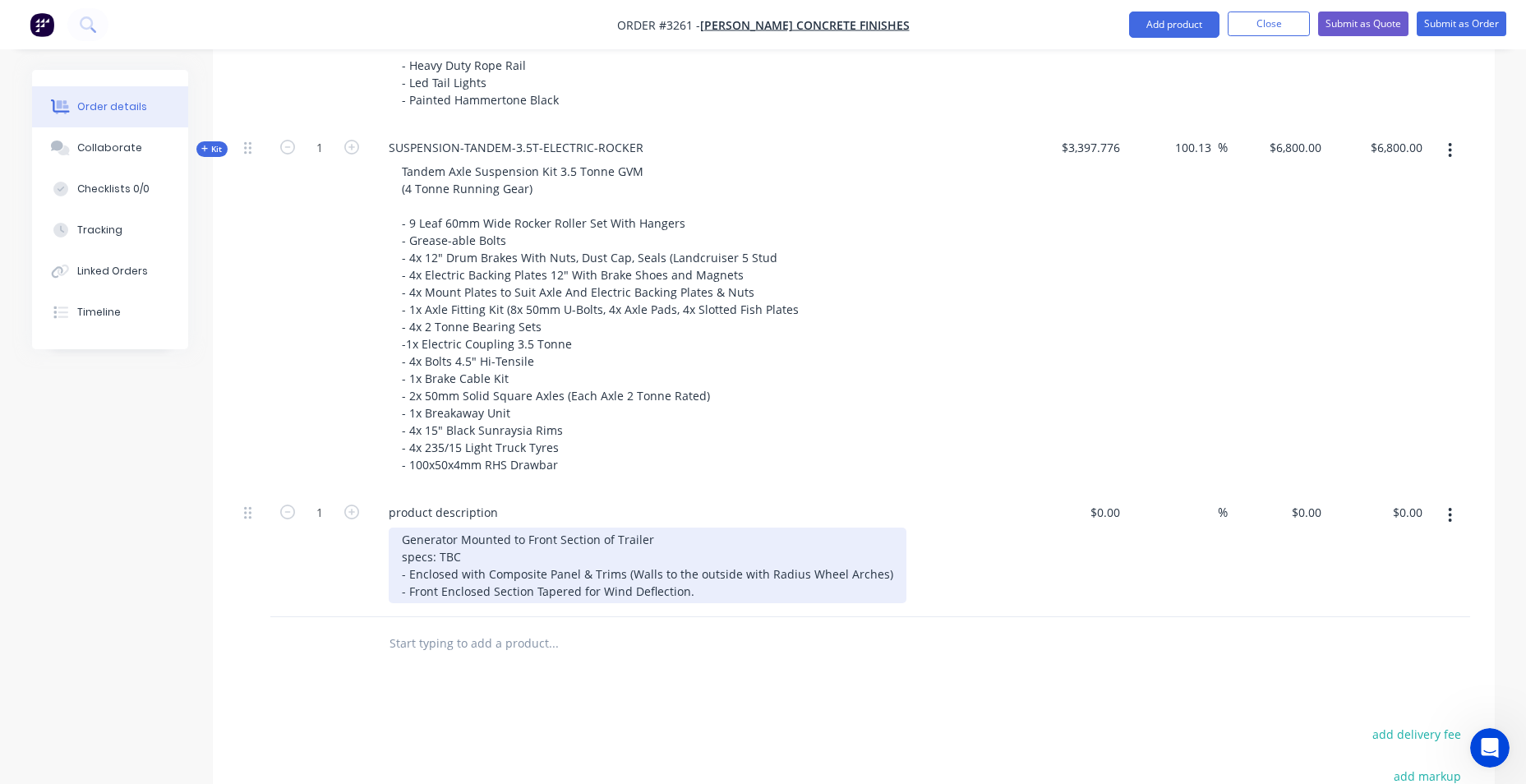
click at [673, 588] on div "Generator Mounted to Front Section of Trailer specs: TBC - Enclosed with Compos…" at bounding box center [648, 565] width 518 height 76
click at [693, 591] on div "Generator Mounted to Front Section of Trailer specs: TBC - Enclosed with Compos…" at bounding box center [648, 565] width 518 height 76
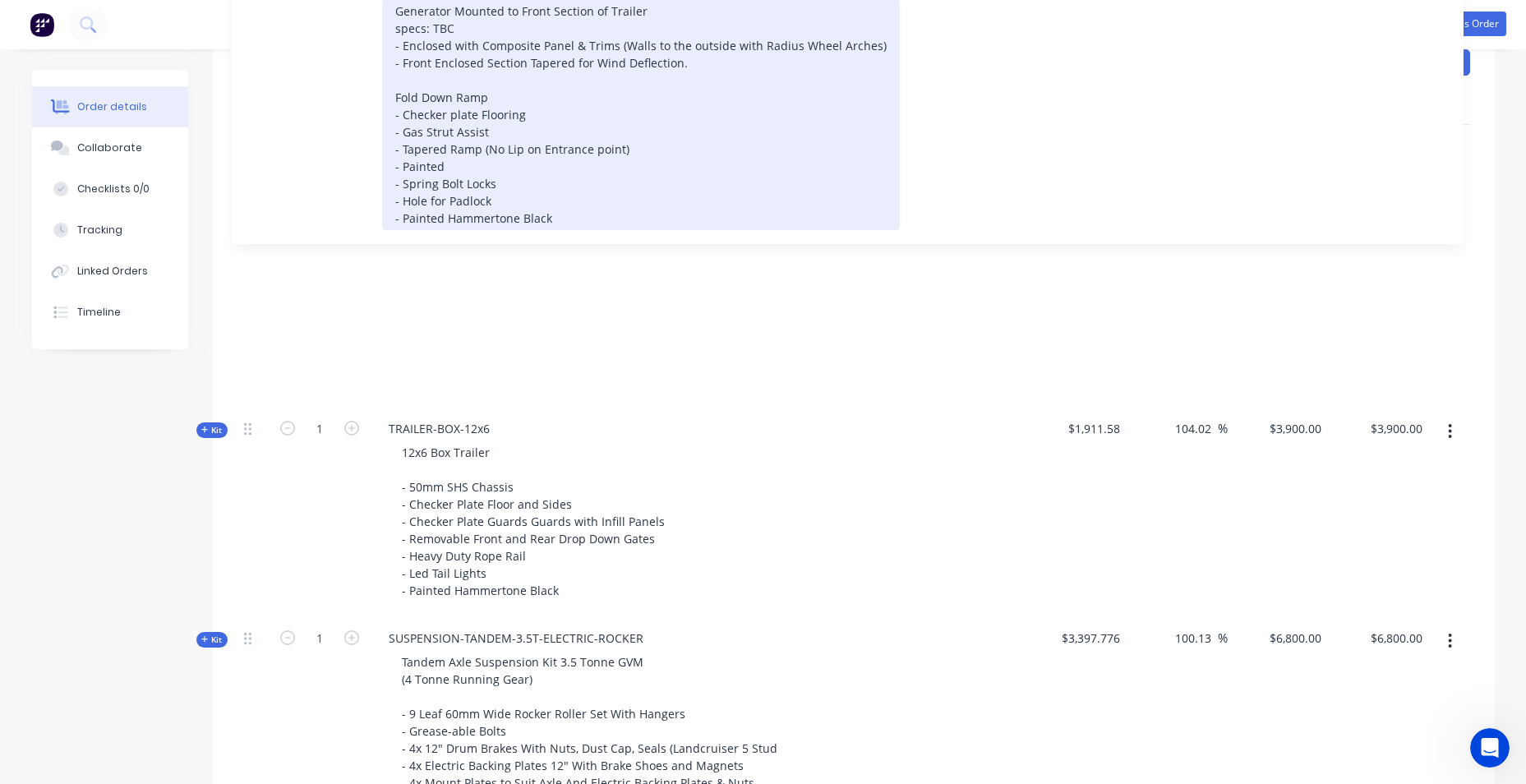
scroll to position [524, 0]
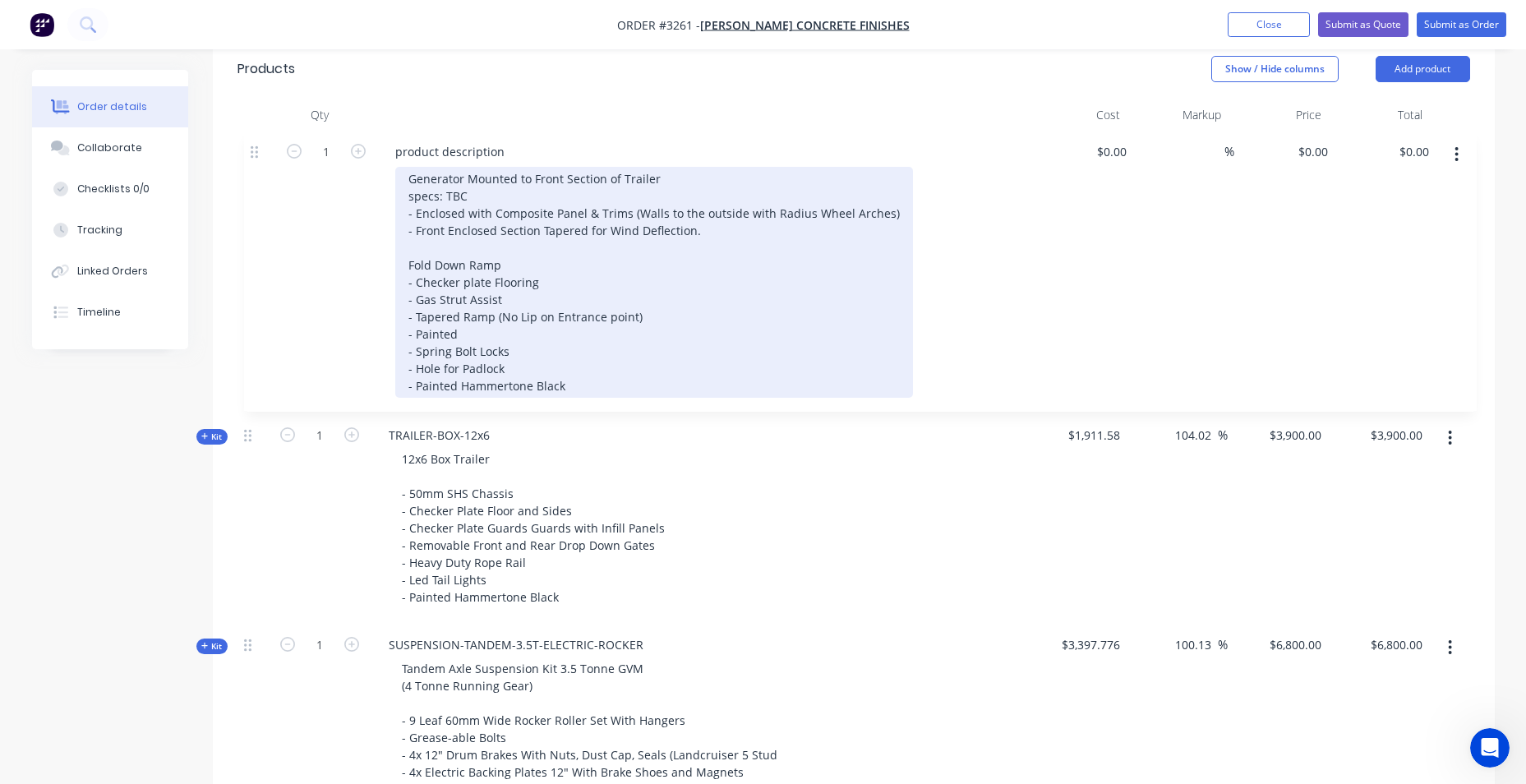
drag, startPoint x: 250, startPoint y: 353, endPoint x: 254, endPoint y: 143, distance: 210.0
click at [253, 140] on div "Kit 1 TRAILER-BOX-12x6 12x6 Box Trailer - 50mm SHS Chassis - Checker Plate Floo…" at bounding box center [853, 560] width 1233 height 856
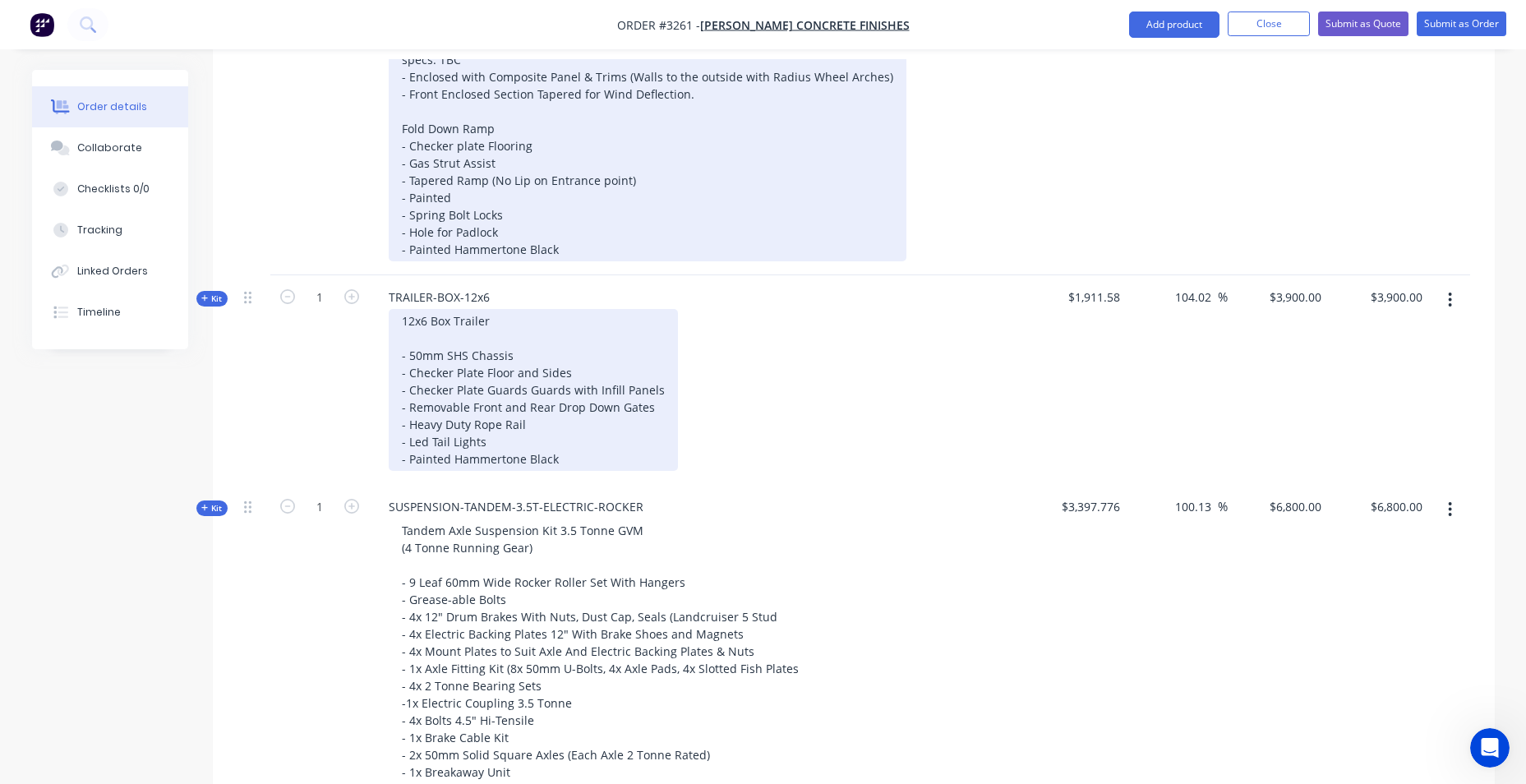
scroll to position [689, 0]
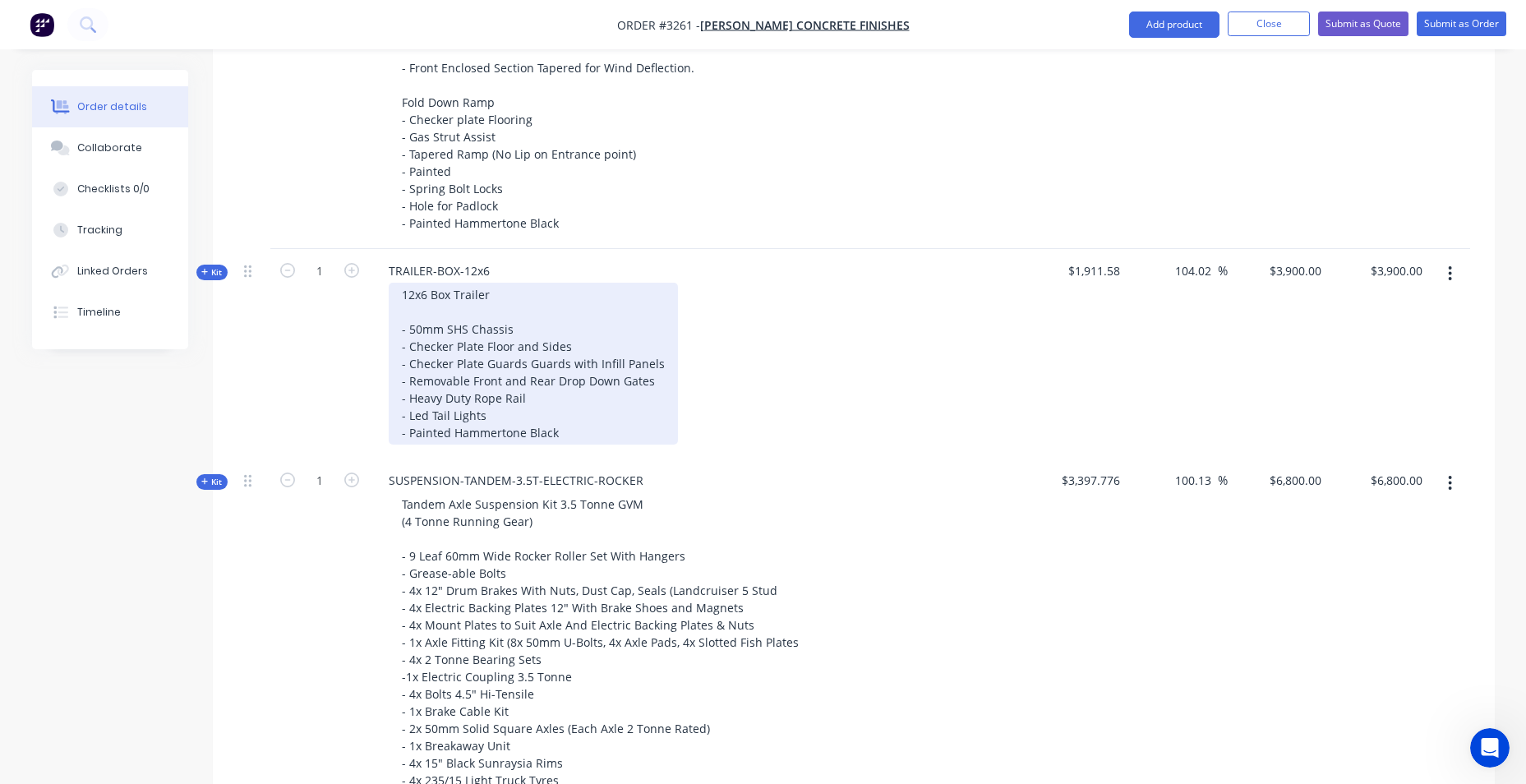
click at [426, 293] on div "12x6 Box Trailer - 50mm SHS Chassis - Checker Plate Floor and Sides - Checker P…" at bounding box center [534, 363] width 290 height 162
drag, startPoint x: 433, startPoint y: 293, endPoint x: 448, endPoint y: 298, distance: 15.8
click at [448, 298] on div "12x5 Box Trailer - 50mm SHS Chassis - Checker Plate Floor and Sides - Checker P…" at bounding box center [534, 363] width 290 height 162
drag, startPoint x: 563, startPoint y: 431, endPoint x: 327, endPoint y: 435, distance: 236.0
click at [327, 435] on div "Kit 1 TRAILER-BOX-12x6 12x5 Trailer - 50mm SHS Chassis - Checker Plate Floor an…" at bounding box center [853, 353] width 1233 height 209
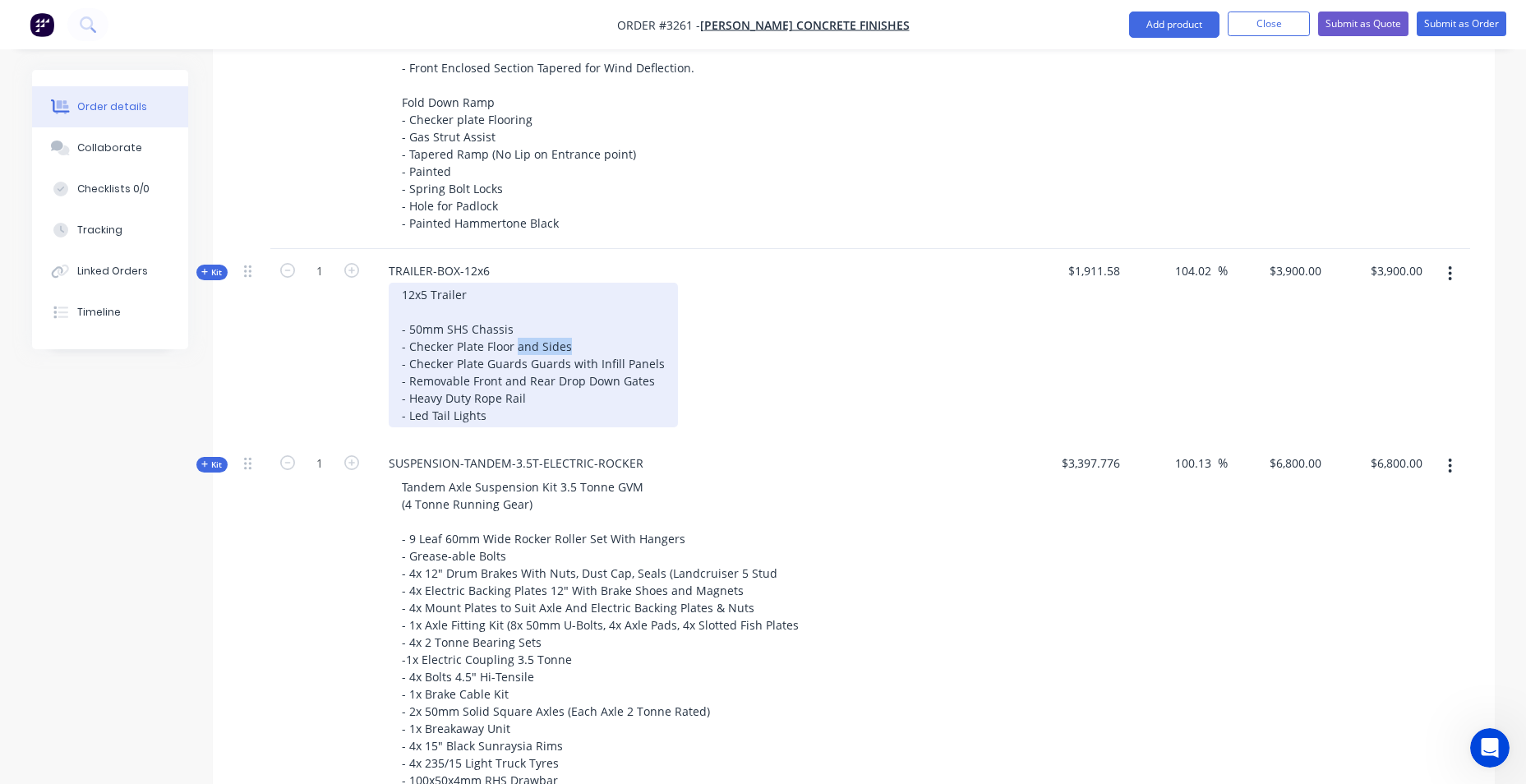
drag, startPoint x: 521, startPoint y: 344, endPoint x: 588, endPoint y: 338, distance: 67.3
click at [584, 343] on div "12x5 Trailer - 50mm SHS Chassis - Checker Plate Floor and Sides - Checker Plate…" at bounding box center [534, 355] width 290 height 145
drag, startPoint x: 521, startPoint y: 362, endPoint x: 655, endPoint y: 364, distance: 134.0
click at [655, 364] on div "12x5 Trailer - 50mm SHS Chassis - Checker Plate Floor - Checker Plate Guards Gu…" at bounding box center [534, 355] width 290 height 145
drag, startPoint x: 485, startPoint y: 392, endPoint x: 649, endPoint y: 379, distance: 164.5
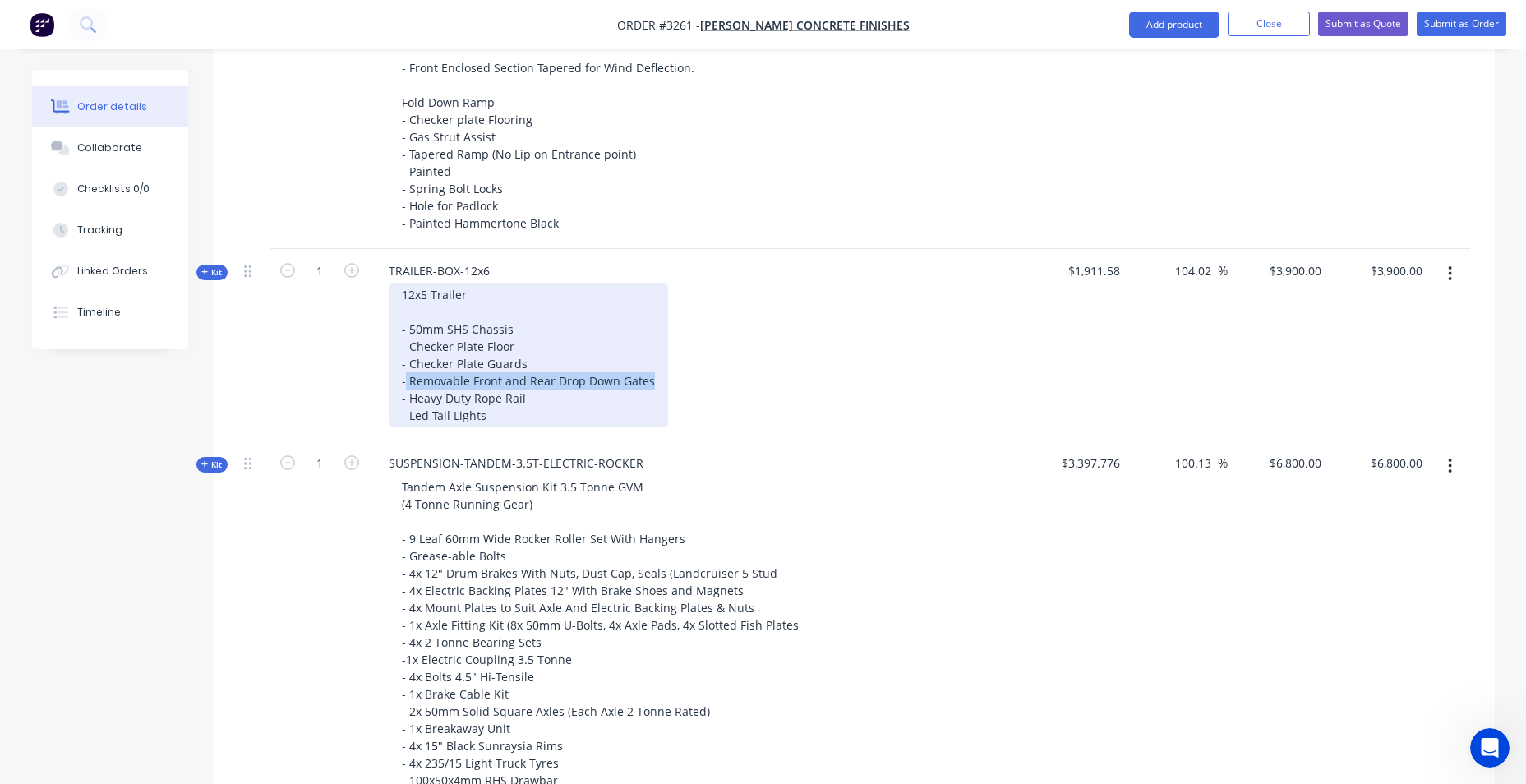
click at [649, 379] on div "12x5 Trailer - 50mm SHS Chassis - Checker Plate Floor - Checker Plate Guards - …" at bounding box center [528, 355] width 279 height 145
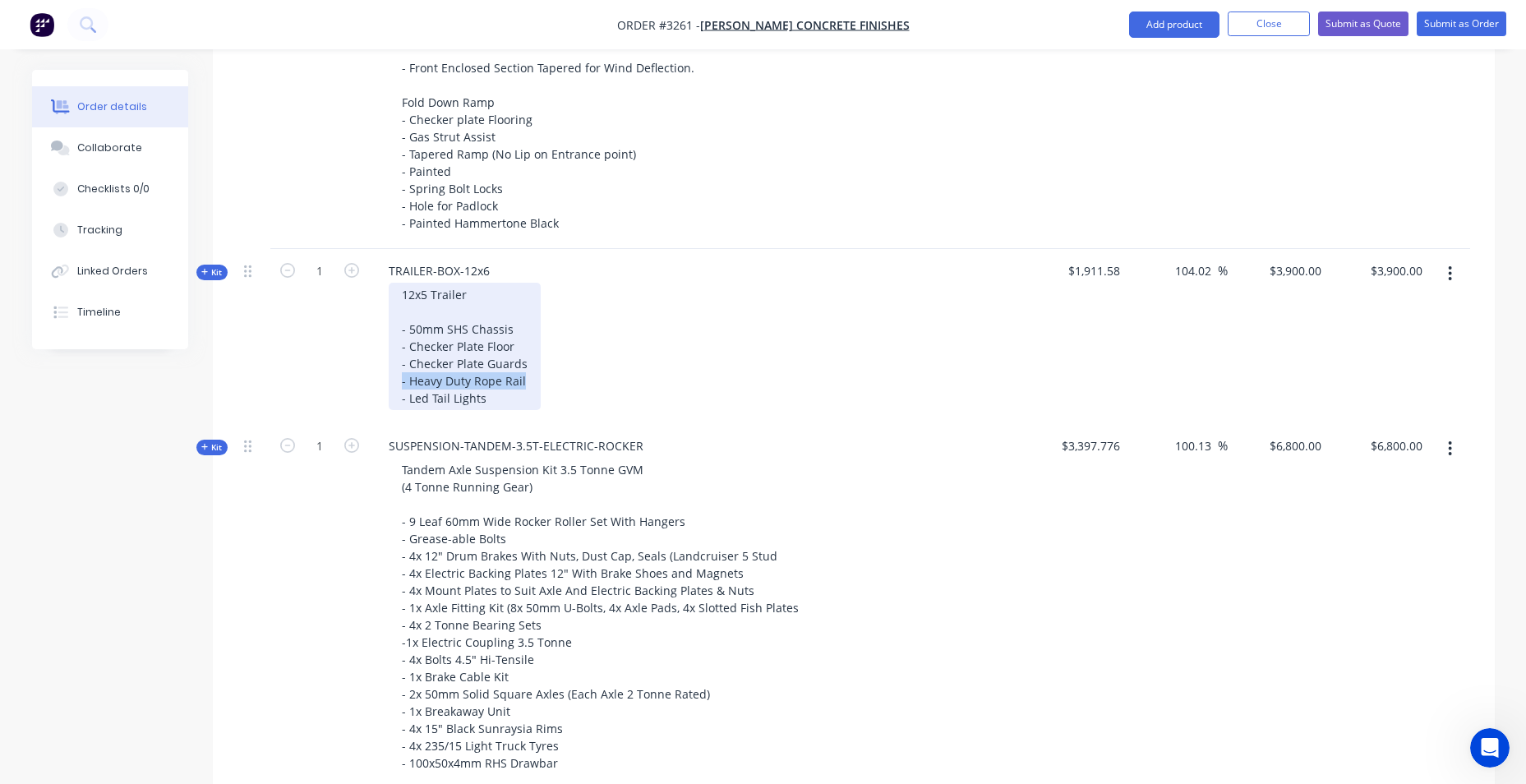
drag, startPoint x: 398, startPoint y: 378, endPoint x: 535, endPoint y: 385, distance: 137.2
click at [535, 385] on div "12x5 Trailer - 50mm SHS Chassis - Checker Plate Floor - Checker Plate Guards - …" at bounding box center [464, 347] width 152 height 127
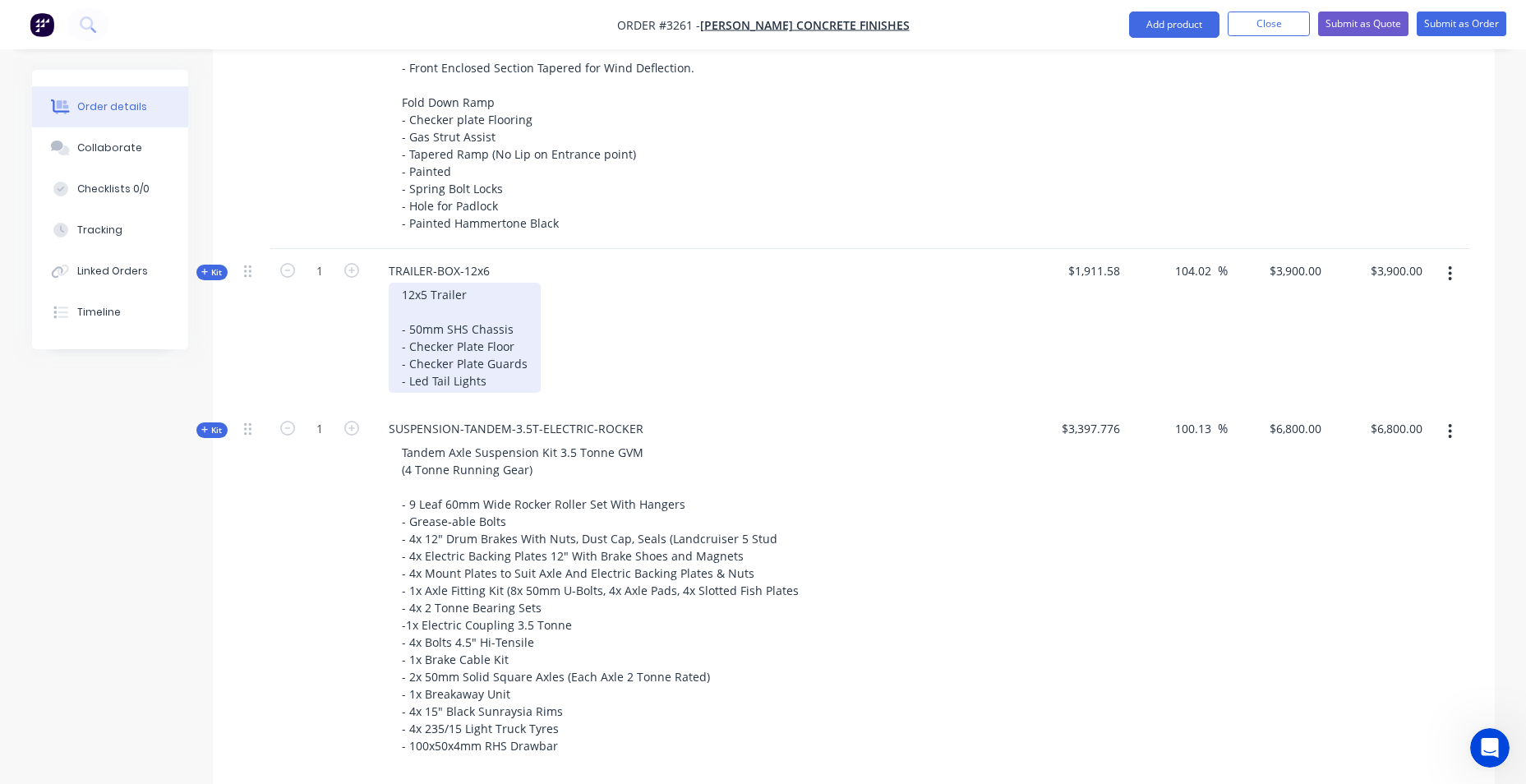
click at [469, 292] on div "12x5 Trailer - 50mm SHS Chassis - Checker Plate Floor - Checker Plate Guards - …" at bounding box center [464, 338] width 152 height 110
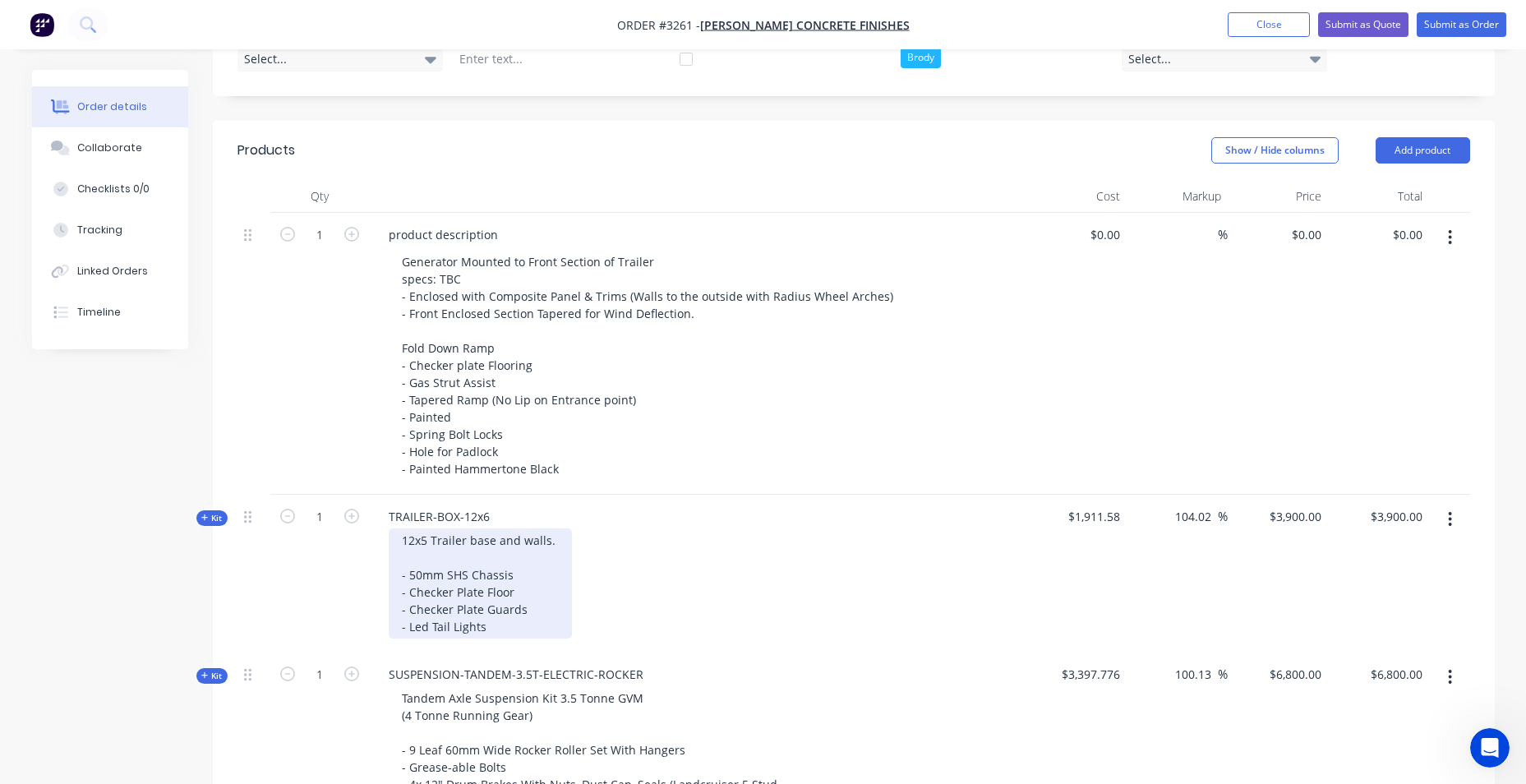
scroll to position [442, 0]
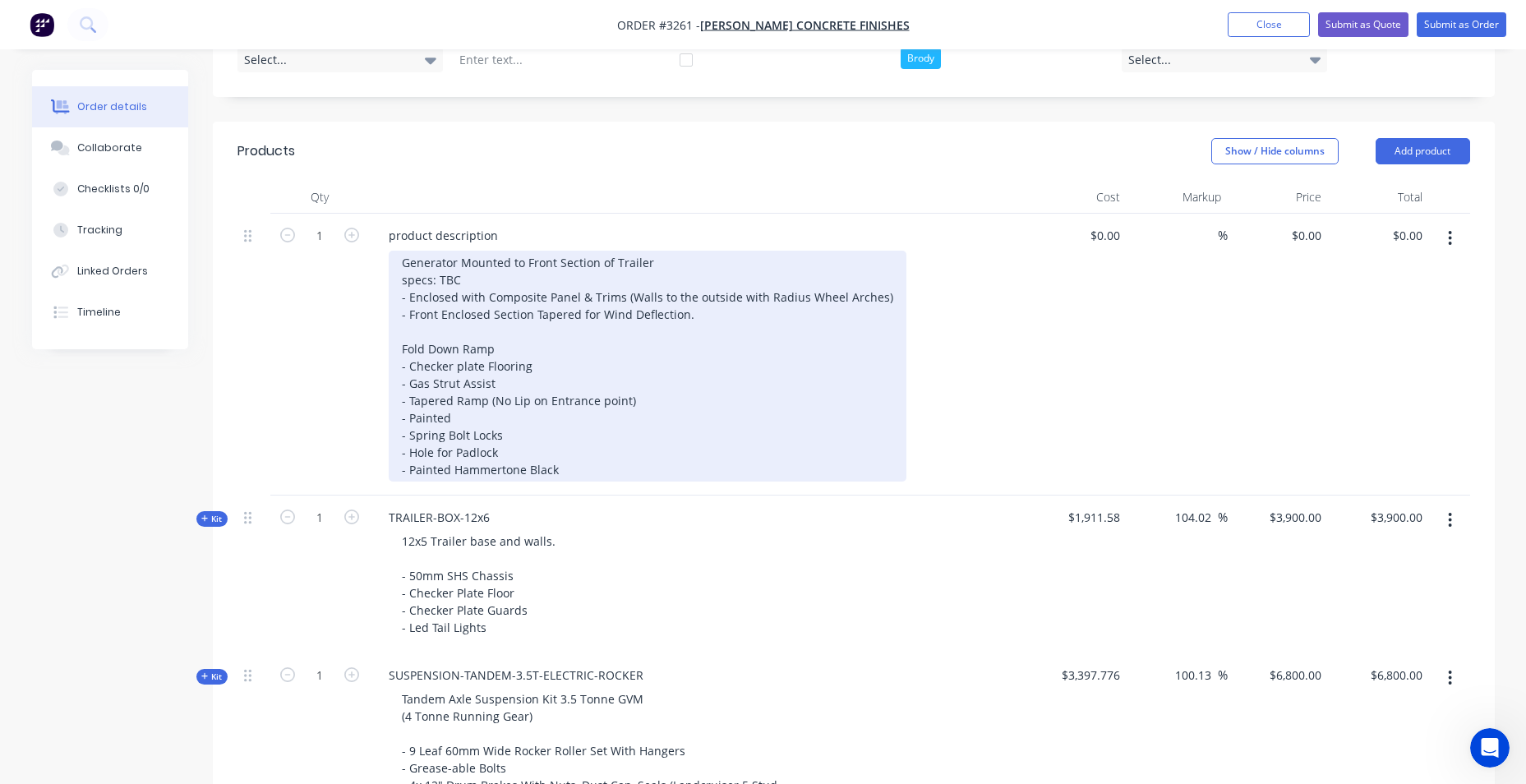
click at [619, 474] on div "Generator Mounted to Front Section of Trailer specs: TBC - Enclosed with Compos…" at bounding box center [648, 365] width 518 height 231
click at [455, 337] on div "Generator Mounted to Front Section of Trailer specs: TBC - Enclosed with Compos…" at bounding box center [648, 365] width 518 height 231
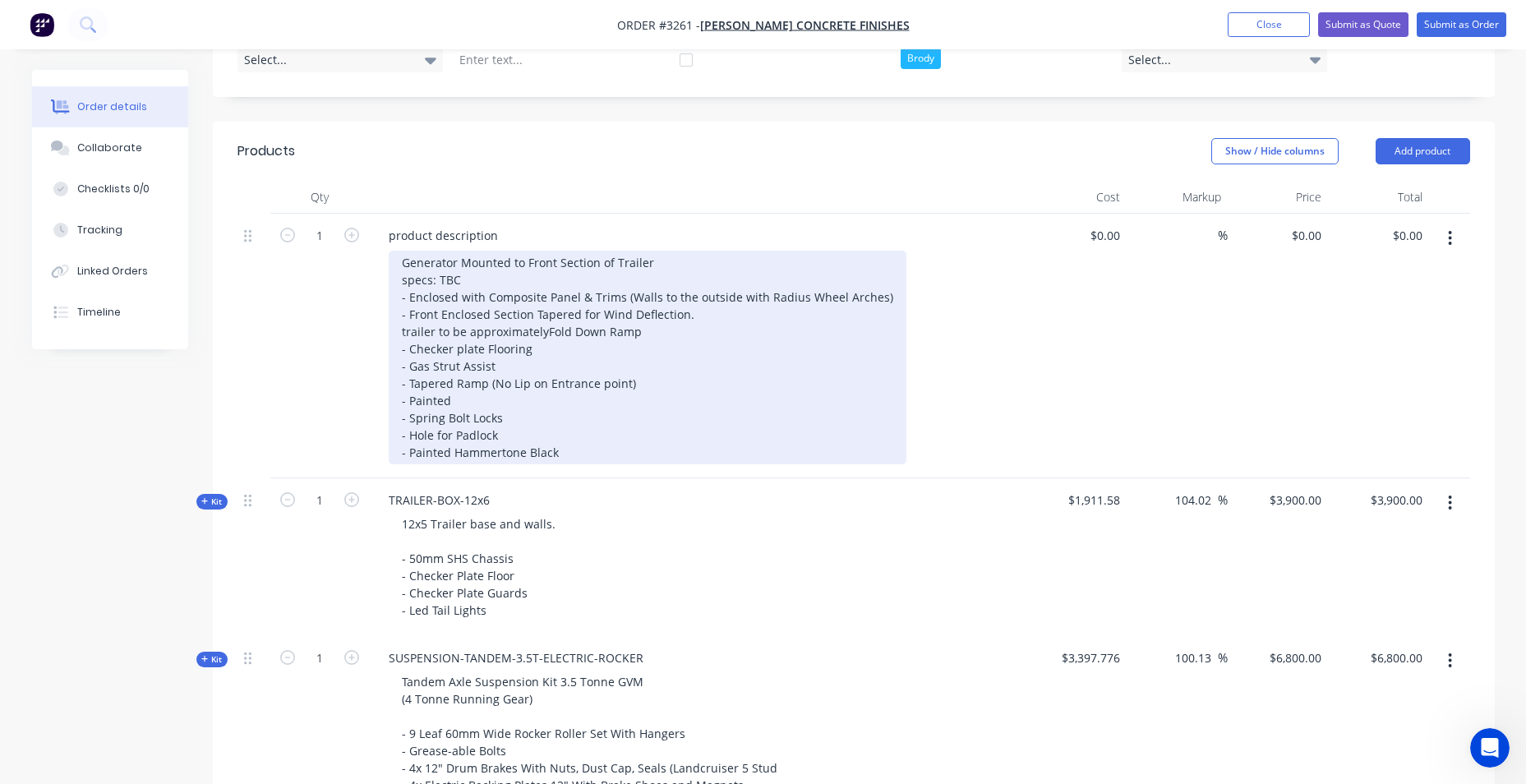
click at [399, 351] on div "Generator Mounted to Front Section of Trailer specs: TBC - Enclosed with Compos…" at bounding box center [648, 357] width 518 height 214
click at [406, 351] on div "Generator Mounted to Front Section of Trailer specs: TBC - Enclosed with Compos…" at bounding box center [648, 357] width 518 height 214
click at [576, 358] on div "Generator Mounted to Front Section of Trailer specs: TBC - Enclosed with Compos…" at bounding box center [648, 357] width 518 height 214
click at [560, 353] on div "Generator Mounted to Front Section of Trailer specs: TBC - Enclosed with Compos…" at bounding box center [648, 357] width 518 height 214
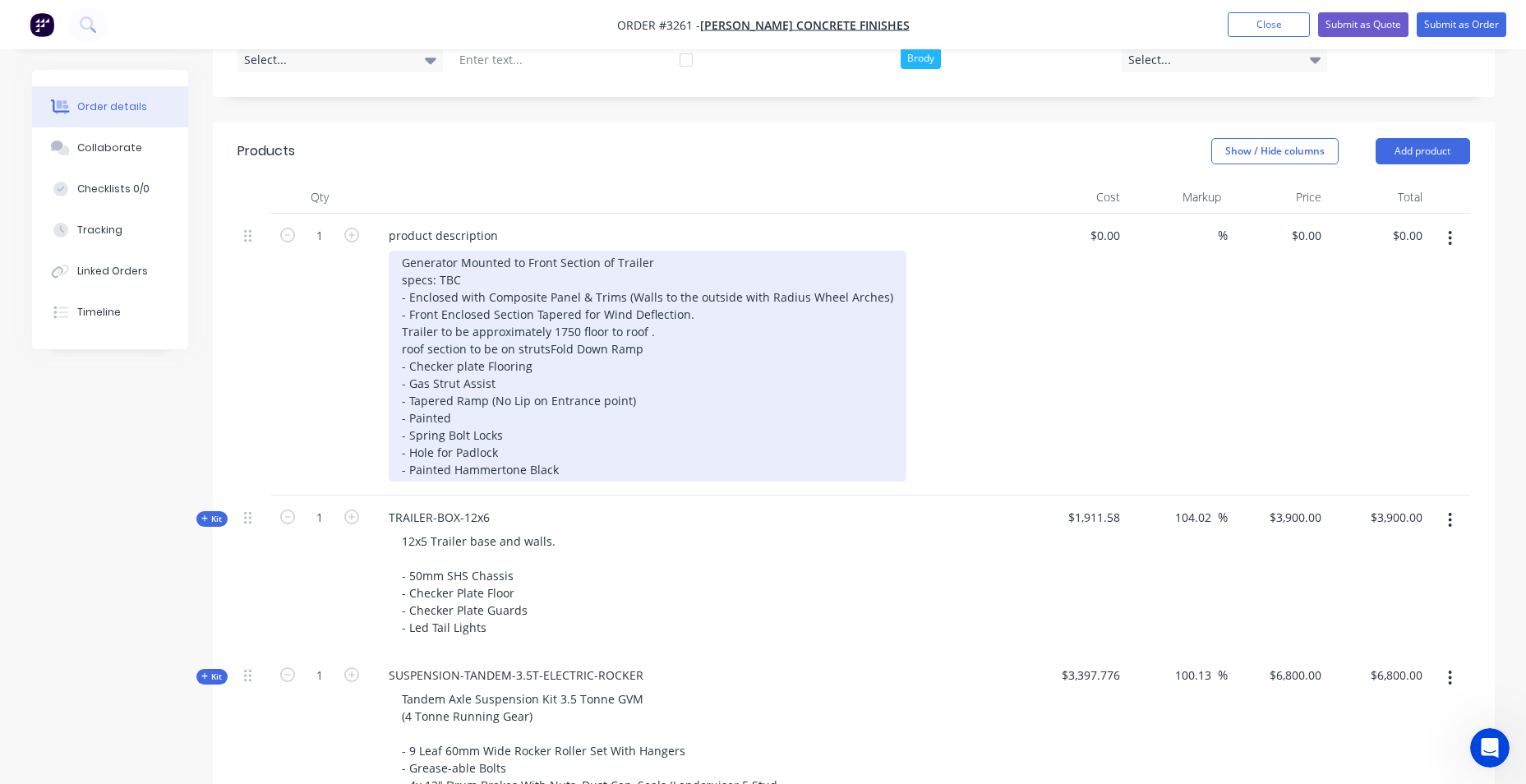
drag, startPoint x: 401, startPoint y: 364, endPoint x: 596, endPoint y: 383, distance: 195.9
click at [594, 383] on div "Generator Mounted to Front Section of Trailer specs: TBC - Enclosed with Compos…" at bounding box center [648, 365] width 518 height 231
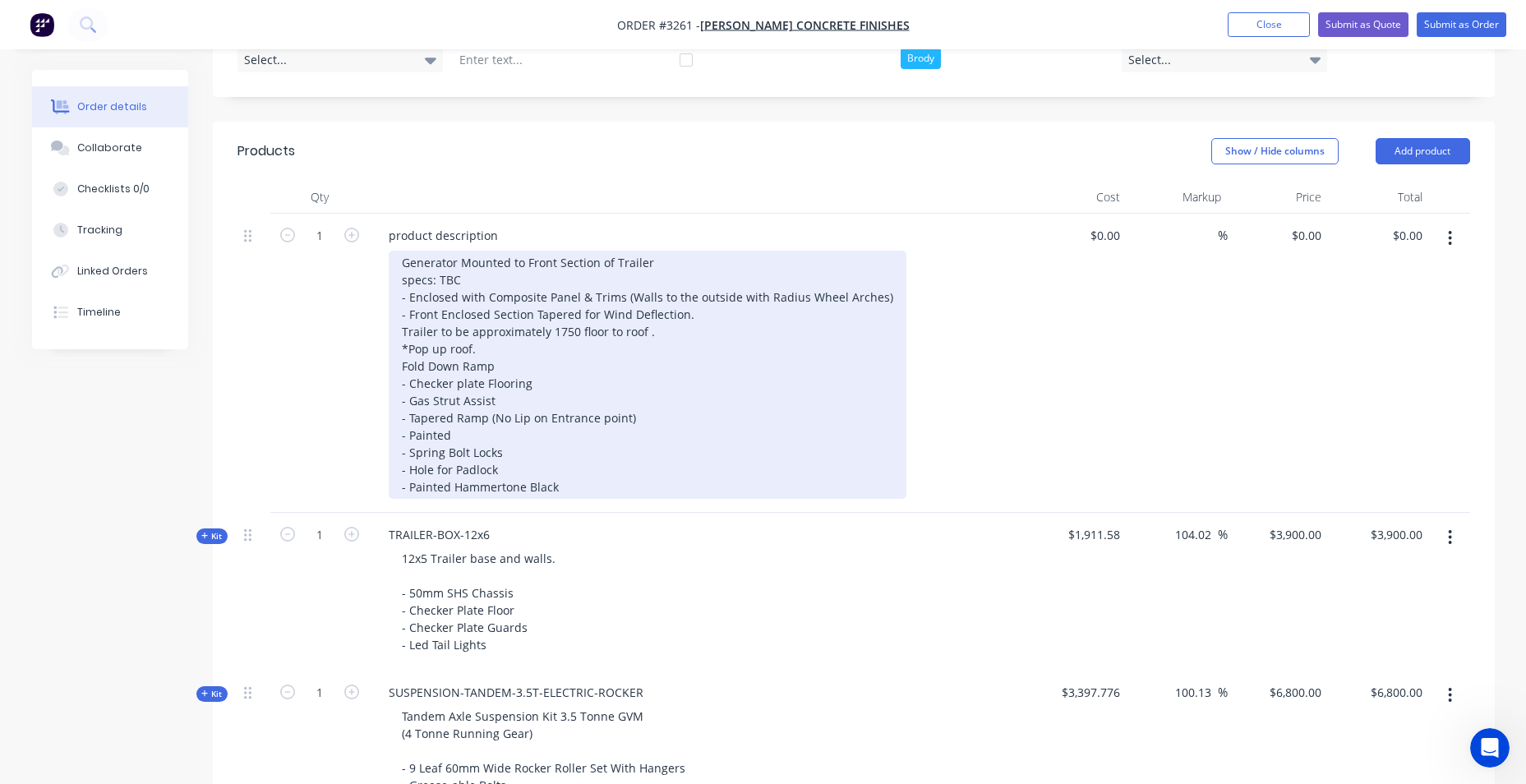
click at [487, 366] on div "Generator Mounted to Front Section of Trailer specs: TBC - Enclosed with Compos…" at bounding box center [648, 375] width 518 height 249
drag, startPoint x: 852, startPoint y: 371, endPoint x: 835, endPoint y: 363, distance: 18.8
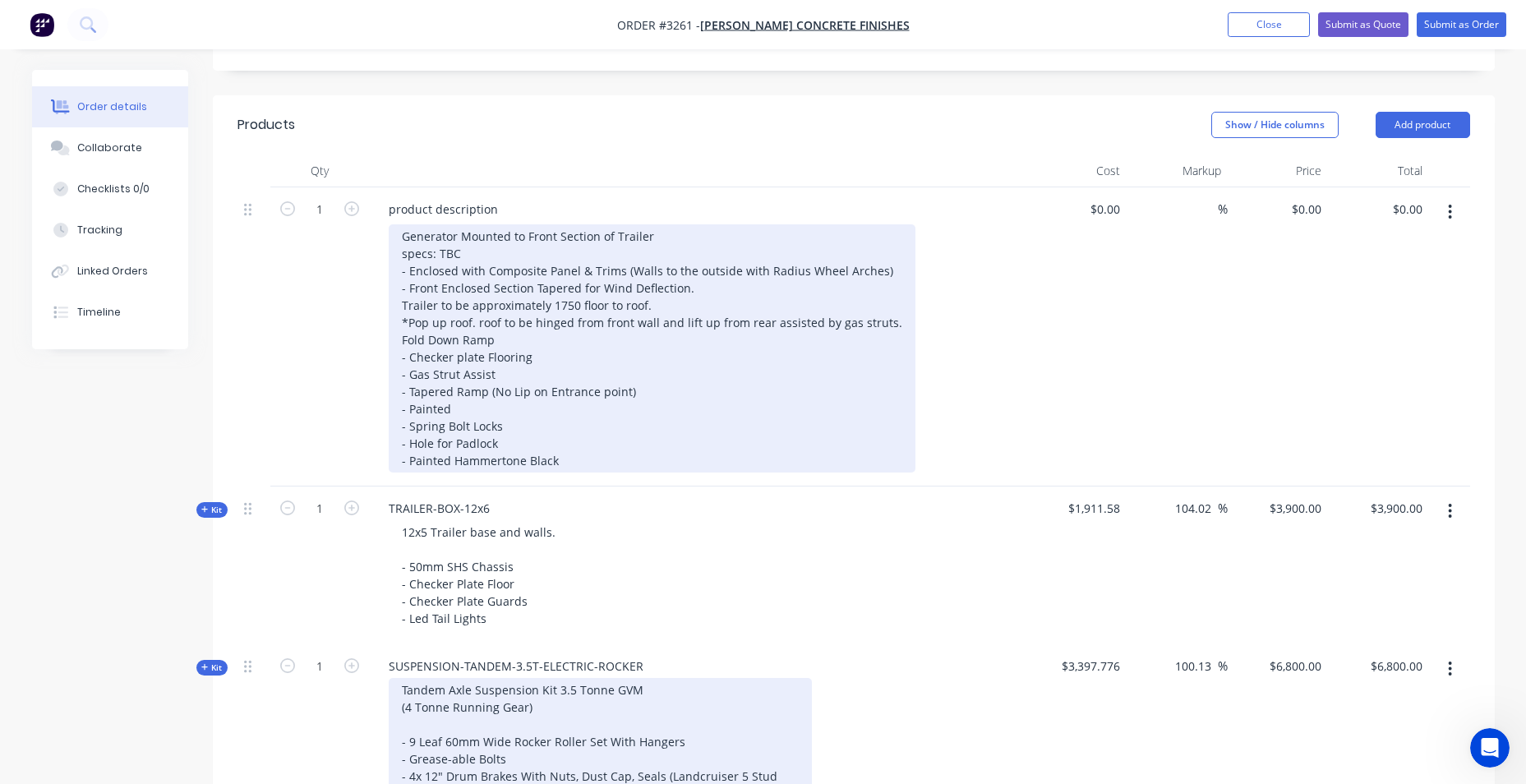
scroll to position [461, 0]
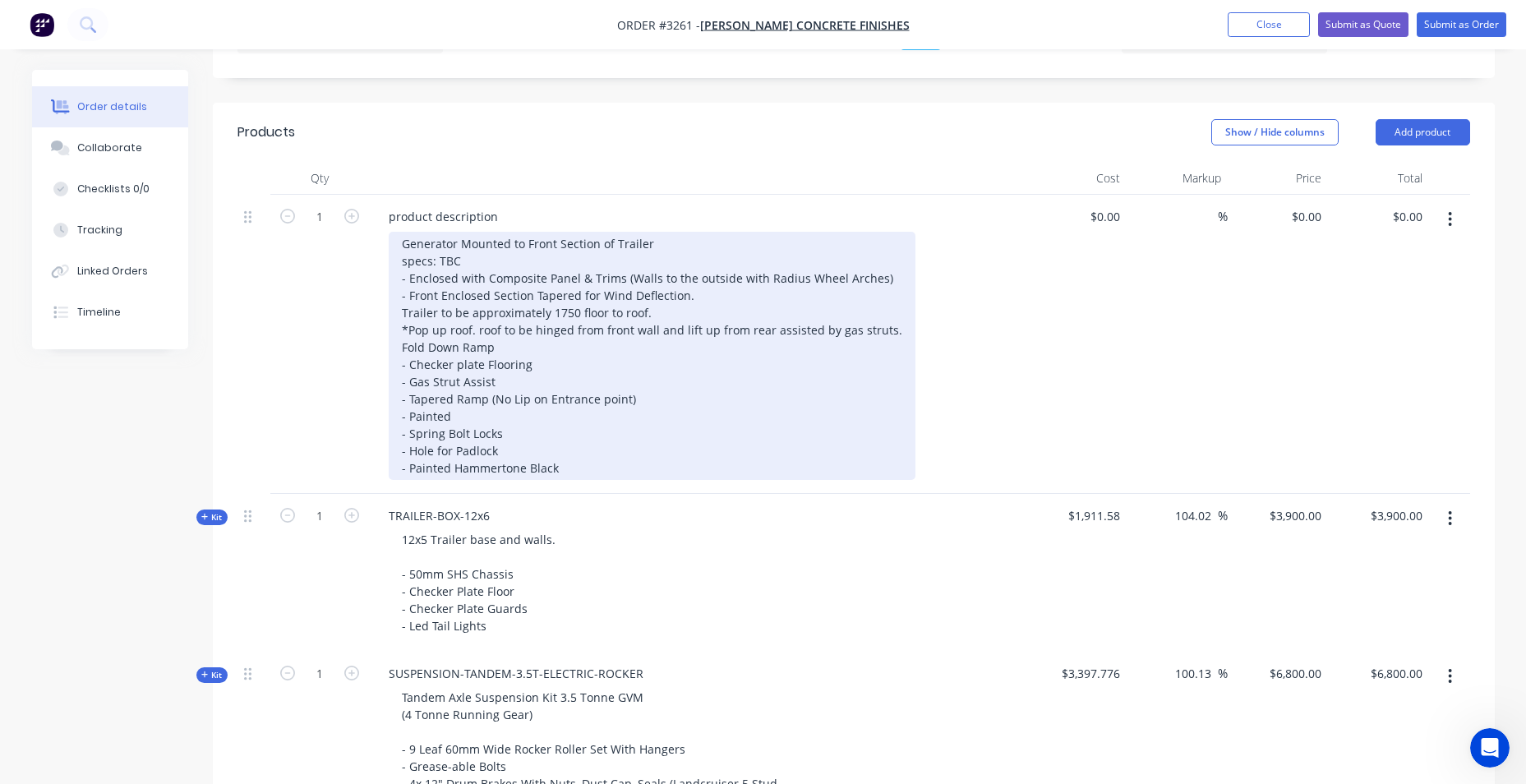
click at [604, 462] on div "Generator Mounted to Front Section of Trailer specs: TBC - Enclosed with Compos…" at bounding box center [652, 356] width 527 height 249
click at [590, 480] on div "Generator Mounted to Front Section of Trailer specs: TBC - Enclosed with Compos…" at bounding box center [652, 356] width 527 height 249
click at [586, 480] on div "Generator Mounted to Front Section of Trailer specs: TBC - Enclosed with Compos…" at bounding box center [652, 356] width 527 height 249
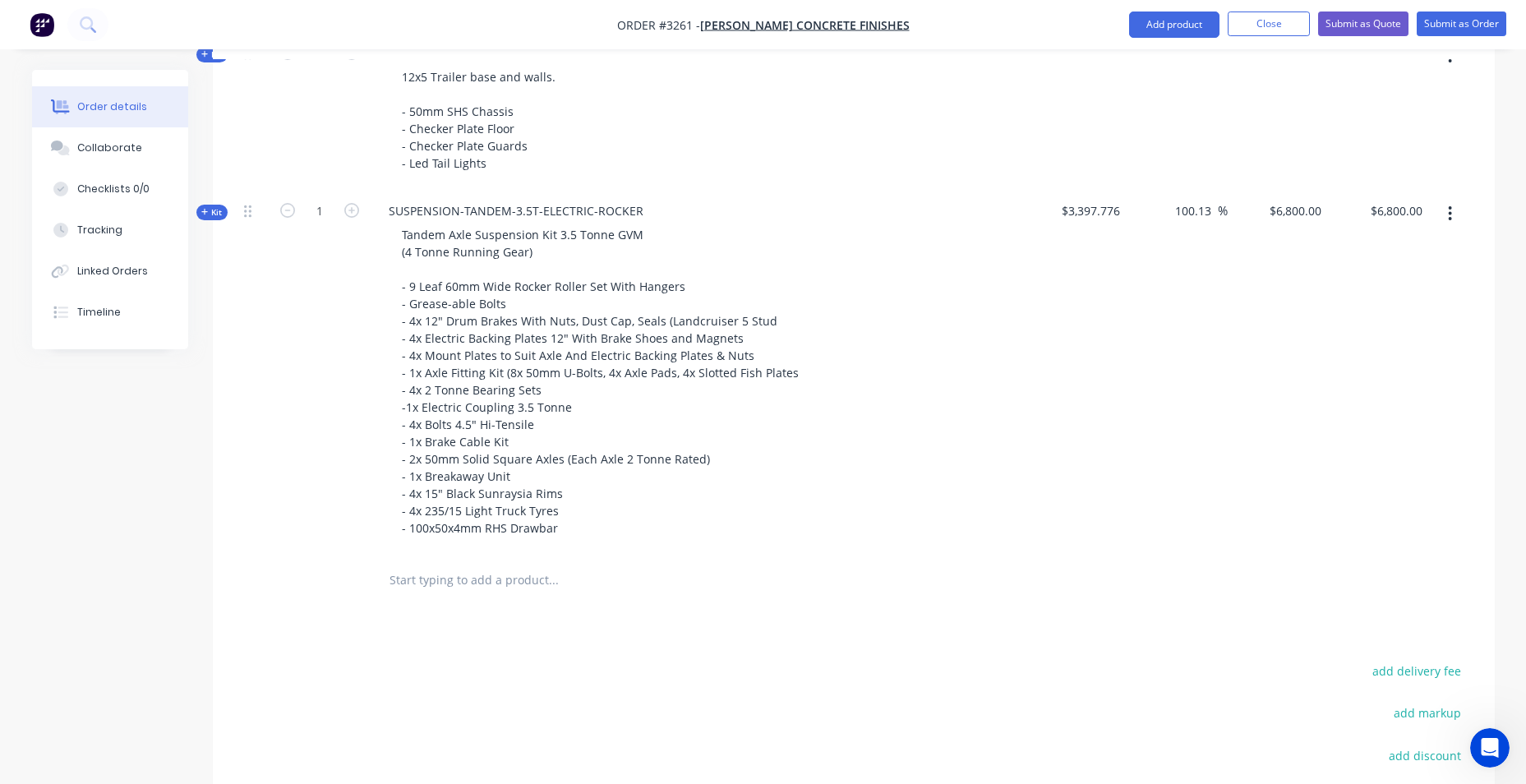
scroll to position [1036, 0]
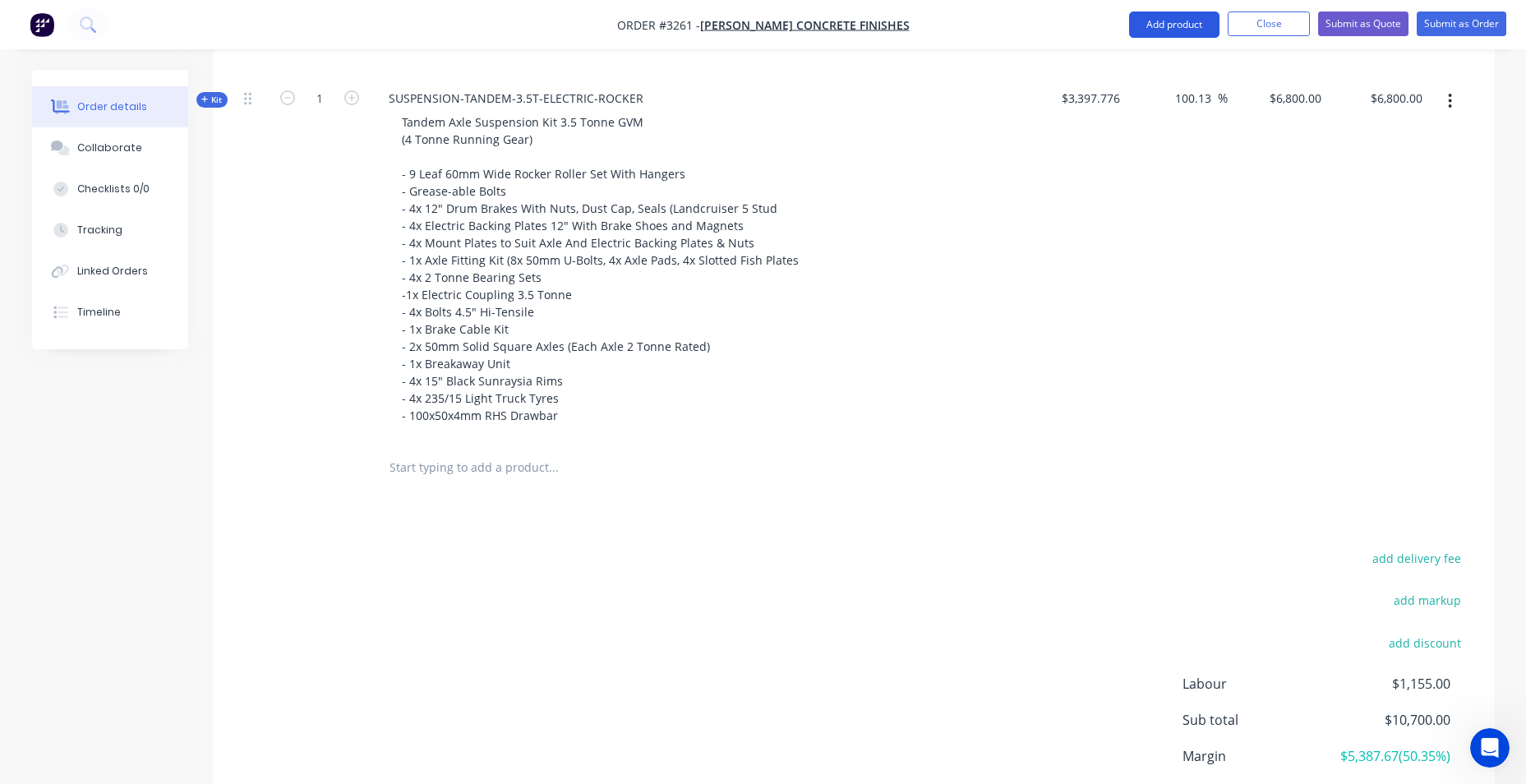
click at [1184, 31] on button "Add product" at bounding box center [1174, 24] width 91 height 26
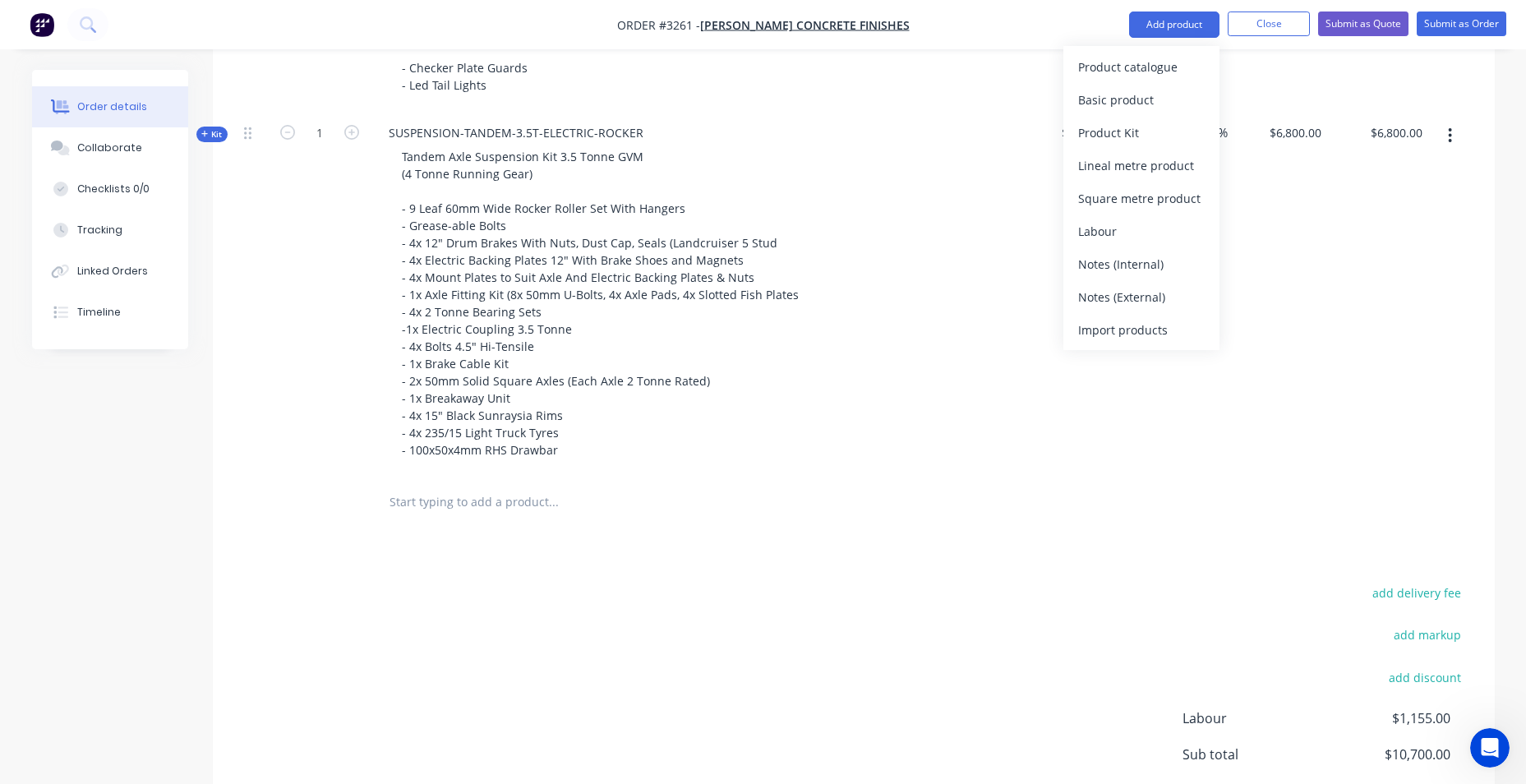
click at [1146, 106] on div "Basic product" at bounding box center [1141, 100] width 126 height 24
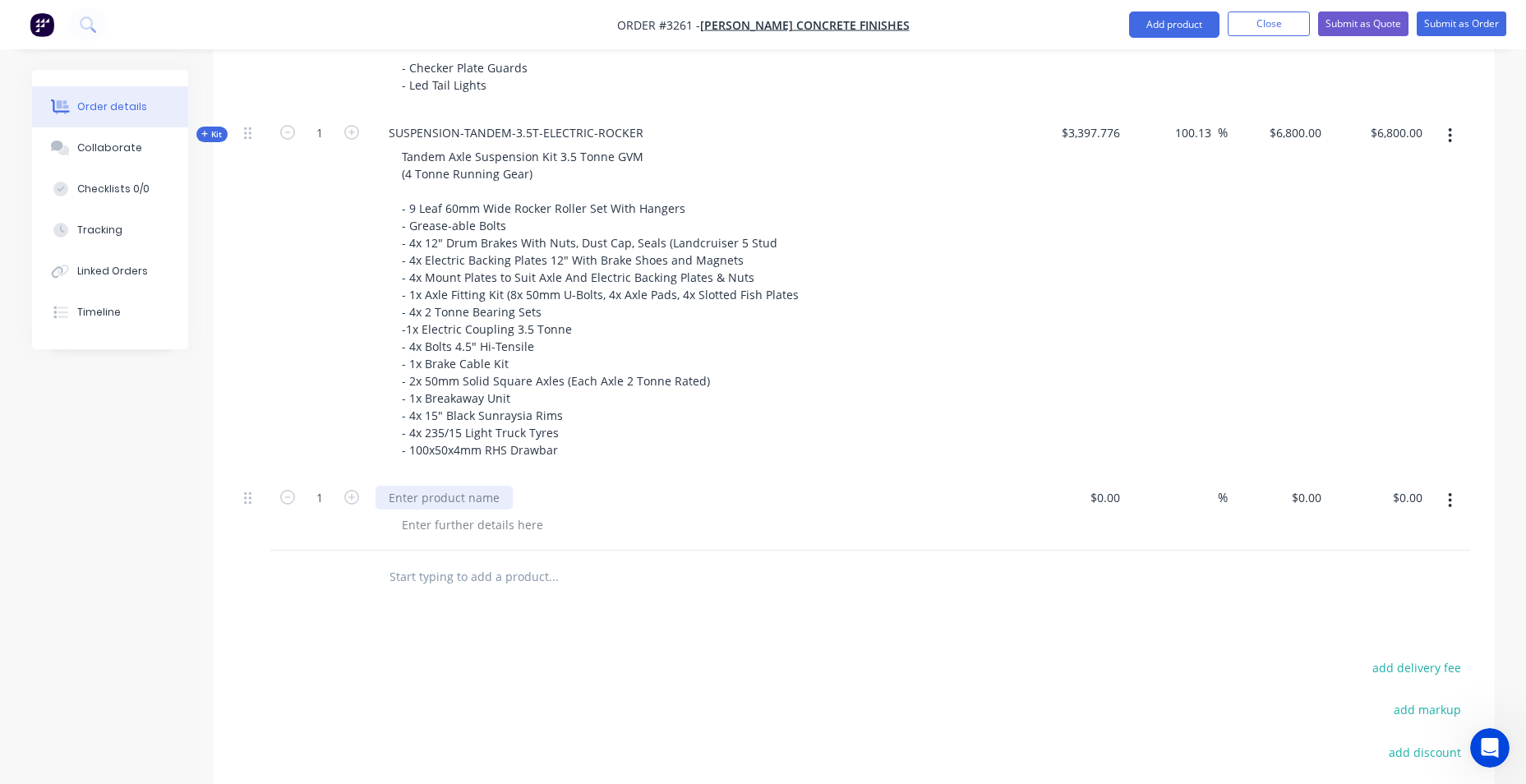
click at [460, 502] on div at bounding box center [444, 498] width 137 height 24
click at [458, 523] on div at bounding box center [472, 525] width 167 height 24
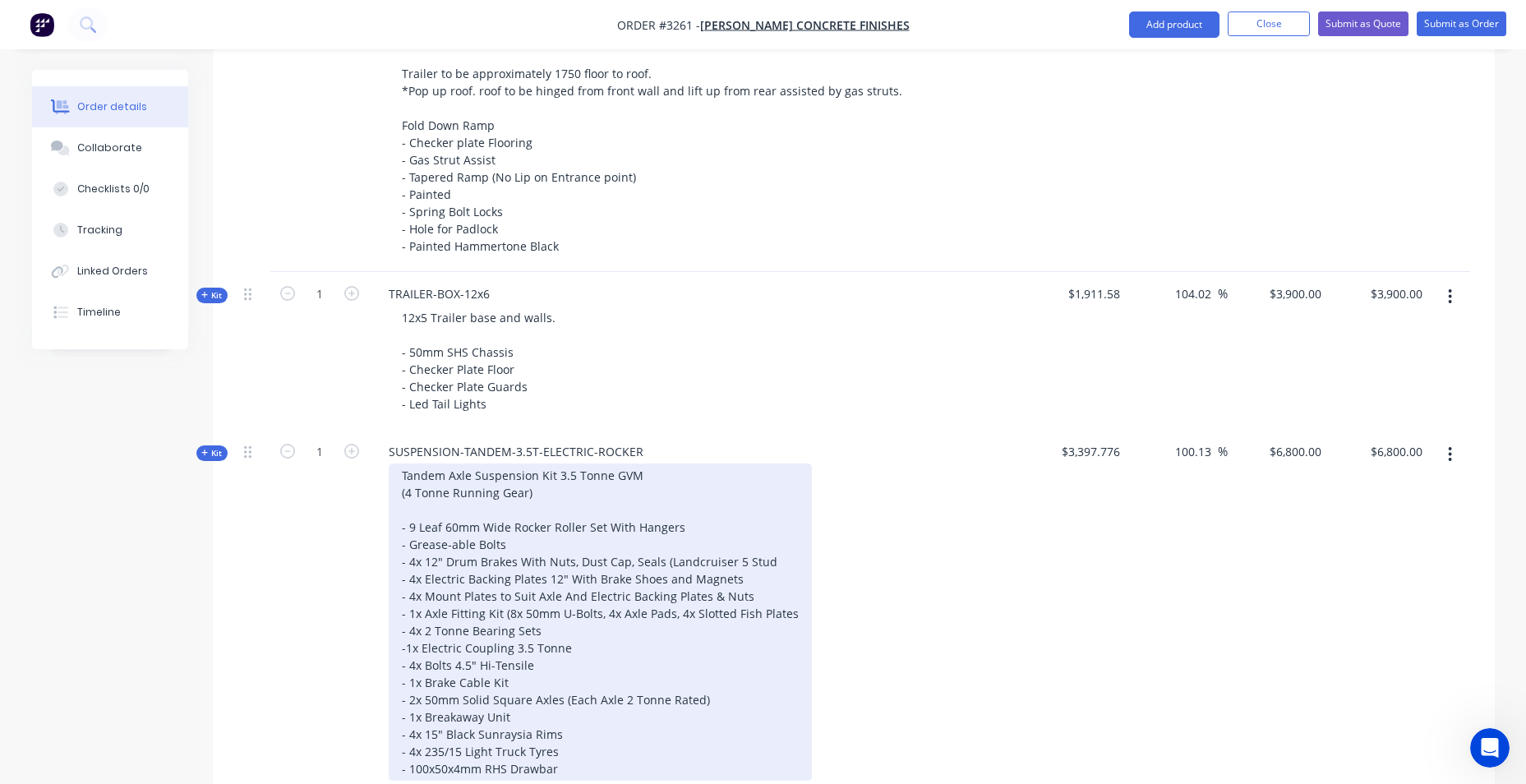
scroll to position [707, 0]
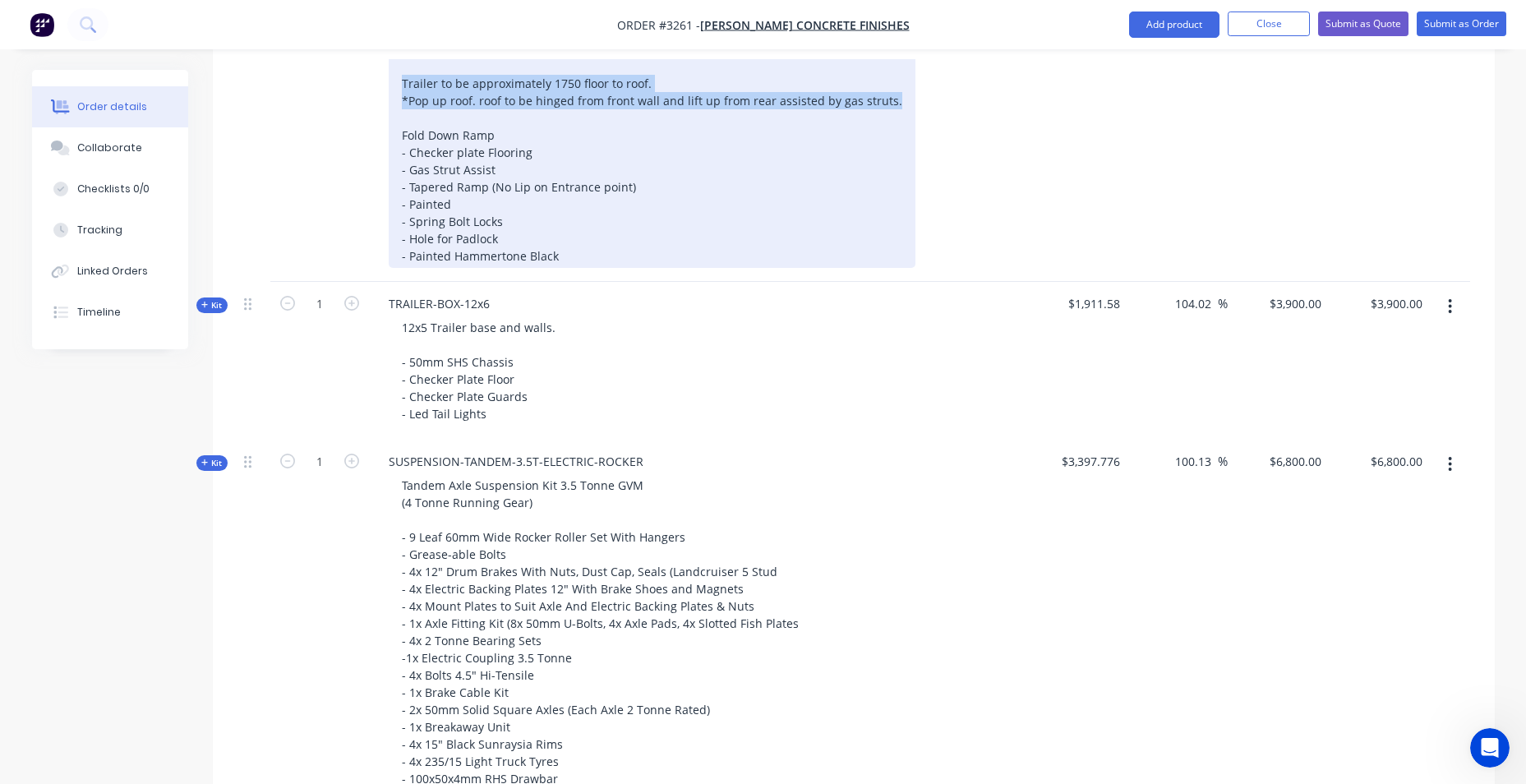
drag, startPoint x: 397, startPoint y: 78, endPoint x: 883, endPoint y: 102, distance: 486.6
click at [883, 102] on div "Generator Mounted to Front Section of Trailer specs: TBC - Enclosed with Compos…" at bounding box center [652, 126] width 527 height 283
drag, startPoint x: 480, startPoint y: 100, endPoint x: 464, endPoint y: 106, distance: 17.1
click at [481, 101] on div "Generator Mounted to Front Section of Trailer specs: TBC - Enclosed with Compos…" at bounding box center [652, 126] width 527 height 283
click at [429, 106] on div "Generator Mounted to Front Section of Trailer specs: TBC - Enclosed with Compos…" at bounding box center [652, 126] width 527 height 283
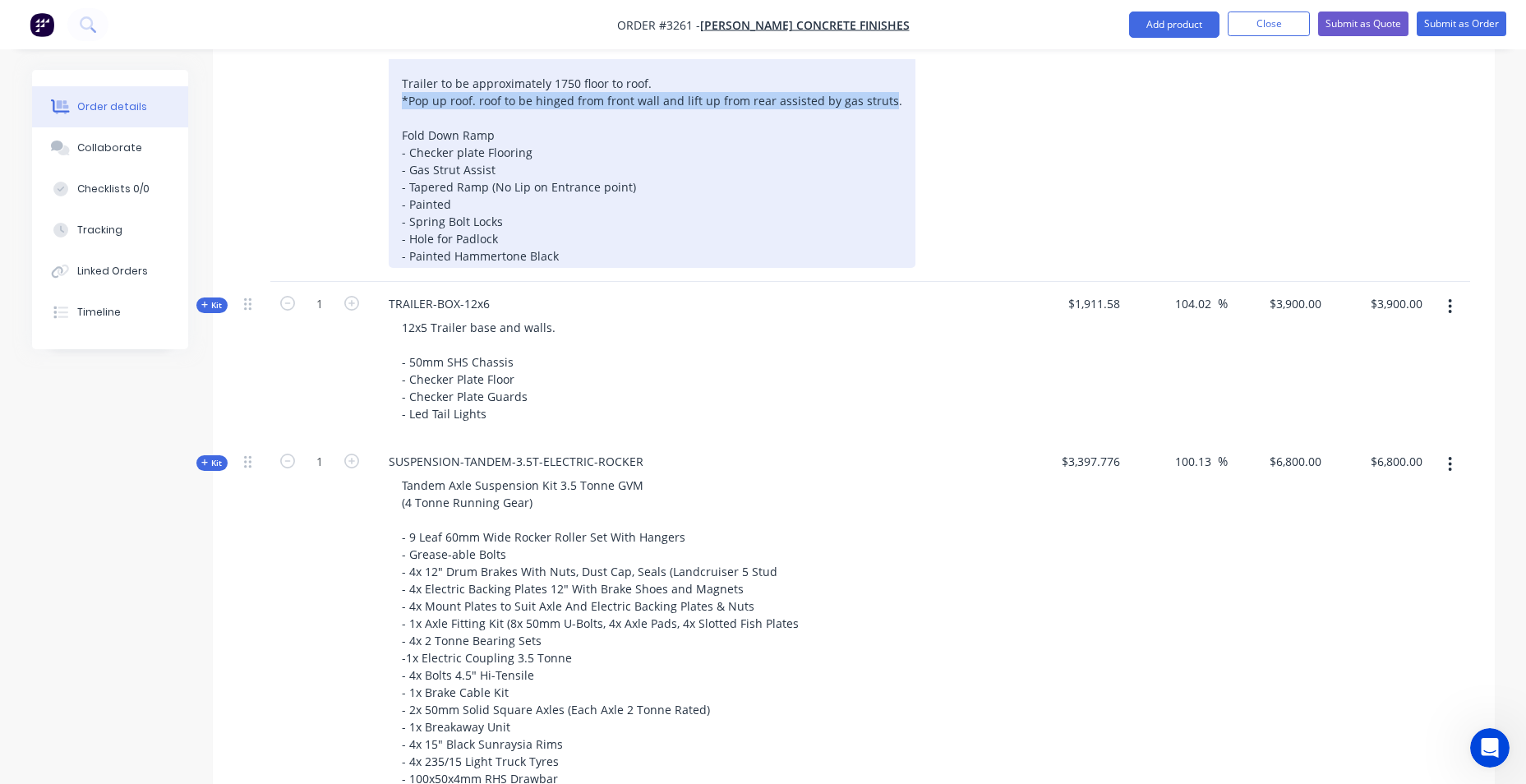
drag, startPoint x: 400, startPoint y: 98, endPoint x: 880, endPoint y: 102, distance: 480.0
click at [880, 102] on div "Generator Mounted to Front Section of Trailer specs: TBC - Enclosed with Compos…" at bounding box center [652, 126] width 527 height 283
copy div "*Pop up roof. roof to be hinged from front wall and lift up from rear assisted …"
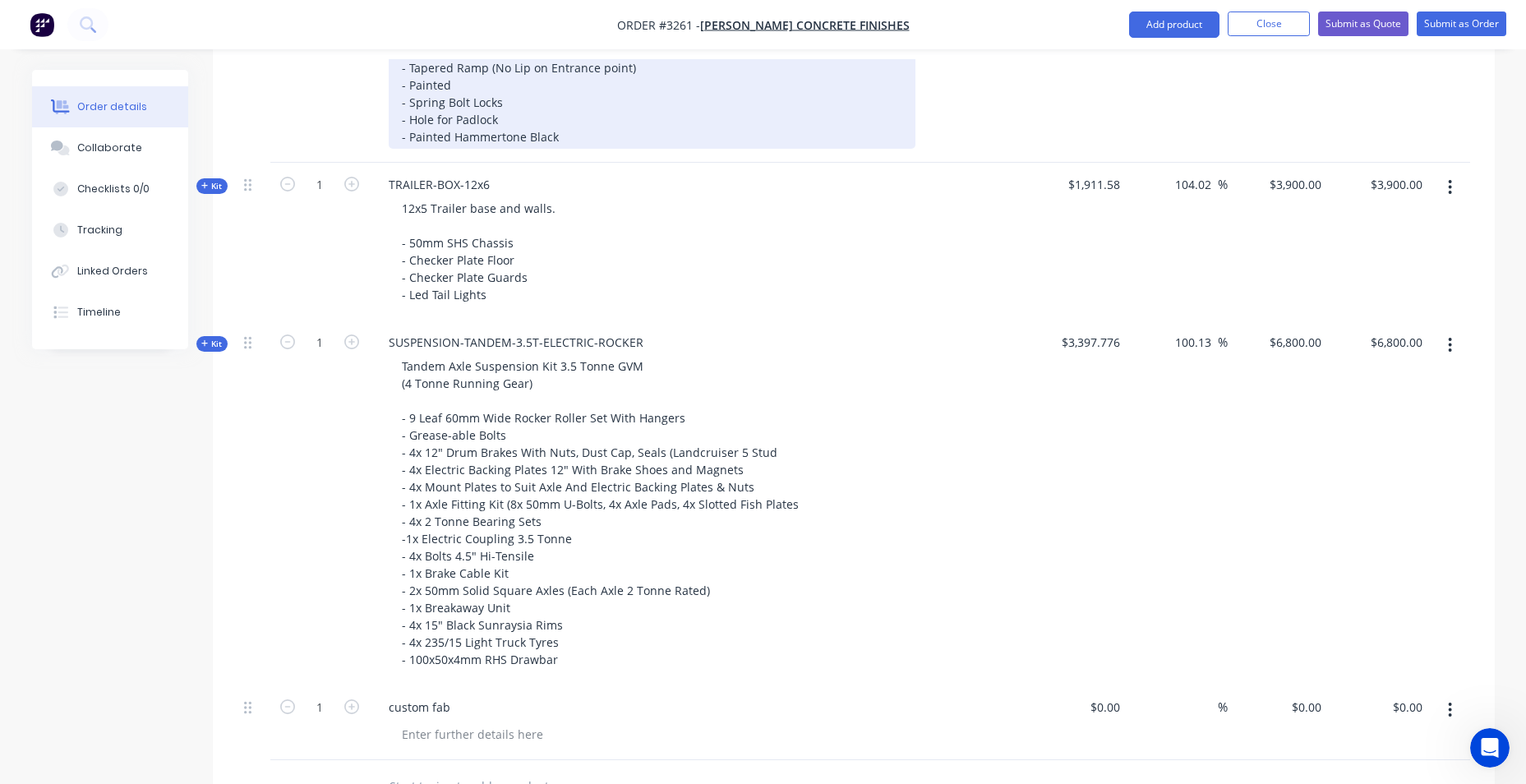
scroll to position [1119, 0]
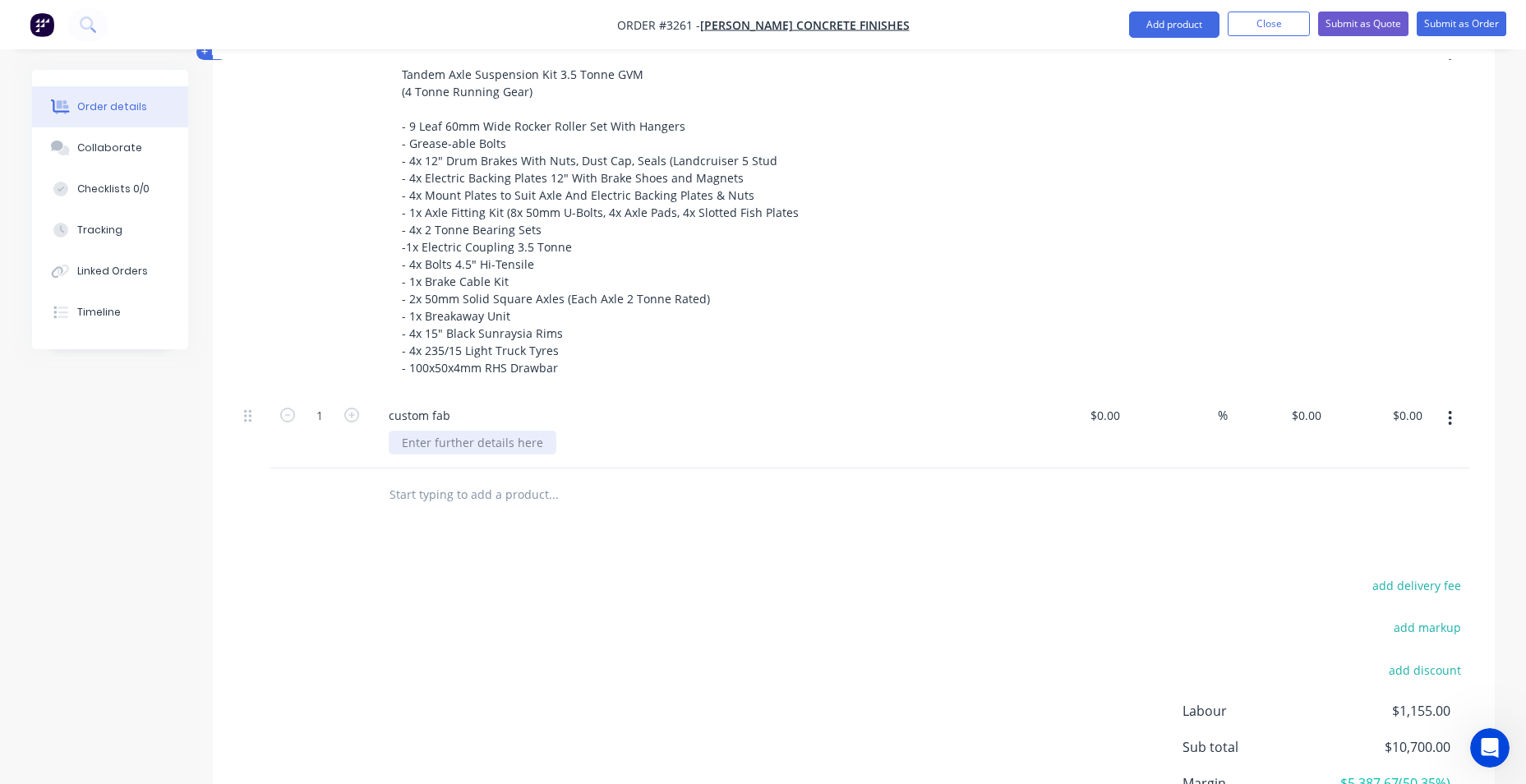
click at [478, 445] on div at bounding box center [472, 443] width 167 height 24
paste div
click at [411, 435] on div "*Pop up roof. roof to be hinged from front wall and lift up from rear assisted …" at bounding box center [650, 443] width 523 height 24
drag, startPoint x: 649, startPoint y: 557, endPoint x: 637, endPoint y: 556, distance: 12.0
click at [649, 555] on div "Products Show / Hide columns Add product Qty Cost Markup Price Total 1 product …" at bounding box center [854, 180] width 1282 height 1471
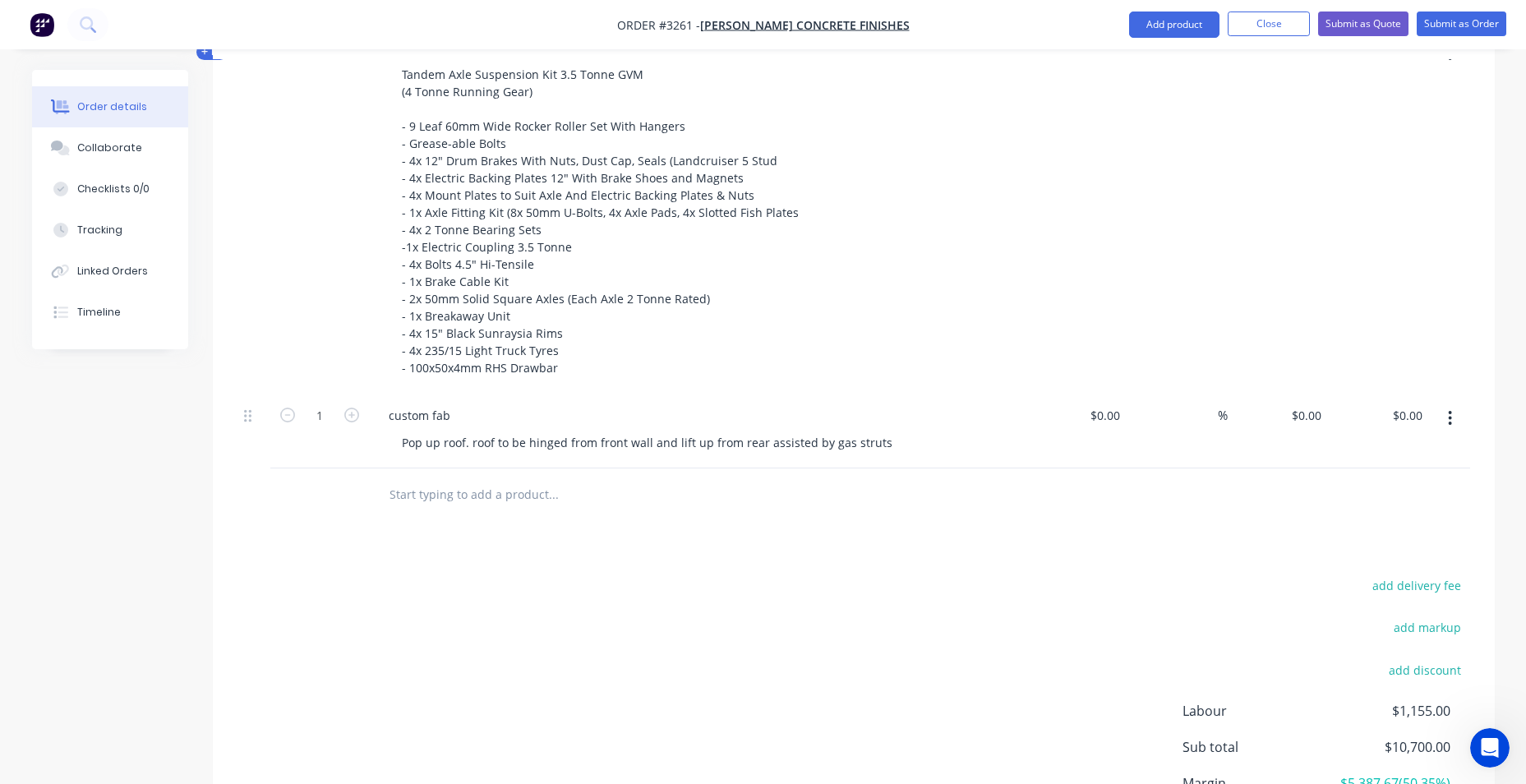
click at [540, 498] on input "text" at bounding box center [553, 494] width 329 height 33
drag, startPoint x: 1162, startPoint y: 21, endPoint x: 1176, endPoint y: 17, distance: 14.6
click at [1168, 18] on button "Add product" at bounding box center [1174, 24] width 91 height 26
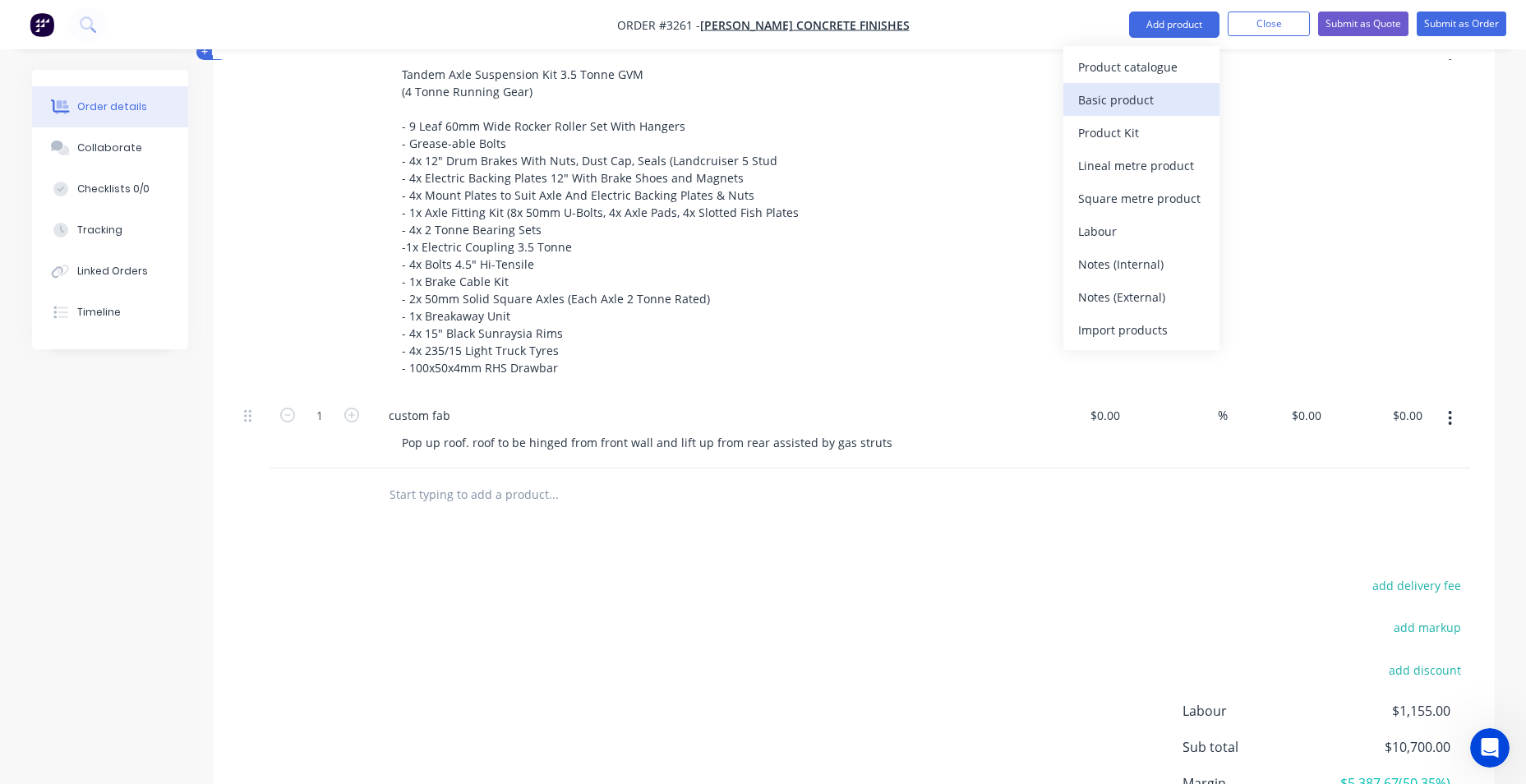
click at [1151, 93] on div "Basic product" at bounding box center [1141, 100] width 126 height 24
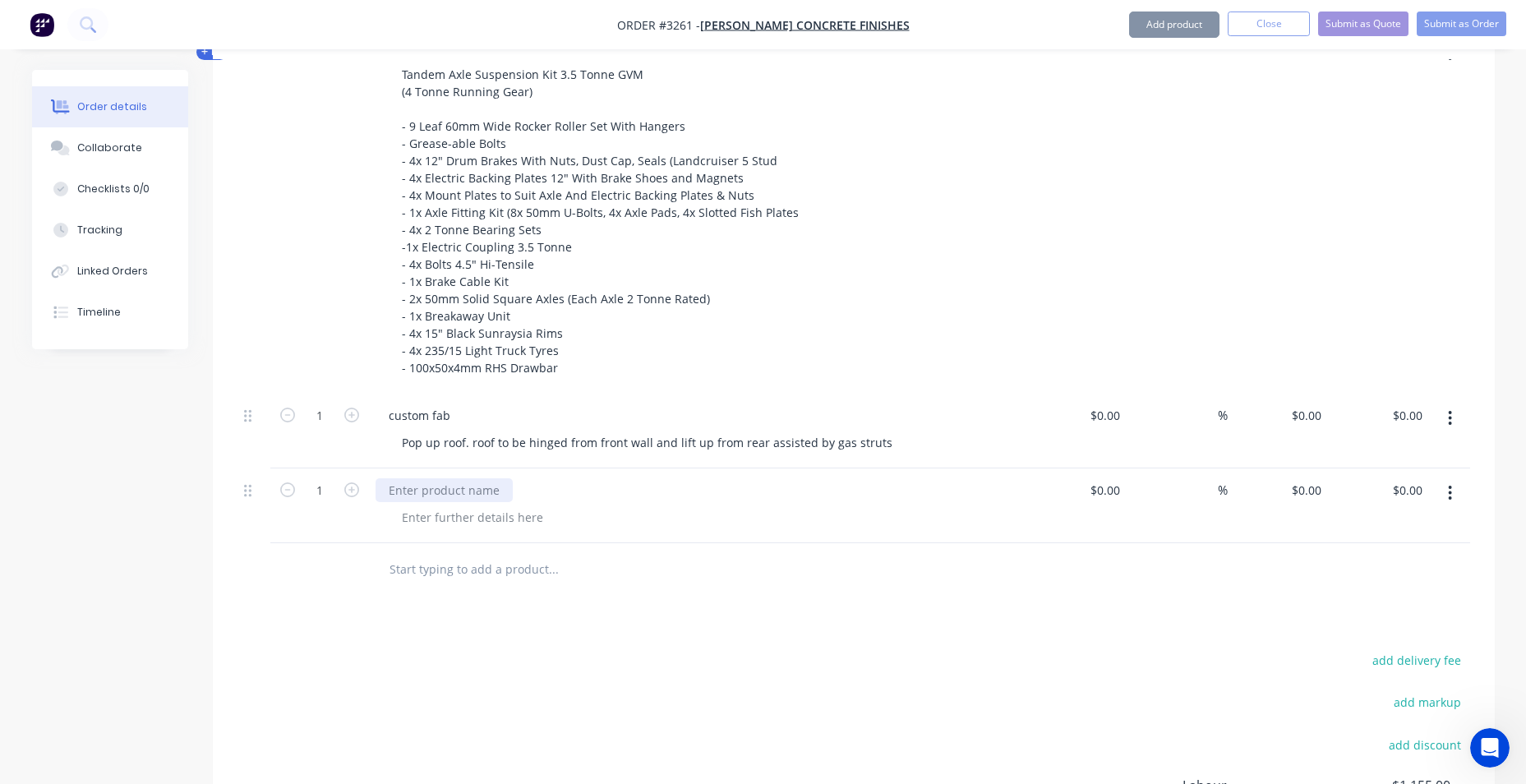
click at [435, 494] on div at bounding box center [444, 491] width 137 height 24
click at [452, 486] on div at bounding box center [444, 491] width 137 height 24
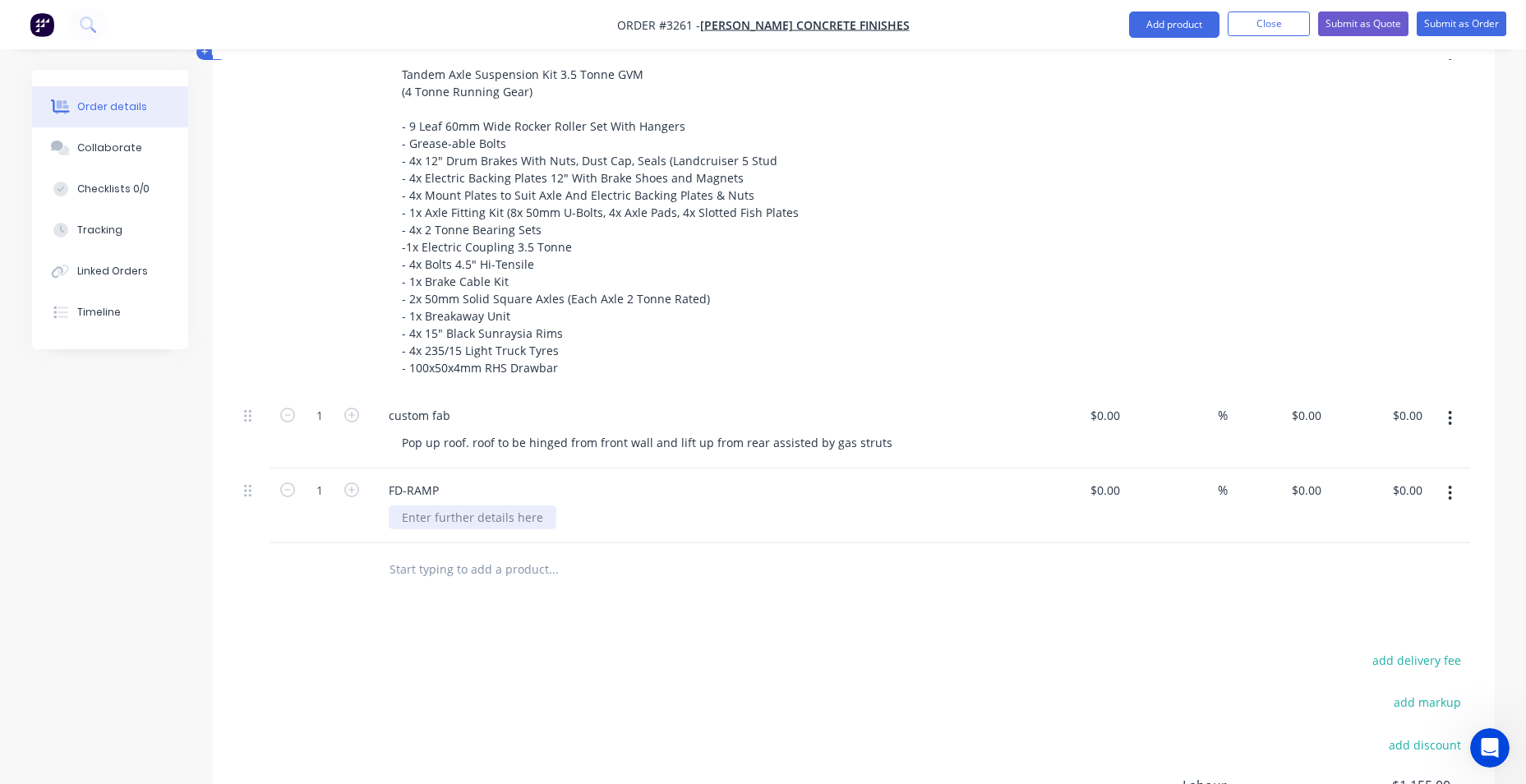
click at [494, 515] on div at bounding box center [472, 518] width 167 height 24
click at [406, 515] on div at bounding box center [472, 518] width 167 height 24
paste div
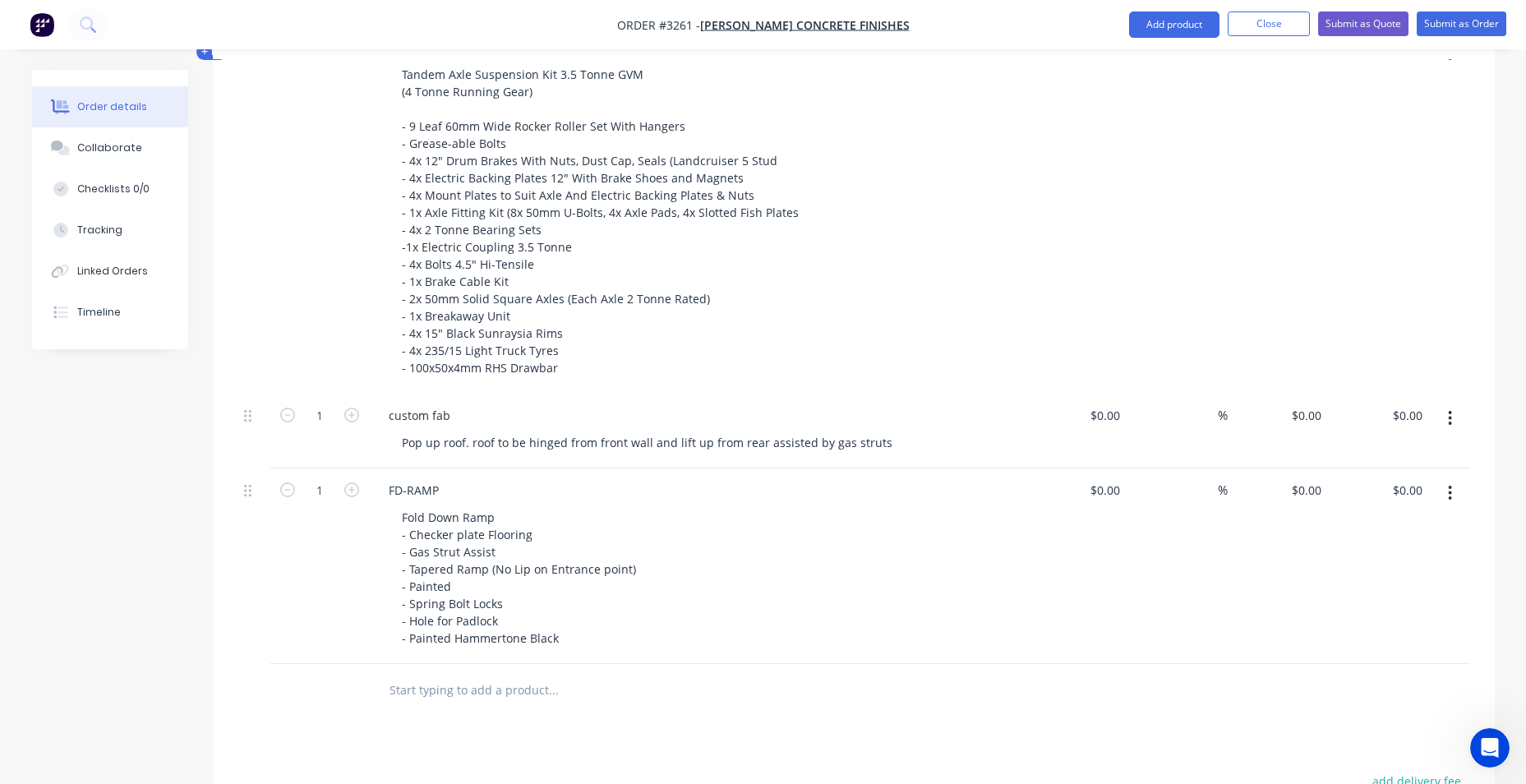
click at [822, 584] on div "Fold Down Ramp - Checker plate Flooring - Gas Strut Assist - Tapered Ramp (No L…" at bounding box center [704, 577] width 631 height 145
click at [488, 699] on input "text" at bounding box center [553, 690] width 329 height 33
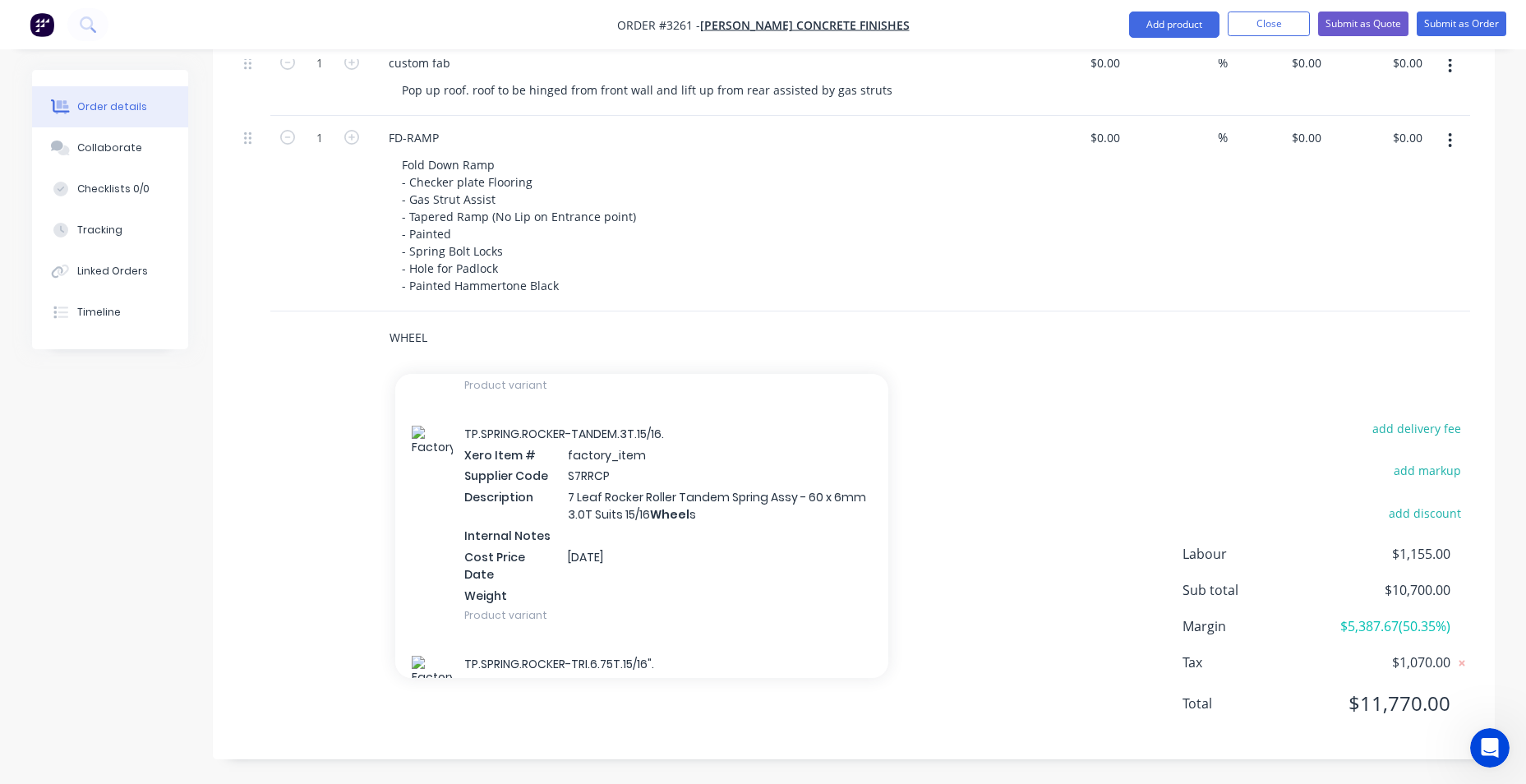
scroll to position [2383, 0]
drag, startPoint x: 414, startPoint y: 329, endPoint x: 310, endPoint y: 336, distance: 104.2
click at [330, 332] on div "WHEEL Add WHEEL to order S.POWDERCOAT.SPARE- WHEEL /JERRY Xero Item # factory_i…" at bounding box center [853, 337] width 1233 height 53
type input "SW"
drag, startPoint x: 446, startPoint y: 347, endPoint x: 446, endPoint y: 337, distance: 10.0
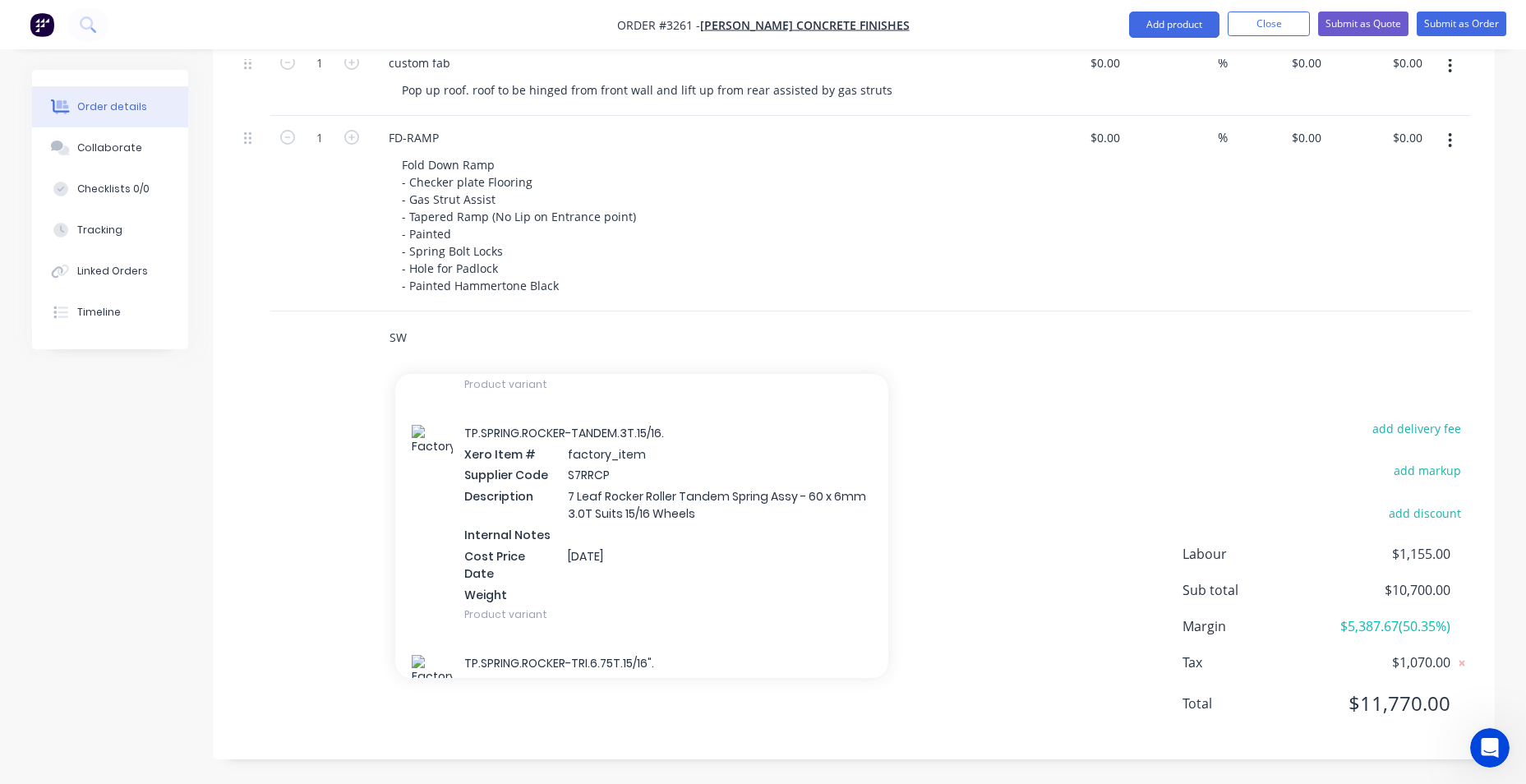
click at [446, 345] on input "SW" at bounding box center [553, 337] width 329 height 33
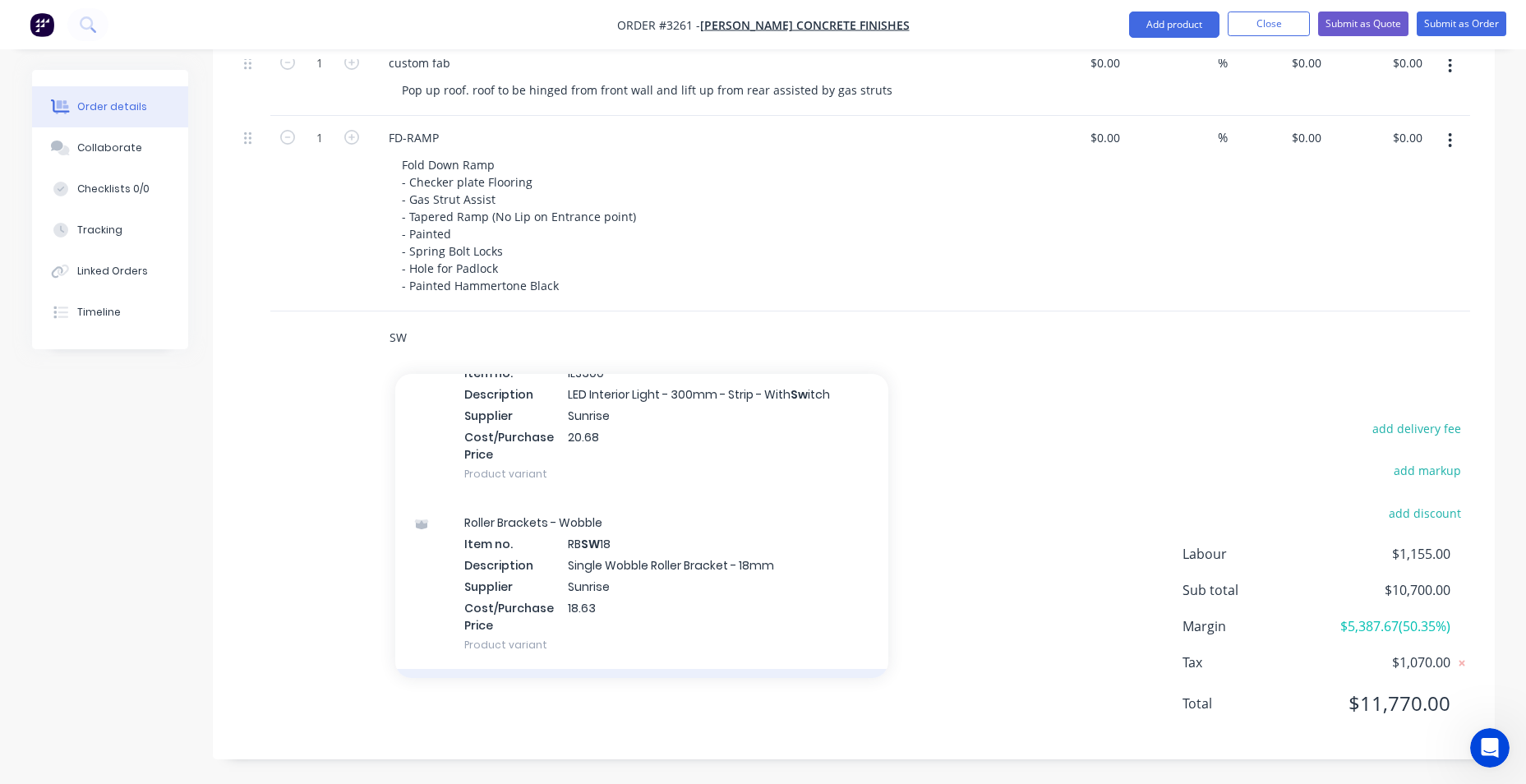
scroll to position [5999, 0]
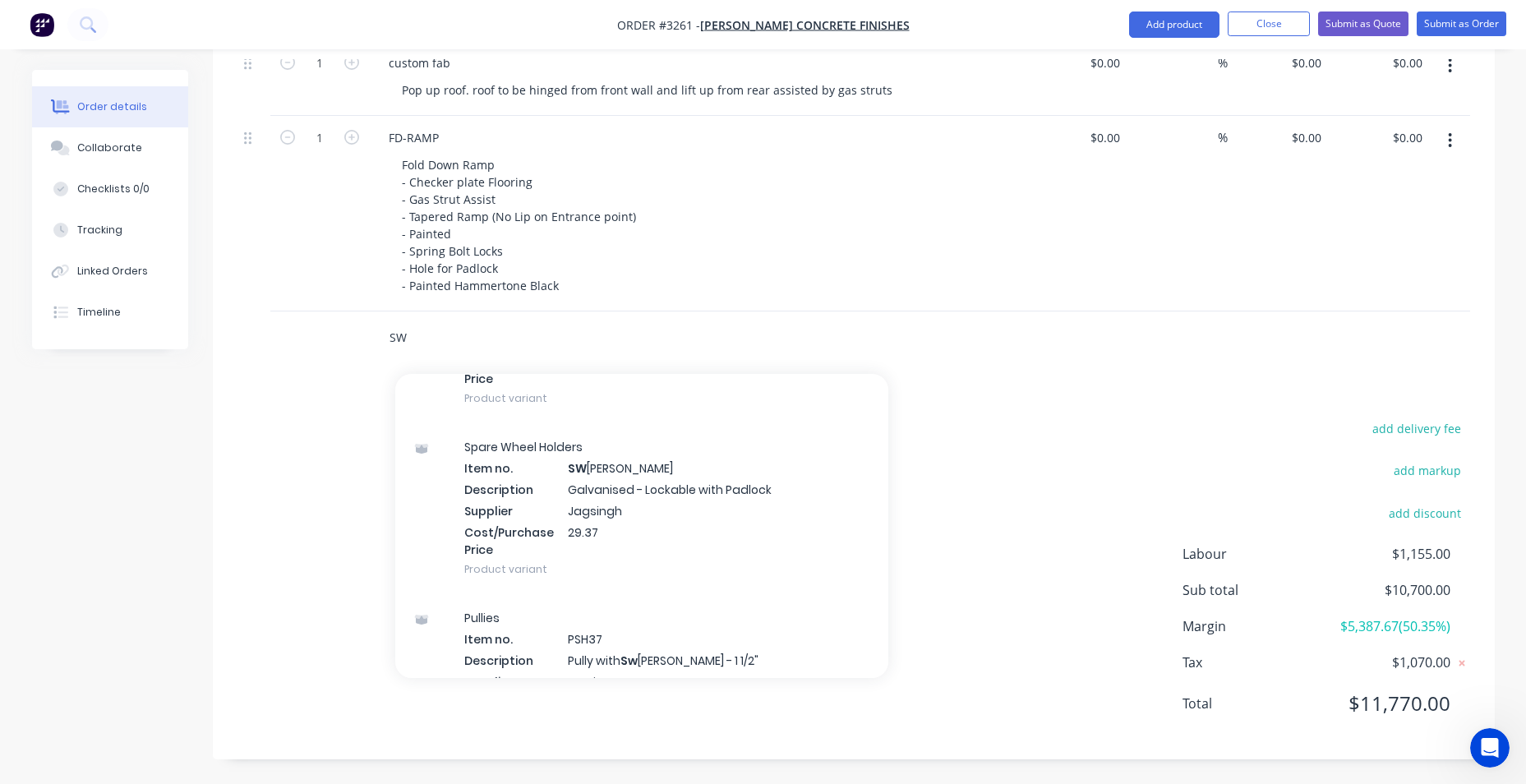
drag, startPoint x: 302, startPoint y: 337, endPoint x: 194, endPoint y: 329, distance: 108.3
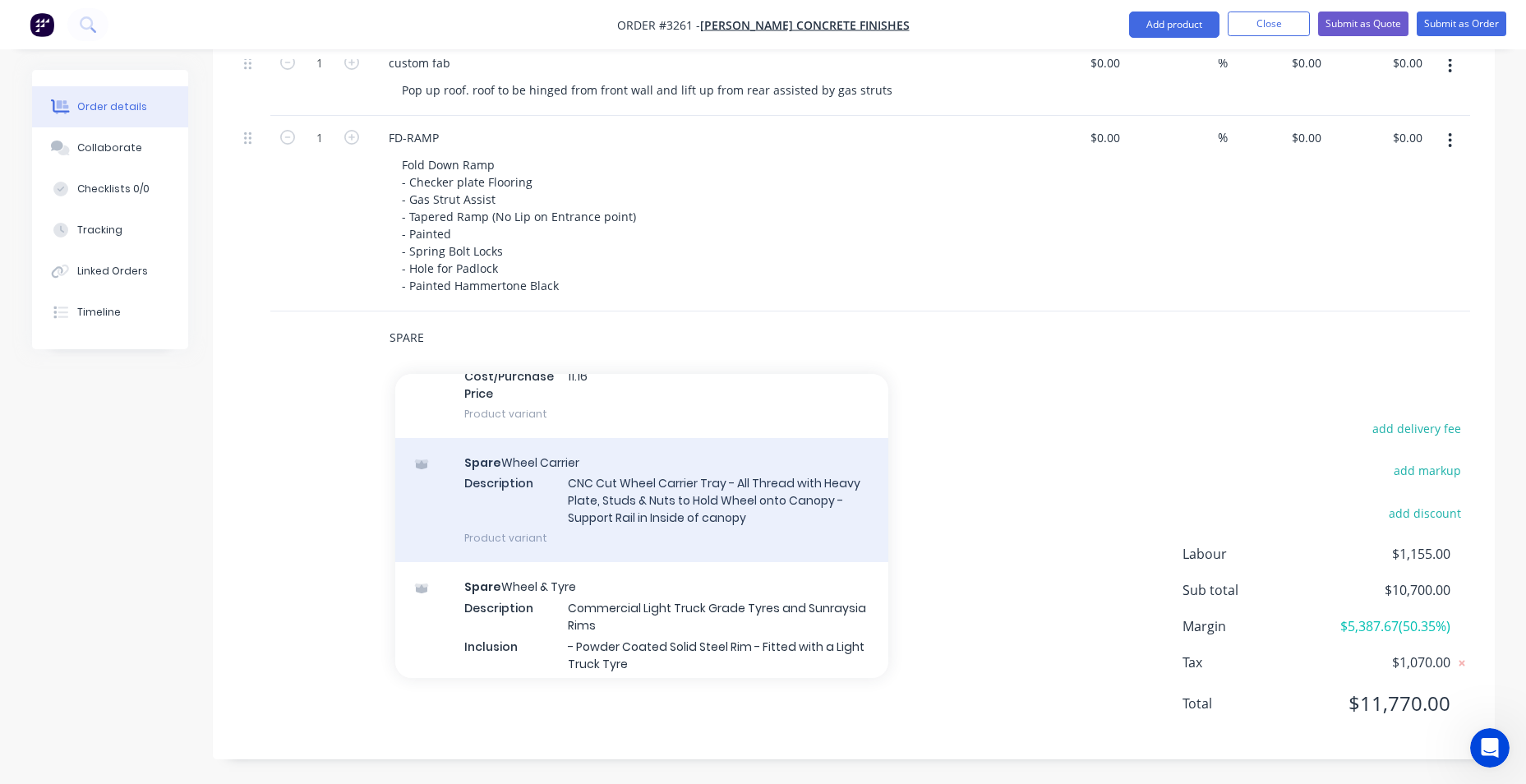
scroll to position [986, 0]
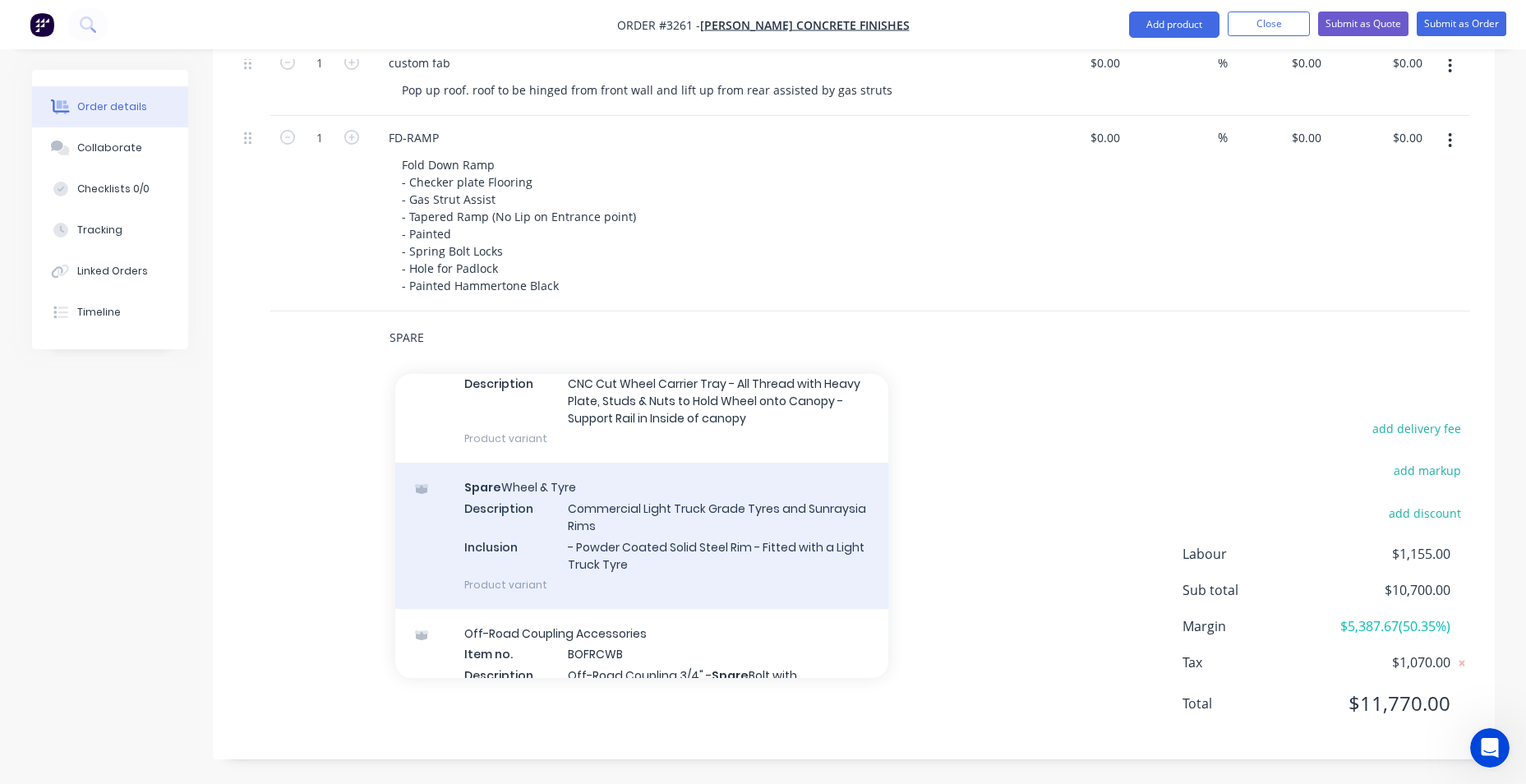
type input "SPARE"
click at [675, 512] on div "Spare Wheel & Tyre Description Commercial Light Truck Grade Tyres and Sunraysia…" at bounding box center [642, 535] width 493 height 146
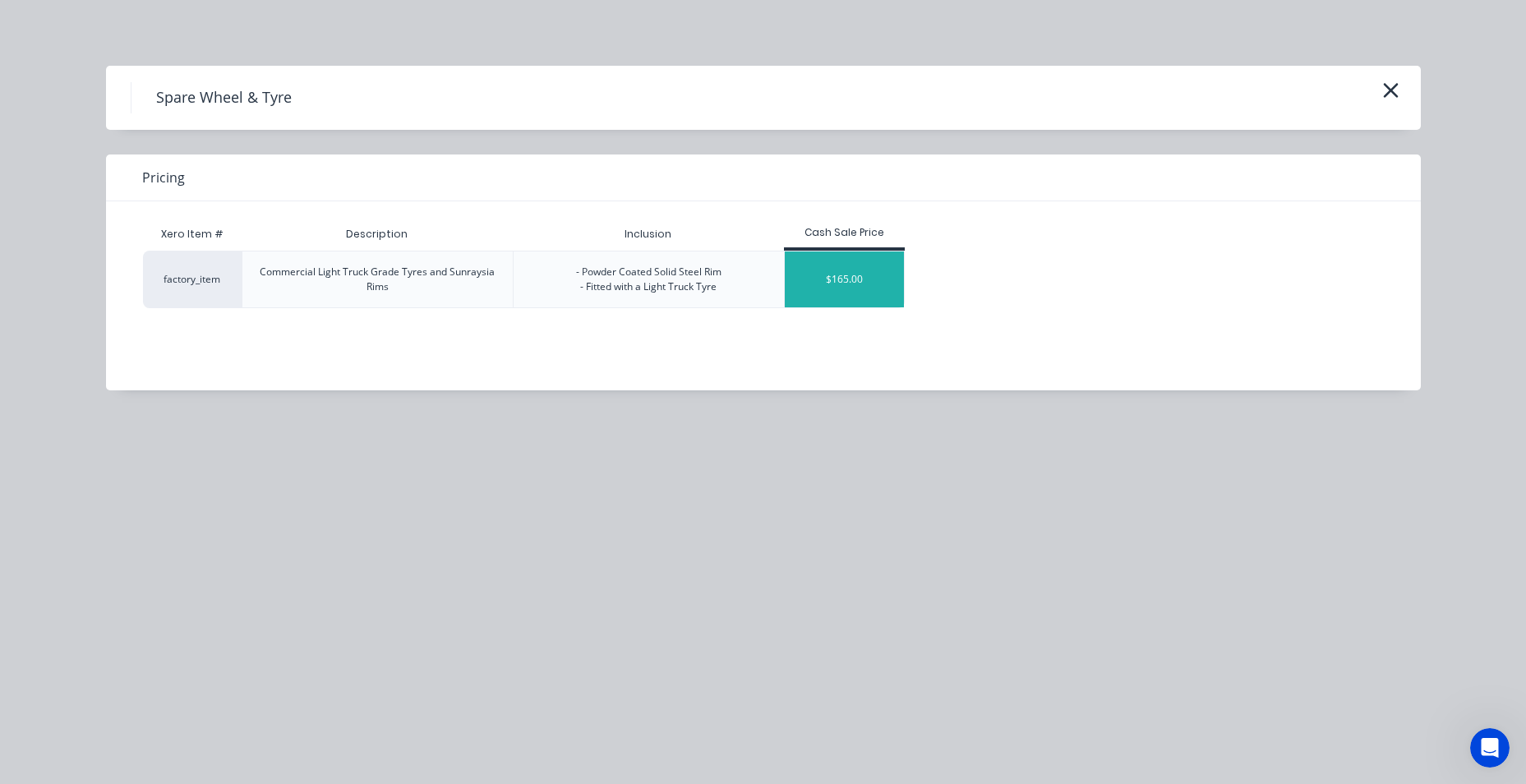
click at [827, 285] on div "$165.00" at bounding box center [845, 279] width 120 height 56
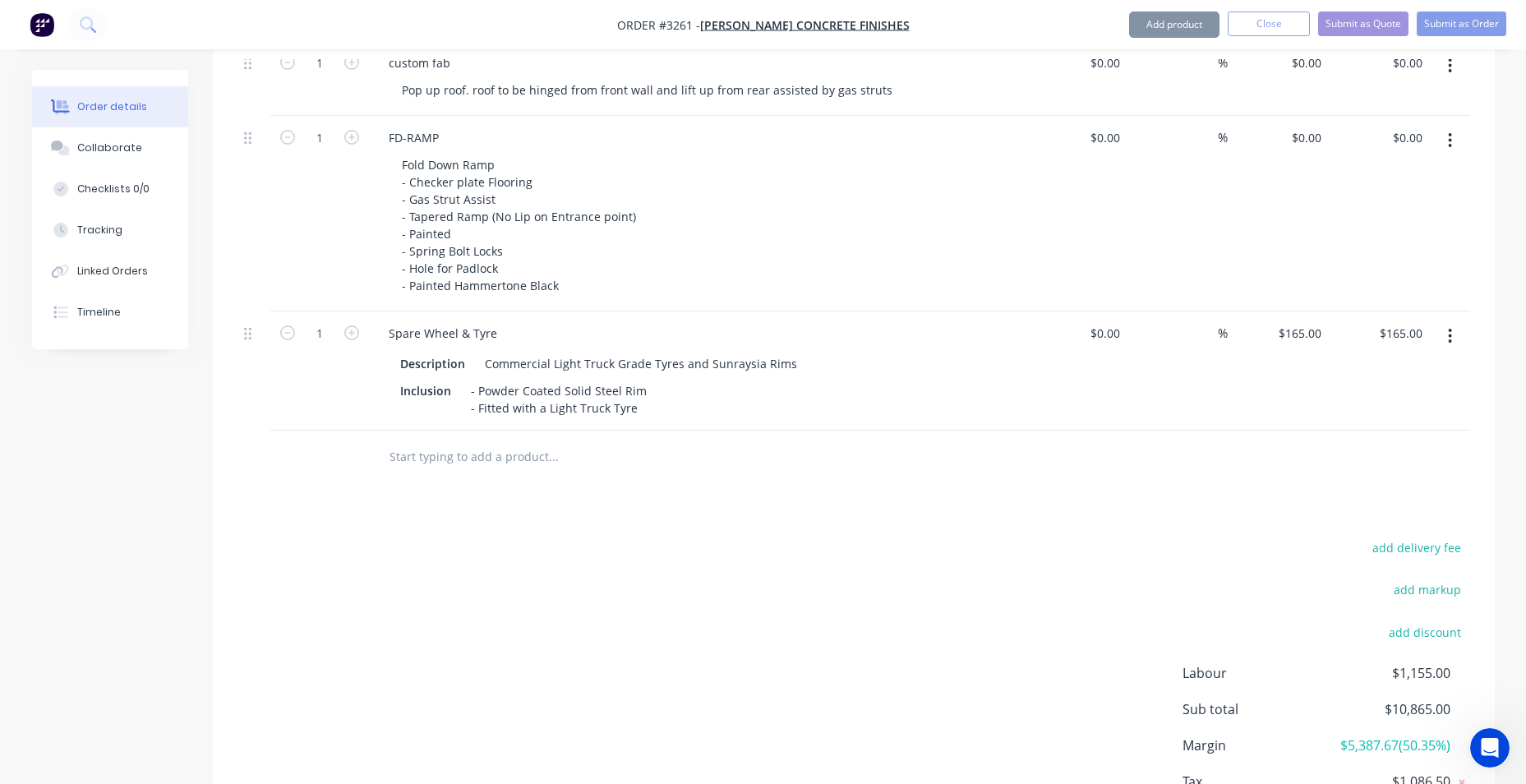
click at [451, 474] on input "text" at bounding box center [553, 456] width 329 height 33
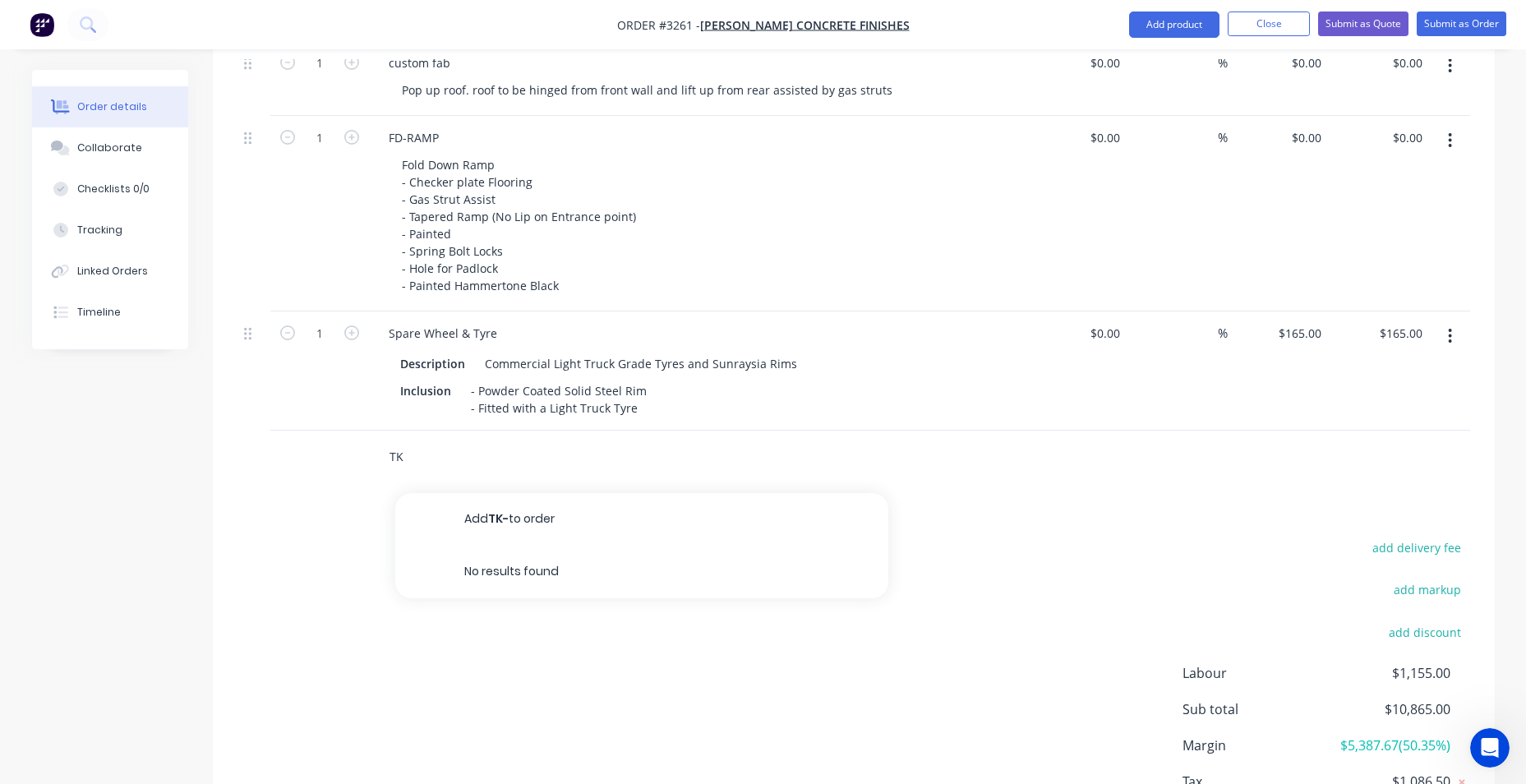
type input "T"
click at [1168, 25] on button "Add product" at bounding box center [1174, 24] width 91 height 26
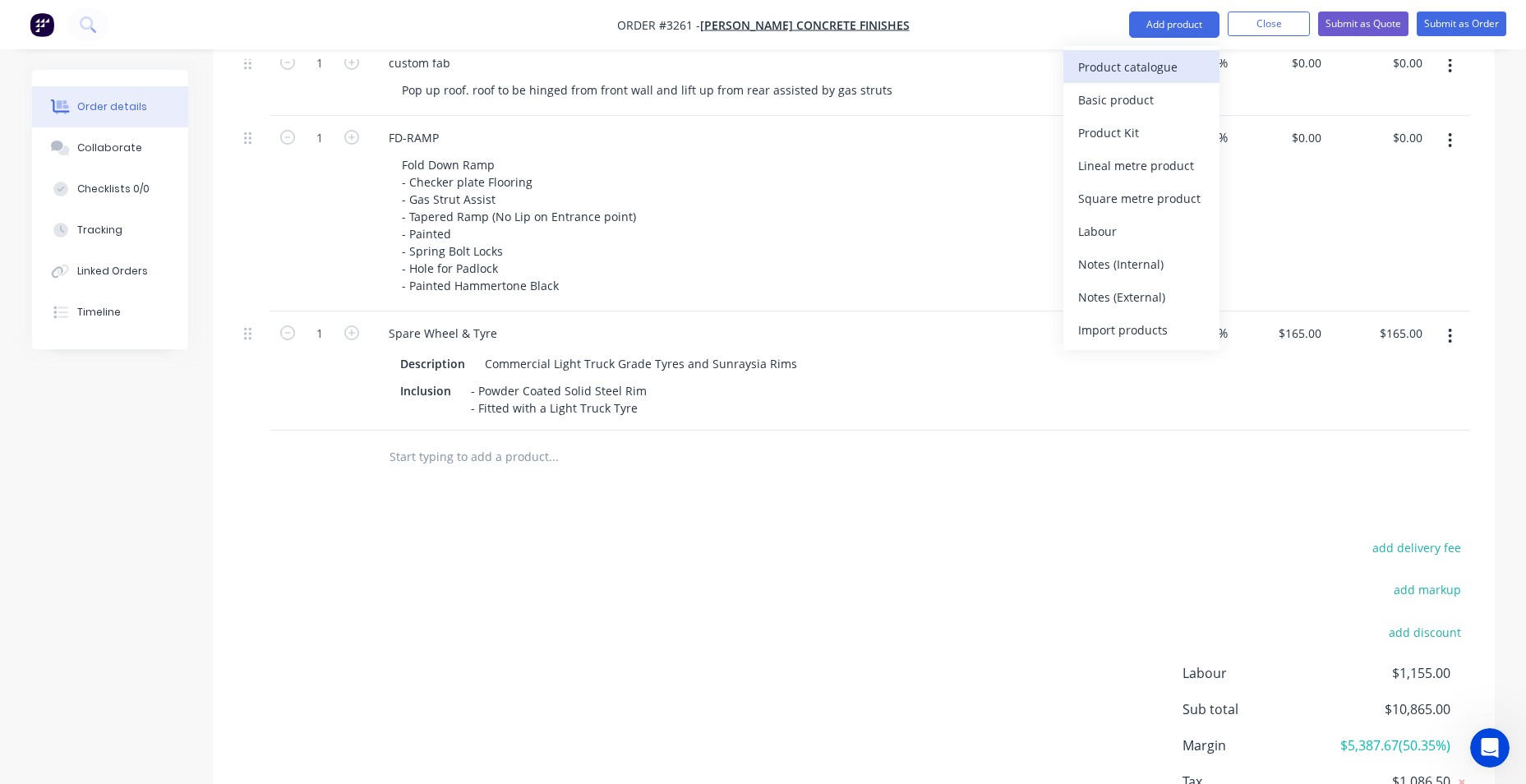
click at [1157, 69] on div "Product catalogue" at bounding box center [1141, 67] width 126 height 24
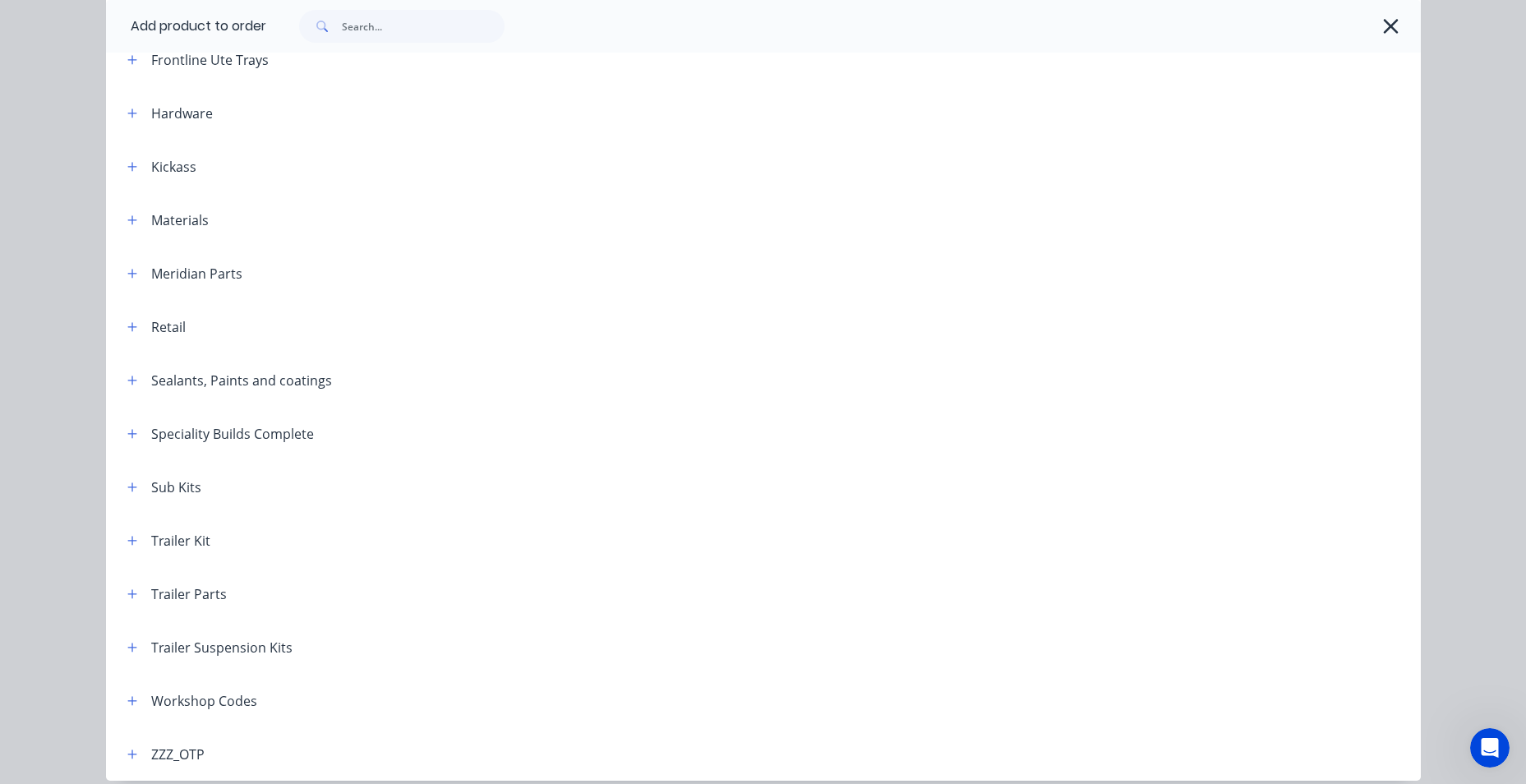
scroll to position [493, 0]
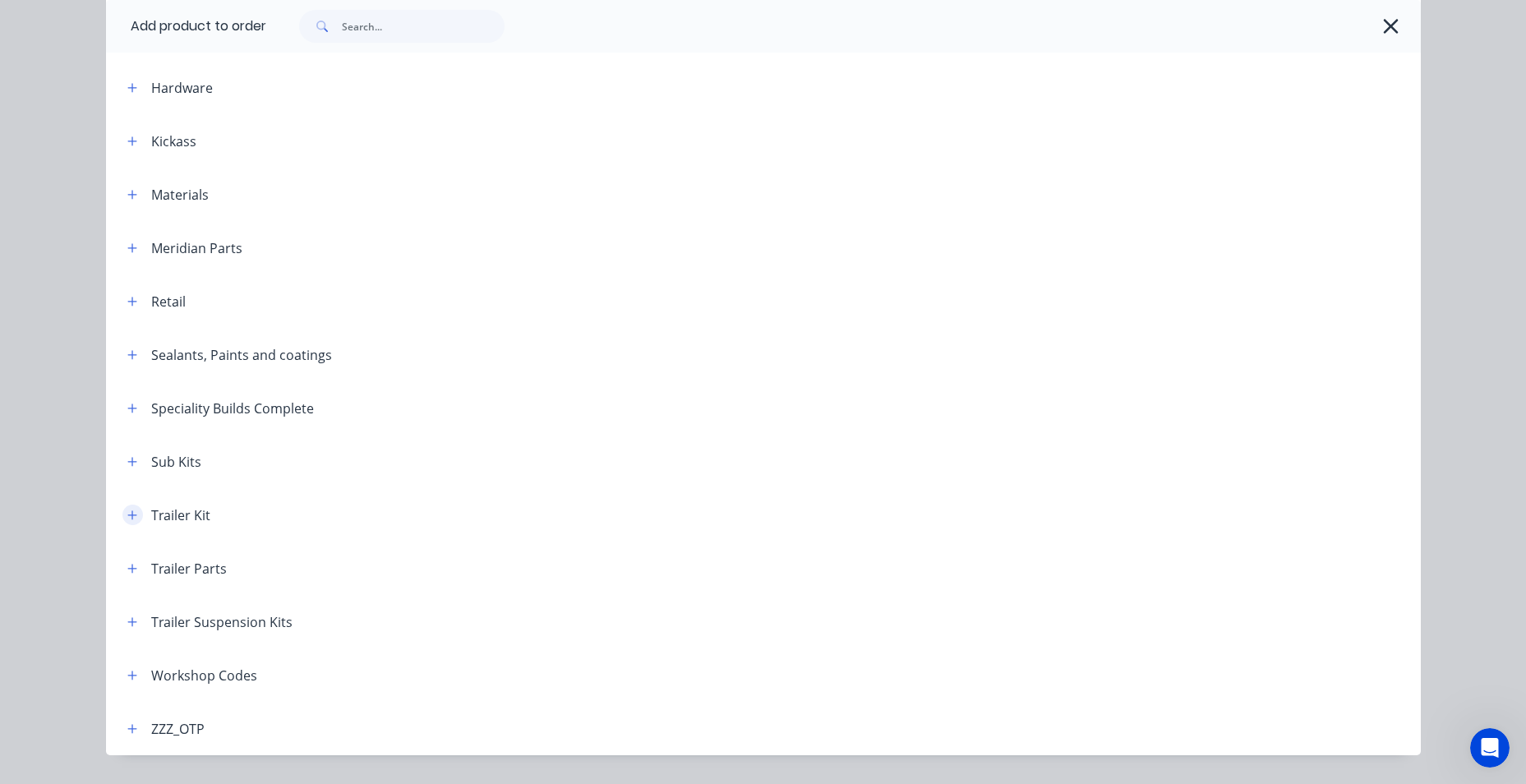
click at [127, 520] on icon "button" at bounding box center [132, 515] width 10 height 11
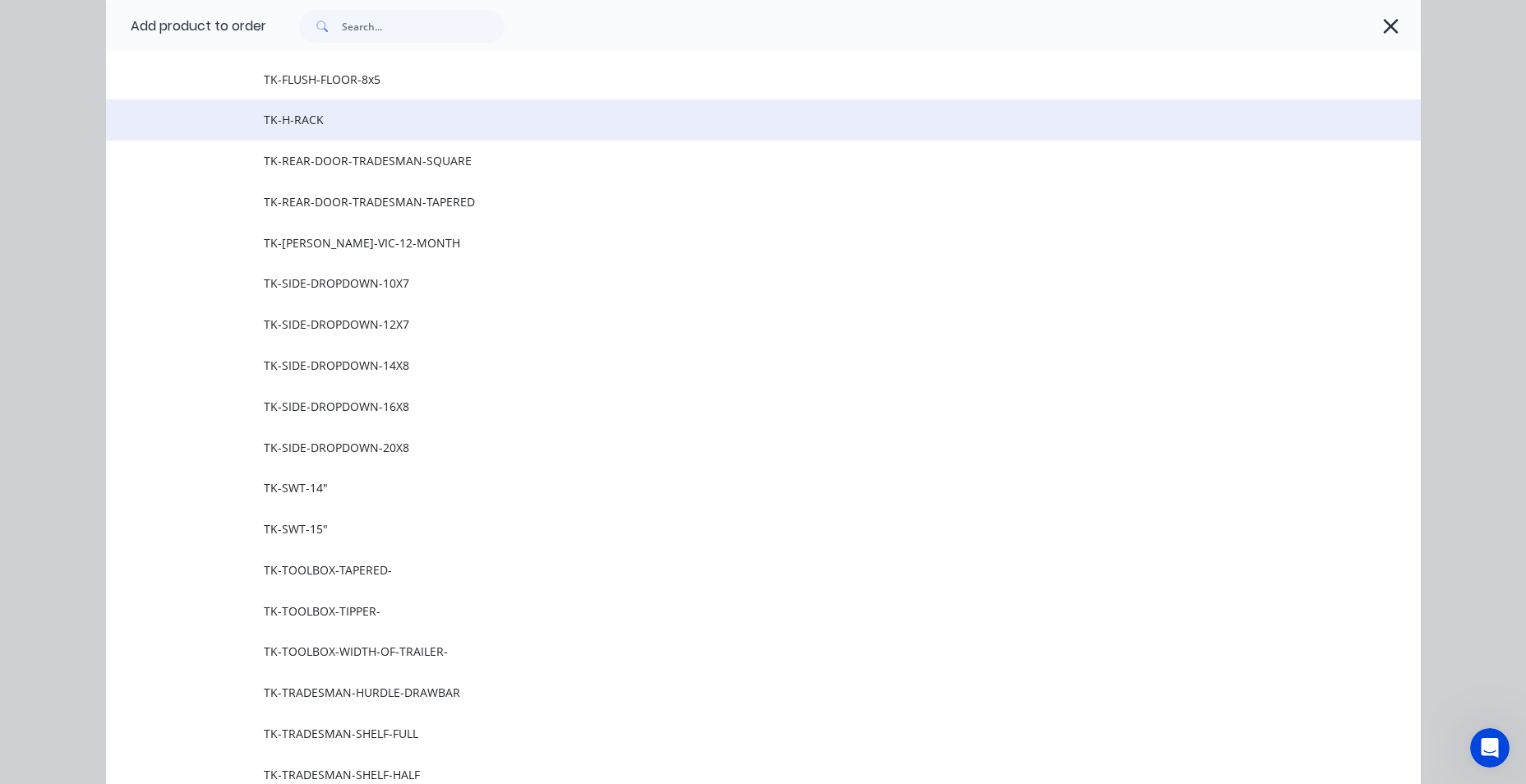
scroll to position [1150, 0]
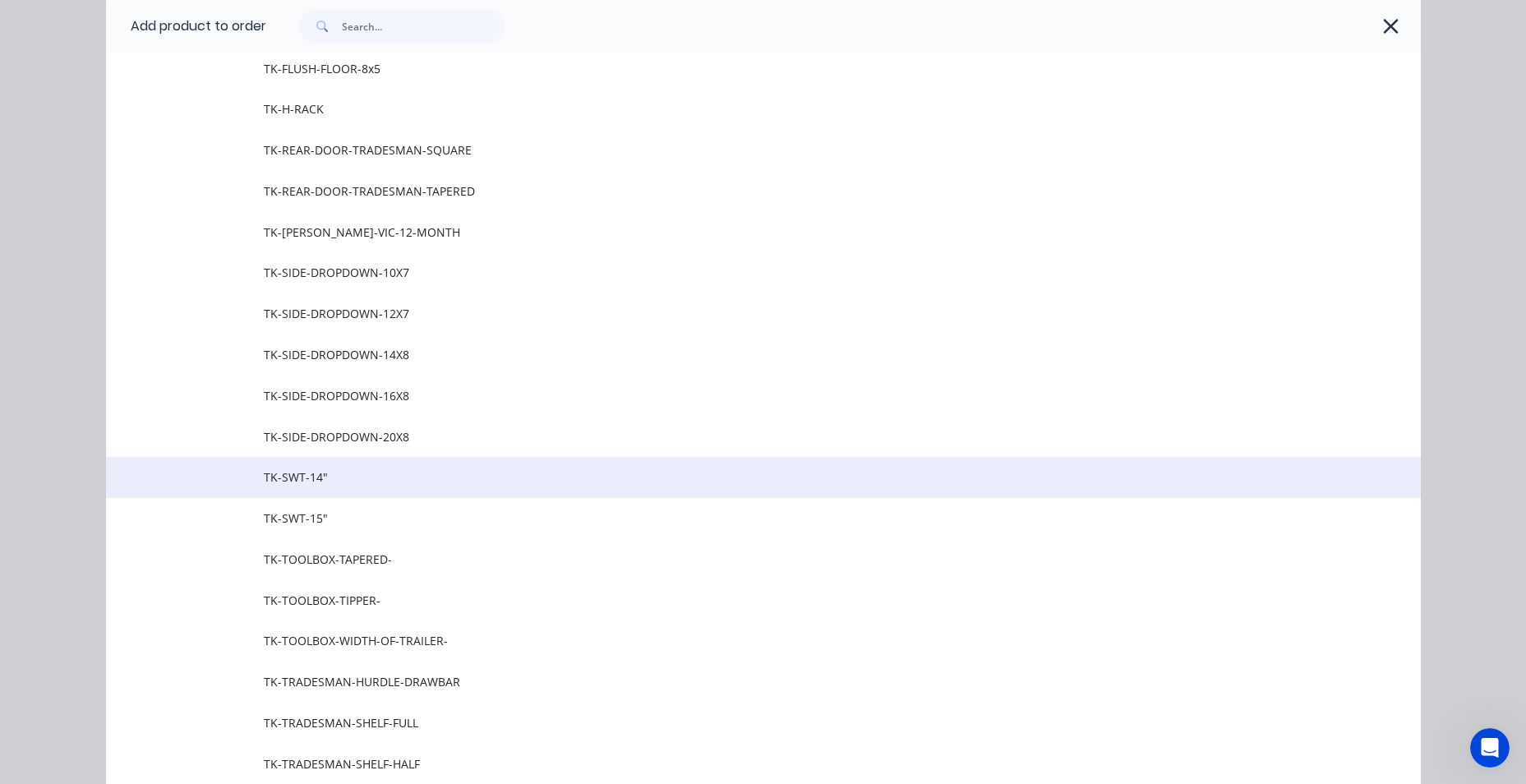
click at [358, 477] on span "TK-SWT-14"" at bounding box center [726, 477] width 925 height 17
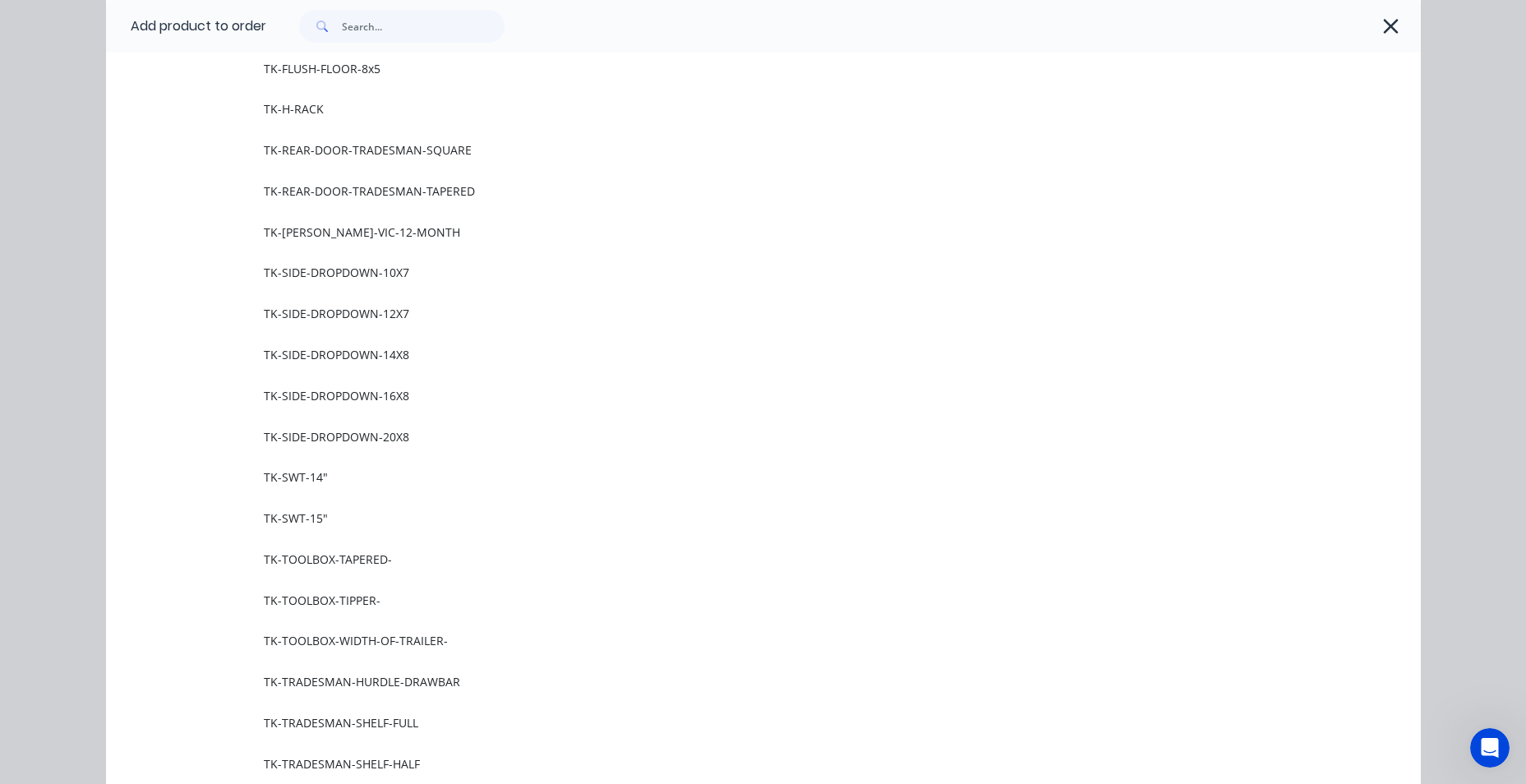
scroll to position [0, 0]
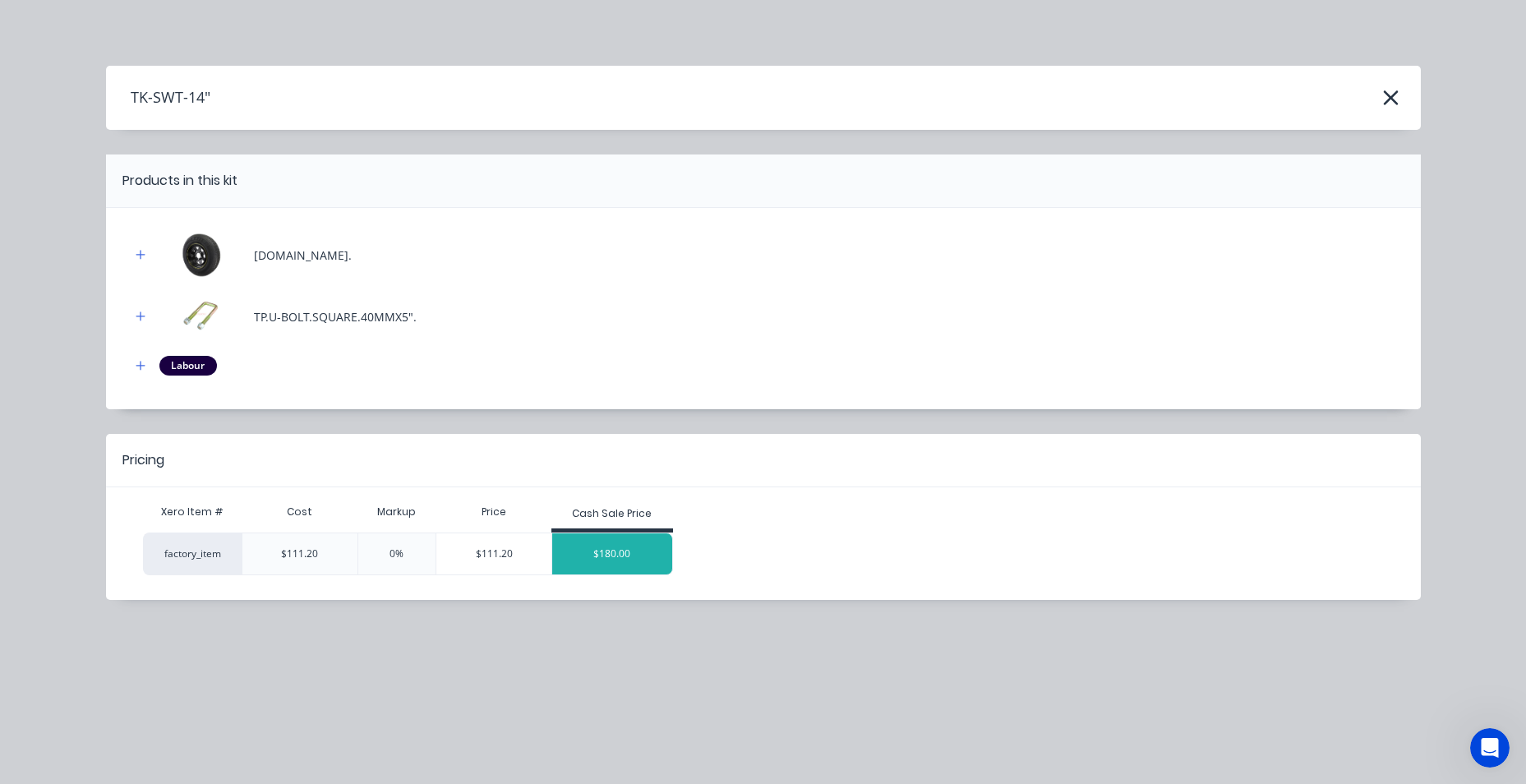
click at [608, 549] on div "$180.00" at bounding box center [612, 554] width 120 height 41
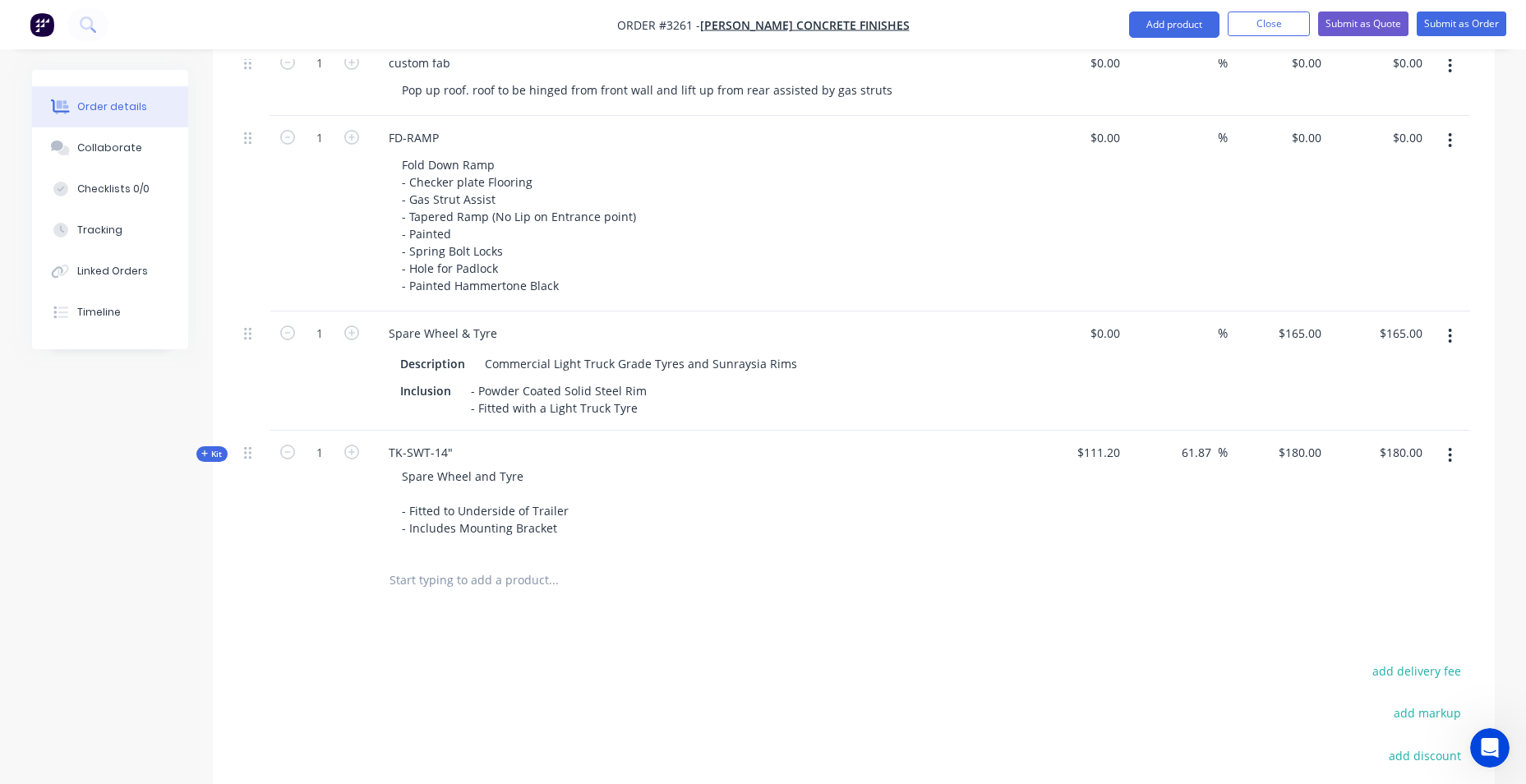
click at [1448, 338] on button "button" at bounding box center [1449, 336] width 38 height 30
click at [1397, 480] on div "Delete" at bounding box center [1391, 478] width 126 height 24
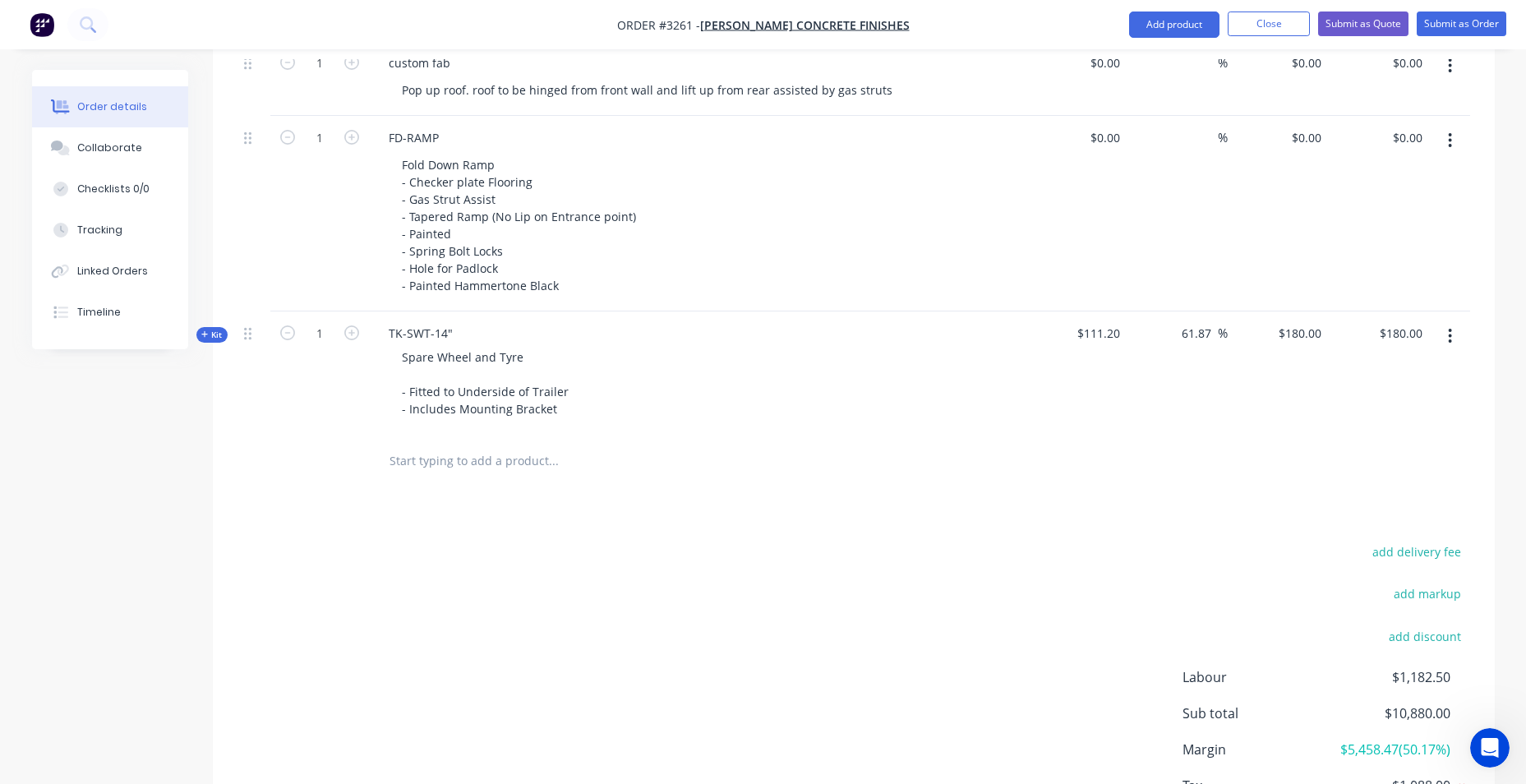
click at [412, 463] on input "text" at bounding box center [553, 461] width 329 height 33
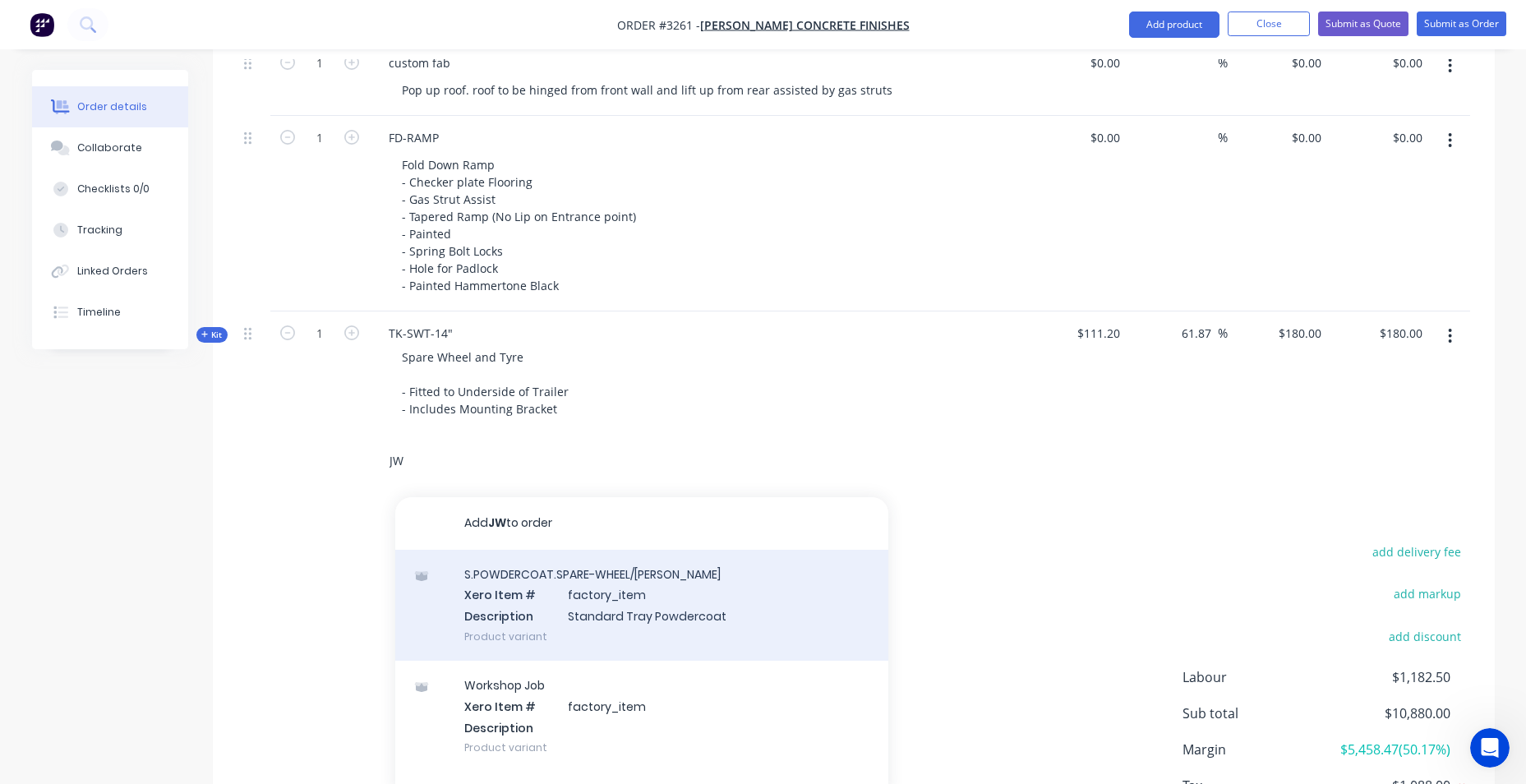
type input "J"
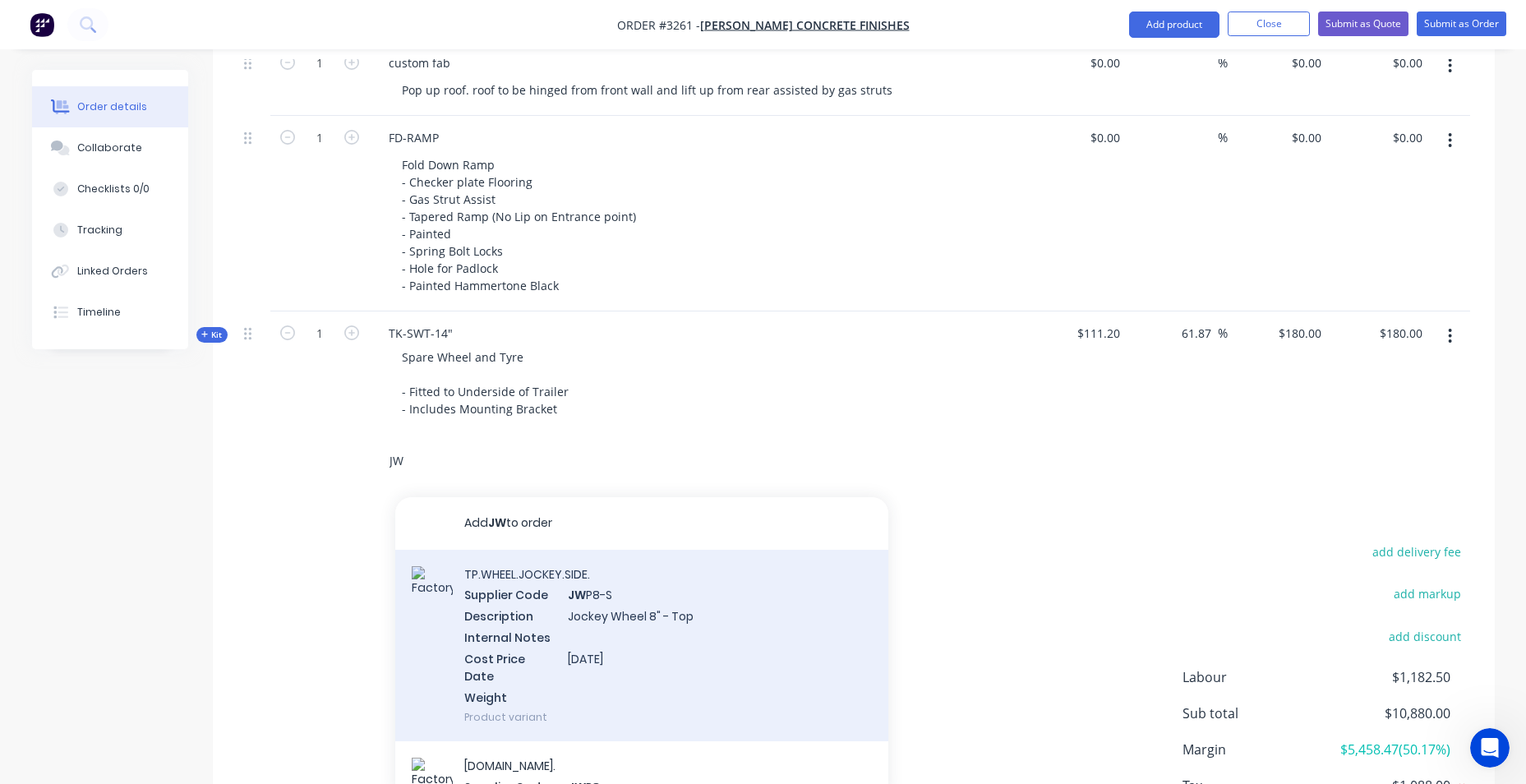
type input "JW"
click at [706, 638] on div "TP.WHEEL.JOCKEY.SIDE. Supplier Code JW P8-S Description Jockey Wheel 8" - Top I…" at bounding box center [642, 646] width 493 height 192
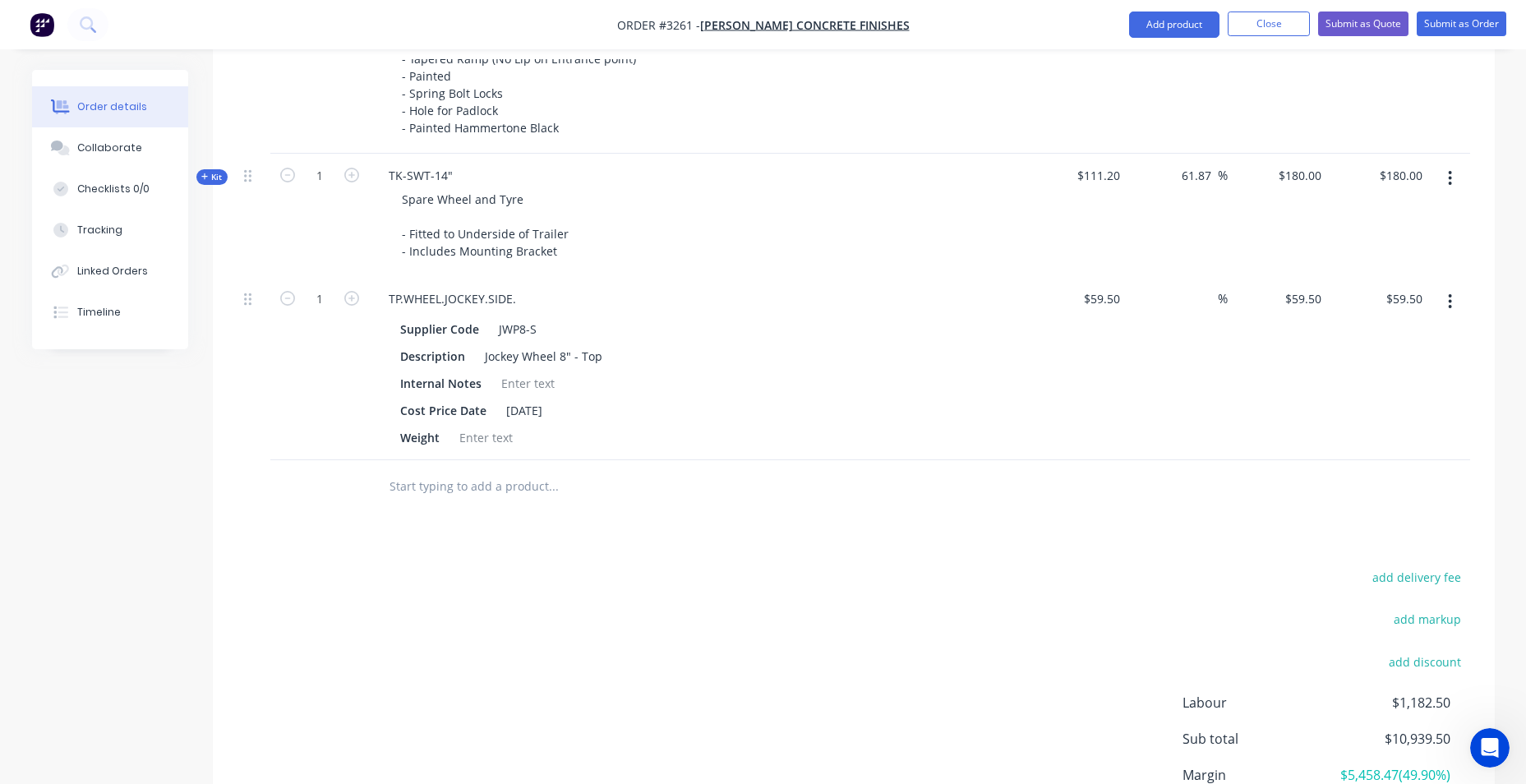
scroll to position [1635, 0]
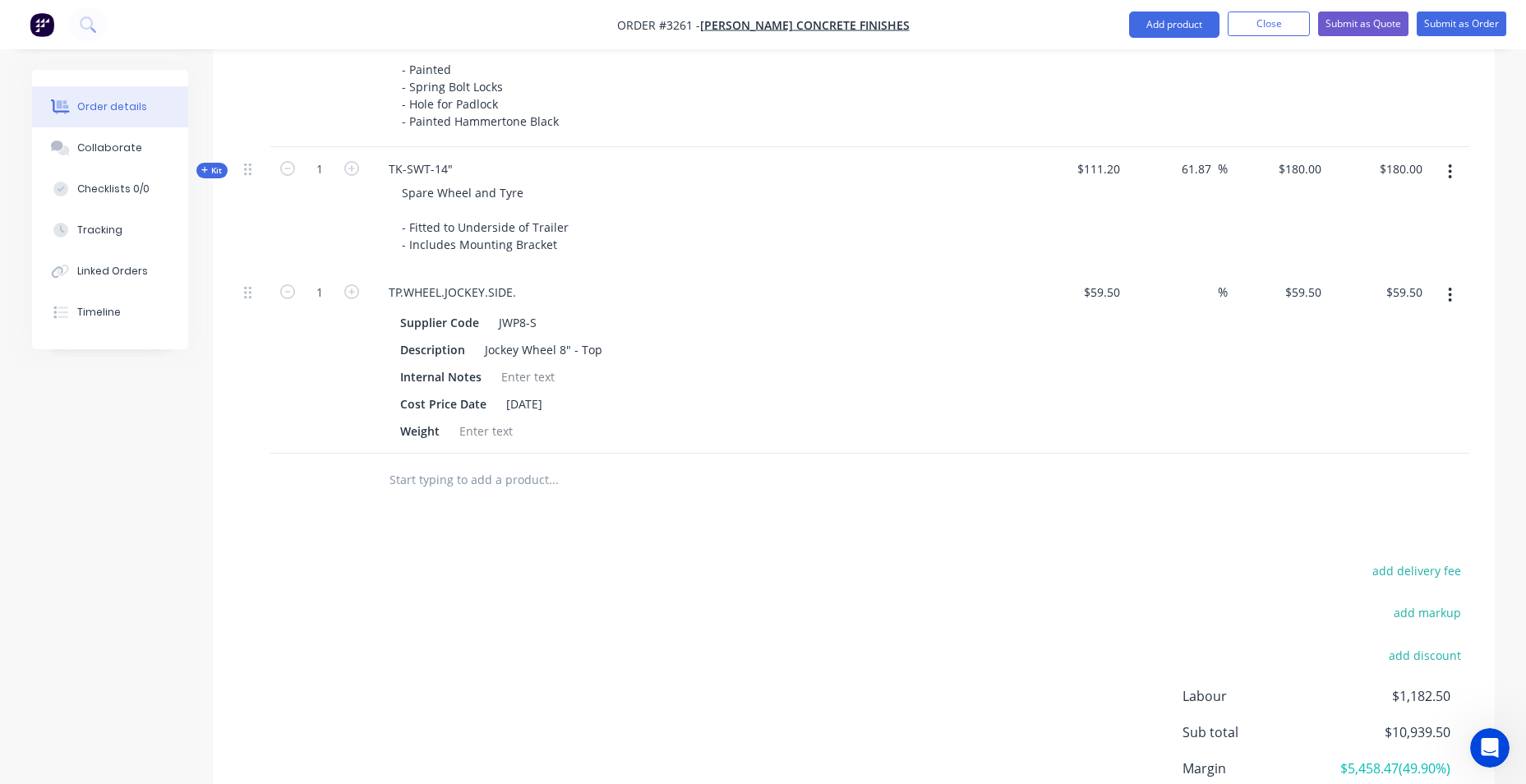
click at [517, 467] on input "text" at bounding box center [553, 479] width 329 height 33
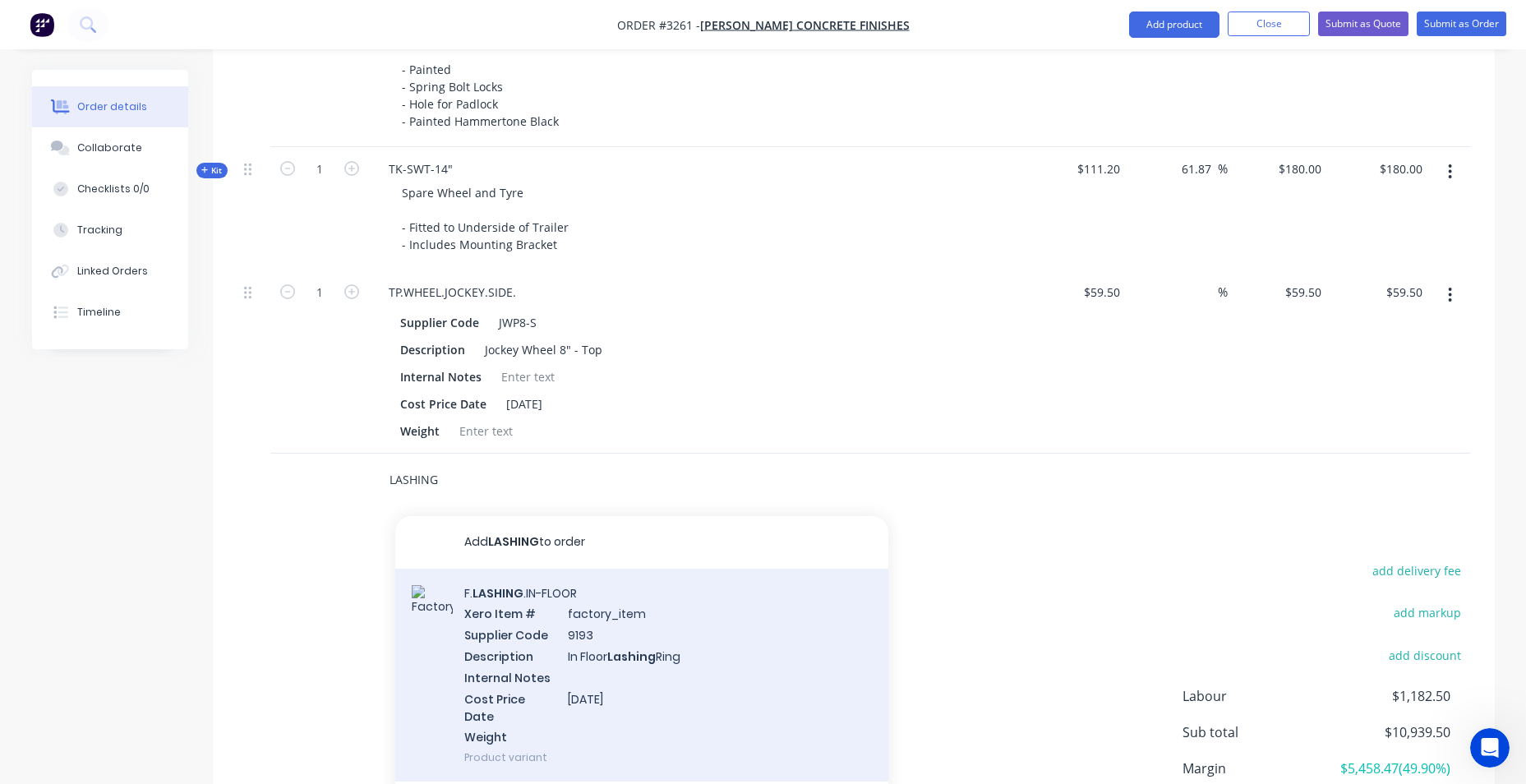
type input "LASHING"
click at [500, 604] on div "F. LASHING .IN-FLOOR Xero Item # factory_item Supplier Code 9193 Description In…" at bounding box center [642, 676] width 493 height 214
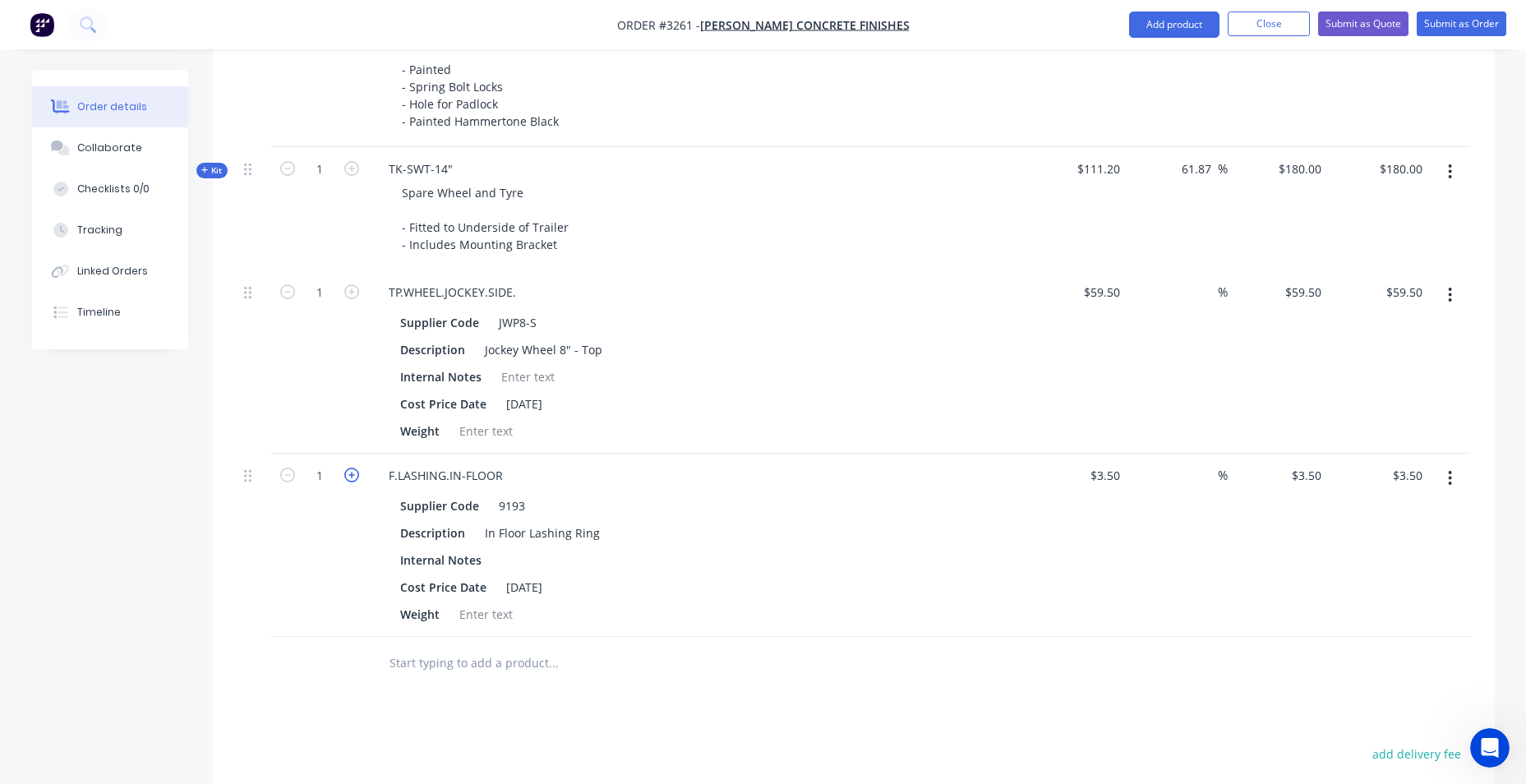
click at [351, 471] on icon "button" at bounding box center [351, 475] width 15 height 15
type input "2"
type input "$7.00"
click at [351, 471] on icon "button" at bounding box center [351, 475] width 15 height 15
type input "3"
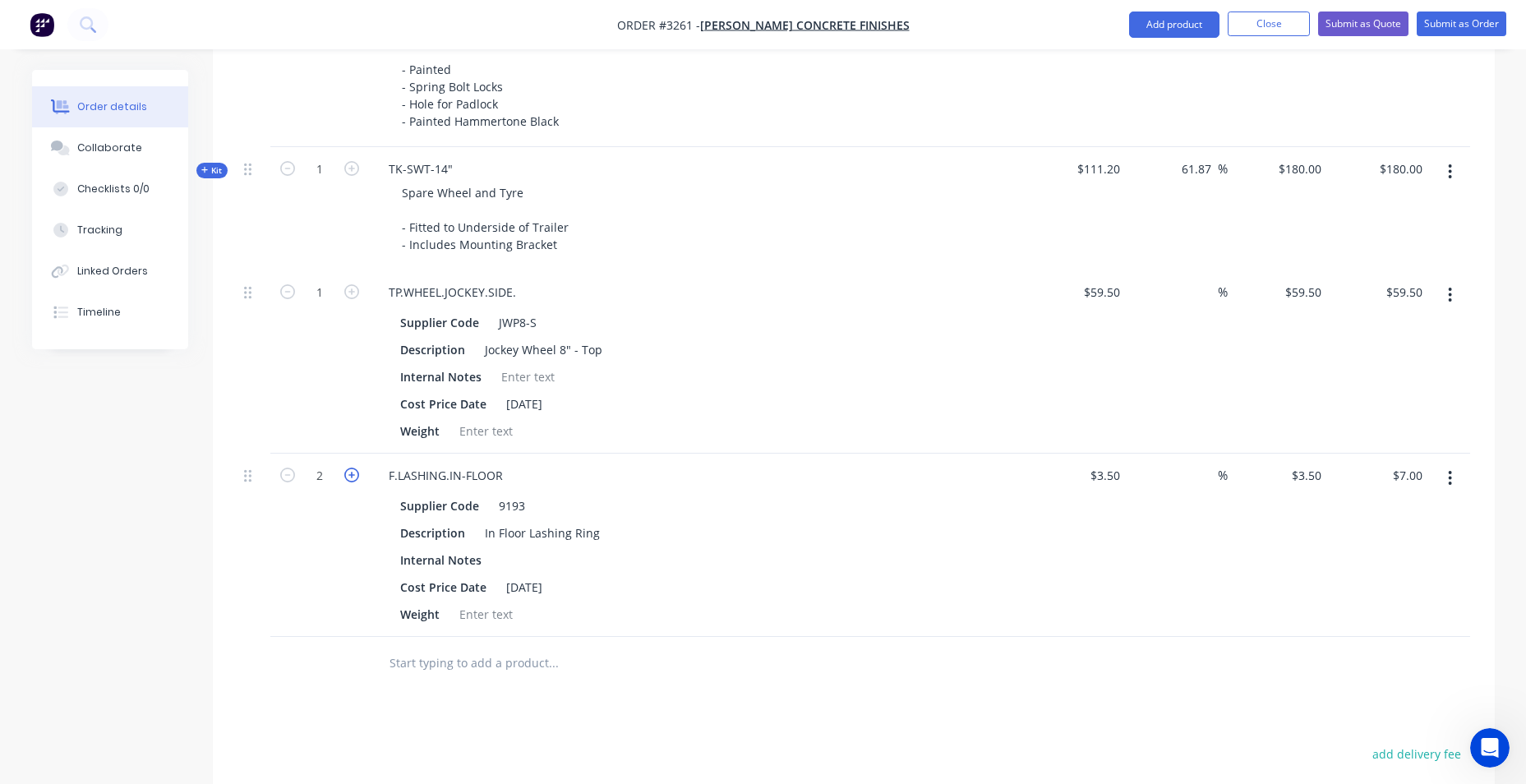
type input "$10.50"
click at [351, 472] on icon "button" at bounding box center [351, 475] width 15 height 15
type input "4"
type input "$14.00"
click at [964, 690] on div at bounding box center [853, 663] width 1233 height 53
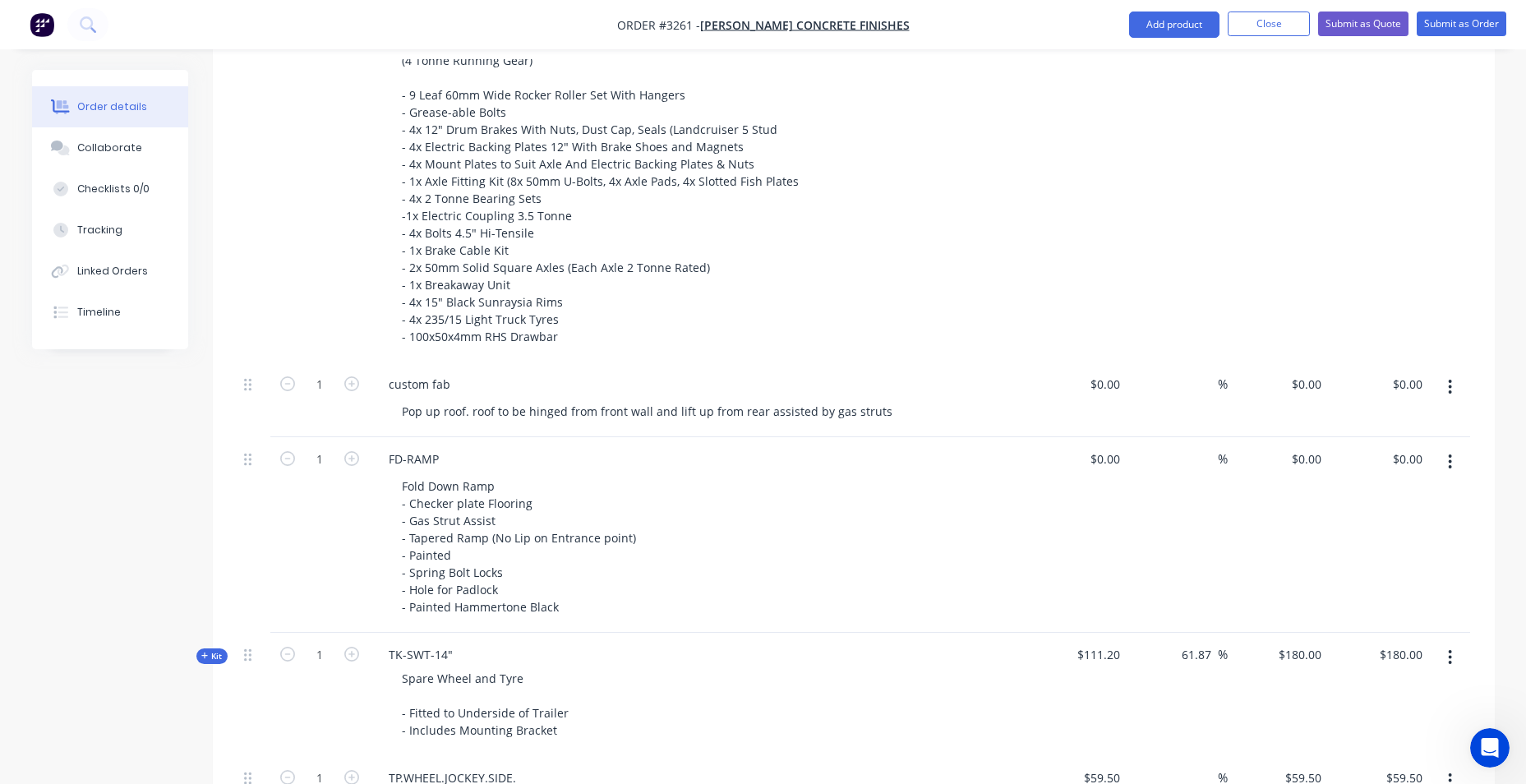
scroll to position [1142, 0]
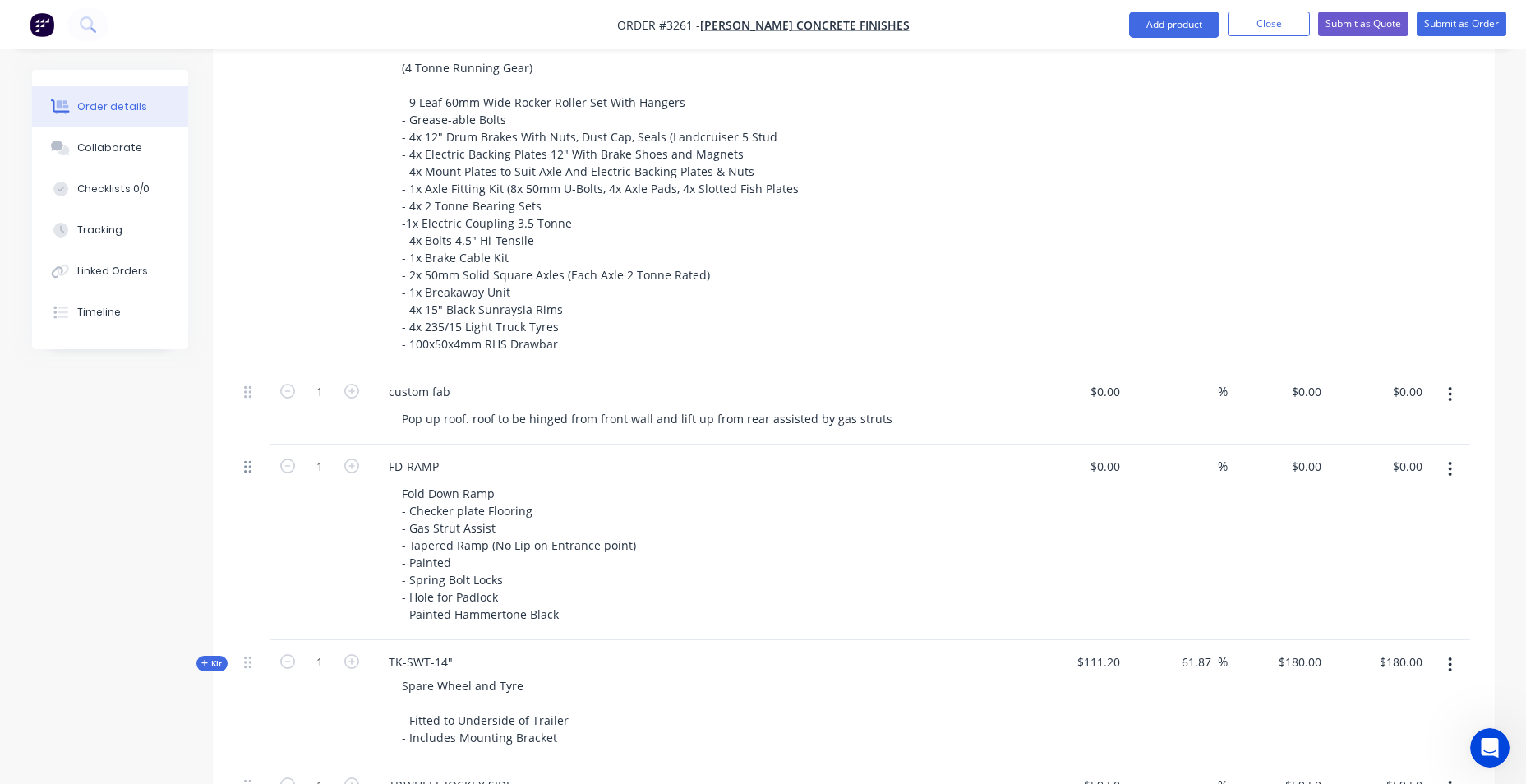
click at [245, 470] on icon at bounding box center [248, 466] width 7 height 12
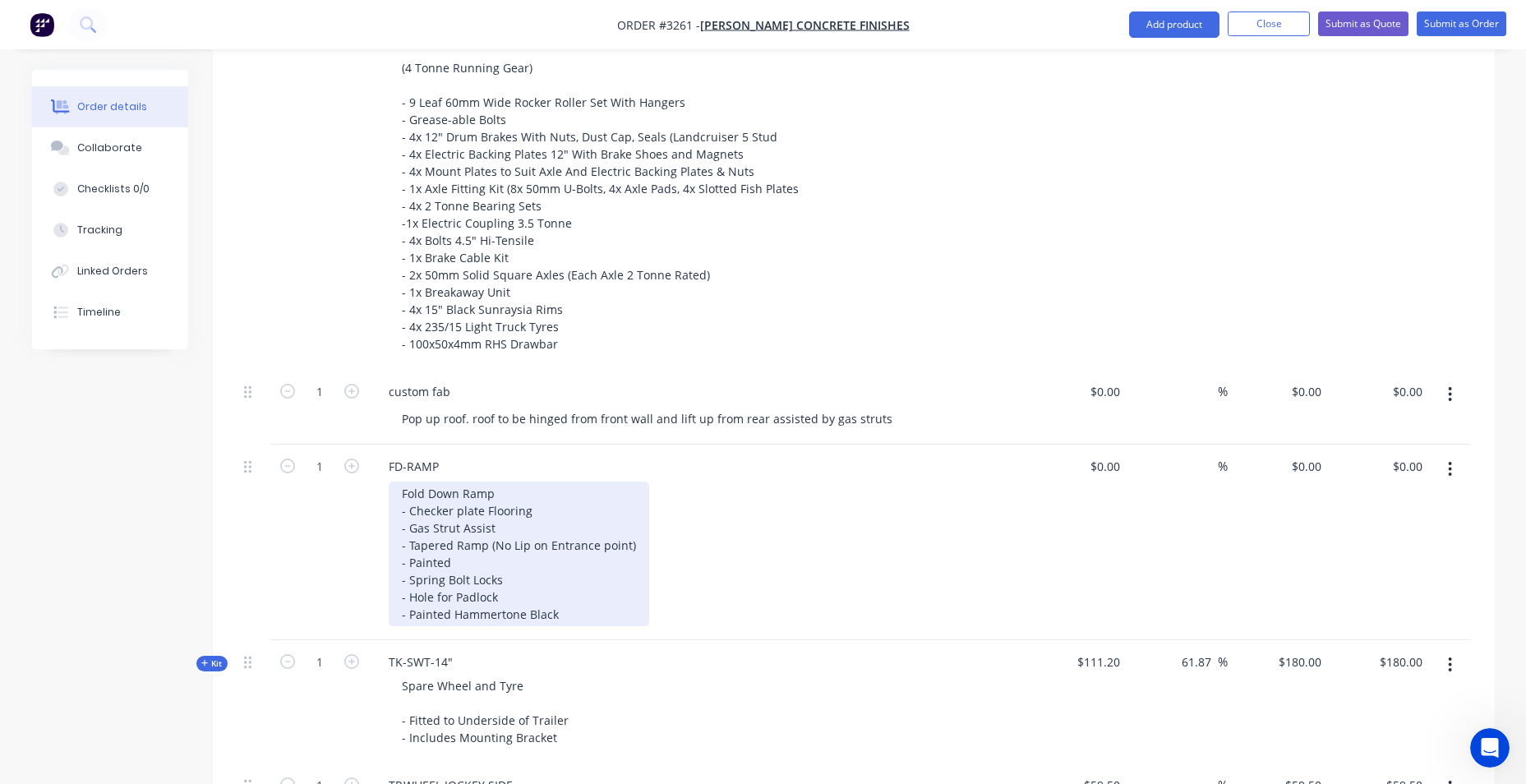
click at [507, 517] on div "Fold Down Ramp - Checker plate Flooring - Gas Strut Assist - Tapered Ramp (No L…" at bounding box center [519, 553] width 261 height 145
click at [583, 573] on div "Fold Down Ramp - Checker plate Flooring - Gas Strut Assist - Tapered Ramp (No L…" at bounding box center [519, 553] width 261 height 145
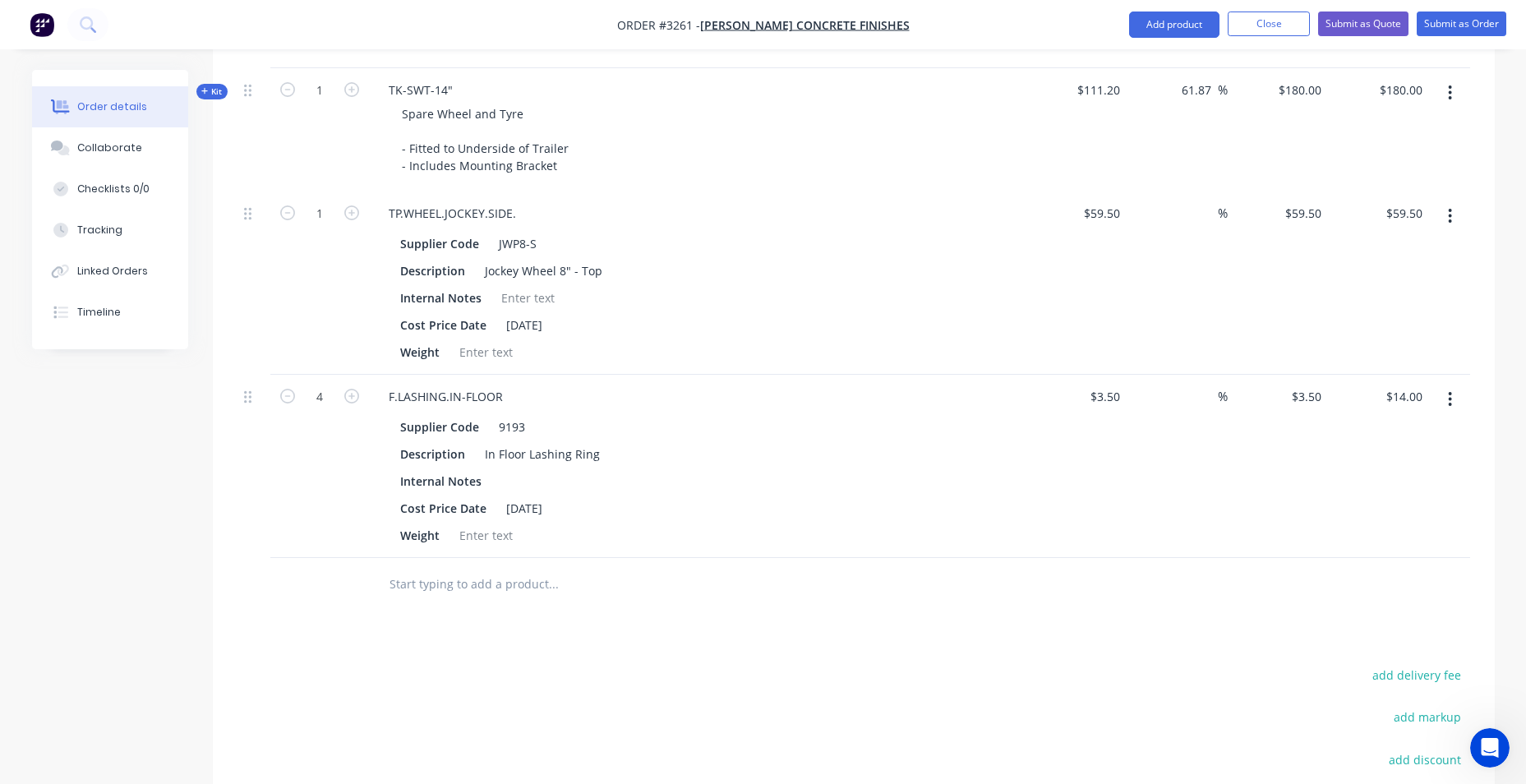
scroll to position [1632, 0]
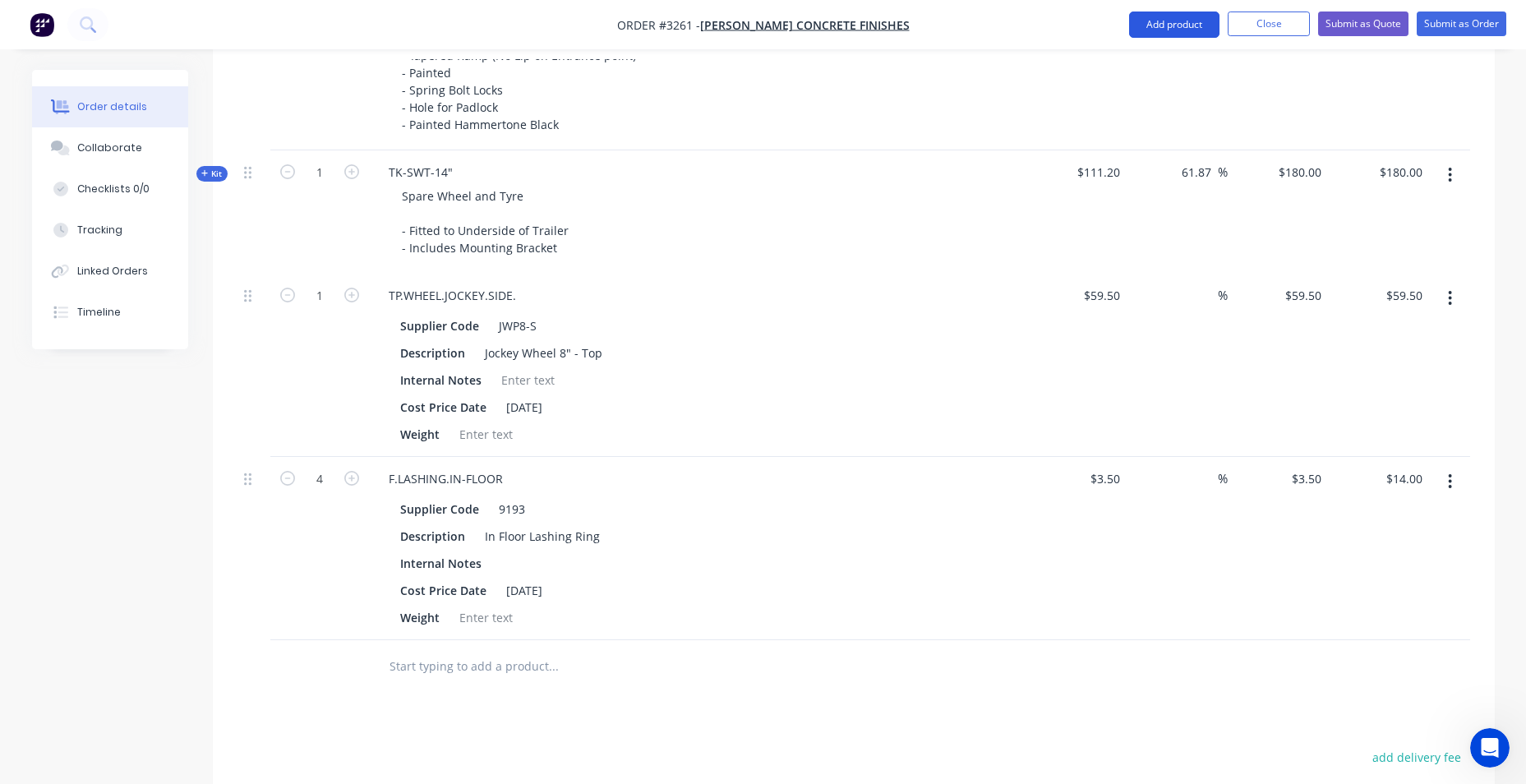
click at [1143, 24] on button "Add product" at bounding box center [1174, 24] width 91 height 26
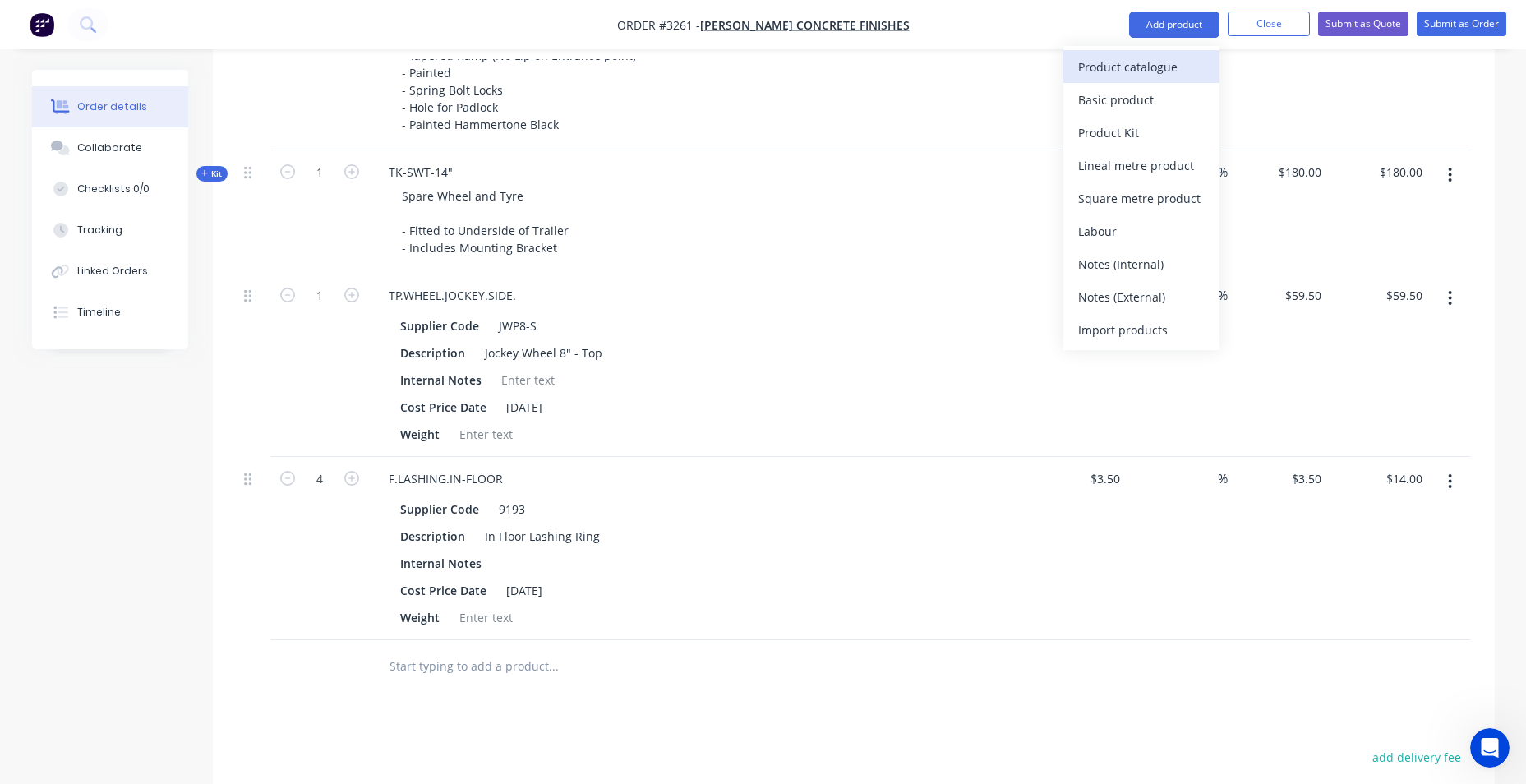
click at [1174, 63] on div "Product catalogue" at bounding box center [1141, 67] width 126 height 24
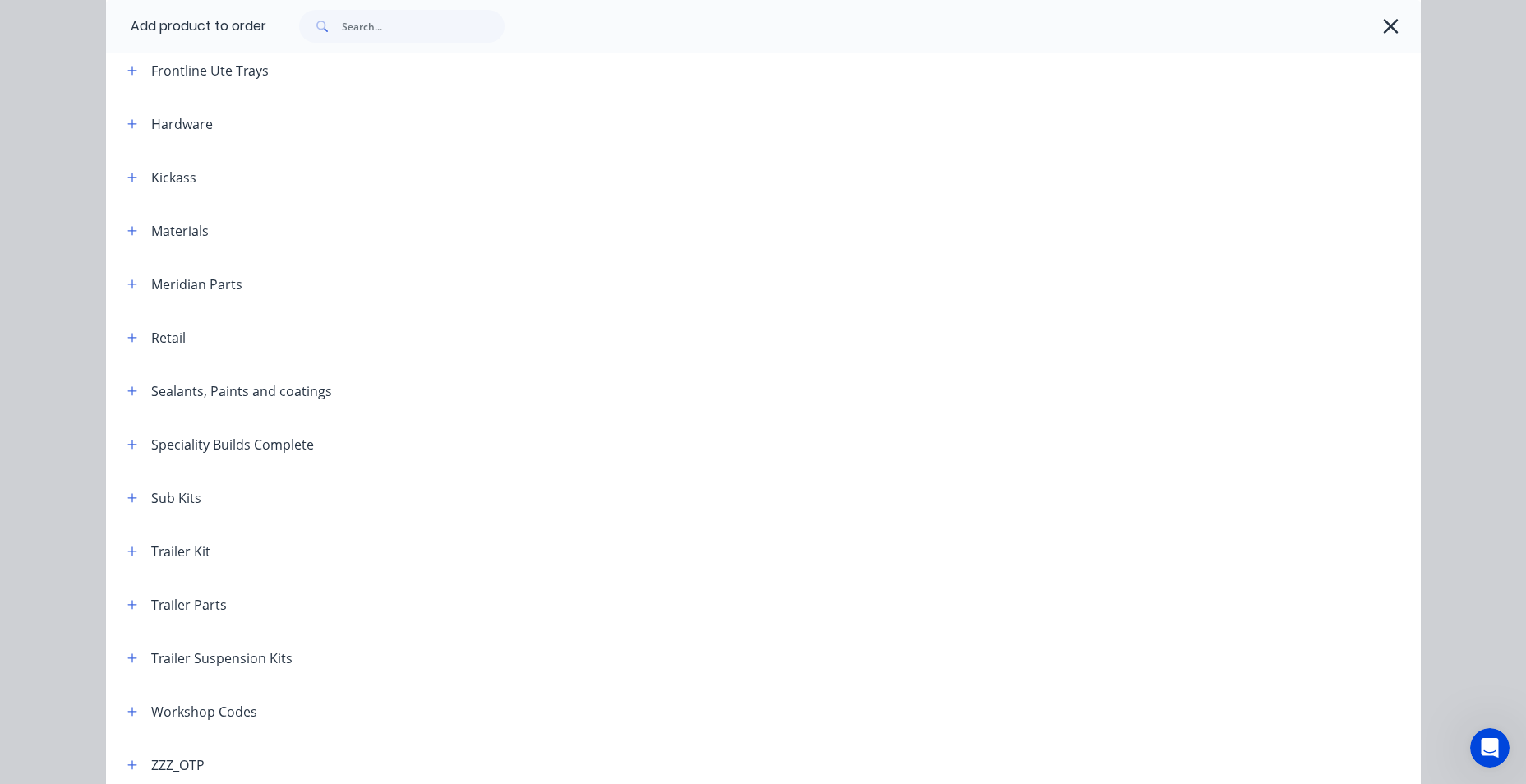
scroll to position [493, 0]
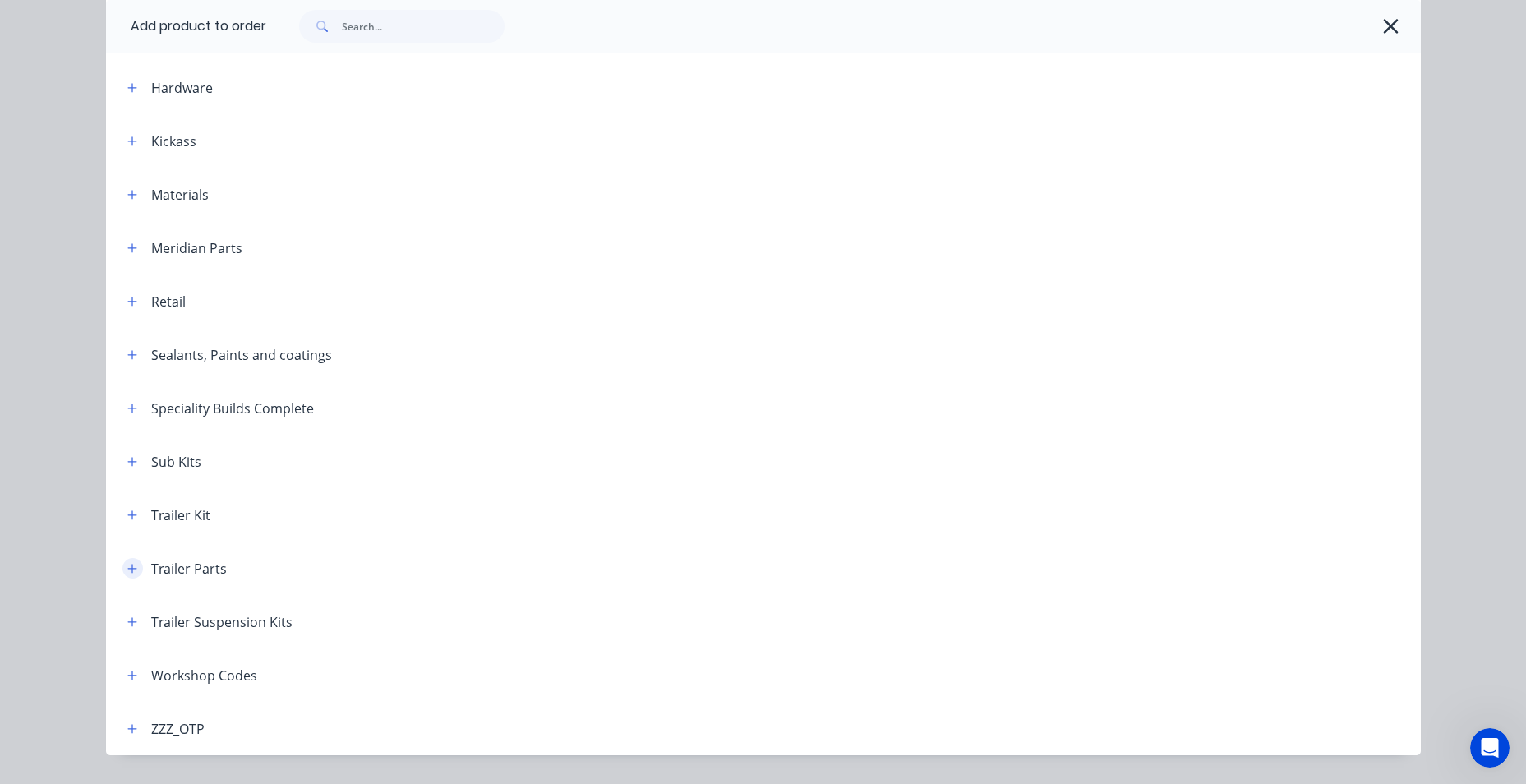
click at [127, 567] on icon "button" at bounding box center [132, 568] width 10 height 11
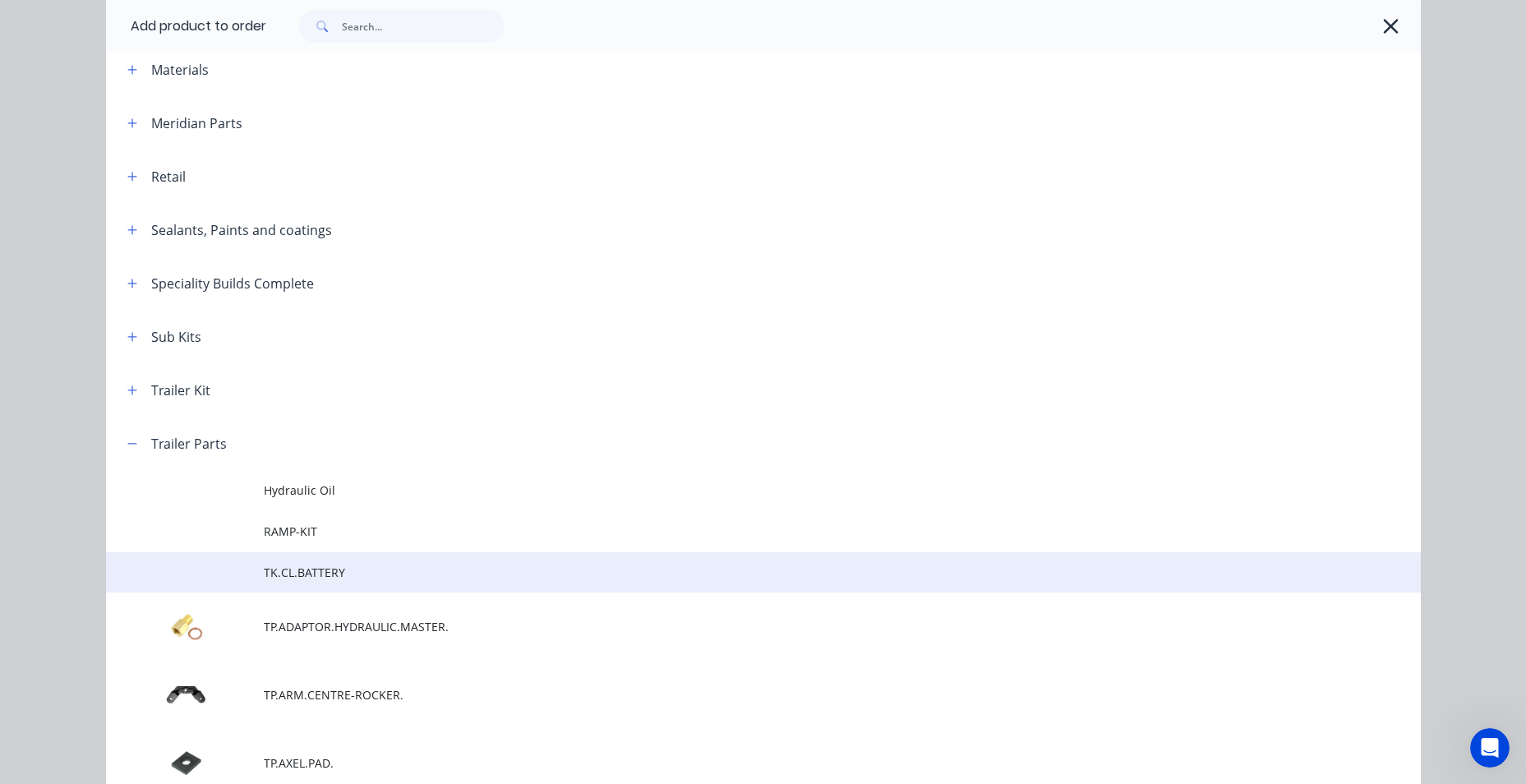
scroll to position [658, 0]
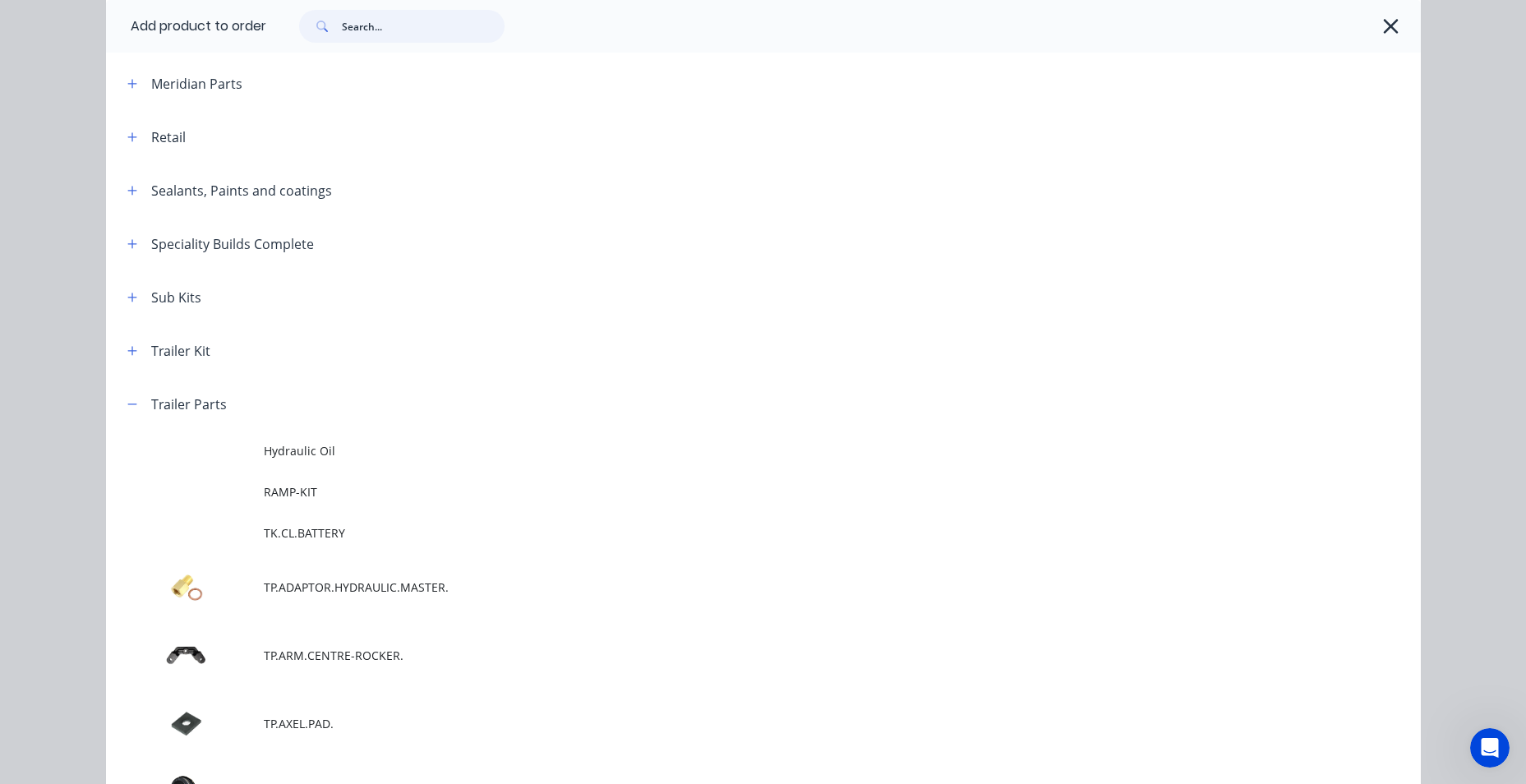
click at [369, 33] on input "text" at bounding box center [423, 26] width 163 height 33
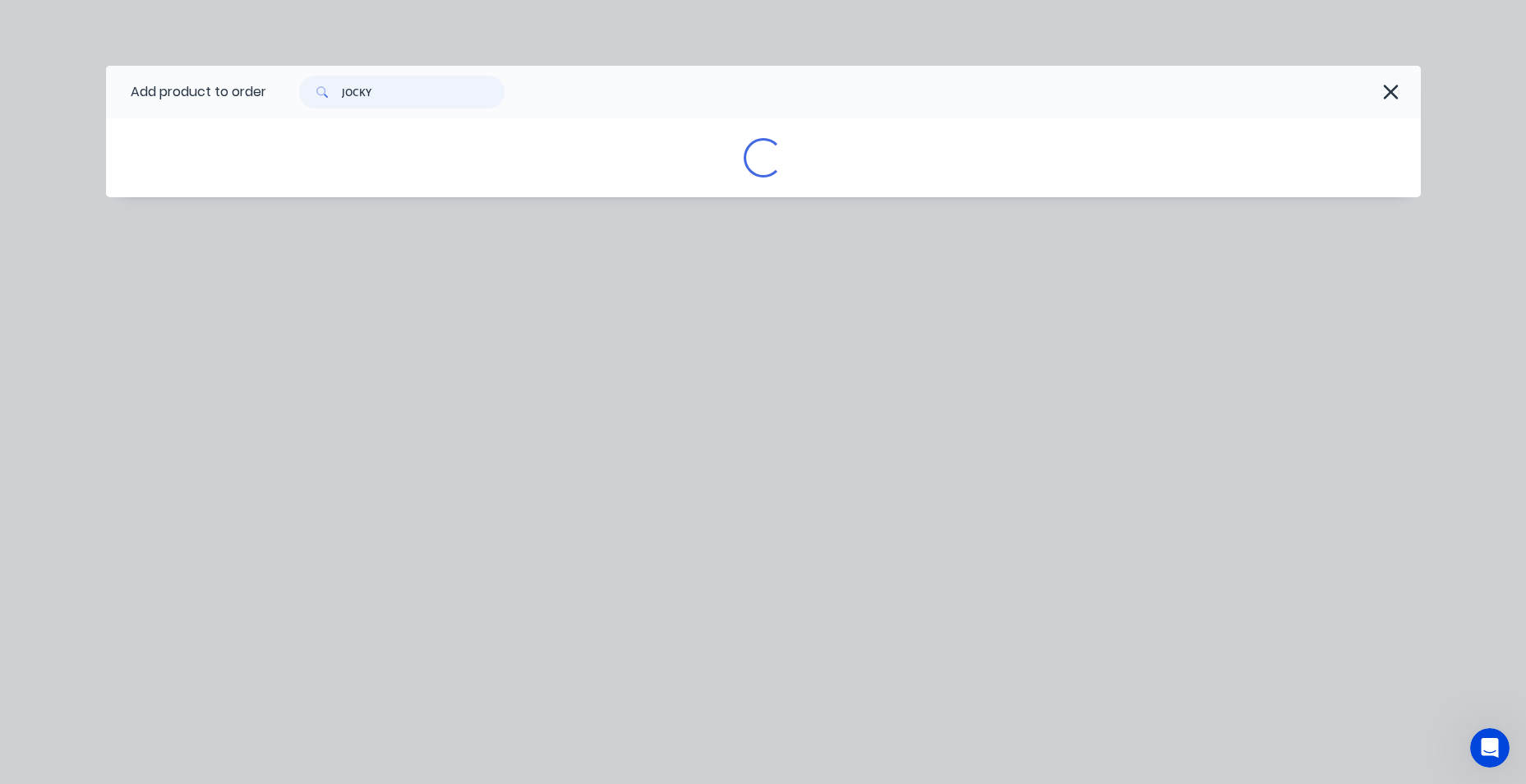
scroll to position [0, 0]
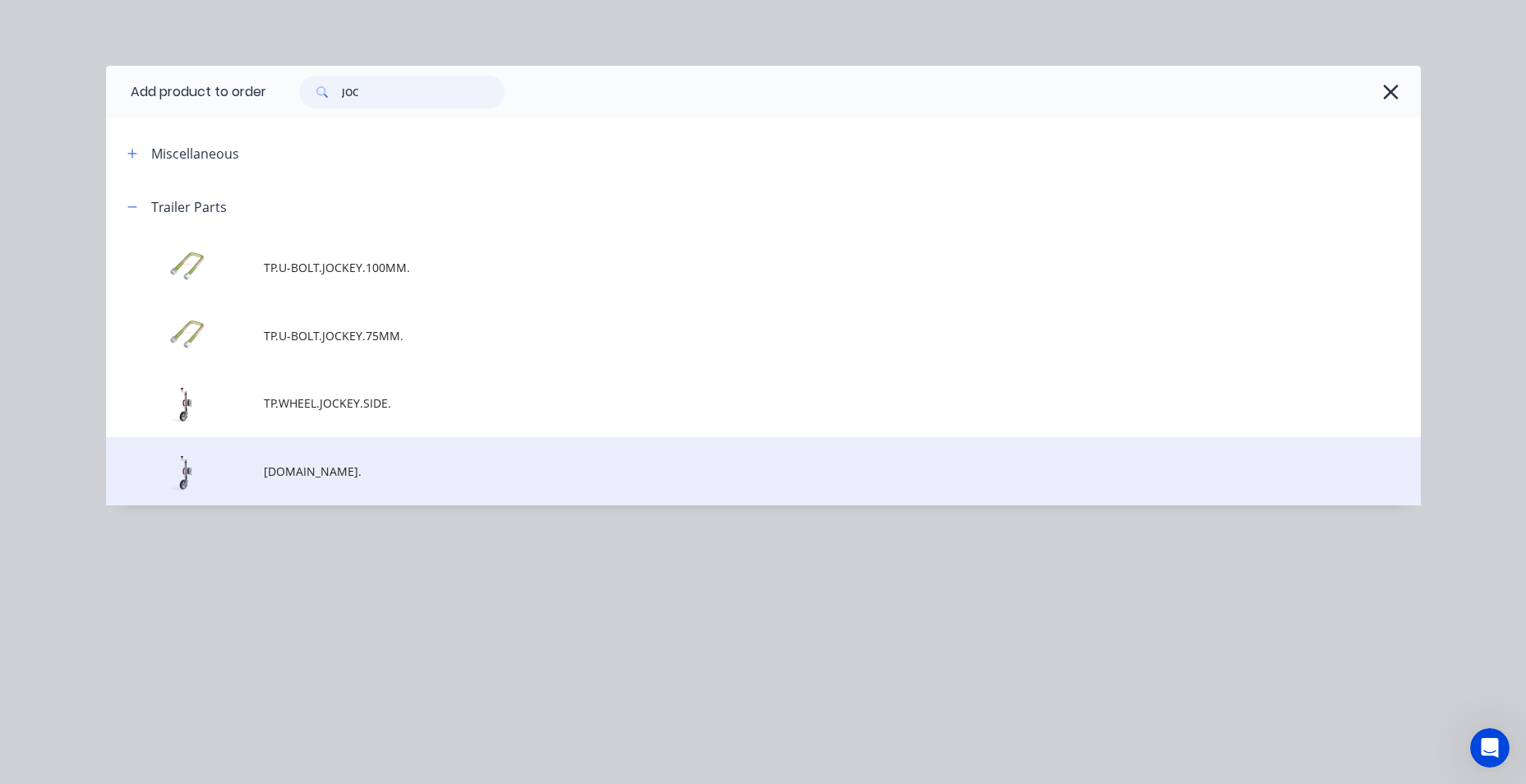
type input "JOC"
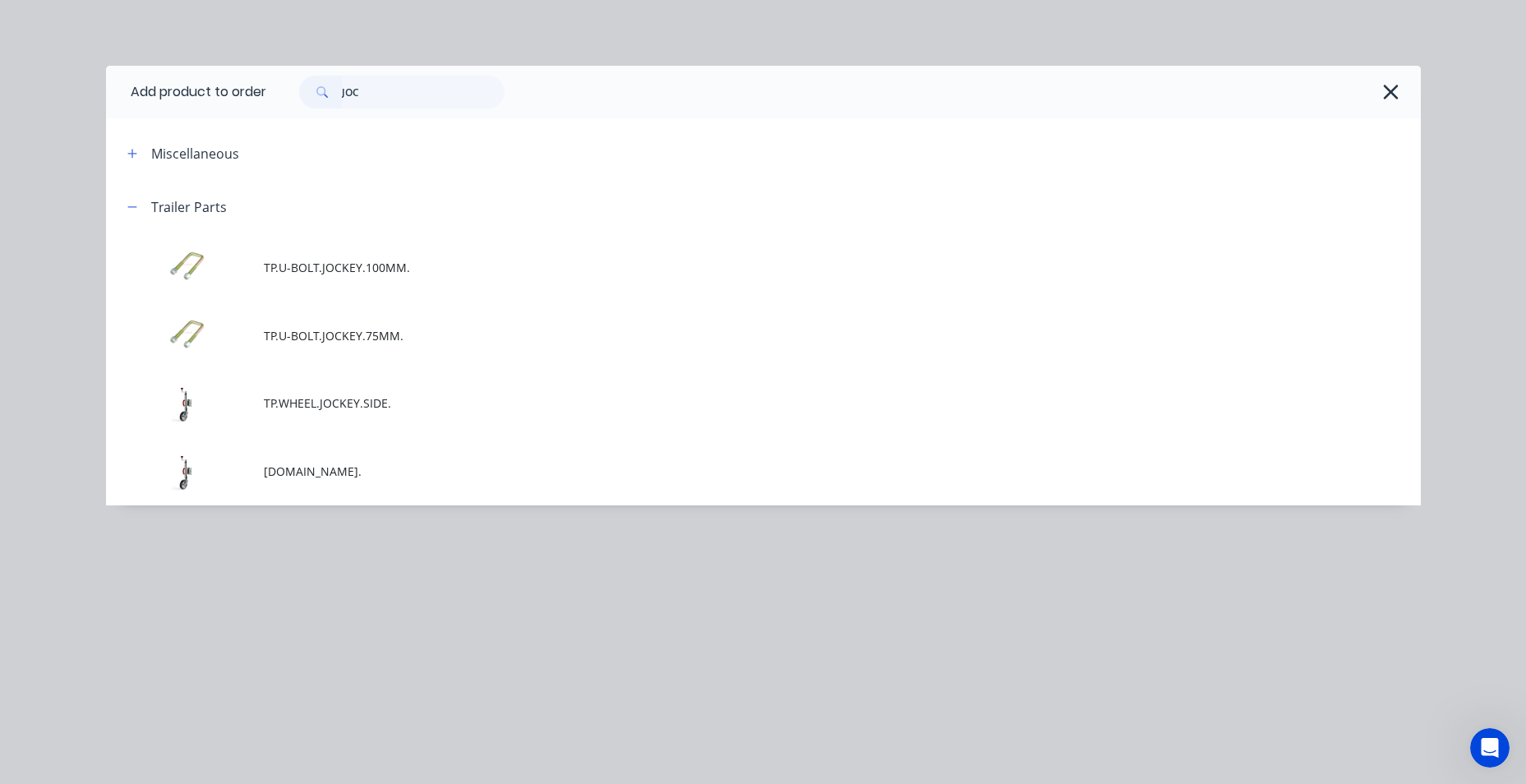
click at [313, 458] on td "TP.WHEEL.JOCKEY.TOP." at bounding box center [842, 471] width 1157 height 68
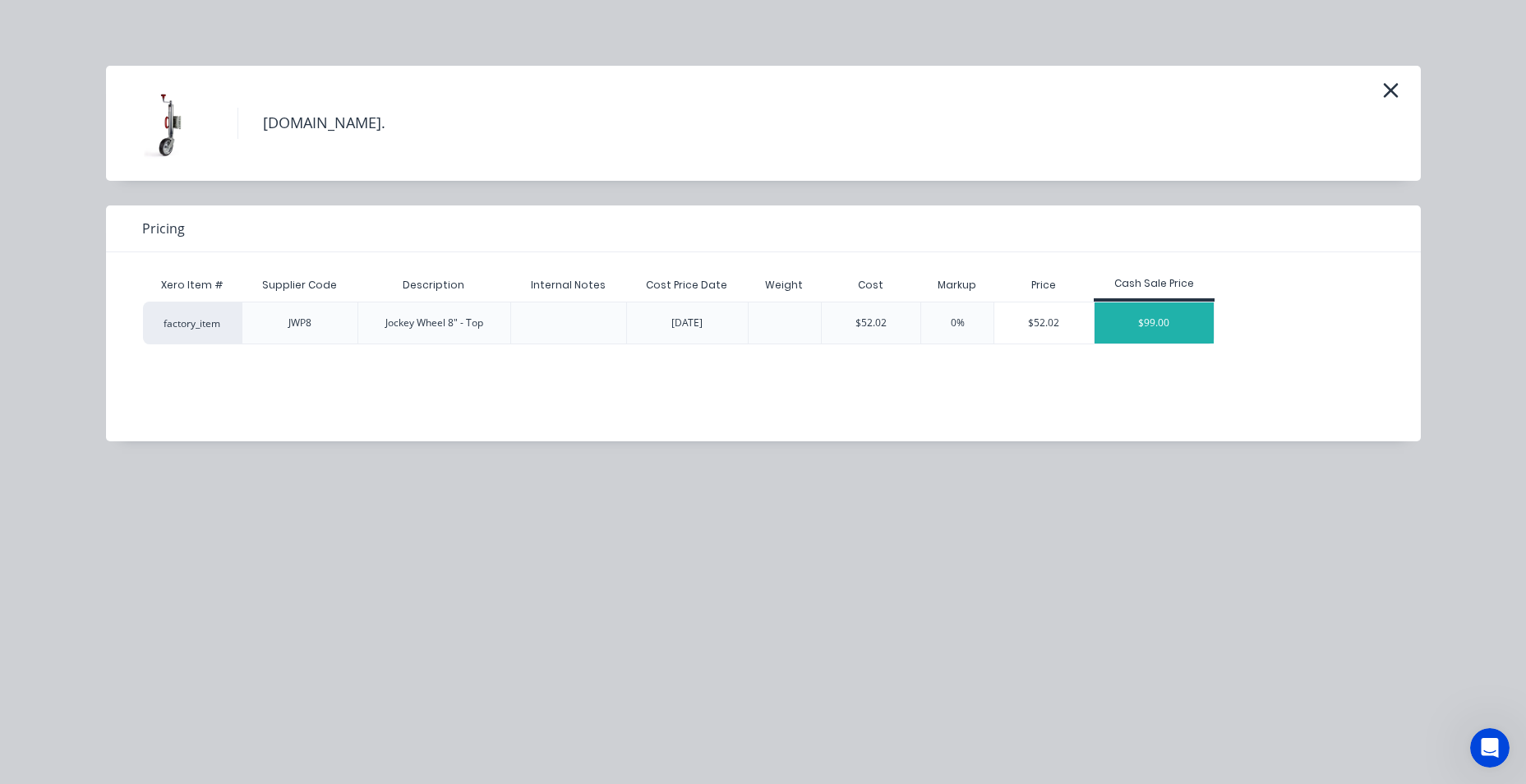
click at [1145, 320] on div "$99.00" at bounding box center [1154, 323] width 120 height 41
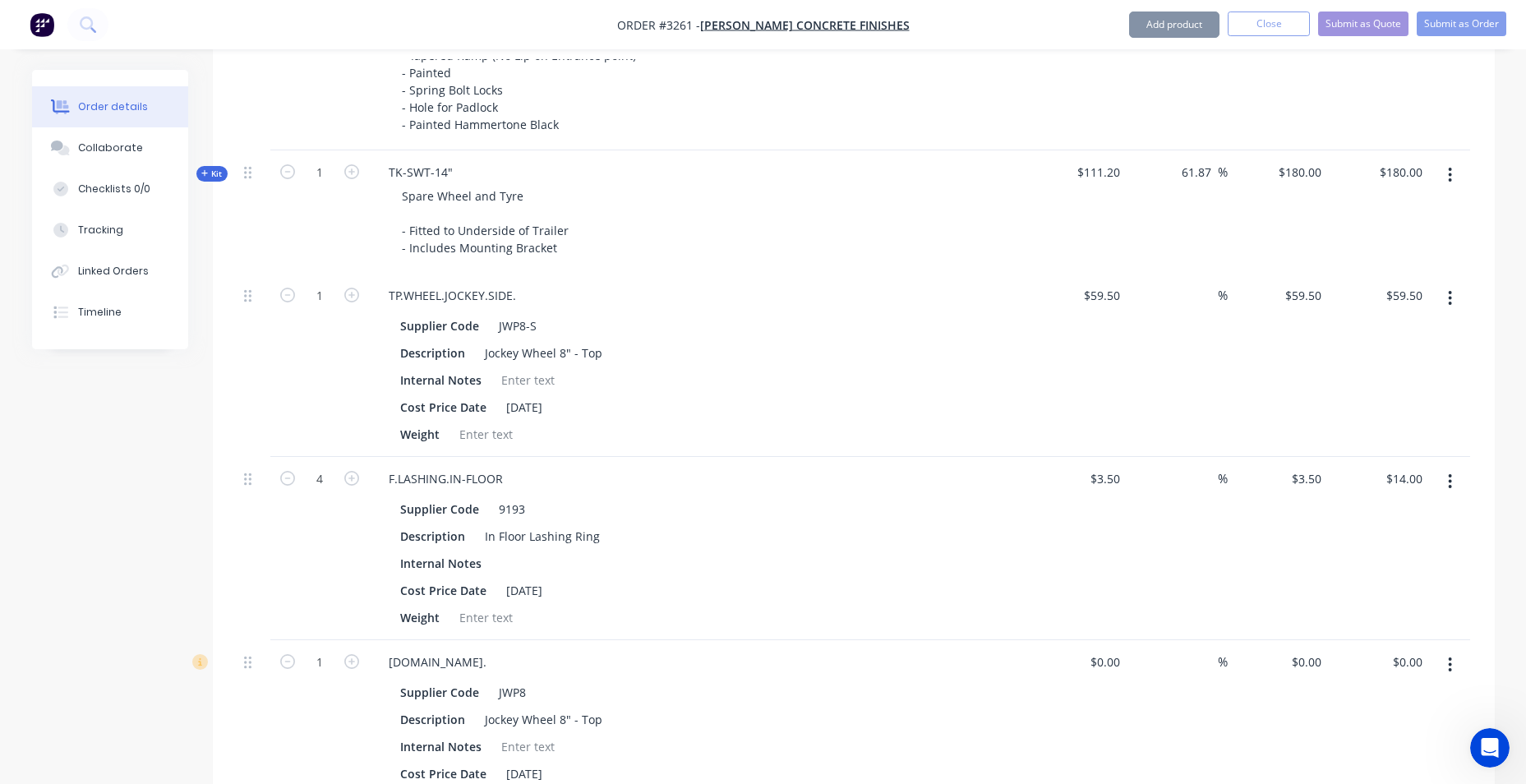
type input "$52.02"
type input "90.31"
type input "$99.00"
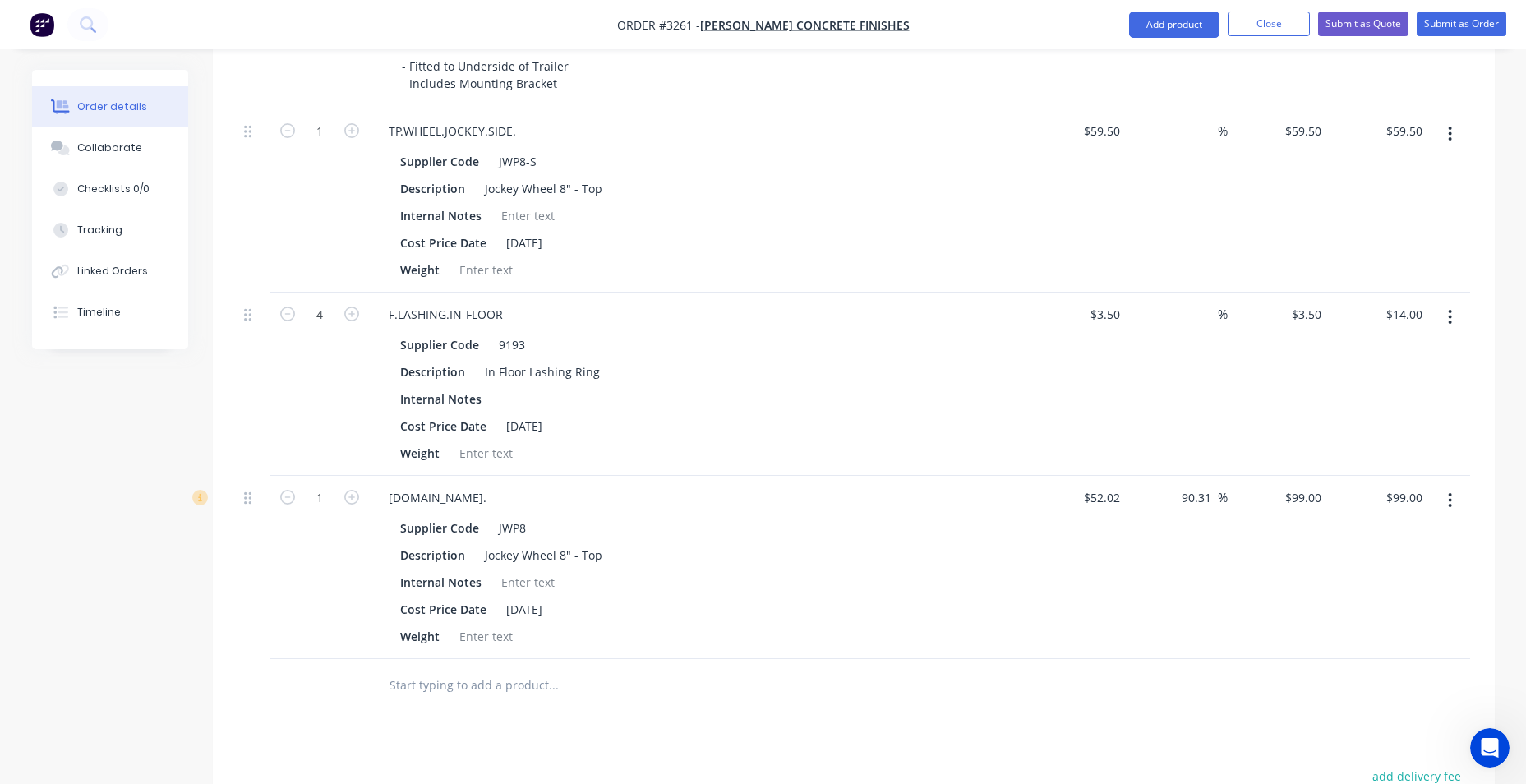
click at [1450, 132] on icon "button" at bounding box center [1450, 134] width 4 height 18
click at [1394, 281] on div "Delete" at bounding box center [1391, 276] width 126 height 24
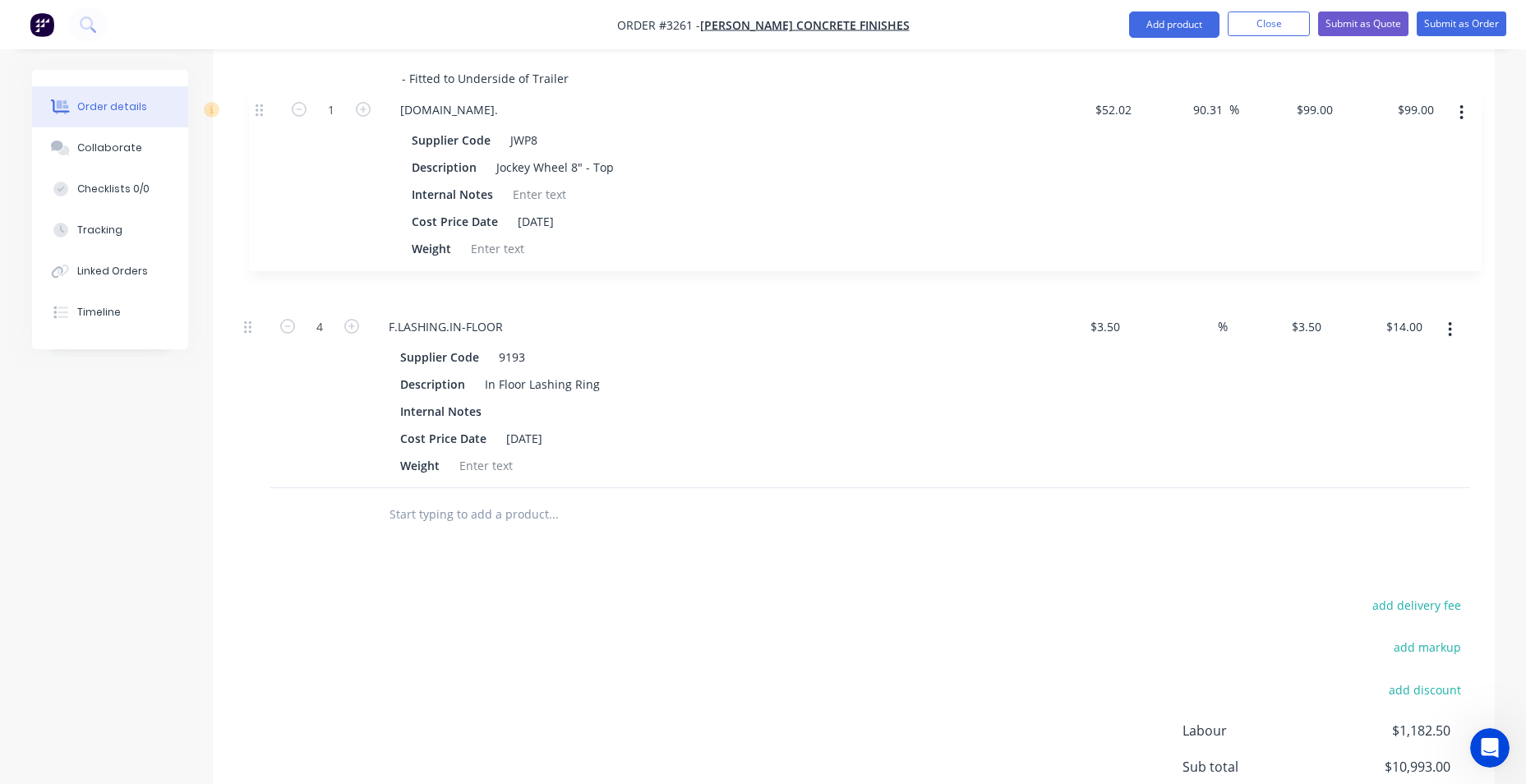
drag, startPoint x: 247, startPoint y: 314, endPoint x: 258, endPoint y: 106, distance: 208.3
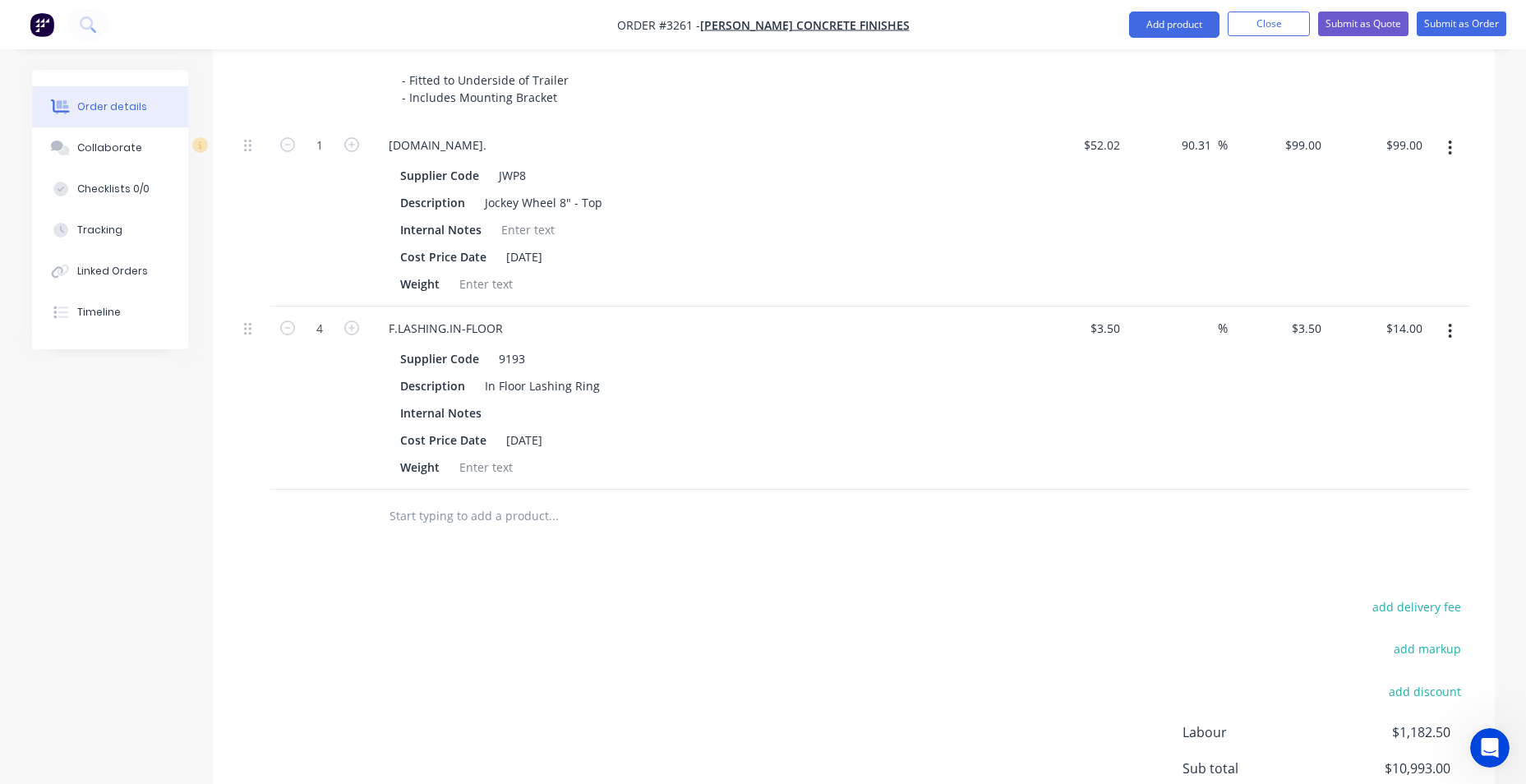
click at [905, 713] on div "add delivery fee add markup add discount Labour $1,182.50 Sub total $10,993.00 …" at bounding box center [853, 754] width 1233 height 317
click at [1146, 28] on button "Add product" at bounding box center [1174, 24] width 91 height 26
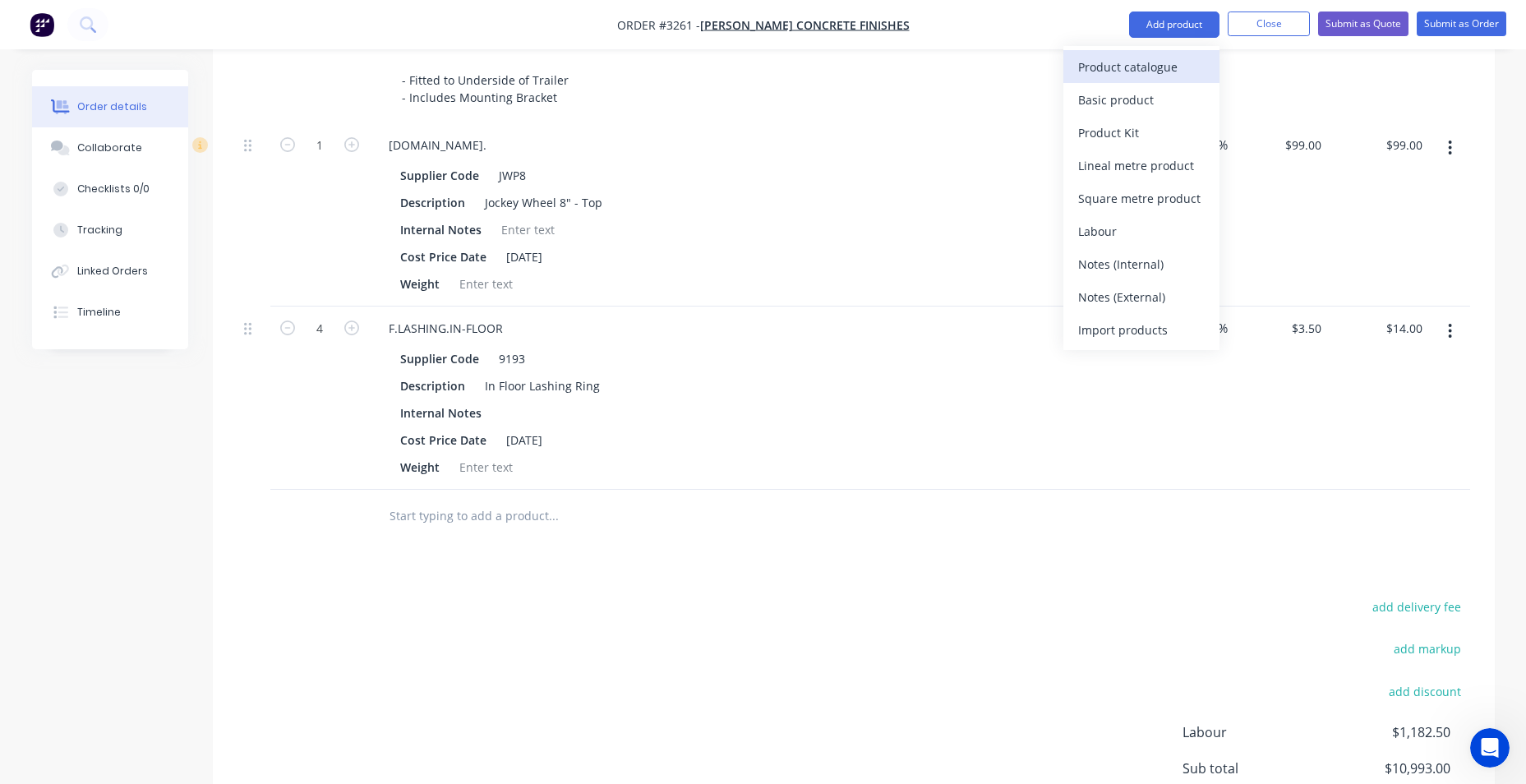
click at [1152, 72] on div "Product catalogue" at bounding box center [1141, 67] width 126 height 24
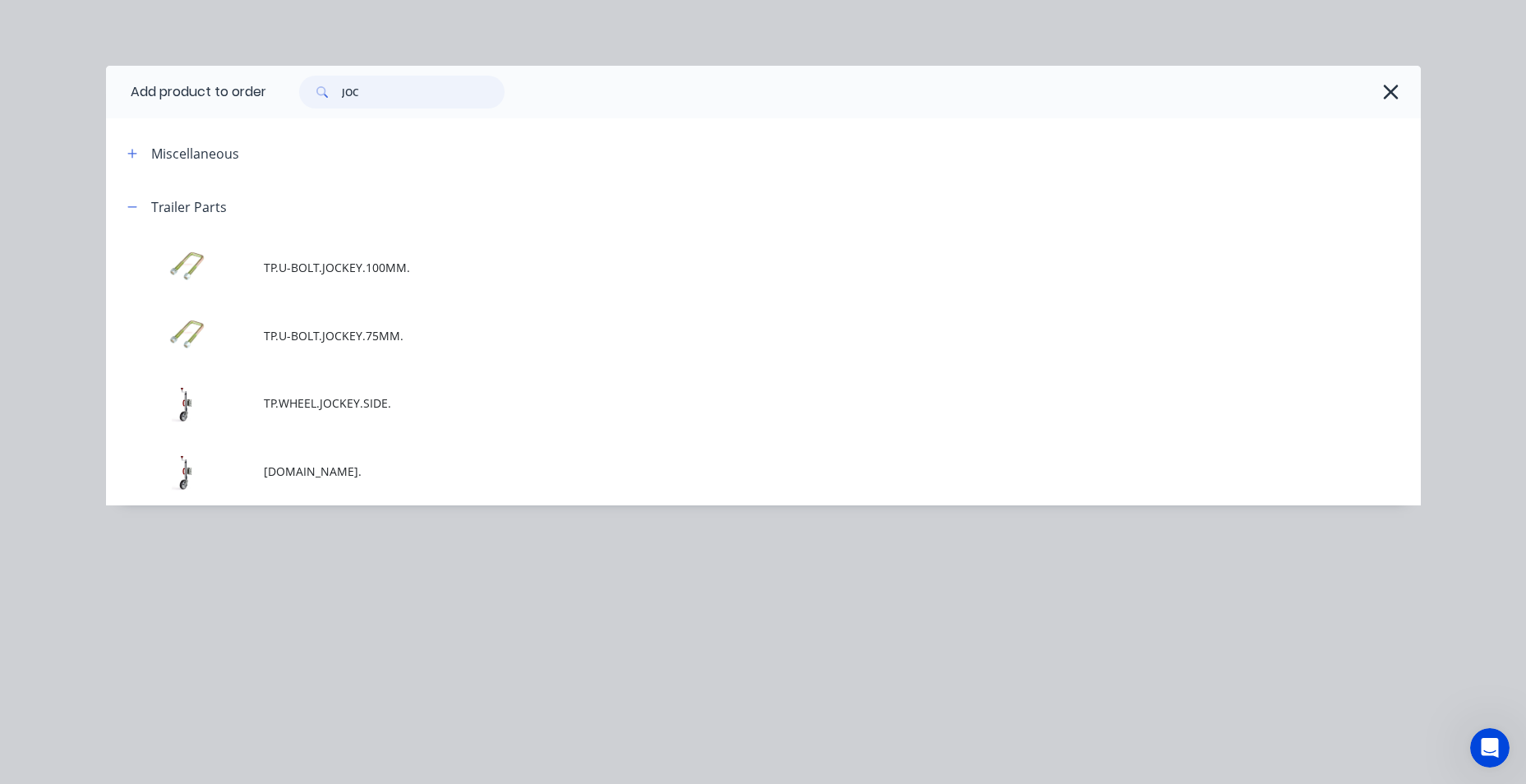
drag, startPoint x: 358, startPoint y: 93, endPoint x: 202, endPoint y: 79, distance: 156.6
click at [203, 80] on header "Add product to order JOC" at bounding box center [763, 92] width 1315 height 52
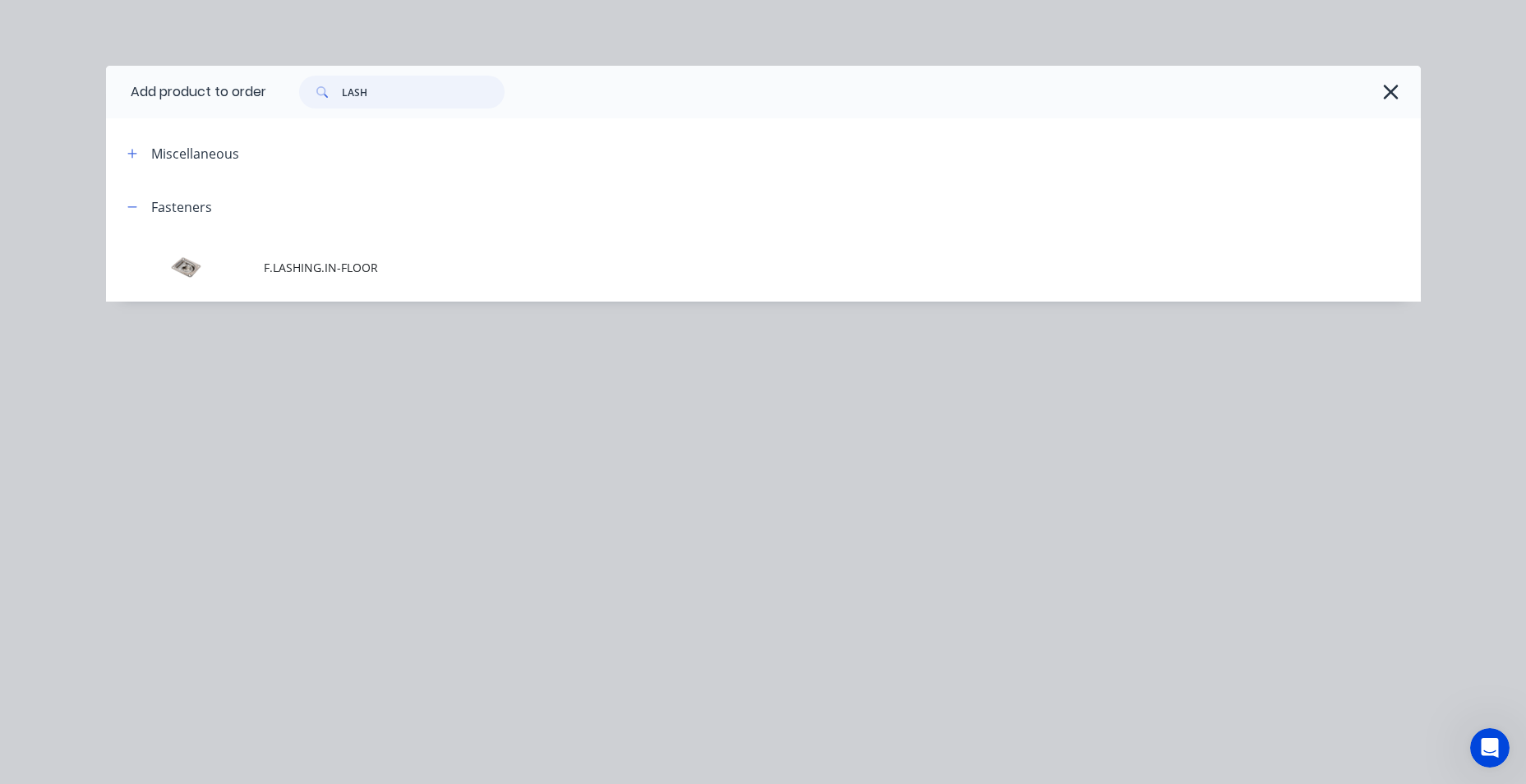
type input "LASH"
click at [1381, 100] on div "LASH" at bounding box center [835, 92] width 1138 height 33
click at [1382, 99] on icon "button" at bounding box center [1391, 92] width 17 height 23
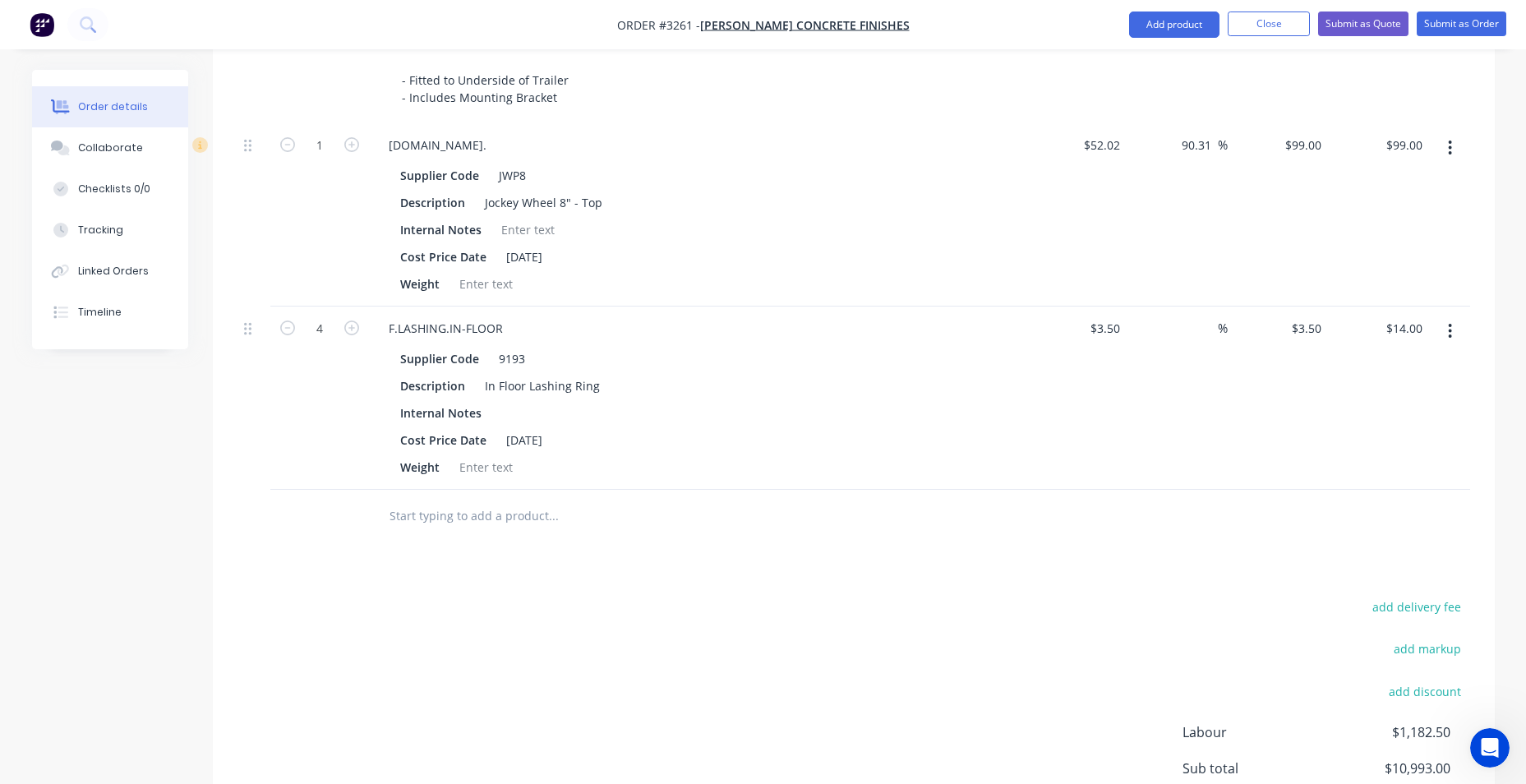
click at [496, 689] on div "add delivery fee add markup add discount Labour $1,182.50 Sub total $10,993.00 …" at bounding box center [853, 754] width 1233 height 317
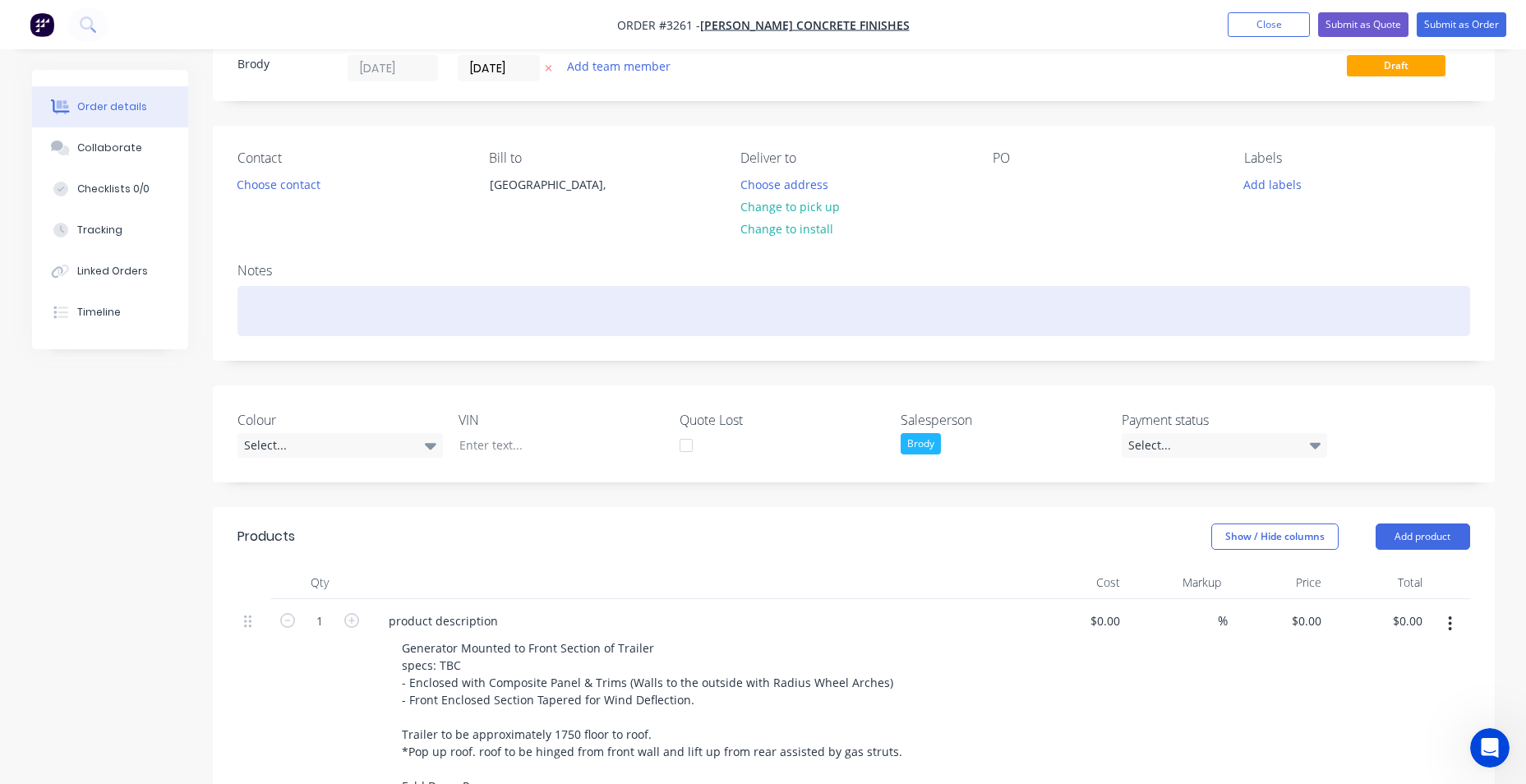
scroll to position [0, 0]
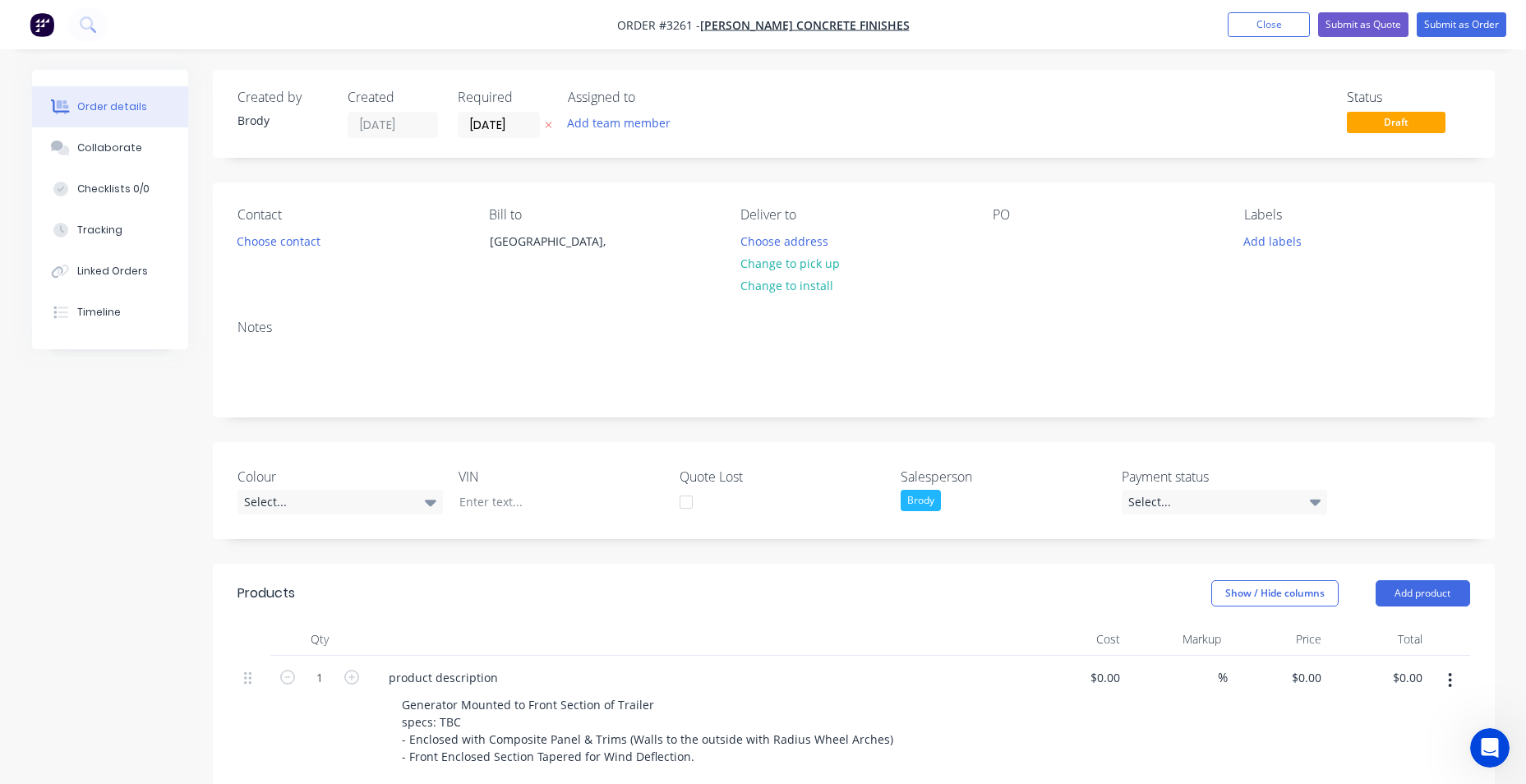
click at [44, 25] on img "button" at bounding box center [42, 24] width 24 height 24
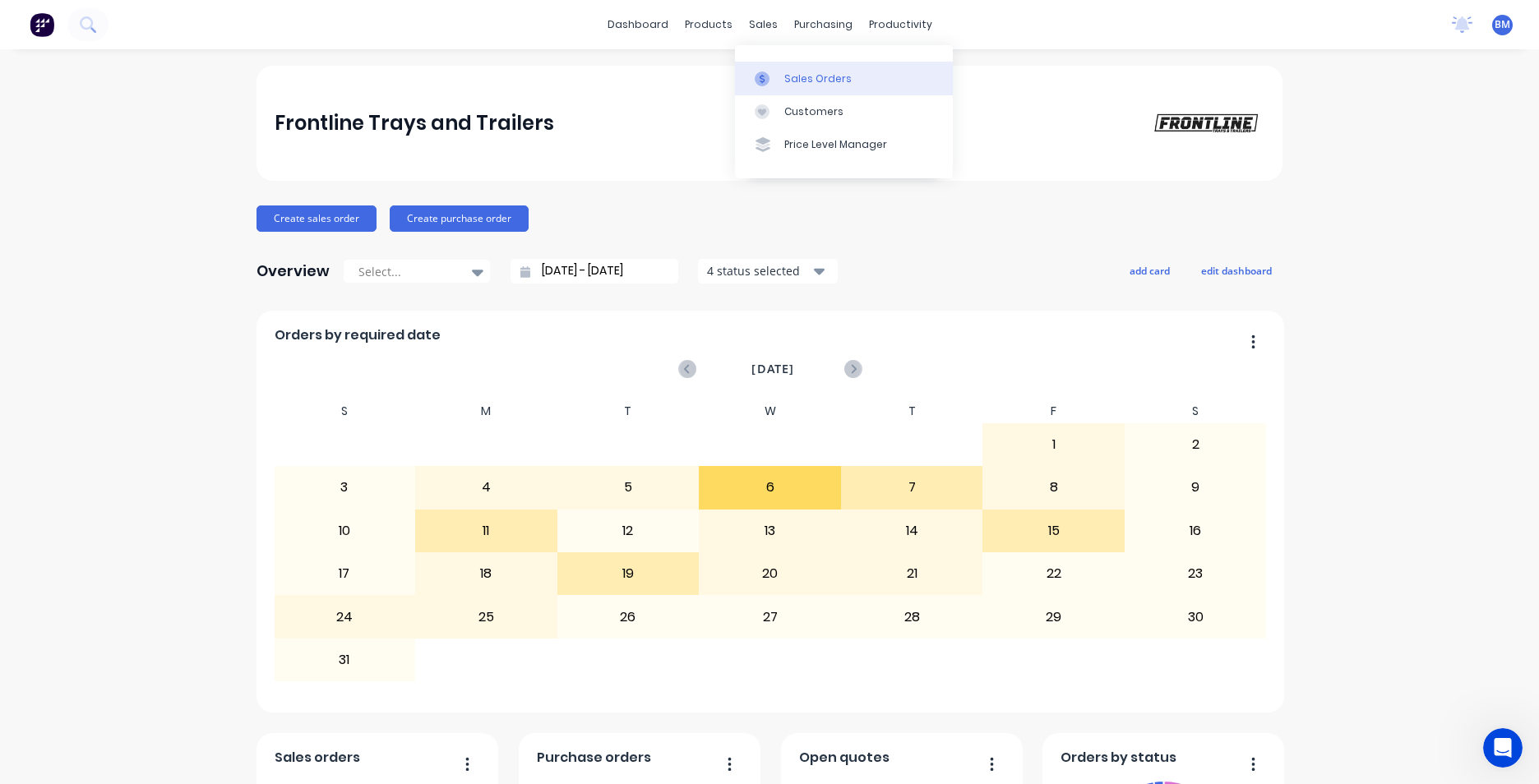
click at [779, 73] on div at bounding box center [767, 79] width 24 height 15
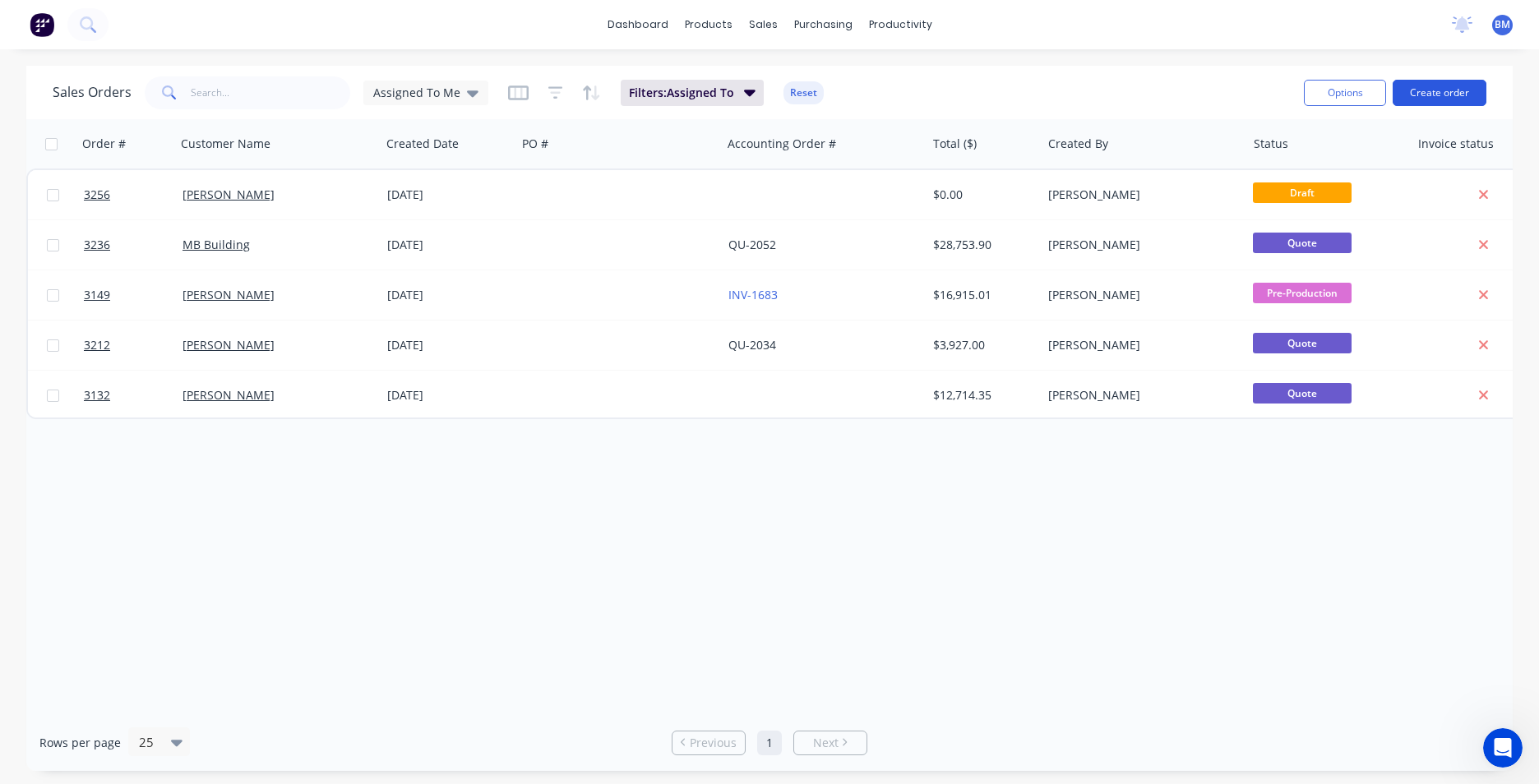
click at [1456, 94] on button "Create order" at bounding box center [1440, 93] width 93 height 26
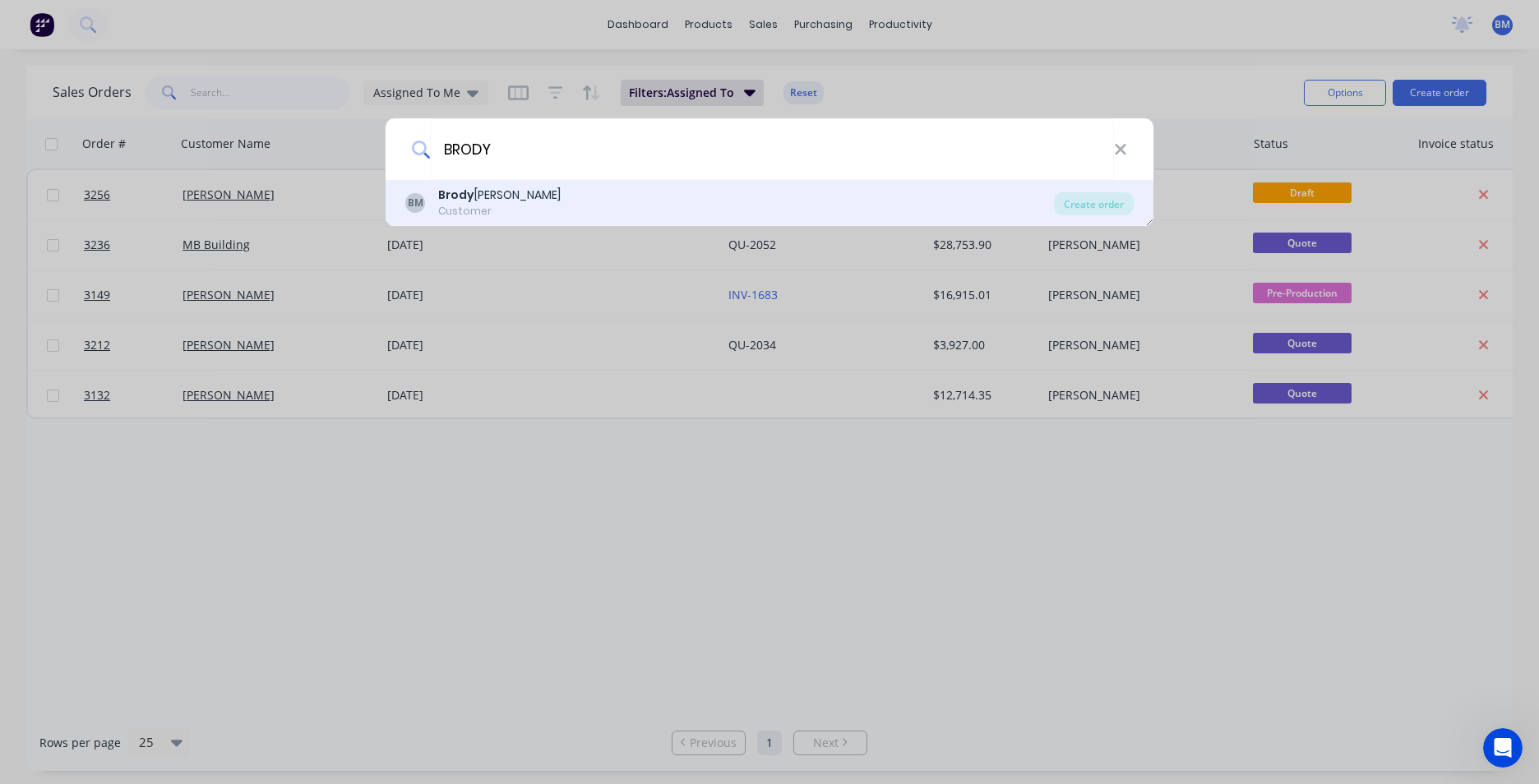
type input "BRODY"
click at [453, 206] on div "Customer" at bounding box center [499, 211] width 122 height 15
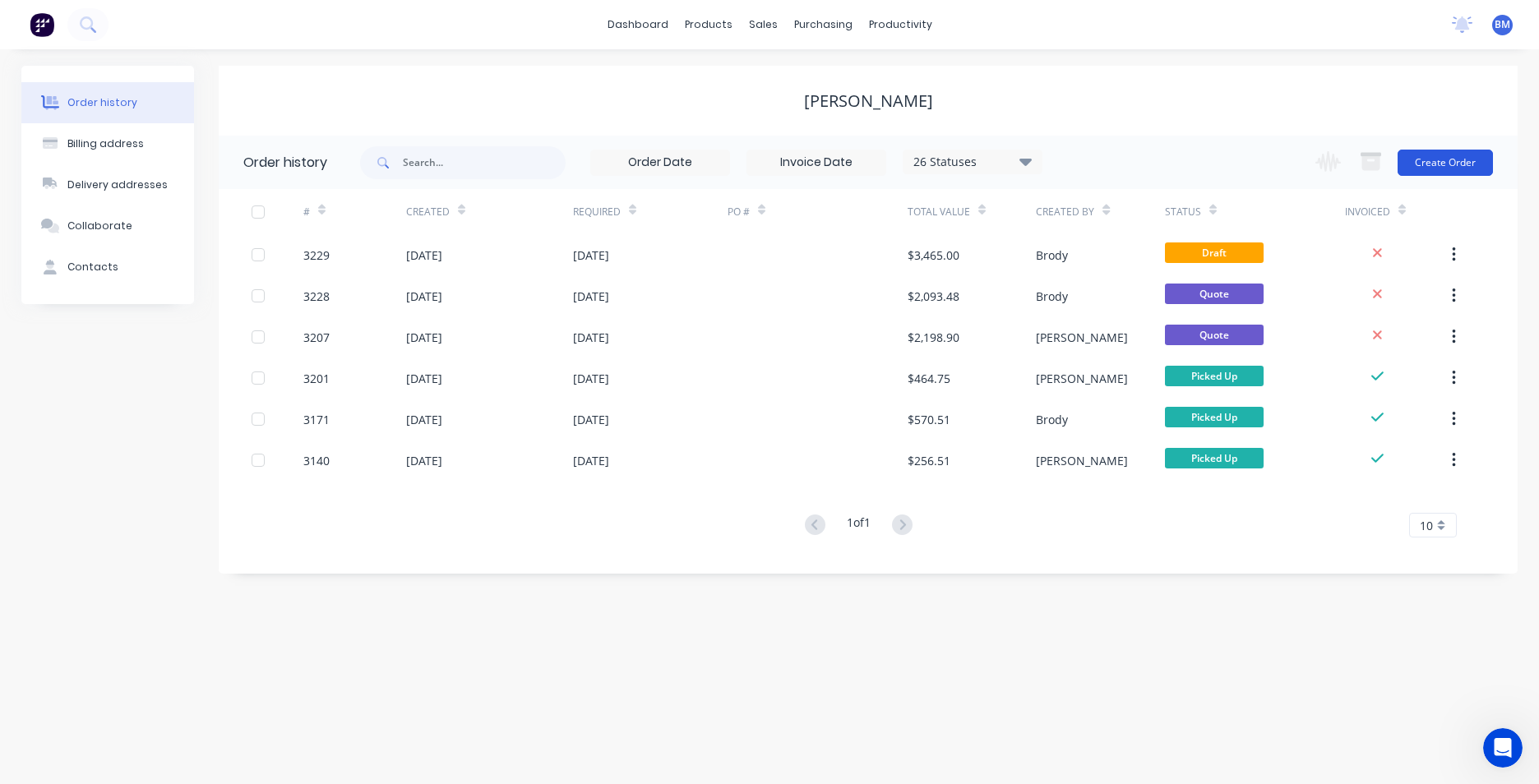
click at [1464, 166] on button "Create Order" at bounding box center [1446, 163] width 95 height 26
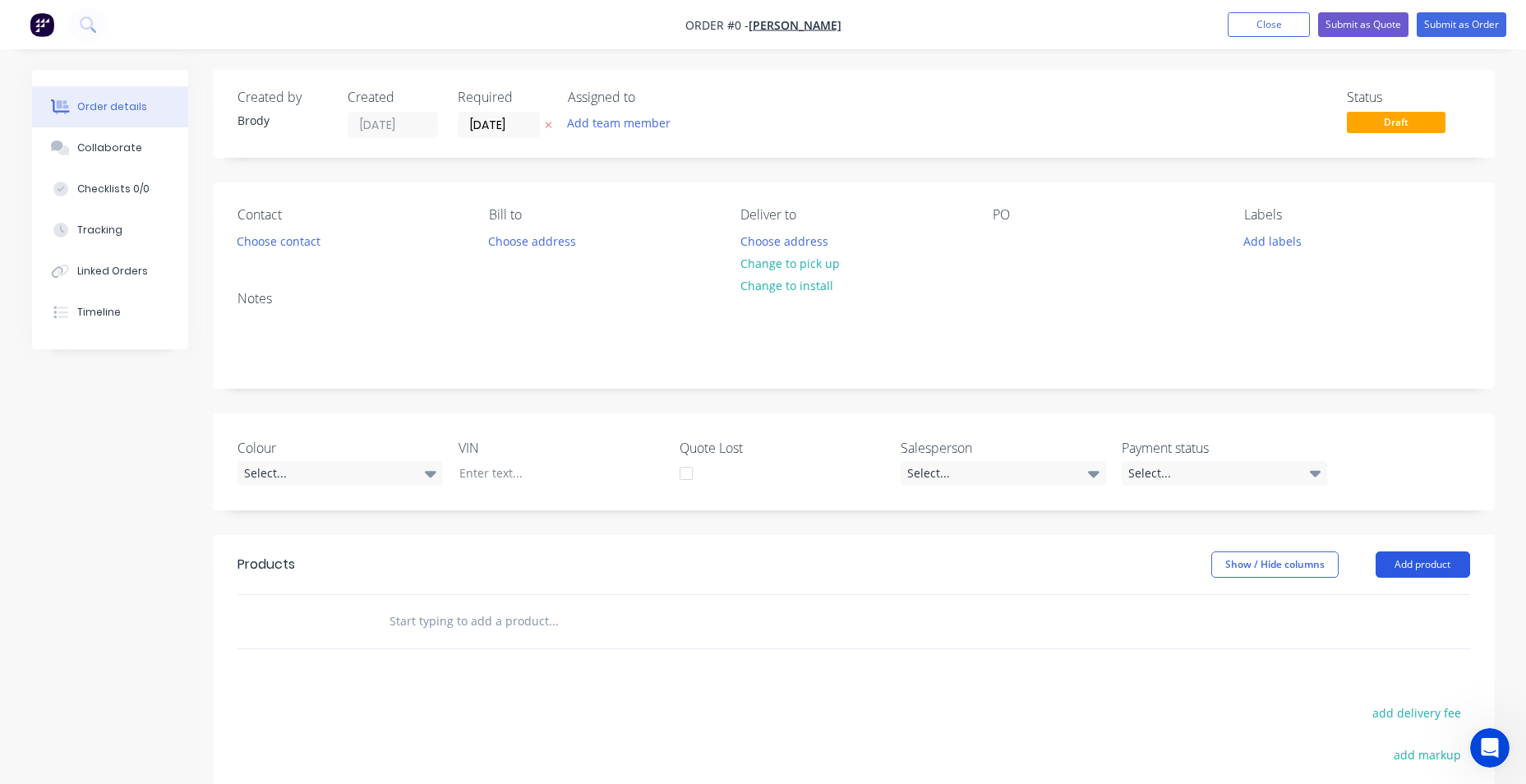
click at [1416, 568] on button "Add product" at bounding box center [1422, 564] width 94 height 26
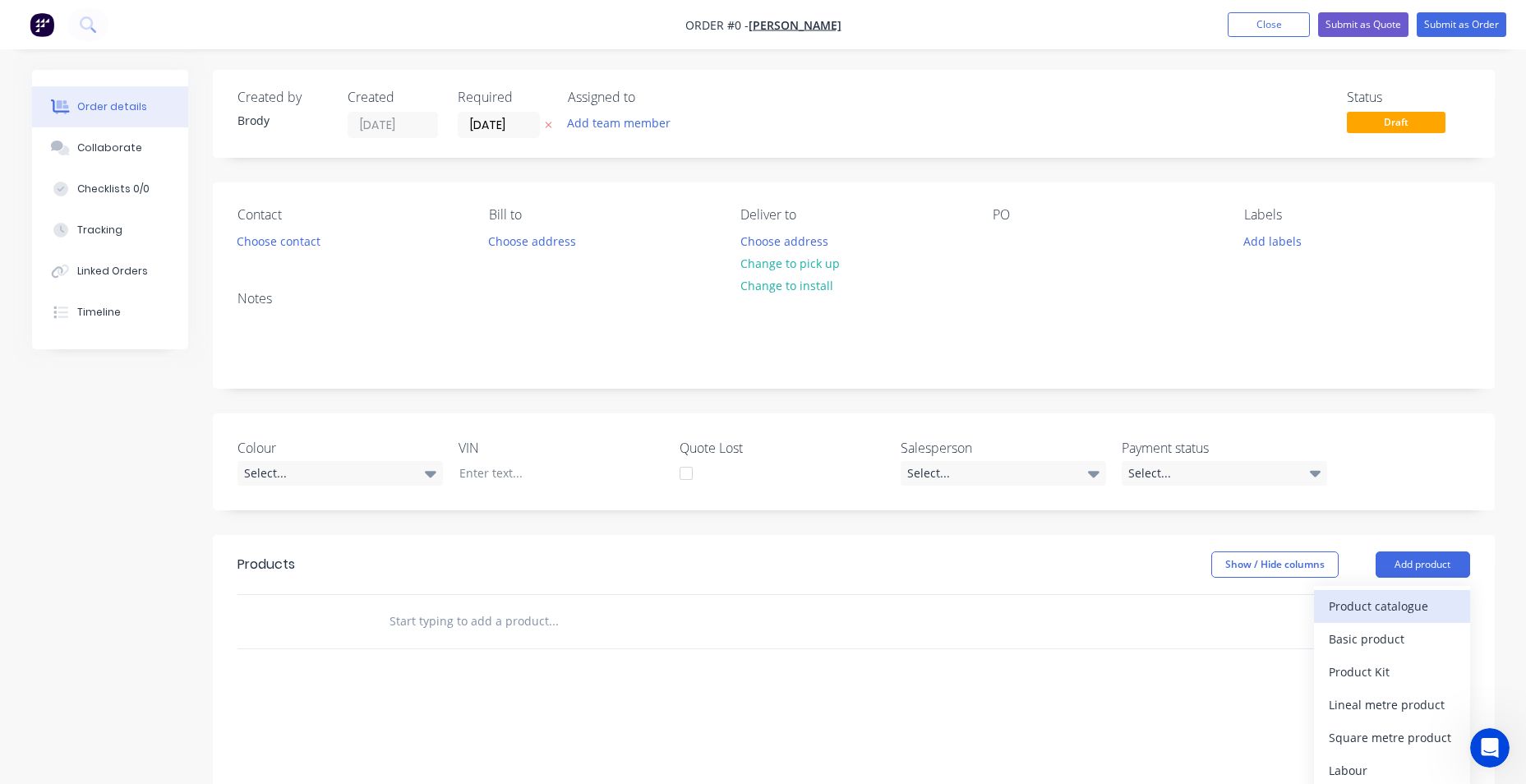
click at [1405, 599] on div "Product catalogue" at bounding box center [1391, 606] width 126 height 24
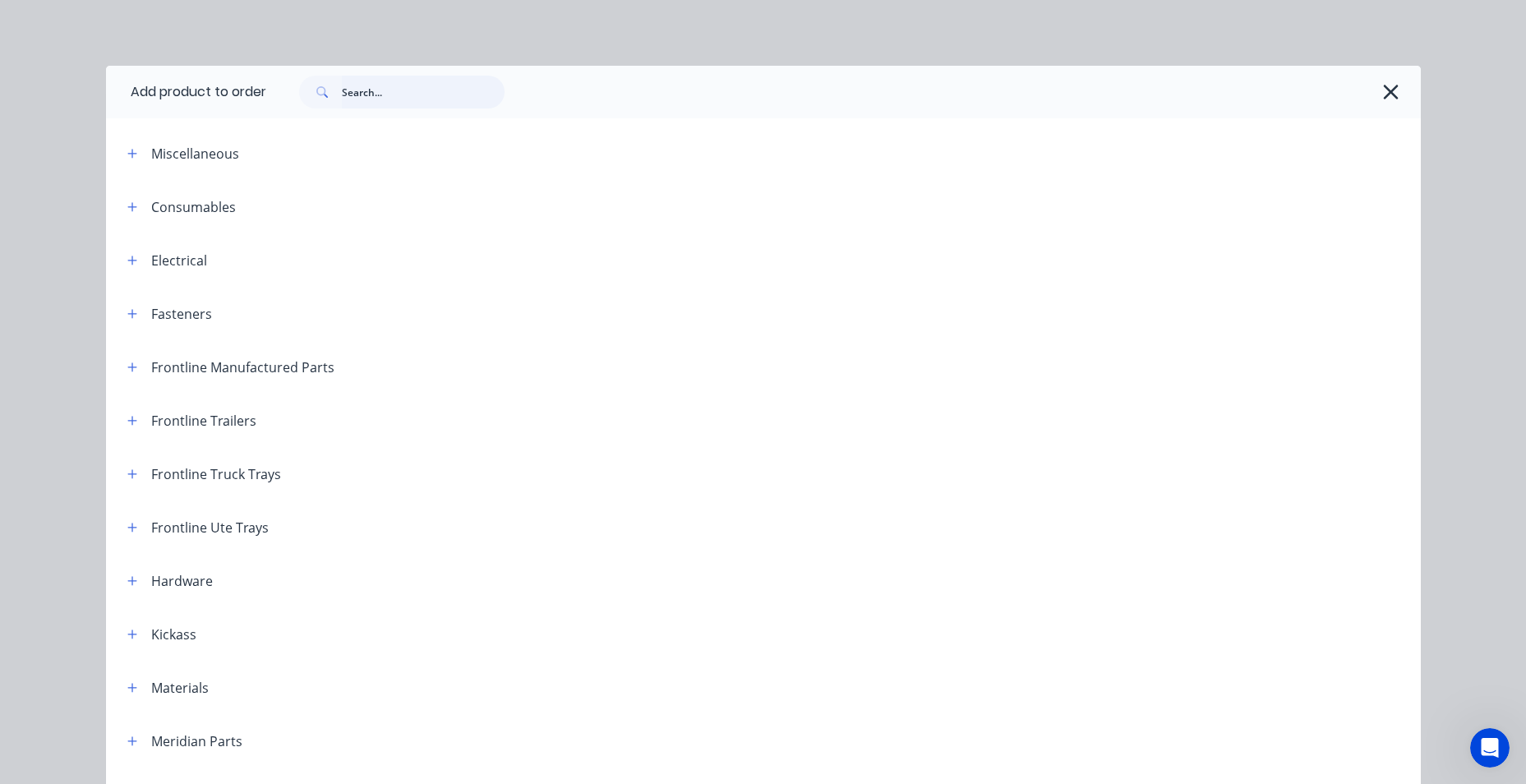
click at [383, 94] on input "text" at bounding box center [423, 92] width 163 height 33
type input "KICKASS"
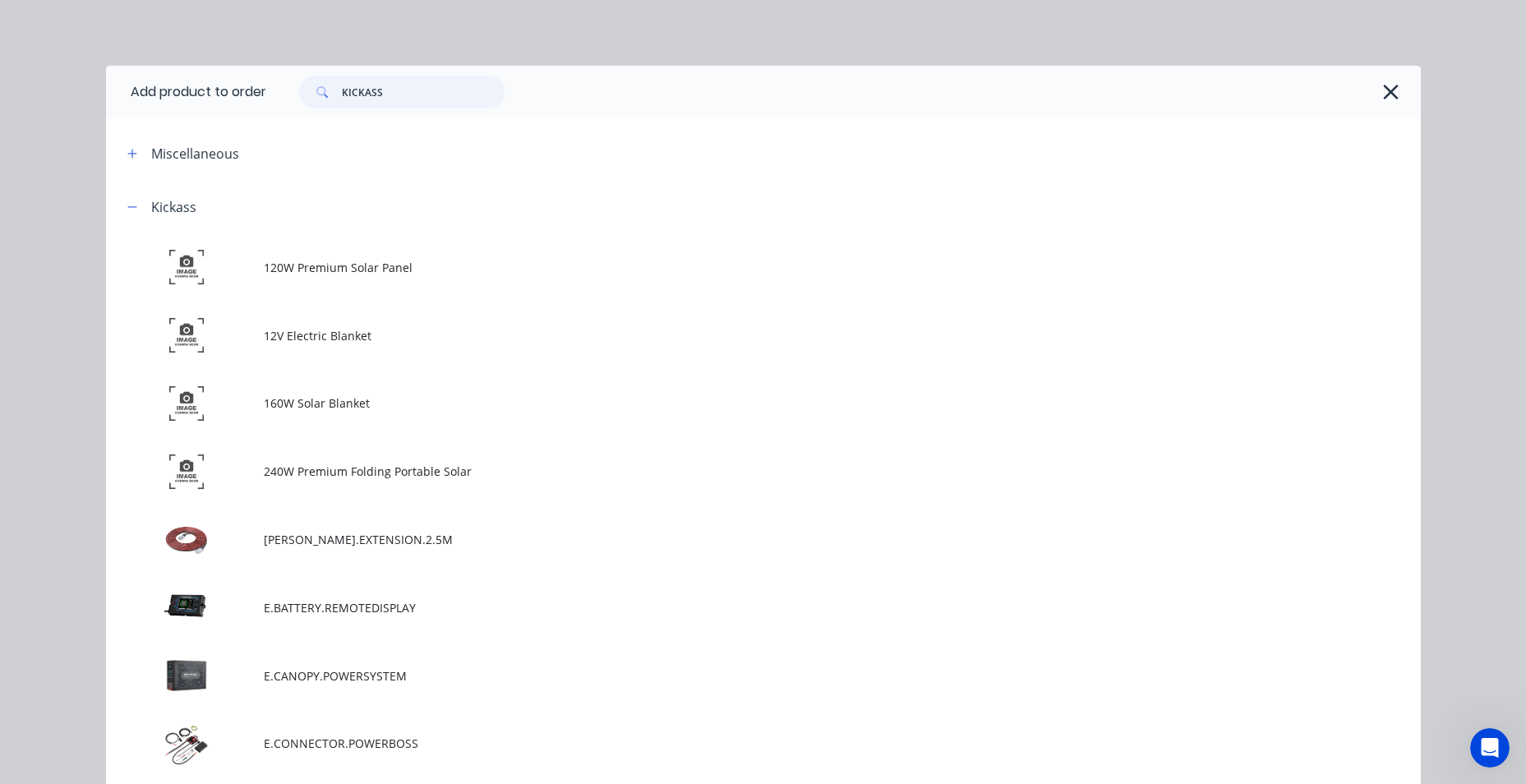
drag, startPoint x: 402, startPoint y: 89, endPoint x: 317, endPoint y: 106, distance: 86.7
click at [317, 106] on div "KICKASS" at bounding box center [402, 92] width 206 height 33
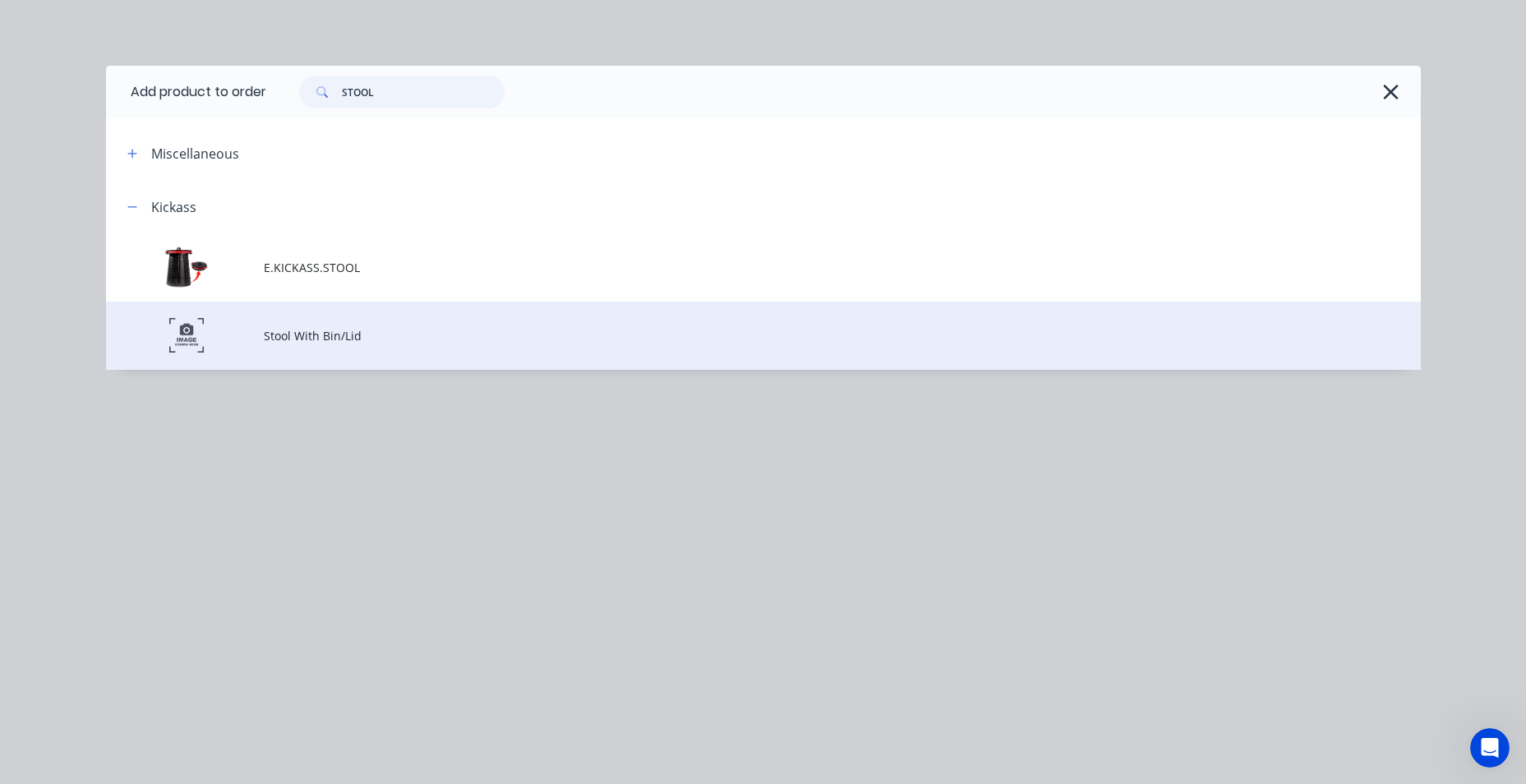
type input "STOOL"
click at [256, 339] on td at bounding box center [184, 335] width 158 height 68
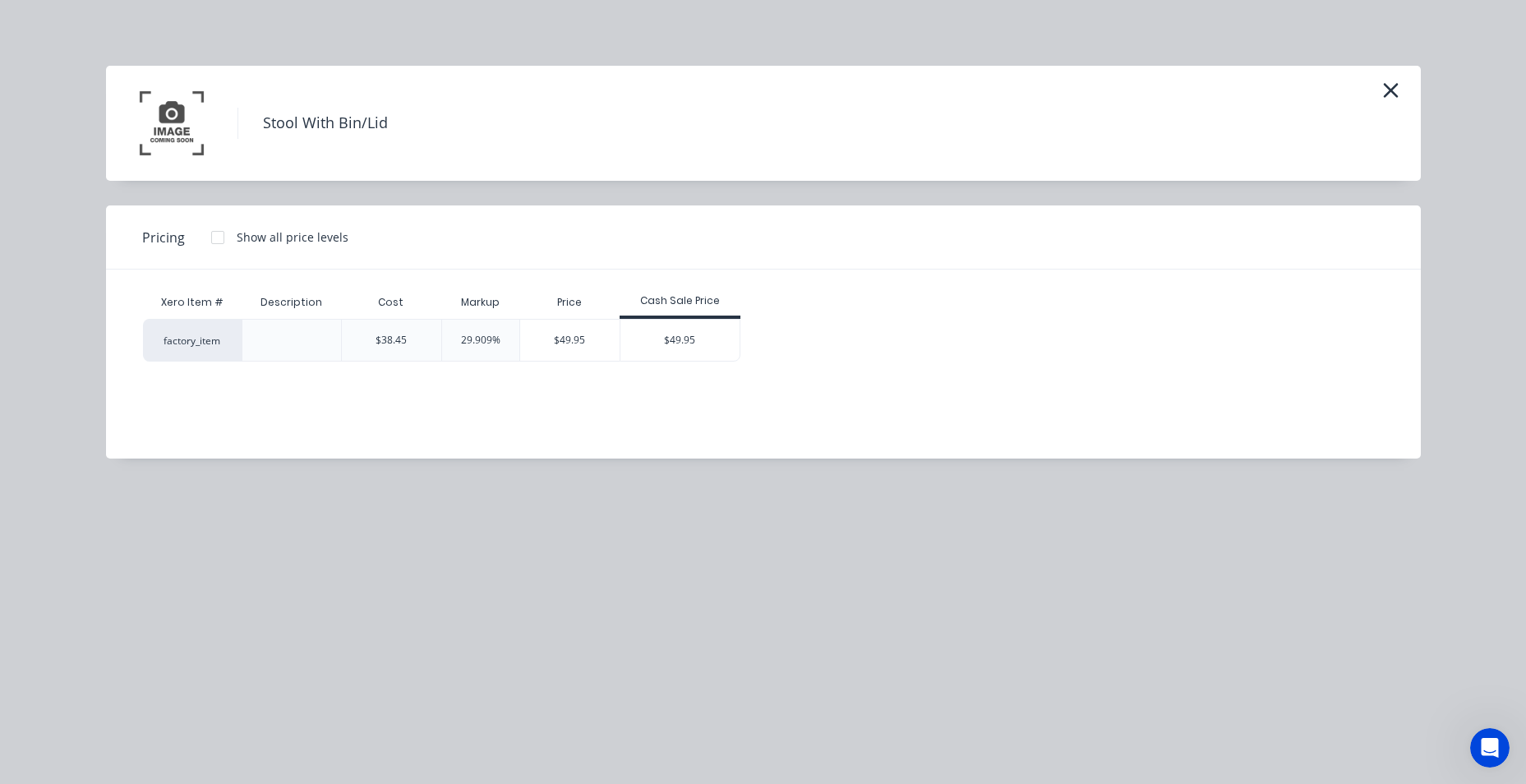
click at [377, 344] on div "$38.45" at bounding box center [391, 340] width 31 height 15
click at [666, 352] on div "$49.95" at bounding box center [680, 340] width 120 height 41
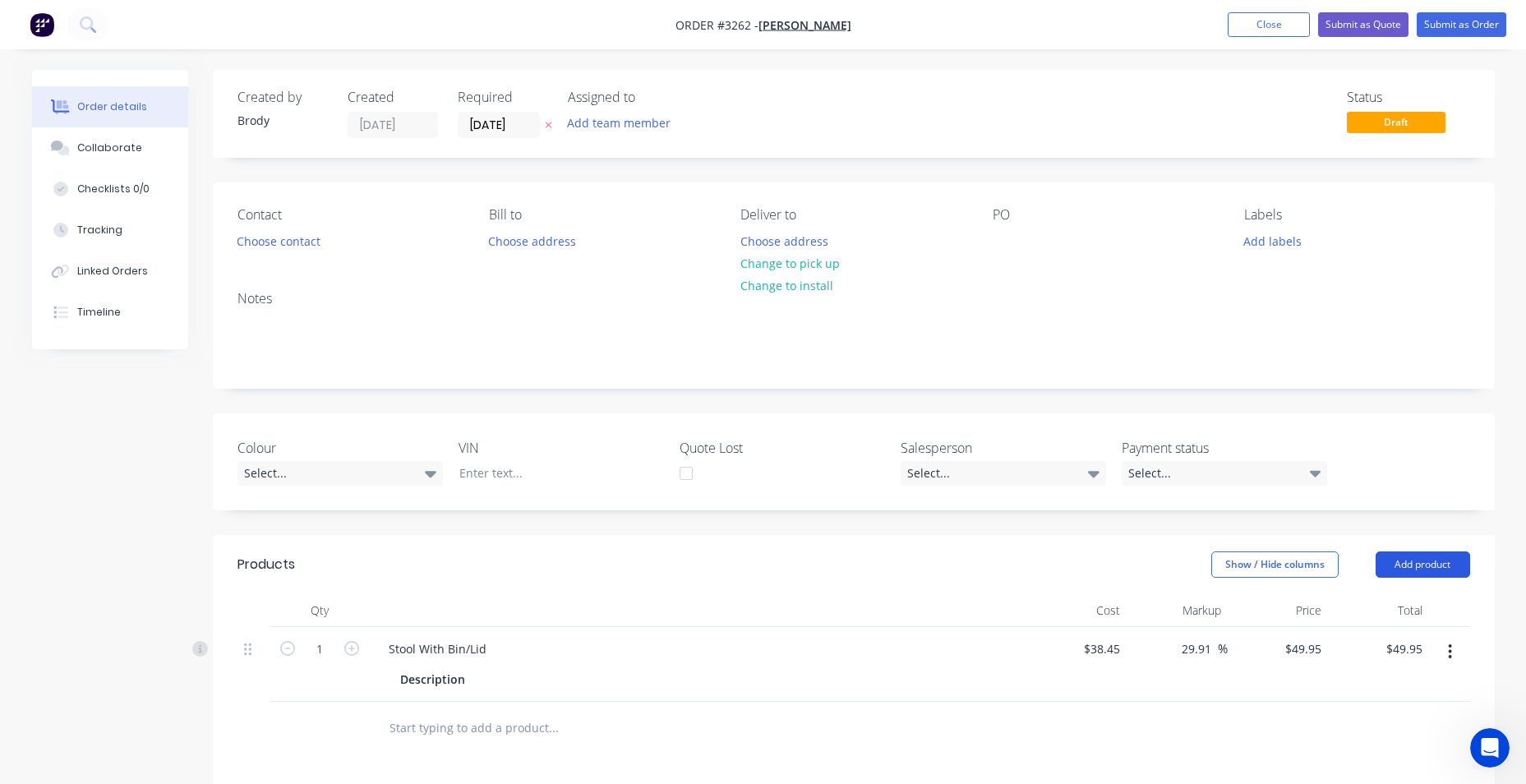
click at [1428, 569] on button "Add product" at bounding box center [1422, 564] width 94 height 26
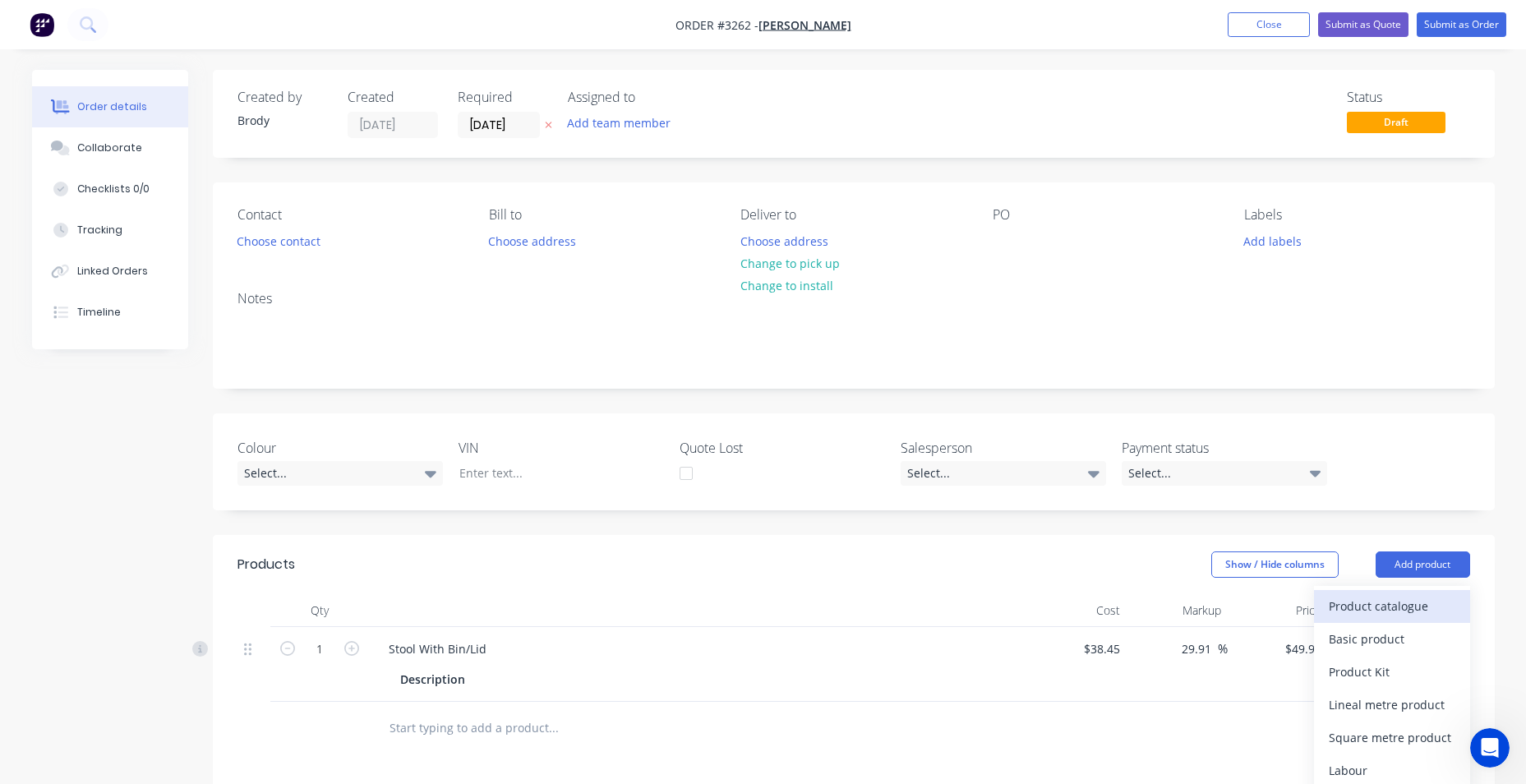
click at [1374, 620] on button "Product catalogue" at bounding box center [1391, 606] width 156 height 33
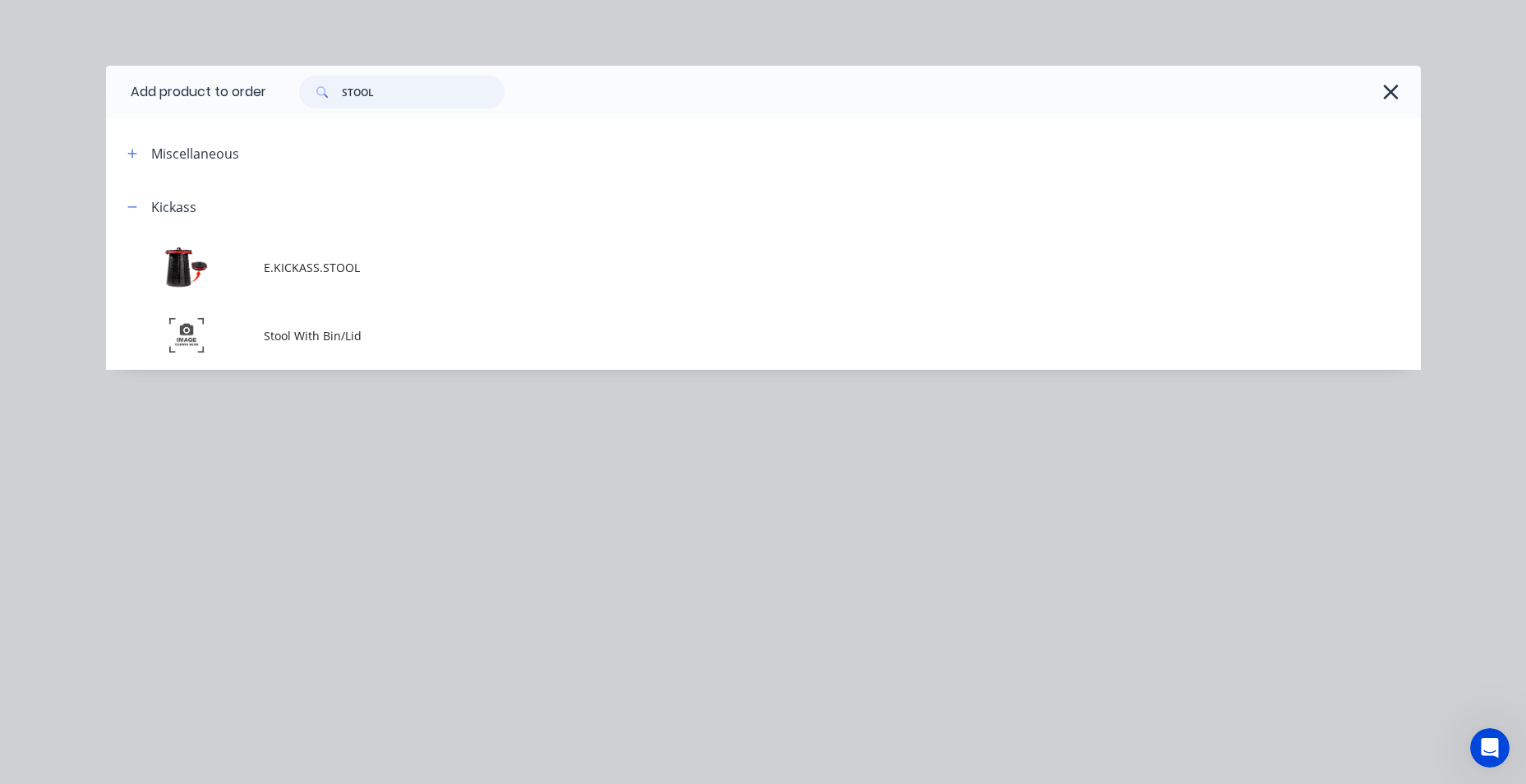
drag, startPoint x: 384, startPoint y: 90, endPoint x: 337, endPoint y: 93, distance: 47.1
click at [339, 92] on div "STOOL" at bounding box center [402, 92] width 206 height 33
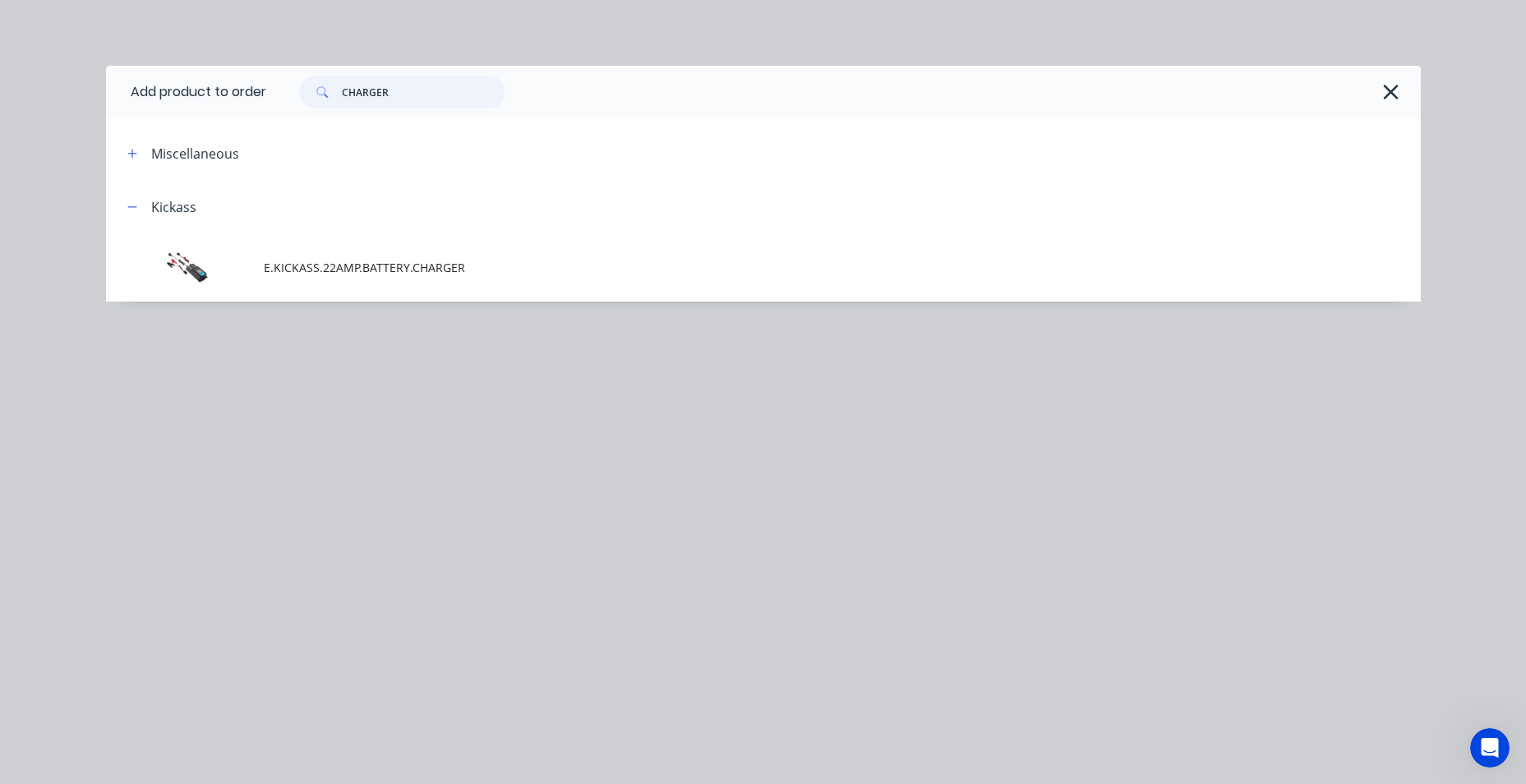
click at [236, 91] on header "Add product to order CHARGER" at bounding box center [763, 92] width 1315 height 52
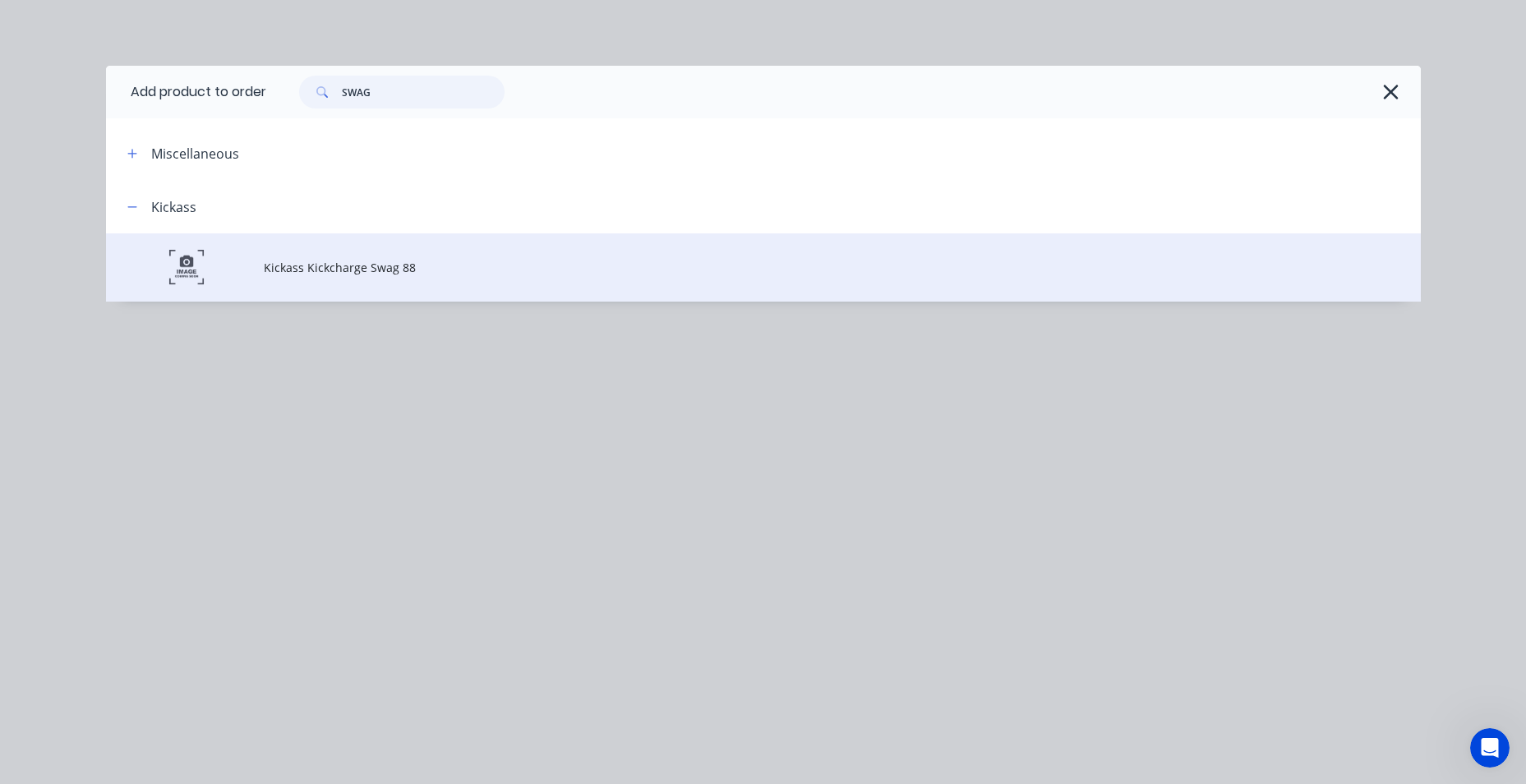
type input "SWAG"
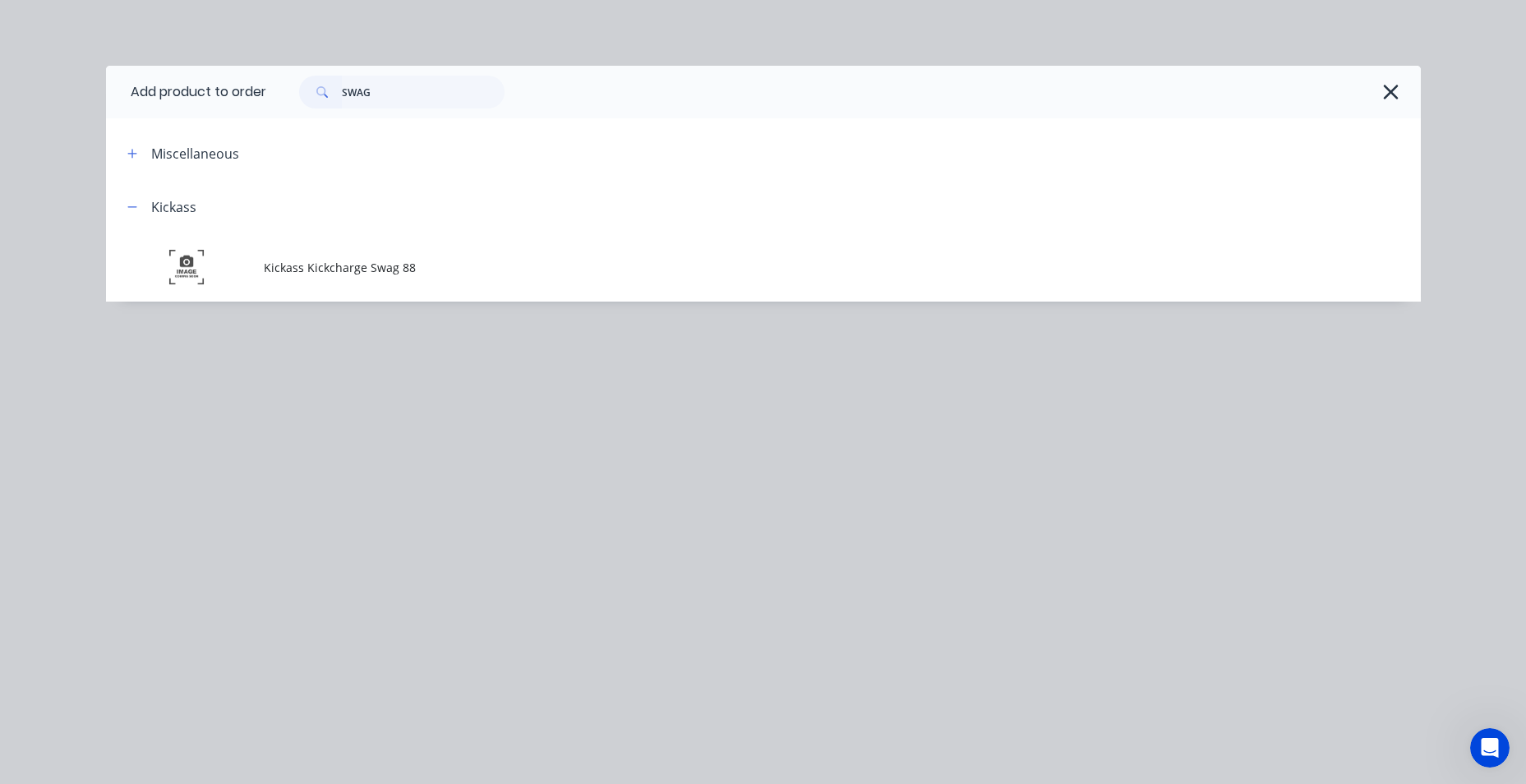
click at [386, 272] on span "Kickass Kickcharge Swag 88" at bounding box center [726, 267] width 925 height 17
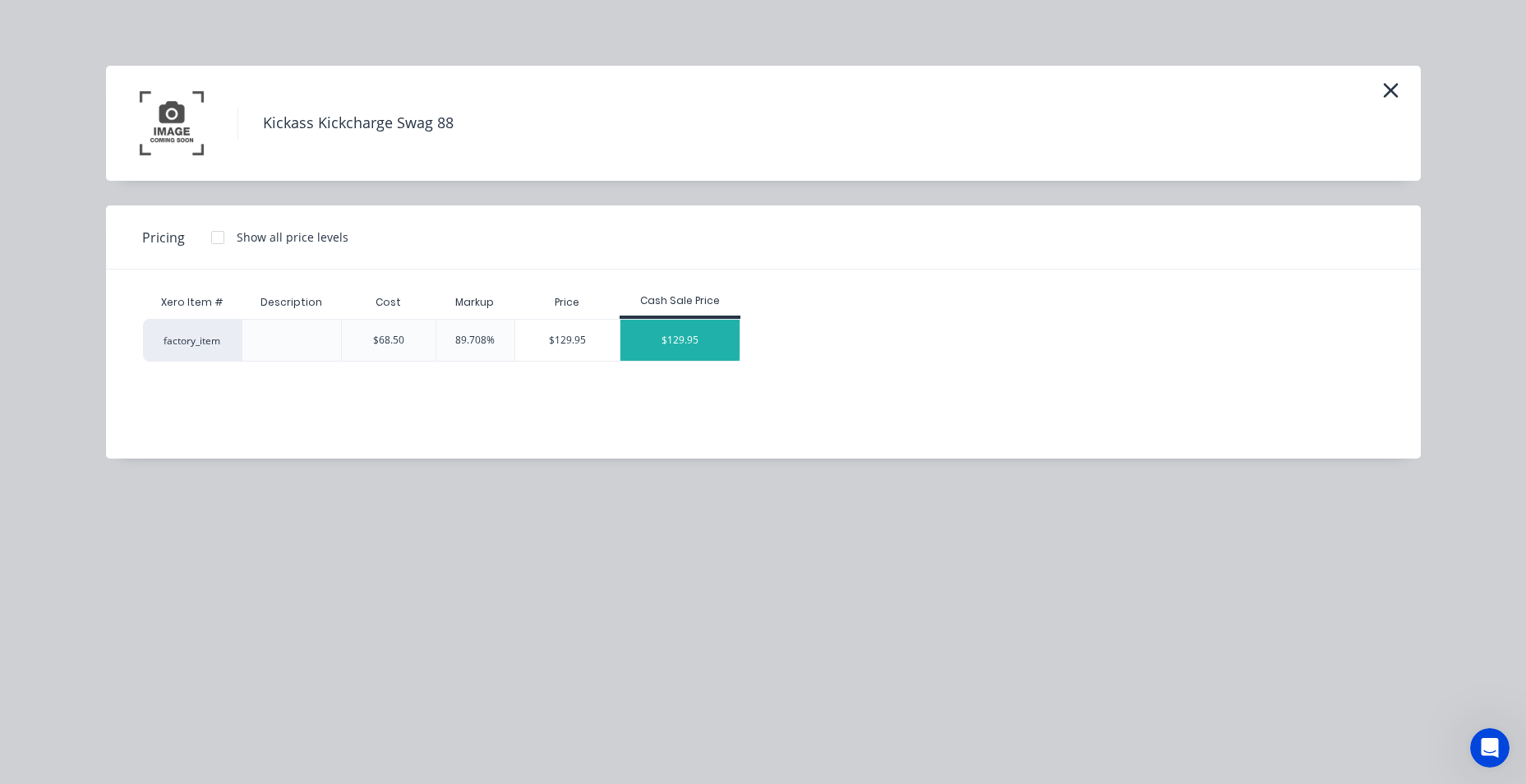
click at [695, 345] on div "$129.95" at bounding box center [680, 340] width 120 height 41
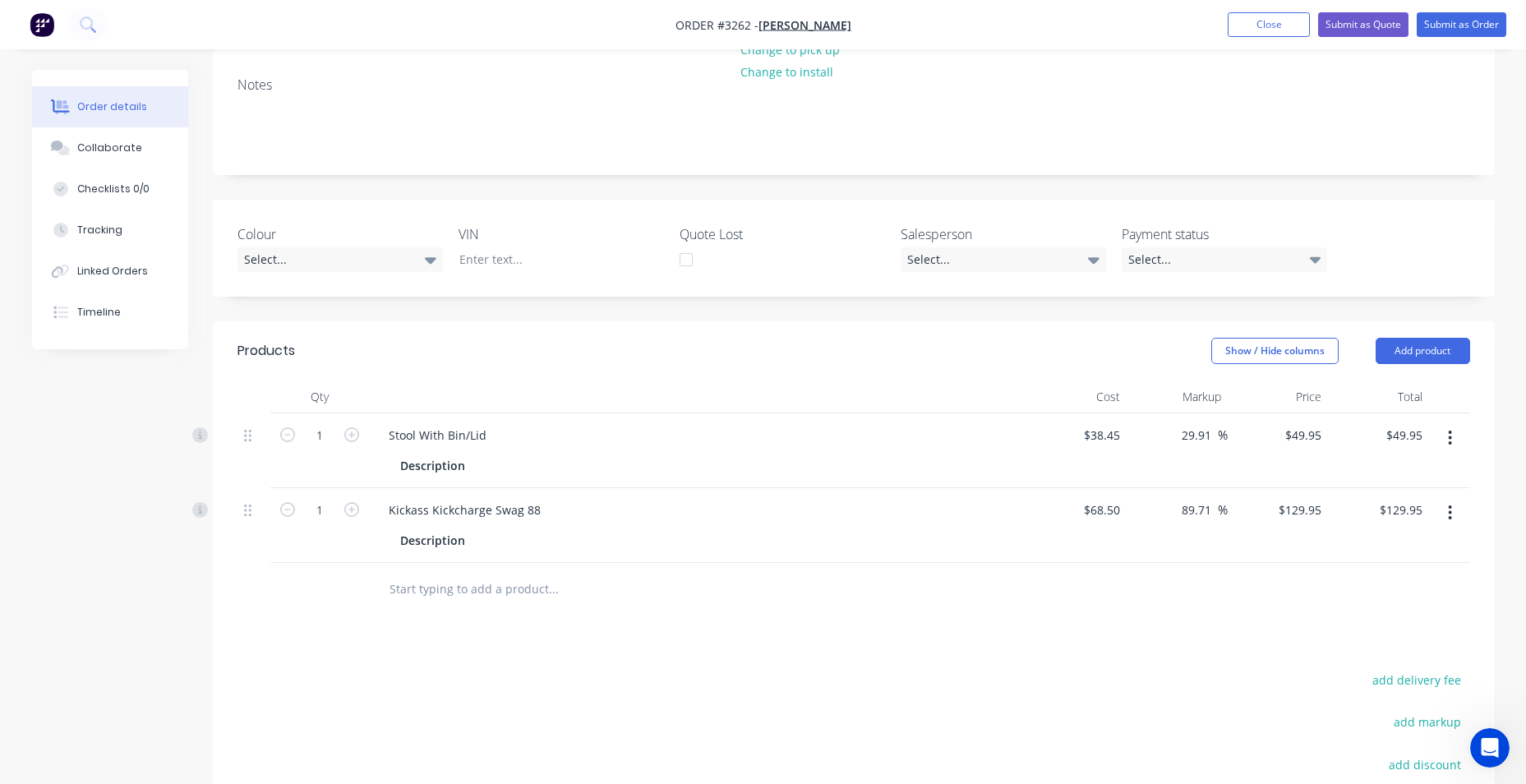
scroll to position [329, 0]
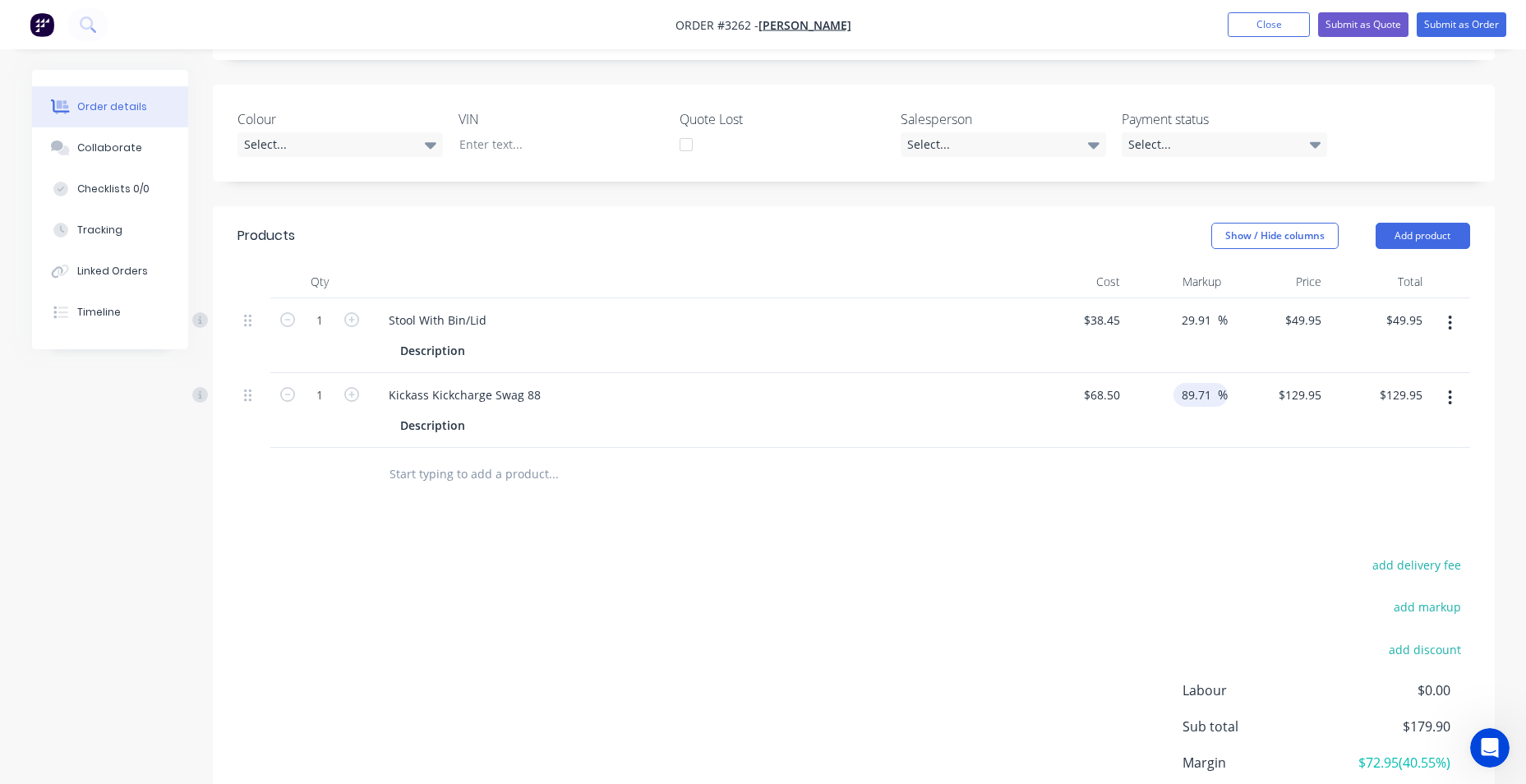
click at [1209, 396] on input "89.71" at bounding box center [1199, 395] width 37 height 24
drag, startPoint x: 1209, startPoint y: 396, endPoint x: 1155, endPoint y: 396, distance: 54.0
click at [1155, 396] on div "89.71 89.71 %" at bounding box center [1177, 410] width 101 height 75
type input "0"
type input "$68.50"
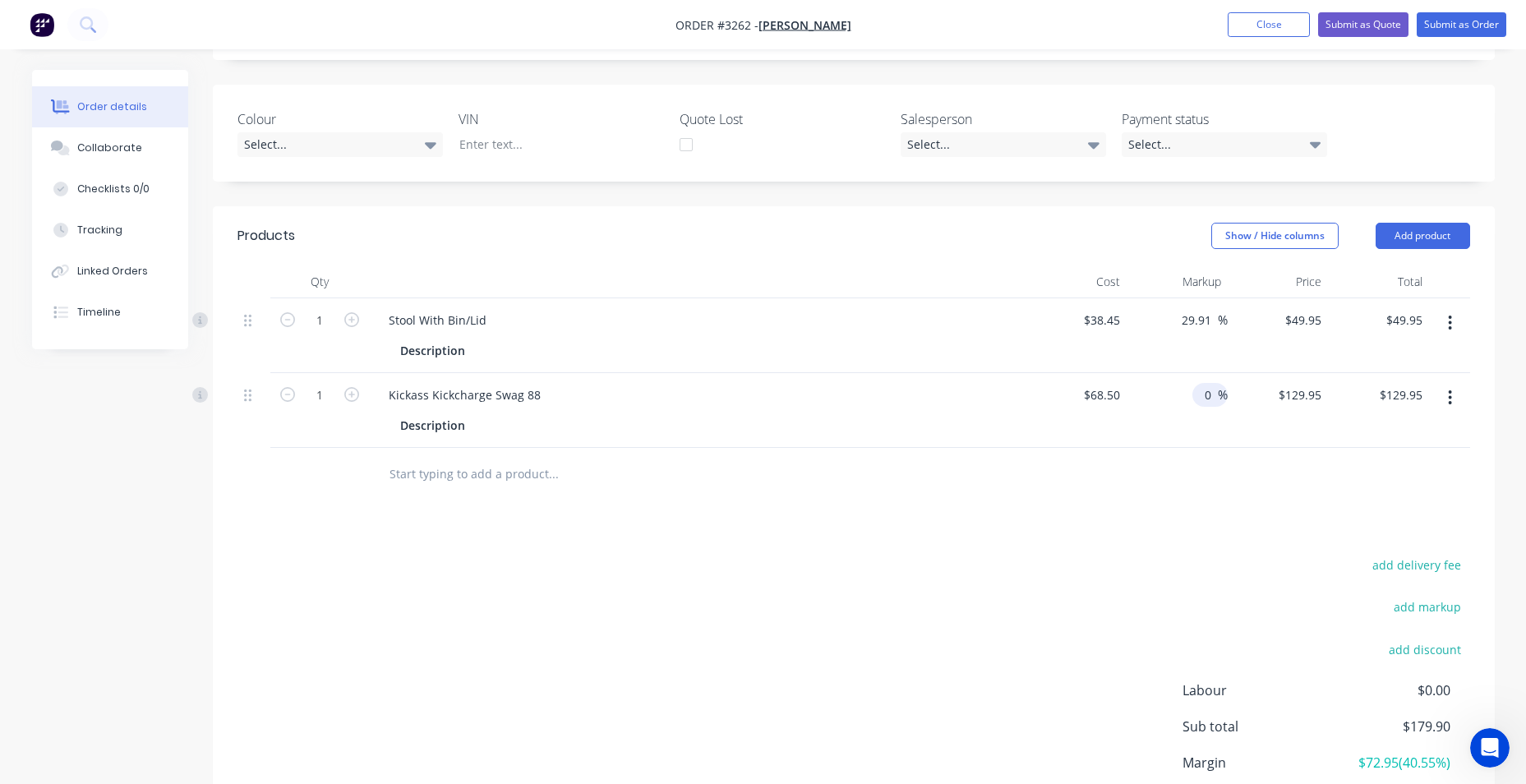
type input "$68.50"
click at [1206, 489] on div at bounding box center [853, 474] width 1233 height 53
click at [1191, 321] on input "29.91" at bounding box center [1199, 321] width 37 height 24
drag, startPoint x: 1205, startPoint y: 321, endPoint x: 1172, endPoint y: 326, distance: 33.4
click at [1172, 326] on div "29.91 29.91 %" at bounding box center [1177, 335] width 101 height 75
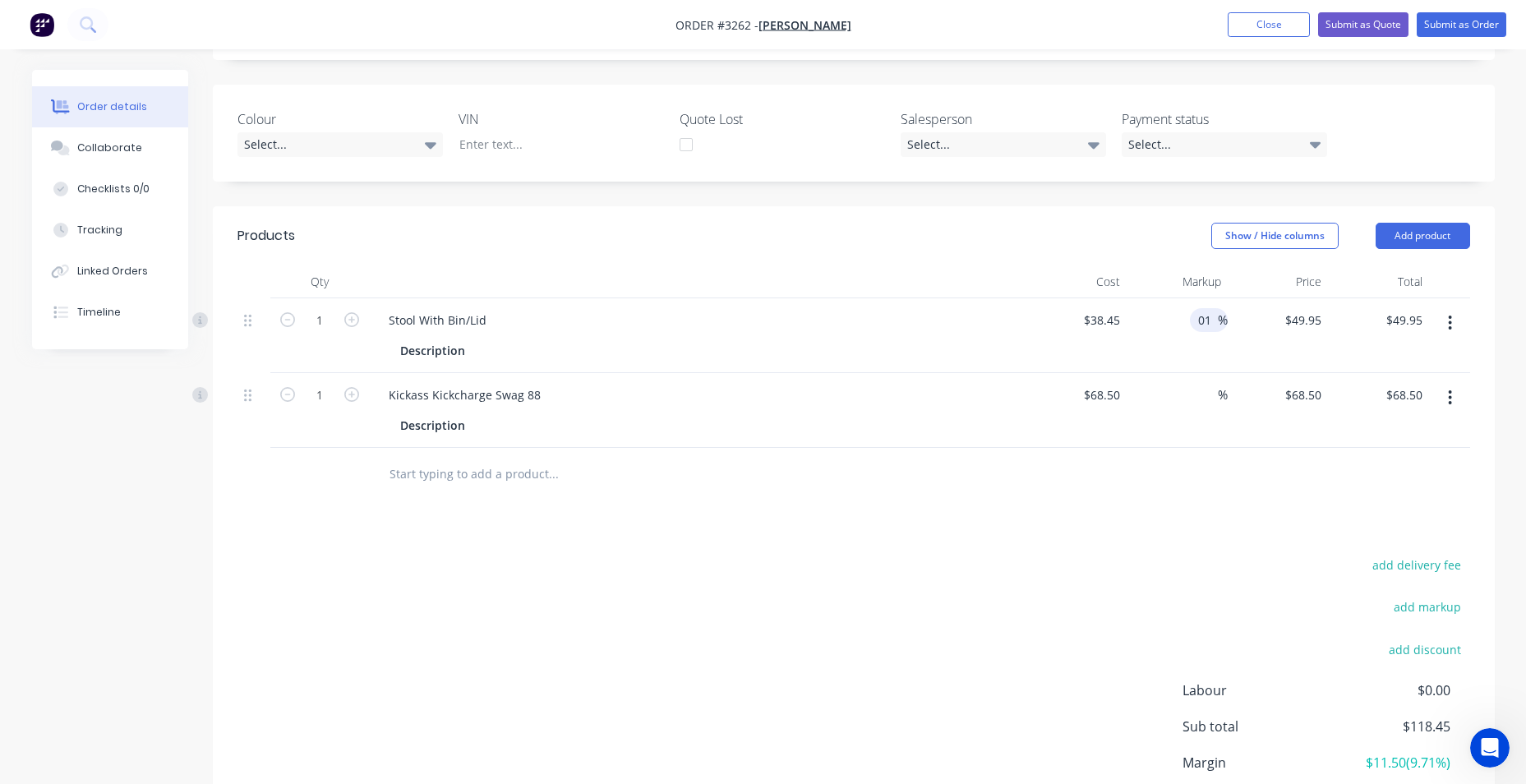
type input "1"
type input "$38.8345"
type input "$38.83"
click at [963, 528] on div "Products Show / Hide columns Add product Qty Cost Markup Price Total 1 Stool Wi…" at bounding box center [854, 551] width 1282 height 690
click at [1212, 319] on input "1" at bounding box center [1208, 321] width 19 height 24
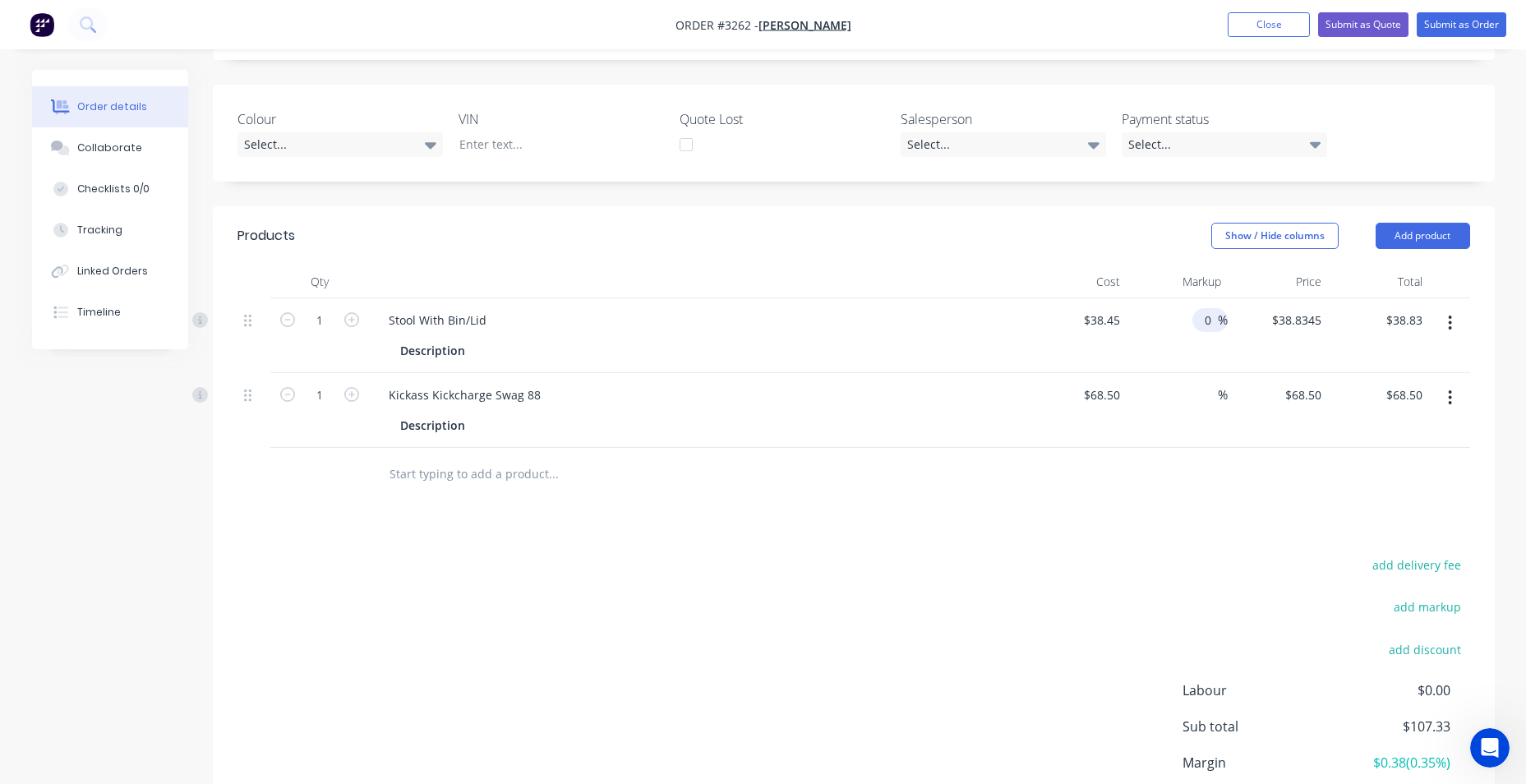
type input "0"
type input "$38.45"
click at [1122, 561] on div "add delivery fee add markup add discount Labour $0.00 Sub total $107.33 Margin …" at bounding box center [853, 712] width 1233 height 317
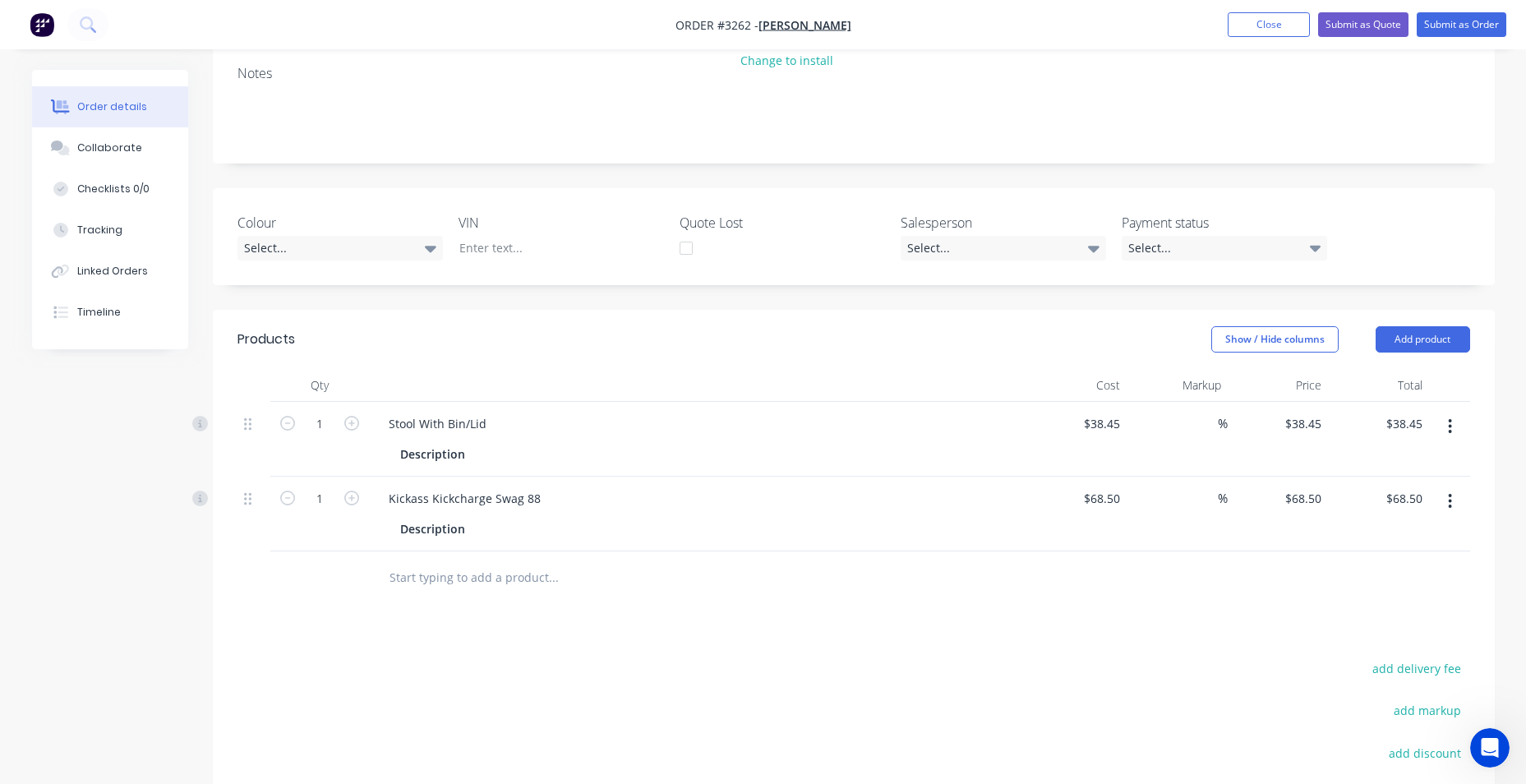
scroll to position [219, 0]
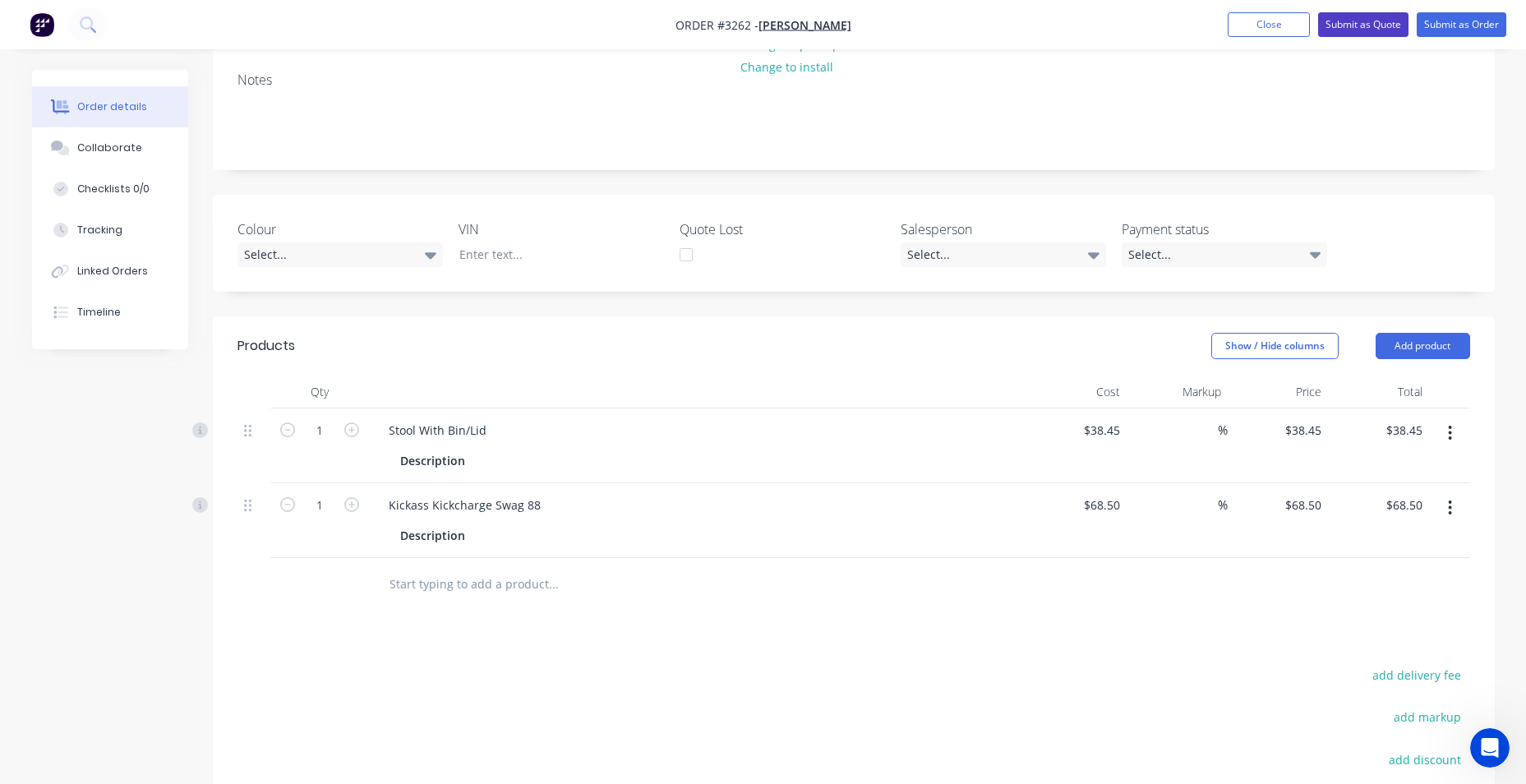
click at [1342, 27] on button "Submit as Quote" at bounding box center [1363, 24] width 91 height 24
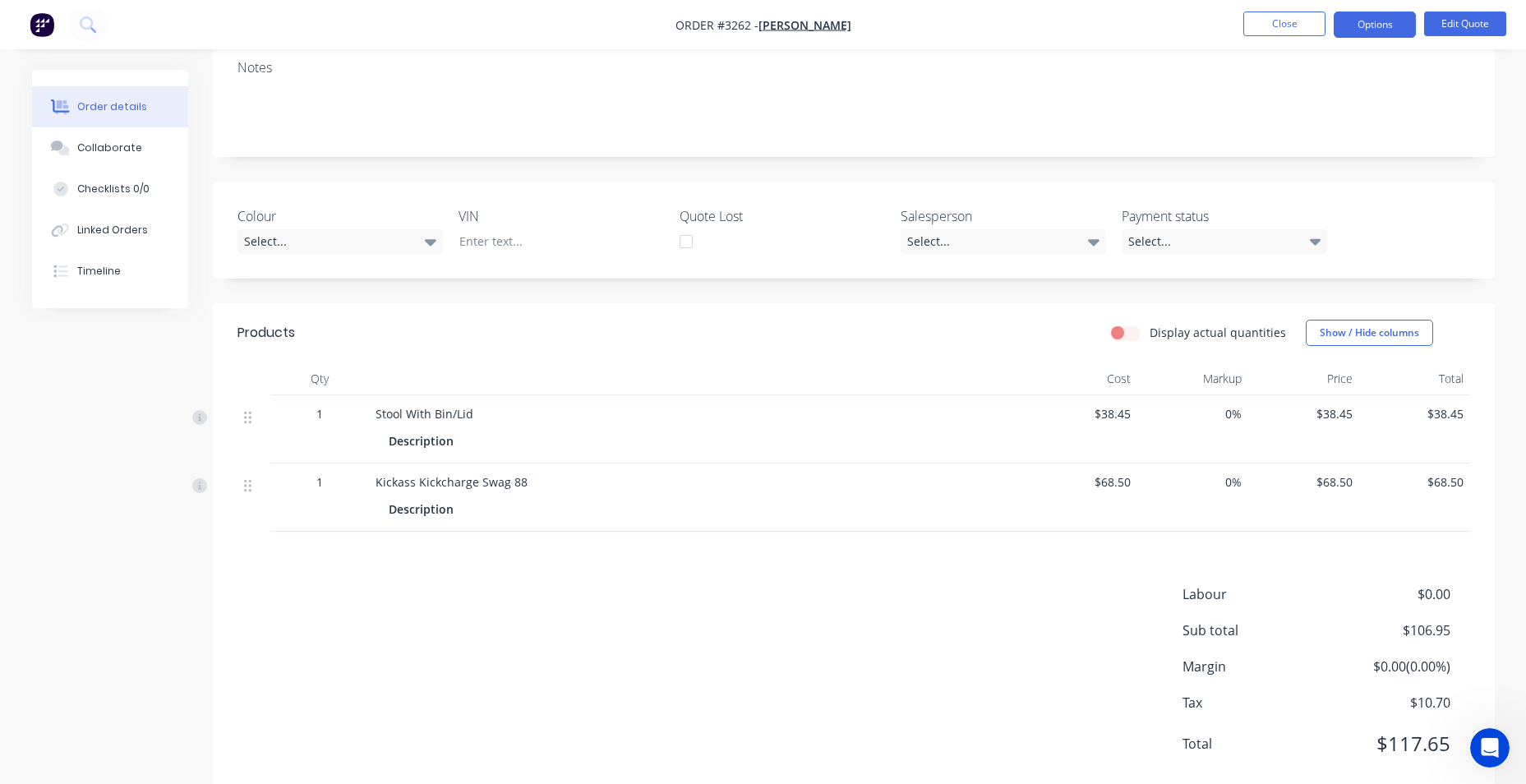
scroll to position [247, 0]
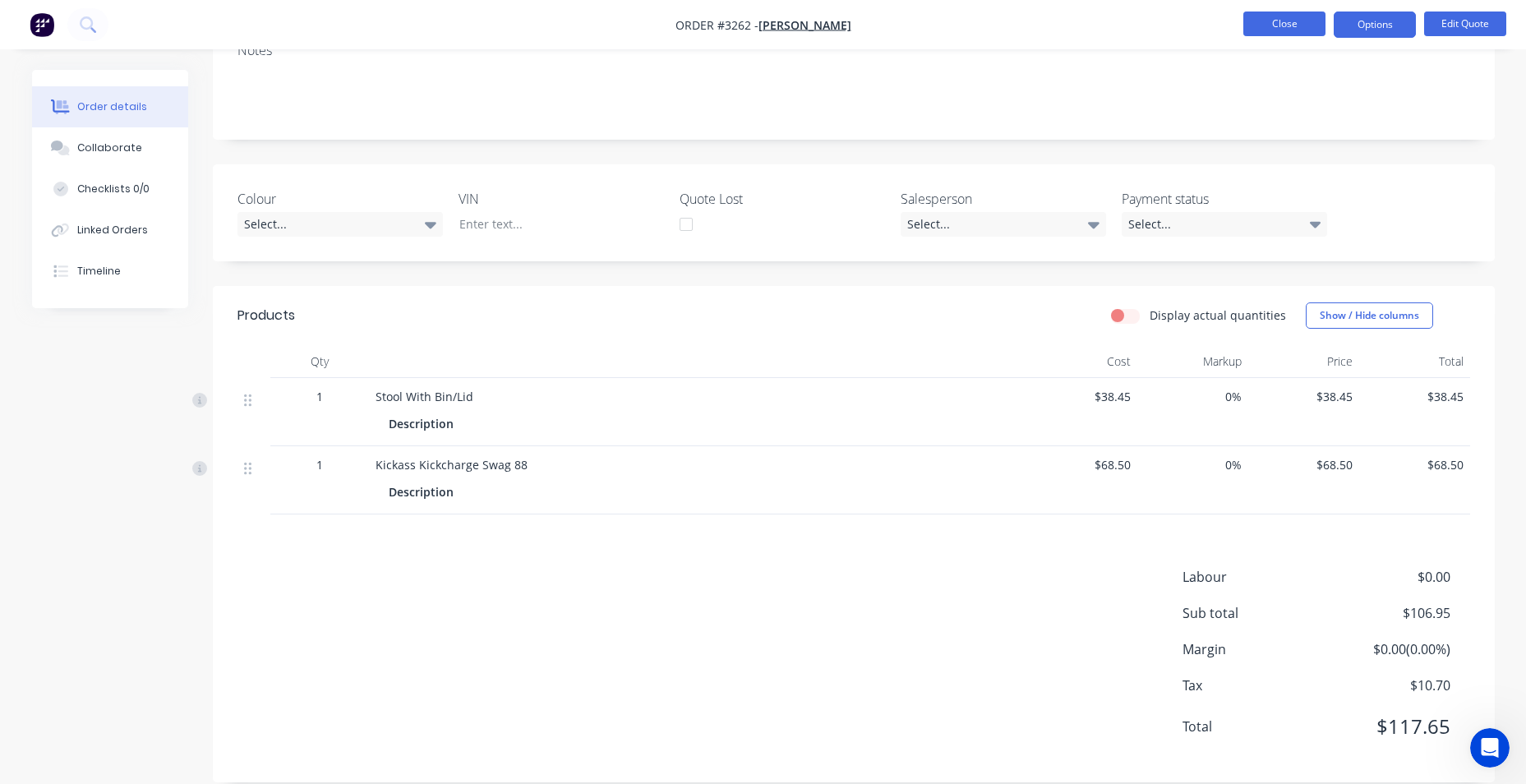
click at [1292, 27] on button "Close" at bounding box center [1285, 23] width 82 height 24
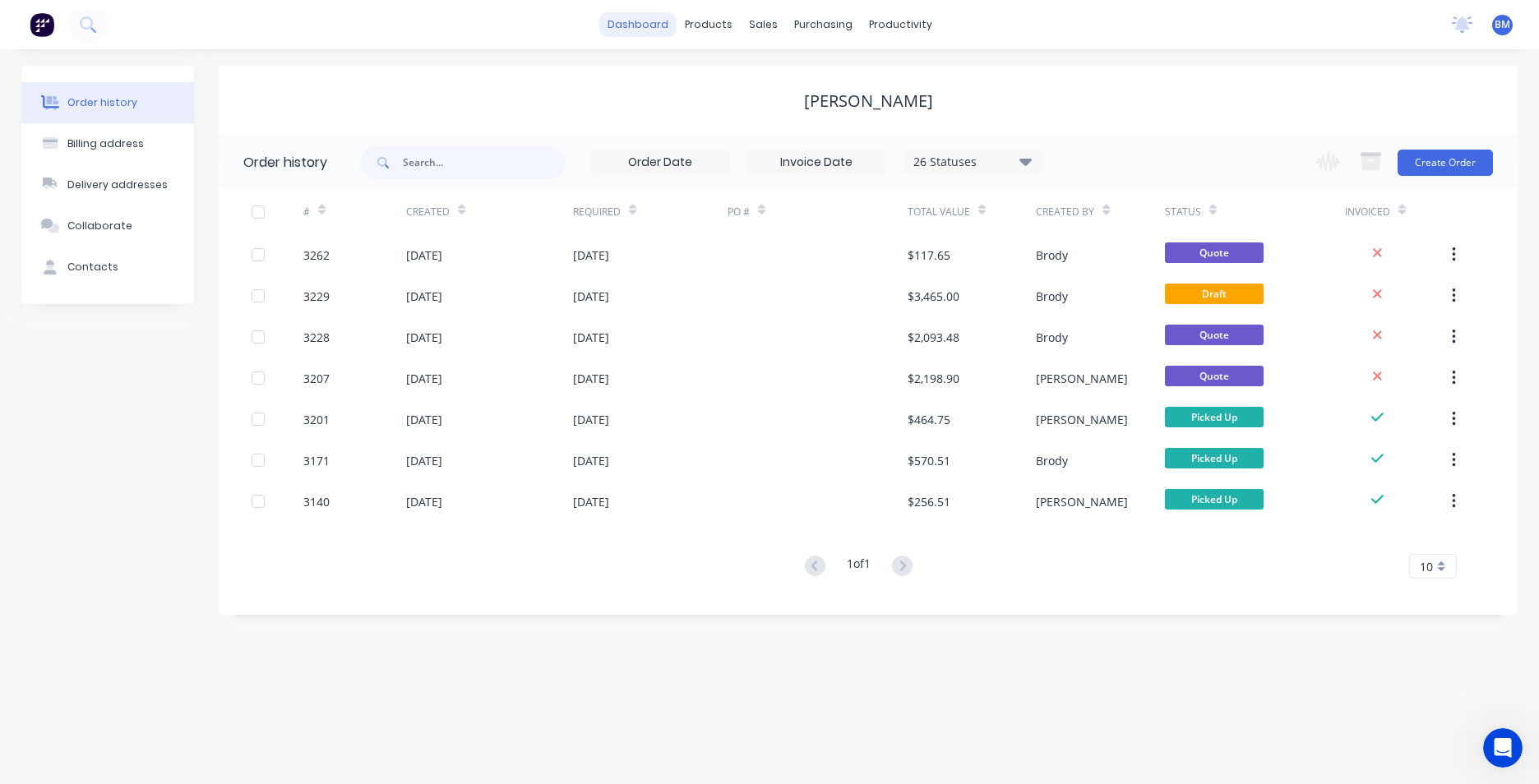
click at [632, 21] on link "dashboard" at bounding box center [638, 24] width 78 height 24
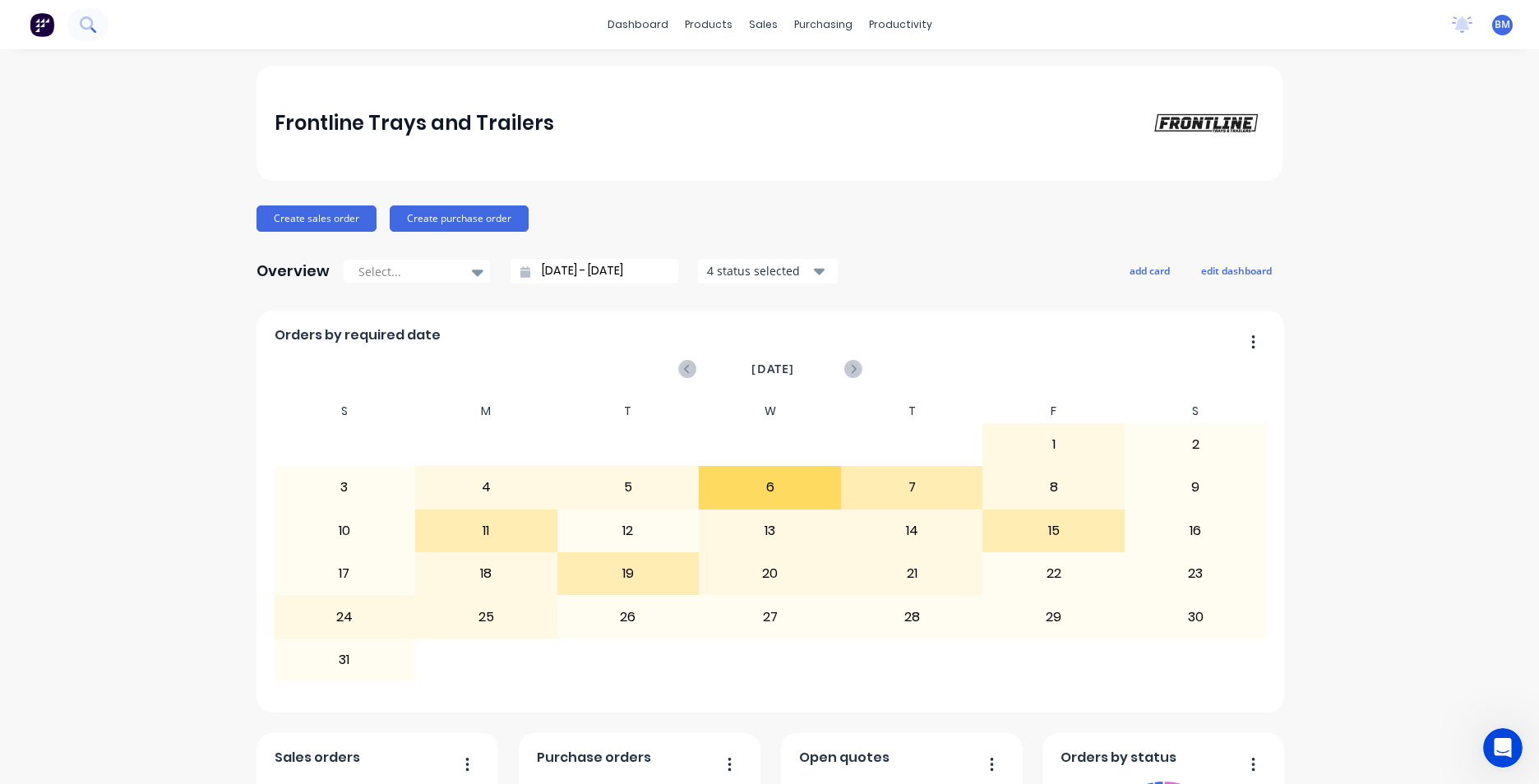
click at [77, 25] on button at bounding box center [88, 24] width 41 height 33
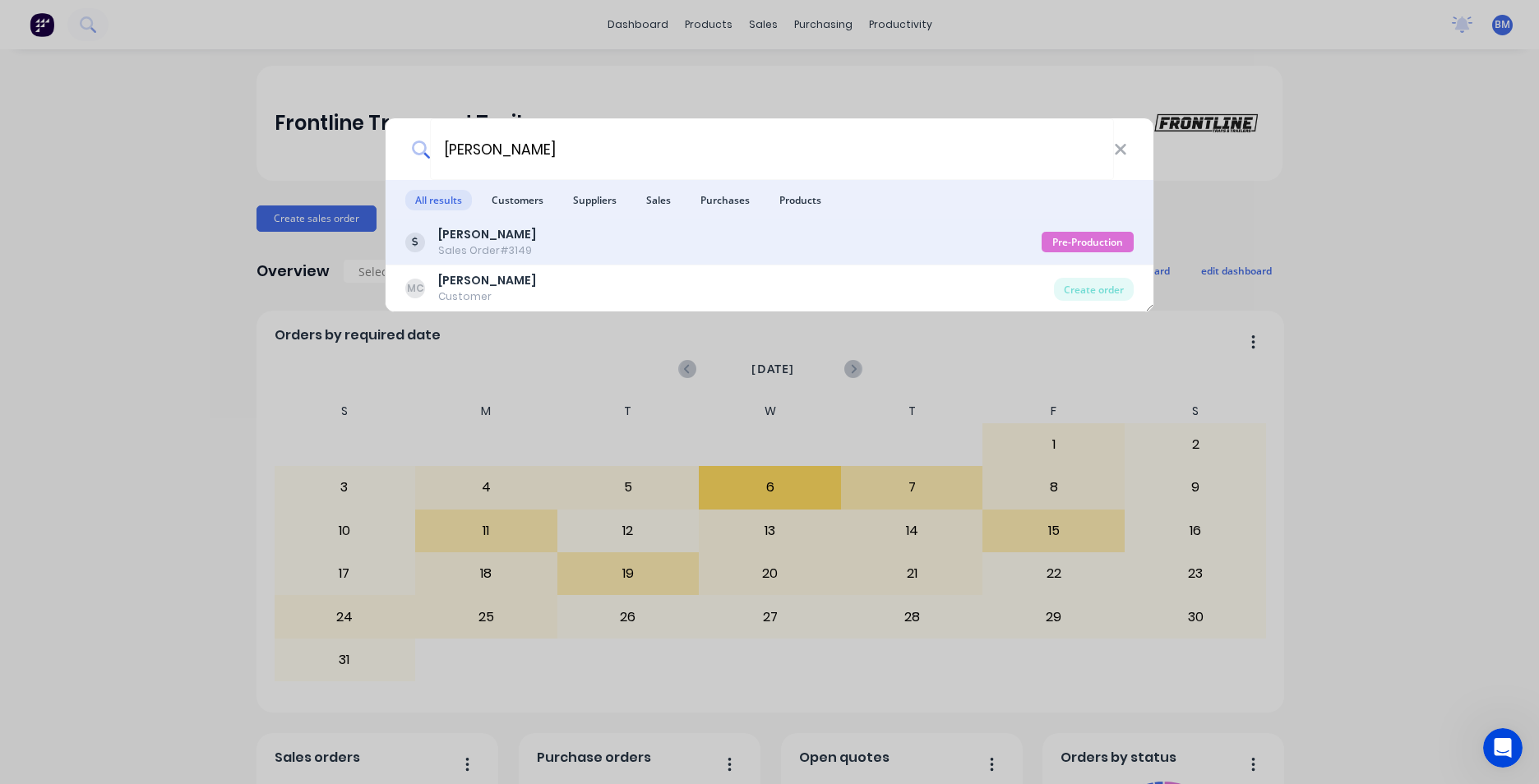
type input "MATT CLARK"
click at [626, 255] on div "Matt Clark Sales Order #3149" at bounding box center [724, 242] width 637 height 32
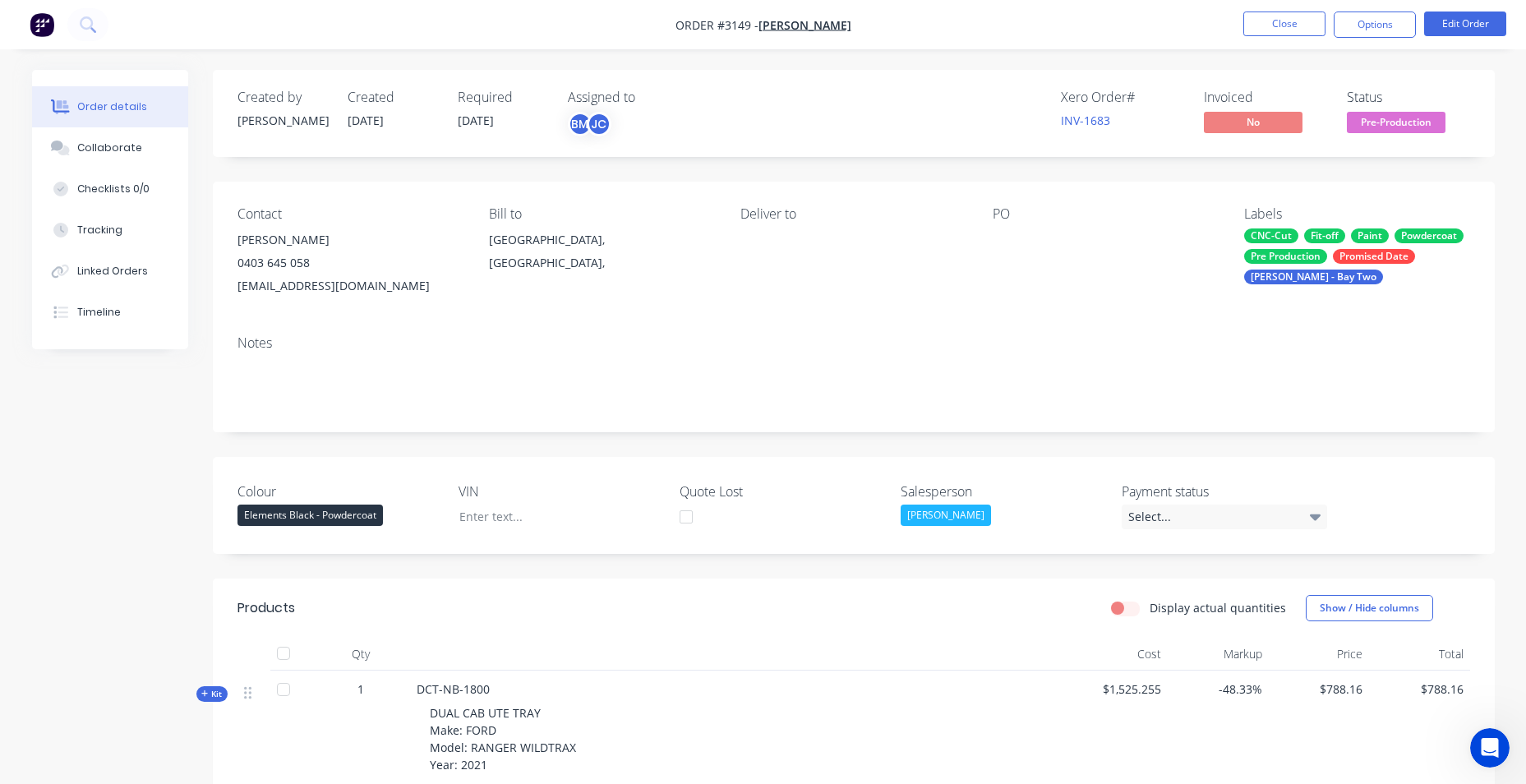
click at [37, 24] on img "button" at bounding box center [42, 24] width 24 height 24
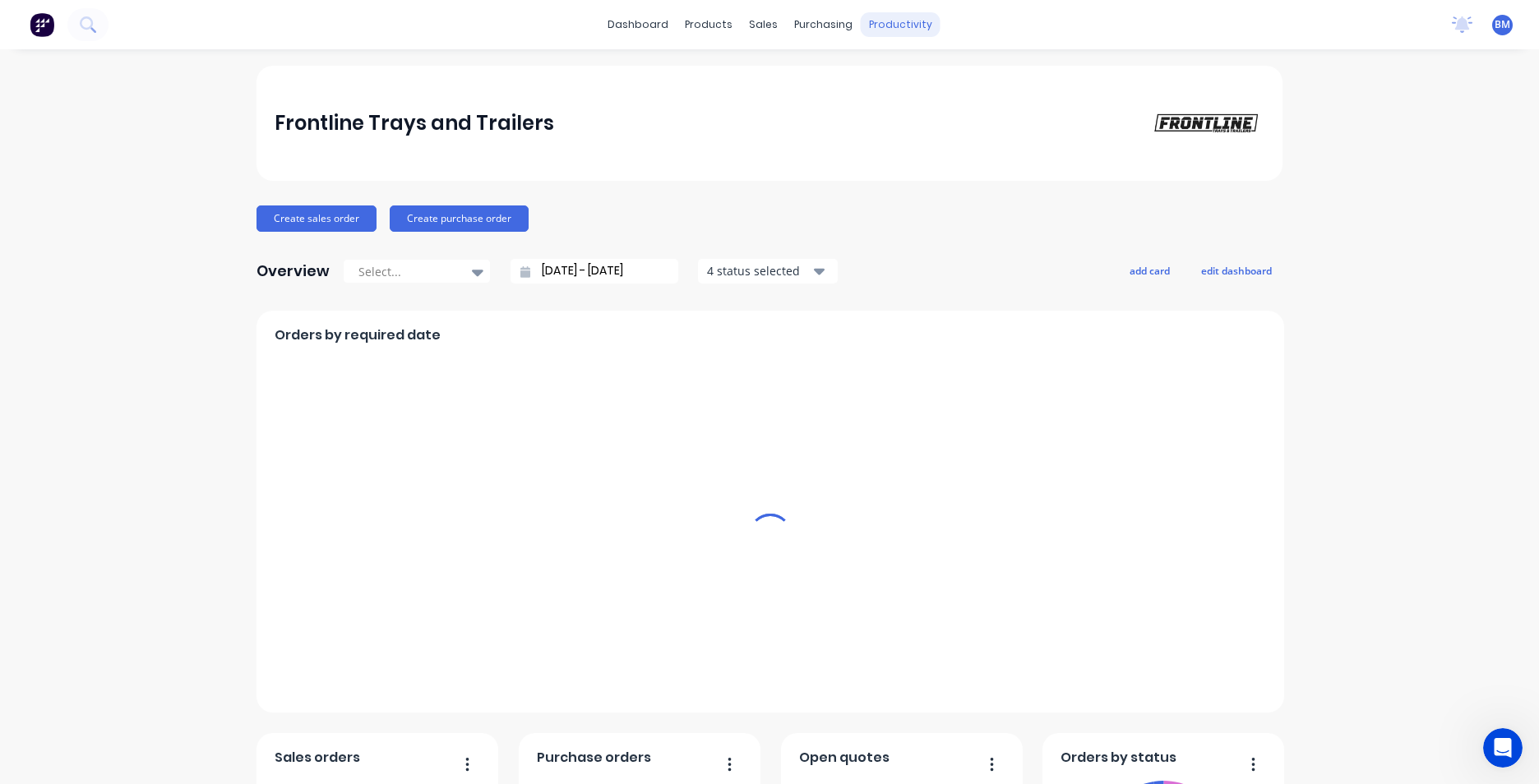
click at [876, 24] on div "productivity" at bounding box center [900, 24] width 79 height 24
click at [889, 28] on div "productivity" at bounding box center [900, 24] width 79 height 24
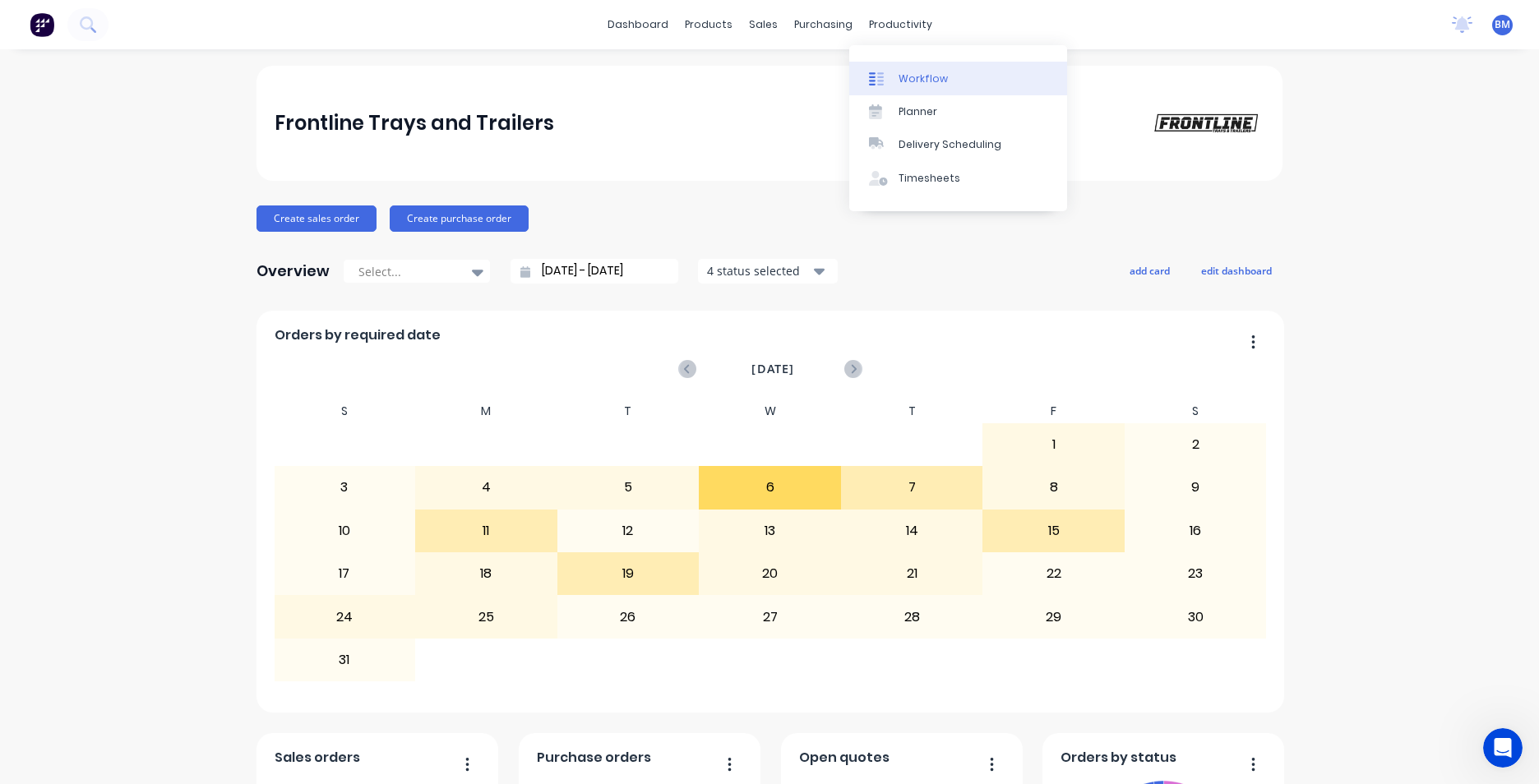
click at [900, 79] on div "Workflow" at bounding box center [923, 79] width 50 height 15
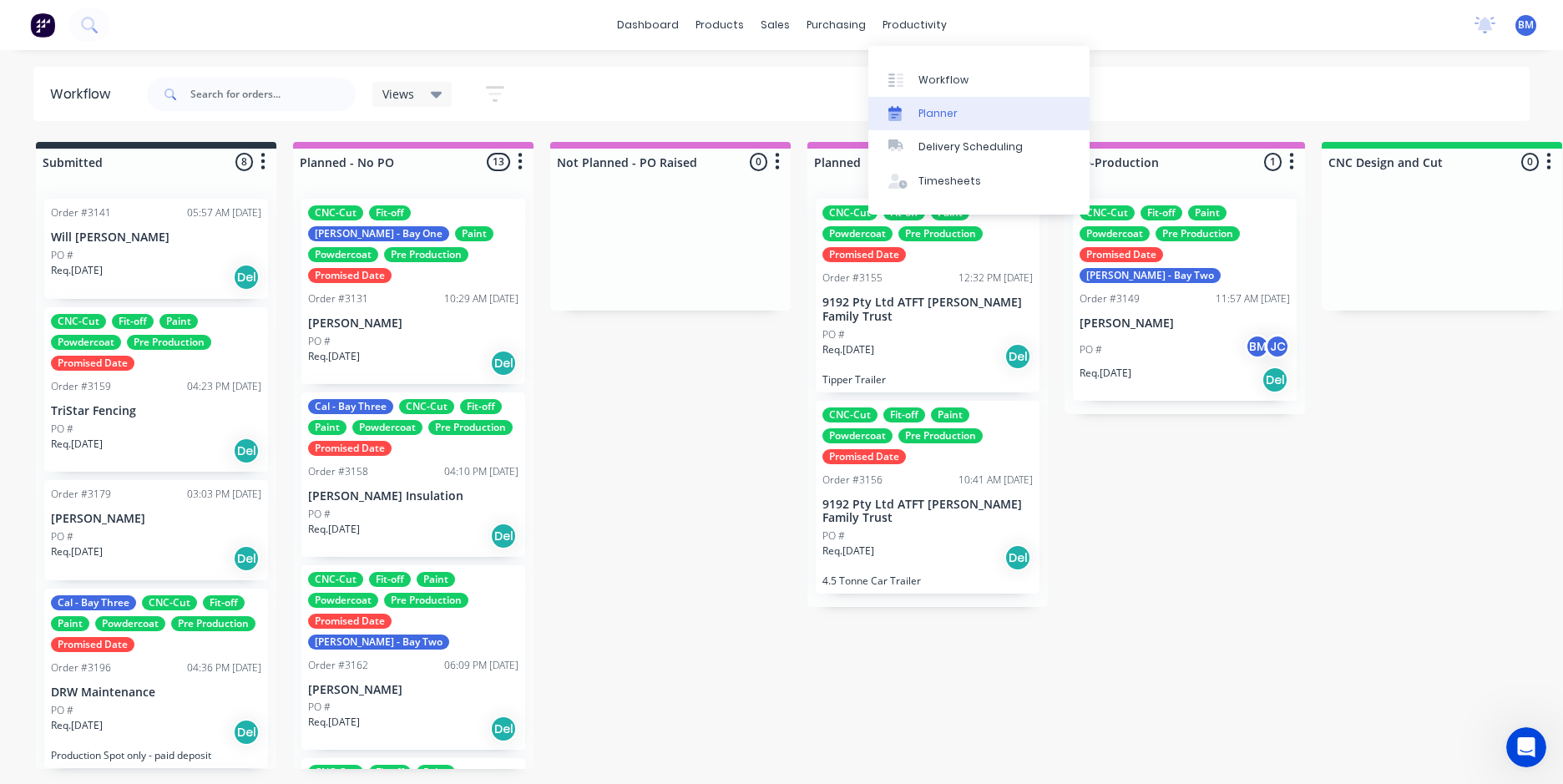
click at [924, 121] on div "Planner" at bounding box center [937, 114] width 39 height 15
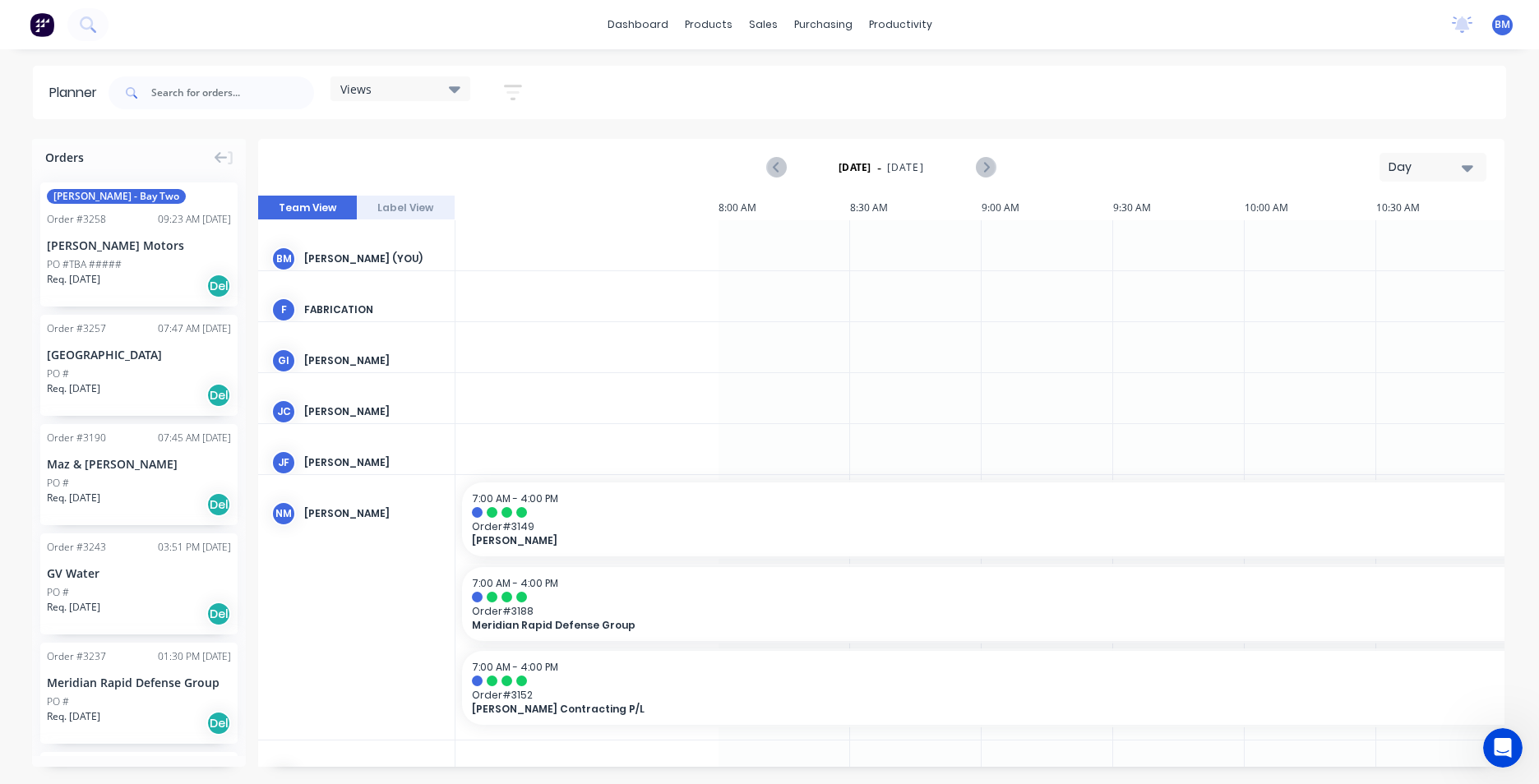
scroll to position [0, 1326]
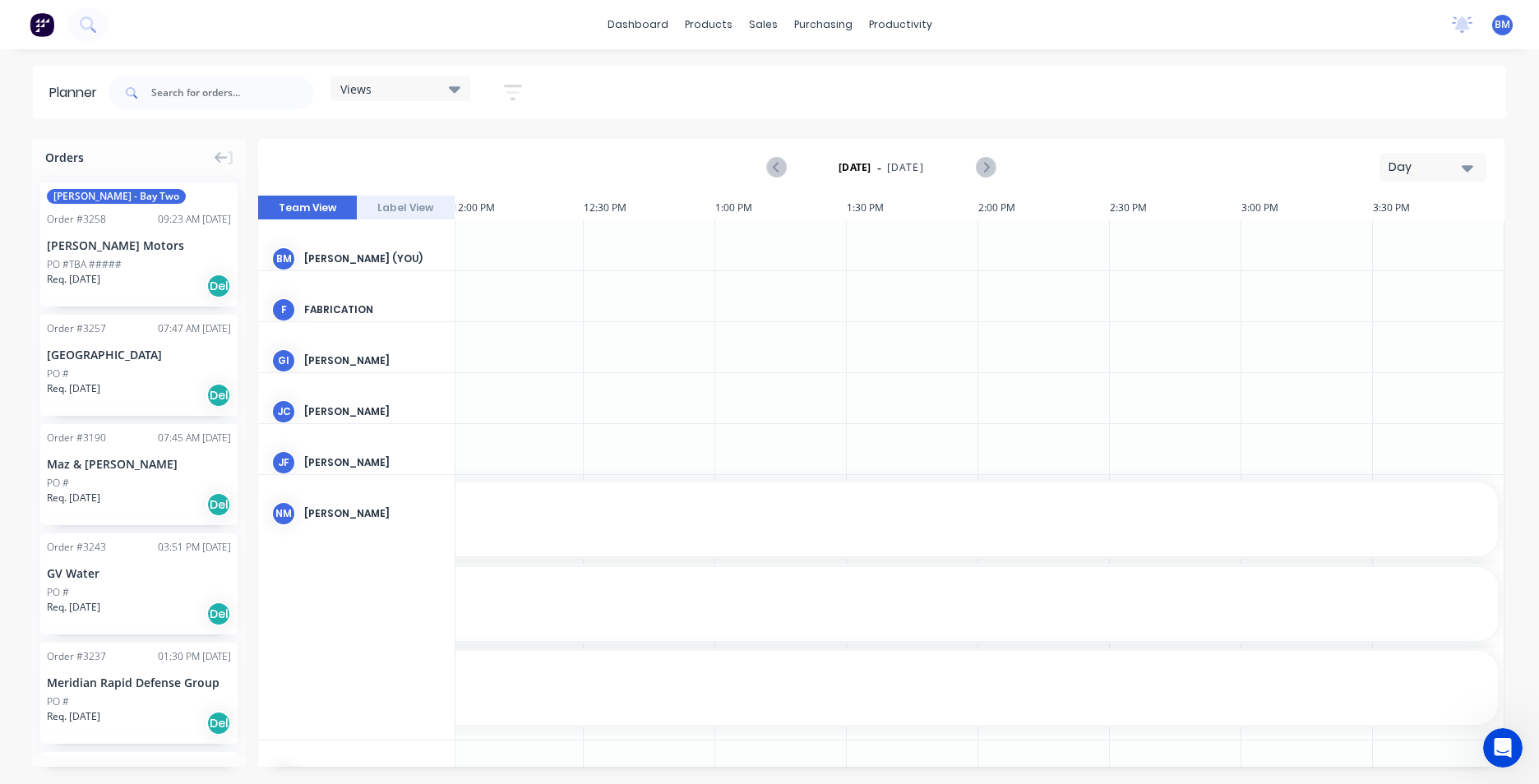
click at [1467, 165] on icon "button" at bounding box center [1468, 168] width 11 height 7
click at [1440, 256] on div "Week" at bounding box center [1403, 244] width 163 height 33
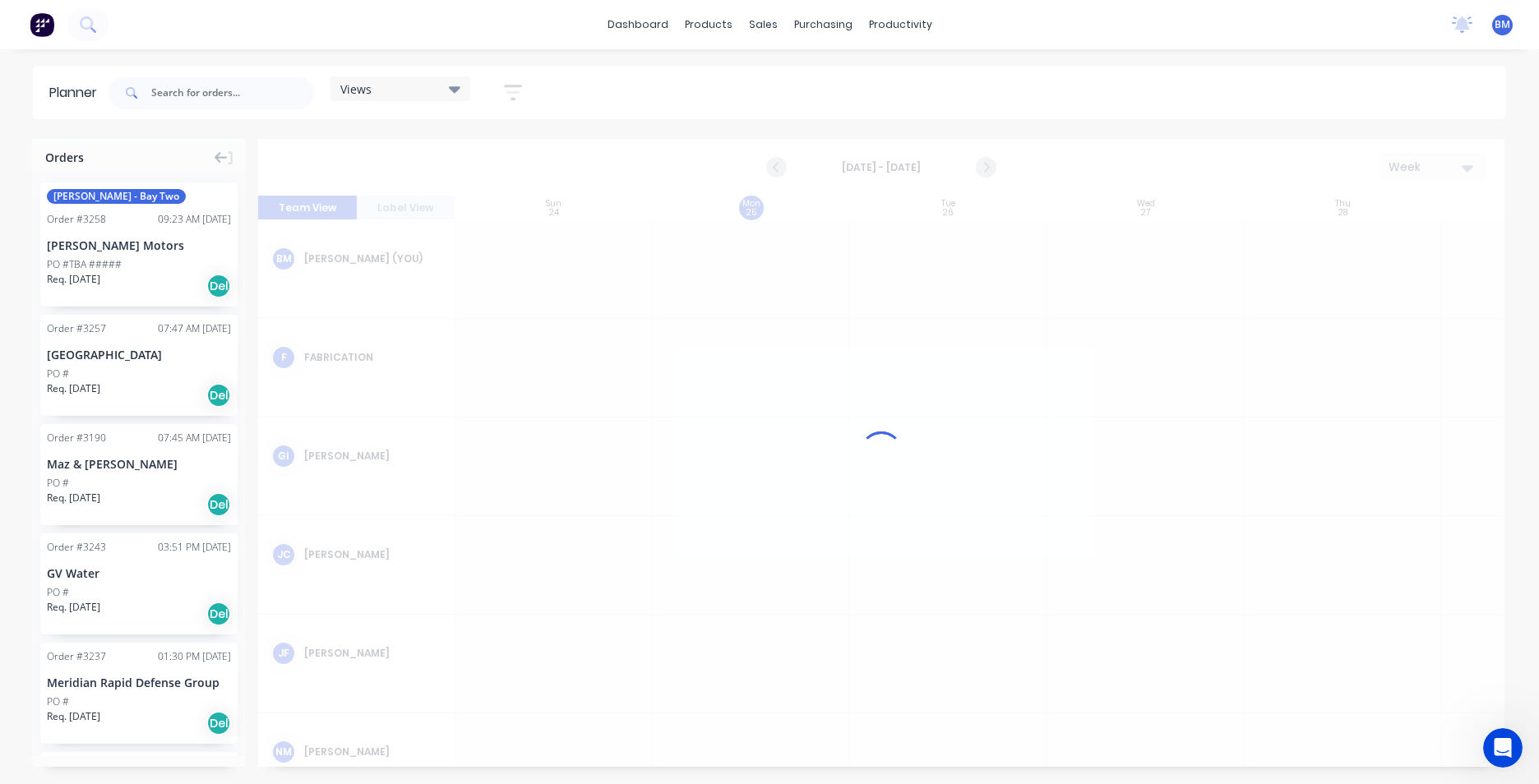
scroll to position [0, 1]
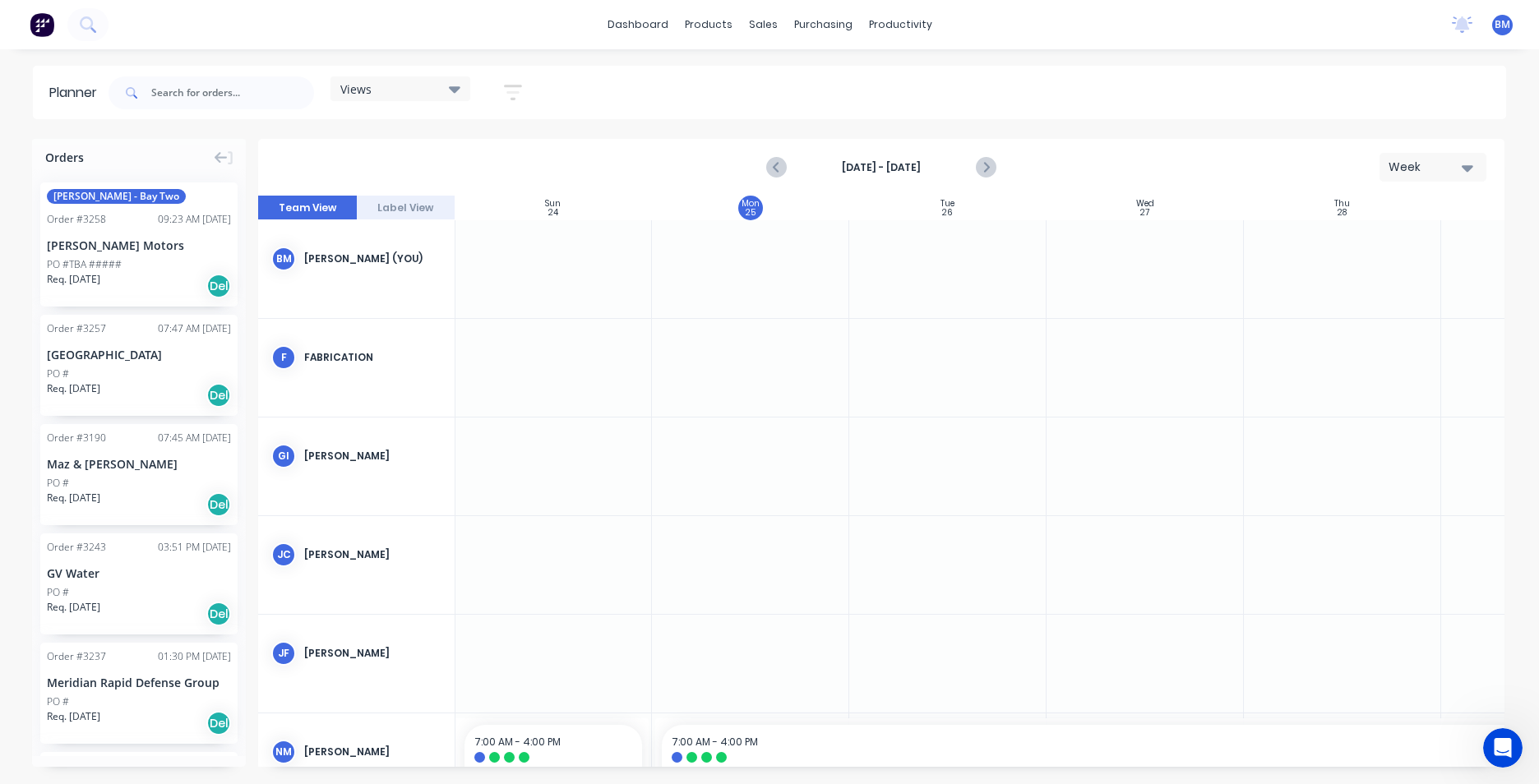
click at [1420, 173] on div "Week" at bounding box center [1426, 167] width 76 height 17
click at [1413, 276] on div "Month" at bounding box center [1403, 277] width 163 height 33
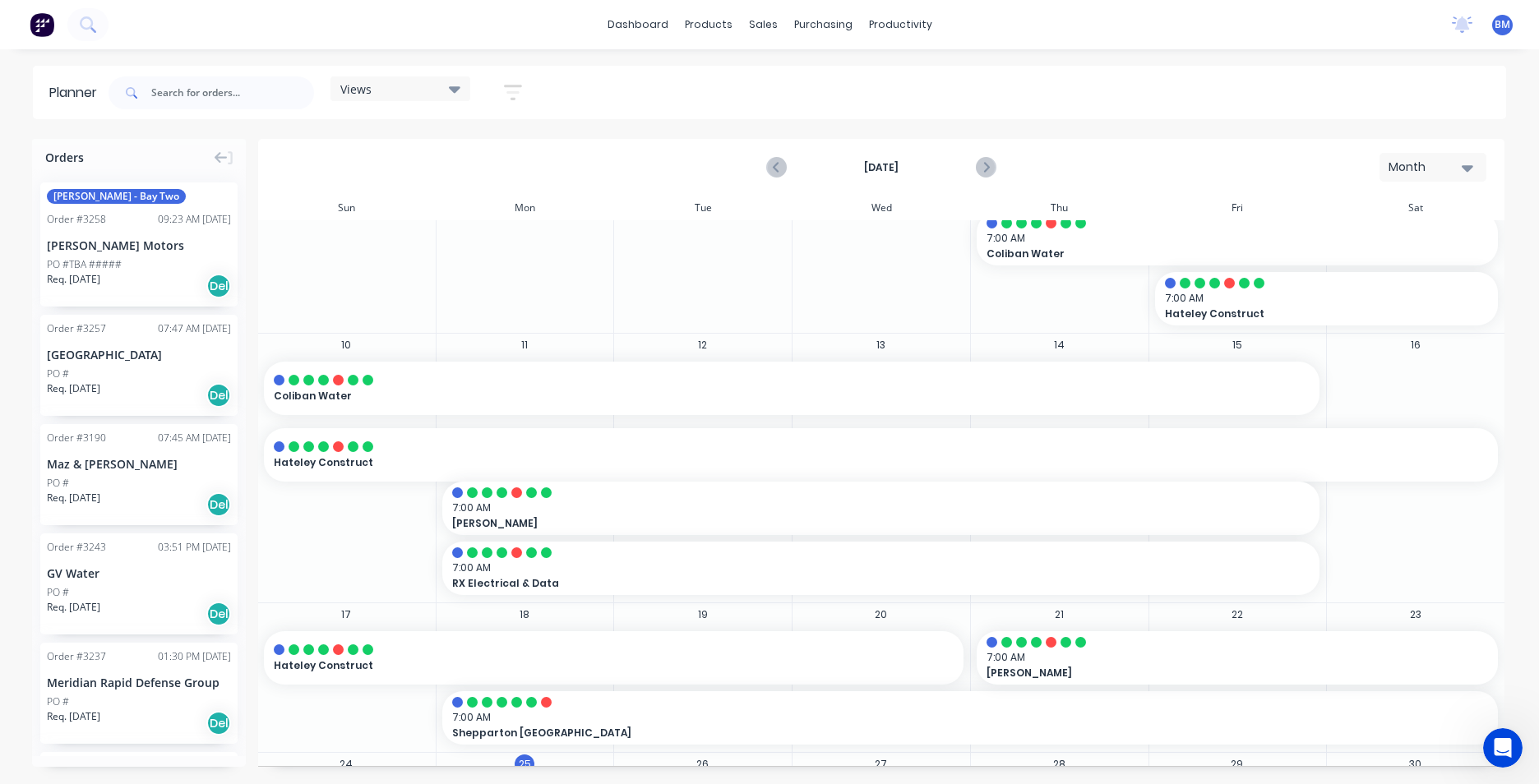
scroll to position [329, 0]
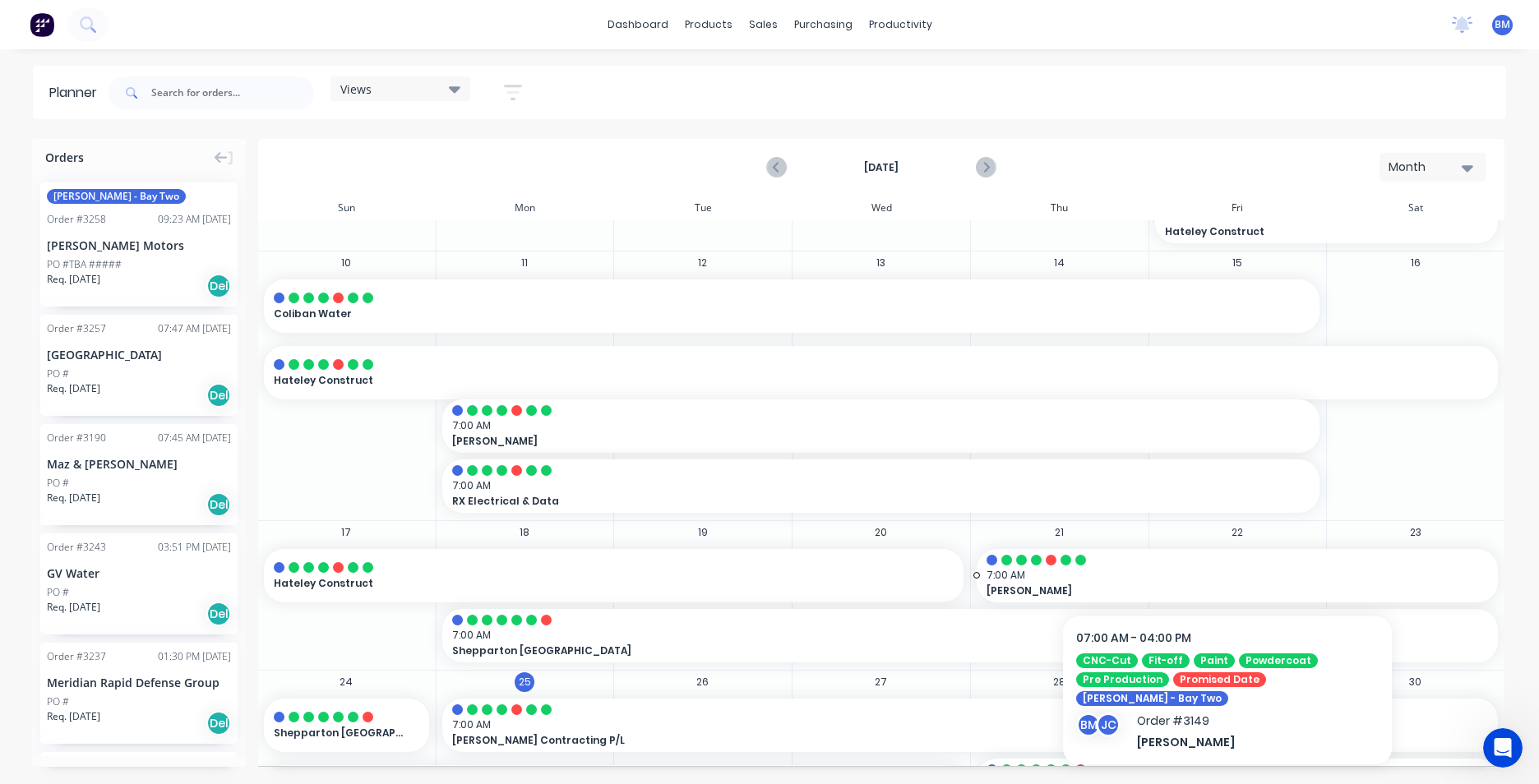
click at [1041, 566] on div "7:00 AM Matt Clark" at bounding box center [1238, 575] width 522 height 65
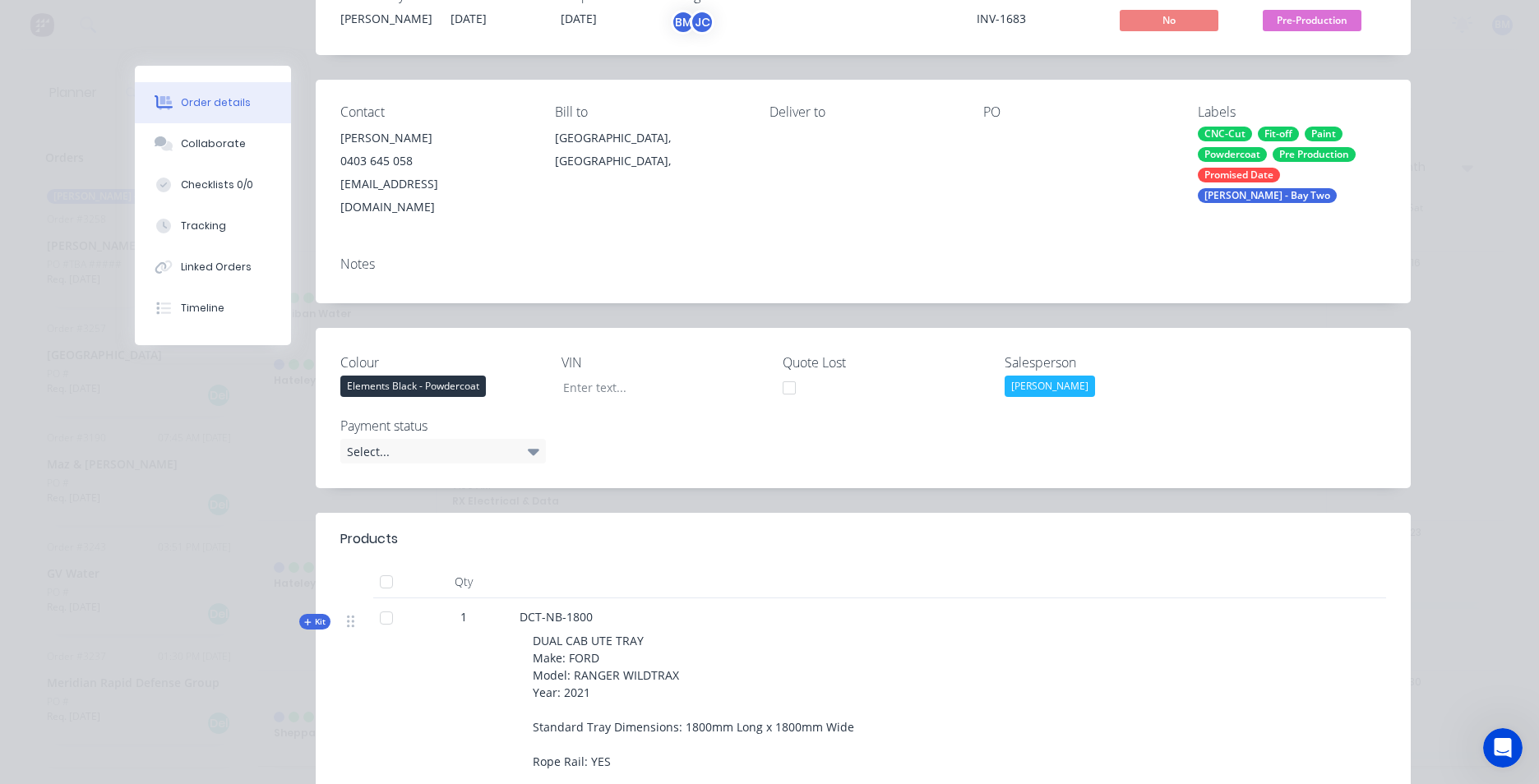
scroll to position [164, 0]
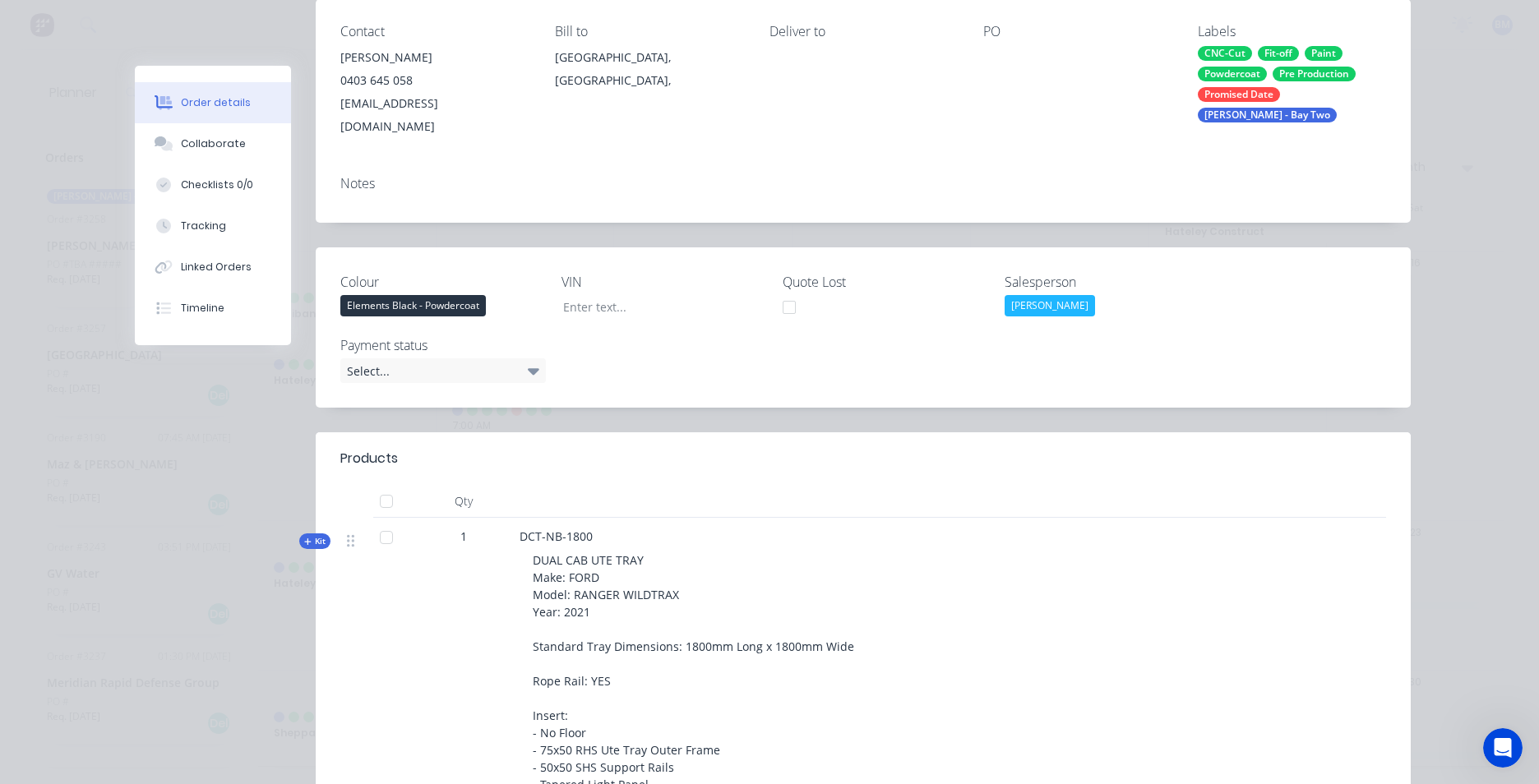
scroll to position [0, 0]
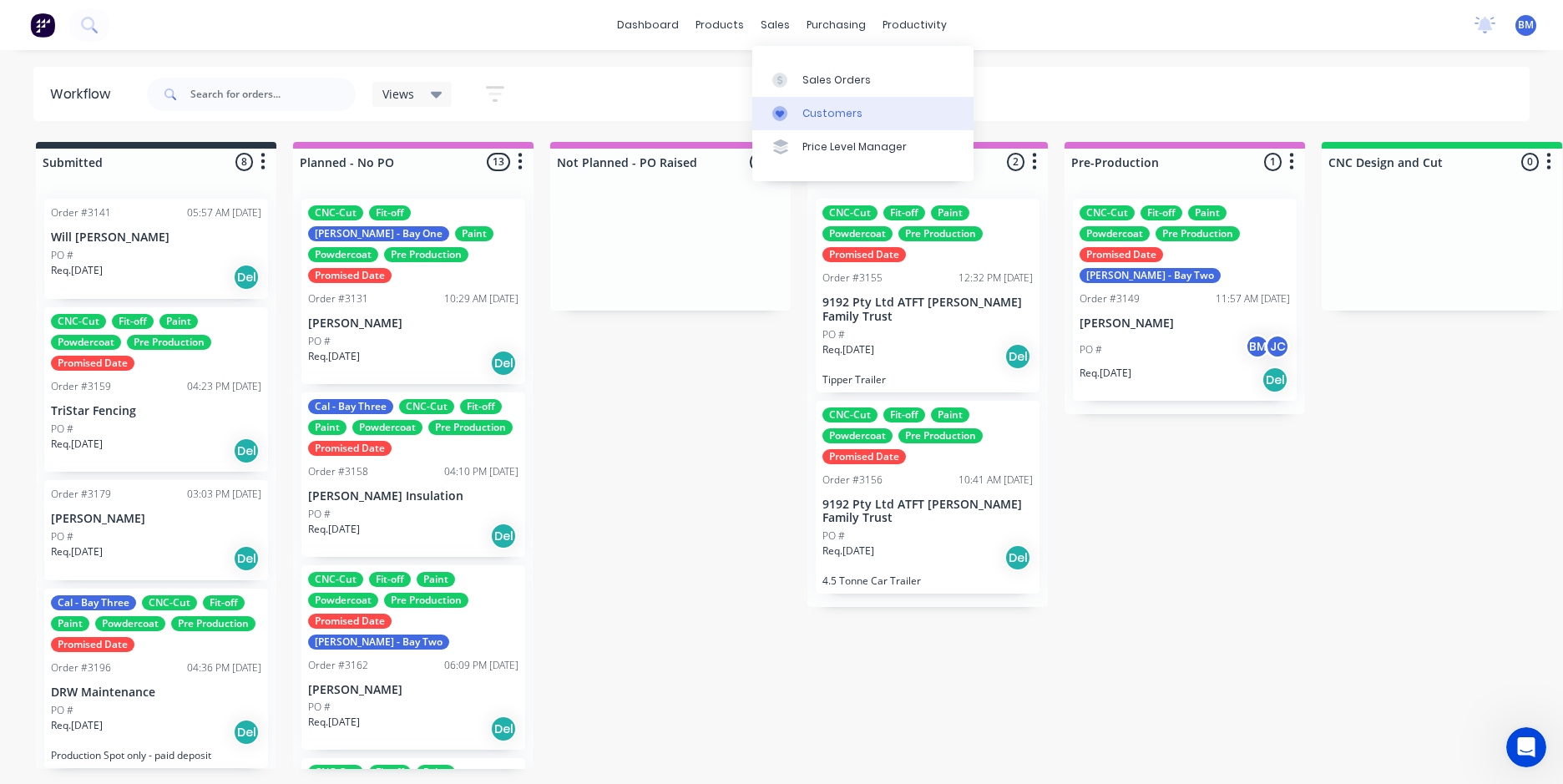
click at [815, 117] on div "Customers" at bounding box center [832, 114] width 60 height 15
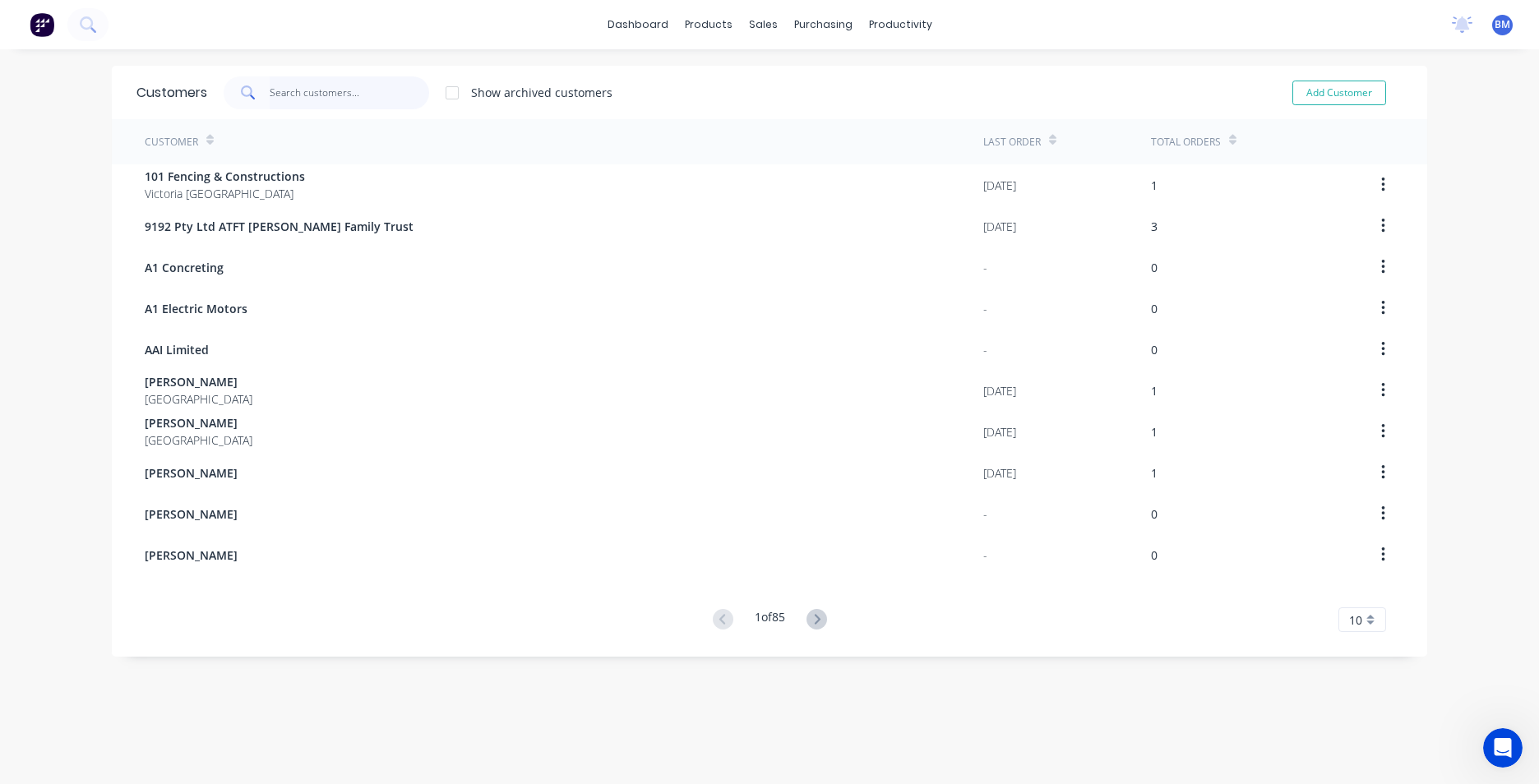
click at [310, 91] on input "text" at bounding box center [349, 93] width 160 height 33
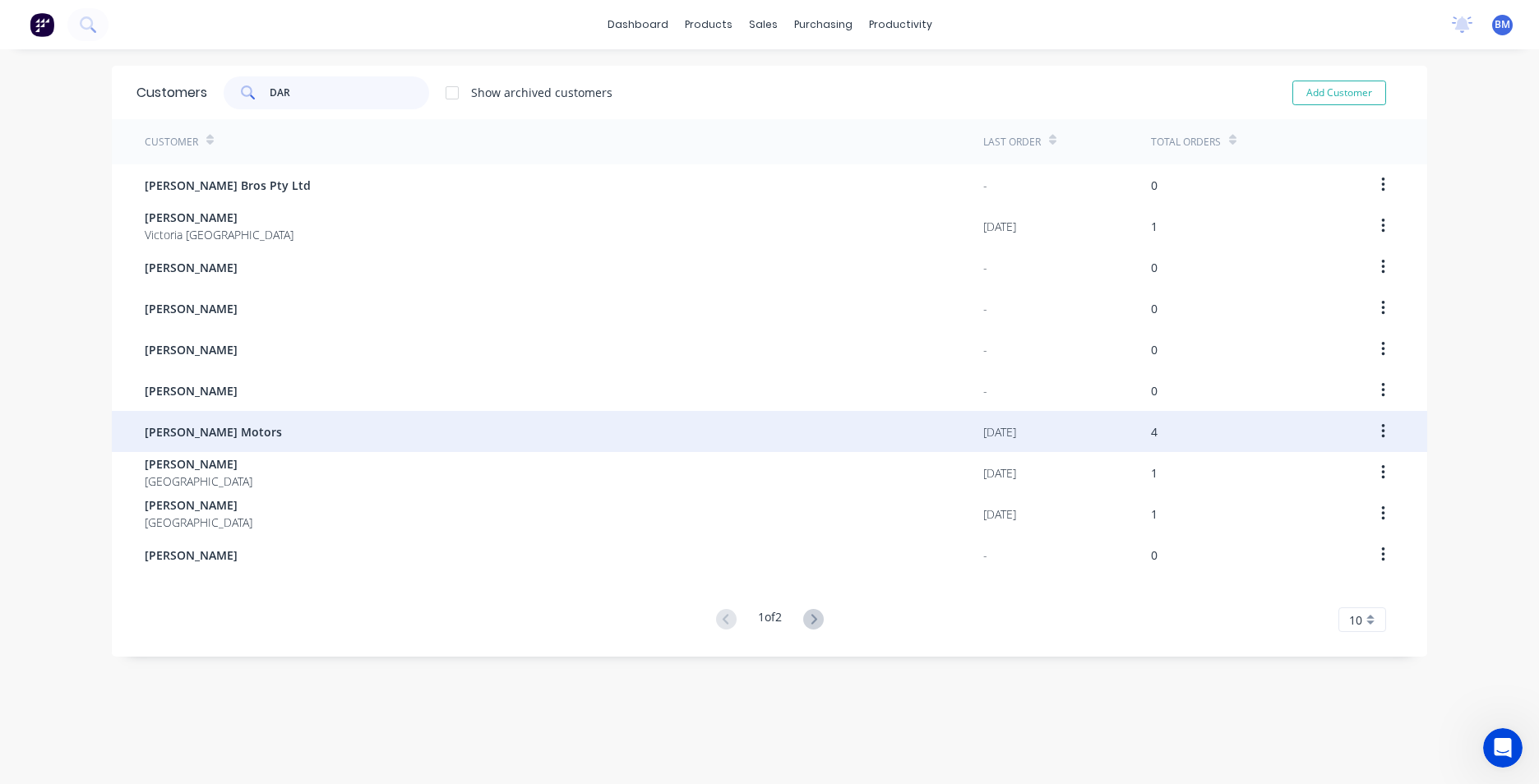
type input "DAR"
click at [271, 433] on div "[PERSON_NAME] Motors" at bounding box center [564, 432] width 839 height 41
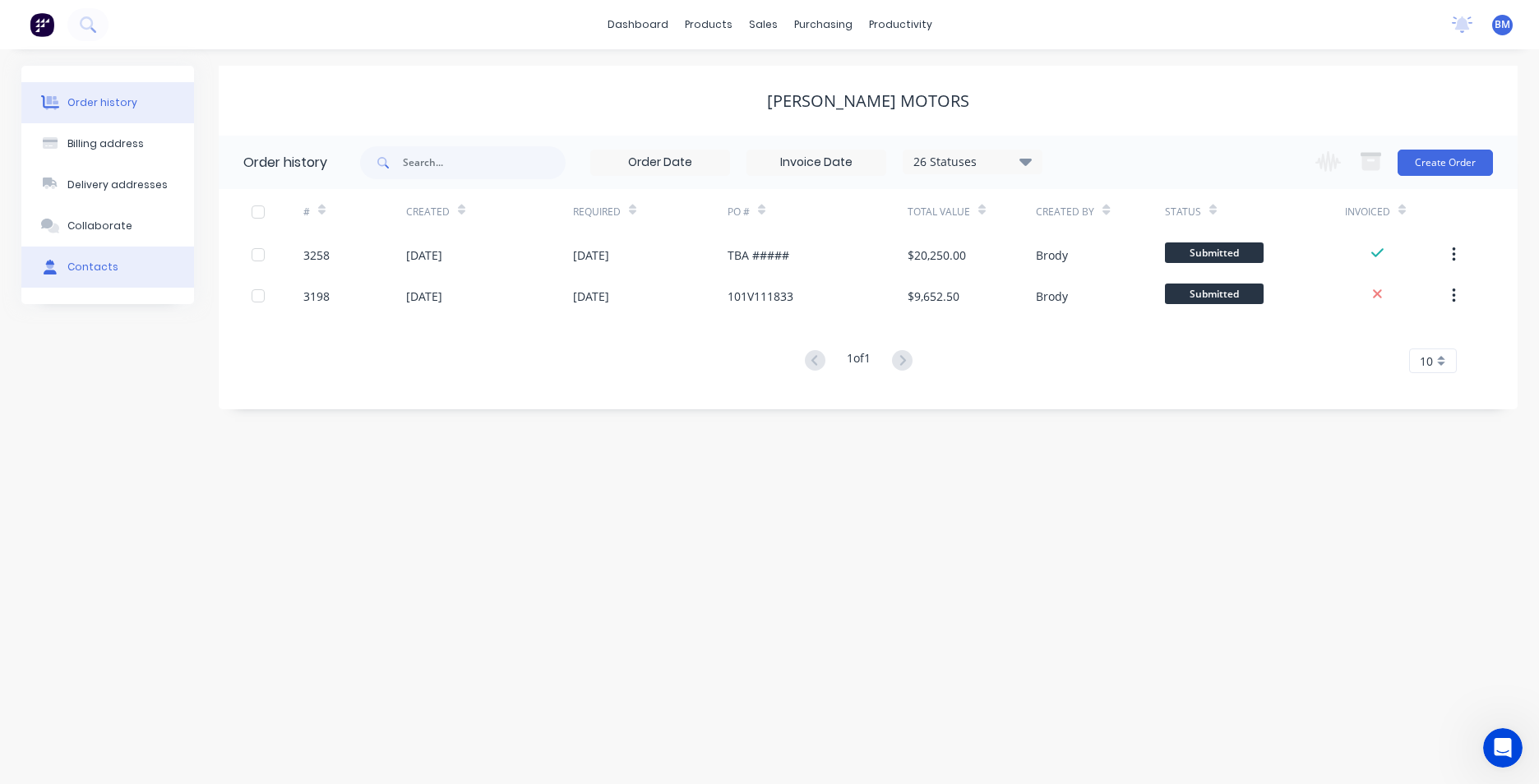
click at [128, 261] on button "Contacts" at bounding box center [108, 267] width 173 height 41
select select "AU"
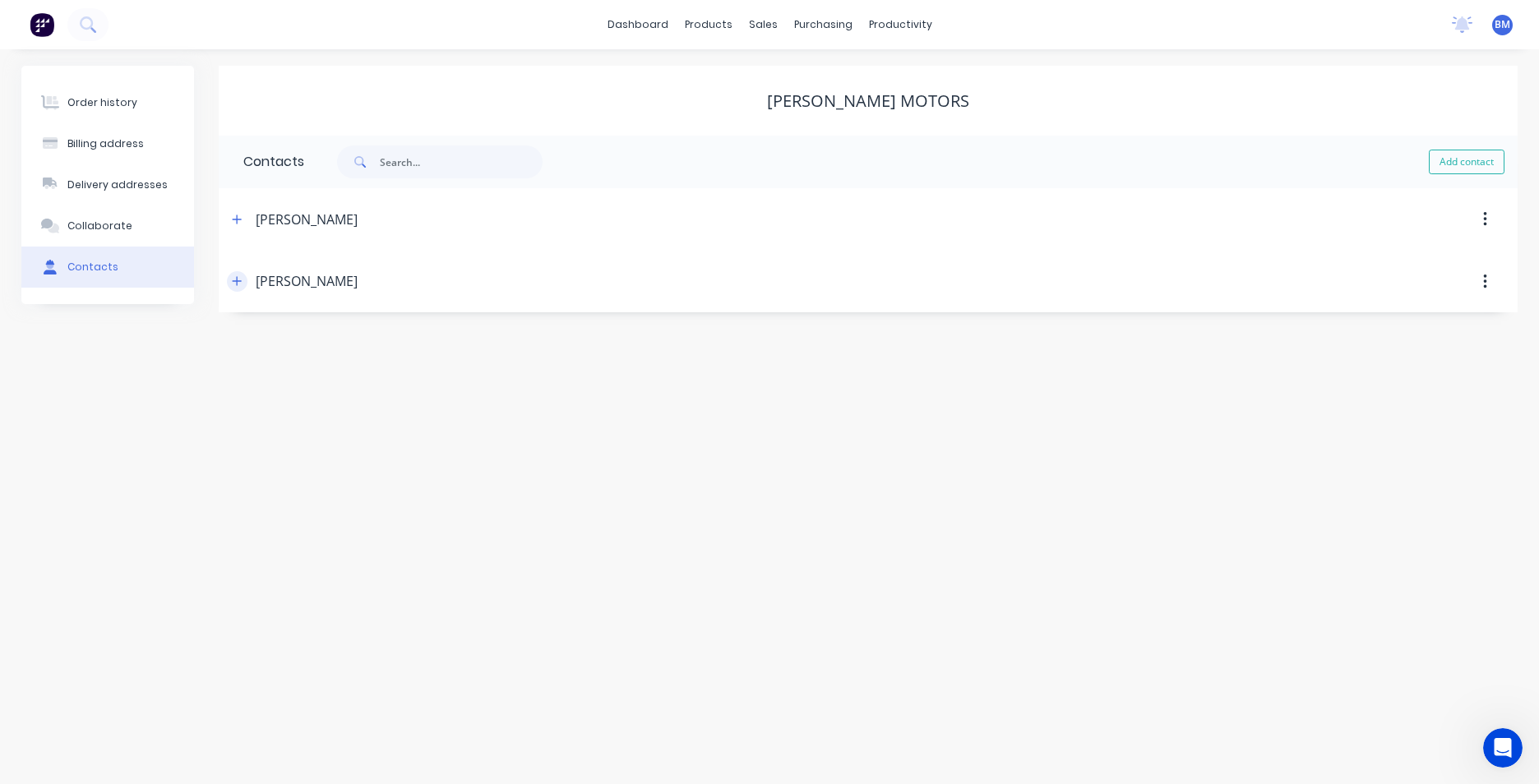
click at [237, 282] on icon "button" at bounding box center [237, 281] width 9 height 9
click at [0, 0] on input "lachlan.koonan@darryltwitt.com.au" at bounding box center [0, 0] width 0 height 0
type input "lachlan.coonan@darryltwitt.com.au"
click at [620, 415] on div "Email address lachlan.coonan@darryltwitt.com.au" at bounding box center [868, 408] width 1250 height 64
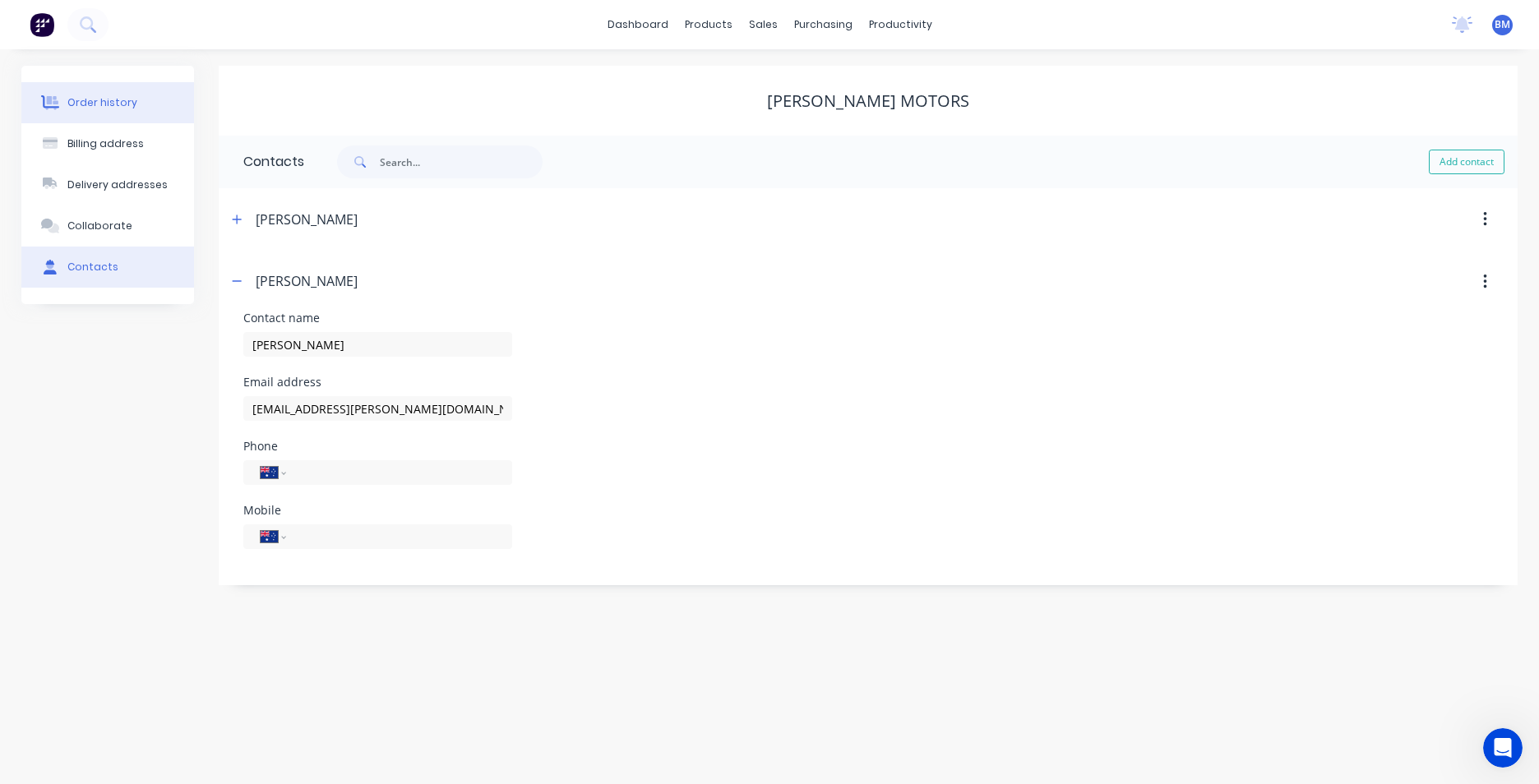
click at [109, 106] on div "Order history" at bounding box center [102, 103] width 70 height 15
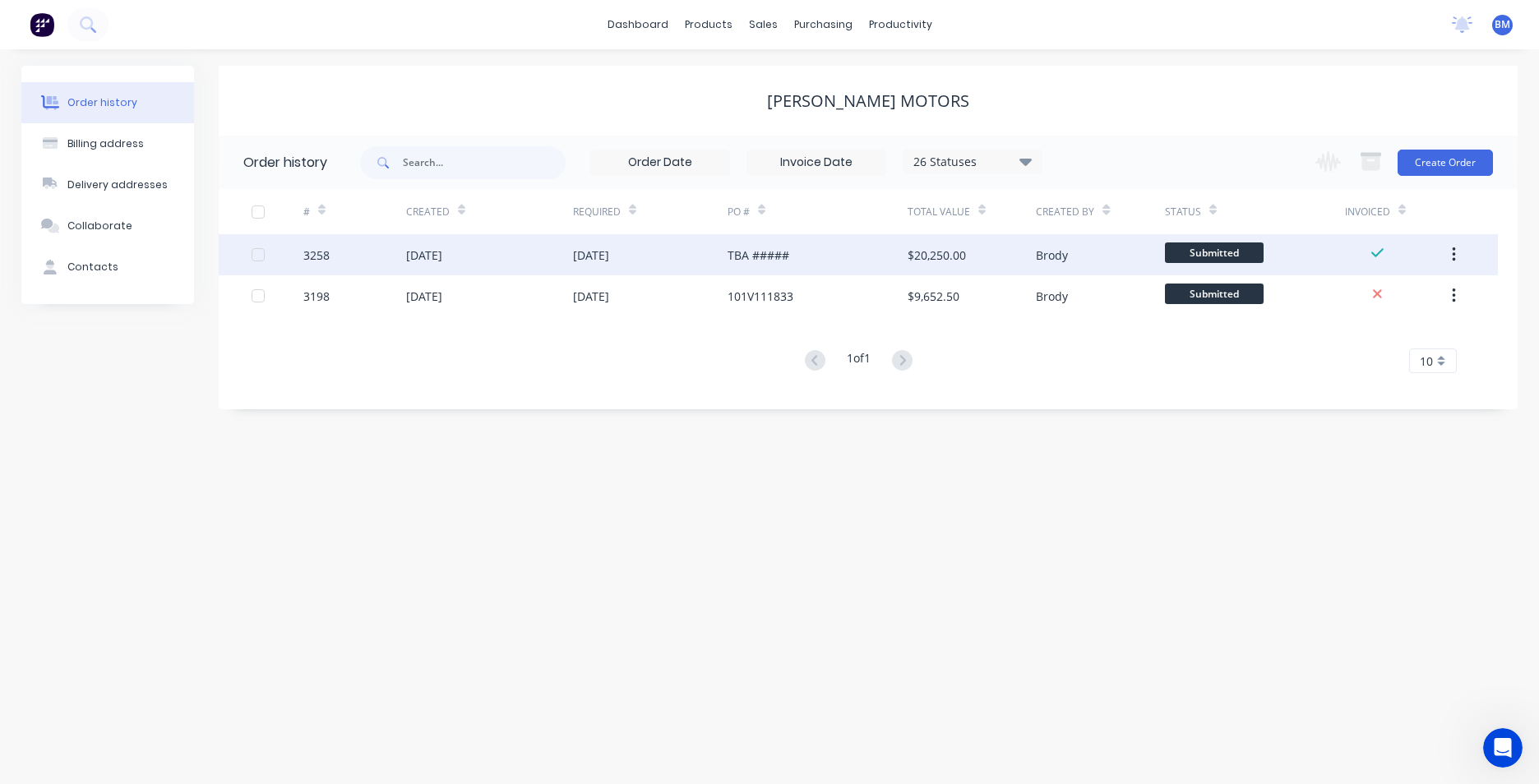
click at [616, 269] on div "[DATE]" at bounding box center [650, 255] width 154 height 41
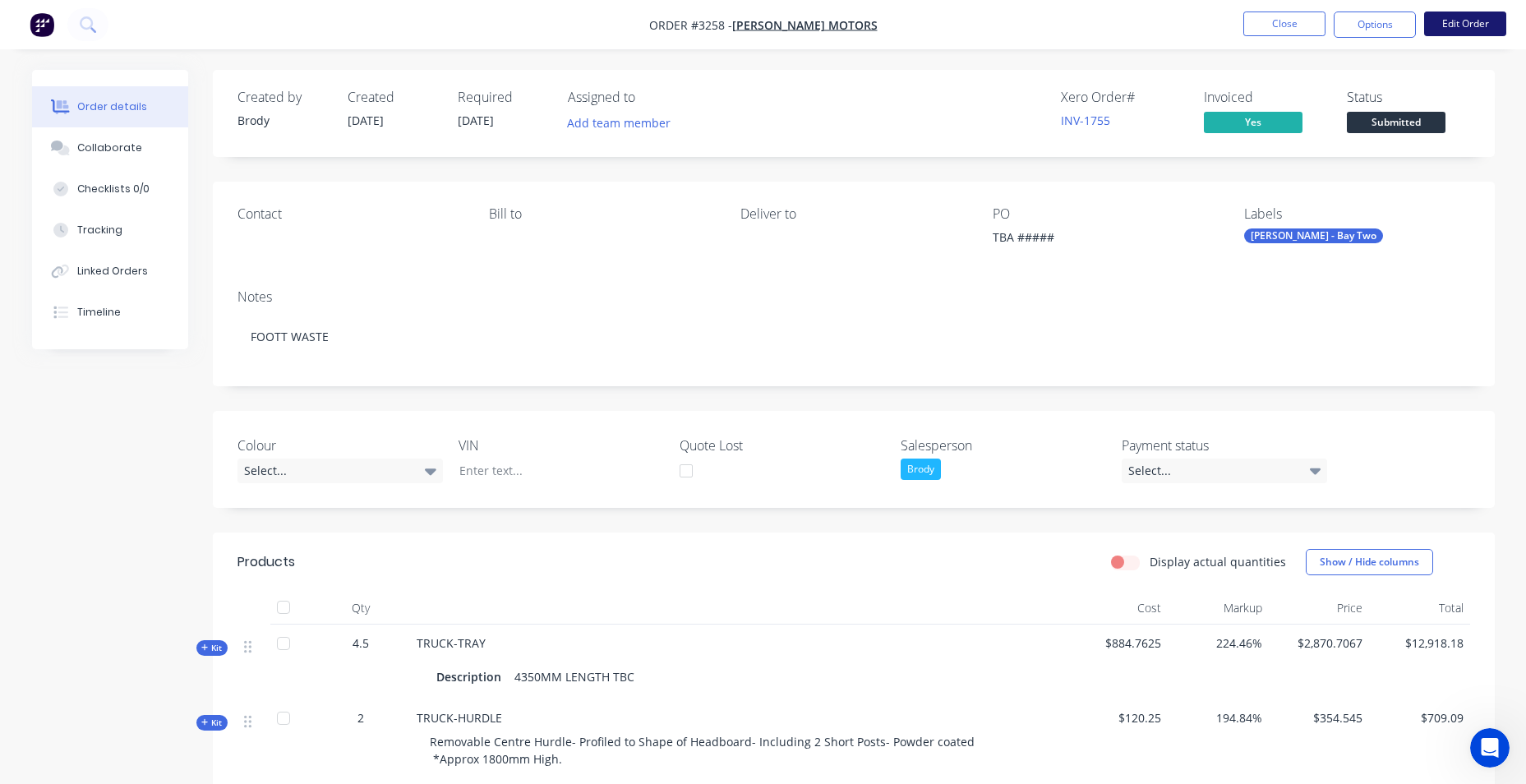
click at [1490, 22] on button "Edit Order" at bounding box center [1465, 23] width 82 height 24
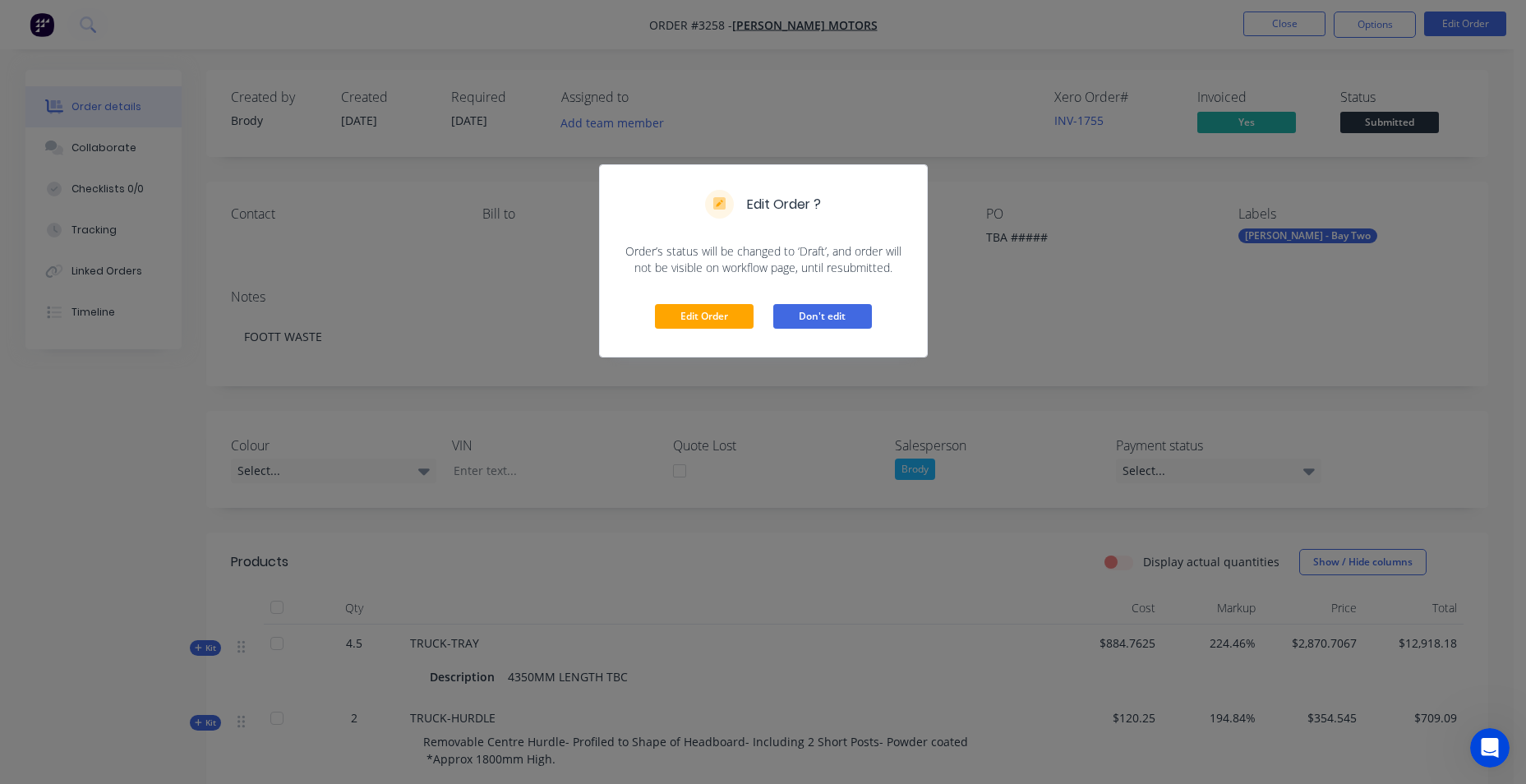
click at [822, 321] on button "Don't edit" at bounding box center [823, 316] width 99 height 24
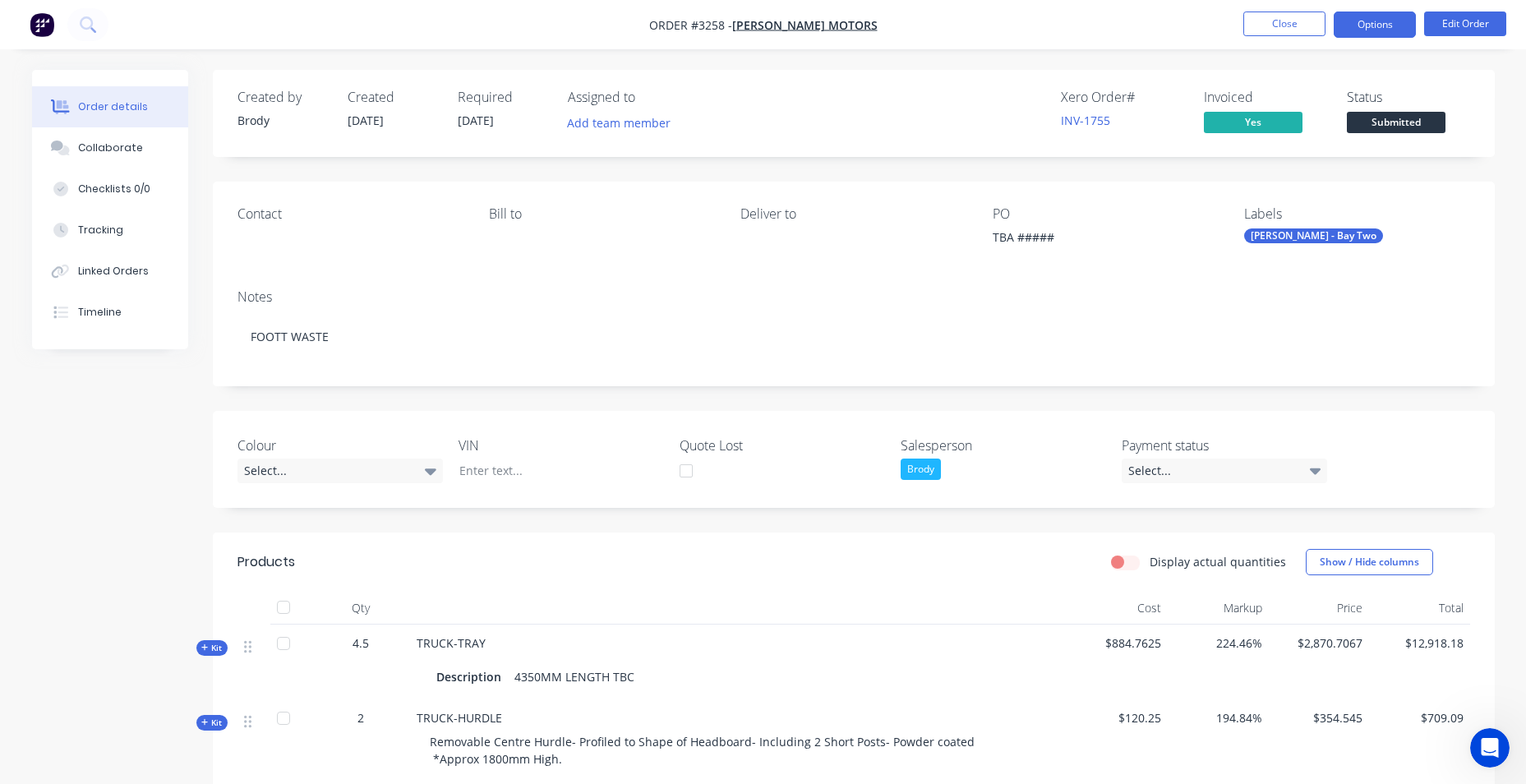
click at [1383, 27] on button "Options" at bounding box center [1375, 24] width 82 height 26
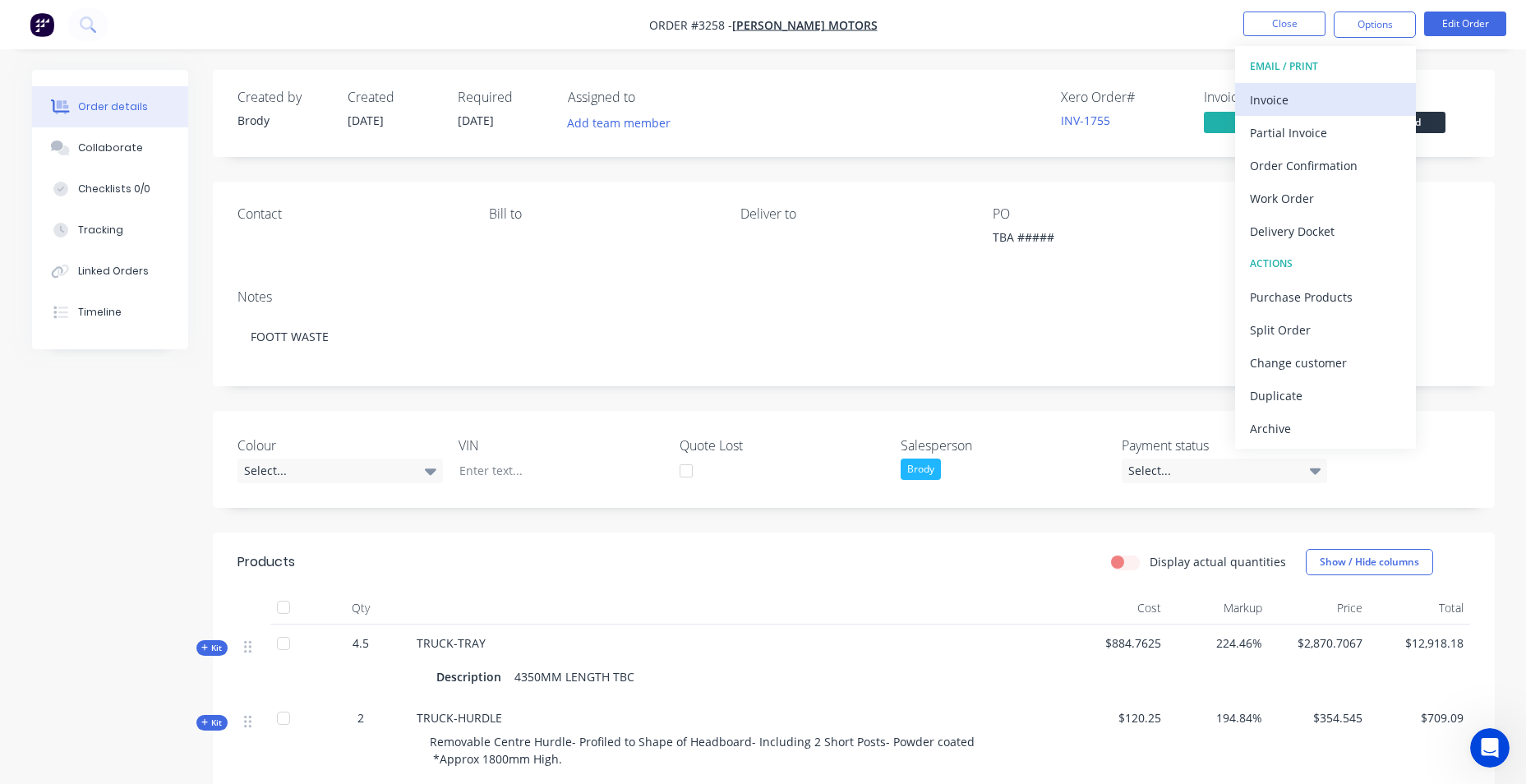
click at [1354, 106] on div "Invoice" at bounding box center [1326, 100] width 151 height 24
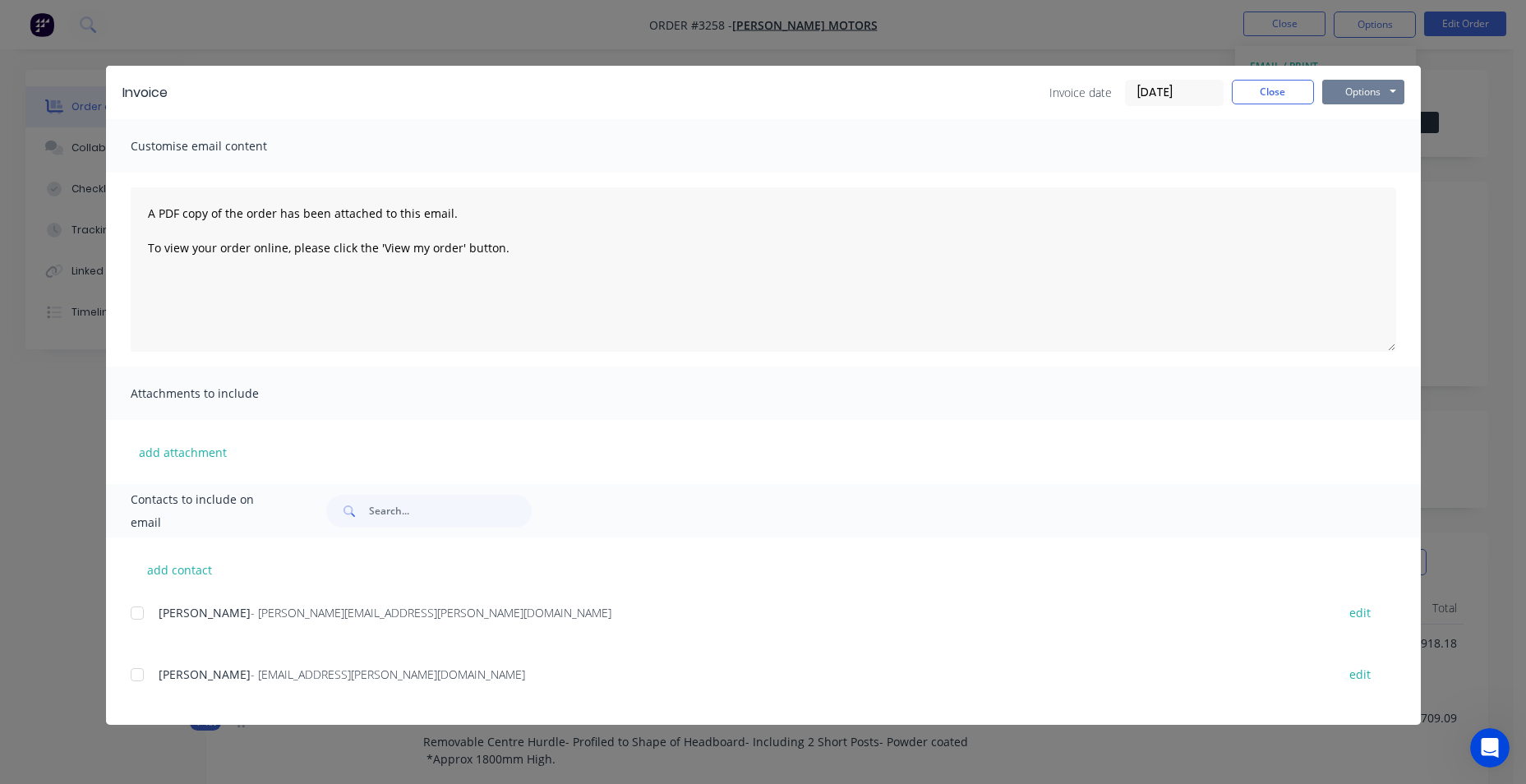
click at [1360, 93] on button "Options" at bounding box center [1363, 92] width 82 height 24
click at [1367, 171] on button "Email" at bounding box center [1375, 175] width 106 height 27
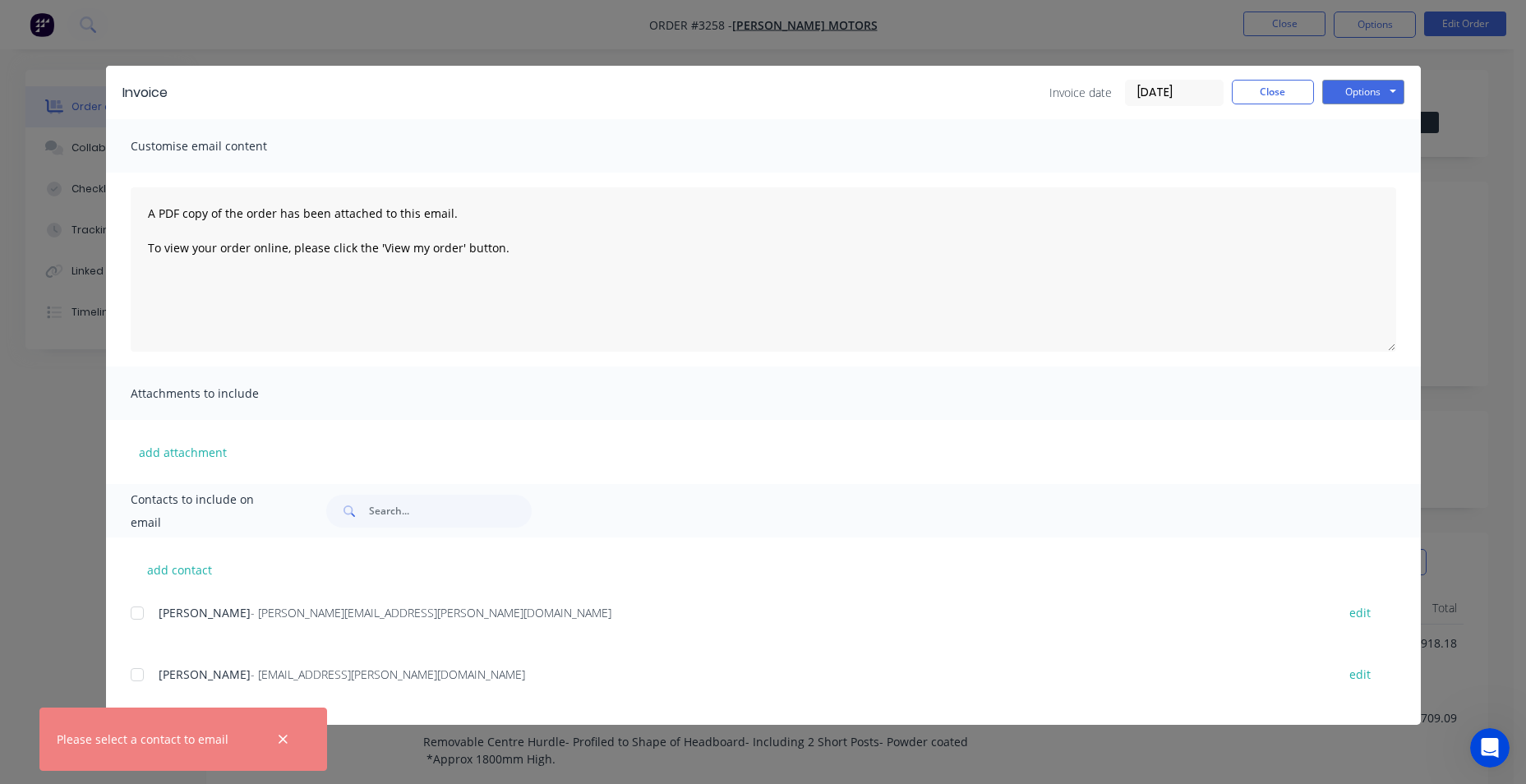
click at [136, 678] on div at bounding box center [136, 674] width 33 height 33
click at [1363, 92] on button "Options" at bounding box center [1363, 92] width 82 height 24
click at [1367, 174] on button "Email" at bounding box center [1375, 175] width 106 height 27
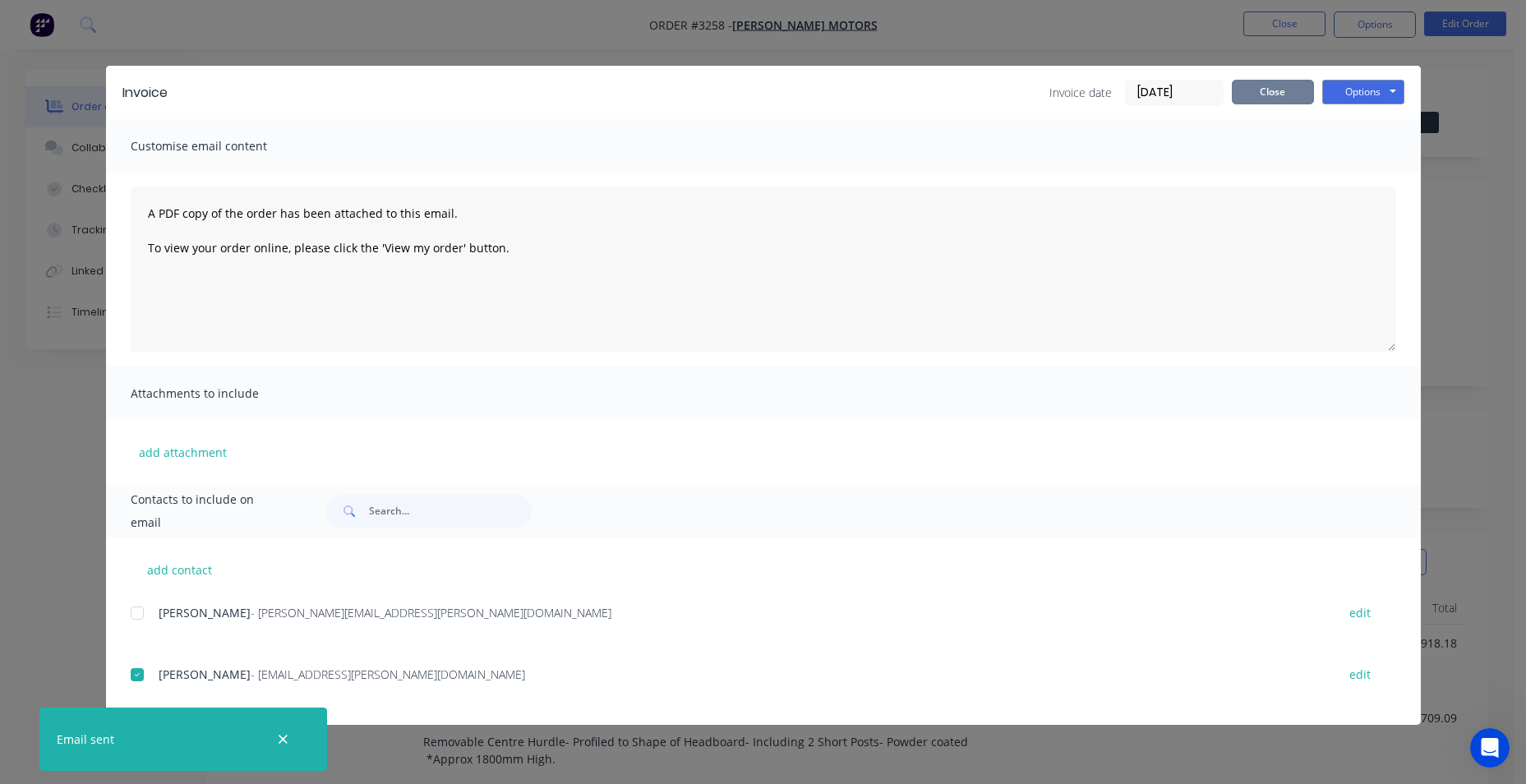
click at [1267, 78] on div "Invoice Invoice date 25/08/25 Close Options Preview Print Email" at bounding box center [763, 92] width 1315 height 53
click button "Close" at bounding box center [1273, 92] width 82 height 24
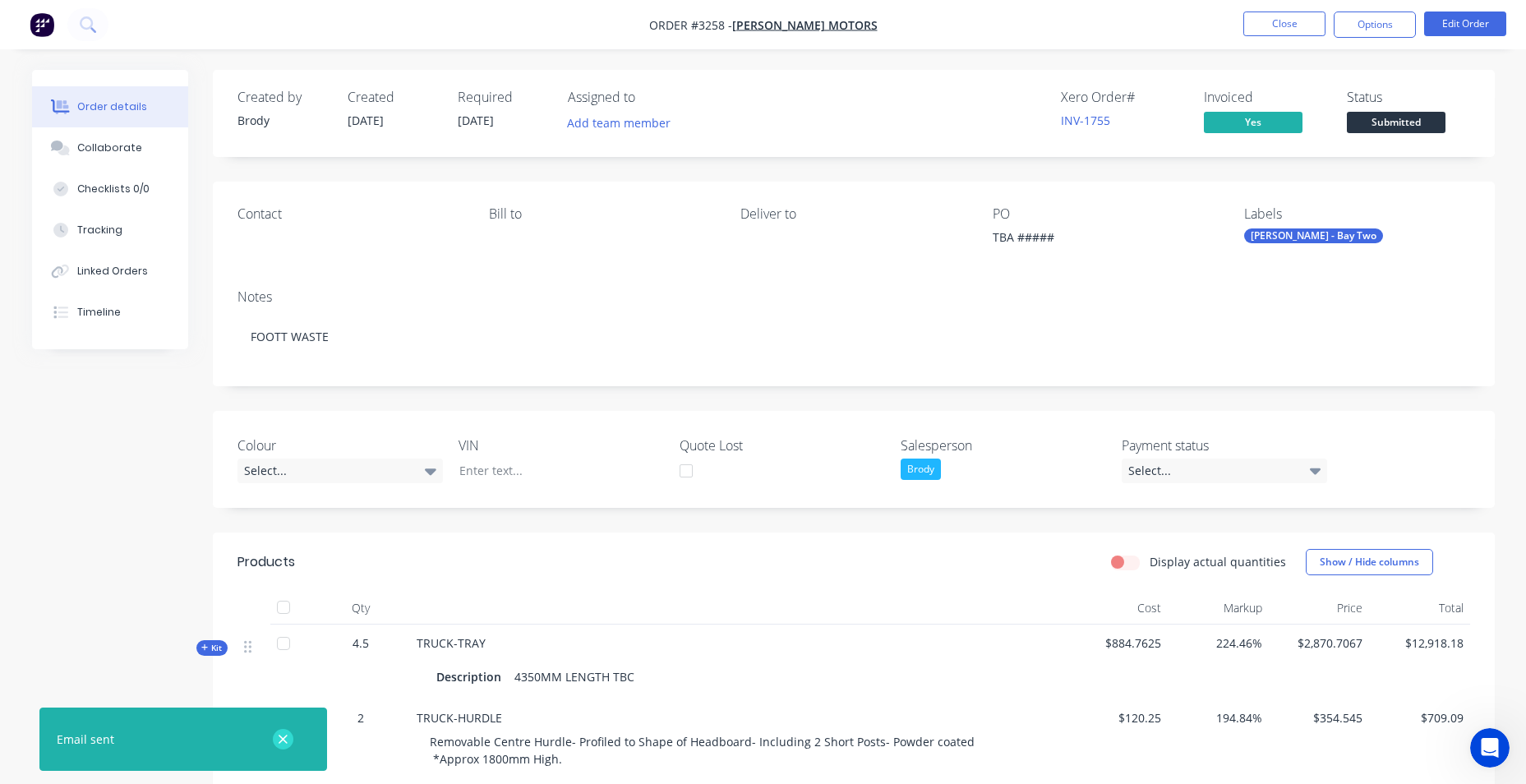
click at [283, 736] on icon "button" at bounding box center [282, 740] width 10 height 15
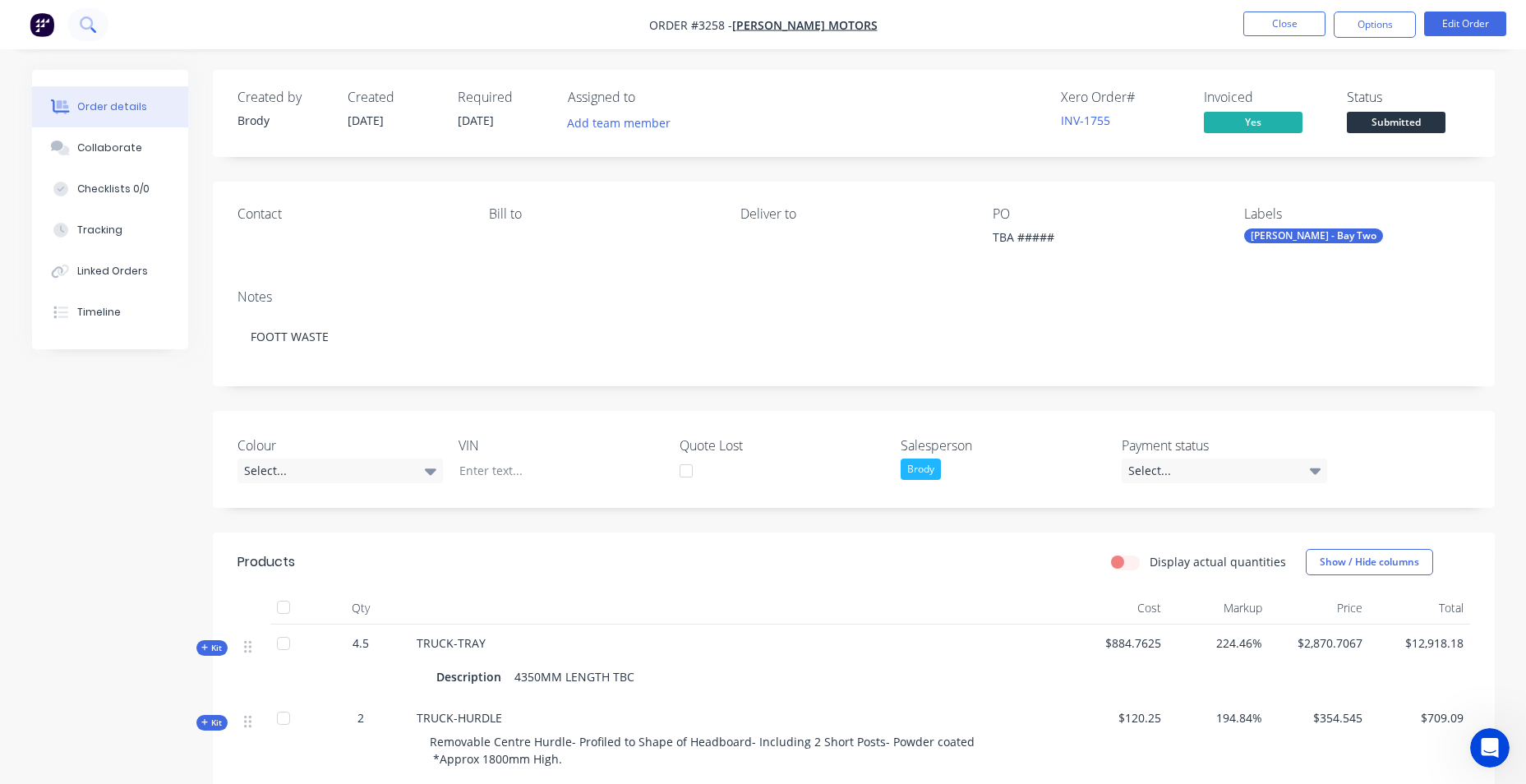
click at [93, 32] on icon at bounding box center [87, 24] width 16 height 16
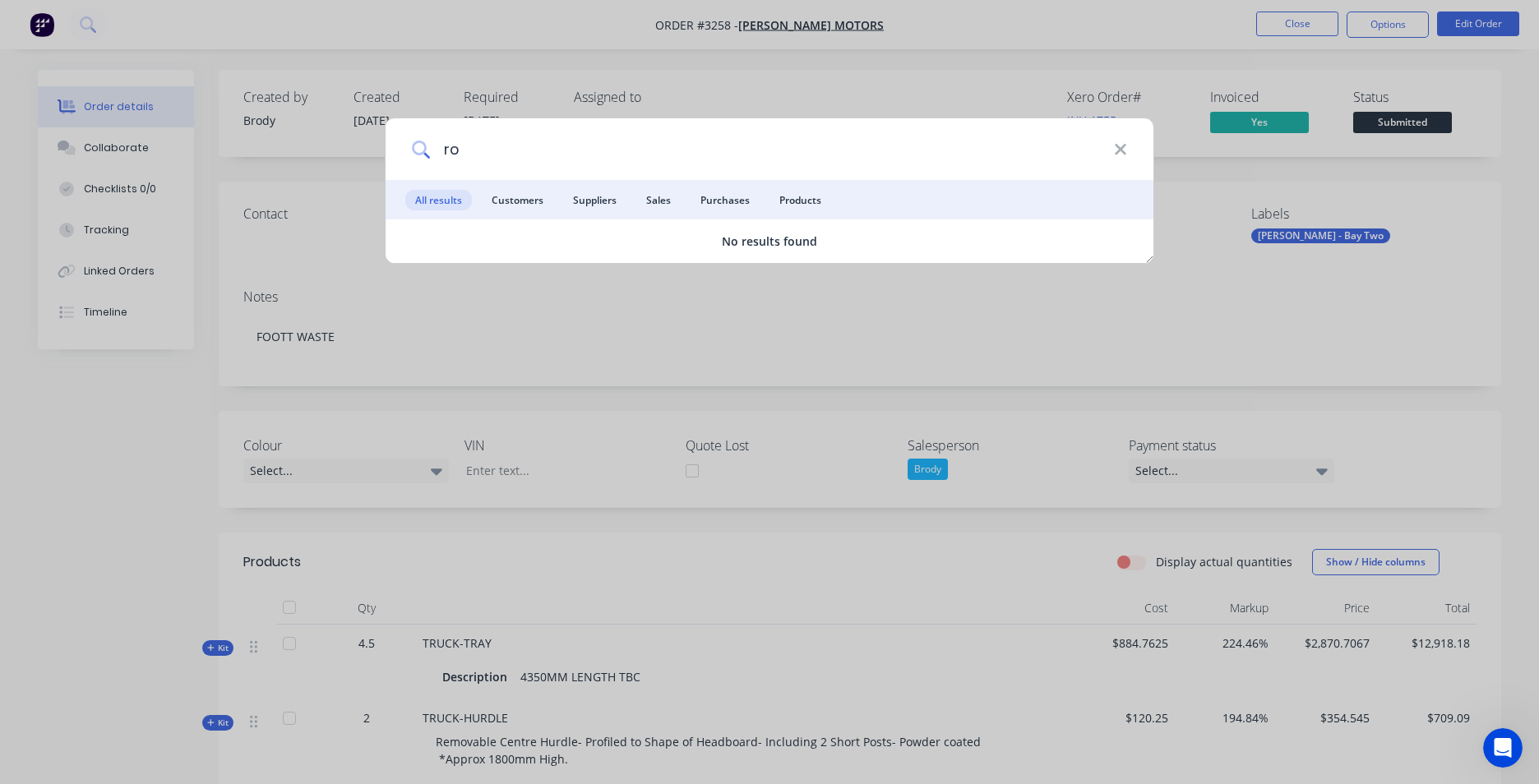
type input "r"
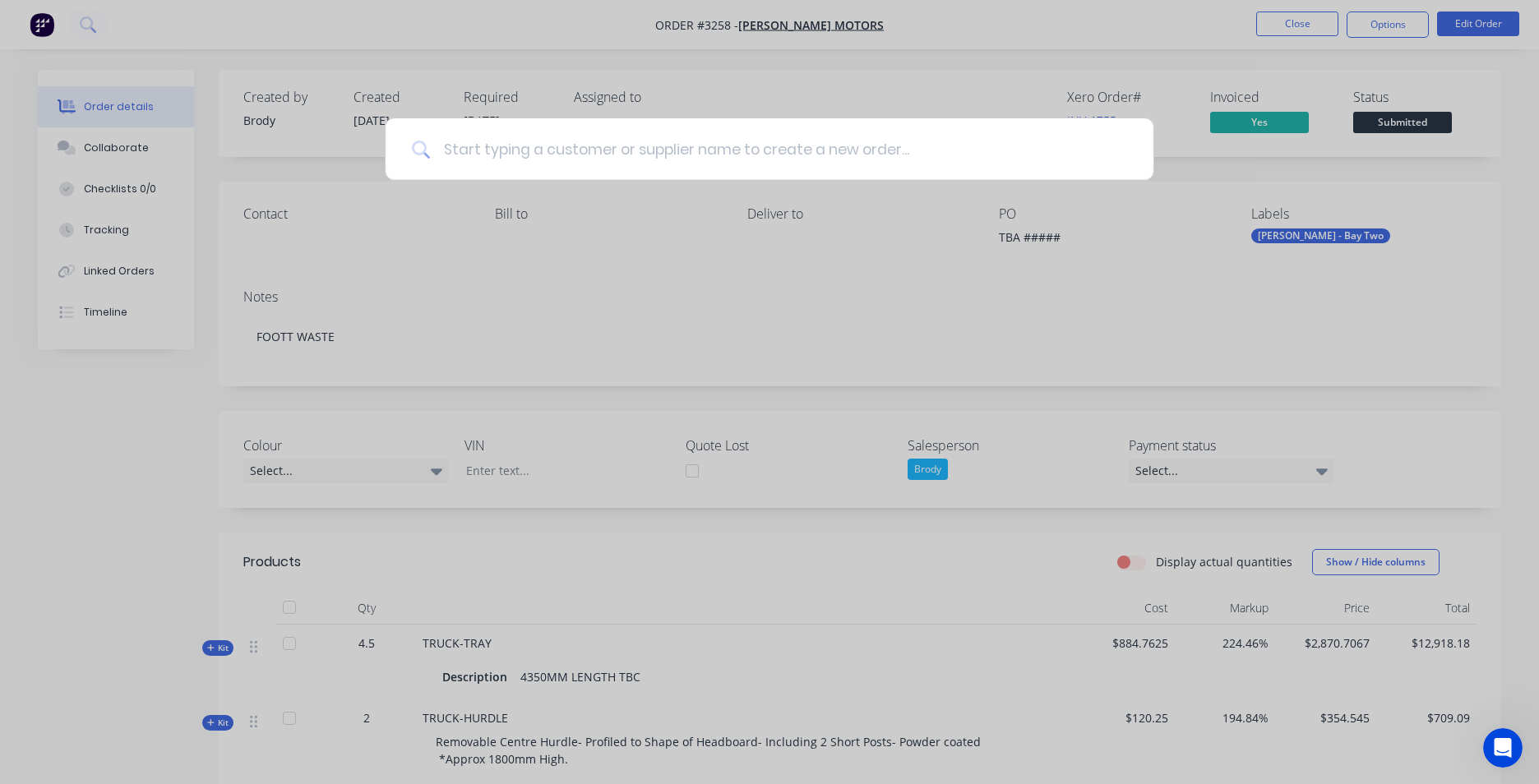
click at [689, 150] on input at bounding box center [779, 150] width 698 height 62
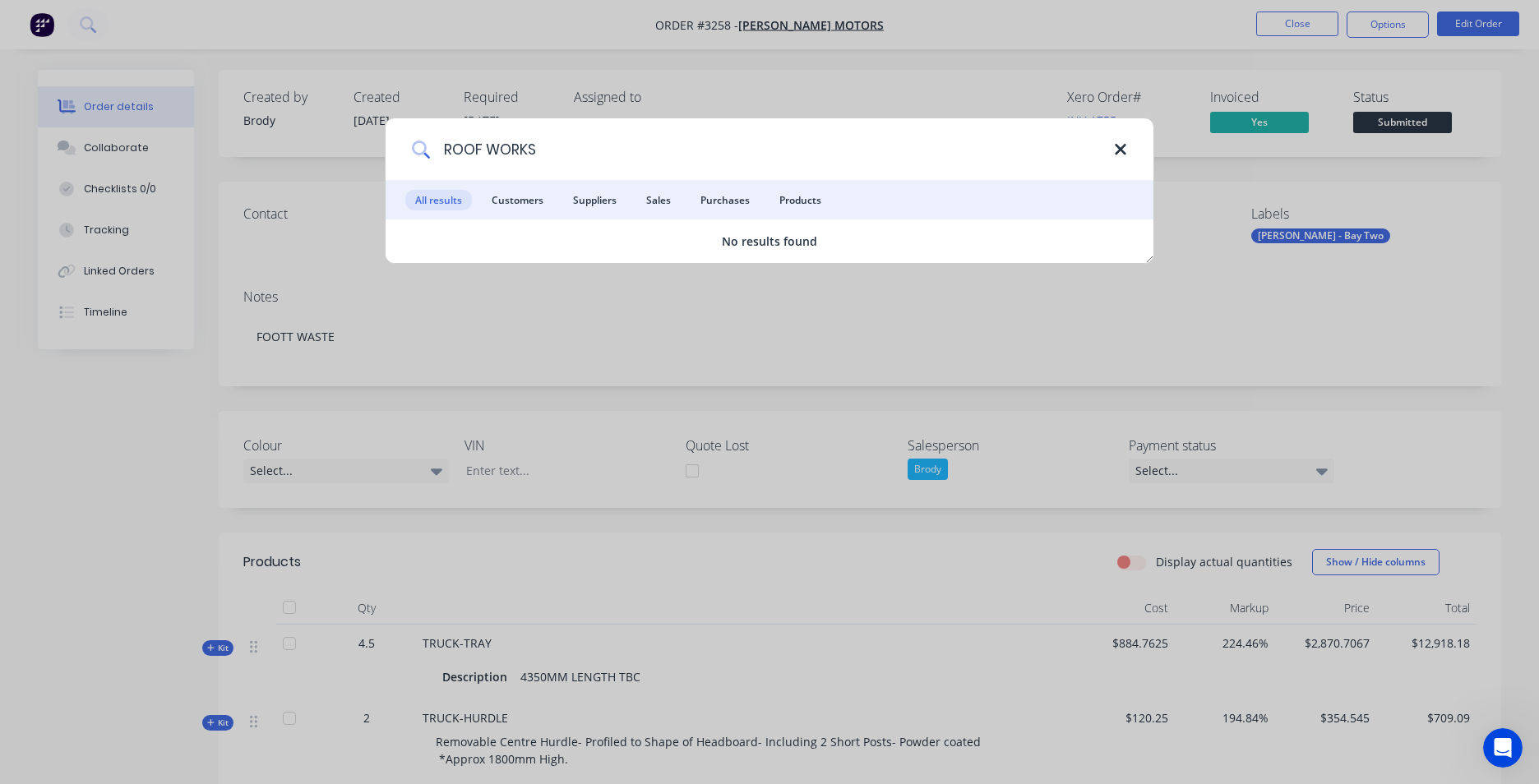
type input "ROOF WORKS"
click at [1119, 153] on icon at bounding box center [1121, 149] width 13 height 18
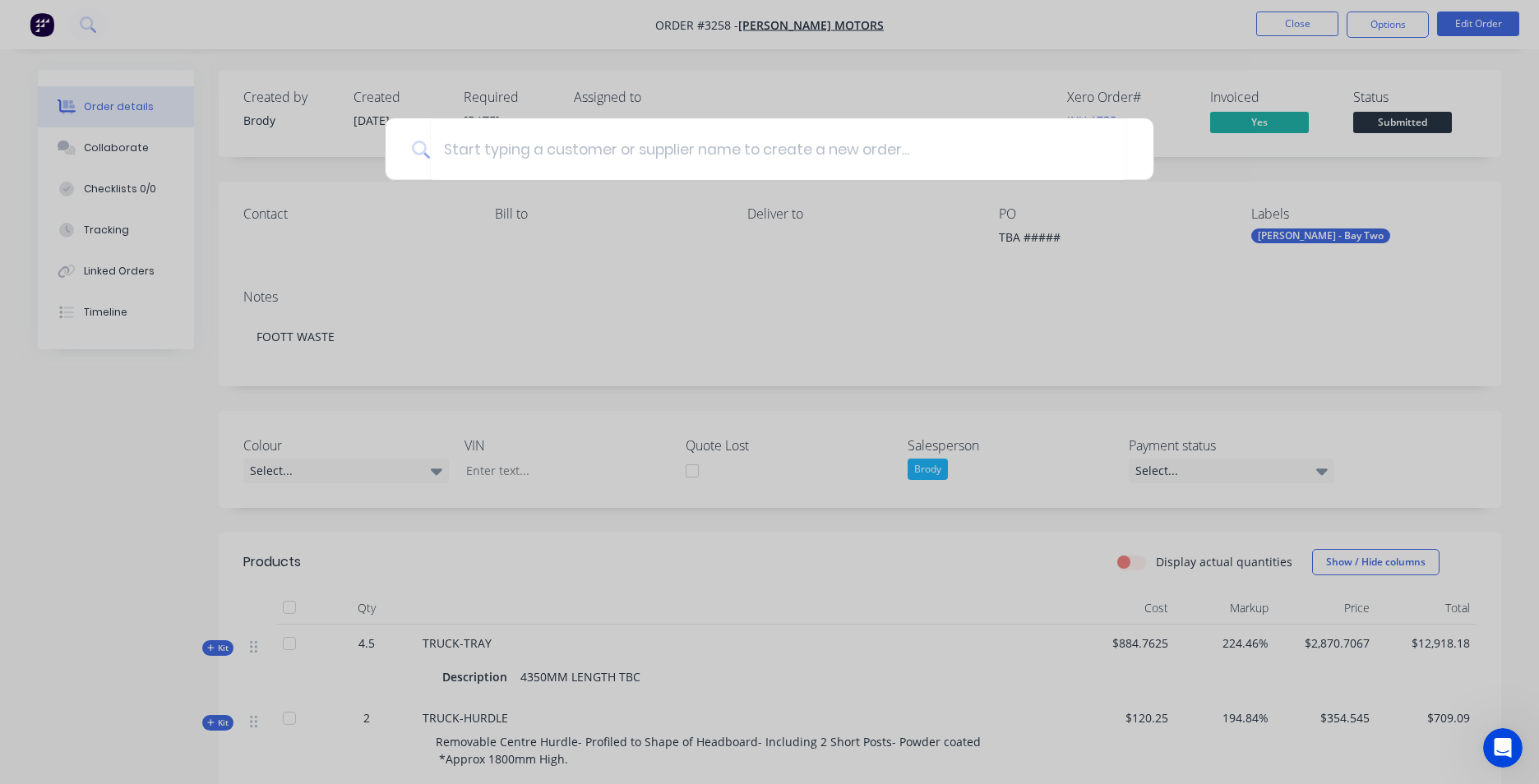
click at [579, 31] on div at bounding box center [770, 392] width 1539 height 784
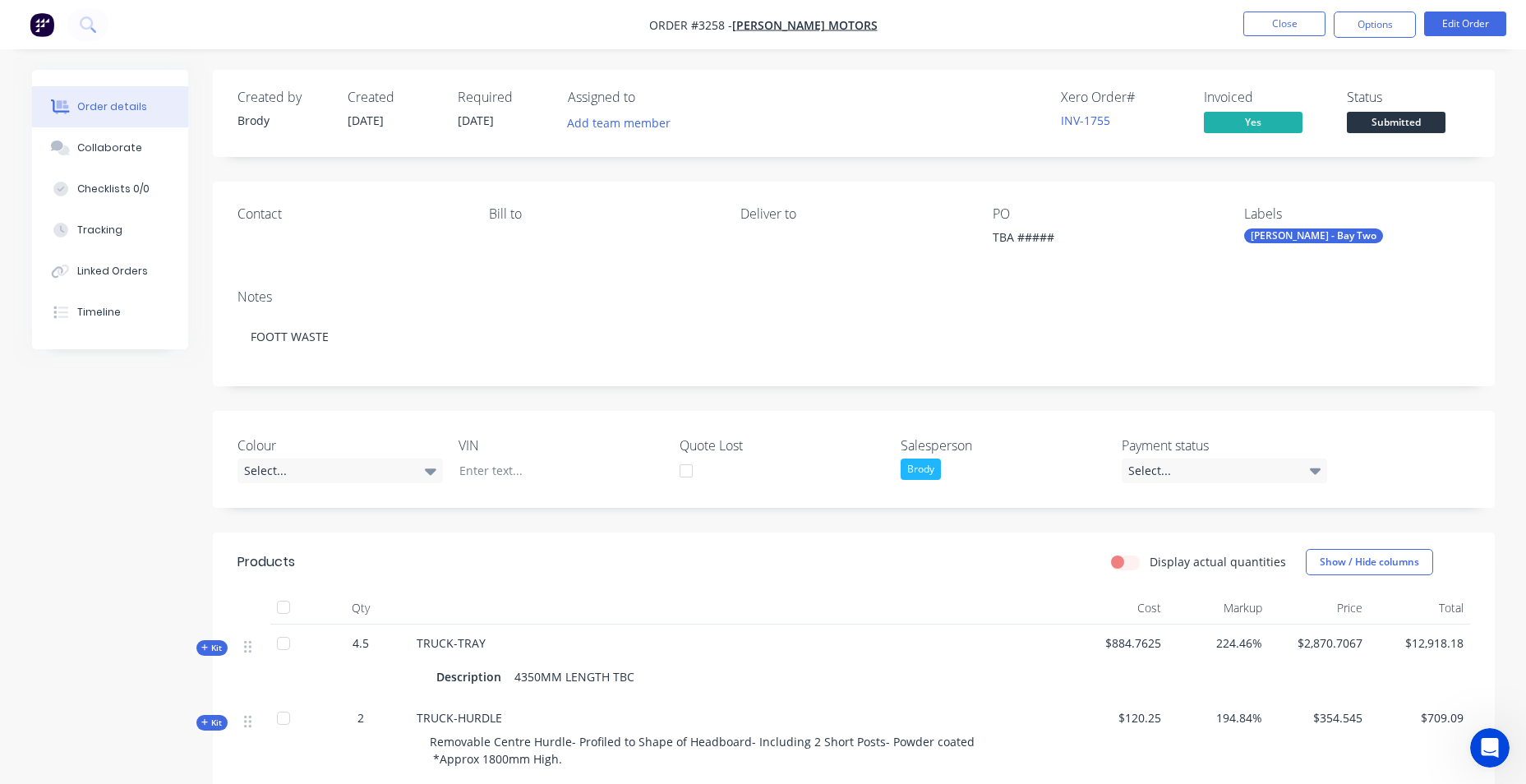
click at [39, 24] on img "button" at bounding box center [42, 24] width 24 height 24
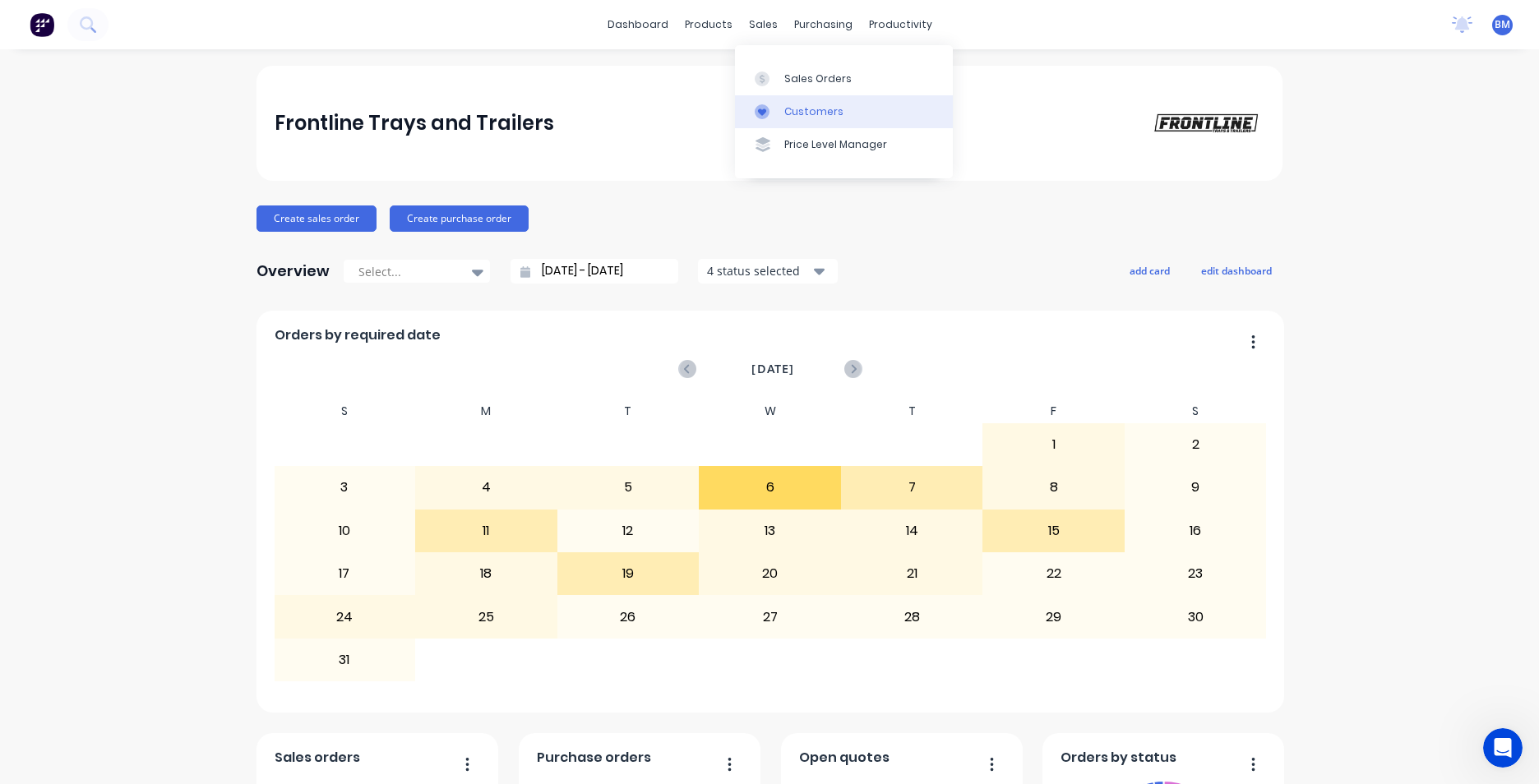
click at [783, 106] on link "Customers" at bounding box center [843, 111] width 218 height 33
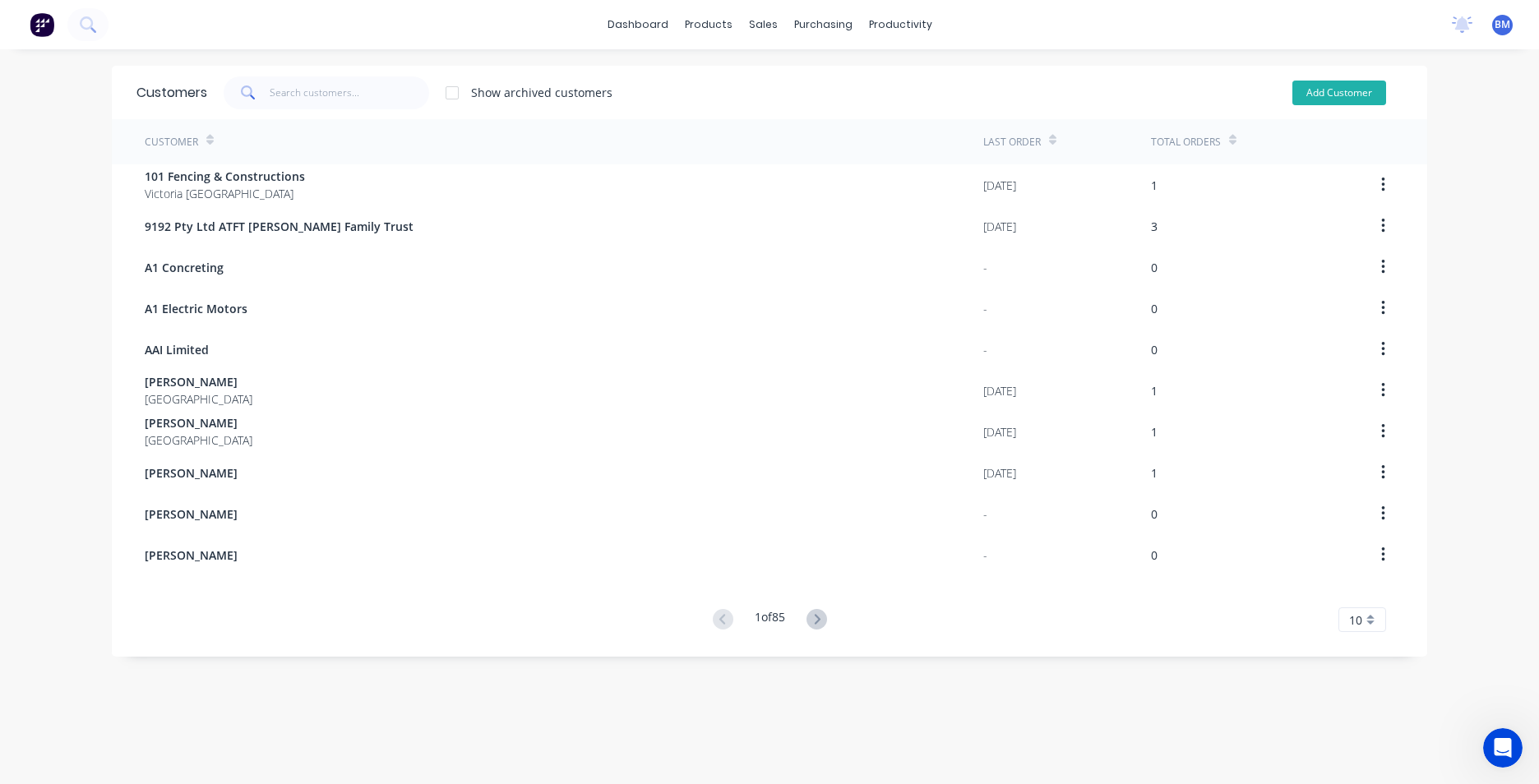
click at [1317, 99] on button "Add Customer" at bounding box center [1339, 93] width 93 height 24
select select "AU"
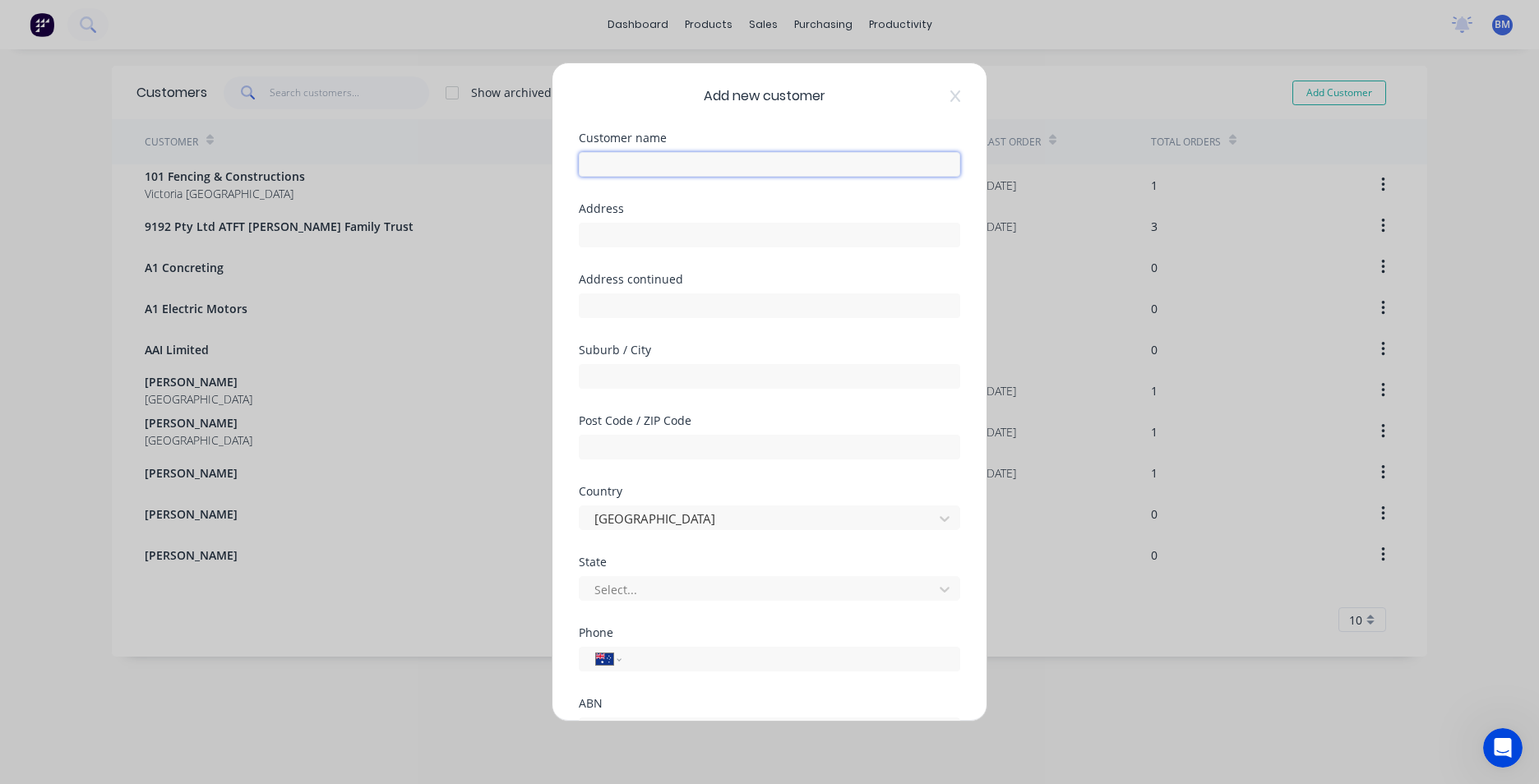
click at [644, 153] on input "text" at bounding box center [770, 164] width 381 height 24
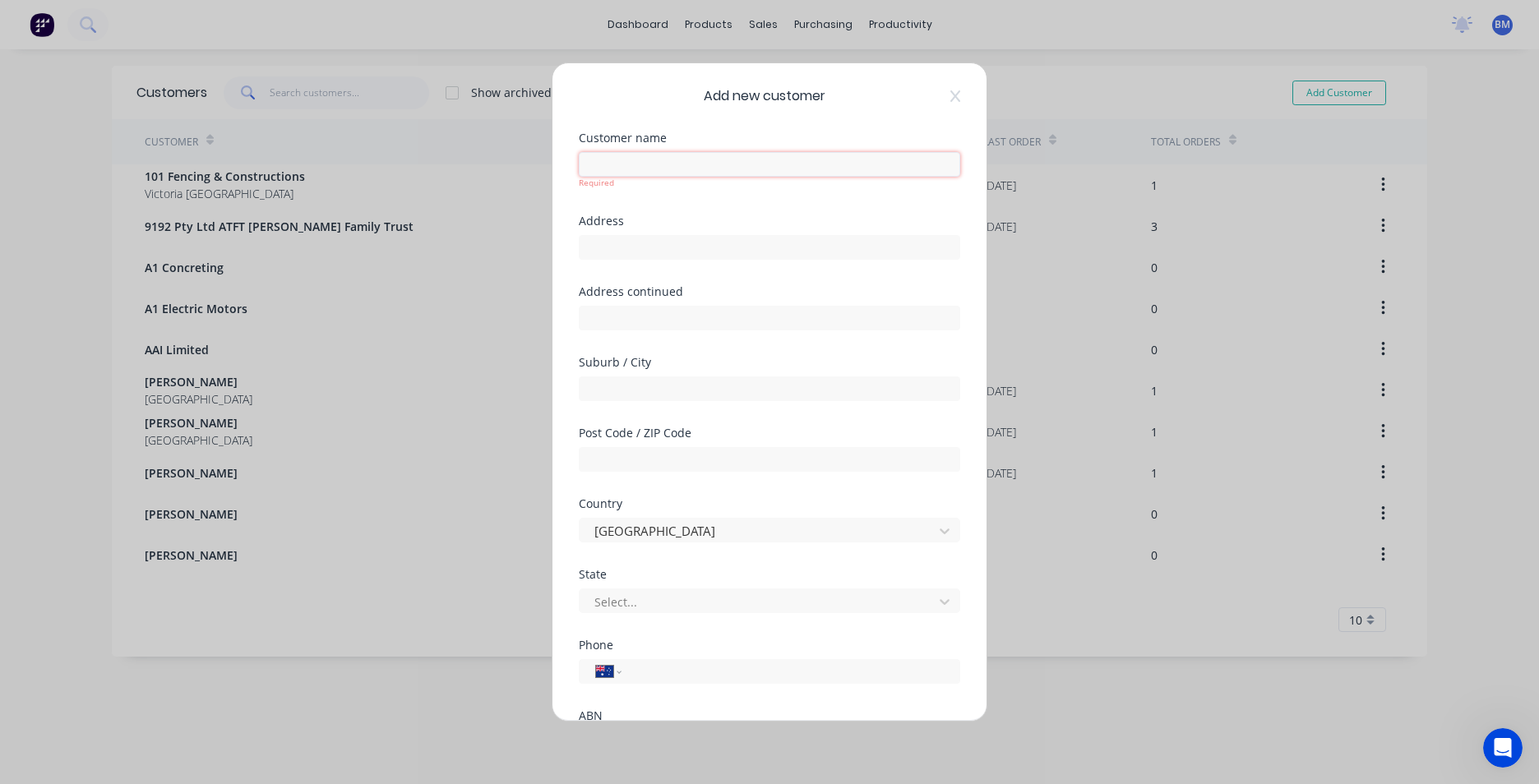
paste input "ROOF WORX"
type input "ROOF WORX"
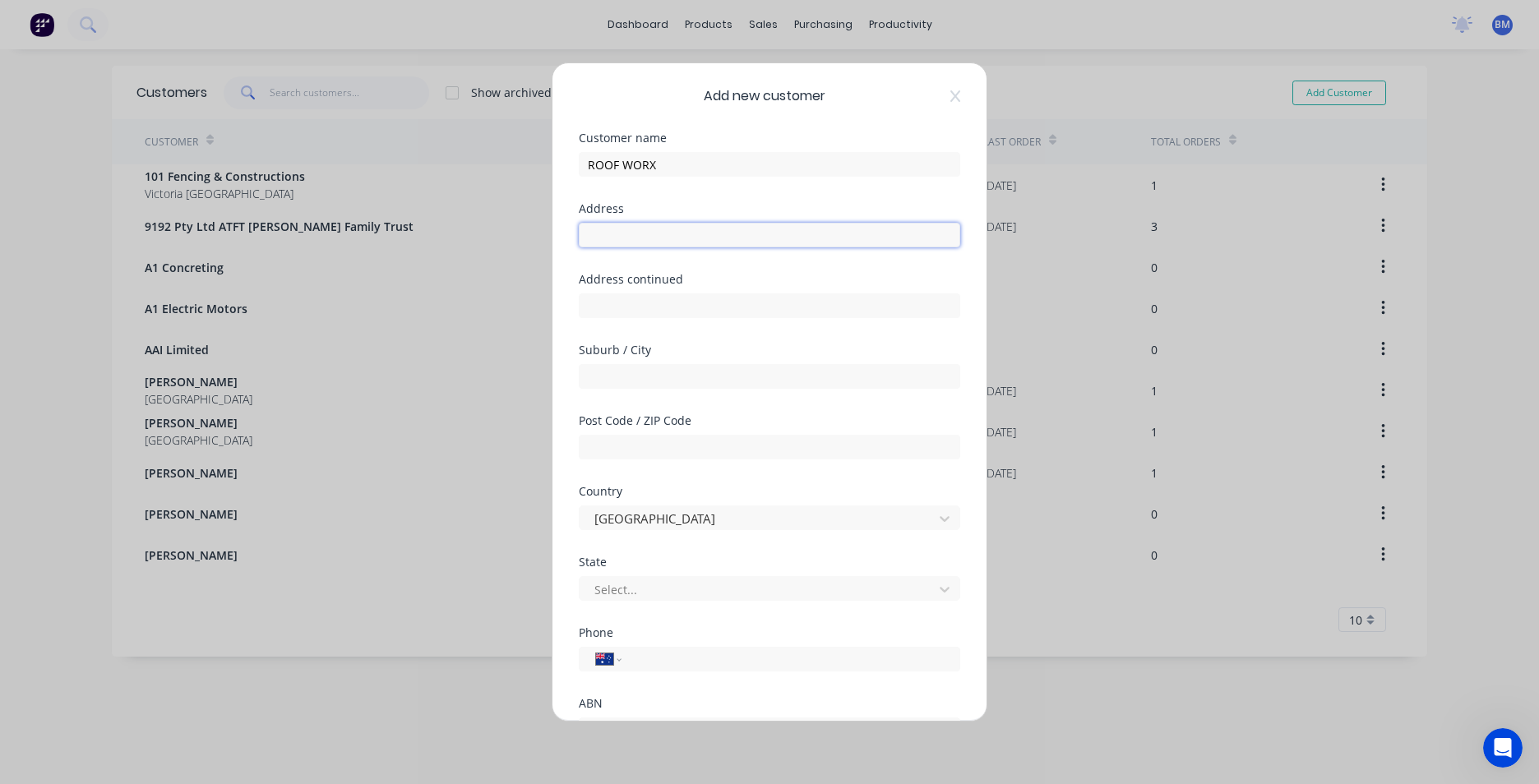
click at [672, 249] on div "Address" at bounding box center [770, 238] width 381 height 71
click at [720, 659] on input "tel" at bounding box center [788, 660] width 310 height 19
click at [721, 647] on div "International Afghanistan Åland Islands Albania Algeria American Samoa Andorra …" at bounding box center [770, 659] width 381 height 24
click at [720, 662] on input "tel" at bounding box center [788, 660] width 310 height 19
paste input "0419 351 574"
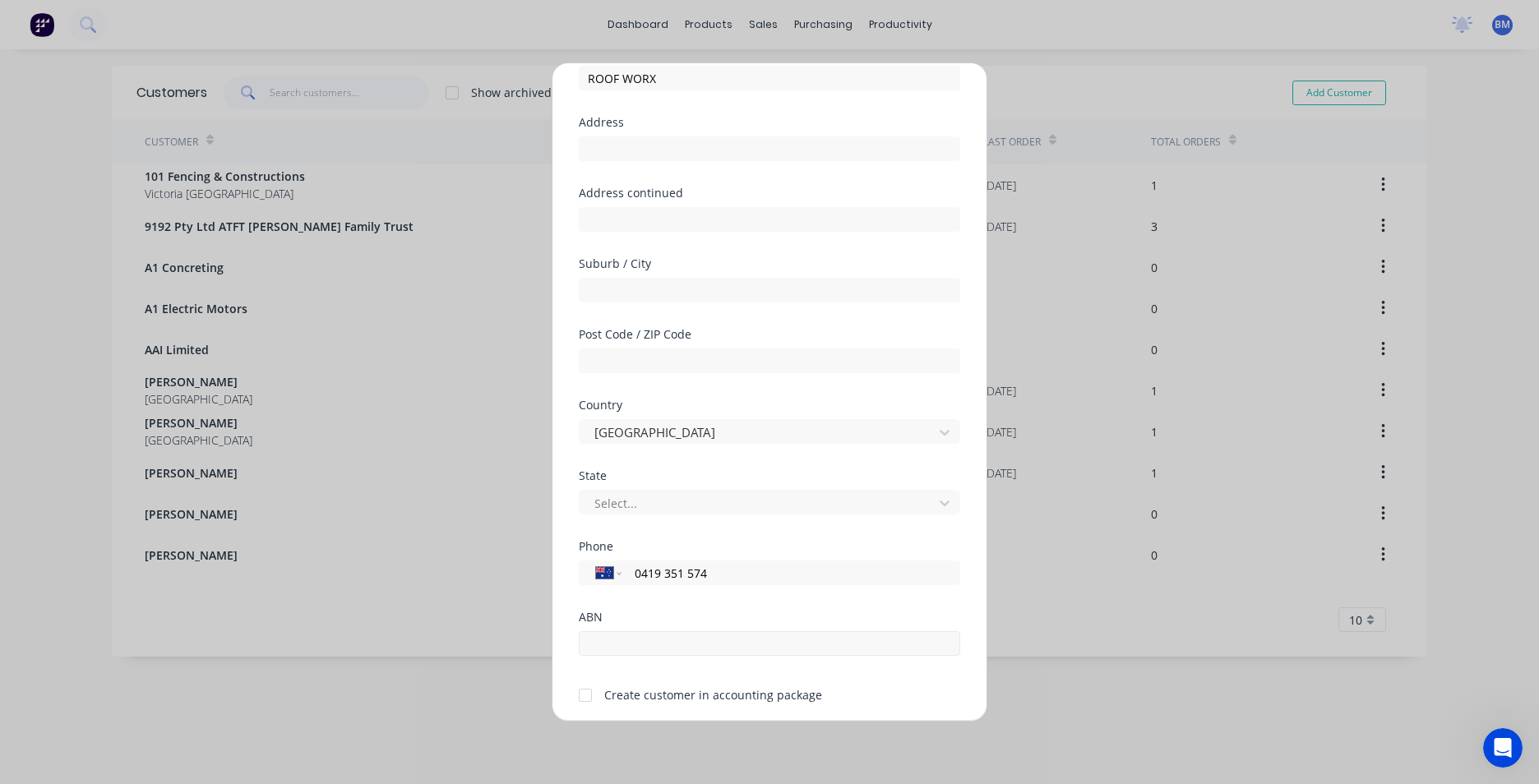
scroll to position [145, 0]
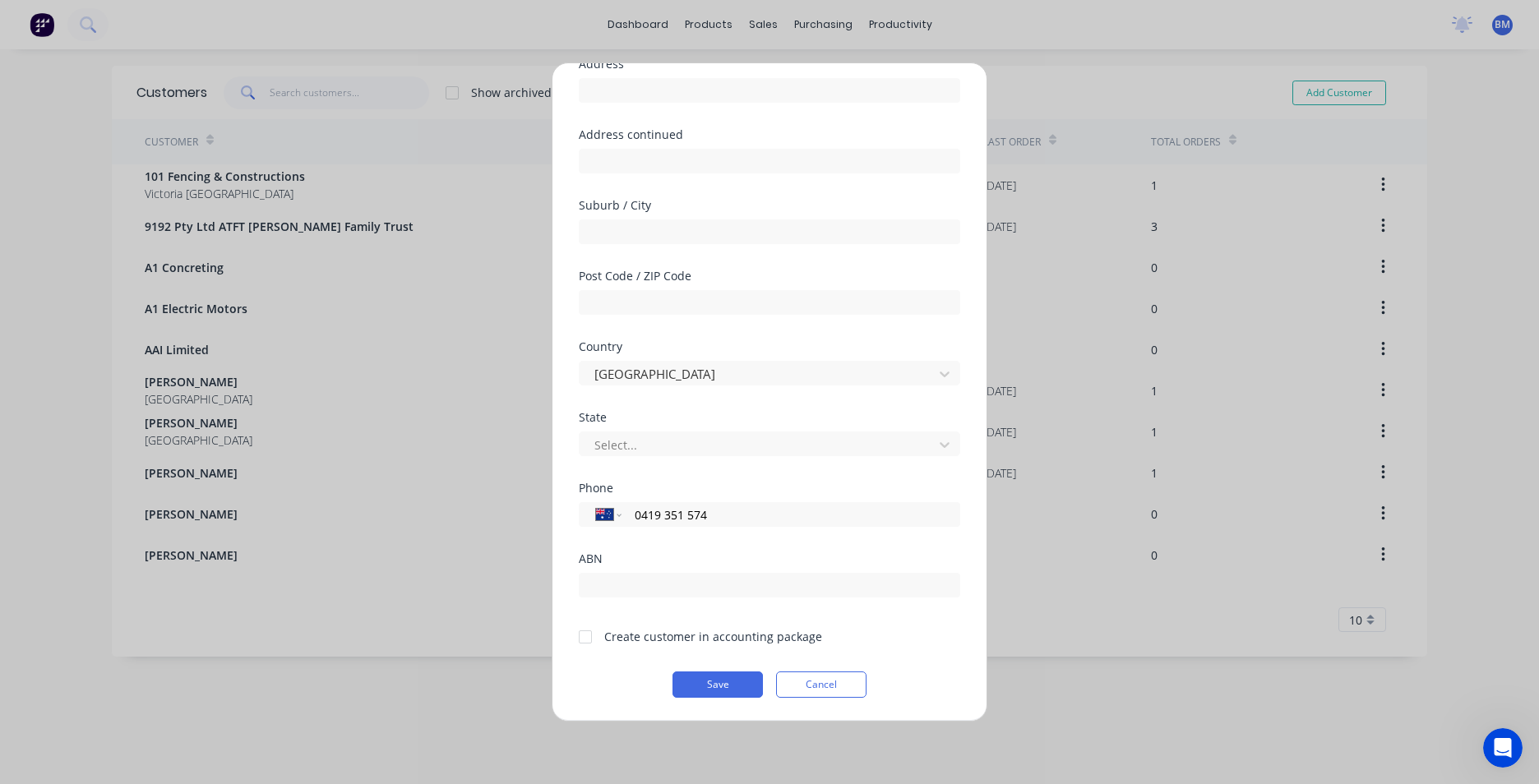
type input "0419 351 574"
click at [590, 636] on div at bounding box center [585, 636] width 33 height 33
click at [703, 687] on button "Save" at bounding box center [717, 684] width 91 height 26
click at [588, 637] on div at bounding box center [585, 636] width 33 height 33
click at [696, 684] on button "Save" at bounding box center [717, 684] width 91 height 26
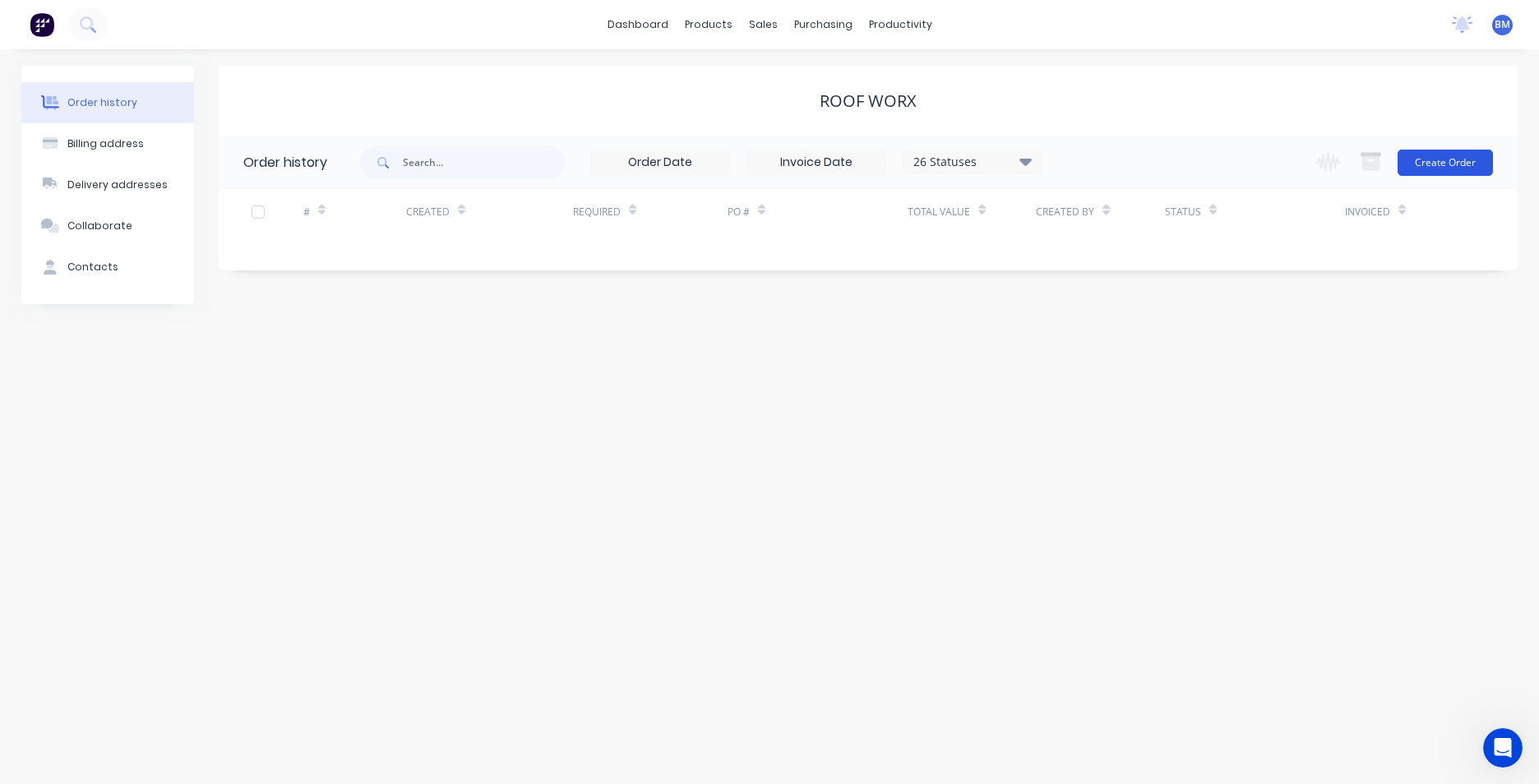
click at [1462, 164] on button "Create Order" at bounding box center [1446, 163] width 95 height 26
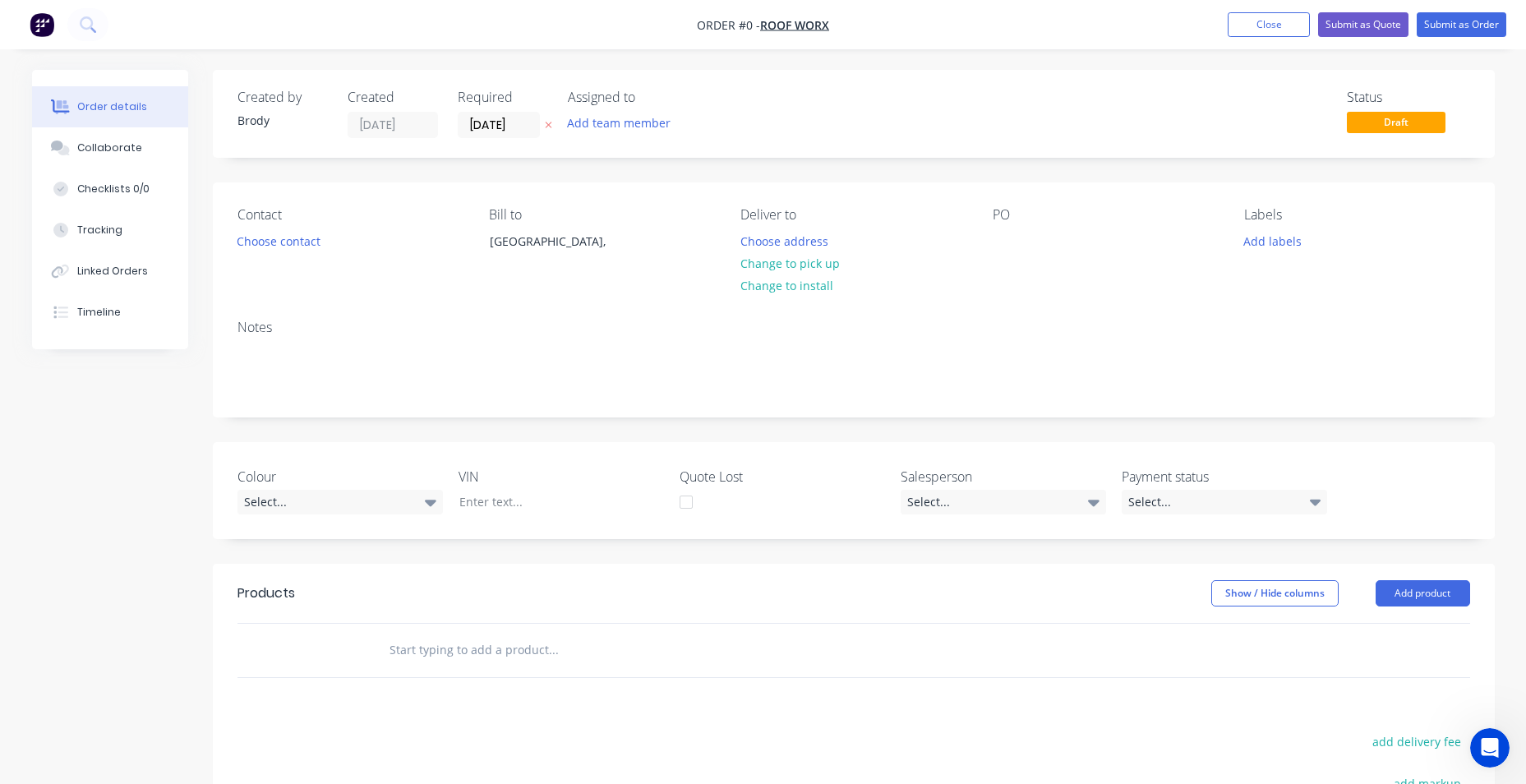
click at [527, 644] on input "text" at bounding box center [553, 649] width 329 height 33
click at [1447, 588] on button "Add product" at bounding box center [1422, 593] width 94 height 26
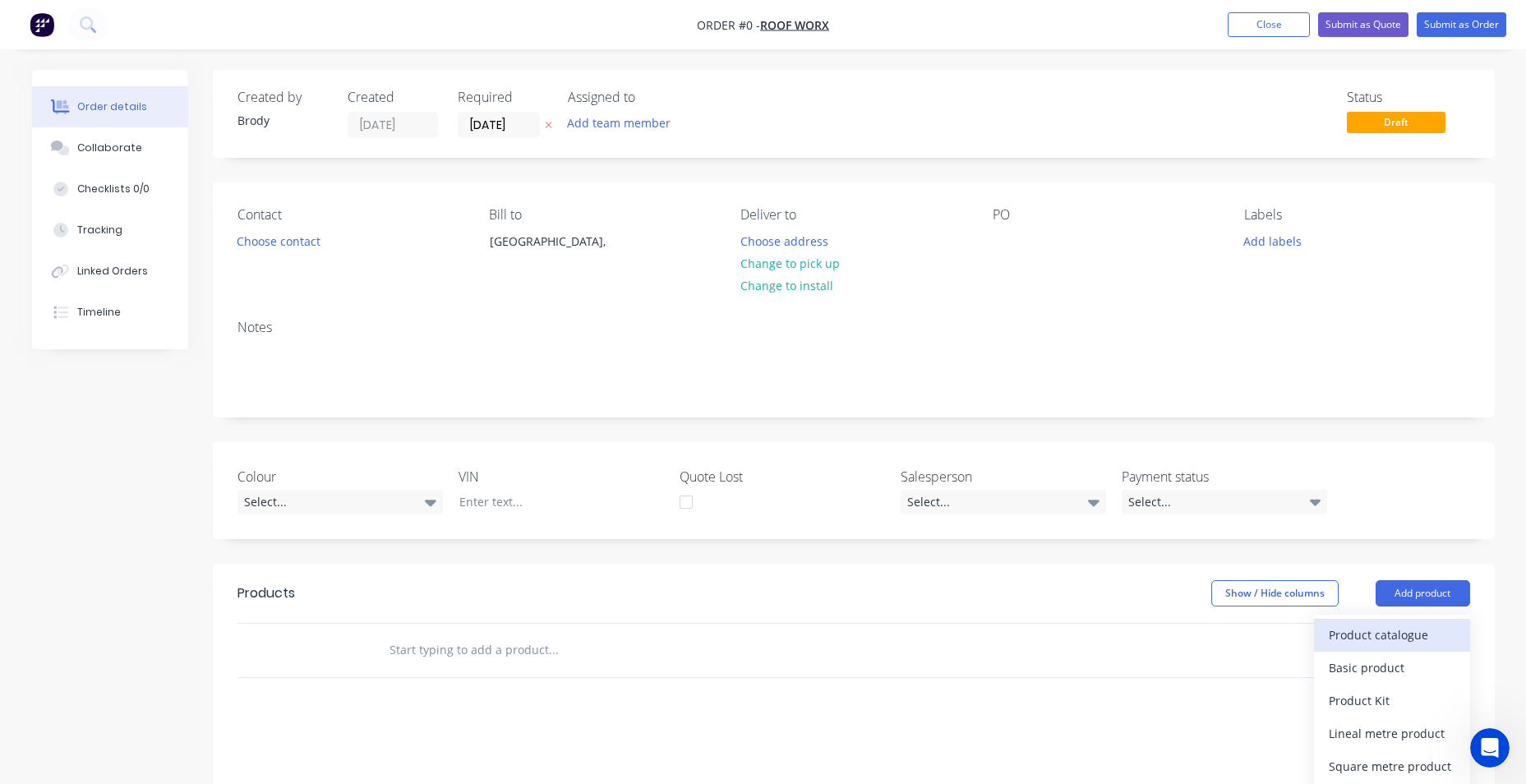
click at [1415, 634] on div "Product catalogue" at bounding box center [1391, 635] width 126 height 24
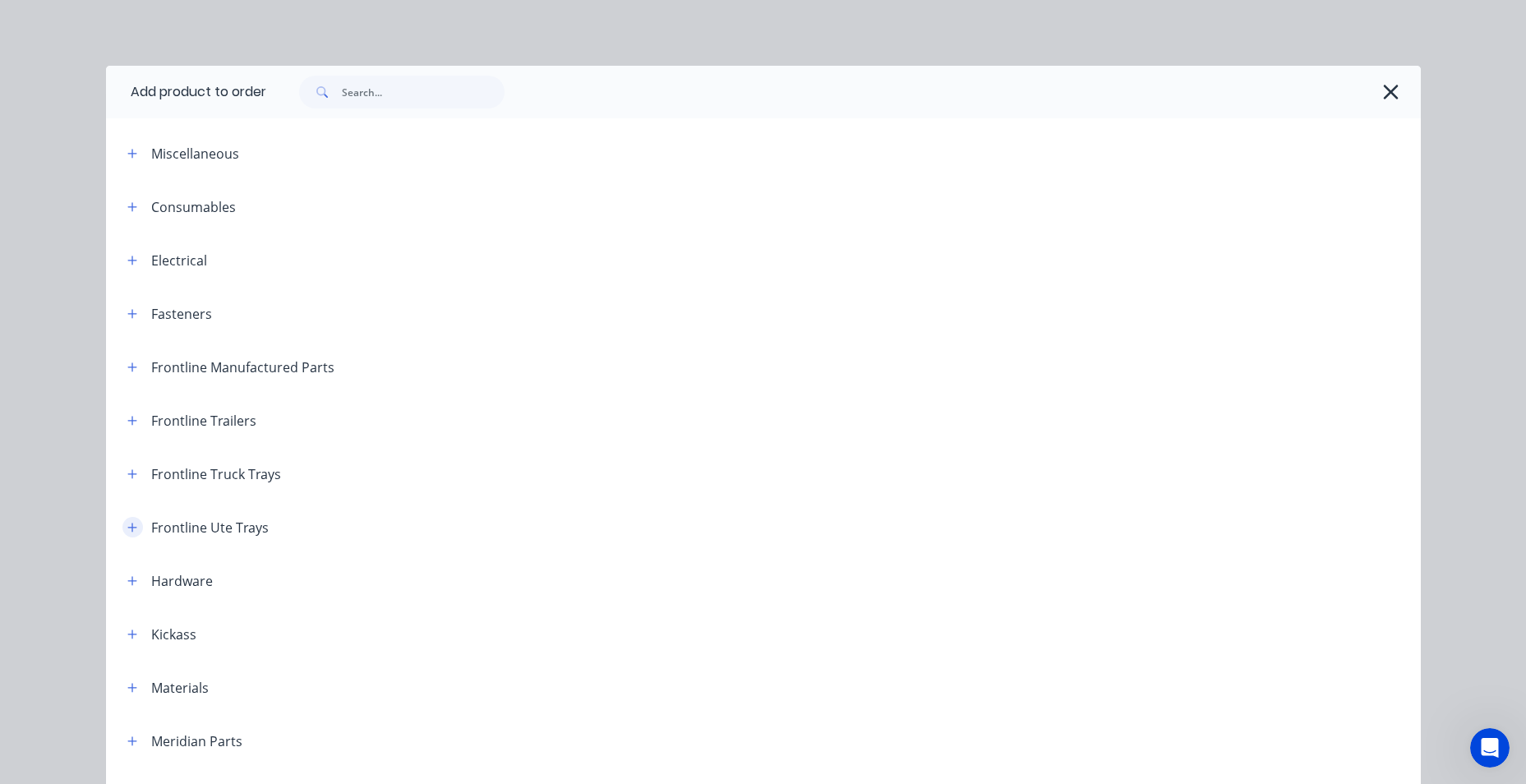
click at [132, 530] on button "button" at bounding box center [133, 527] width 21 height 21
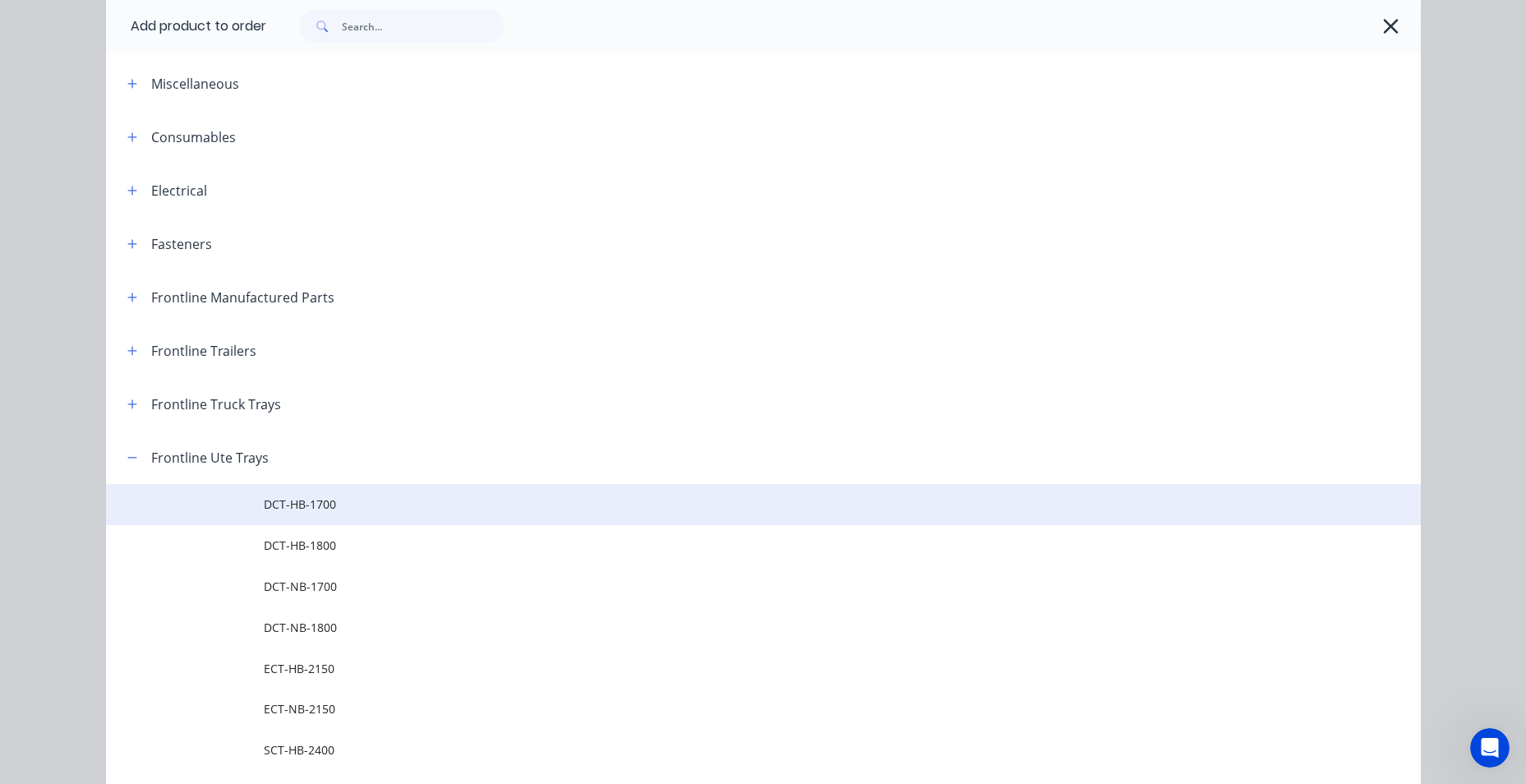
scroll to position [164, 0]
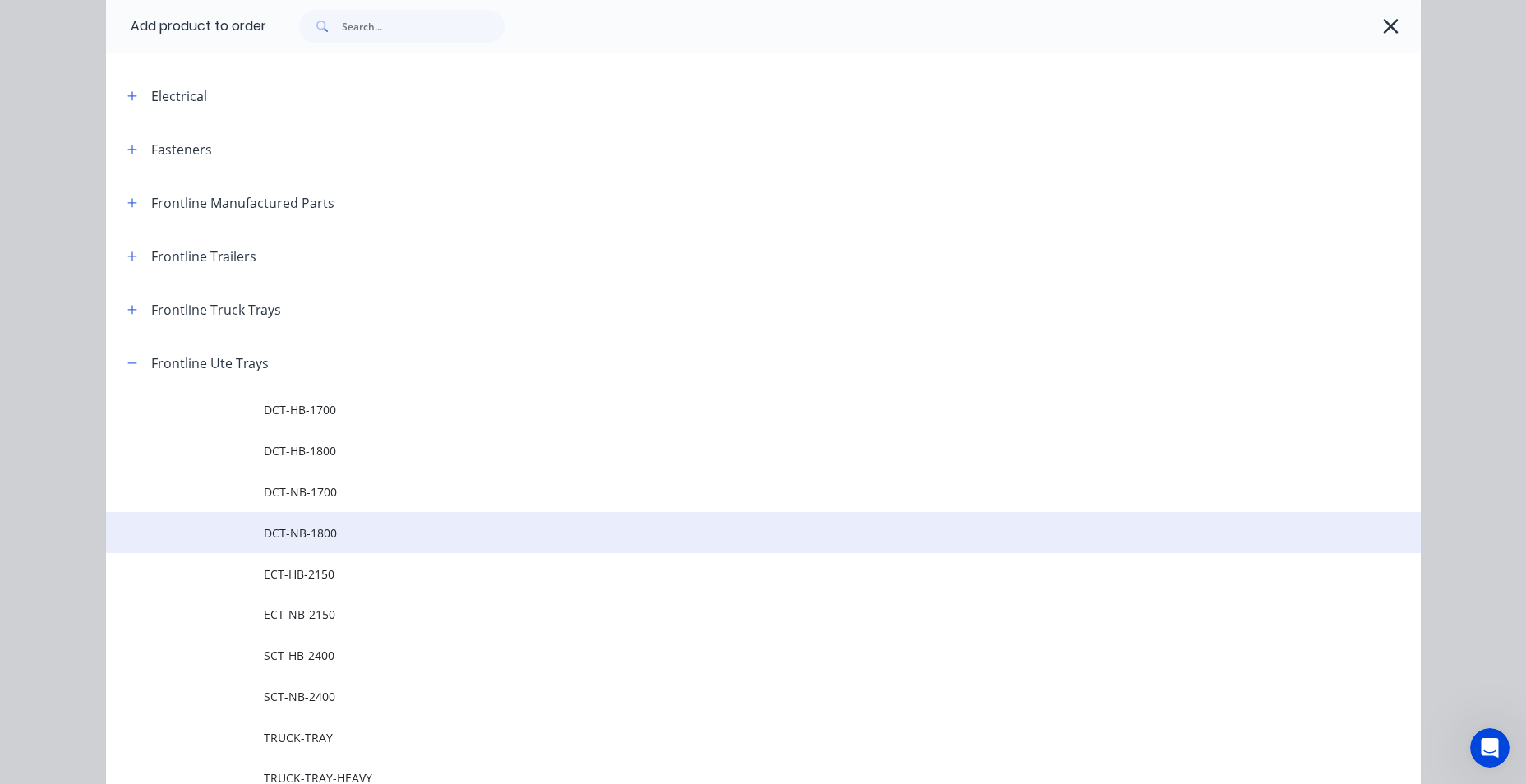
click at [337, 528] on span "DCT-NB-1800" at bounding box center [726, 533] width 925 height 17
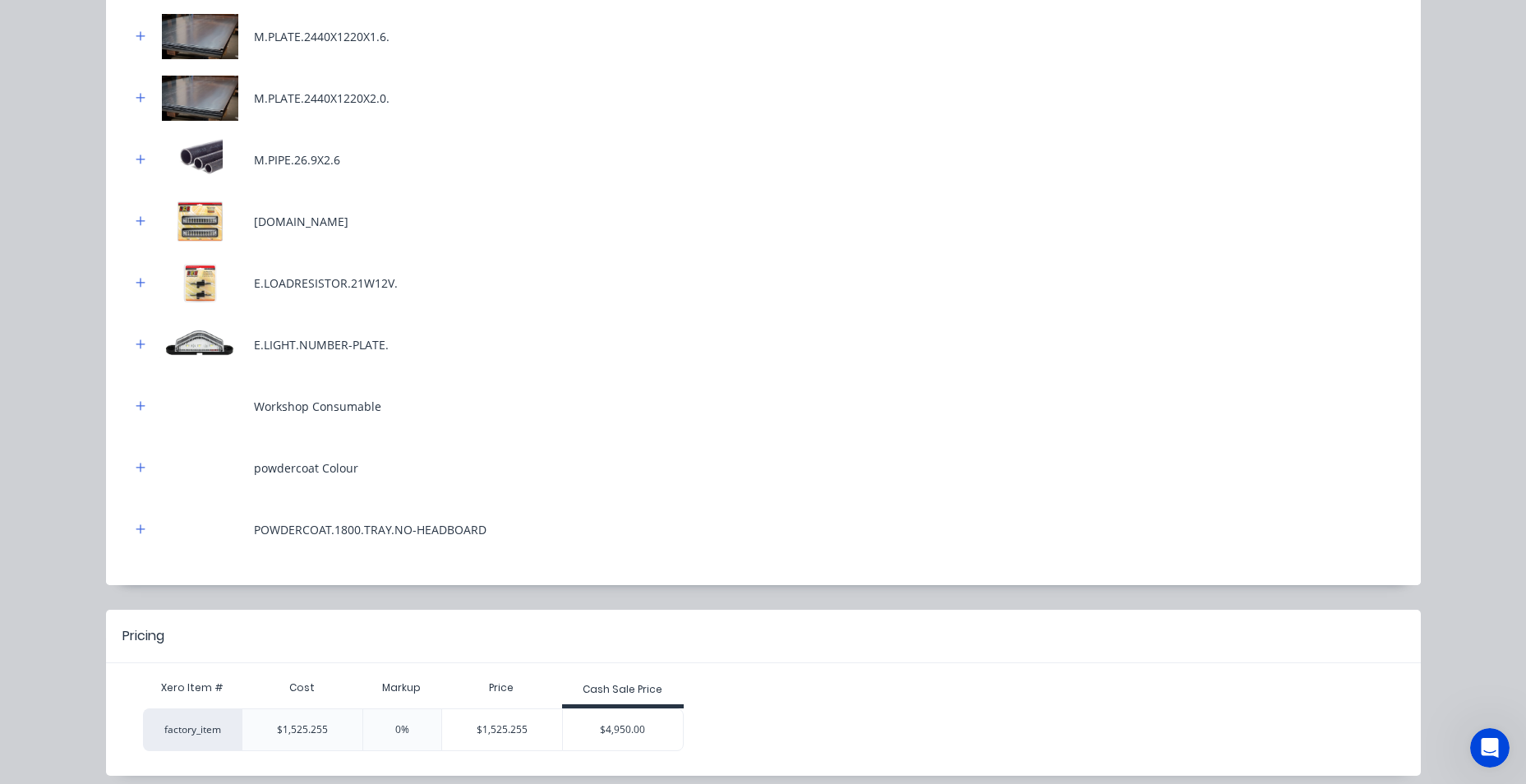
scroll to position [566, 0]
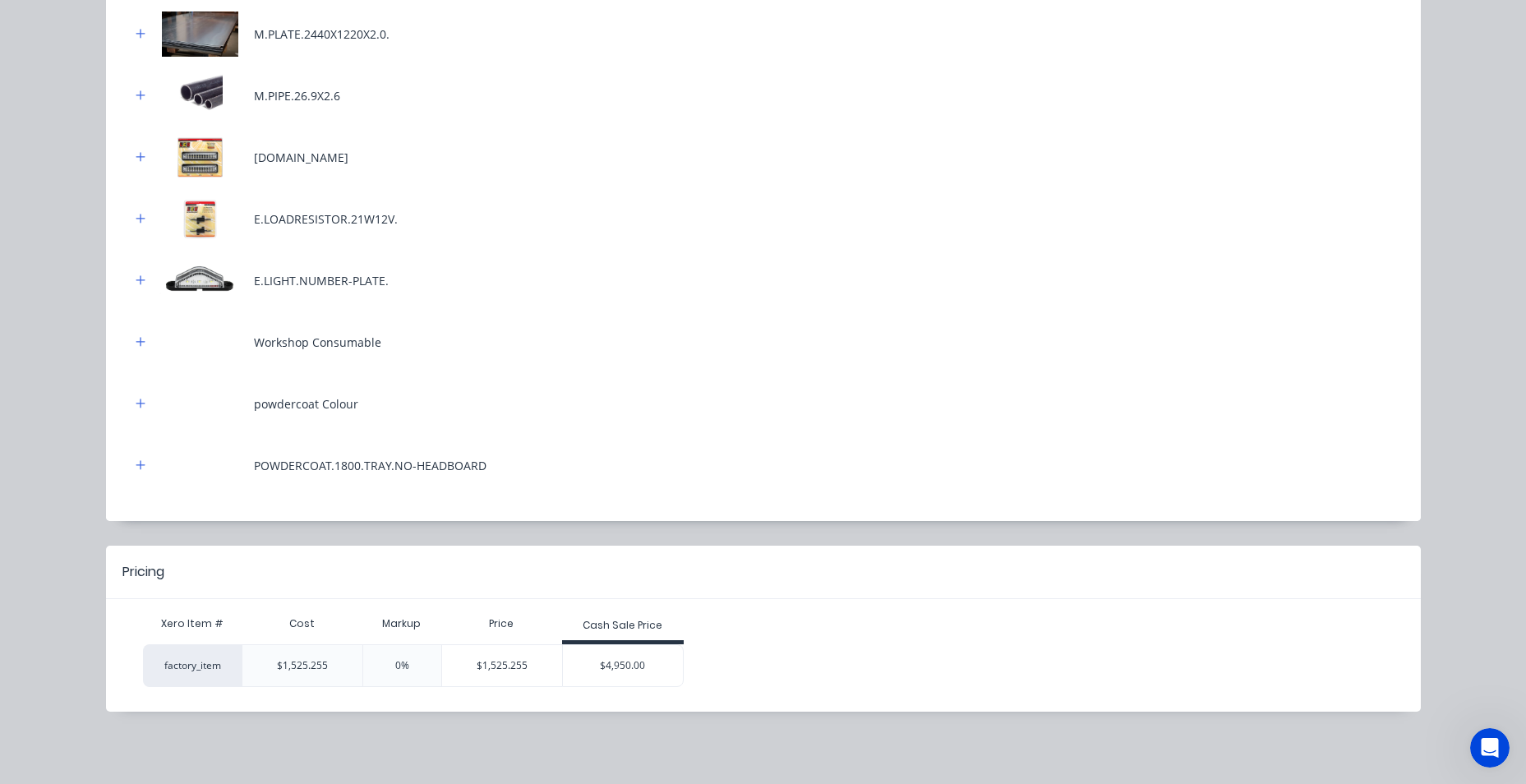
click at [590, 663] on div "$4,950.00" at bounding box center [622, 665] width 120 height 41
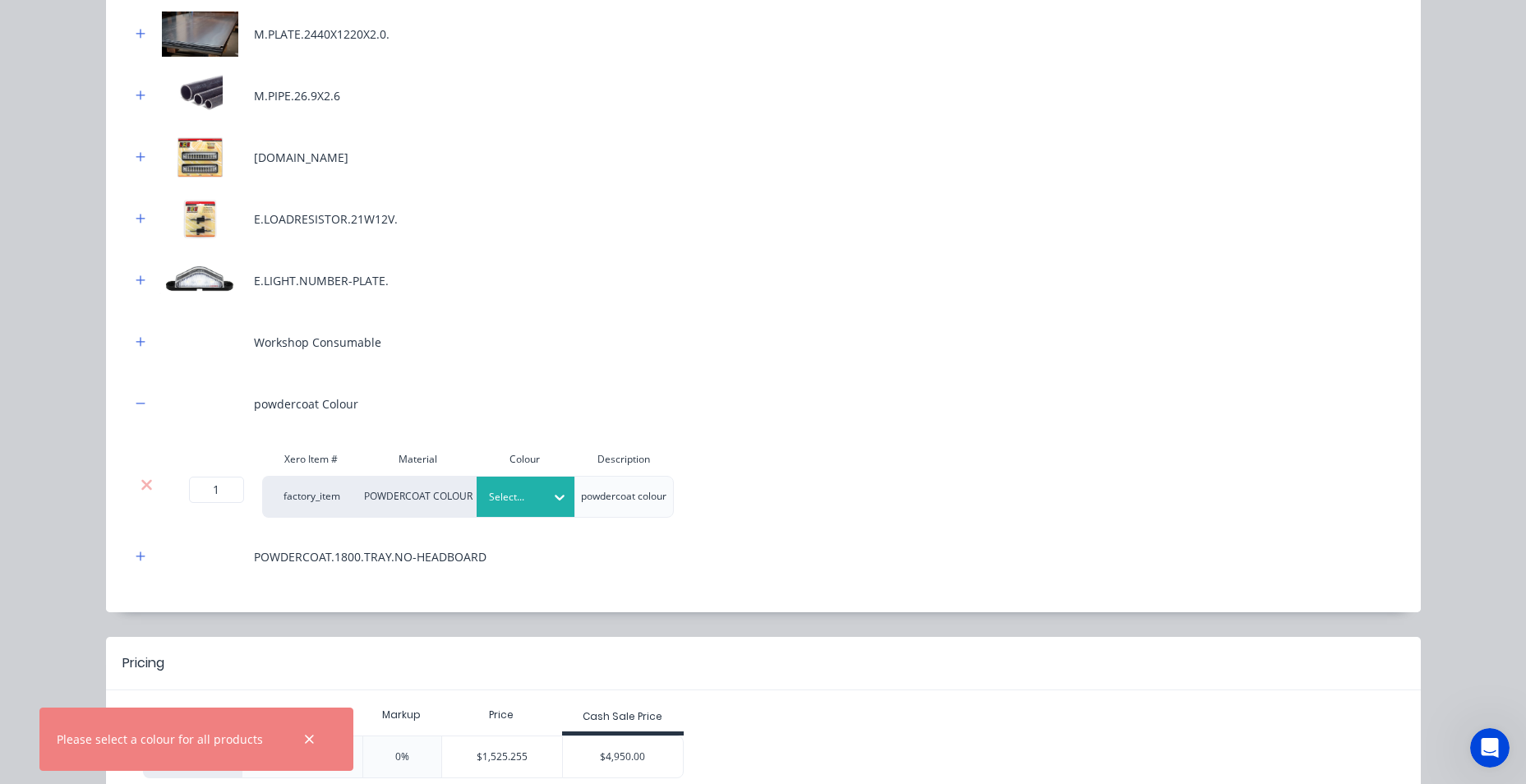
click at [481, 501] on div "Select..." at bounding box center [511, 497] width 67 height 21
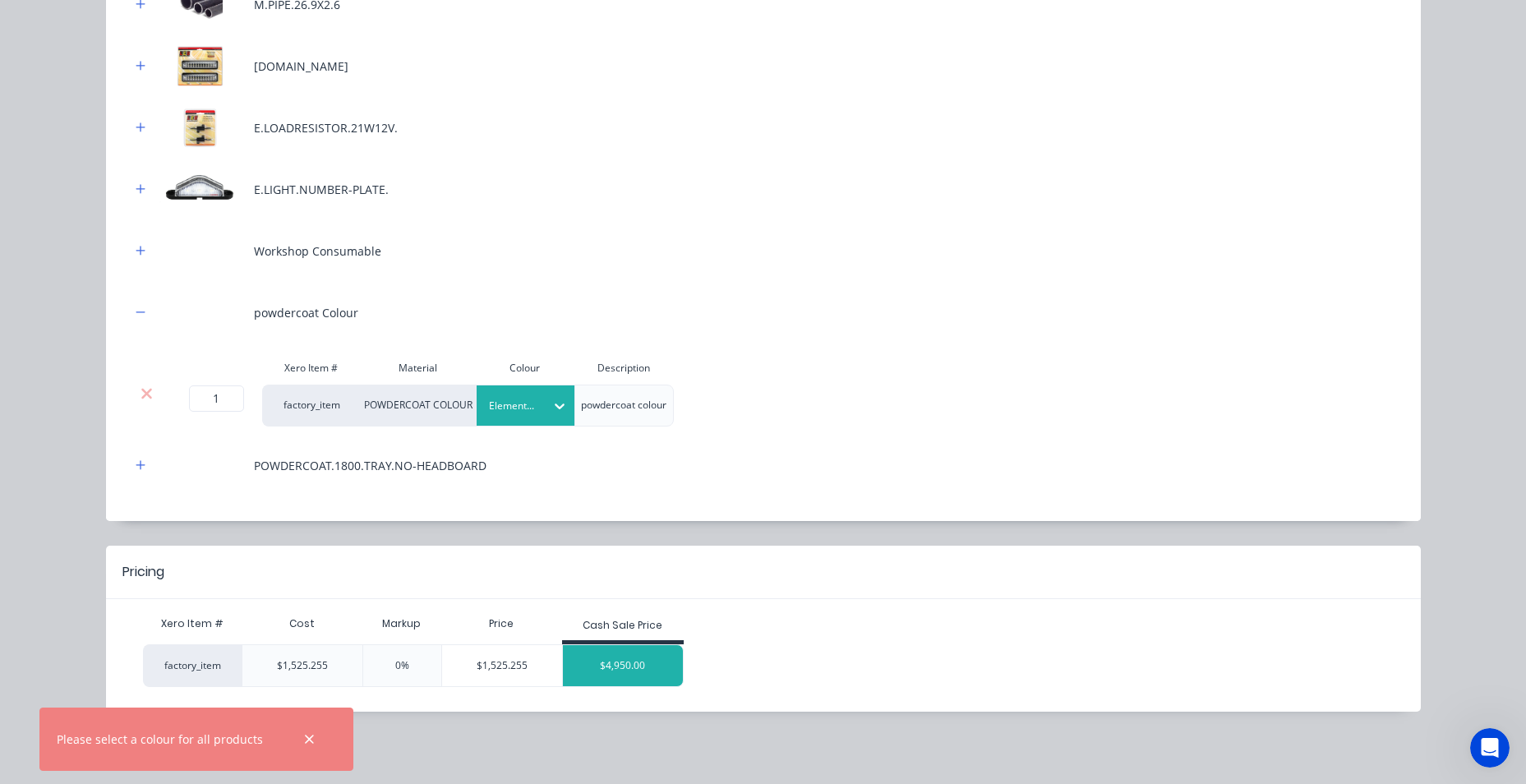
click at [600, 671] on div "$4,950.00" at bounding box center [622, 665] width 120 height 41
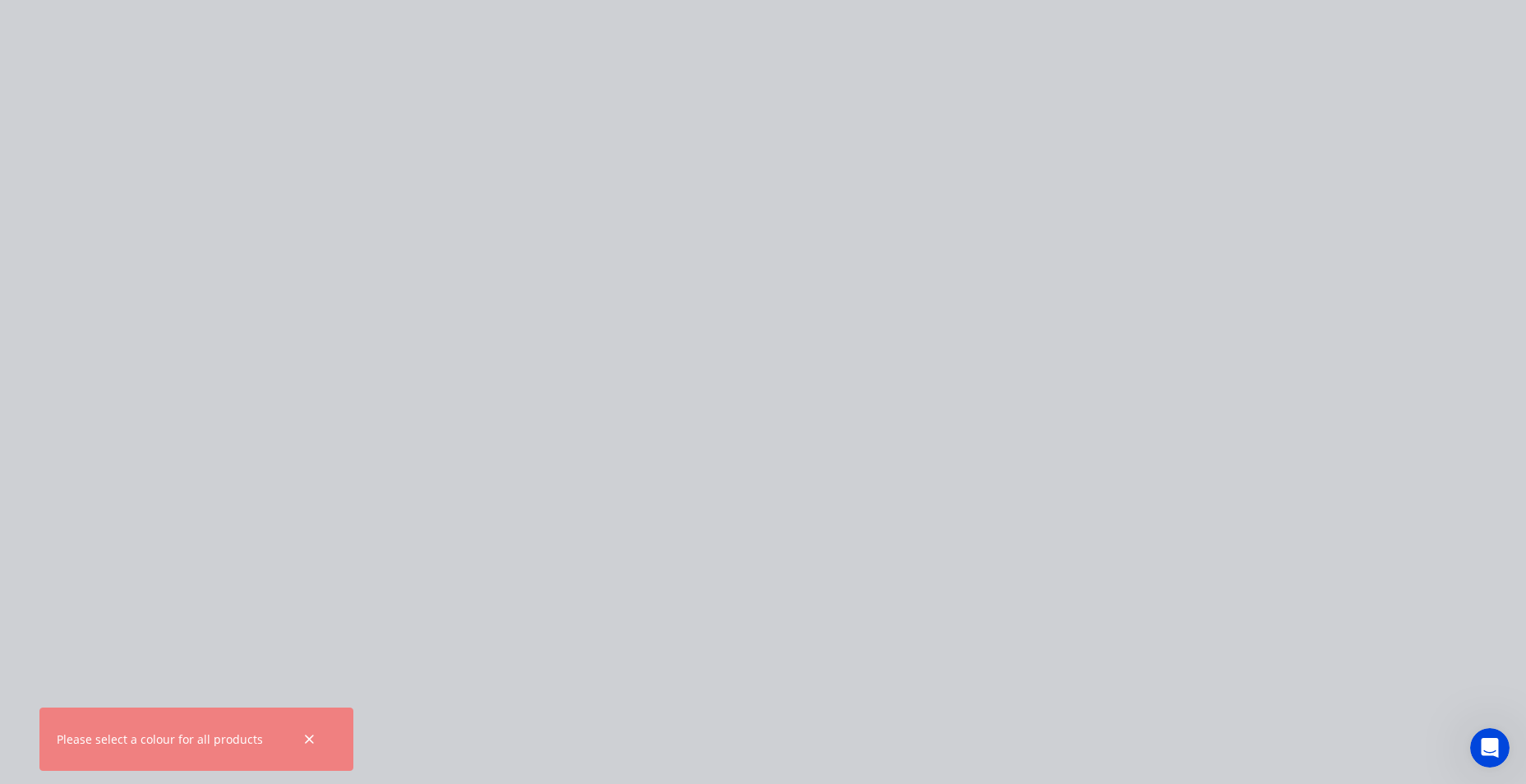
scroll to position [0, 0]
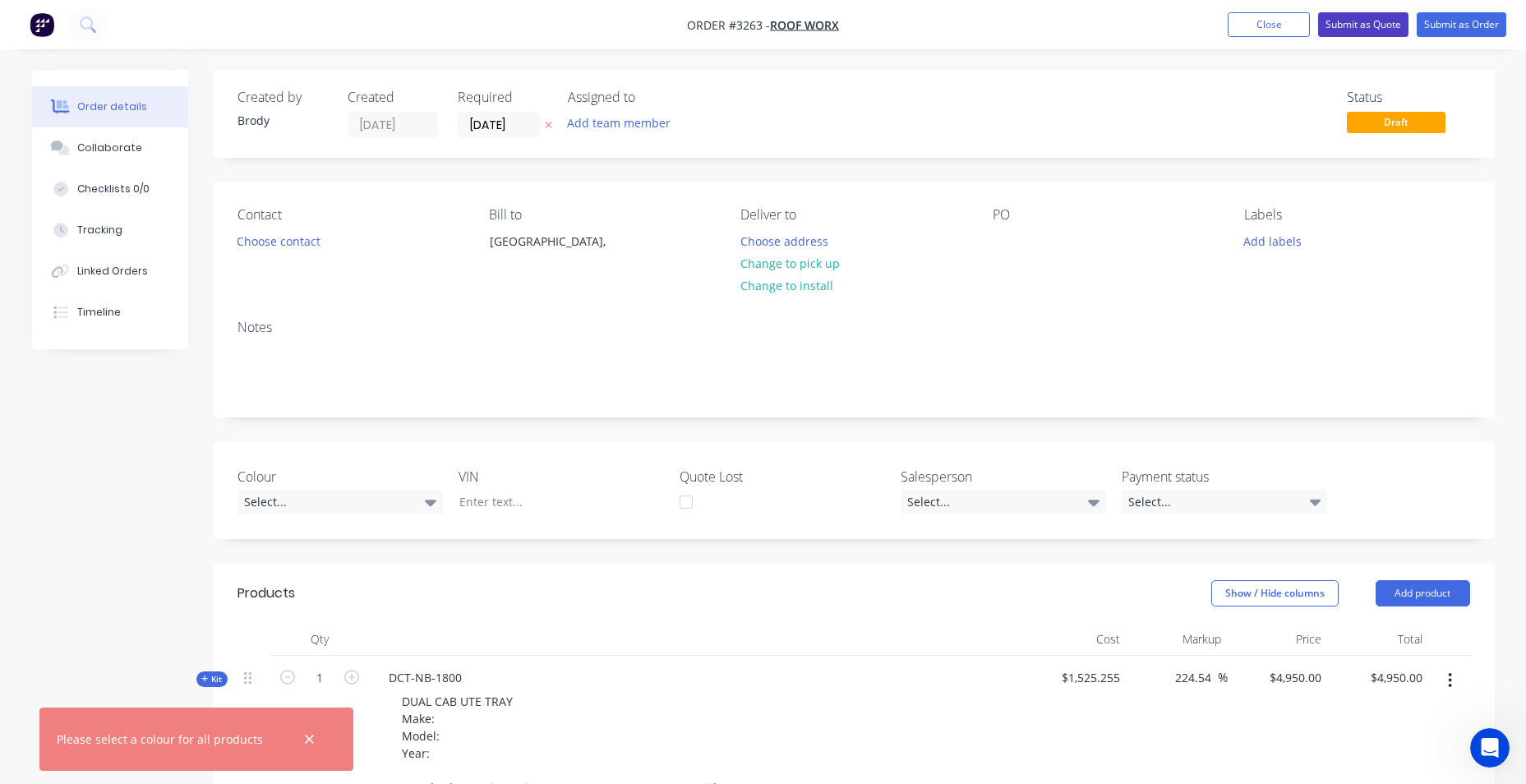
click at [1348, 22] on button "Submit as Quote" at bounding box center [1363, 24] width 91 height 24
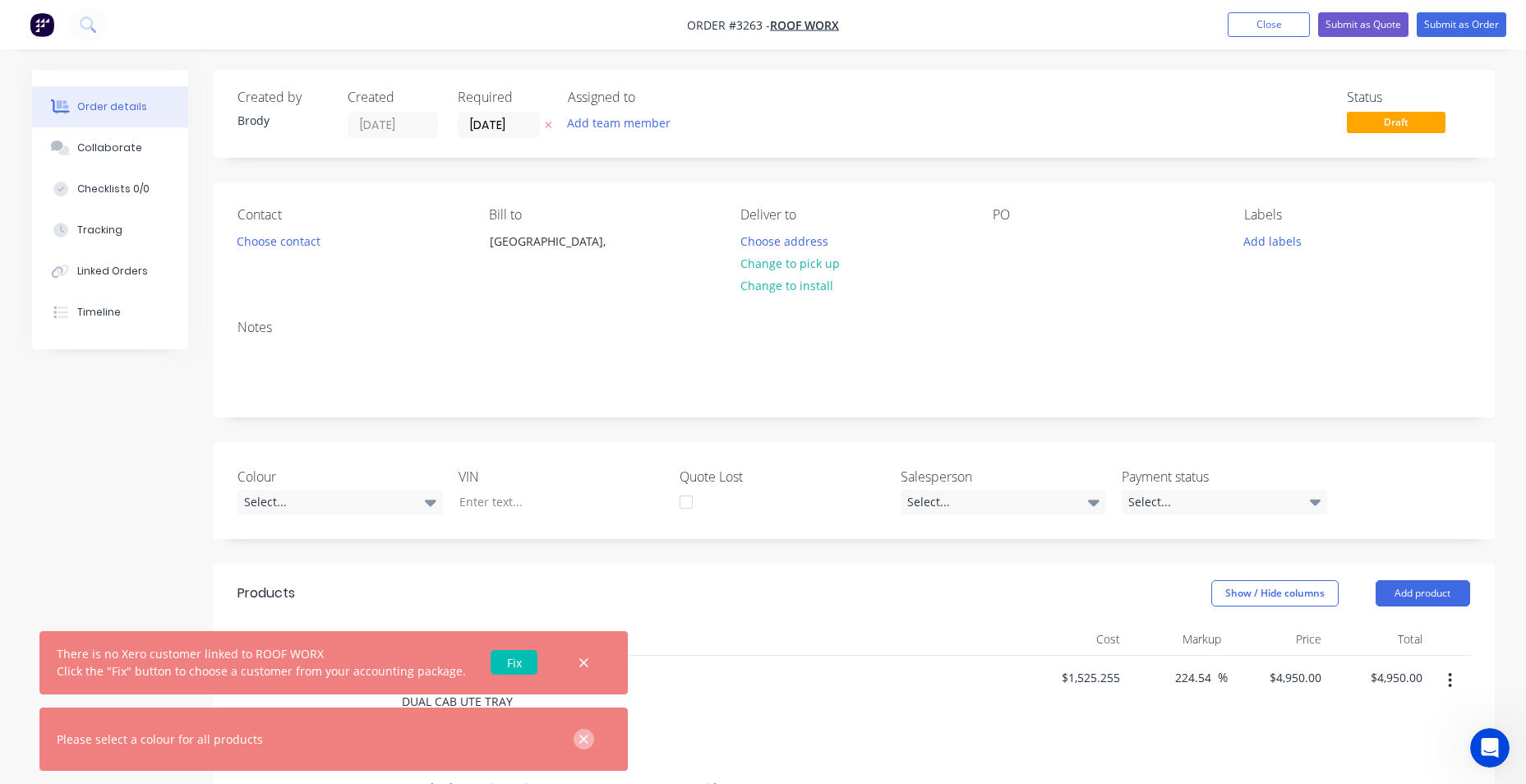
click at [579, 741] on icon "button" at bounding box center [584, 739] width 9 height 9
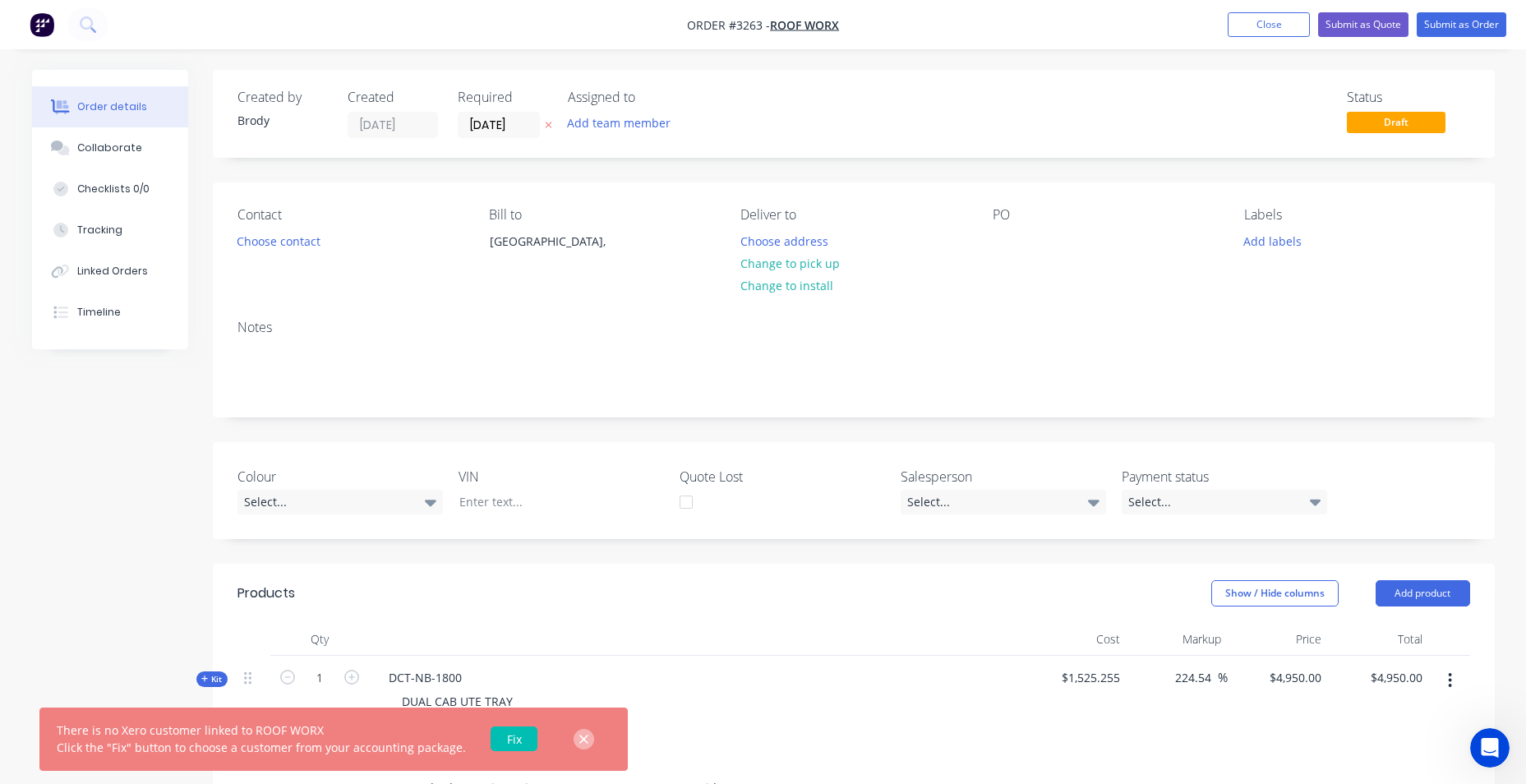
click at [578, 742] on icon "button" at bounding box center [583, 740] width 10 height 15
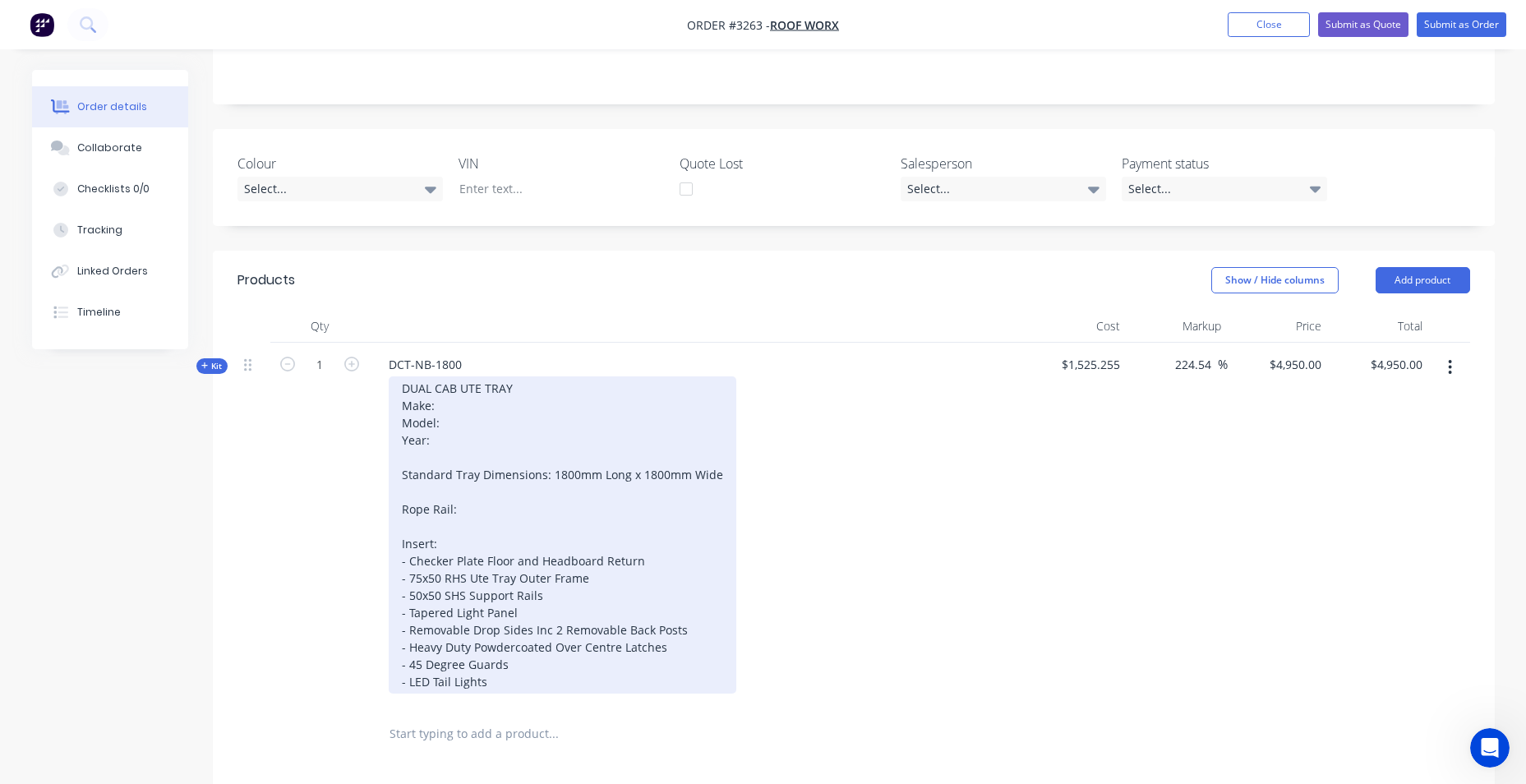
scroll to position [329, 0]
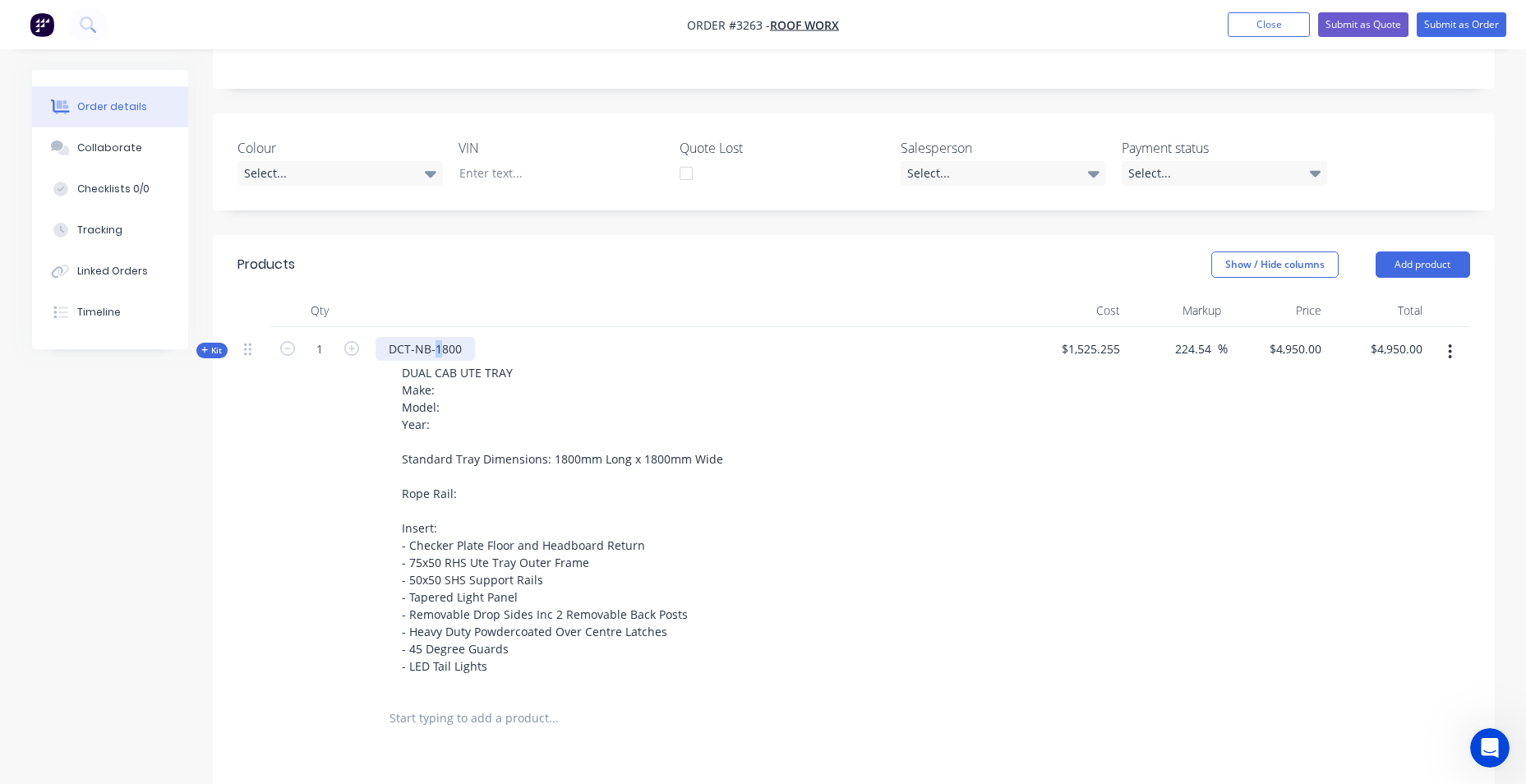
drag, startPoint x: 437, startPoint y: 358, endPoint x: 429, endPoint y: 358, distance: 8.0
click at [433, 358] on div "DCT-NB-1800" at bounding box center [425, 349] width 99 height 24
click at [550, 340] on div "DCT-NB-1800 DUAL CAB UTE TRAY Make: Model: Year: Standard Tray Dimensions: 1800…" at bounding box center [698, 509] width 658 height 364
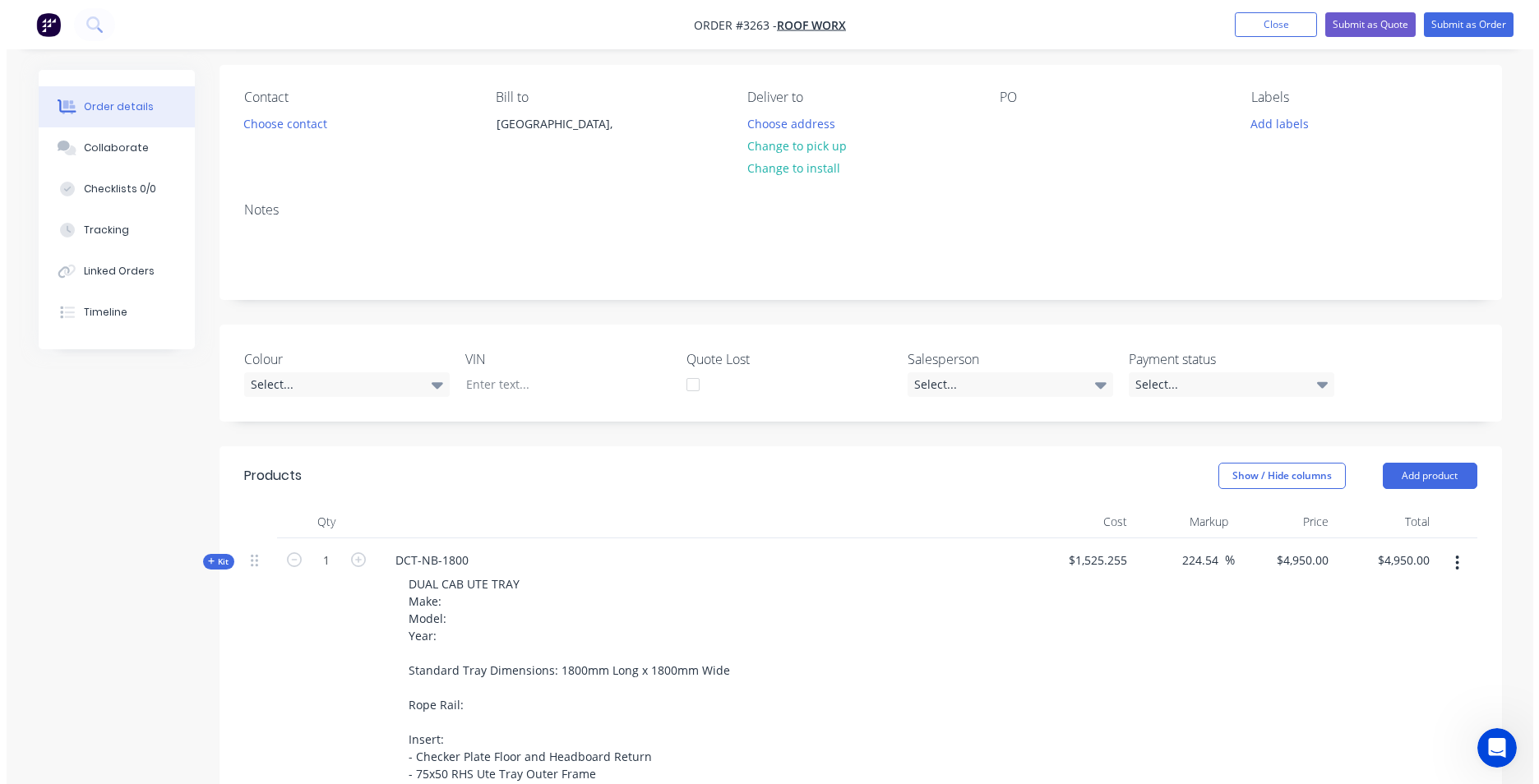
scroll to position [0, 0]
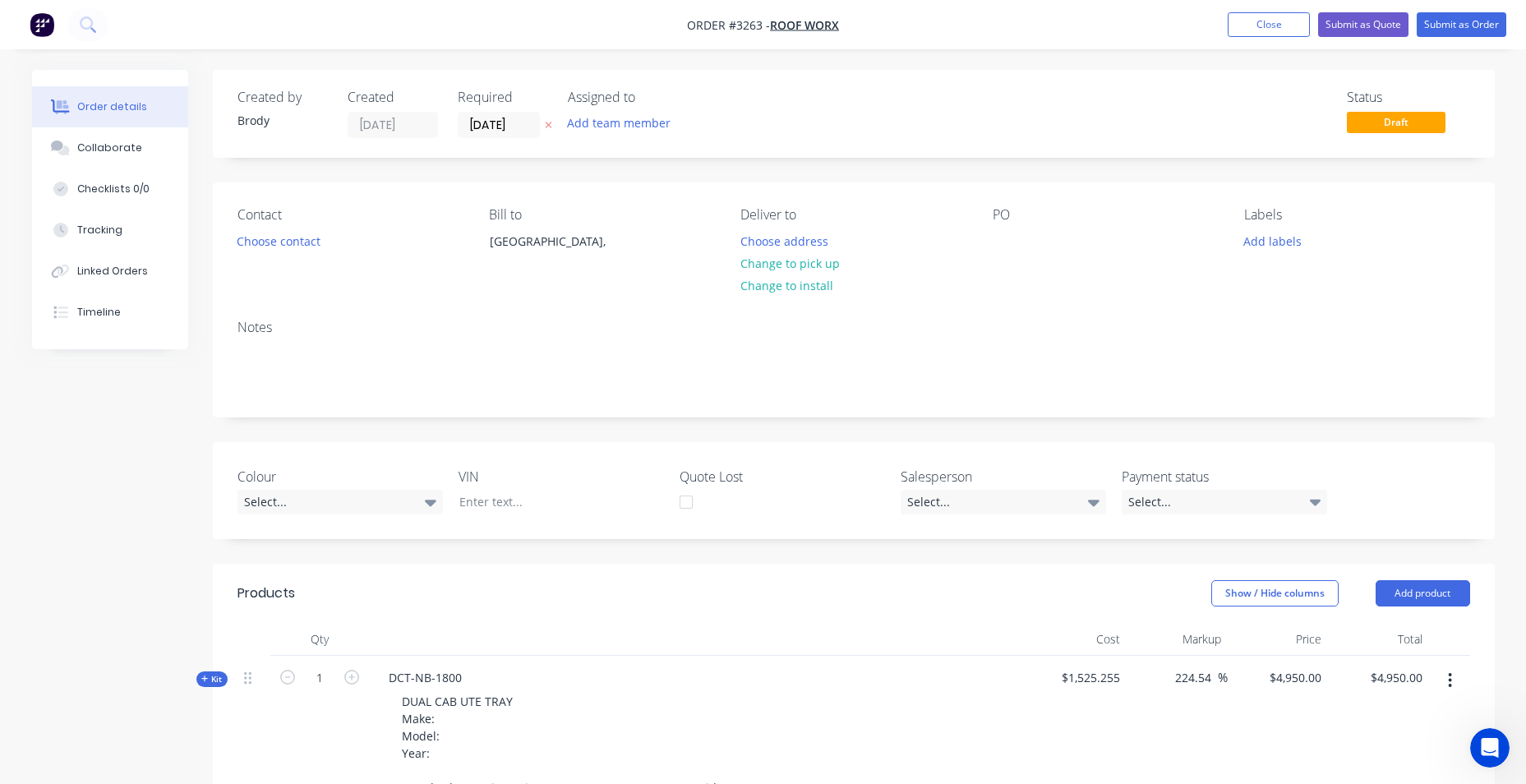
click at [51, 24] on img "button" at bounding box center [42, 24] width 24 height 24
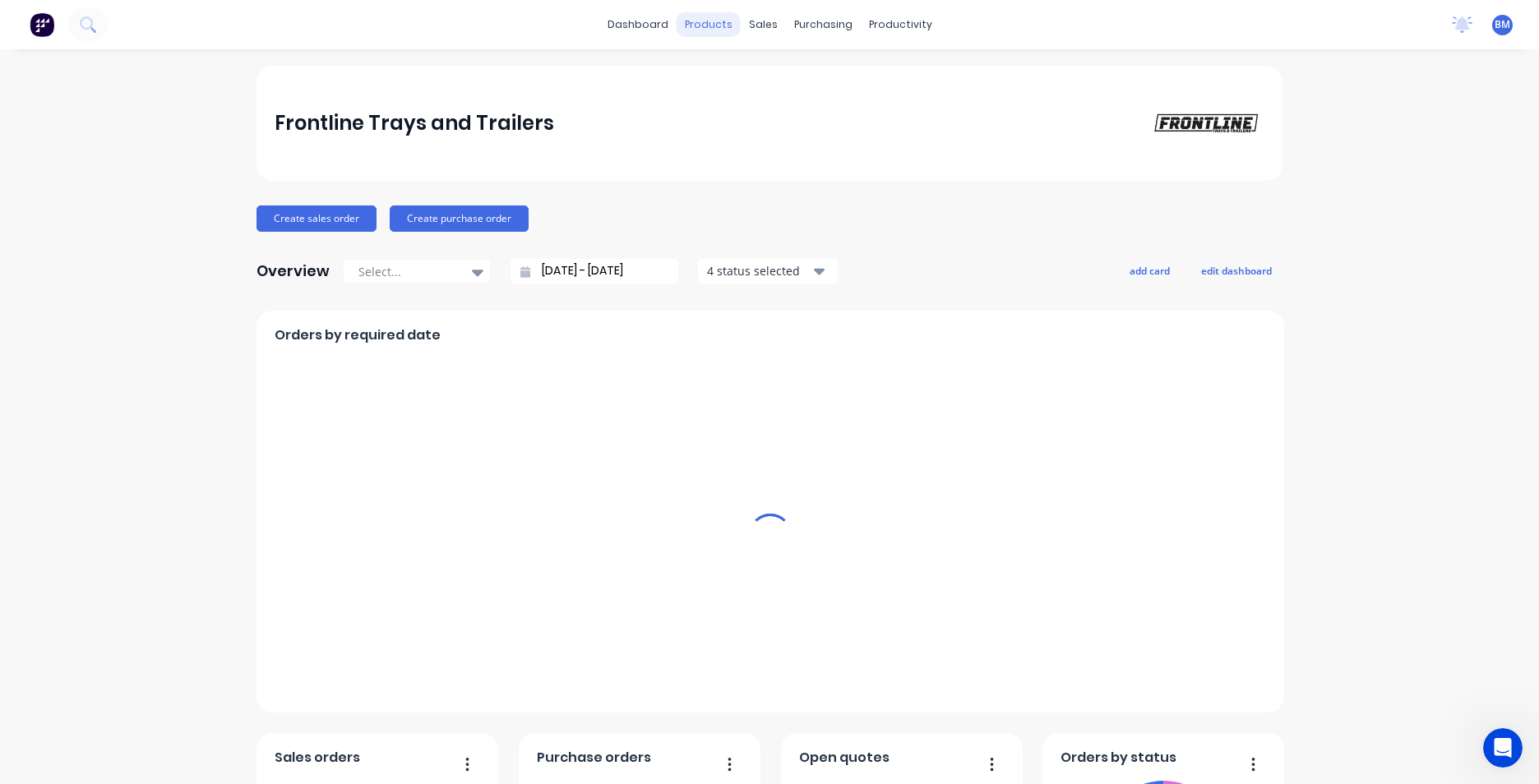
click at [712, 27] on div "products" at bounding box center [709, 24] width 65 height 24
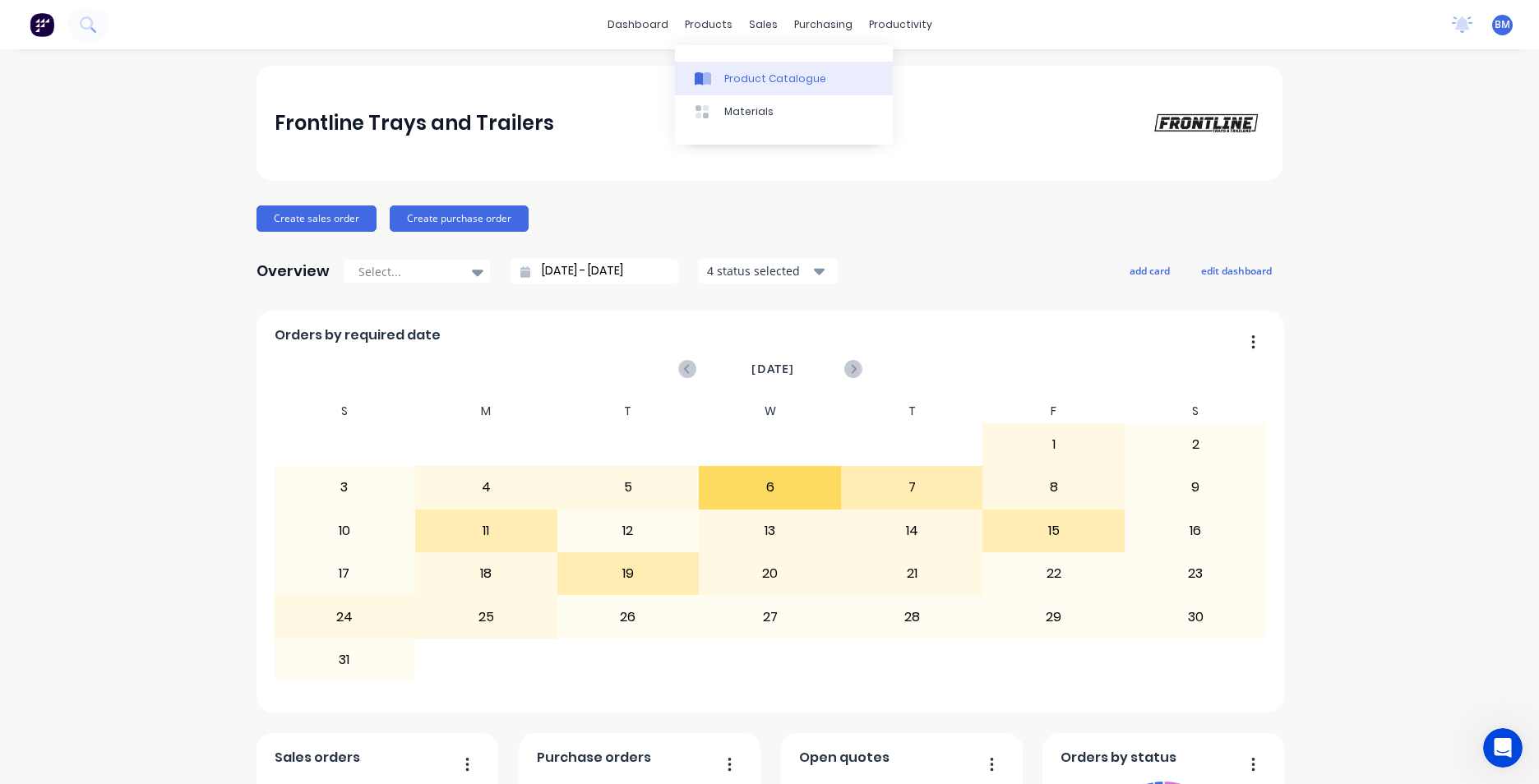
click at [734, 80] on div "Product Catalogue" at bounding box center [775, 79] width 102 height 15
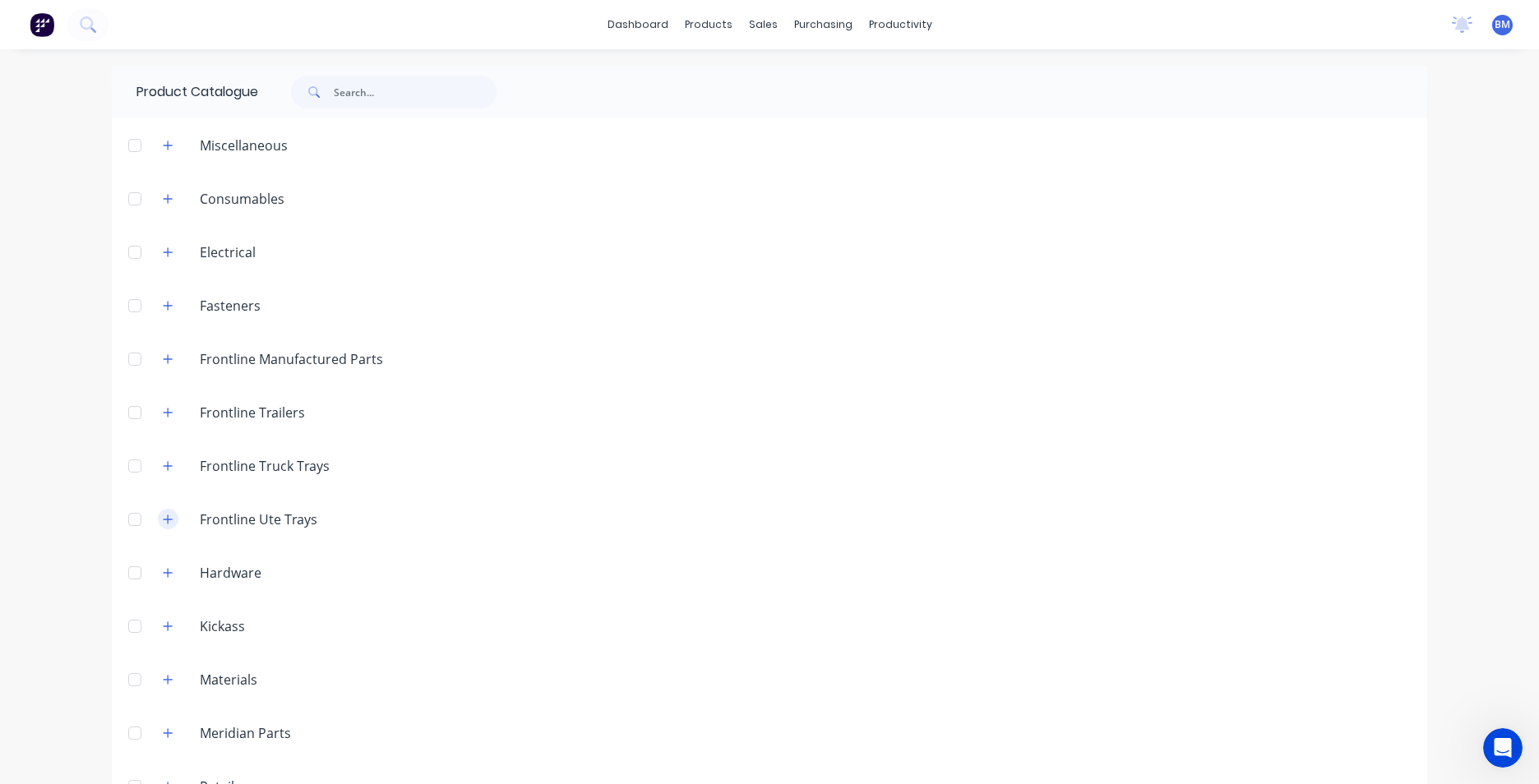
click at [163, 521] on icon "button" at bounding box center [167, 520] width 10 height 11
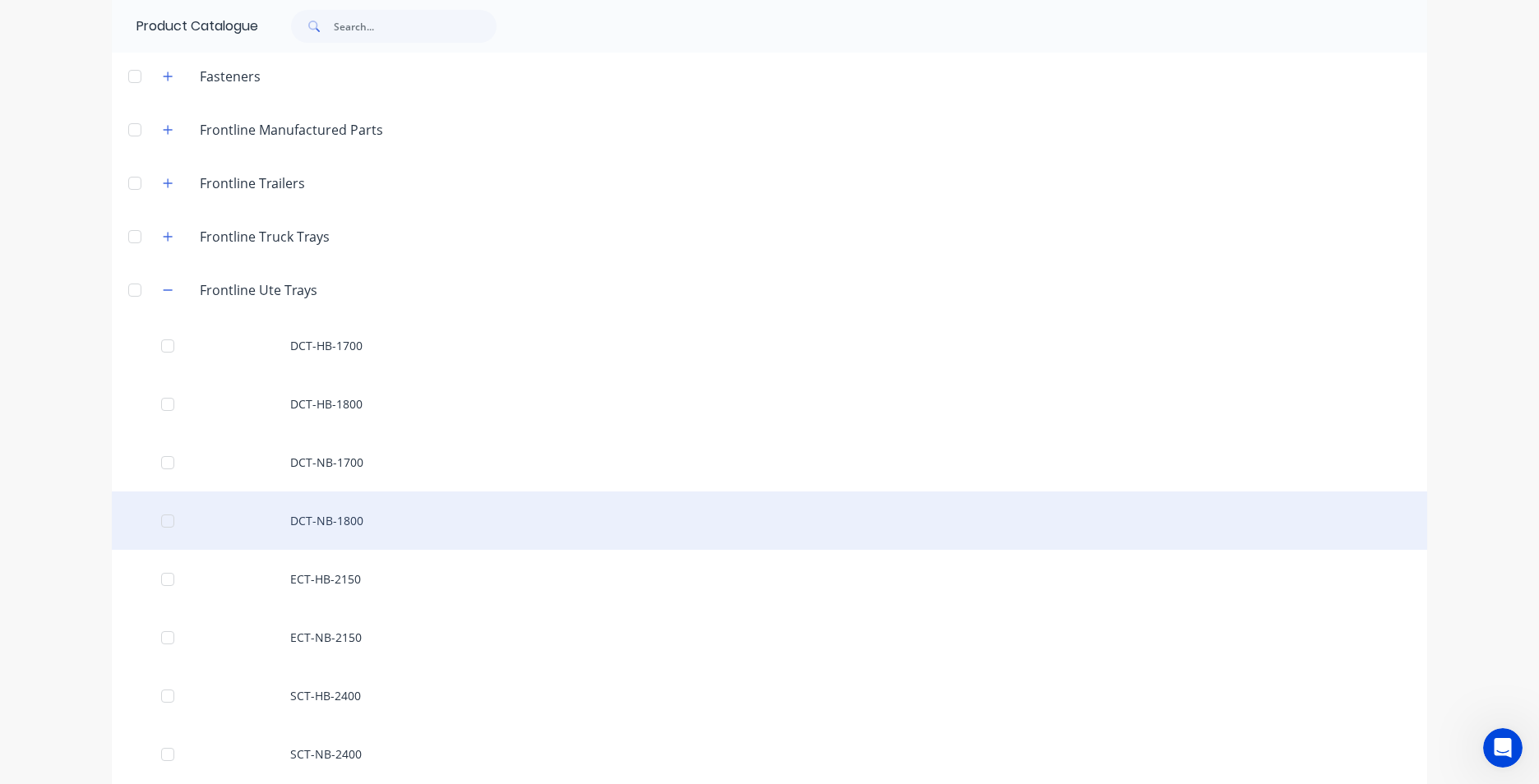
scroll to position [247, 0]
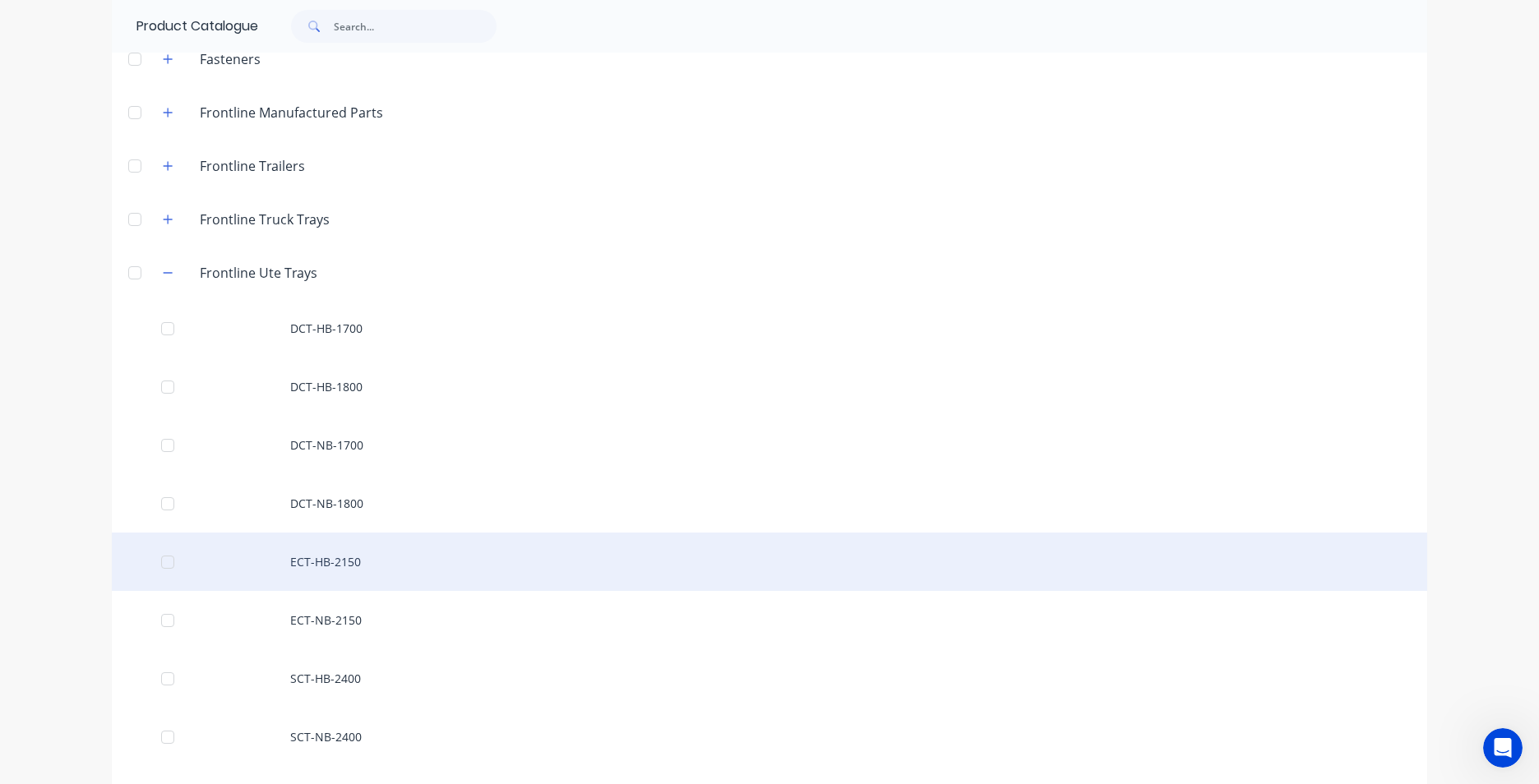
click at [324, 562] on div "ECT-HB-2150" at bounding box center [770, 562] width 1316 height 58
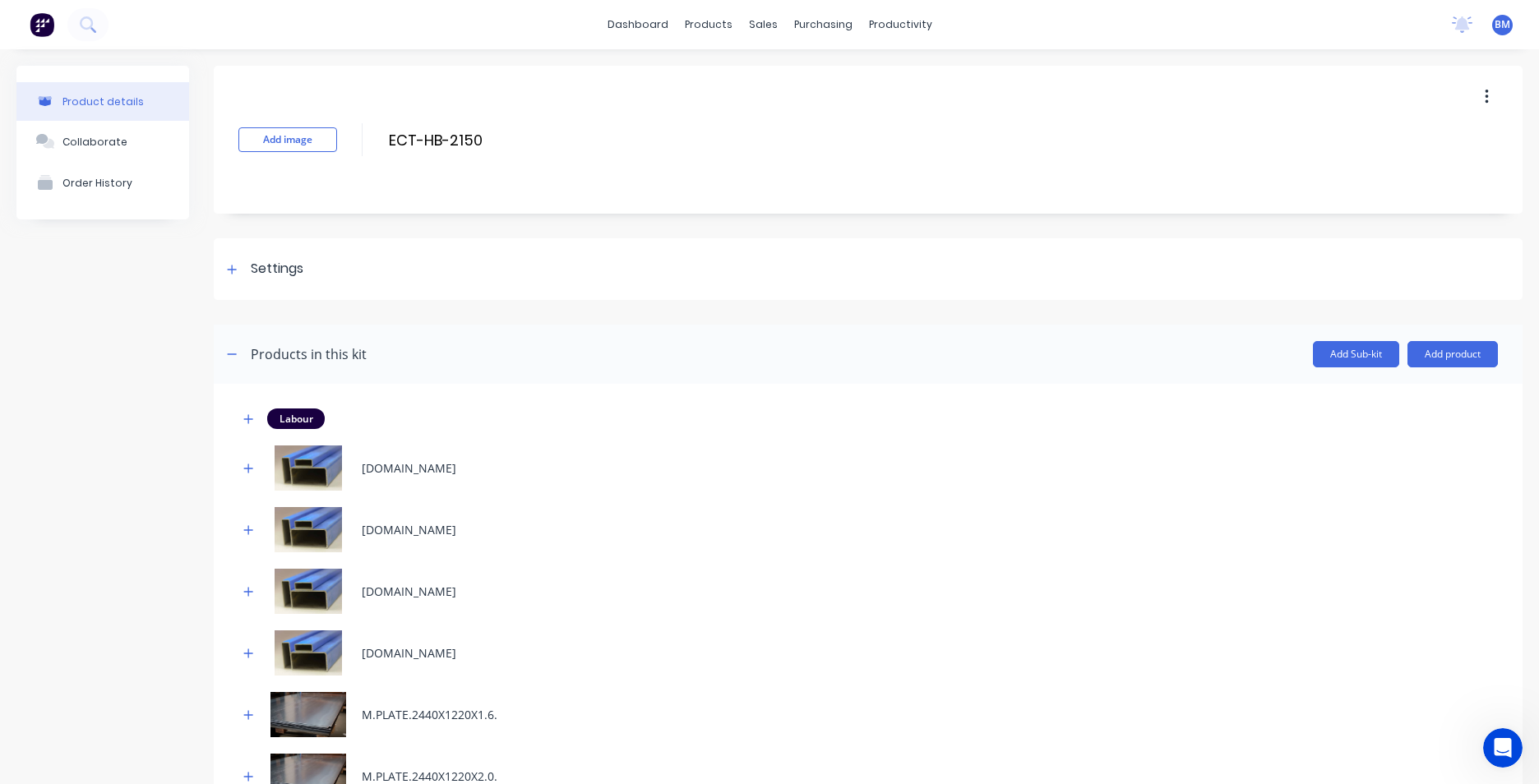
click at [1485, 93] on icon "button" at bounding box center [1487, 96] width 4 height 18
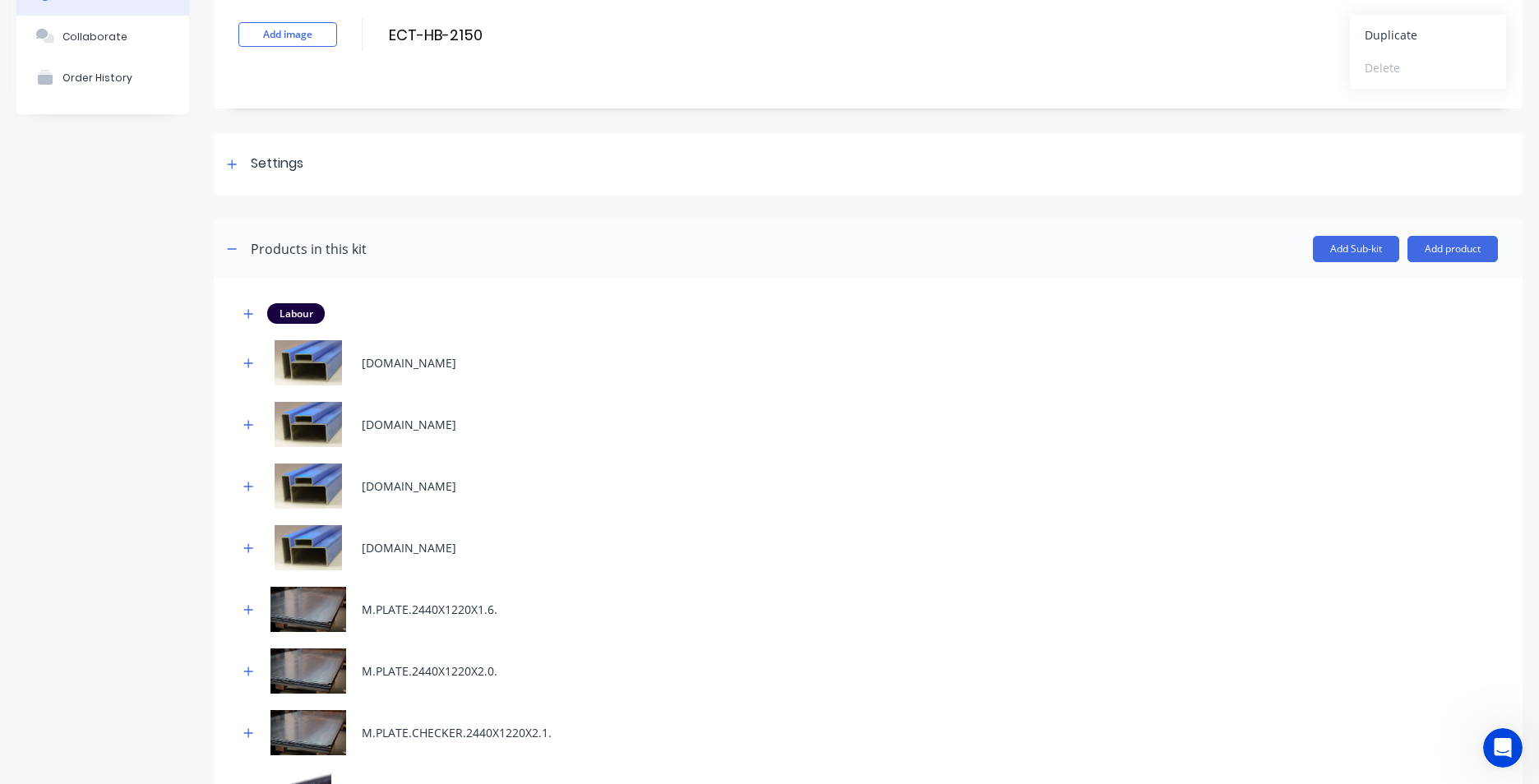
scroll to position [89, 0]
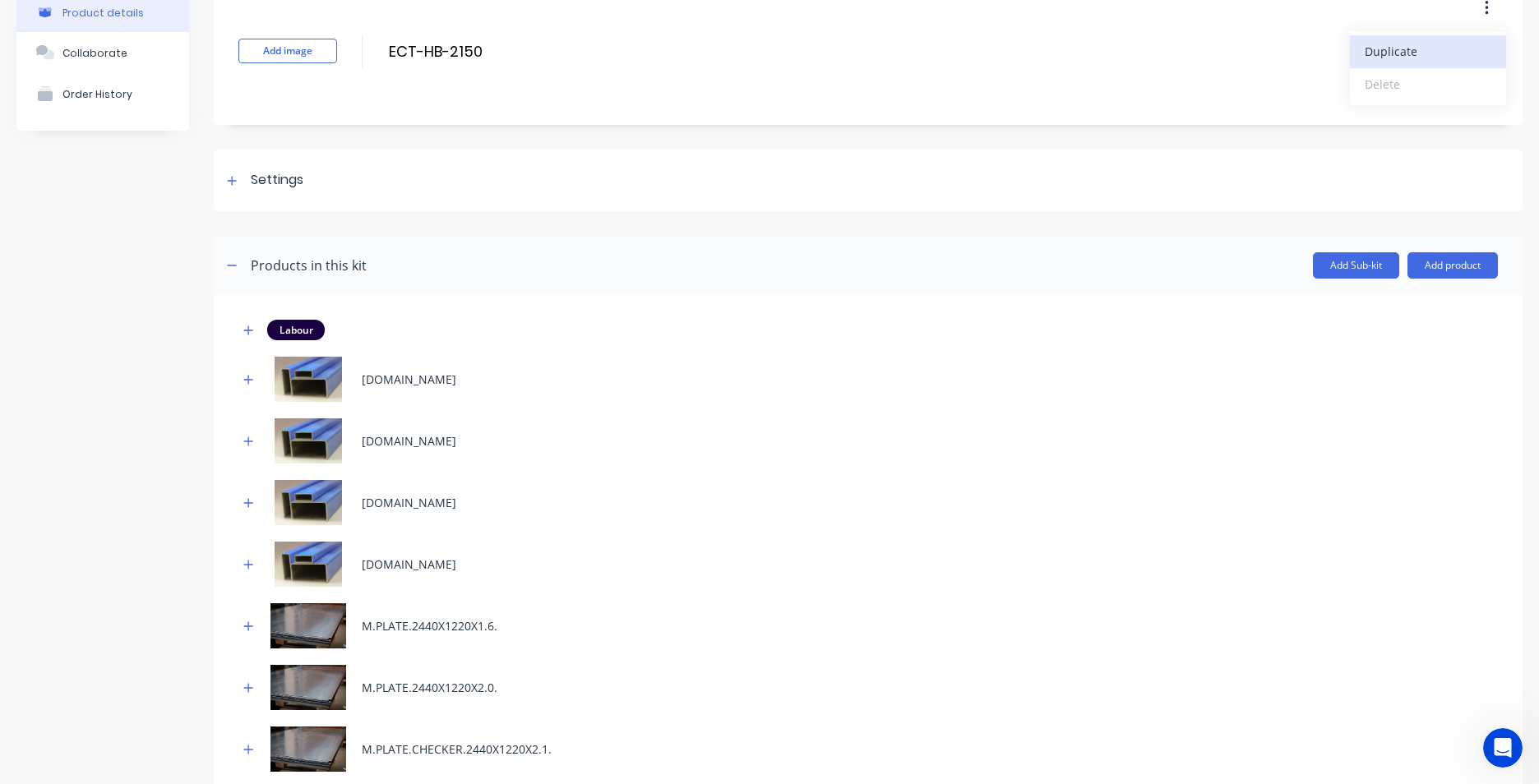
click at [1400, 46] on span "Duplicate" at bounding box center [1427, 51] width 123 height 17
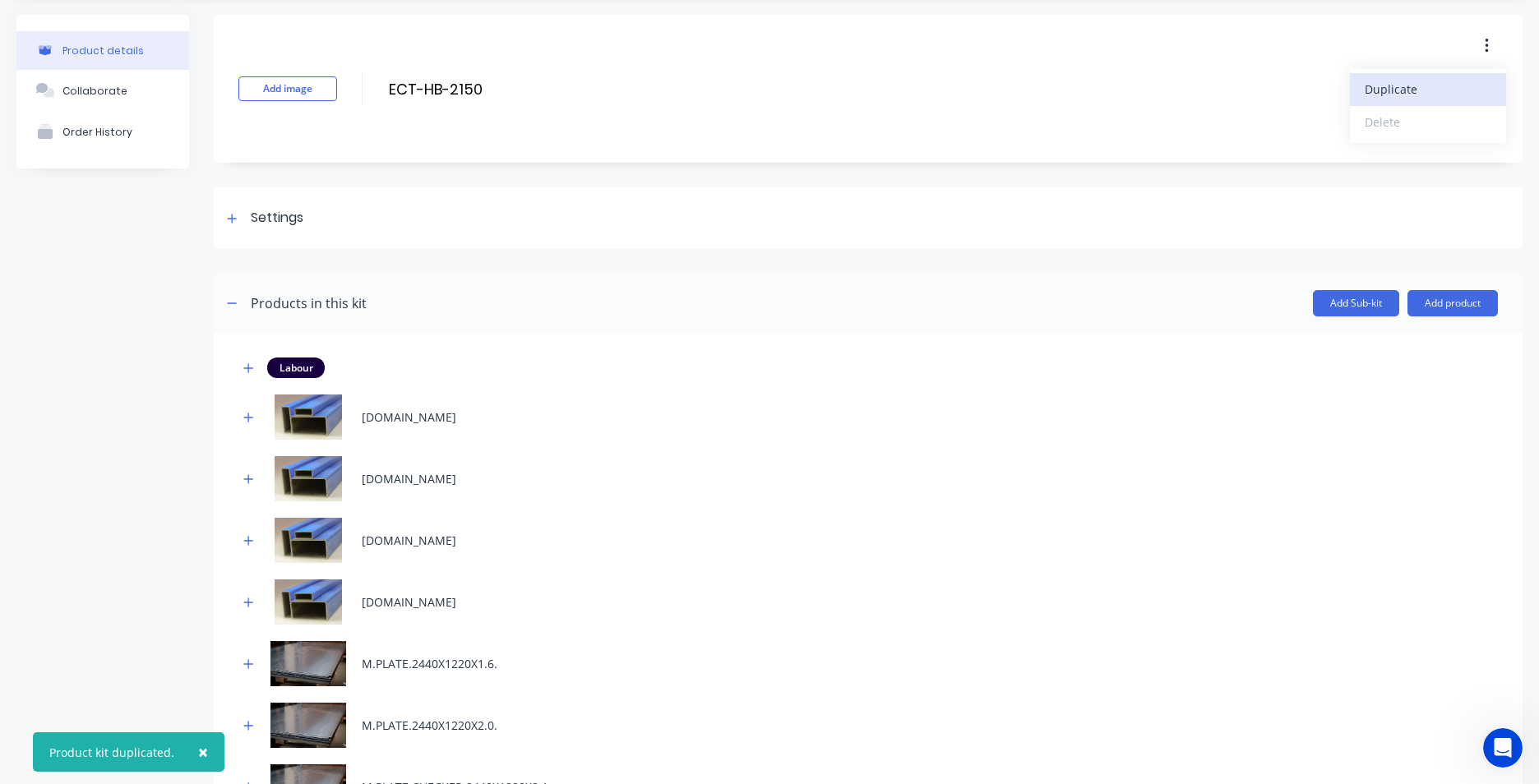
scroll to position [0, 0]
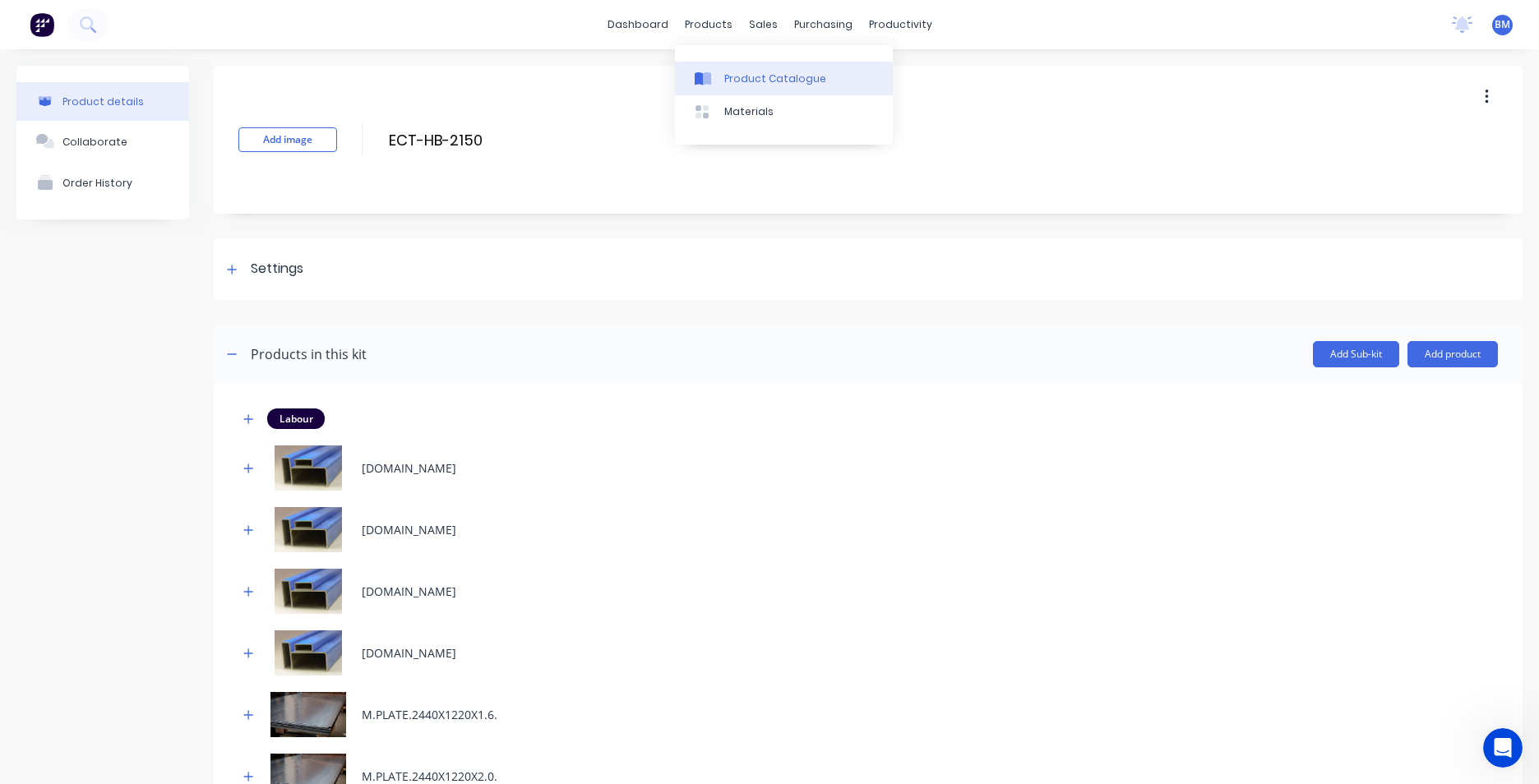
click at [744, 84] on div "Product Catalogue" at bounding box center [775, 79] width 102 height 15
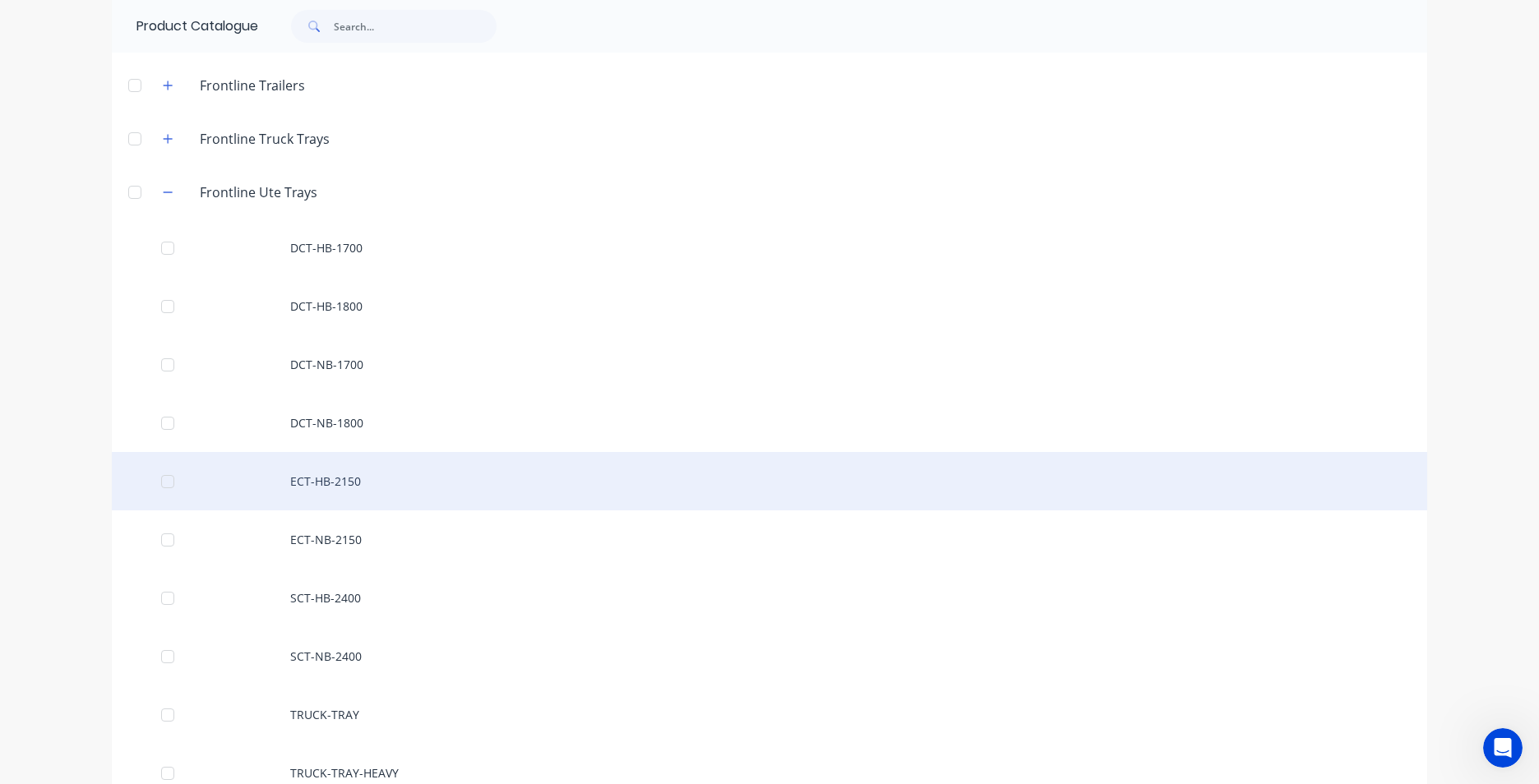
scroll to position [329, 0]
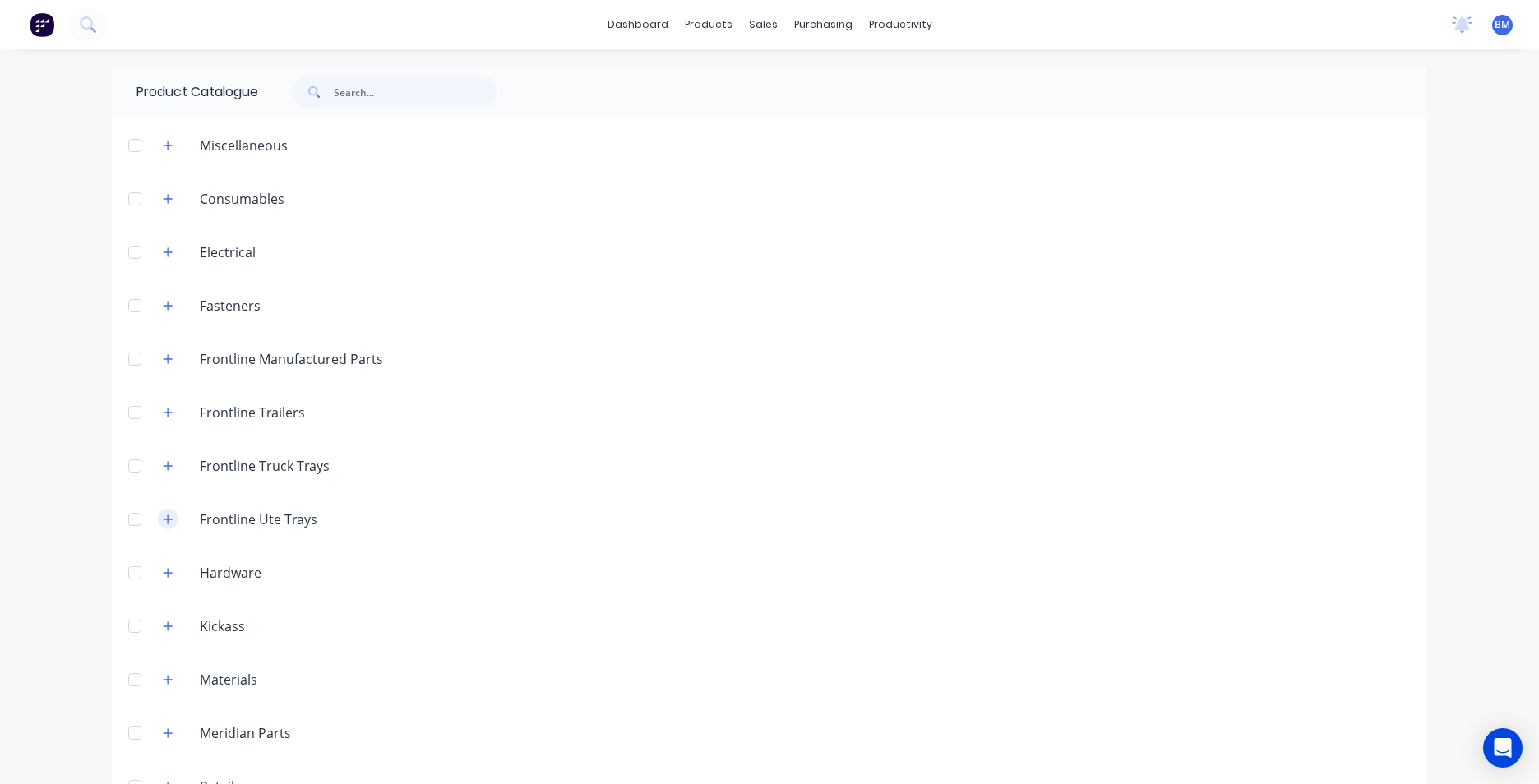
click at [166, 521] on icon "button" at bounding box center [167, 520] width 10 height 11
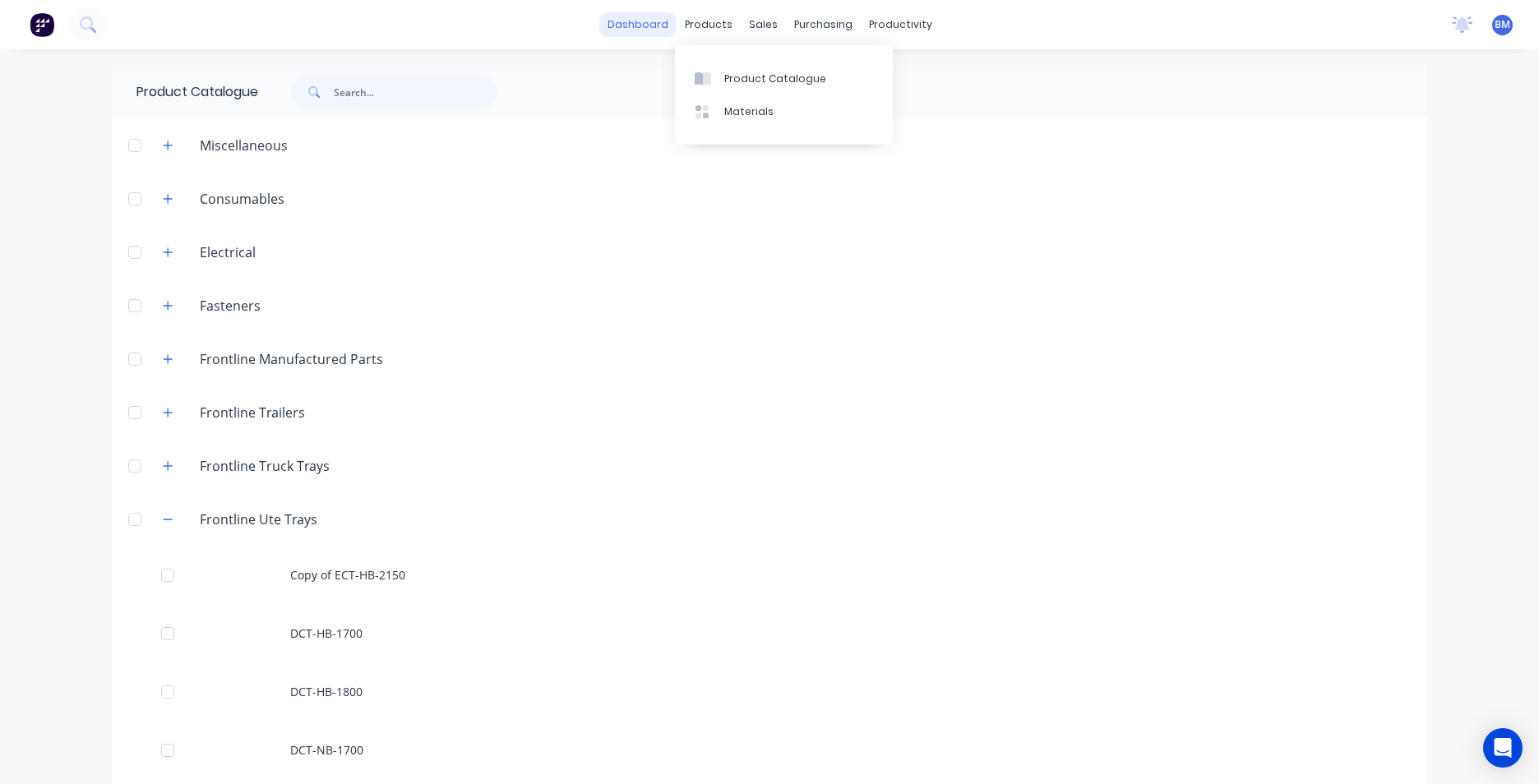
click at [663, 31] on link "dashboard" at bounding box center [638, 24] width 78 height 24
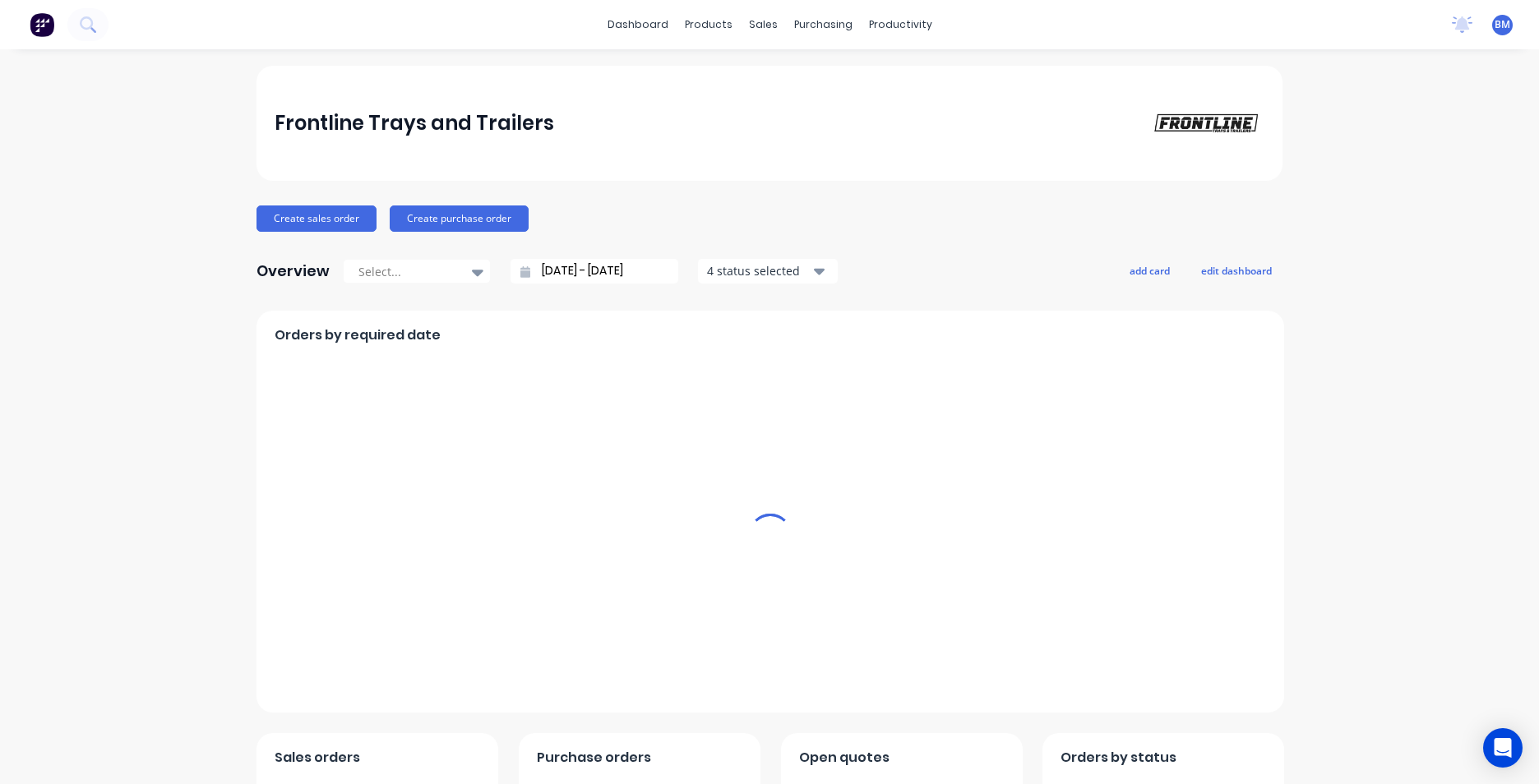
click at [663, 31] on link "dashboard" at bounding box center [638, 24] width 78 height 24
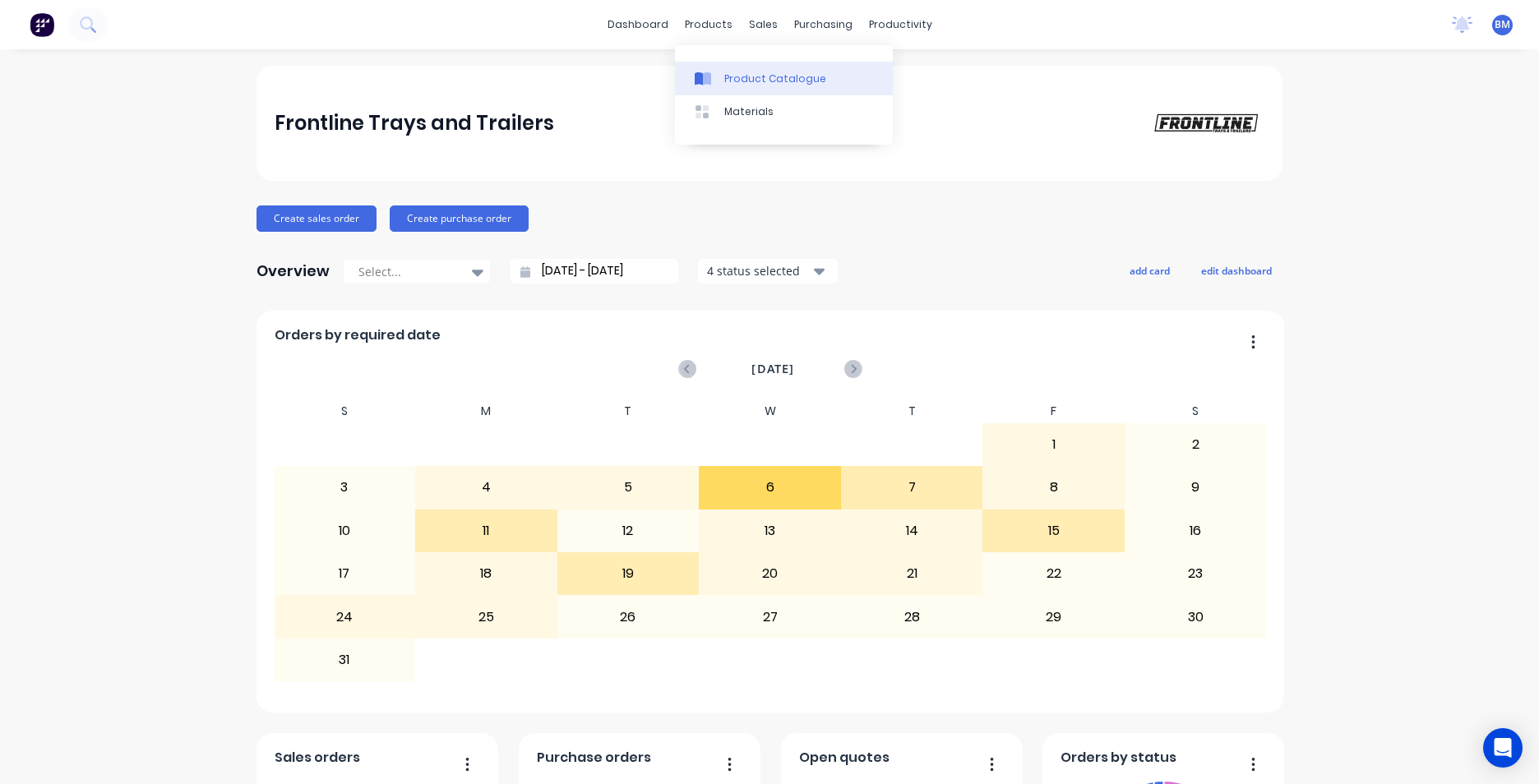
click at [733, 89] on link "Product Catalogue" at bounding box center [784, 78] width 218 height 33
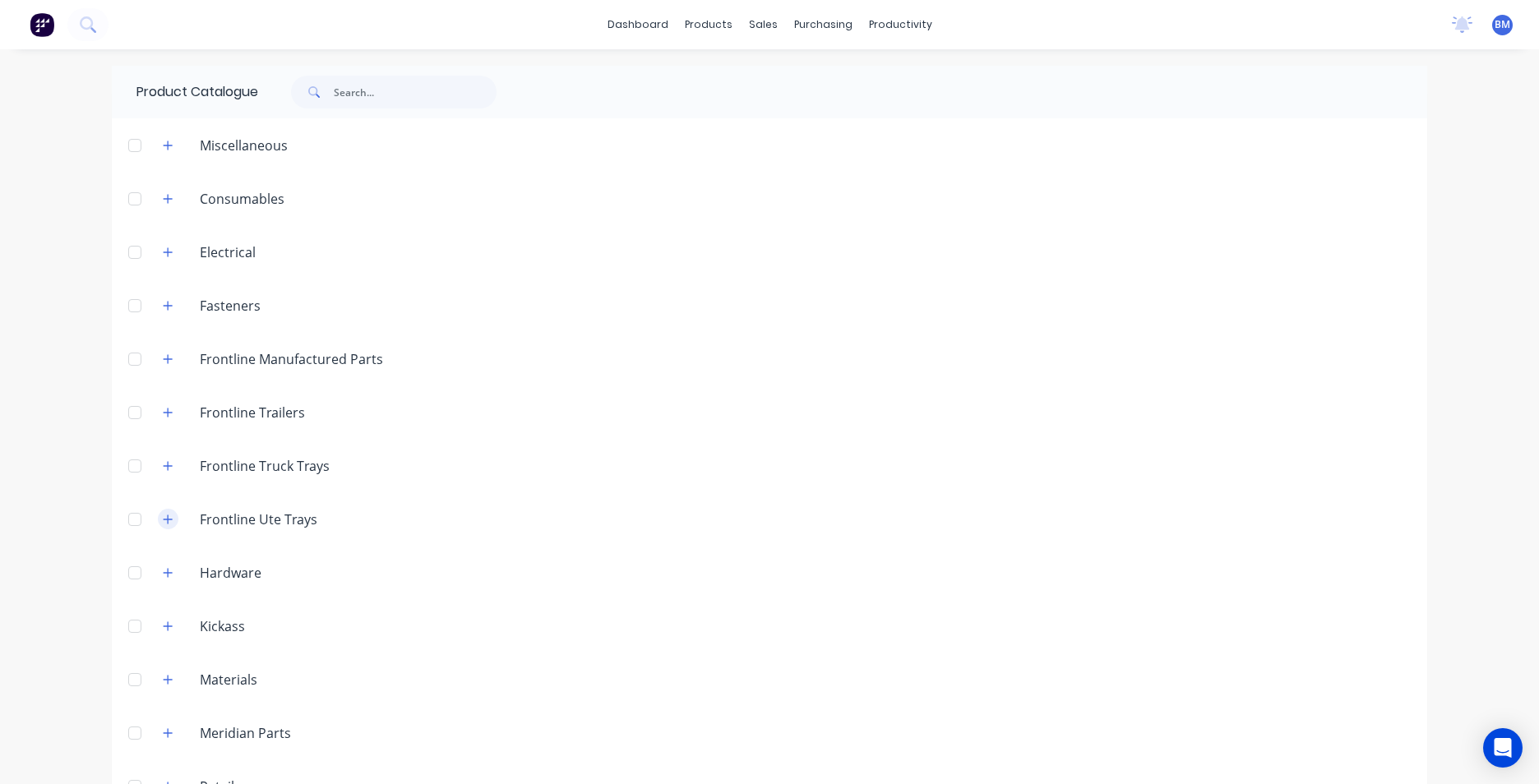
click at [163, 520] on icon "button" at bounding box center [167, 520] width 10 height 11
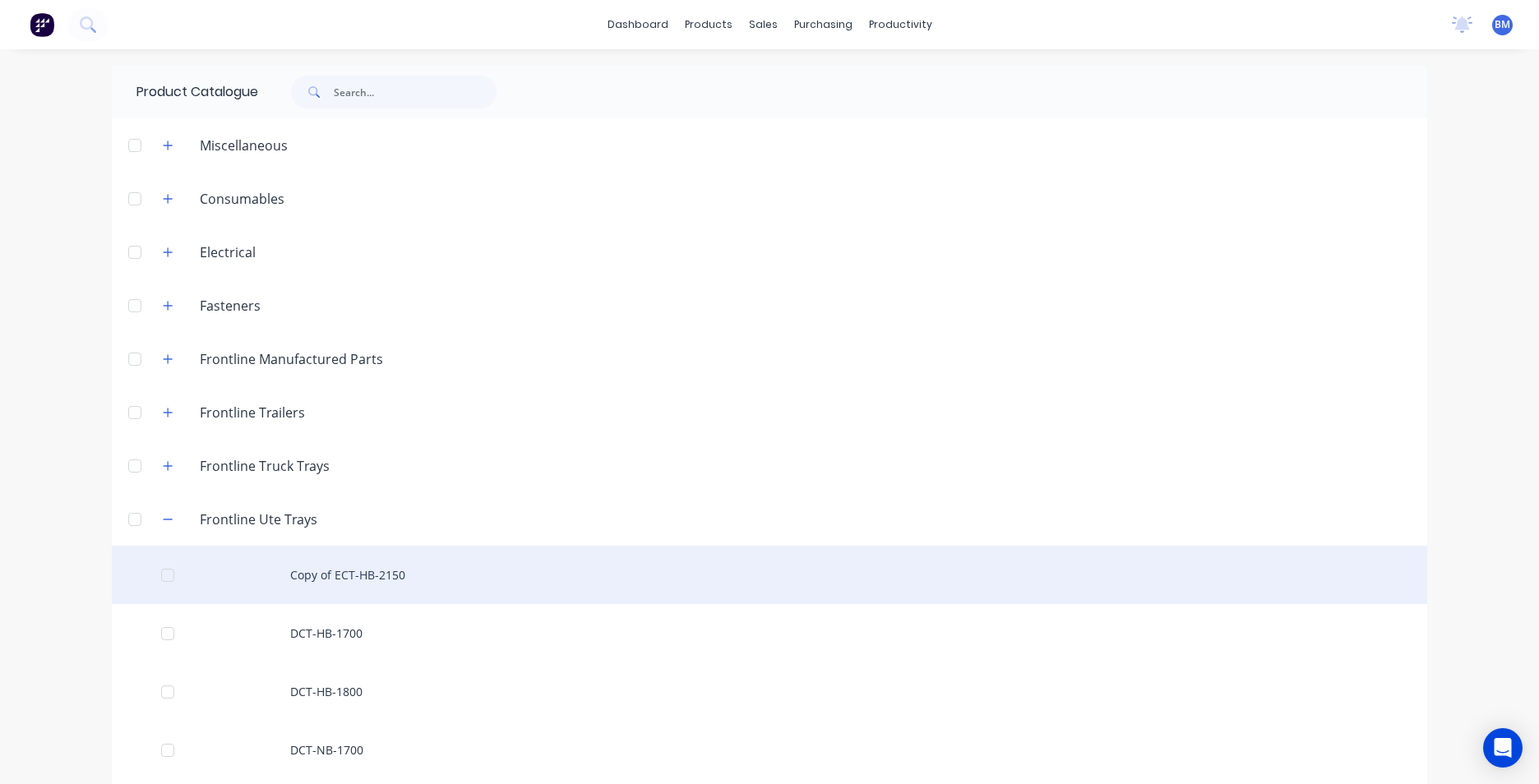
click at [445, 573] on div "Copy of ECT-HB-2150" at bounding box center [770, 575] width 1316 height 58
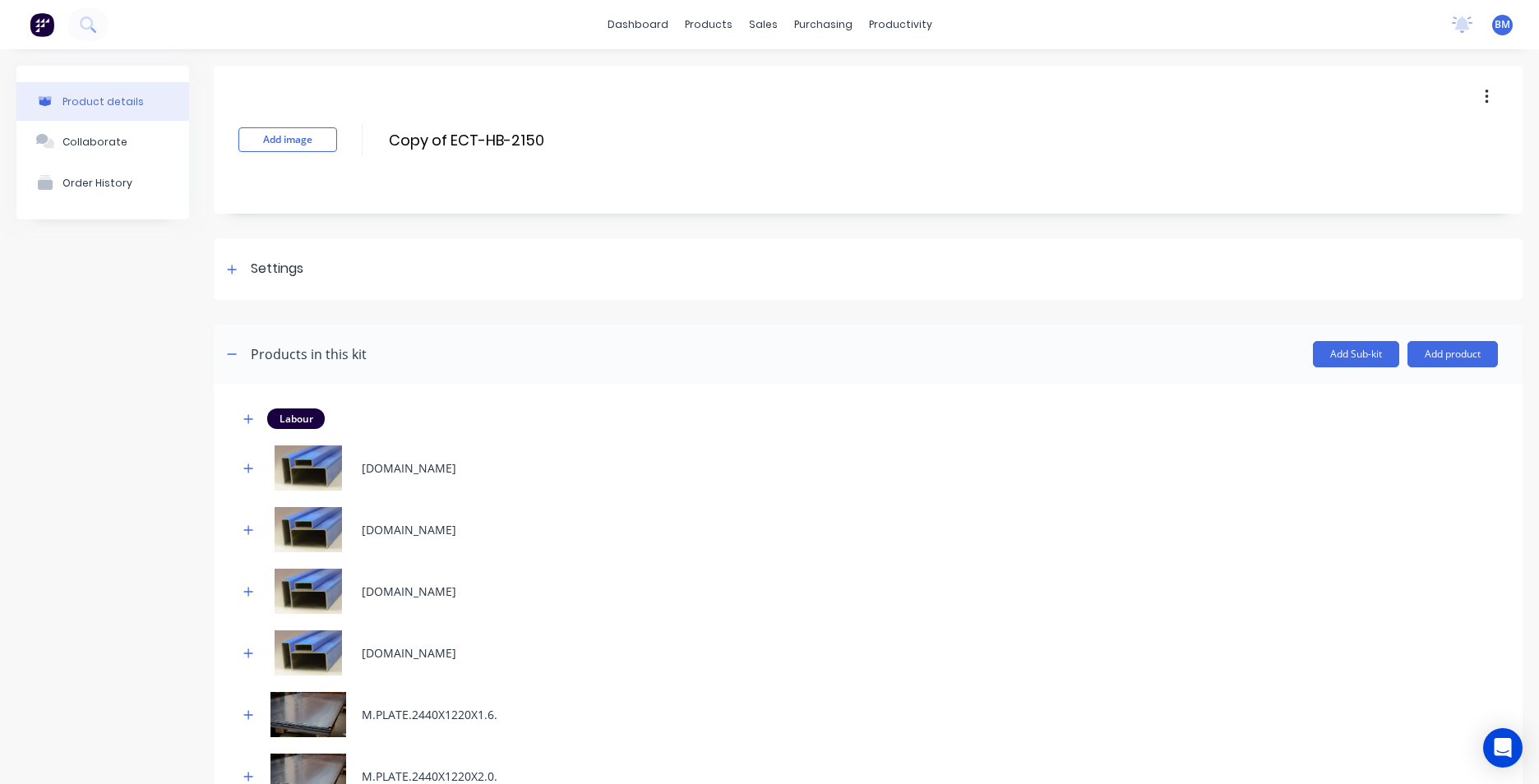
click at [1485, 94] on icon "button" at bounding box center [1487, 96] width 4 height 18
click at [1073, 69] on div "Add image Copy of ECT-HB-2150 Copy of ECT-HB-2150 Enter kit name" at bounding box center [869, 139] width 1309 height 148
click at [449, 135] on input "Copy of ECT-HB-2150" at bounding box center [532, 140] width 291 height 24
drag, startPoint x: 545, startPoint y: 137, endPoint x: 337, endPoint y: 138, distance: 208.0
click at [338, 138] on div "Add image Copy of ECT-HB-2150 Copy of ECT-HB-2150 Enter kit name" at bounding box center [869, 139] width 1309 height 148
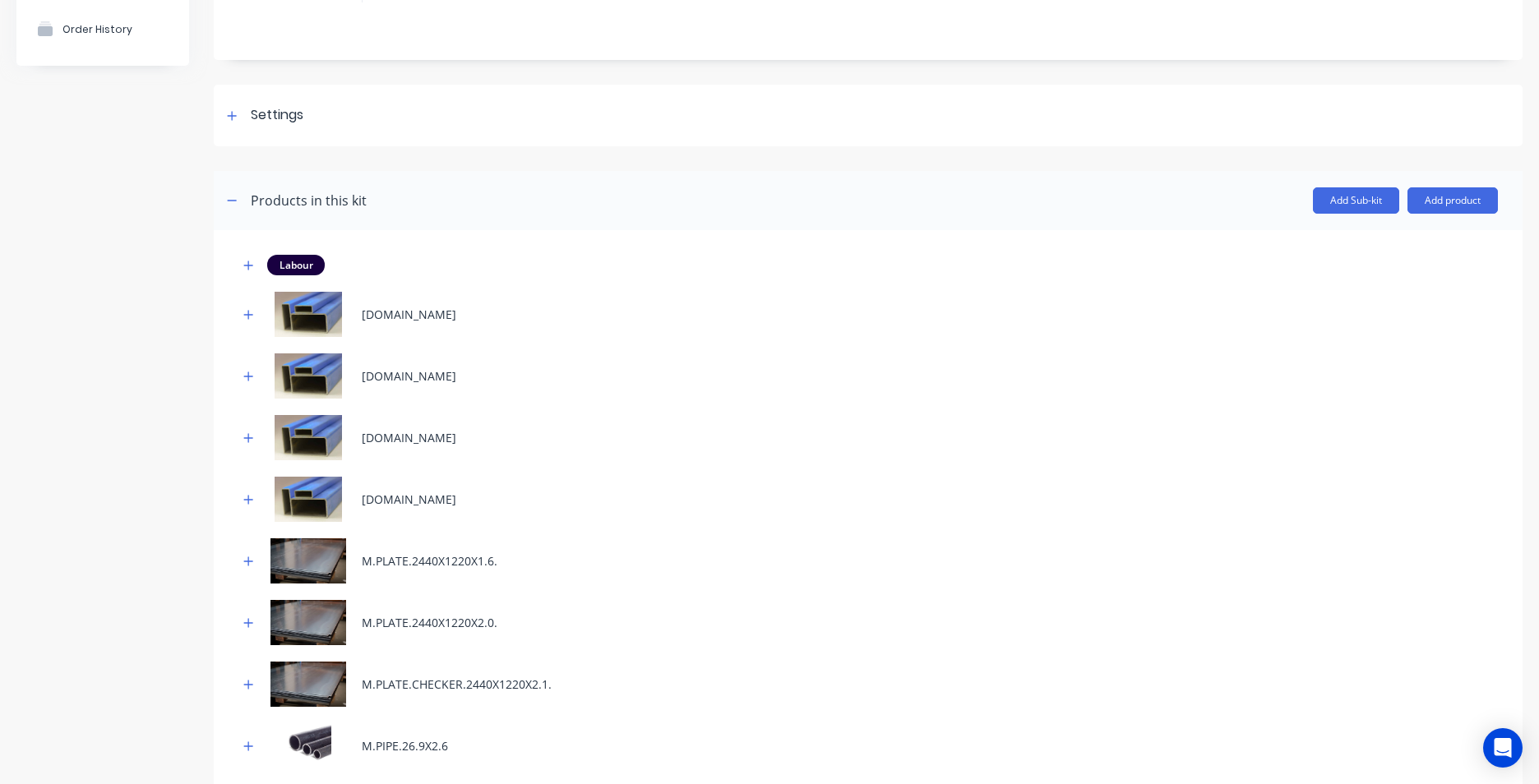
scroll to position [164, 0]
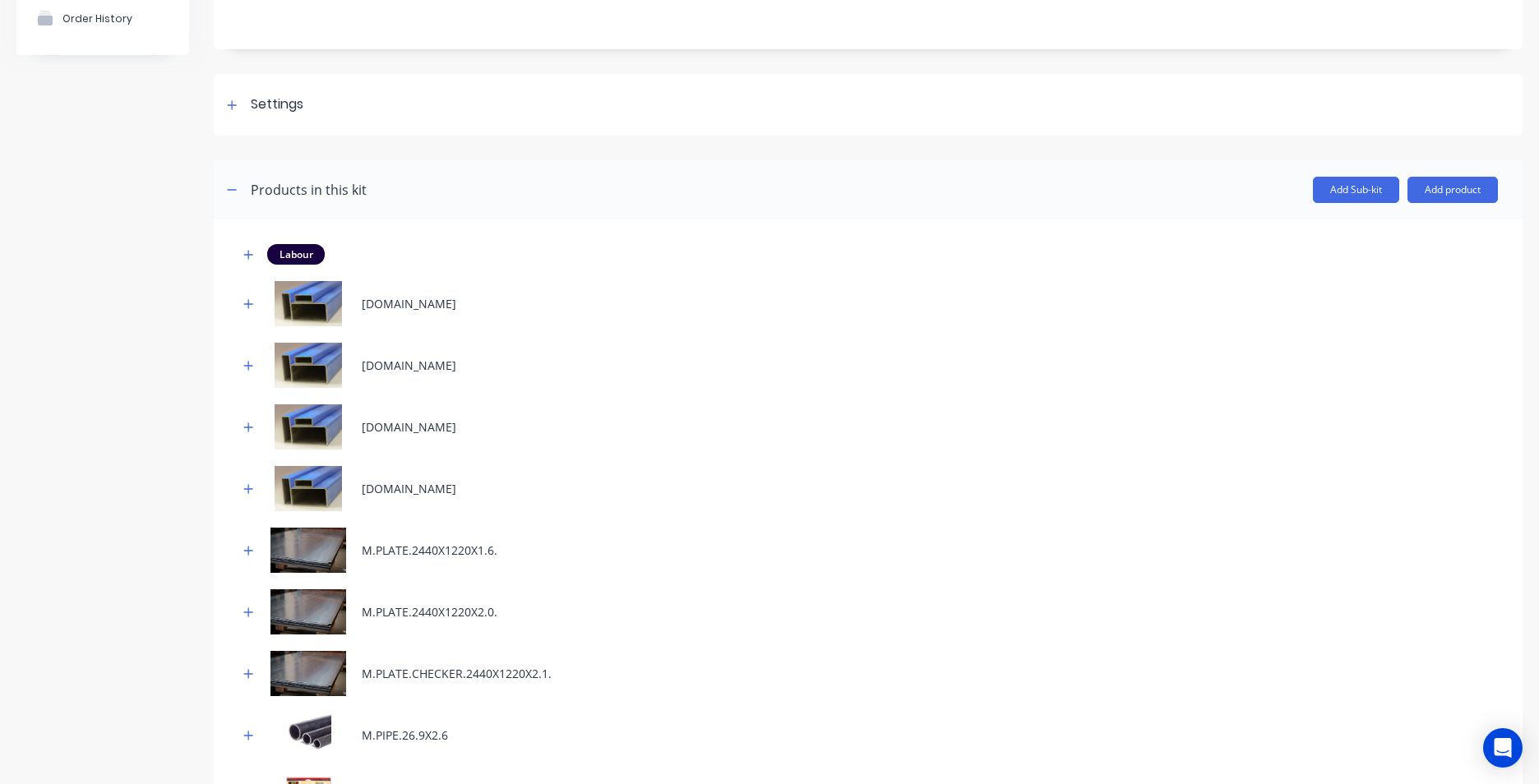
type input "DODGE RAM 2M X 2M"
click at [318, 427] on img at bounding box center [309, 427] width 82 height 45
click at [253, 429] on icon "button" at bounding box center [248, 427] width 10 height 11
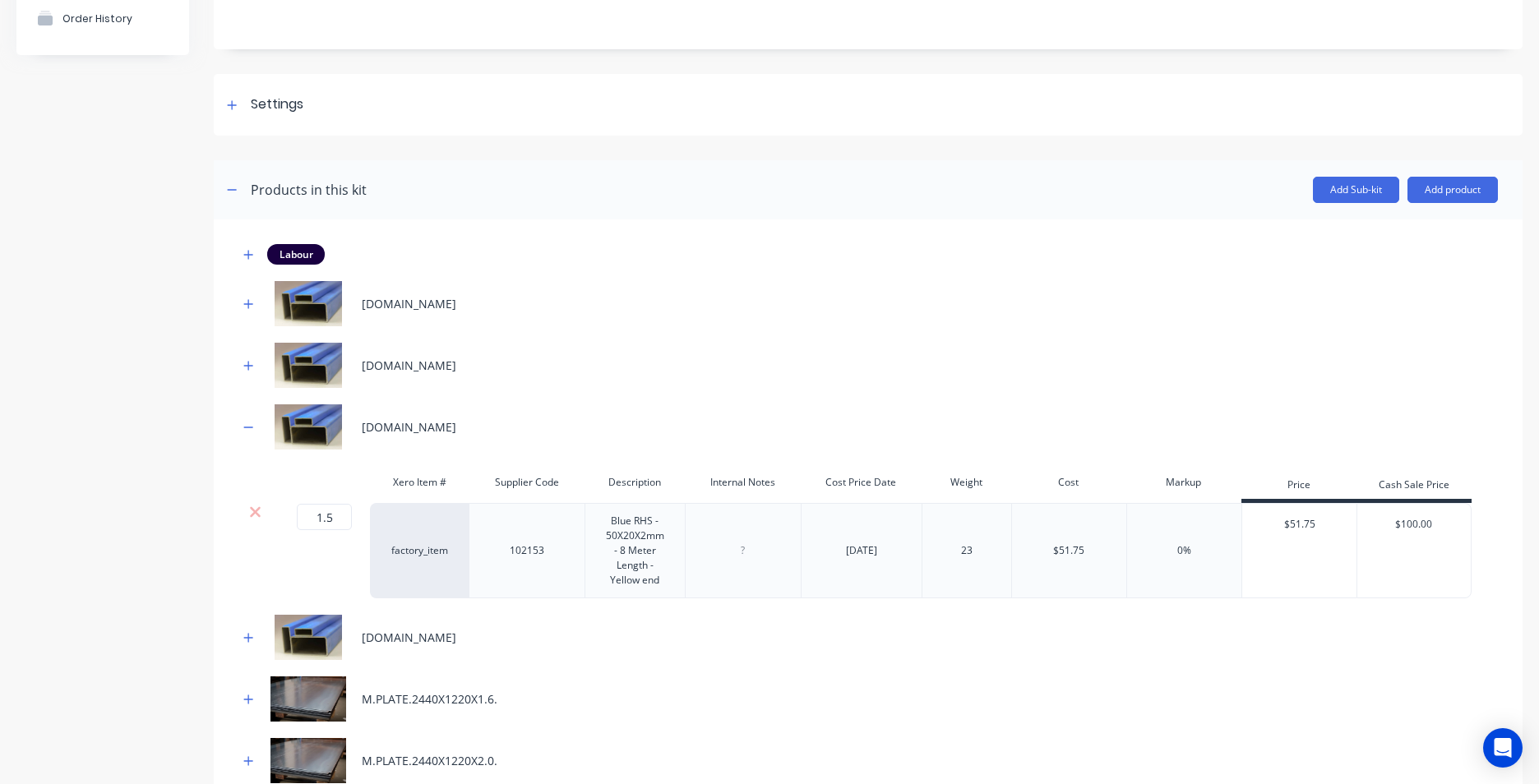
click at [1000, 349] on div "[DOMAIN_NAME]" at bounding box center [868, 365] width 1259 height 45
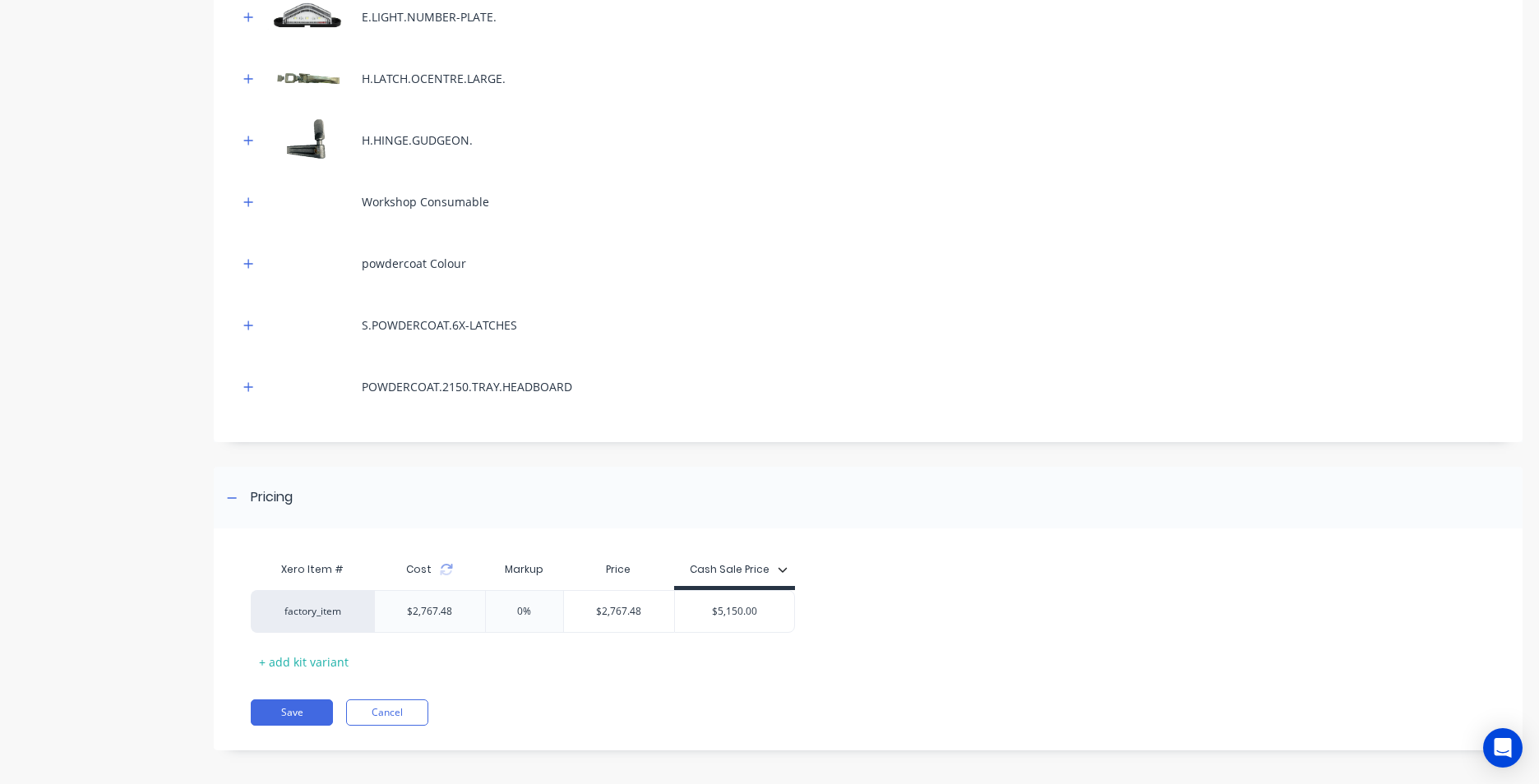
scroll to position [1223, 0]
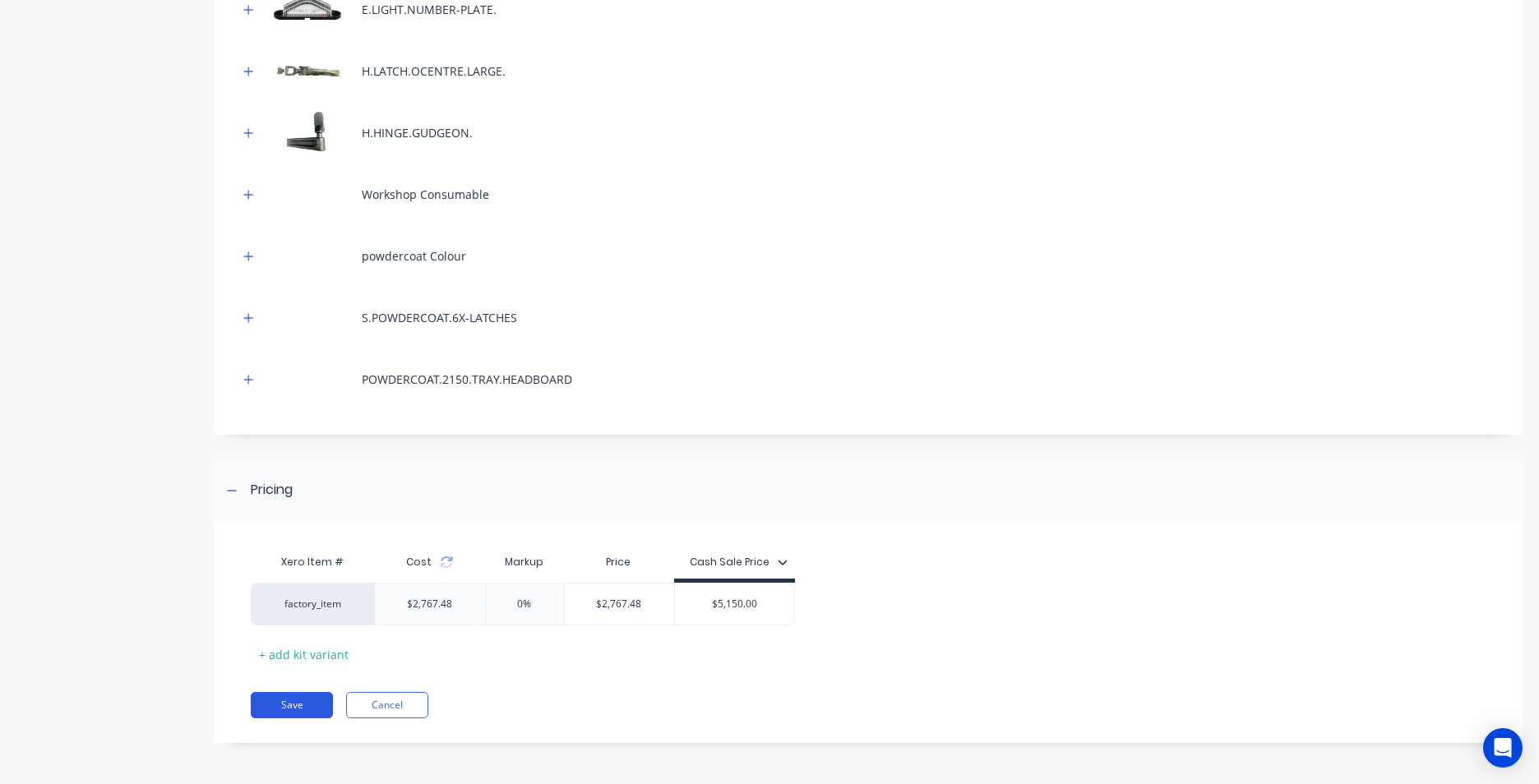
click at [294, 706] on button "Save" at bounding box center [292, 705] width 82 height 26
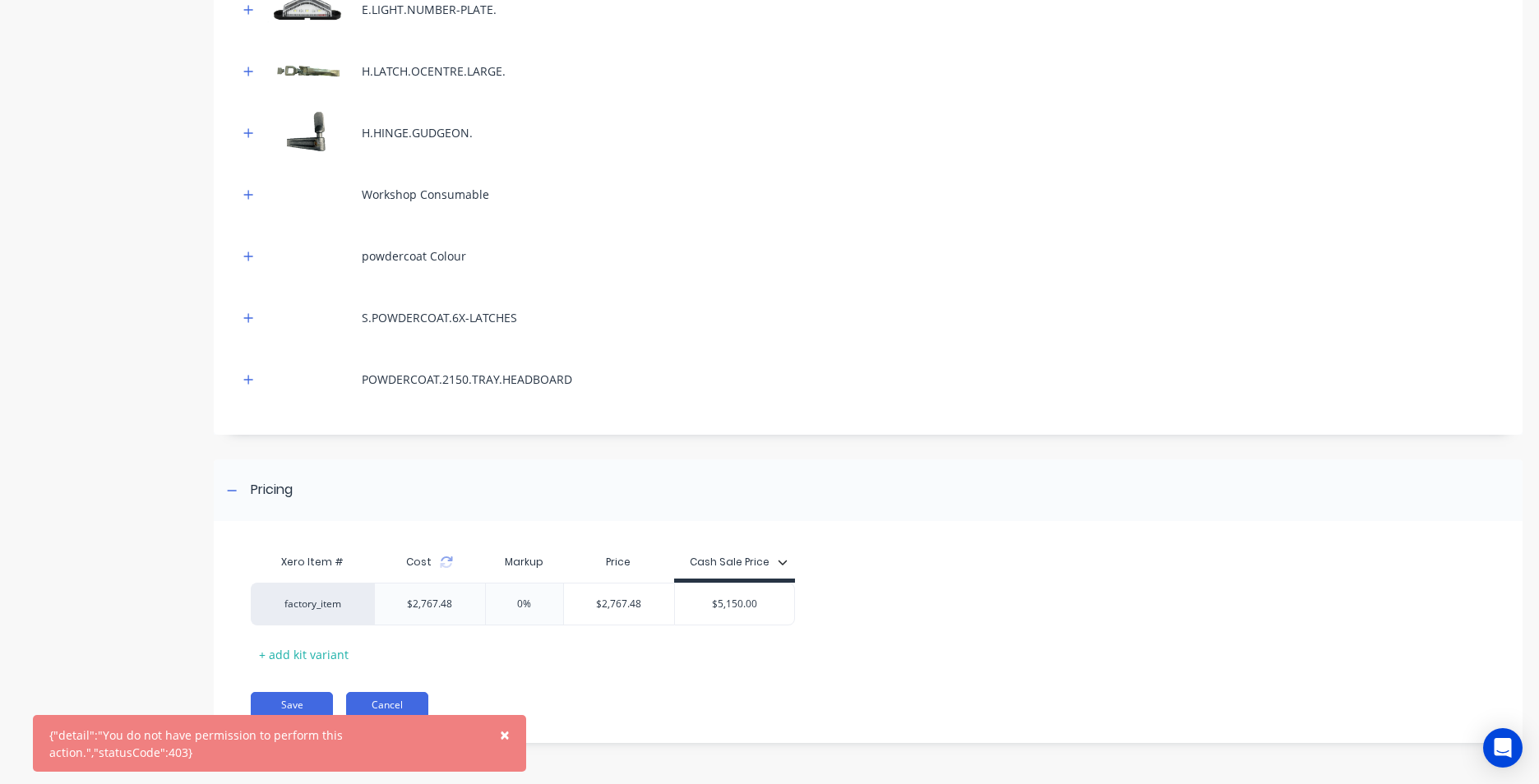
click at [387, 709] on button "Cancel" at bounding box center [387, 705] width 82 height 26
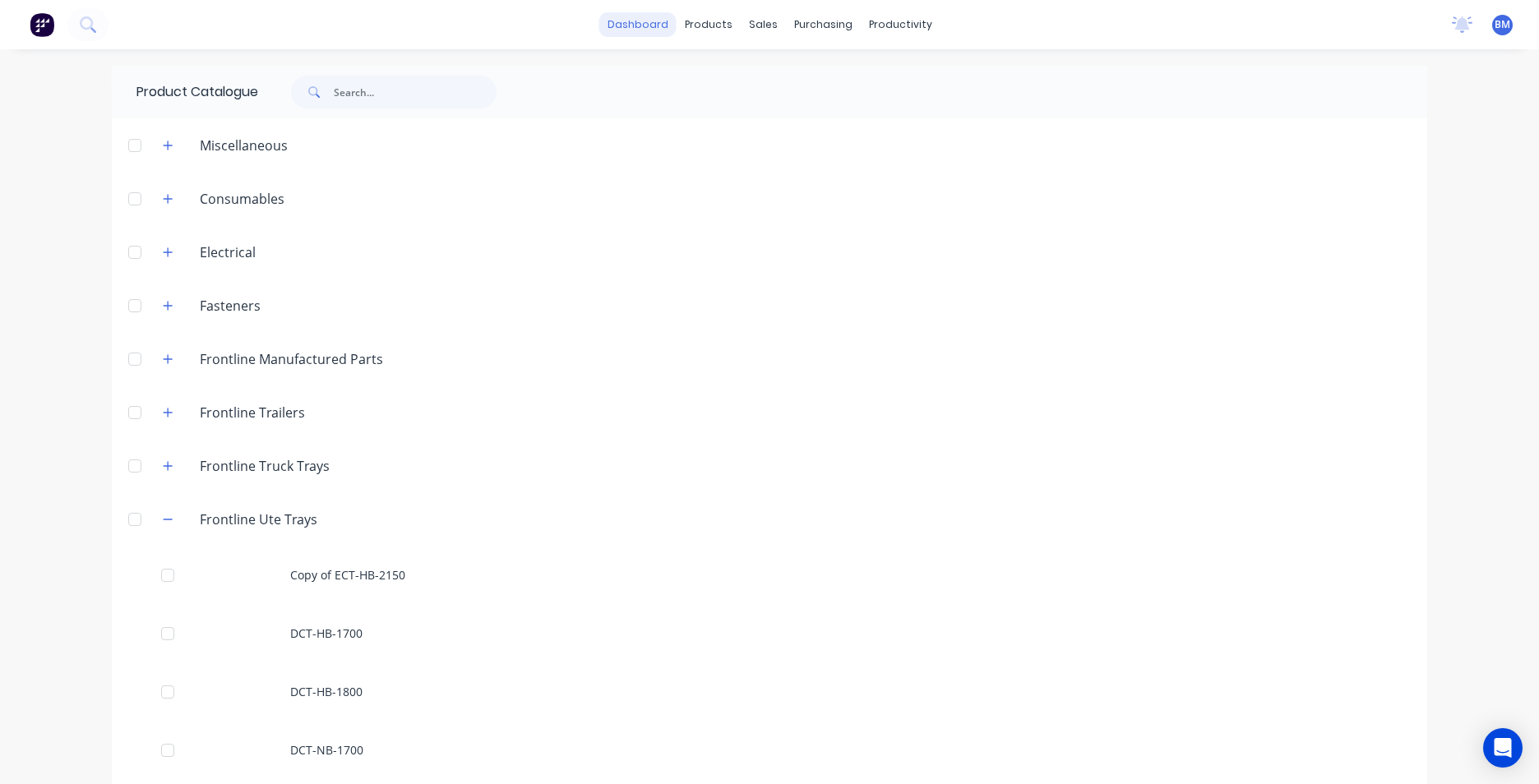
click at [663, 35] on link "dashboard" at bounding box center [638, 24] width 78 height 24
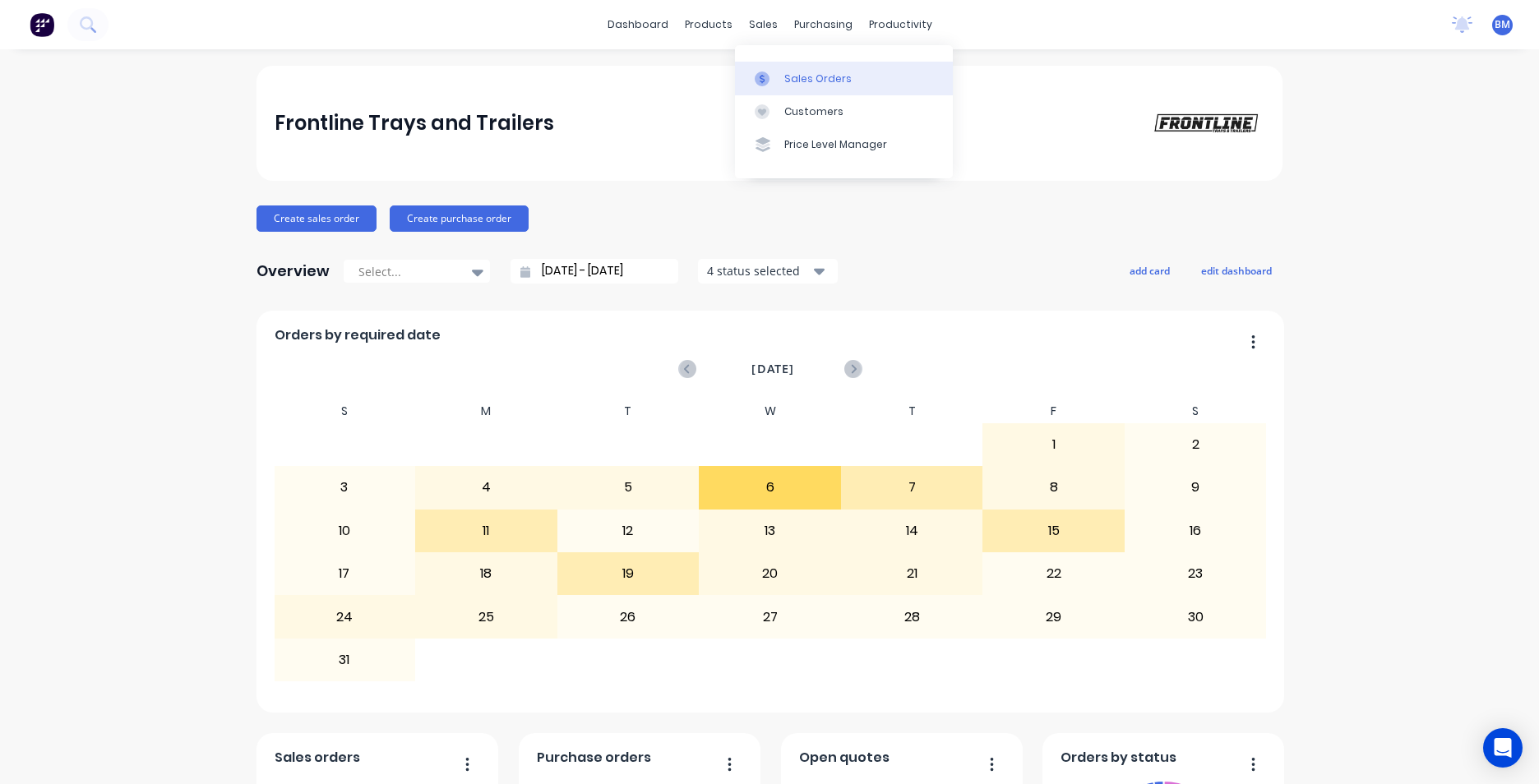
click at [801, 70] on link "Sales Orders" at bounding box center [843, 78] width 218 height 33
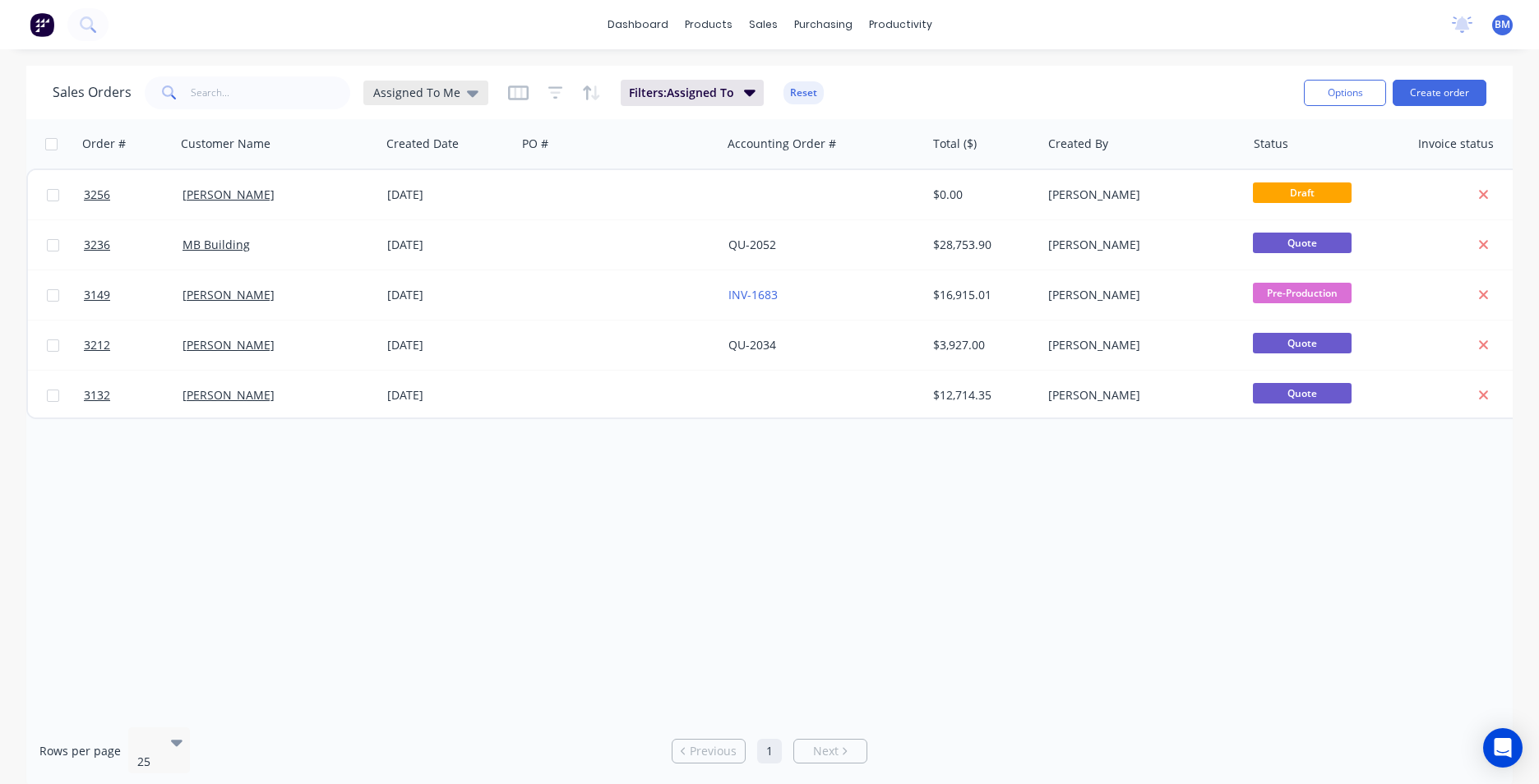
click at [474, 99] on div "Assigned To Me" at bounding box center [426, 93] width 125 height 24
click at [447, 235] on button "None" at bounding box center [462, 233] width 188 height 19
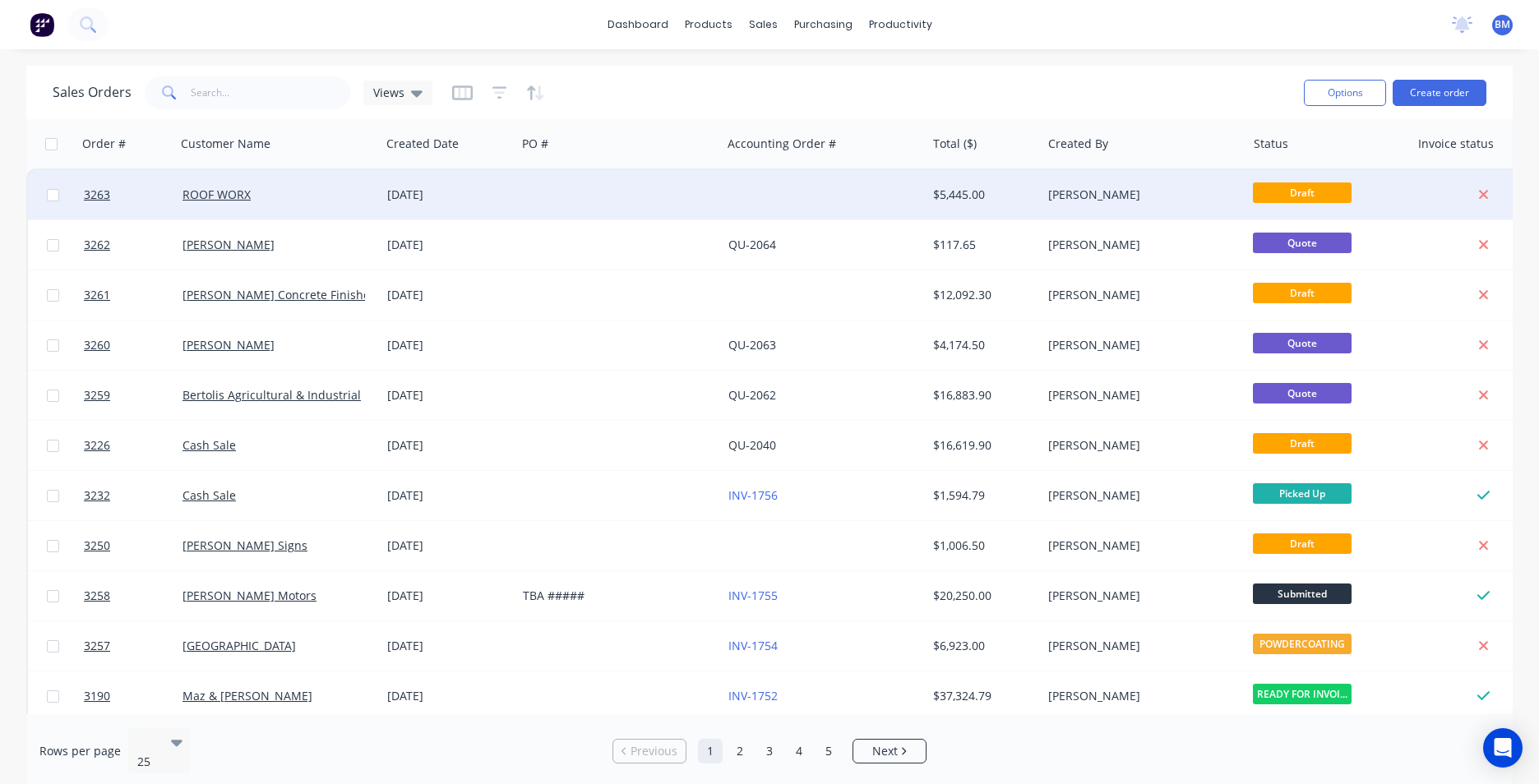
click at [256, 207] on div "ROOF WORX" at bounding box center [278, 194] width 205 height 50
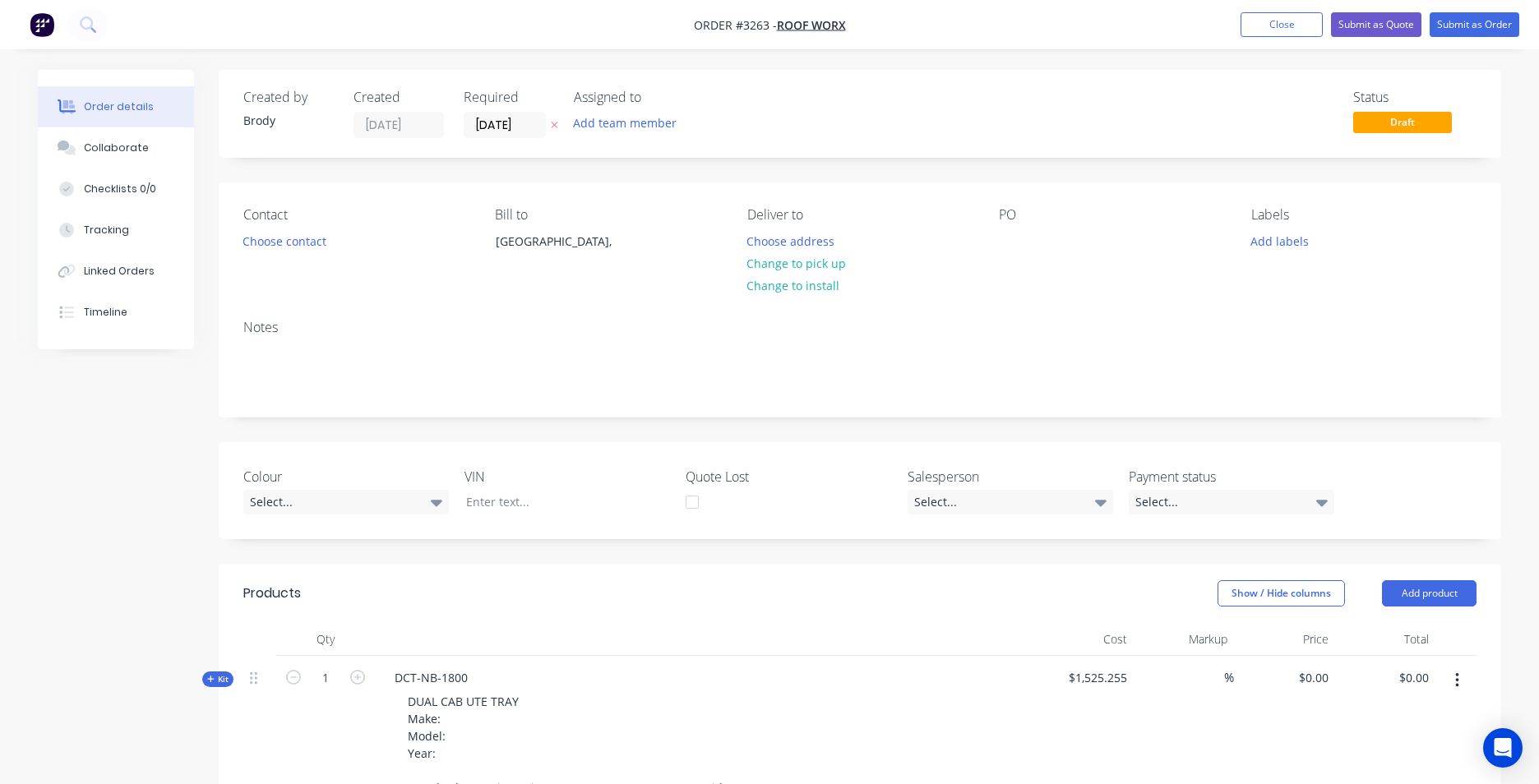
type input "224.54"
type input "$4,950.00"
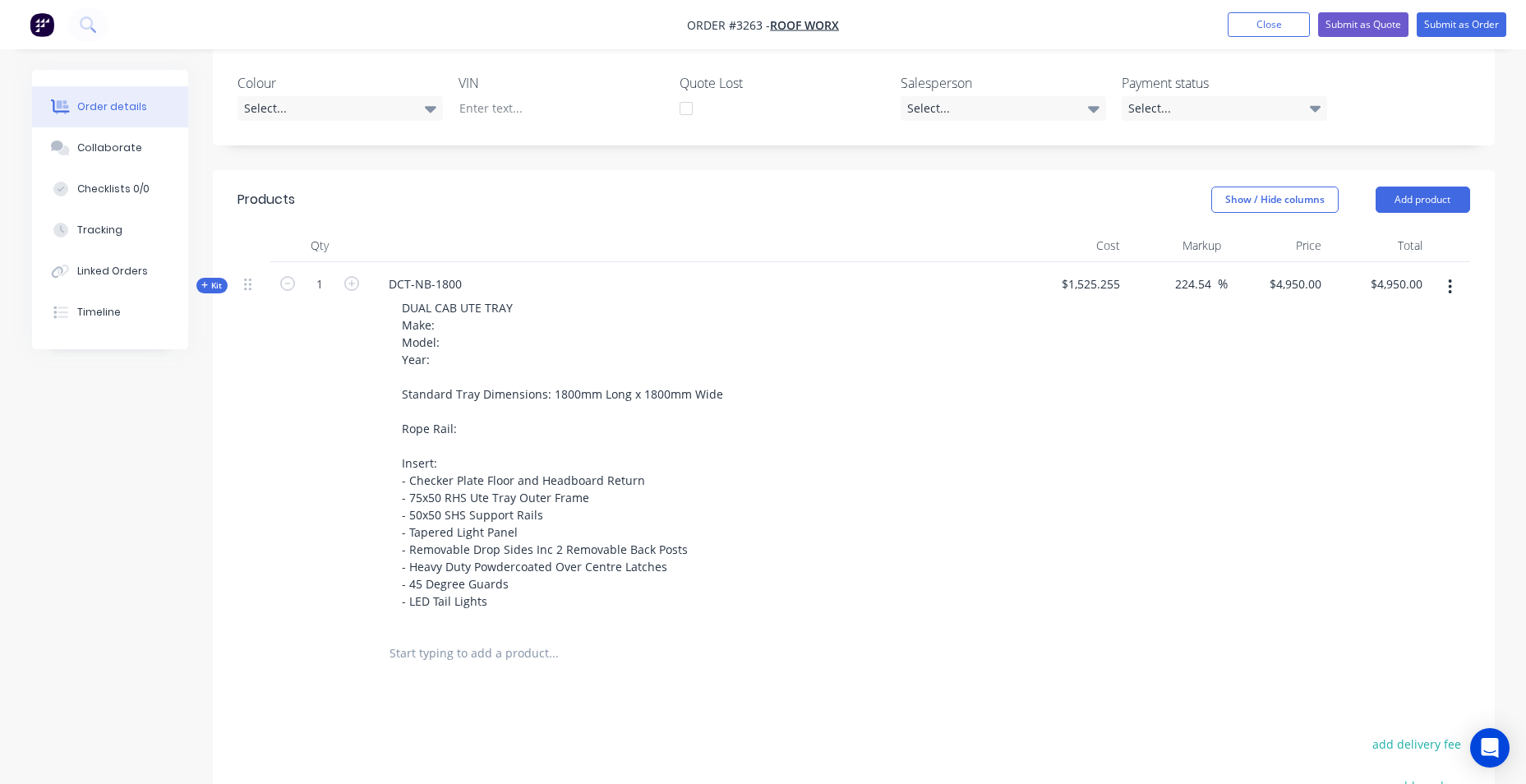
scroll to position [493, 0]
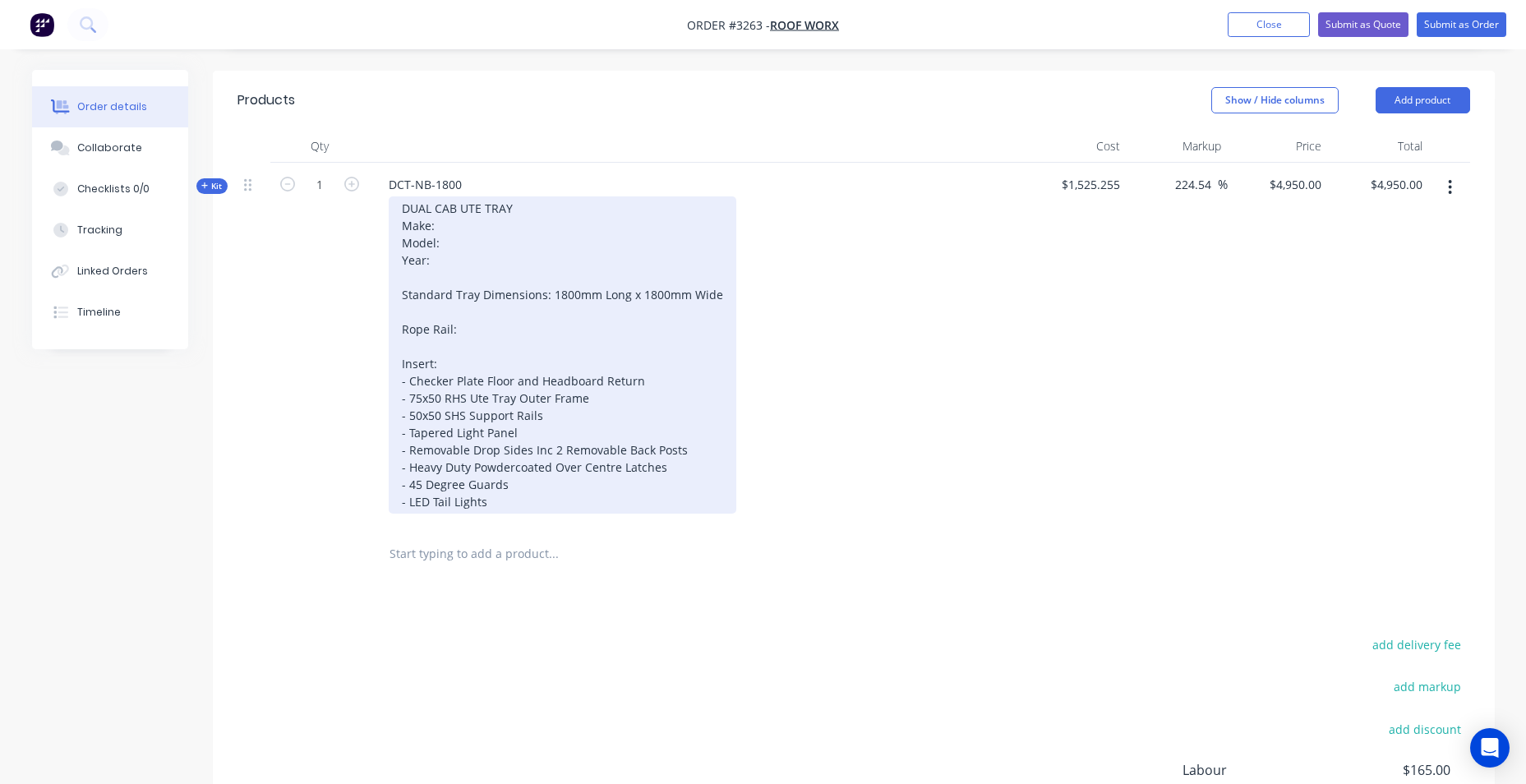
click at [505, 251] on div "DUAL CAB UTE TRAY Make: Model: Year: Standard Tray Dimensions: 1800mm Long x 18…" at bounding box center [563, 354] width 348 height 317
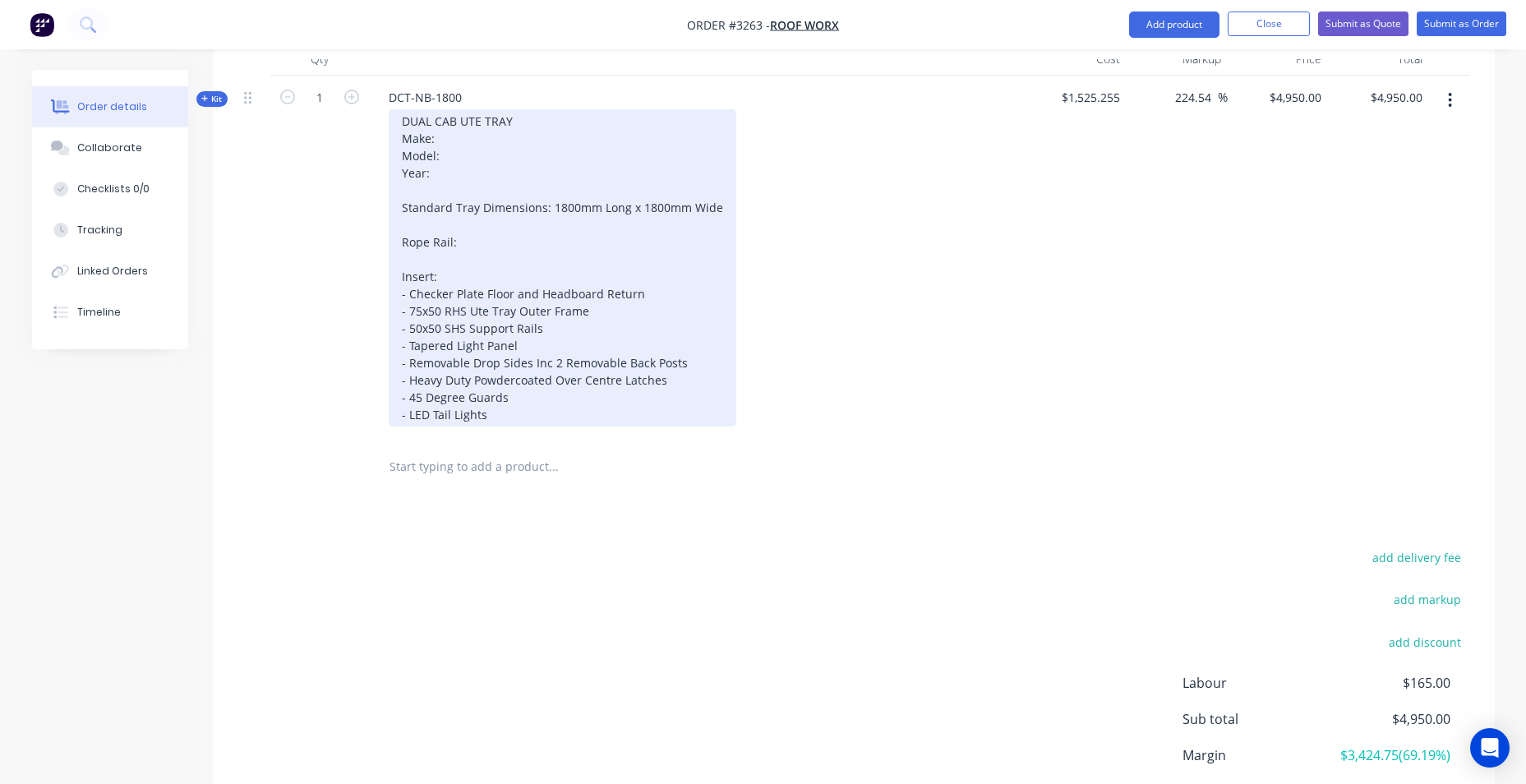
scroll to position [709, 0]
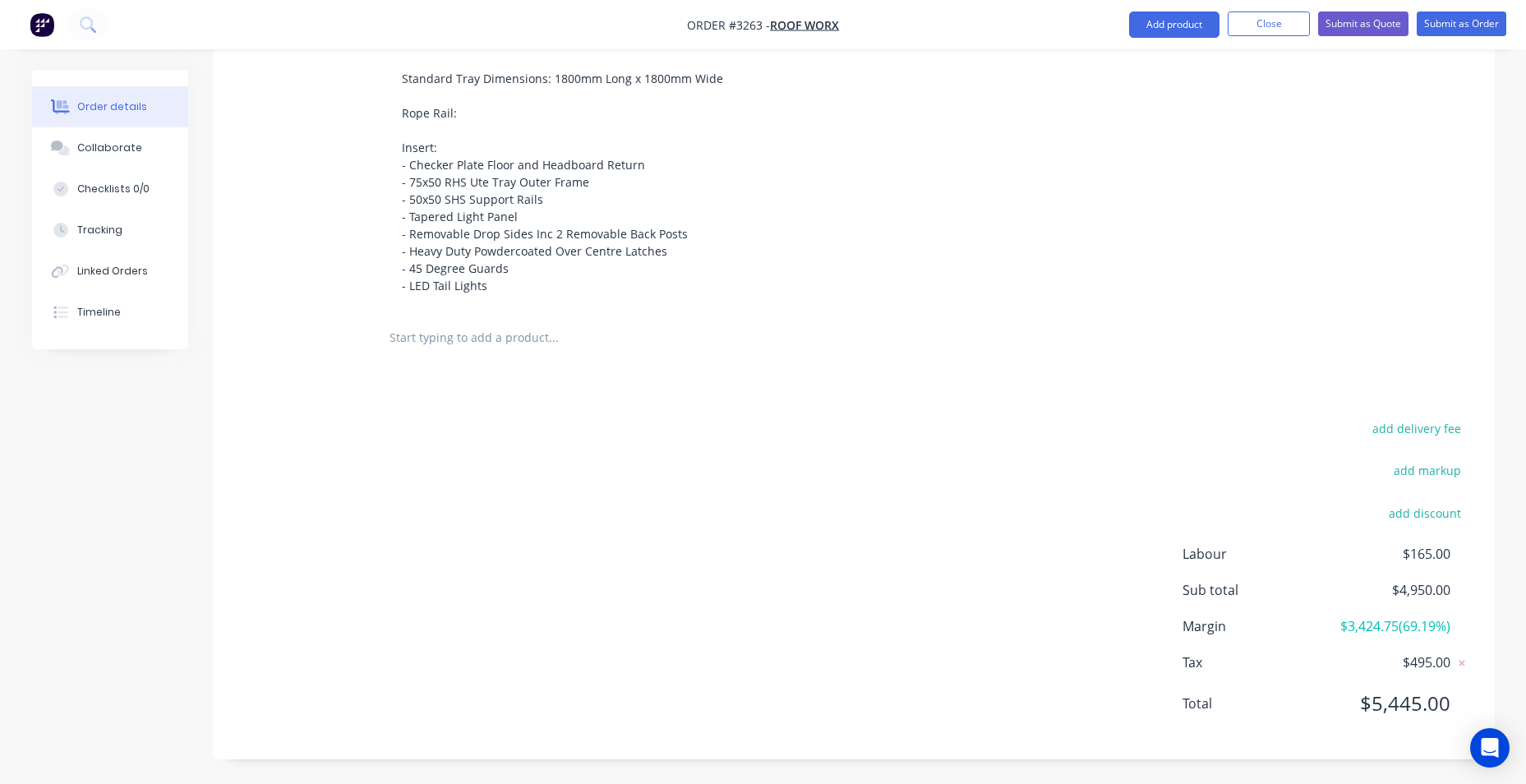
click at [888, 439] on div "add delivery fee add markup add discount Labour $165.00 Sub total $4,950.00 Mar…" at bounding box center [853, 576] width 1233 height 317
click at [864, 287] on div "DUAL CAB UTE TRAY Make: Model: Year: Standard Tray Dimensions: 1800mm Long x 18…" at bounding box center [697, 138] width 644 height 317
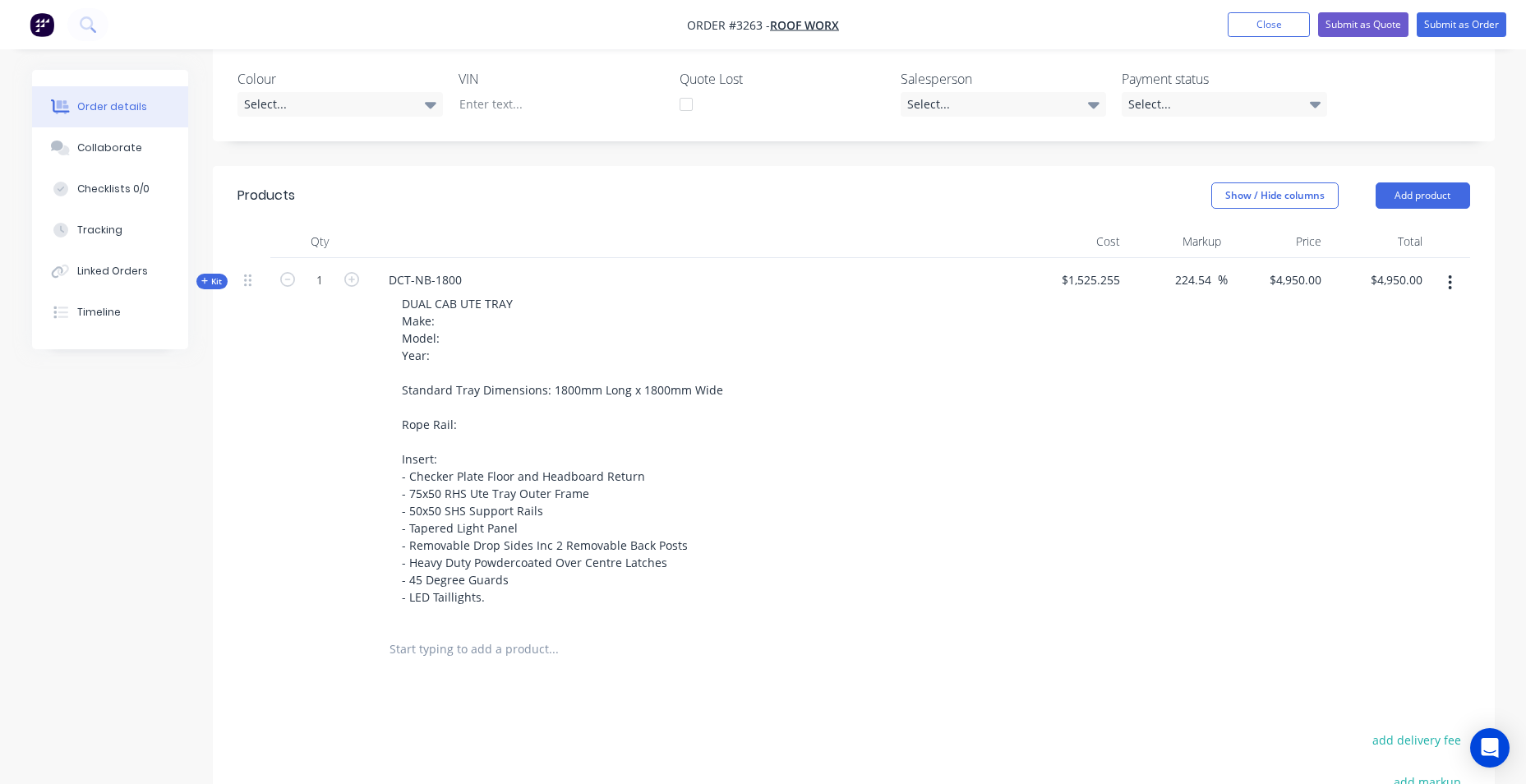
scroll to position [493, 0]
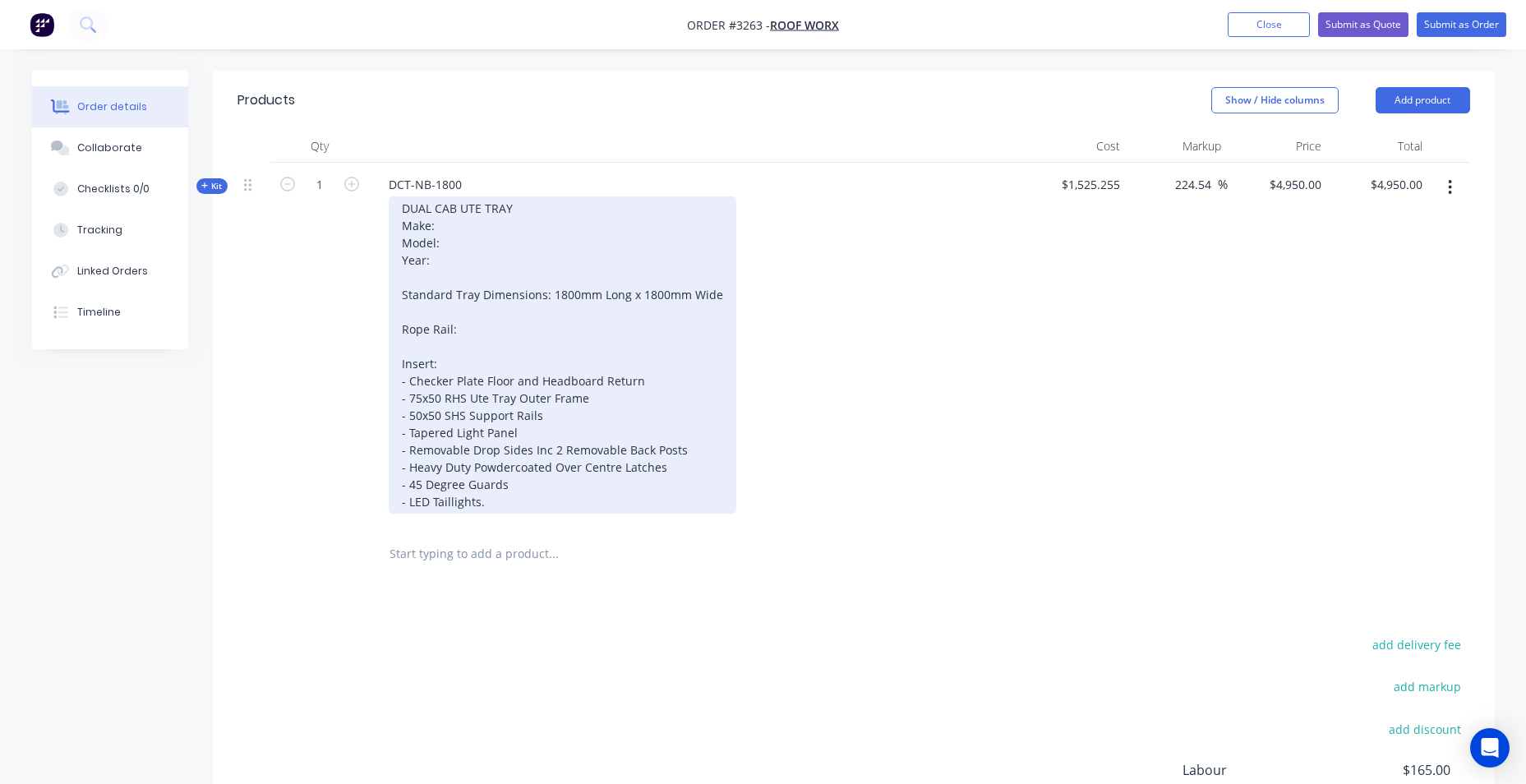
click at [563, 249] on div "DUAL CAB UTE TRAY Make: Model: Year: Standard Tray Dimensions: 1800mm Long x 18…" at bounding box center [563, 354] width 348 height 317
click at [495, 224] on div "DUAL CAB UTE TRAY Make: Model: Year: Standard Tray Dimensions: 1800mm Long x 18…" at bounding box center [563, 354] width 348 height 317
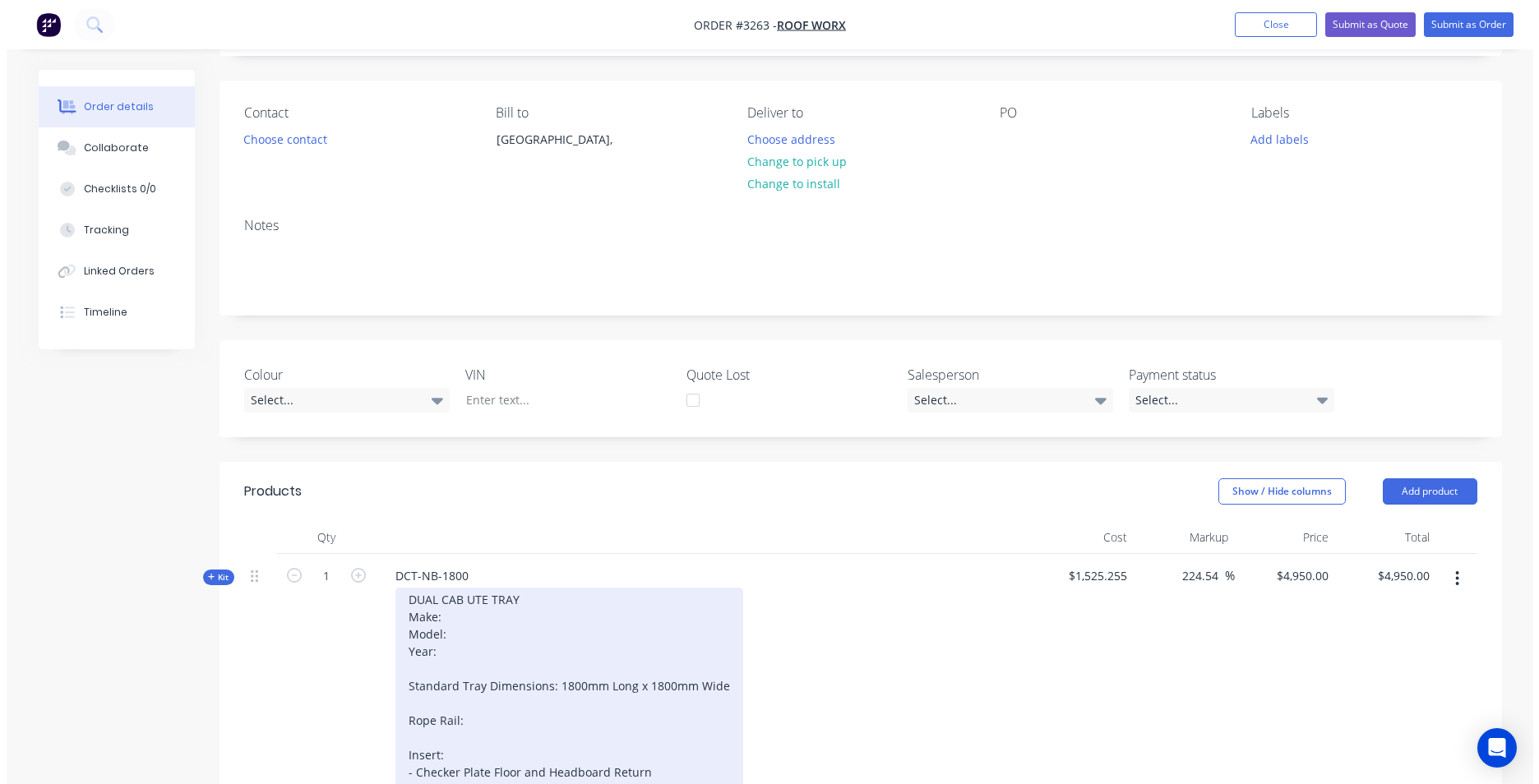
scroll to position [0, 0]
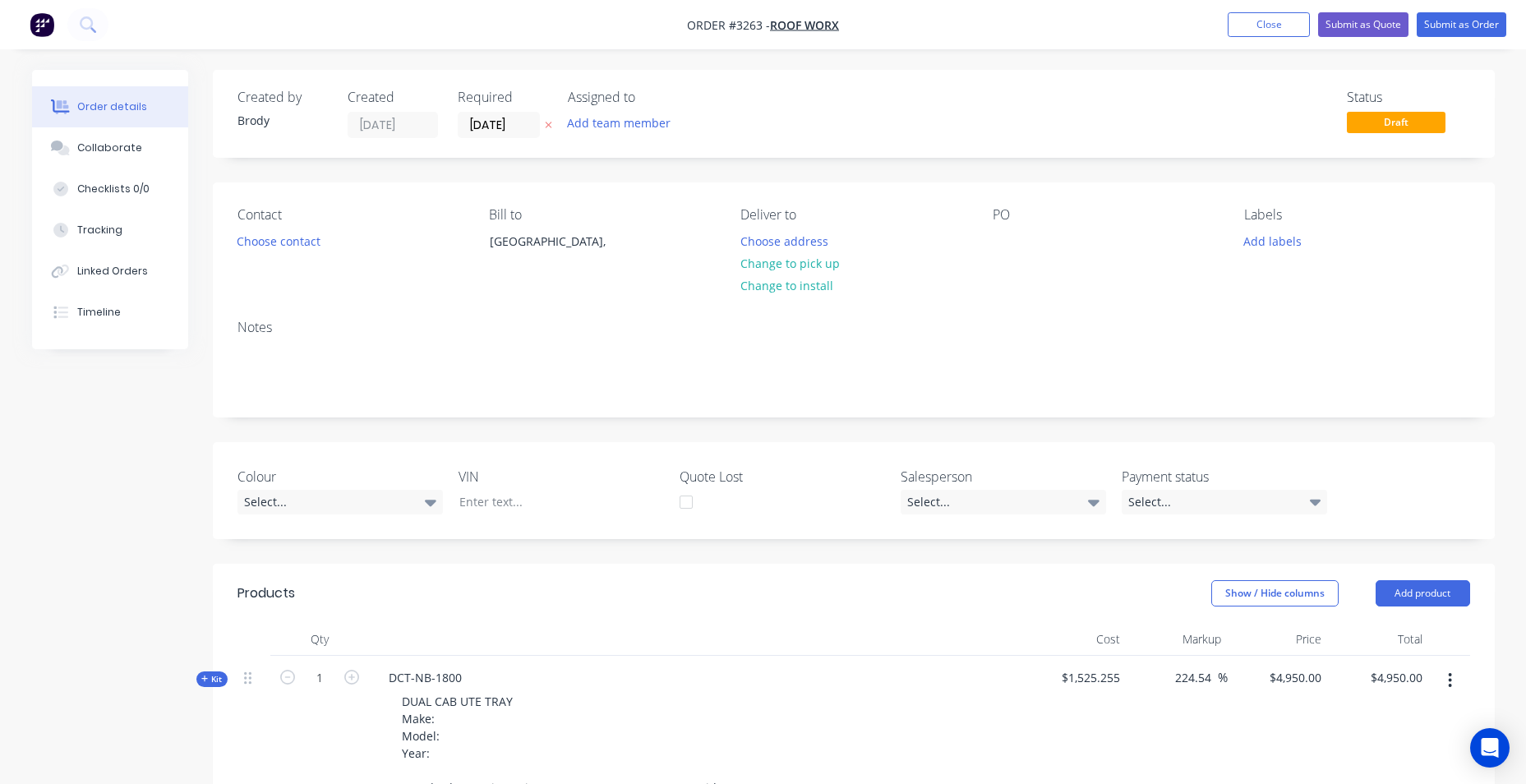
click at [44, 25] on img "button" at bounding box center [42, 24] width 24 height 24
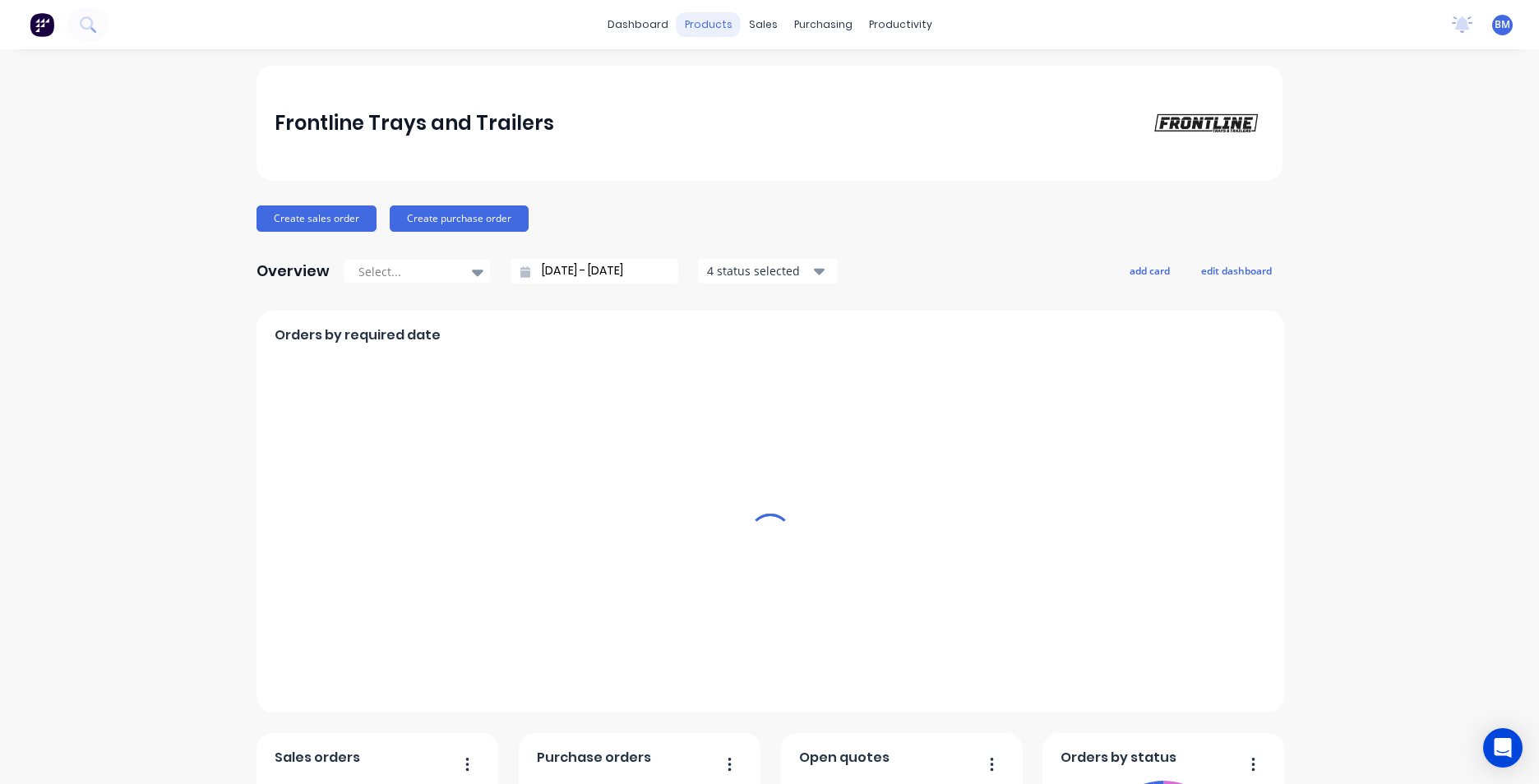
click at [726, 27] on div "products" at bounding box center [709, 24] width 65 height 24
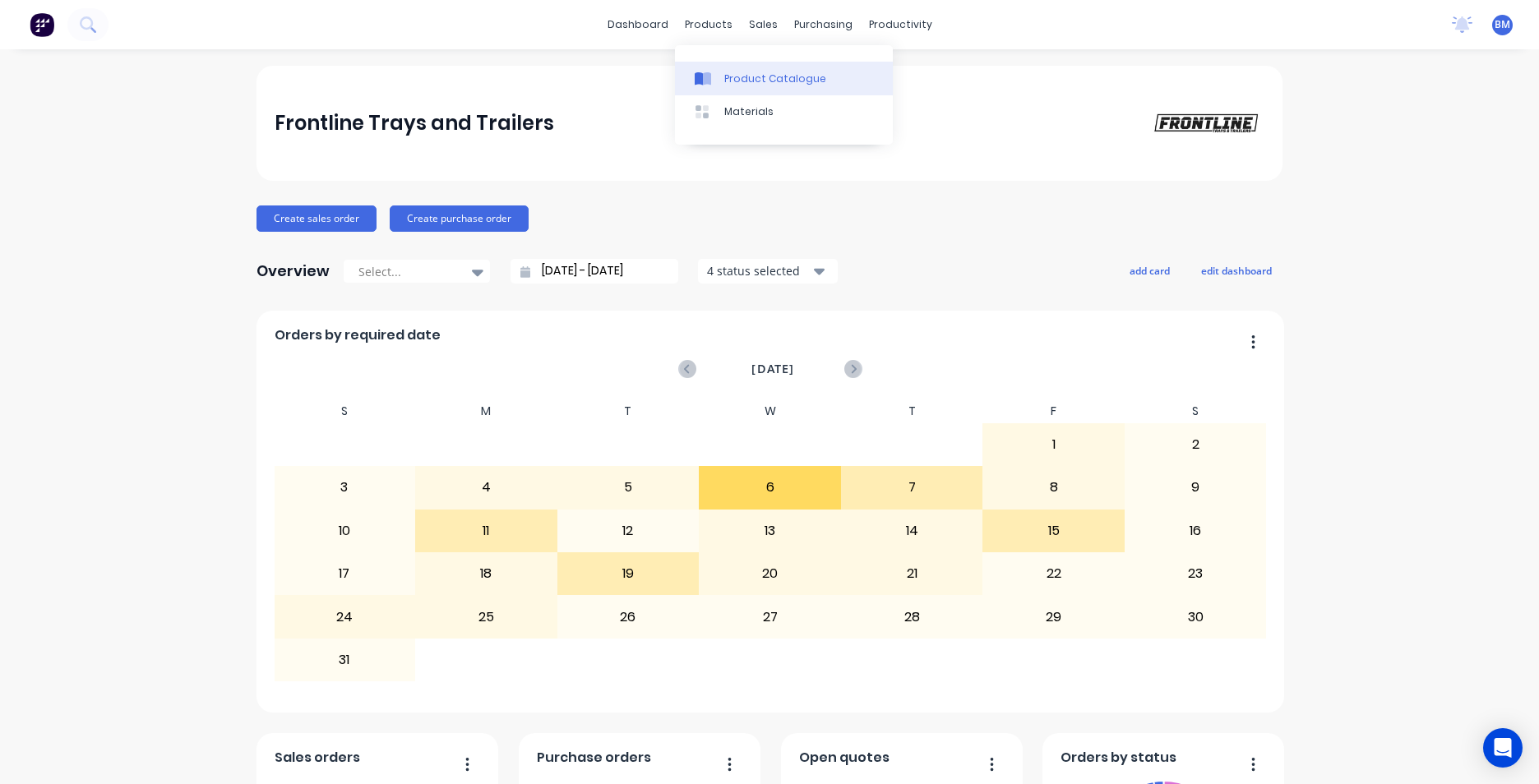
click at [743, 75] on div "Product Catalogue" at bounding box center [775, 79] width 102 height 15
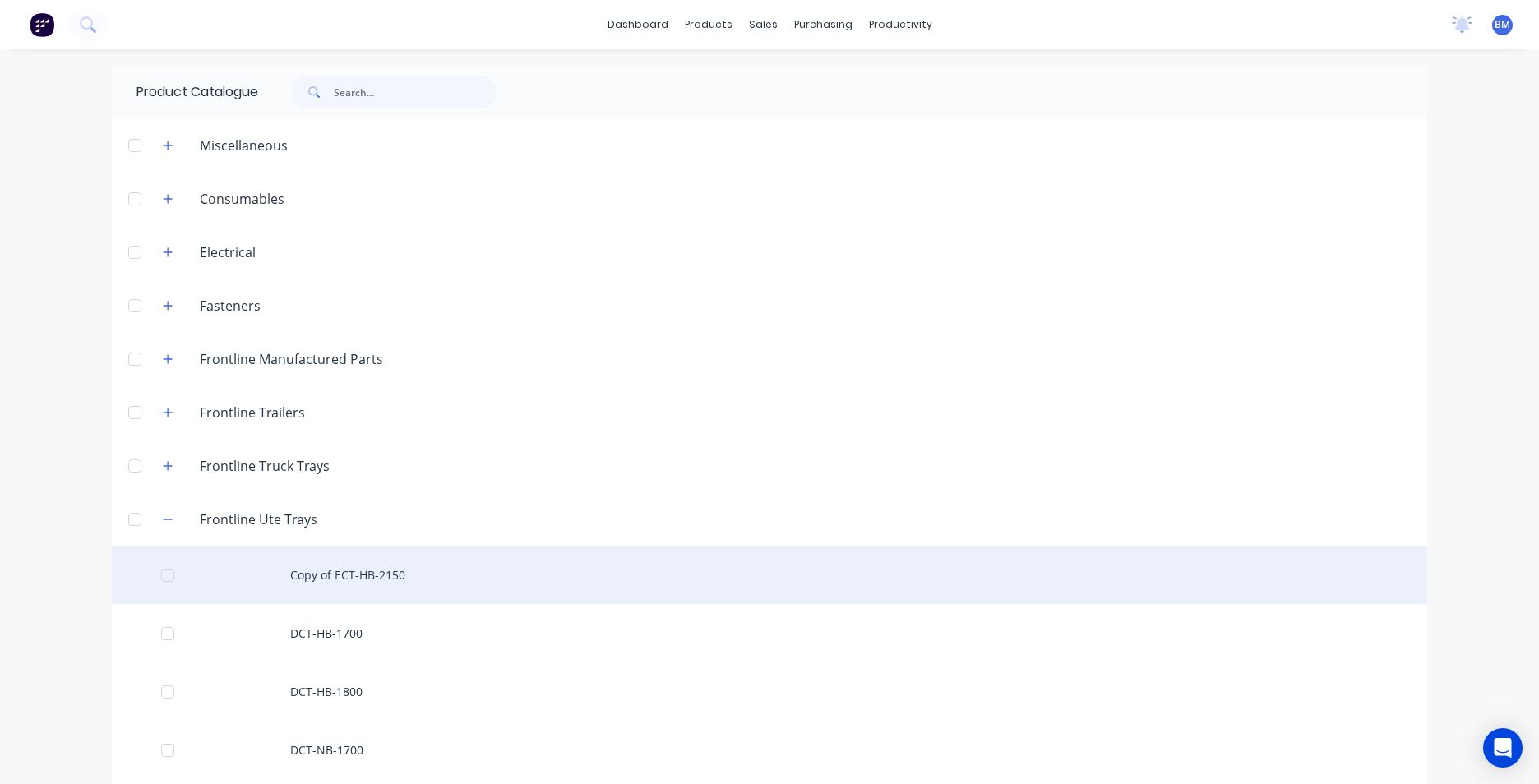
click at [348, 568] on div "Copy of ECT-HB-2150" at bounding box center [770, 575] width 1316 height 58
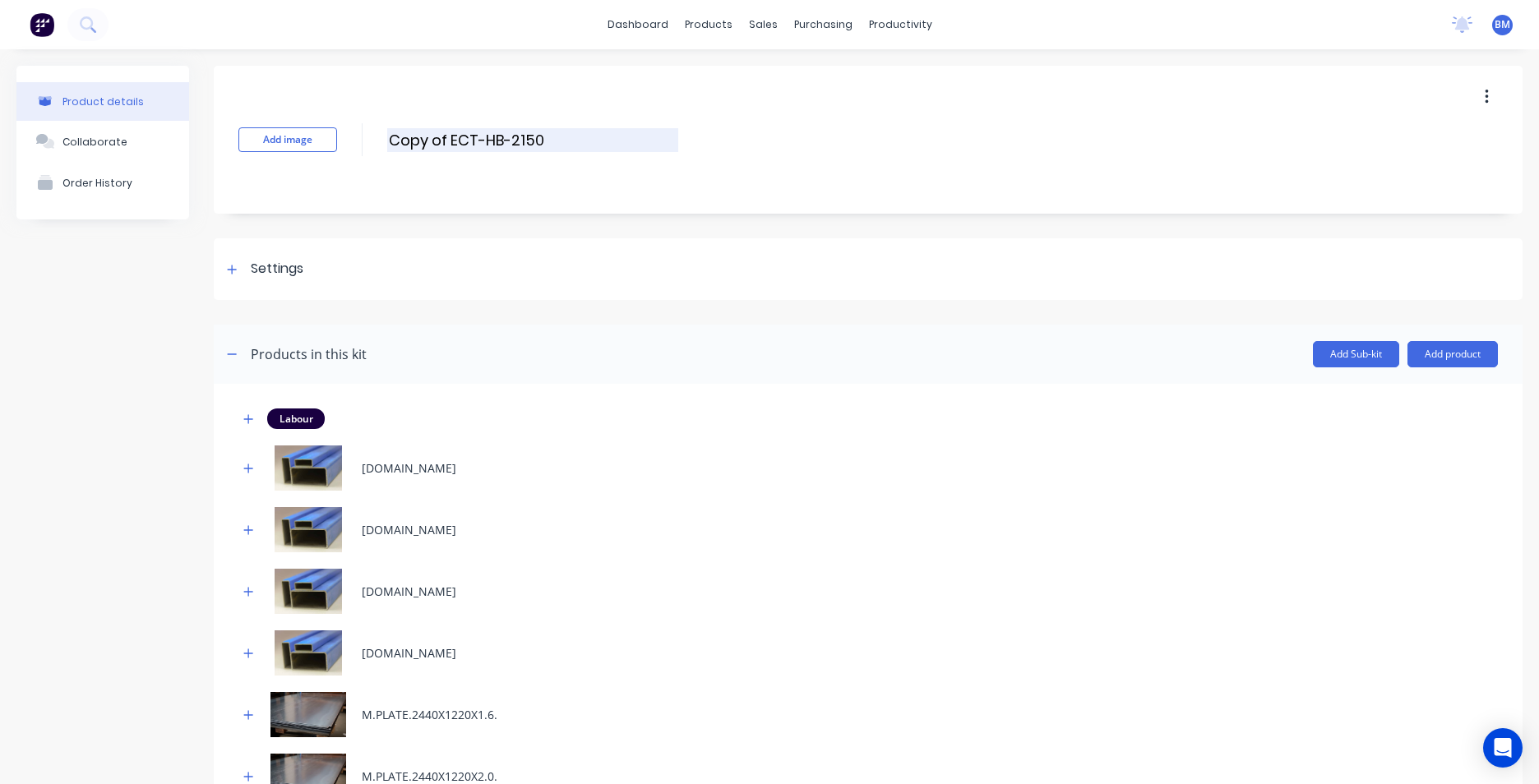
drag, startPoint x: 534, startPoint y: 153, endPoint x: 540, endPoint y: 144, distance: 10.8
click at [534, 151] on div "Add image Copy of ECT-HB-2150 Copy of ECT-HB-2150 Enter kit name" at bounding box center [869, 139] width 1309 height 148
click at [540, 144] on input "Copy of ECT-HB-2150" at bounding box center [532, 140] width 291 height 24
click at [433, 143] on input "Copy of ECT-HB-2150" at bounding box center [532, 140] width 291 height 24
click at [480, 140] on input "Copy of ECT-HB-2150" at bounding box center [532, 140] width 291 height 24
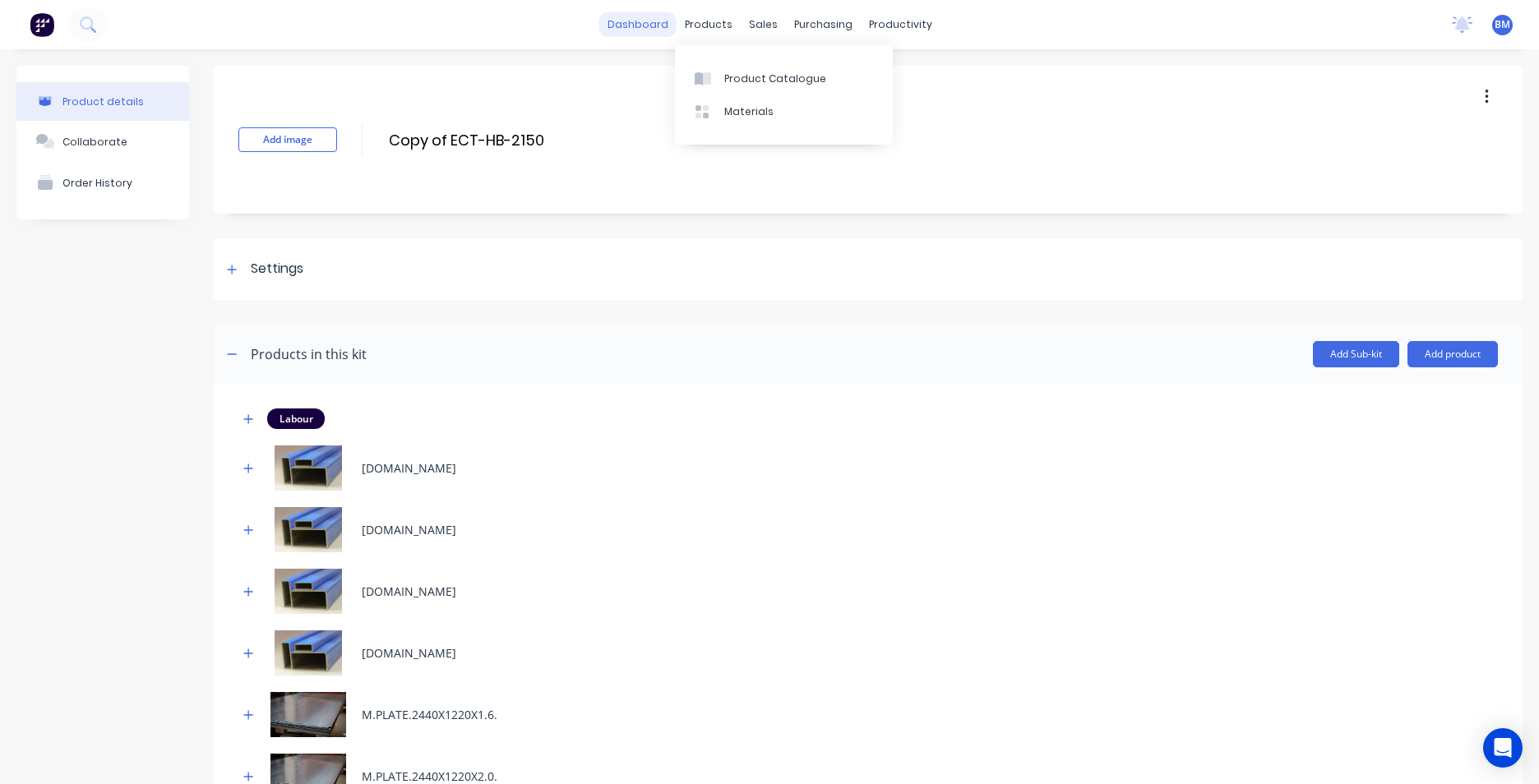
click at [627, 29] on link "dashboard" at bounding box center [638, 24] width 78 height 24
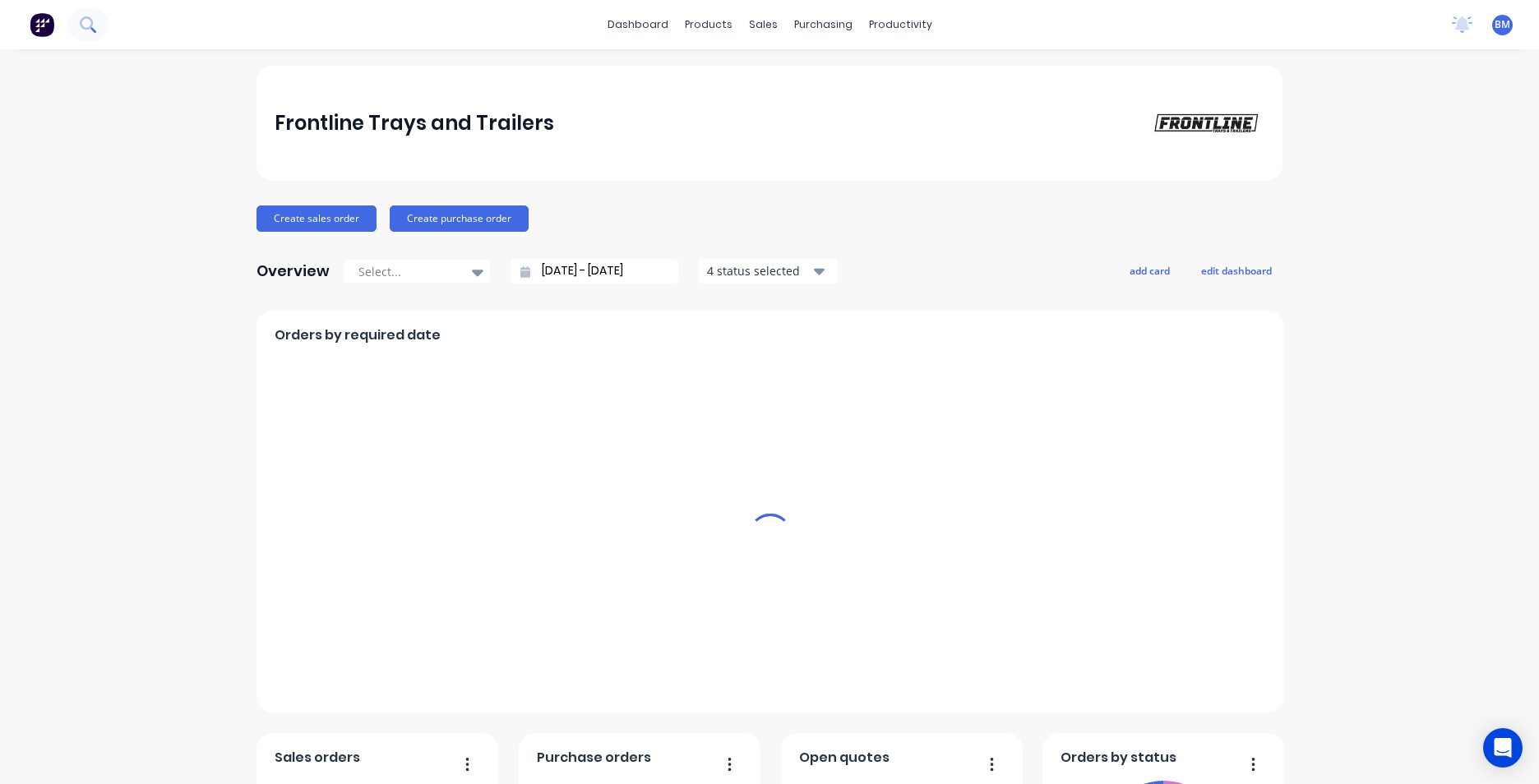
click at [83, 26] on icon at bounding box center [86, 23] width 13 height 13
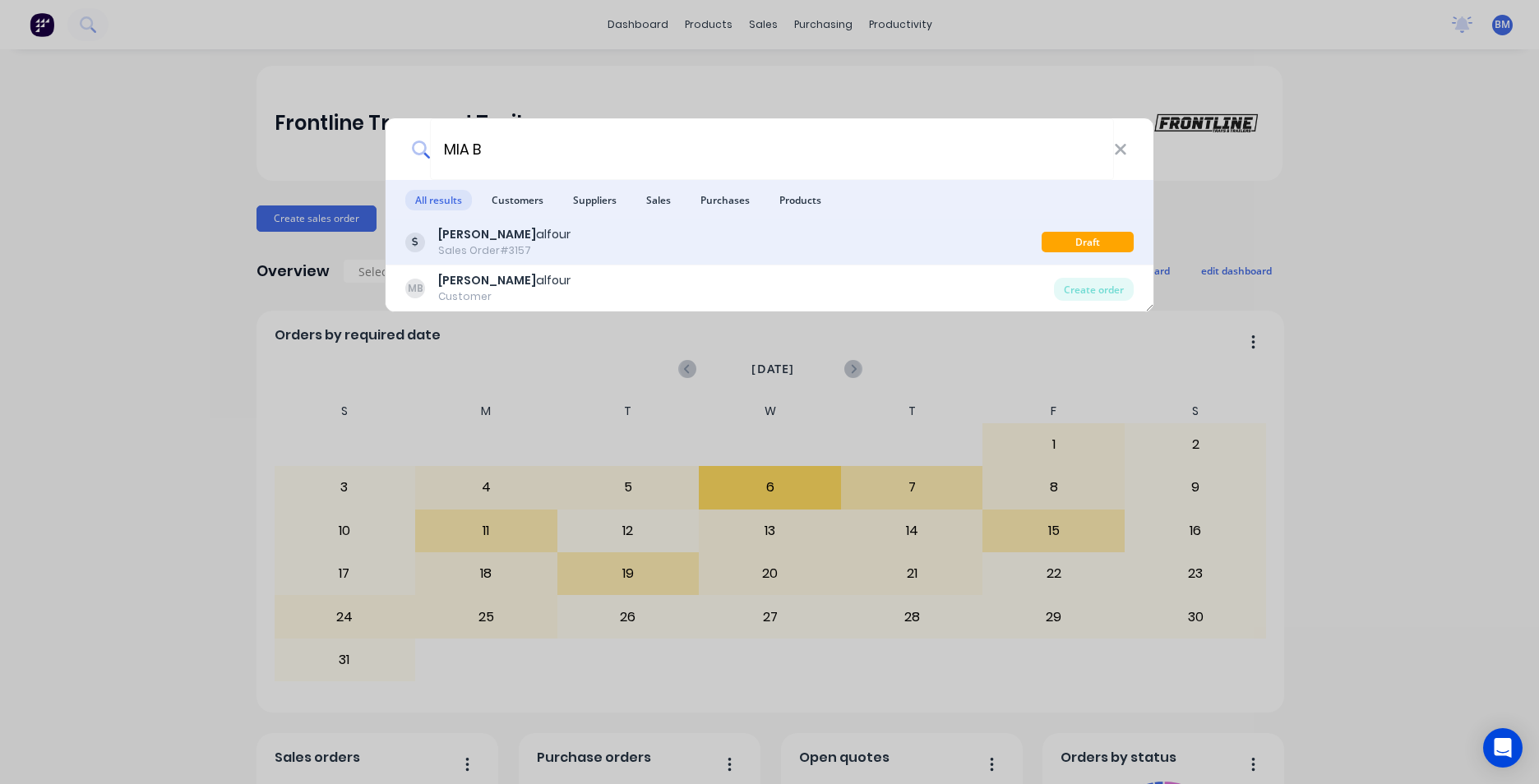
type input "MIA B"
click at [622, 248] on div "[PERSON_NAME] Sales Order #3157" at bounding box center [724, 242] width 637 height 32
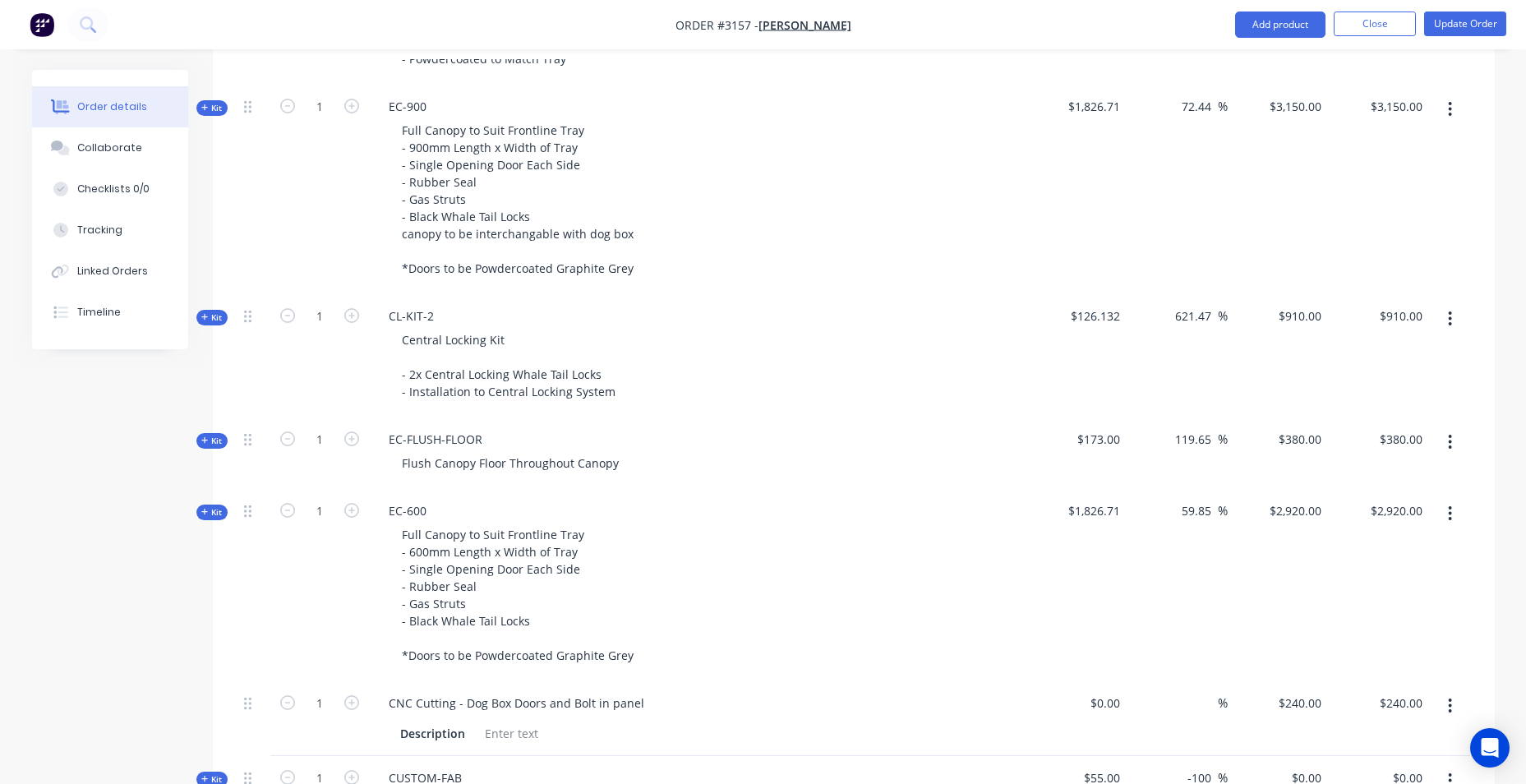
scroll to position [1233, 0]
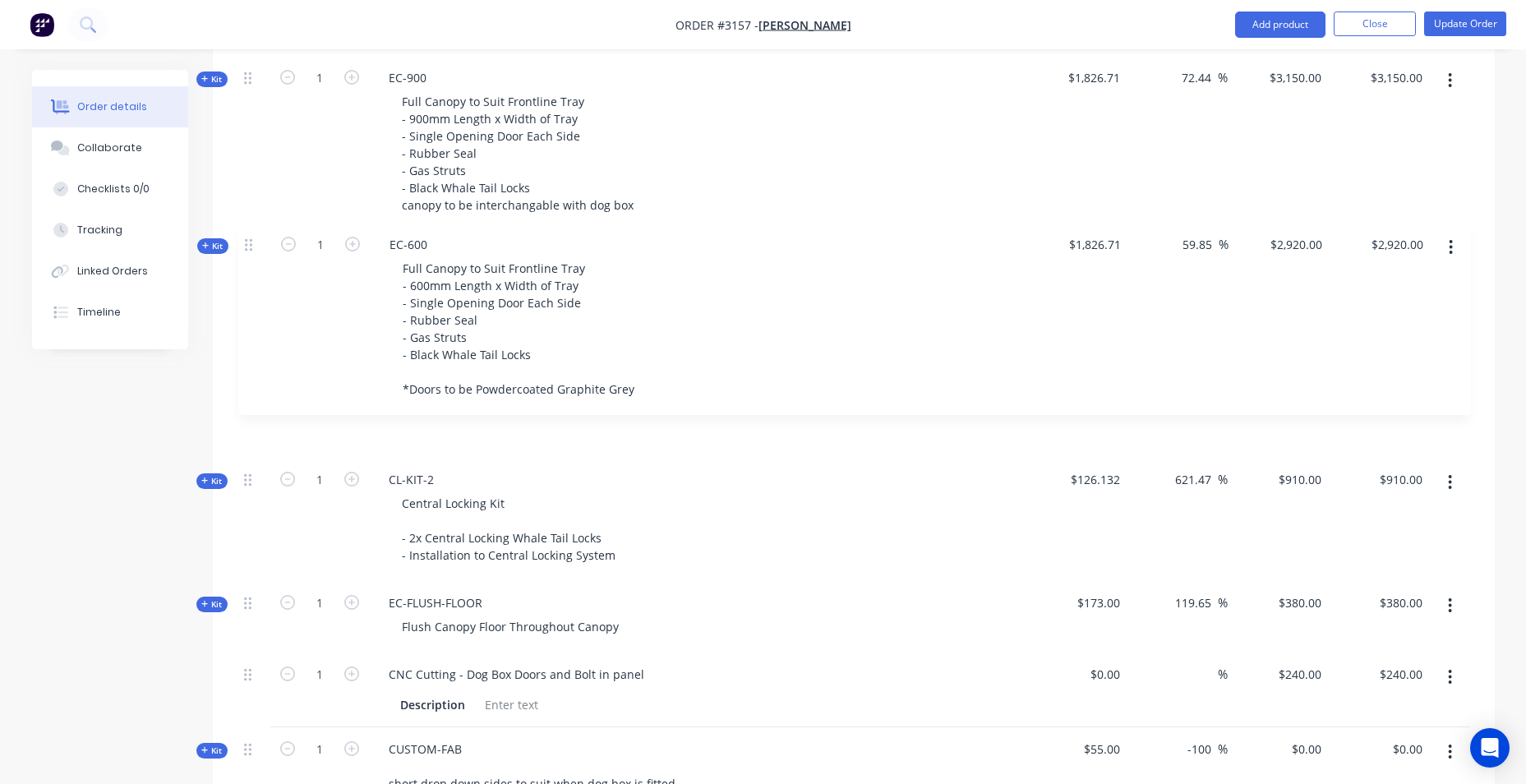
drag, startPoint x: 249, startPoint y: 466, endPoint x: 250, endPoint y: 244, distance: 222.0
click at [250, 244] on div "Kit 1 DCT-HB-1800 ****CHECK - ENTERED BY NICK*** DUAL CAB UTE TRAY Make: TOYOTA…" at bounding box center [853, 311] width 1233 height 1693
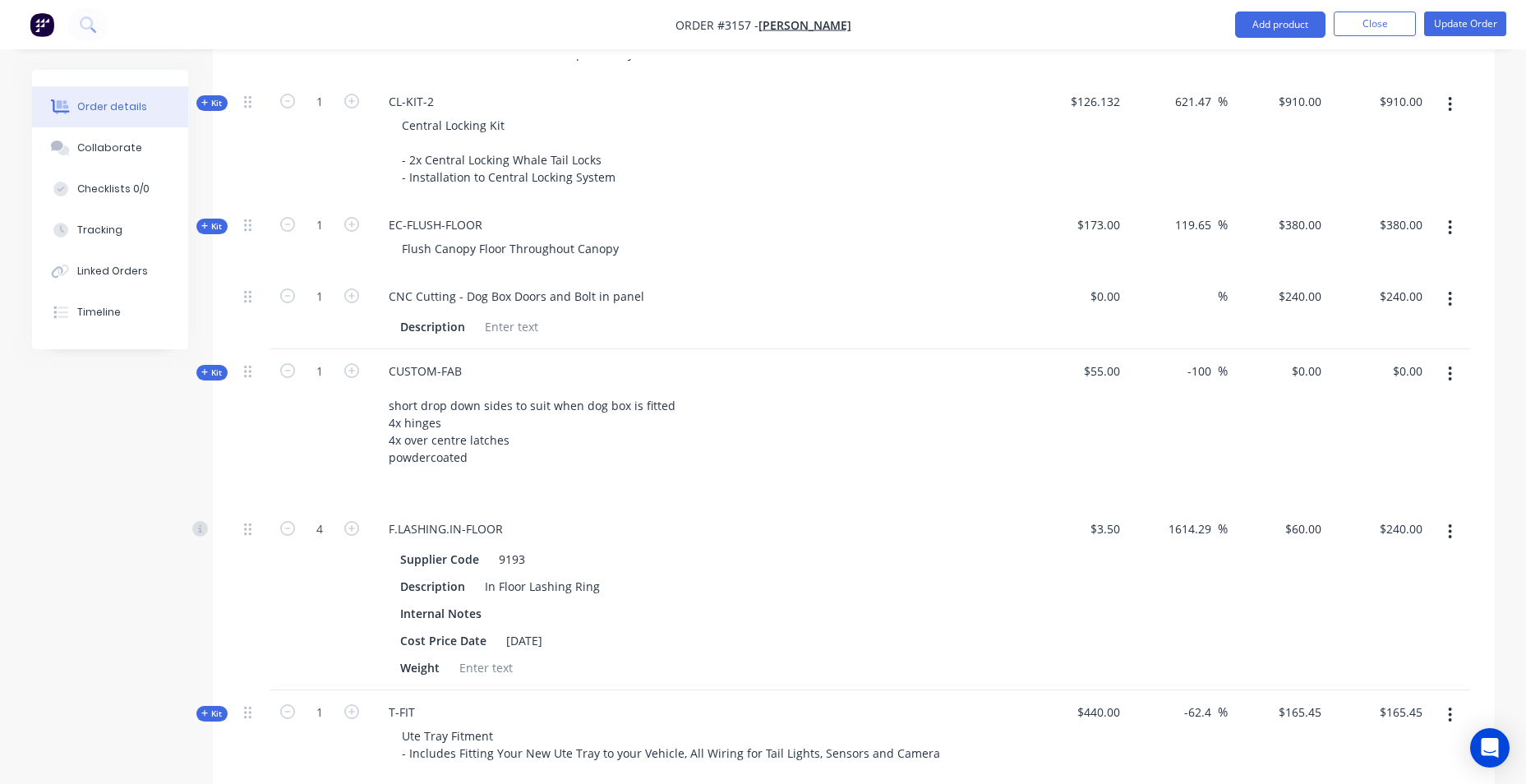
scroll to position [1561, 0]
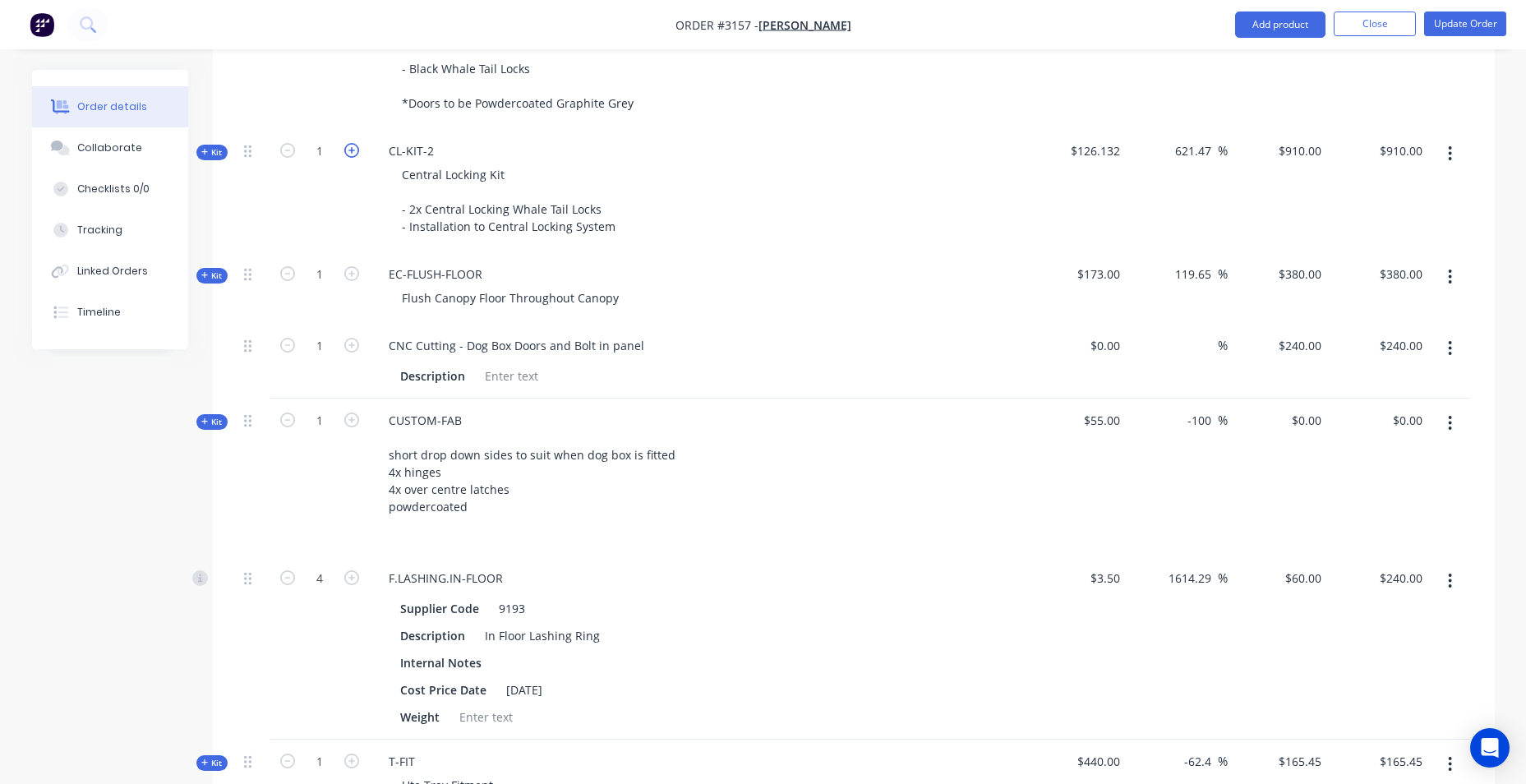
click at [351, 143] on icon "button" at bounding box center [351, 150] width 15 height 15
type input "2"
type input "$1,820.00"
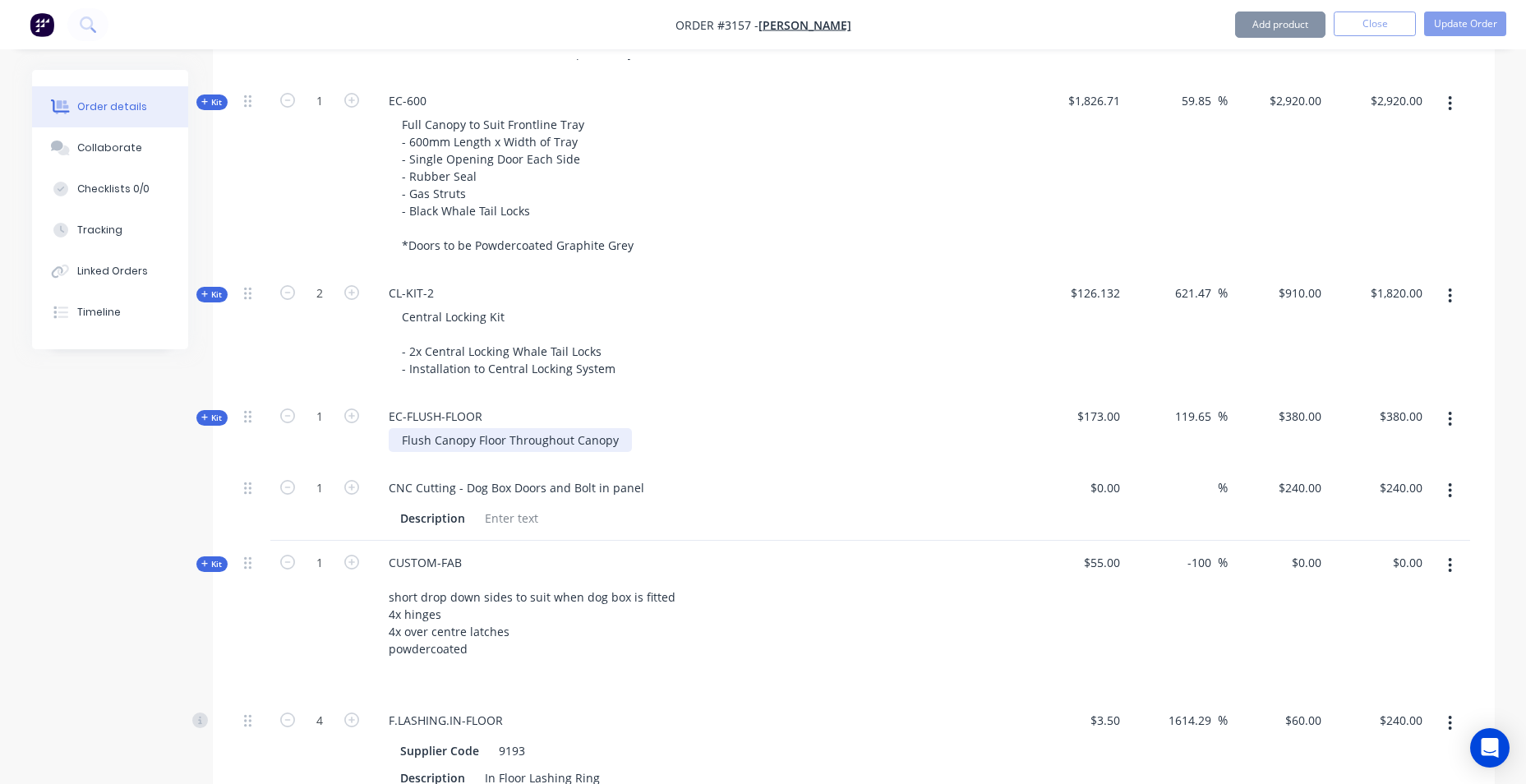
scroll to position [1397, 0]
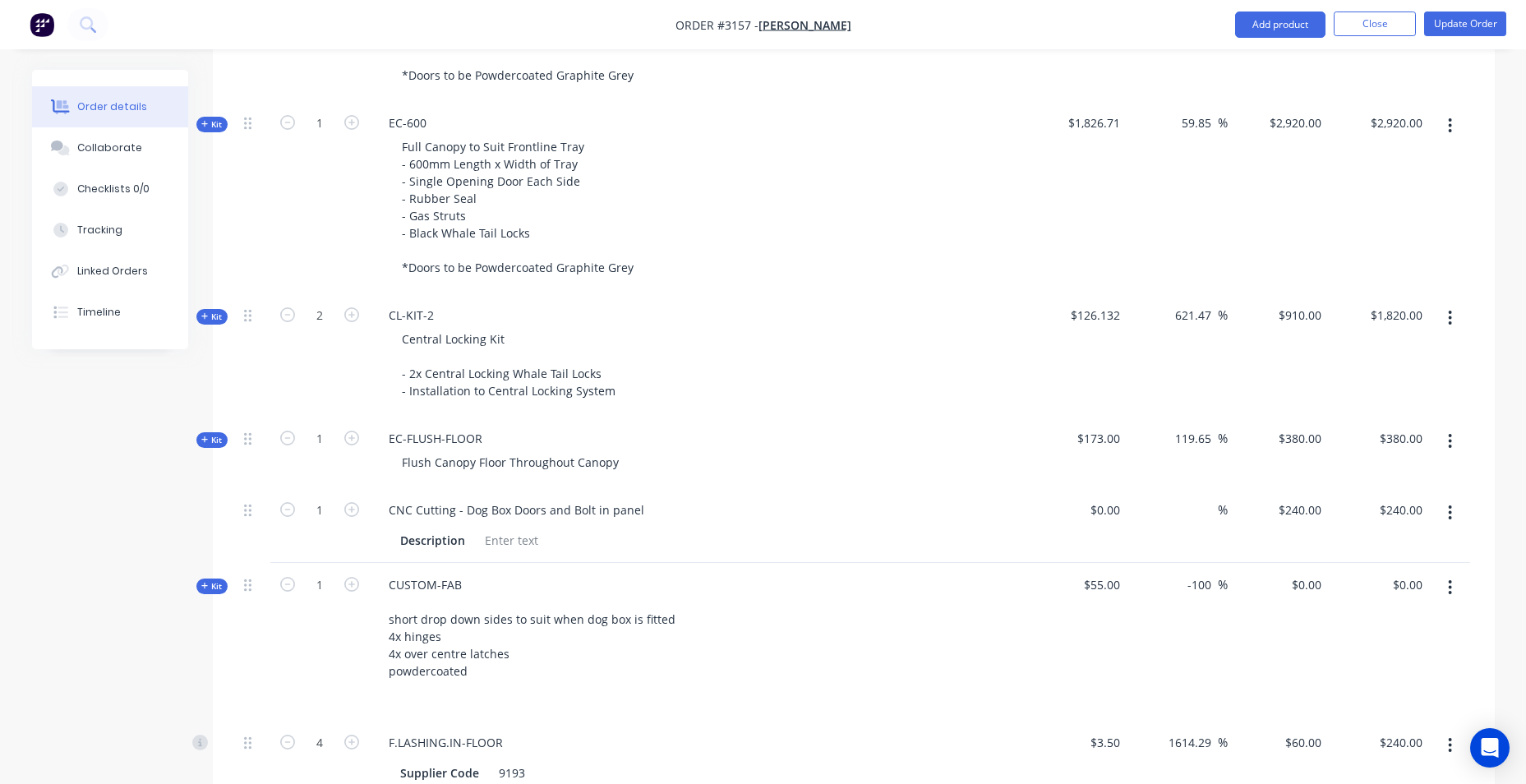
click at [852, 148] on div "Full Canopy to Suit Frontline Tray - 600mm Length x Width of Tray - Single Open…" at bounding box center [697, 207] width 644 height 145
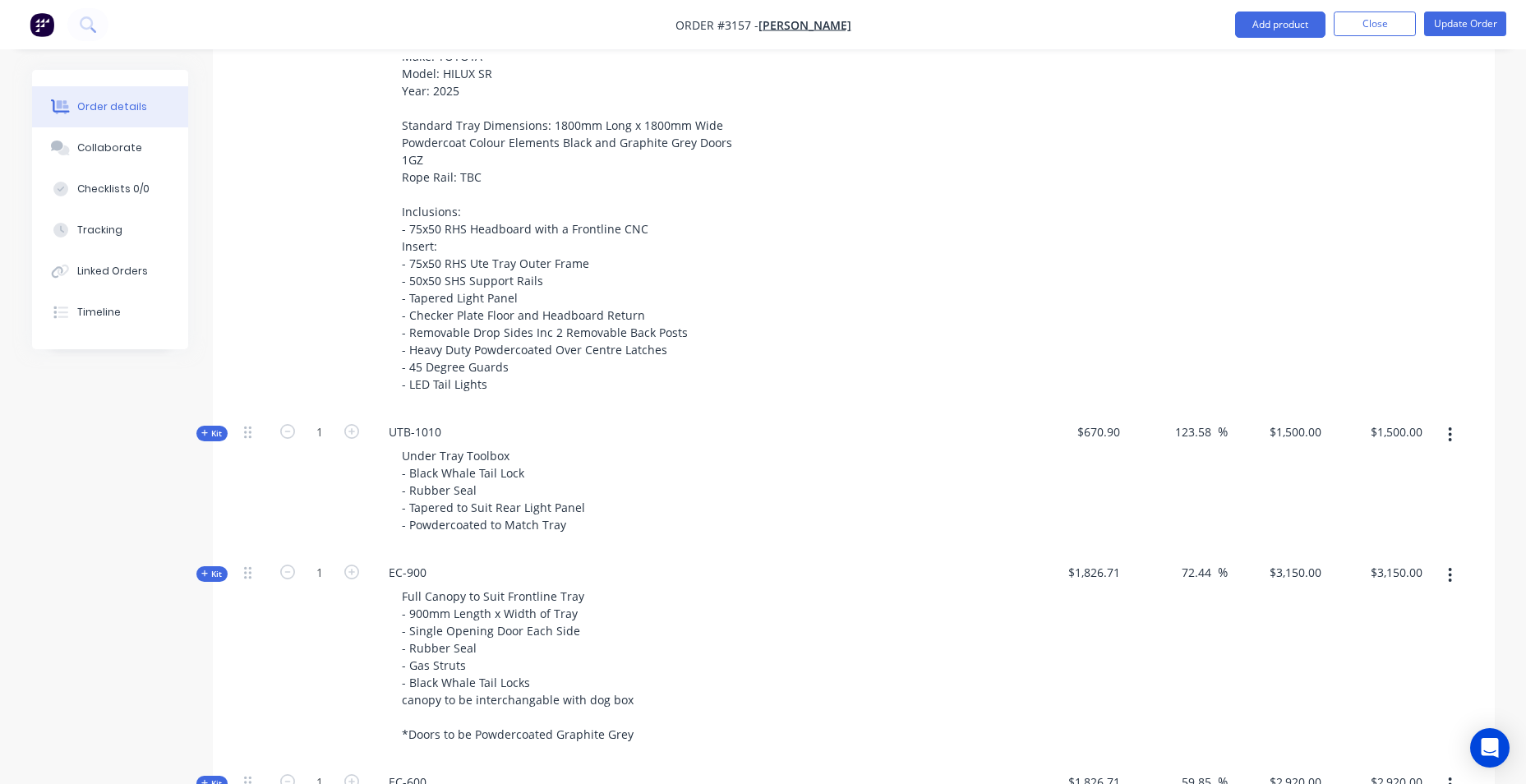
scroll to position [493, 0]
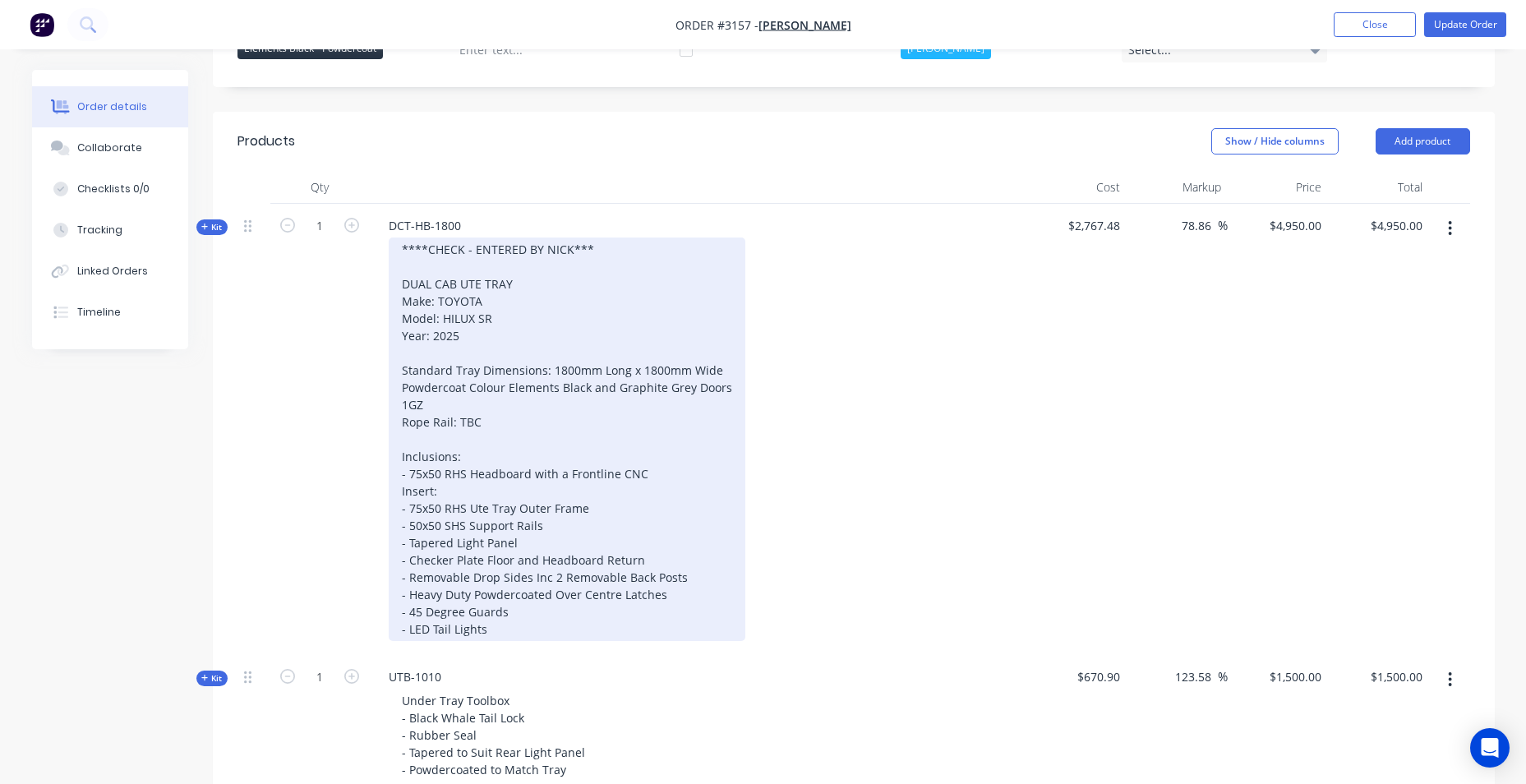
click at [467, 396] on div "****CHECK - ENTERED BY NICK*** DUAL CAB UTE TRAY Make: TOYOTA Model: HILUX SR Y…" at bounding box center [567, 439] width 357 height 404
drag, startPoint x: 456, startPoint y: 403, endPoint x: 478, endPoint y: 403, distance: 22.0
click at [478, 403] on div "****CHECK - ENTERED BY NICK*** DUAL CAB UTE TRAY Make: TOYOTA Model: HILUX SR Y…" at bounding box center [567, 439] width 357 height 404
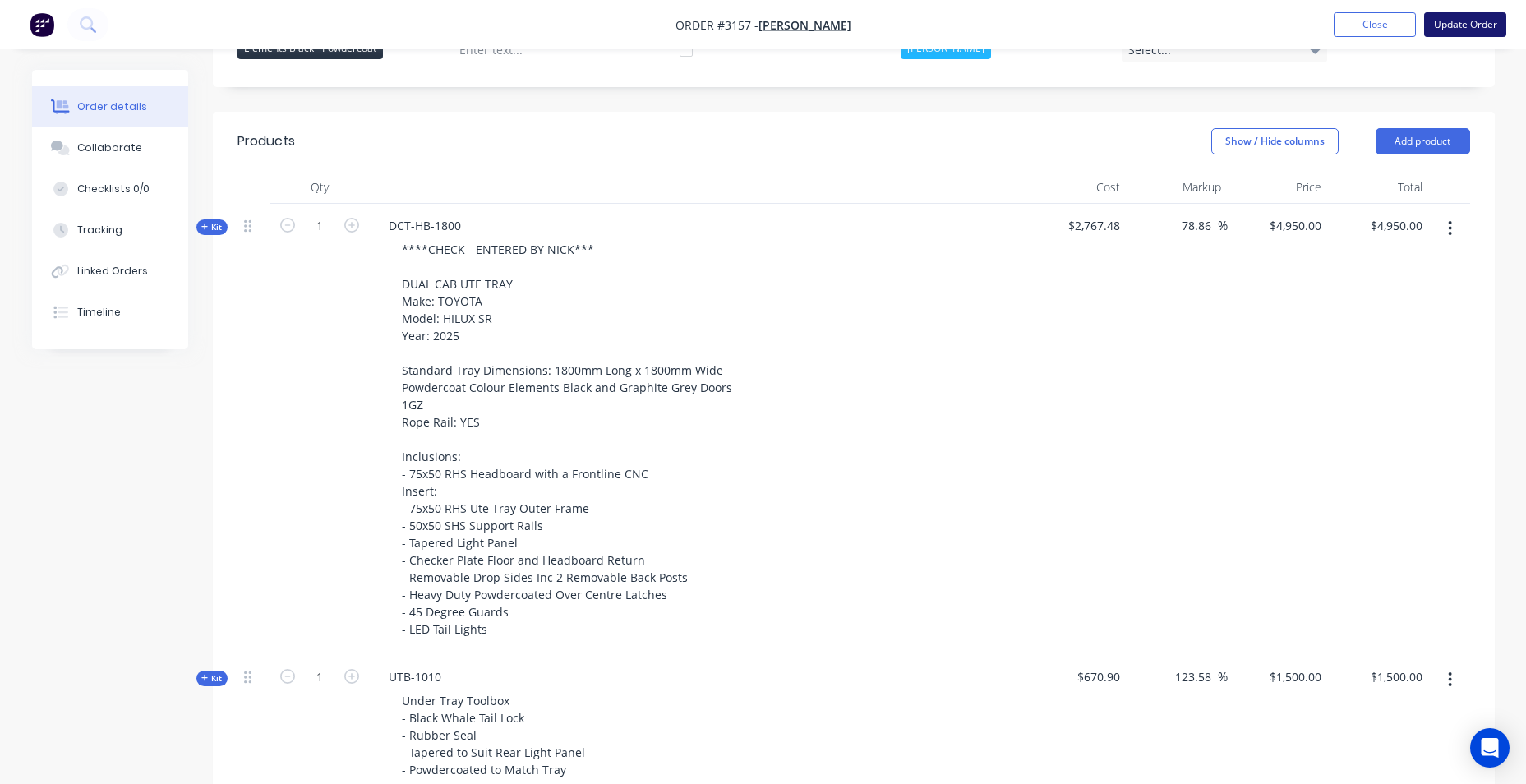
click at [1446, 30] on button "Update Order" at bounding box center [1465, 24] width 82 height 24
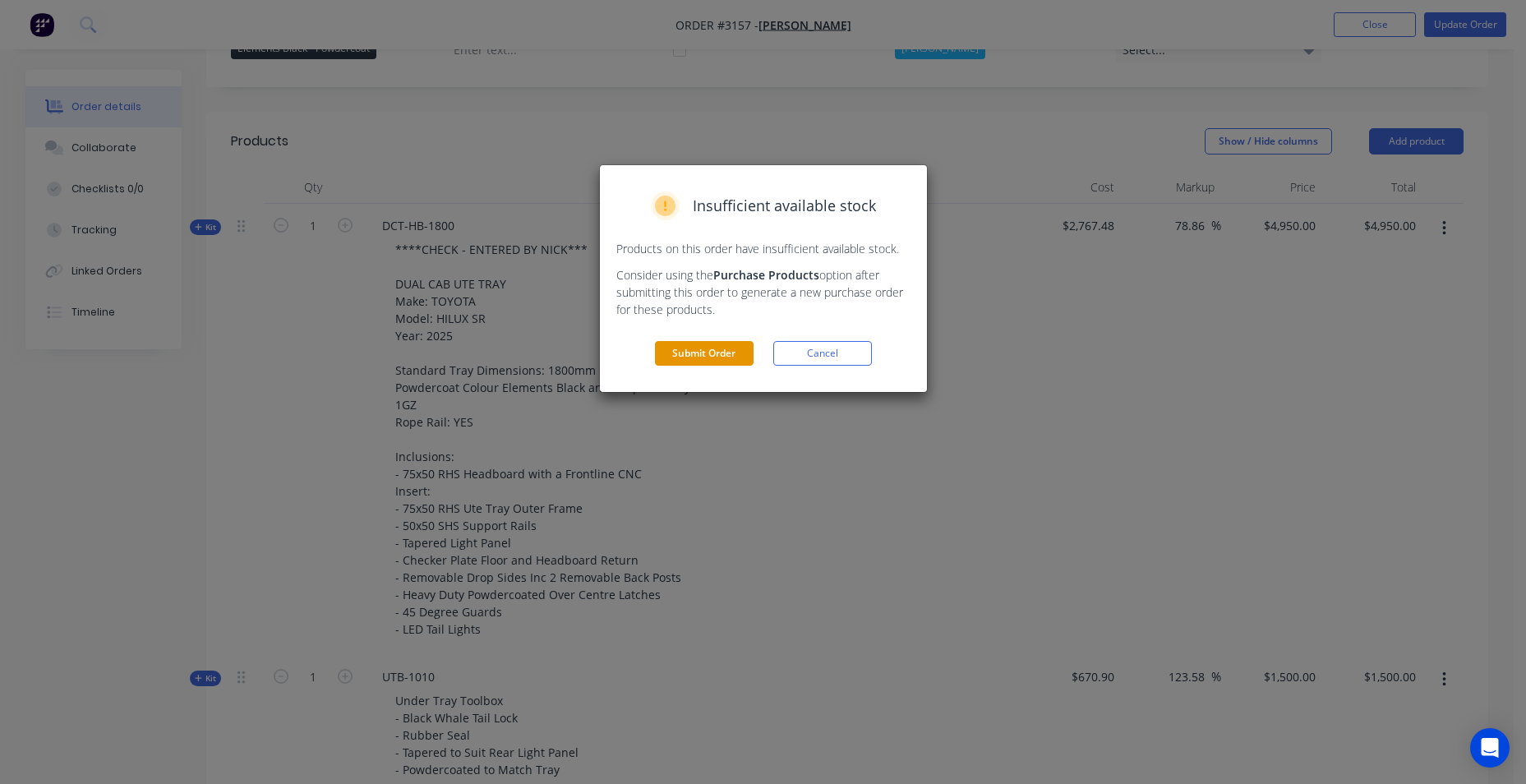
click at [710, 358] on button "Submit Order" at bounding box center [705, 353] width 99 height 24
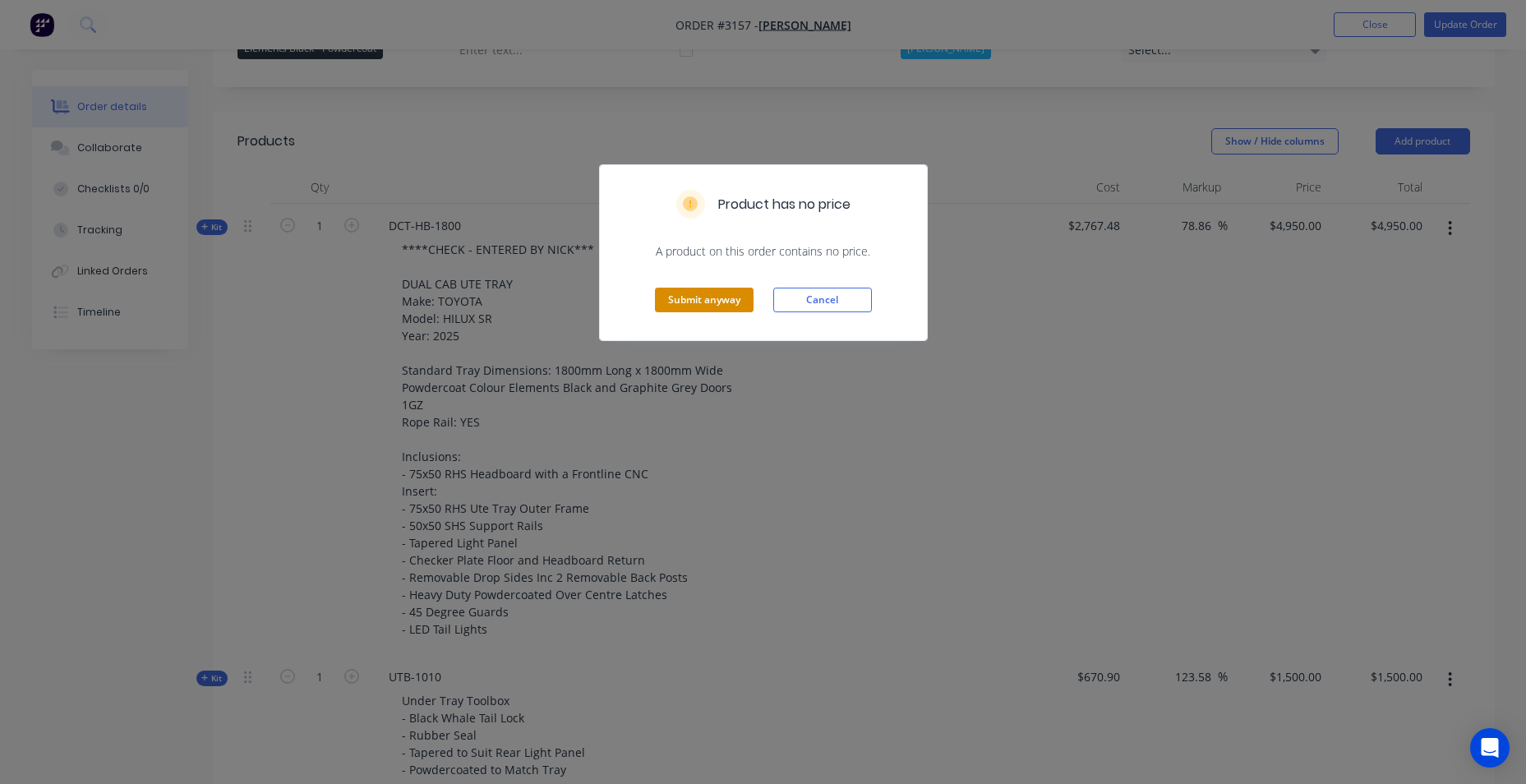
click at [715, 301] on button "Submit anyway" at bounding box center [705, 300] width 99 height 24
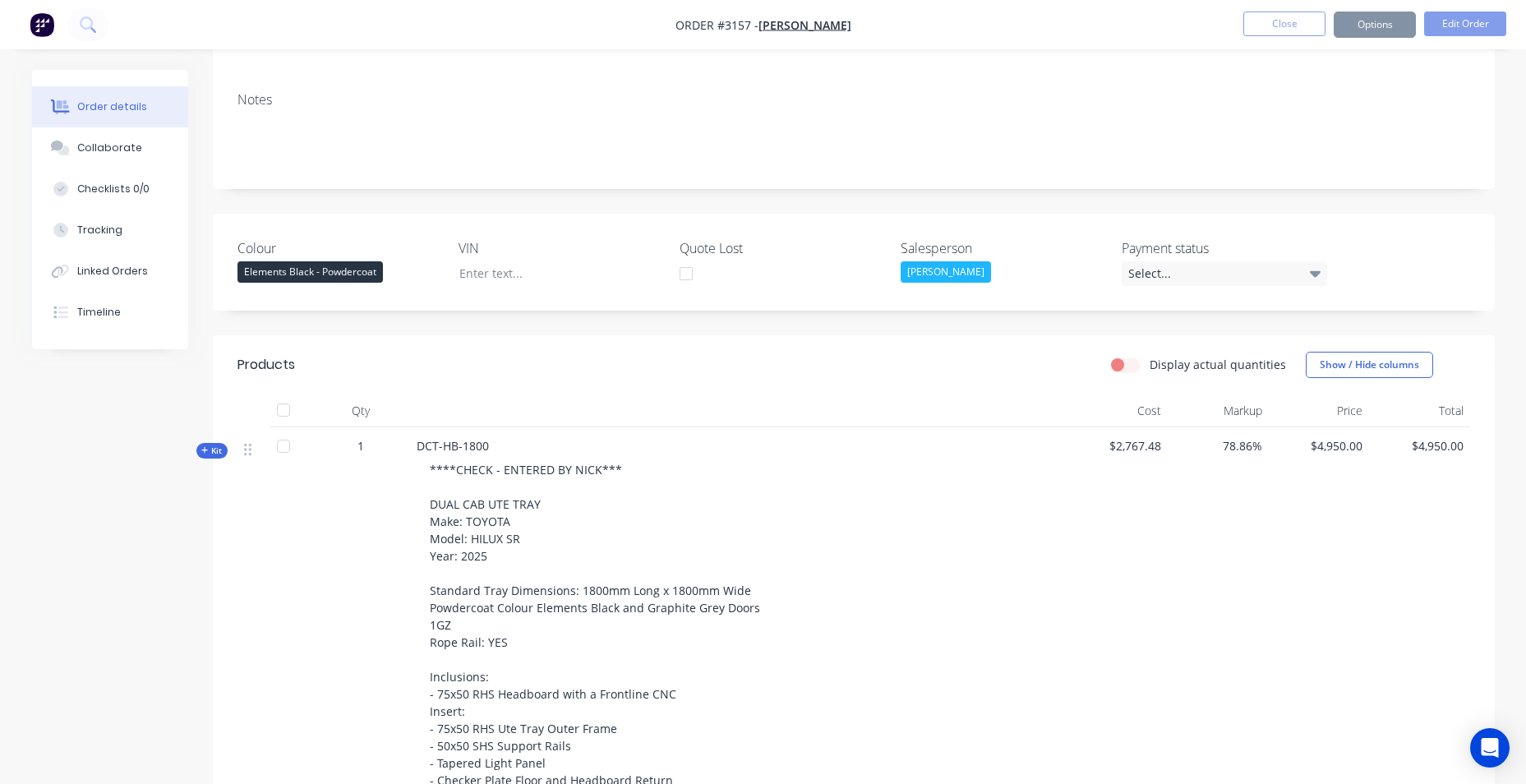
scroll to position [0, 0]
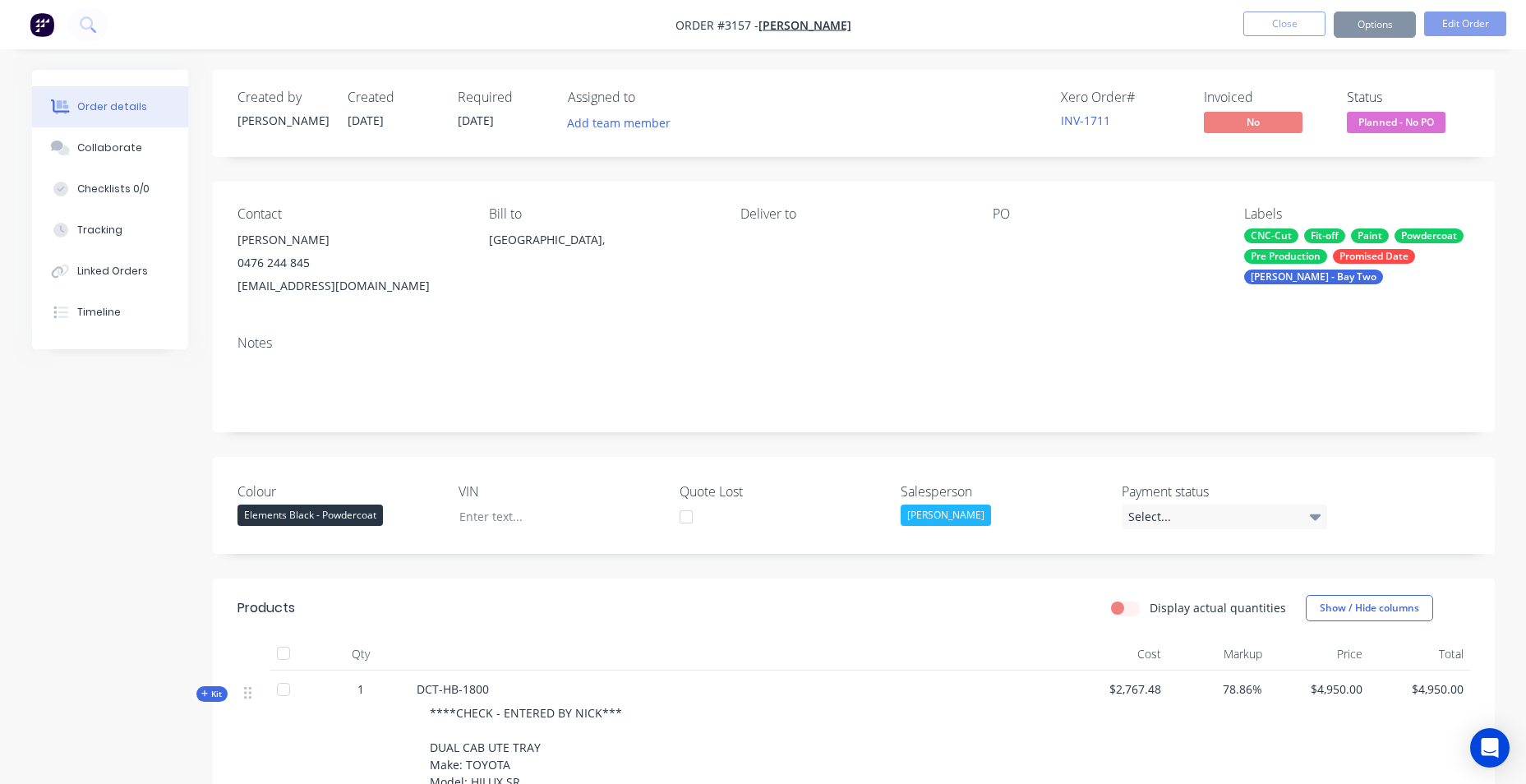
click at [78, 107] on div "Order details" at bounding box center [112, 107] width 70 height 15
click at [146, 107] on button "Order details" at bounding box center [109, 107] width 156 height 41
